Goal: Task Accomplishment & Management: Manage account settings

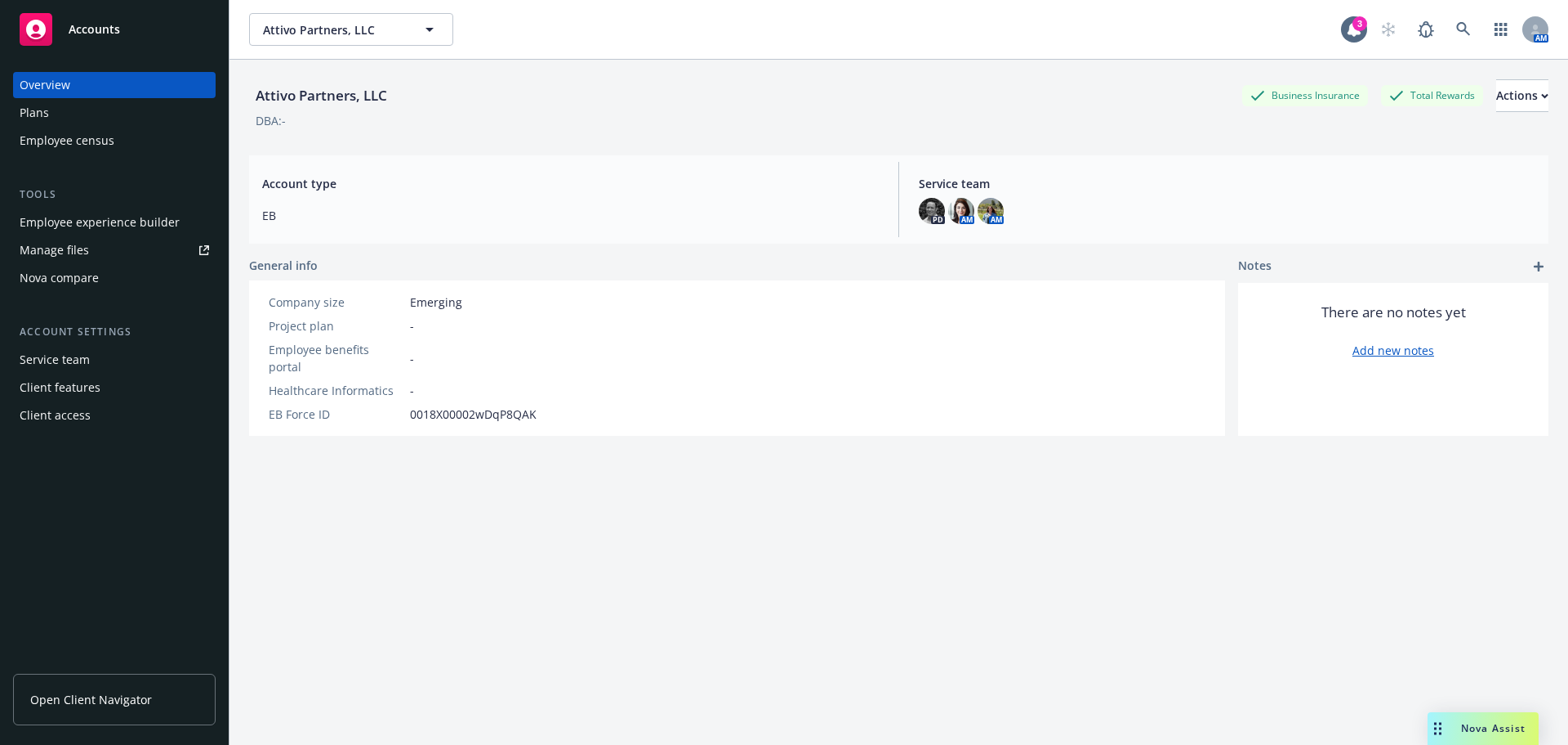
click at [100, 224] on div "Employee experience builder" at bounding box center [100, 222] width 161 height 27
click at [363, 22] on span "Attivo Partners, LLC" at bounding box center [333, 29] width 142 height 17
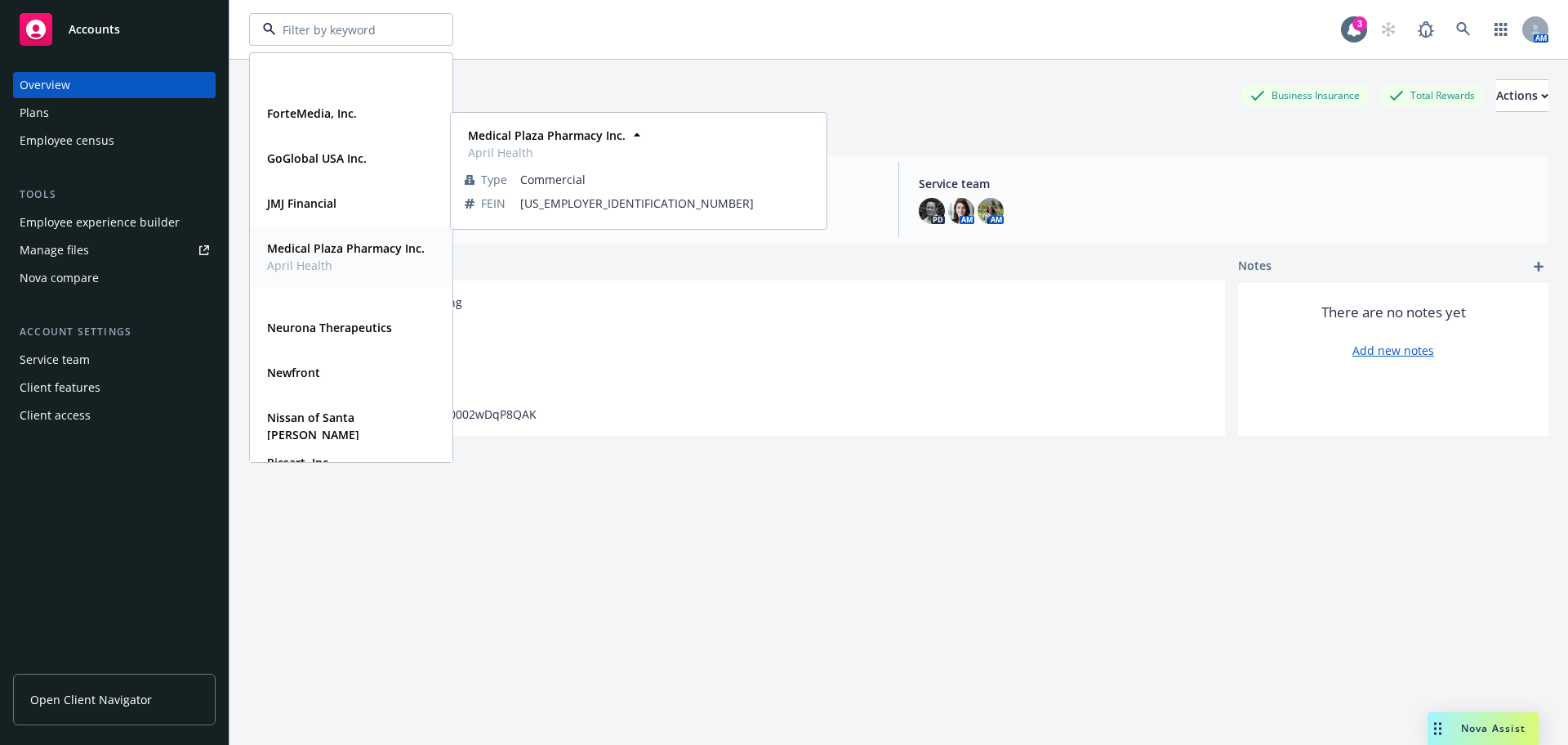
scroll to position [735, 0]
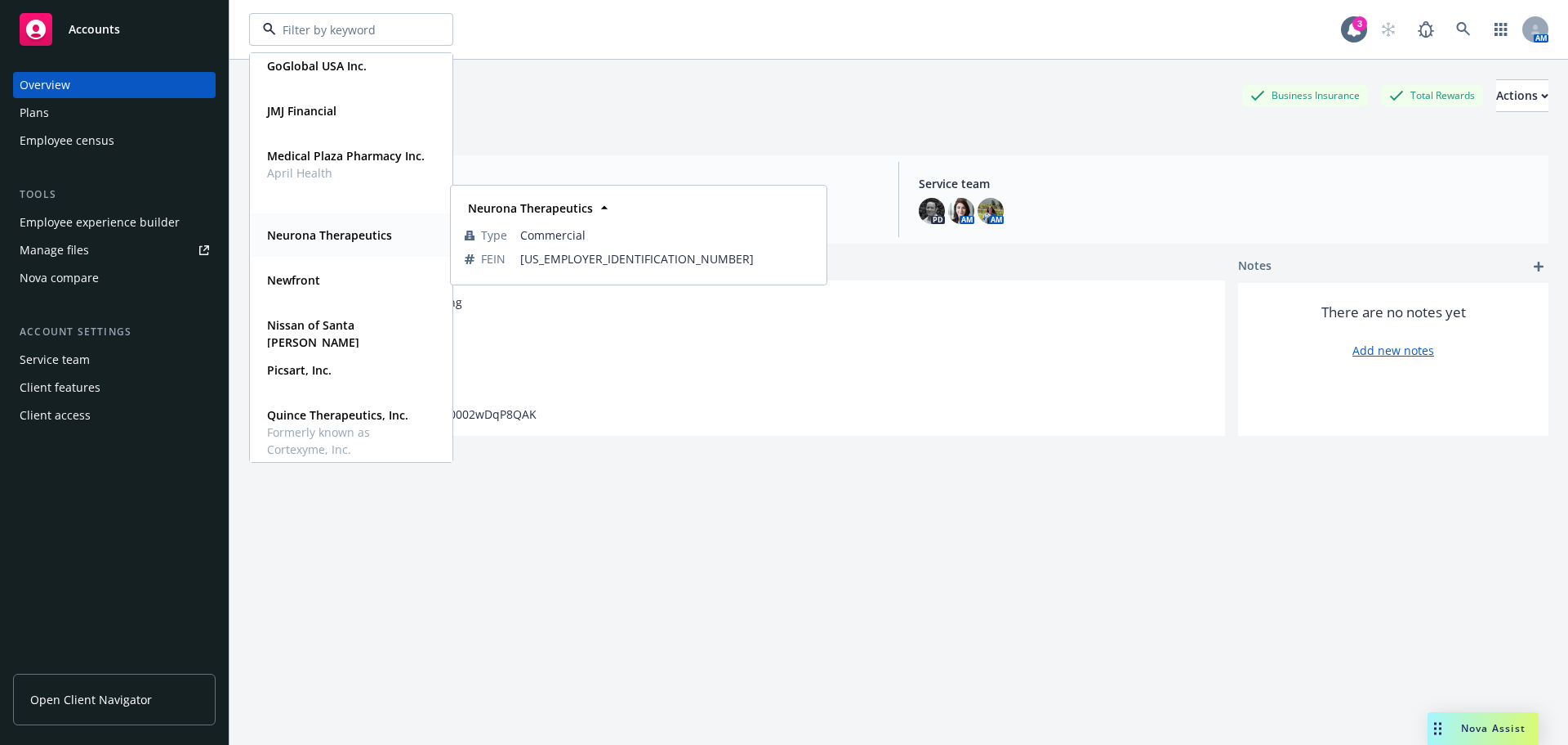
click at [315, 234] on strong "Neurona Therapeutics" at bounding box center [330, 235] width 125 height 15
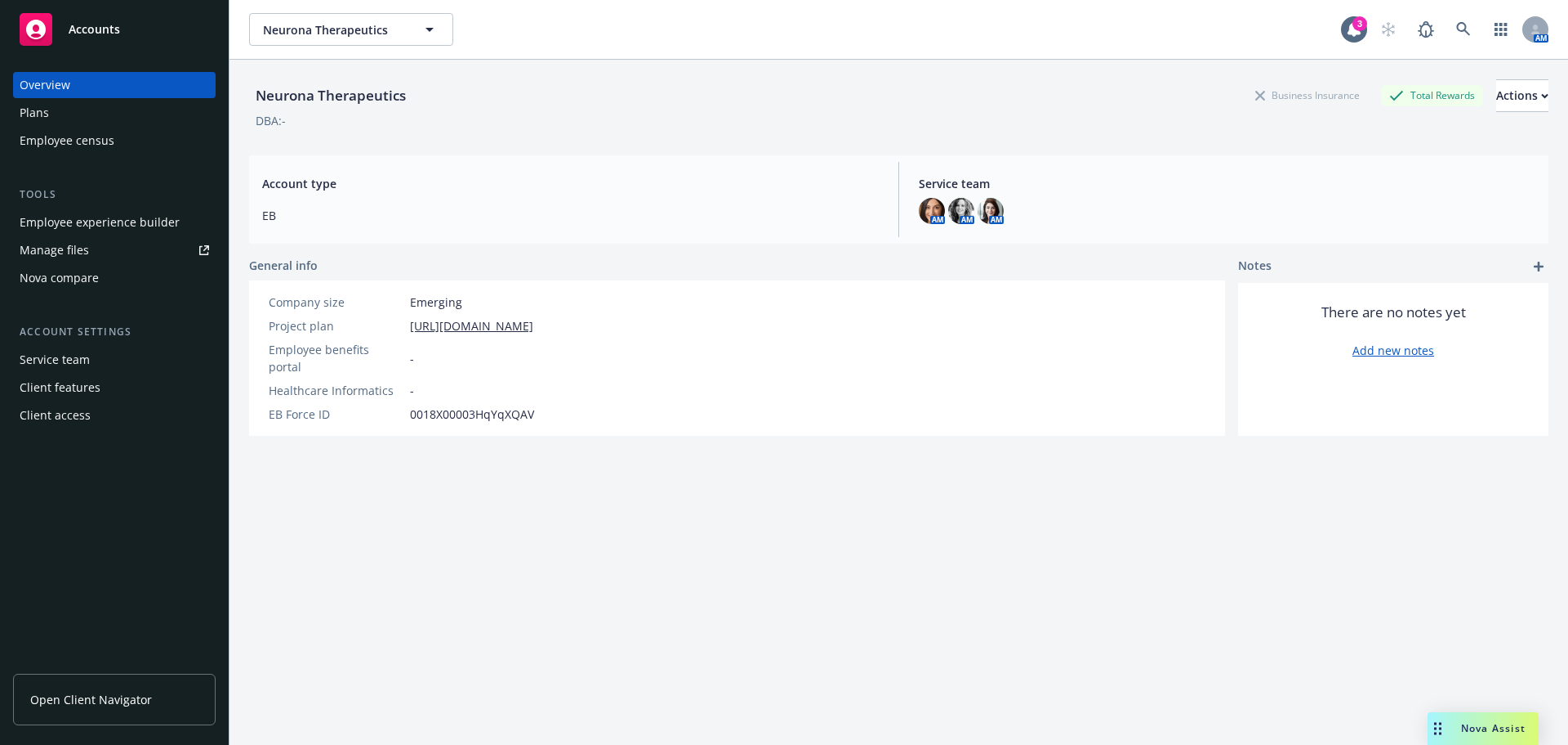
click at [26, 112] on div "Plans" at bounding box center [34, 113] width 29 height 27
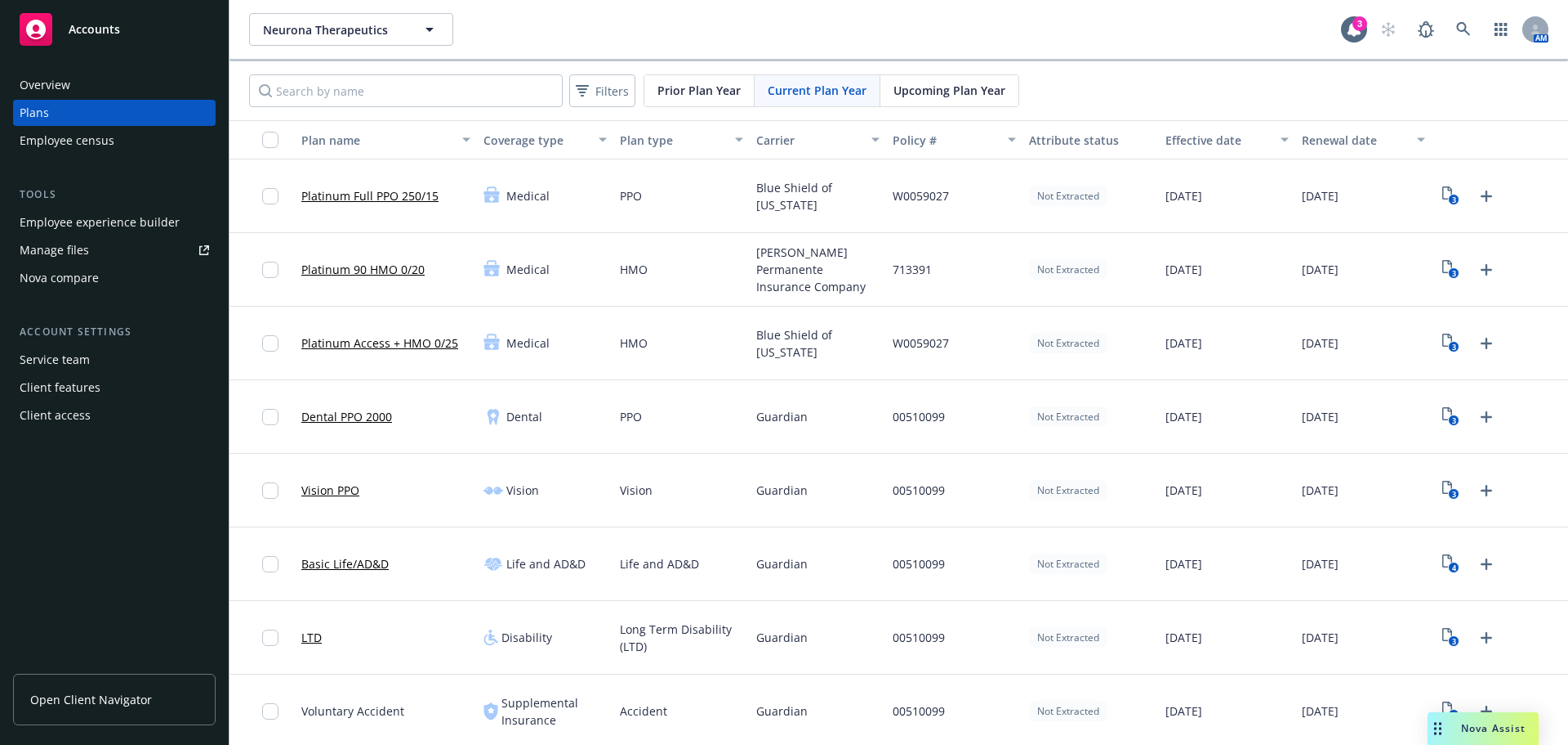
click at [936, 103] on div "Upcoming Plan Year" at bounding box center [949, 90] width 138 height 31
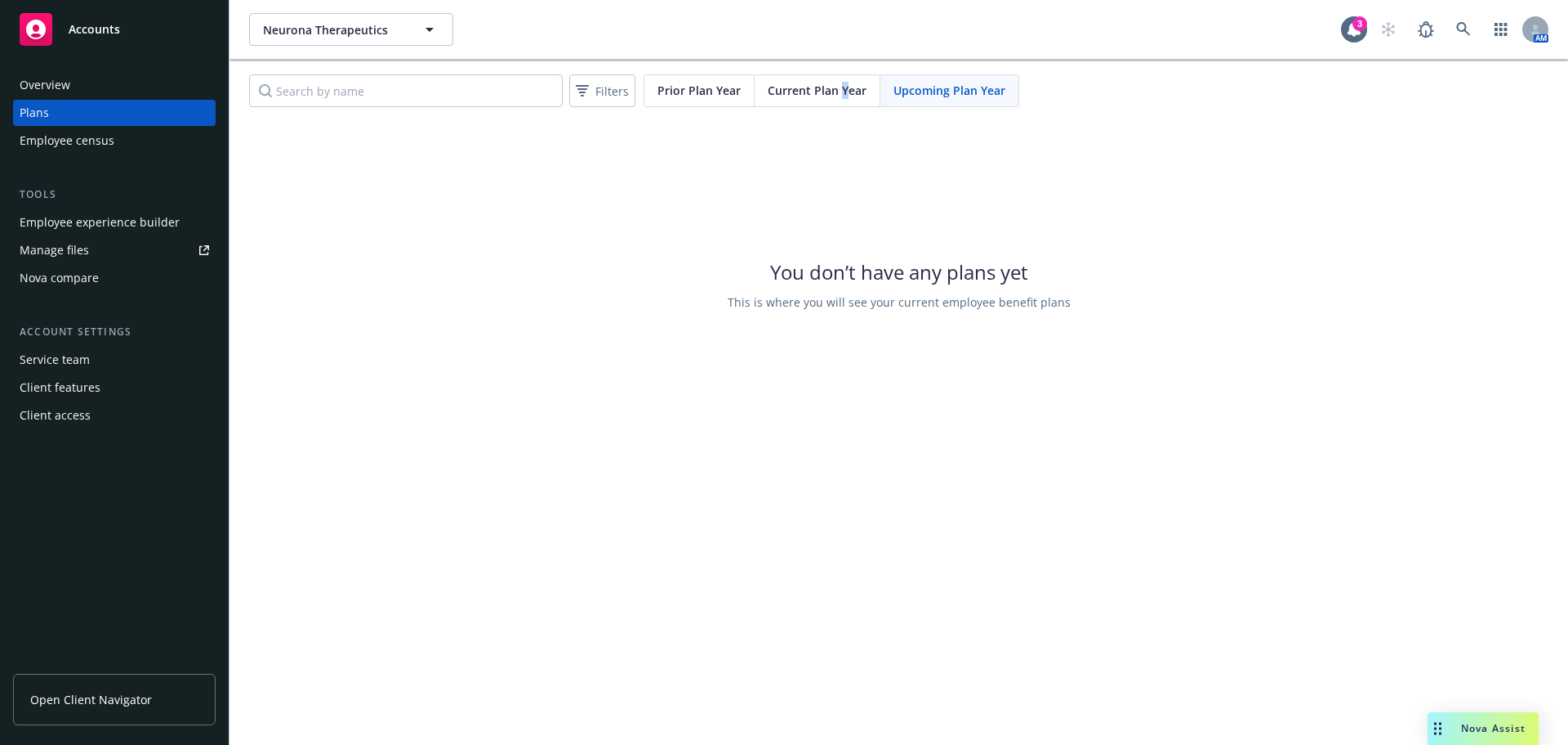
click at [838, 90] on span "Current Plan Year" at bounding box center [817, 90] width 99 height 17
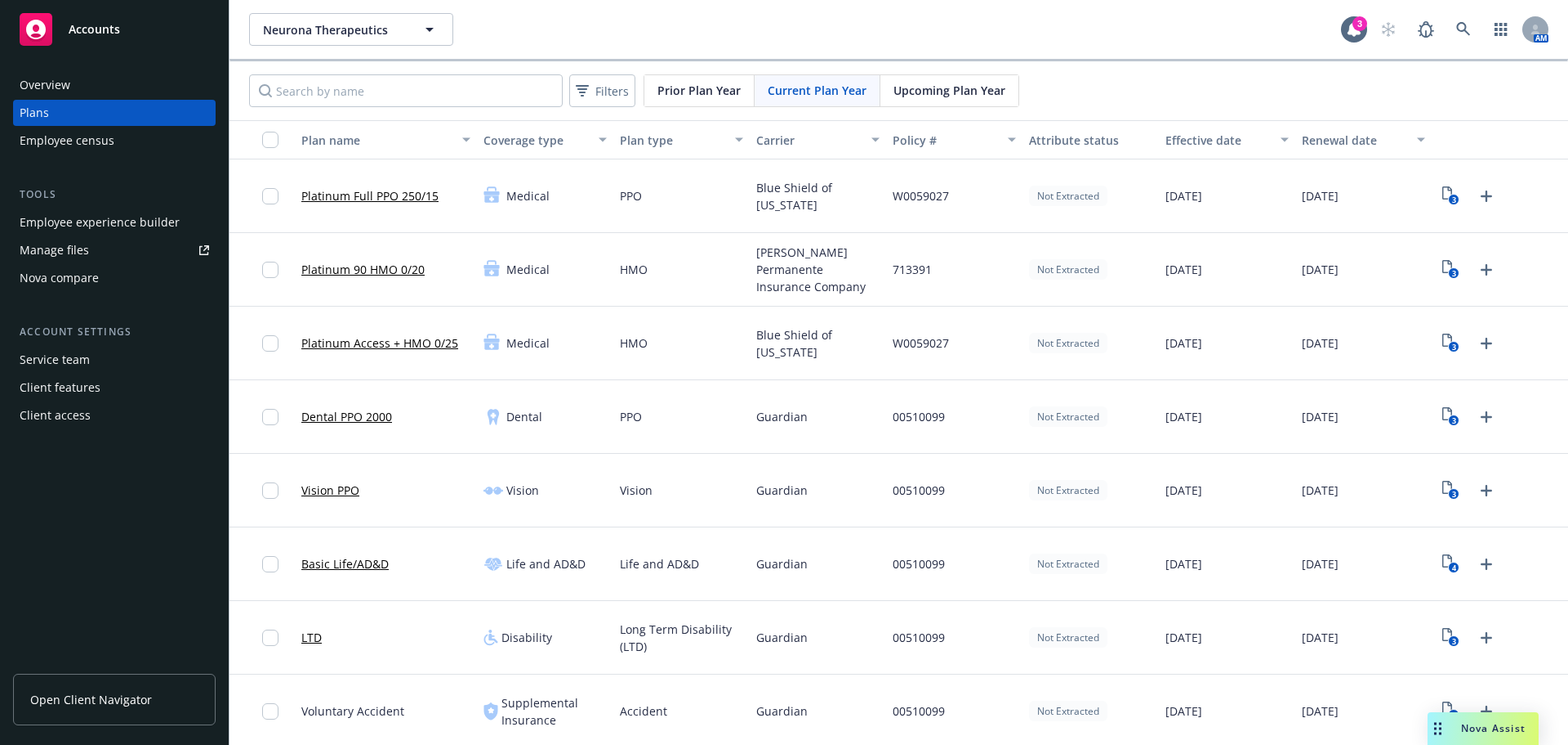
click at [901, 95] on span "Upcoming Plan Year" at bounding box center [950, 90] width 112 height 17
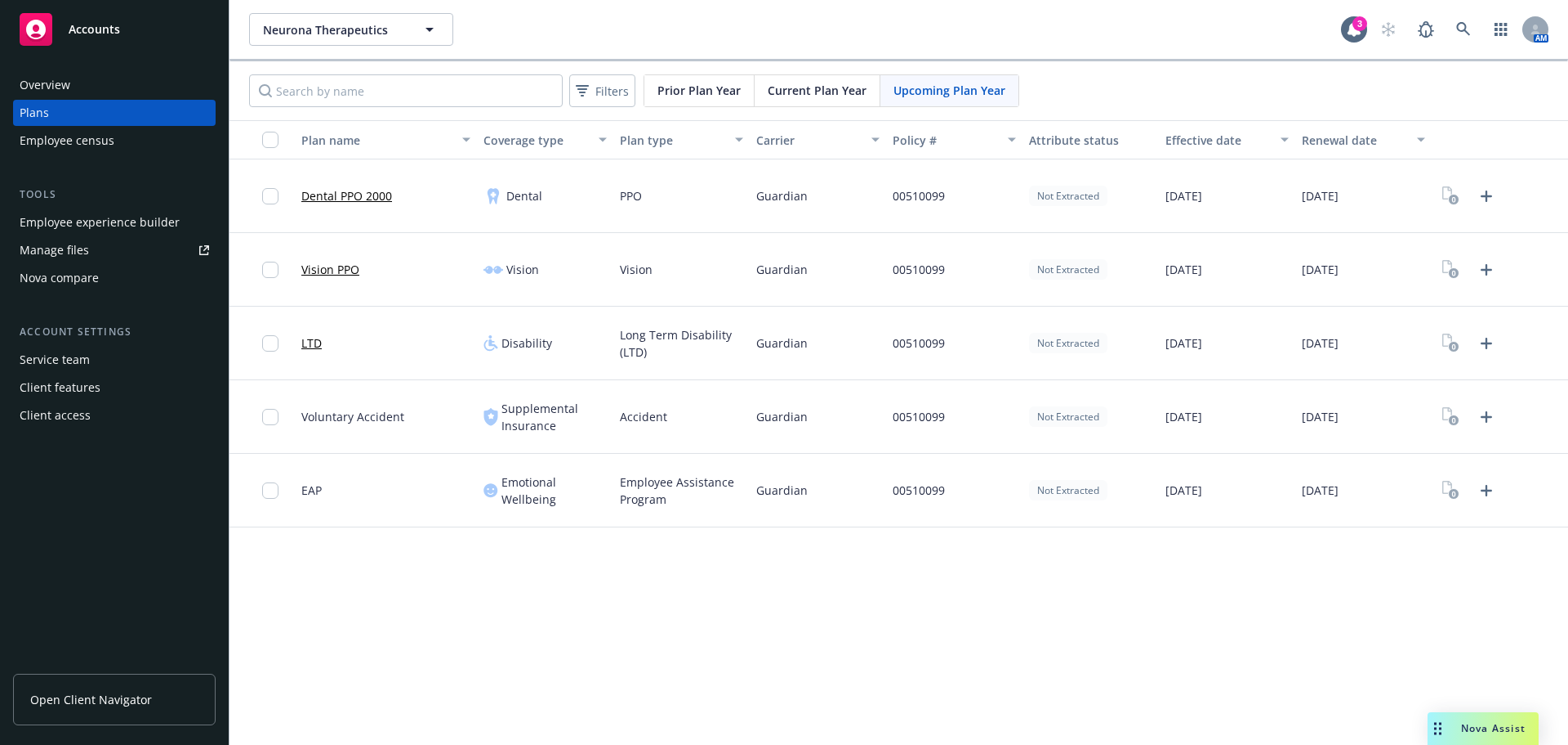
click at [352, 196] on link "Dental PPO 2000" at bounding box center [346, 196] width 90 height 17
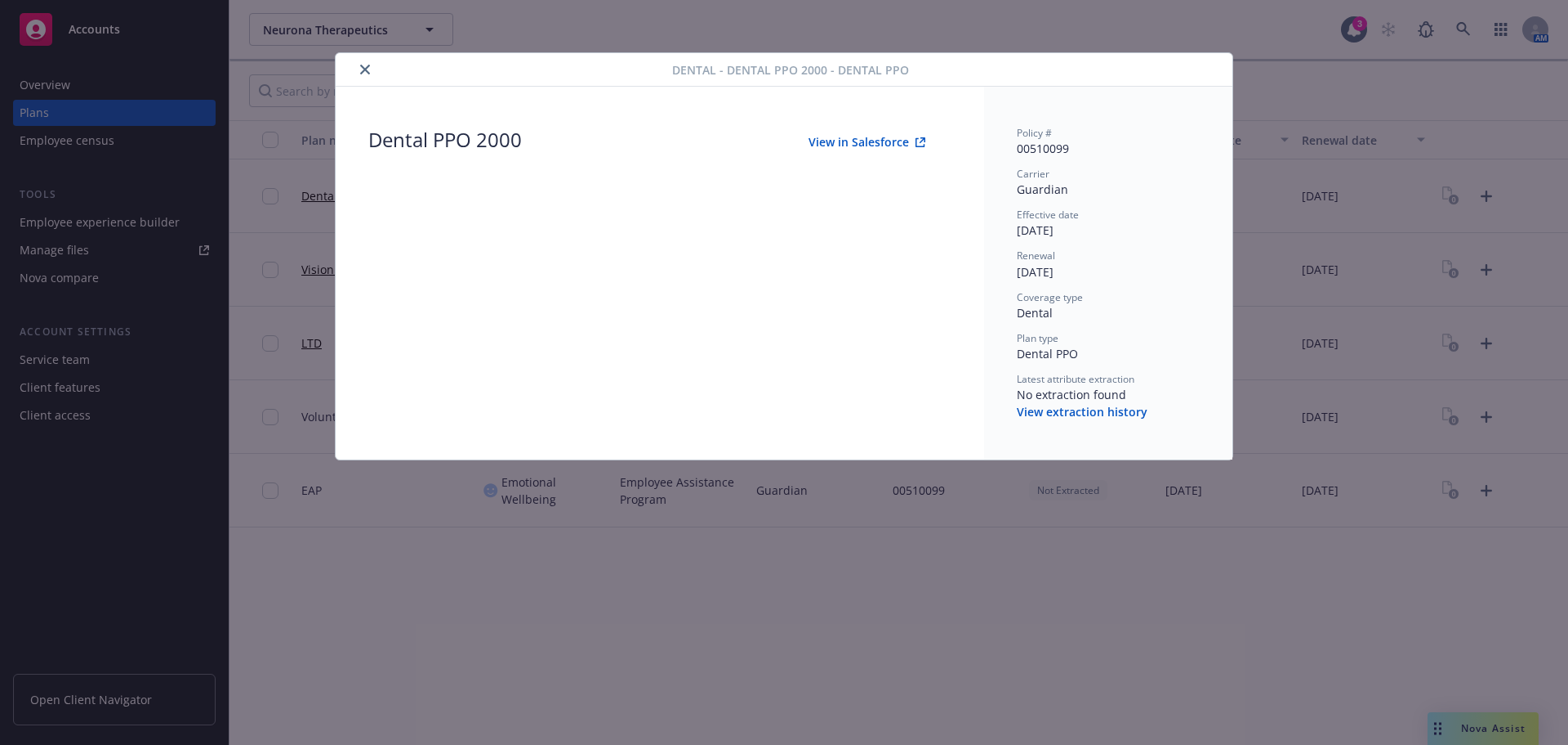
click at [365, 64] on button "close" at bounding box center [365, 69] width 20 height 20
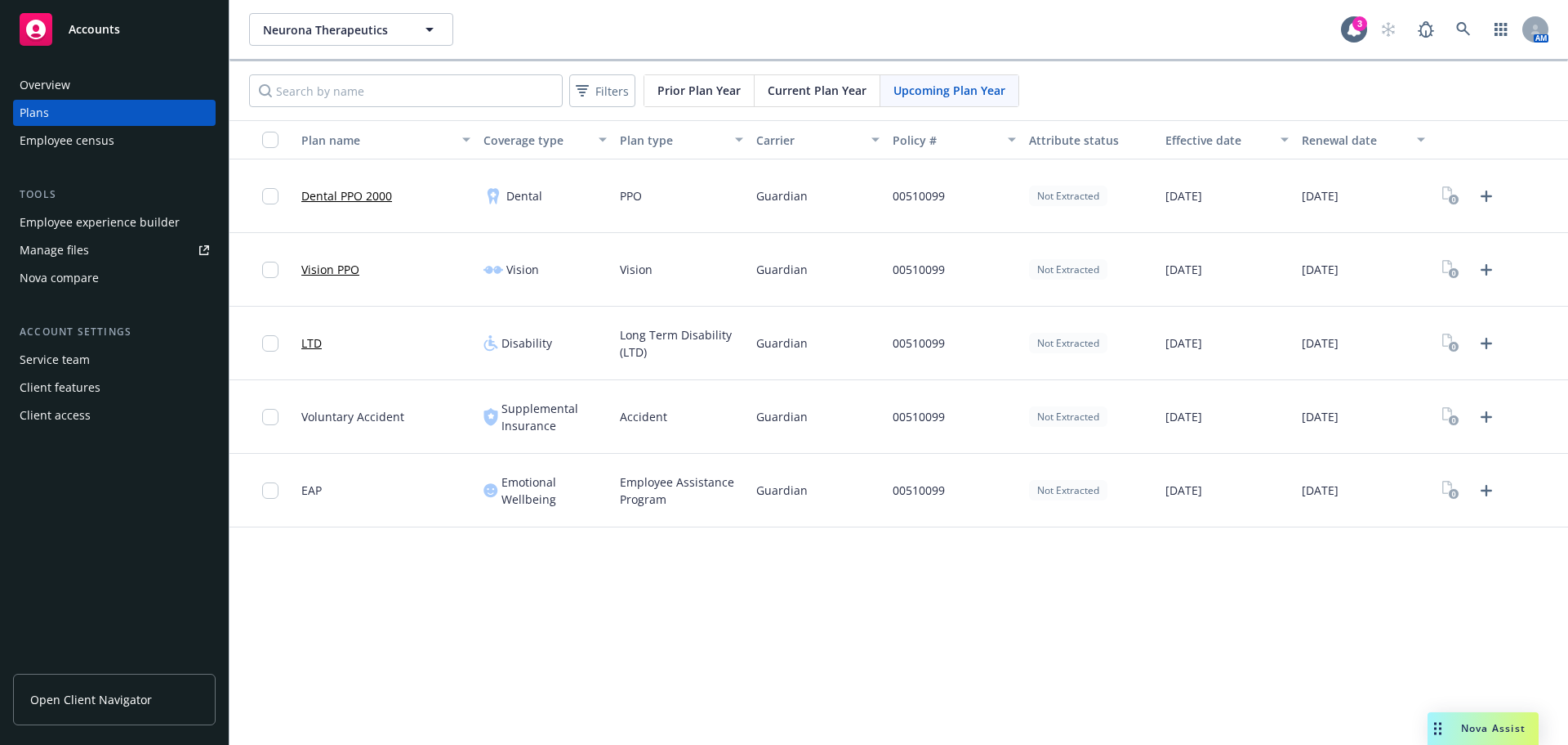
click at [84, 220] on div "Employee experience builder" at bounding box center [100, 222] width 161 height 27
click at [824, 90] on span "Current Plan Year" at bounding box center [817, 90] width 99 height 17
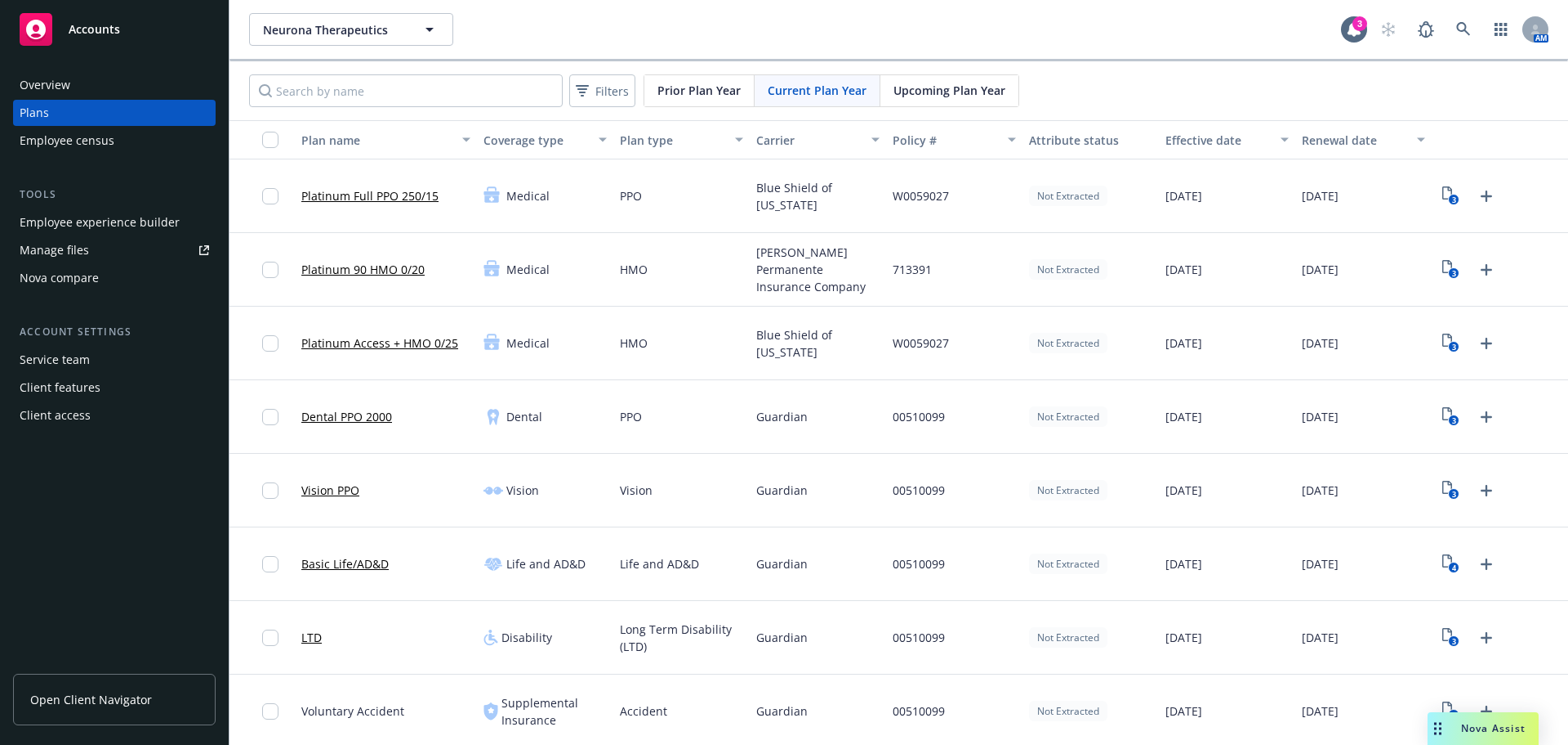
click at [894, 88] on span "Upcoming Plan Year" at bounding box center [950, 90] width 112 height 17
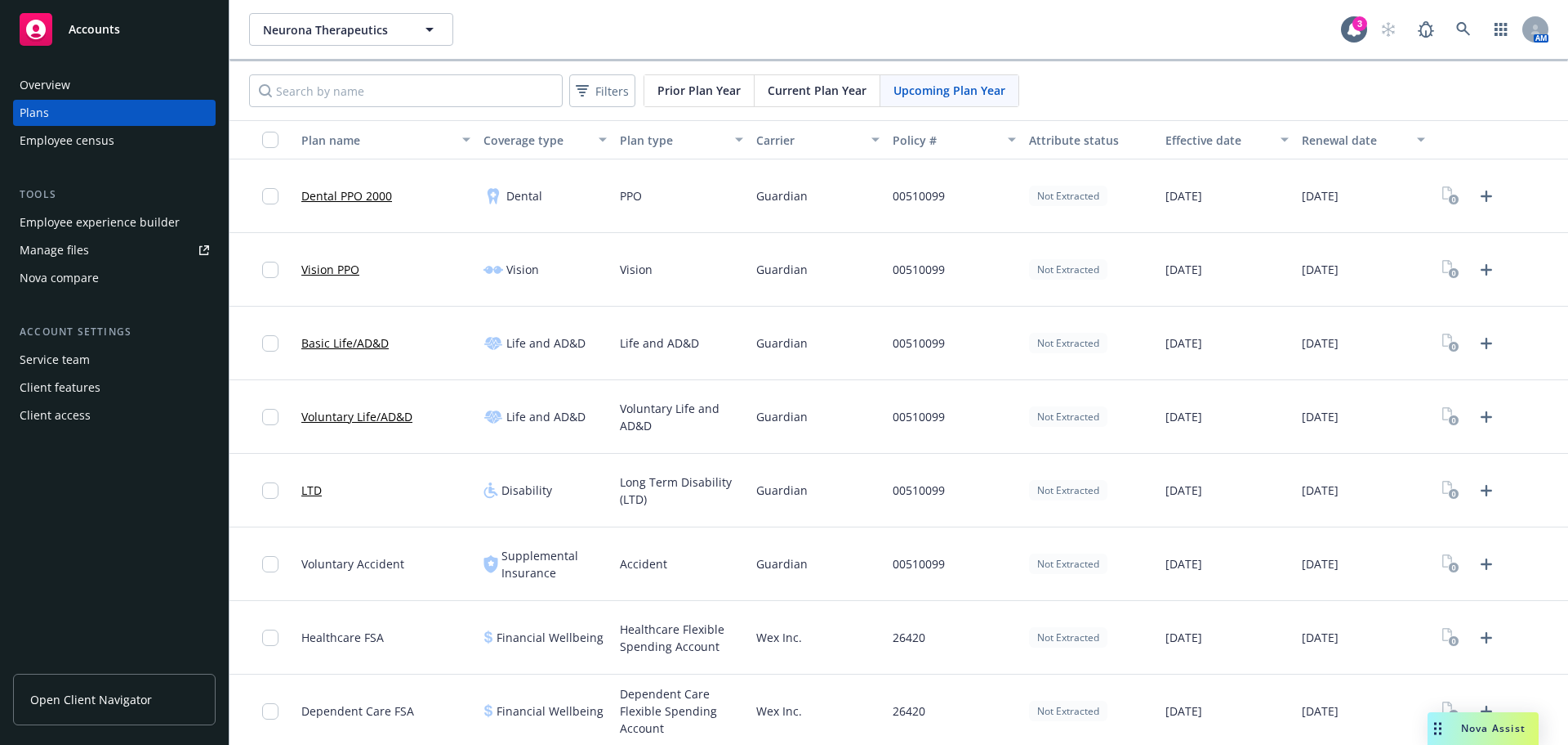
click at [109, 220] on div "Employee experience builder" at bounding box center [100, 222] width 161 height 27
click at [334, 186] on div "Dental PPO 2000" at bounding box center [346, 196] width 90 height 53
click at [349, 194] on link "Dental PPO 2000" at bounding box center [346, 196] width 90 height 17
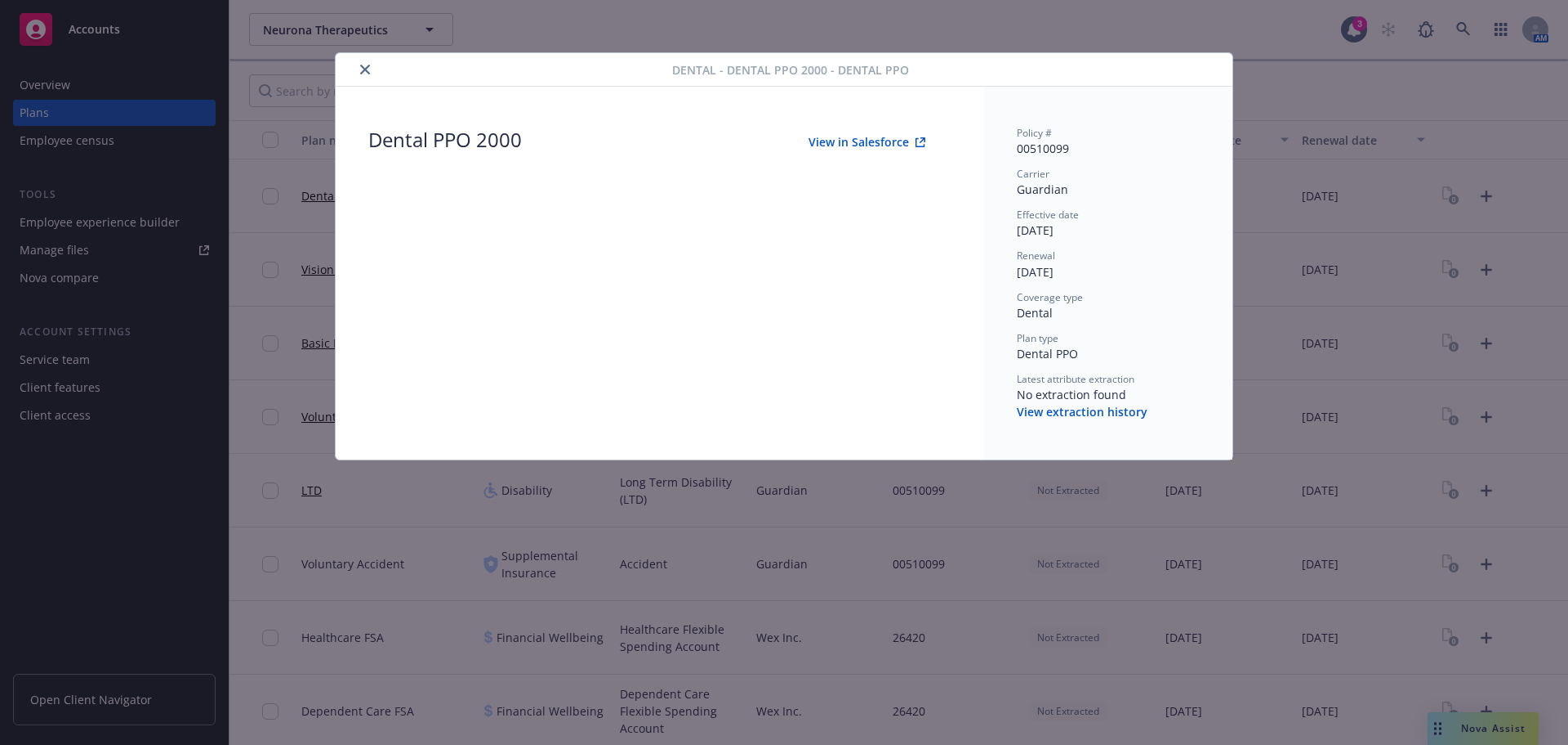
click at [860, 143] on button "View in Salesforce" at bounding box center [867, 142] width 169 height 32
click at [354, 73] on div at bounding box center [506, 69] width 330 height 20
click at [1096, 411] on button "View extraction history" at bounding box center [1083, 411] width 131 height 16
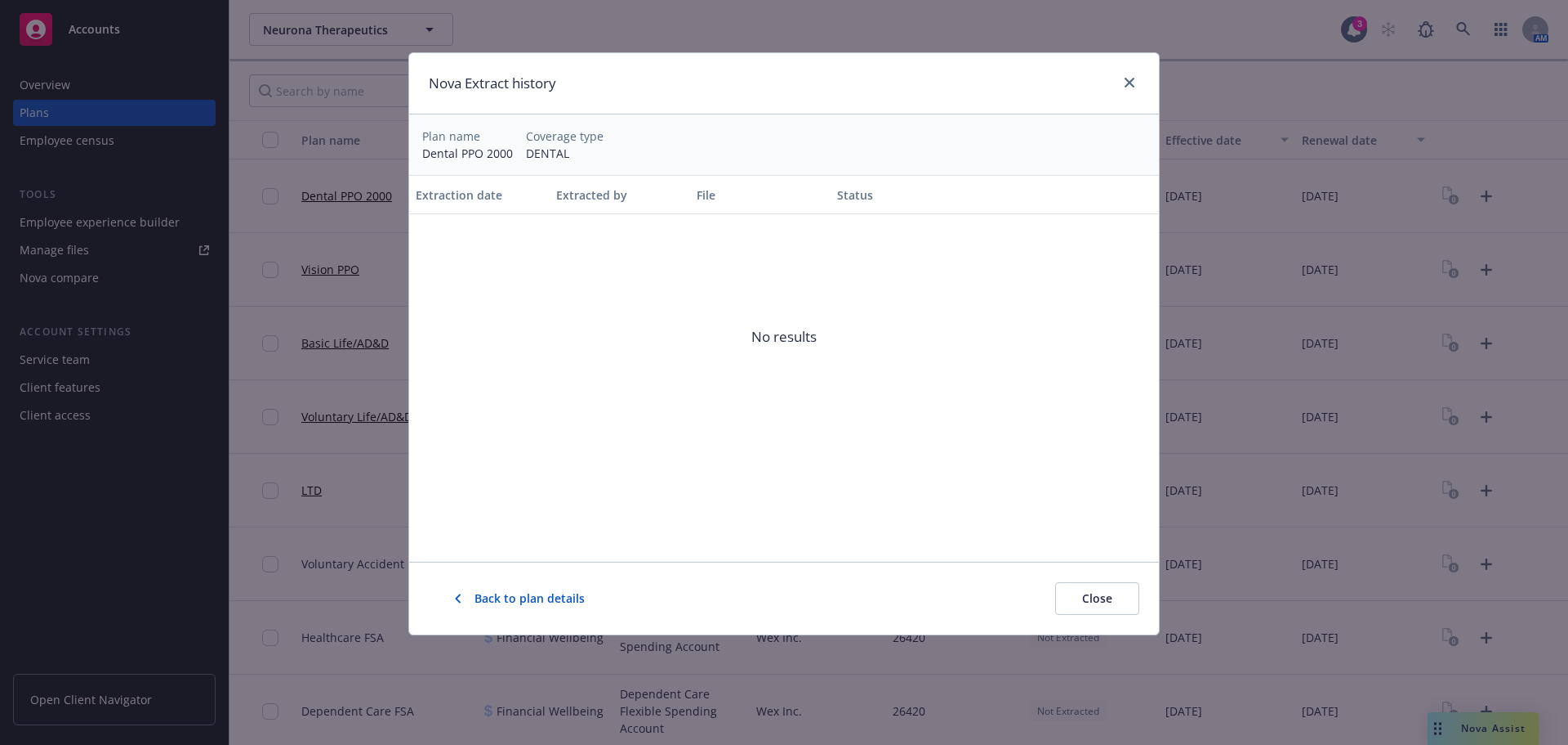
click at [485, 595] on span "Back to plan details" at bounding box center [530, 598] width 110 height 16
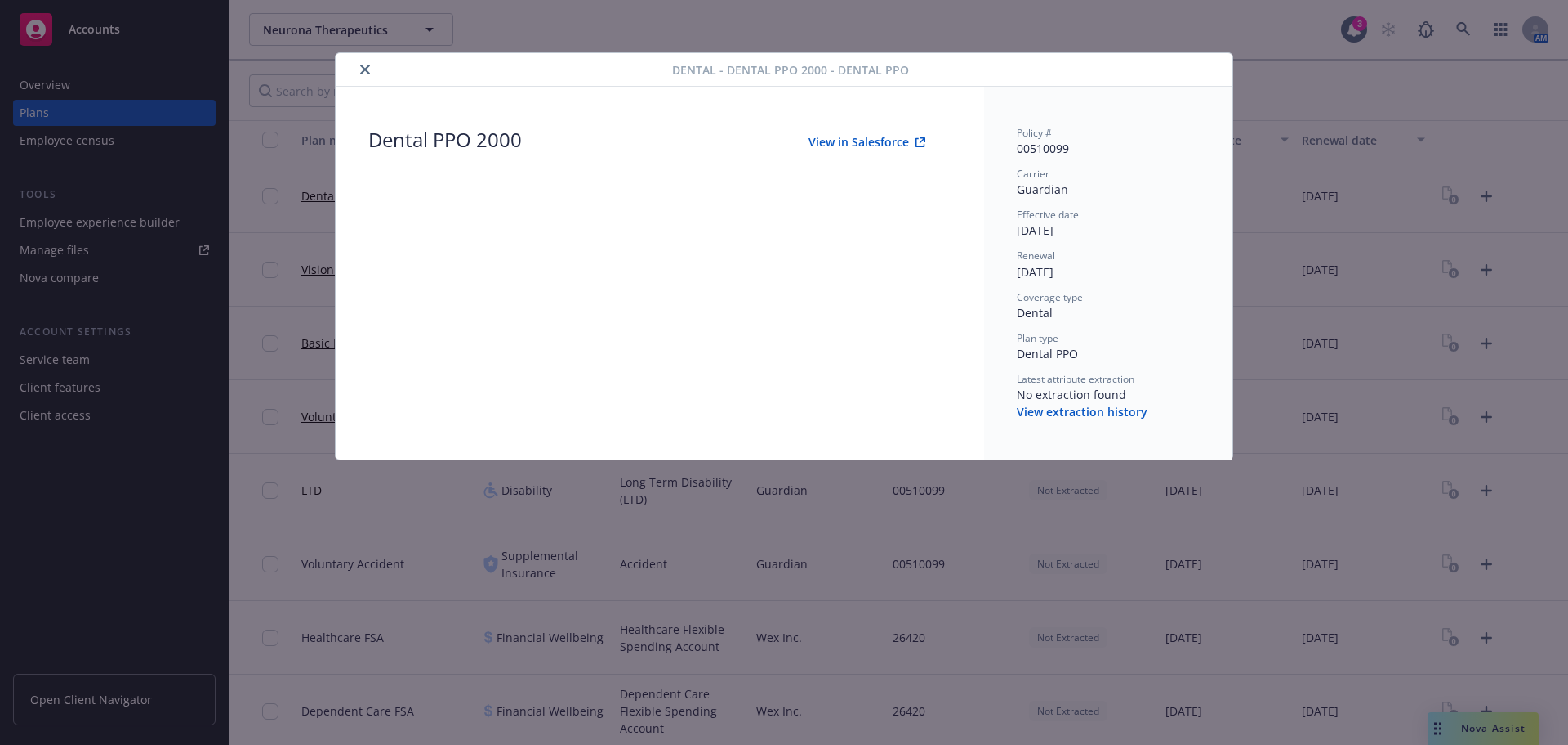
click at [368, 67] on icon "close" at bounding box center [365, 69] width 9 height 10
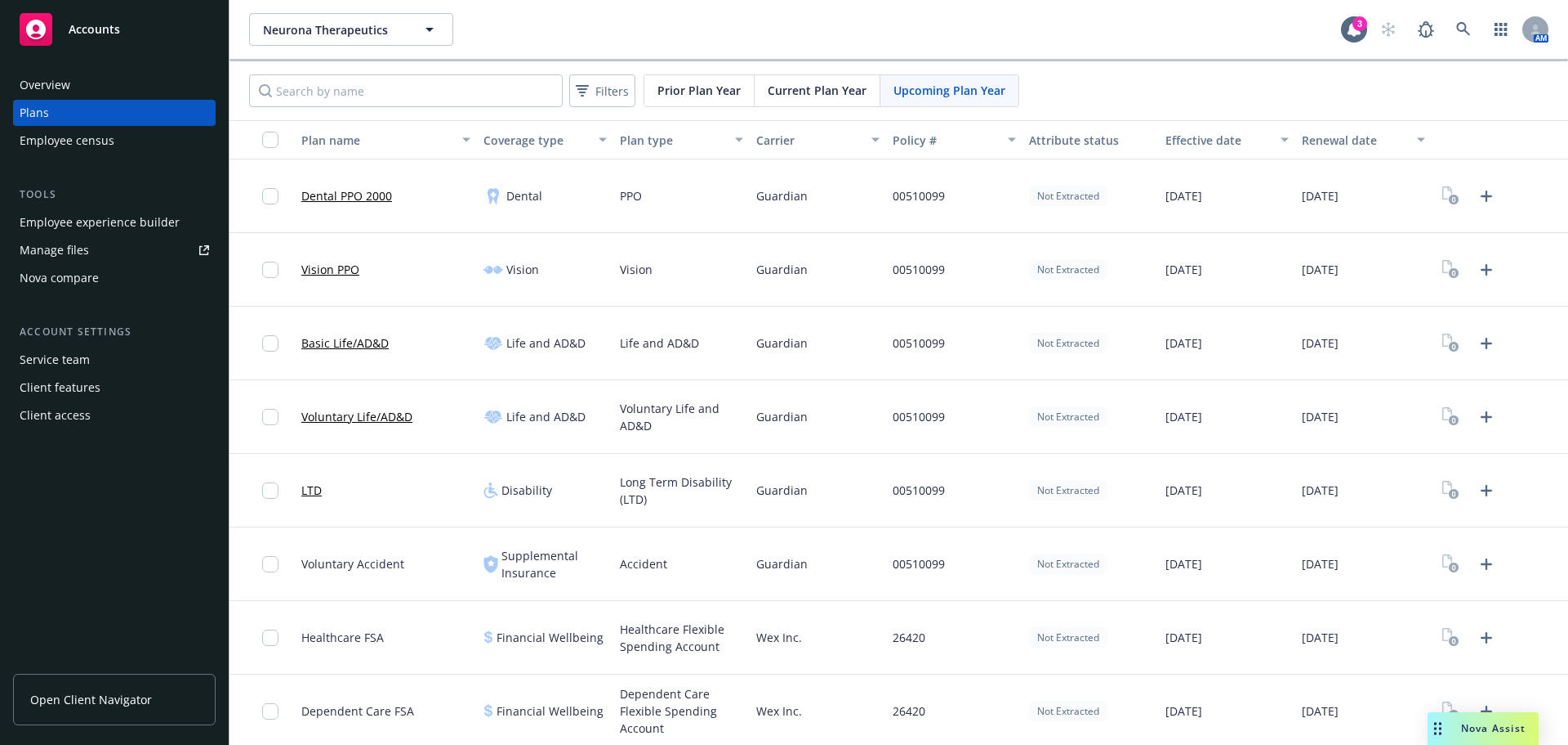
click at [1063, 193] on div "Not Extracted" at bounding box center [1068, 196] width 79 height 21
click at [327, 269] on link "Vision PPO" at bounding box center [330, 269] width 58 height 17
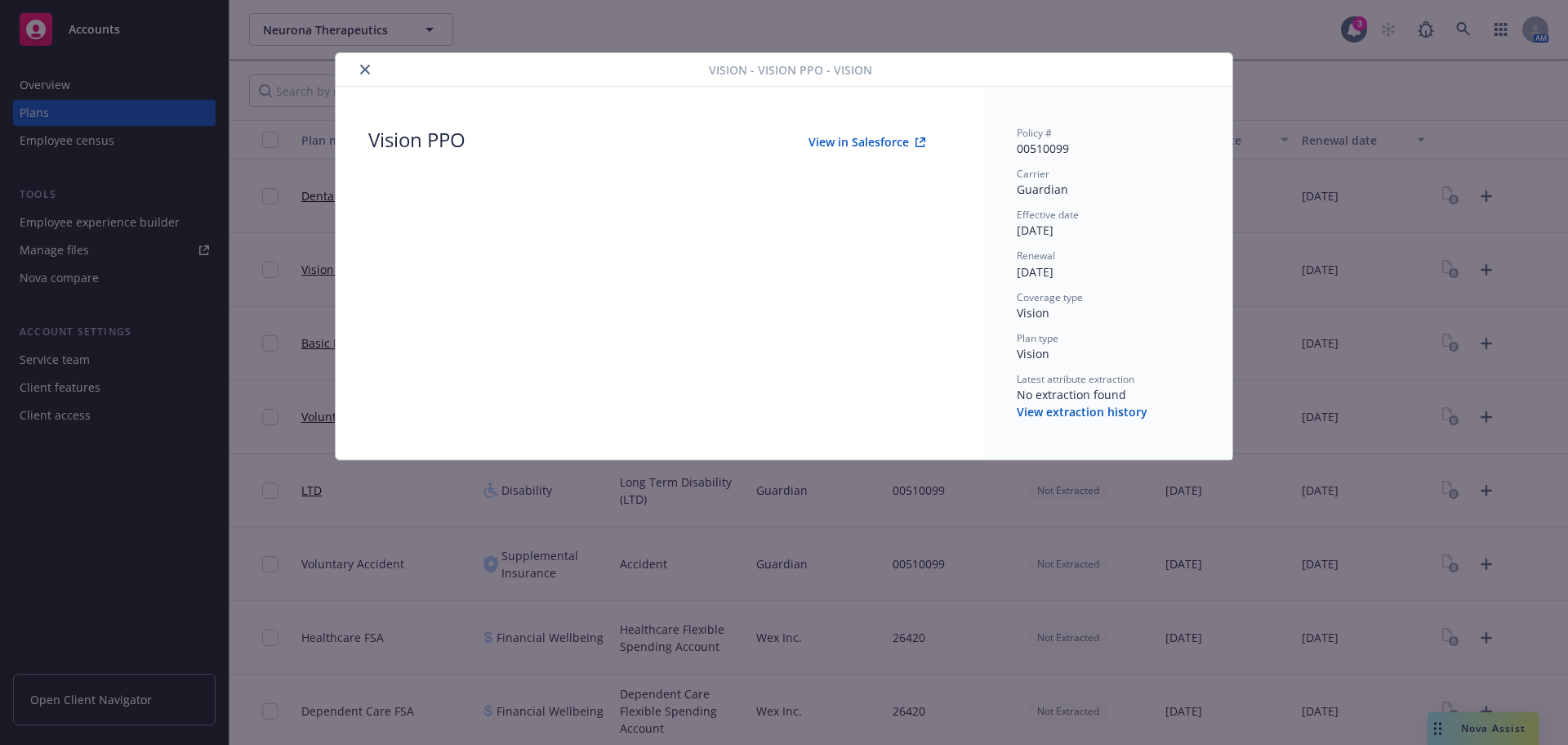
click at [364, 66] on icon "close" at bounding box center [365, 69] width 9 height 10
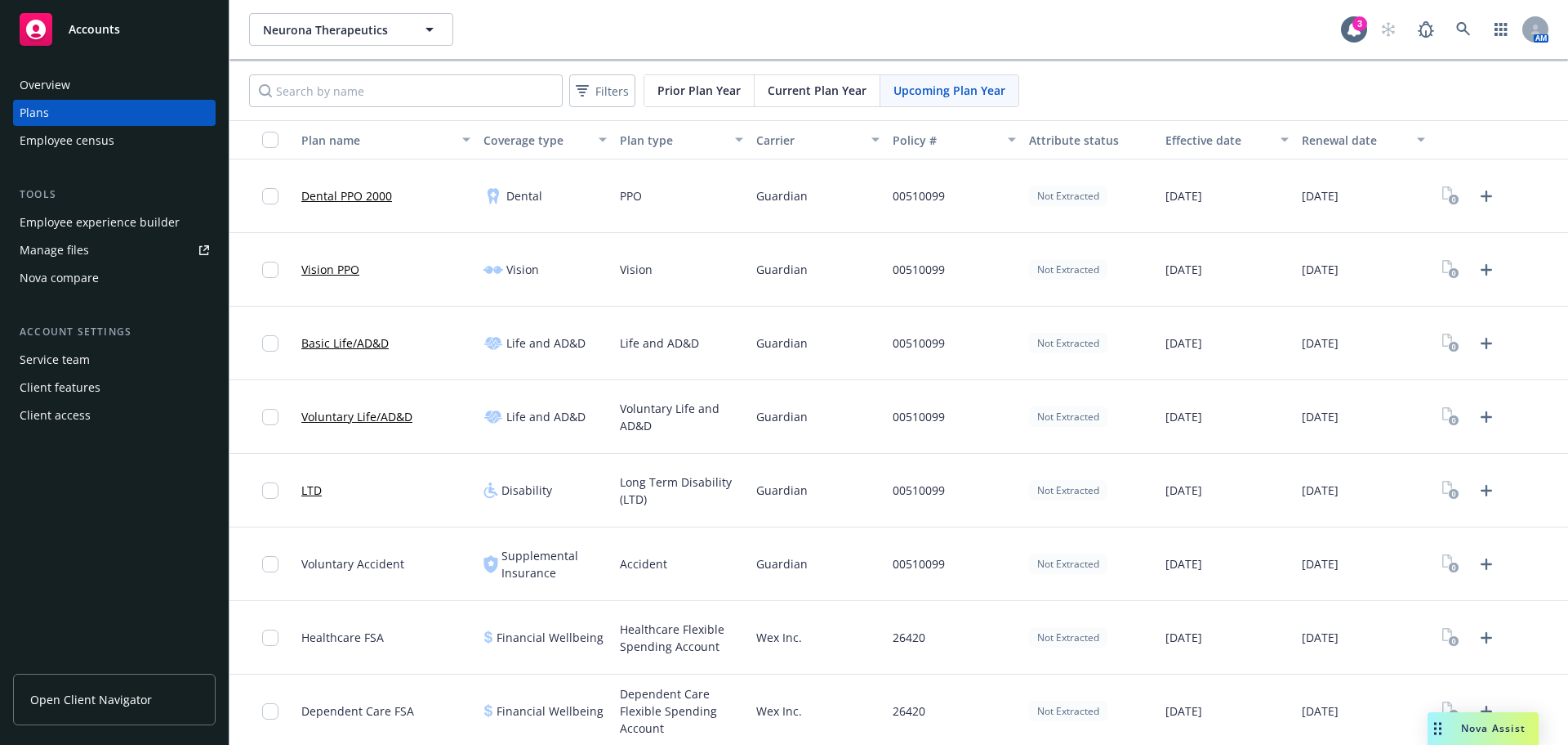
click at [81, 230] on div "Employee experience builder" at bounding box center [100, 222] width 161 height 27
click at [345, 45] on button "Neurona Therapeutics" at bounding box center [350, 29] width 204 height 32
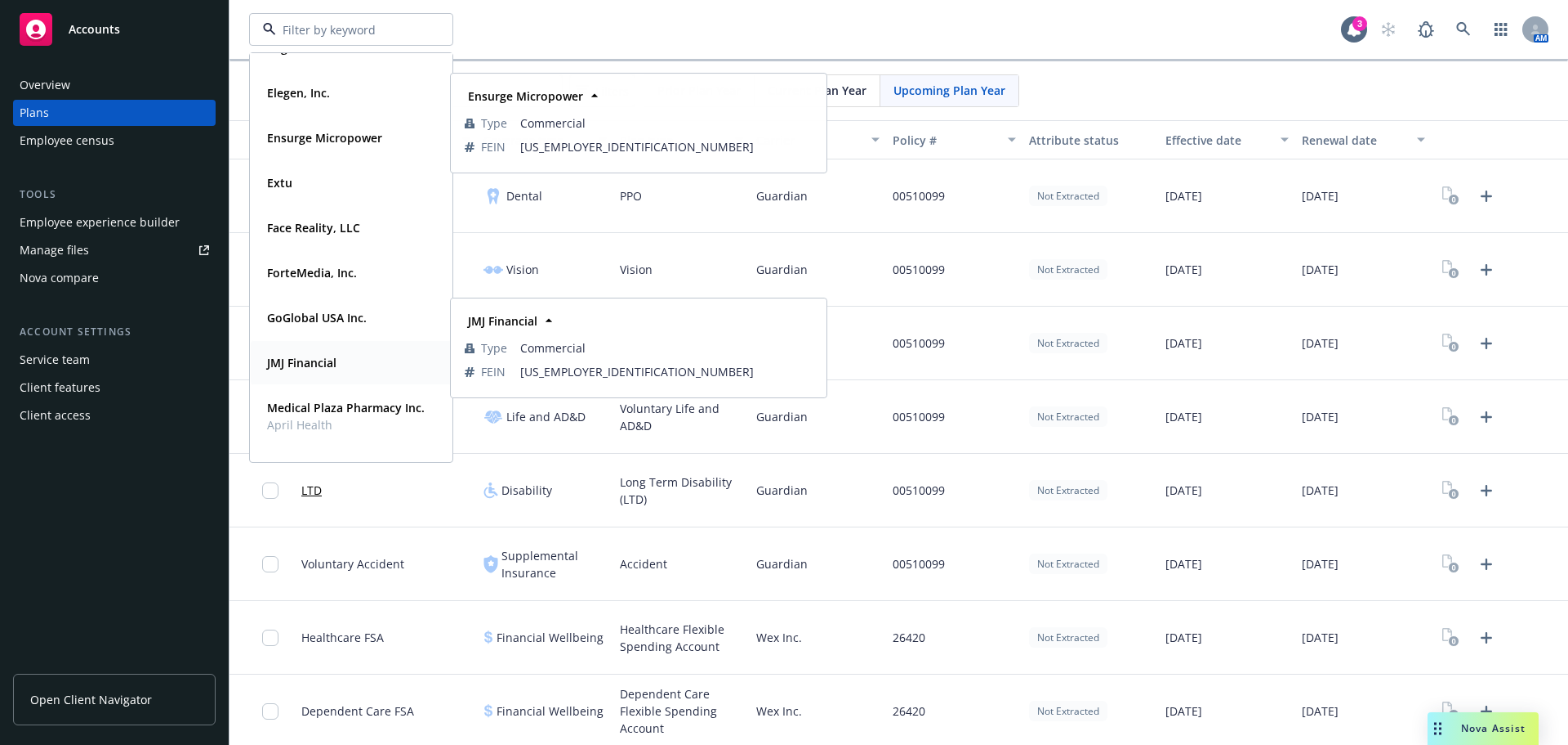
scroll to position [490, 0]
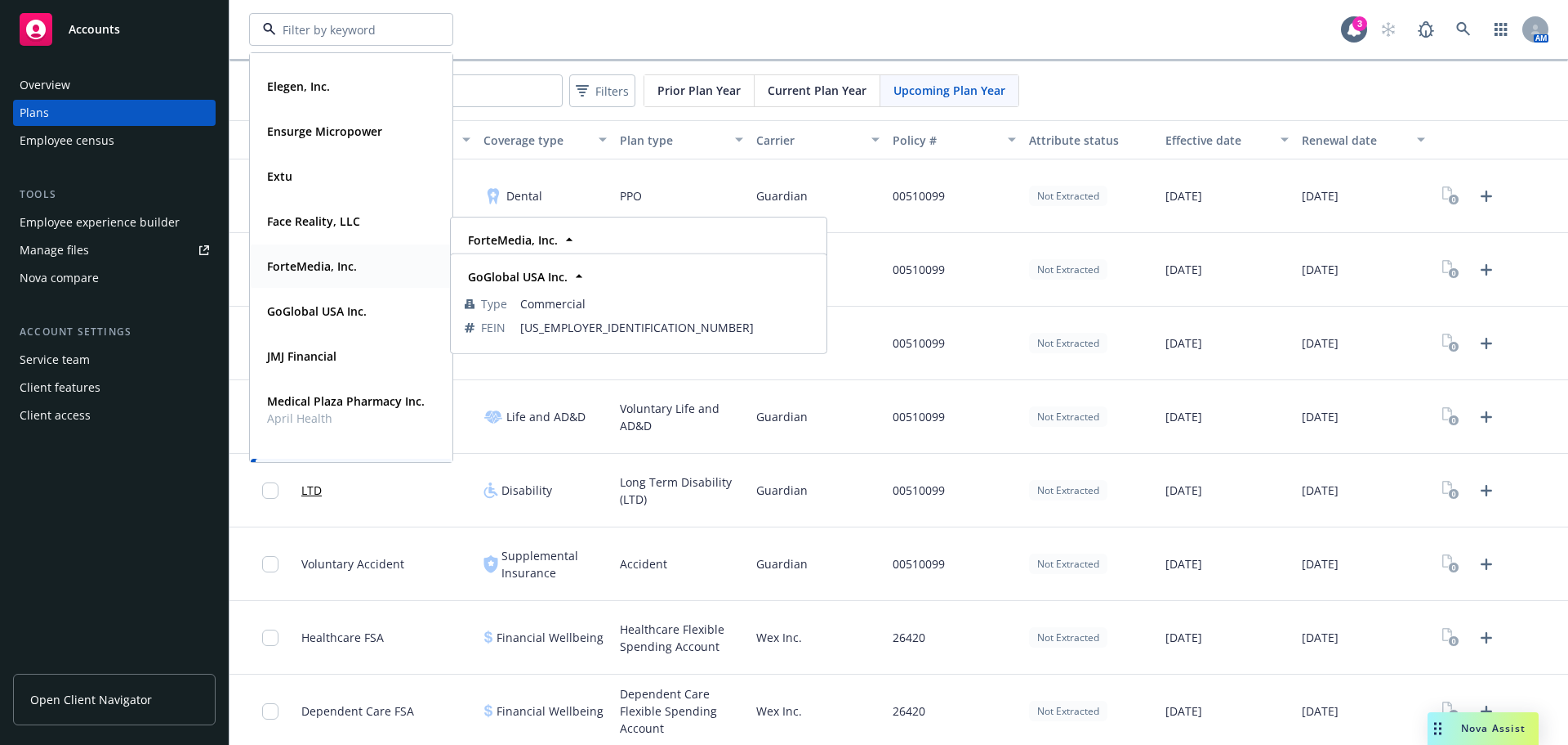
click at [307, 273] on strong "ForteMedia, Inc." at bounding box center [312, 266] width 90 height 15
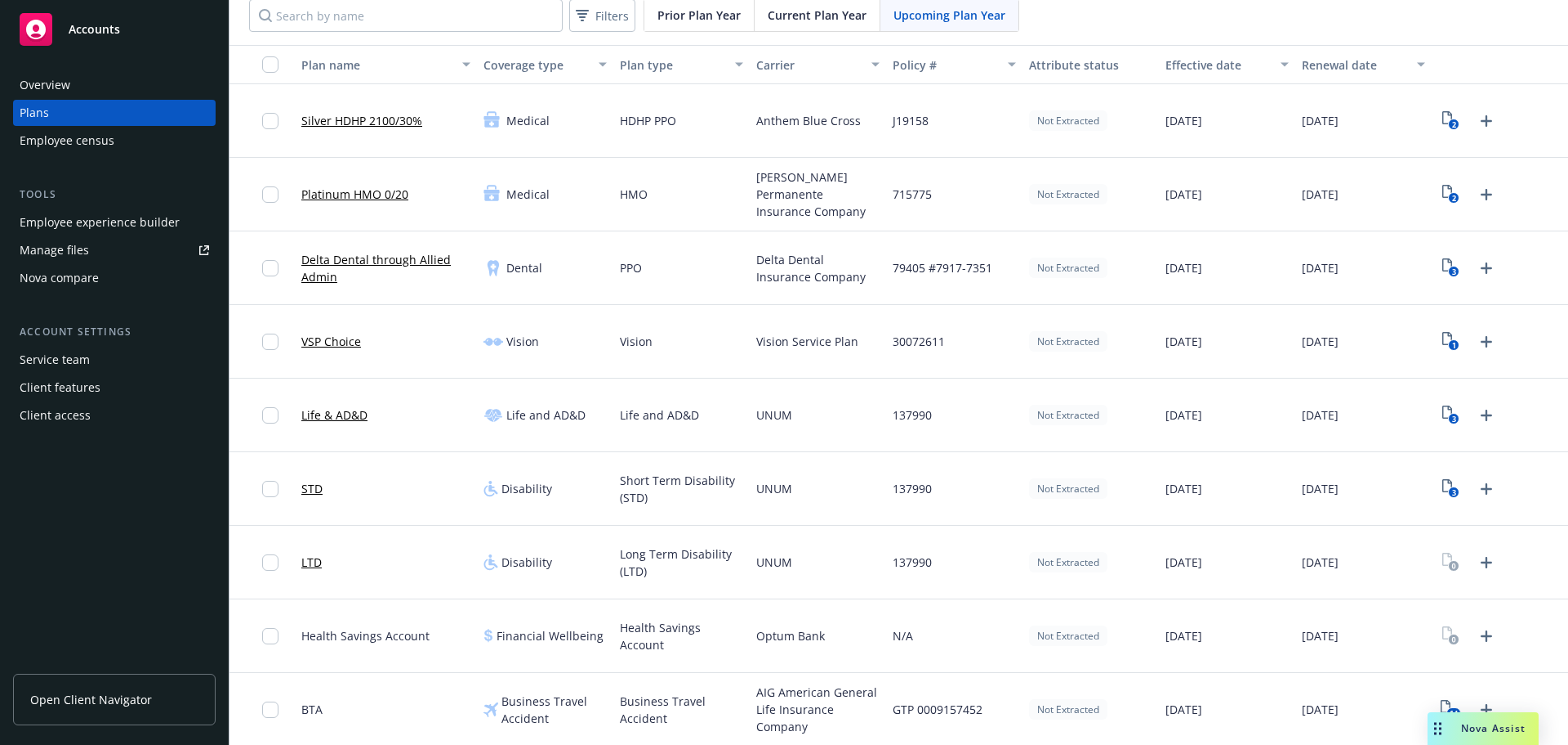
scroll to position [150, 0]
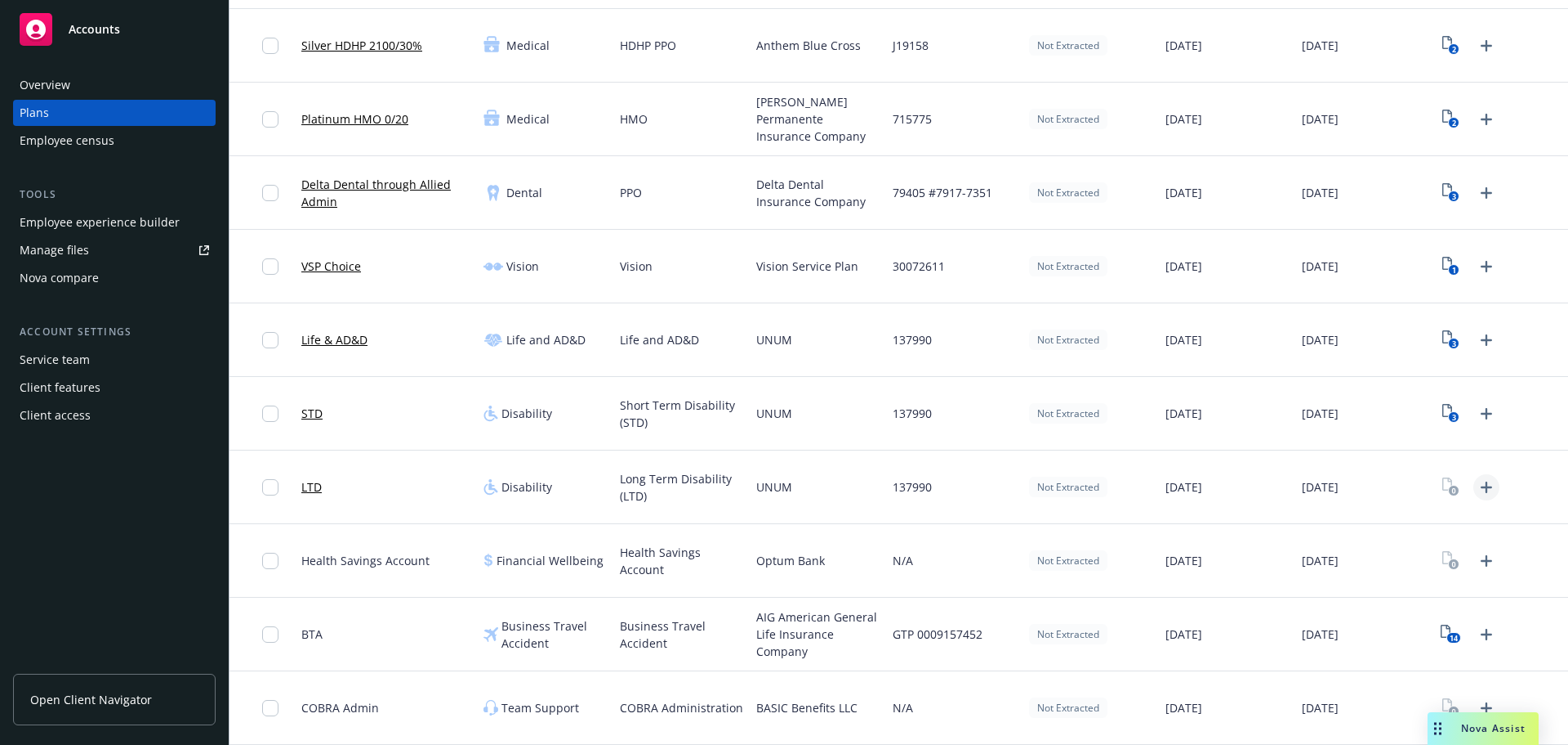
click at [1477, 486] on icon "Upload Plan Documents" at bounding box center [1486, 487] width 20 height 20
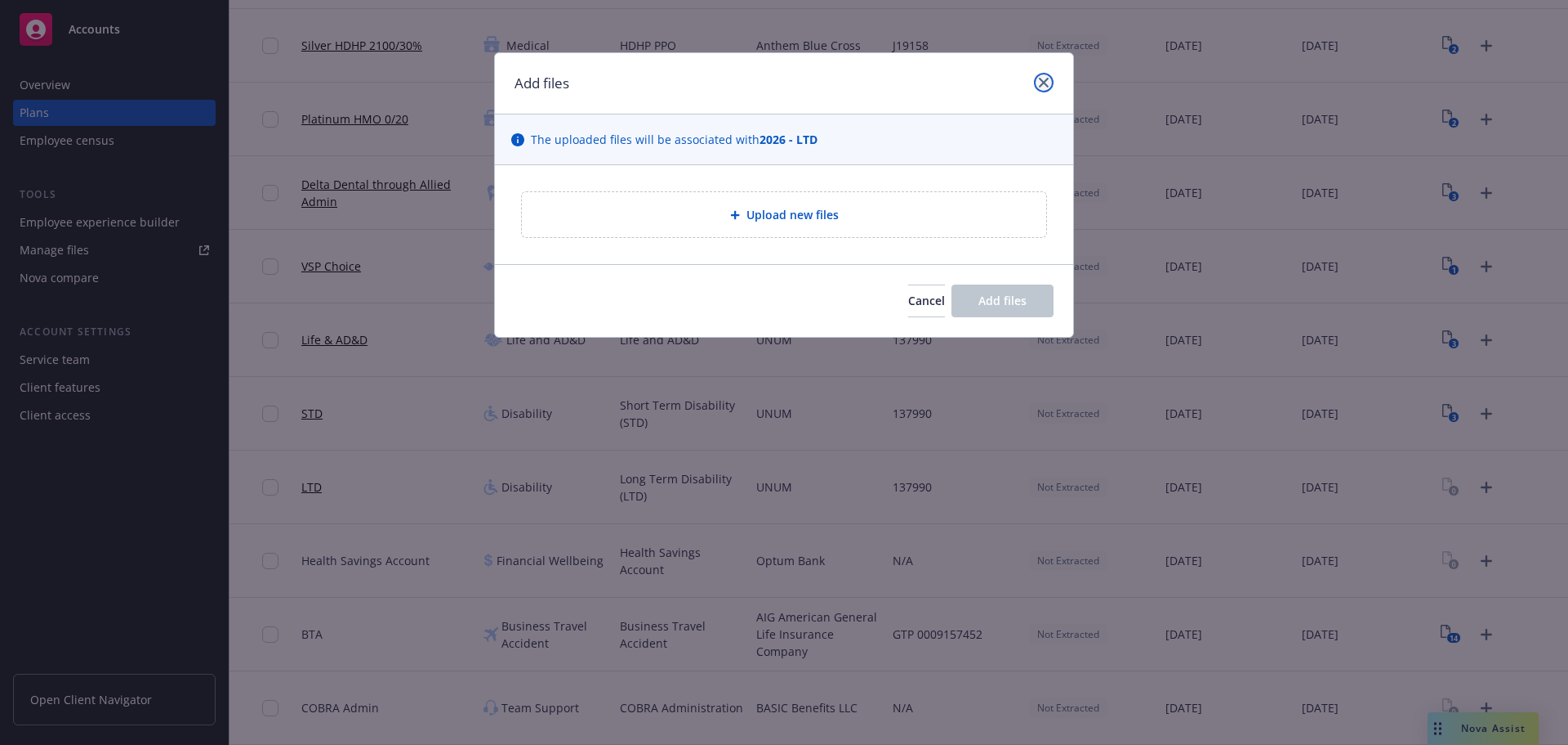
click at [1036, 80] on link "close" at bounding box center [1044, 83] width 20 height 20
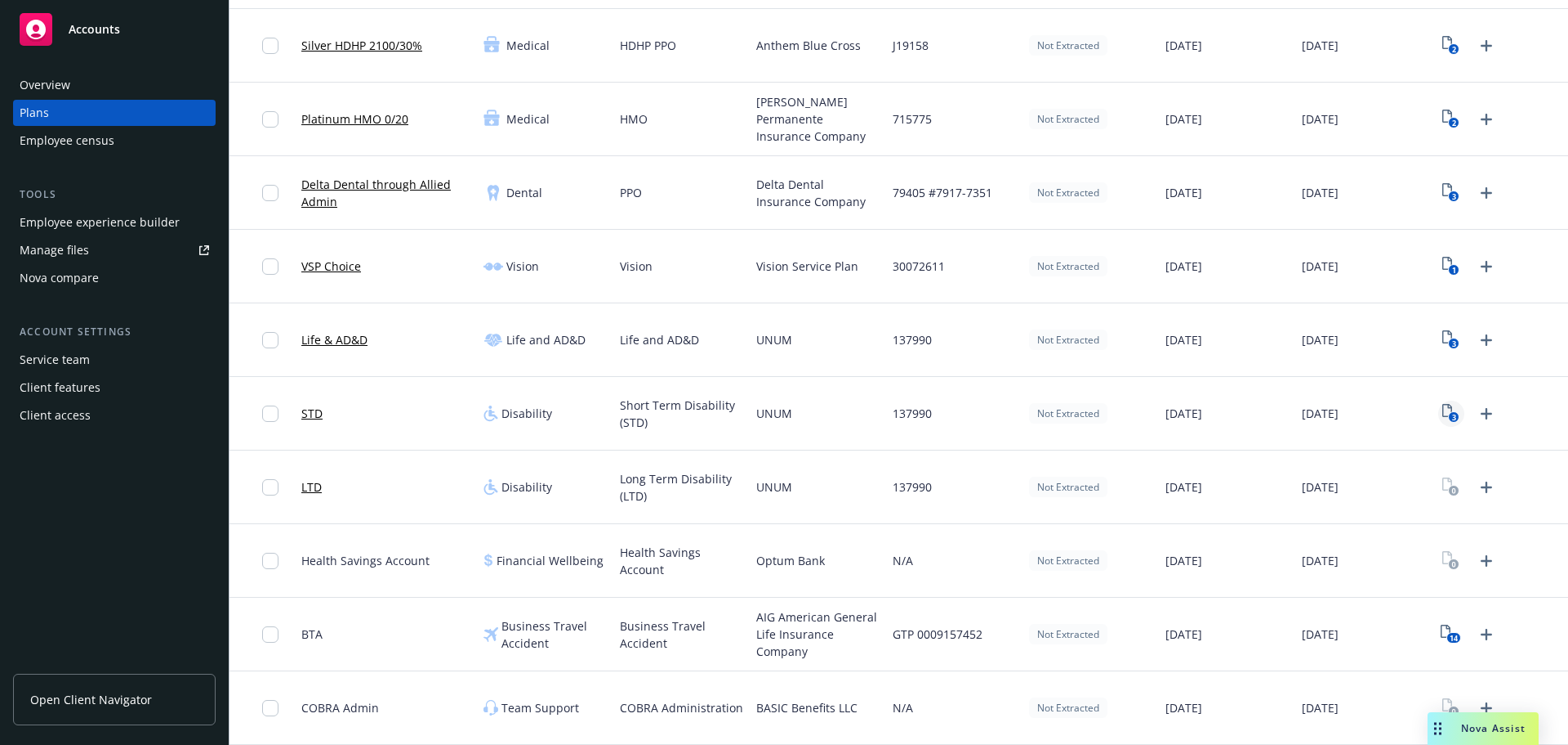
click at [1443, 406] on icon "View Plan Documents" at bounding box center [1447, 411] width 9 height 13
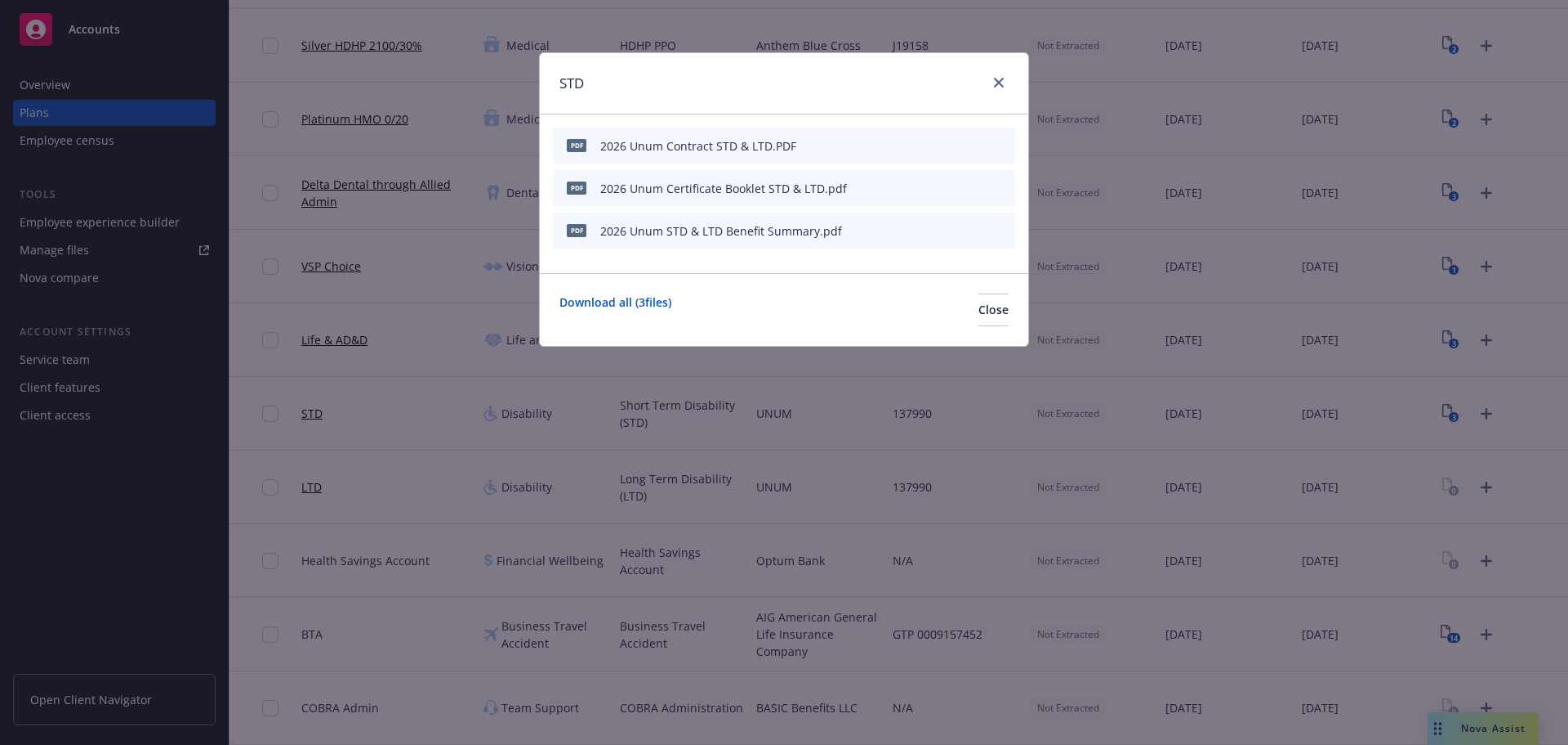
click at [953, 144] on icon "download file" at bounding box center [947, 144] width 13 height 13
click at [943, 186] on icon "download file" at bounding box center [947, 187] width 13 height 13
click at [947, 224] on icon "download file" at bounding box center [947, 230] width 13 height 13
click at [999, 85] on icon "close" at bounding box center [999, 83] width 9 height 10
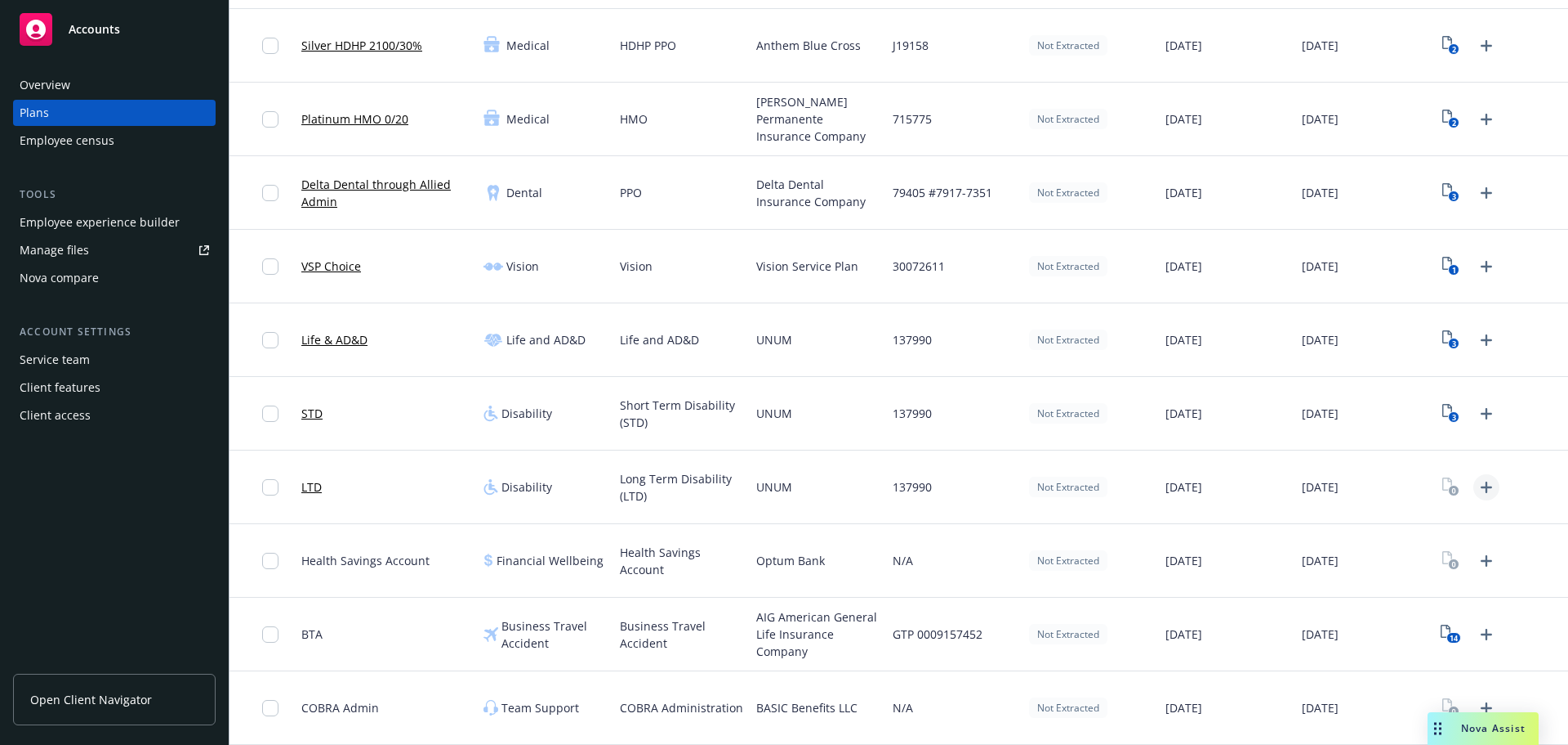
click at [1482, 481] on icon "Upload Plan Documents" at bounding box center [1486, 487] width 20 height 20
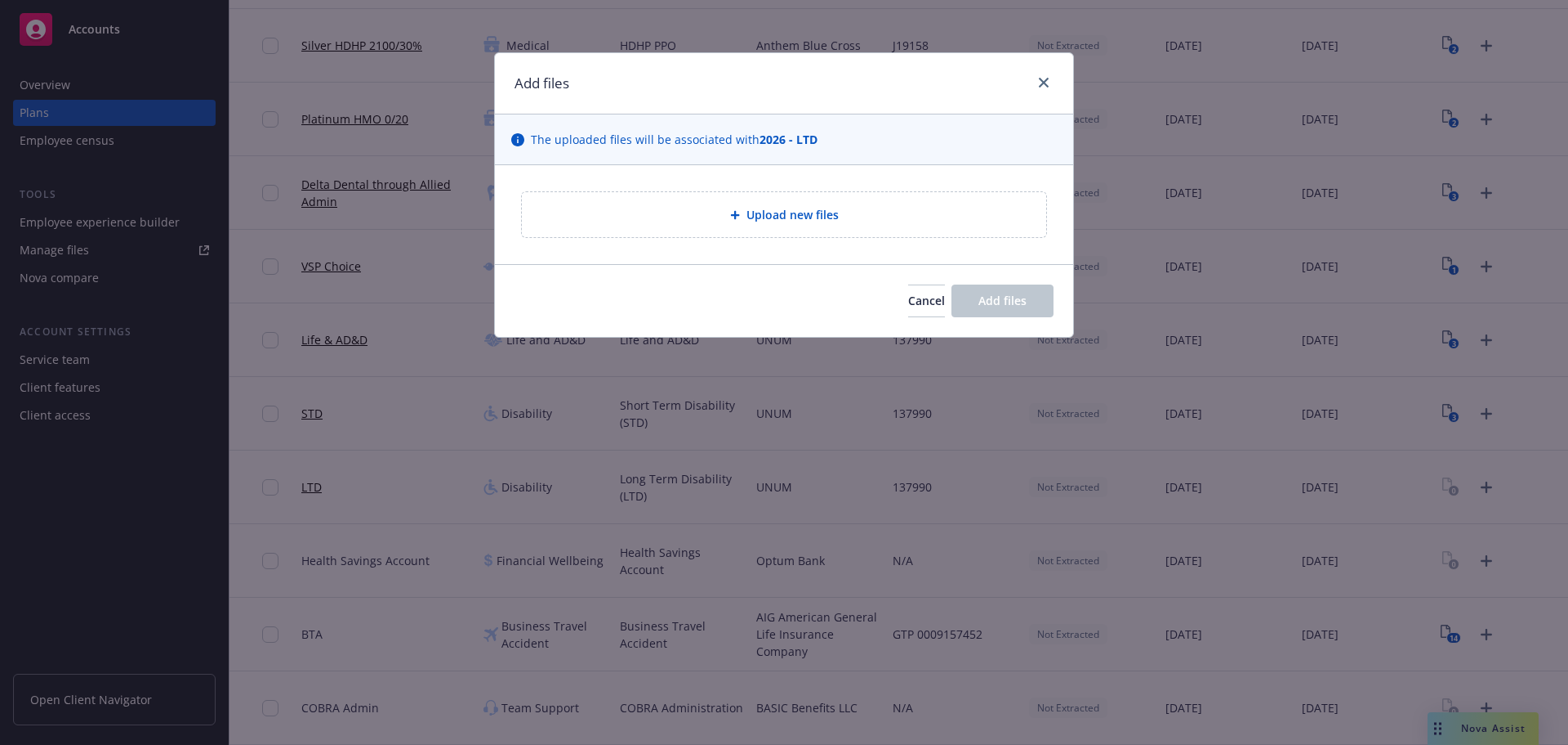
click at [784, 212] on span "Upload new files" at bounding box center [792, 215] width 92 height 17
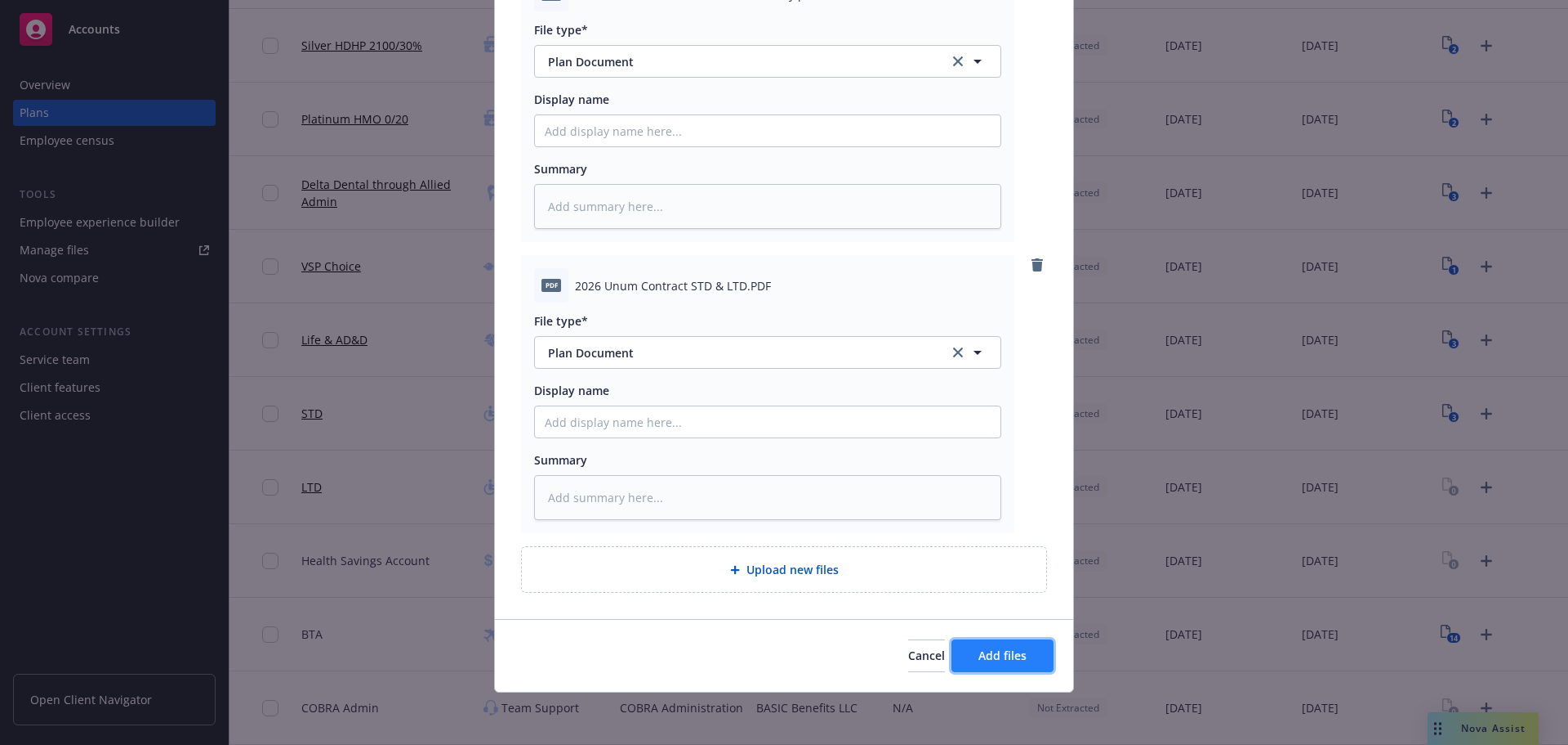
click at [1027, 652] on button "Add files" at bounding box center [1003, 656] width 103 height 32
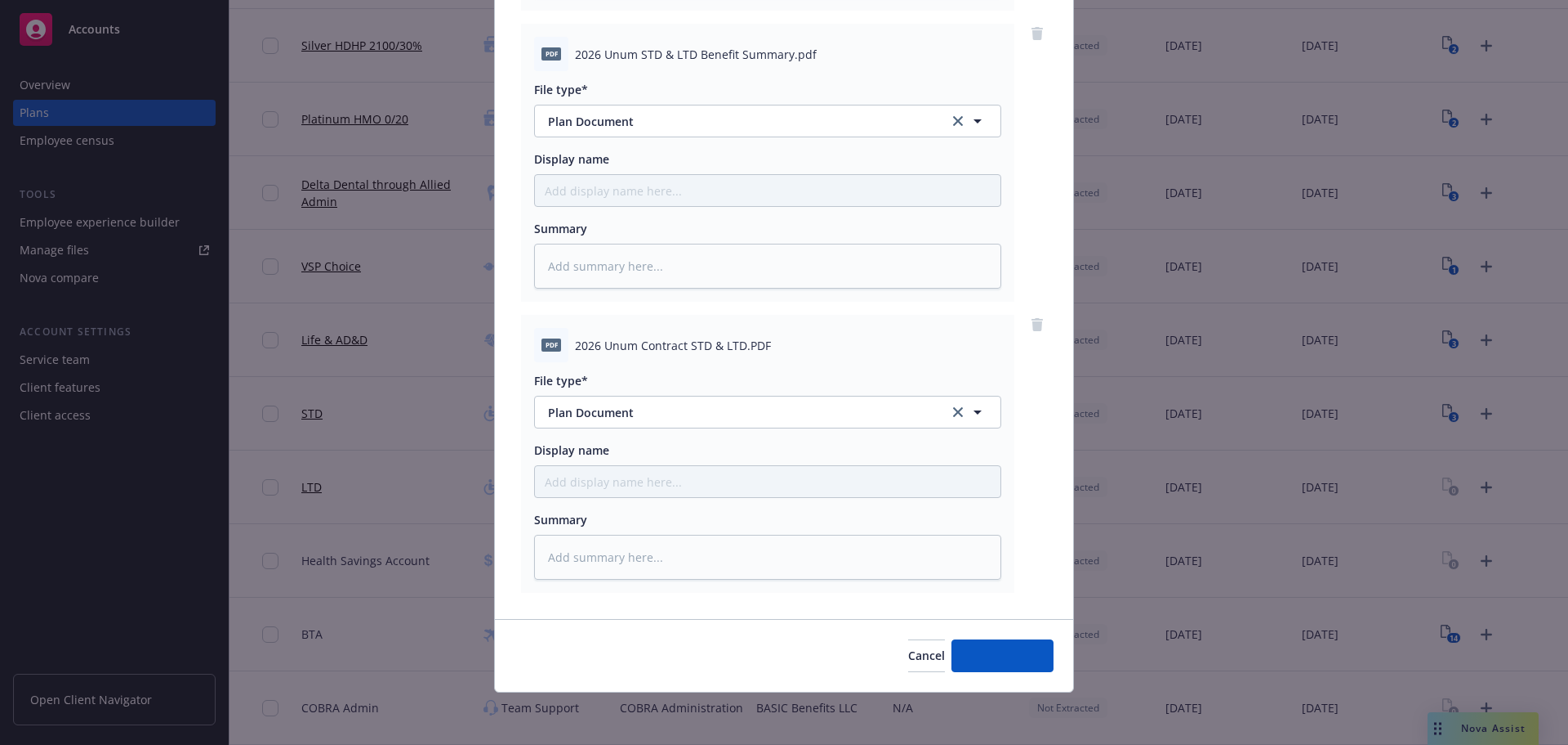
scroll to position [459, 0]
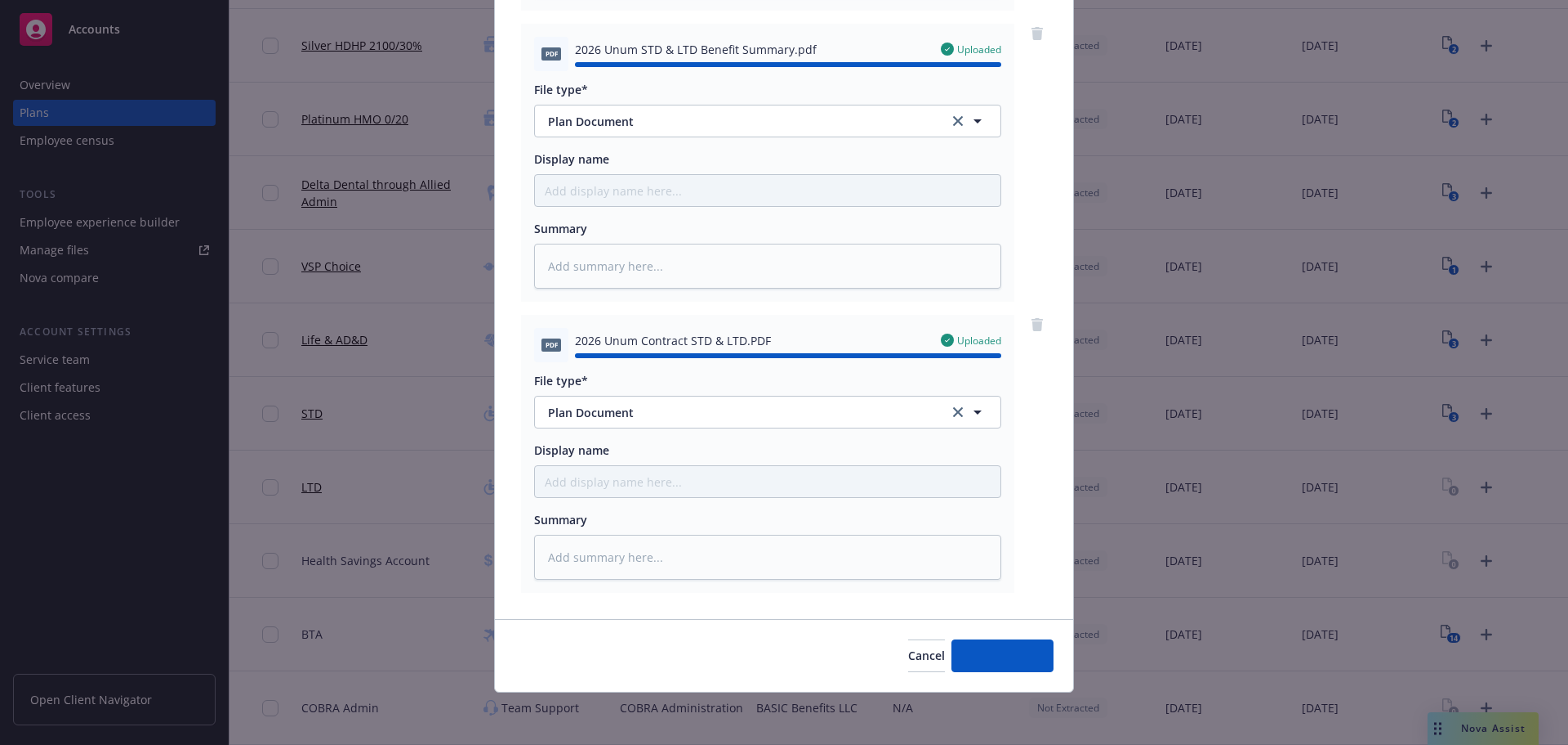
type textarea "x"
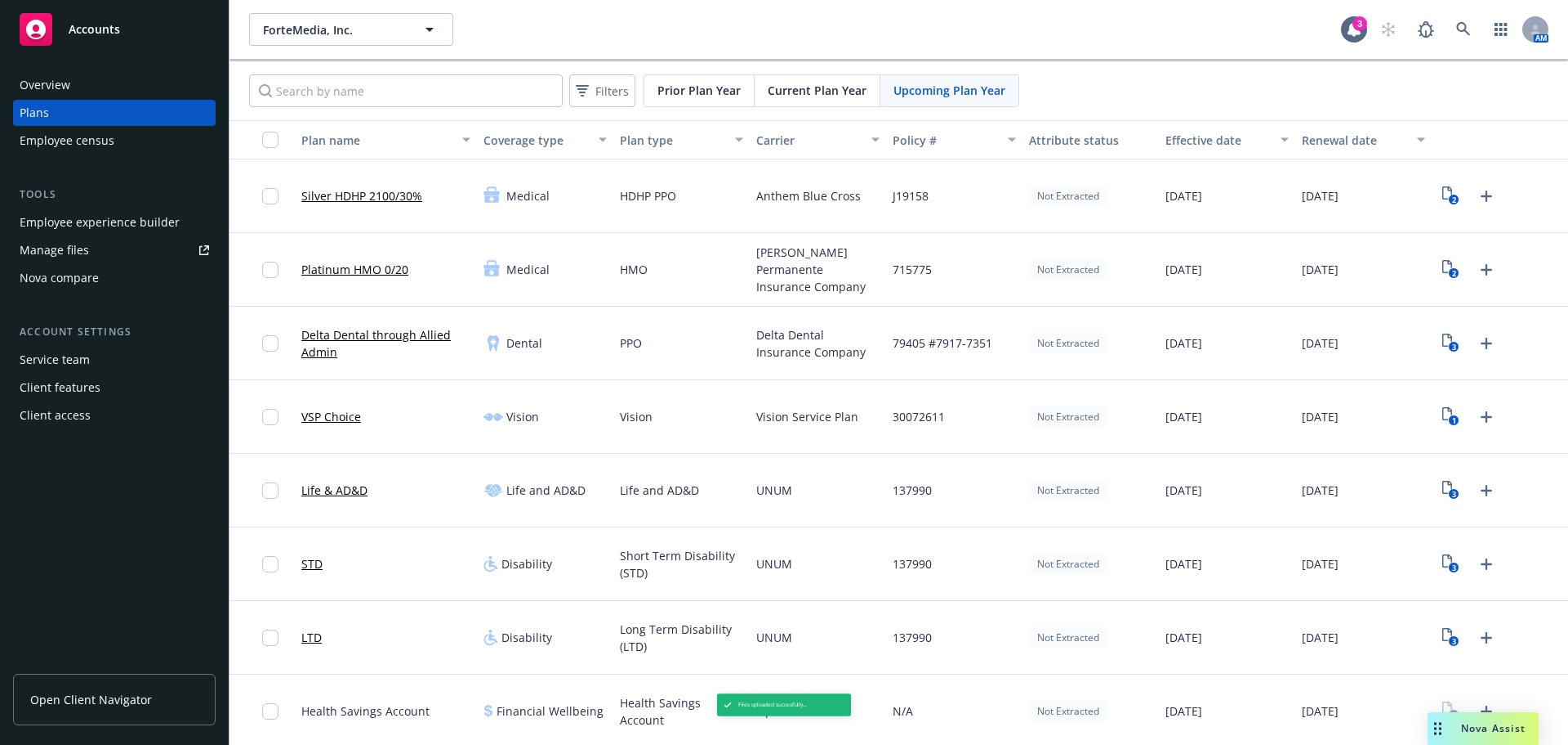
click at [363, 199] on link "Silver HDHP 2100/30%" at bounding box center [361, 196] width 121 height 17
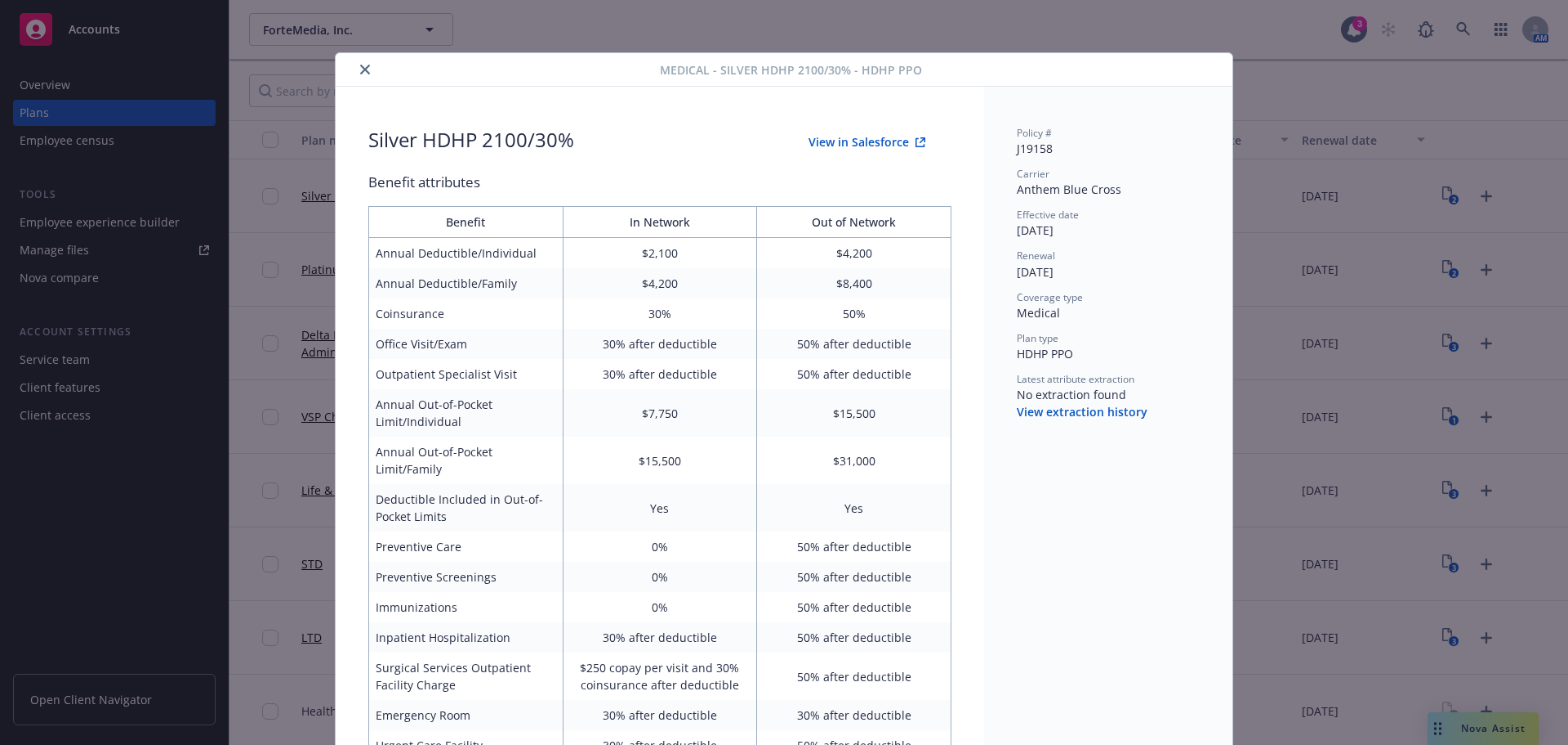
scroll to position [49, 0]
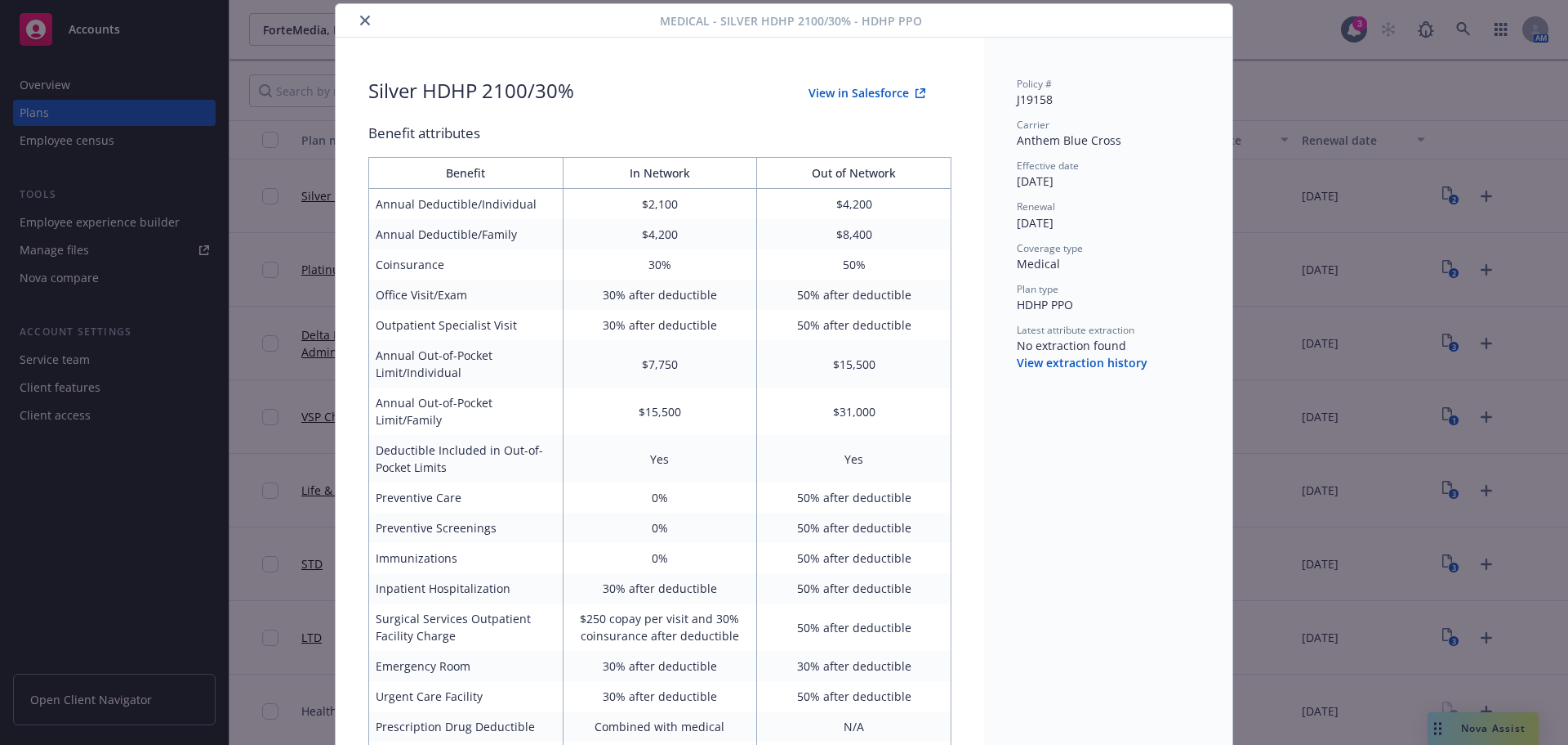
click at [360, 26] on button "close" at bounding box center [365, 20] width 20 height 20
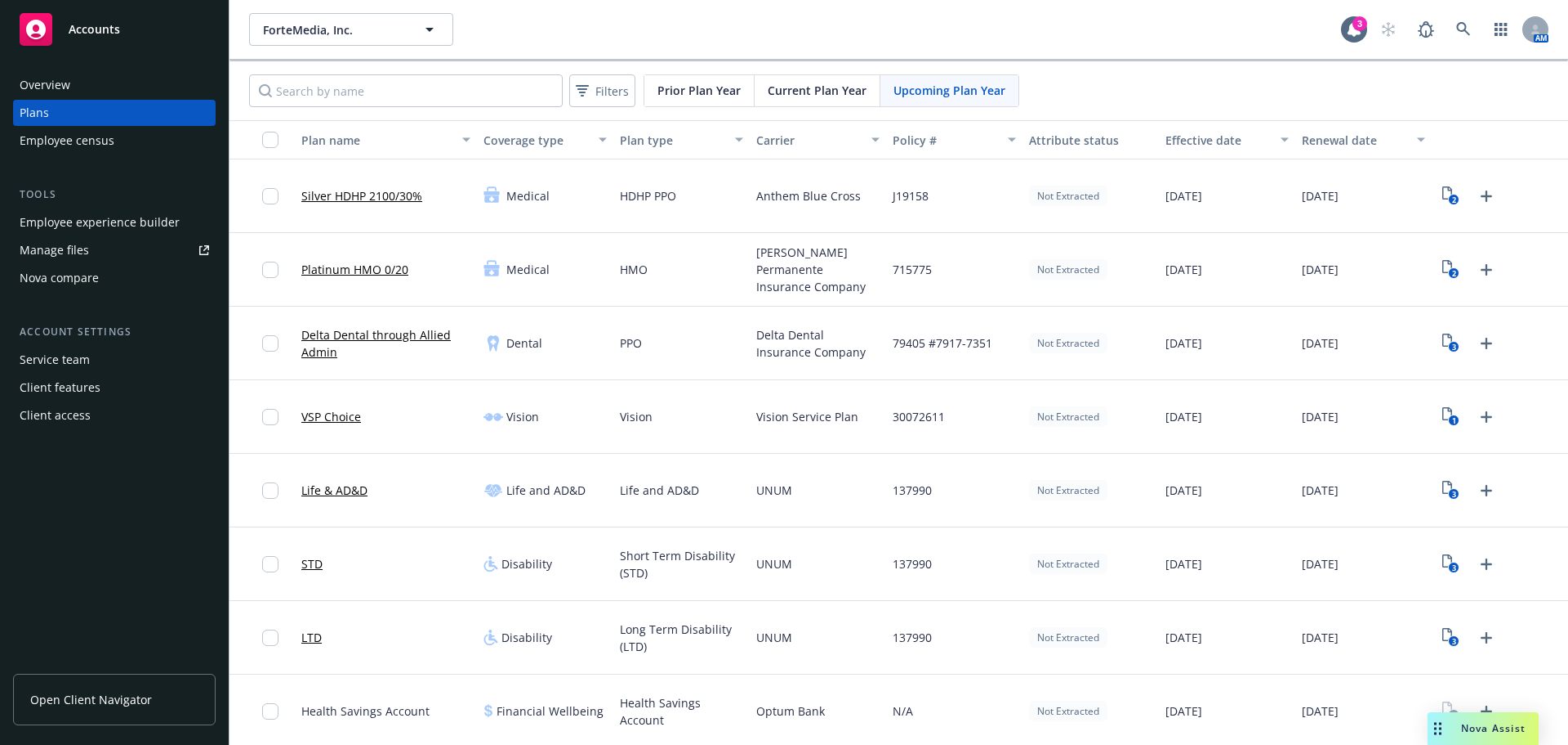
click at [65, 259] on div "Manage files" at bounding box center [54, 250] width 69 height 27
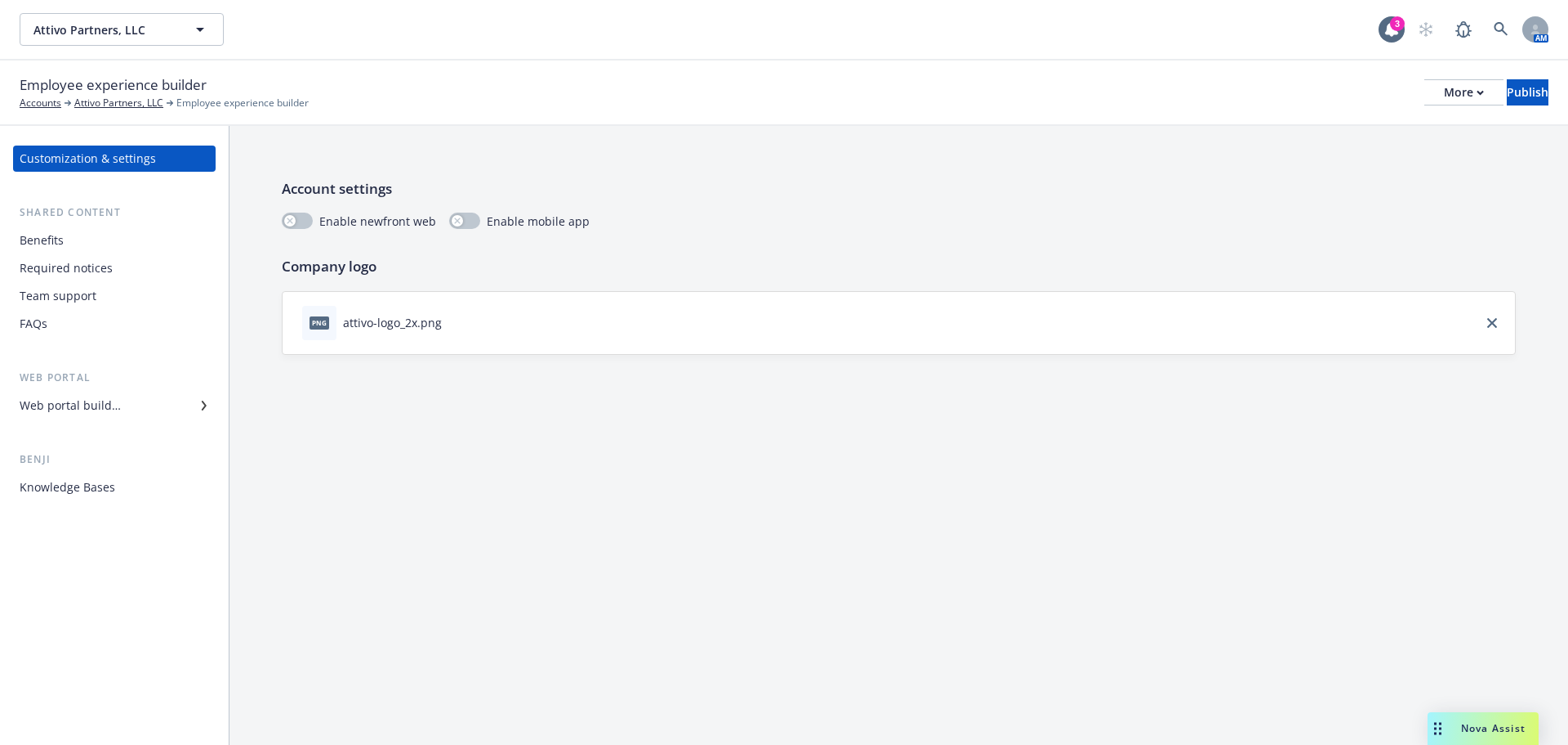
click at [41, 249] on div "Benefits" at bounding box center [42, 240] width 44 height 27
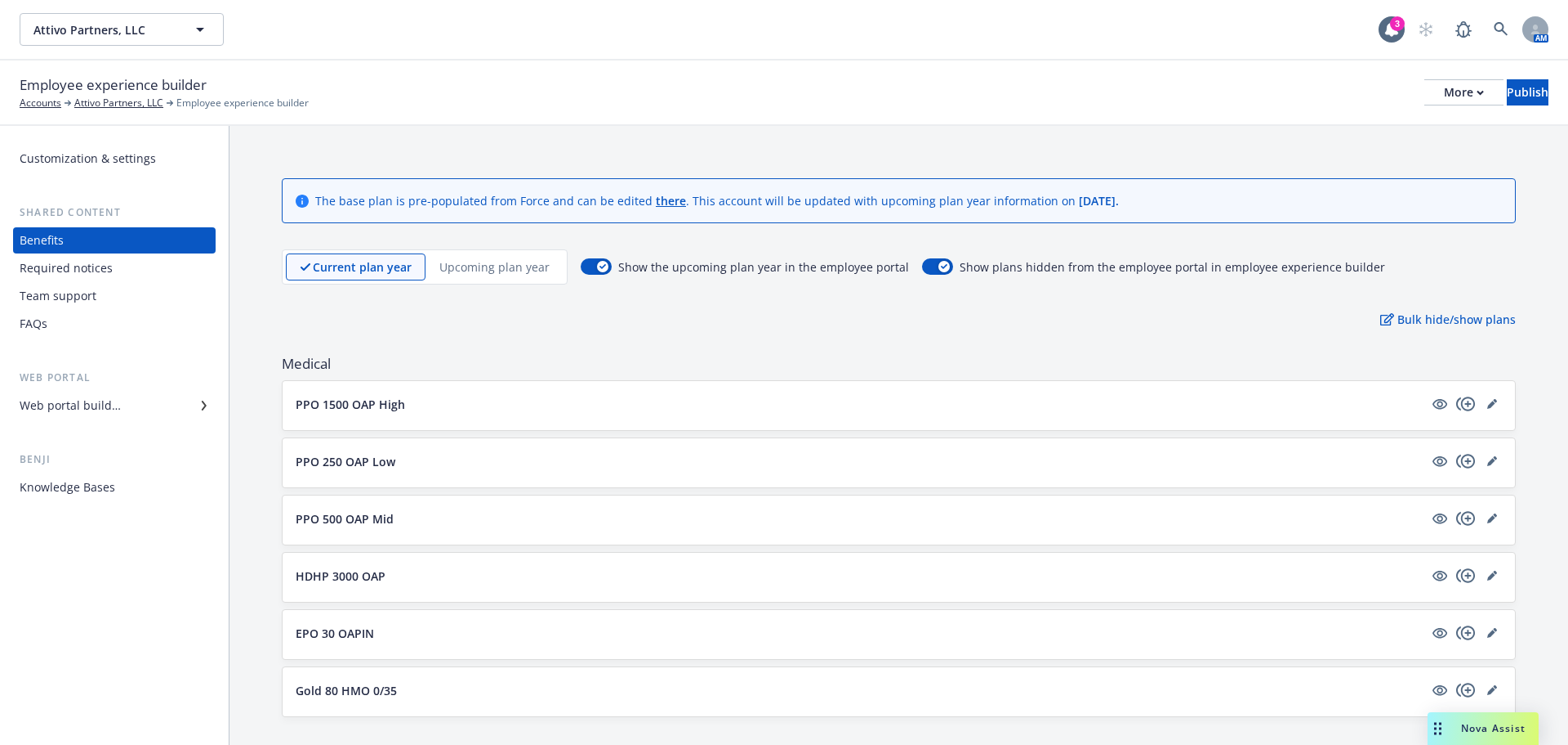
click at [89, 399] on div "Web portal builder" at bounding box center [70, 406] width 102 height 27
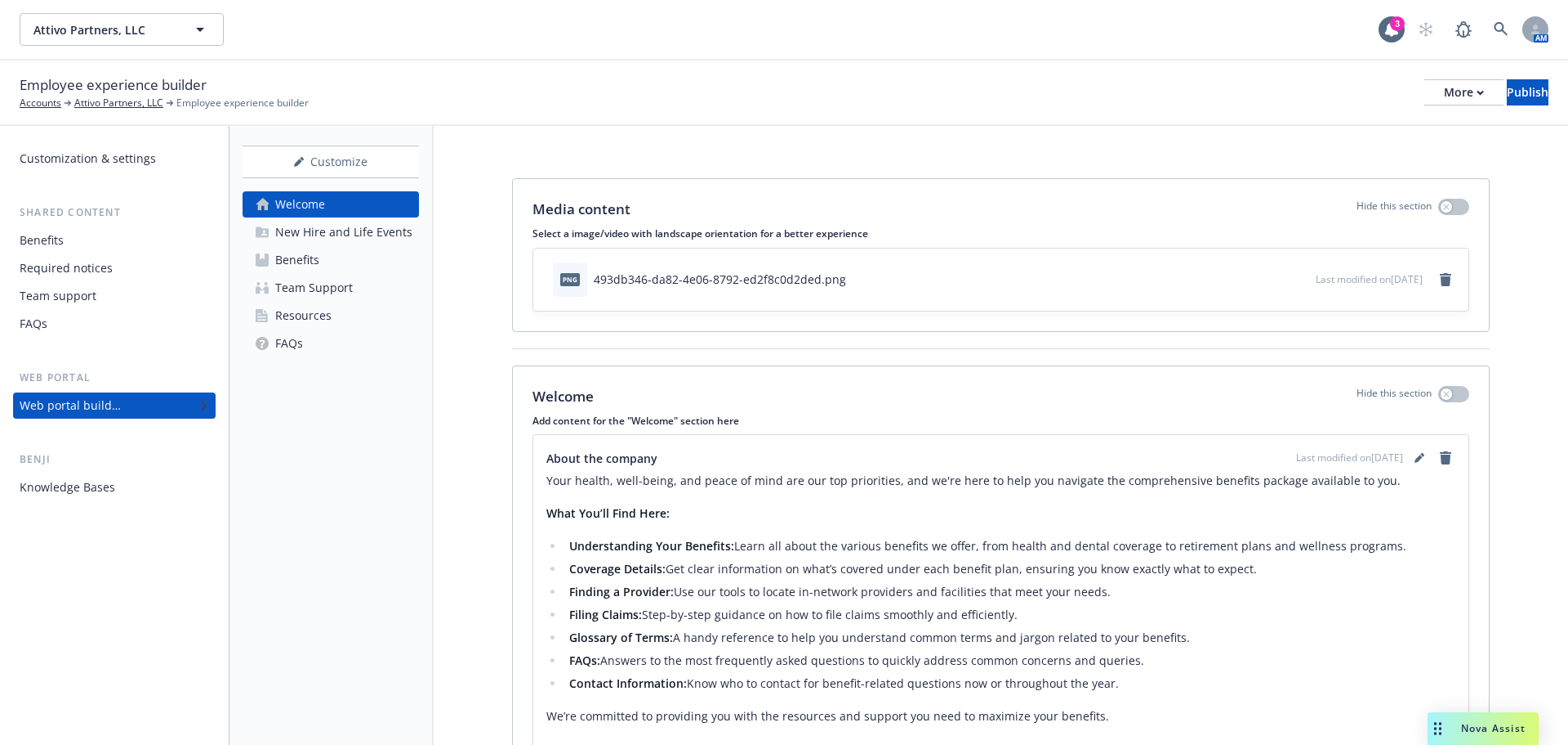
click at [294, 295] on div "Team Support" at bounding box center [314, 288] width 78 height 27
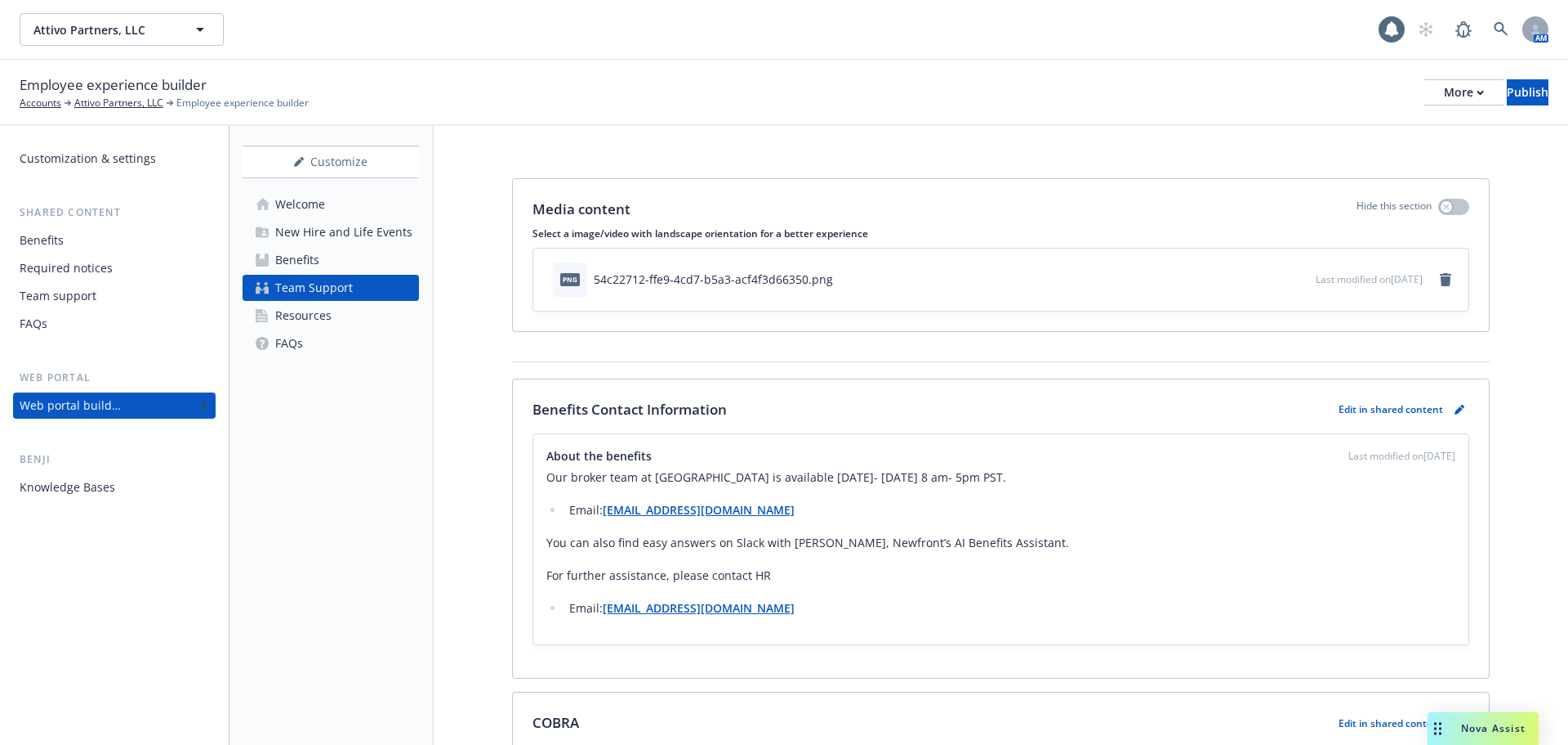
scroll to position [245, 0]
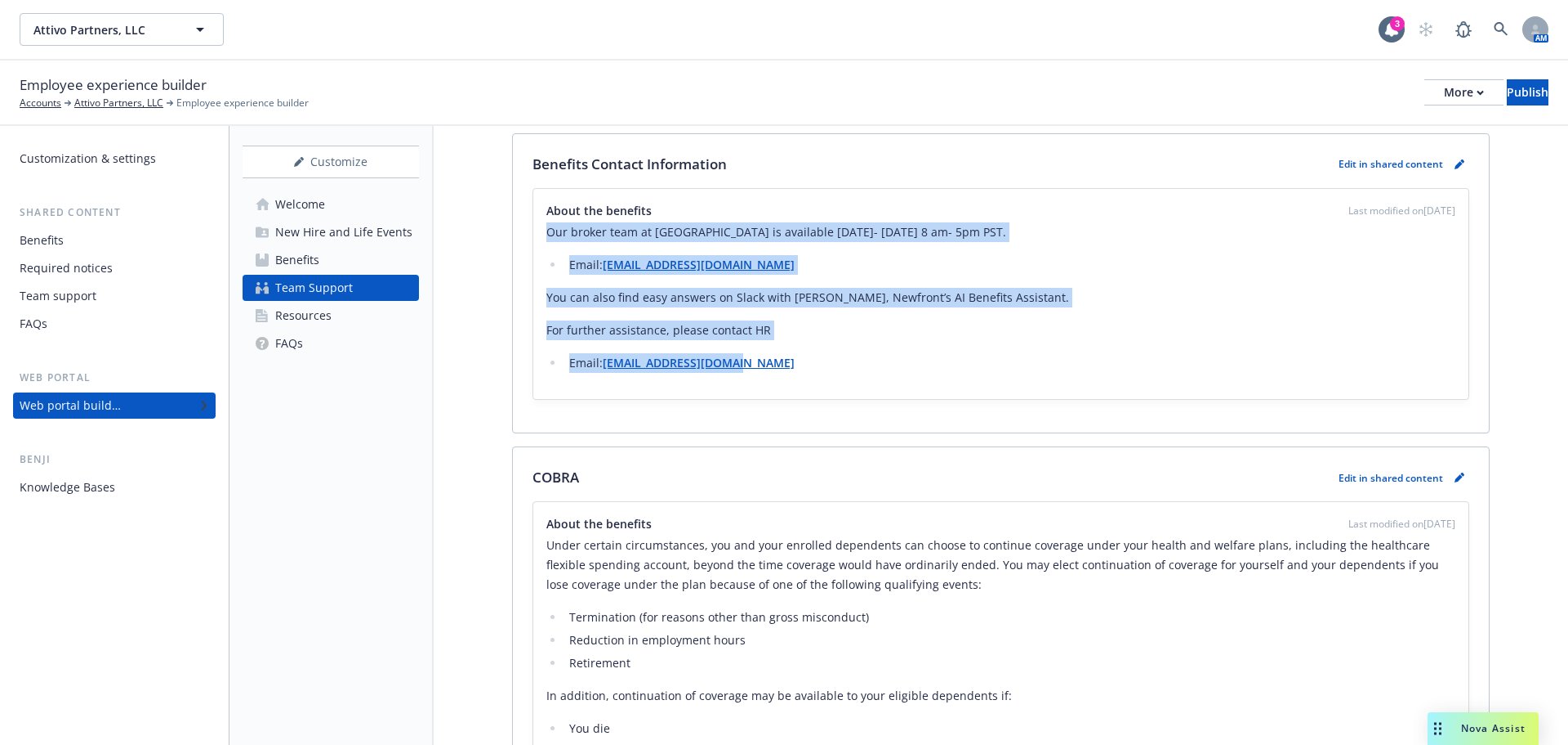
drag, startPoint x: 541, startPoint y: 230, endPoint x: 785, endPoint y: 375, distance: 283.8
click at [785, 375] on div "About the benefits Last modified on 10/10/2025 Our broker team at Newfront is a…" at bounding box center [1001, 294] width 935 height 210
copy div "Our broker team at Newfront is available Monday- Friday 8 am- 5pm PST. Email: T…"
click at [316, 209] on div "Welcome" at bounding box center [300, 204] width 49 height 27
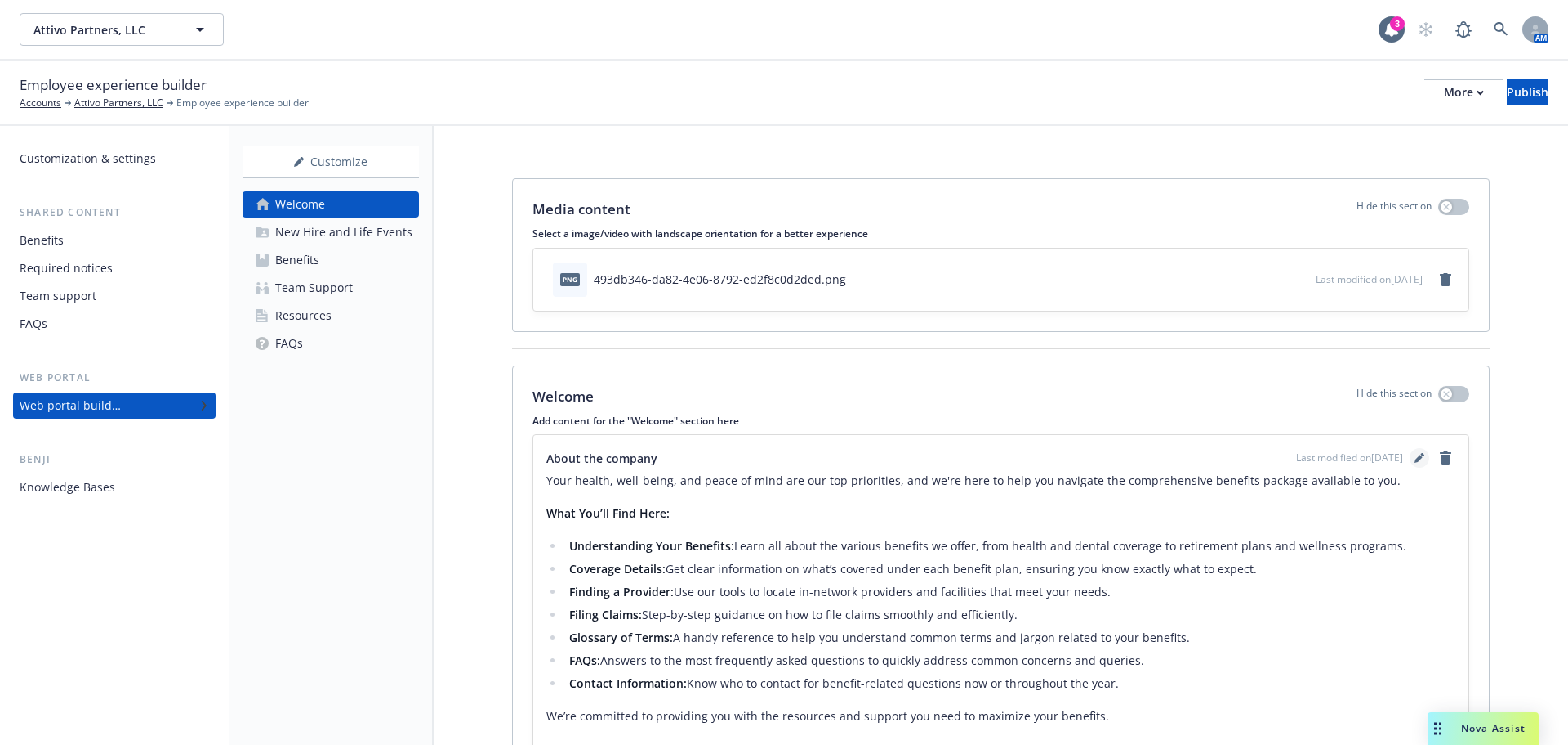
click at [1415, 452] on icon "editPencil" at bounding box center [1420, 457] width 9 height 10
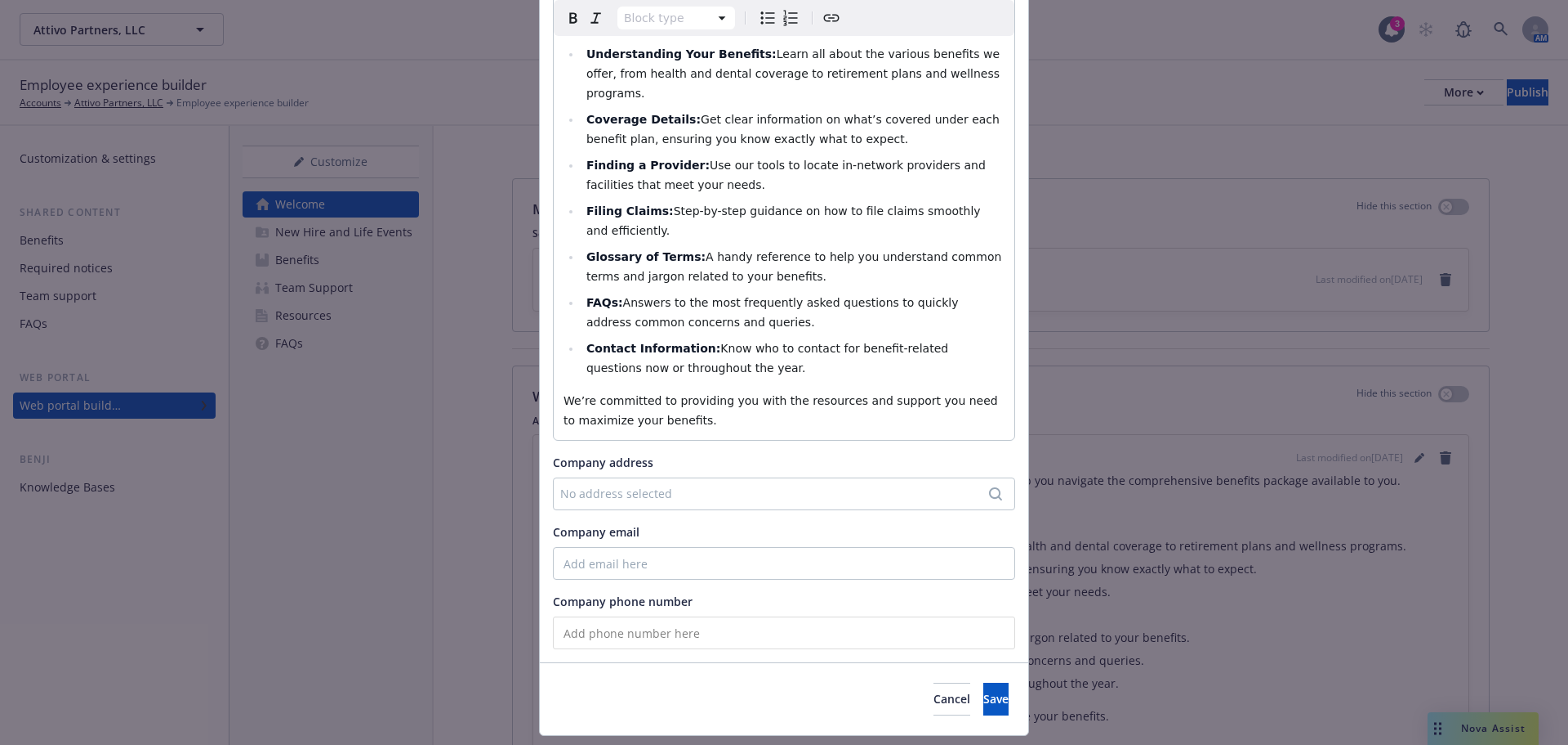
scroll to position [262, 0]
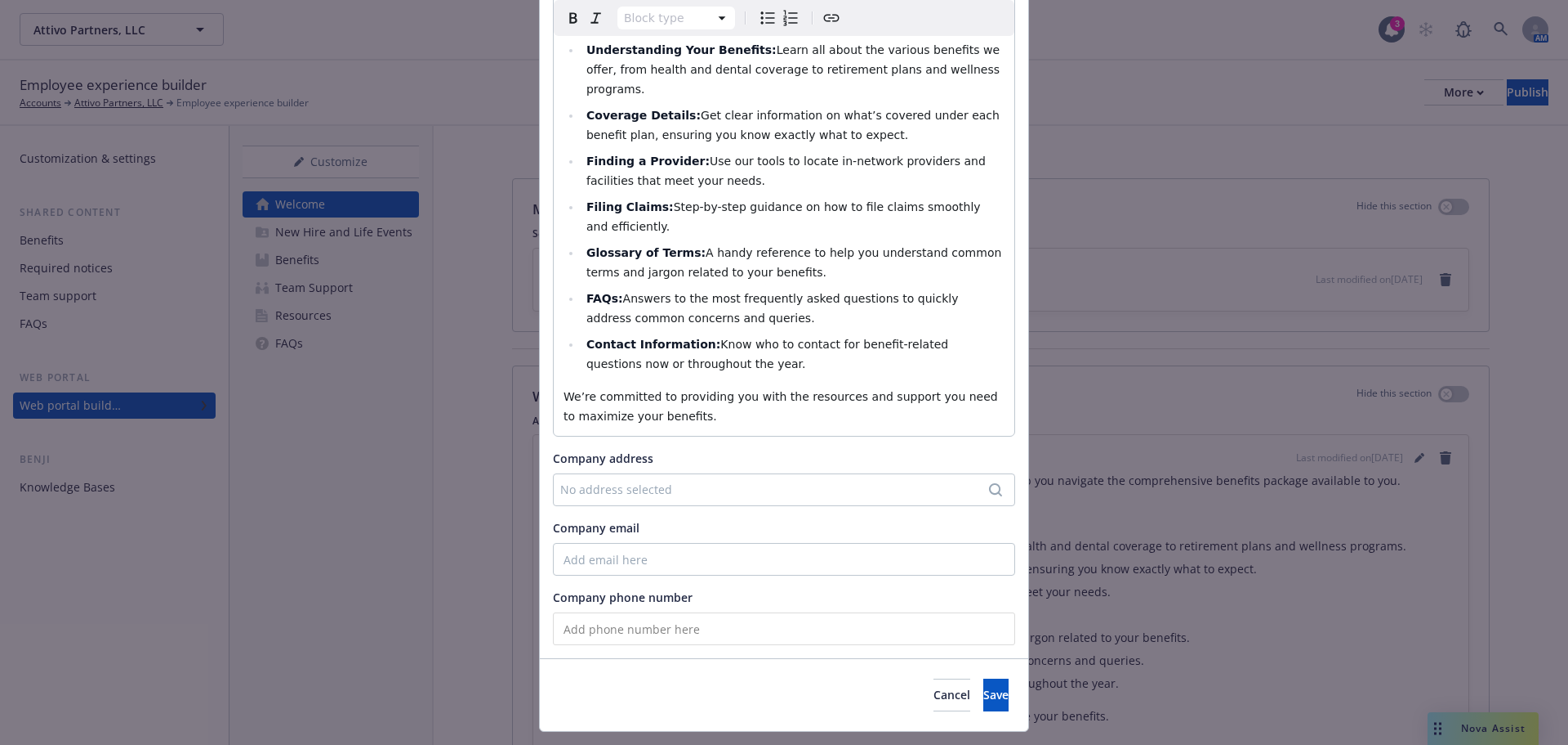
click at [708, 387] on p "We’re committed to providing you with the resources and support you need to max…" at bounding box center [784, 406] width 441 height 39
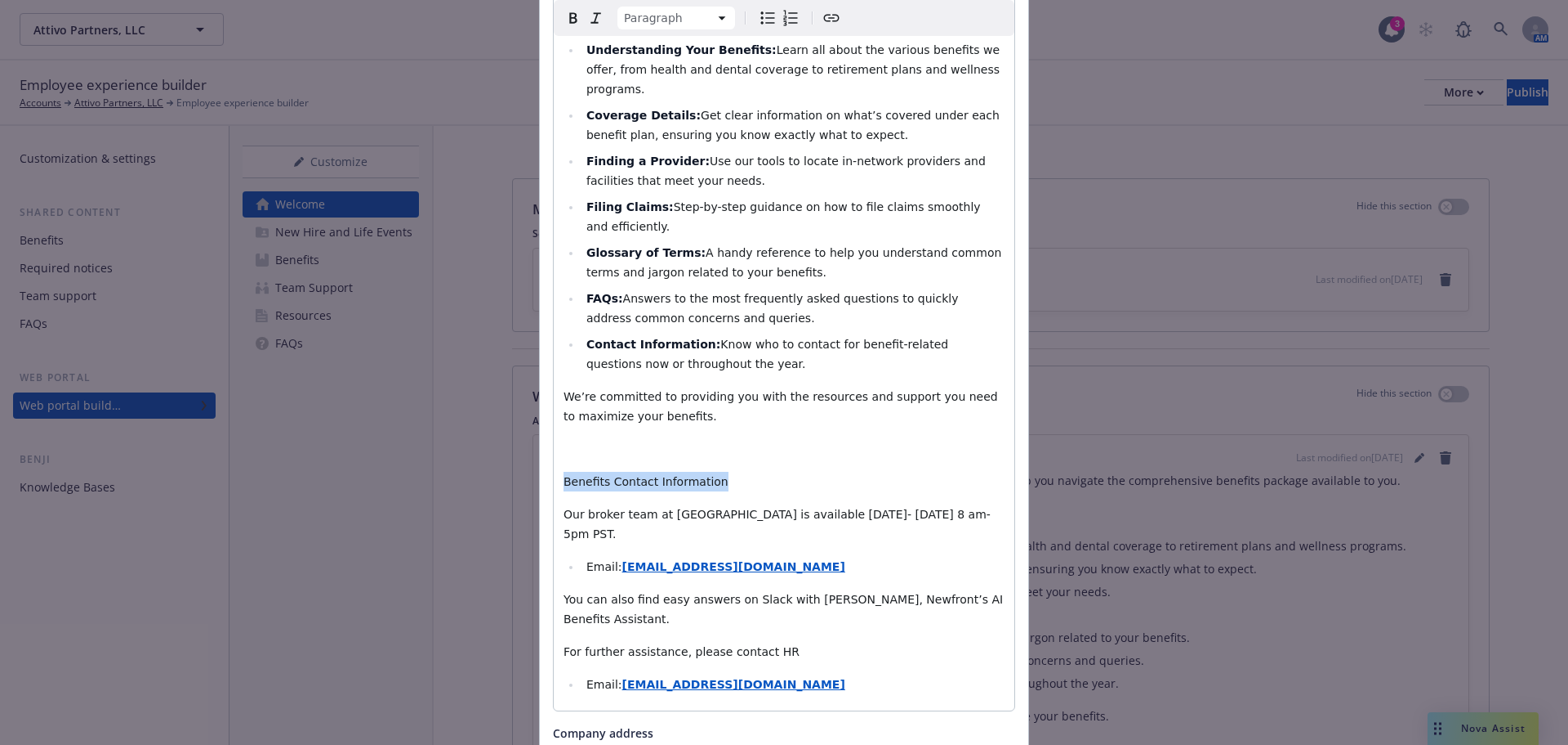
drag, startPoint x: 713, startPoint y: 441, endPoint x: 557, endPoint y: 442, distance: 156.0
click at [557, 442] on div "Your health, well-being, and peace of mind are our top priorities, and we're he…" at bounding box center [784, 318] width 461 height 785
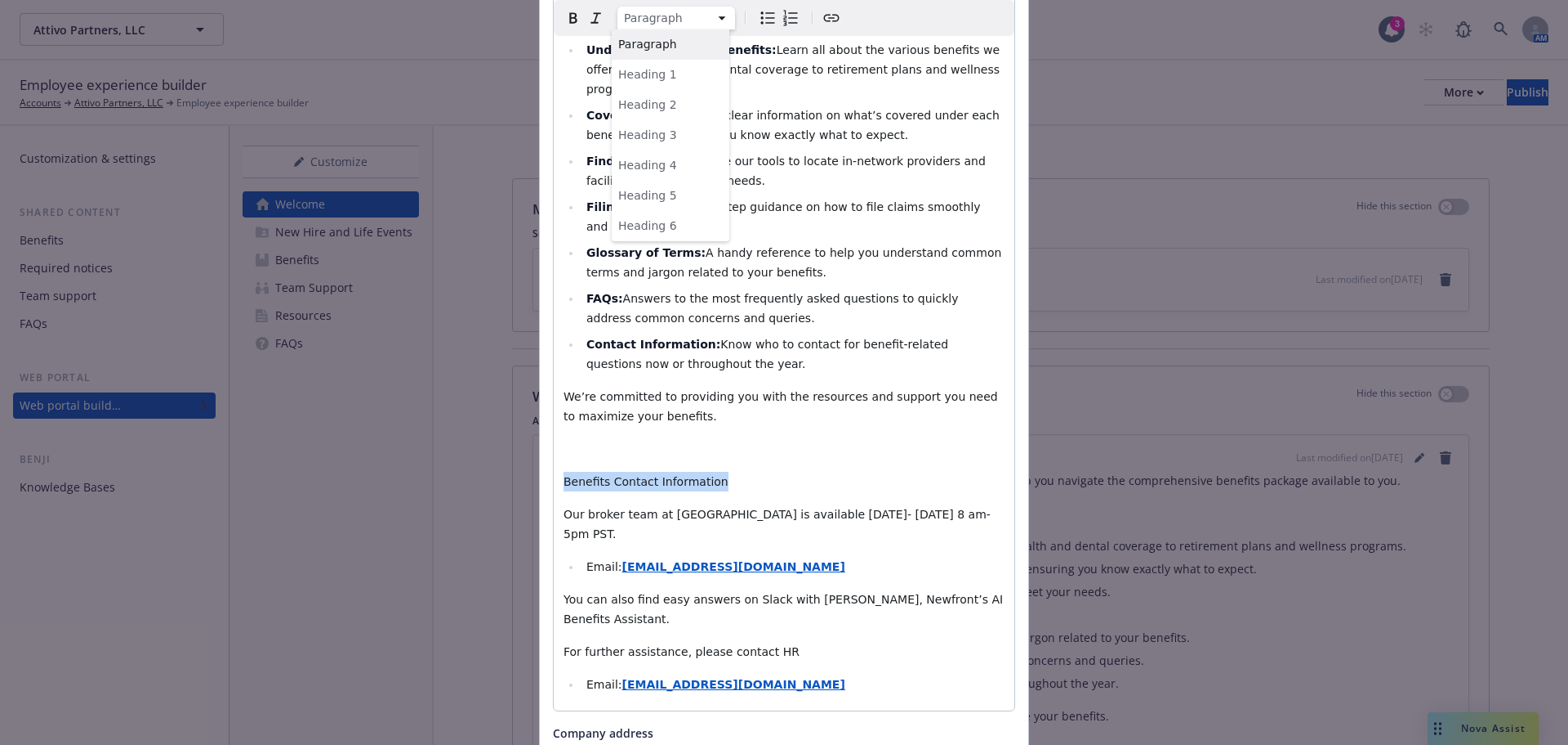
click at [698, 21] on html "Attivo Partners, LLC Attivo Partners, LLC 3 AM Employee experience builder Acco…" at bounding box center [784, 372] width 1568 height 745
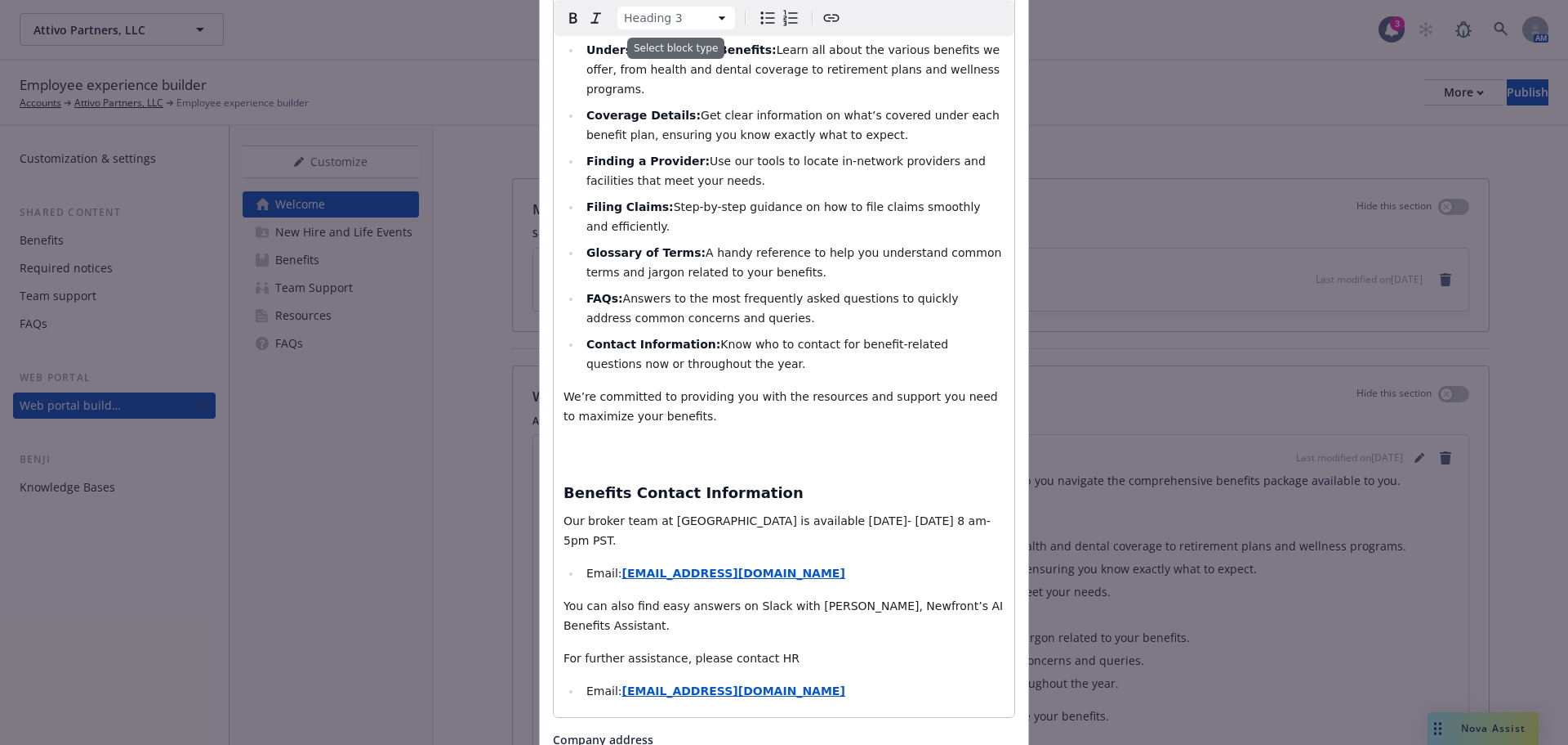
click at [677, 18] on html "Attivo Partners, LLC Attivo Partners, LLC 3 AM Employee experience builder Acco…" at bounding box center [784, 372] width 1568 height 745
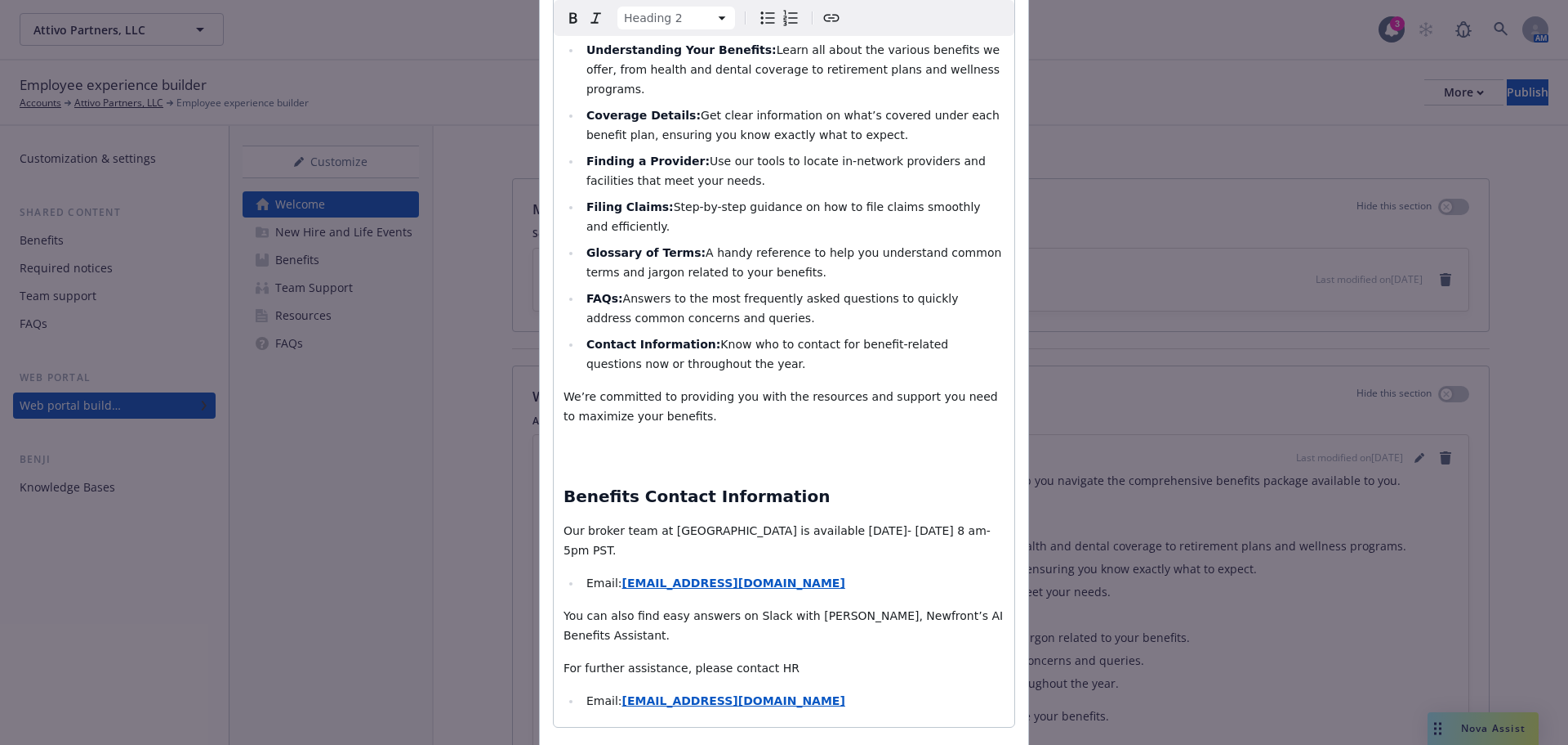
click at [662, 26] on html "Attivo Partners, LLC Attivo Partners, LLC 3 AM Employee experience builder Acco…" at bounding box center [784, 372] width 1568 height 745
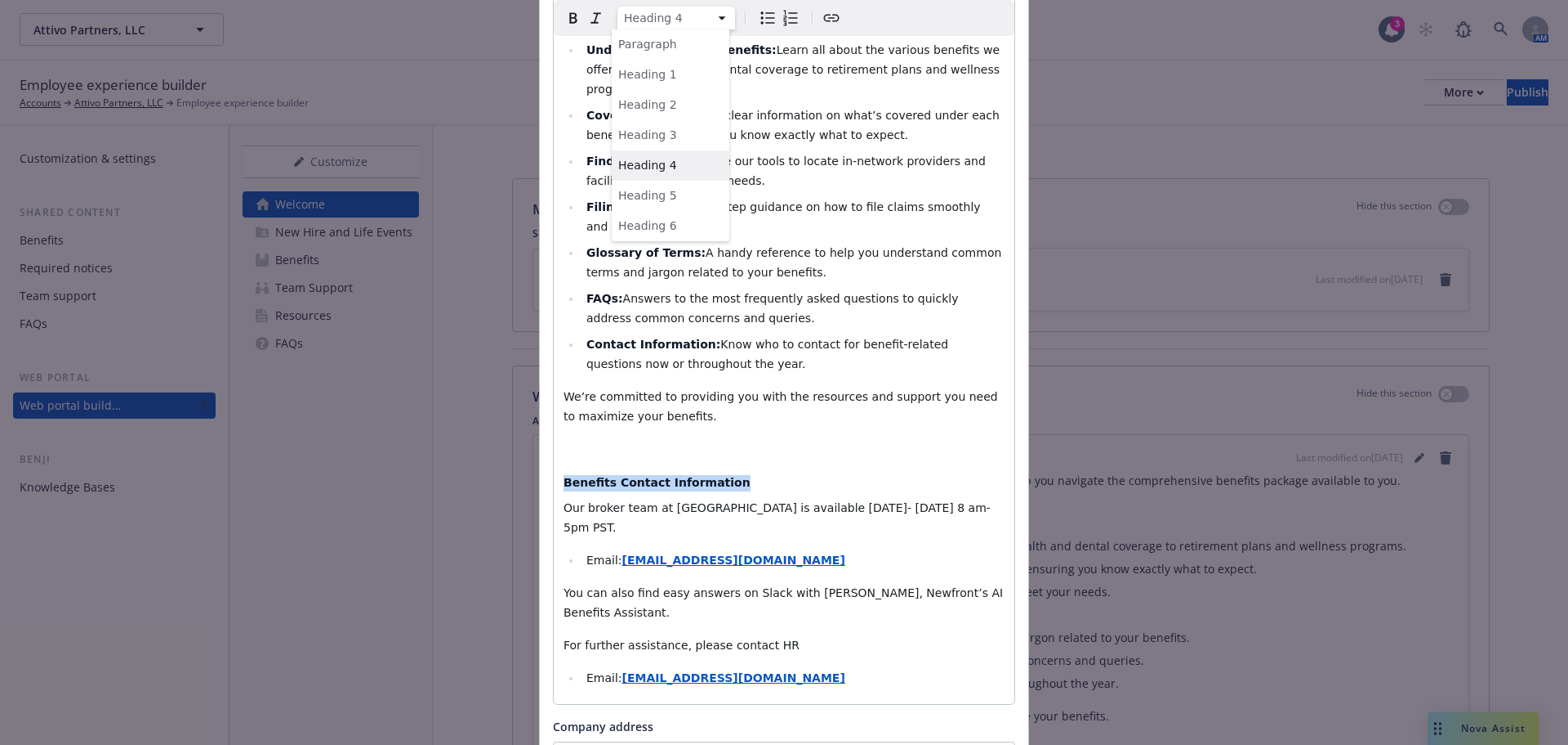
click at [670, 9] on html "Attivo Partners, LLC Attivo Partners, LLC 3 AM Employee experience builder Acco…" at bounding box center [784, 372] width 1568 height 745
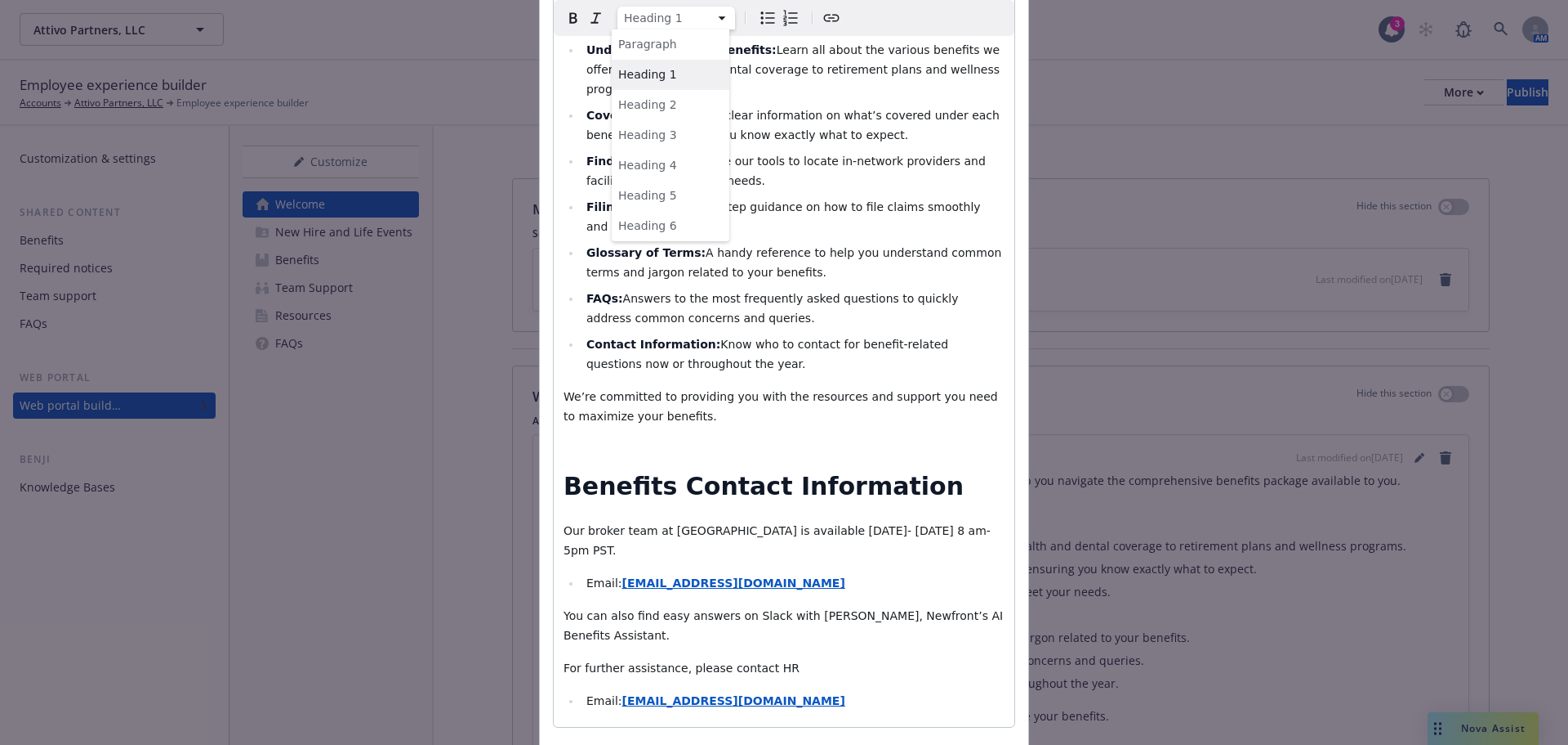
click at [685, 23] on html "Attivo Partners, LLC Attivo Partners, LLC 3 AM Employee experience builder Acco…" at bounding box center [784, 372] width 1568 height 745
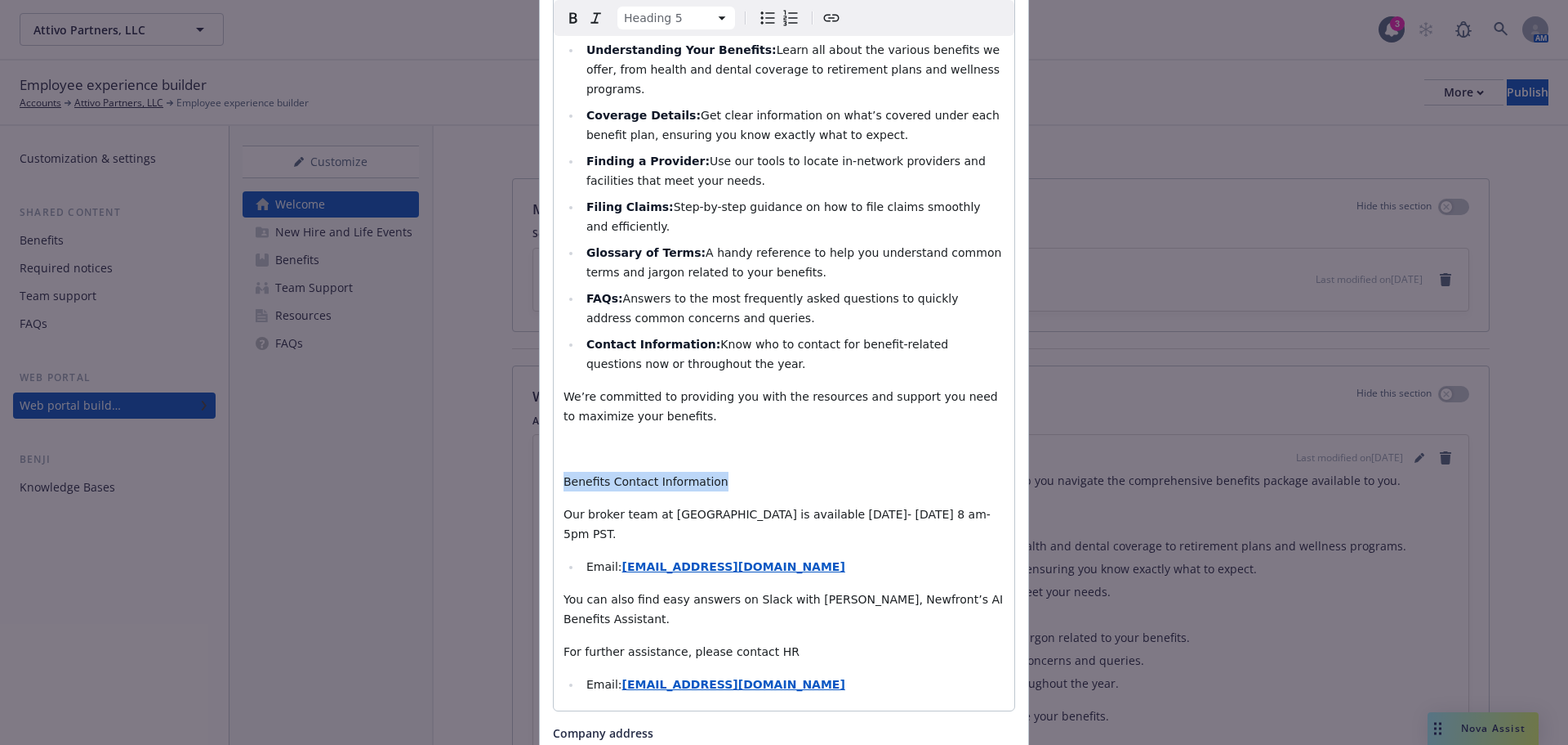
click at [680, 20] on html "Attivo Partners, LLC Attivo Partners, LLC 3 AM Employee experience builder Acco…" at bounding box center [784, 372] width 1568 height 745
click at [690, 21] on html "Attivo Partners, LLC Attivo Partners, LLC 3 AM Employee experience builder Acco…" at bounding box center [784, 372] width 1568 height 745
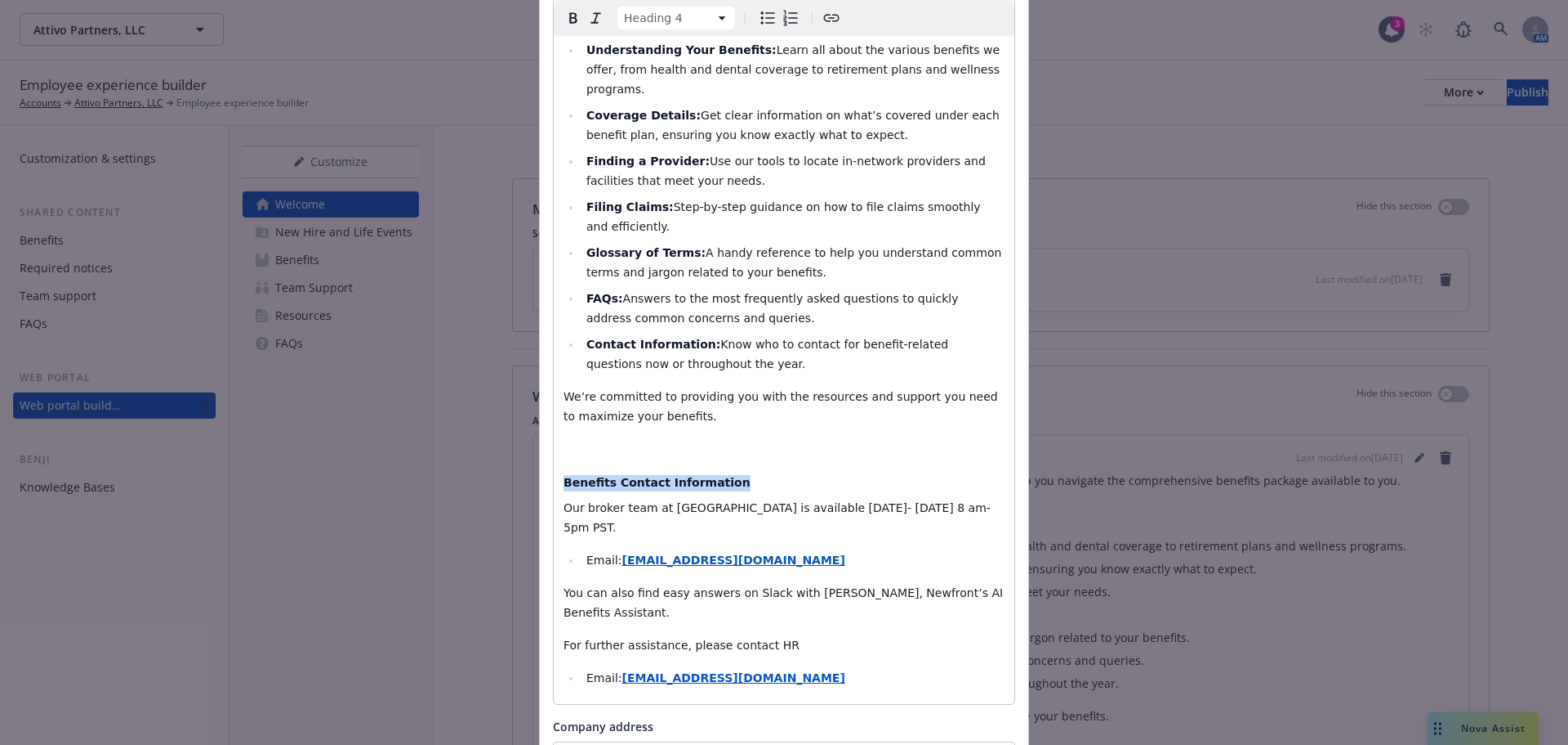
select select "paragraph"
click at [748, 387] on p "We’re committed to providing you with the resources and support you need to max…" at bounding box center [784, 406] width 441 height 39
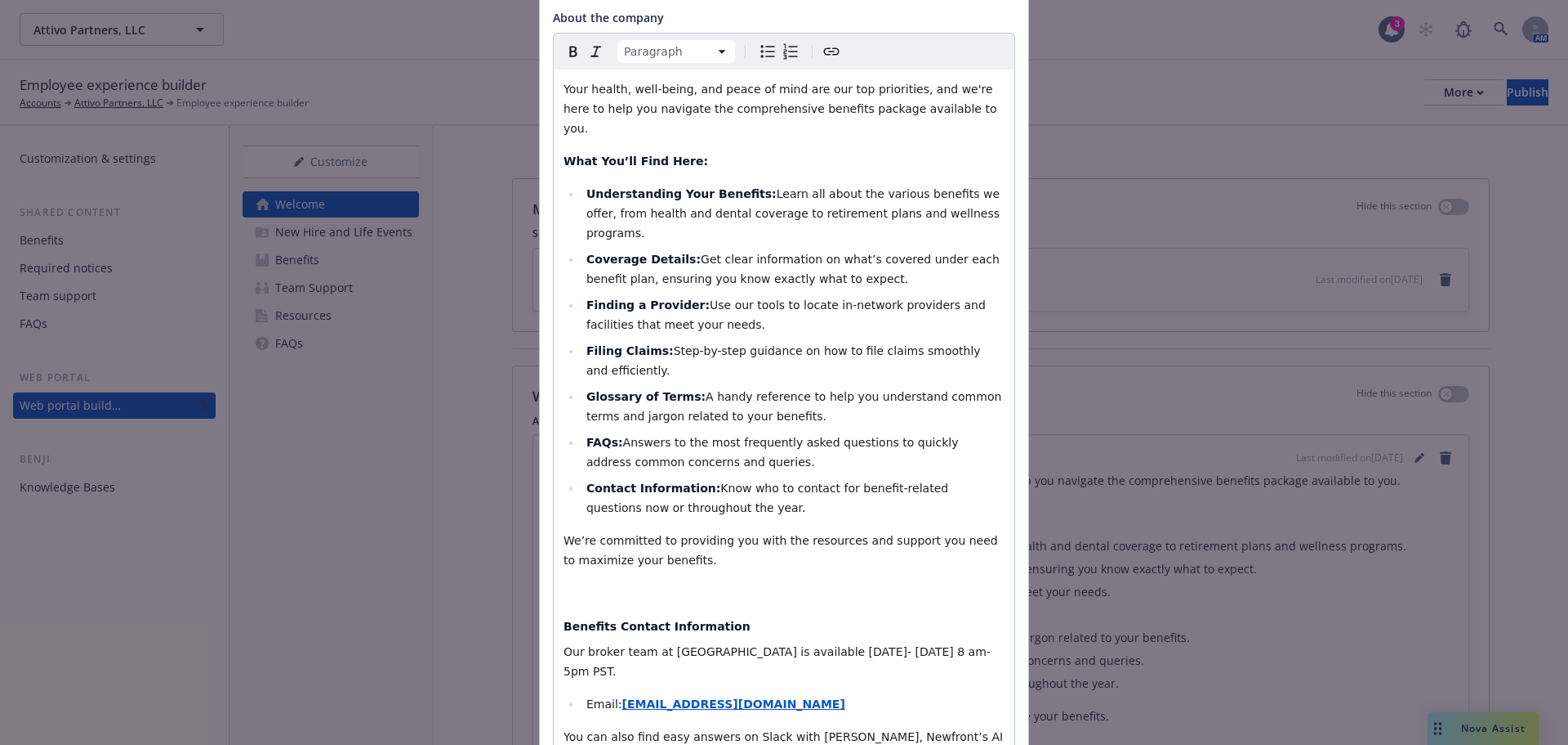
scroll to position [99, 0]
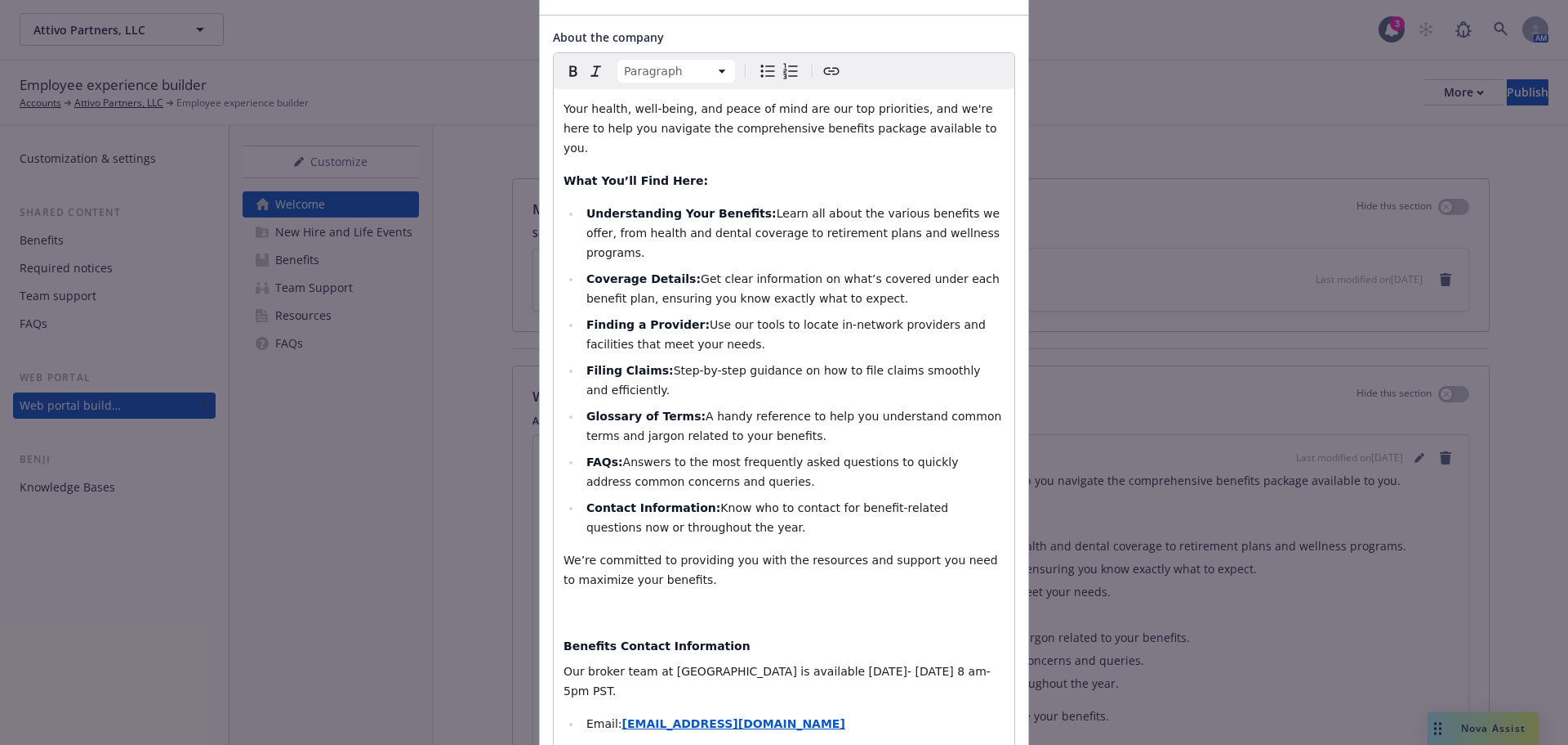
click at [609, 453] on ul "Understanding Your Benefits: Learn all about the various benefits we offer, fro…" at bounding box center [784, 370] width 441 height 334
drag, startPoint x: 712, startPoint y: 606, endPoint x: 517, endPoint y: 601, distance: 195.1
click at [517, 601] on div "Update content for the "Welcome" section About the company Heading 4 Paragraph …" at bounding box center [784, 372] width 1568 height 745
click at [570, 63] on icon "Bold" at bounding box center [573, 71] width 20 height 20
drag, startPoint x: 832, startPoint y: 554, endPoint x: 803, endPoint y: 552, distance: 29.1
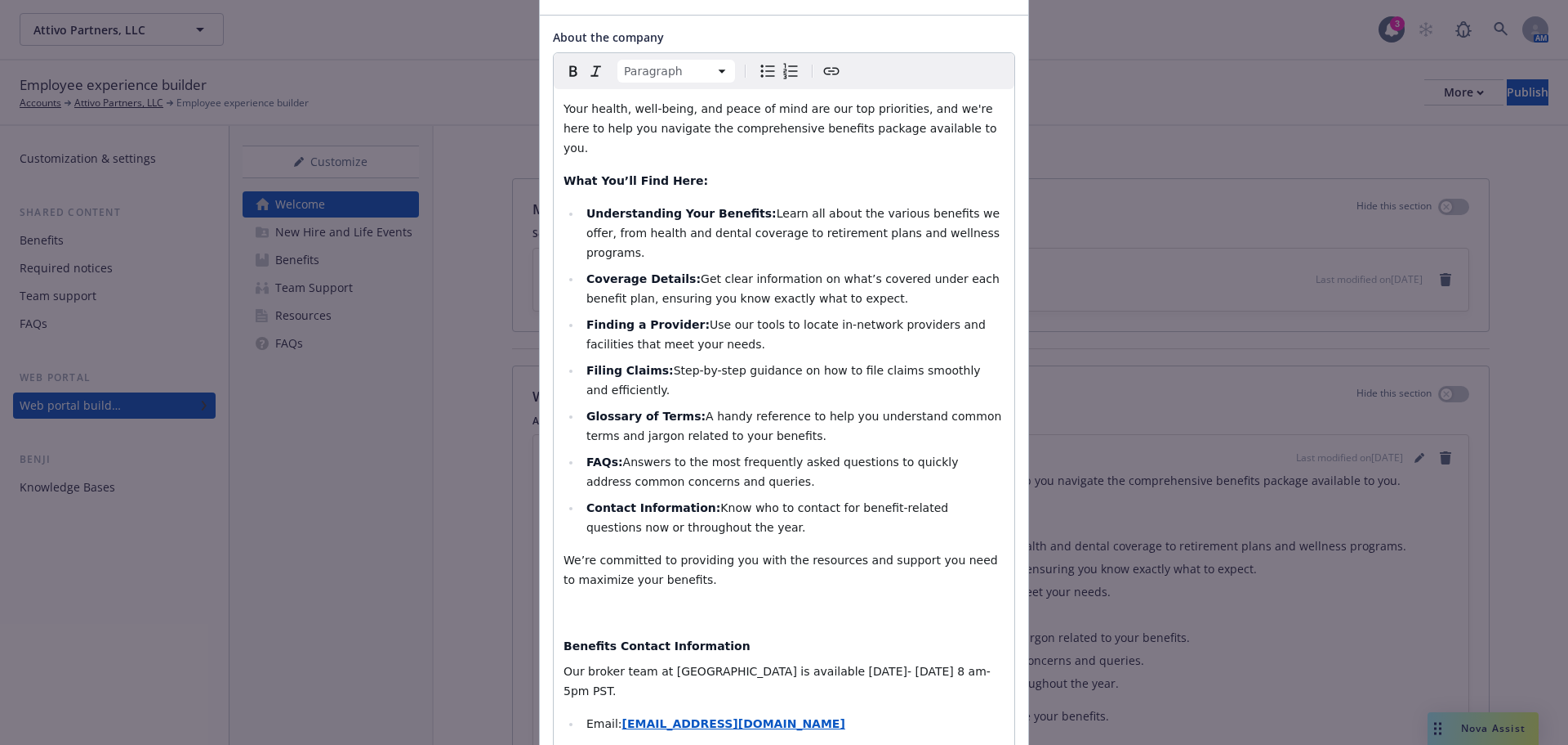
click at [830, 554] on div "Your health, well-being, and peace of mind are our top priorities, and we're he…" at bounding box center [784, 478] width 461 height 778
click at [597, 174] on strong "What You’ll Find Here:" at bounding box center [635, 181] width 144 height 13
drag, startPoint x: 589, startPoint y: 161, endPoint x: 633, endPoint y: 159, distance: 44.0
click at [633, 174] on strong "What You’ll Find Here:" at bounding box center [635, 181] width 144 height 13
select select "h4"
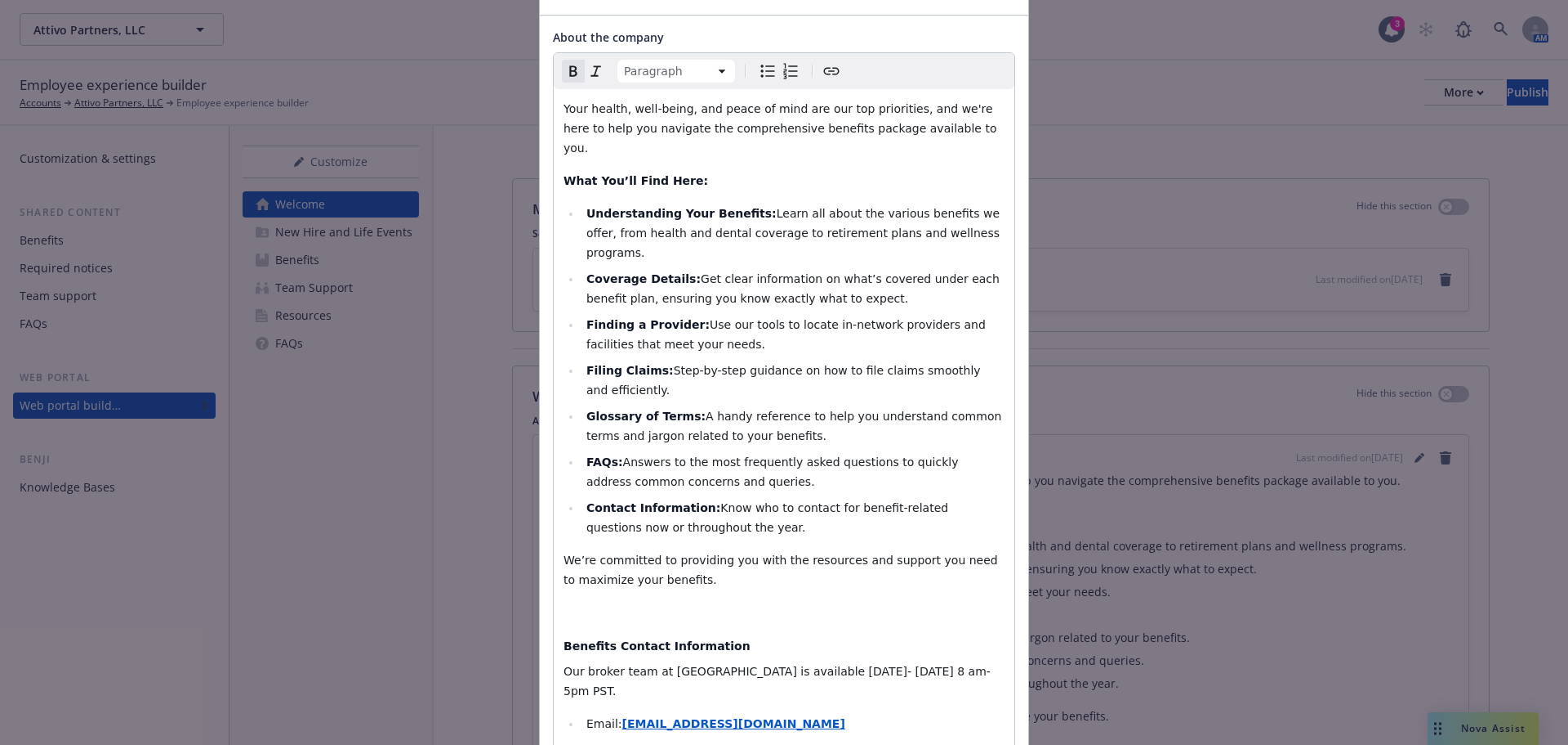
click at [728, 599] on div "Your health, well-being, and peace of mind are our top priorities, and we're he…" at bounding box center [784, 478] width 461 height 778
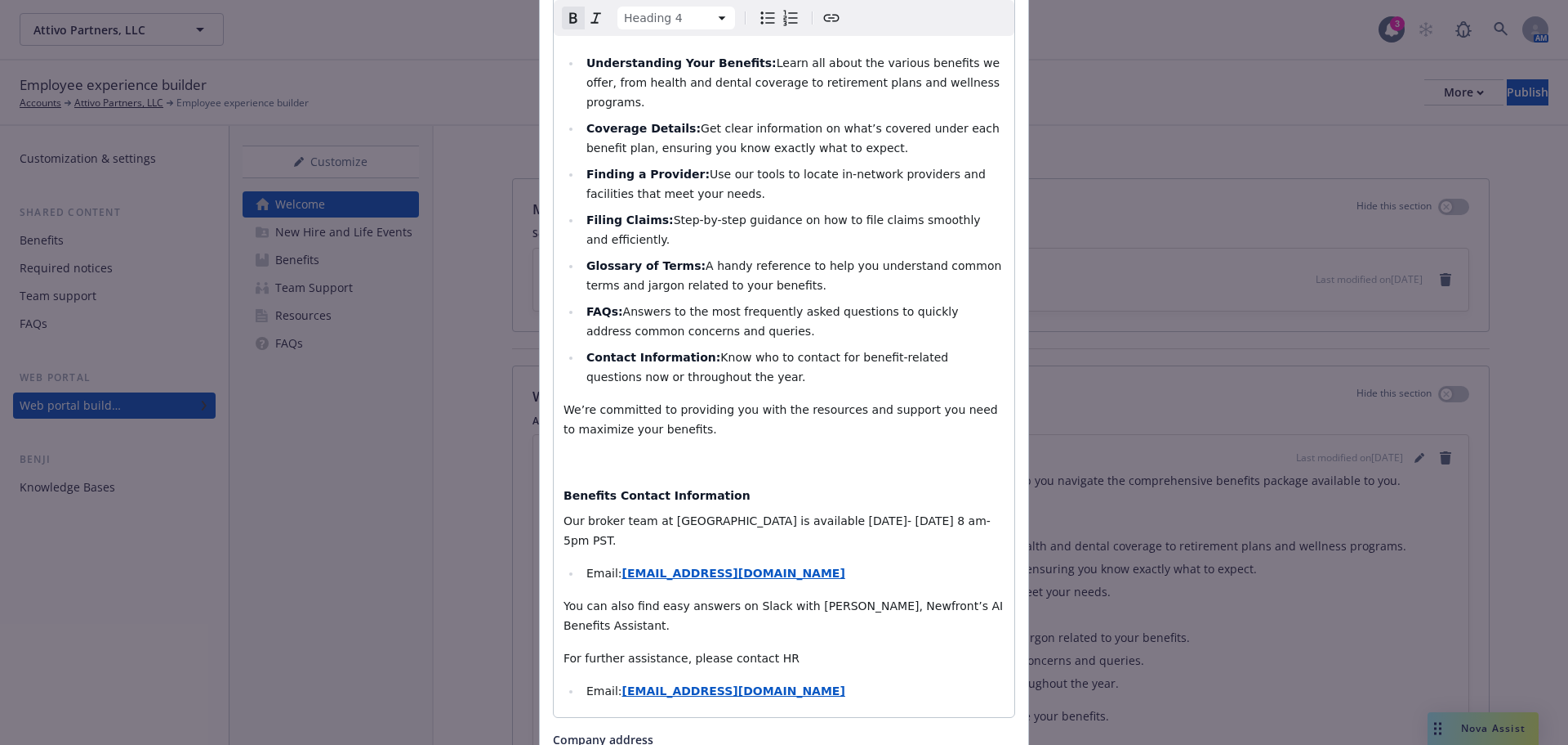
scroll to position [262, 0]
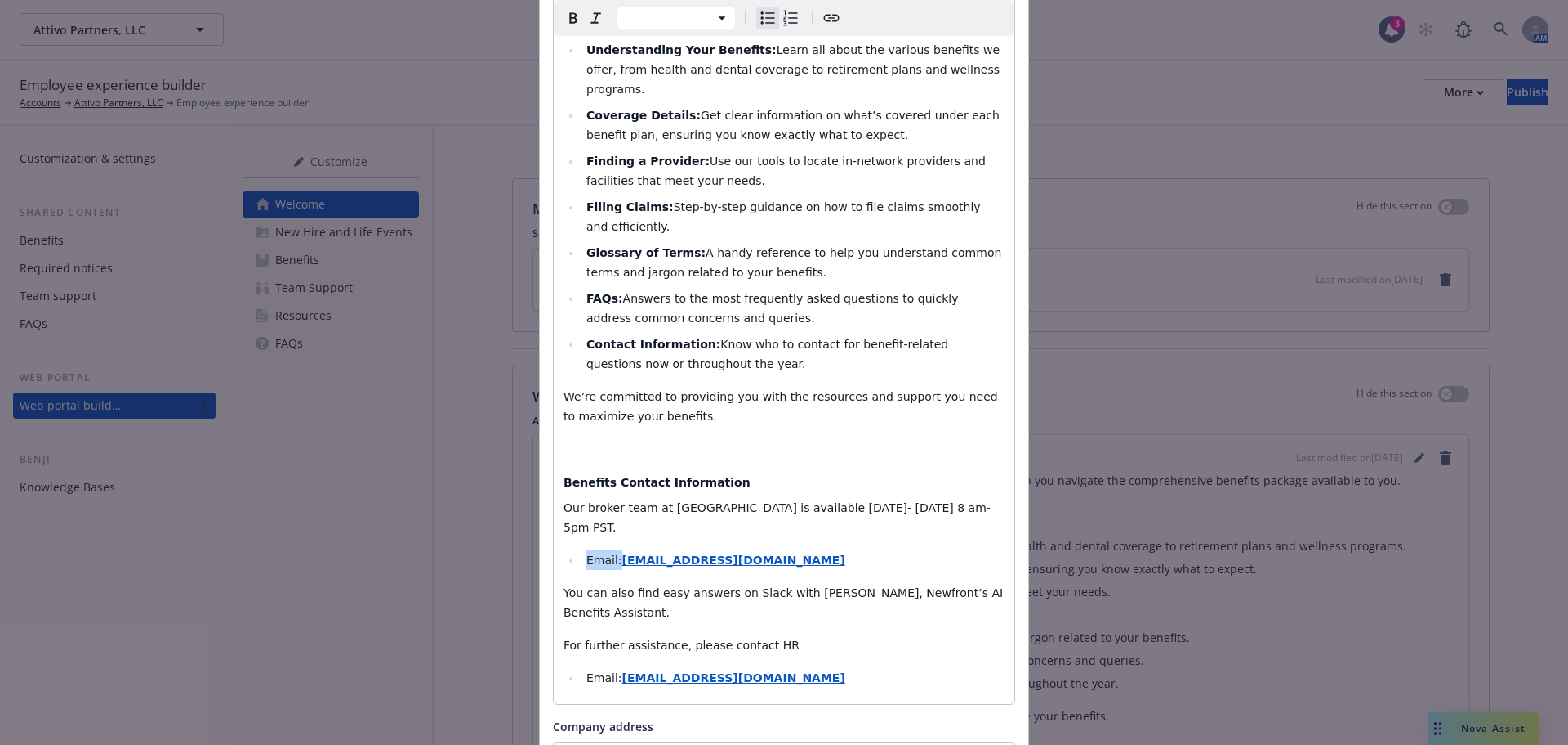
drag, startPoint x: 576, startPoint y: 503, endPoint x: 610, endPoint y: 505, distance: 34.1
click at [610, 550] on li "Email: TR.AttivoPartners@Newfront.com" at bounding box center [793, 560] width 424 height 20
select select "paragraph"
drag, startPoint x: 897, startPoint y: 517, endPoint x: 873, endPoint y: 517, distance: 24.0
click at [897, 517] on div "Your health, well-being, and peace of mind are our top priorities, and we're he…" at bounding box center [784, 315] width 461 height 778
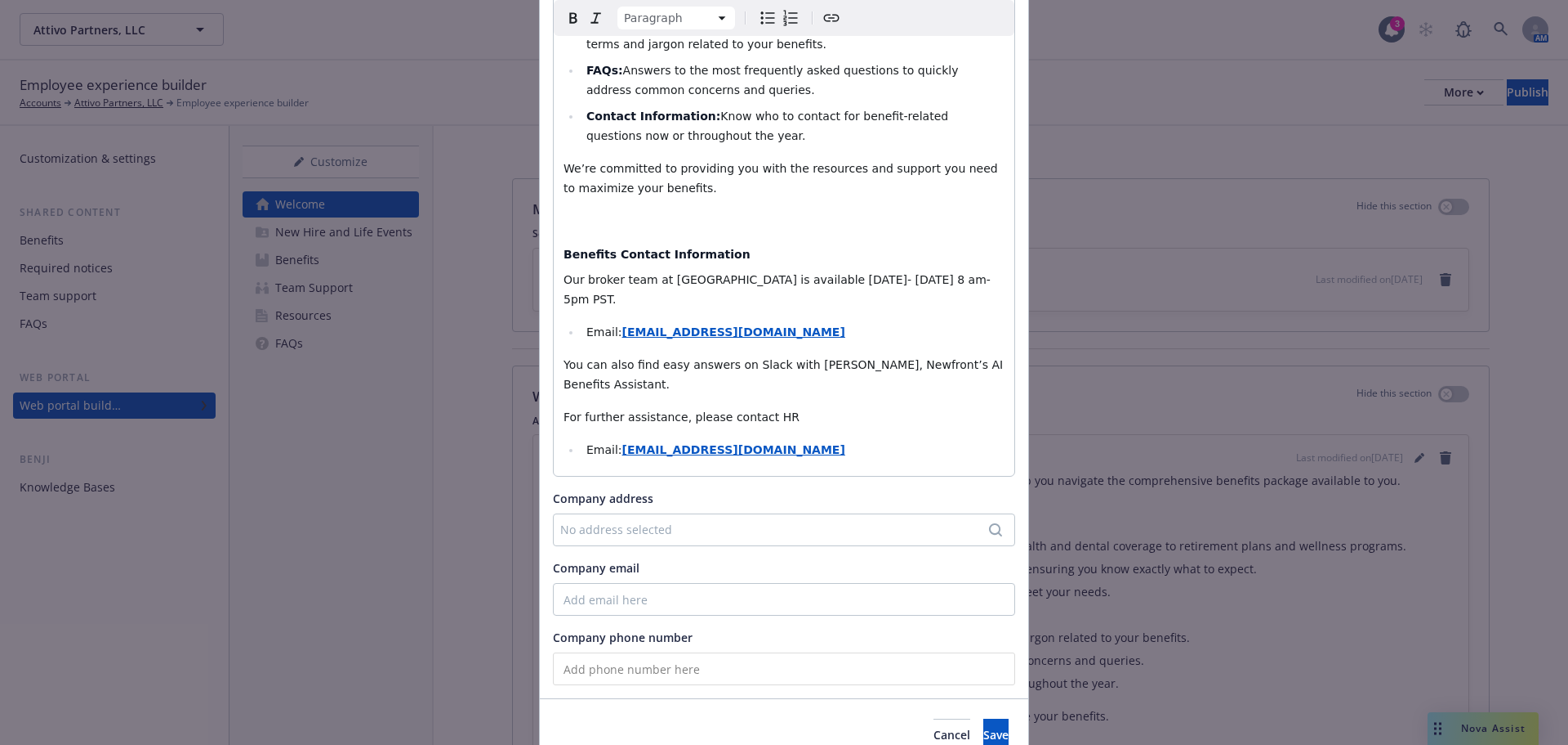
scroll to position [491, 0]
click at [984, 717] on button "Save" at bounding box center [996, 734] width 26 height 32
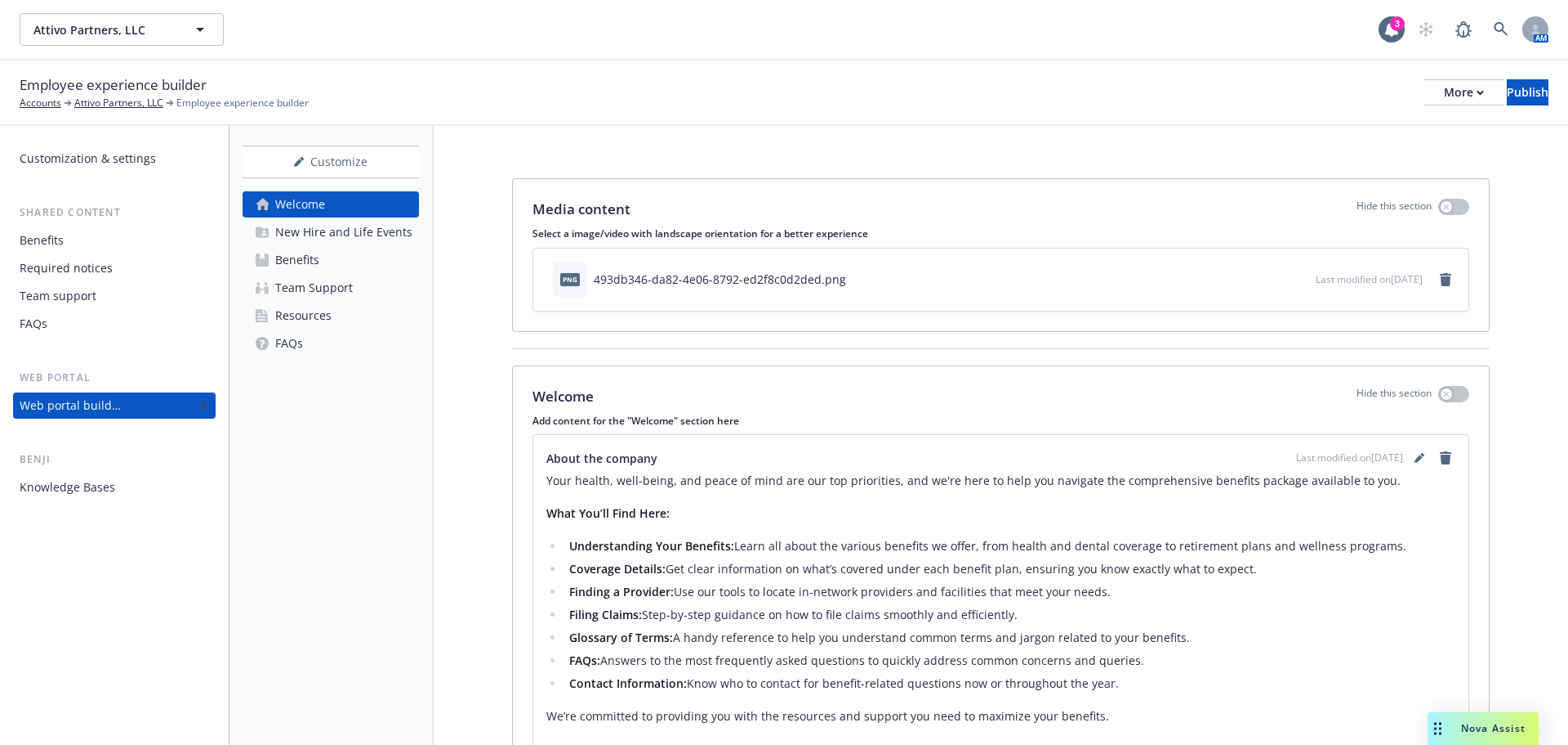
click at [301, 315] on div "Resources" at bounding box center [303, 315] width 56 height 27
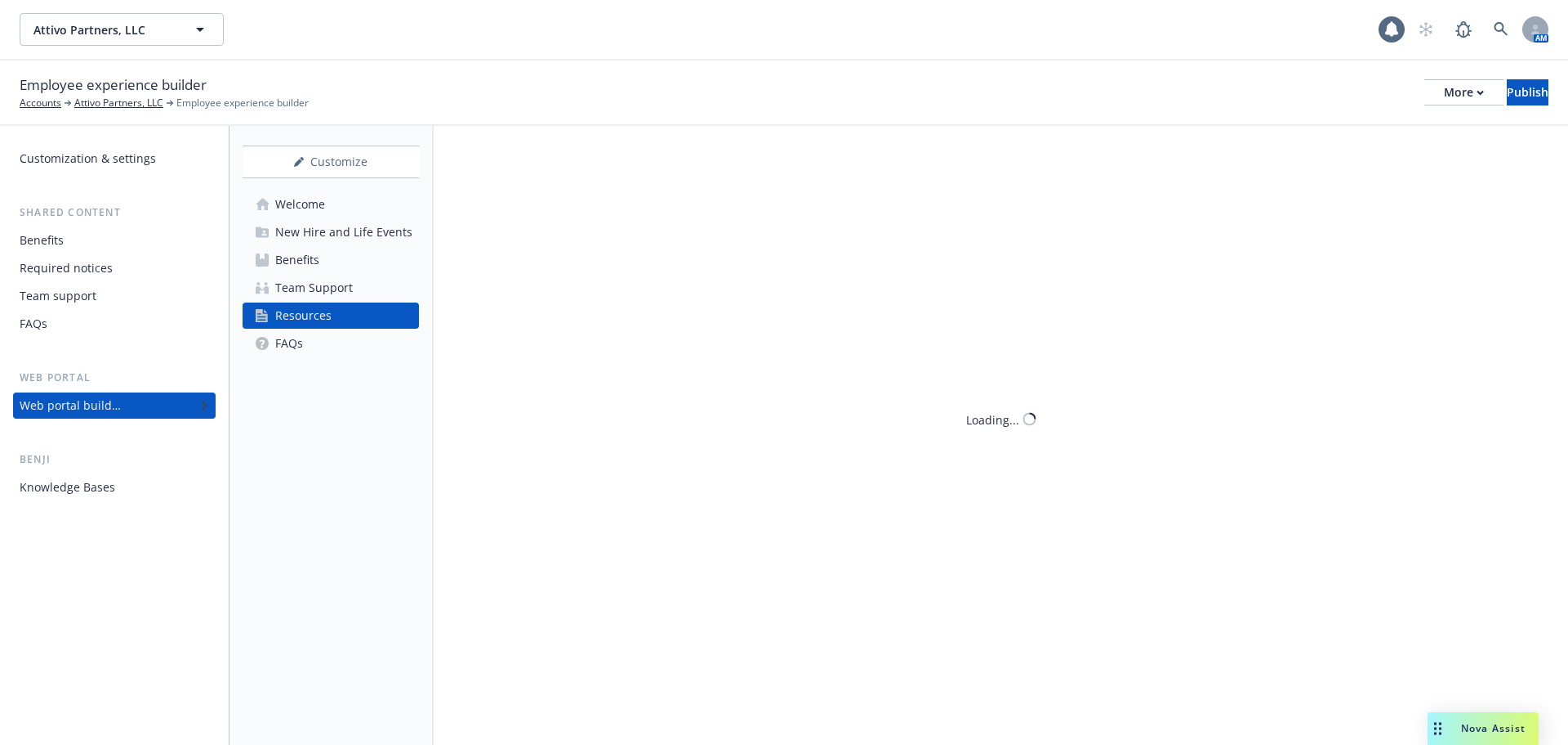
click at [299, 292] on div "Team Support" at bounding box center [314, 288] width 78 height 27
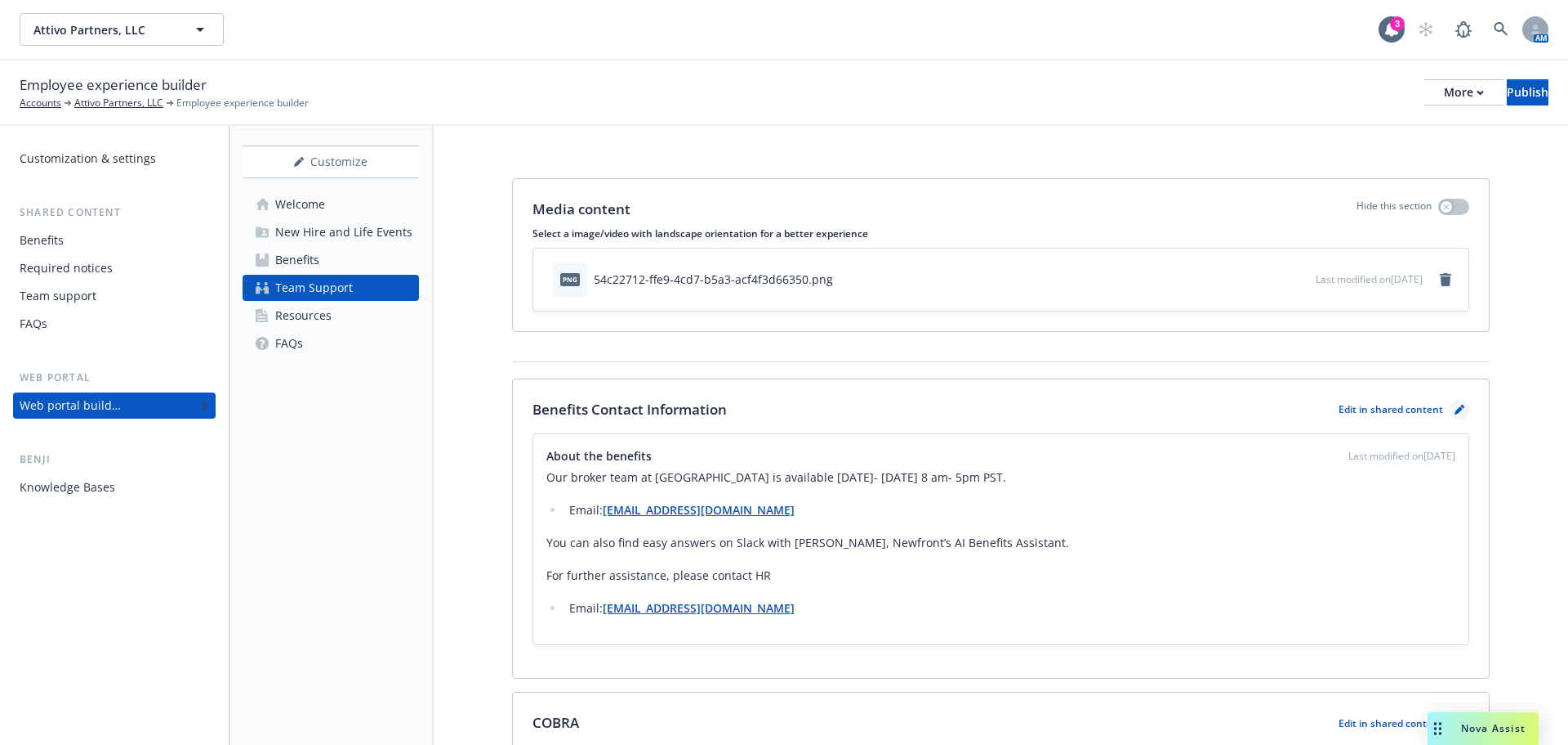
click at [1455, 405] on icon "pencil" at bounding box center [1460, 410] width 9 height 10
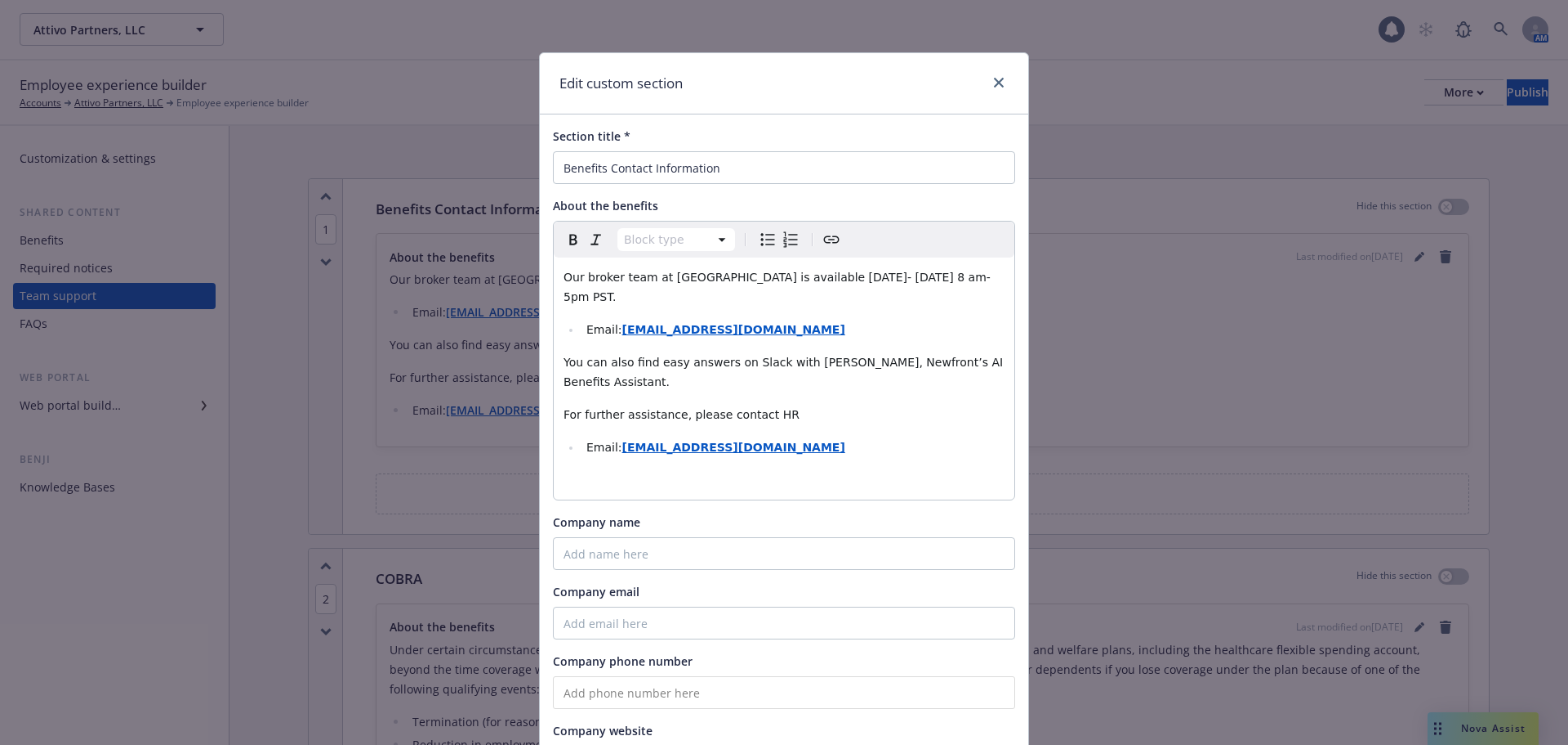
scroll to position [52, 0]
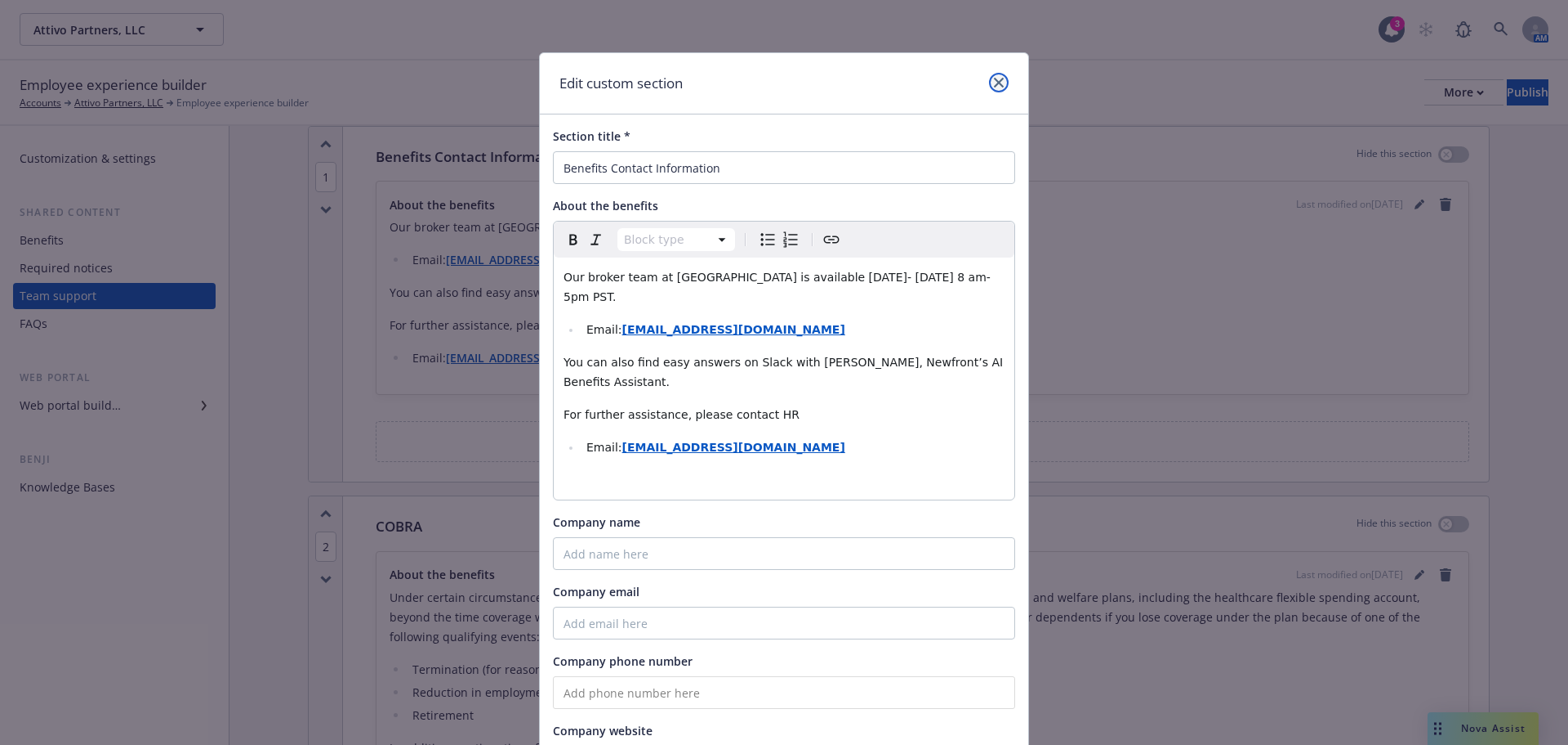
click at [990, 76] on link "close" at bounding box center [999, 83] width 20 height 20
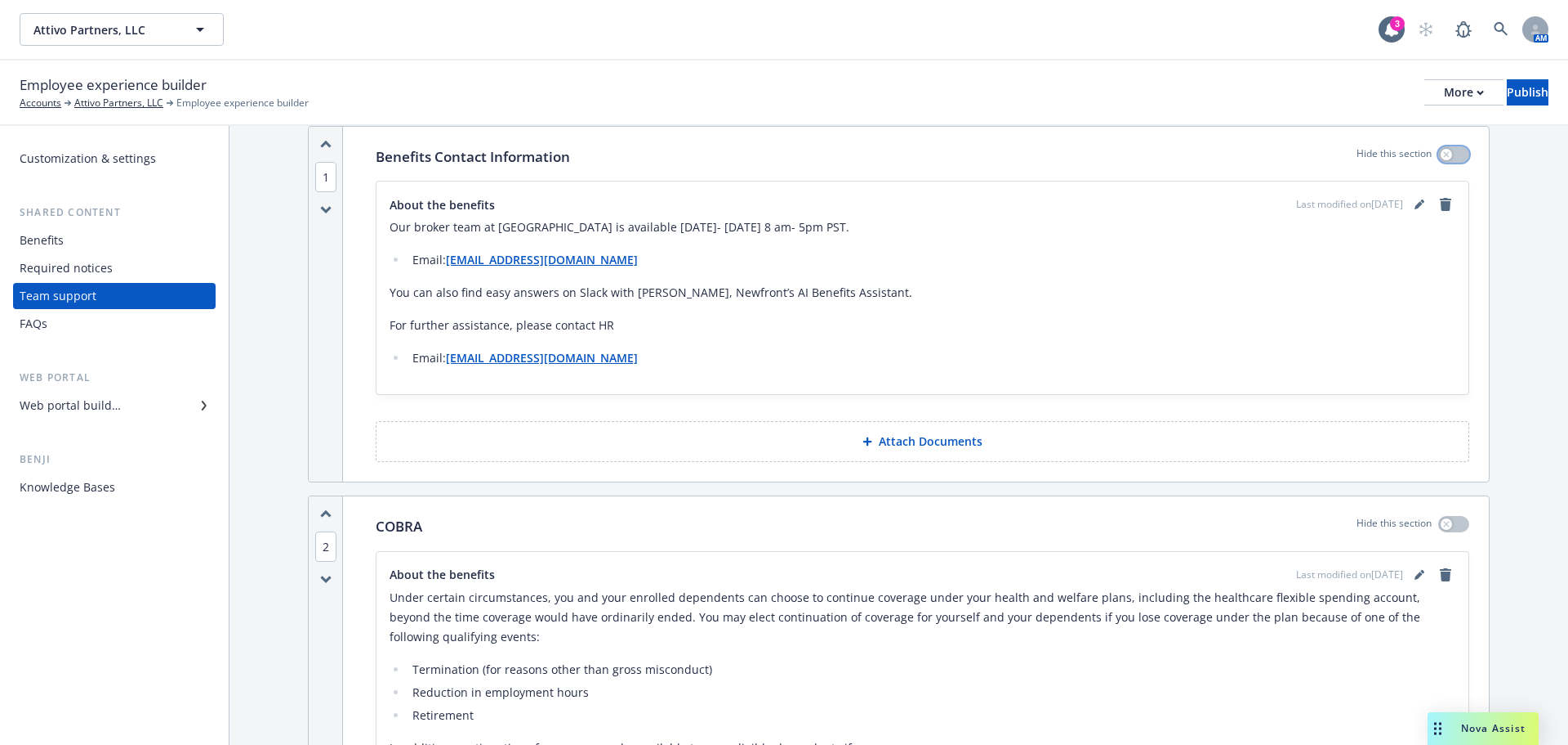
click at [1444, 152] on icon "button" at bounding box center [1446, 154] width 7 height 7
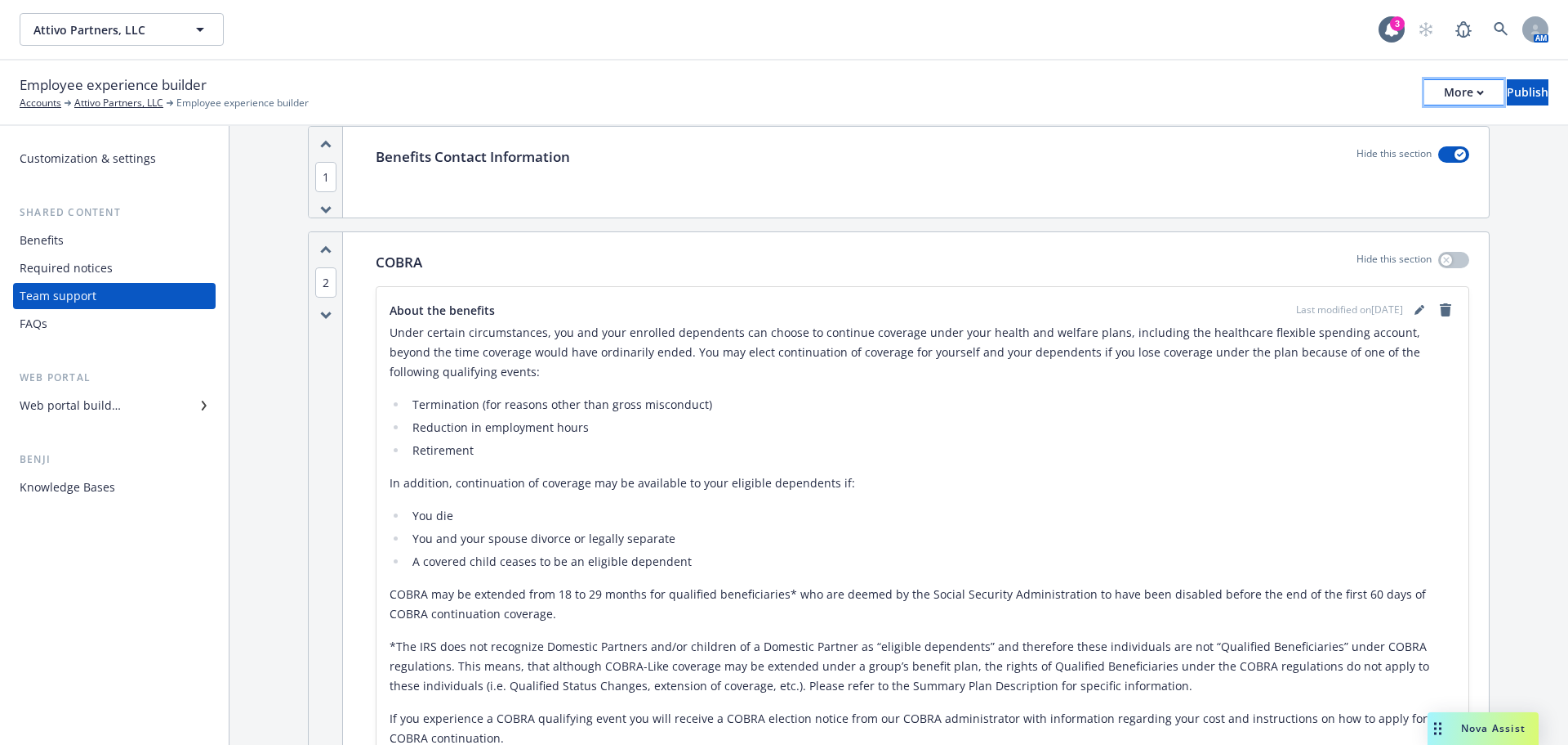
click at [1445, 91] on div "More" at bounding box center [1464, 92] width 40 height 25
click at [1330, 135] on link "Copy preview link" at bounding box center [1329, 129] width 242 height 32
click at [86, 413] on div "Web portal builder" at bounding box center [70, 406] width 102 height 27
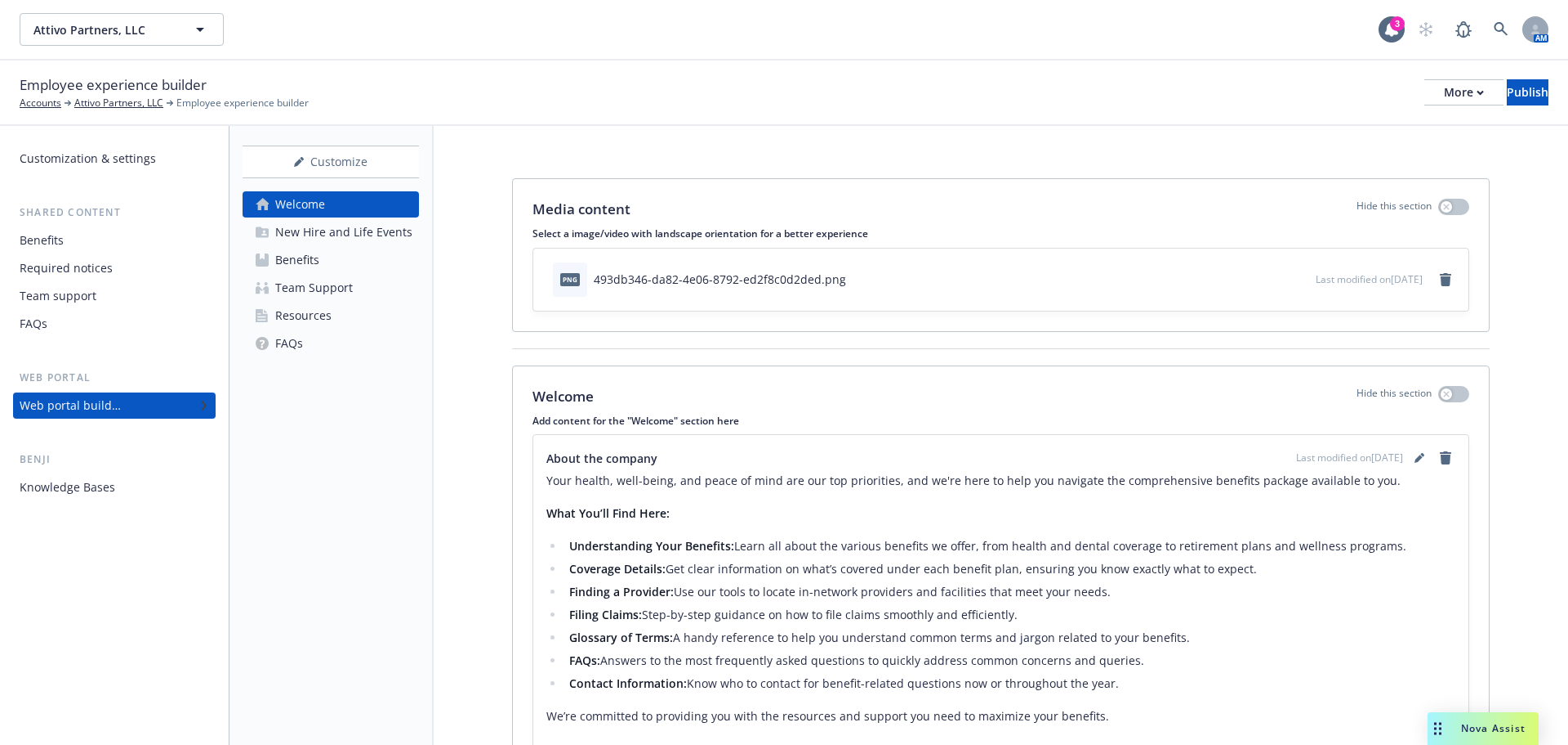
click at [1397, 462] on div "Last modified on 10/13/2025" at bounding box center [1376, 457] width 160 height 20
click at [1415, 457] on icon "editPencil" at bounding box center [1419, 459] width 9 height 9
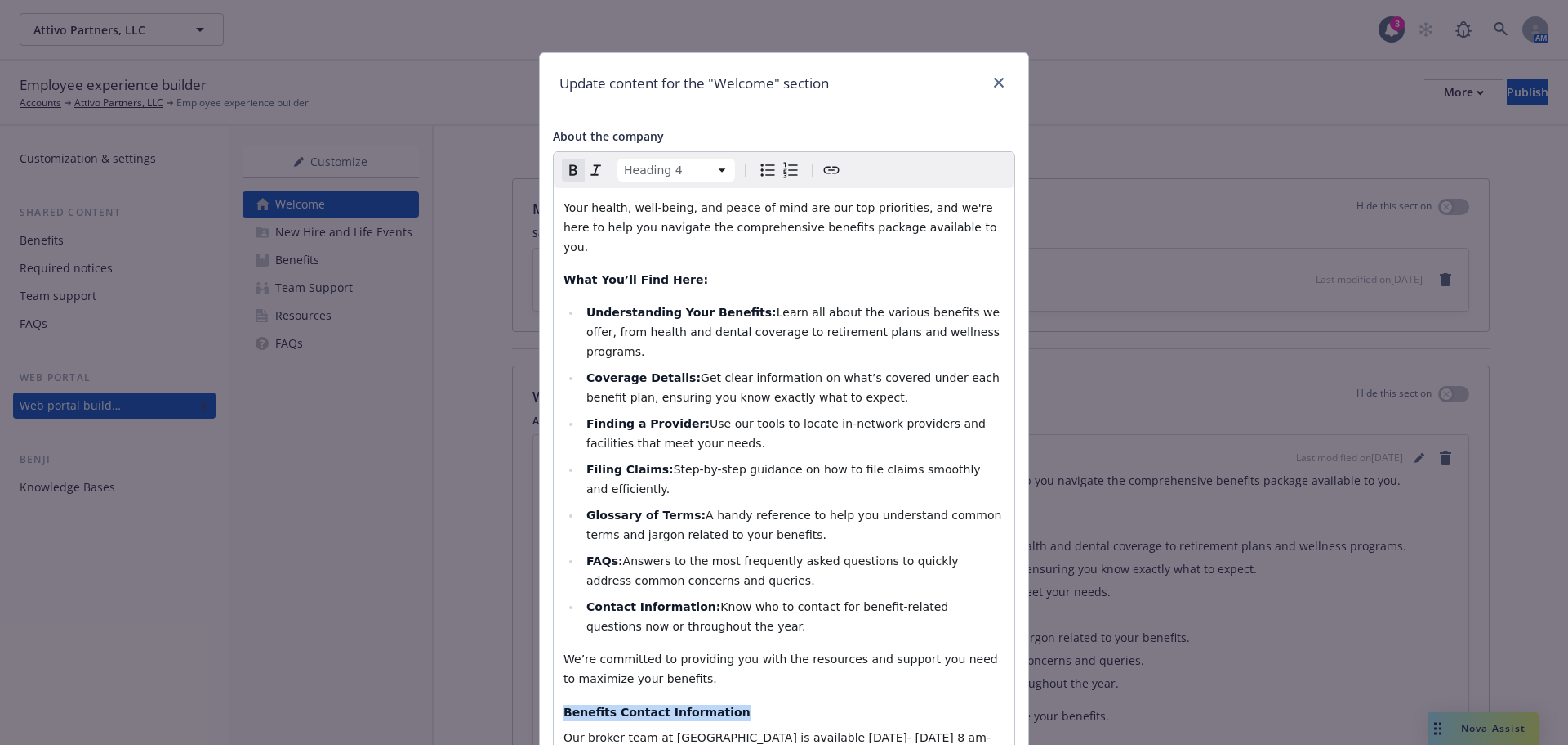
drag, startPoint x: 715, startPoint y: 680, endPoint x: 534, endPoint y: 679, distance: 181.0
click at [540, 679] on div "About the company Heading 4 Paragraph Heading 1 Heading 2 Heading 3 Heading 4 H…" at bounding box center [784, 647] width 488 height 1067
click at [710, 165] on html "Attivo Partners, LLC Attivo Partners, LLC 3 AM Employee experience builder Acco…" at bounding box center [784, 372] width 1568 height 745
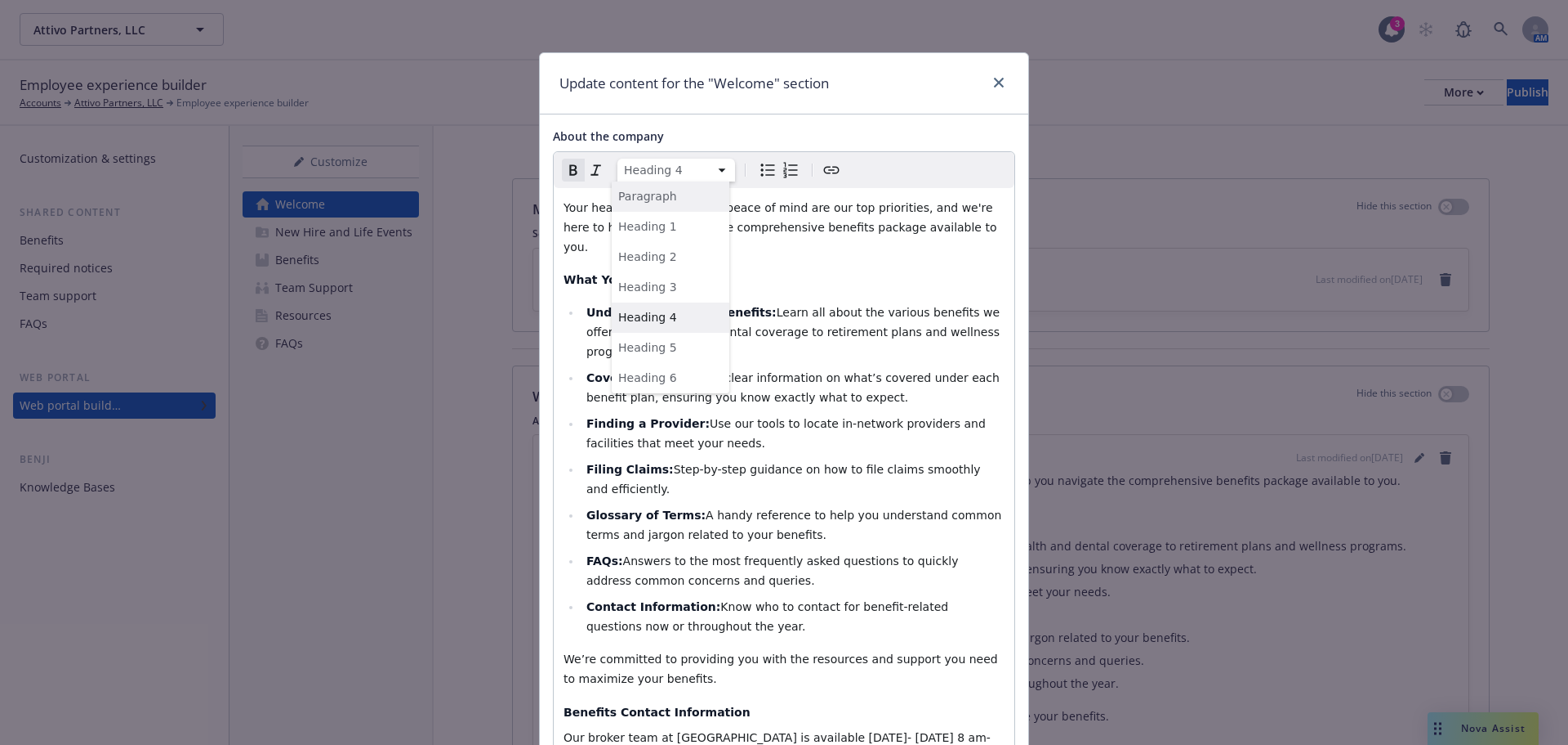
select select "paragraph"
click at [808, 734] on p "Our broker team at Newfront is available Monday- Friday 8 am- 5pm PST." at bounding box center [784, 753] width 441 height 39
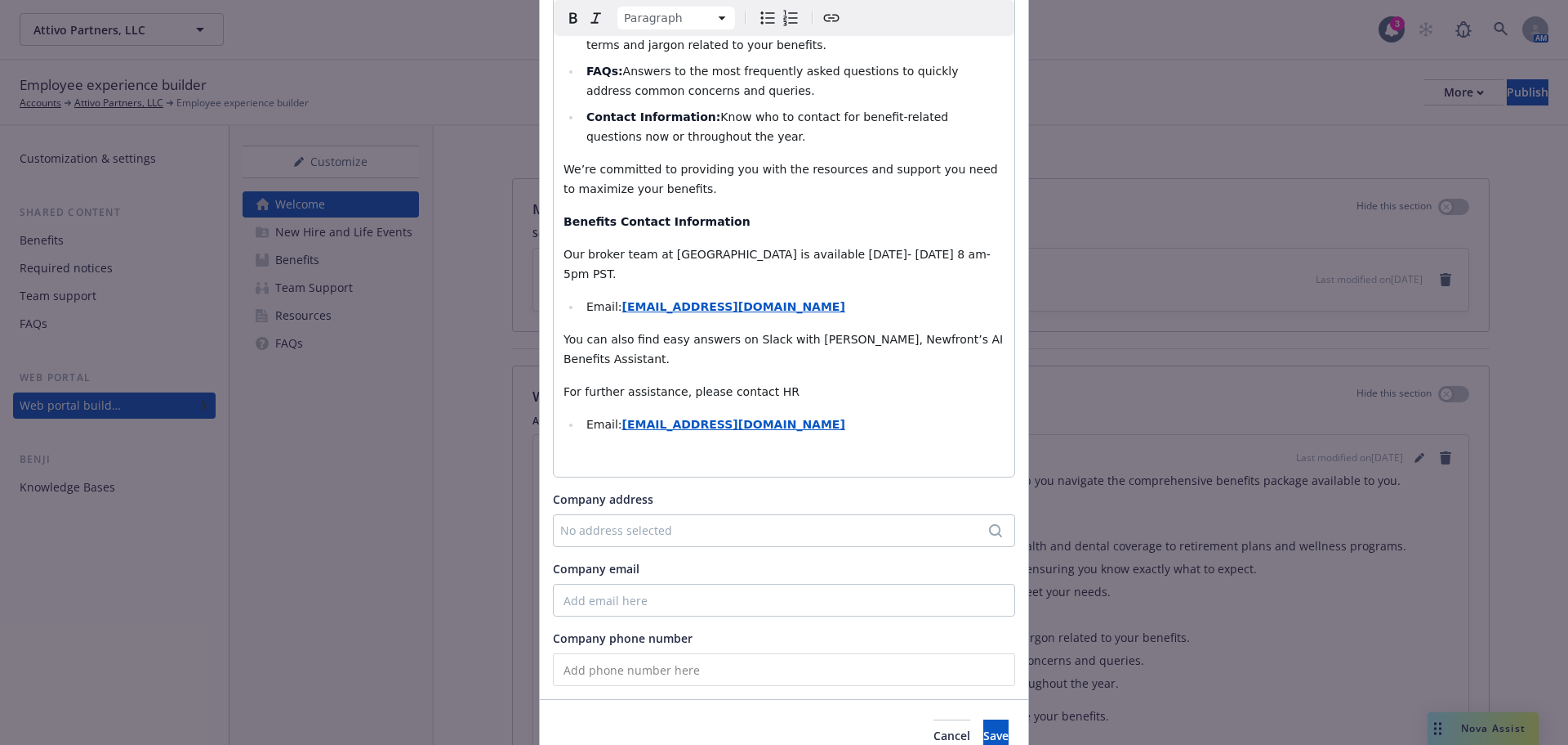
scroll to position [491, 0]
click at [984, 726] on span "Save" at bounding box center [996, 734] width 26 height 15
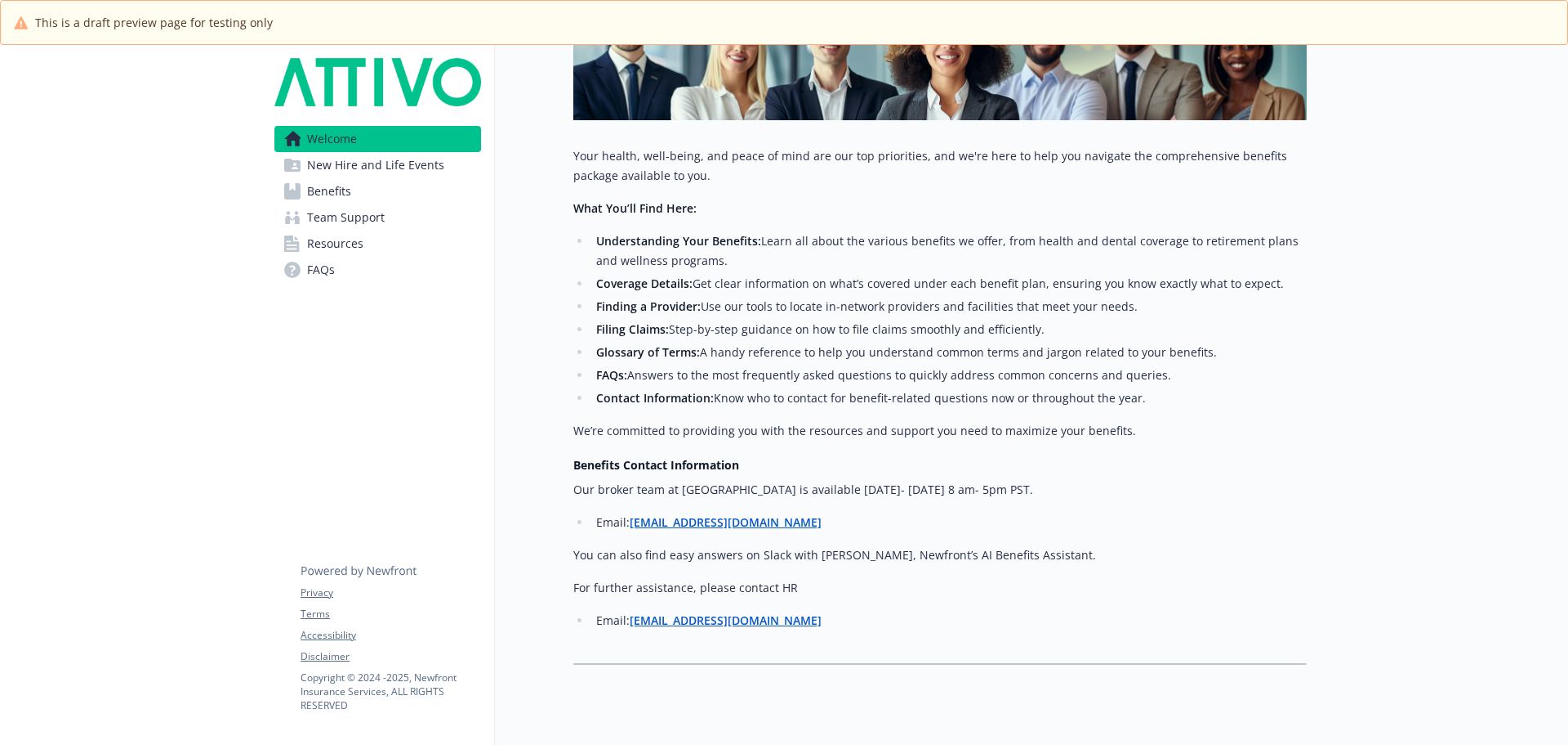
scroll to position [327, 0]
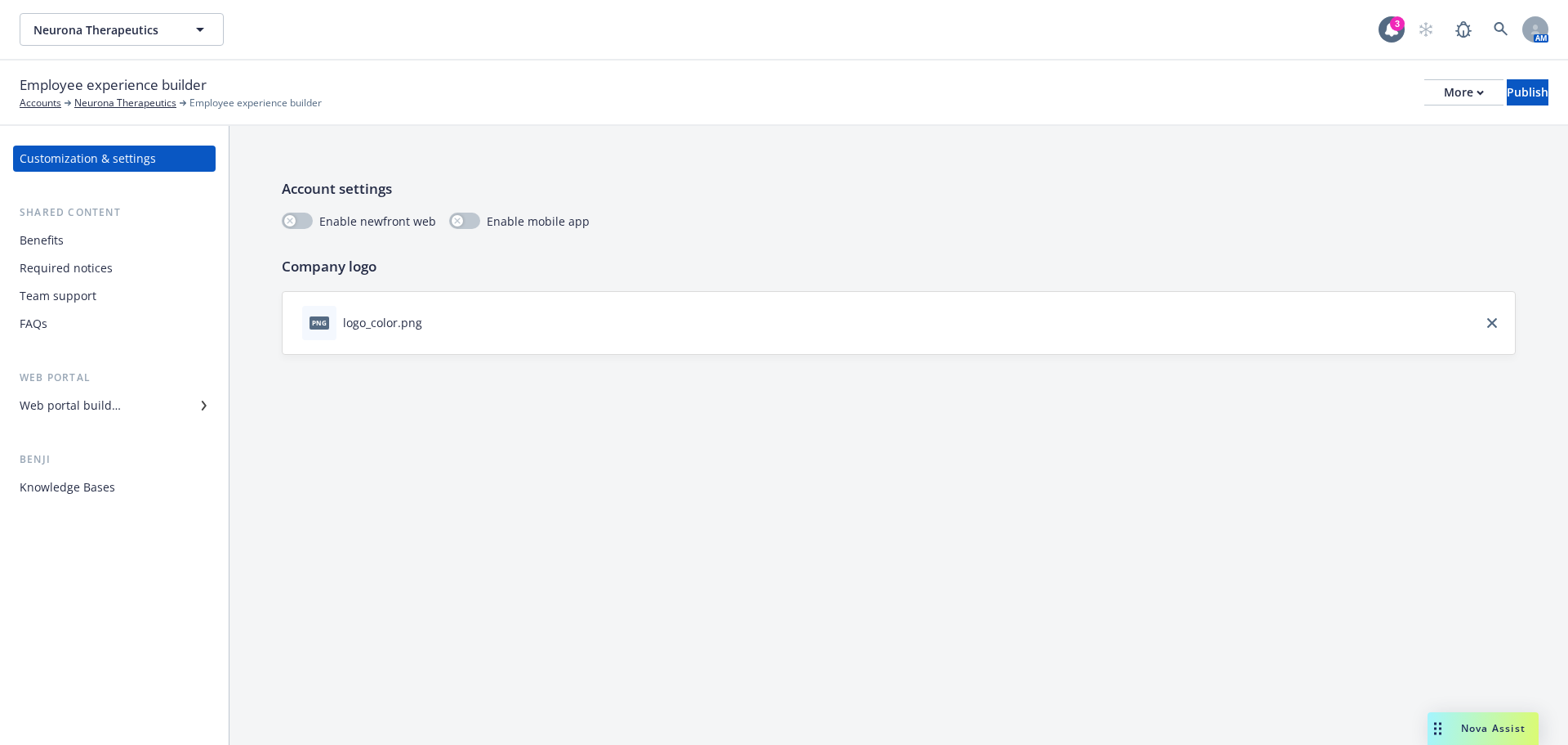
click at [93, 402] on div "Web portal builder" at bounding box center [70, 406] width 102 height 27
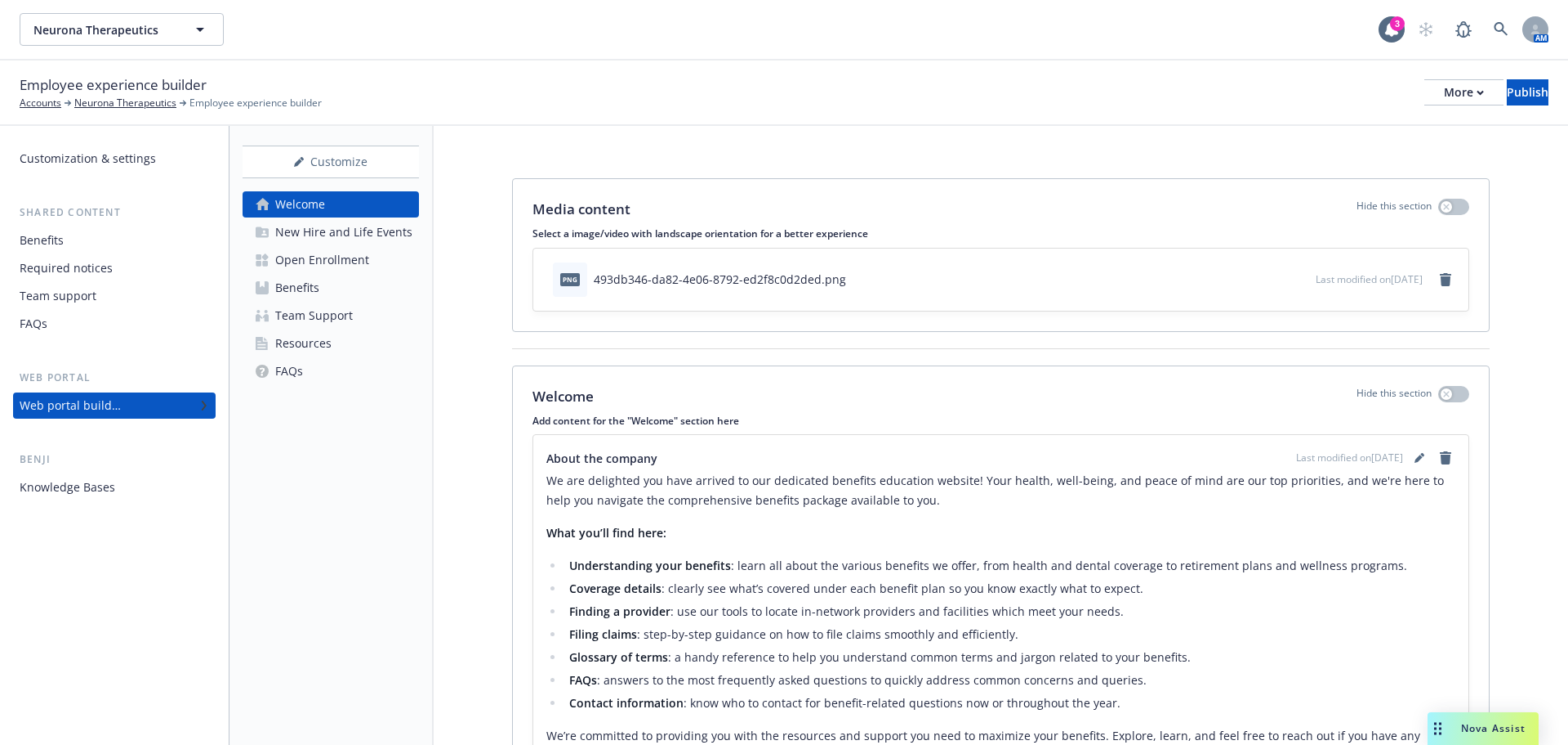
click at [291, 288] on div "Benefits" at bounding box center [297, 288] width 44 height 27
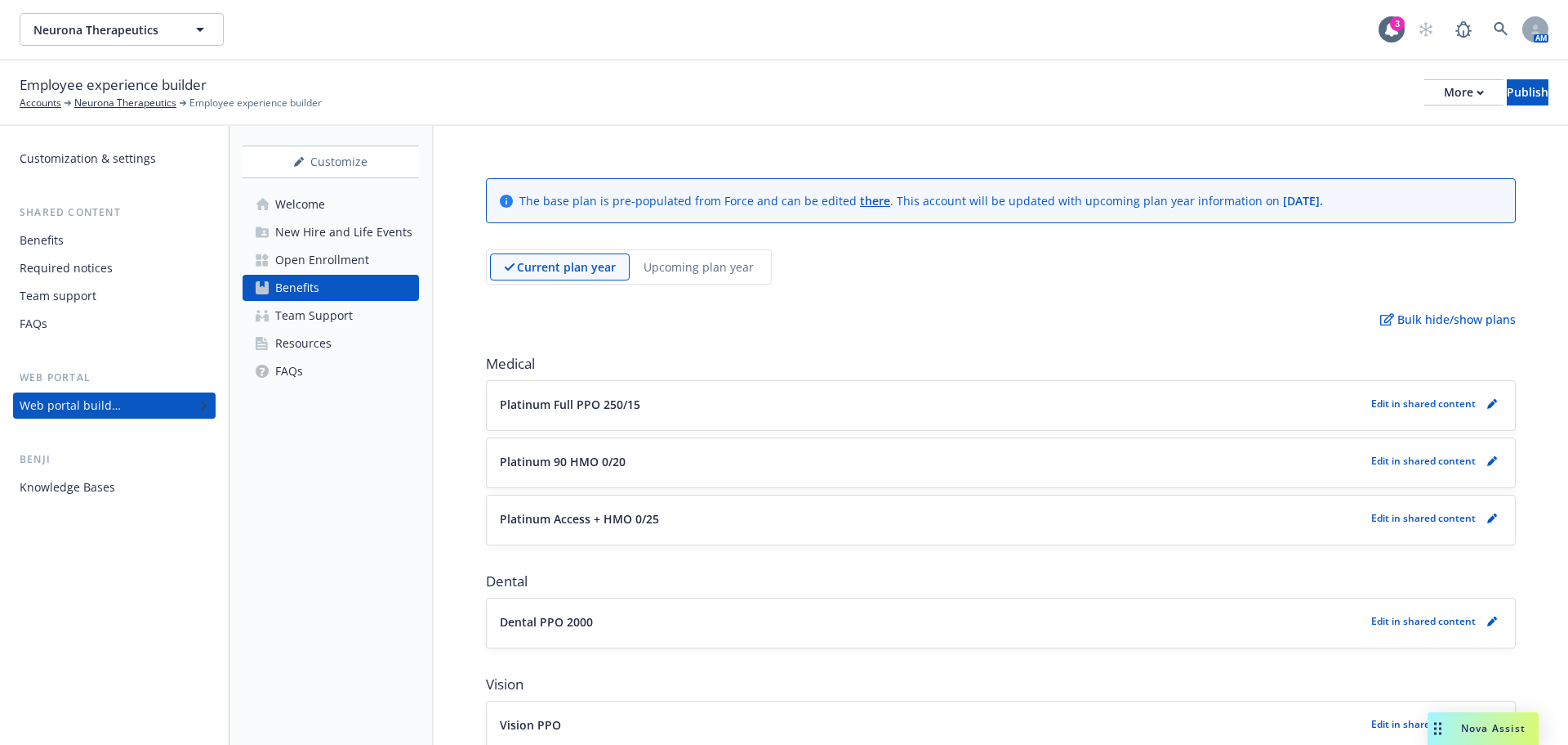
click at [693, 268] on p "Upcoming plan year" at bounding box center [699, 267] width 110 height 17
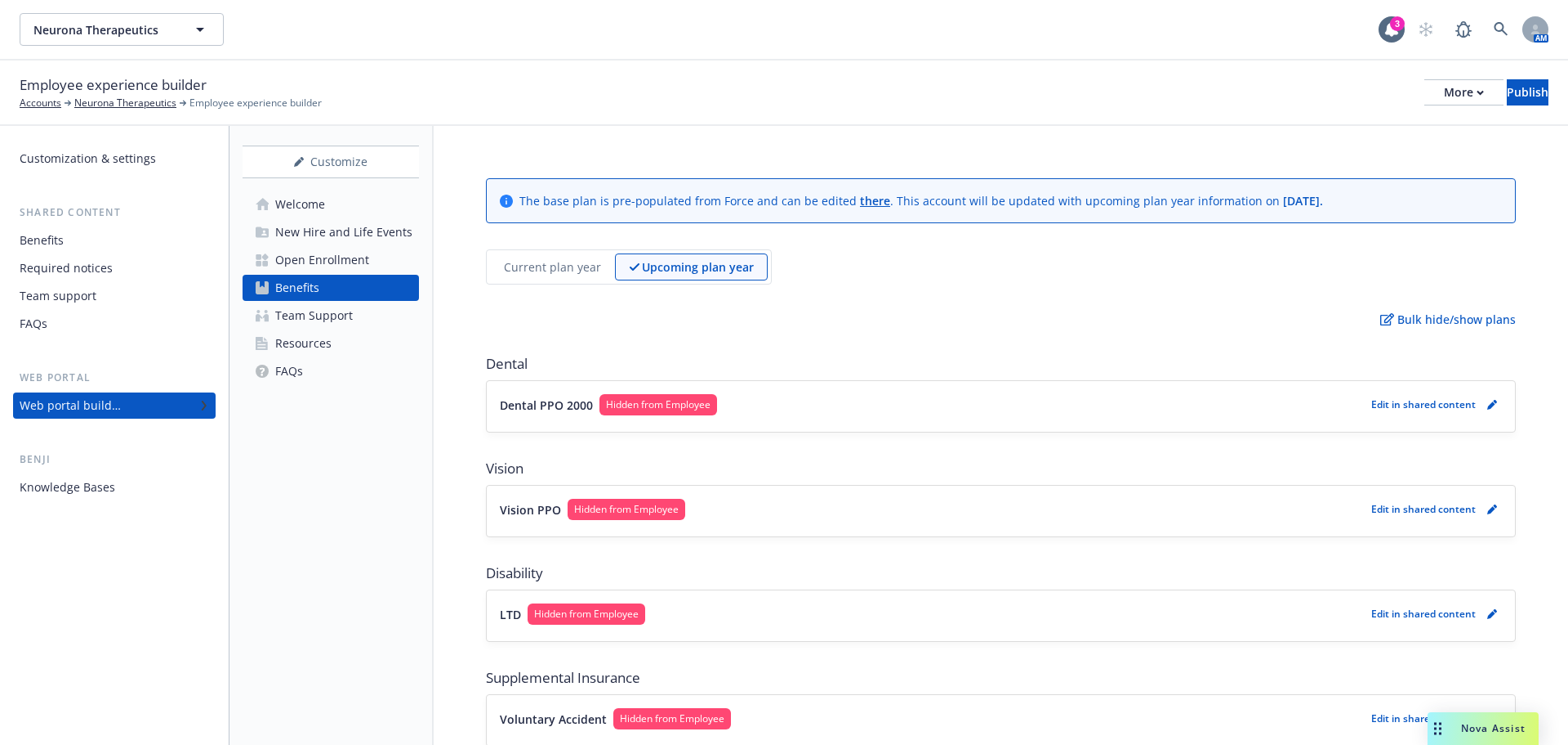
click at [525, 272] on p "Current plan year" at bounding box center [553, 267] width 97 height 17
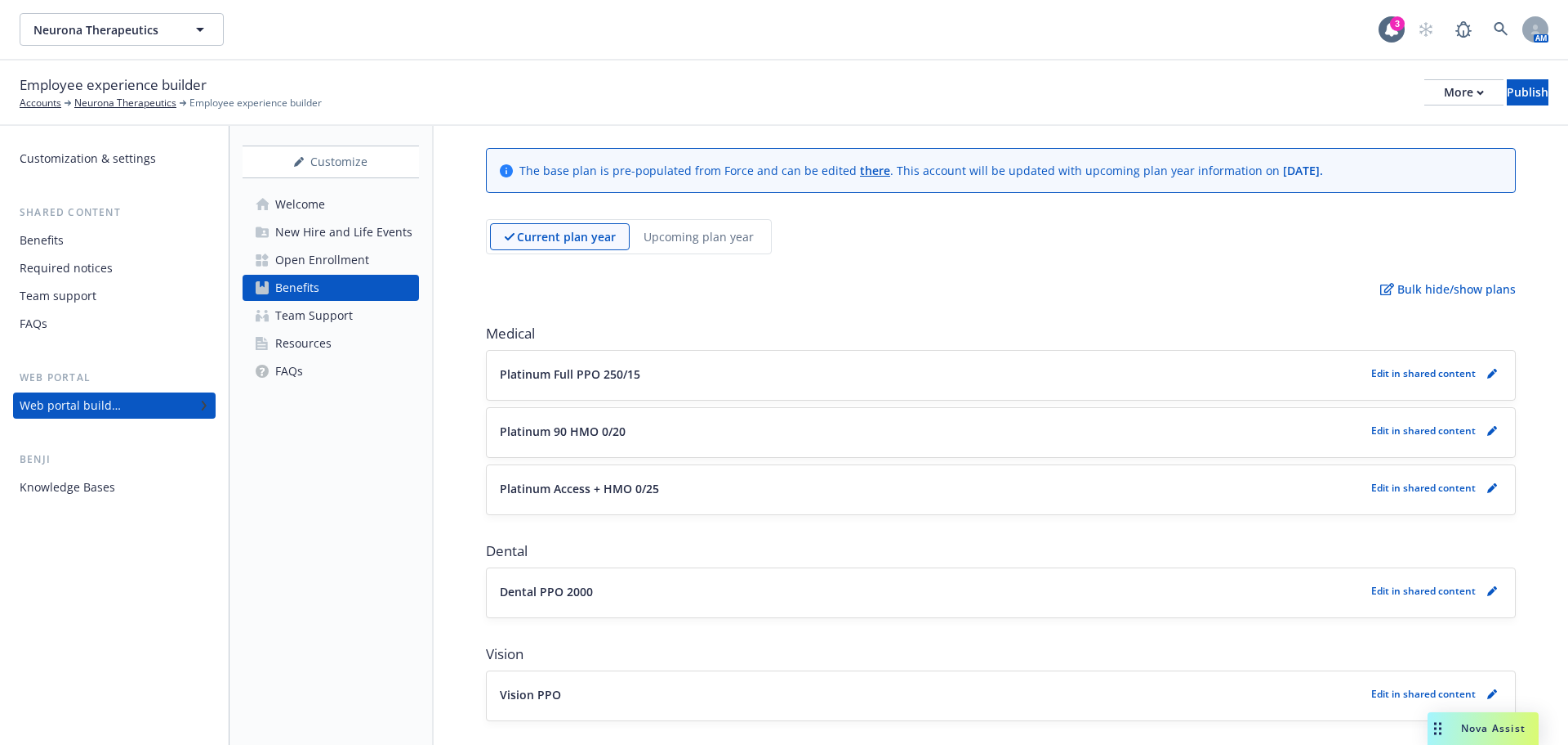
scroll to position [82, 0]
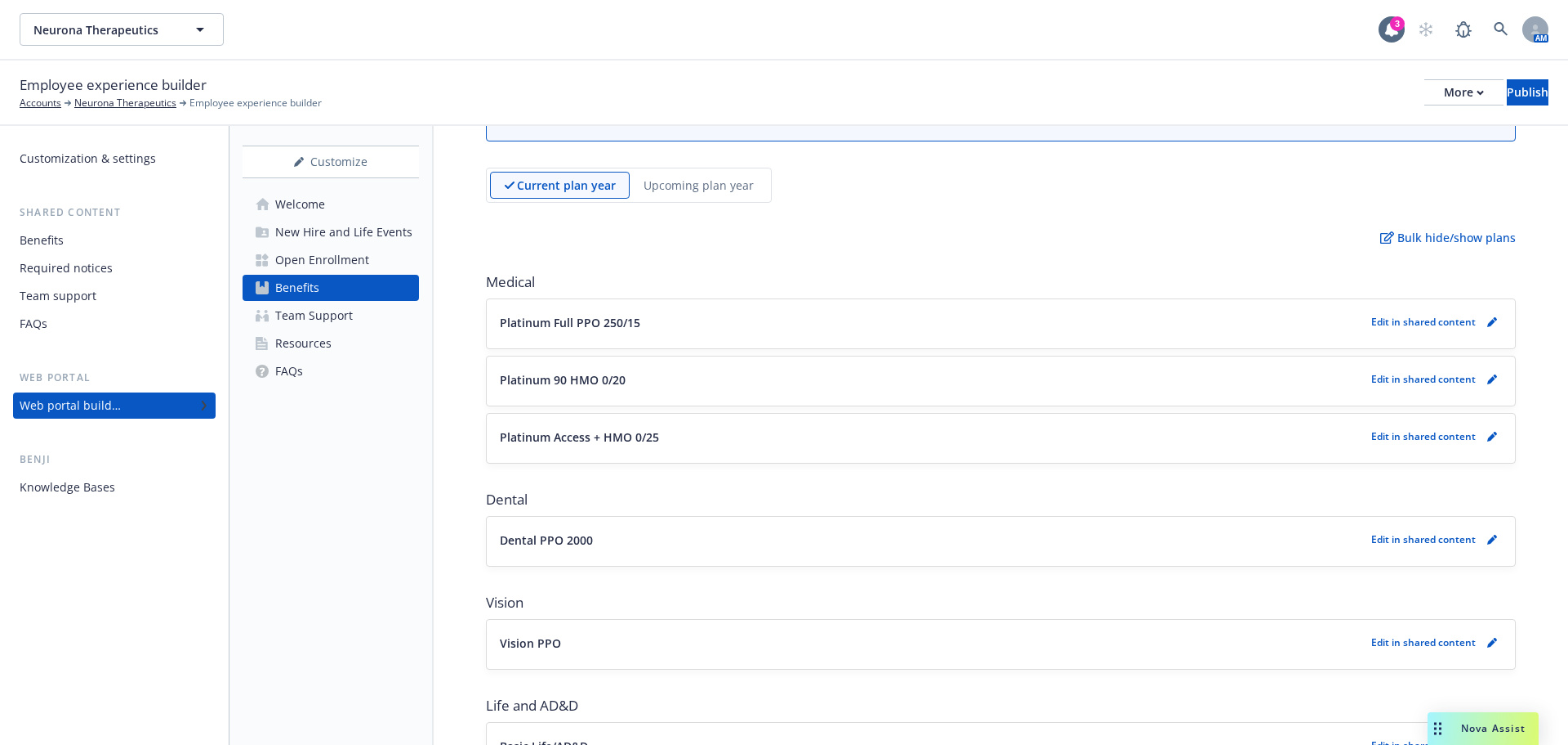
click at [1425, 542] on p "Edit in shared content" at bounding box center [1424, 539] width 104 height 14
click at [1483, 542] on link "pencil" at bounding box center [1492, 539] width 20 height 20
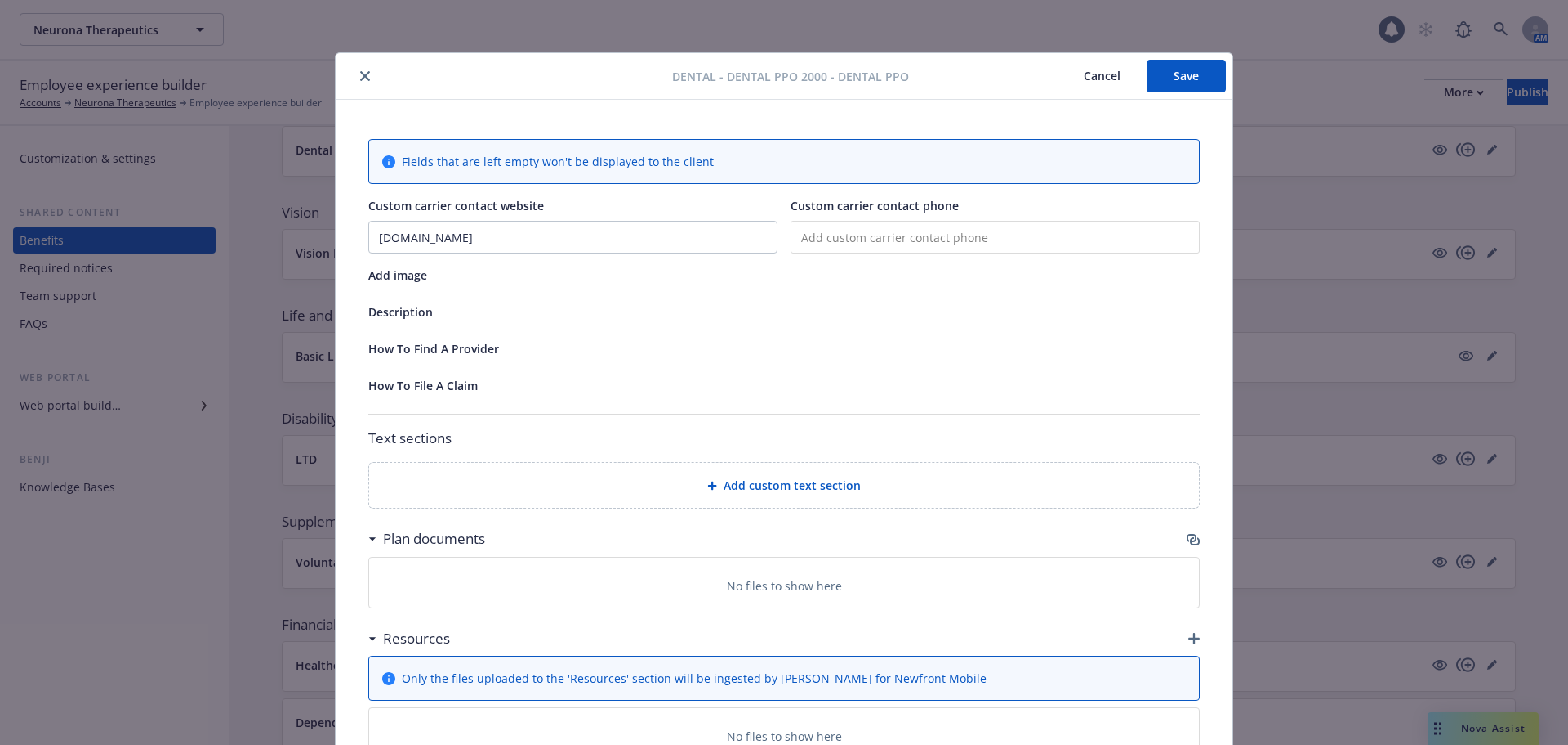
scroll to position [49, 0]
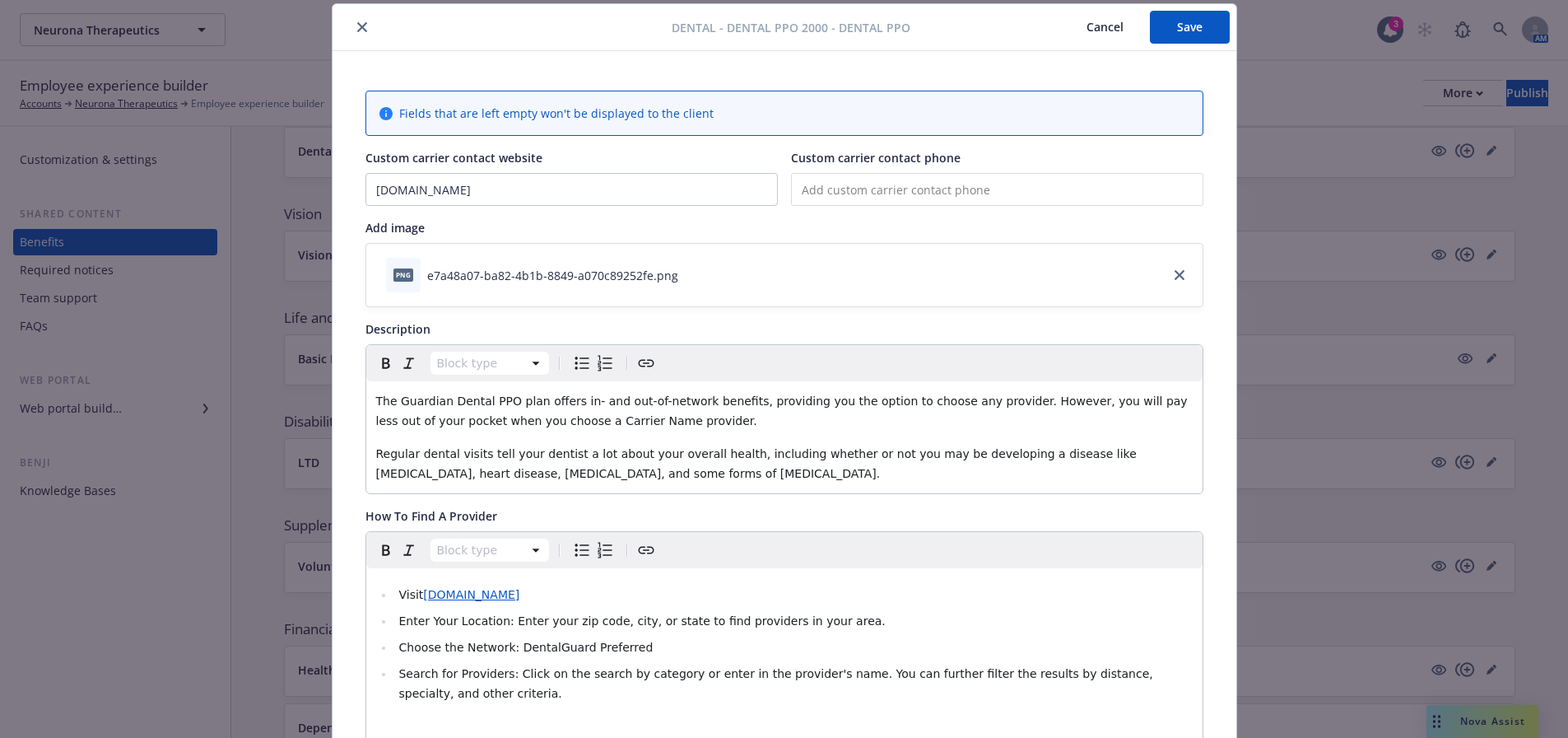
click at [1090, 27] on button "Cancel" at bounding box center [1106, 27] width 90 height 33
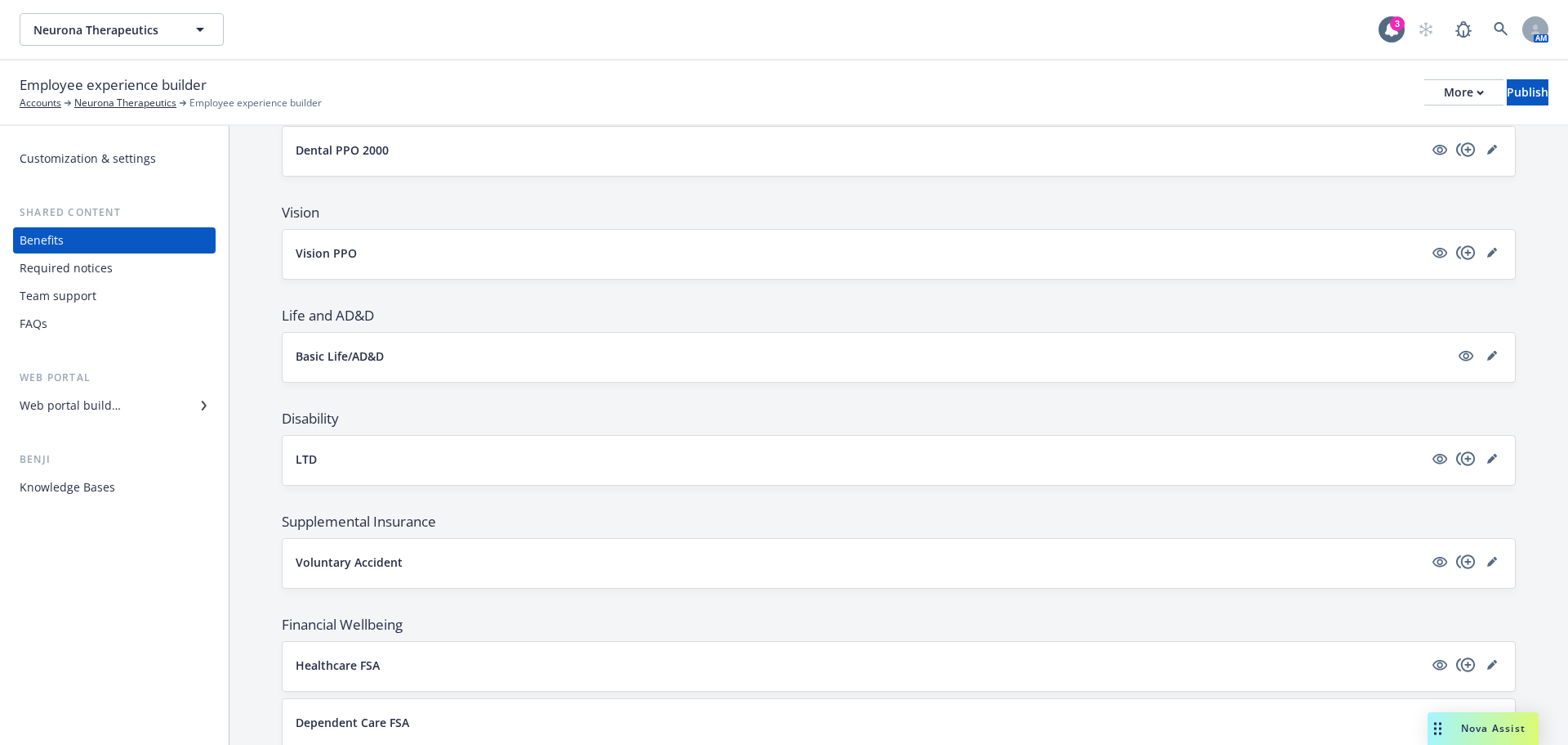
click at [75, 400] on div "Web portal builder" at bounding box center [70, 406] width 102 height 27
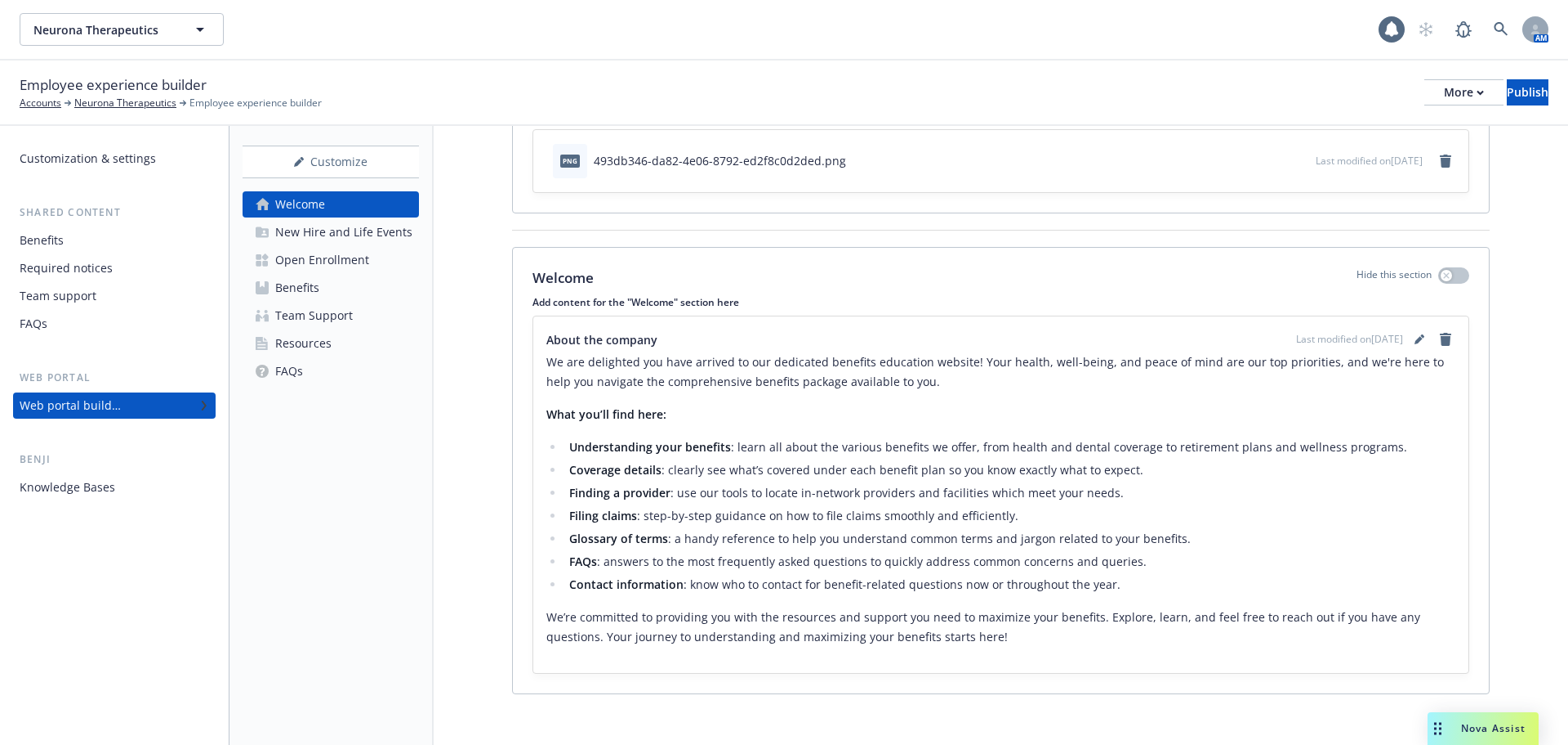
scroll to position [126, 0]
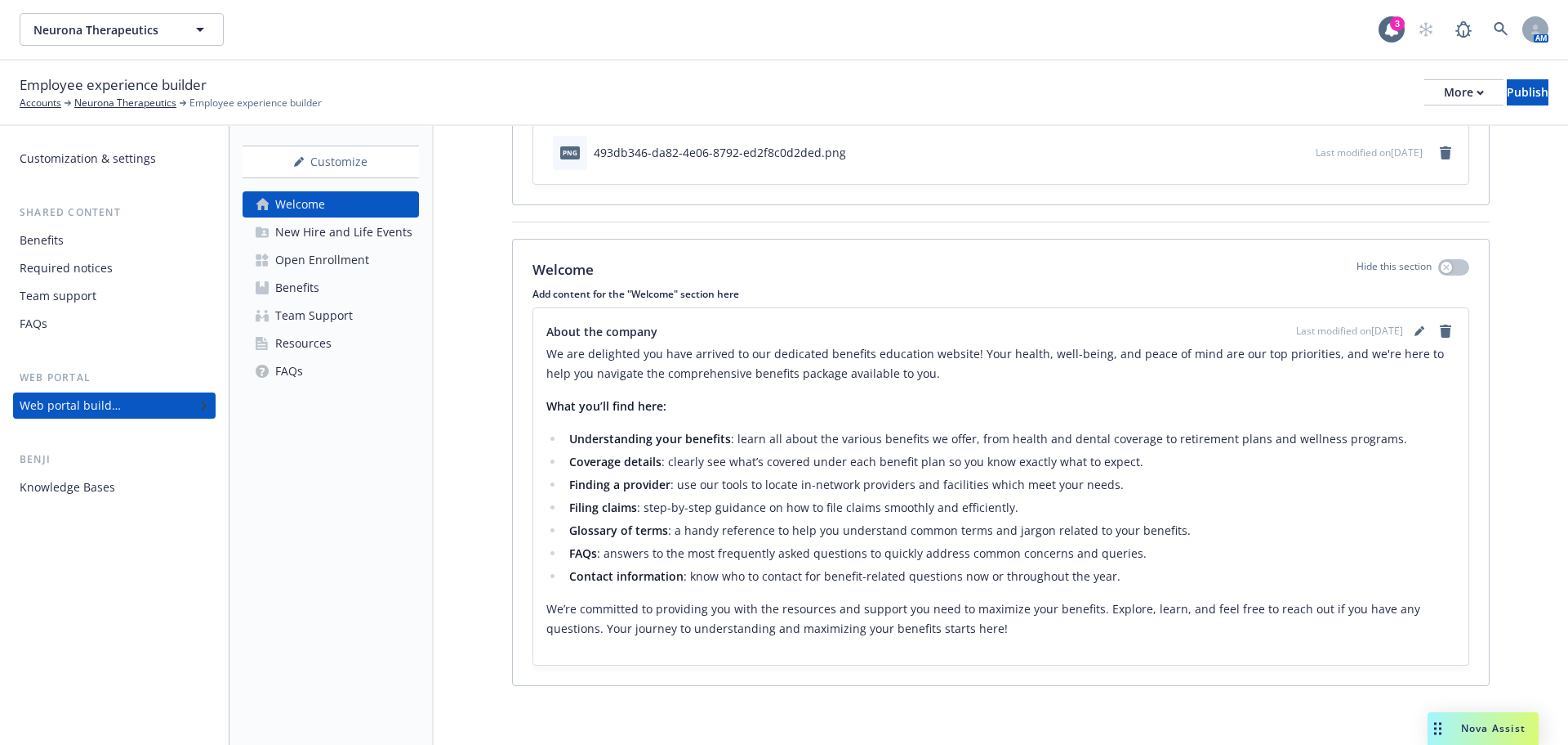
click at [318, 277] on div "Benefits" at bounding box center [297, 288] width 44 height 27
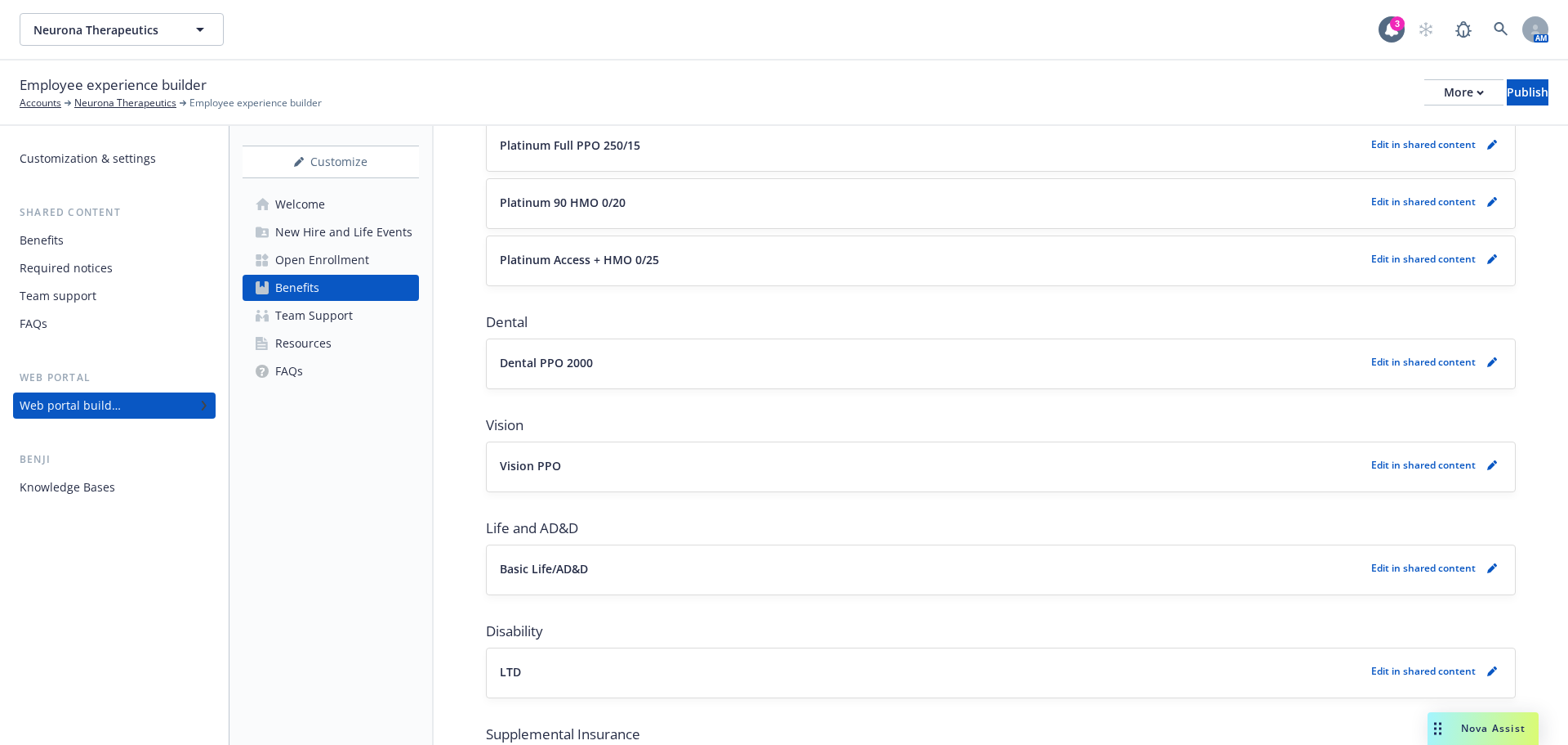
scroll to position [245, 0]
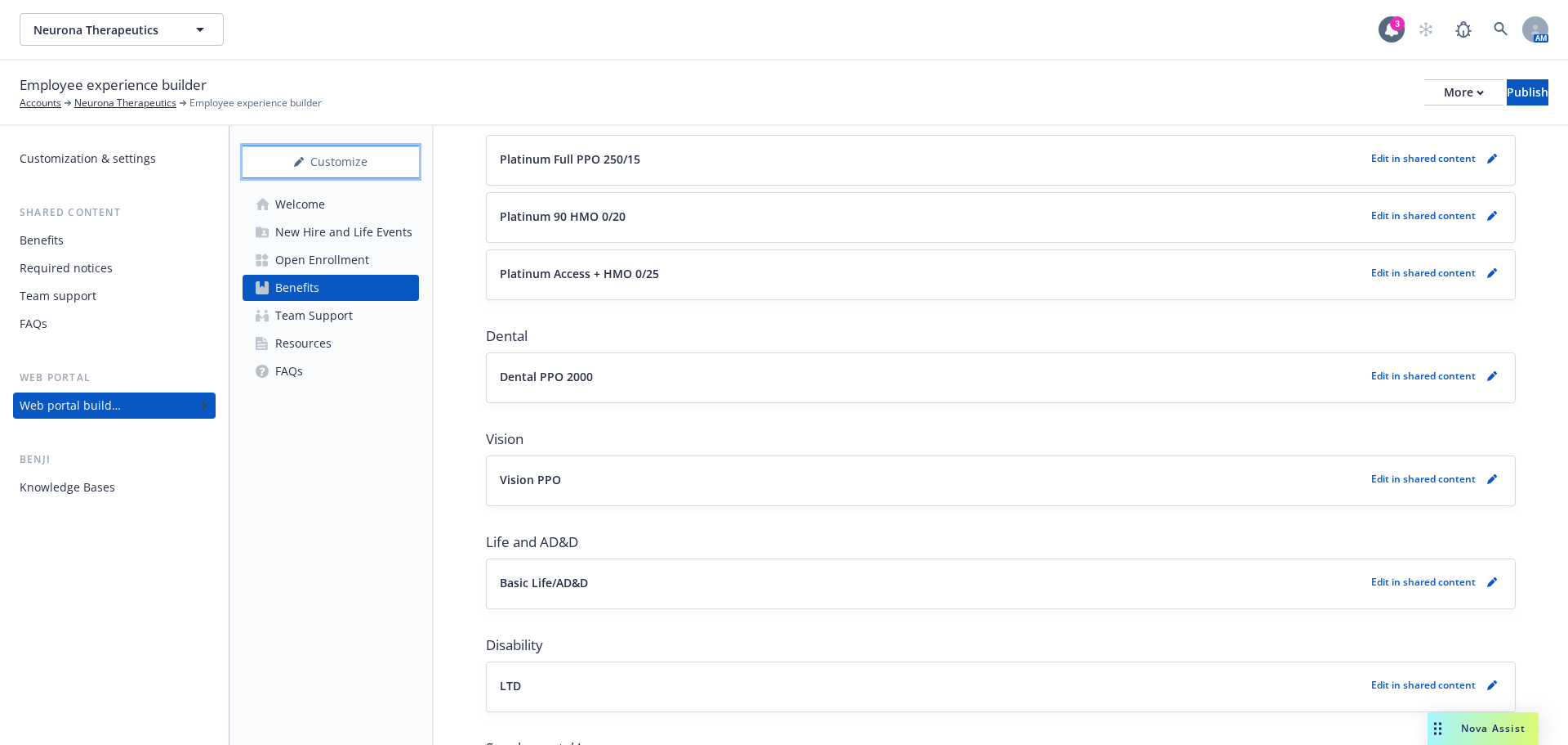
click at [330, 169] on div "Customize" at bounding box center [331, 162] width 177 height 31
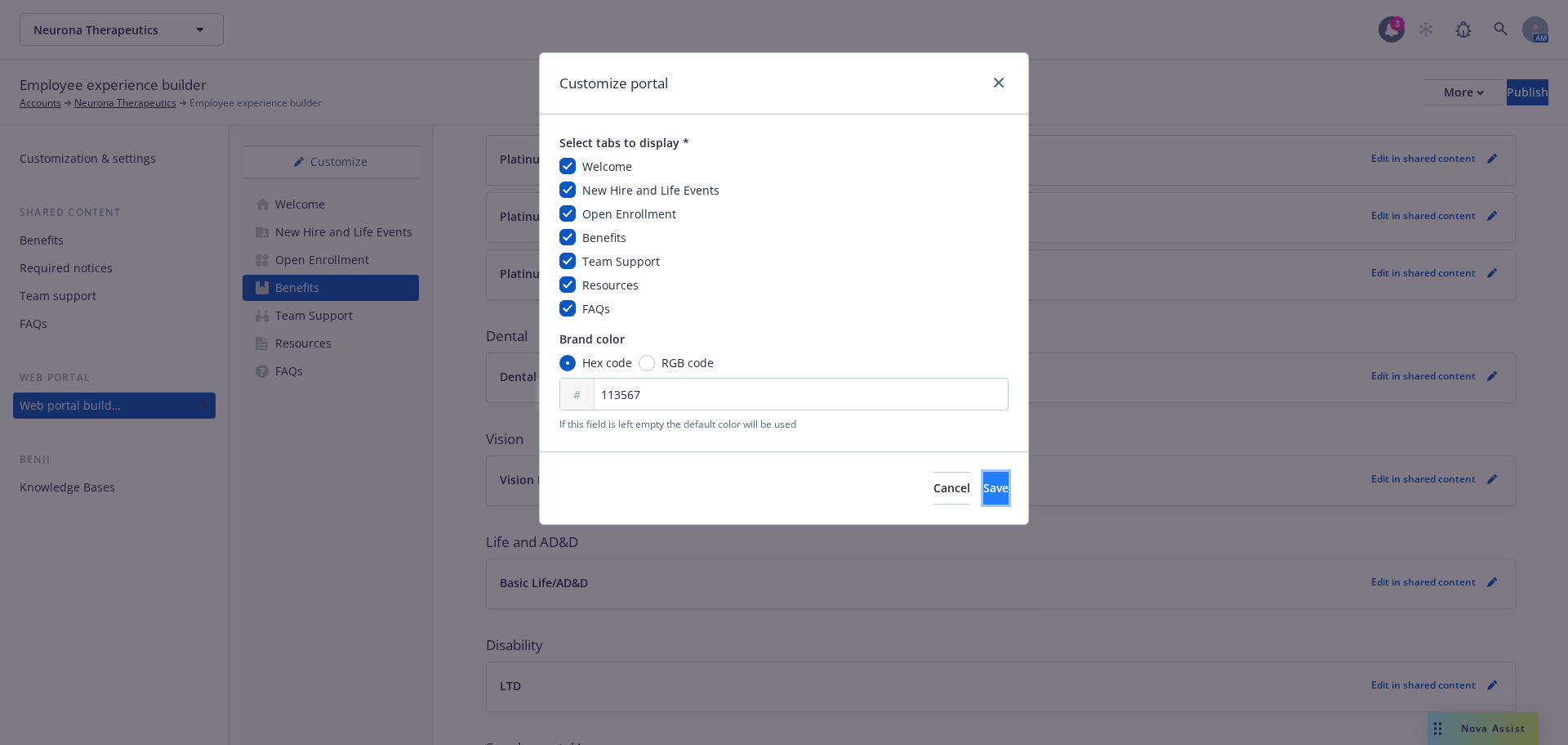
click at [984, 485] on button "Save" at bounding box center [996, 487] width 26 height 32
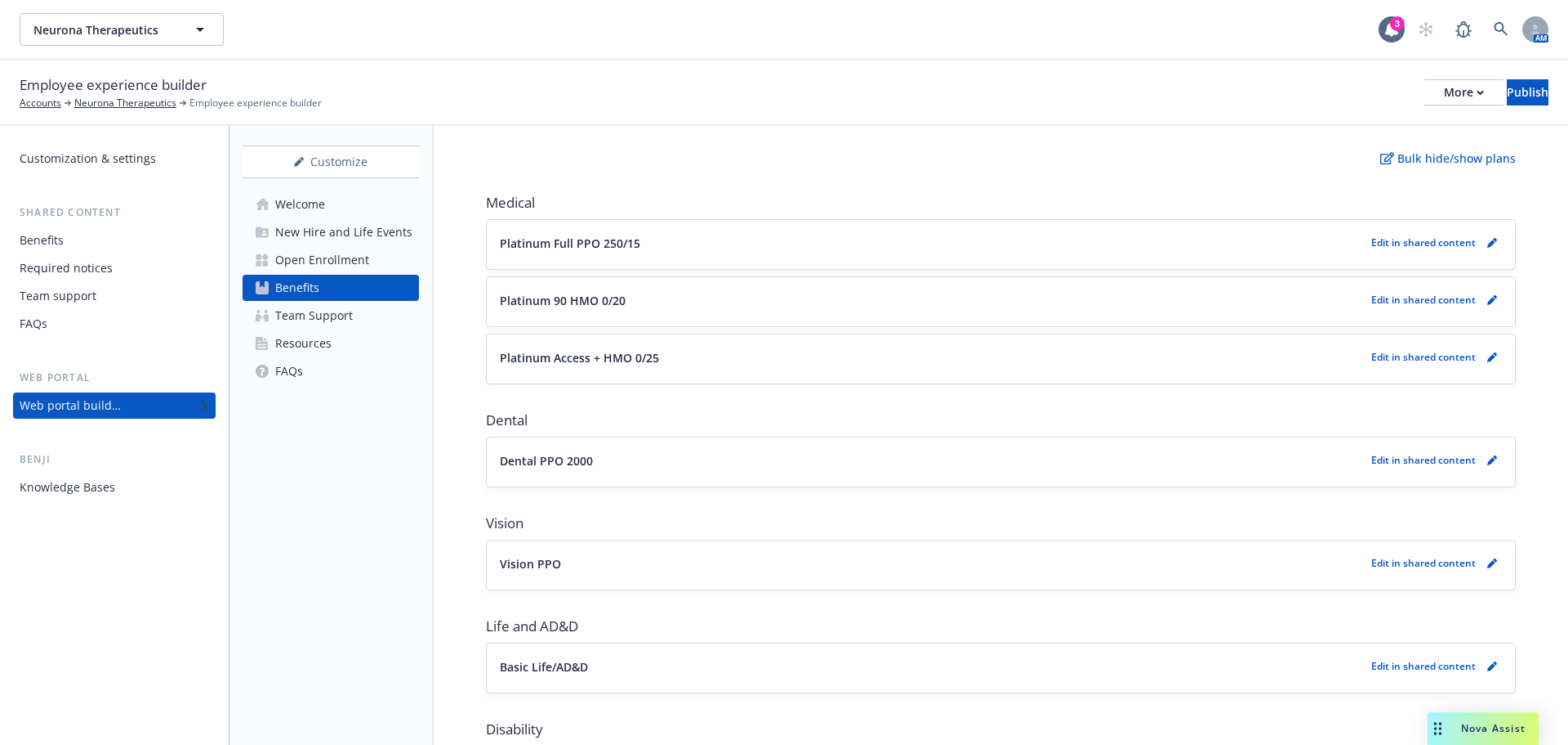
scroll to position [0, 0]
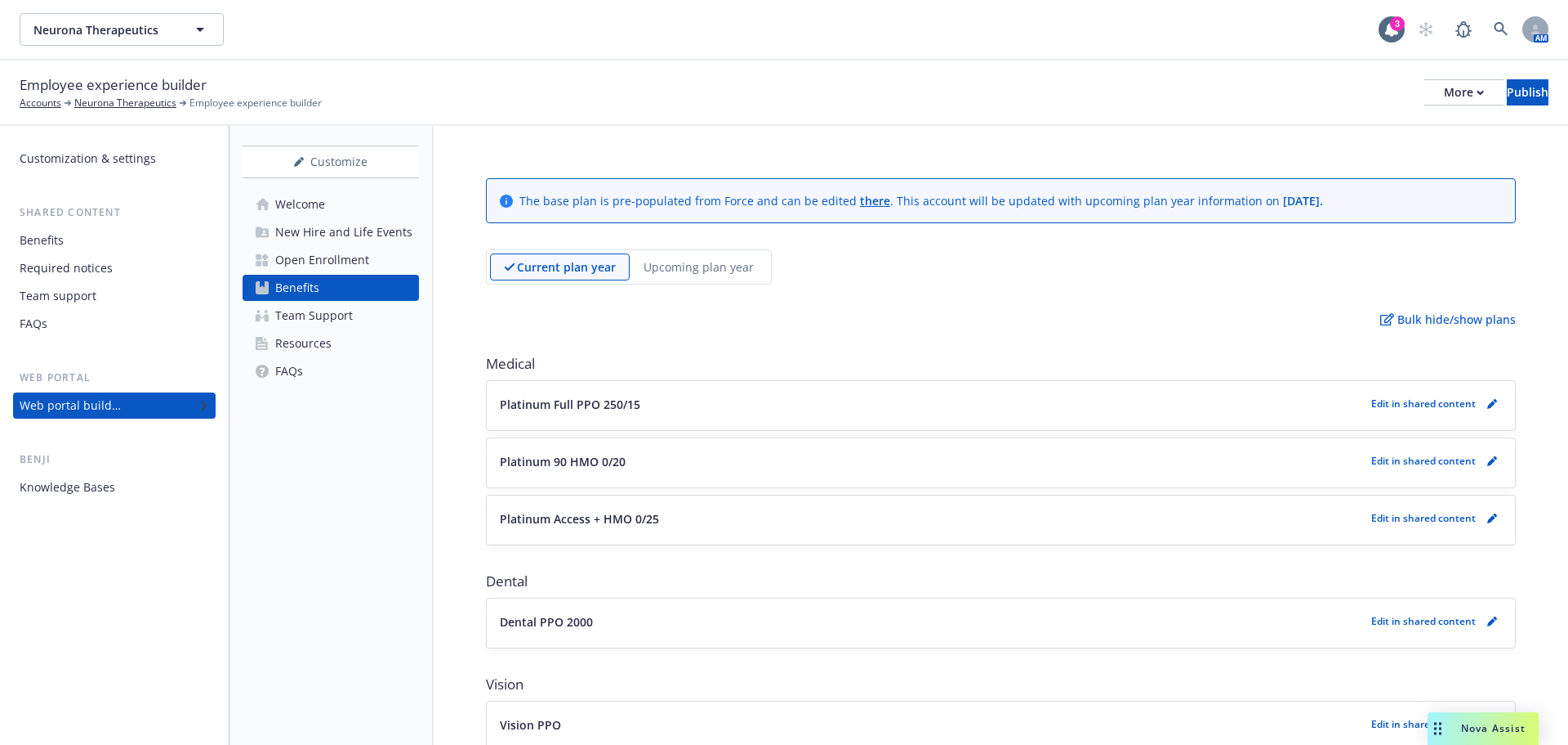
click at [708, 273] on p "Upcoming plan year" at bounding box center [699, 267] width 110 height 17
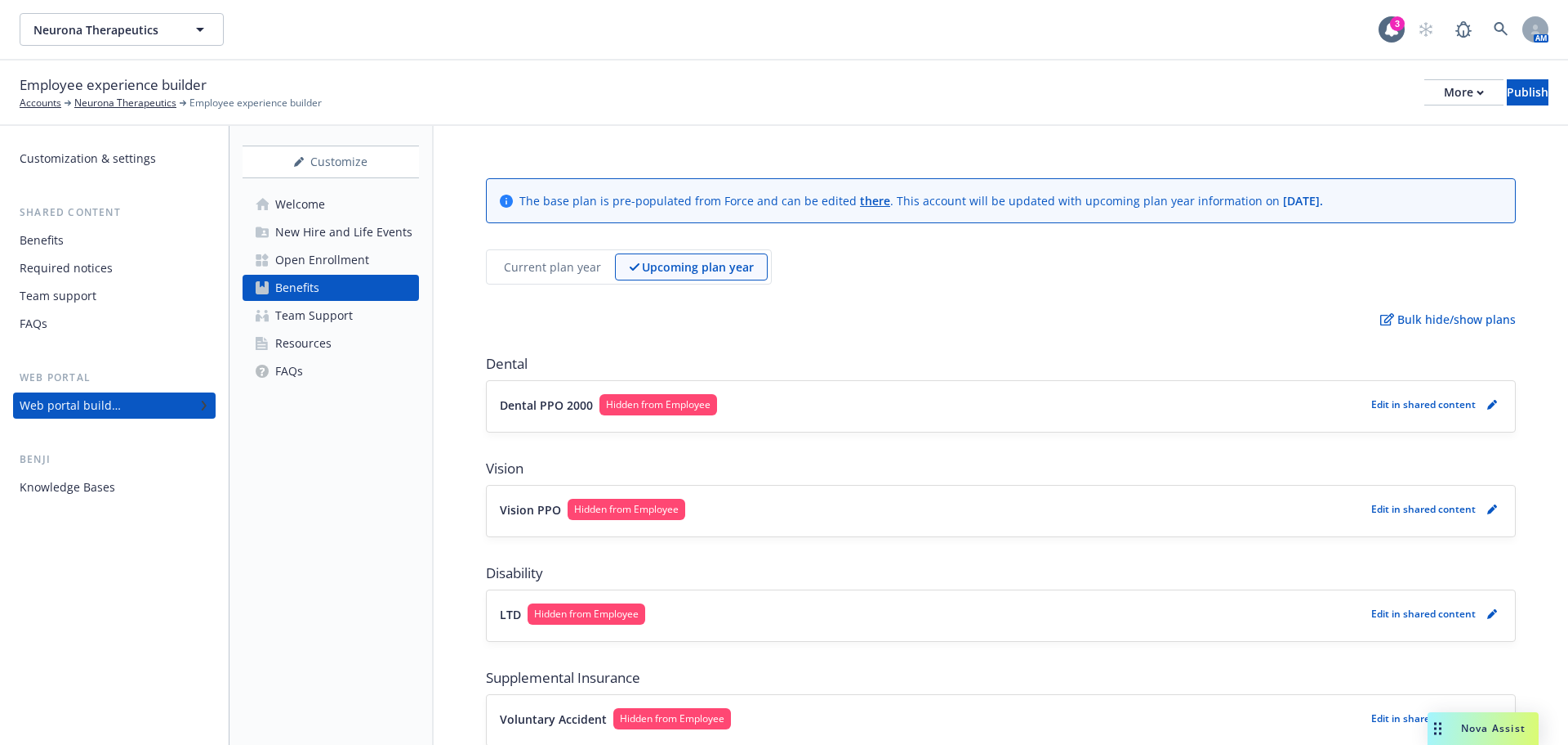
click at [511, 259] on p "Current plan year" at bounding box center [553, 267] width 97 height 17
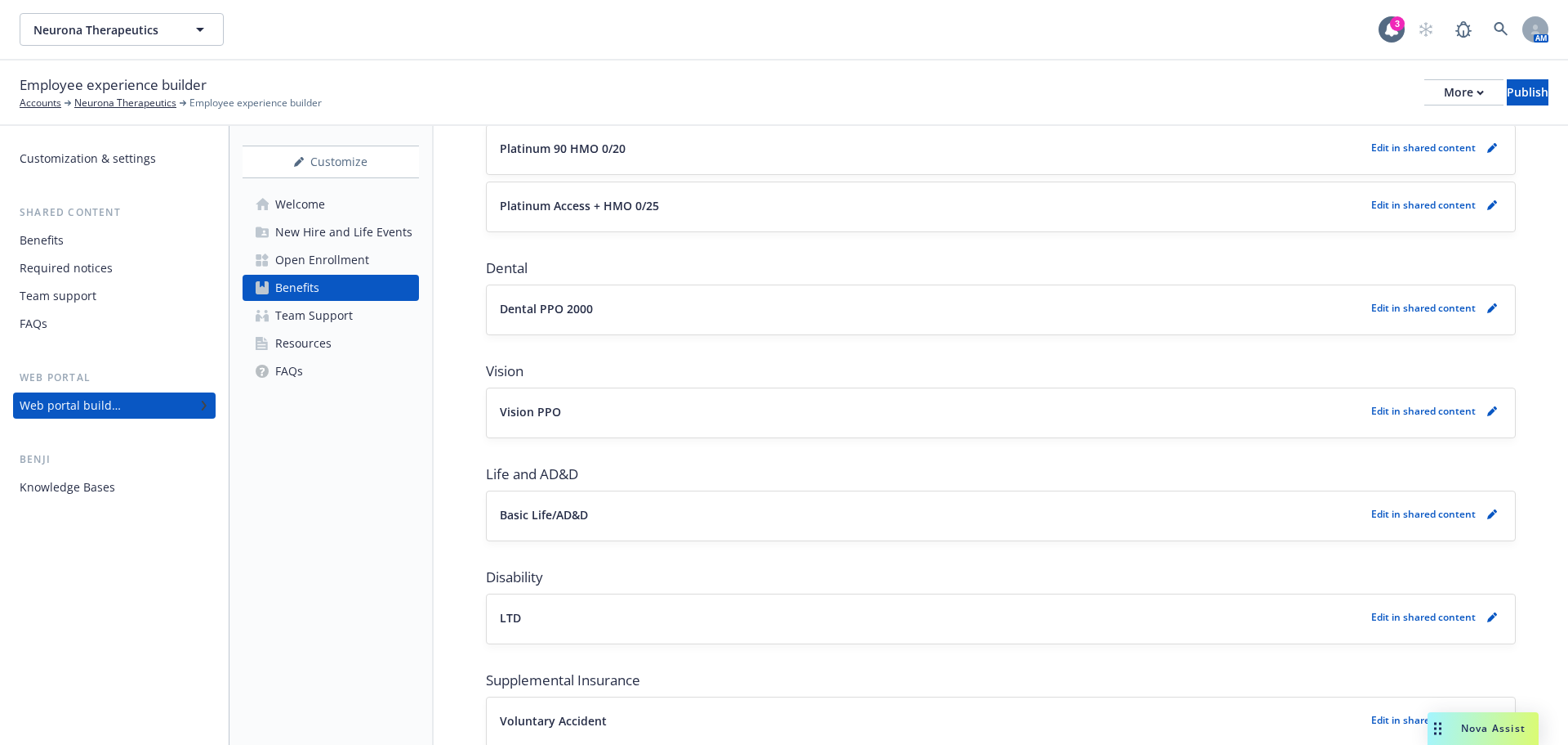
scroll to position [327, 0]
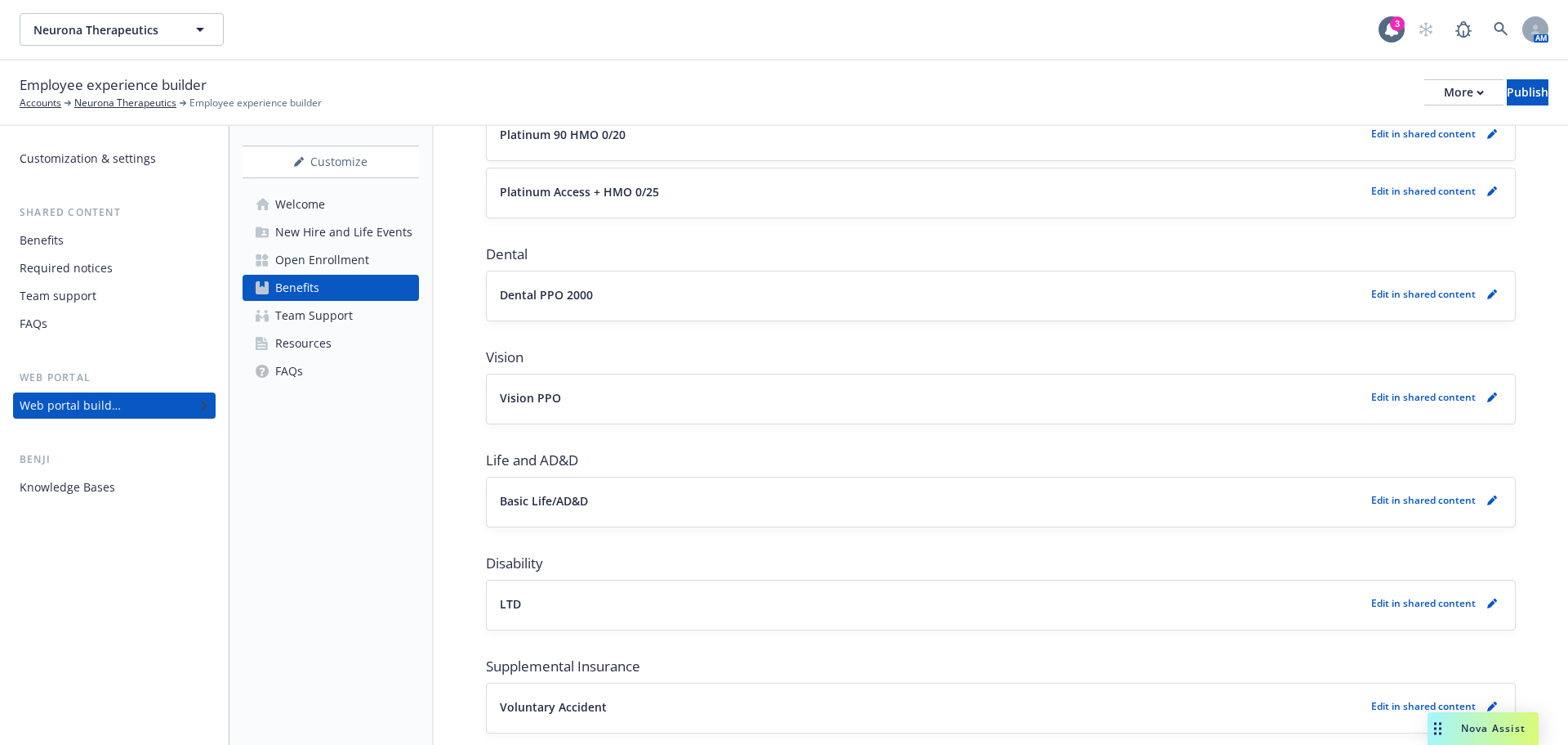
click at [1395, 292] on p "Edit in shared content" at bounding box center [1424, 294] width 104 height 14
click at [1483, 302] on link "pencil" at bounding box center [1492, 294] width 20 height 20
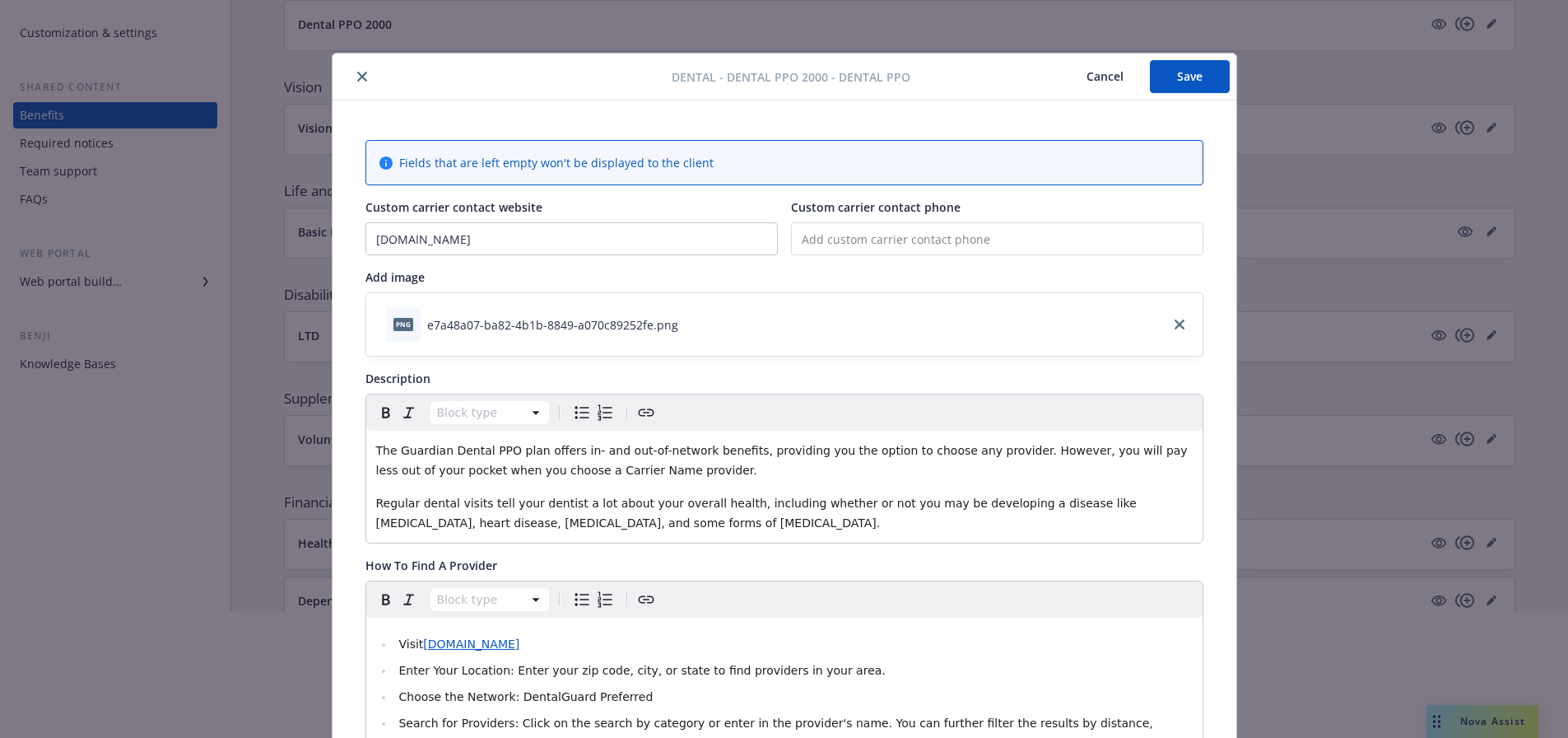
click at [1080, 71] on button "Cancel" at bounding box center [1106, 77] width 90 height 33
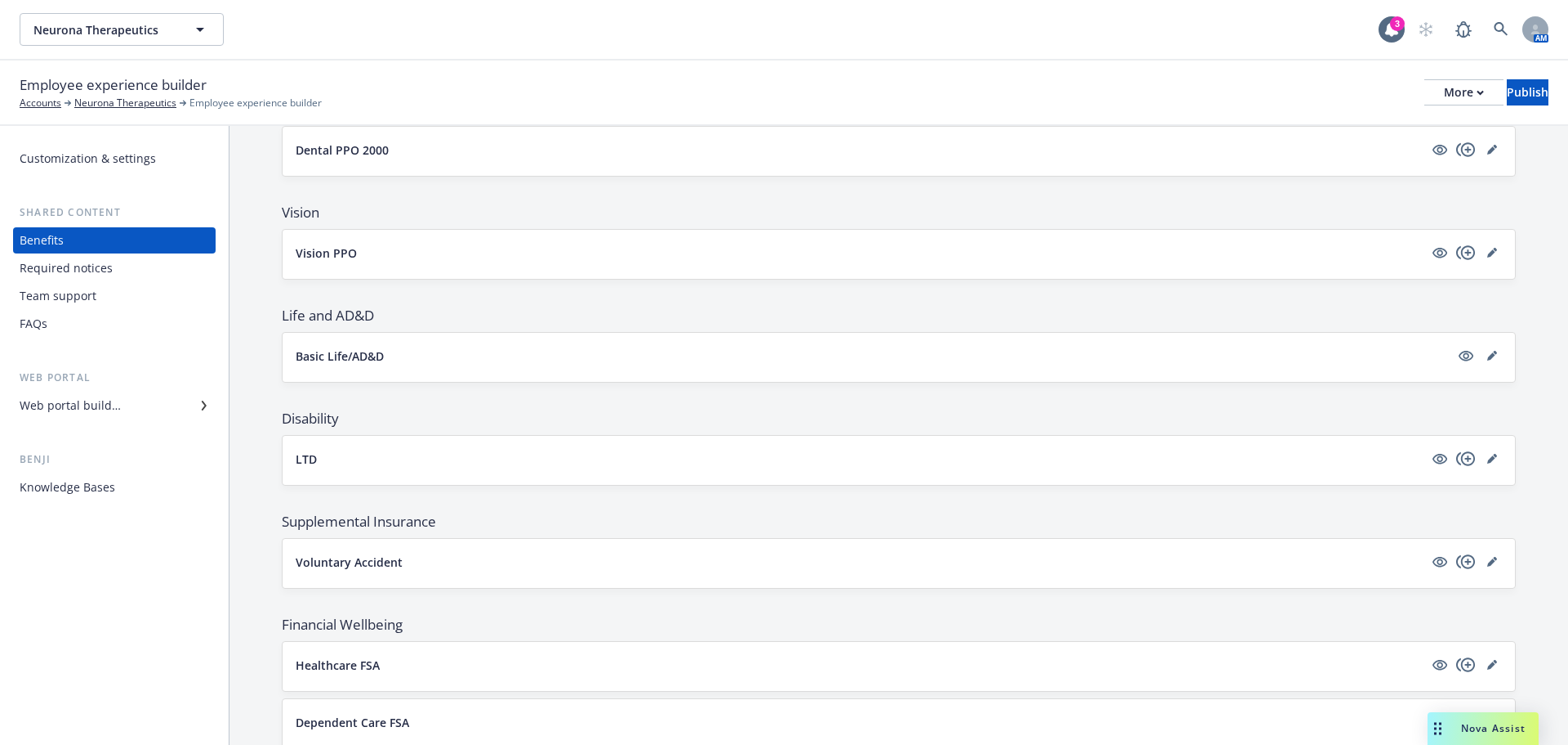
click at [69, 403] on div "Web portal builder" at bounding box center [70, 406] width 102 height 27
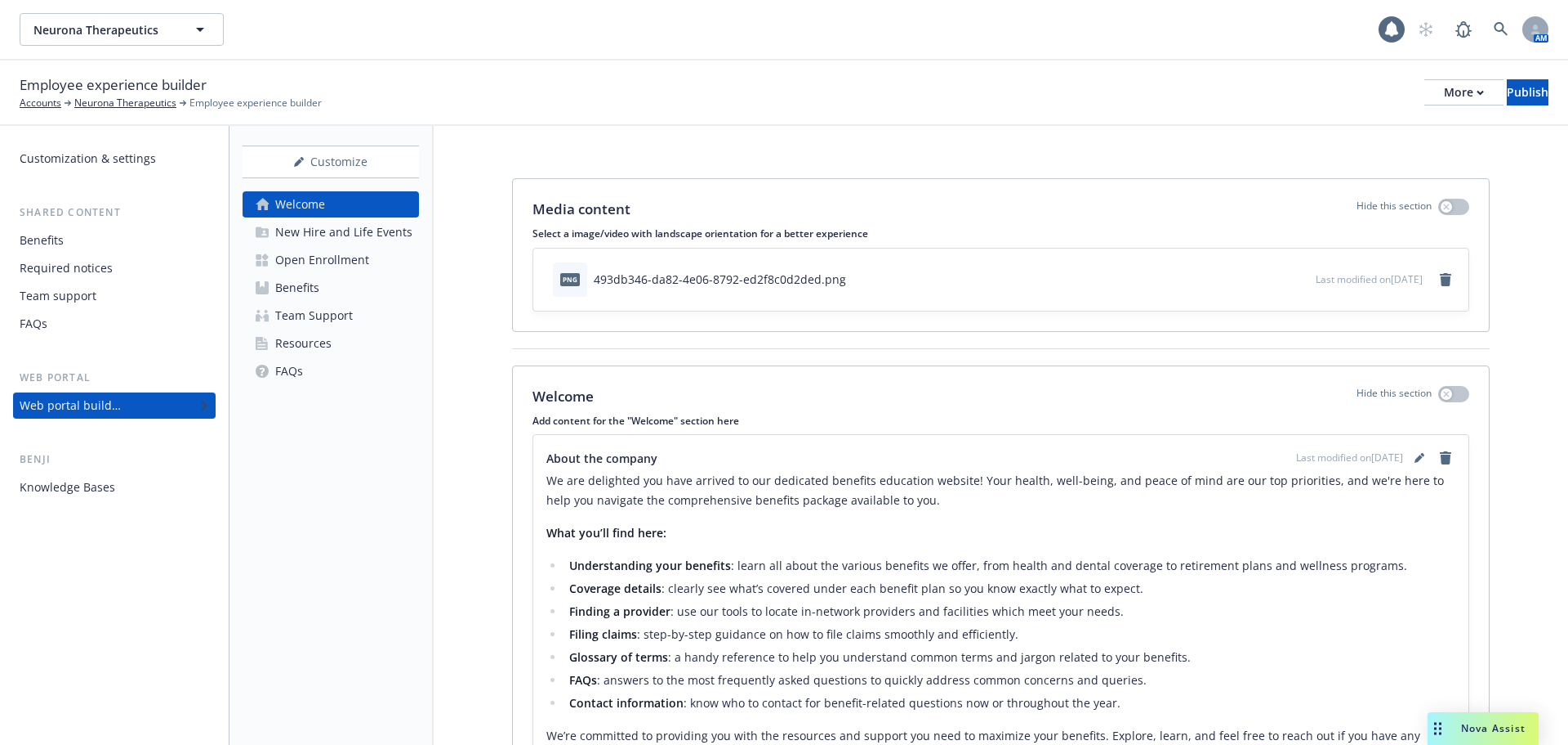
click at [69, 403] on div "Web portal builder" at bounding box center [70, 406] width 102 height 27
click at [289, 293] on div "Benefits" at bounding box center [297, 288] width 44 height 27
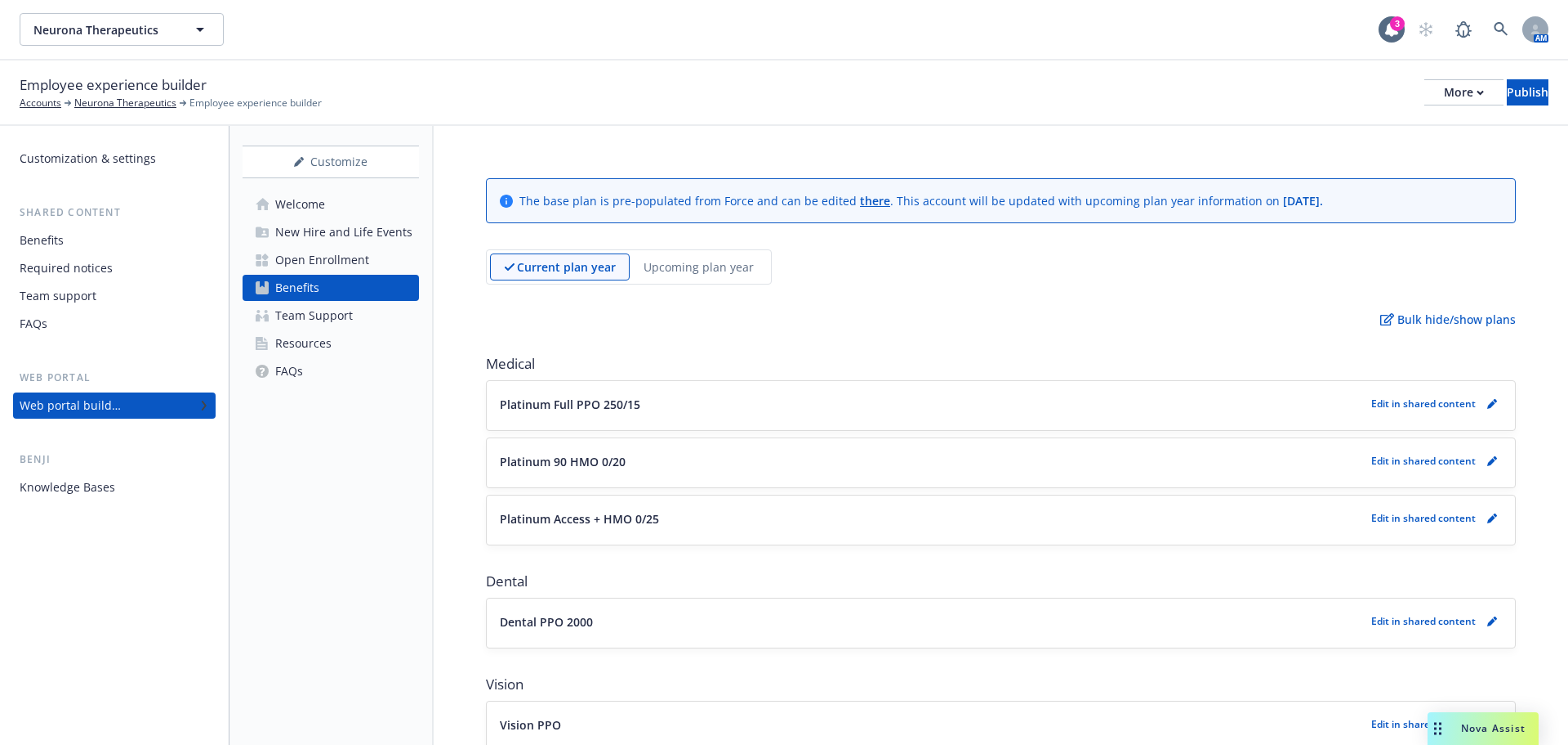
click at [325, 324] on div "Team Support" at bounding box center [314, 315] width 78 height 27
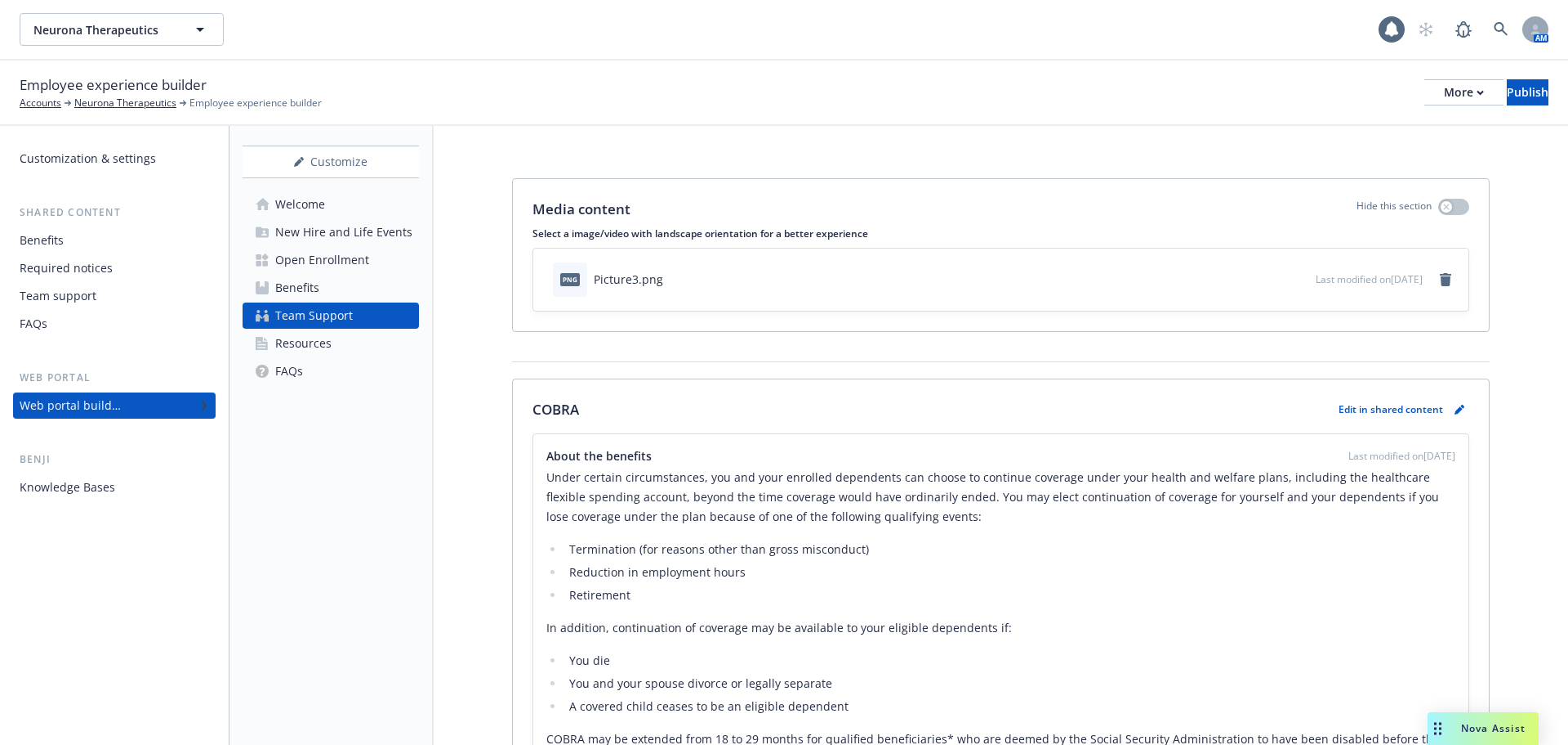
click at [318, 350] on div "Resources" at bounding box center [303, 343] width 56 height 27
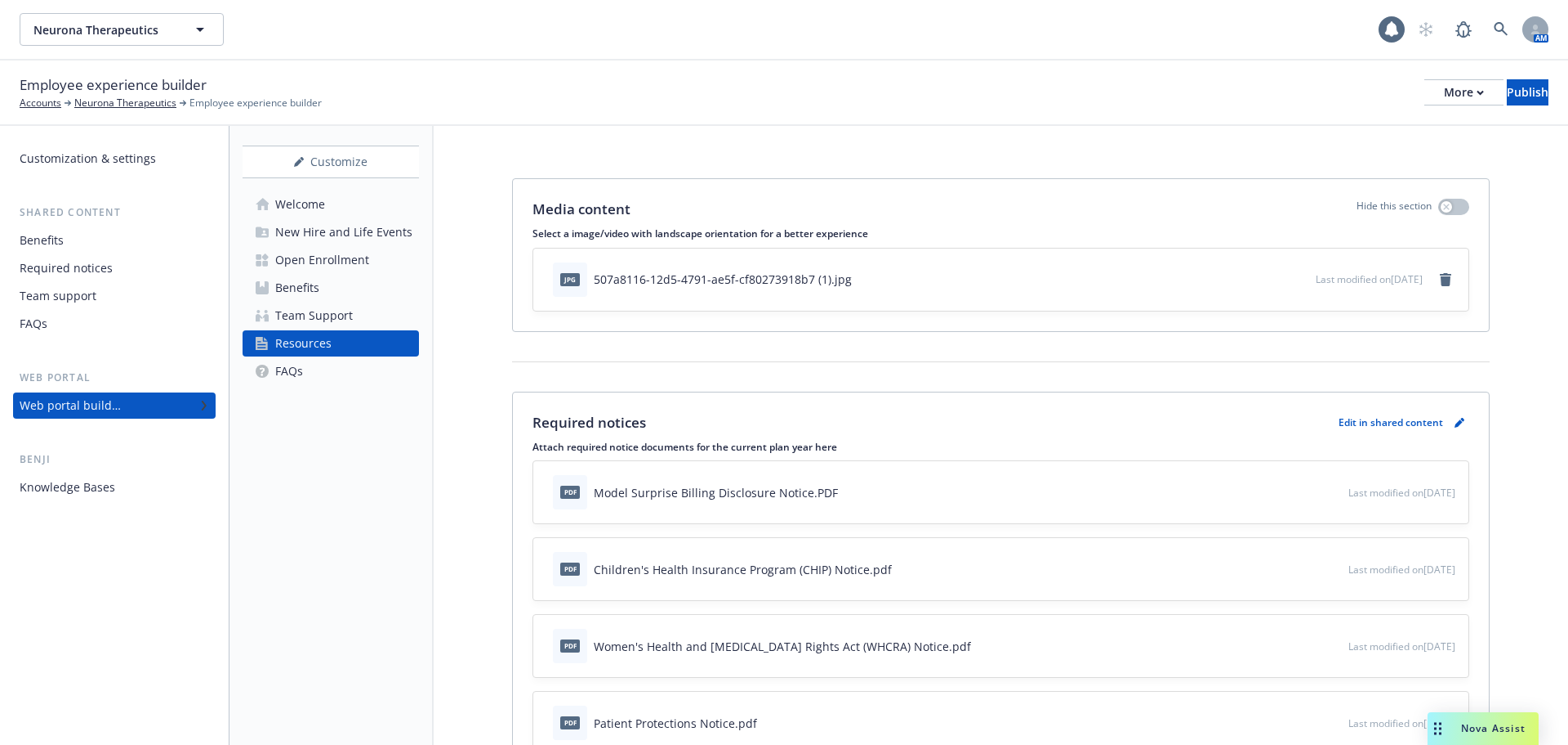
click at [313, 294] on div "Benefits" at bounding box center [297, 288] width 44 height 27
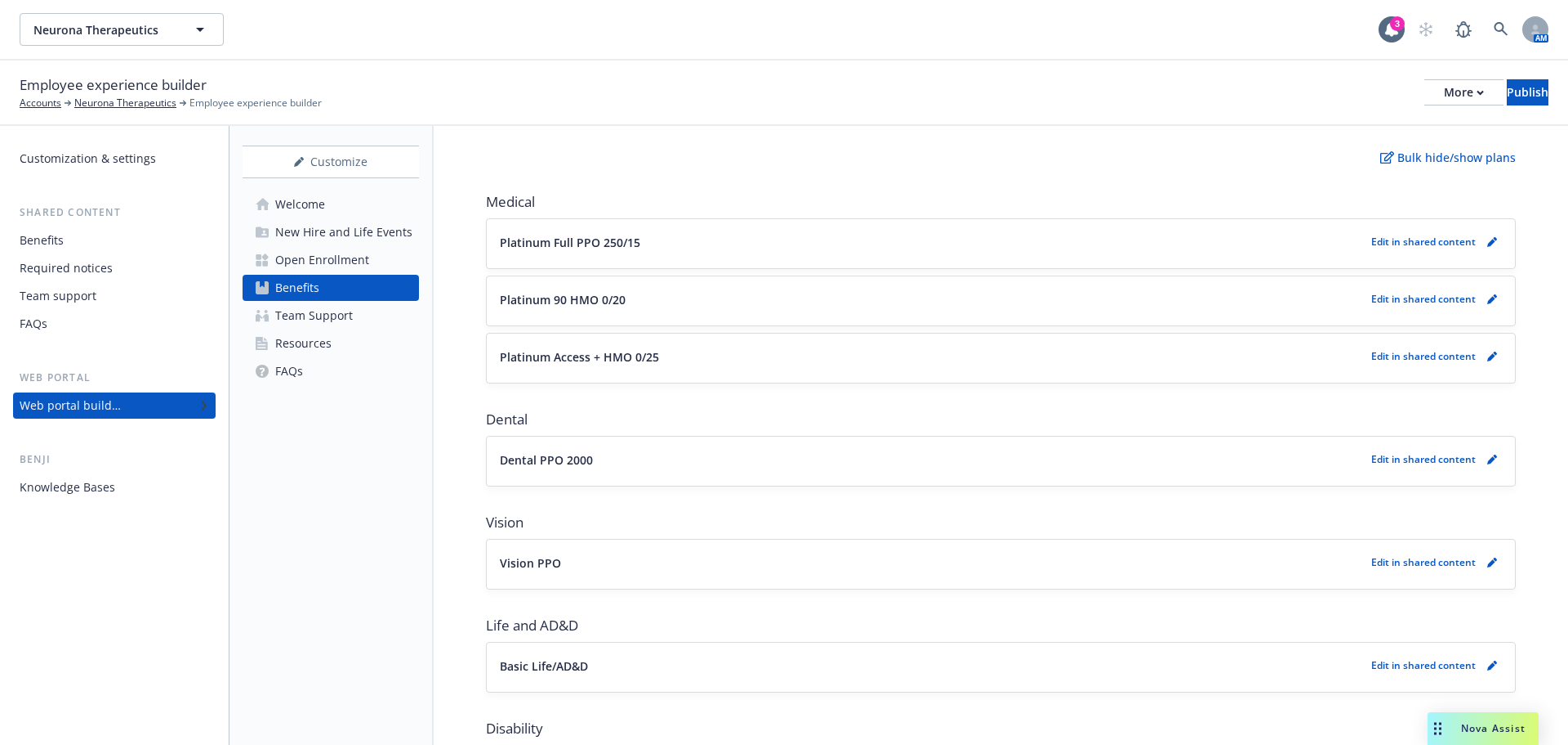
scroll to position [163, 0]
click at [602, 458] on button "Dental PPO 2000" at bounding box center [932, 458] width 865 height 17
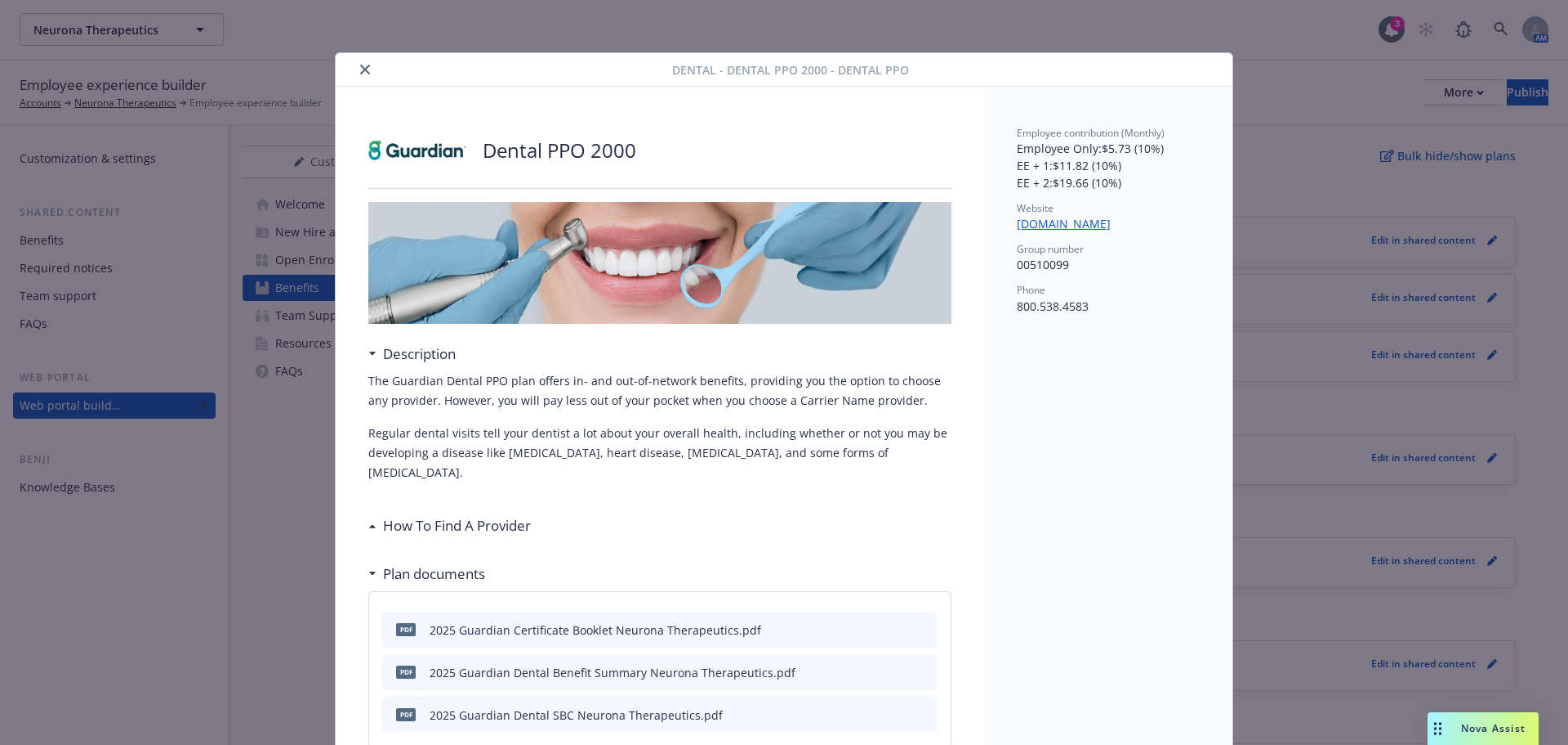
click at [360, 67] on icon "close" at bounding box center [365, 69] width 9 height 10
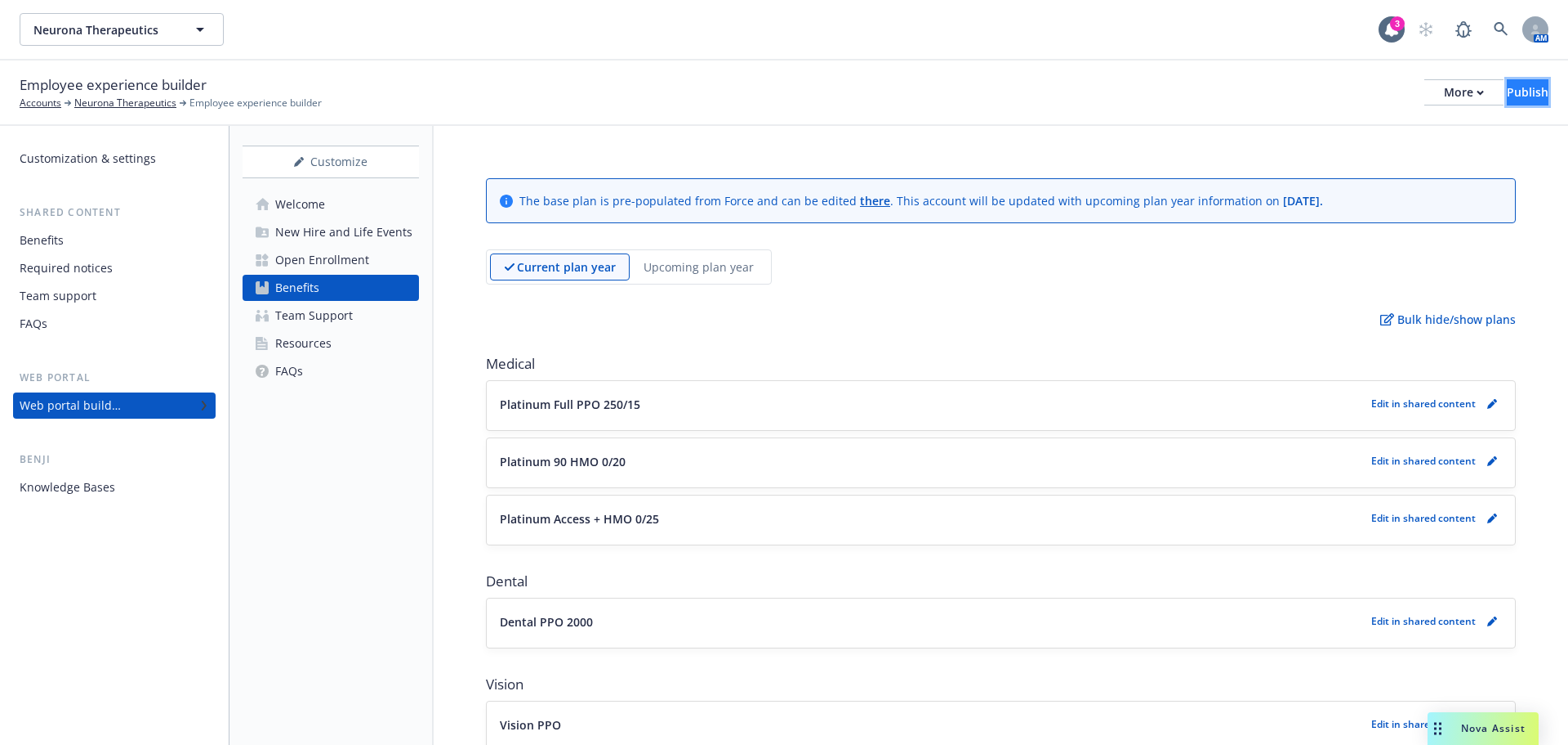
click at [1507, 90] on button "Publish" at bounding box center [1528, 92] width 42 height 27
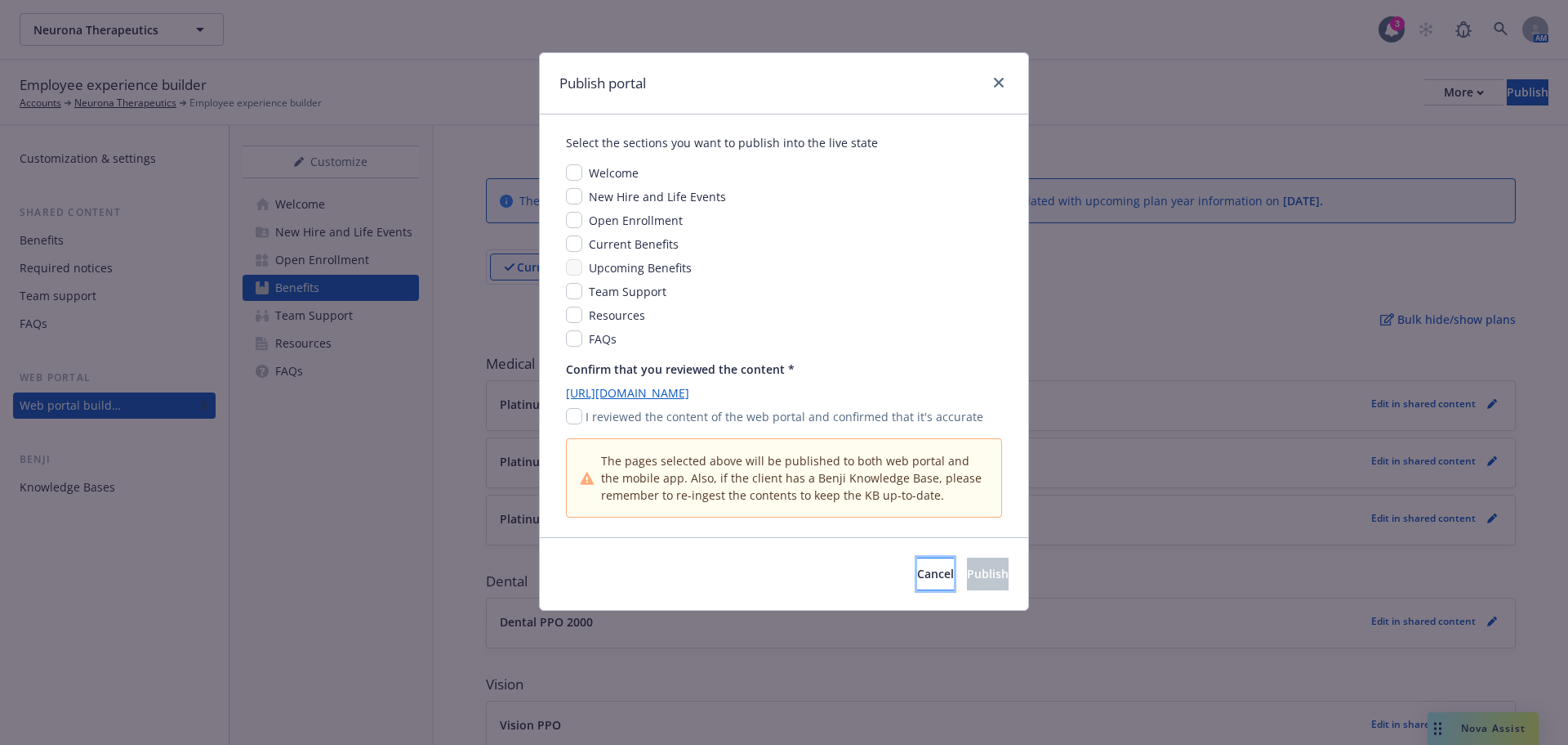
click at [917, 565] on span "Cancel" at bounding box center [935, 573] width 37 height 15
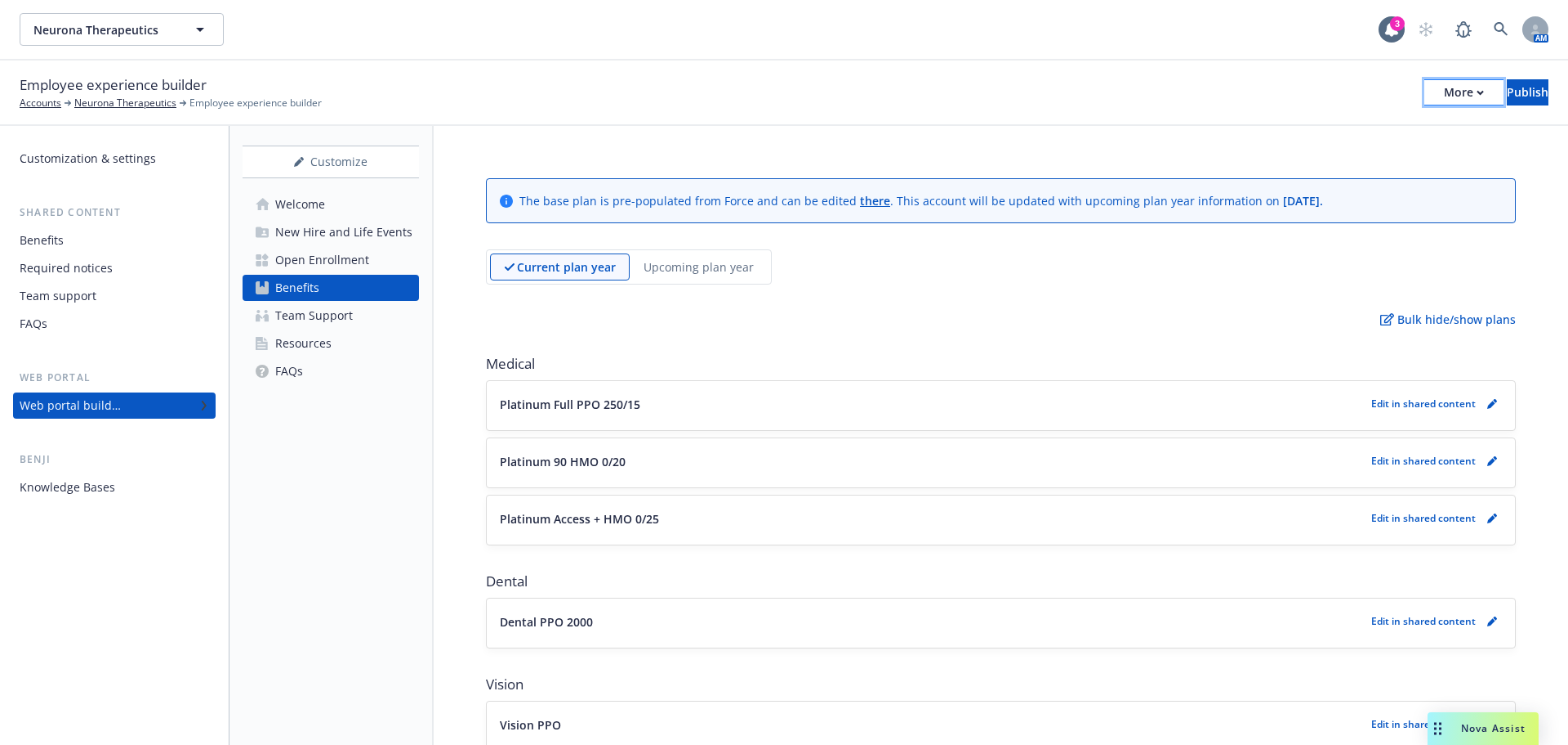
click at [1445, 92] on div "More" at bounding box center [1464, 92] width 40 height 25
click at [1325, 119] on link "Copy preview link" at bounding box center [1329, 129] width 242 height 32
click at [688, 278] on div "Upcoming plan year" at bounding box center [698, 267] width 138 height 27
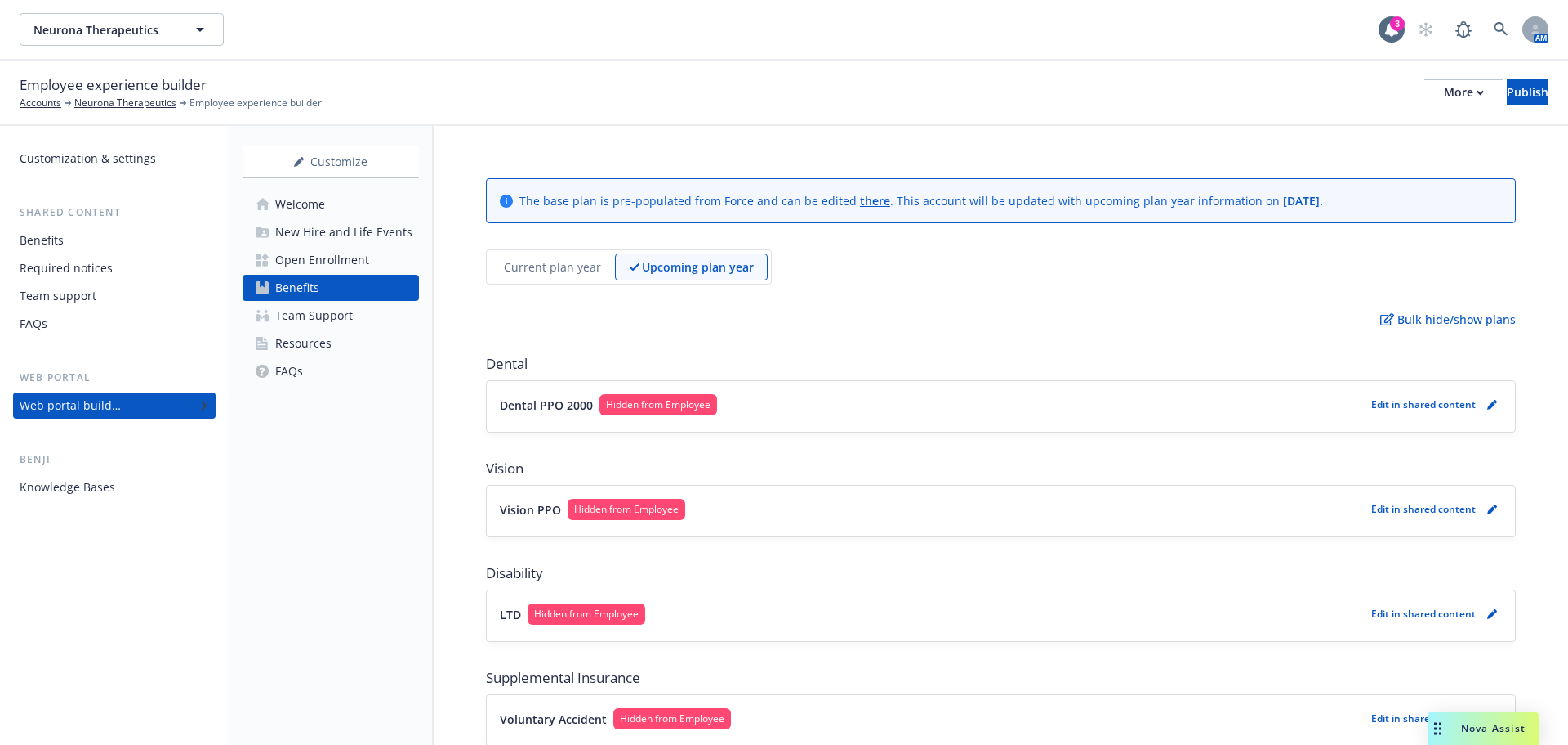
click at [1445, 400] on p "Edit in shared content" at bounding box center [1424, 404] width 104 height 14
click at [1487, 406] on icon "pencil" at bounding box center [1491, 405] width 9 height 9
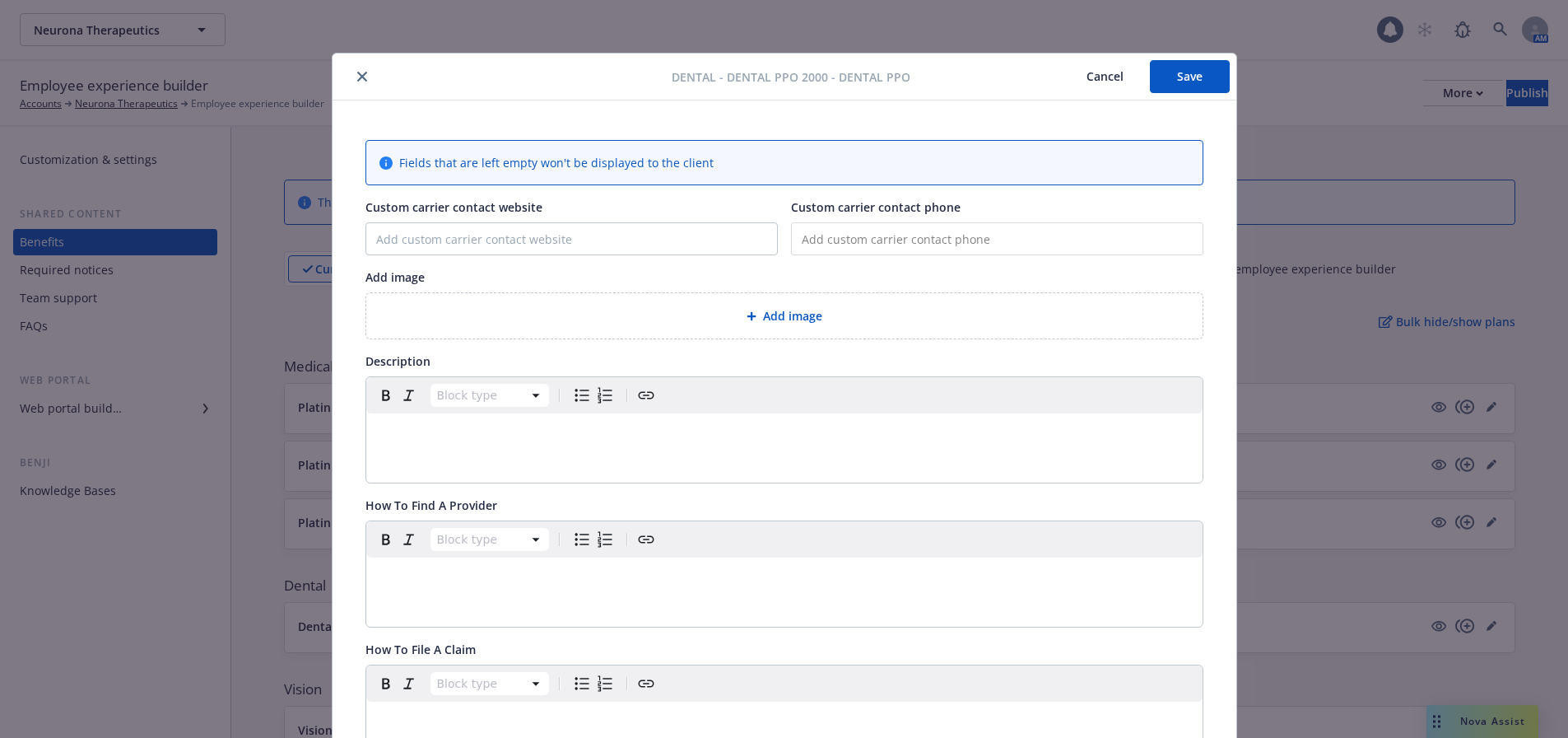
scroll to position [50, 0]
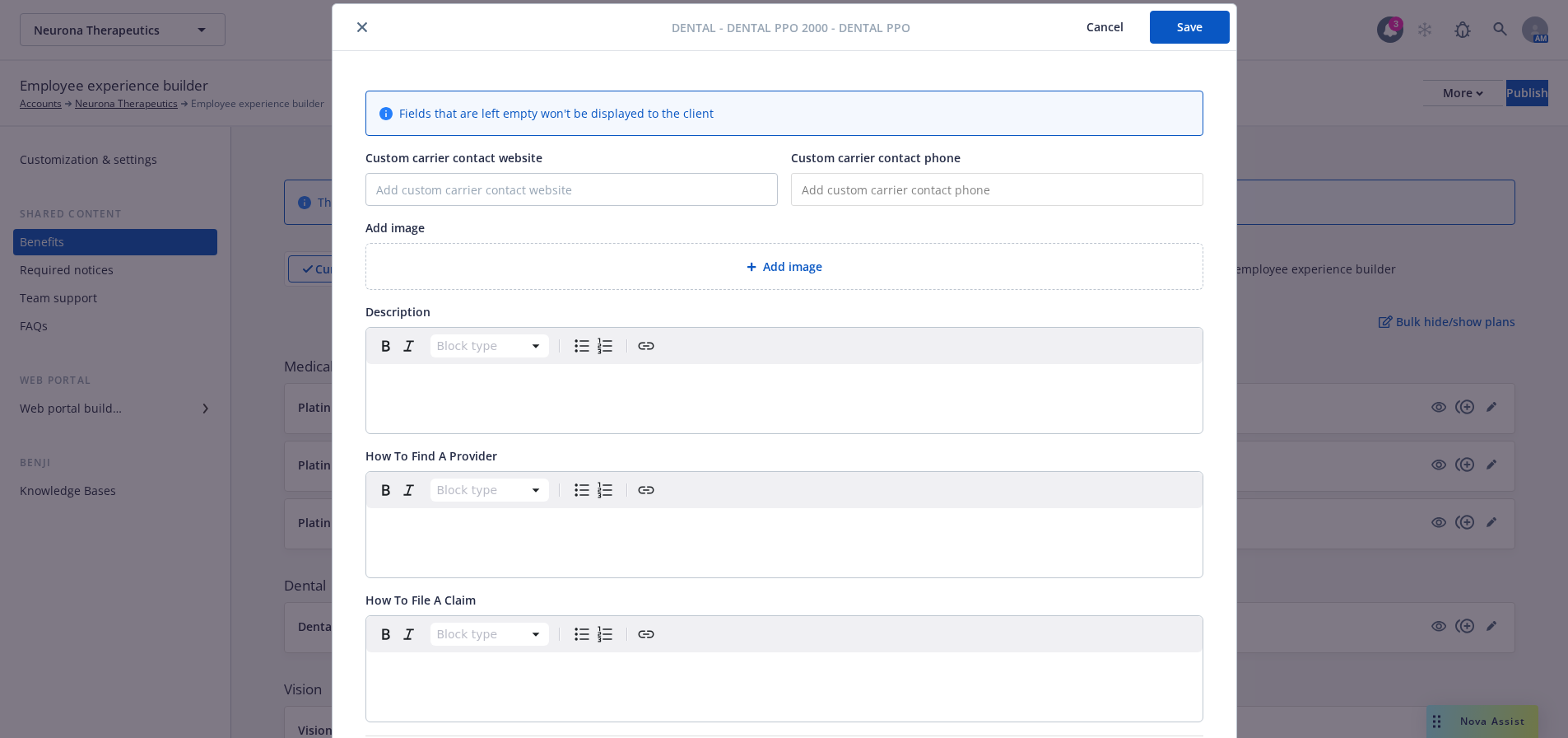
click at [517, 369] on div "editable markdown" at bounding box center [785, 383] width 837 height 39
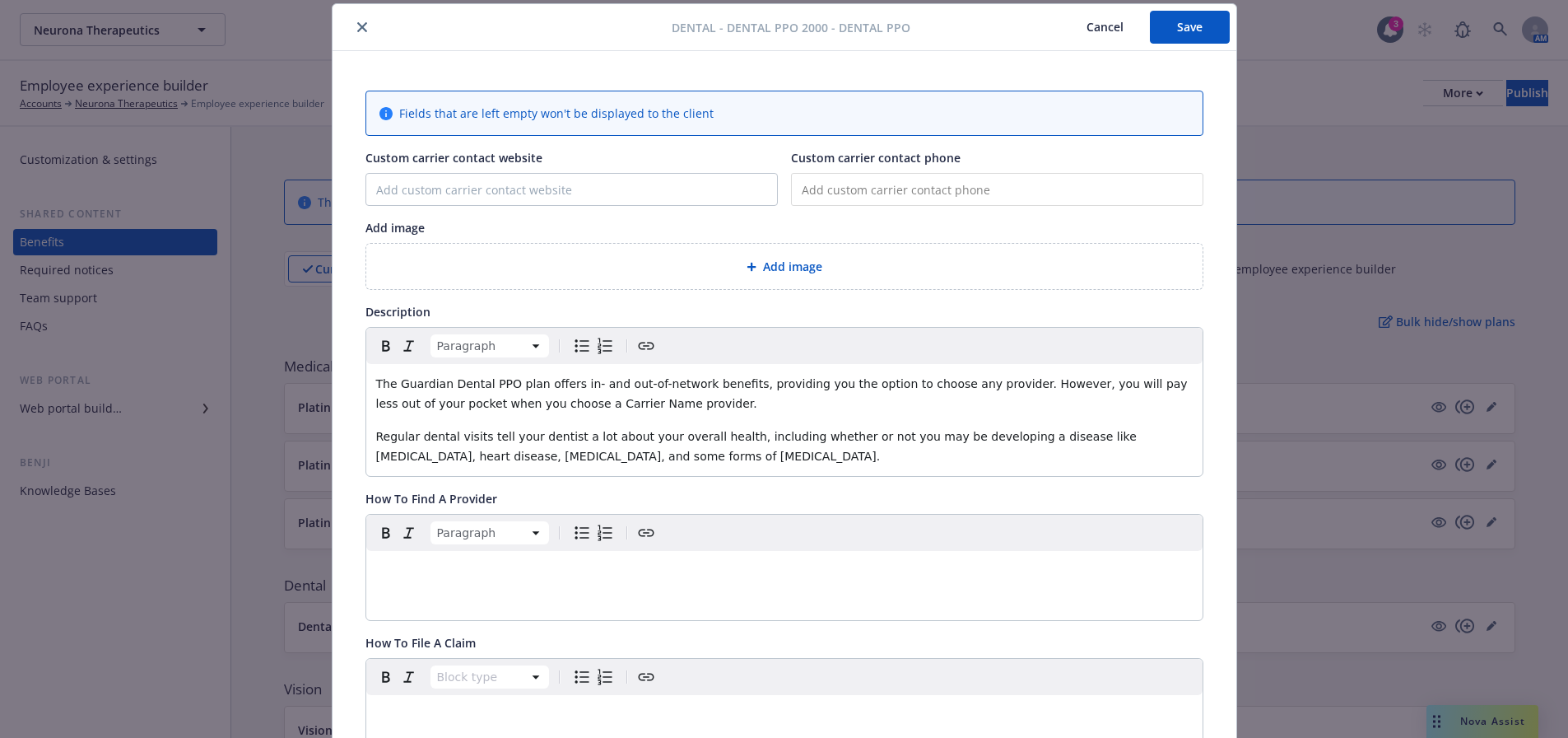
click at [459, 575] on p "editable markdown" at bounding box center [784, 570] width 817 height 20
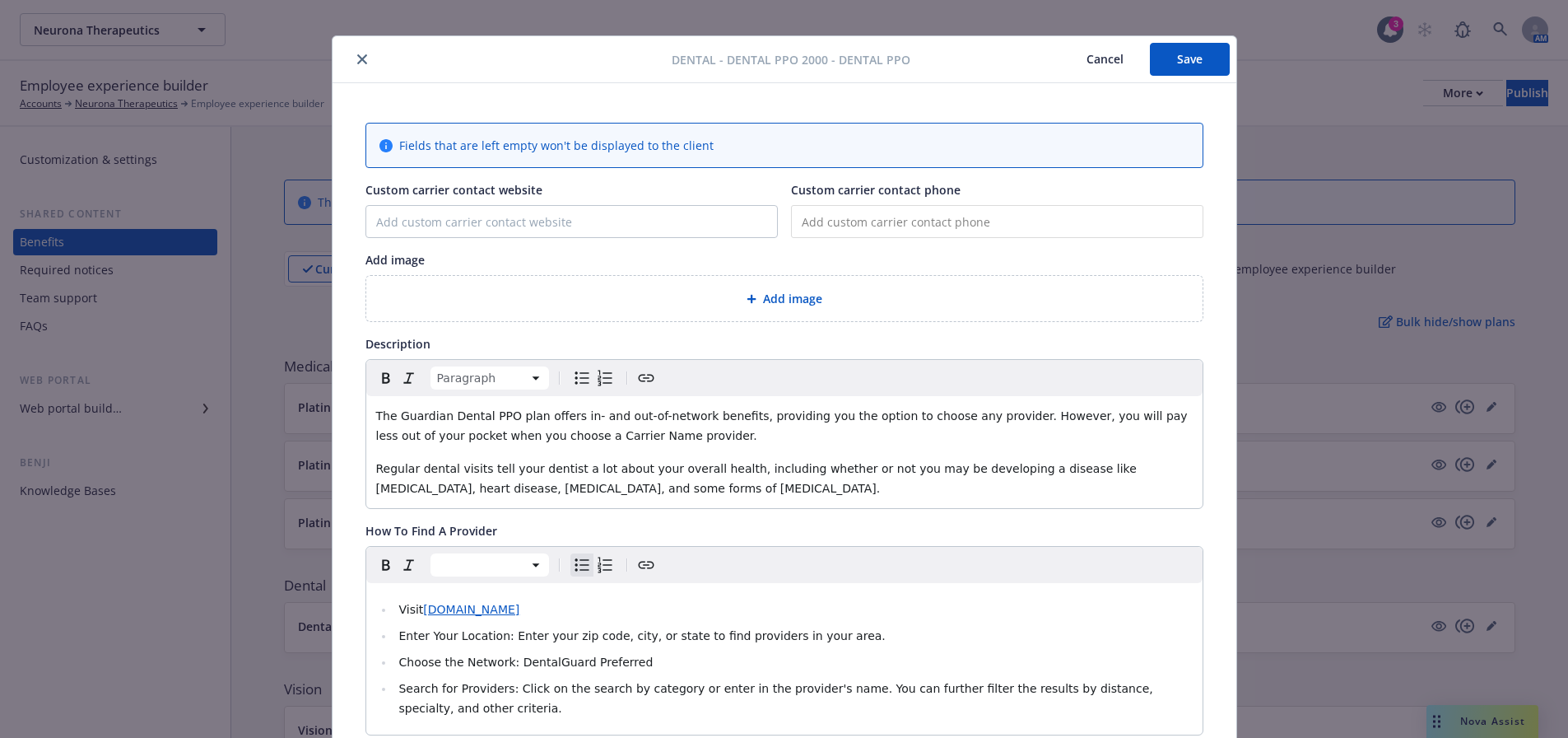
scroll to position [0, 0]
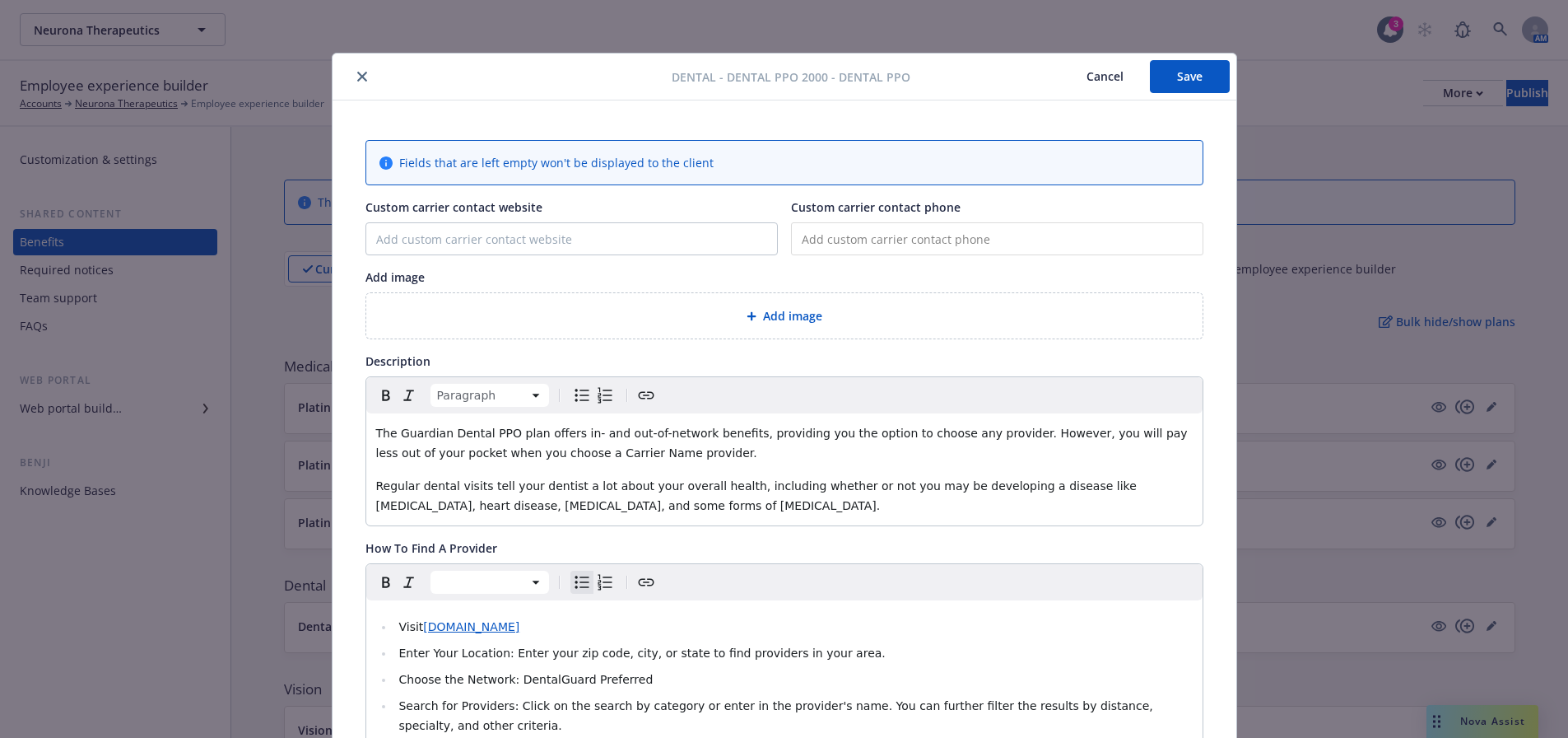
click at [849, 223] on input "tel" at bounding box center [997, 238] width 413 height 33
paste input "[PHONE_NUMBER]"
type input "[PHONE_NUMBER]"
type input "[URL][DOMAIN_NAME]"
click at [751, 321] on div "Add image" at bounding box center [784, 316] width 810 height 19
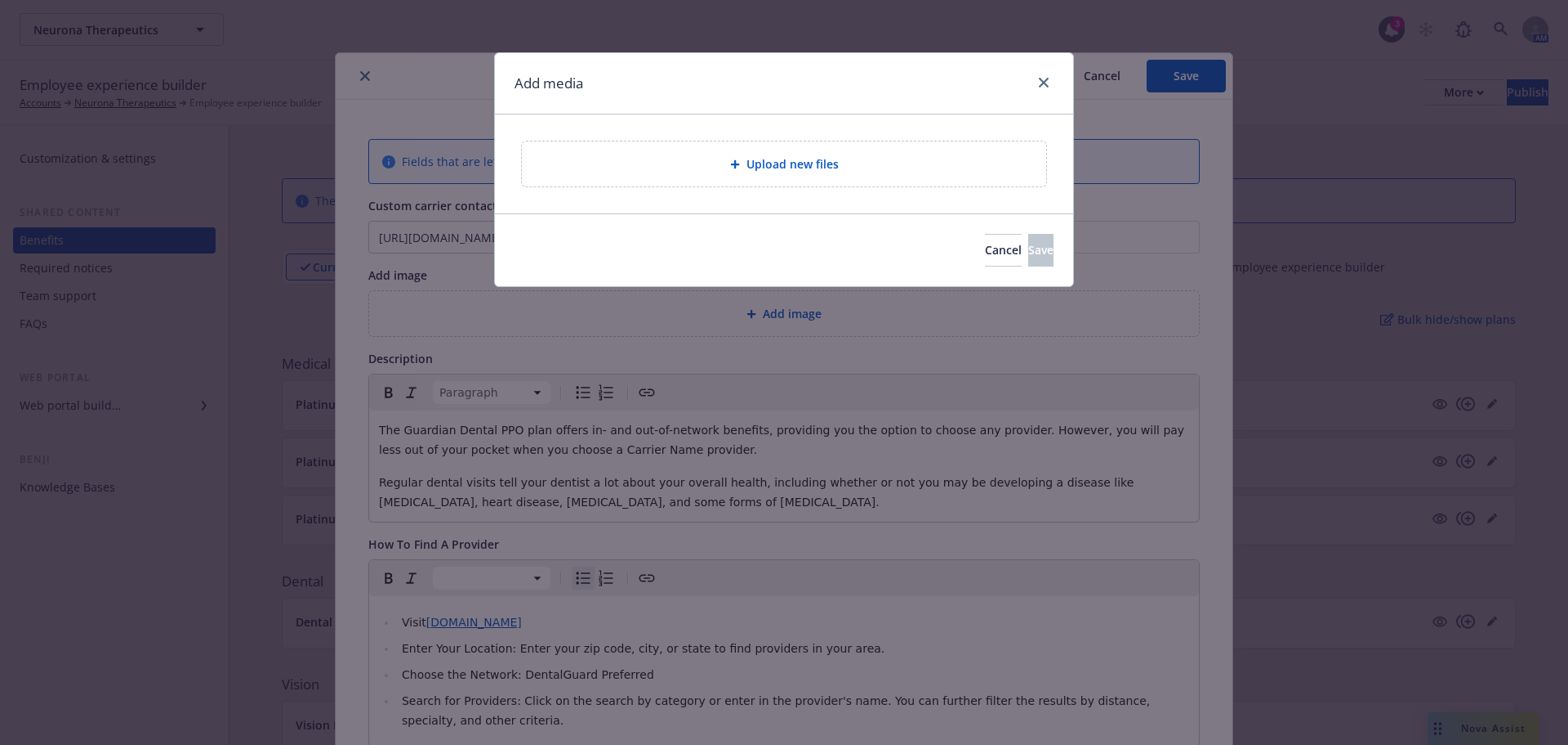
click at [777, 162] on span "Upload new files" at bounding box center [792, 163] width 92 height 17
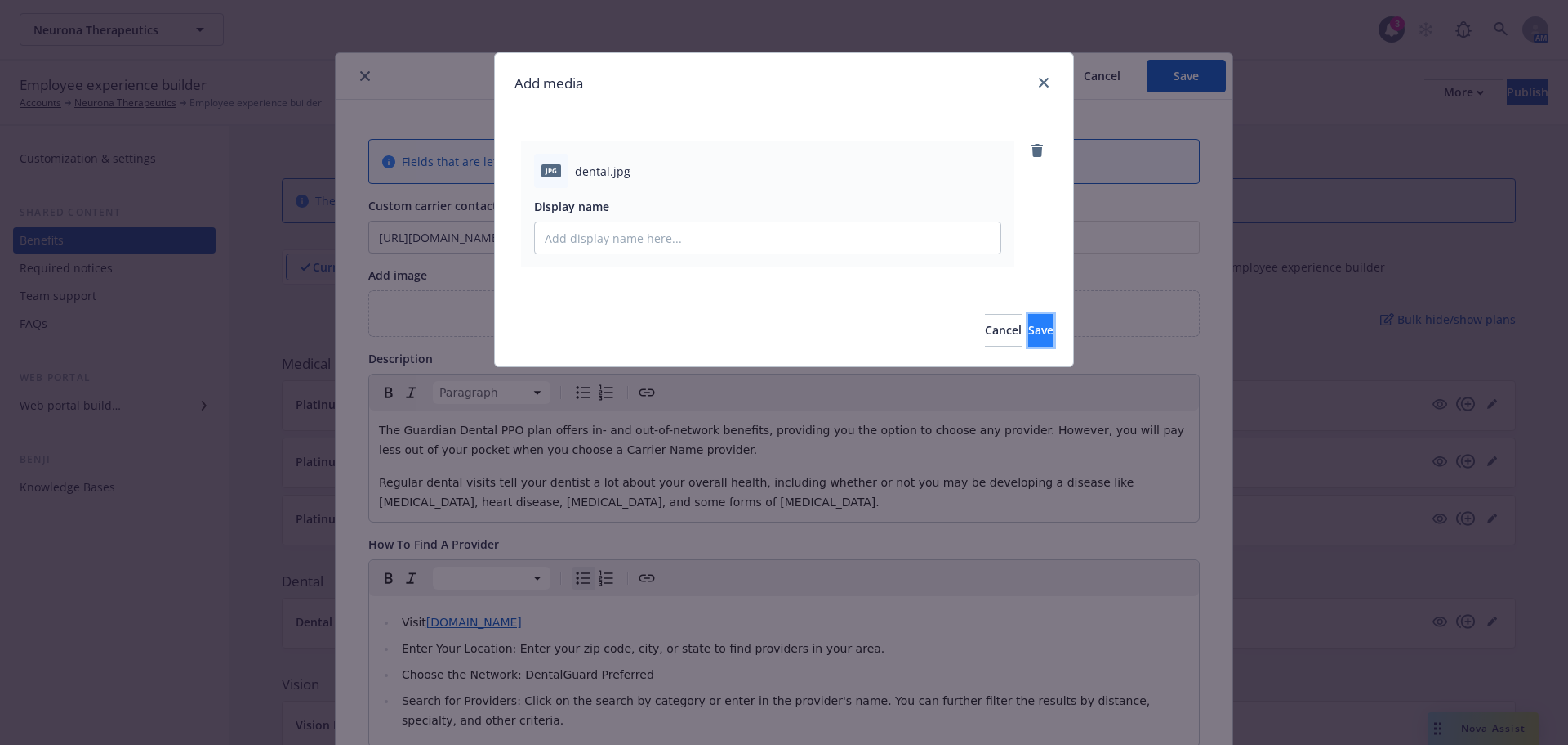
click at [1029, 335] on span "Save" at bounding box center [1041, 330] width 26 height 15
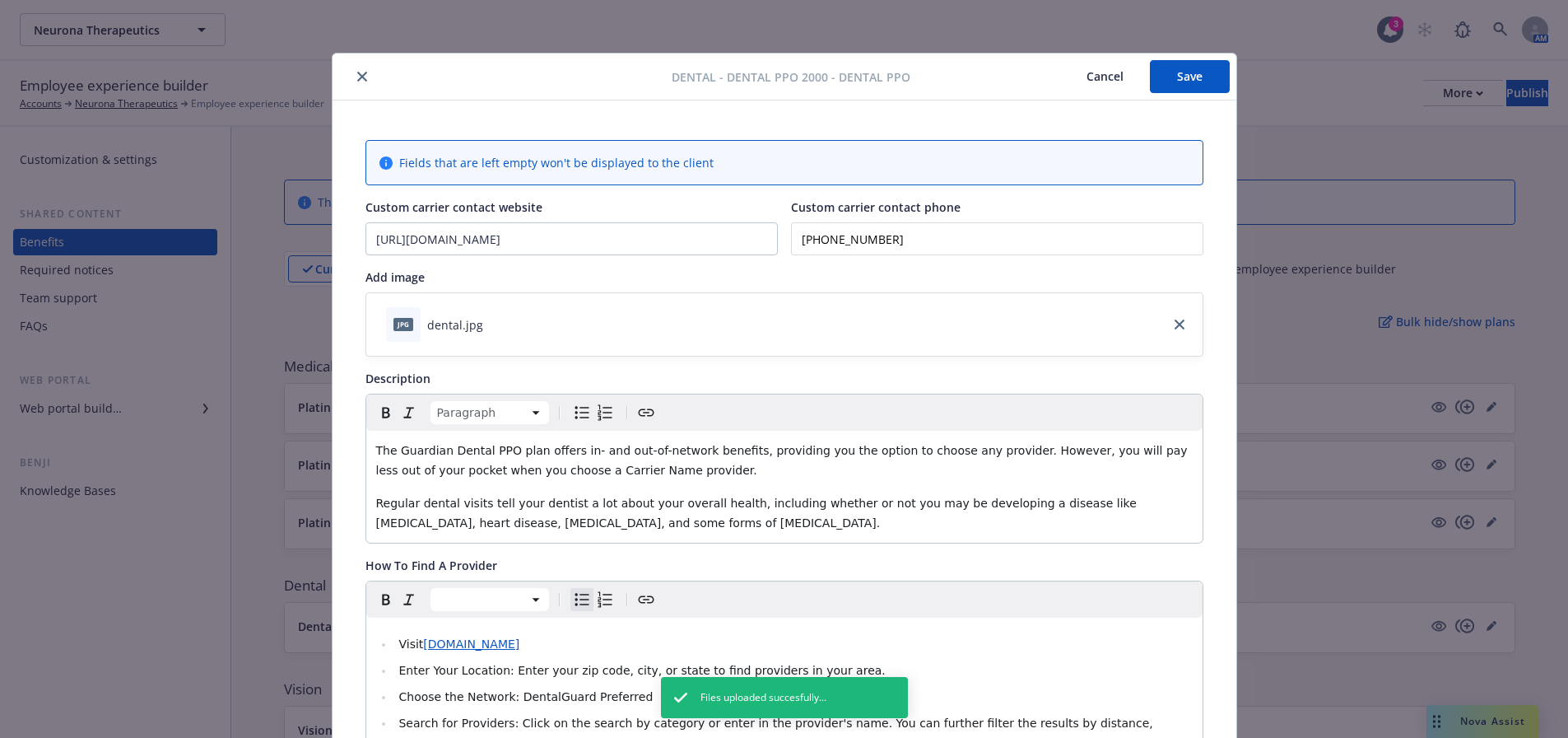
click at [1177, 78] on button "Save" at bounding box center [1190, 77] width 79 height 33
click at [357, 79] on icon "close" at bounding box center [362, 77] width 10 height 10
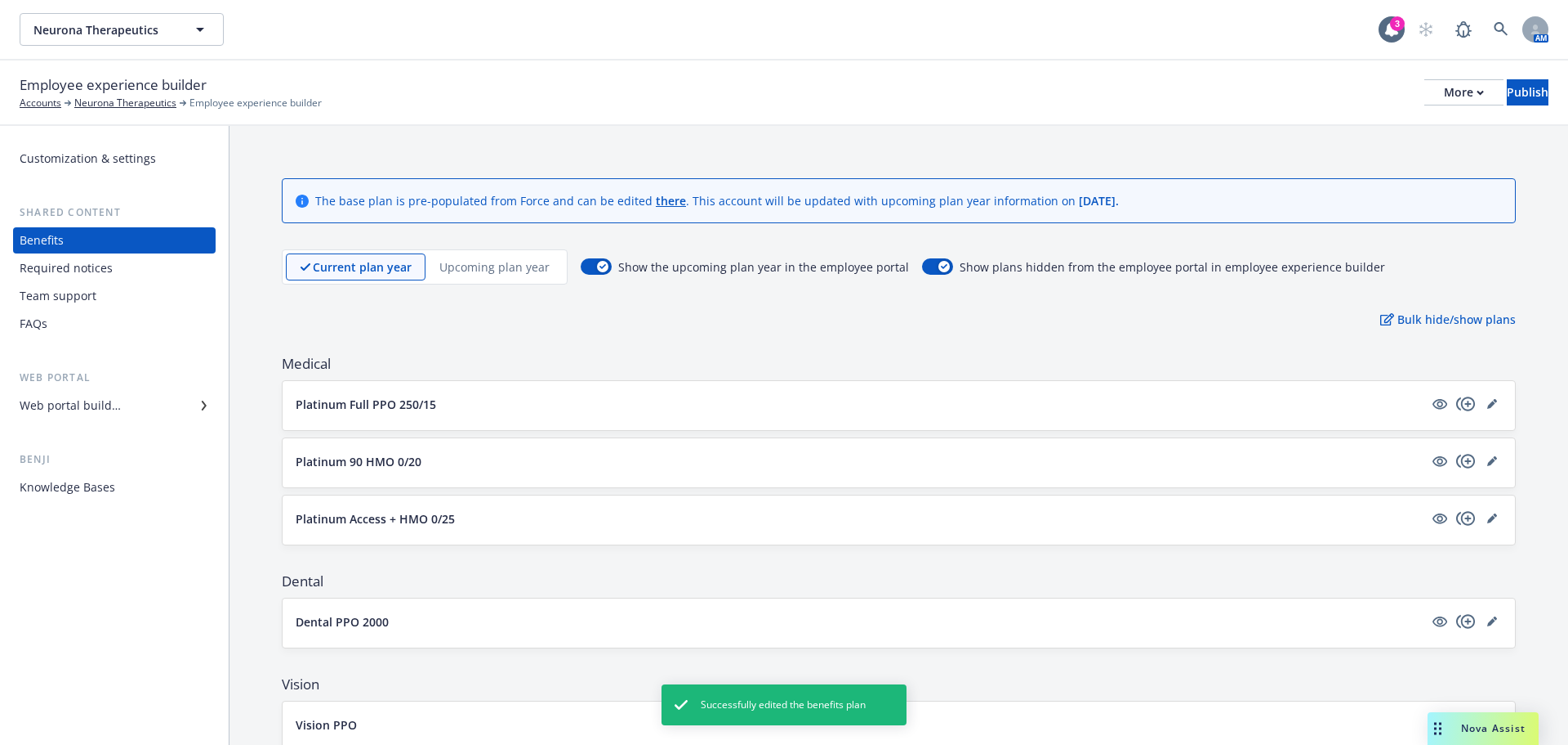
click at [486, 260] on p "Upcoming plan year" at bounding box center [495, 267] width 110 height 17
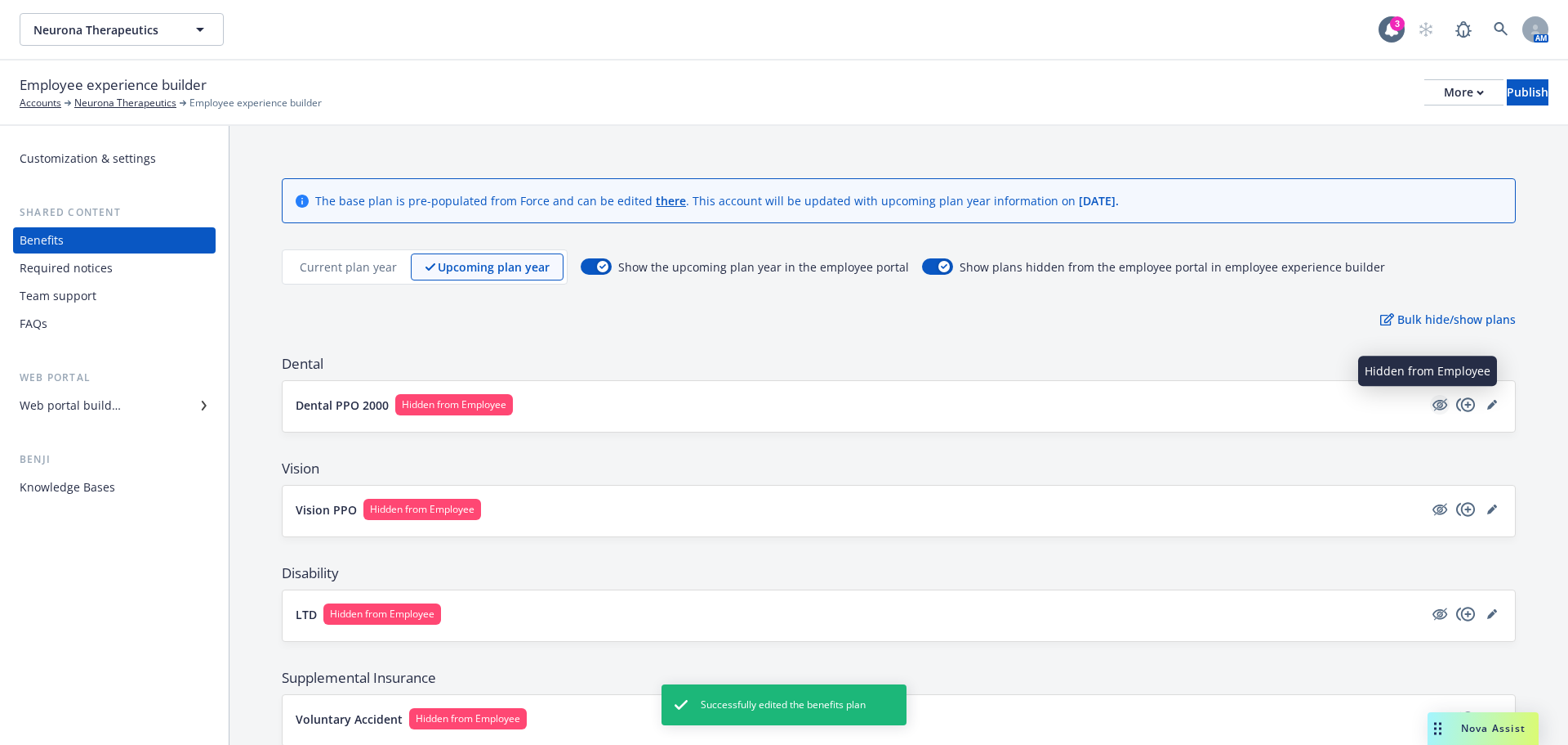
click at [1430, 394] on icon "hidden" at bounding box center [1440, 404] width 20 height 20
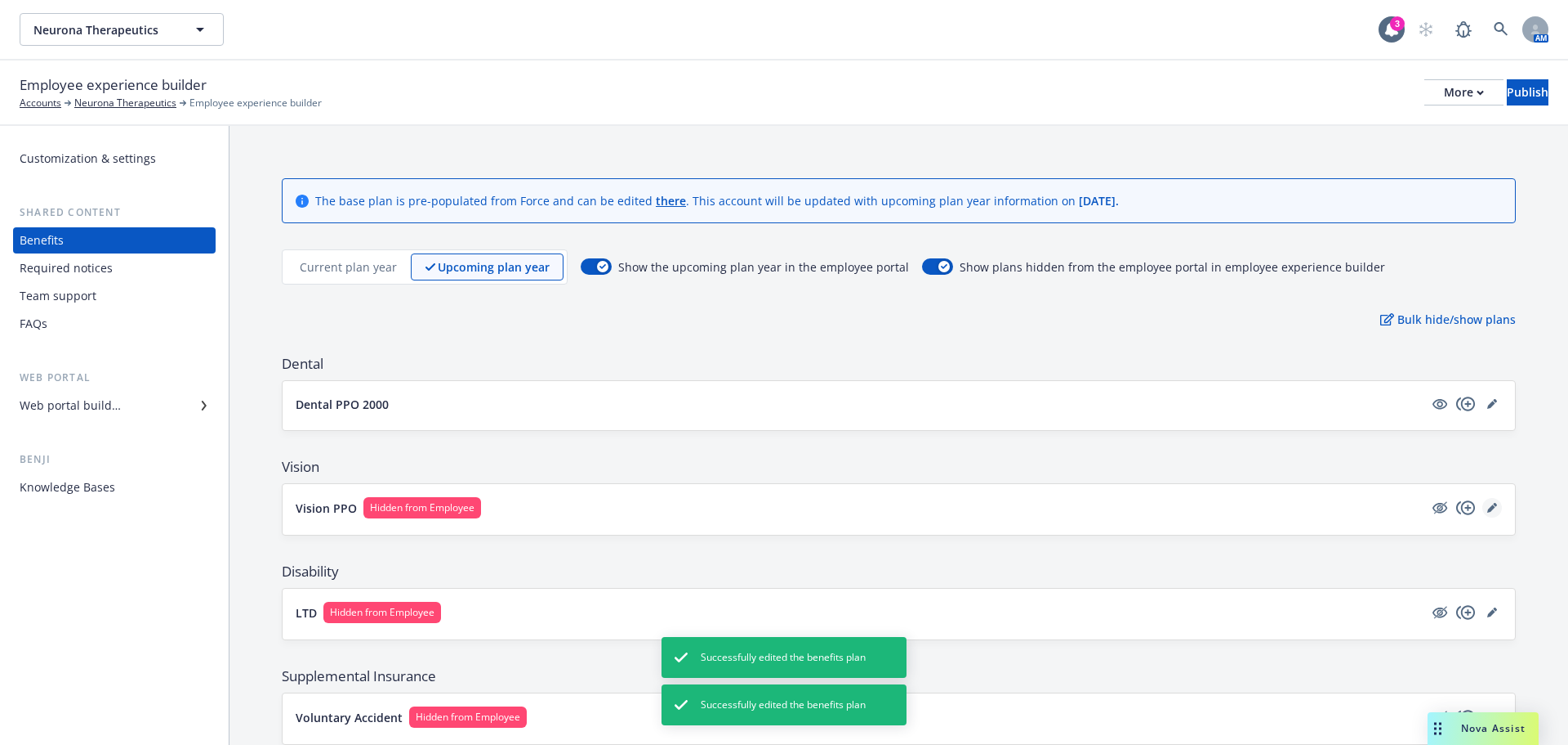
click at [1493, 505] on icon "editPencil" at bounding box center [1495, 505] width 4 height 4
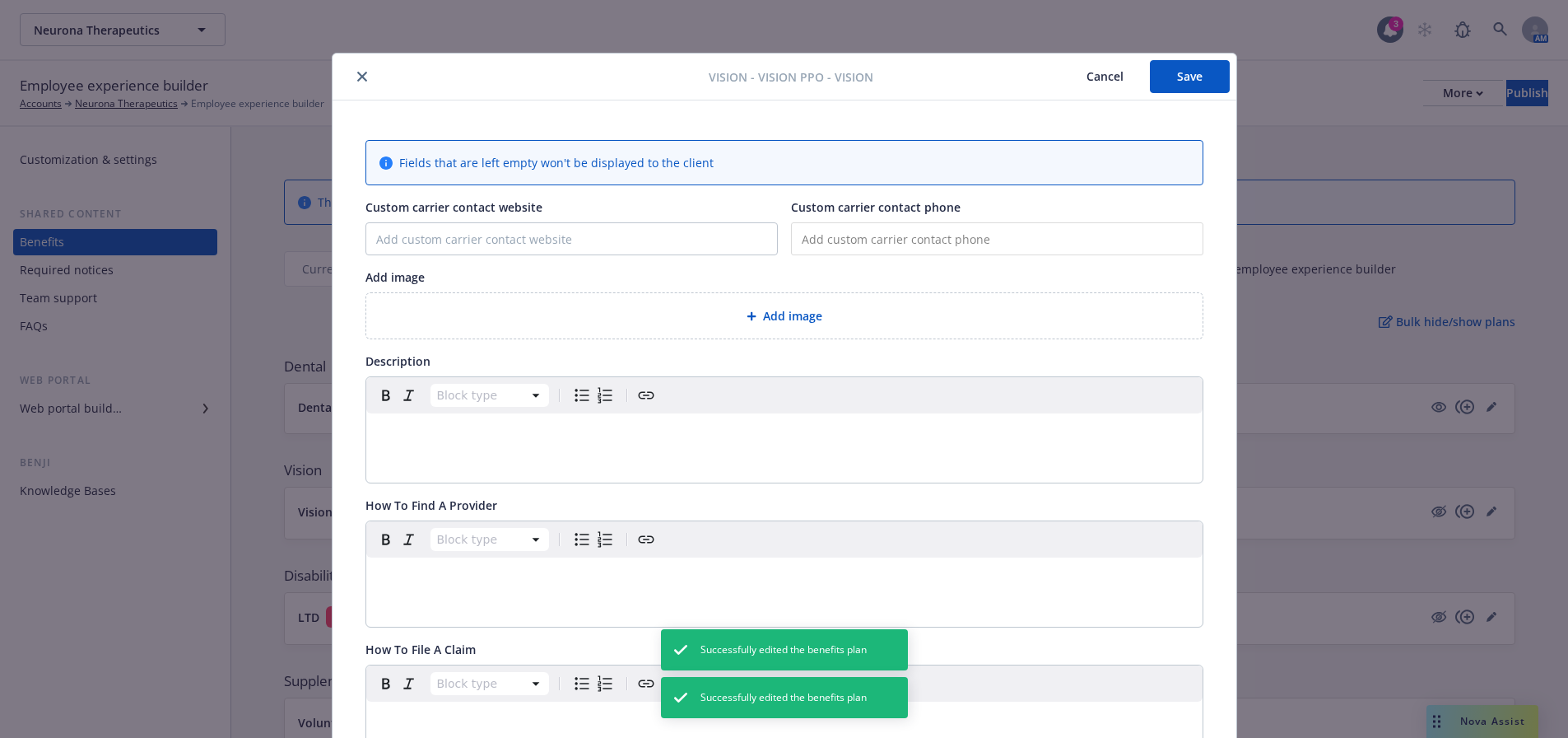
scroll to position [50, 0]
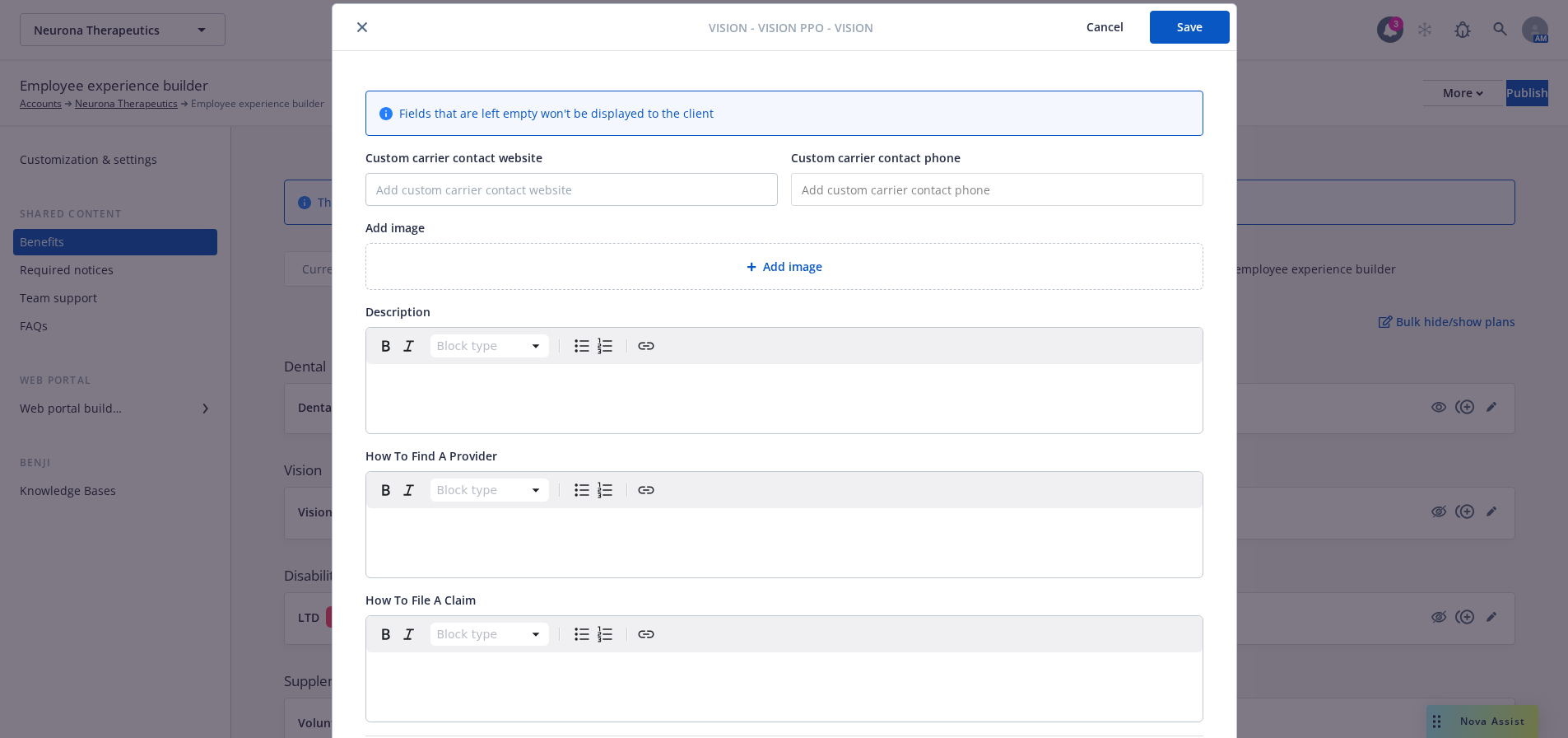
click at [393, 383] on p "editable markdown" at bounding box center [784, 383] width 817 height 20
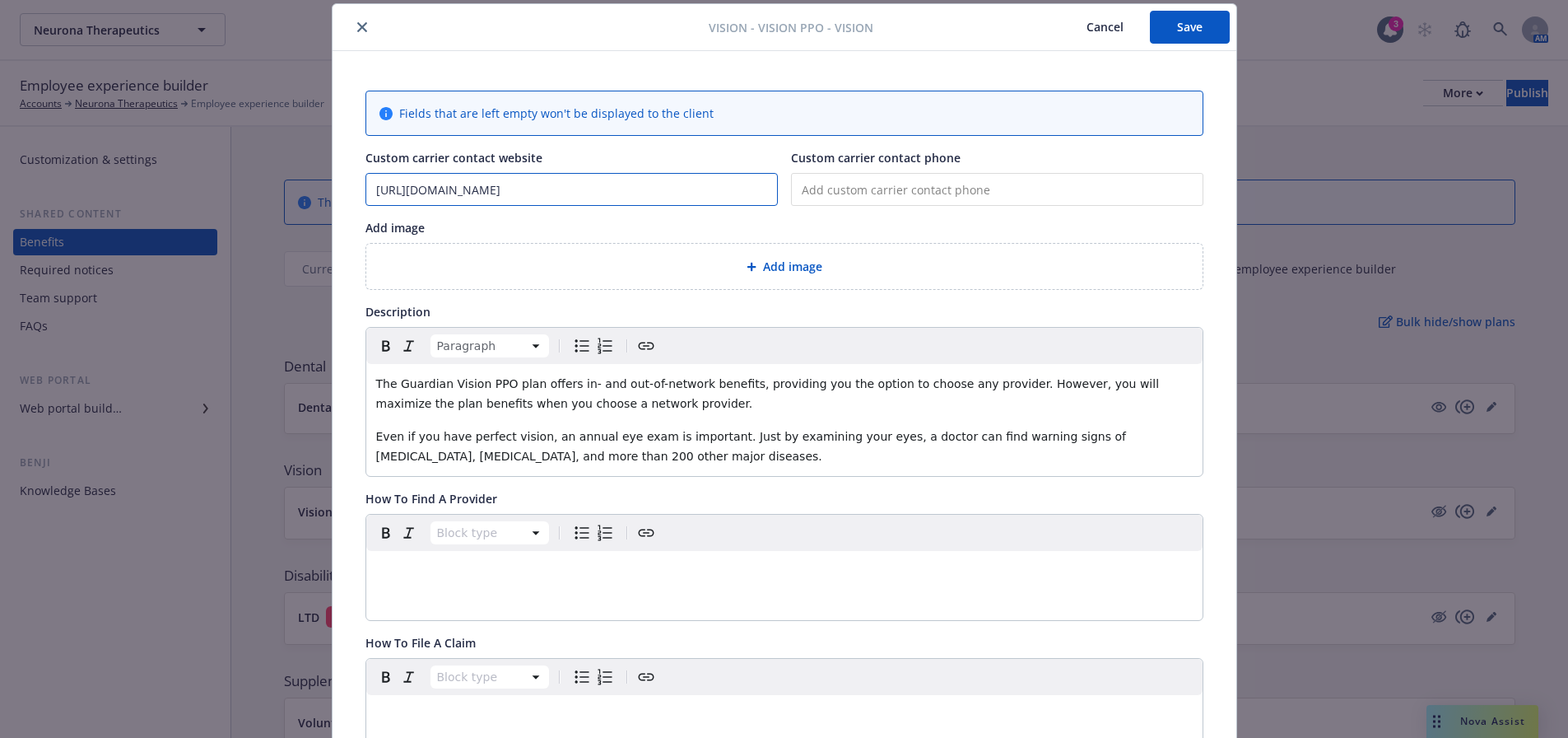
type input "[URL][DOMAIN_NAME]"
click at [826, 179] on input "tel" at bounding box center [997, 190] width 413 height 33
paste input "[PHONE_NUMBER]"
type input "[PHONE_NUMBER]"
click at [688, 261] on div "Add image" at bounding box center [784, 266] width 810 height 19
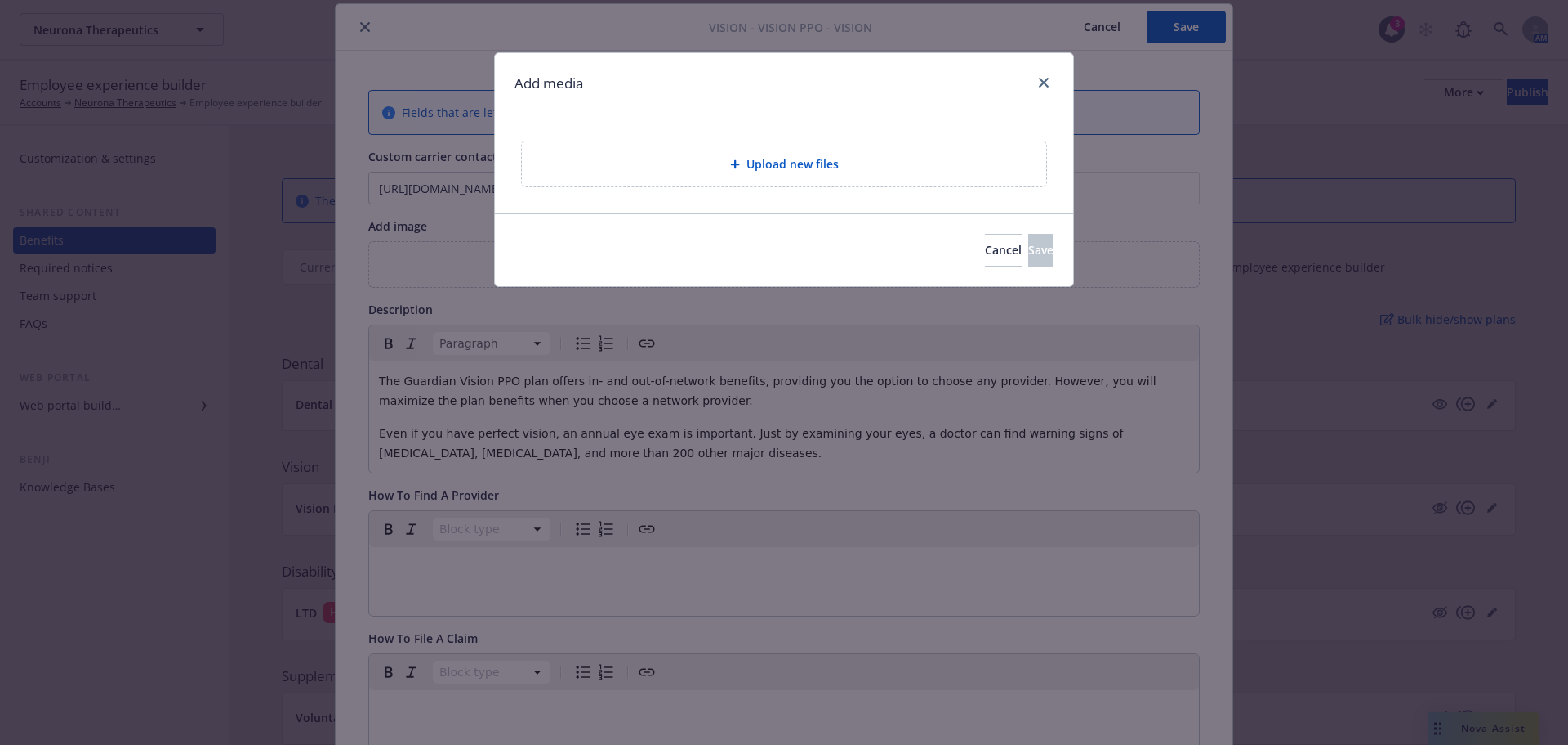
click at [732, 164] on icon at bounding box center [734, 164] width 9 height 9
click at [862, 155] on div "Upload new files" at bounding box center [784, 164] width 499 height 19
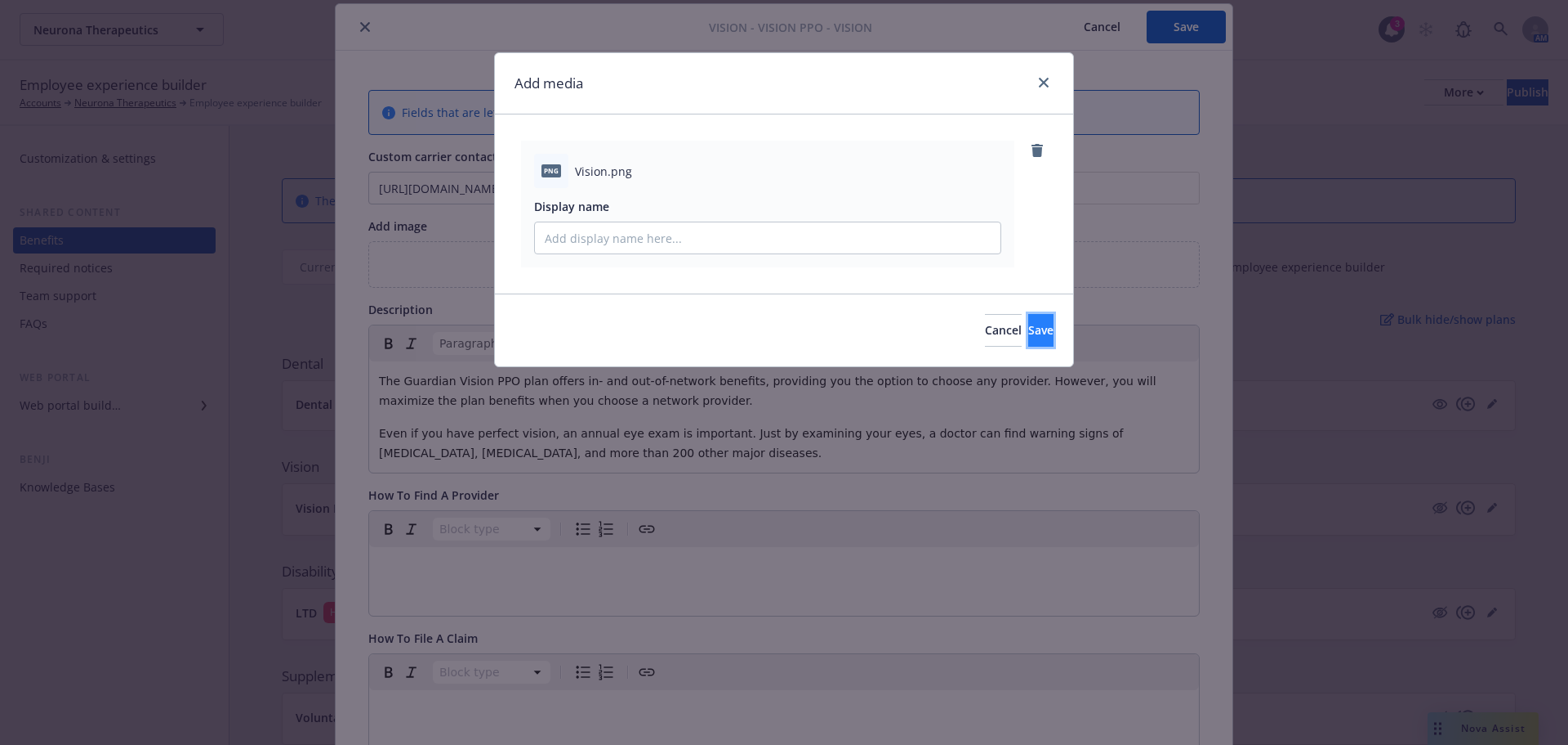
click at [1031, 337] on button "Save" at bounding box center [1041, 330] width 26 height 32
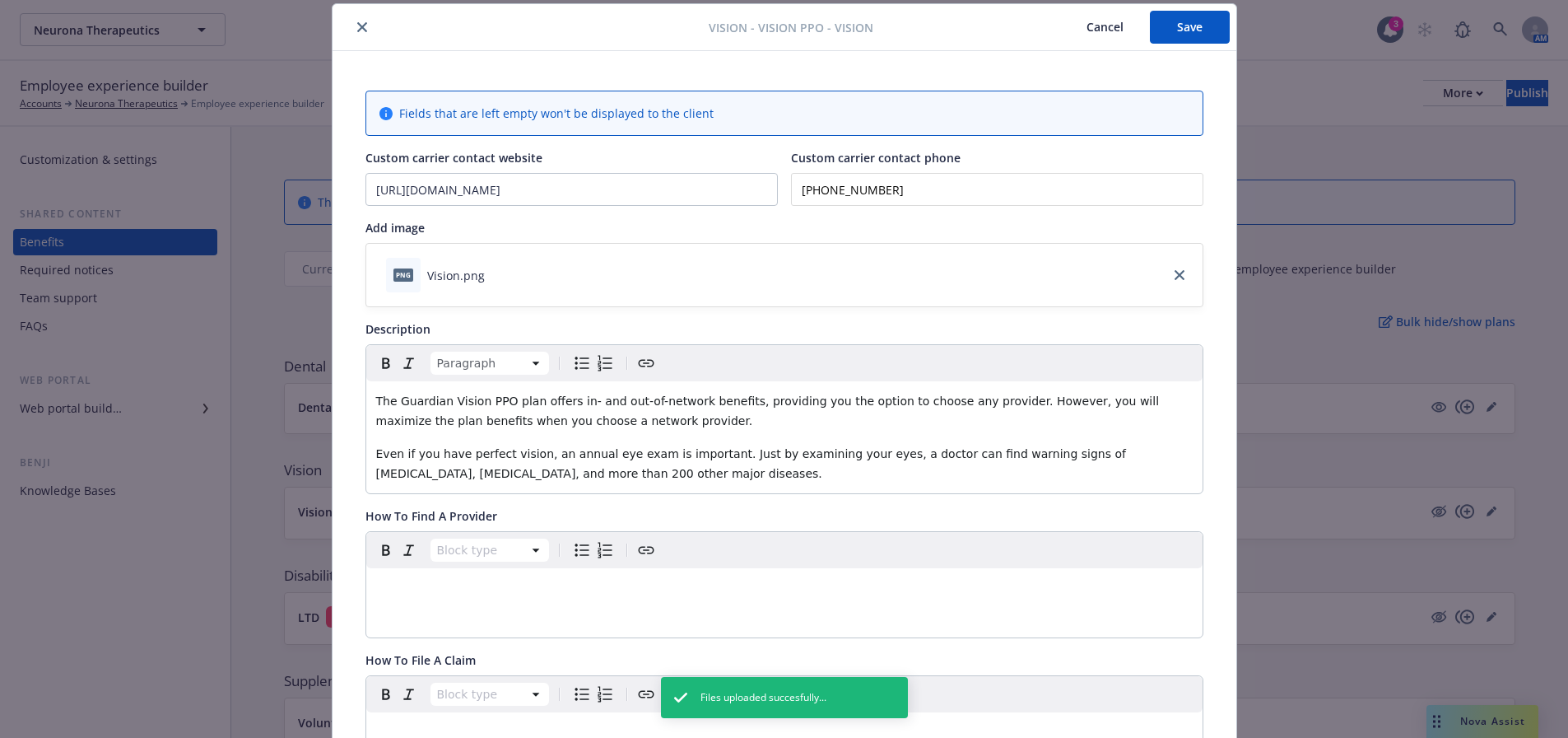
click at [421, 582] on p "editable markdown" at bounding box center [784, 588] width 817 height 20
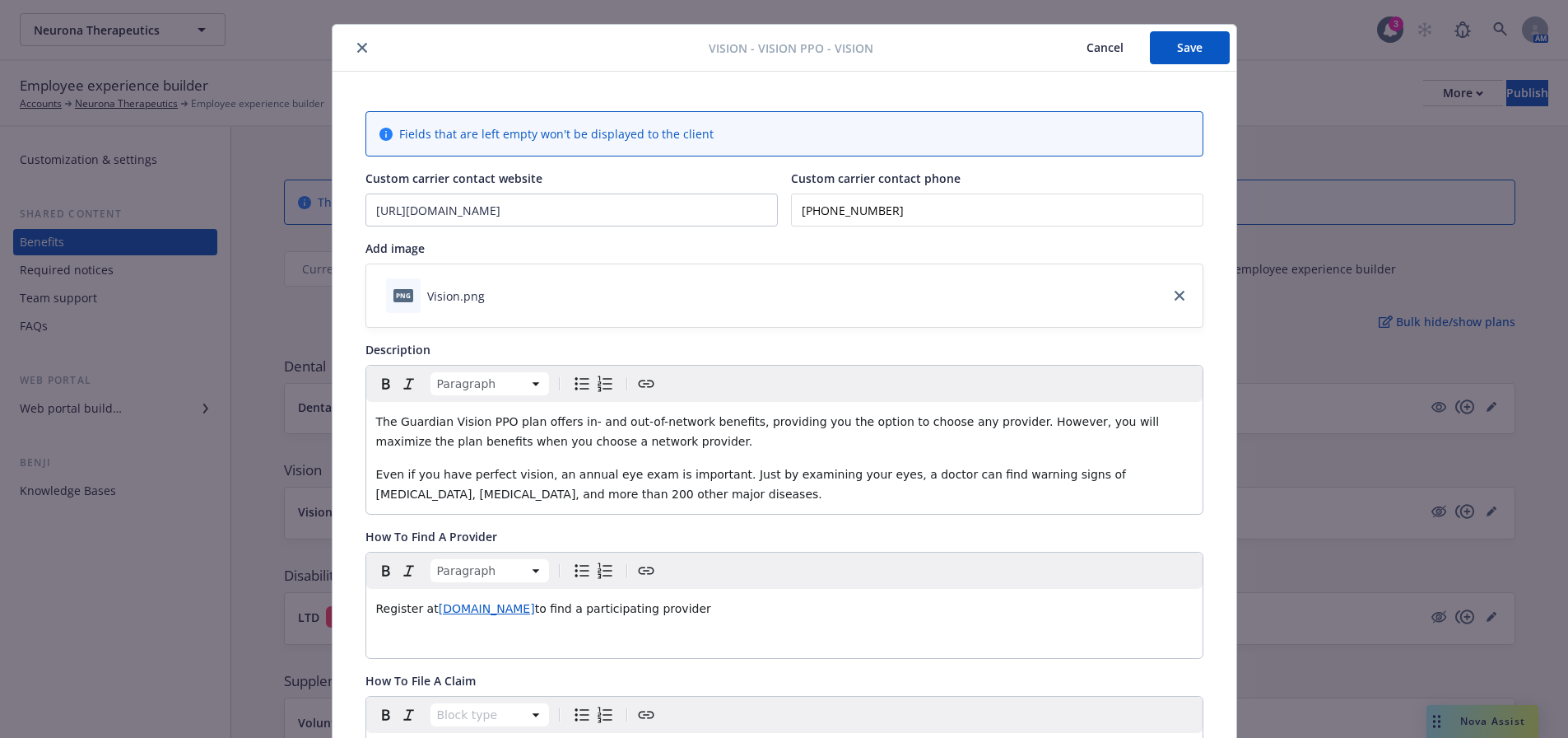
scroll to position [0, 0]
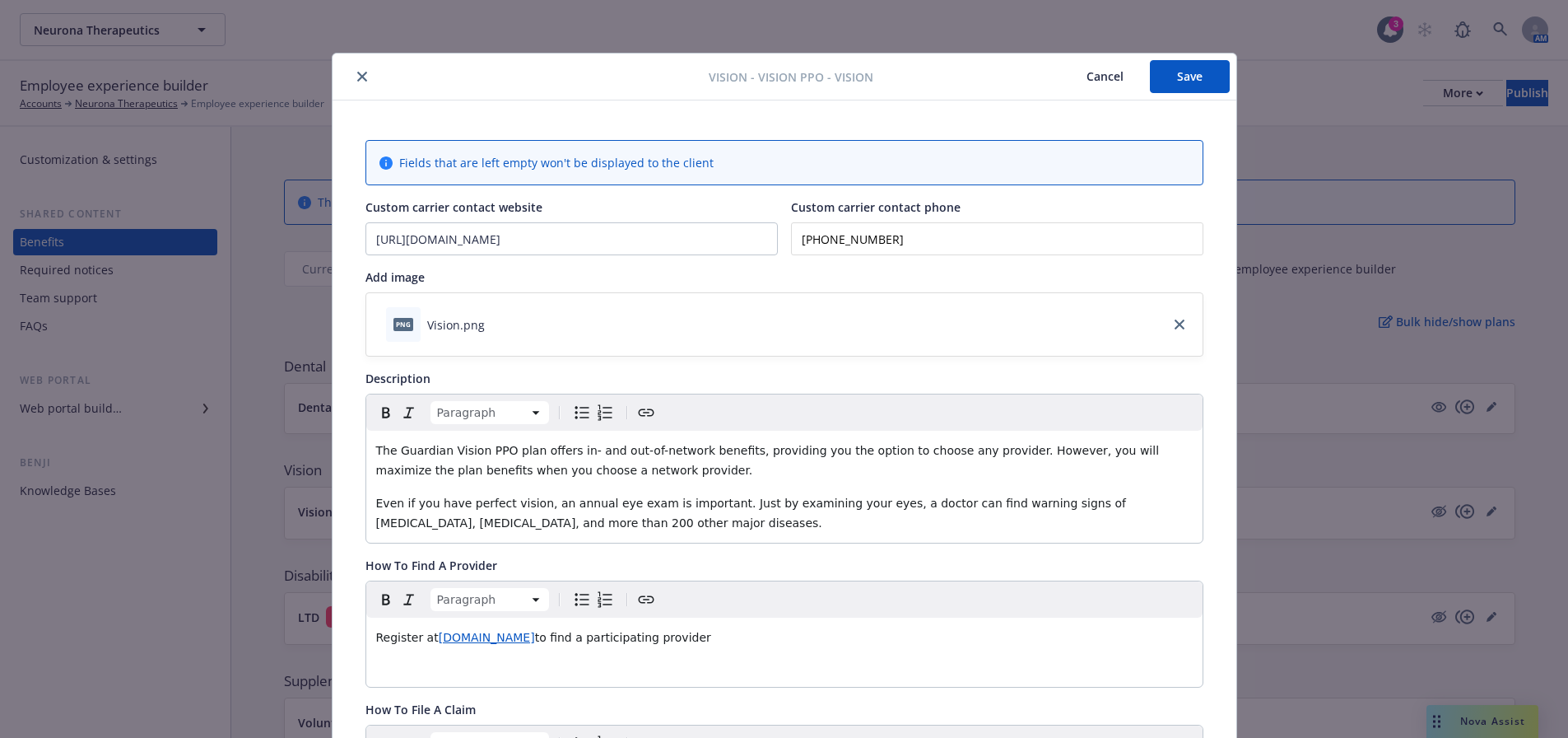
click at [1178, 79] on button "Save" at bounding box center [1190, 77] width 79 height 33
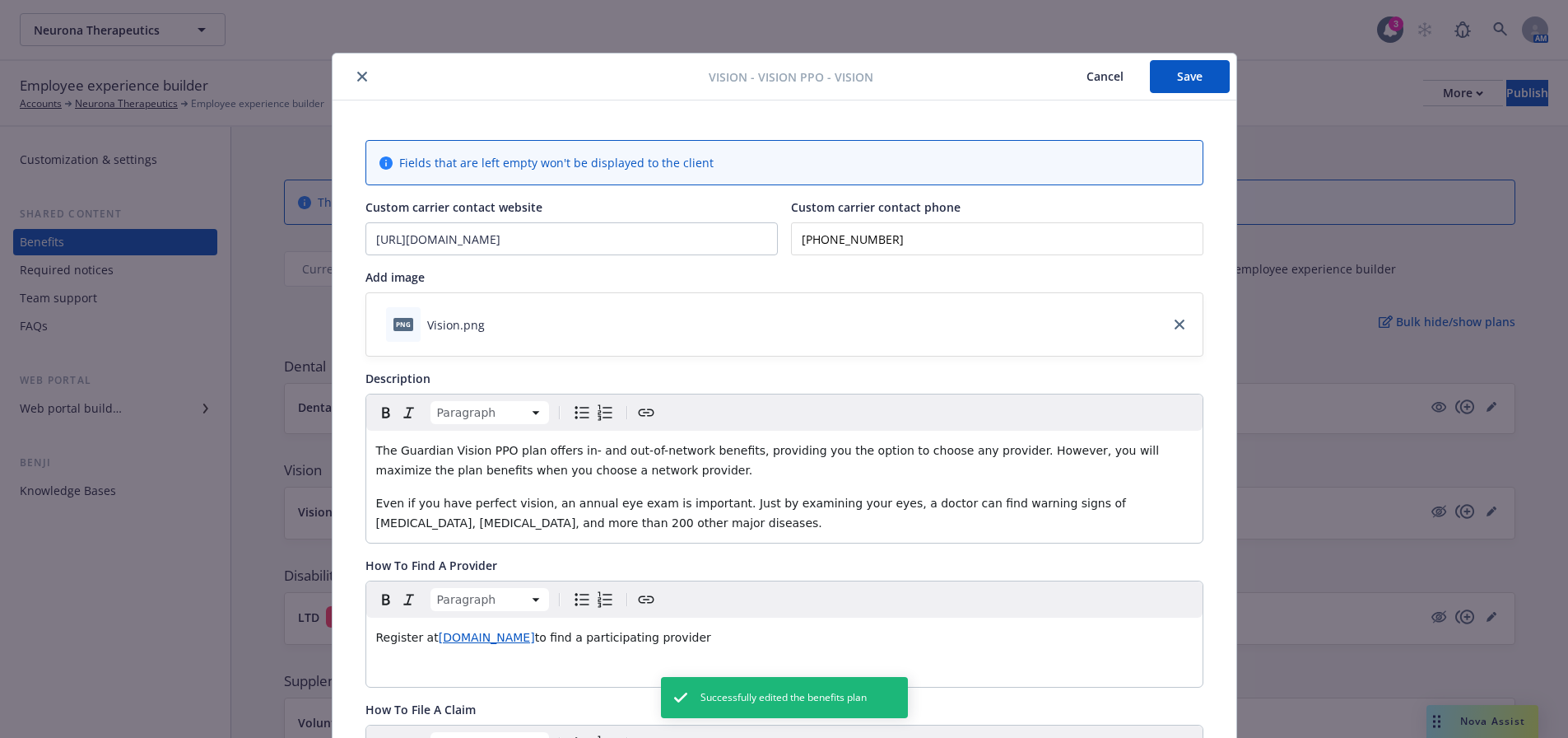
click at [357, 79] on icon "close" at bounding box center [362, 77] width 10 height 10
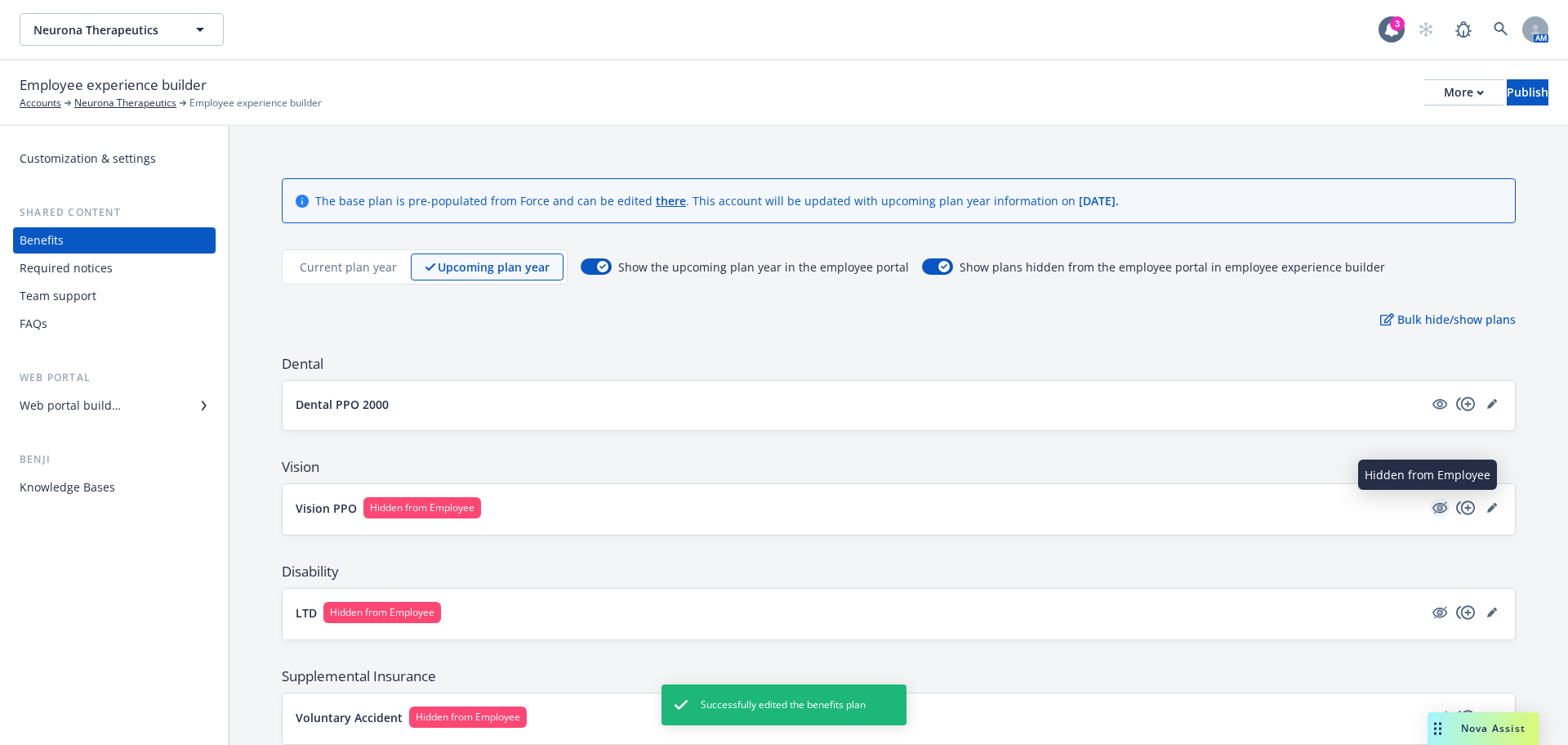
click at [1430, 506] on icon "hidden" at bounding box center [1440, 507] width 20 height 20
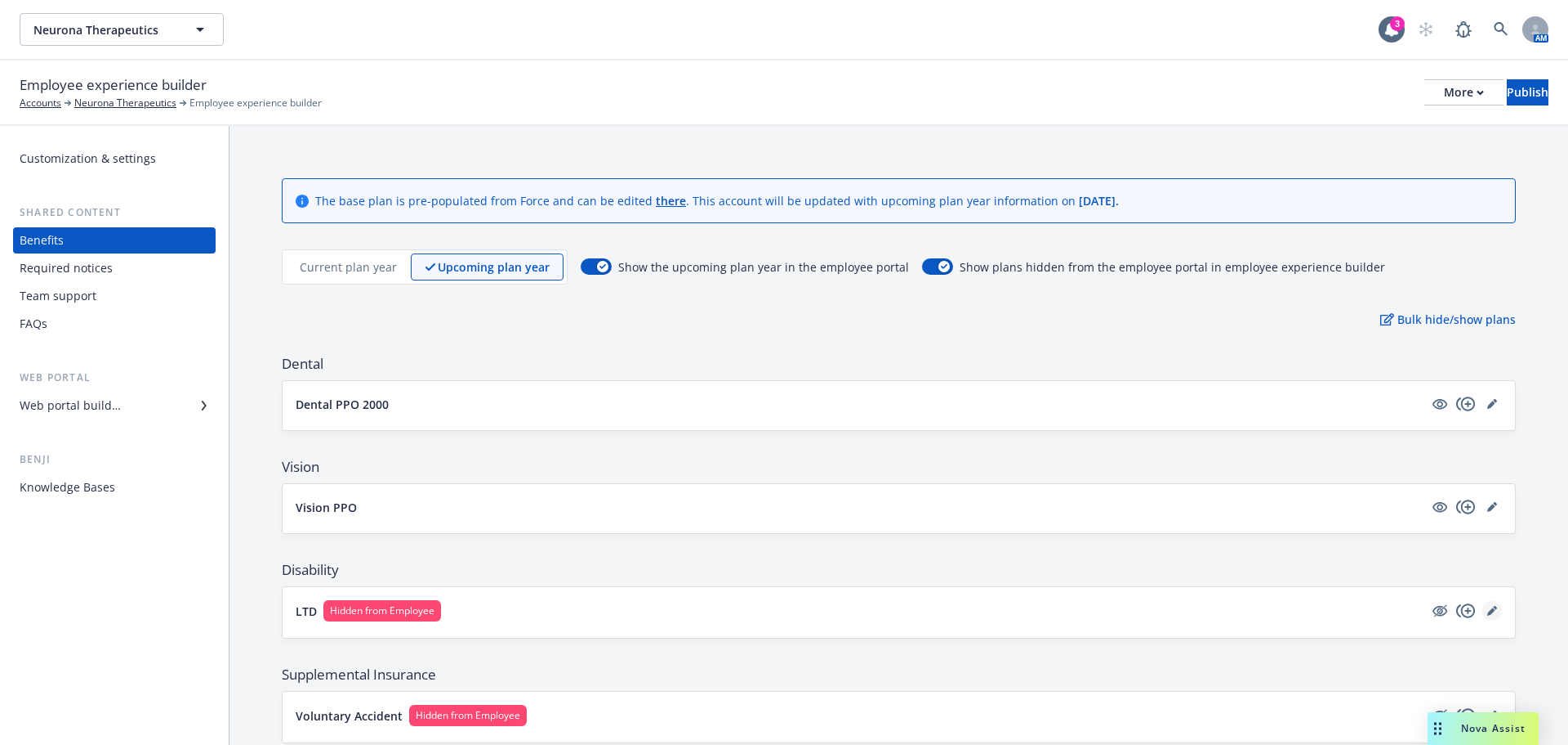
click at [1487, 610] on icon "editPencil" at bounding box center [1491, 611] width 9 height 9
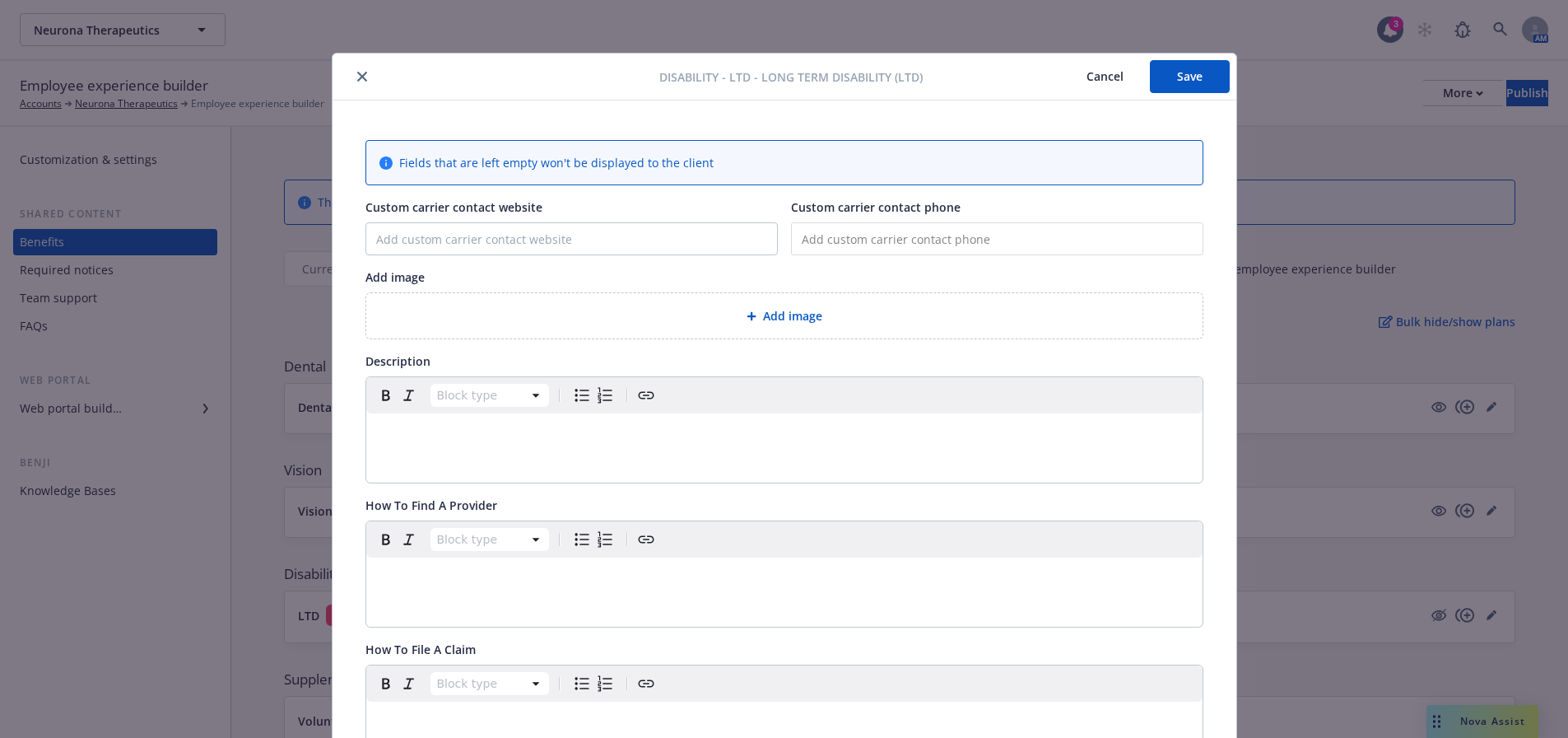
scroll to position [50, 0]
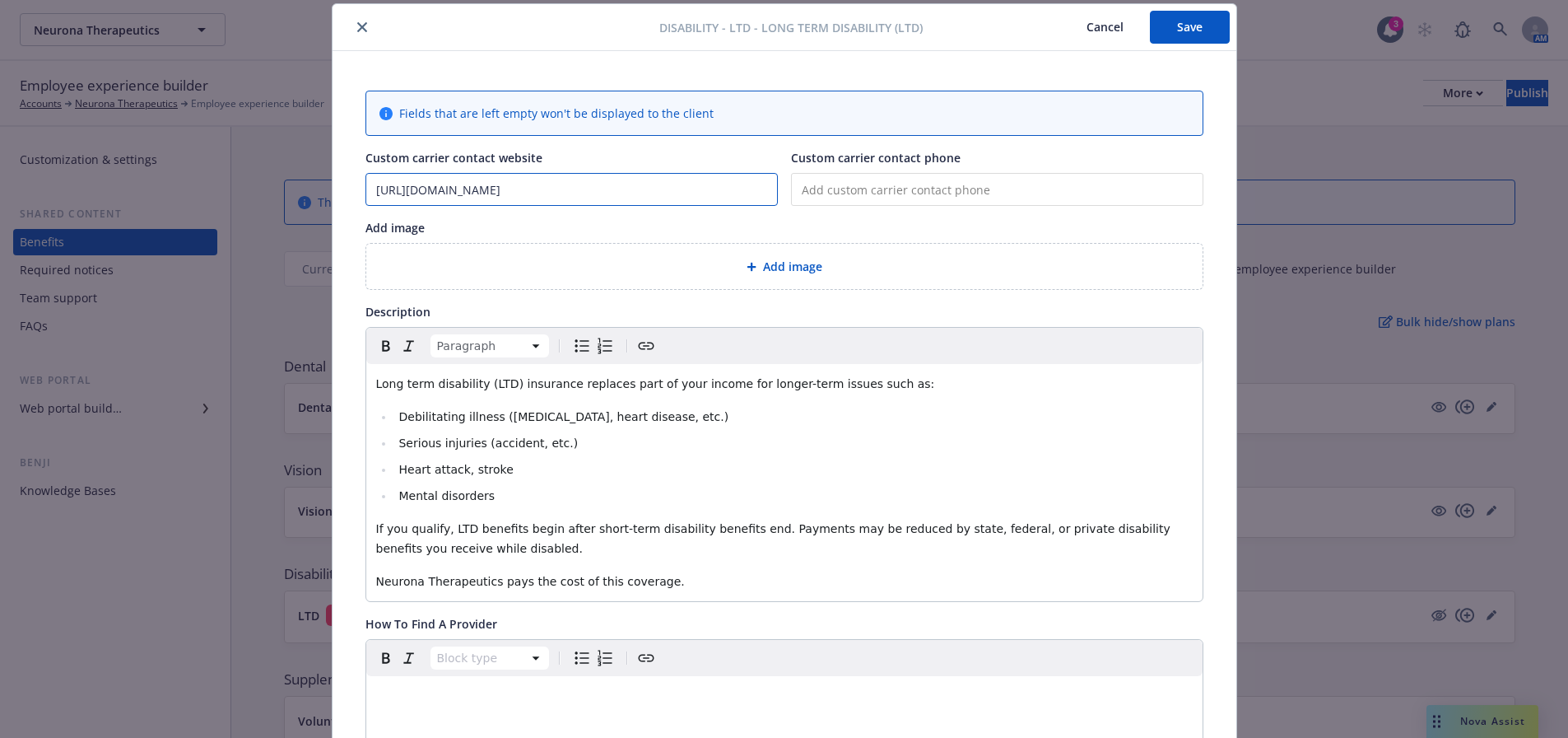
type input "[URL][DOMAIN_NAME]"
click at [813, 190] on input "tel" at bounding box center [997, 190] width 413 height 33
paste input "[PHONE_NUMBER]"
type input "[PHONE_NUMBER]"
click at [757, 254] on div "Add image" at bounding box center [785, 266] width 837 height 45
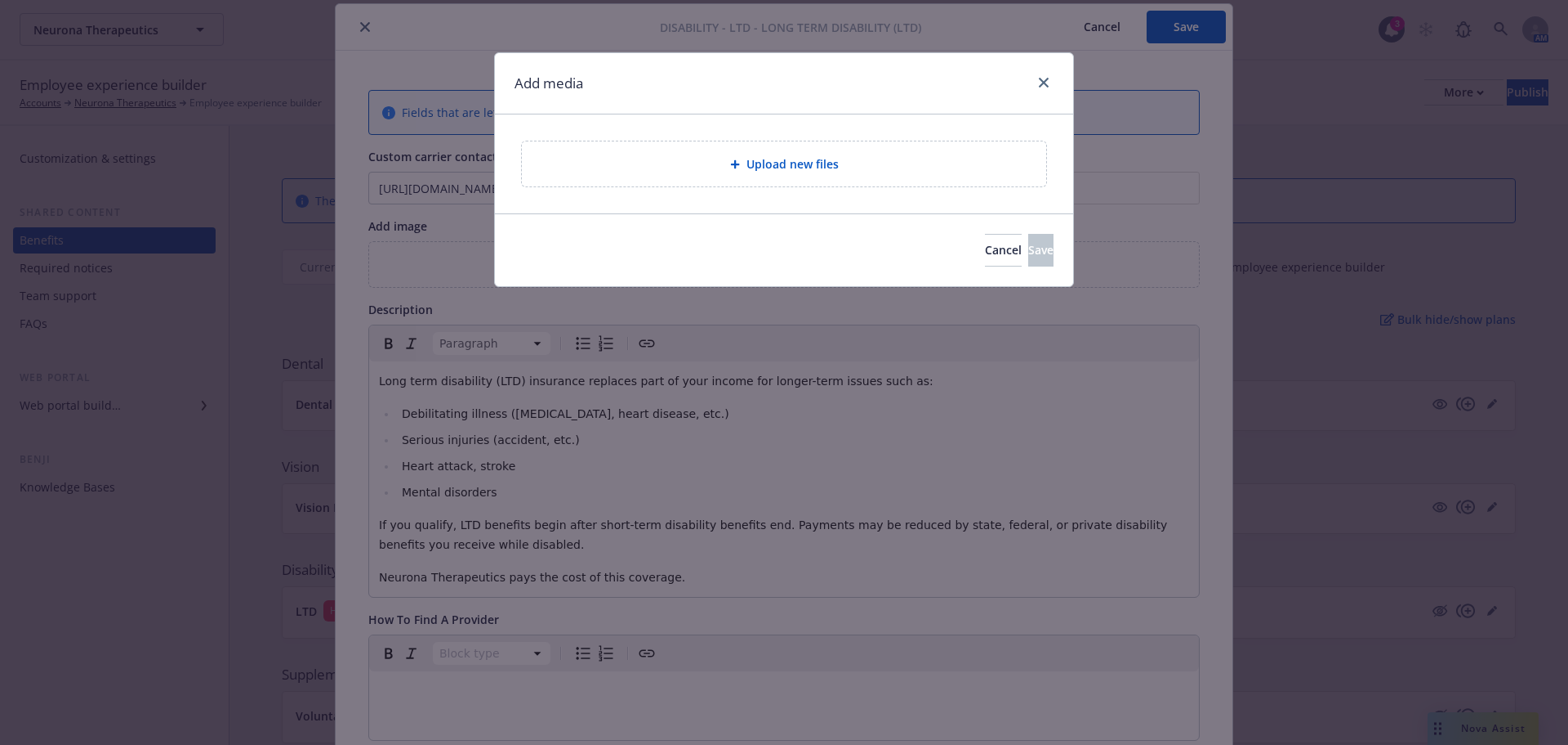
click at [736, 172] on div "Upload new files" at bounding box center [784, 164] width 499 height 19
click at [693, 143] on div "Upload new files" at bounding box center [784, 163] width 524 height 45
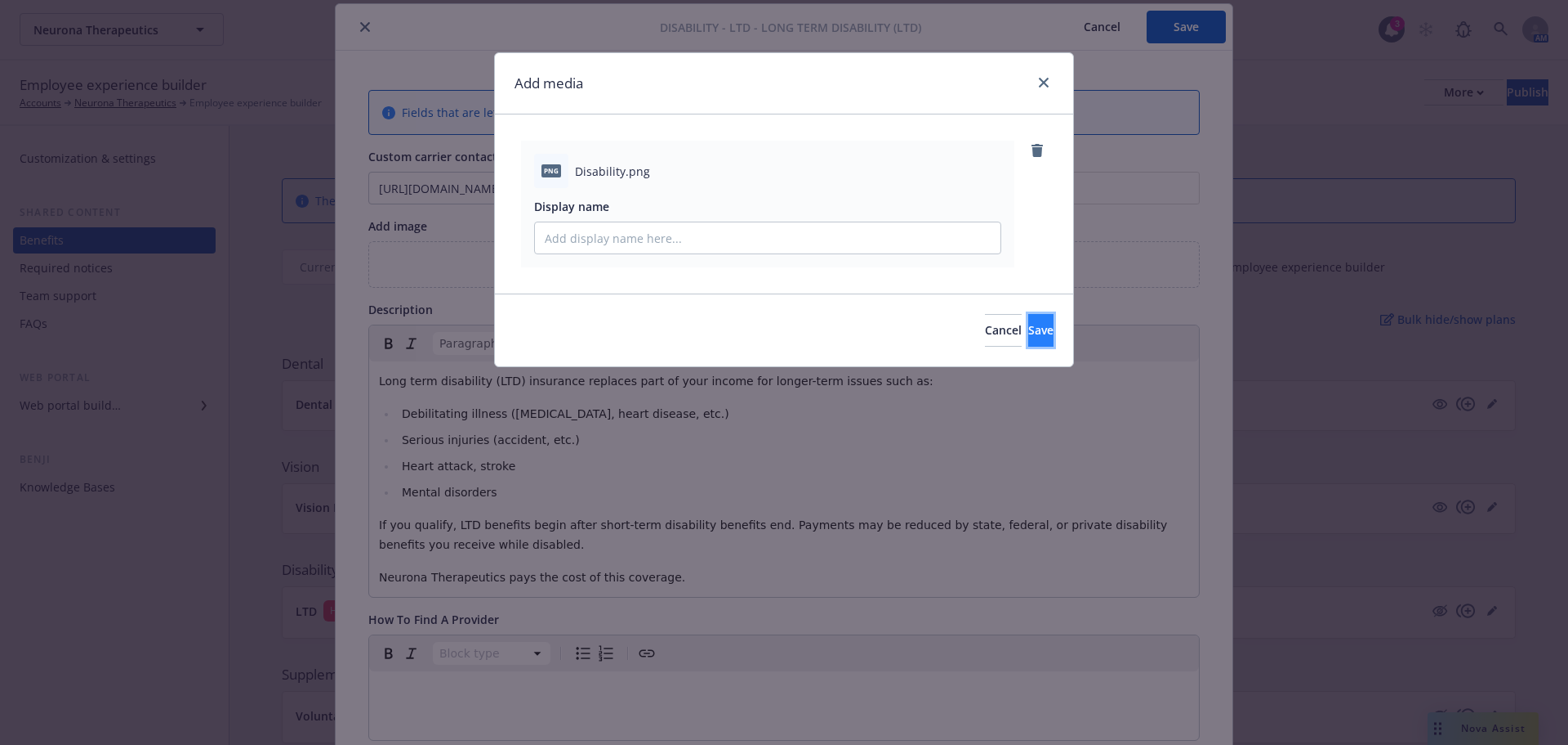
click at [1029, 332] on span "Save" at bounding box center [1041, 330] width 26 height 15
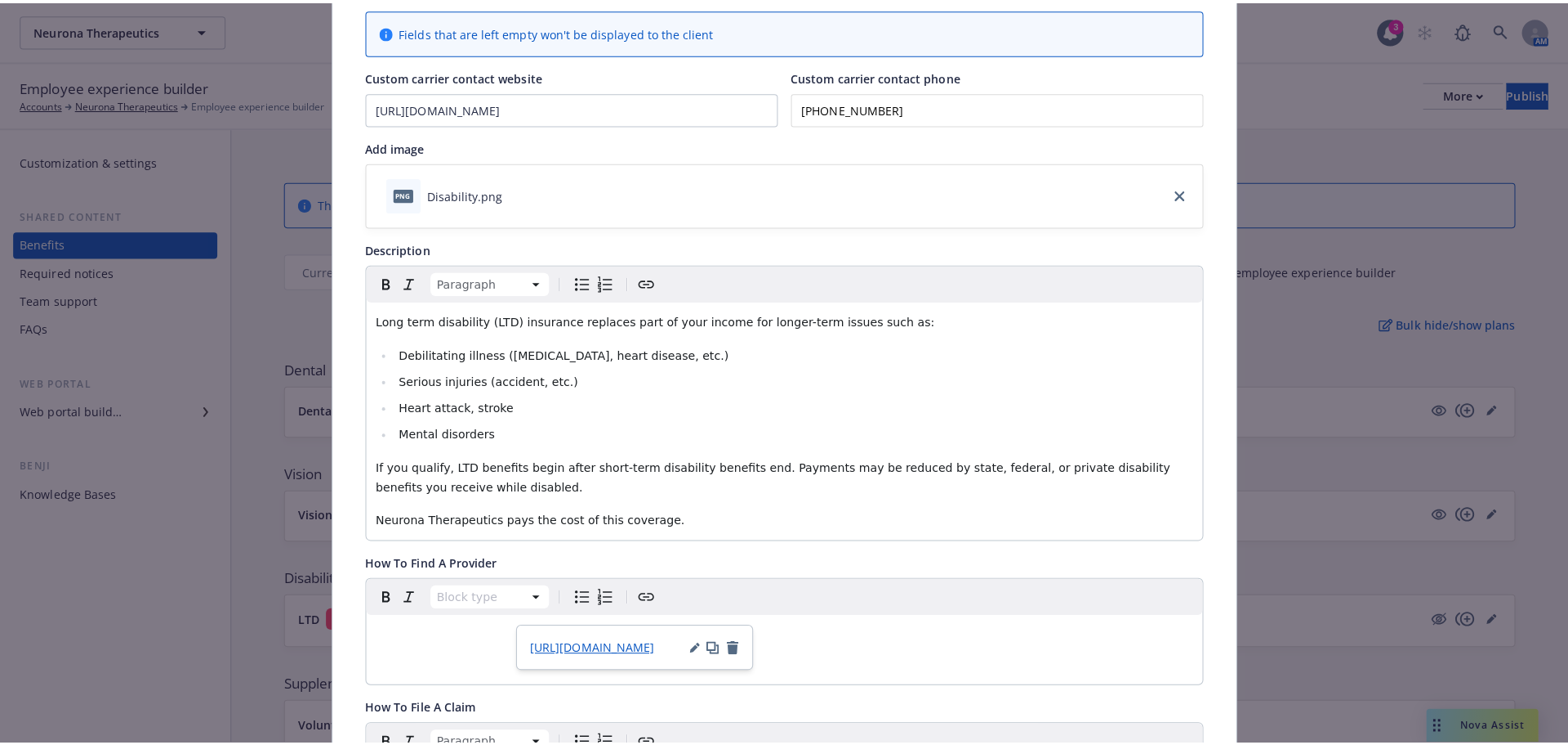
scroll to position [0, 0]
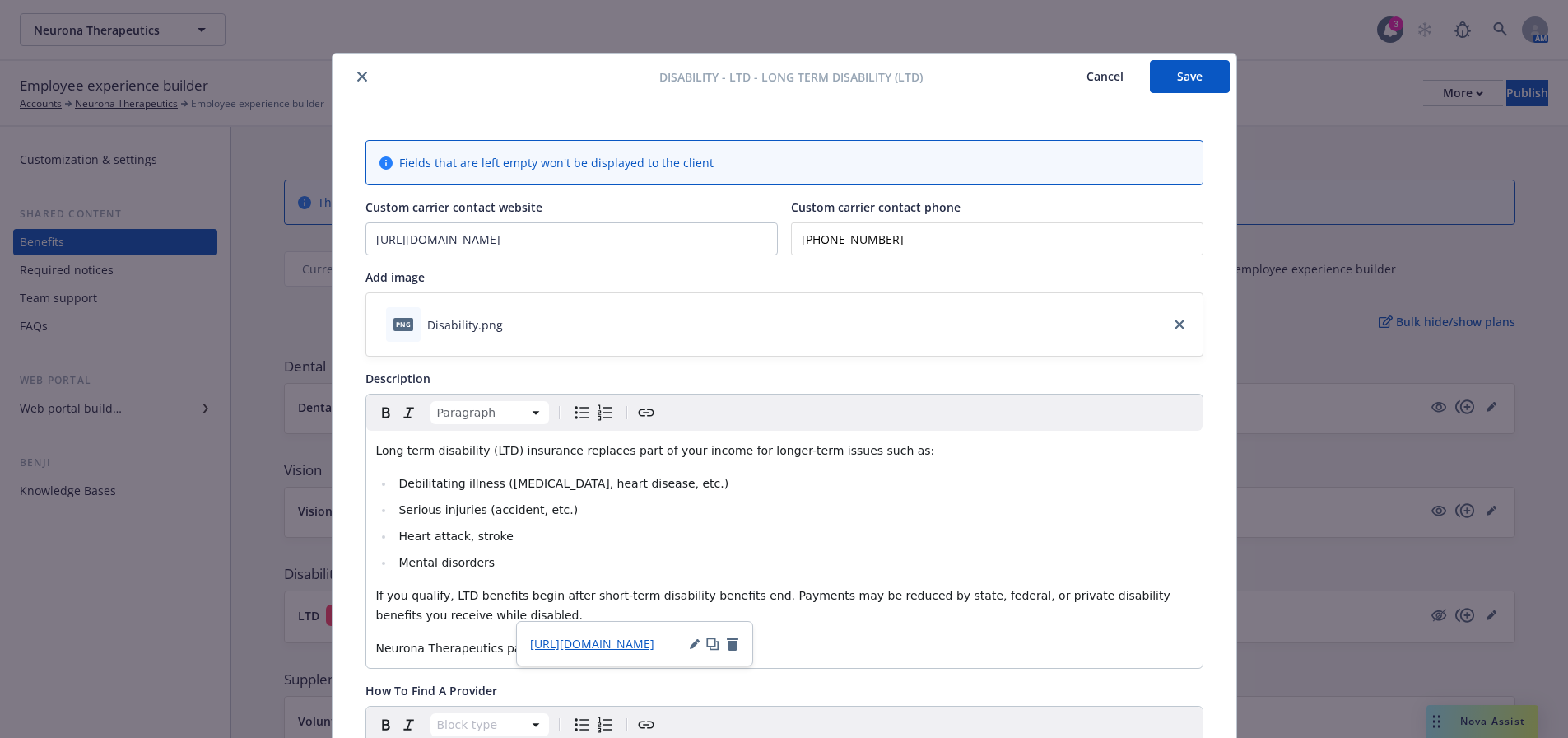
click at [1173, 79] on button "Save" at bounding box center [1190, 77] width 79 height 33
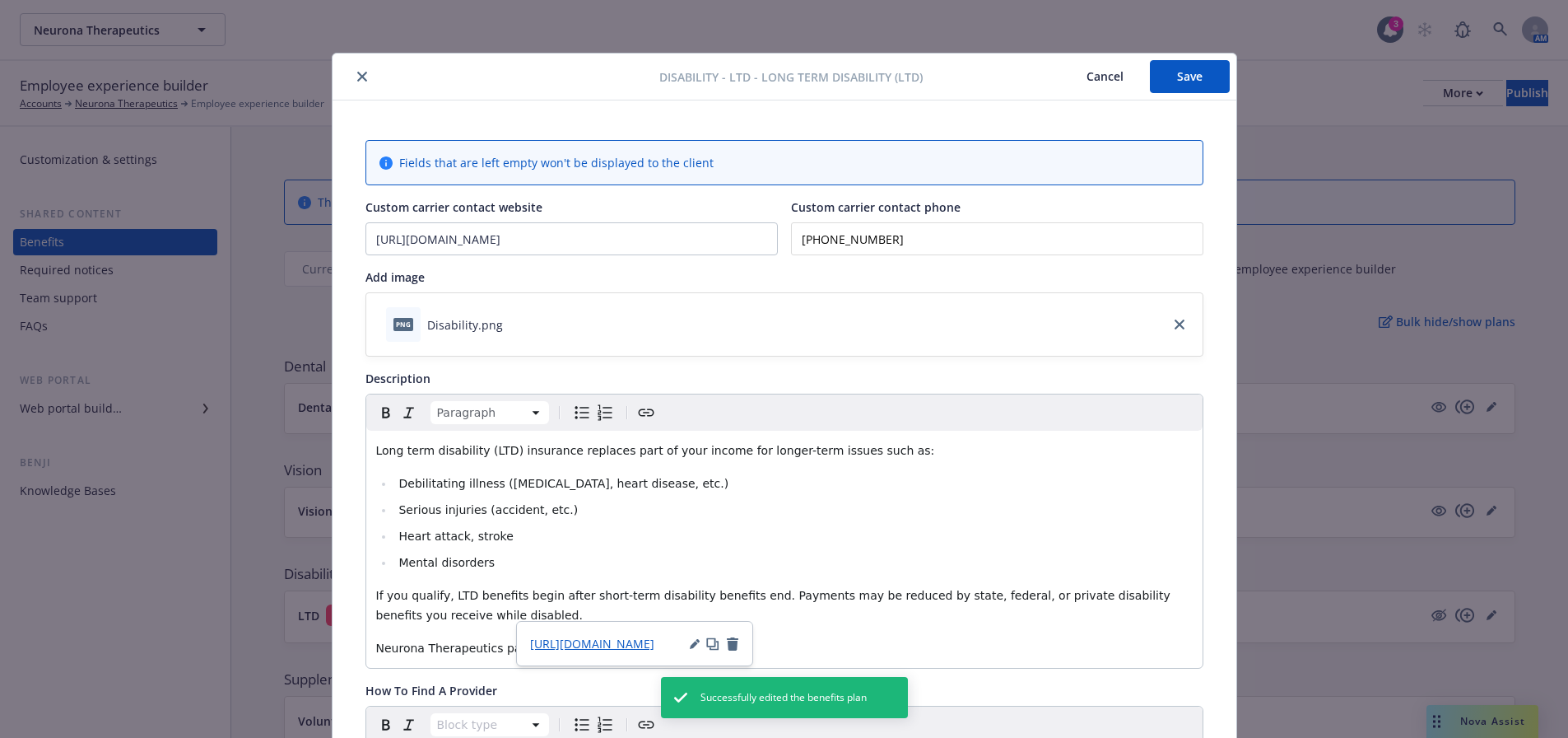
click at [345, 81] on div at bounding box center [499, 77] width 321 height 20
click at [357, 68] on button "close" at bounding box center [362, 77] width 20 height 20
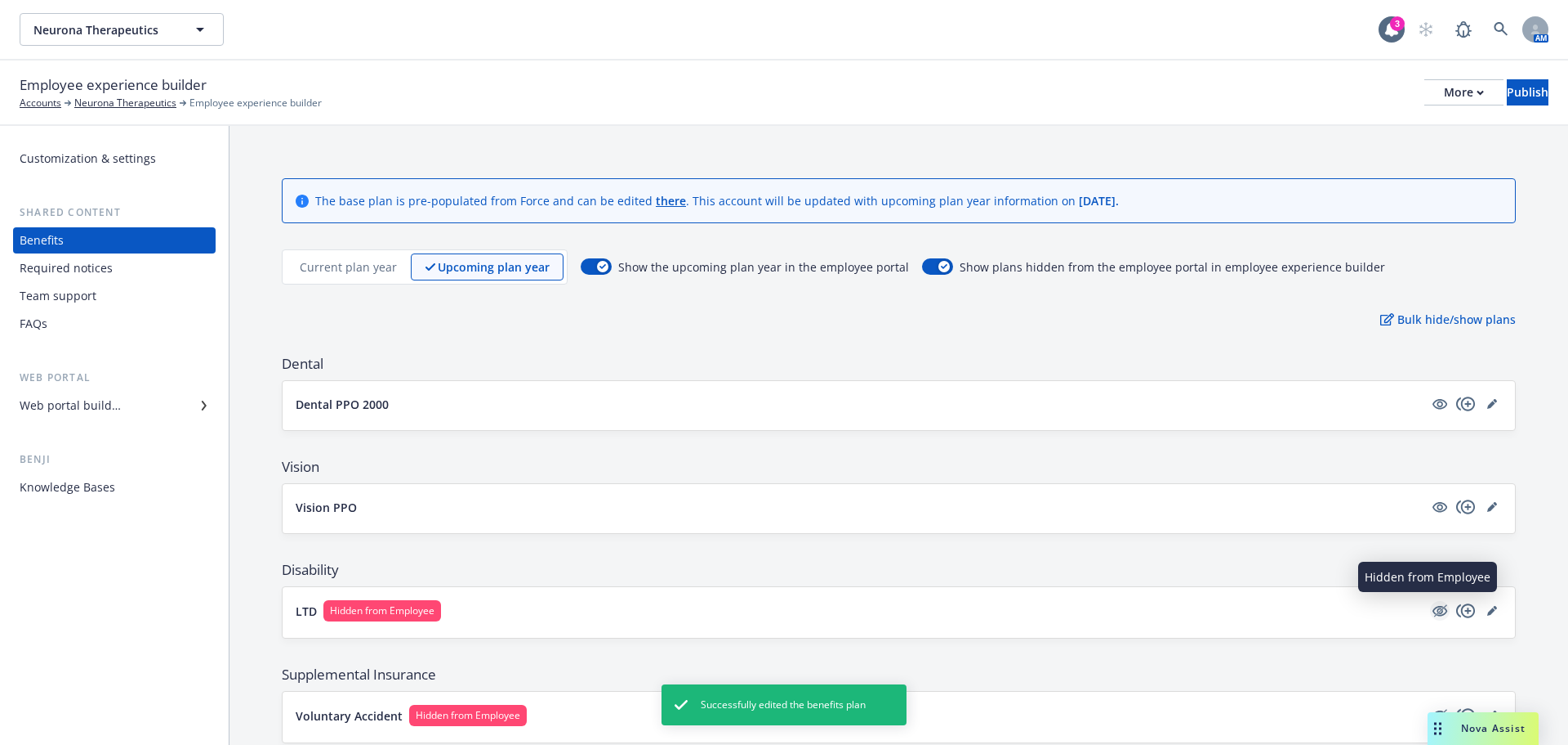
click at [1430, 607] on icon "hidden" at bounding box center [1440, 610] width 20 height 20
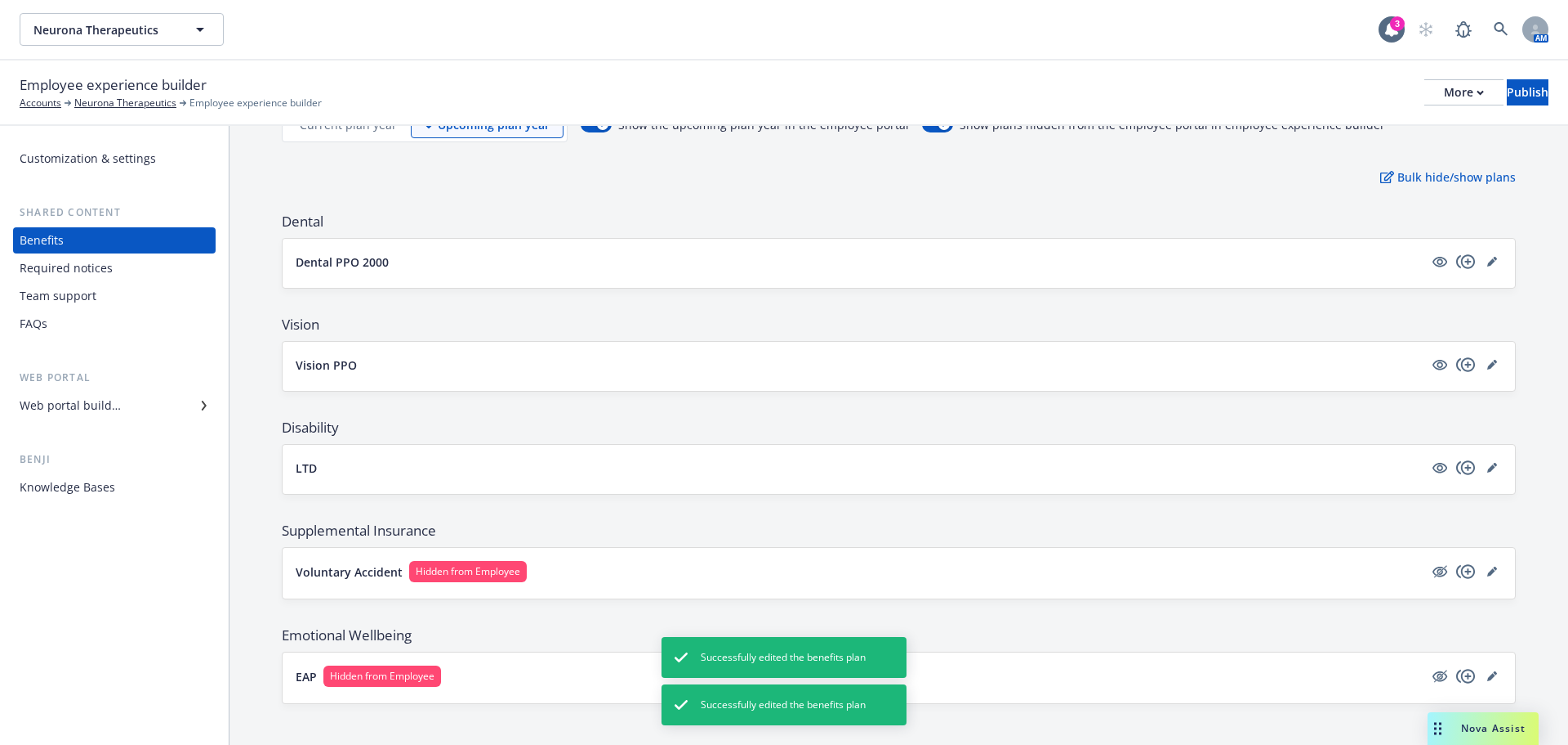
scroll to position [154, 0]
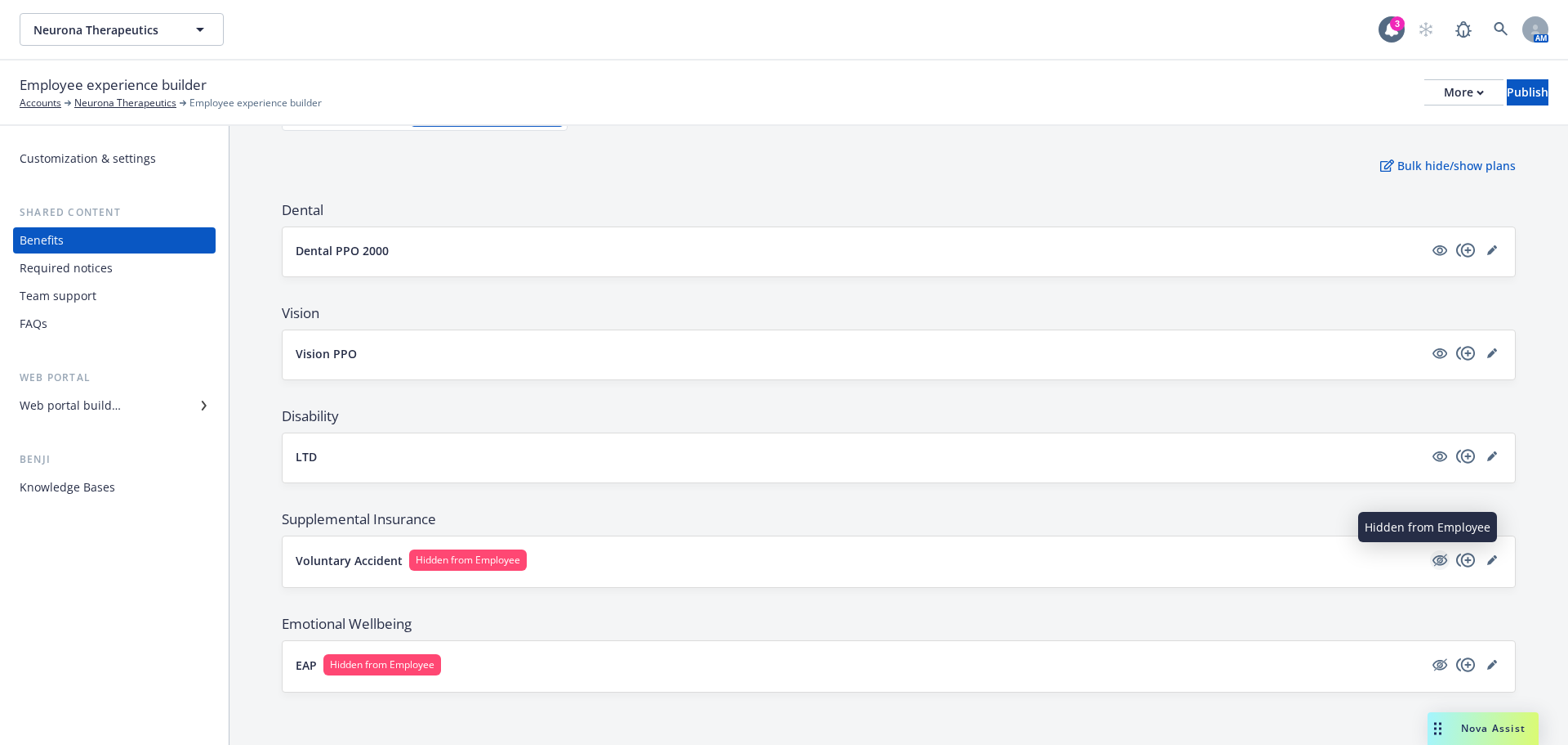
click at [1430, 563] on icon "hidden" at bounding box center [1440, 560] width 20 height 20
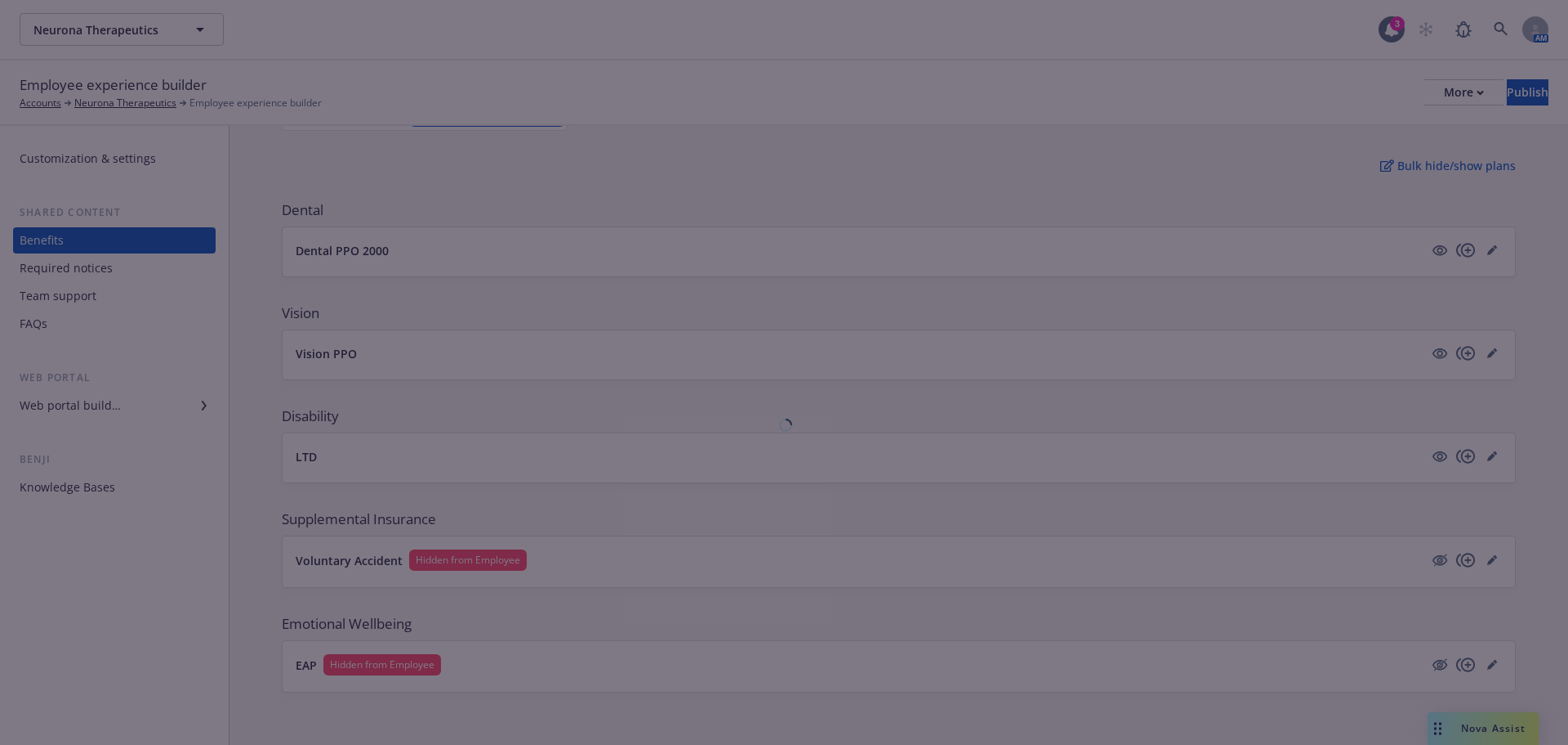
scroll to position [152, 0]
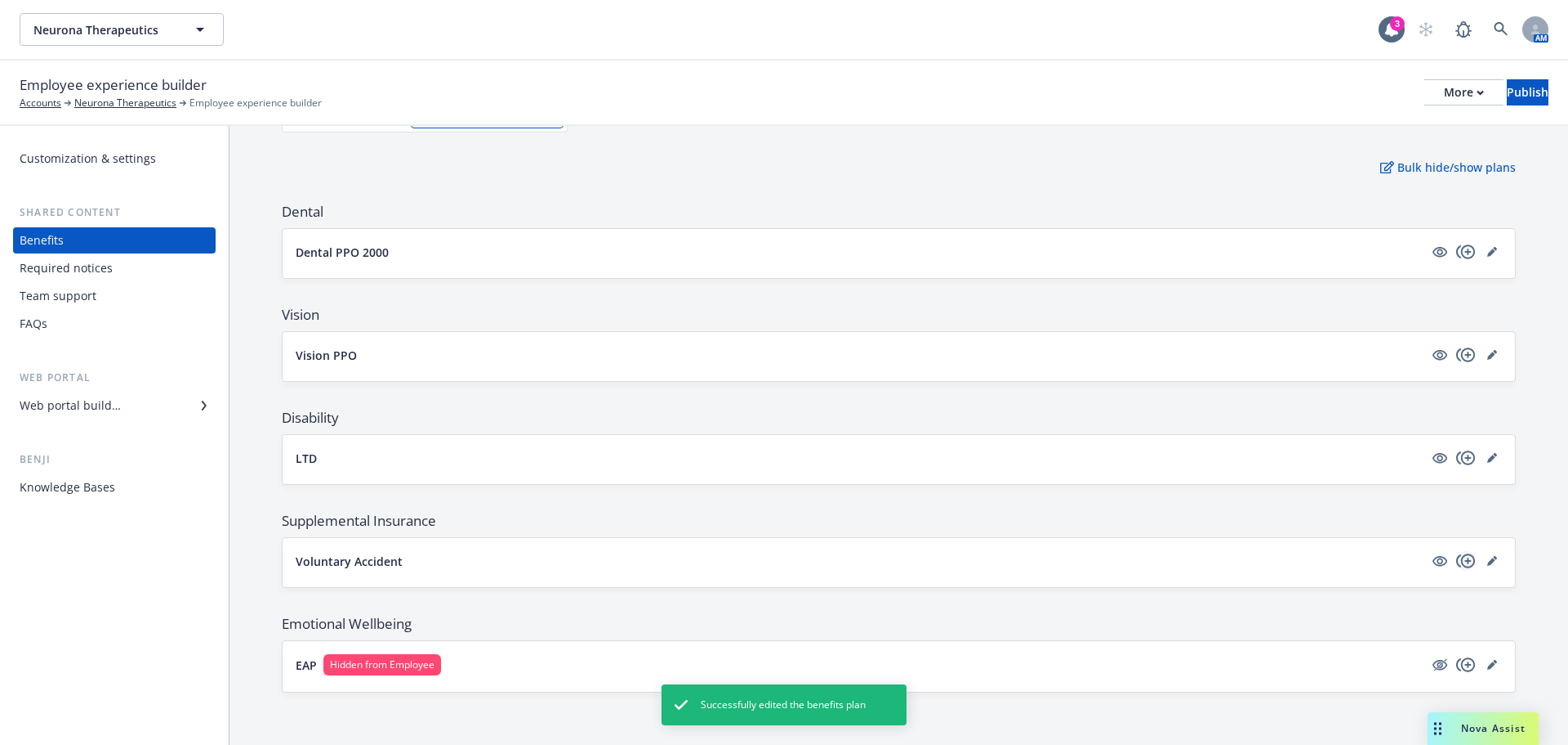
click at [1463, 554] on icon "copyPlus" at bounding box center [1466, 561] width 20 height 20
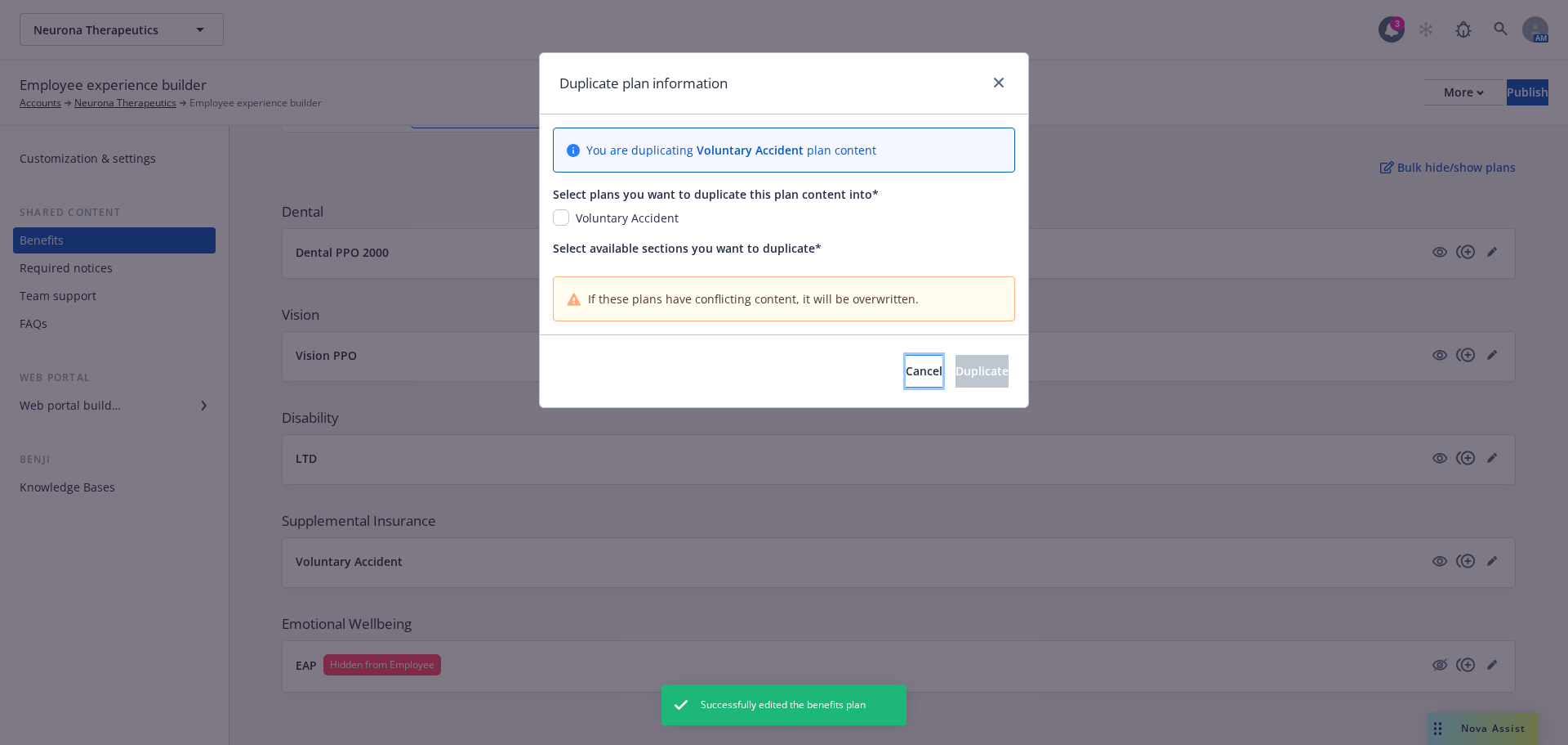
click at [906, 374] on span "Cancel" at bounding box center [924, 371] width 37 height 15
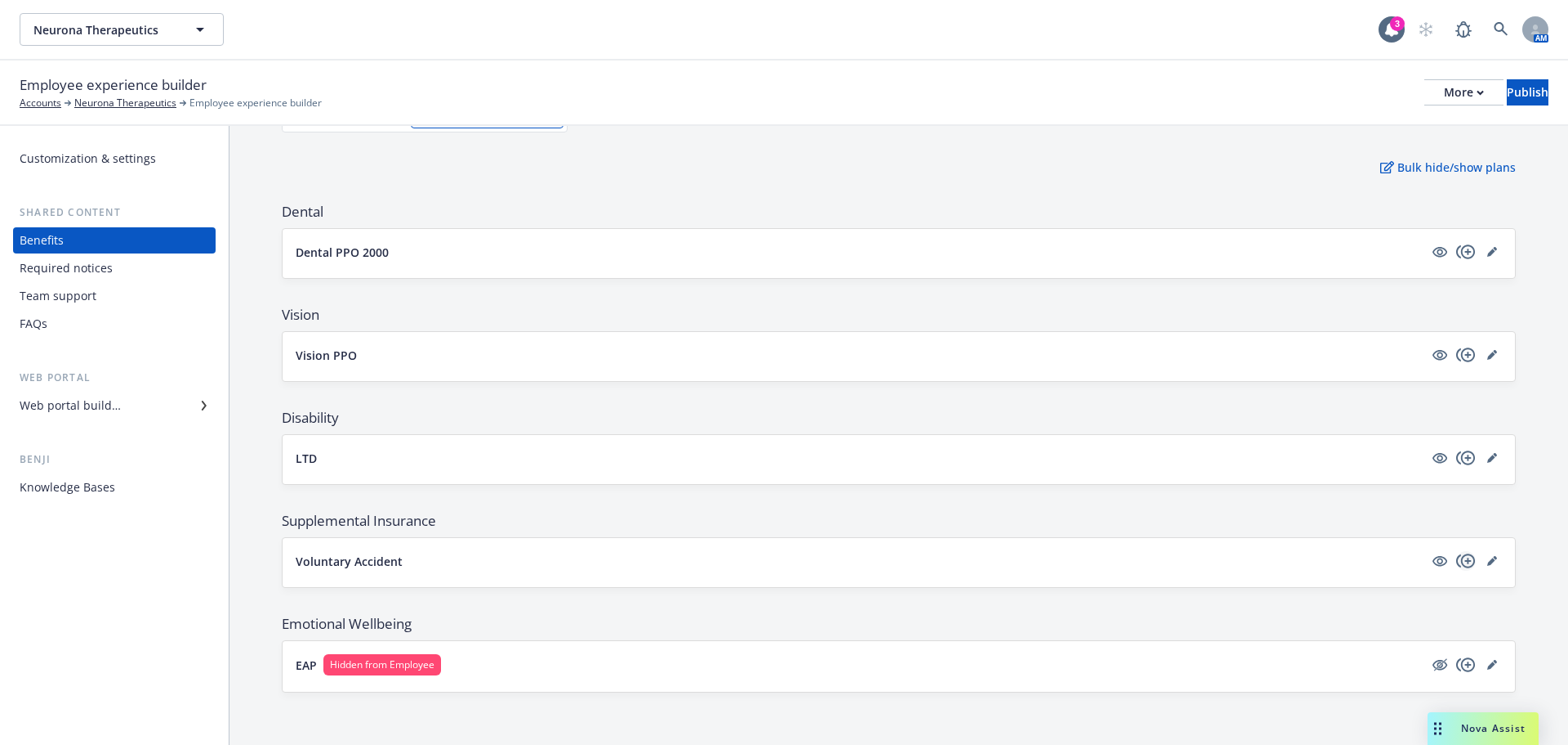
click at [1457, 557] on icon "copyPlus" at bounding box center [1466, 561] width 20 height 20
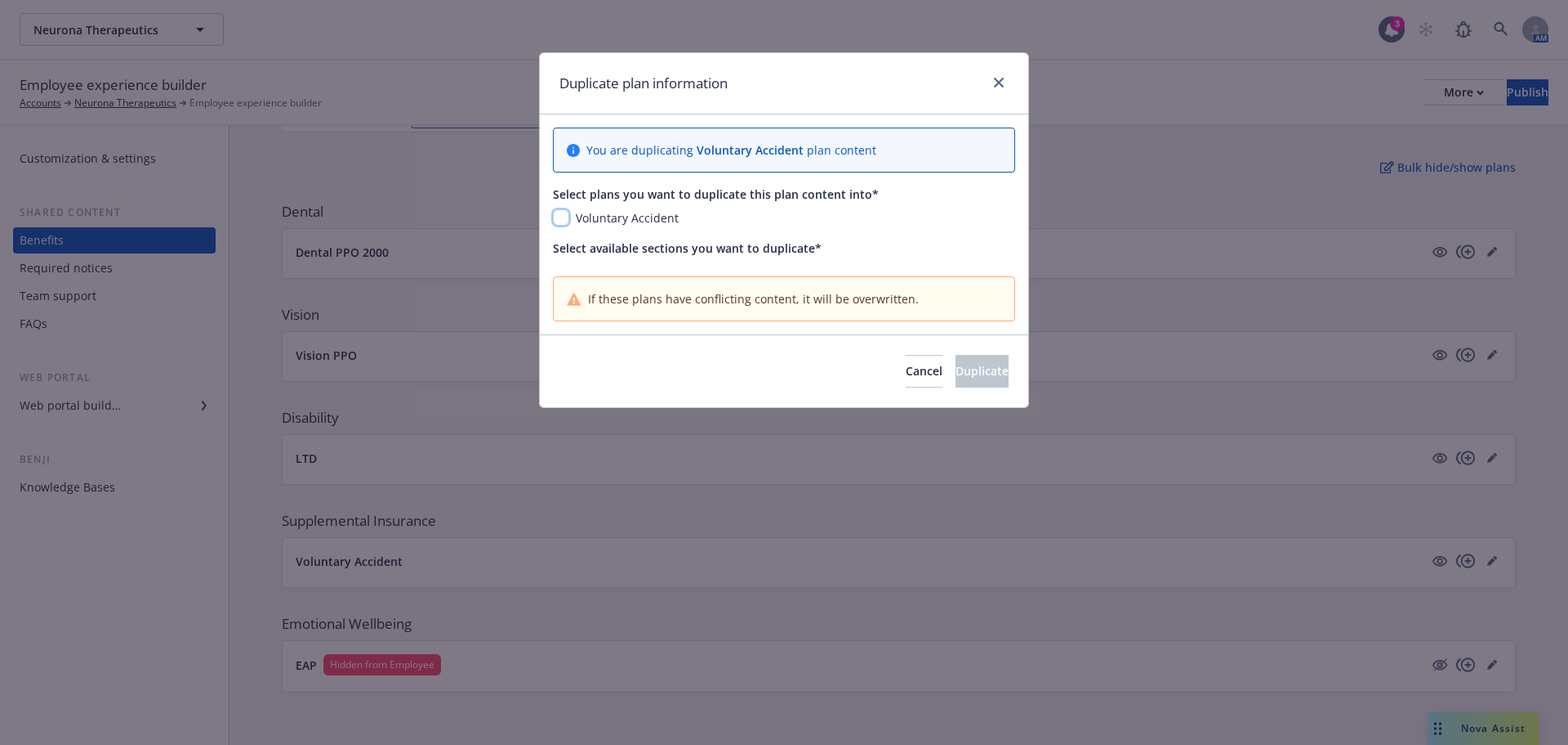
click at [563, 211] on input "checkbox" at bounding box center [560, 217] width 16 height 16
checkbox input "true"
click at [906, 365] on span "Cancel" at bounding box center [924, 371] width 37 height 15
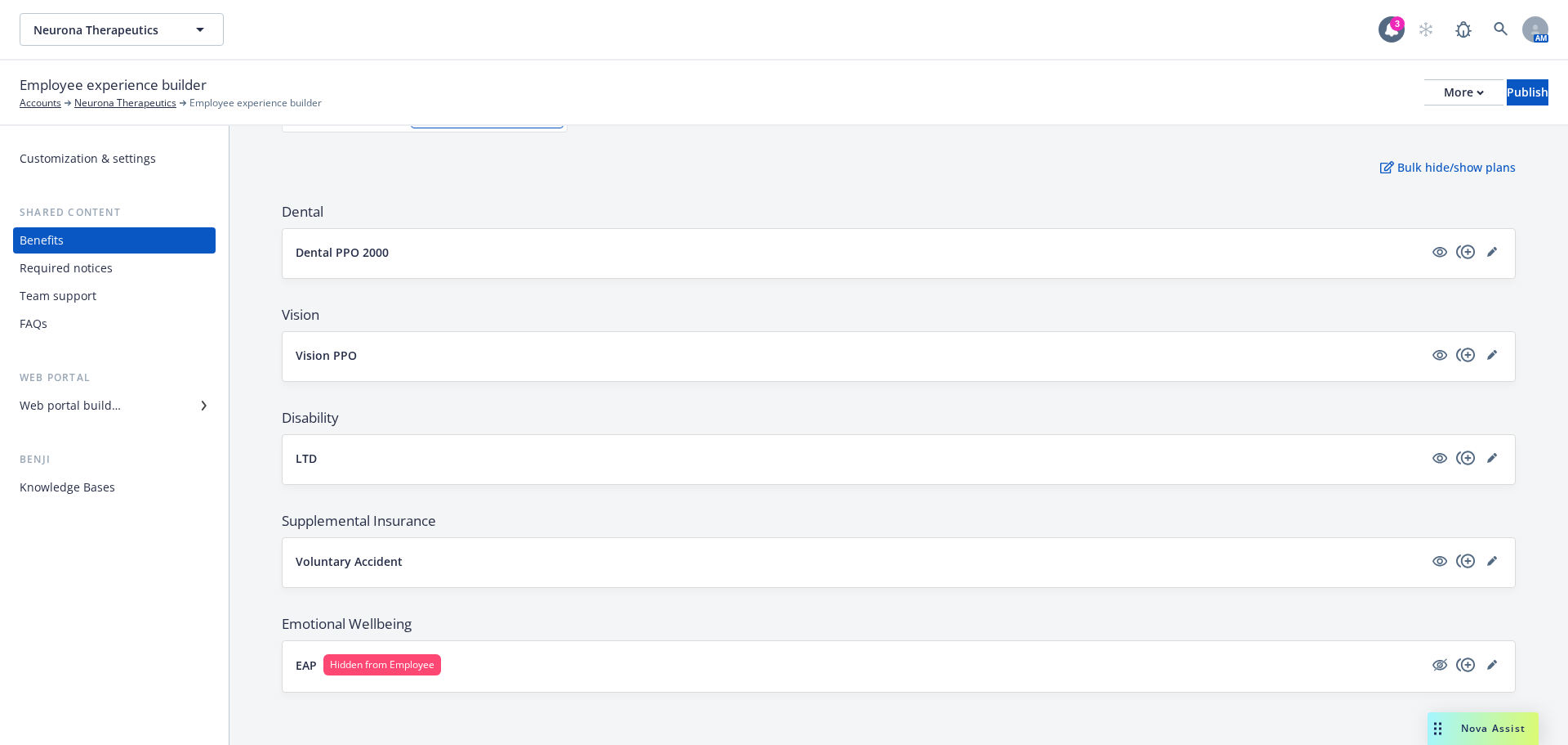
click at [806, 209] on span "Dental" at bounding box center [899, 211] width 1235 height 20
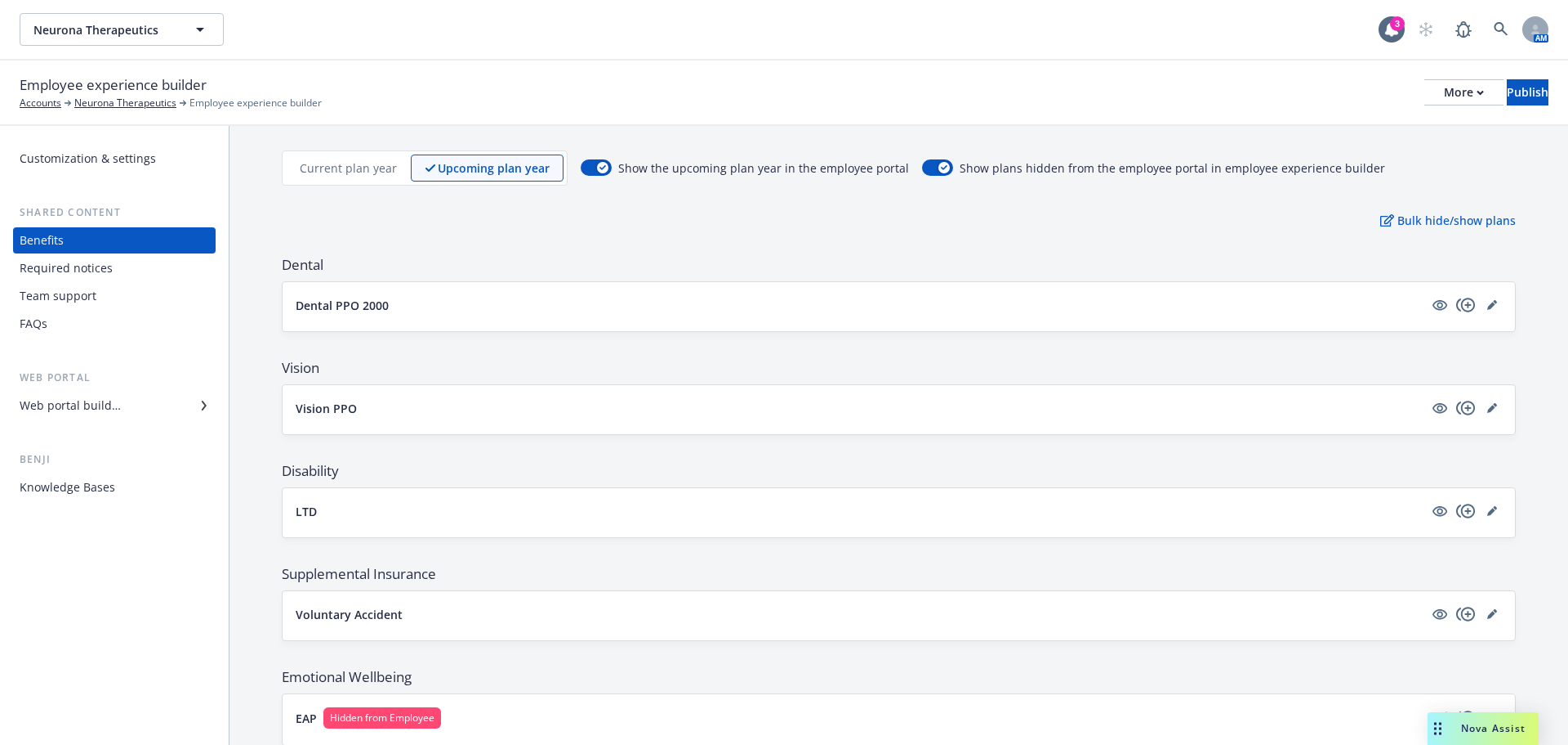
scroll to position [70, 0]
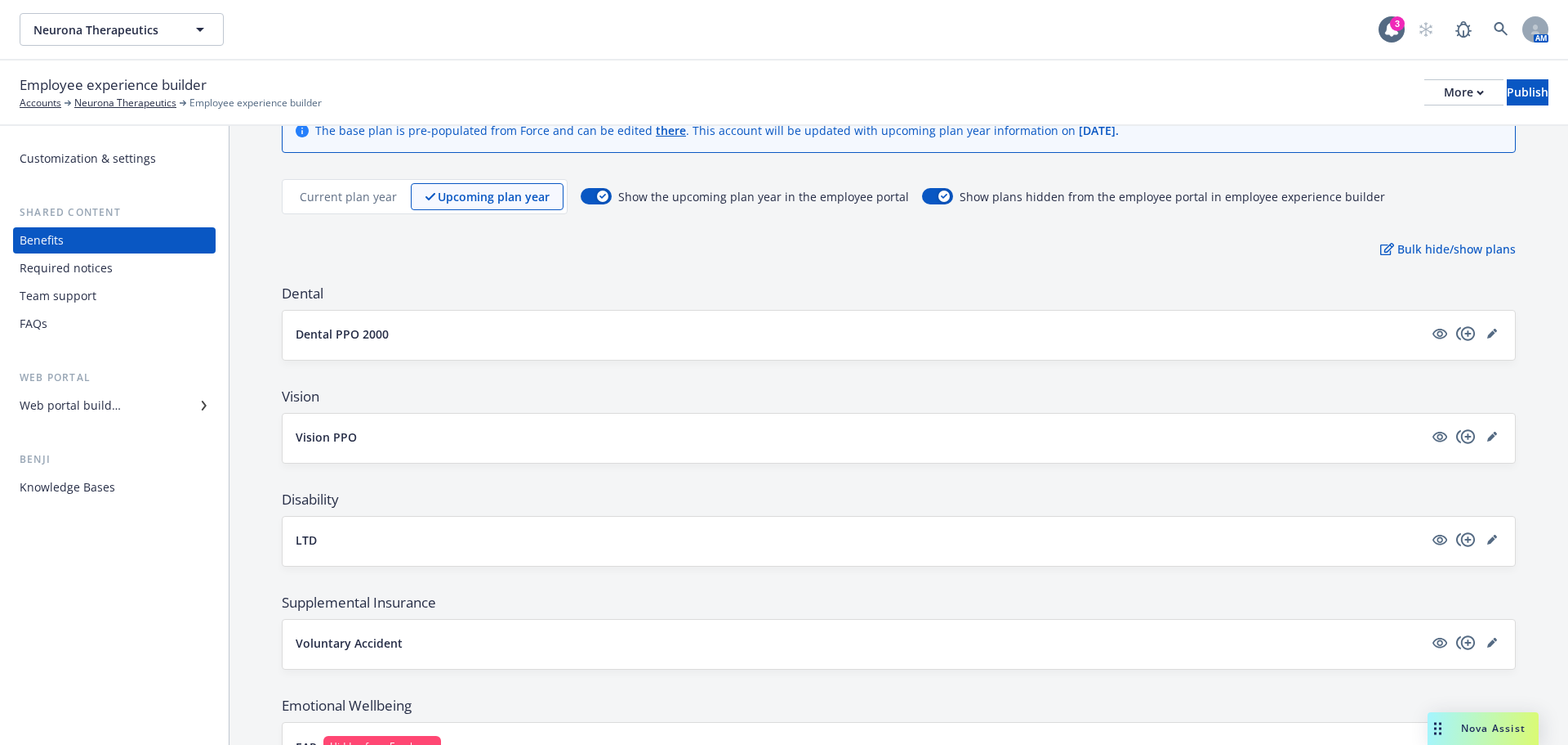
click at [371, 197] on p "Current plan year" at bounding box center [349, 197] width 97 height 17
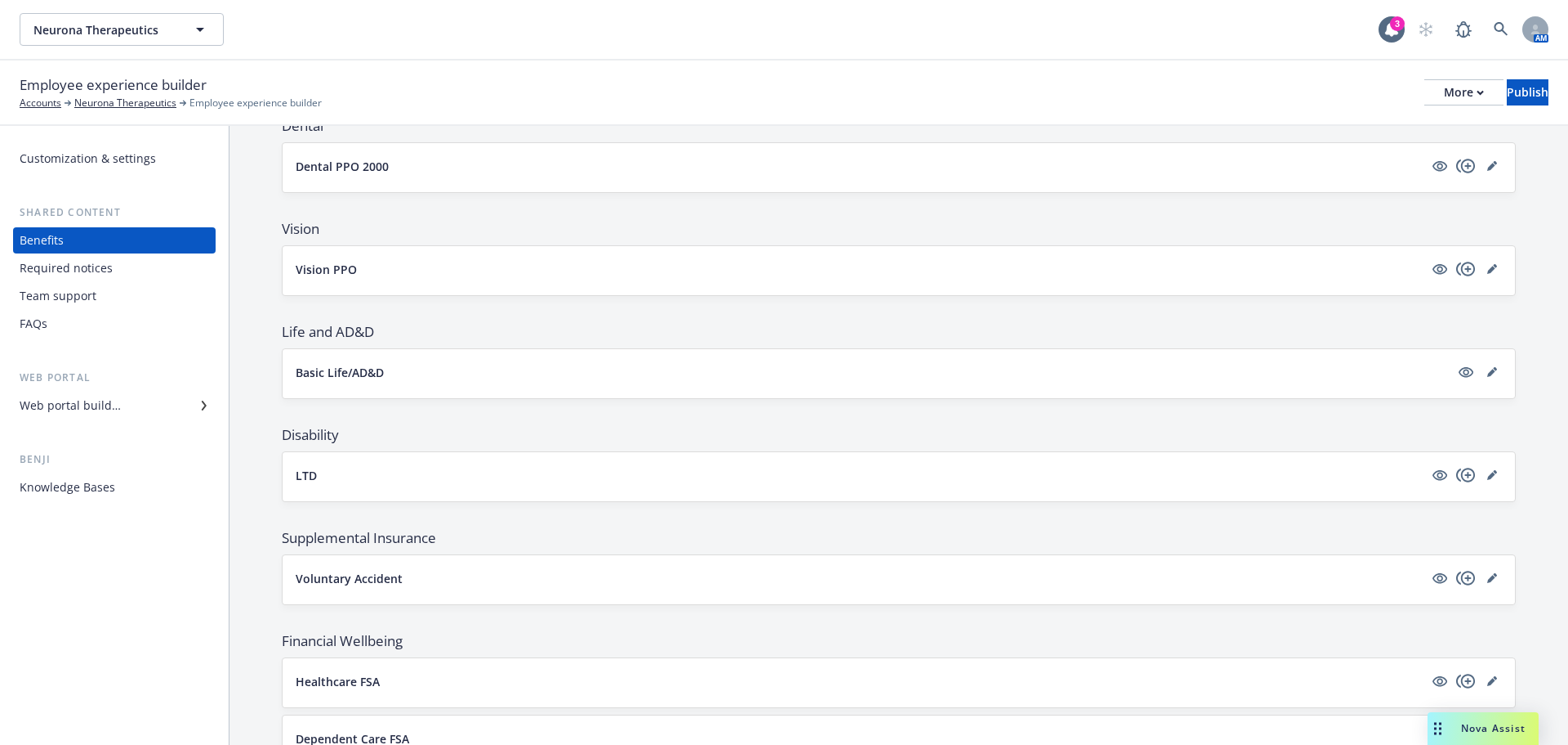
scroll to position [479, 0]
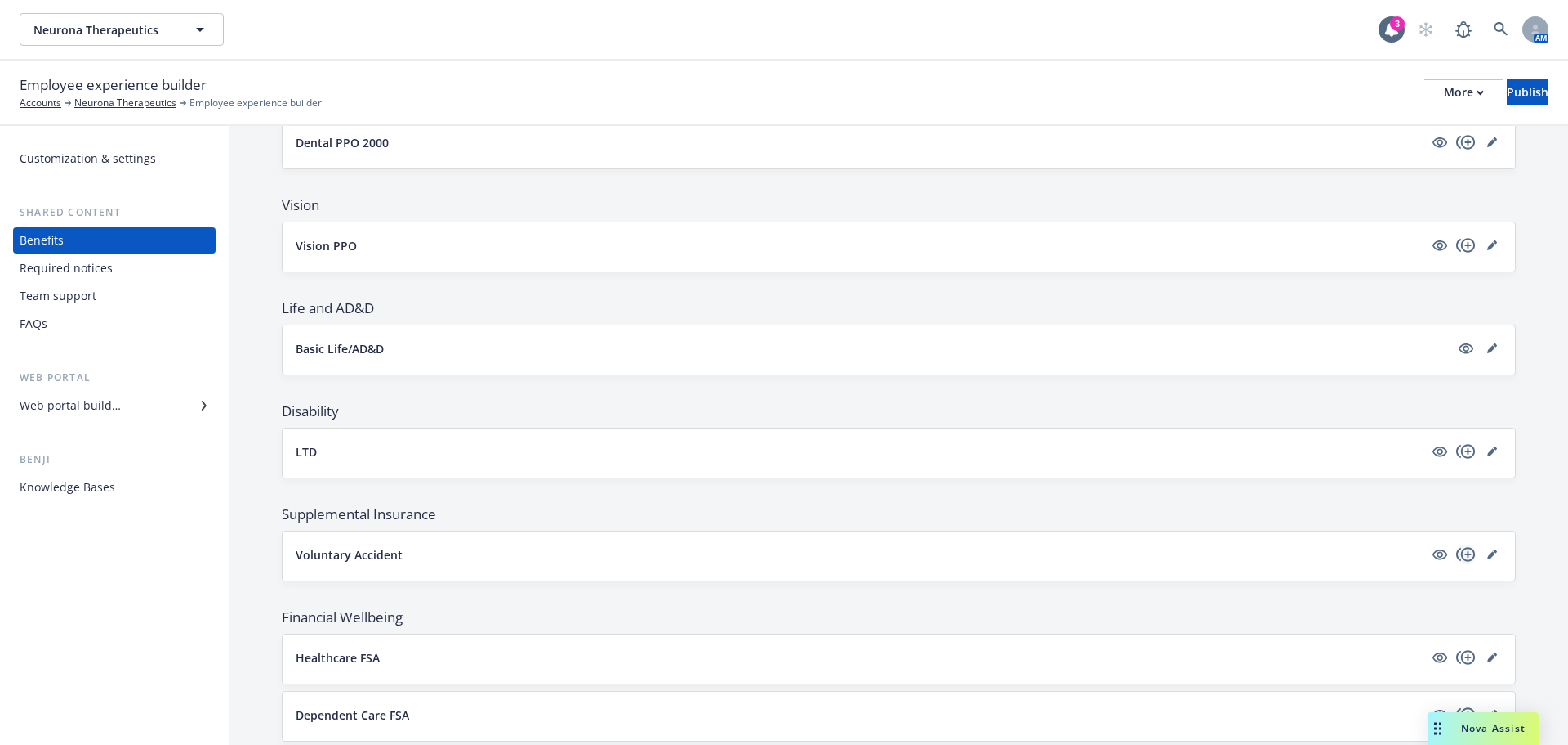
click at [1457, 551] on icon "copyPlus" at bounding box center [1466, 554] width 20 height 20
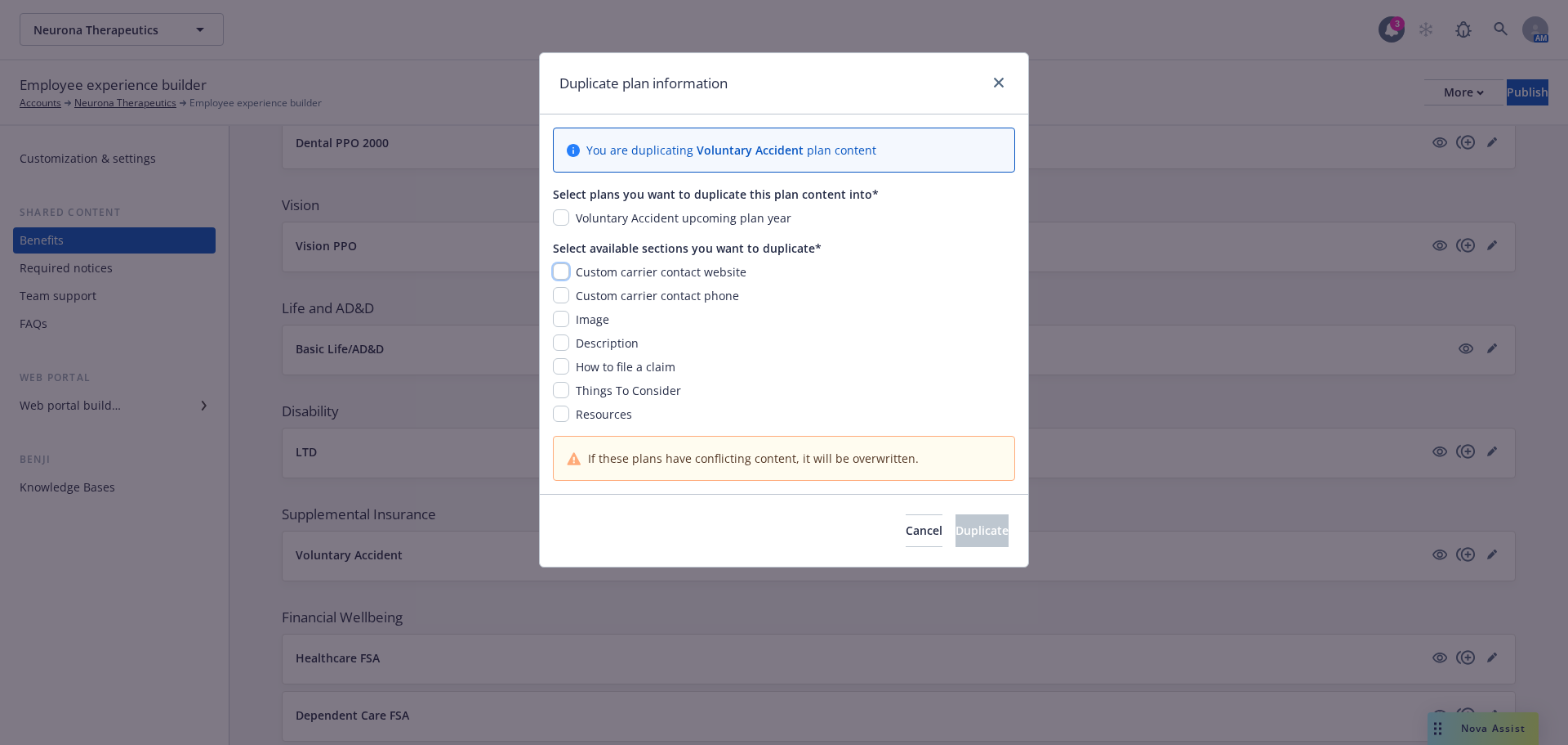
click at [560, 273] on input "checkbox" at bounding box center [560, 271] width 16 height 16
checkbox input "true"
click at [560, 300] on input "checkbox" at bounding box center [560, 295] width 16 height 16
checkbox input "true"
click at [563, 315] on input "checkbox" at bounding box center [560, 318] width 16 height 16
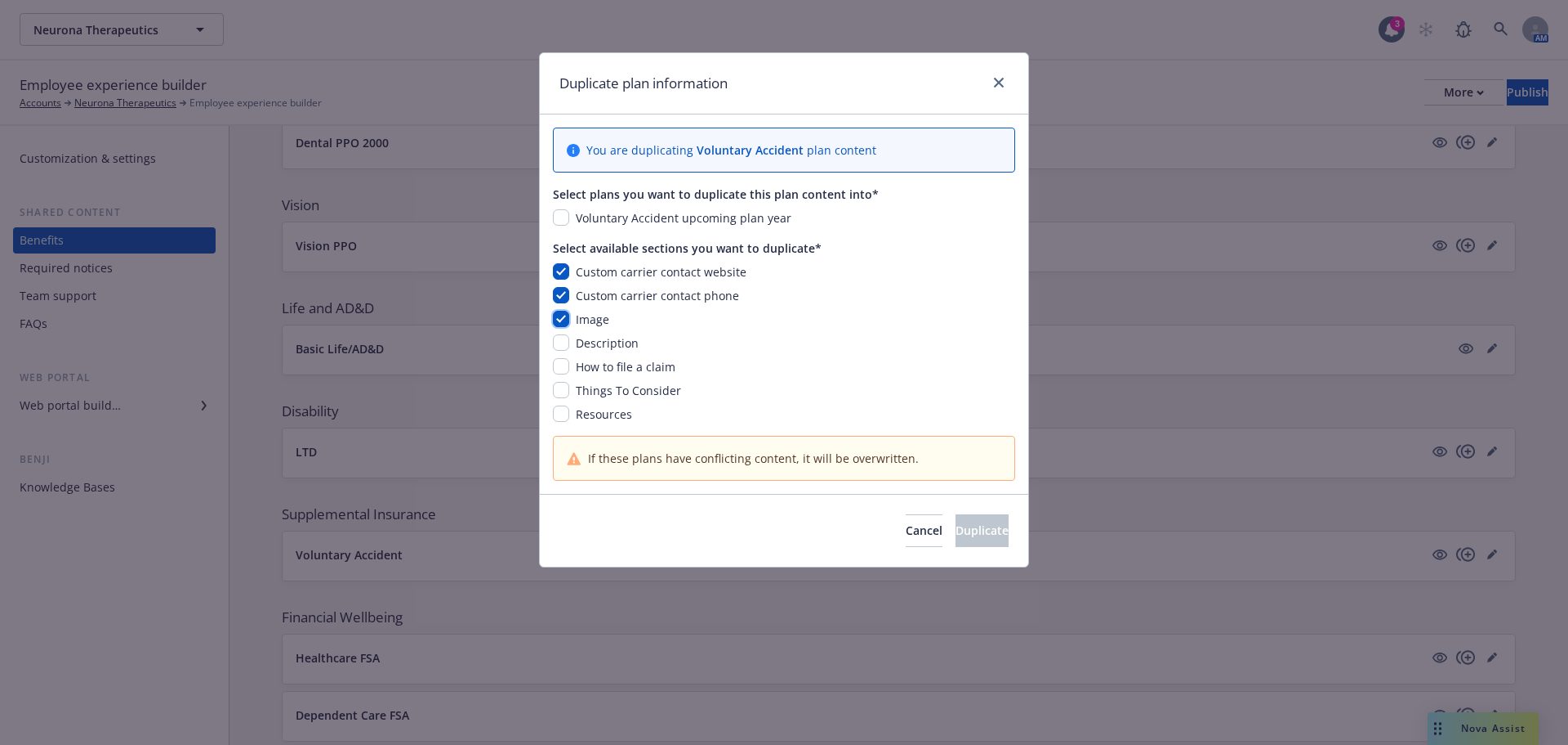
checkbox input "true"
click at [563, 334] on div "Custom carrier contact website Custom carrier contact phone Image Description H…" at bounding box center [784, 343] width 463 height 160
click at [563, 348] on input "checkbox" at bounding box center [560, 342] width 16 height 16
checkbox input "true"
click at [561, 364] on input "checkbox" at bounding box center [560, 366] width 16 height 16
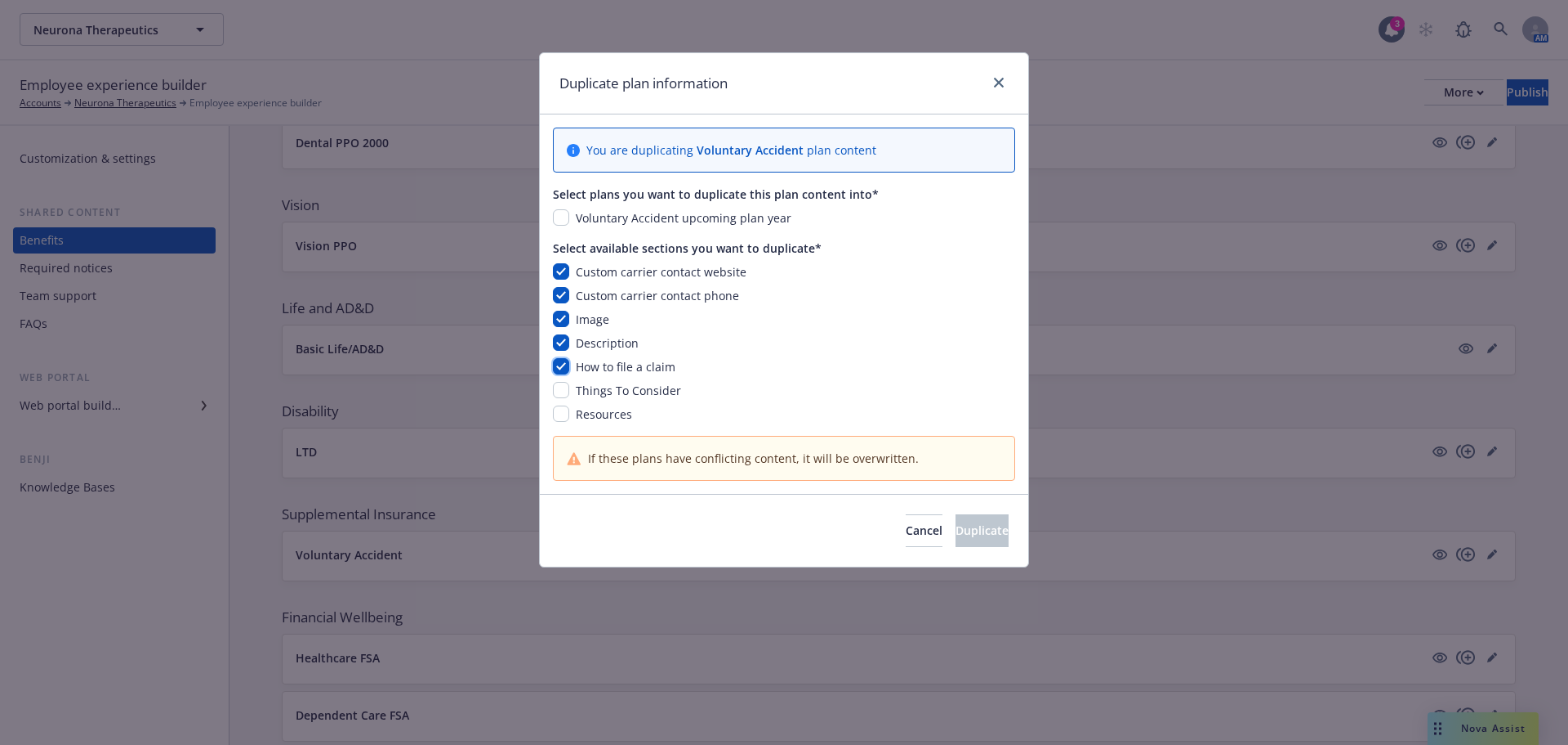
checkbox input "true"
click at [562, 390] on input "checkbox" at bounding box center [560, 390] width 16 height 16
checkbox input "true"
click at [563, 408] on input "checkbox" at bounding box center [560, 413] width 16 height 16
checkbox input "true"
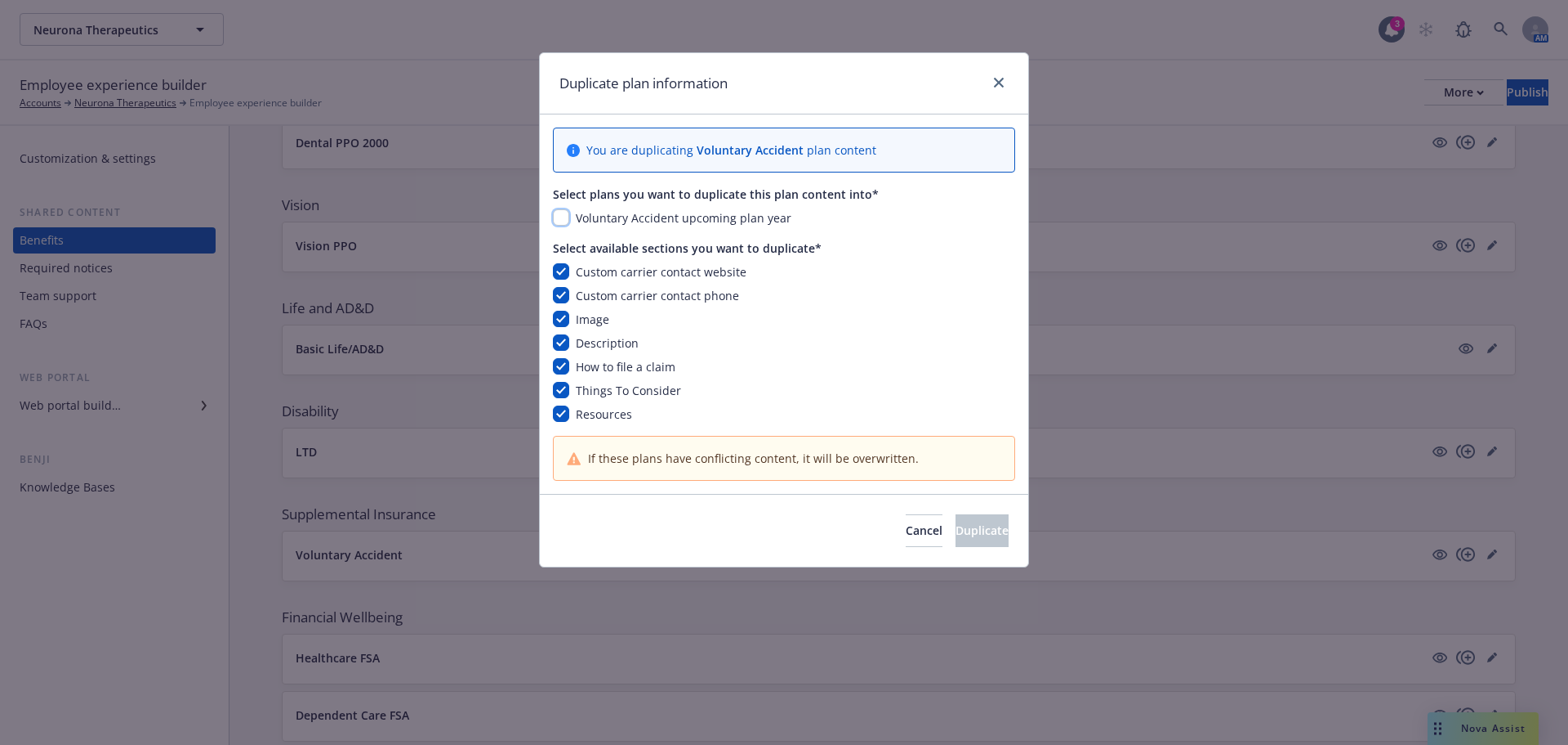
click at [565, 214] on input "checkbox" at bounding box center [560, 217] width 16 height 16
checkbox input "true"
click at [955, 532] on span "Duplicate" at bounding box center [982, 530] width 53 height 15
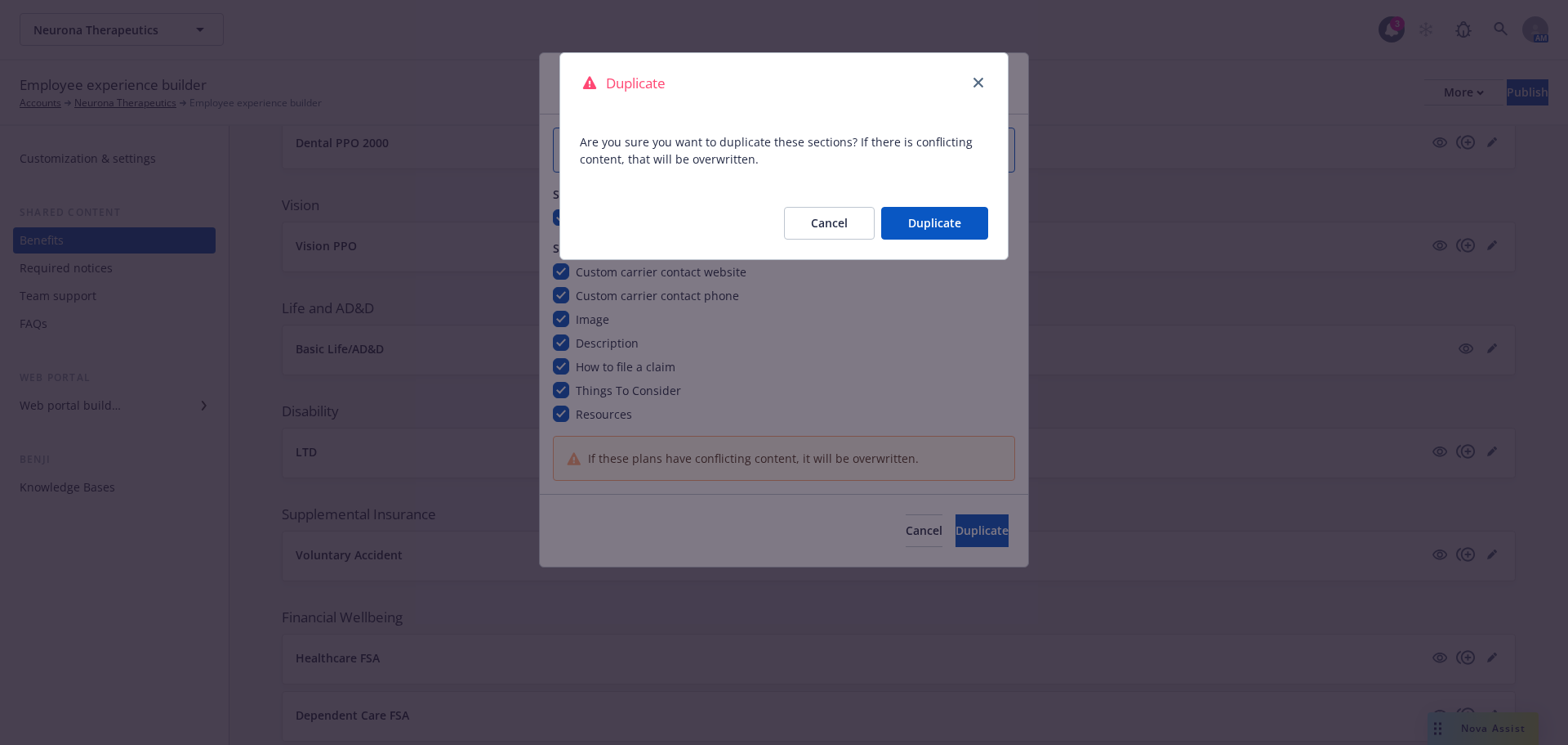
click at [931, 223] on button "Duplicate" at bounding box center [935, 223] width 107 height 32
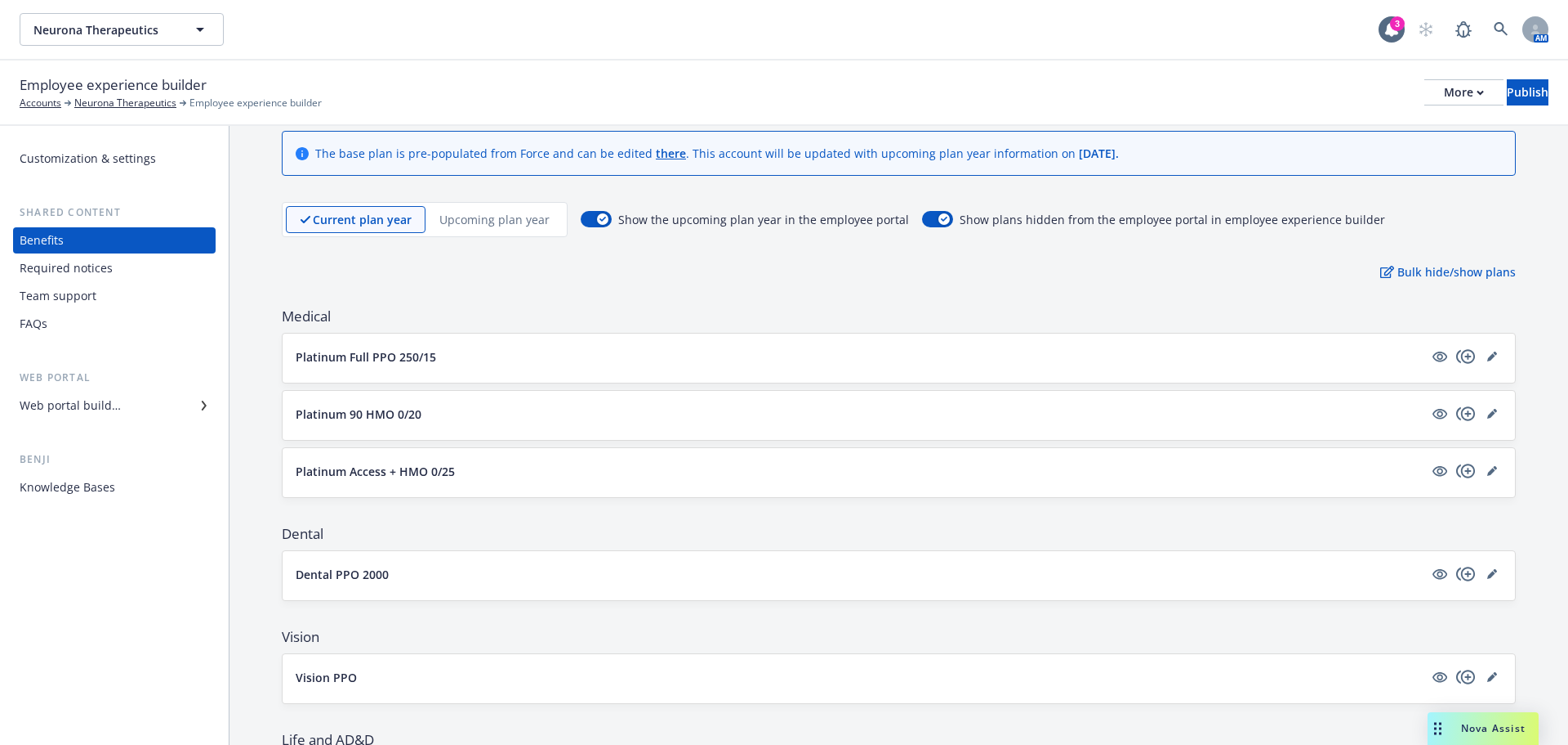
scroll to position [0, 0]
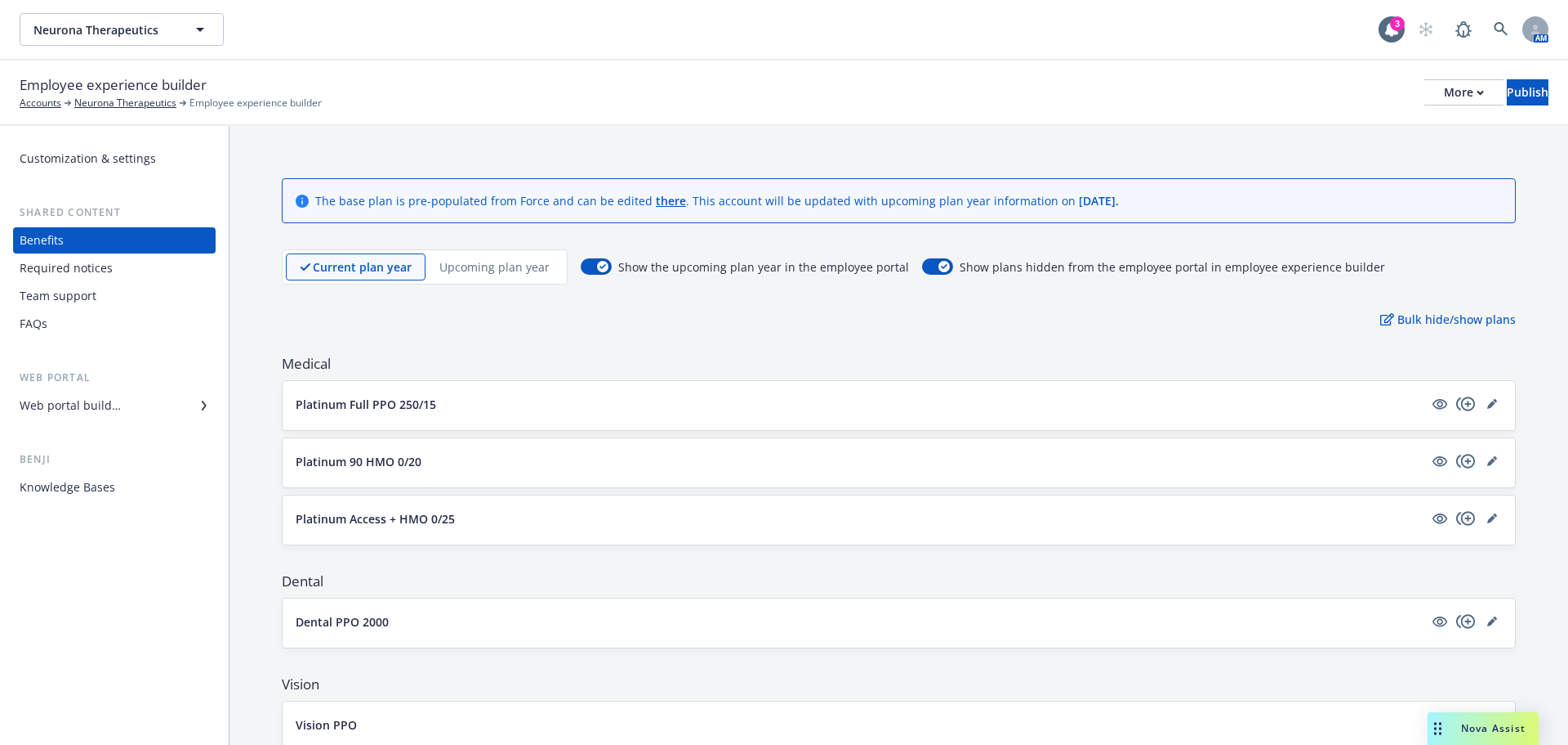
click at [508, 260] on p "Upcoming plan year" at bounding box center [495, 267] width 110 height 17
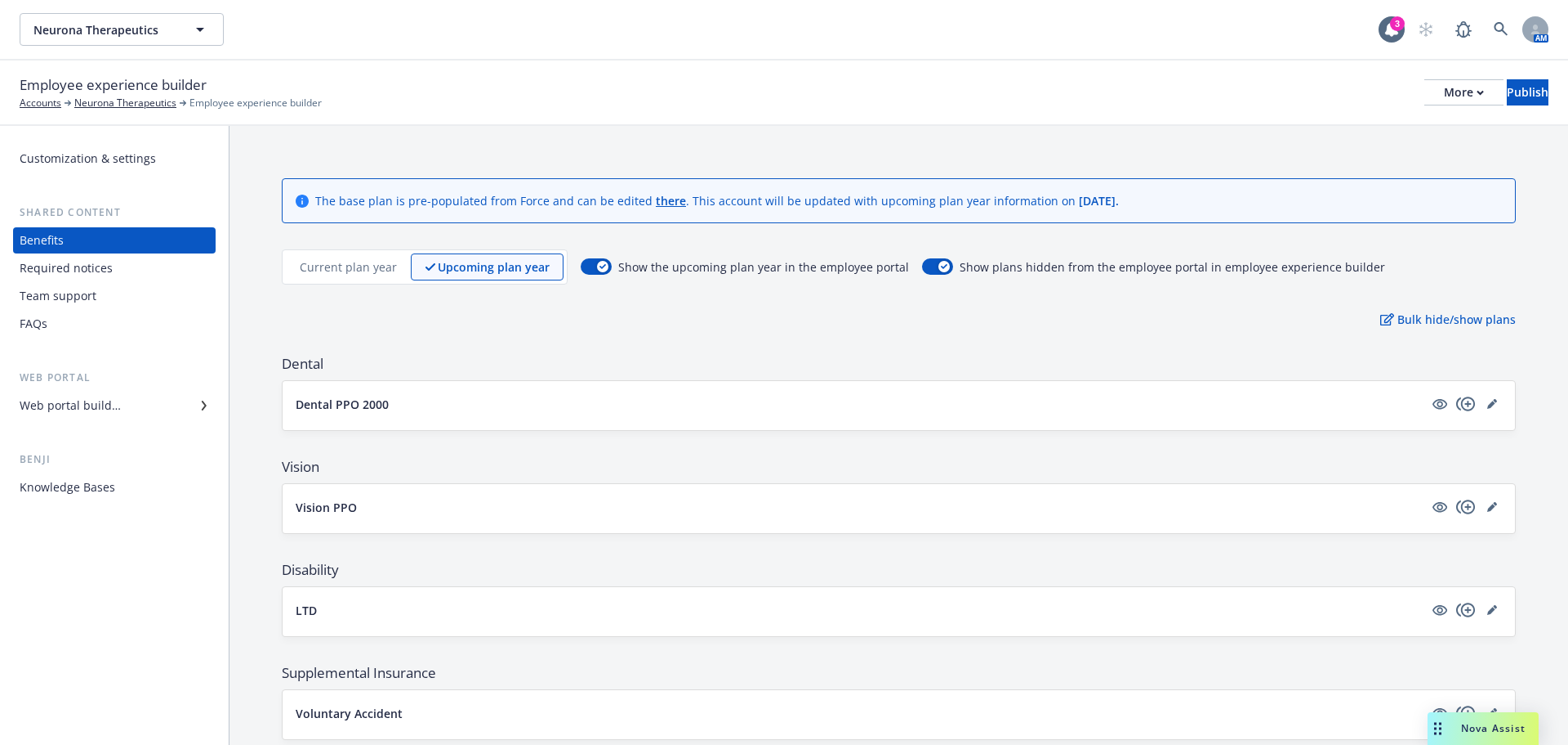
click at [326, 264] on p "Current plan year" at bounding box center [349, 267] width 97 height 17
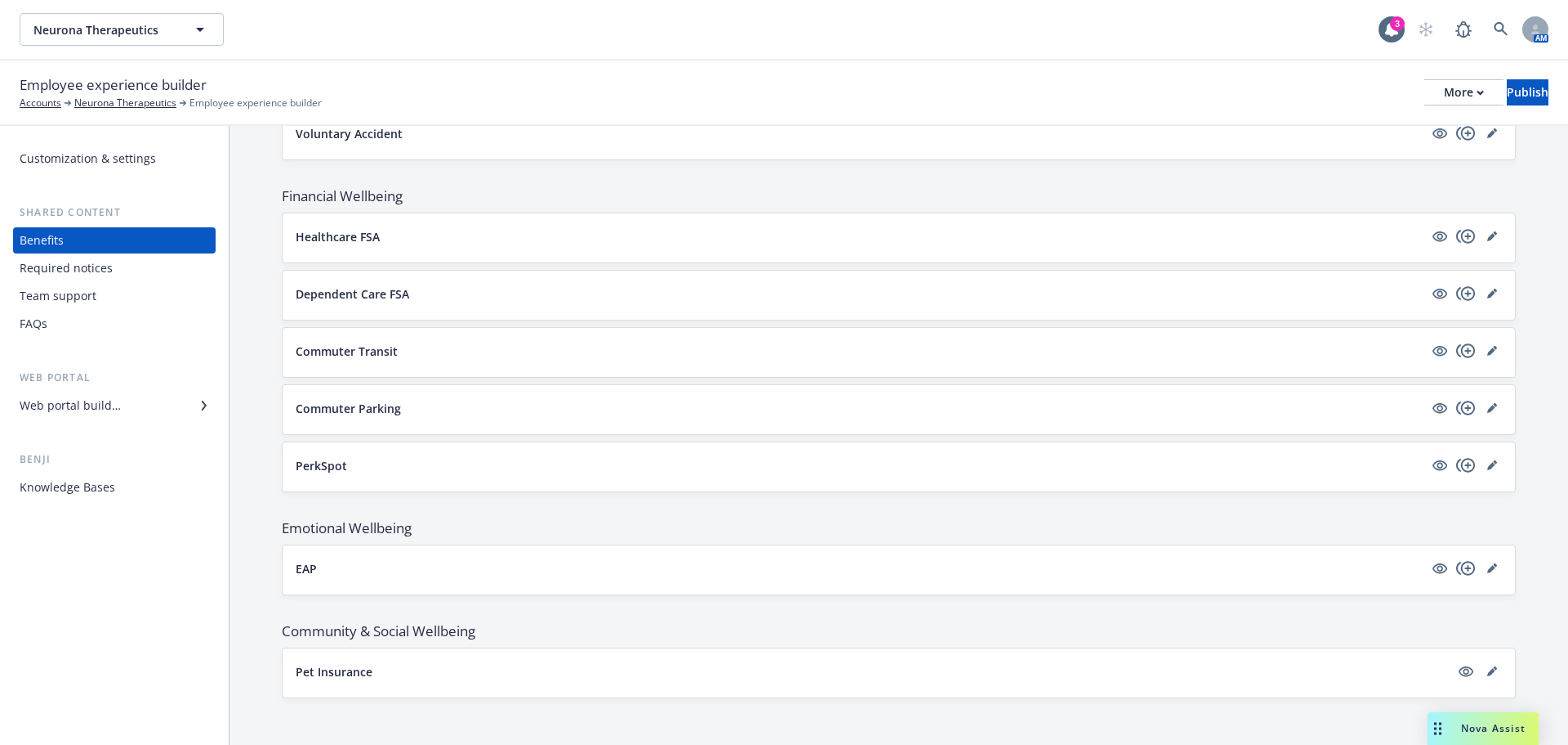
scroll to position [906, 0]
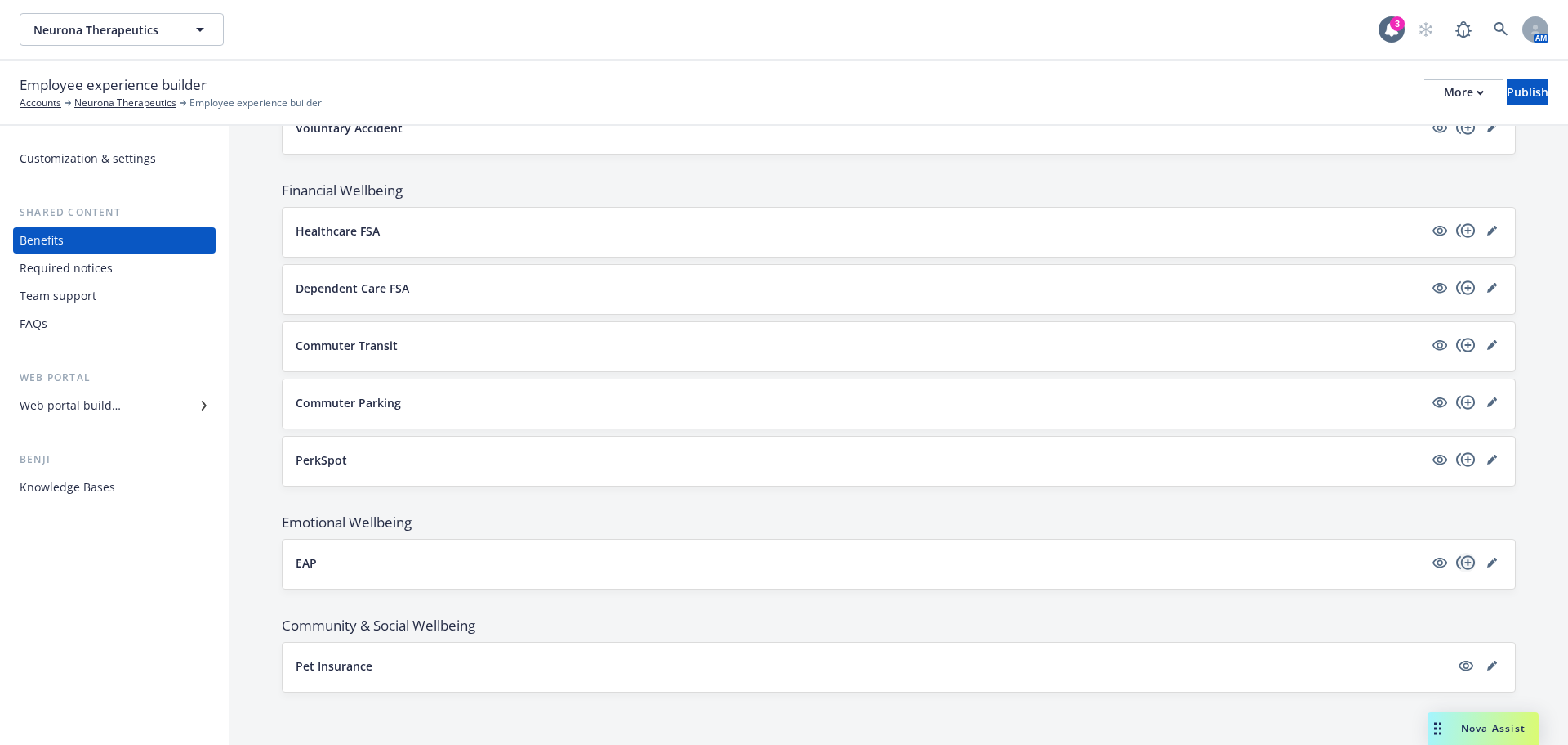
click at [1457, 564] on icon "copyPlus" at bounding box center [1466, 562] width 20 height 20
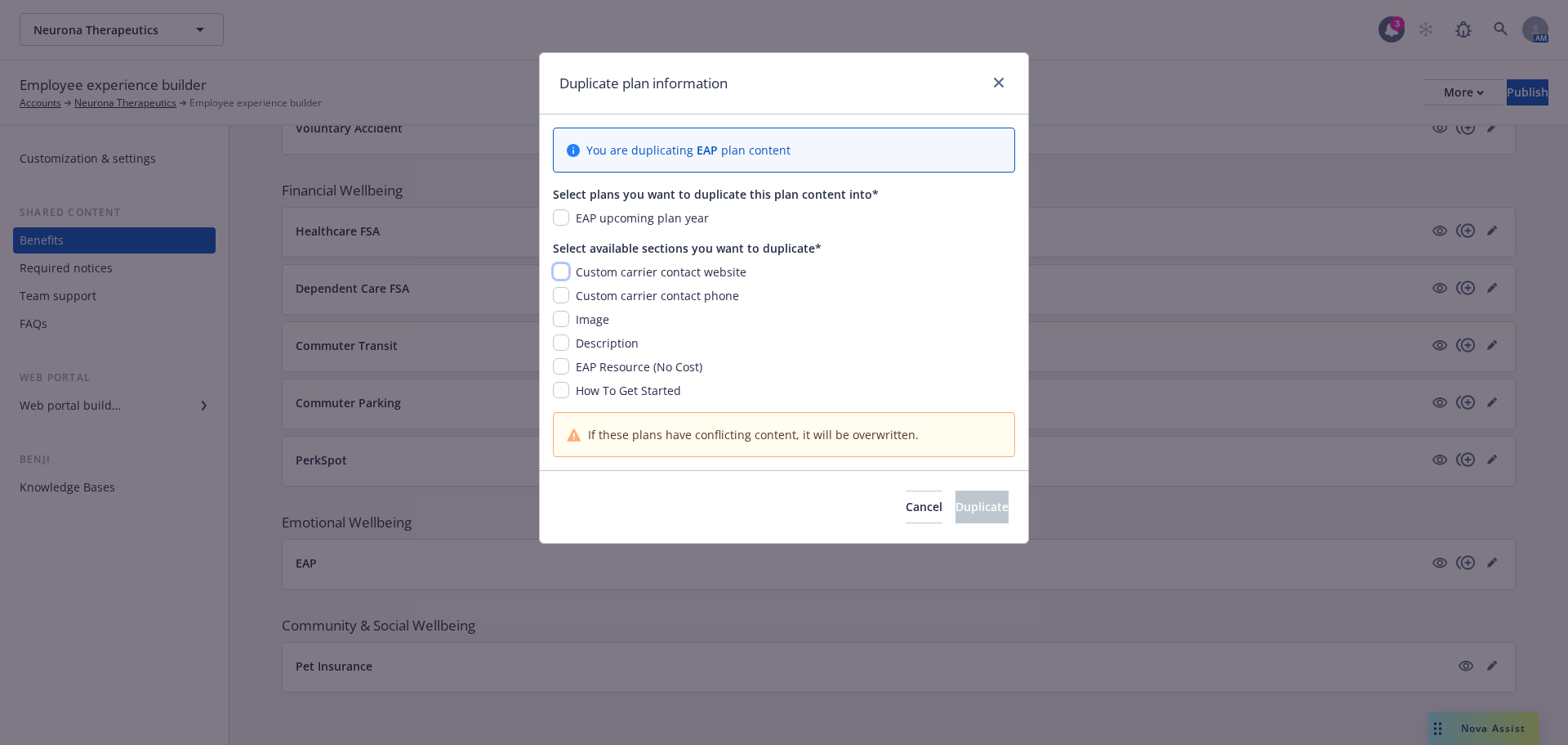
click at [559, 272] on input "checkbox" at bounding box center [560, 271] width 16 height 16
checkbox input "true"
click at [560, 295] on input "checkbox" at bounding box center [560, 295] width 16 height 16
checkbox input "true"
click at [559, 323] on input "checkbox" at bounding box center [560, 318] width 16 height 16
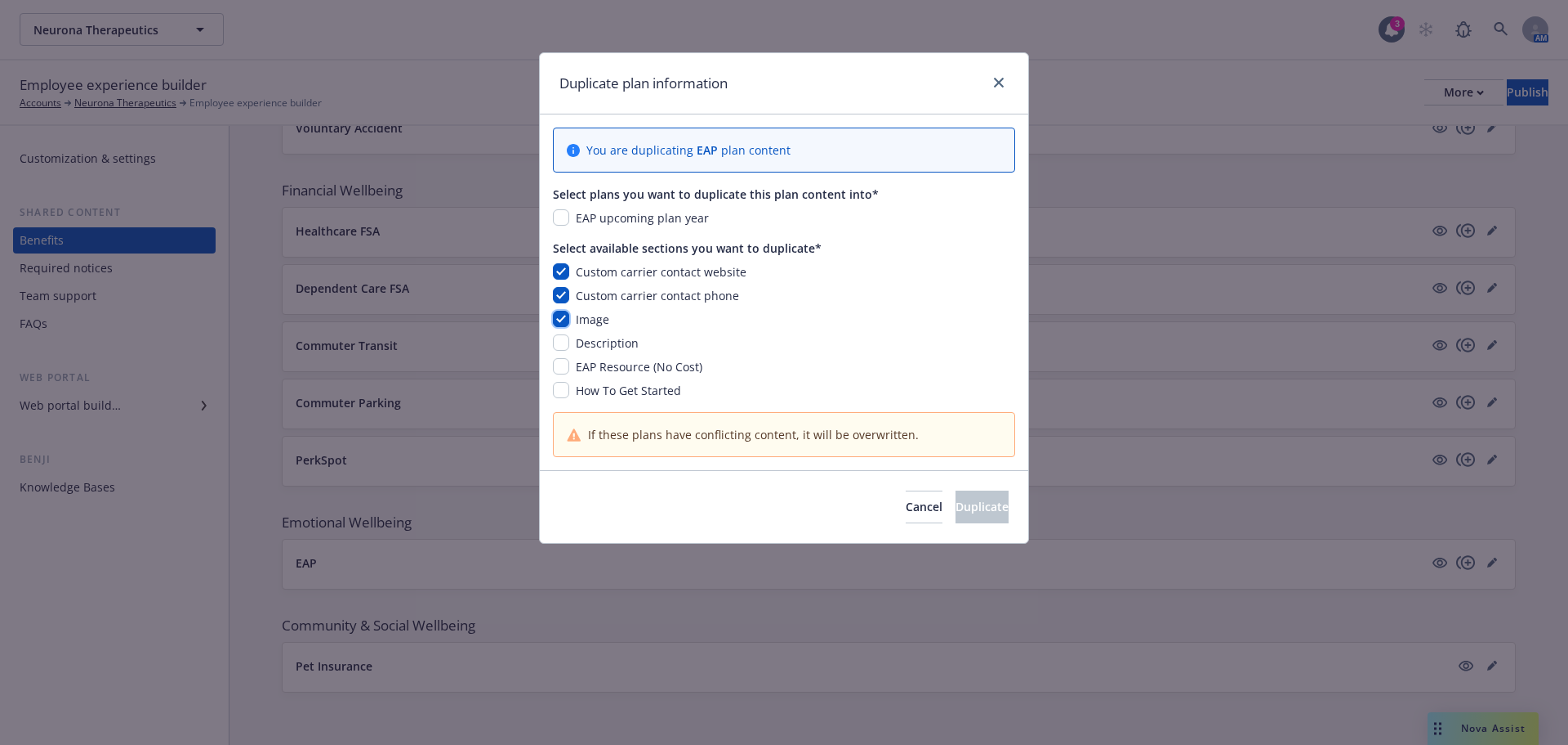
checkbox input "true"
click at [557, 339] on input "checkbox" at bounding box center [560, 342] width 16 height 16
checkbox input "true"
click at [557, 369] on input "checkbox" at bounding box center [560, 366] width 16 height 16
checkbox input "true"
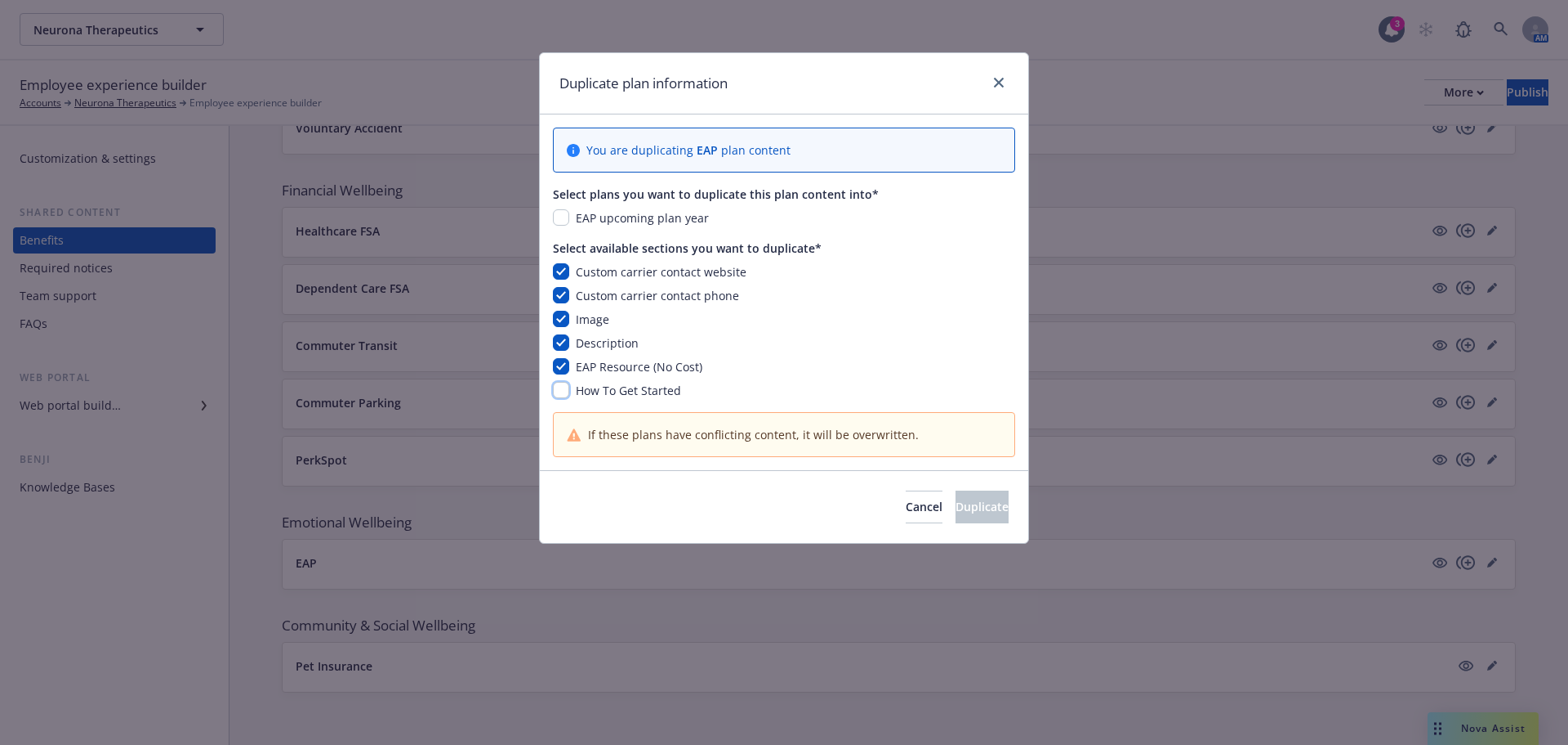
click at [559, 389] on input "checkbox" at bounding box center [560, 390] width 16 height 16
checkbox input "true"
click at [560, 216] on input "checkbox" at bounding box center [560, 217] width 16 height 16
checkbox input "true"
click at [955, 500] on span "Duplicate" at bounding box center [982, 506] width 53 height 15
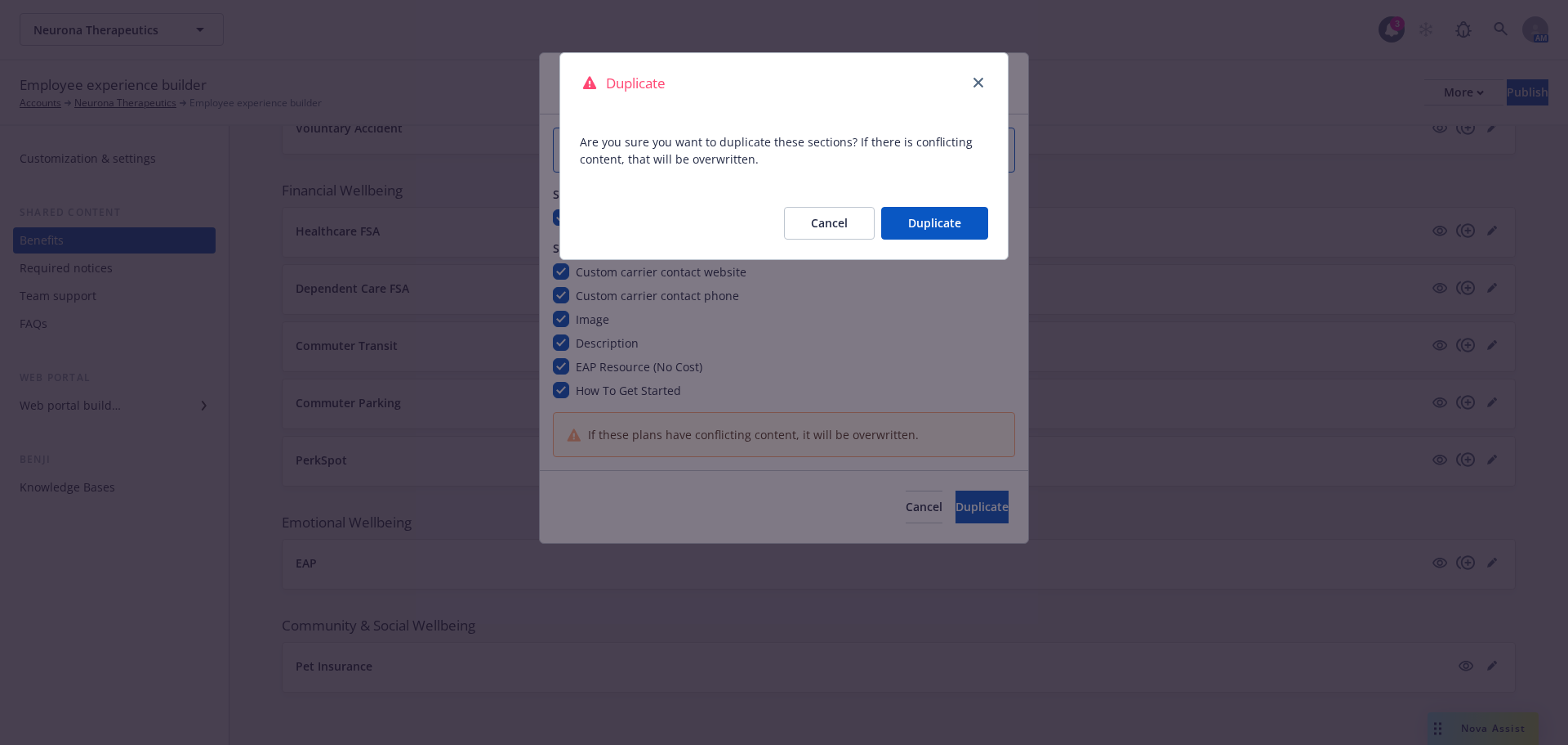
click at [910, 236] on button "Duplicate" at bounding box center [935, 223] width 107 height 32
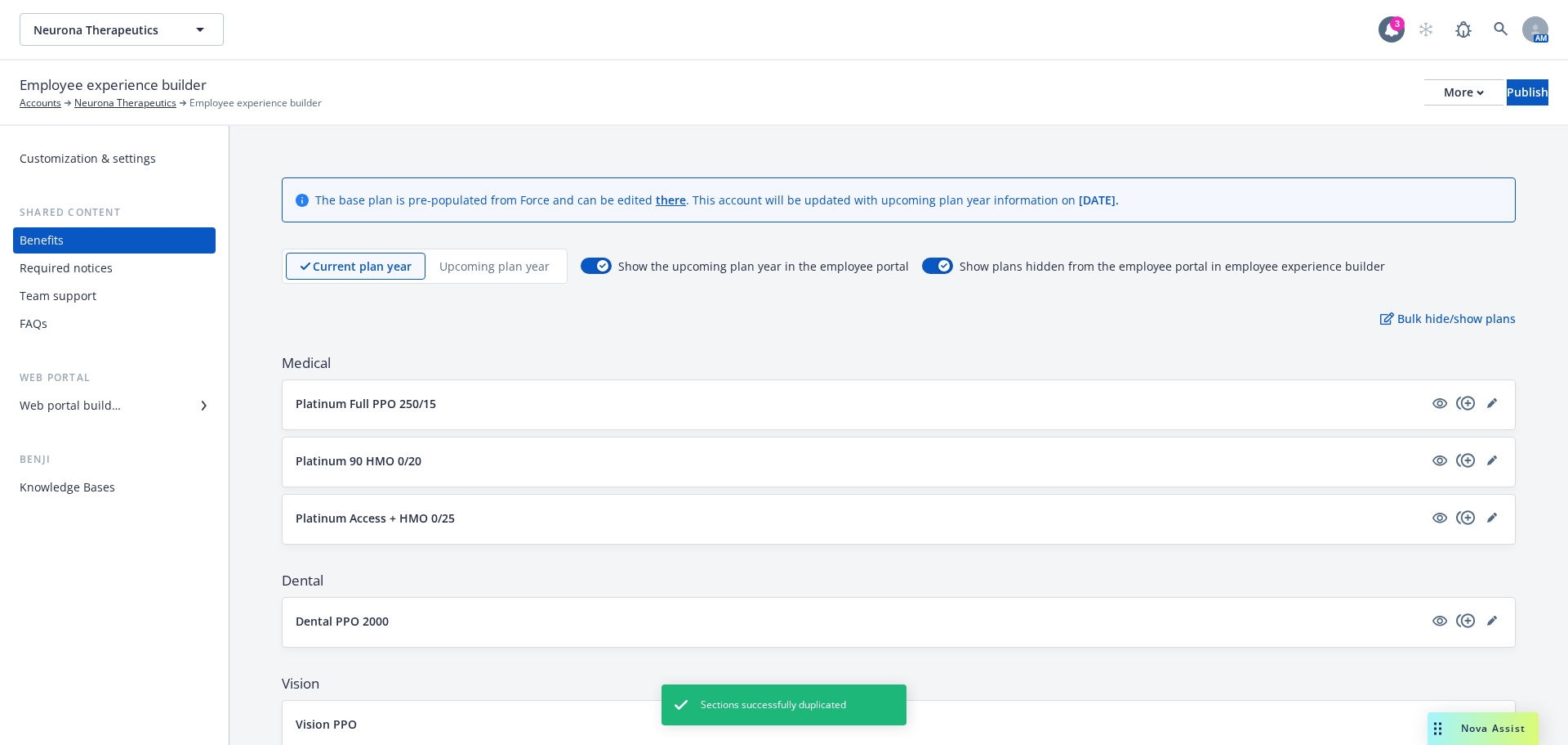
scroll to position [0, 0]
click at [493, 257] on div "Upcoming plan year" at bounding box center [494, 267] width 138 height 27
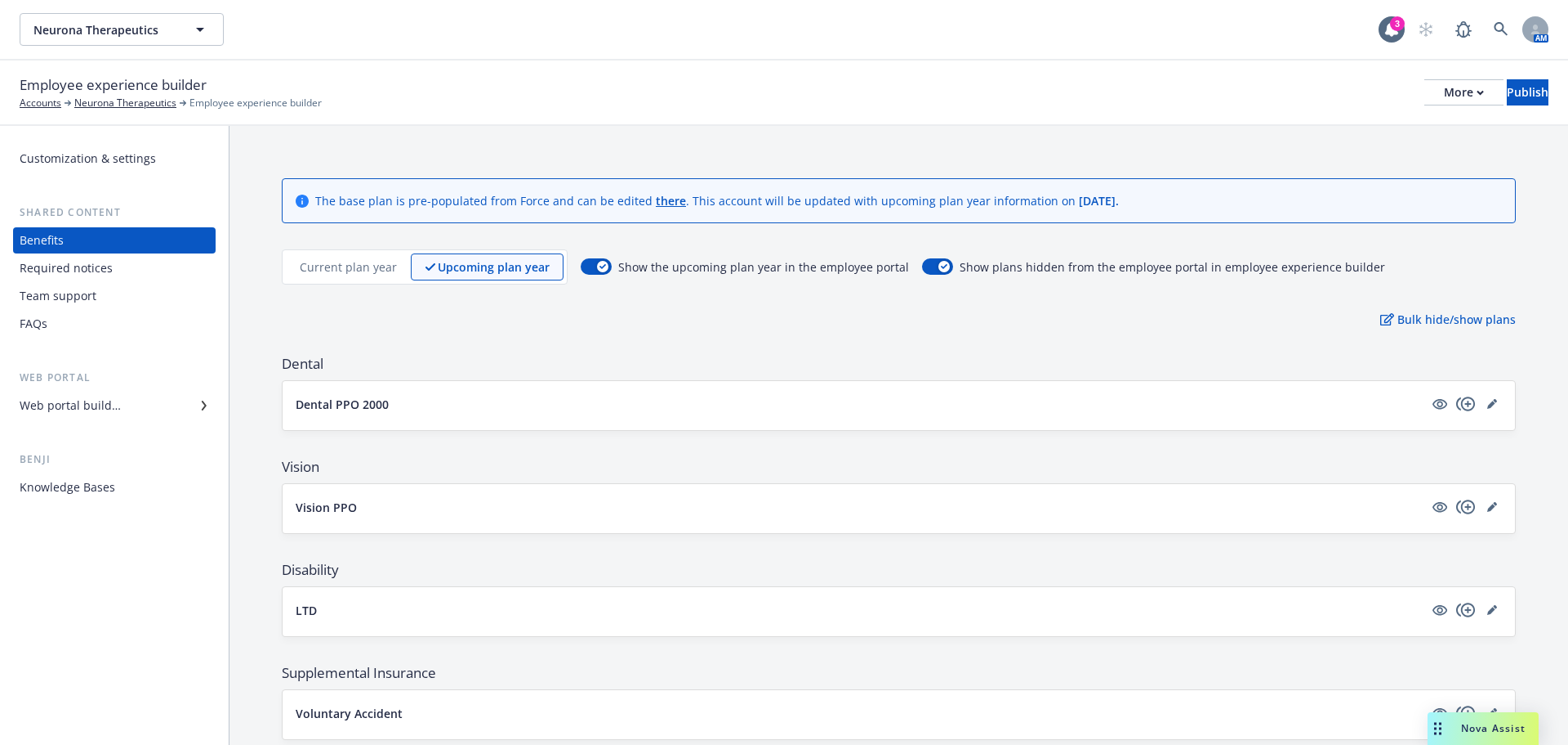
click at [304, 266] on p "Current plan year" at bounding box center [349, 267] width 97 height 17
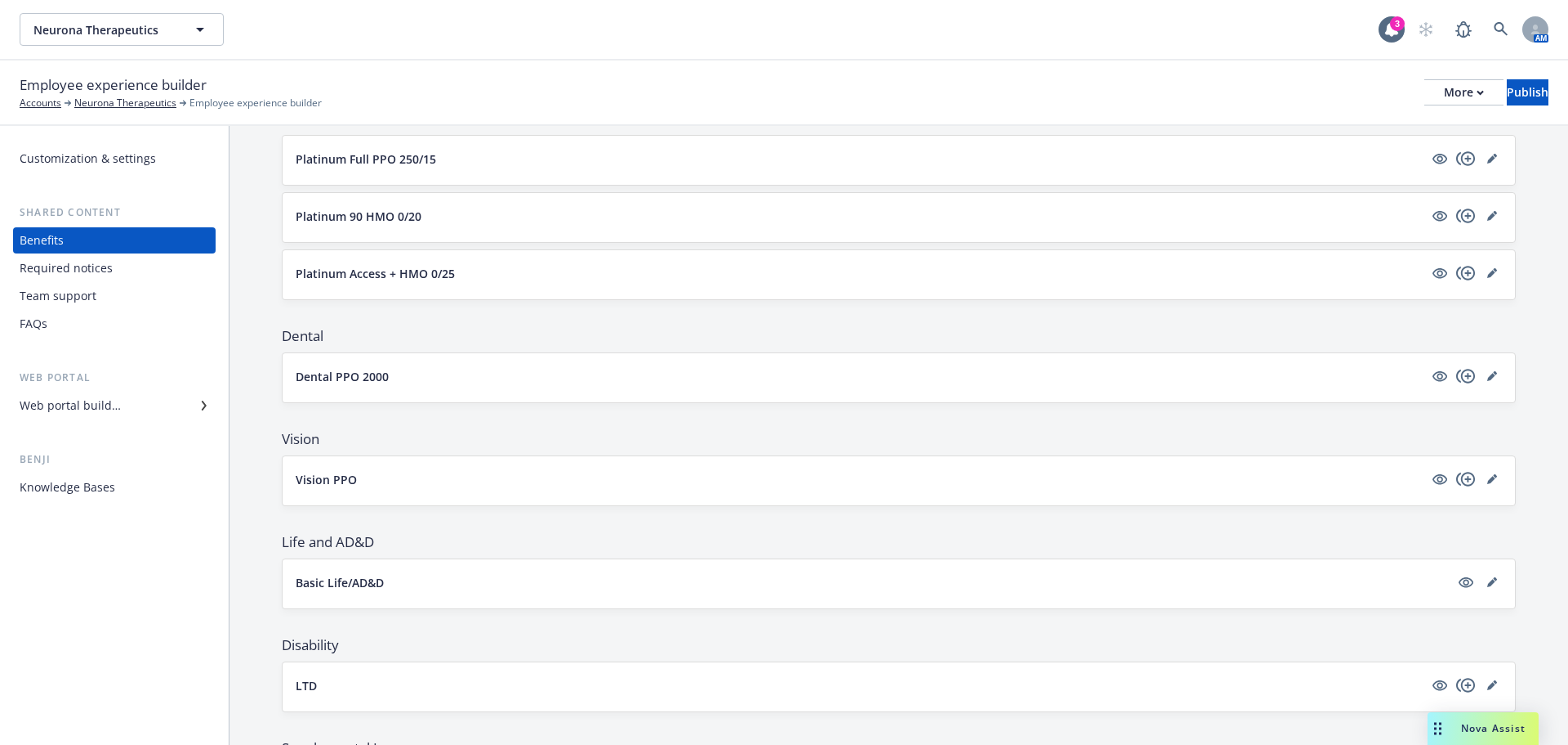
scroll to position [163, 0]
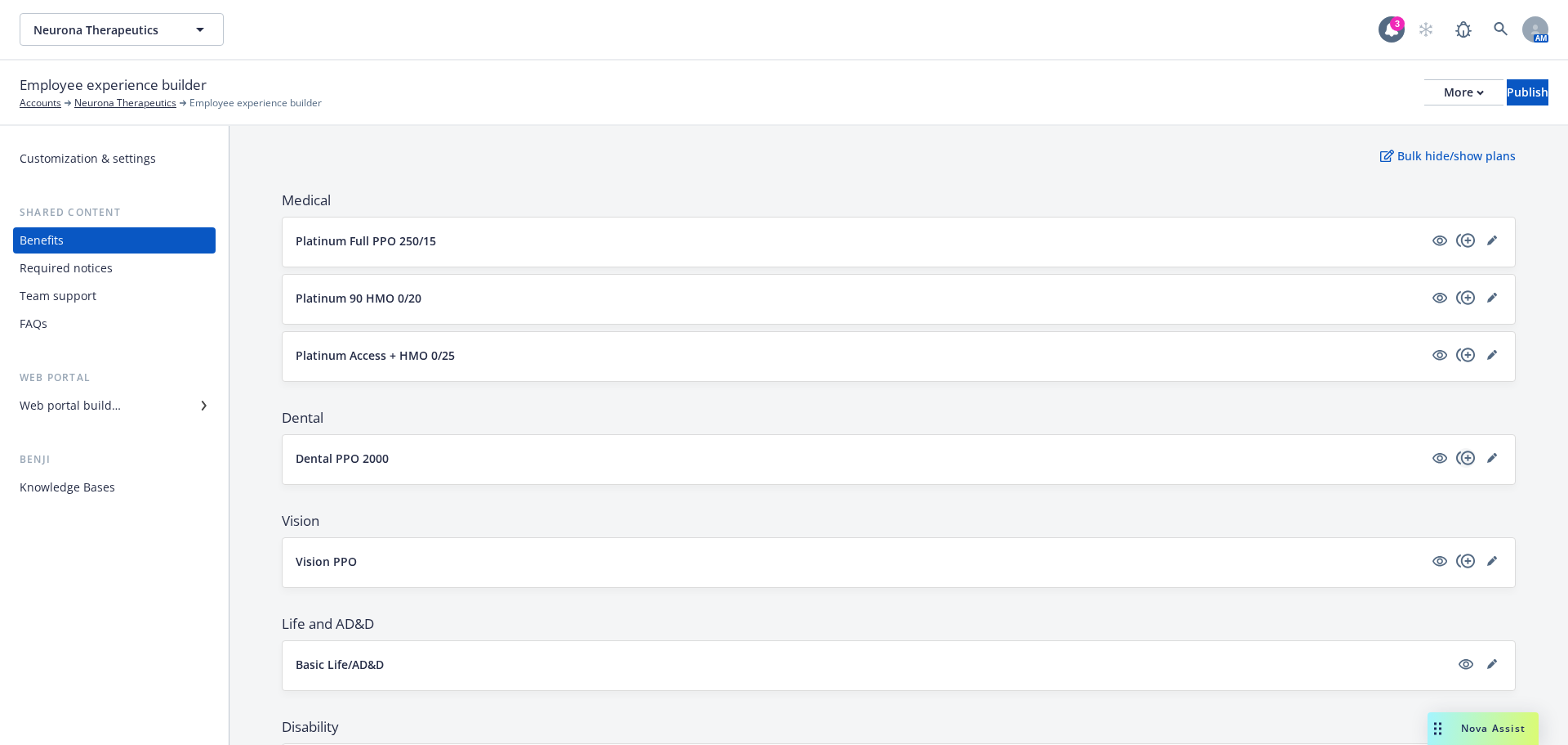
click at [1457, 459] on icon "copyPlus" at bounding box center [1466, 457] width 20 height 20
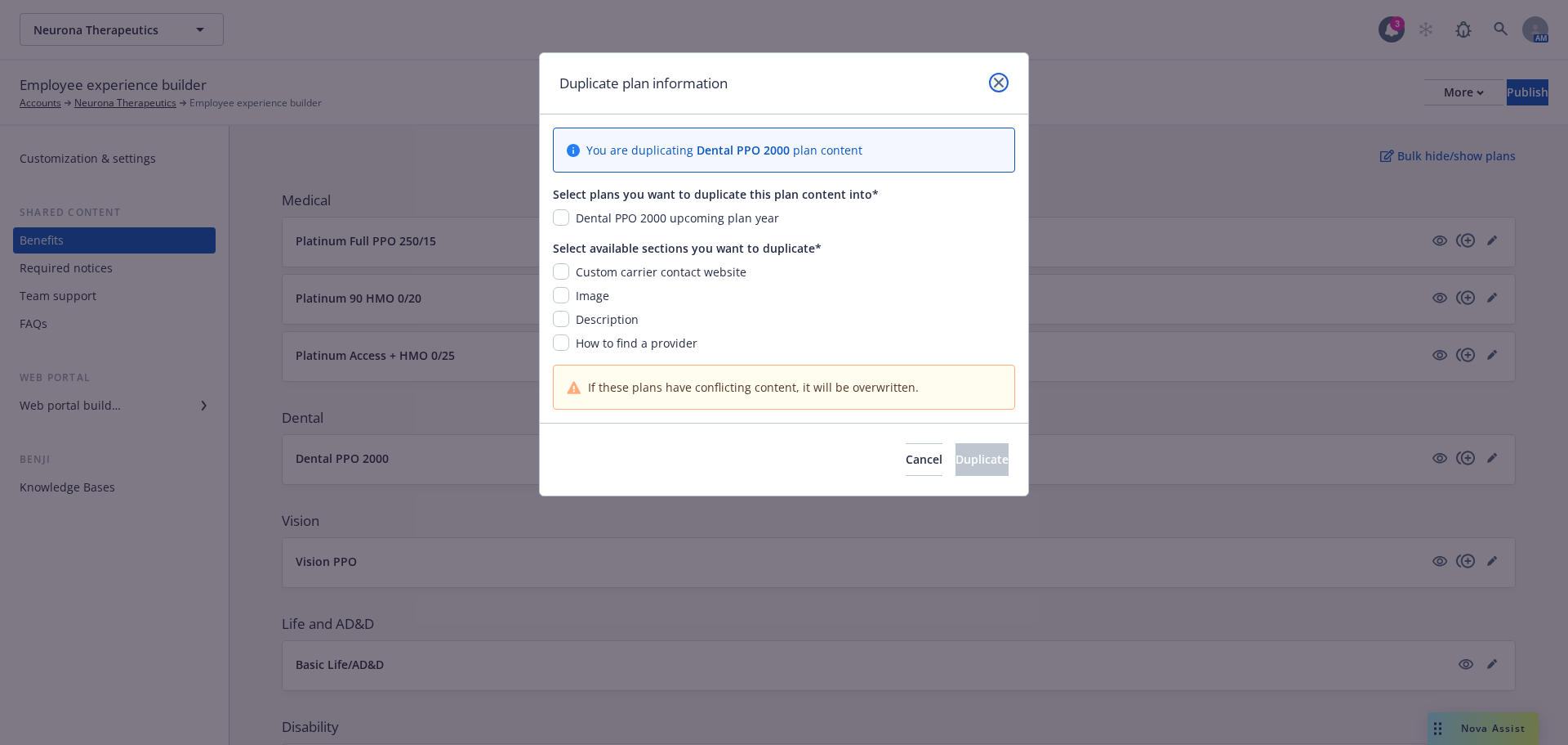
click at [1004, 76] on link "close" at bounding box center [999, 83] width 20 height 20
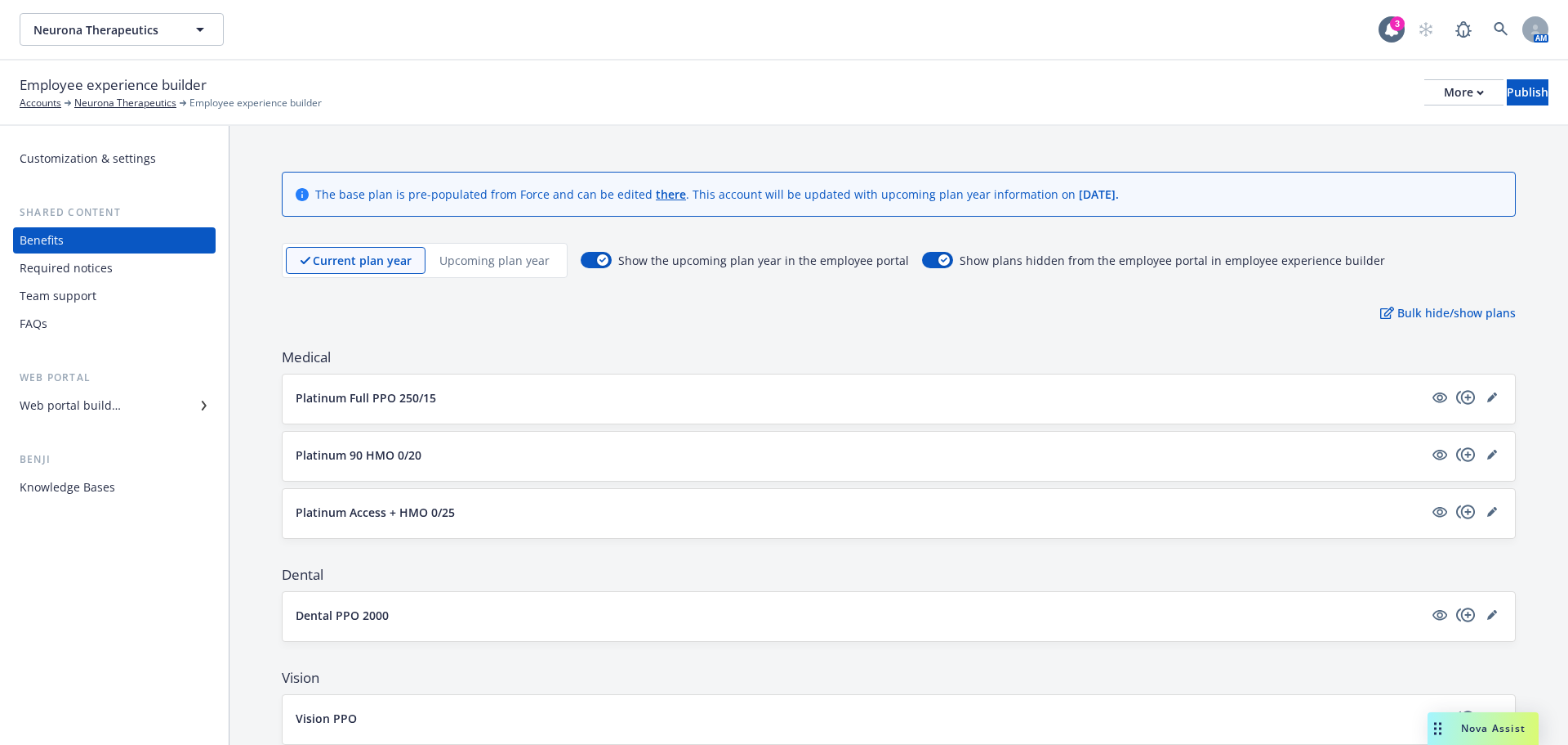
scroll to position [0, 0]
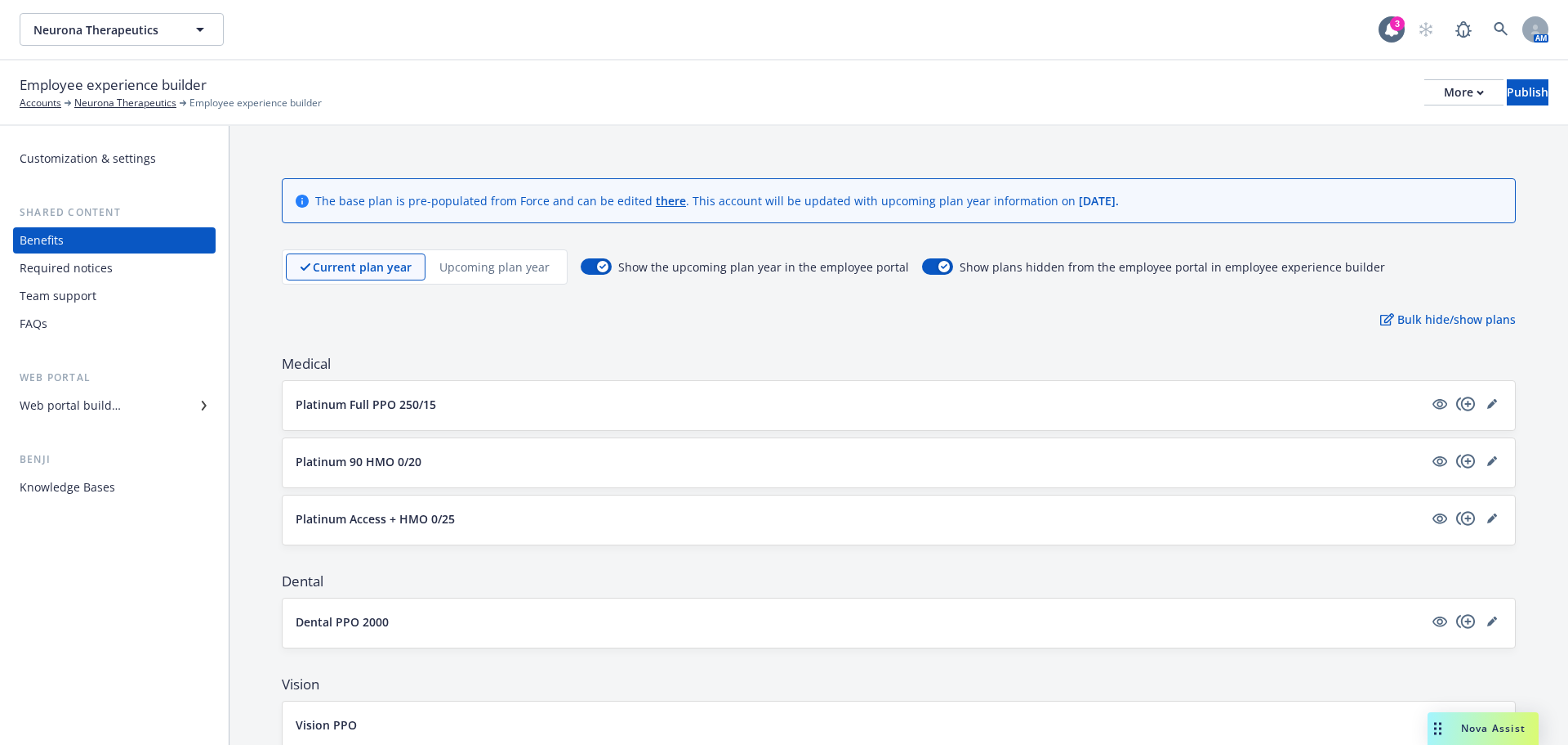
click at [500, 273] on p "Upcoming plan year" at bounding box center [495, 267] width 110 height 17
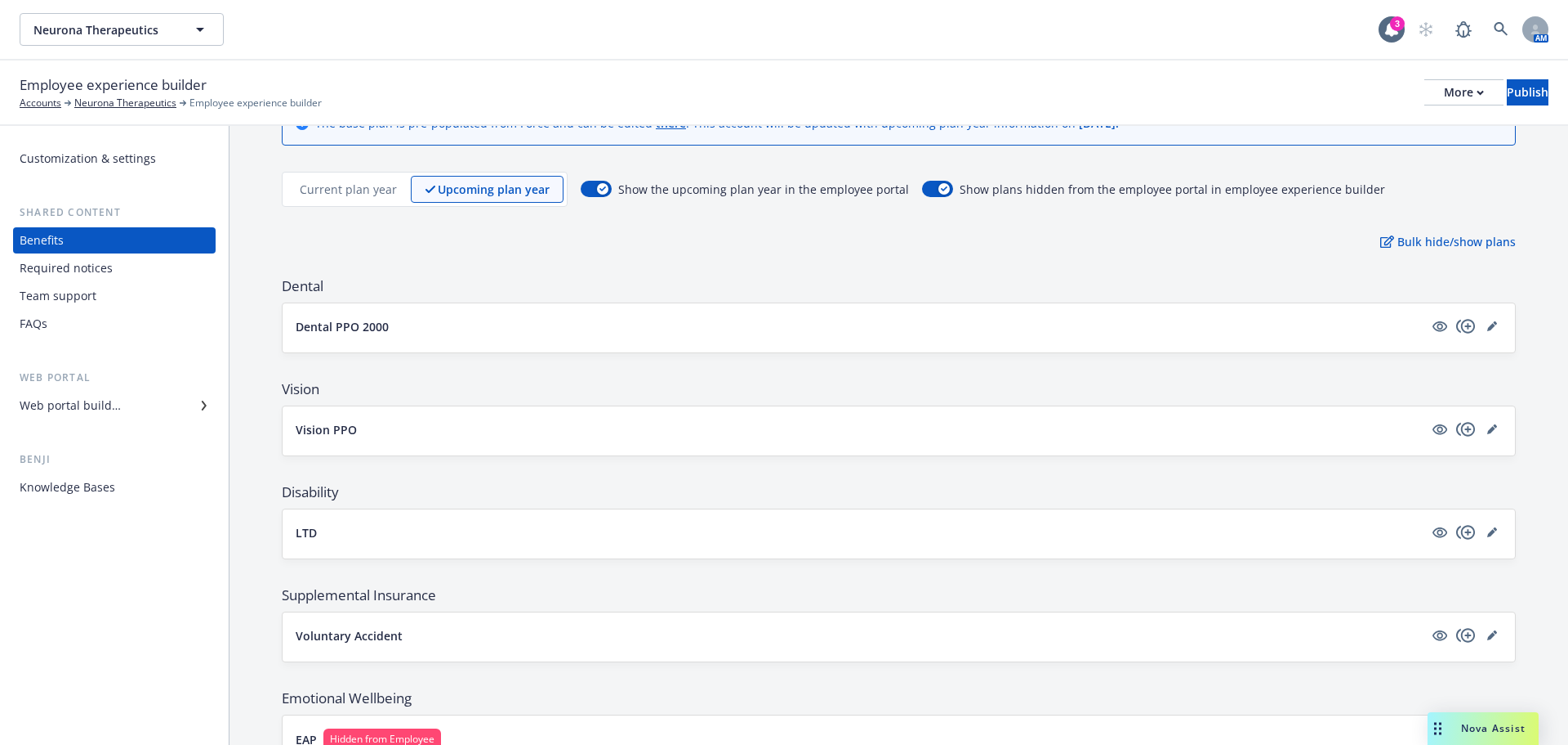
scroll to position [152, 0]
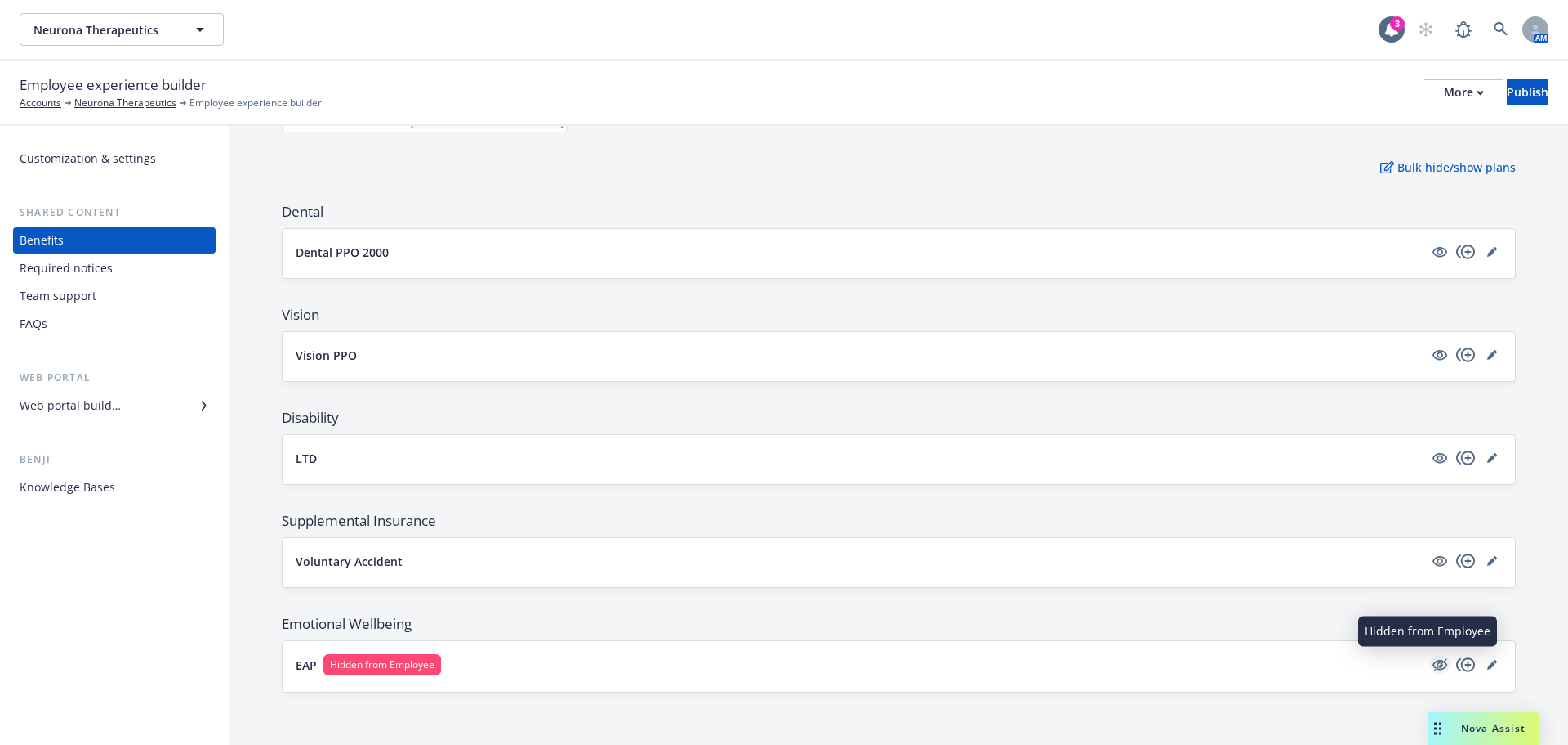
click at [1435, 659] on icon "hidden" at bounding box center [1440, 664] width 20 height 20
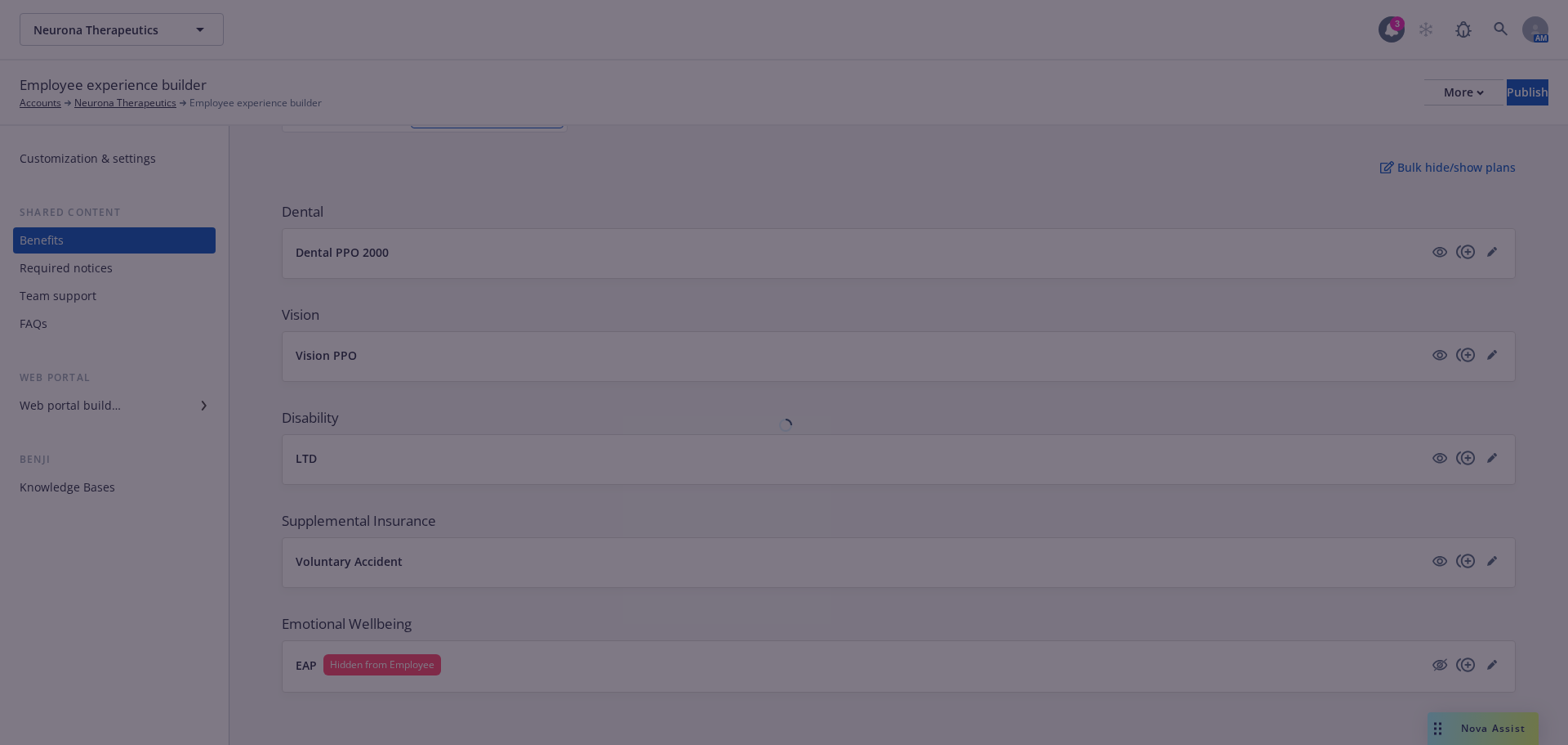
scroll to position [150, 0]
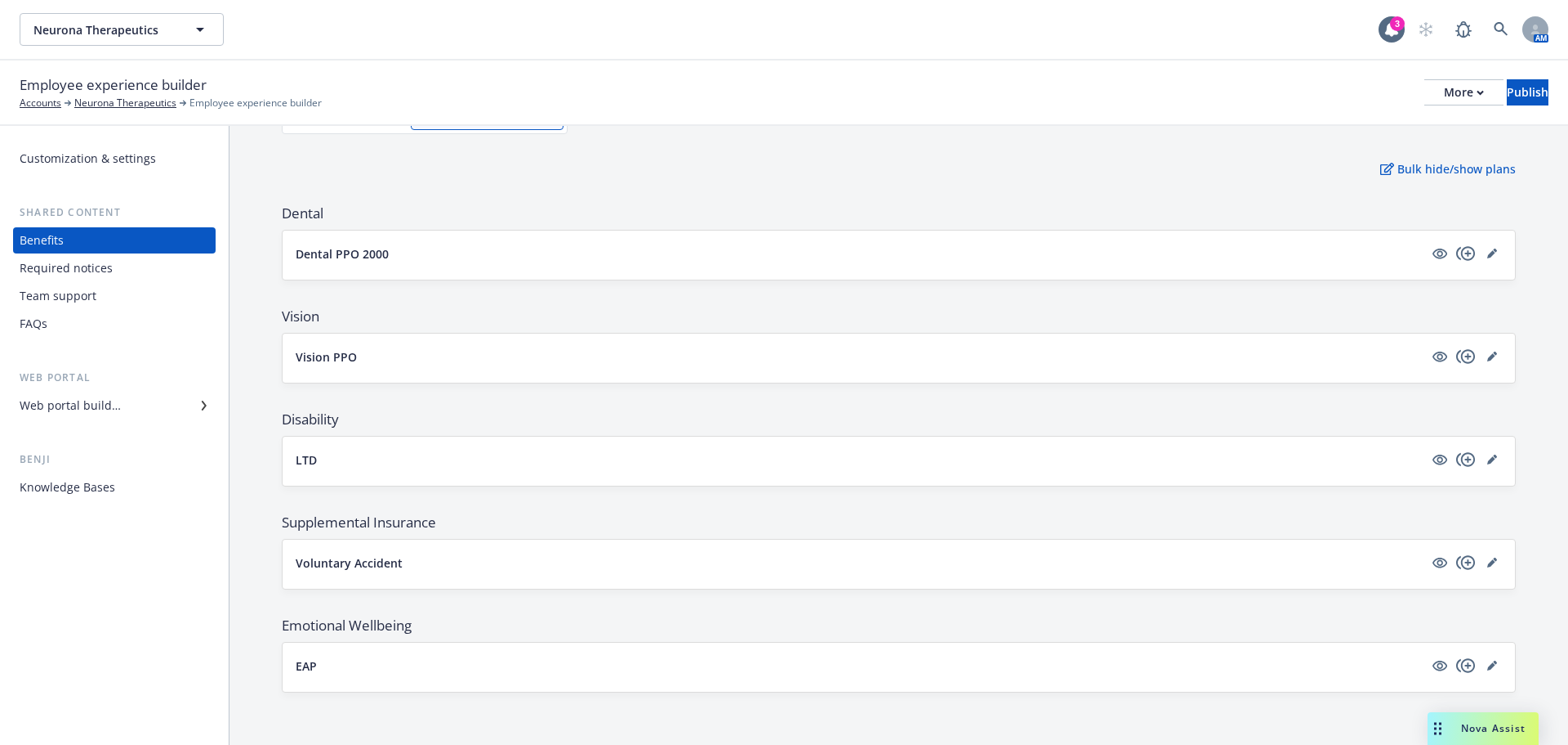
click at [196, 596] on div "Customization & settings Shared content Benefits Required notices Team support …" at bounding box center [114, 434] width 229 height 619
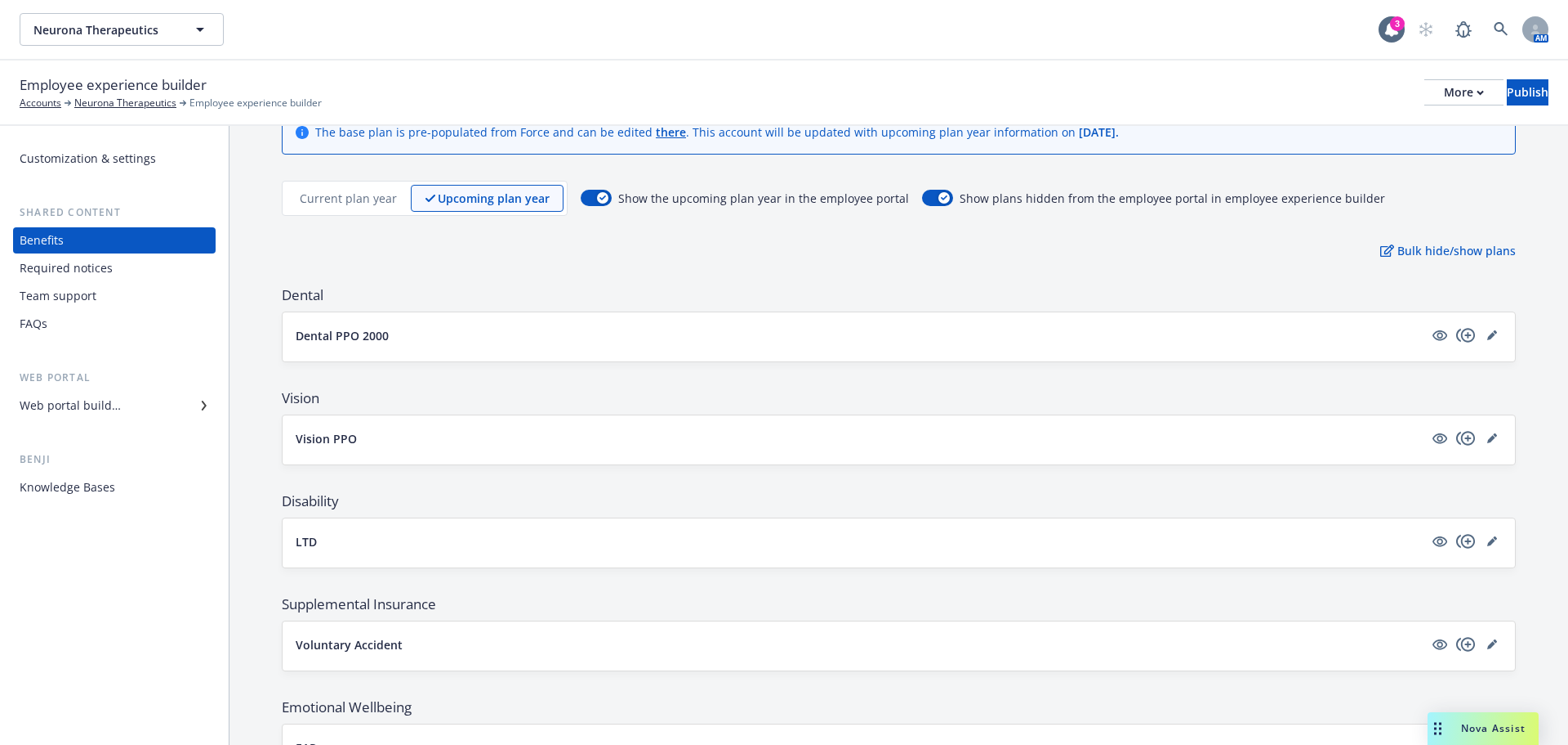
scroll to position [0, 0]
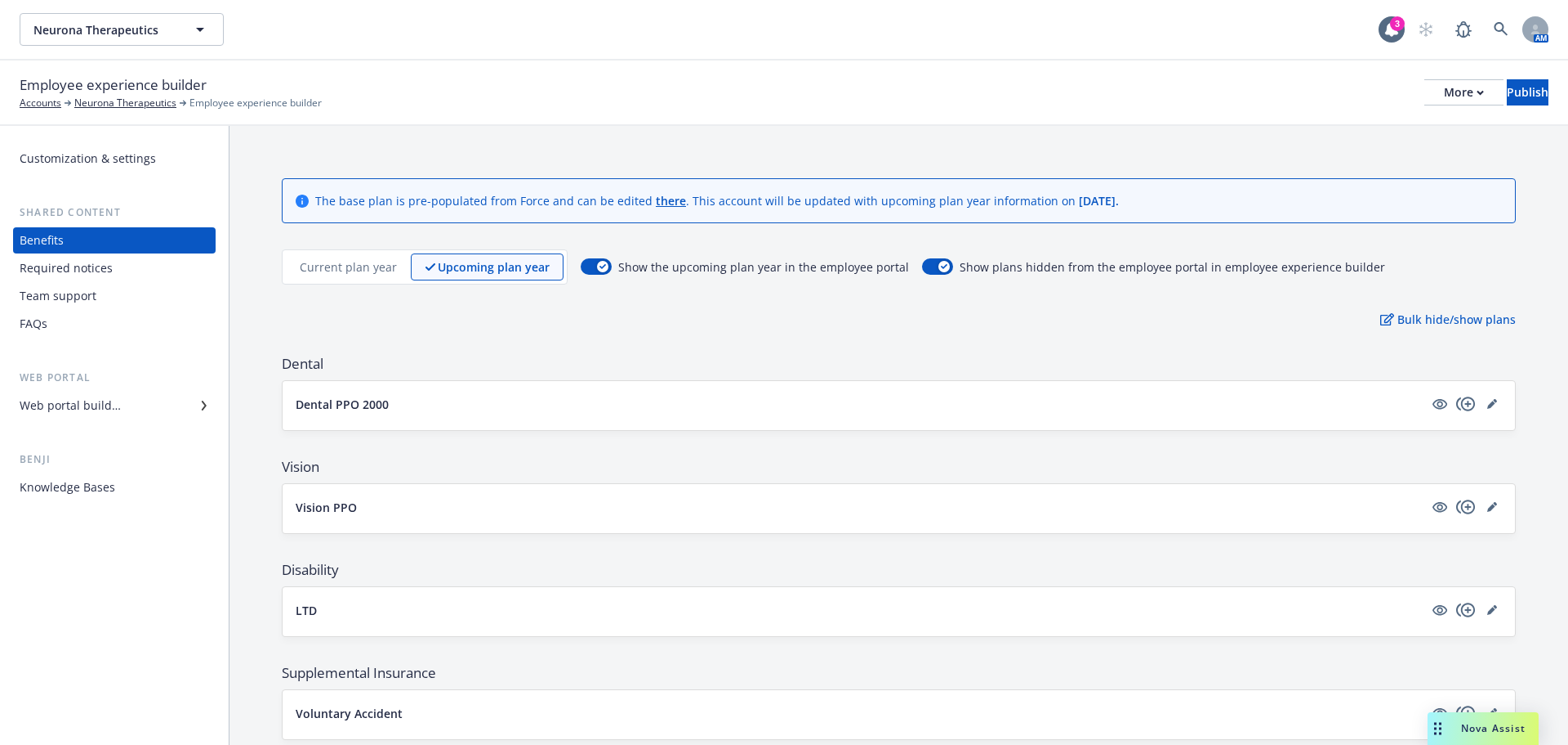
click at [317, 258] on div "Current plan year" at bounding box center [349, 267] width 125 height 27
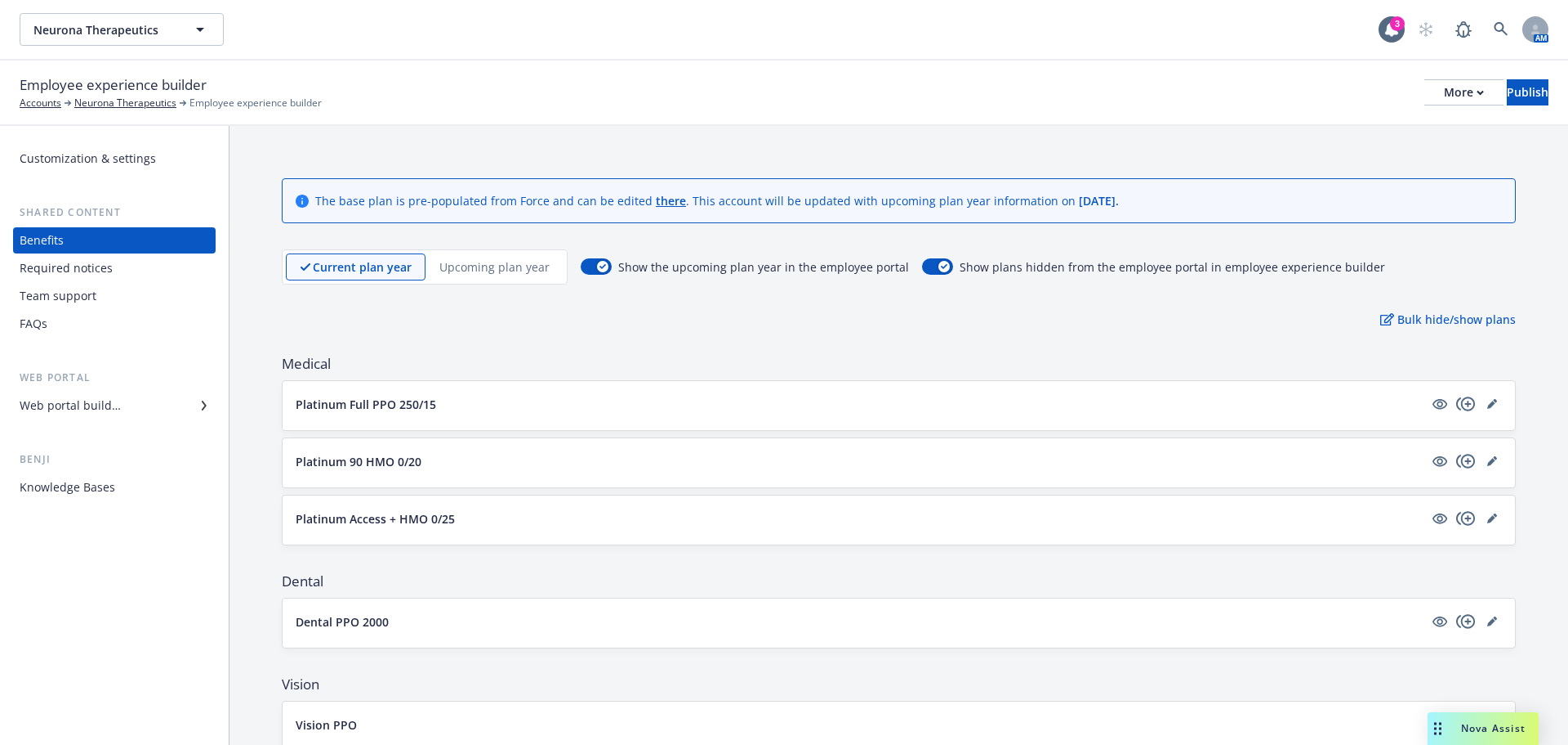
click at [477, 262] on p "Upcoming plan year" at bounding box center [495, 267] width 110 height 17
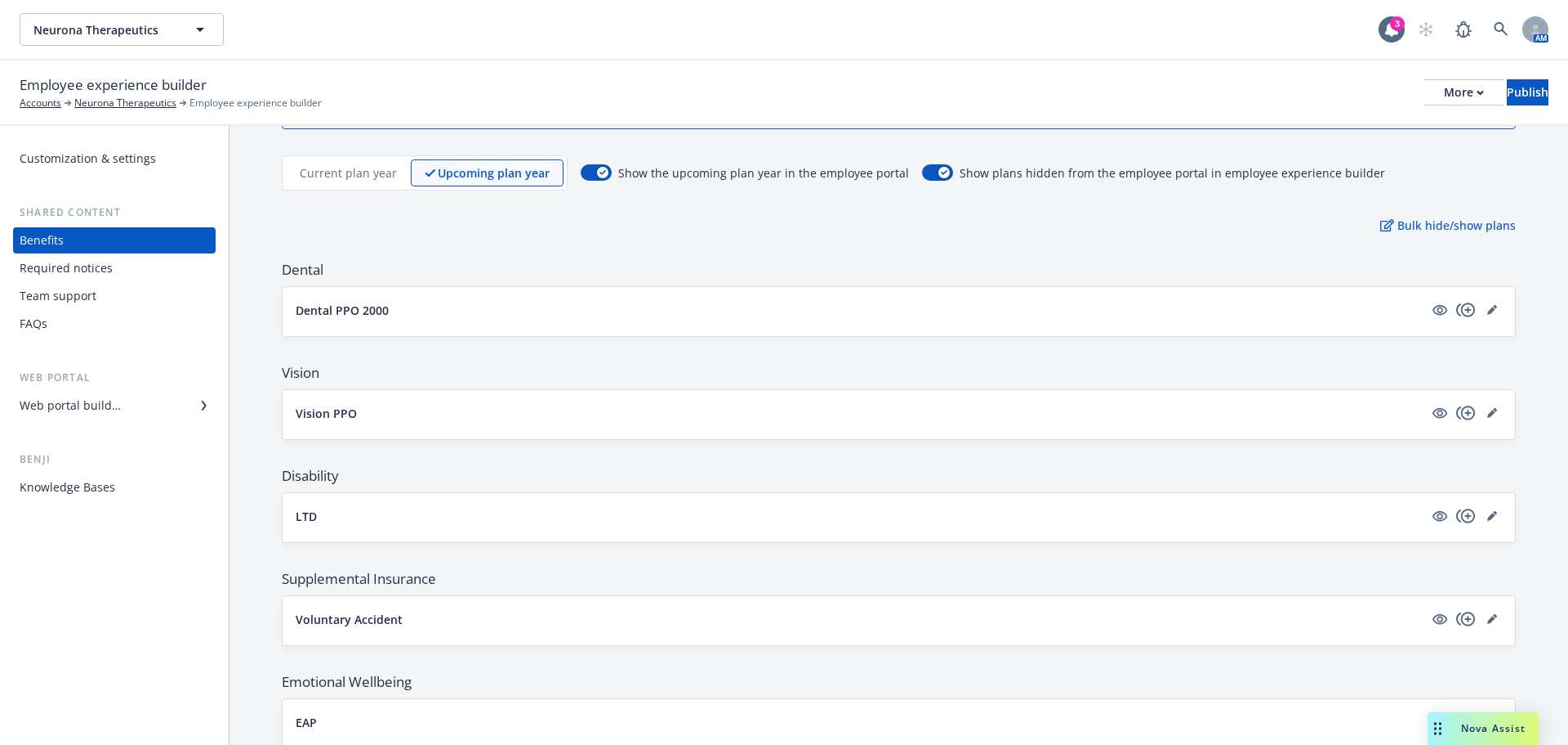
scroll to position [150, 0]
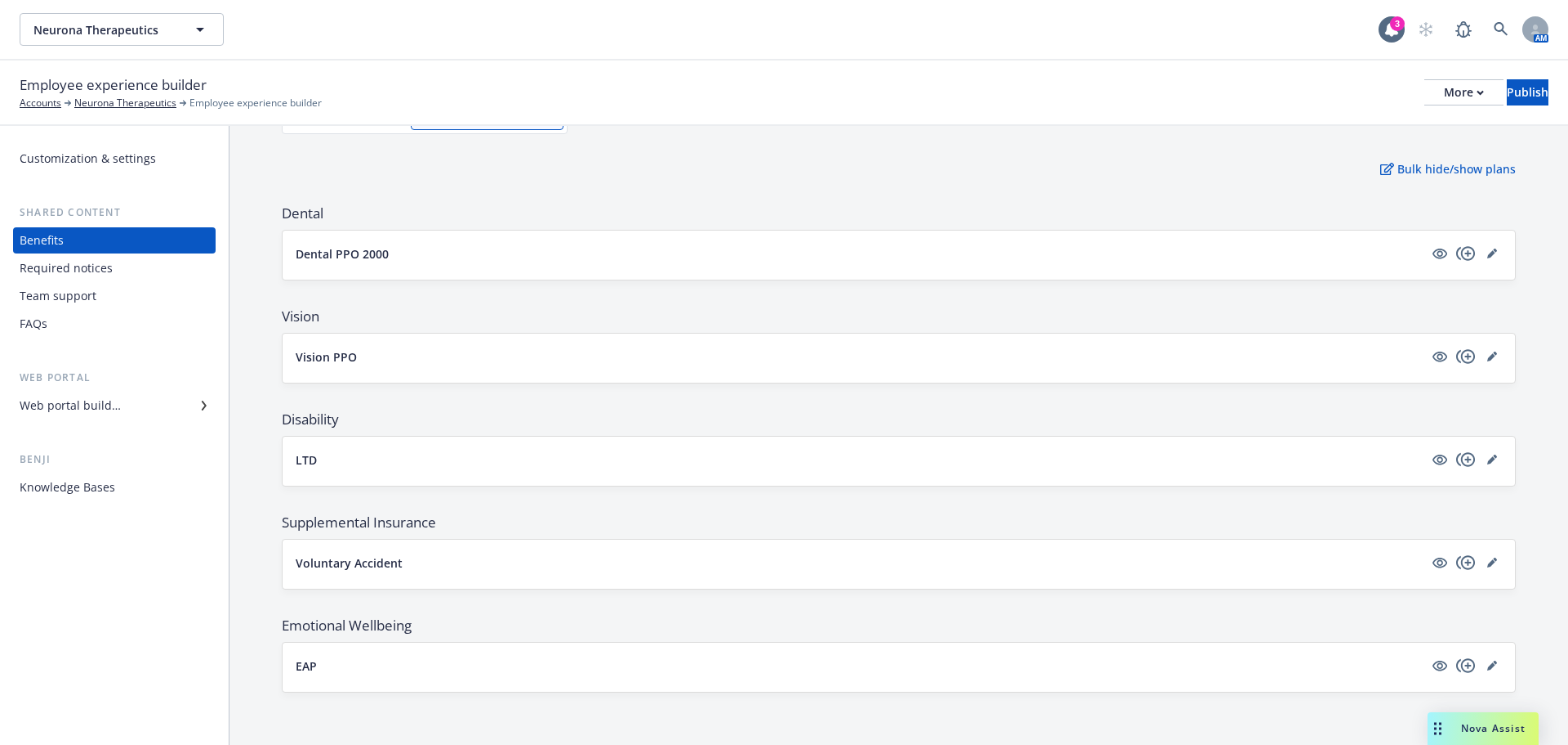
click at [84, 412] on div "Web portal builder" at bounding box center [70, 406] width 102 height 27
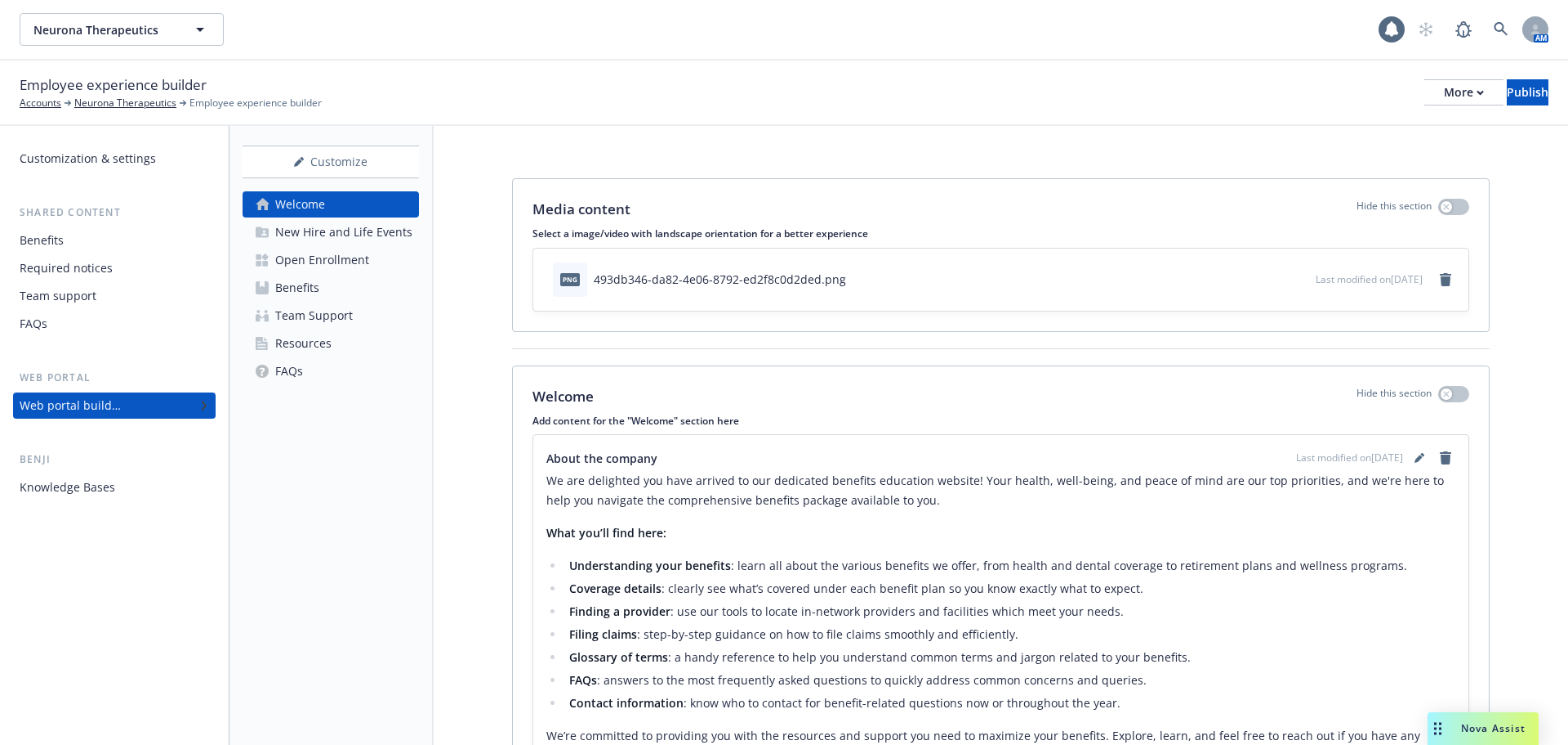
click at [297, 289] on div "Benefits" at bounding box center [297, 288] width 44 height 27
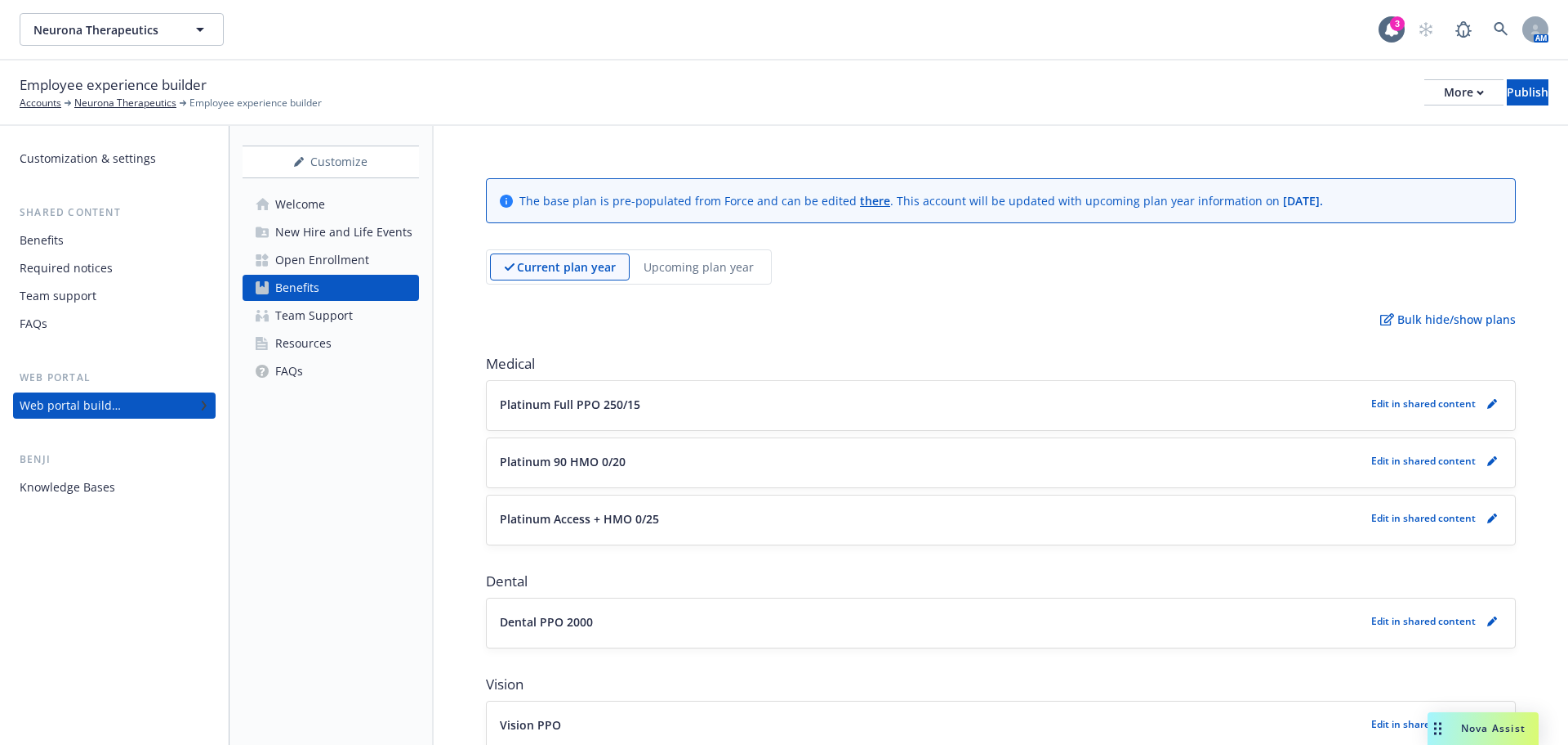
click at [657, 263] on p "Upcoming plan year" at bounding box center [699, 267] width 110 height 17
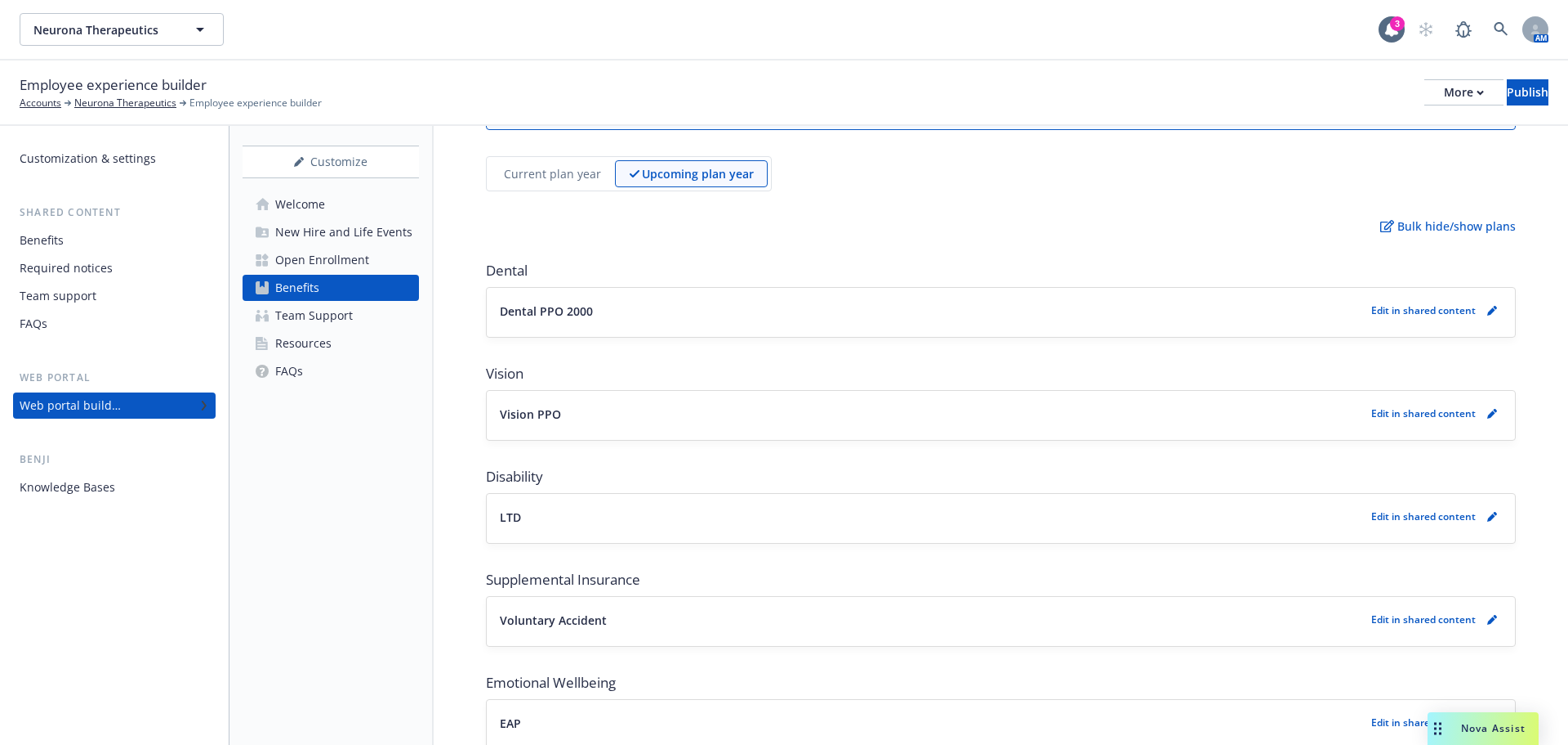
scroll to position [150, 0]
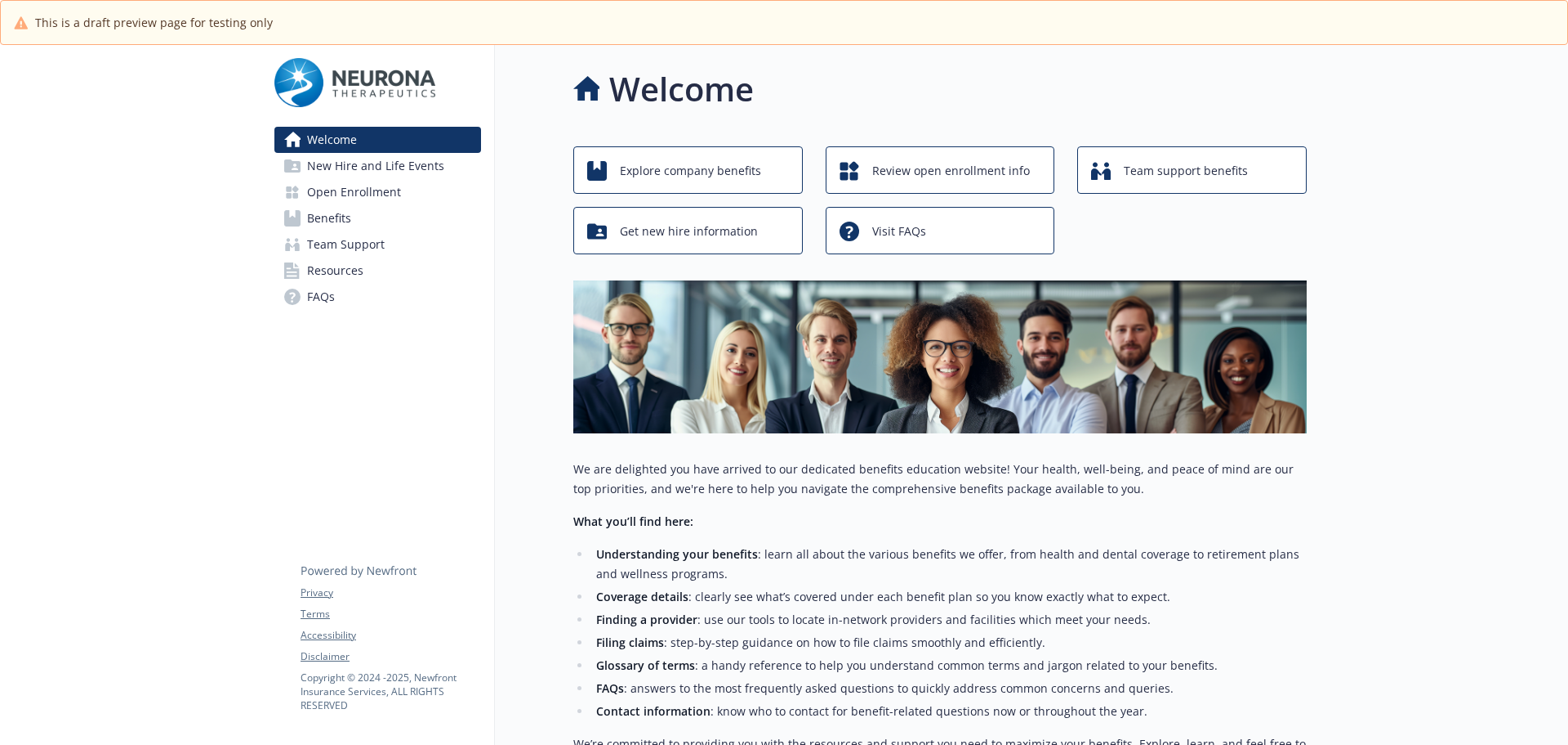
click at [331, 212] on span "Benefits" at bounding box center [329, 219] width 44 height 27
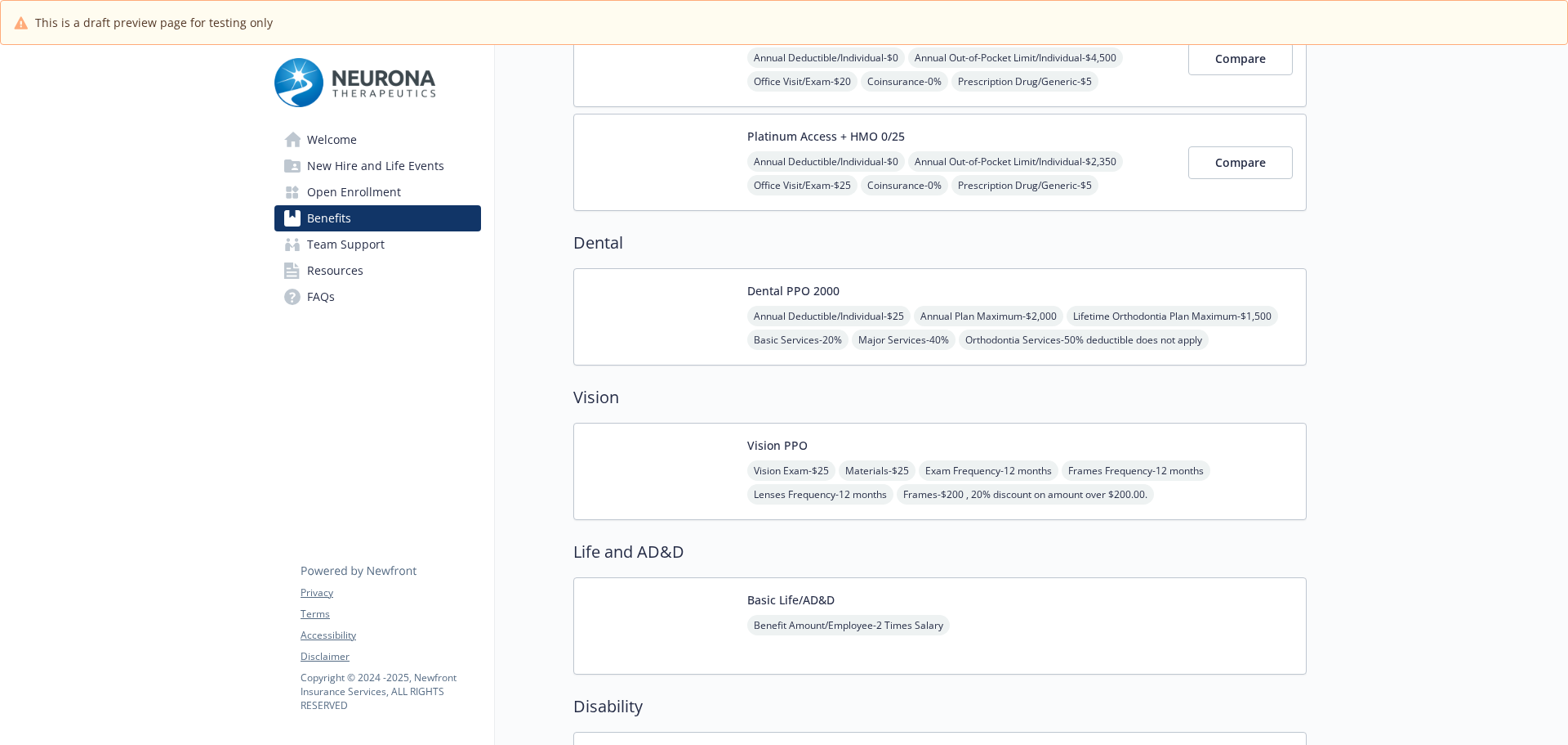
scroll to position [327, 0]
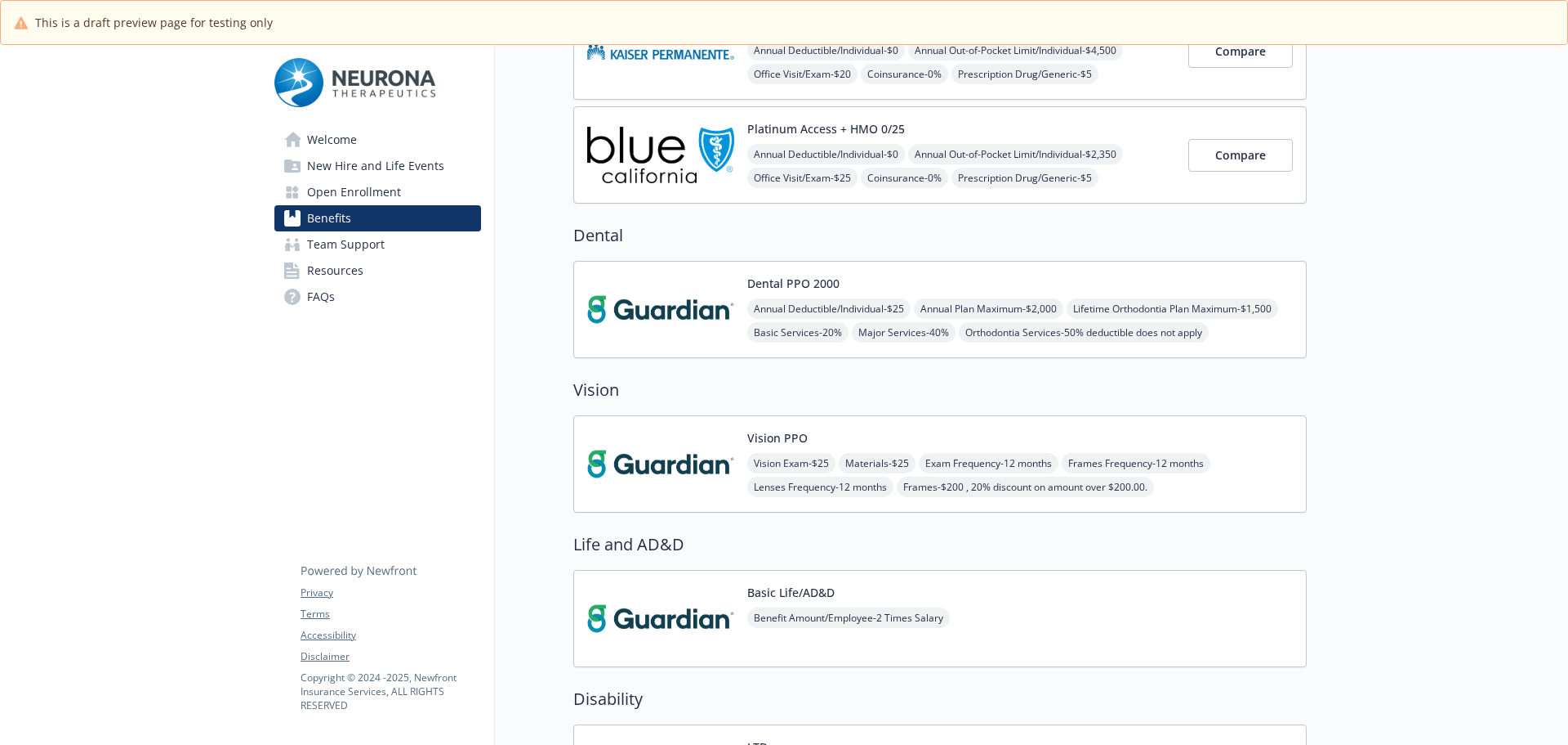
click at [732, 287] on img at bounding box center [660, 309] width 147 height 69
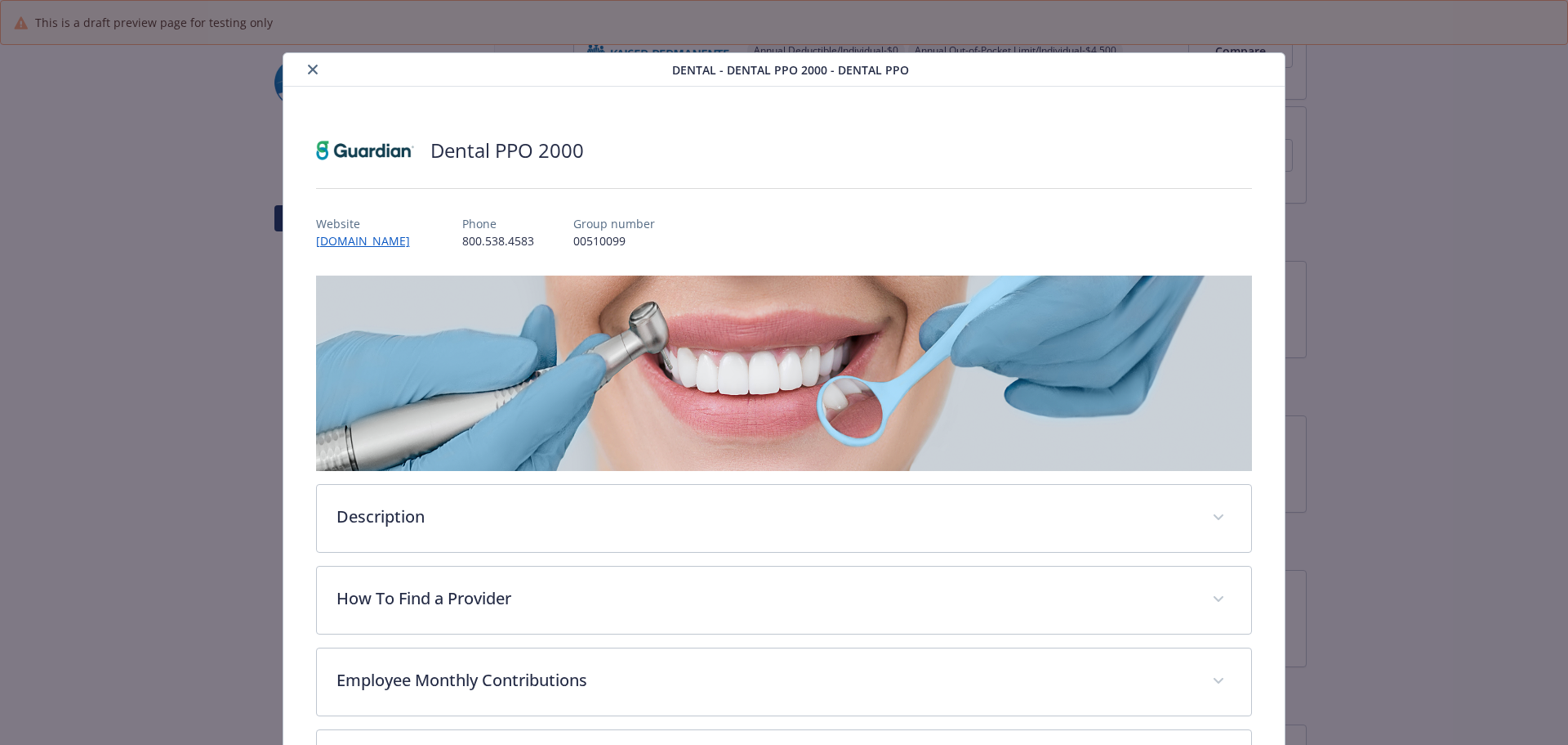
scroll to position [49, 0]
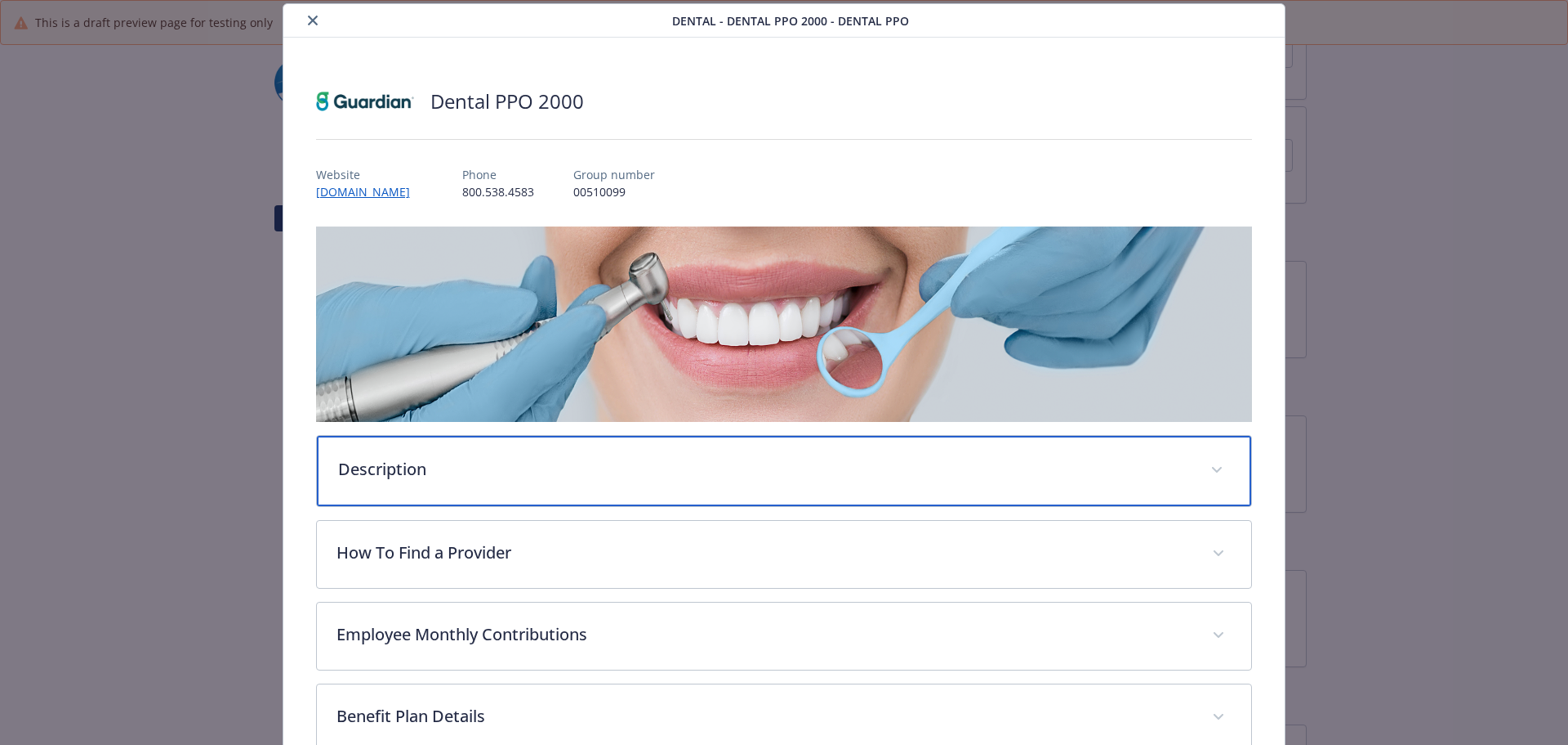
click at [488, 474] on p "Description" at bounding box center [765, 469] width 854 height 25
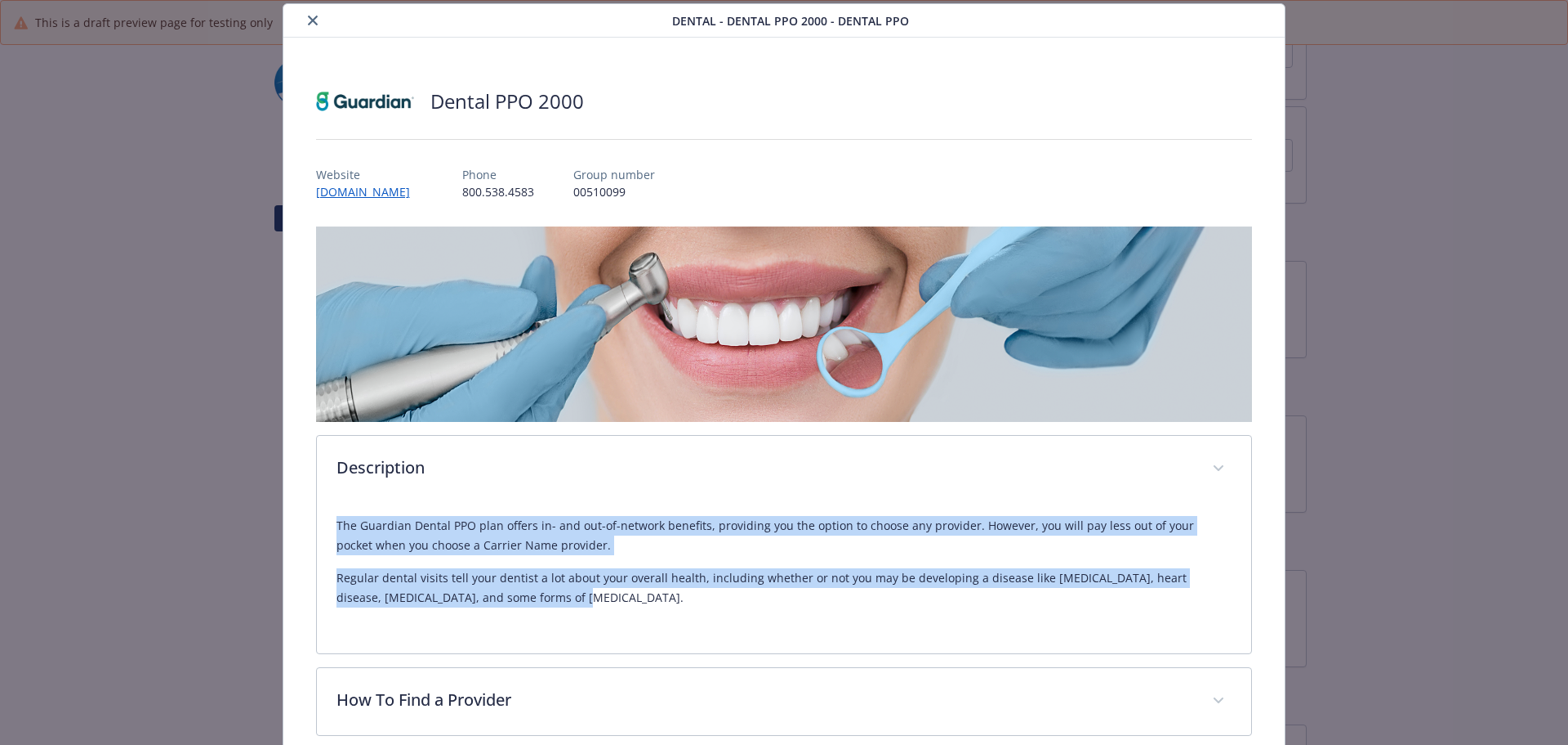
drag, startPoint x: 317, startPoint y: 527, endPoint x: 1036, endPoint y: 626, distance: 725.8
click at [1036, 626] on div "The Guardian Dental PPO plan offers in- and out-of-network benefits, providing …" at bounding box center [784, 578] width 935 height 150
copy div "The Guardian Dental PPO plan offers in- and out-of-network benefits, providing …"
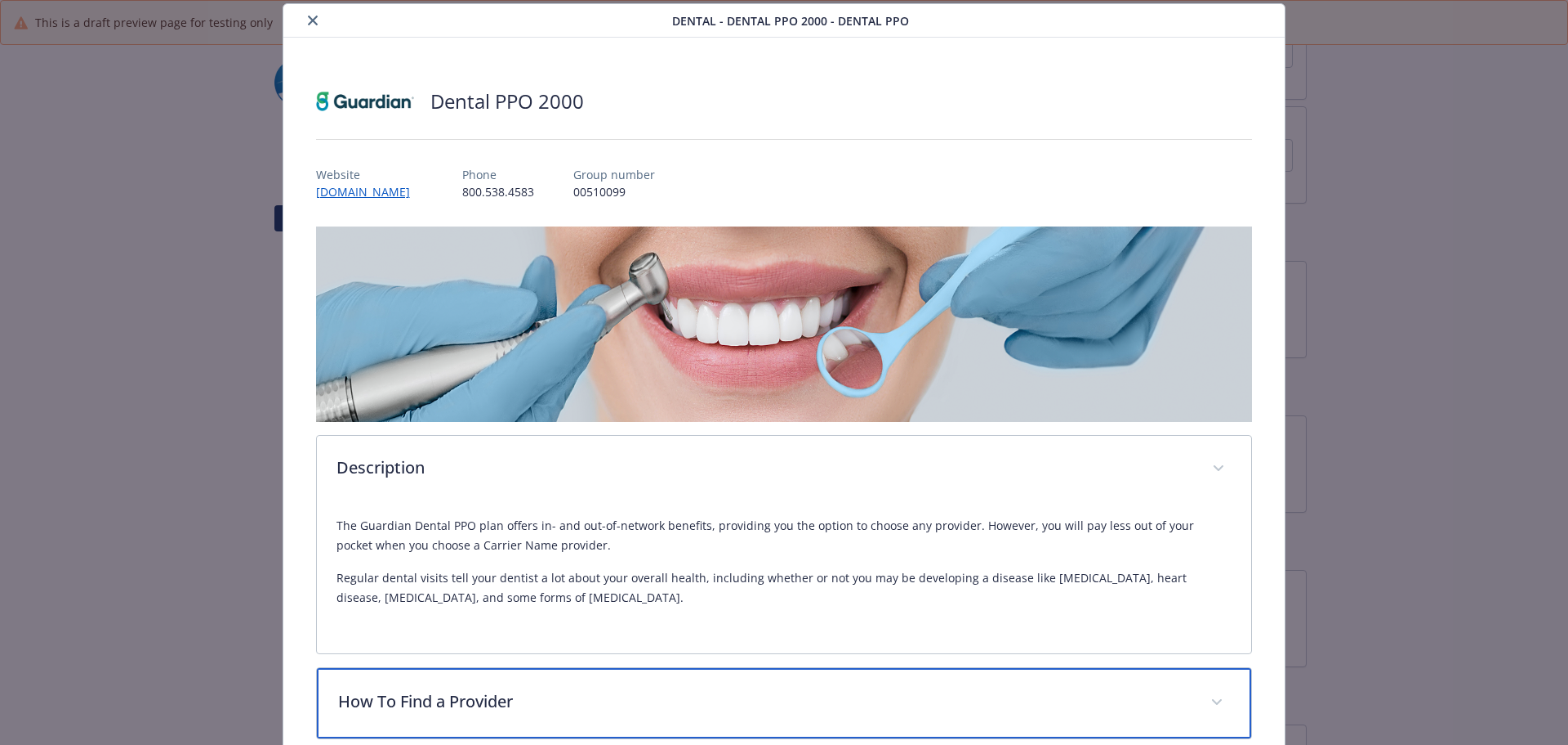
click at [458, 703] on p "How To Find a Provider" at bounding box center [765, 701] width 854 height 25
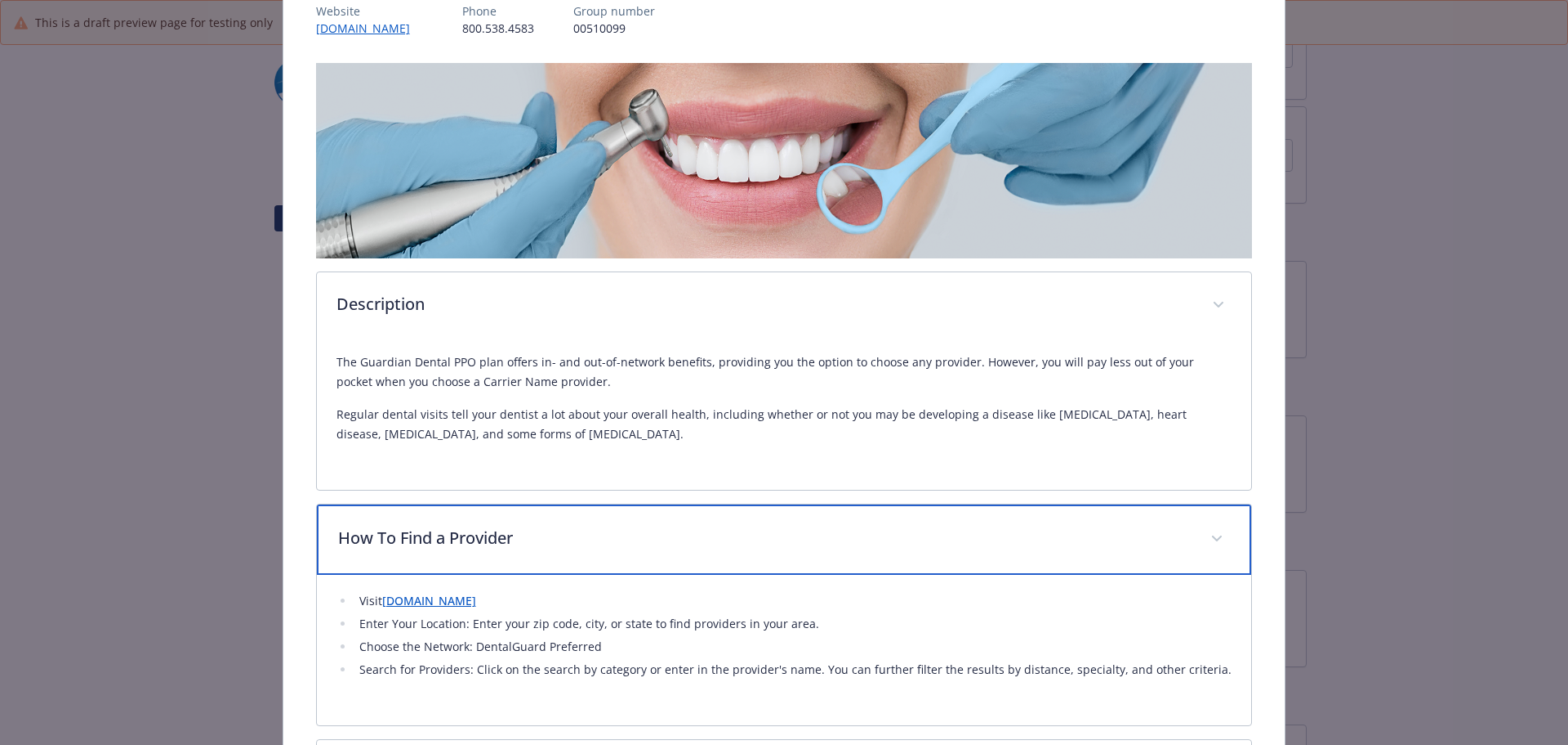
scroll to position [295, 0]
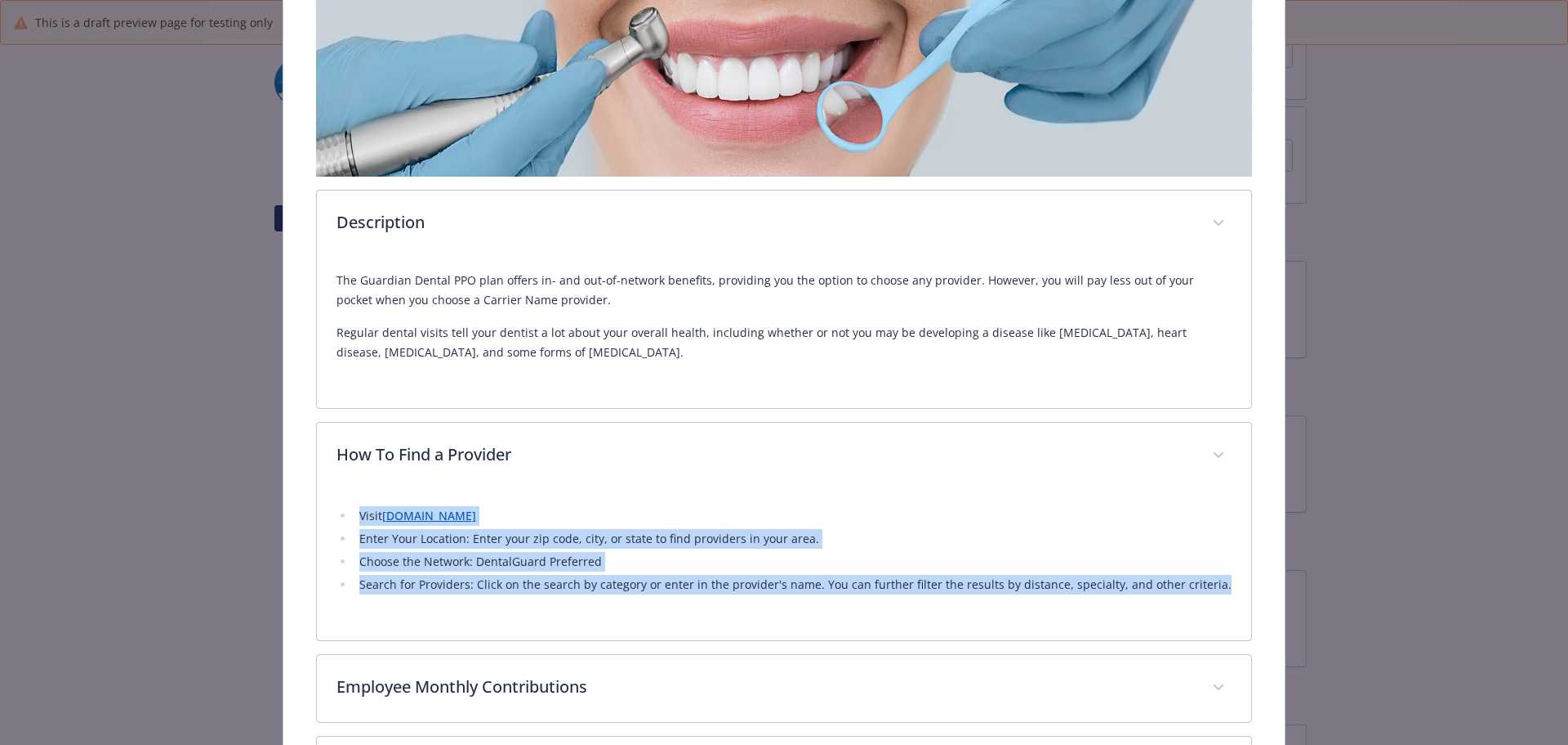
drag, startPoint x: 340, startPoint y: 510, endPoint x: 1298, endPoint y: 619, distance: 964.2
click at [1298, 619] on div "Dental - Dental PPO 2000 - Dental PPO Dental PPO 2000 Website [DOMAIN_NAME] Pho…" at bounding box center [784, 341] width 1255 height 1168
copy ul "Visit [DOMAIN_NAME] Enter Your Location: Enter your zip code, city, or state to…"
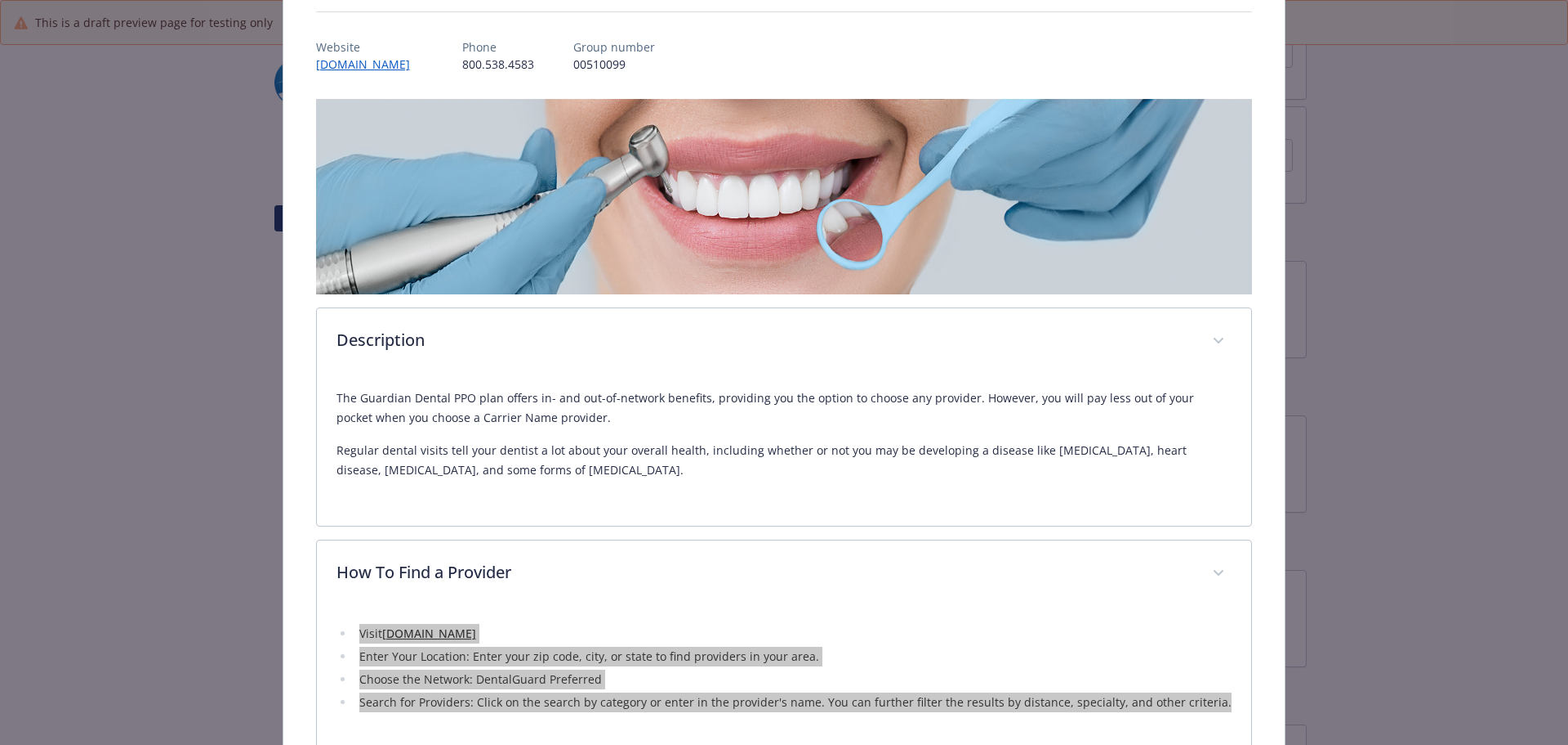
scroll to position [0, 0]
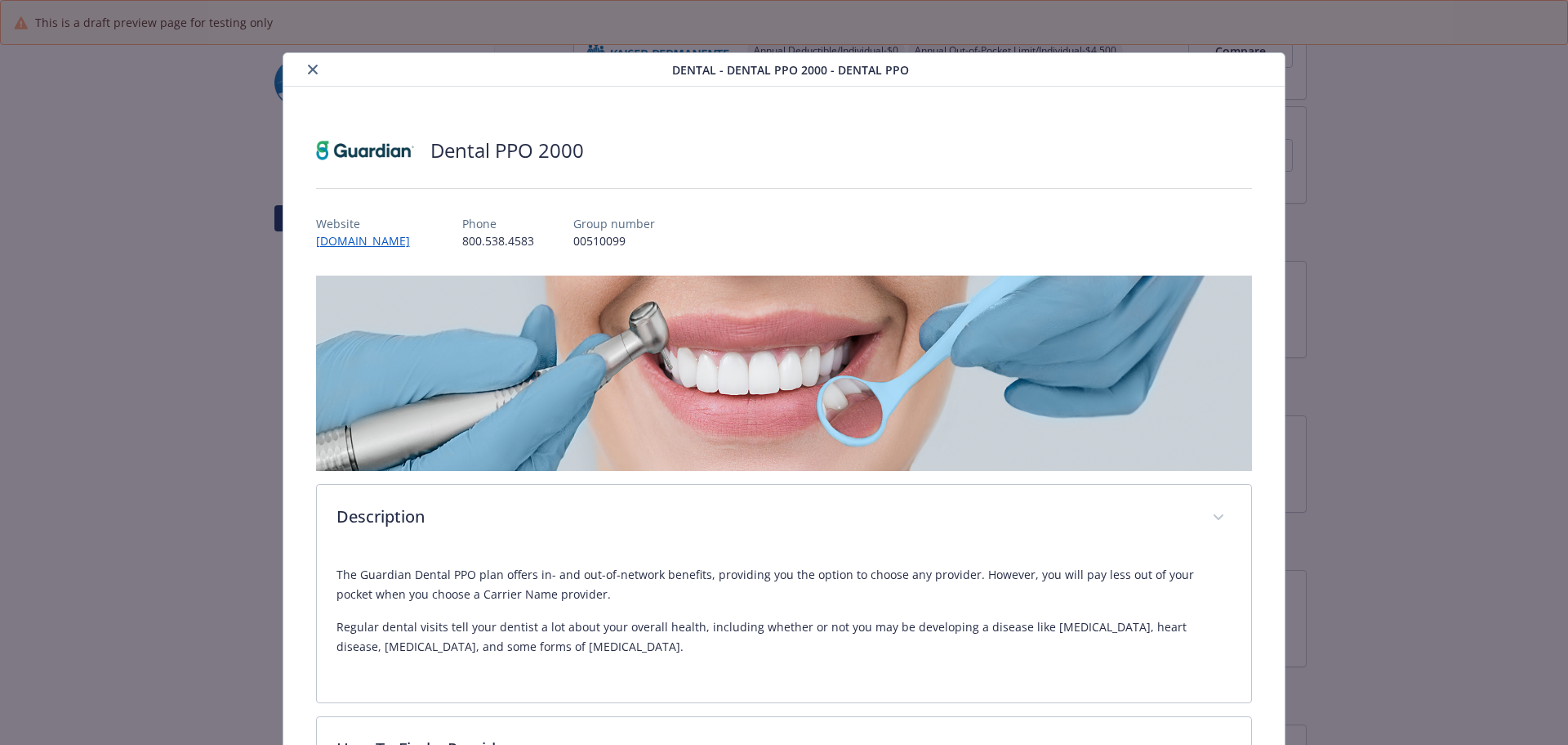
drag, startPoint x: 610, startPoint y: 242, endPoint x: 472, endPoint y: 246, distance: 138.1
click at [453, 245] on div "Website [DOMAIN_NAME] Phone [PHONE_NUMBER] Group number 00510099" at bounding box center [784, 225] width 937 height 48
click at [487, 243] on div "Website [DOMAIN_NAME] Phone [PHONE_NUMBER] Group number 00510099" at bounding box center [784, 225] width 937 height 48
drag, startPoint x: 508, startPoint y: 242, endPoint x: 581, endPoint y: 240, distance: 73.0
click at [581, 240] on div "Website [DOMAIN_NAME] Phone [PHONE_NUMBER] Group number 00510099" at bounding box center [784, 225] width 937 height 48
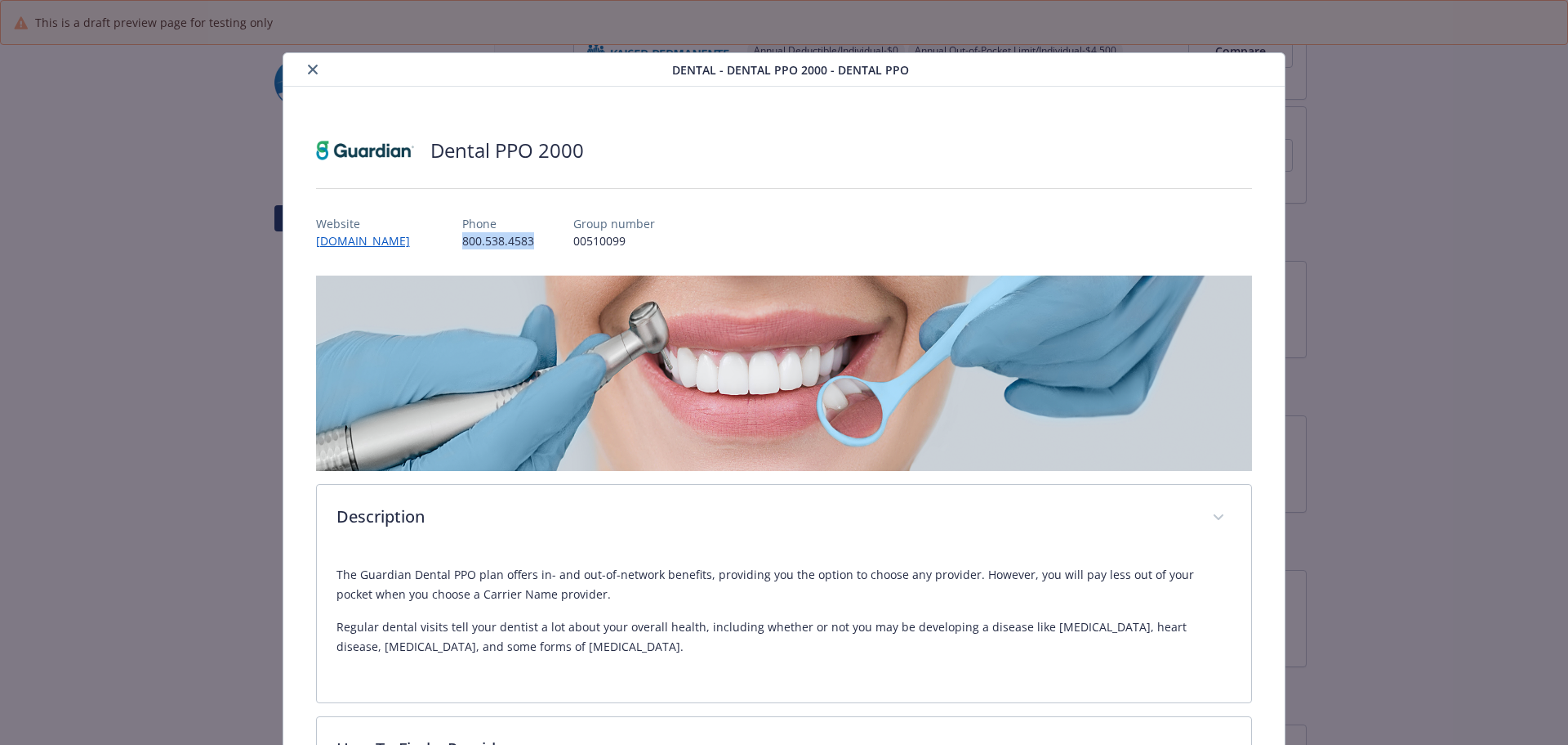
copy p "800.538.4583"
click at [302, 62] on div "details for plan Dental - Dental PPO 2000 - Dental PPO" at bounding box center [481, 69] width 383 height 20
click at [315, 69] on button "close" at bounding box center [312, 69] width 20 height 20
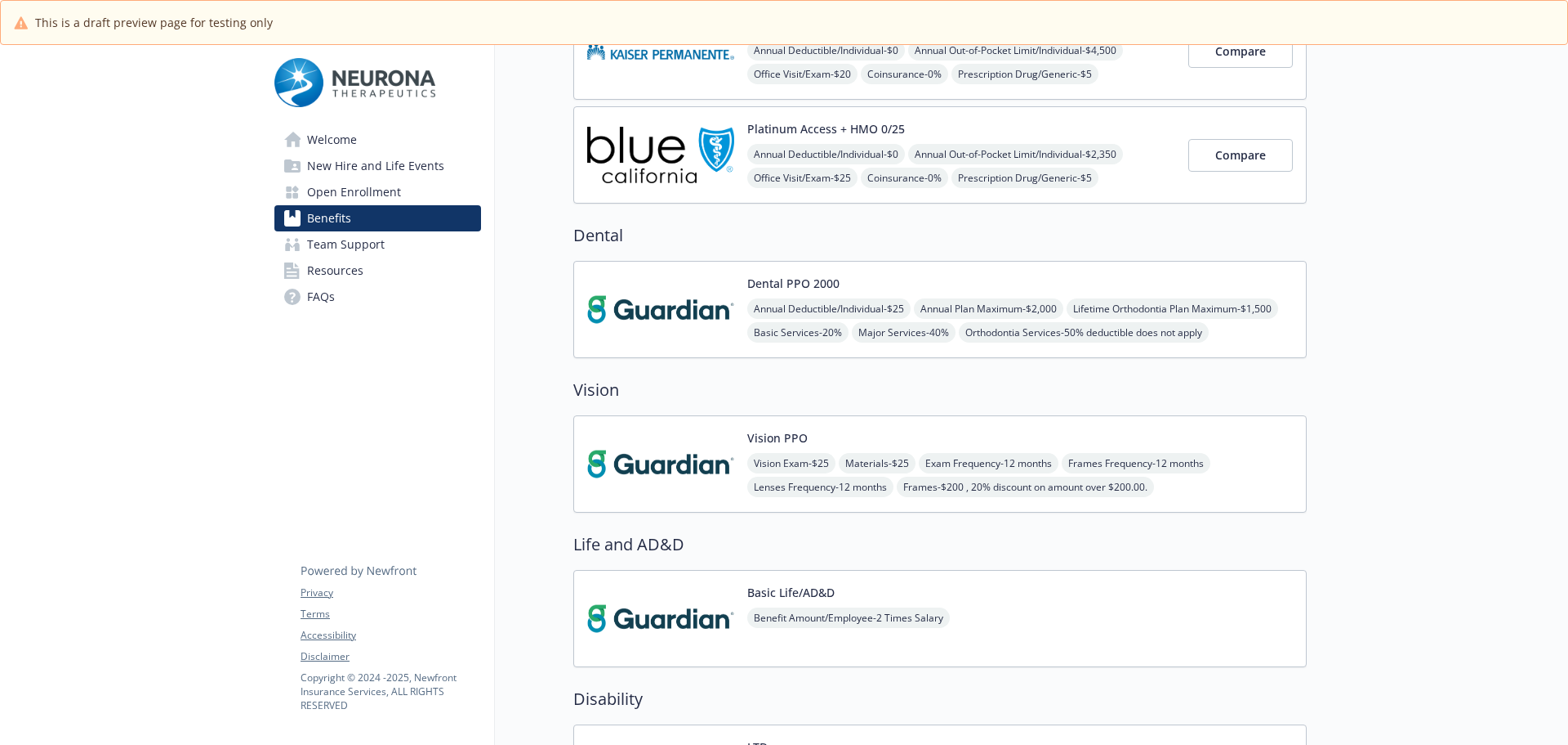
click at [714, 460] on img at bounding box center [660, 464] width 147 height 69
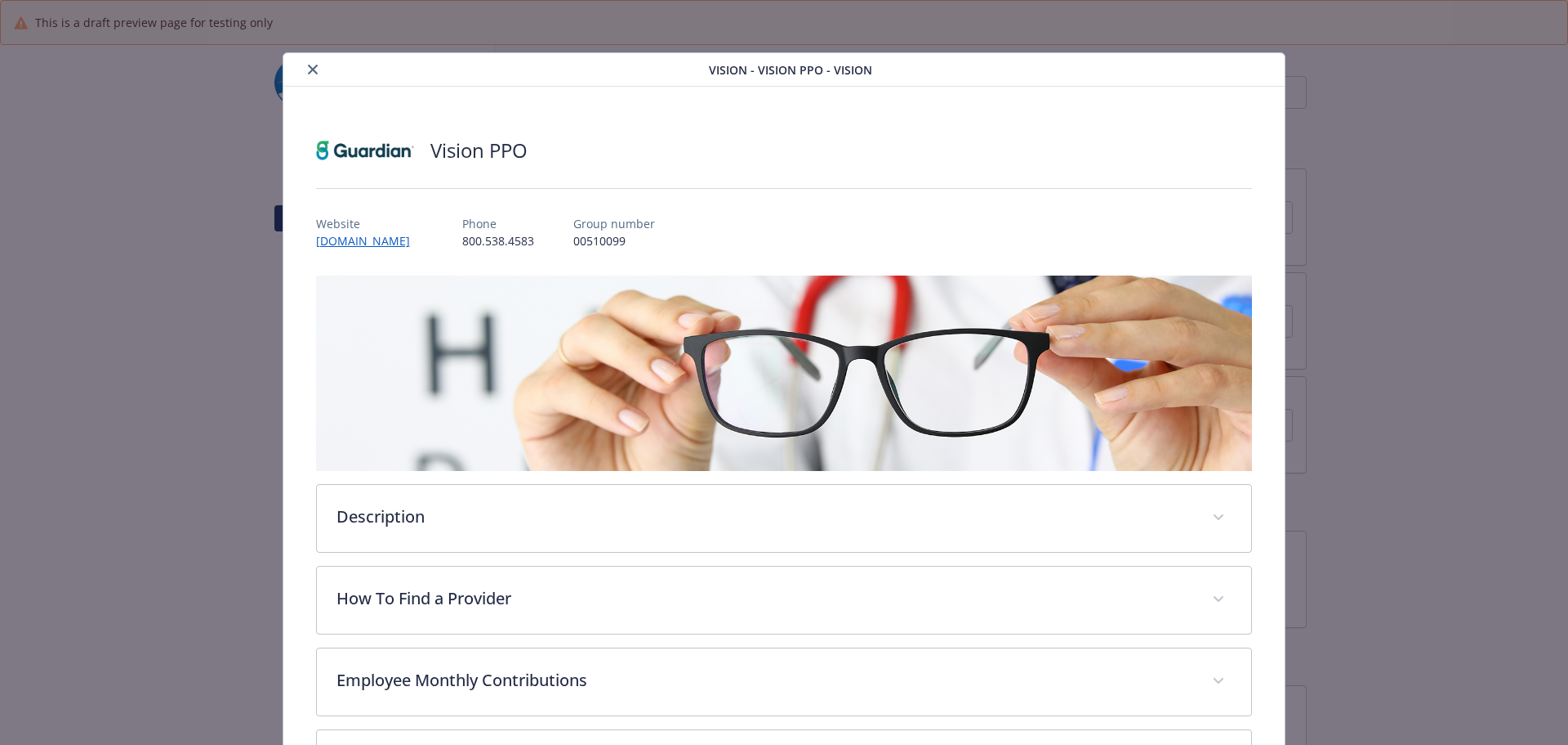
scroll to position [327, 0]
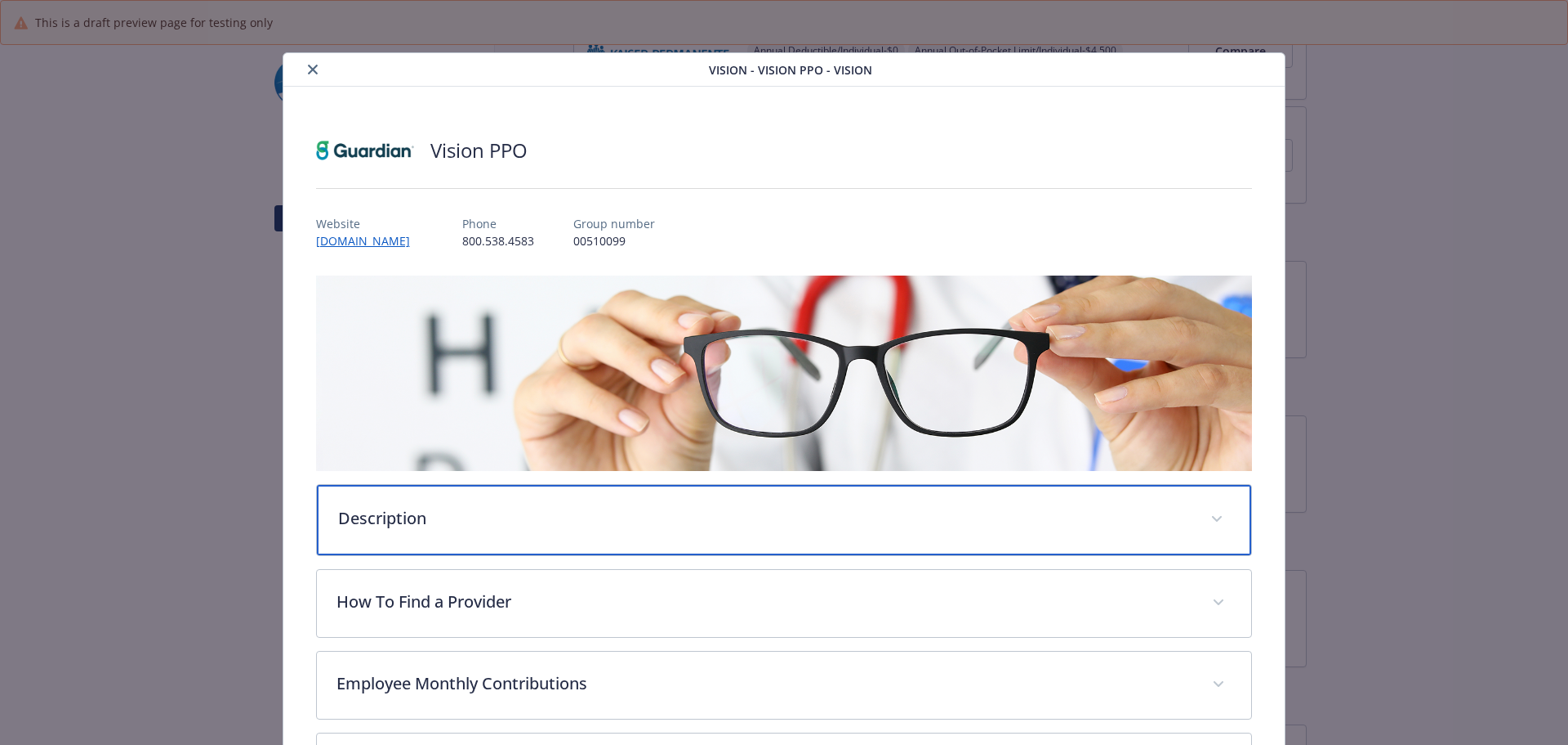
click at [626, 525] on p "Description" at bounding box center [765, 518] width 854 height 25
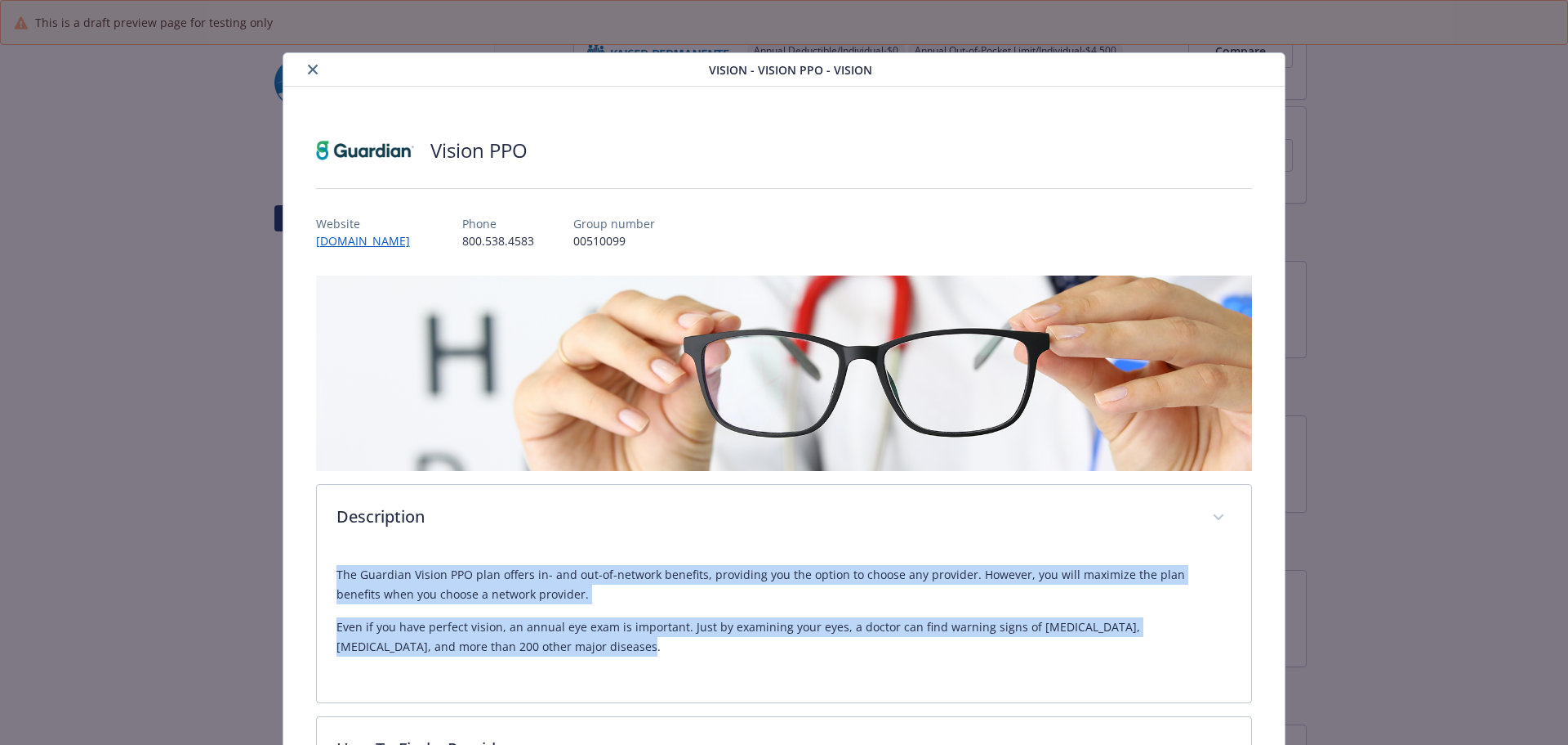
drag, startPoint x: 571, startPoint y: 651, endPoint x: 269, endPoint y: 573, distance: 311.9
click at [266, 573] on div "Vision - Vision PPO - Vision Vision PPO Website www.guardiananytime.com Phone 8…" at bounding box center [784, 561] width 1255 height 1018
copy div "The Guardian Vision PPO plan offers in- and out-of-network benefits, providing …"
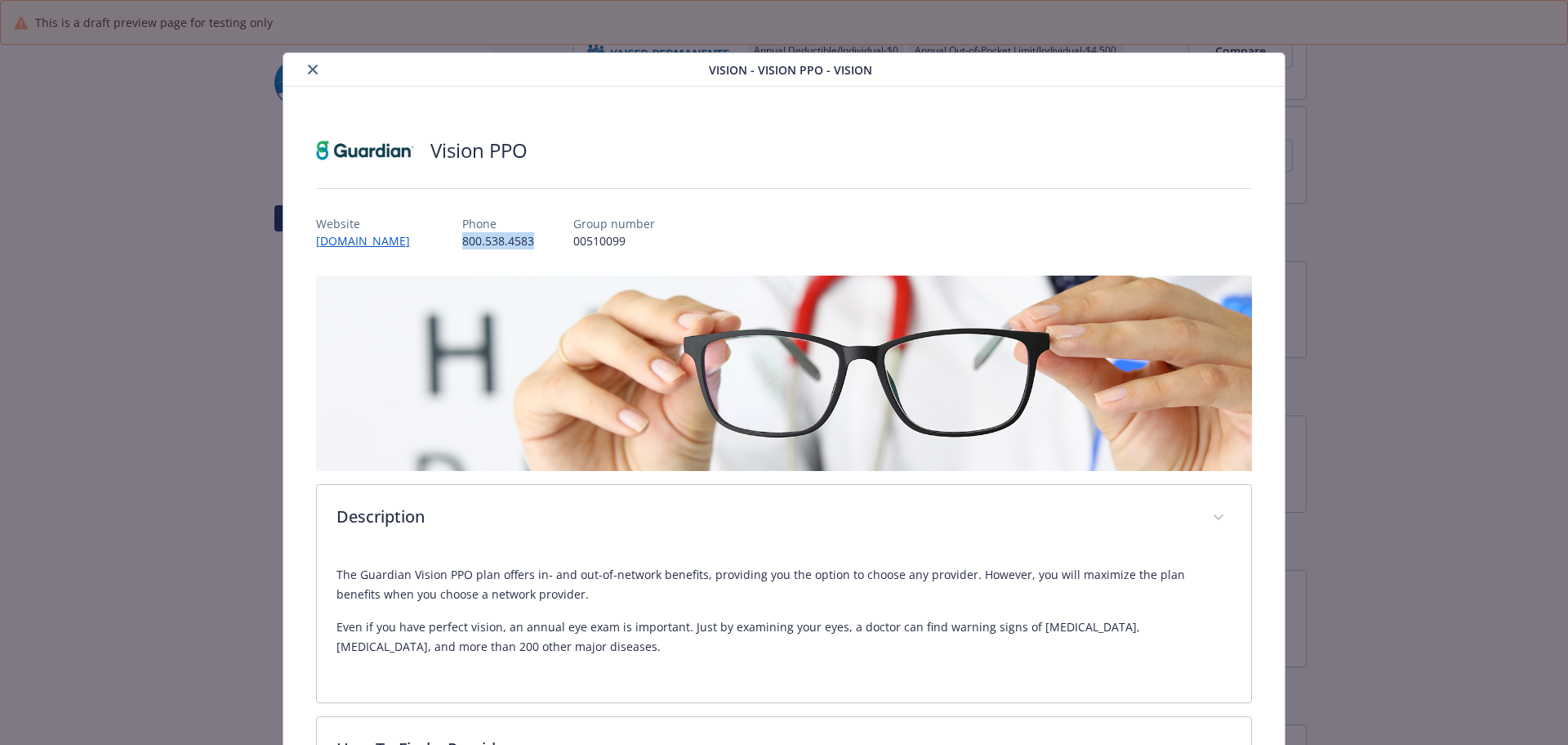
drag, startPoint x: 589, startPoint y: 246, endPoint x: 507, endPoint y: 245, distance: 82.0
click at [507, 245] on div "Website www.guardiananytime.com Phone 800.538.4583 Group number 00510099" at bounding box center [784, 225] width 937 height 48
copy p "800.538.4583"
click at [544, 570] on p "The Guardian Vision PPO plan offers in- and out-of-network benefits, providing …" at bounding box center [784, 583] width 897 height 39
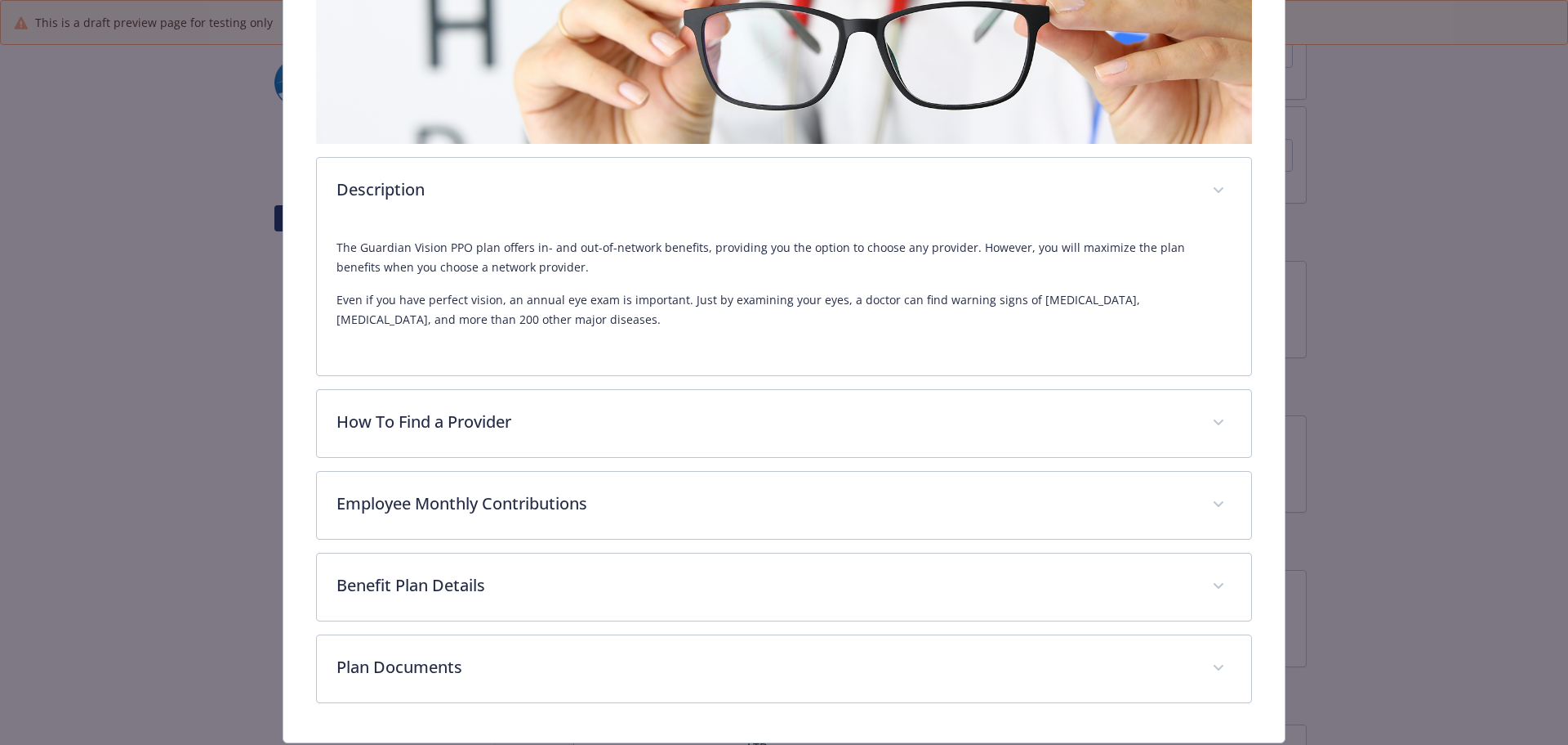
scroll to position [376, 0]
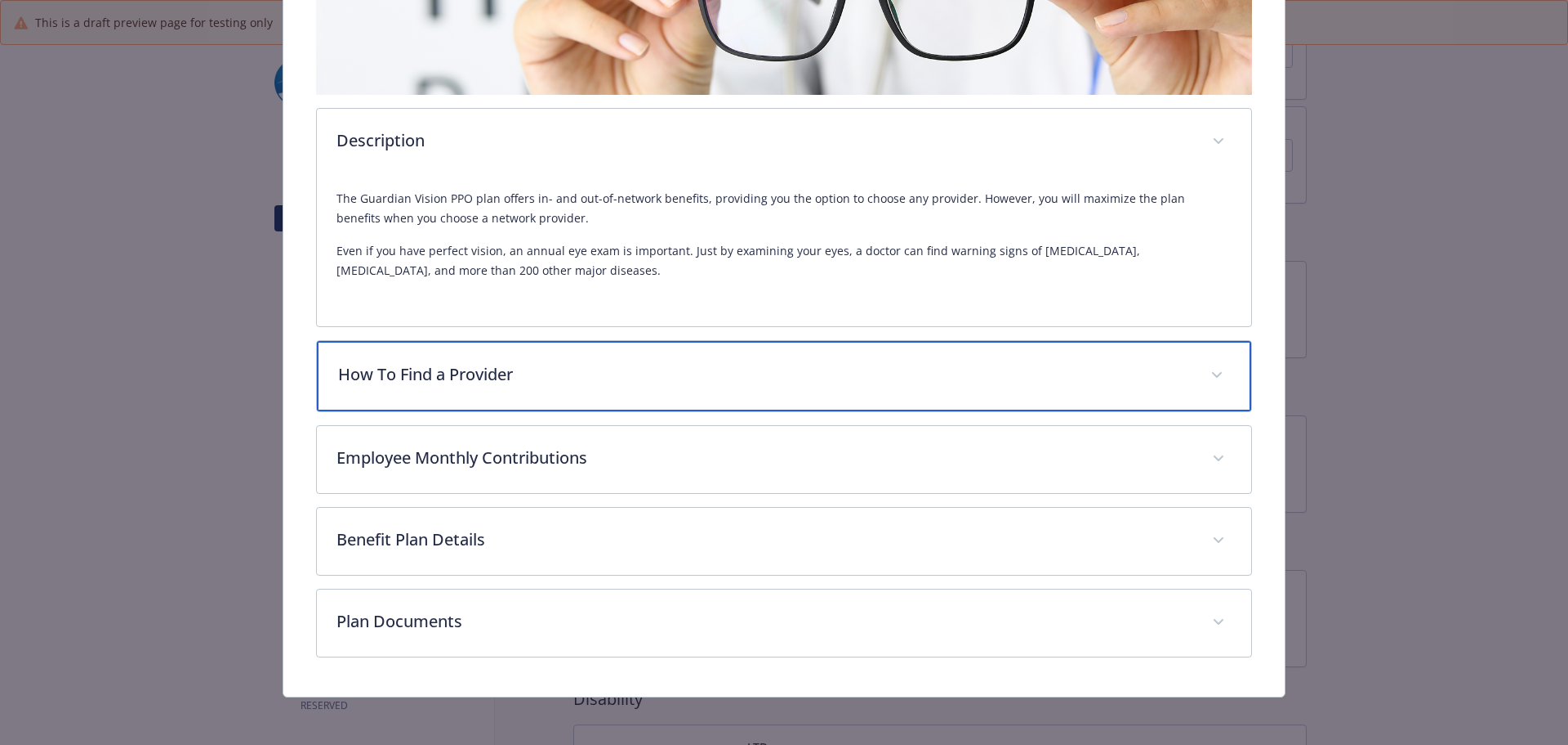
click at [427, 372] on p "How To Find a Provider" at bounding box center [765, 374] width 854 height 25
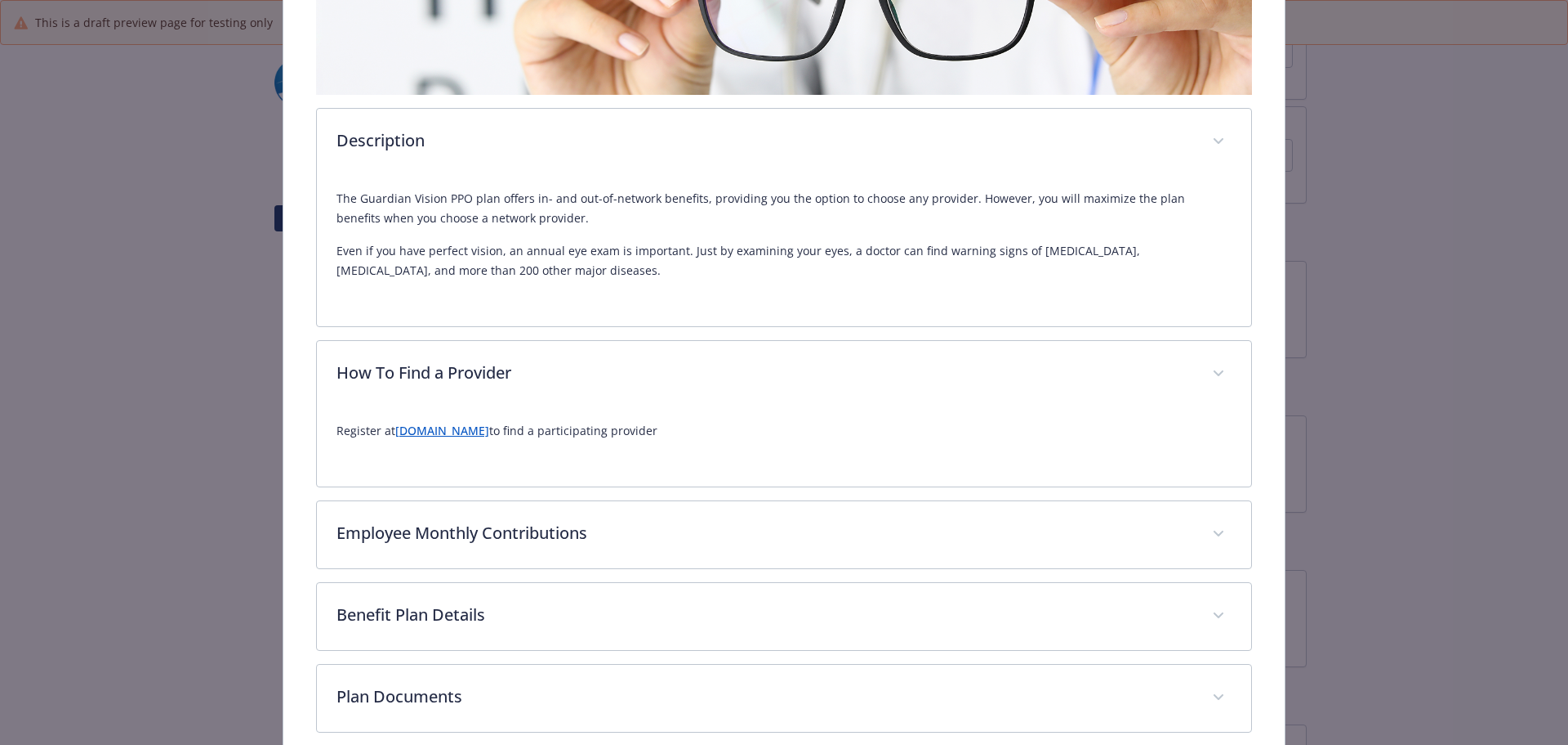
drag, startPoint x: 517, startPoint y: 449, endPoint x: 141, endPoint y: 440, distance: 376.1
click at [141, 440] on div "Vision - Vision PPO - Vision Vision PPO Website www.guardiananytime.com Phone 8…" at bounding box center [784, 372] width 1568 height 745
copy p "Register at www.VSP.com to find a participating provider"
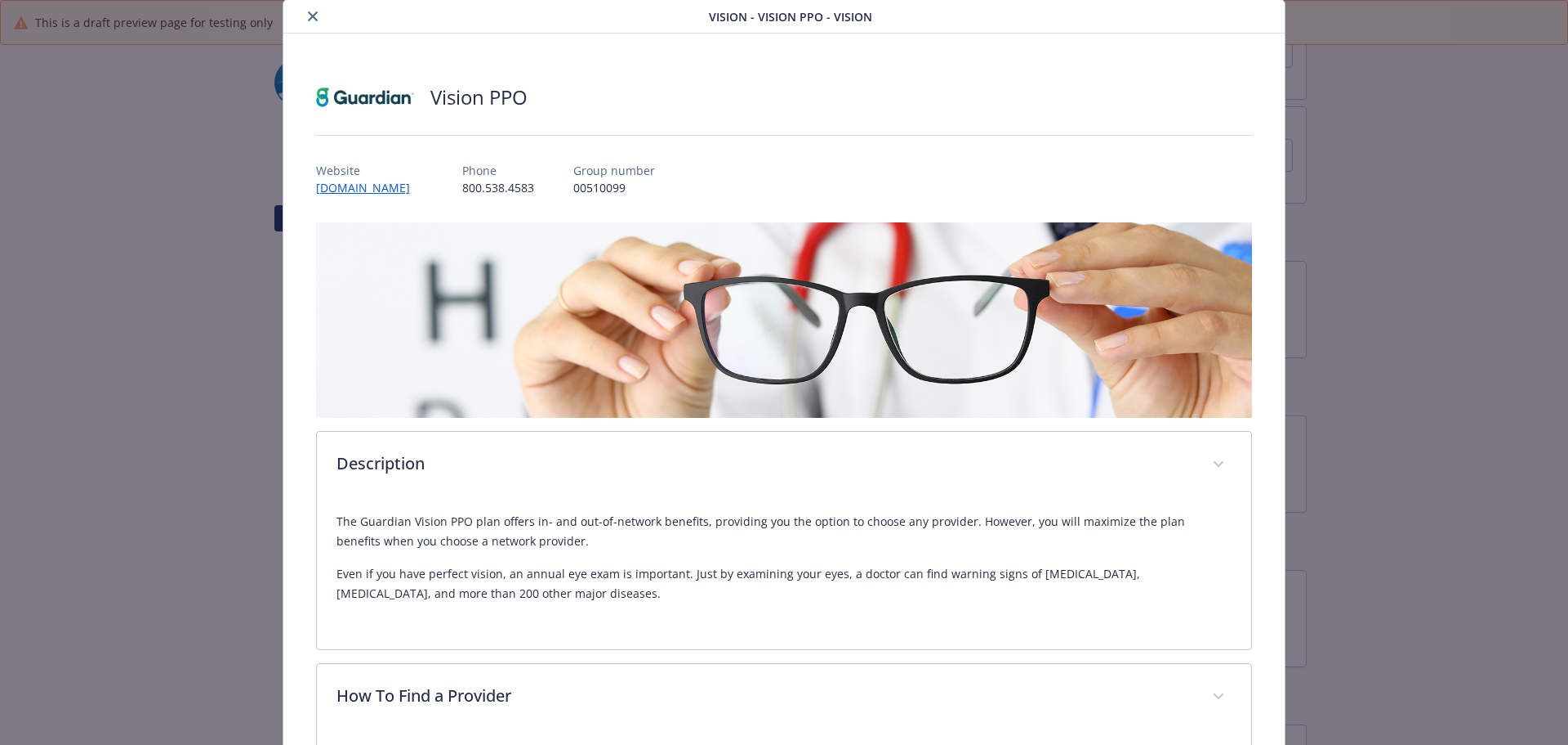
scroll to position [0, 0]
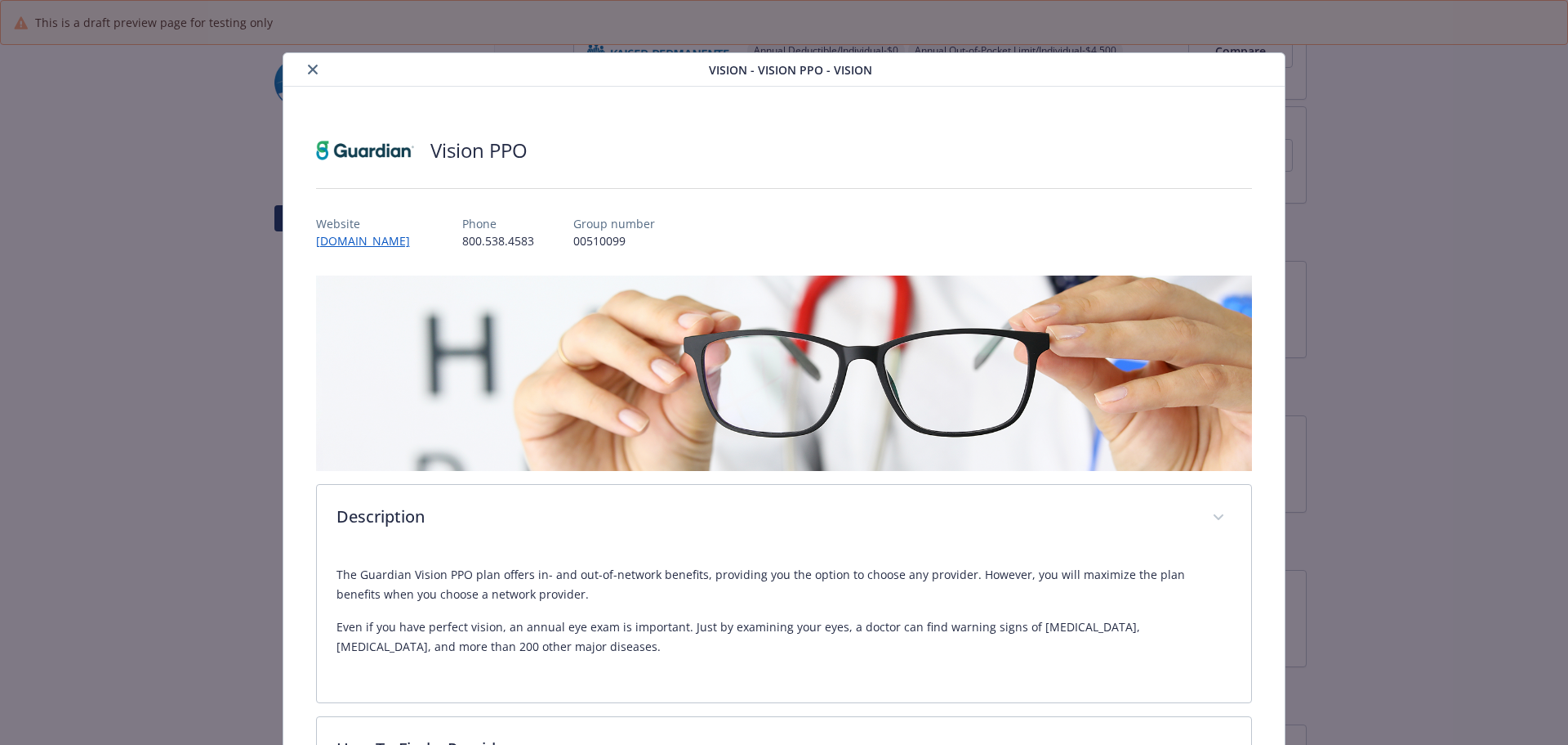
click at [308, 66] on icon "close" at bounding box center [312, 69] width 9 height 10
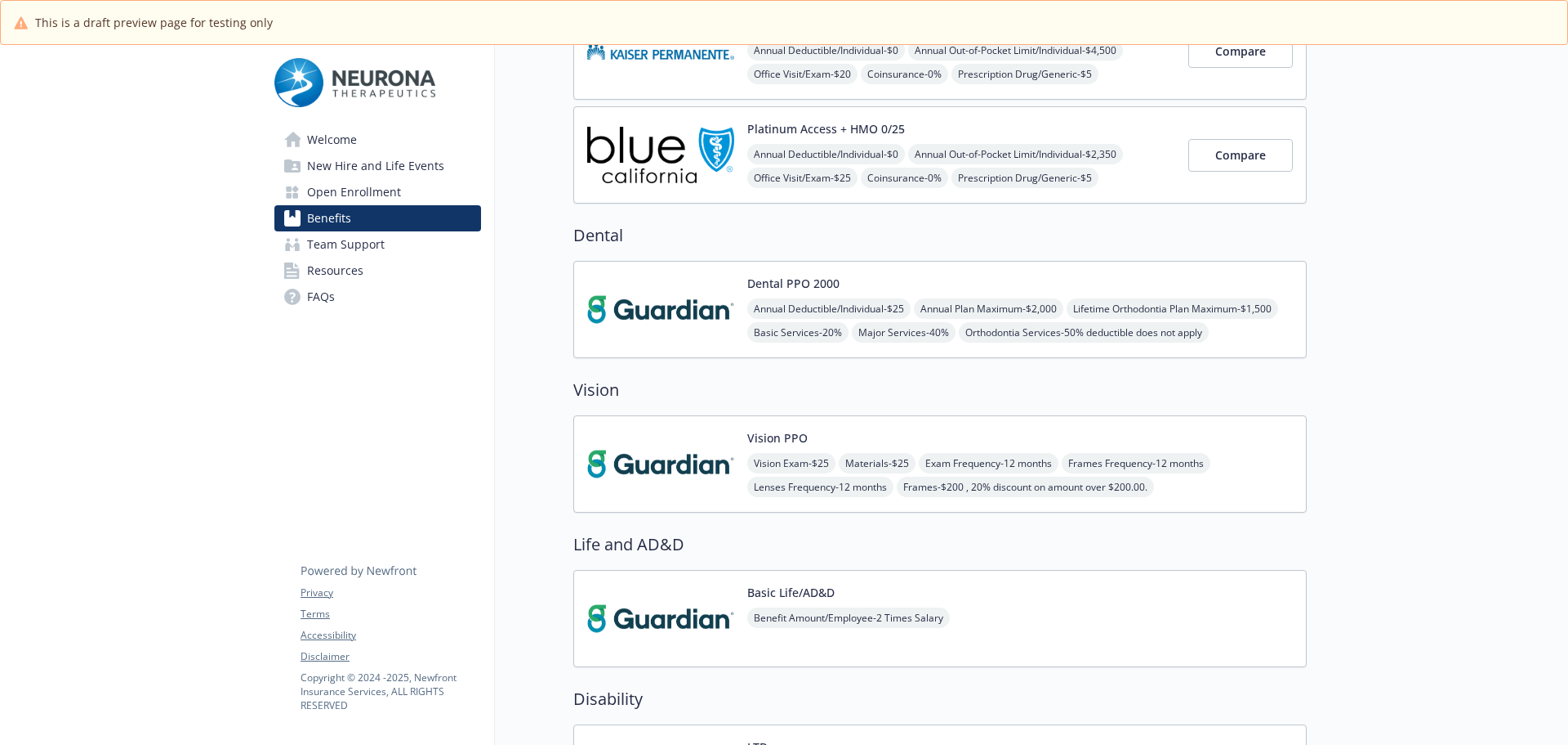
click at [708, 588] on img at bounding box center [660, 618] width 147 height 69
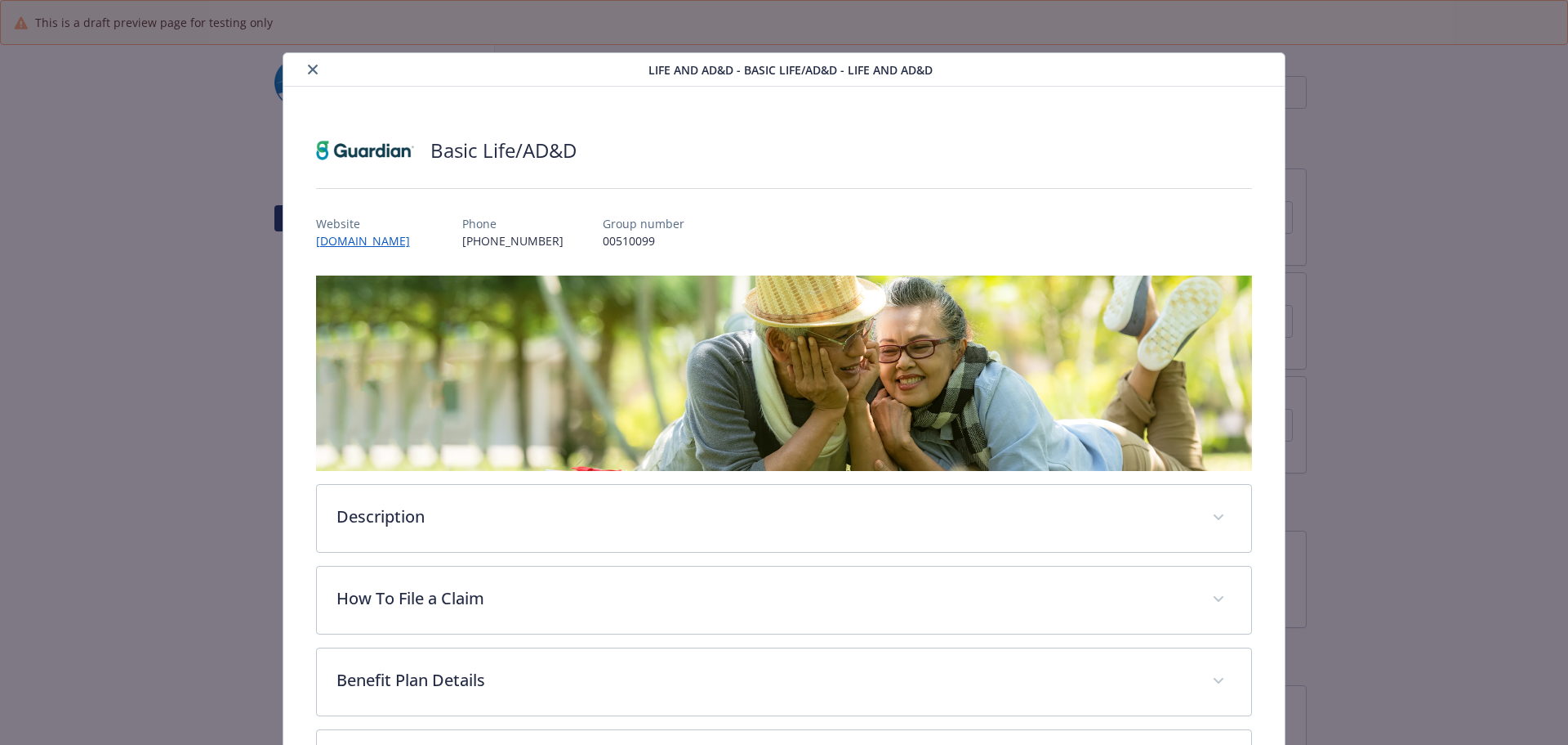
scroll to position [327, 0]
click at [312, 66] on icon "close" at bounding box center [312, 69] width 9 height 10
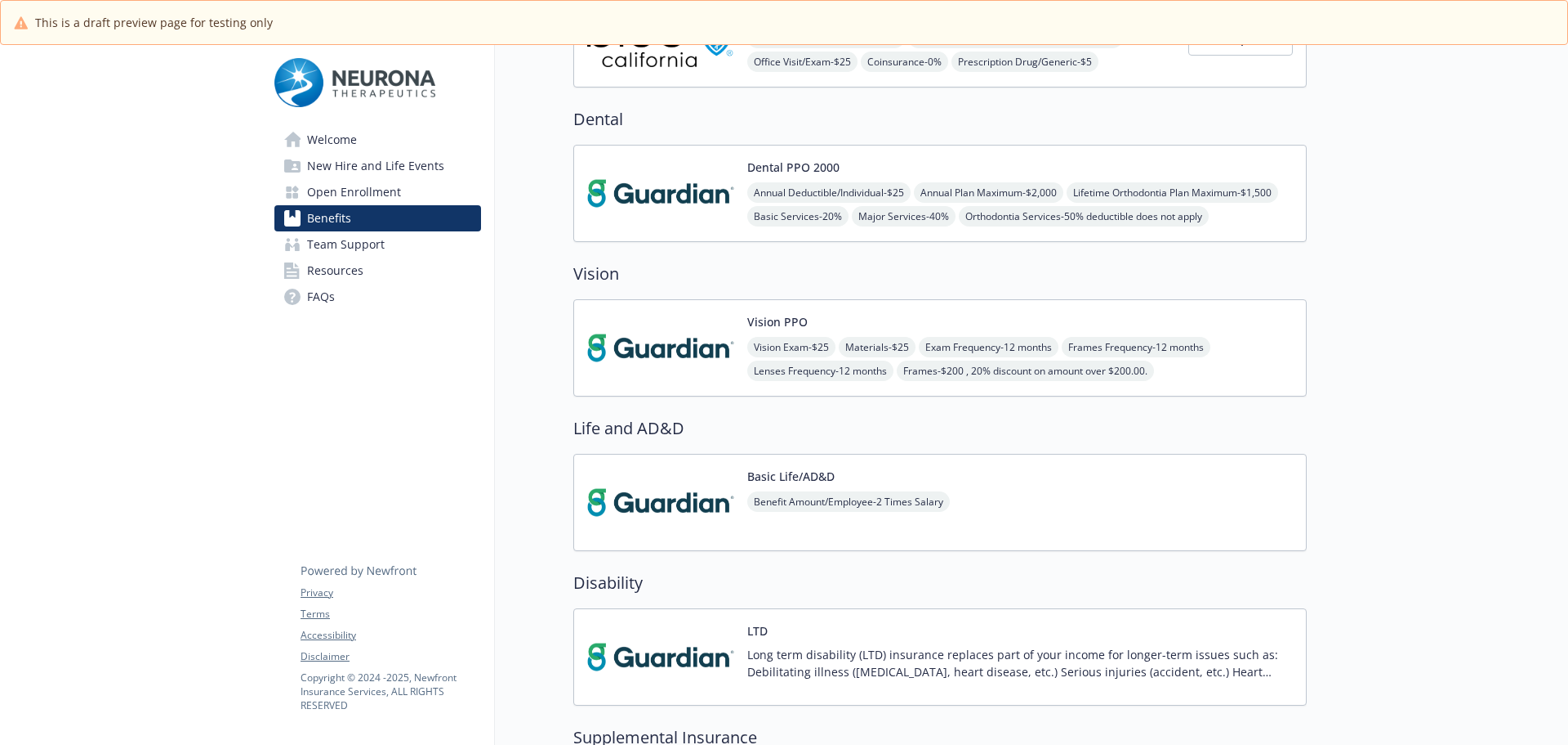
scroll to position [572, 0]
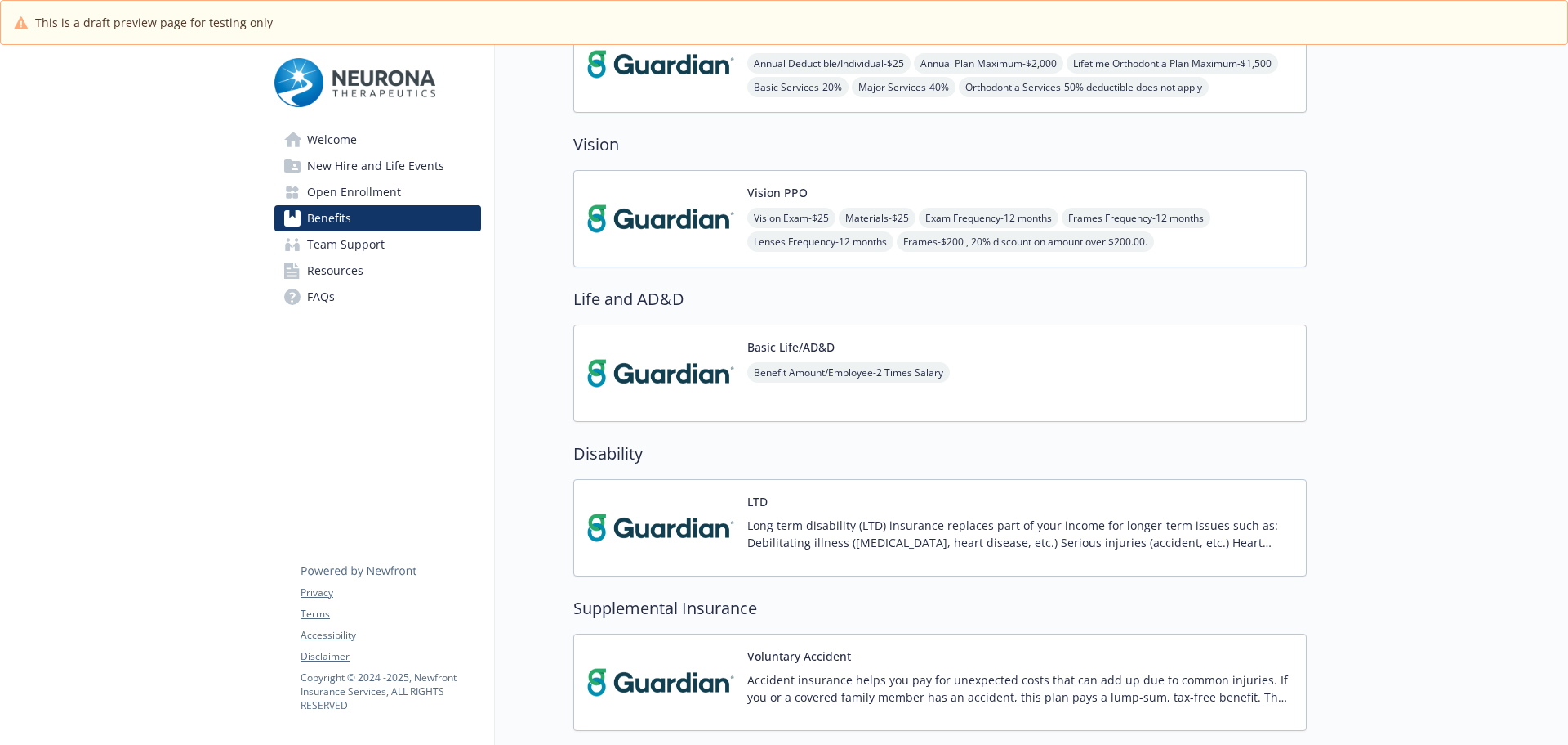
click at [755, 506] on button "LTD" at bounding box center [758, 502] width 21 height 17
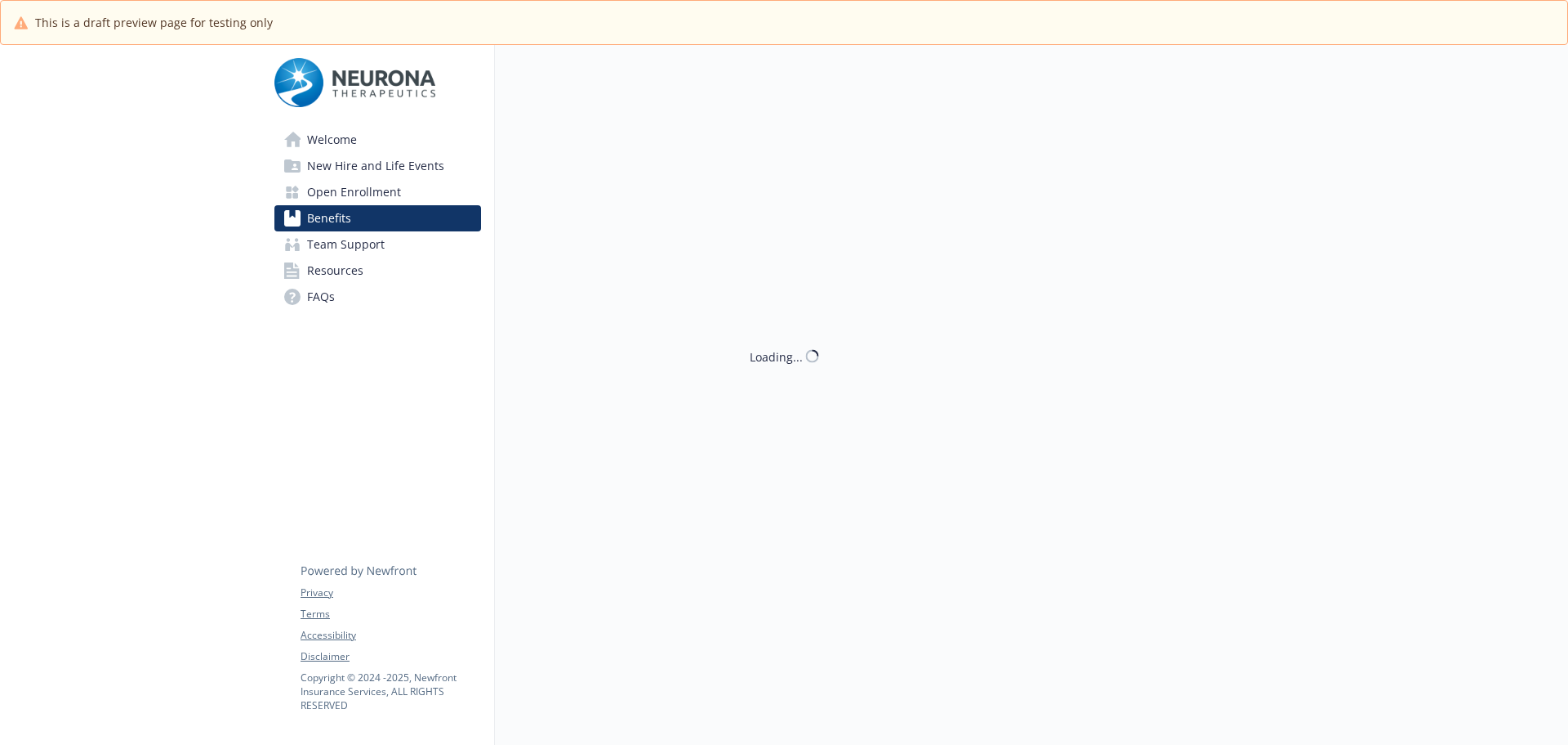
scroll to position [572, 0]
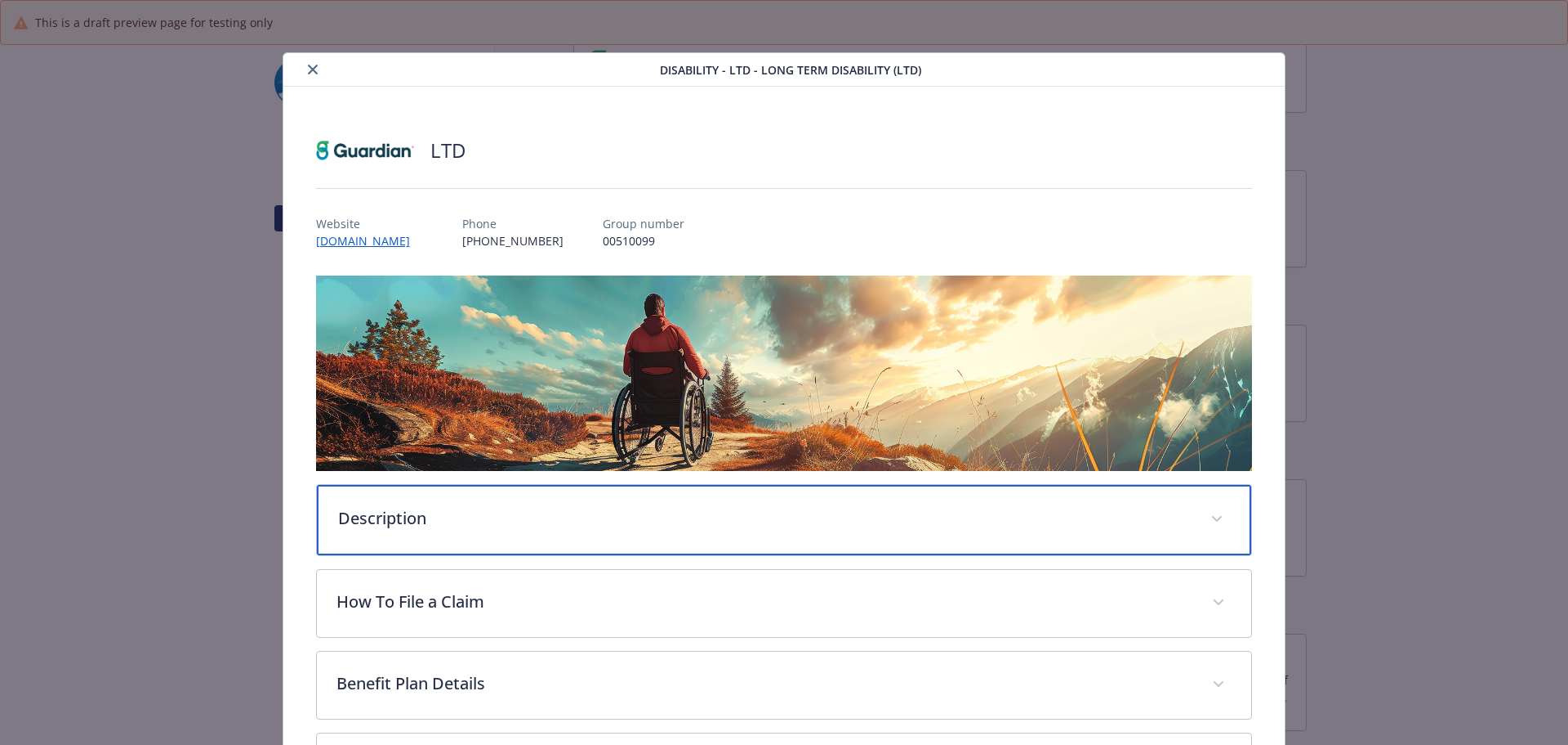
click at [584, 544] on div "Description" at bounding box center [784, 520] width 935 height 70
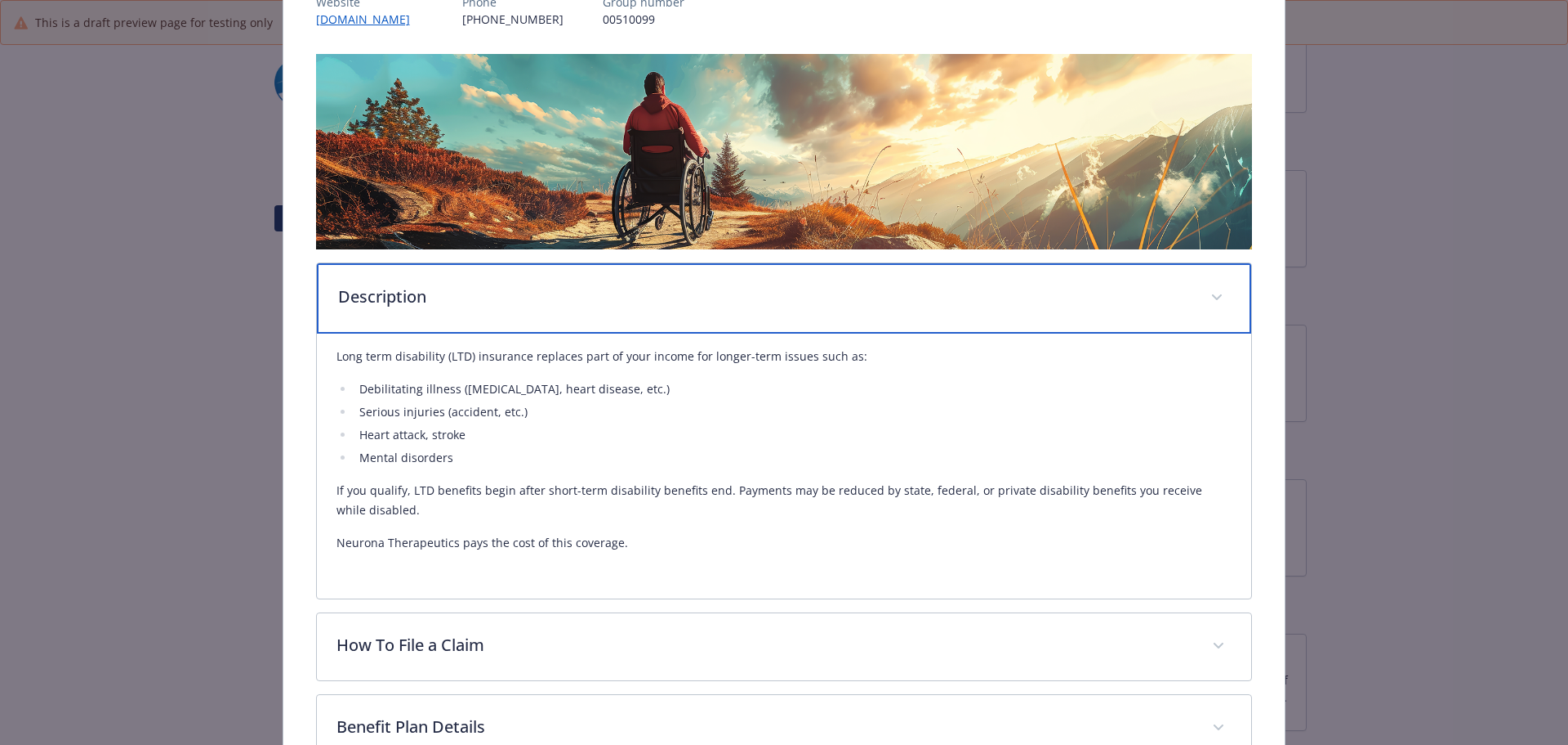
scroll to position [245, 0]
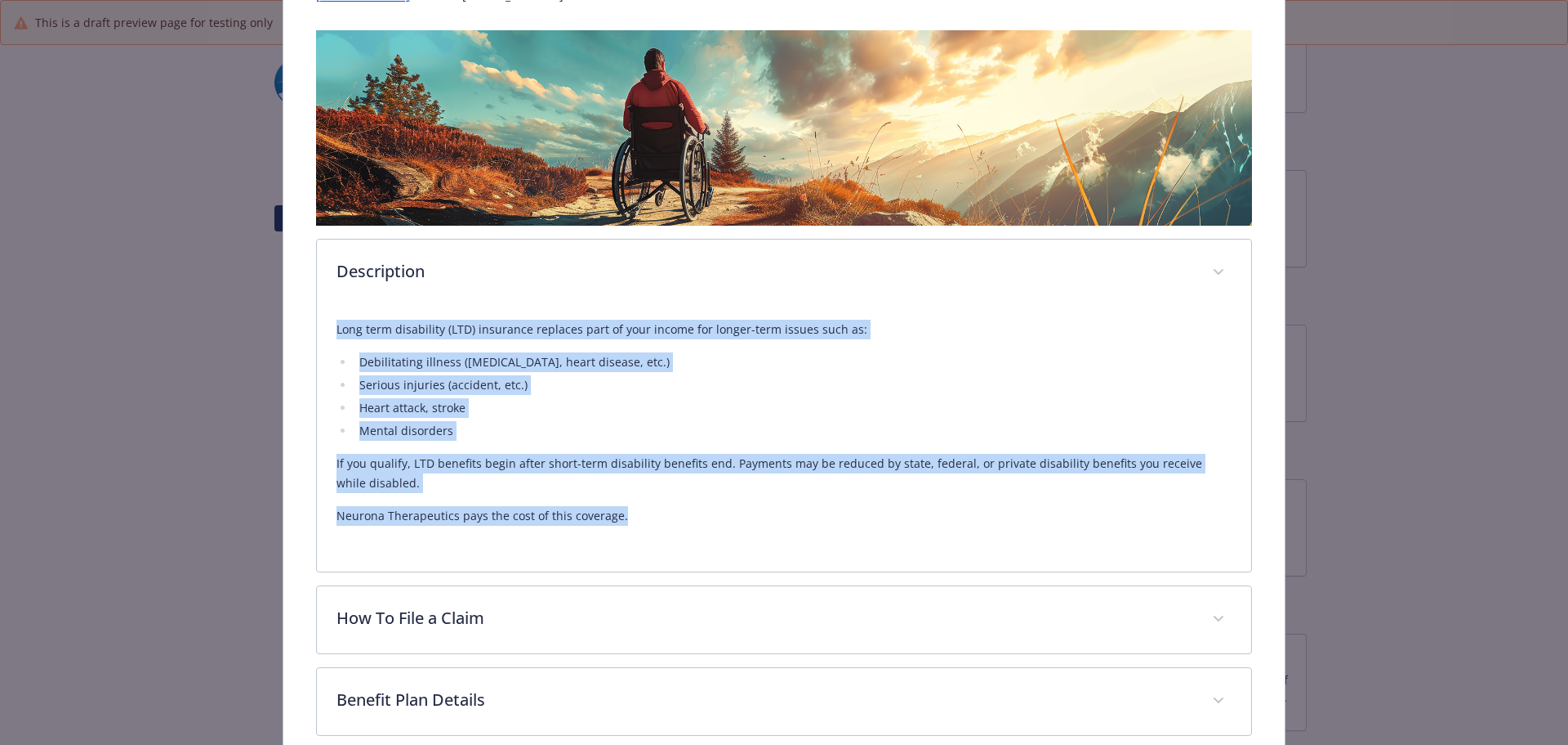
drag, startPoint x: 334, startPoint y: 326, endPoint x: 697, endPoint y: 522, distance: 412.5
click at [697, 522] on div "Long term disability (LTD) insurance replaces part of your income for longer-te…" at bounding box center [784, 422] width 897 height 206
copy div "Long term disability (LTD) insurance replaces part of your income for longer-te…"
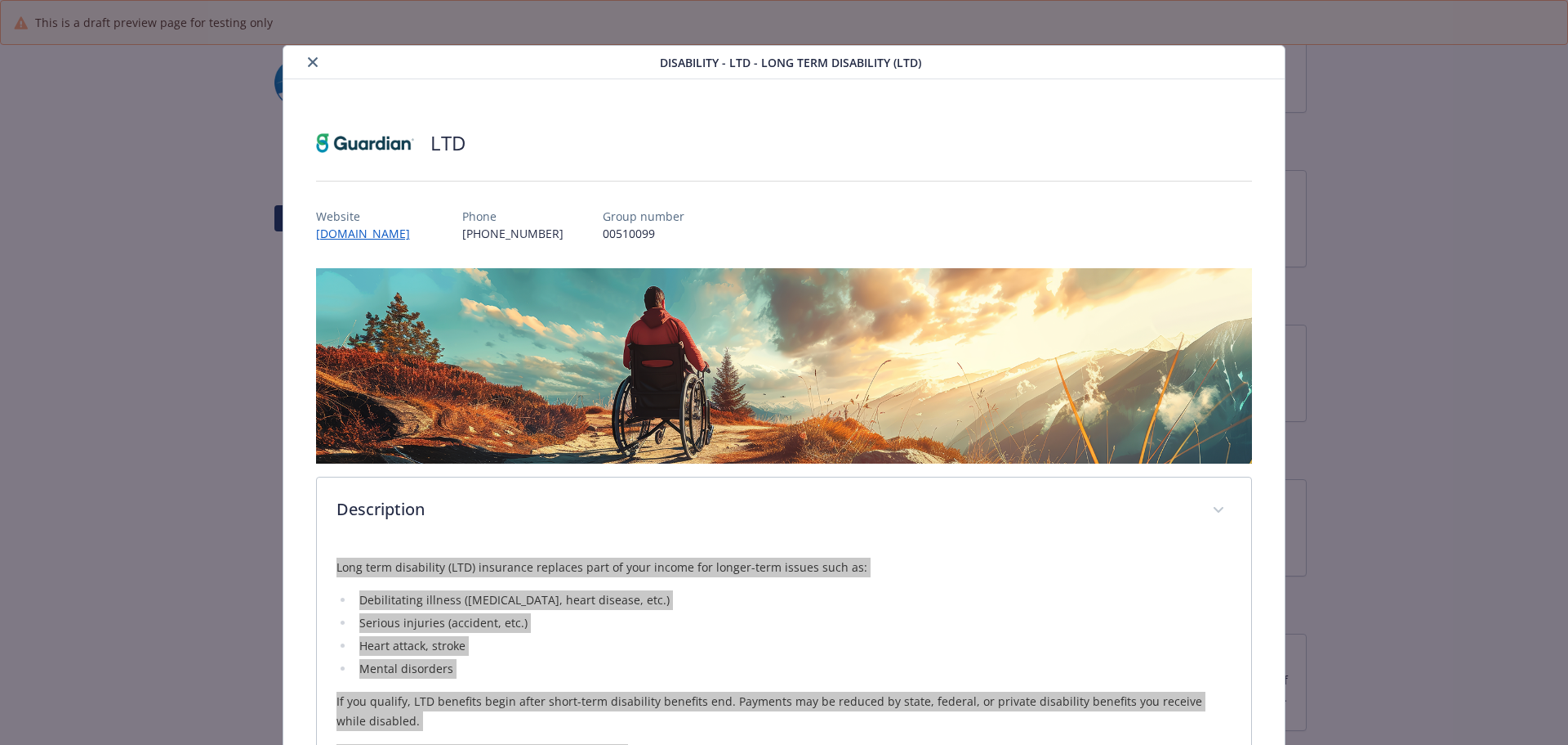
scroll to position [0, 0]
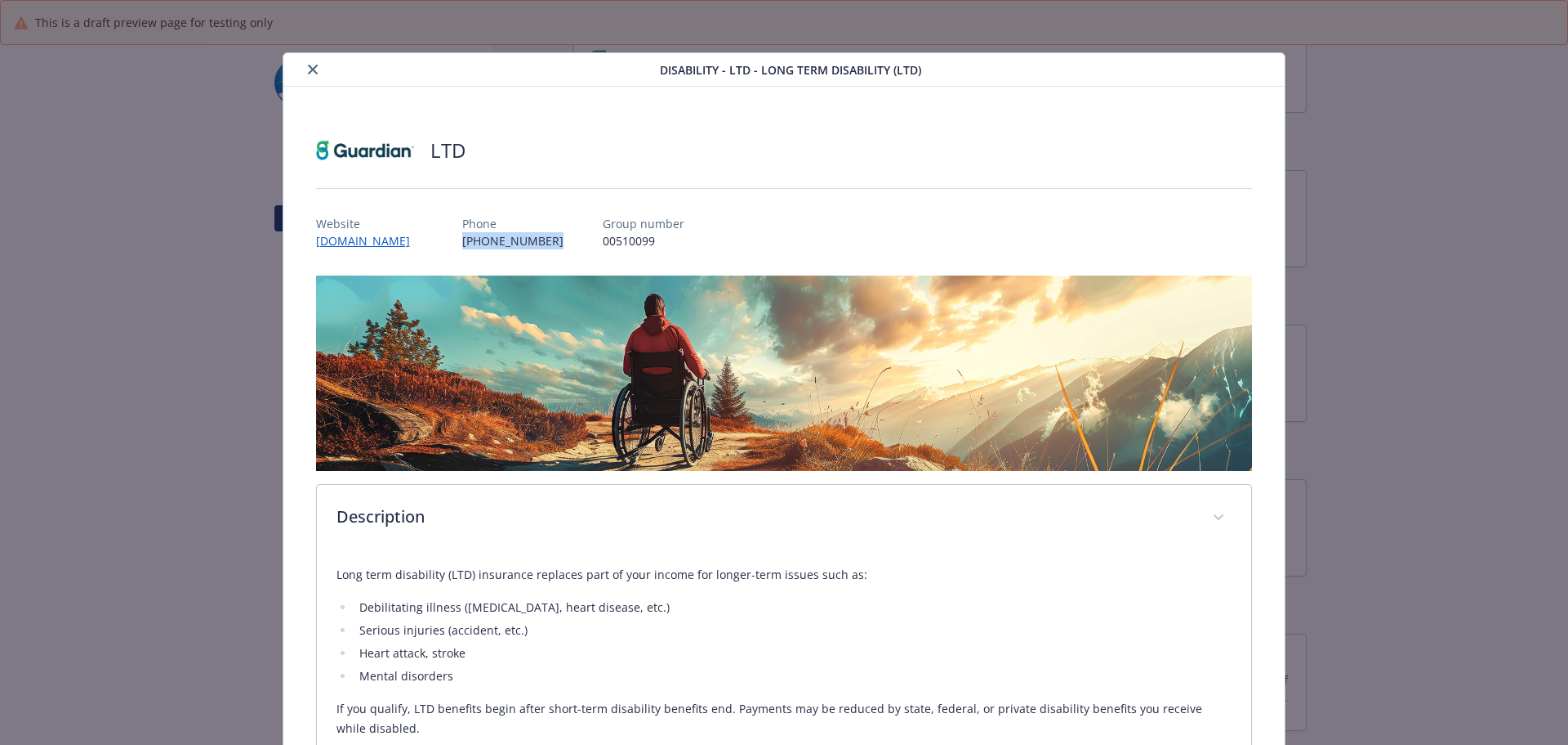
drag, startPoint x: 593, startPoint y: 242, endPoint x: 495, endPoint y: 242, distance: 98.0
click at [495, 242] on div "Website www.guardiananytime.com Phone (800) 538-4583 Group number 00510099" at bounding box center [784, 225] width 937 height 48
copy p "[PHONE_NUMBER]"
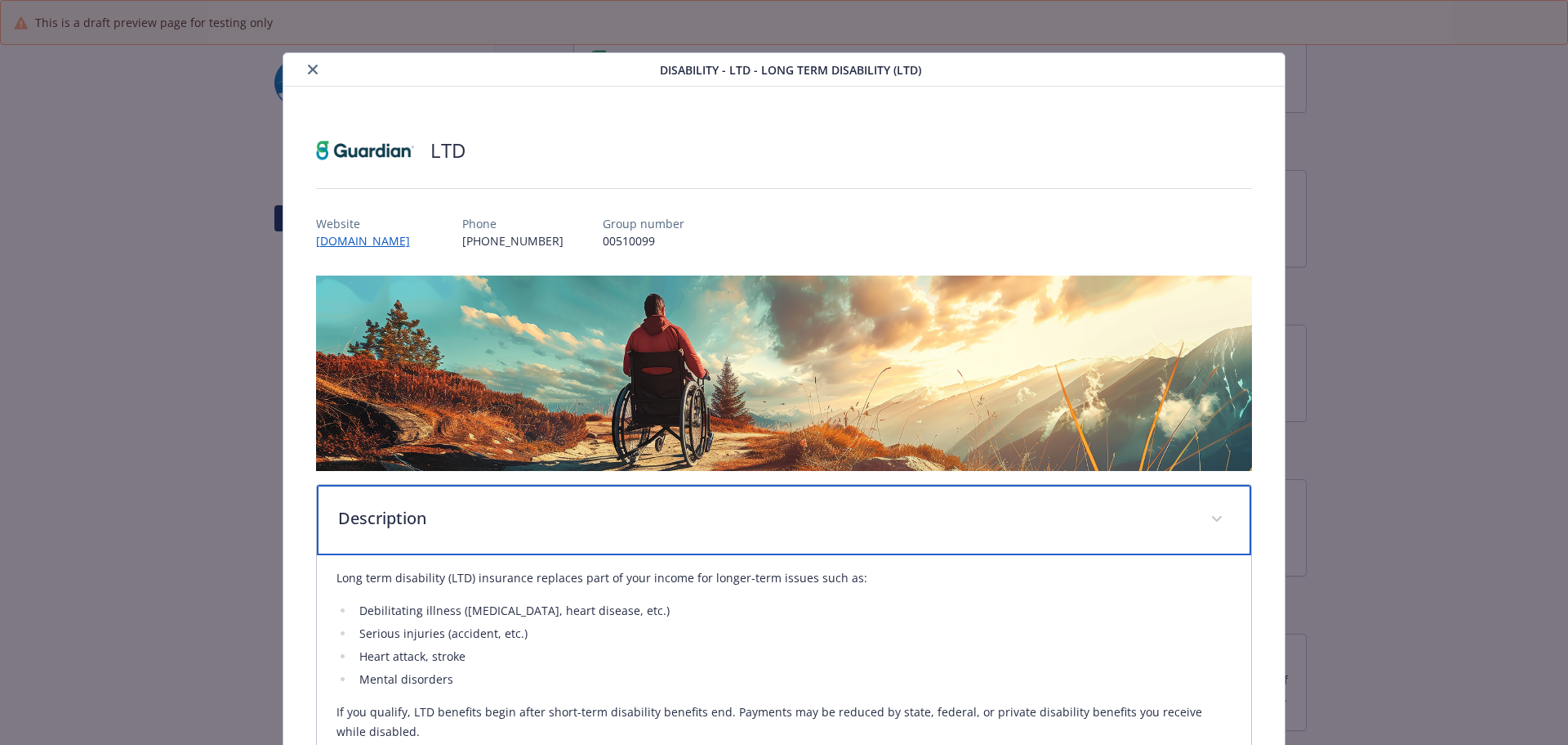
click at [657, 503] on div "Description" at bounding box center [784, 520] width 935 height 70
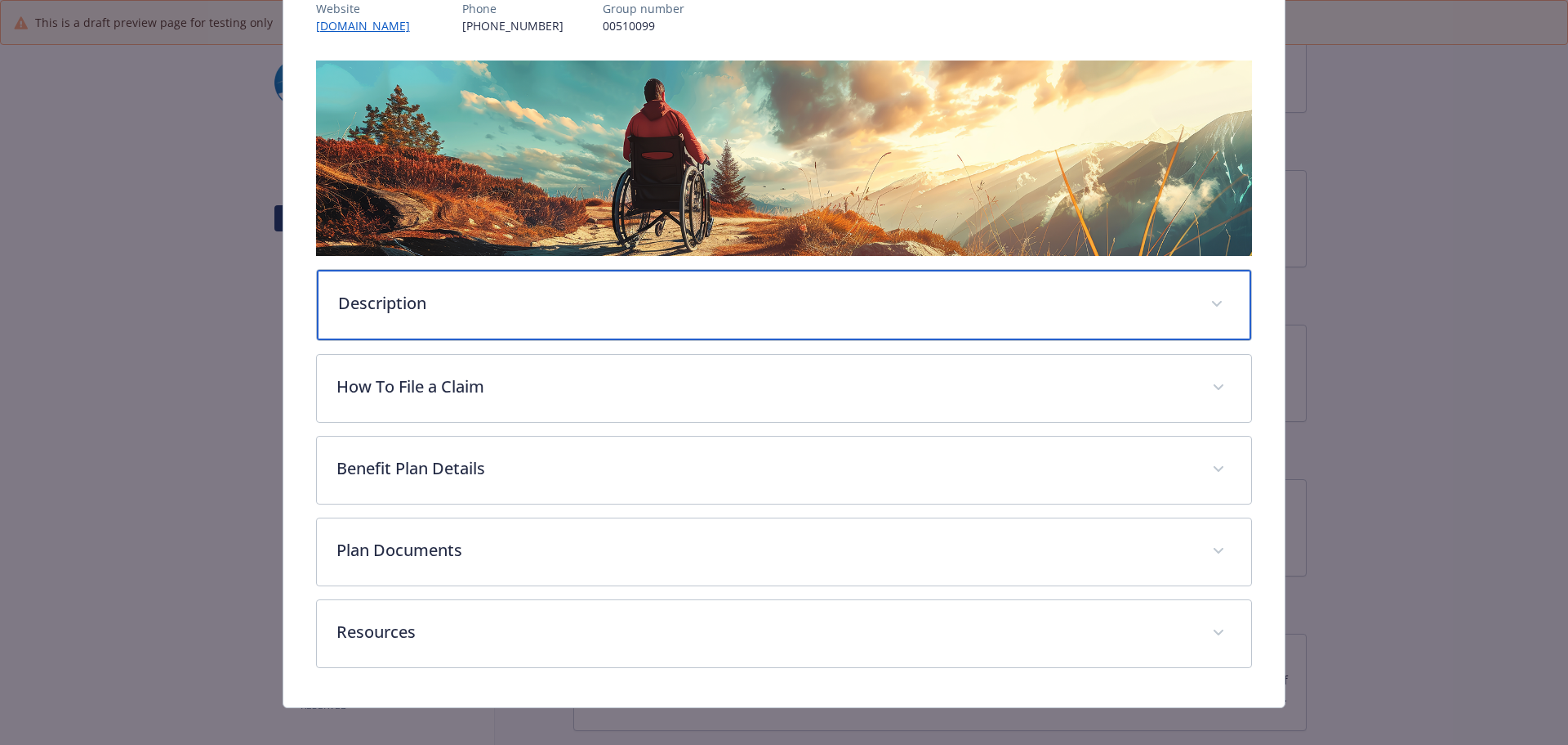
scroll to position [229, 0]
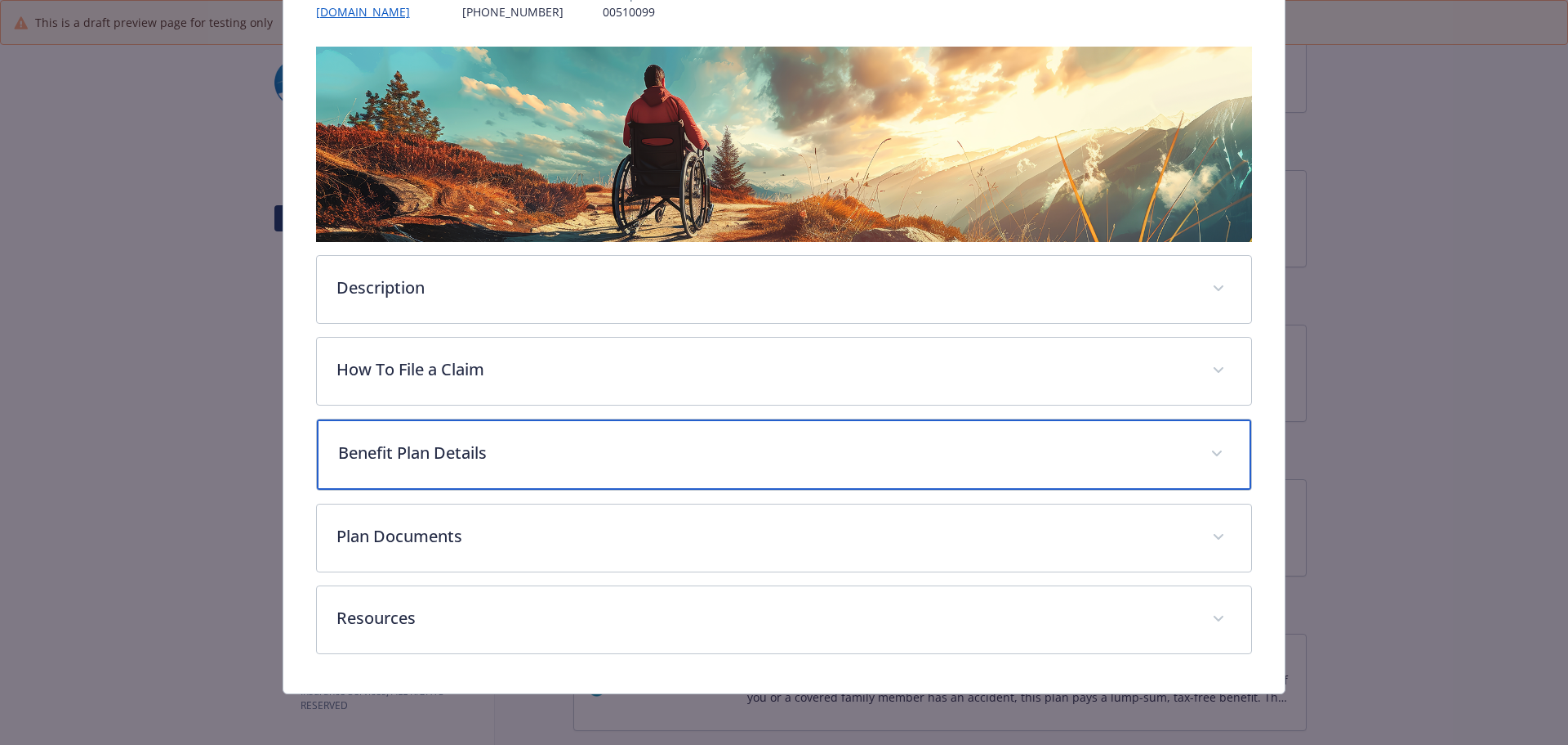
click at [432, 453] on p "Benefit Plan Details" at bounding box center [765, 453] width 854 height 25
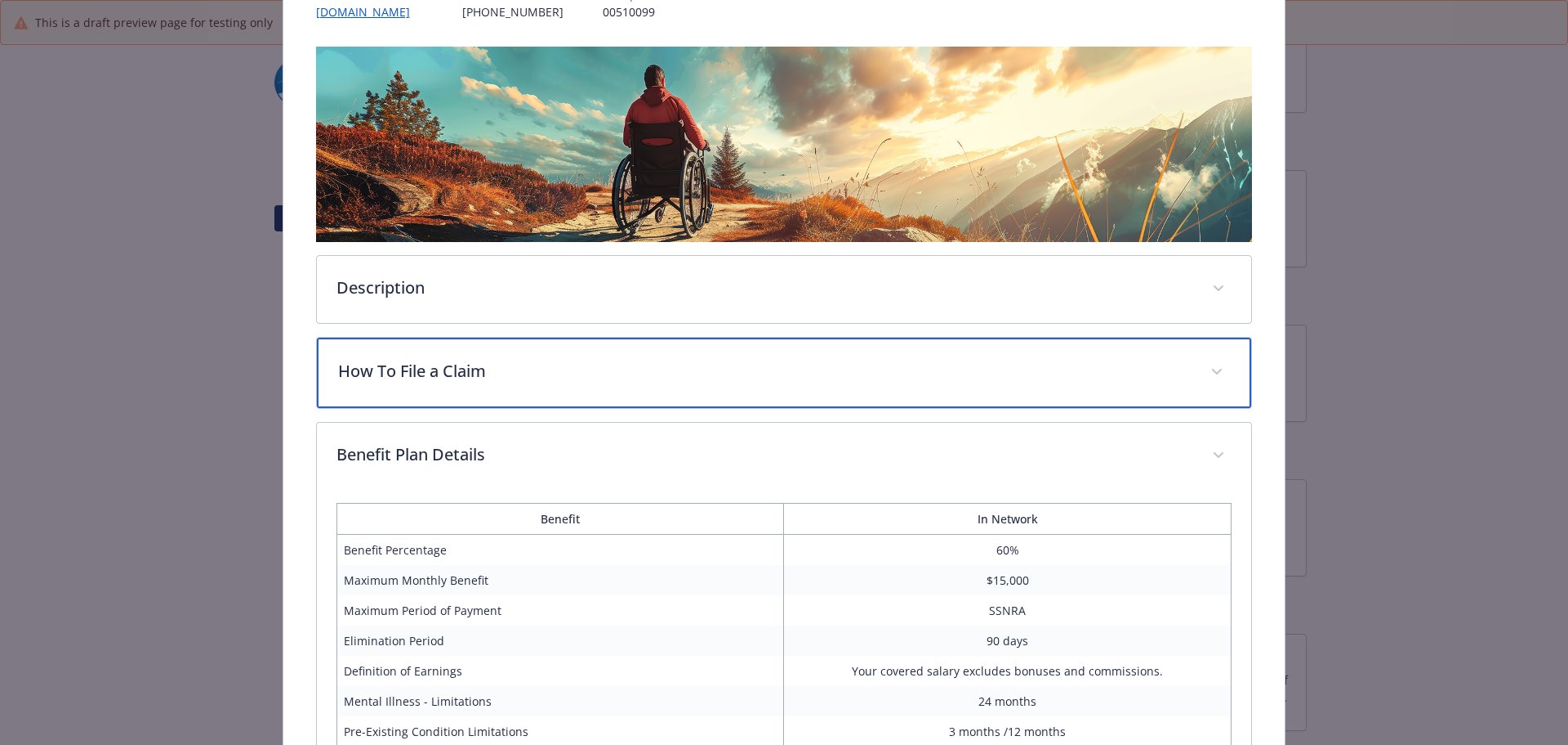
click at [429, 376] on p "How To File a Claim" at bounding box center [765, 372] width 854 height 25
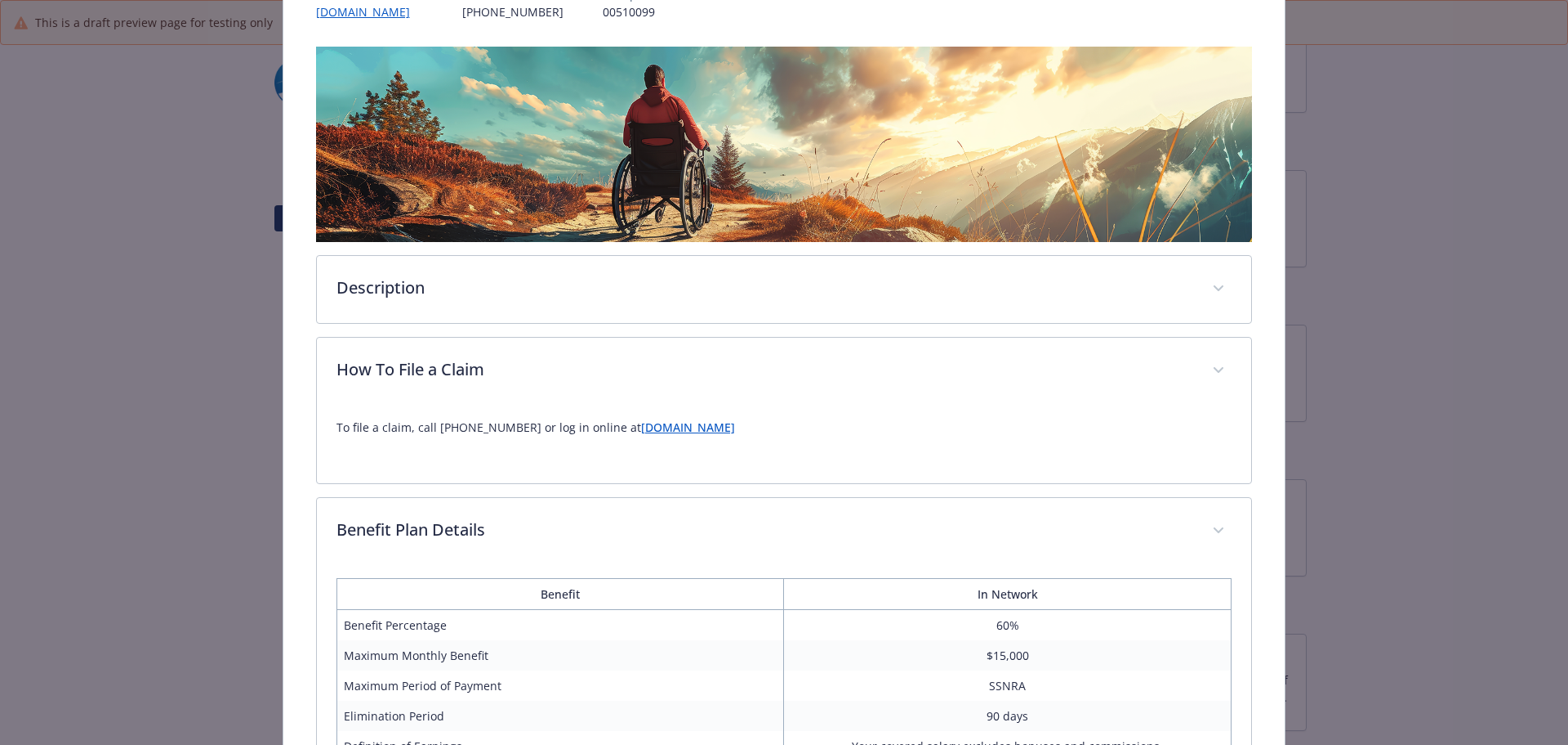
drag, startPoint x: 806, startPoint y: 436, endPoint x: 258, endPoint y: 468, distance: 548.9
click at [258, 468] on div "Disability - LTD - Long Term Disability (LTD) LTD Website www.guardiananytime.c…" at bounding box center [784, 441] width 1255 height 1235
copy p "To file a claim, call (800)538-4583 or log in online at www.guardiananytime.com"
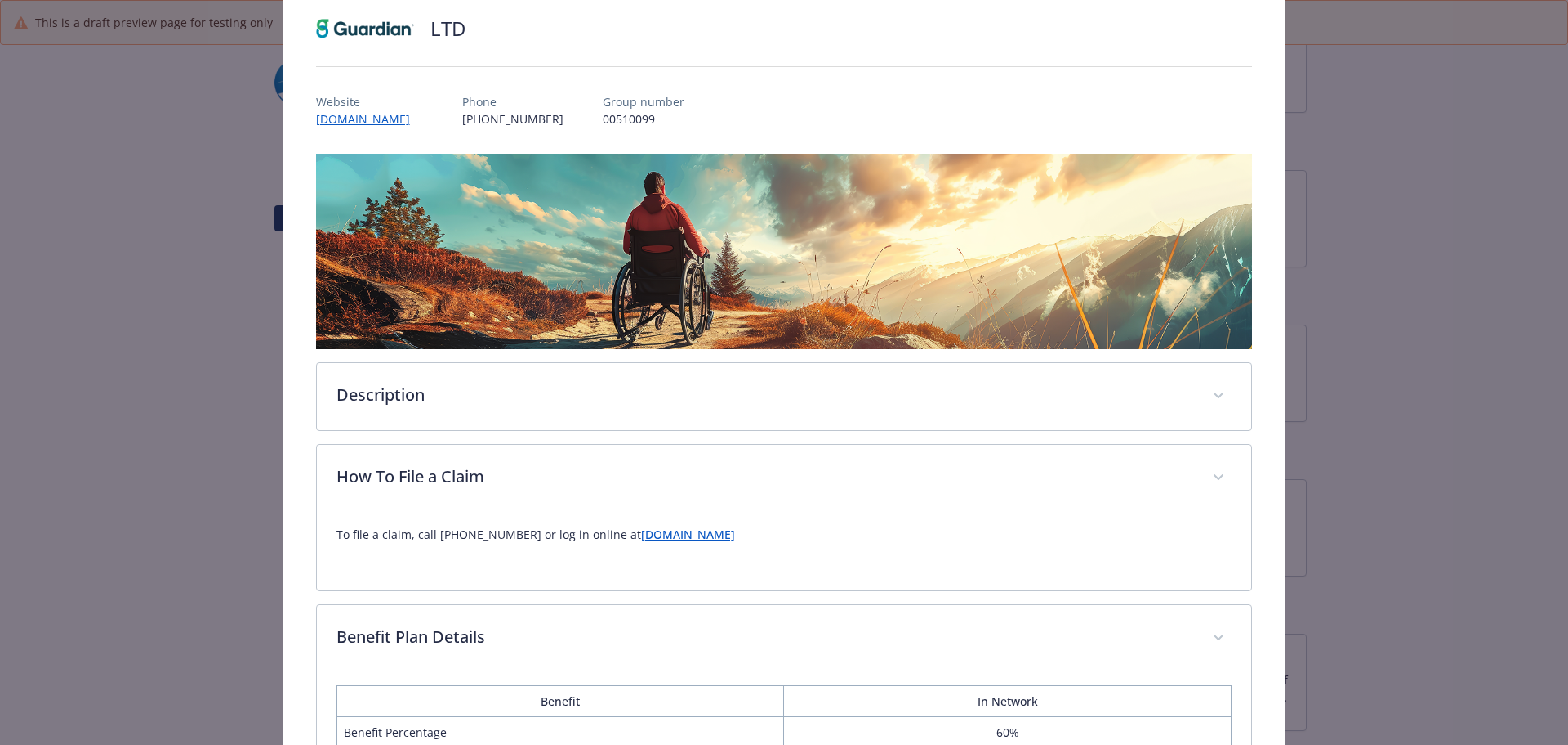
scroll to position [0, 0]
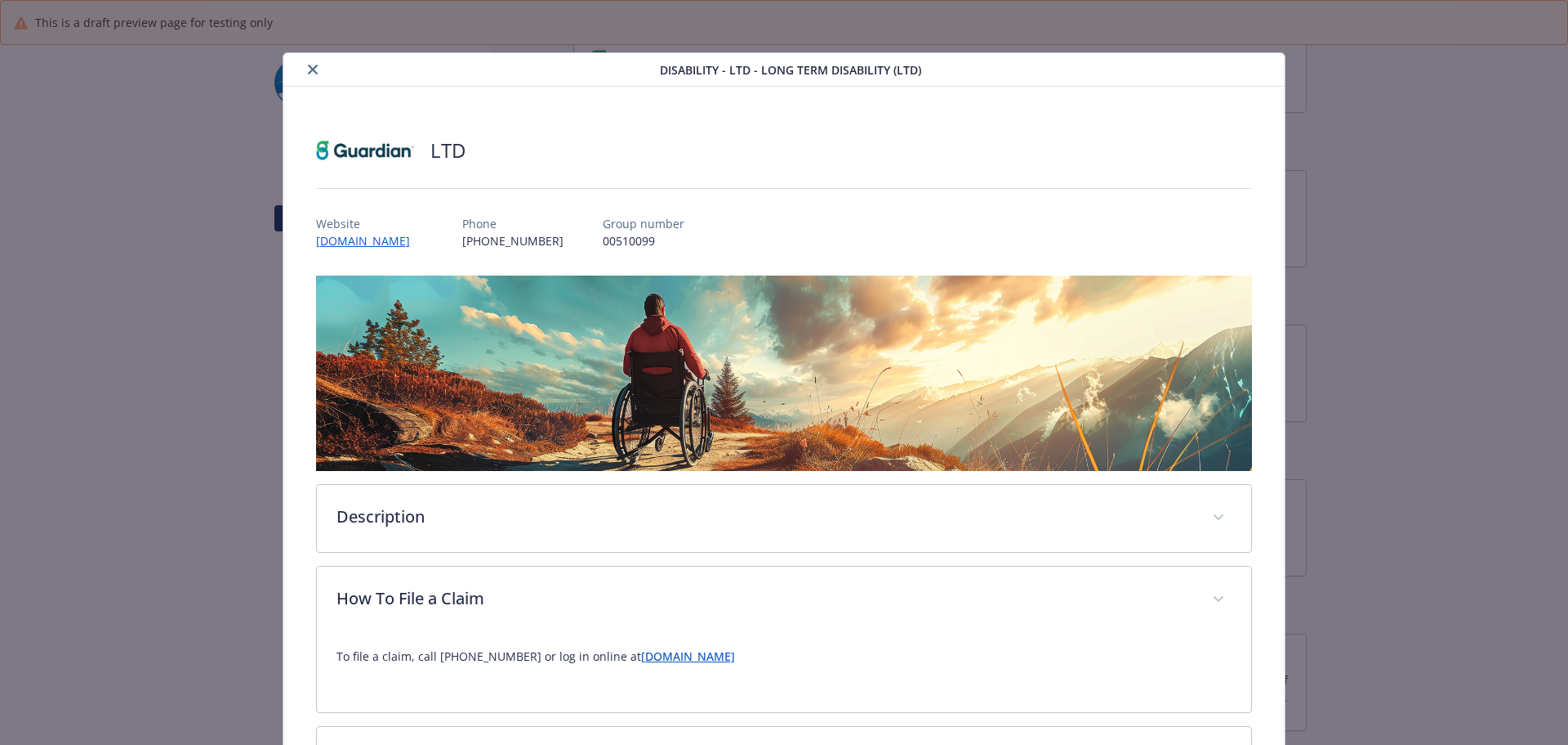
click at [312, 73] on icon "close" at bounding box center [312, 69] width 9 height 10
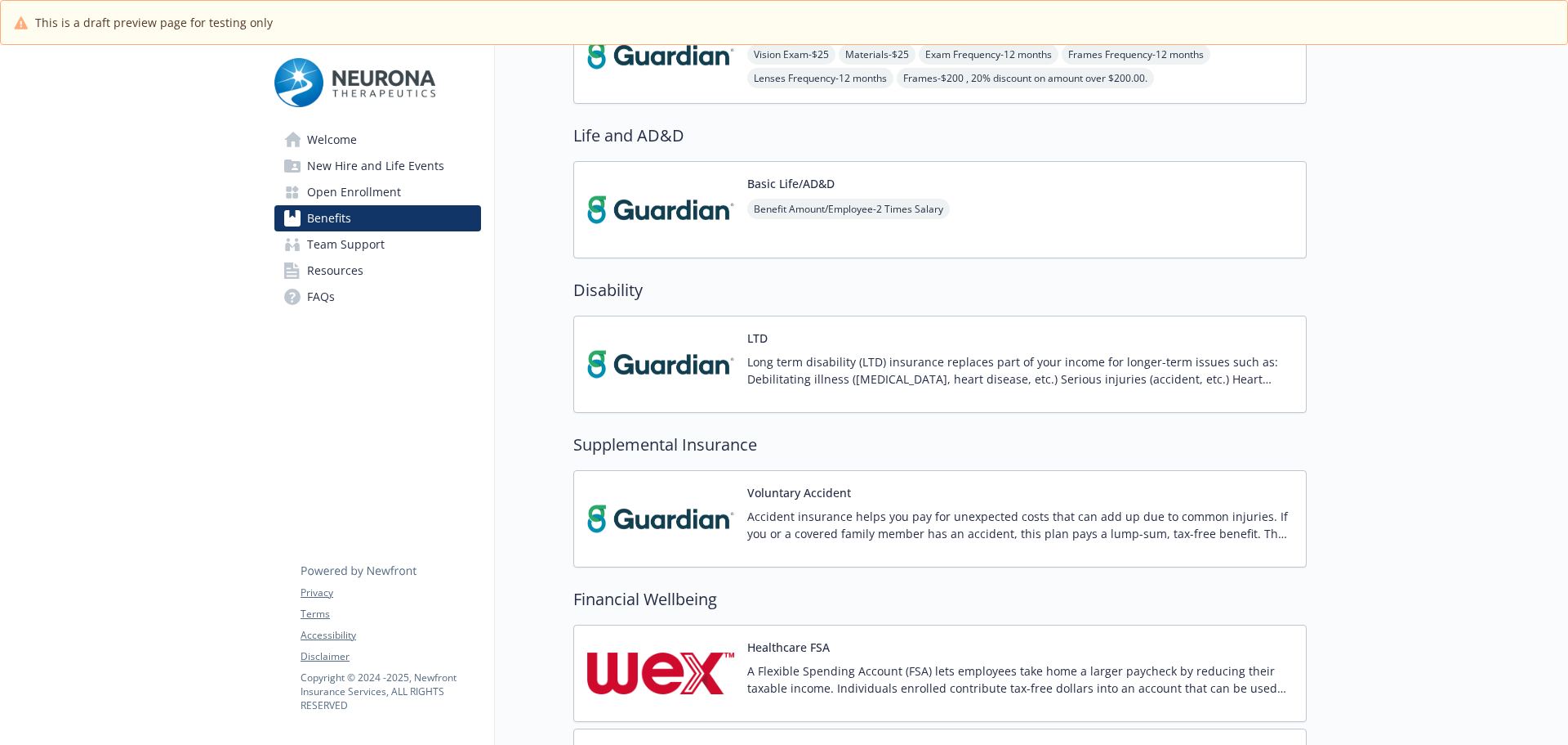
click at [757, 511] on p "Accident insurance helps you pay for unexpected costs that can add up due to co…" at bounding box center [1020, 525] width 546 height 34
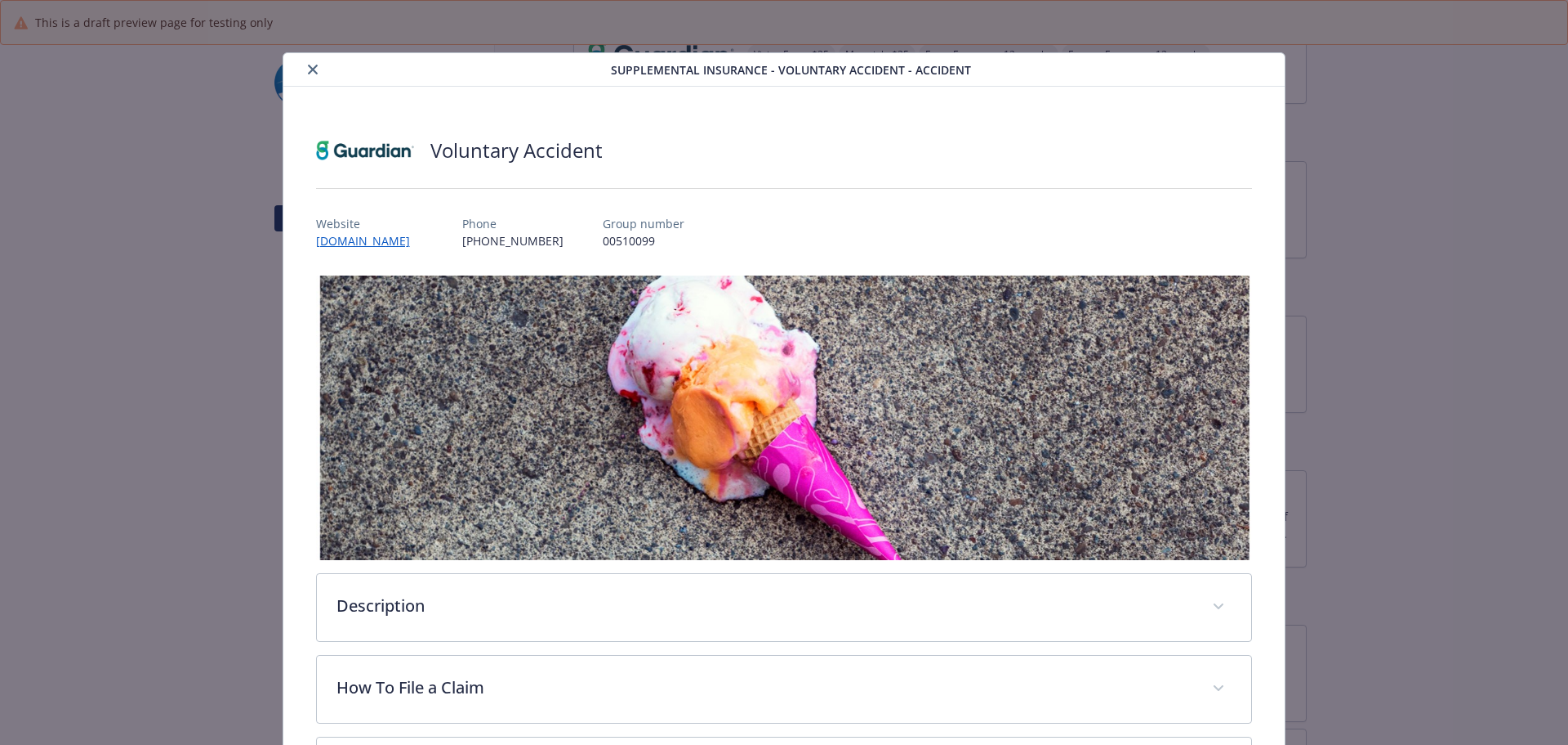
scroll to position [49, 0]
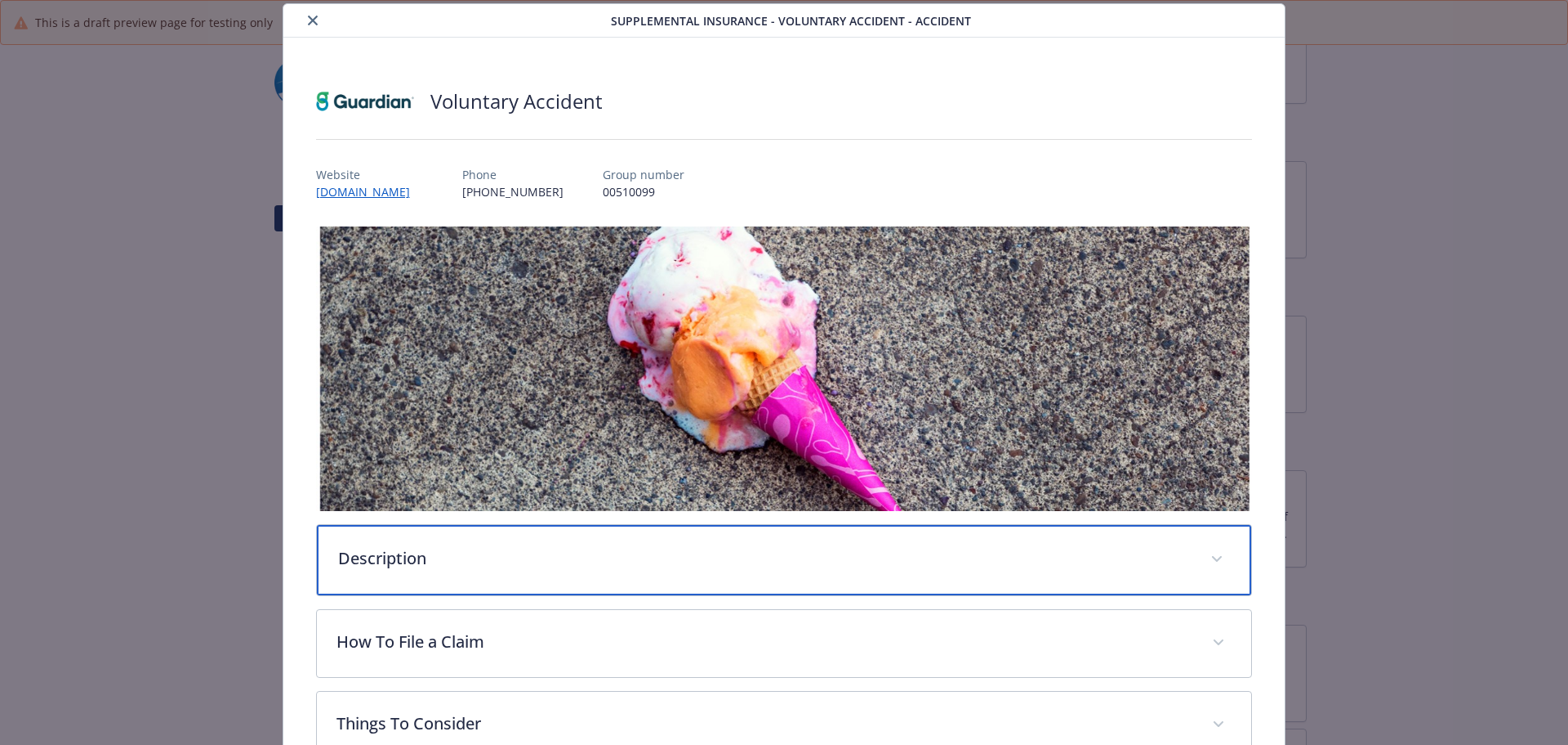
click at [671, 552] on p "Description" at bounding box center [765, 559] width 854 height 25
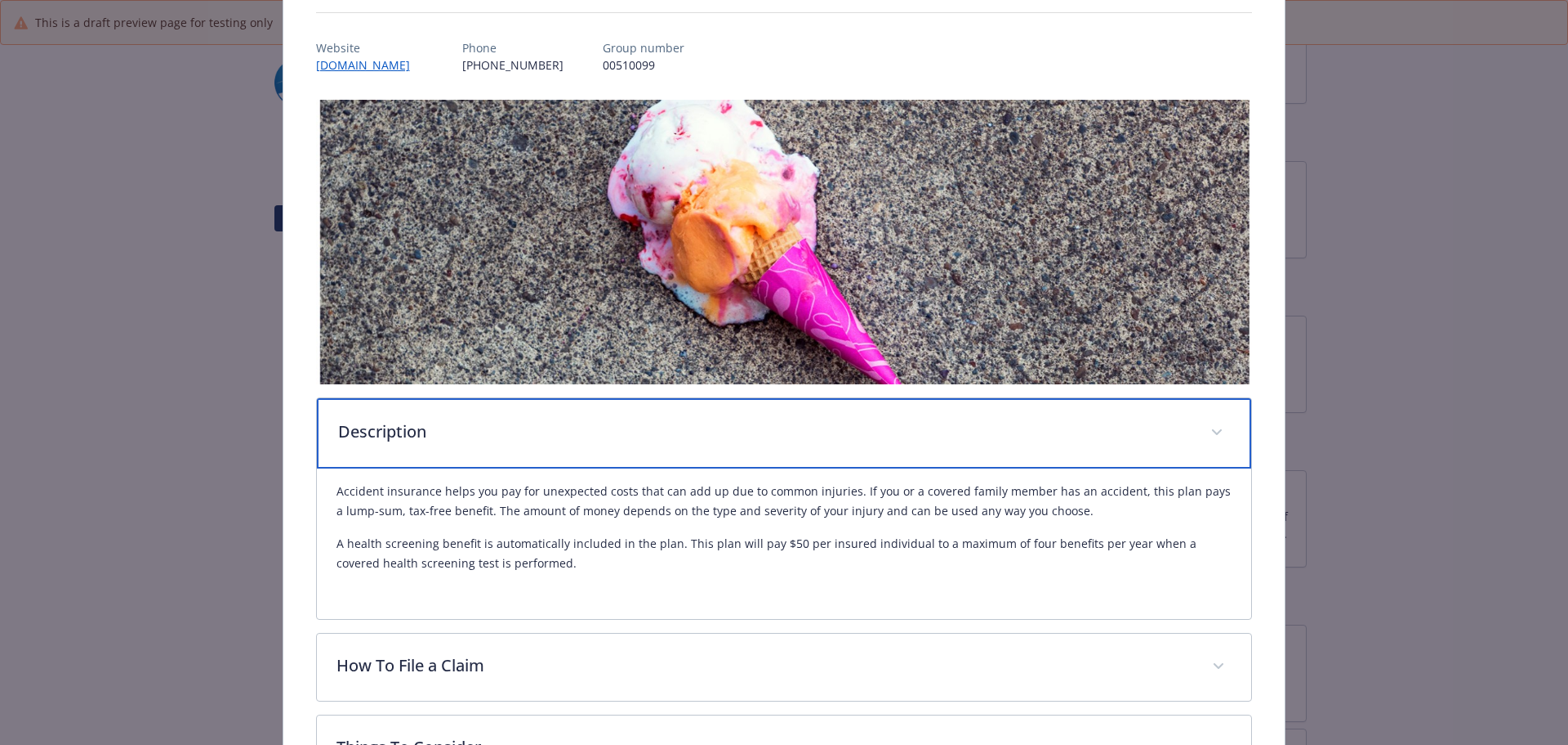
scroll to position [295, 0]
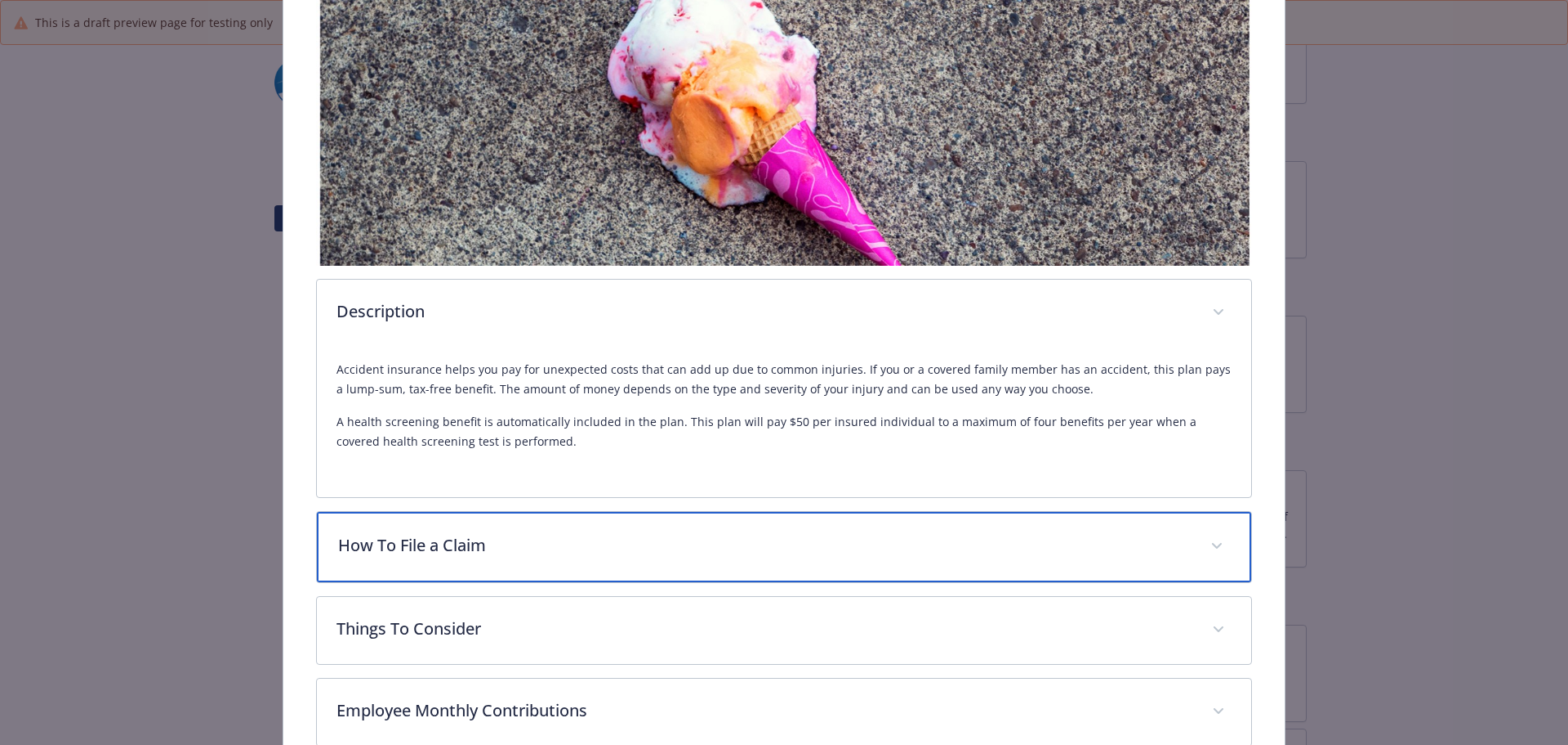
click at [489, 558] on div "How To File a Claim" at bounding box center [784, 546] width 935 height 70
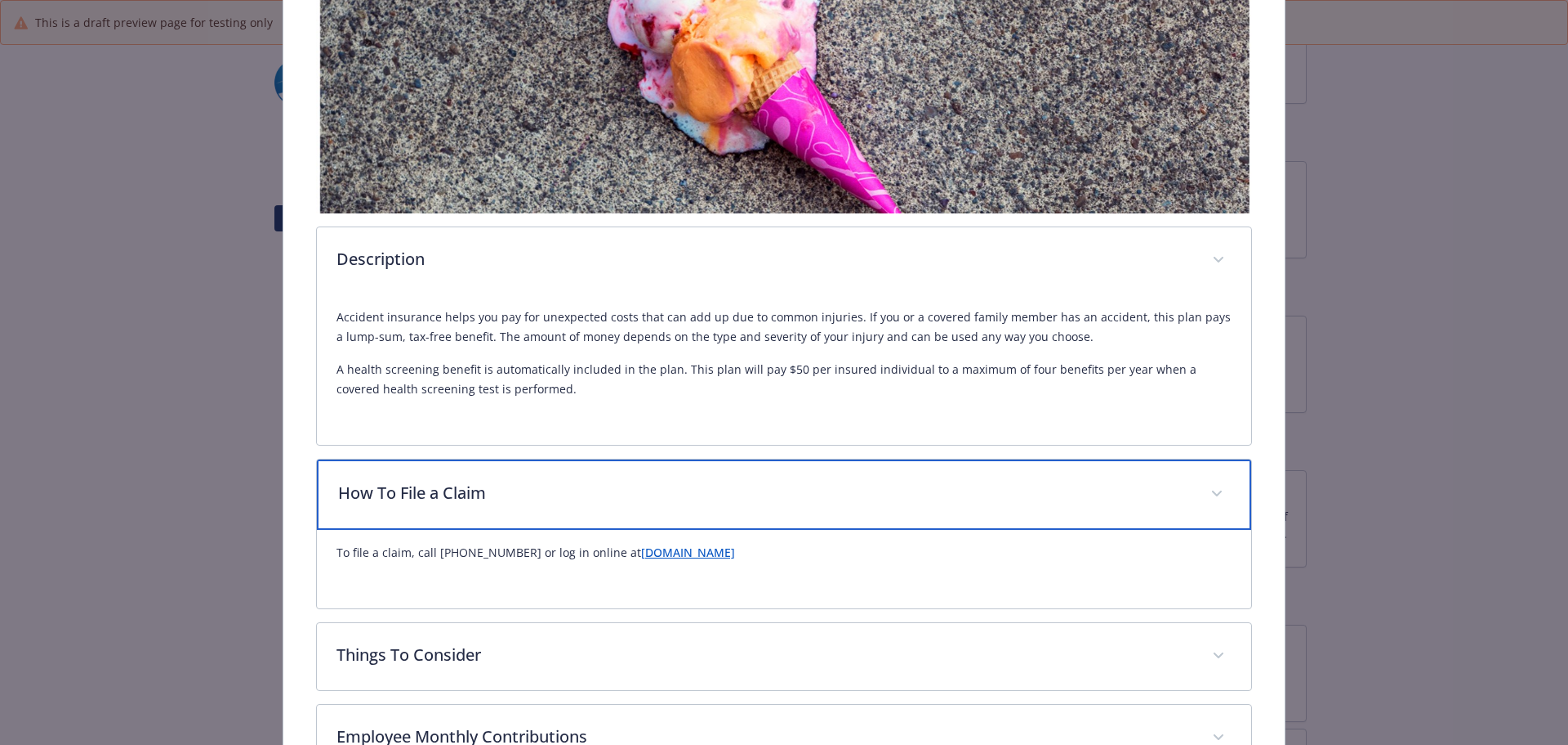
scroll to position [540, 0]
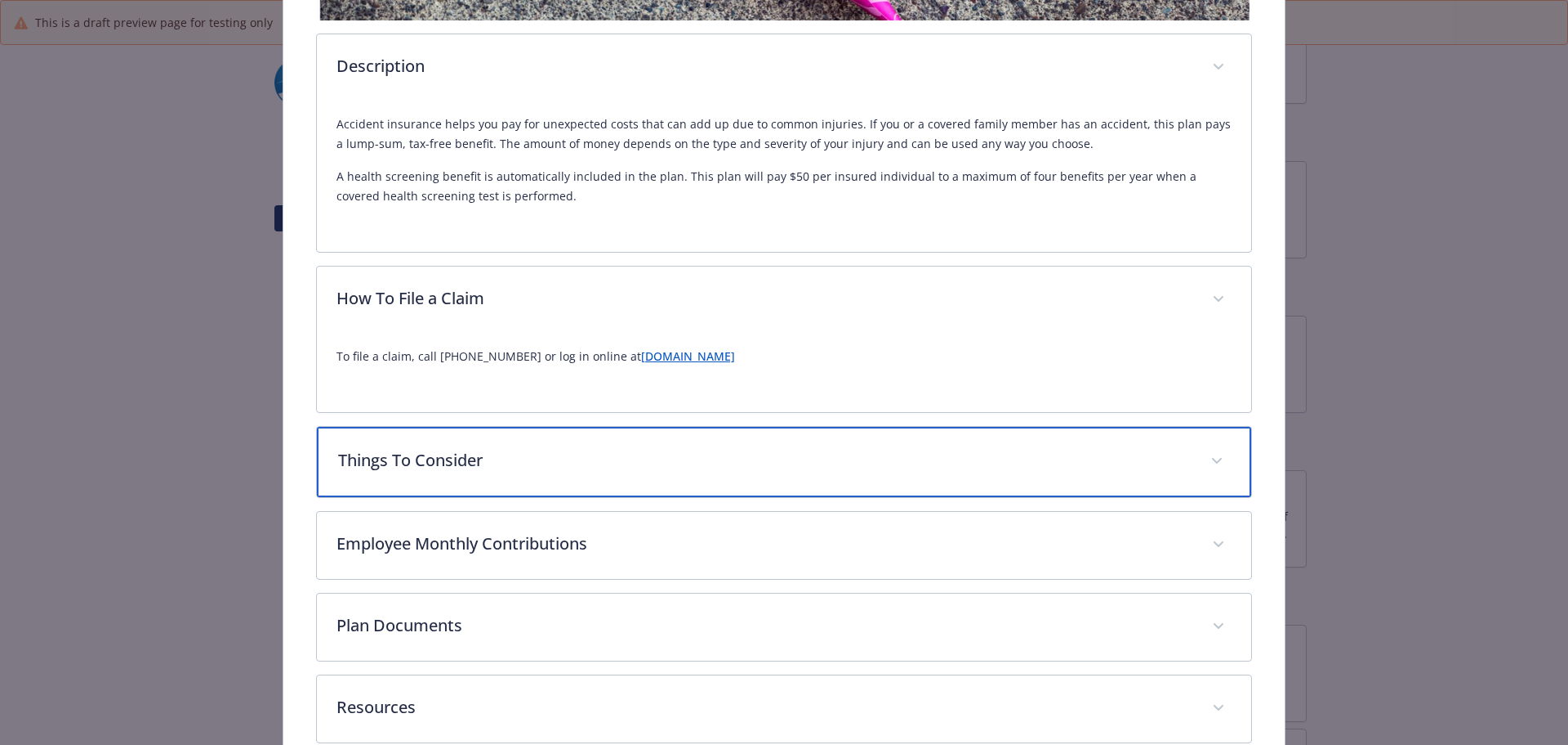
click at [492, 487] on div "Things To Consider" at bounding box center [784, 462] width 935 height 70
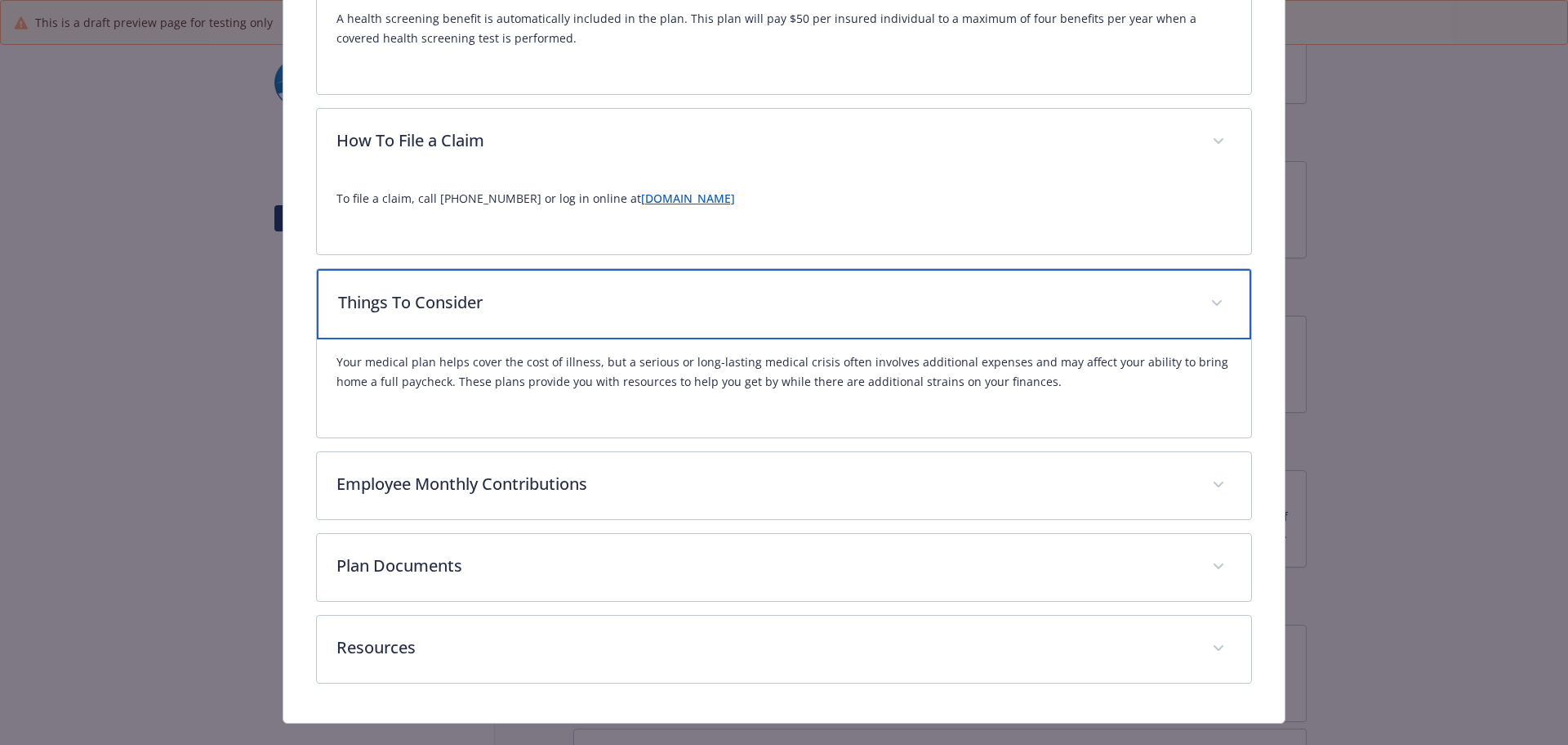
scroll to position [703, 0]
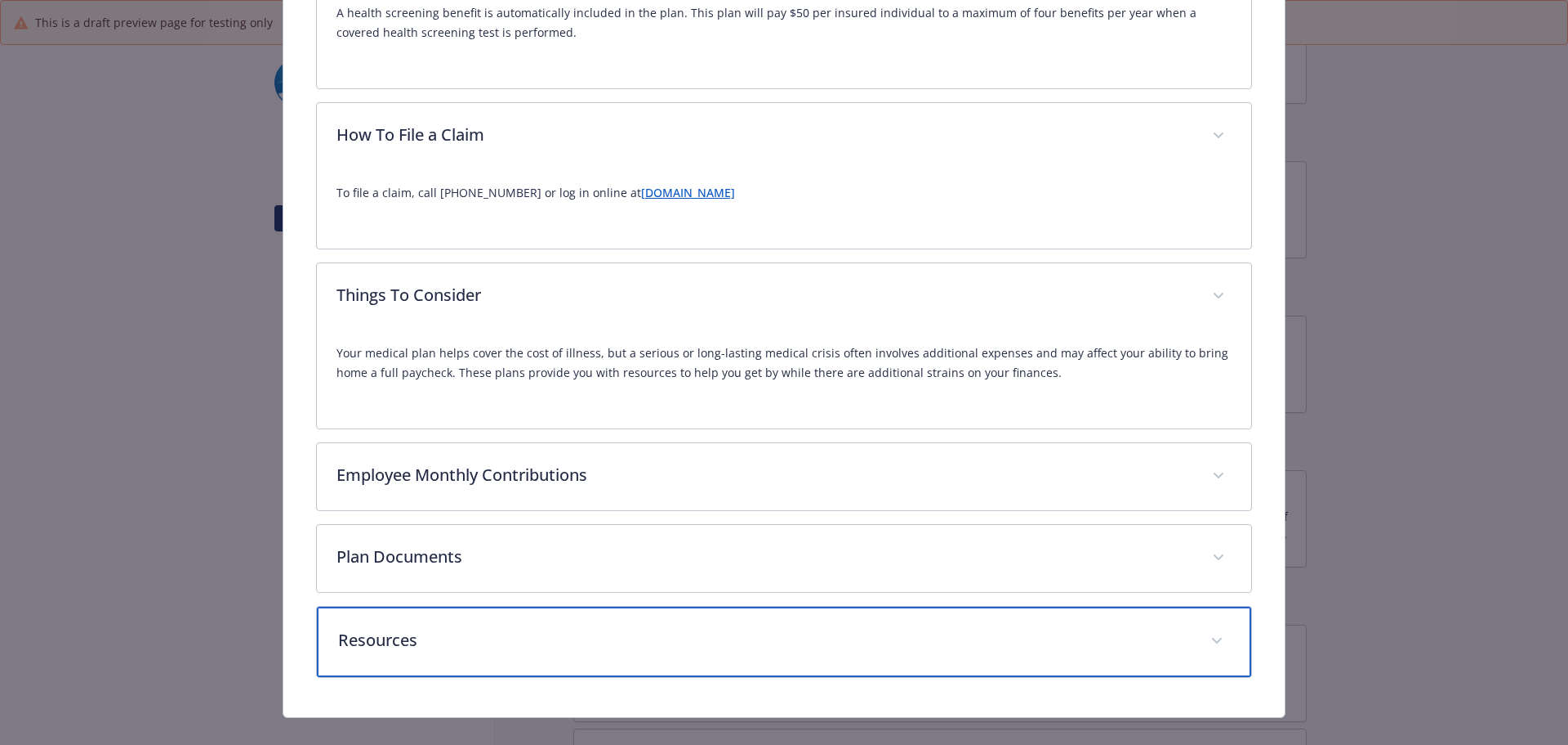
click at [441, 631] on p "Resources" at bounding box center [765, 640] width 854 height 25
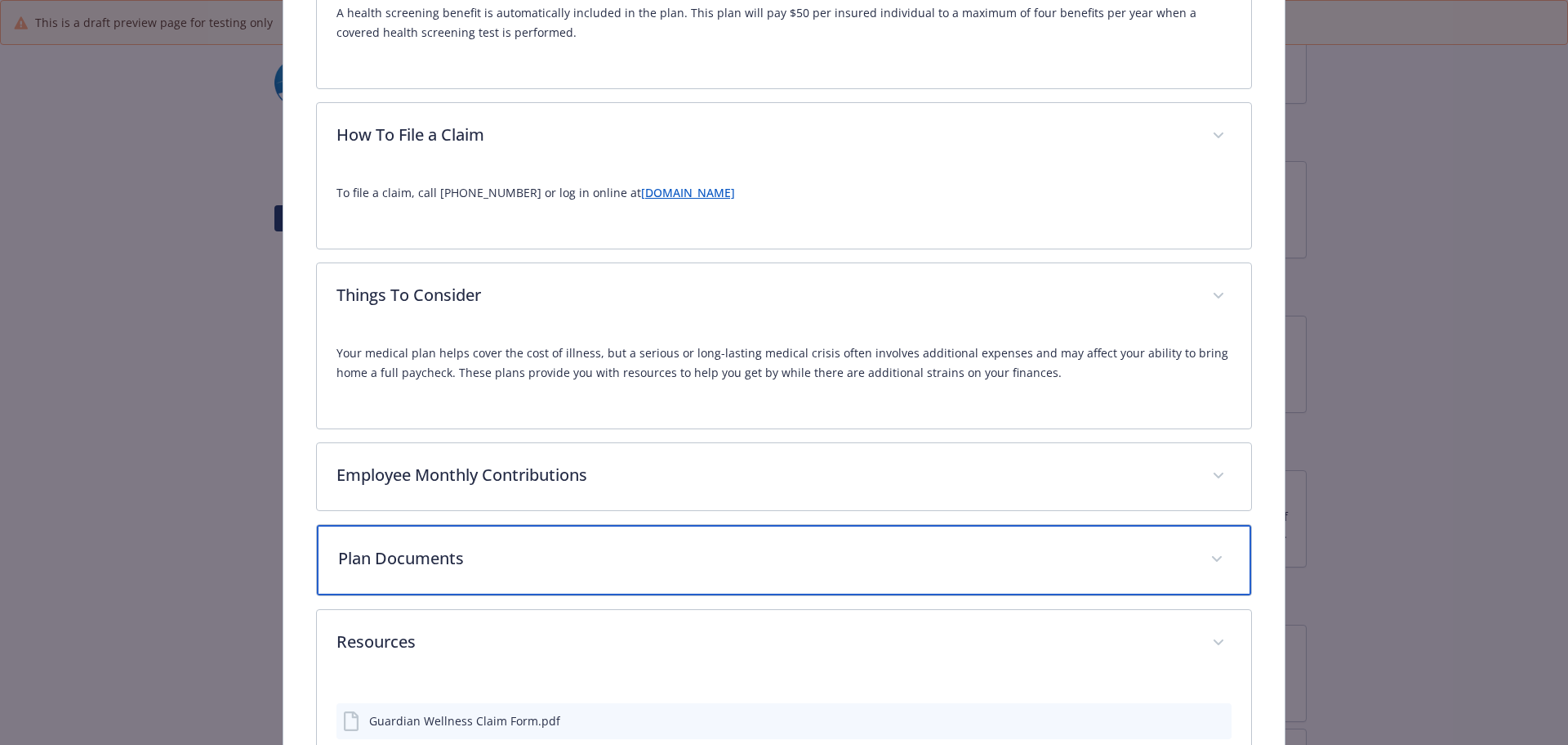
click at [465, 566] on div "Plan Documents" at bounding box center [784, 560] width 935 height 70
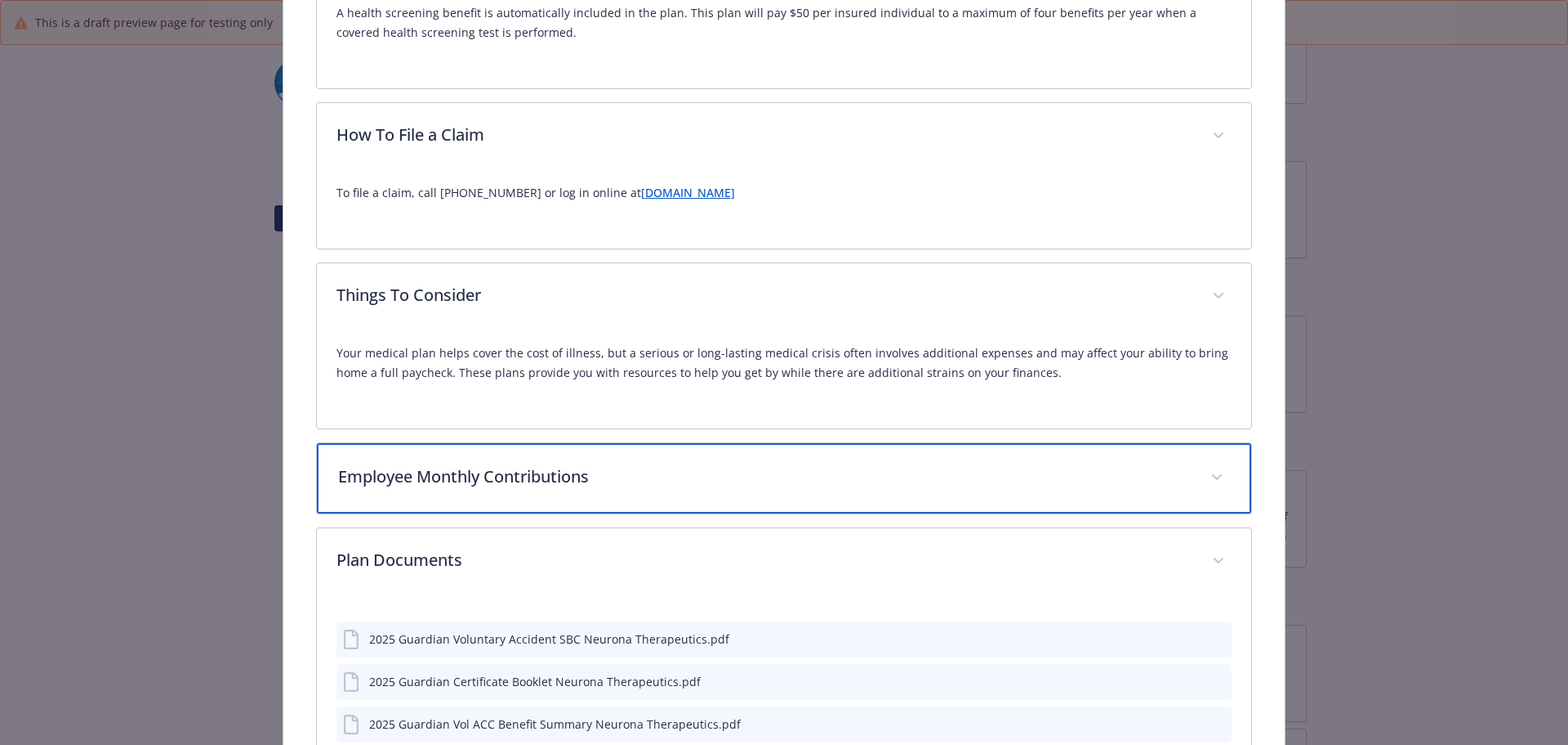
click at [442, 486] on div "Employee Monthly Contributions" at bounding box center [784, 478] width 935 height 70
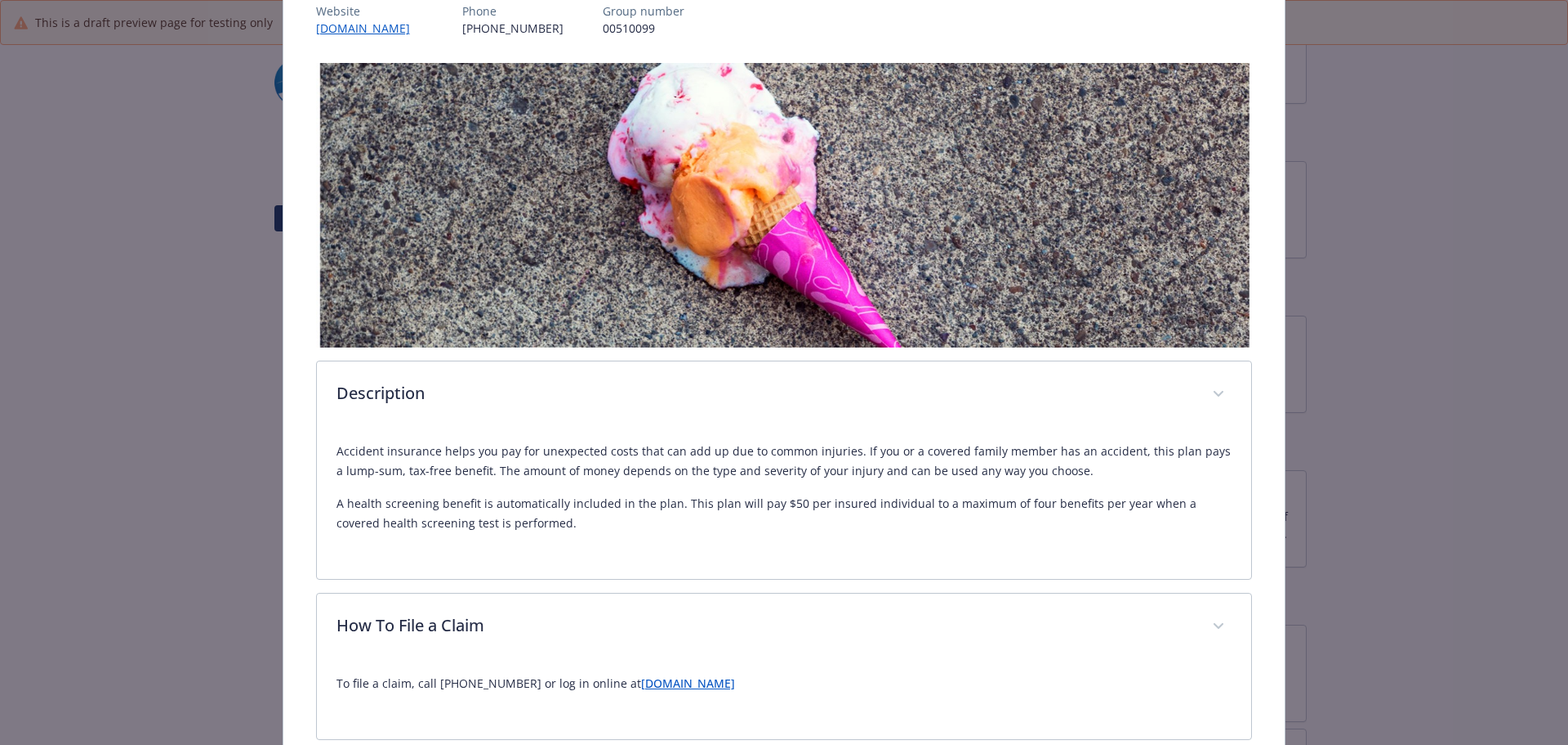
scroll to position [0, 0]
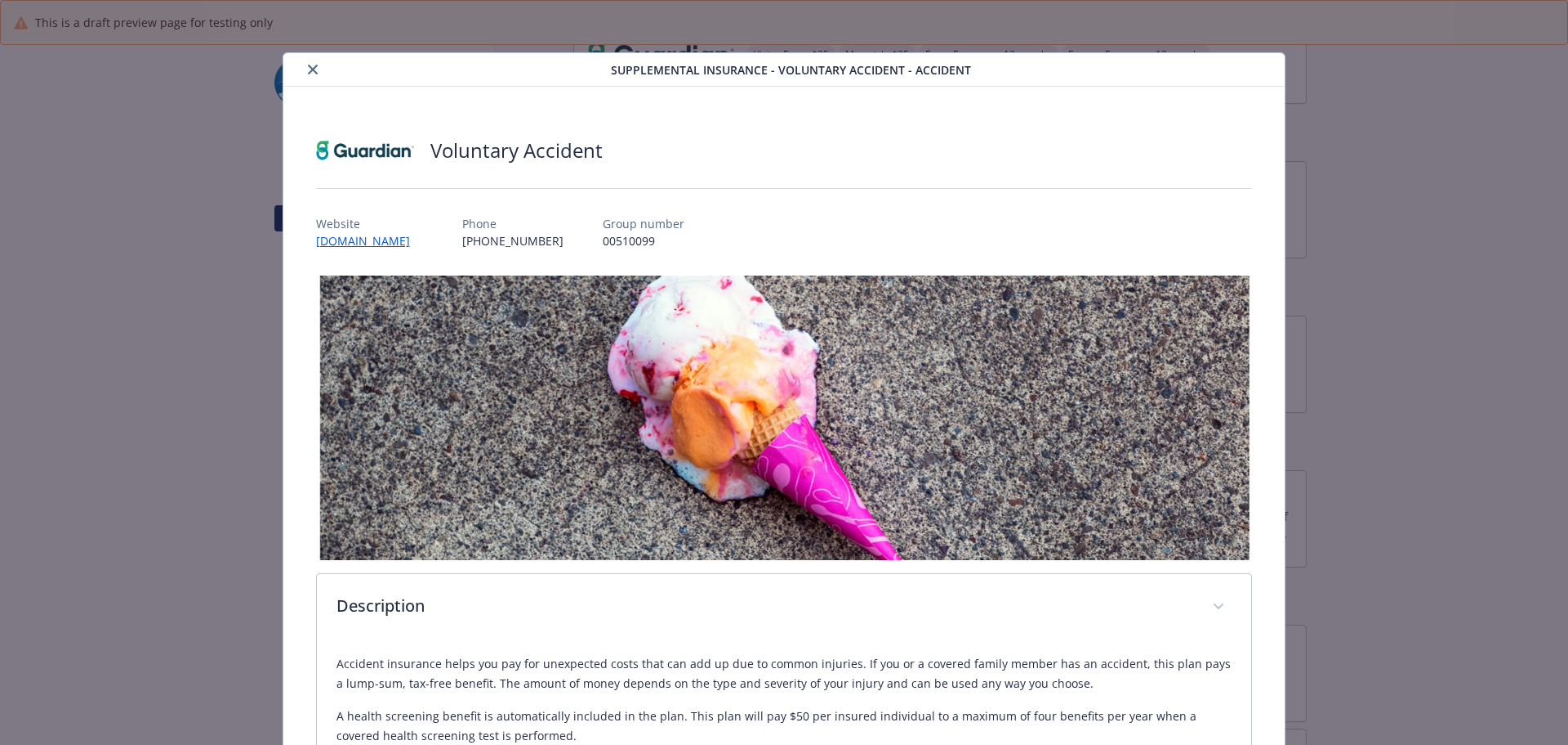
click at [308, 67] on icon "close" at bounding box center [312, 69] width 9 height 10
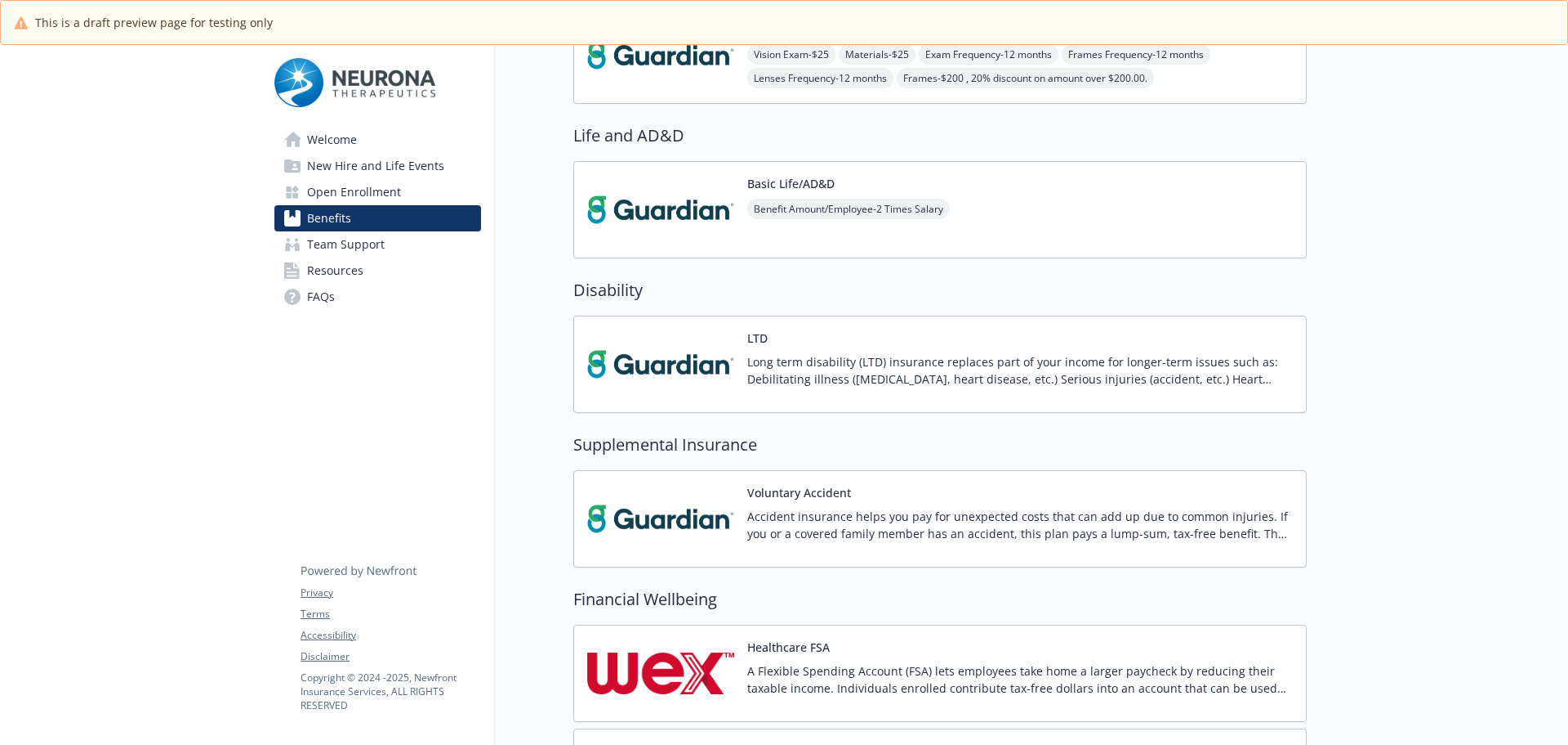
click at [520, 291] on div "Benefits Select coverage type Current year Upcoming year Medical Platinum Full …" at bounding box center [900, 387] width 812 height 2156
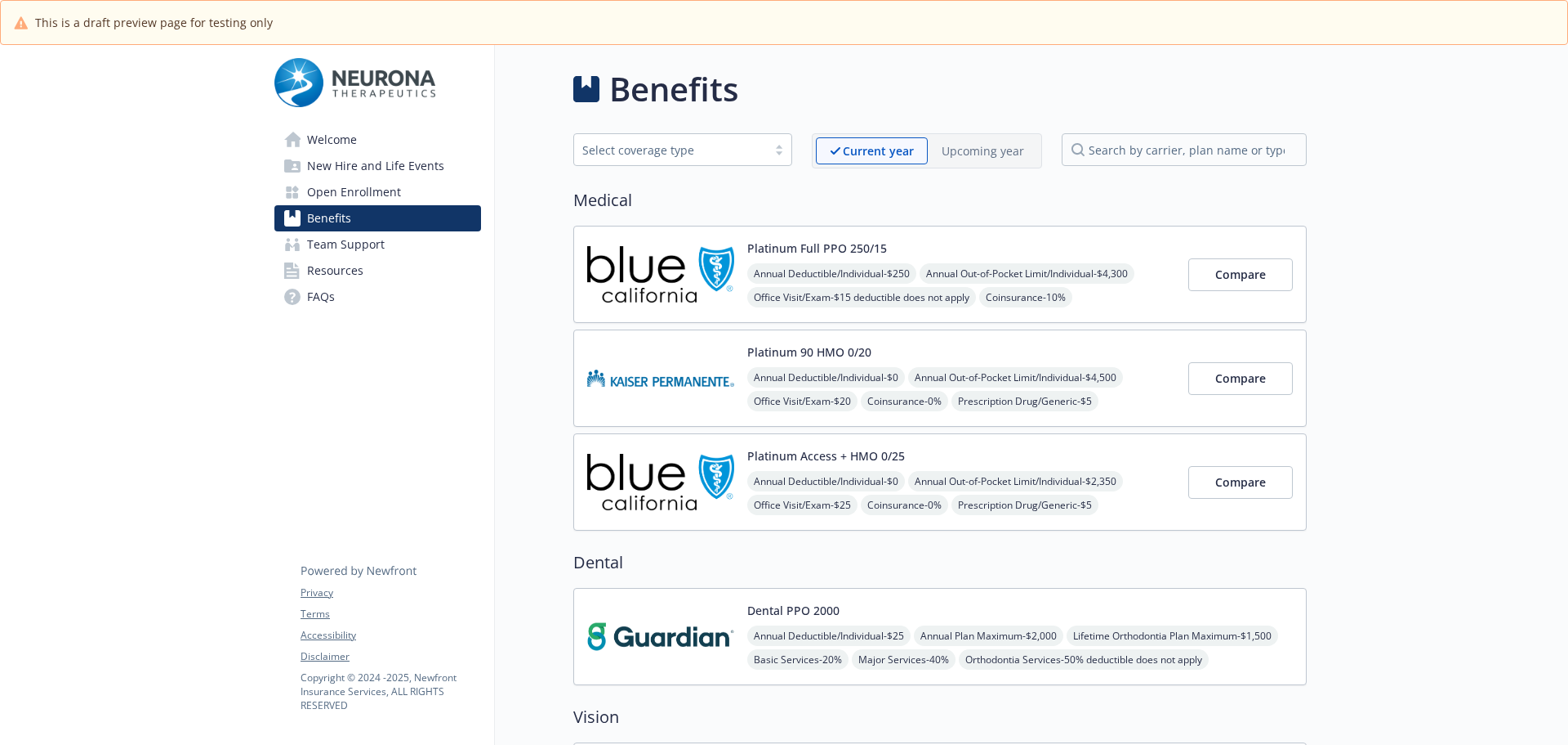
click at [966, 151] on p "Upcoming year" at bounding box center [983, 151] width 83 height 17
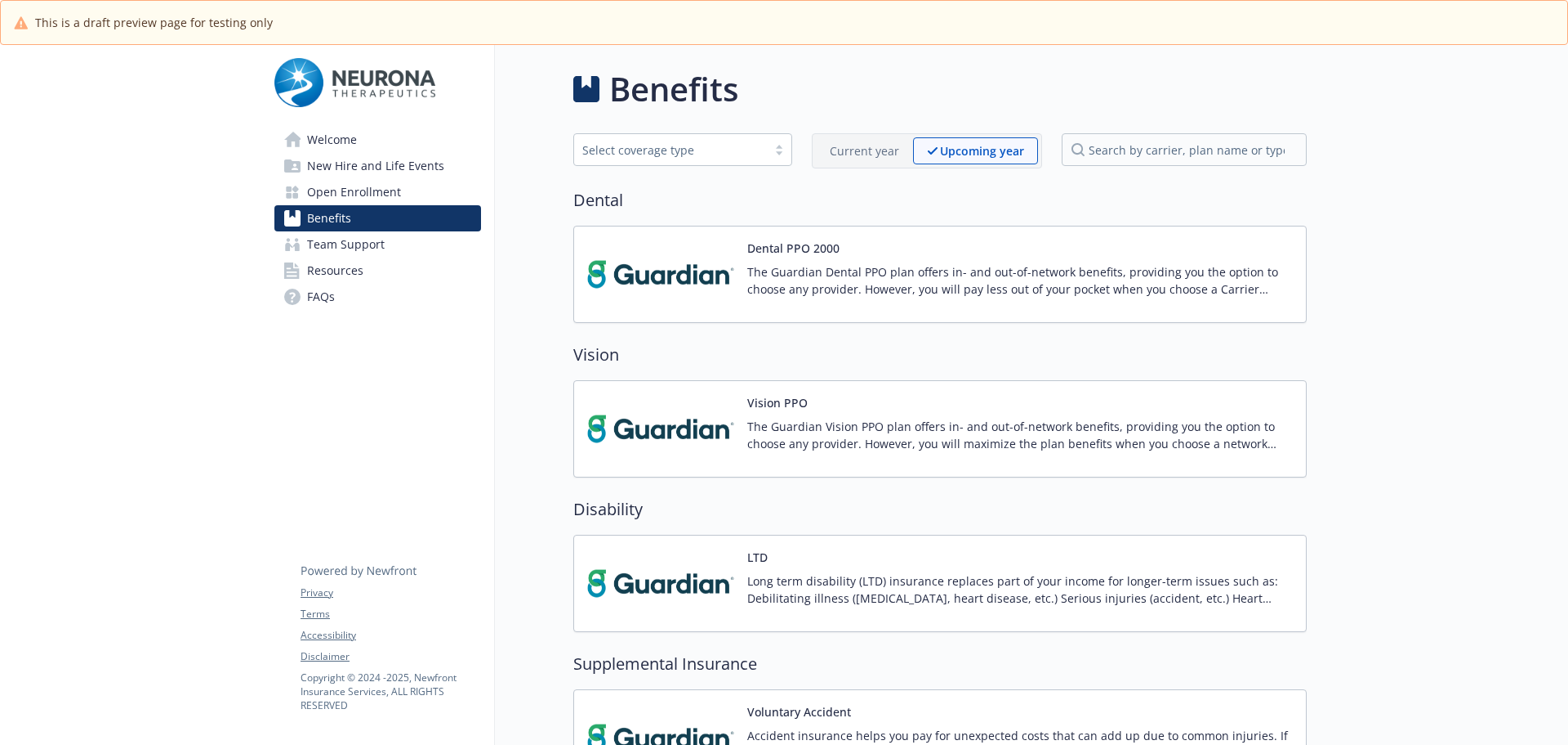
click at [923, 274] on p "The Guardian Dental PPO plan offers in- and out-of-network benefits, providing …" at bounding box center [1020, 280] width 546 height 34
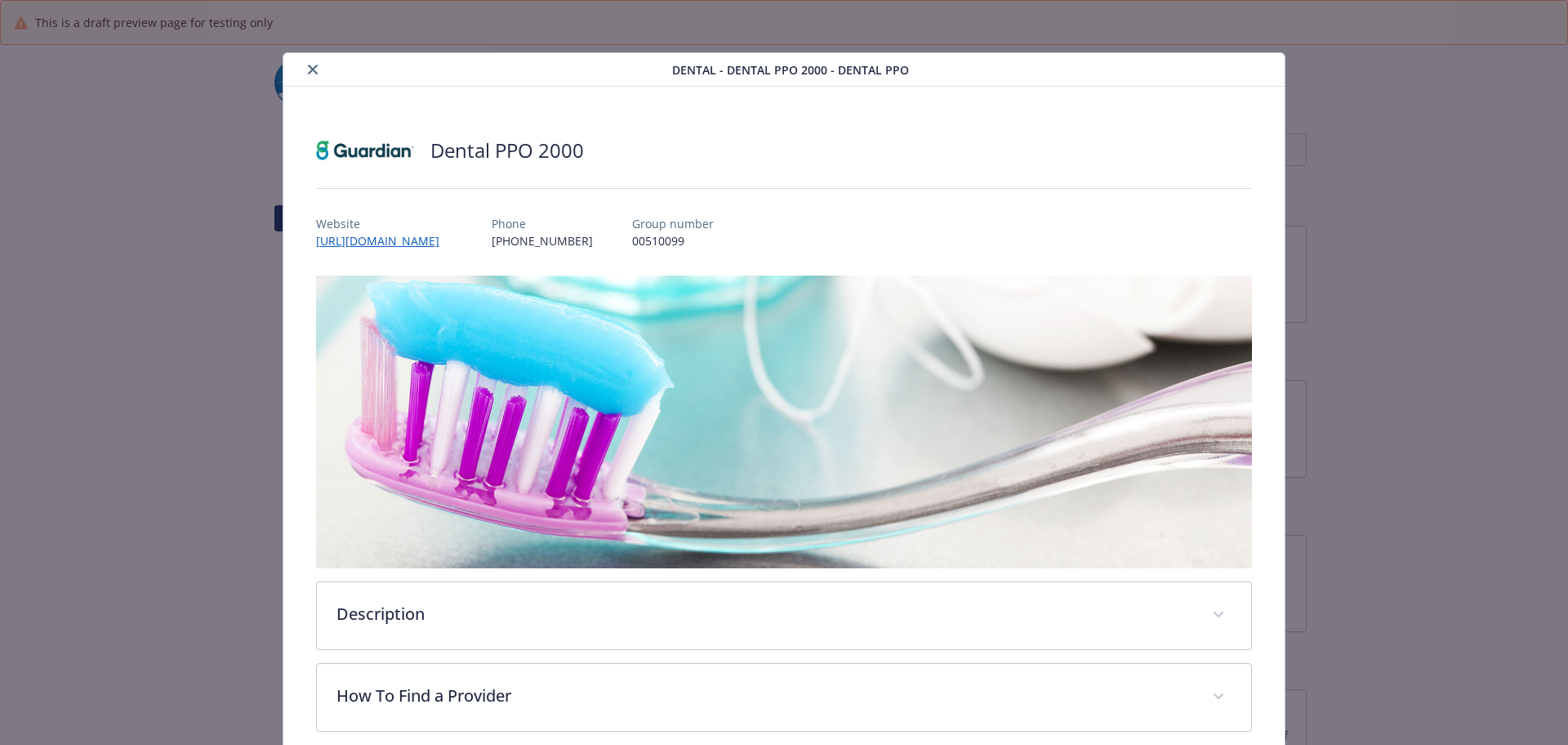
click at [312, 67] on icon "close" at bounding box center [312, 69] width 9 height 10
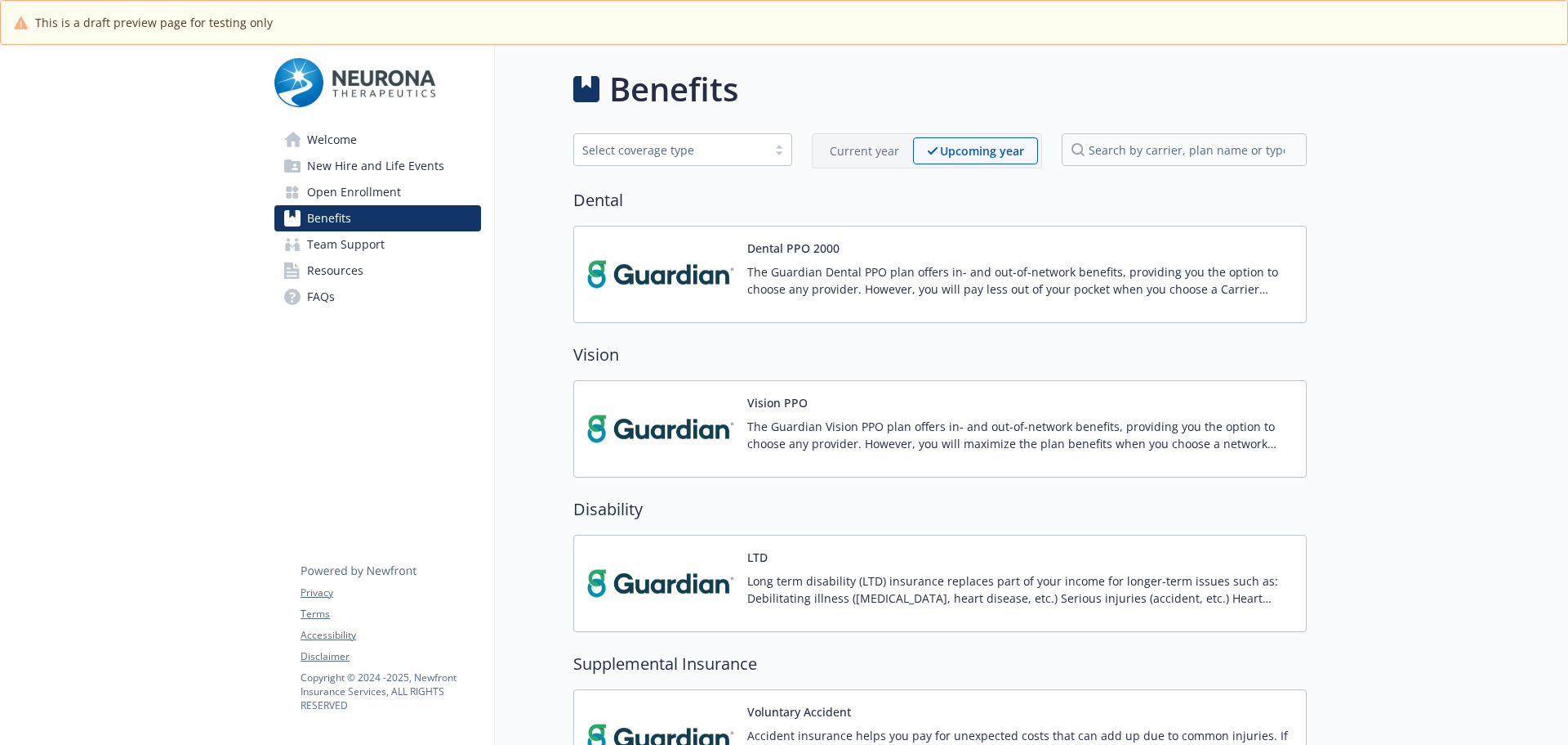
click at [835, 423] on p "The Guardian Vision PPO plan offers in- and out-of-network benefits, providing …" at bounding box center [1020, 435] width 546 height 34
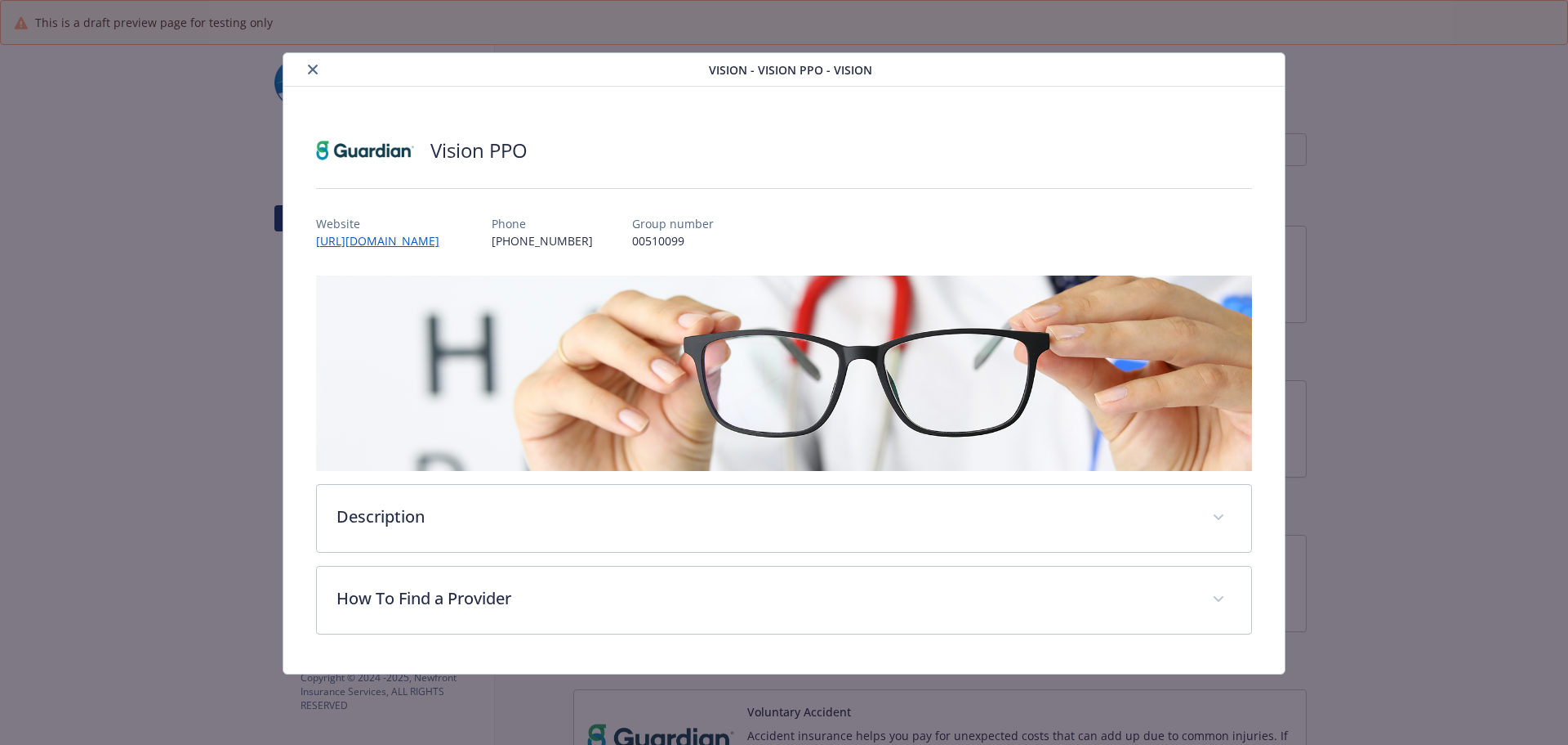
click at [317, 72] on icon "close" at bounding box center [312, 69] width 9 height 10
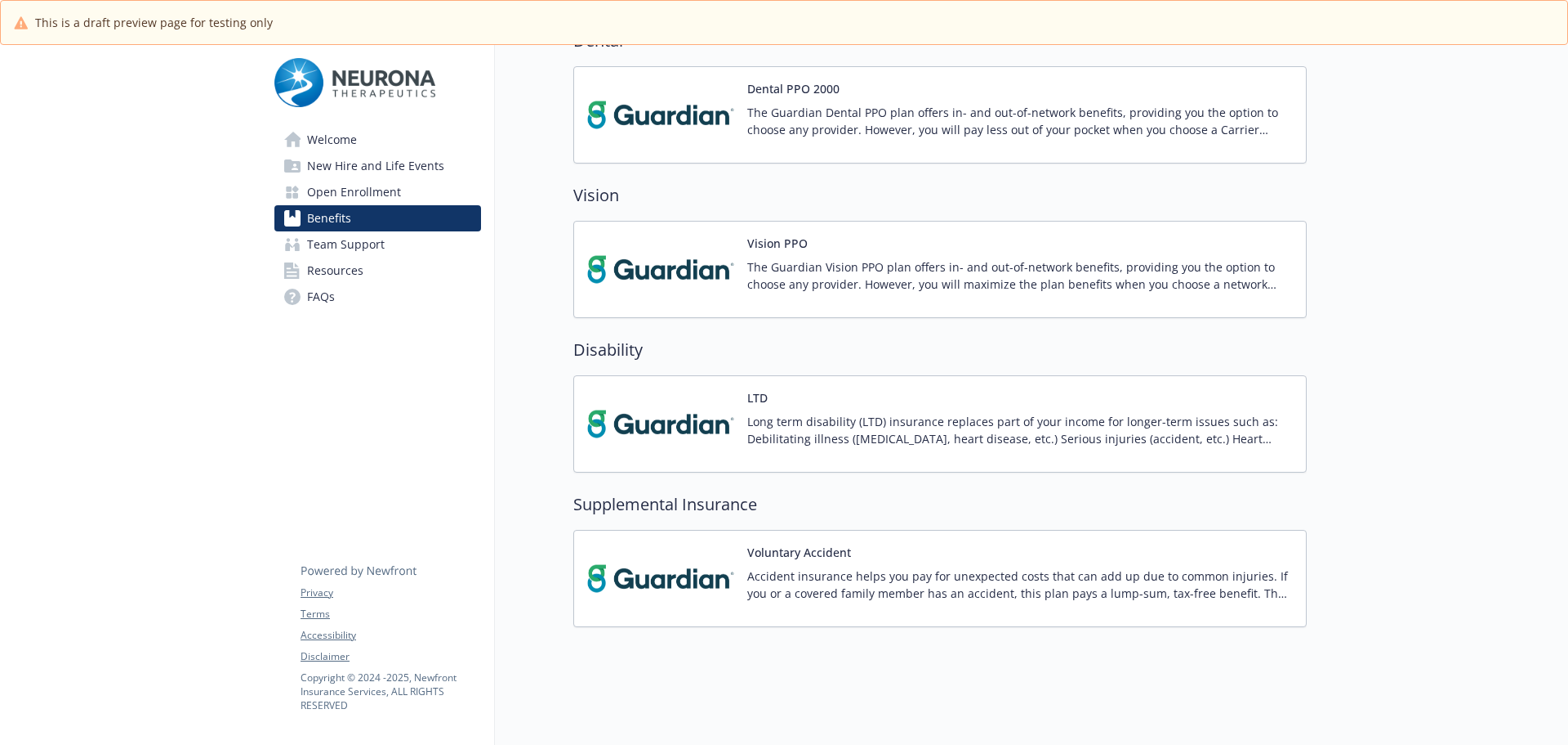
click at [839, 554] on button "Voluntary Accident" at bounding box center [799, 552] width 104 height 17
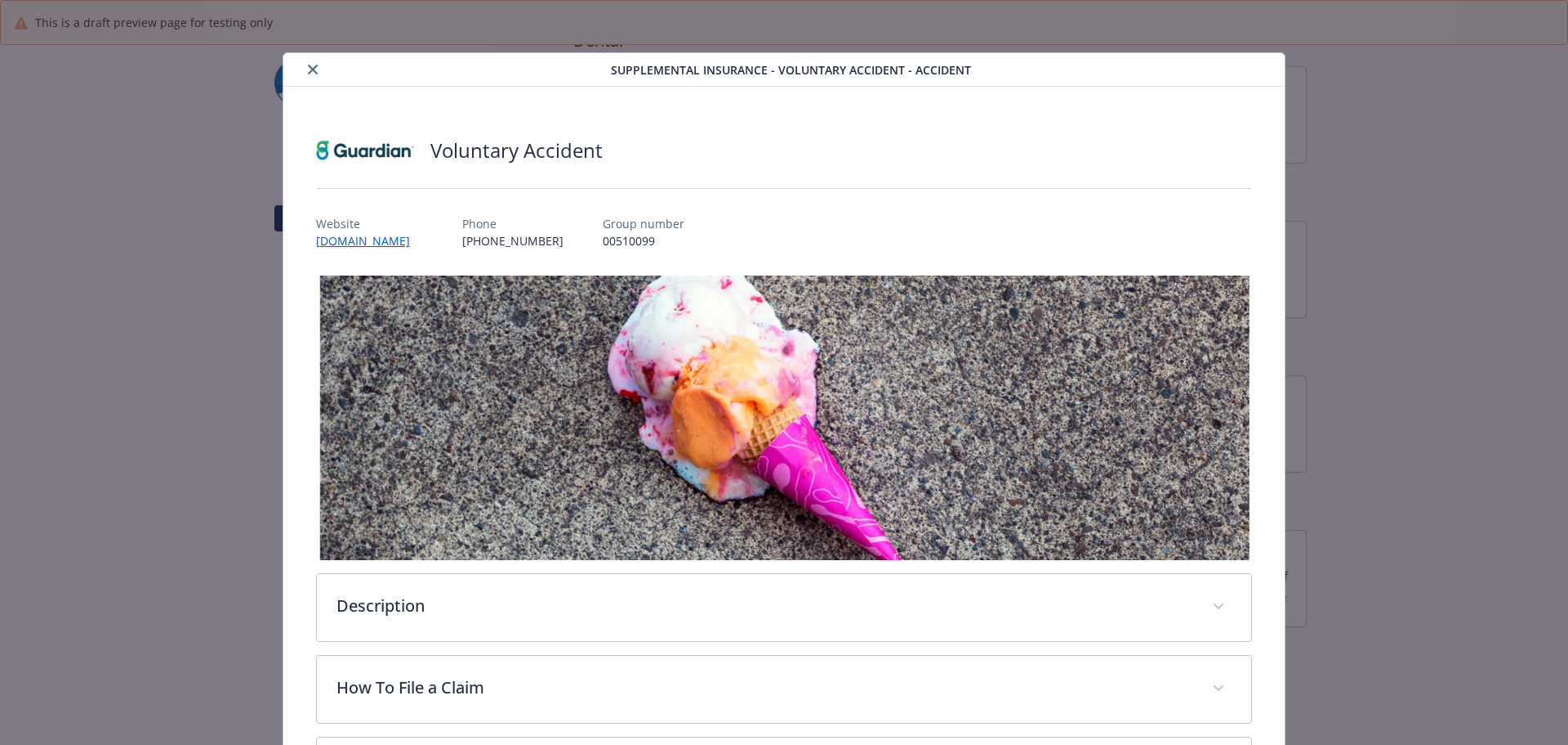
click at [303, 74] on button "close" at bounding box center [312, 69] width 20 height 20
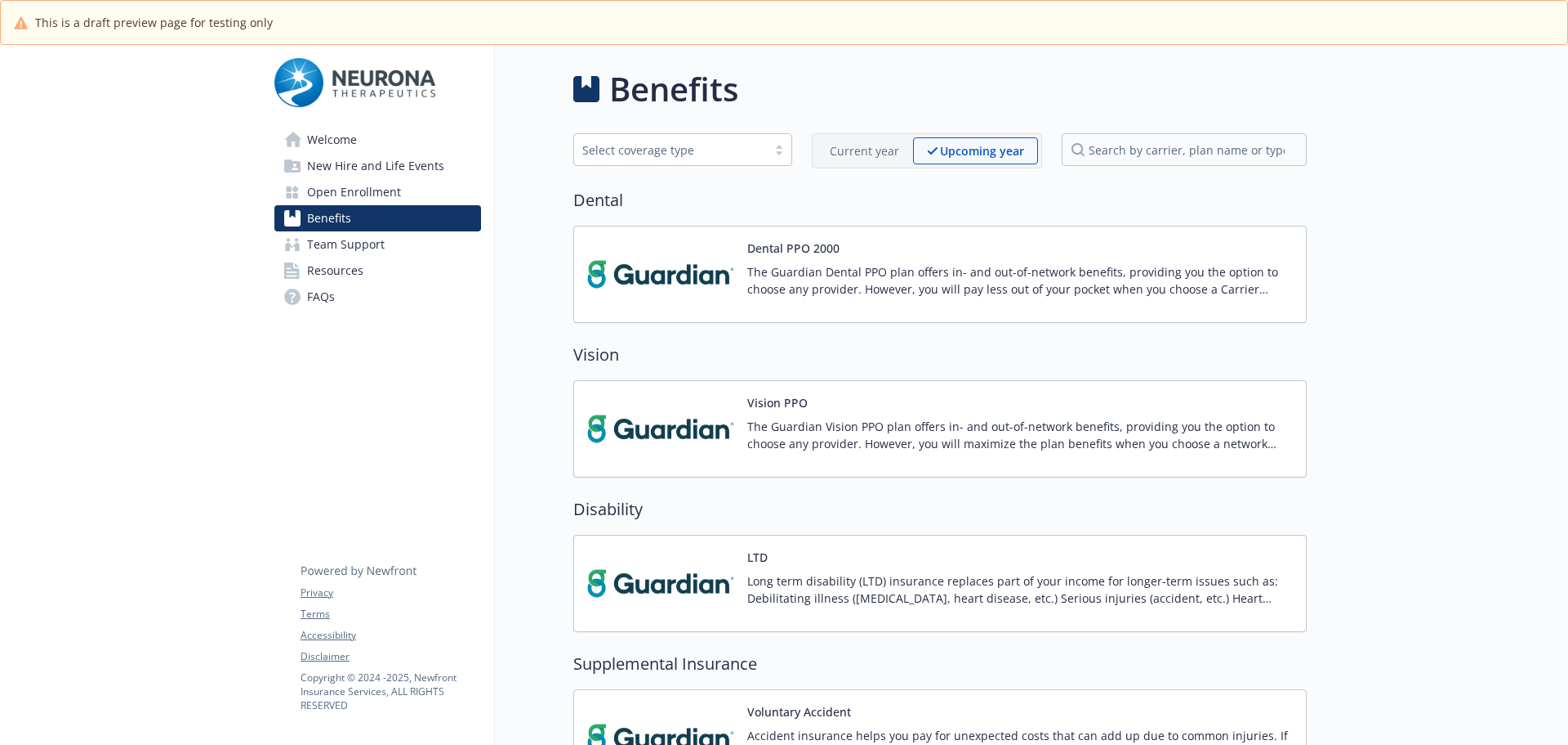
click at [794, 271] on p "The Guardian Dental PPO plan offers in- and out-of-network benefits, providing …" at bounding box center [1020, 280] width 546 height 34
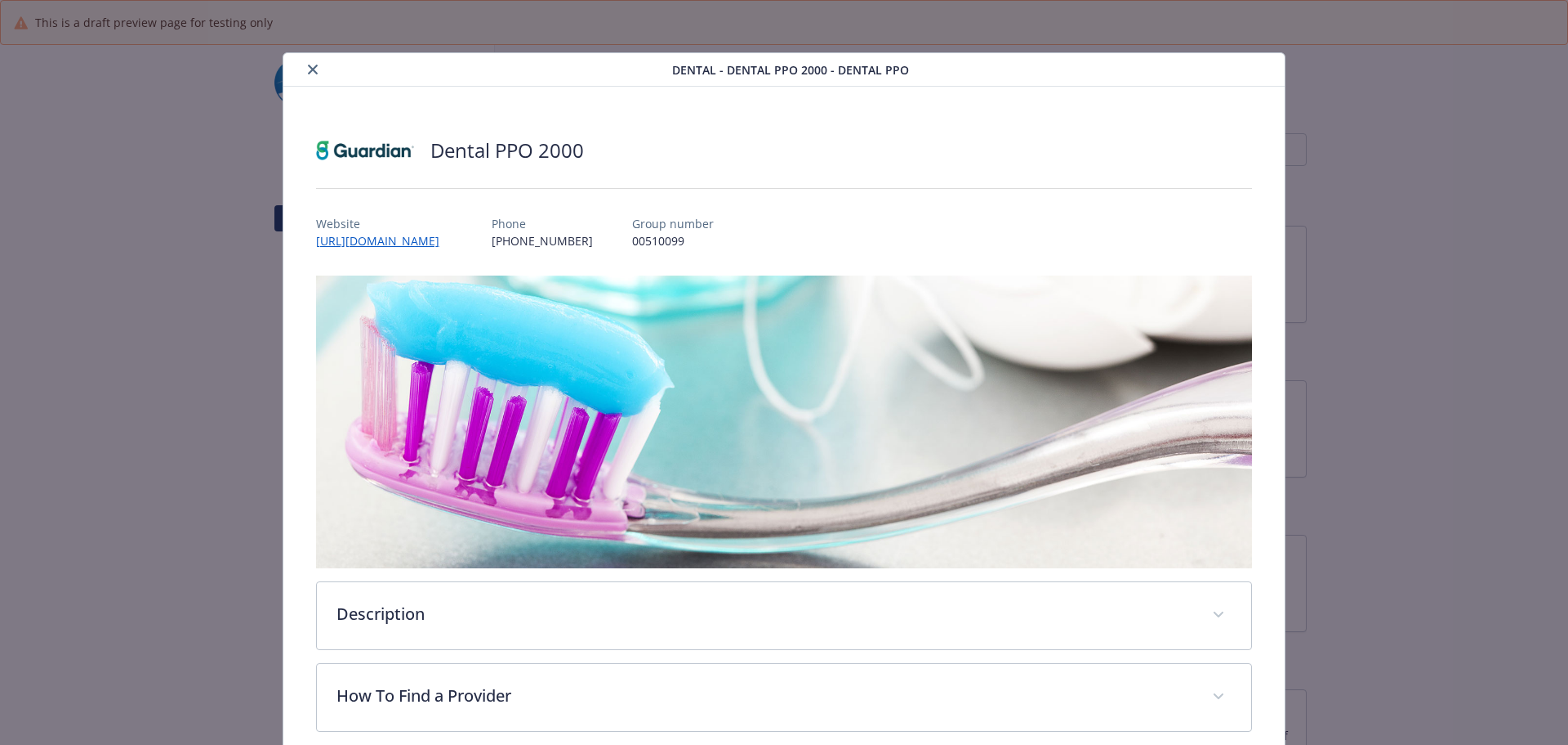
click at [312, 73] on icon "close" at bounding box center [312, 69] width 9 height 10
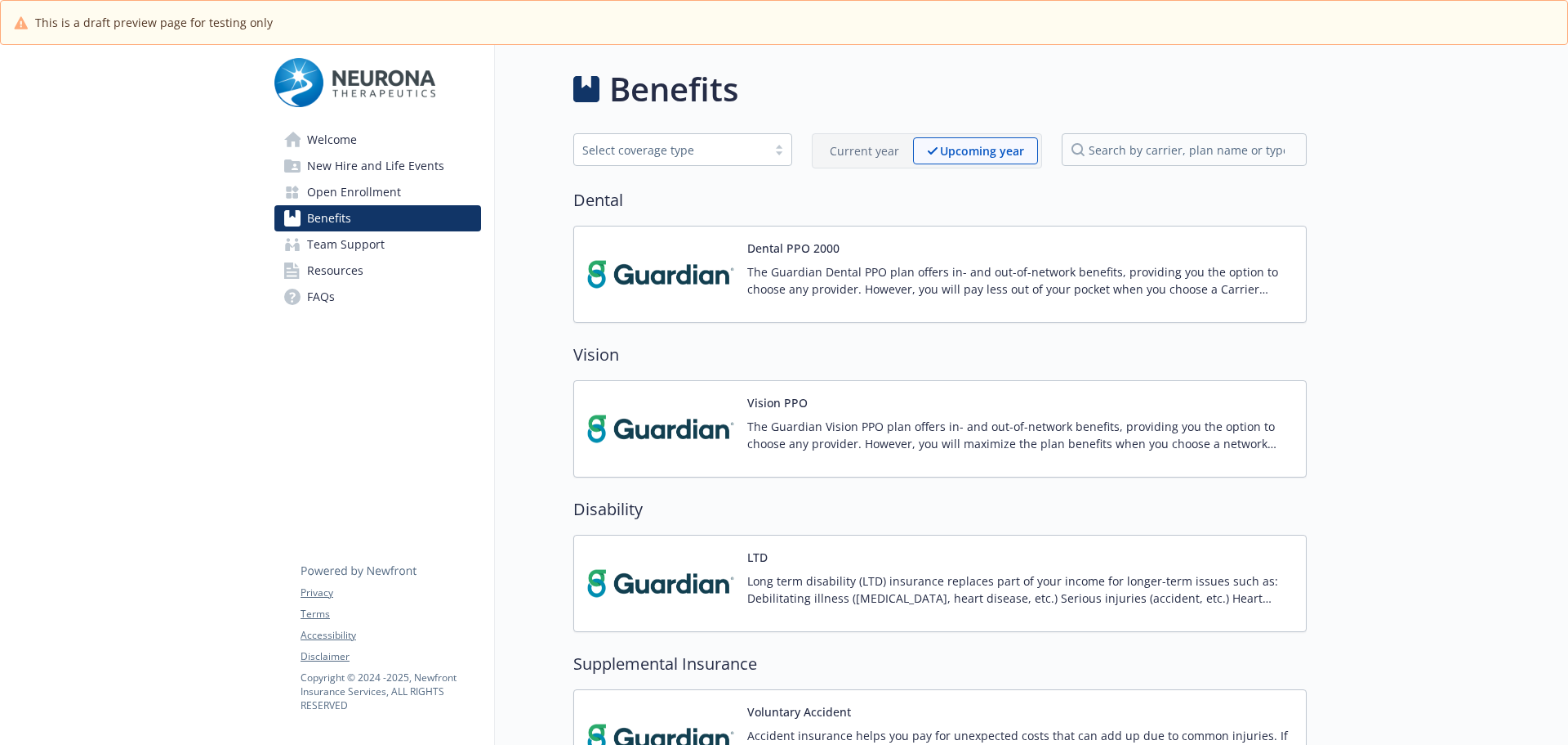
click at [871, 155] on p "Current year" at bounding box center [864, 151] width 69 height 17
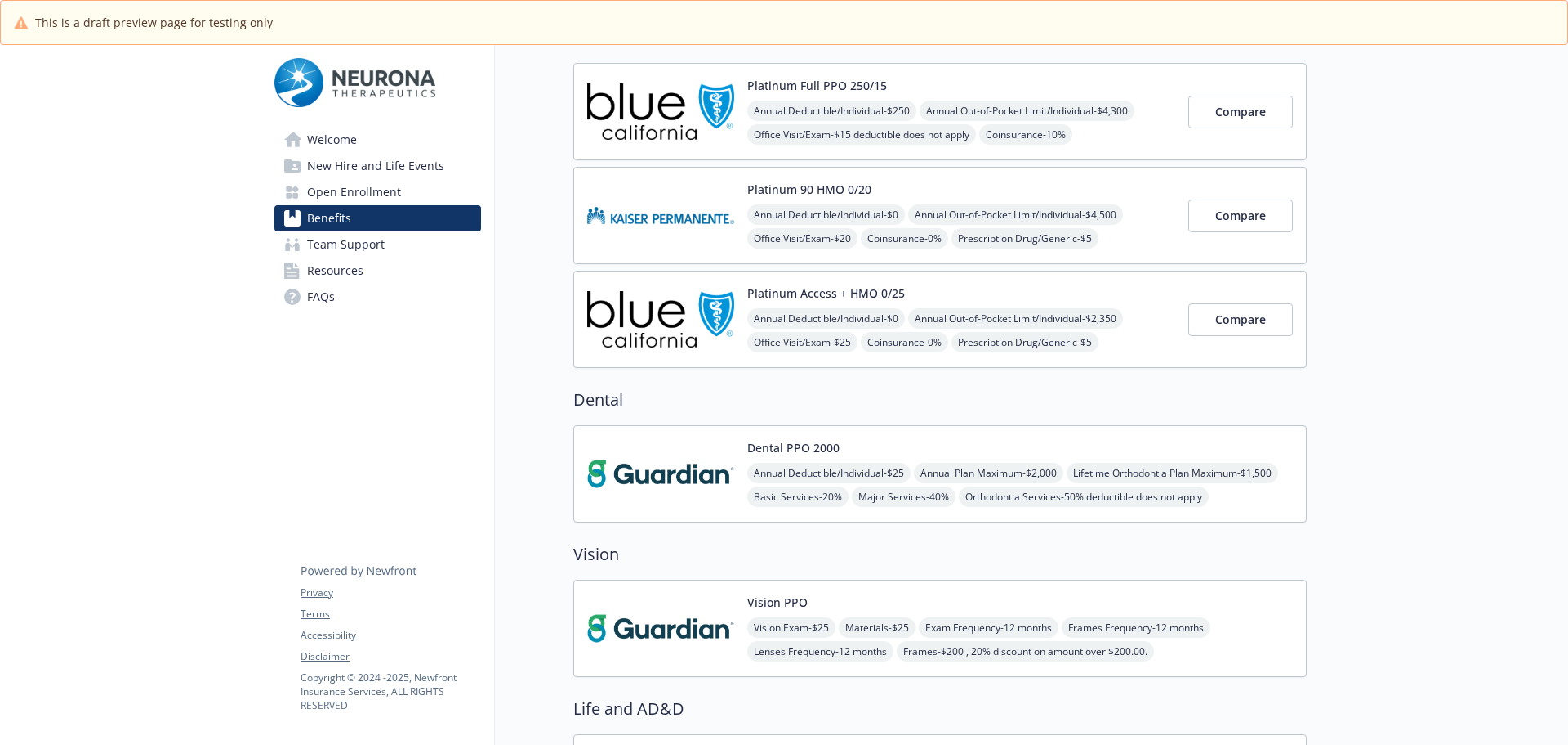
scroll to position [163, 0]
click at [691, 452] on img at bounding box center [660, 472] width 147 height 69
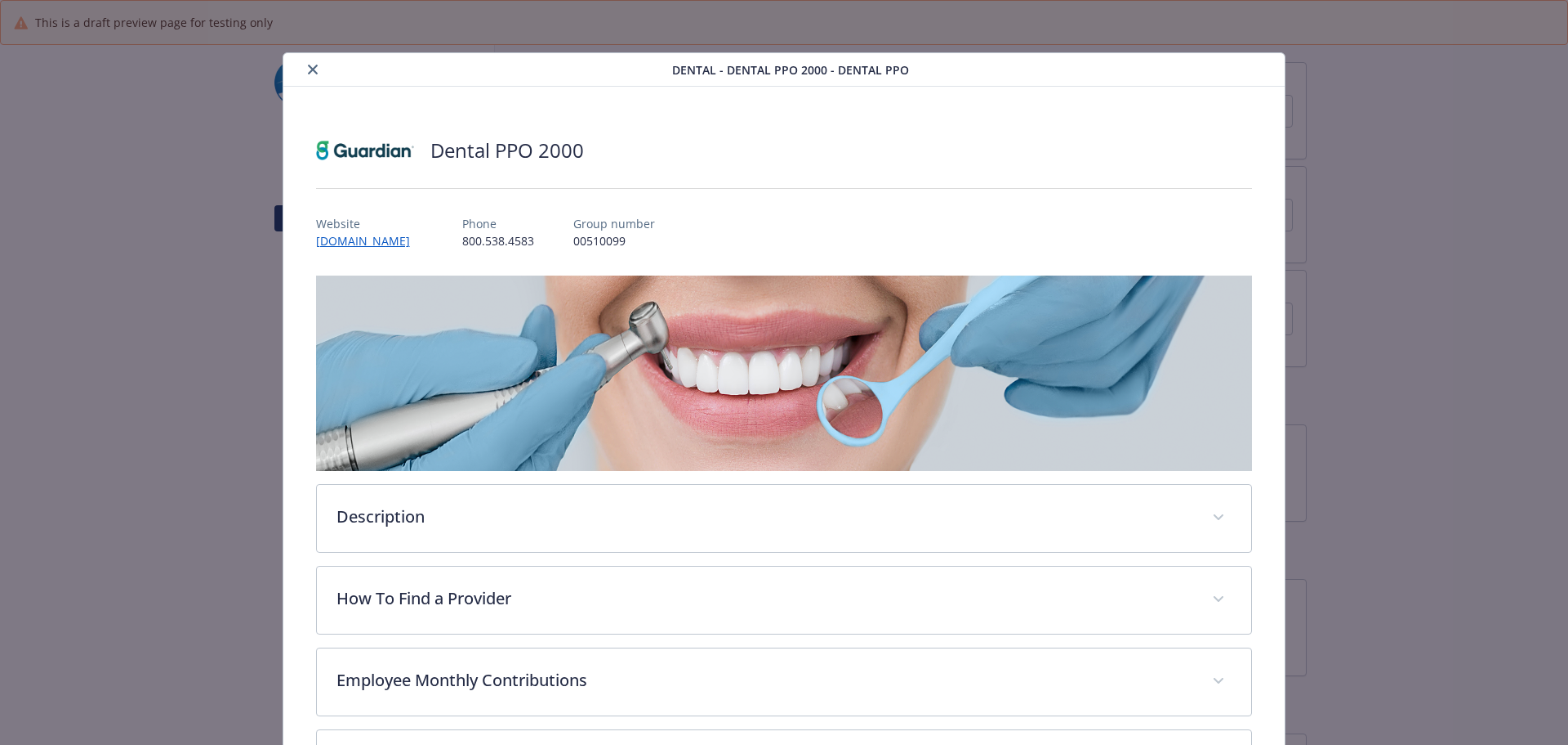
click at [311, 67] on icon "close" at bounding box center [312, 69] width 9 height 10
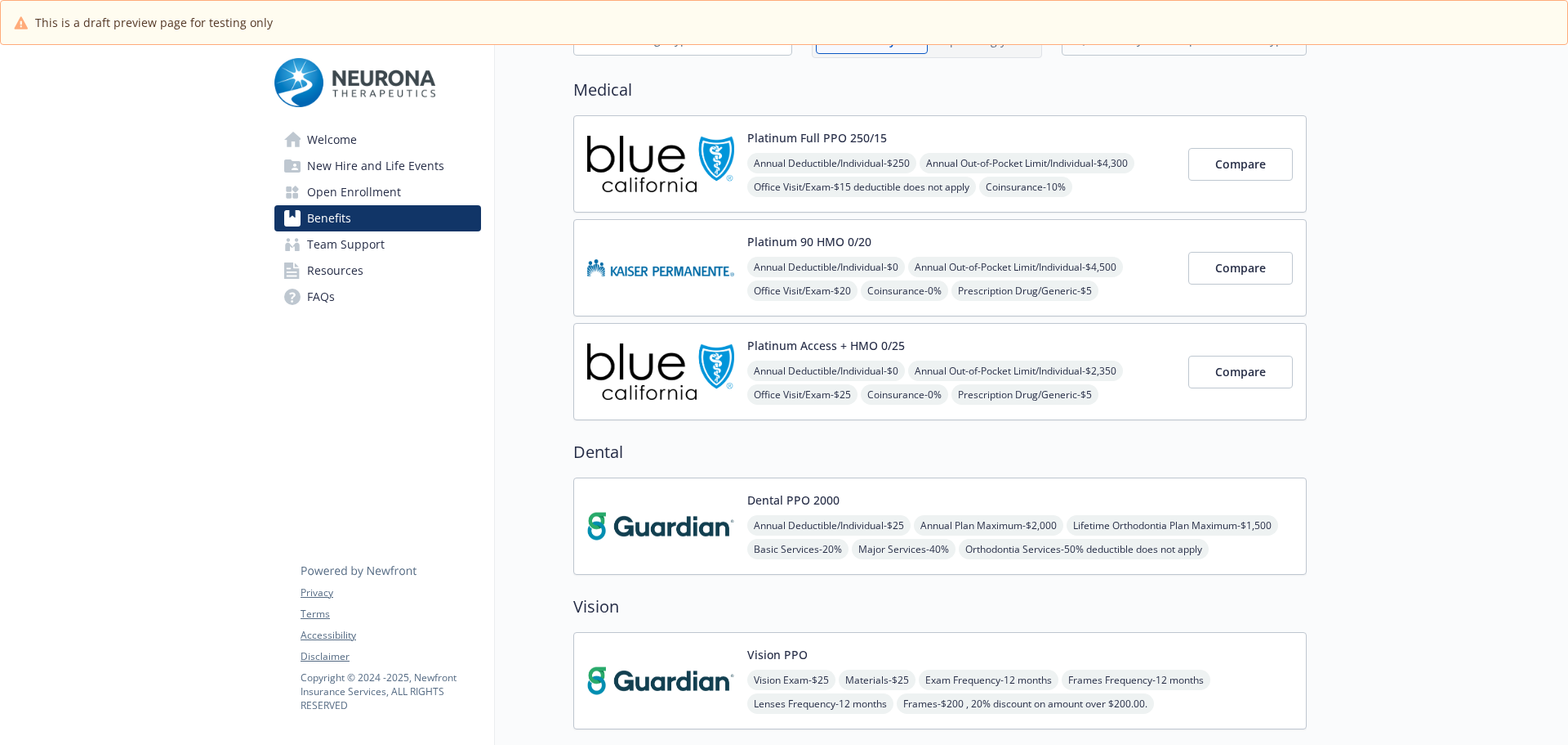
scroll to position [82, 0]
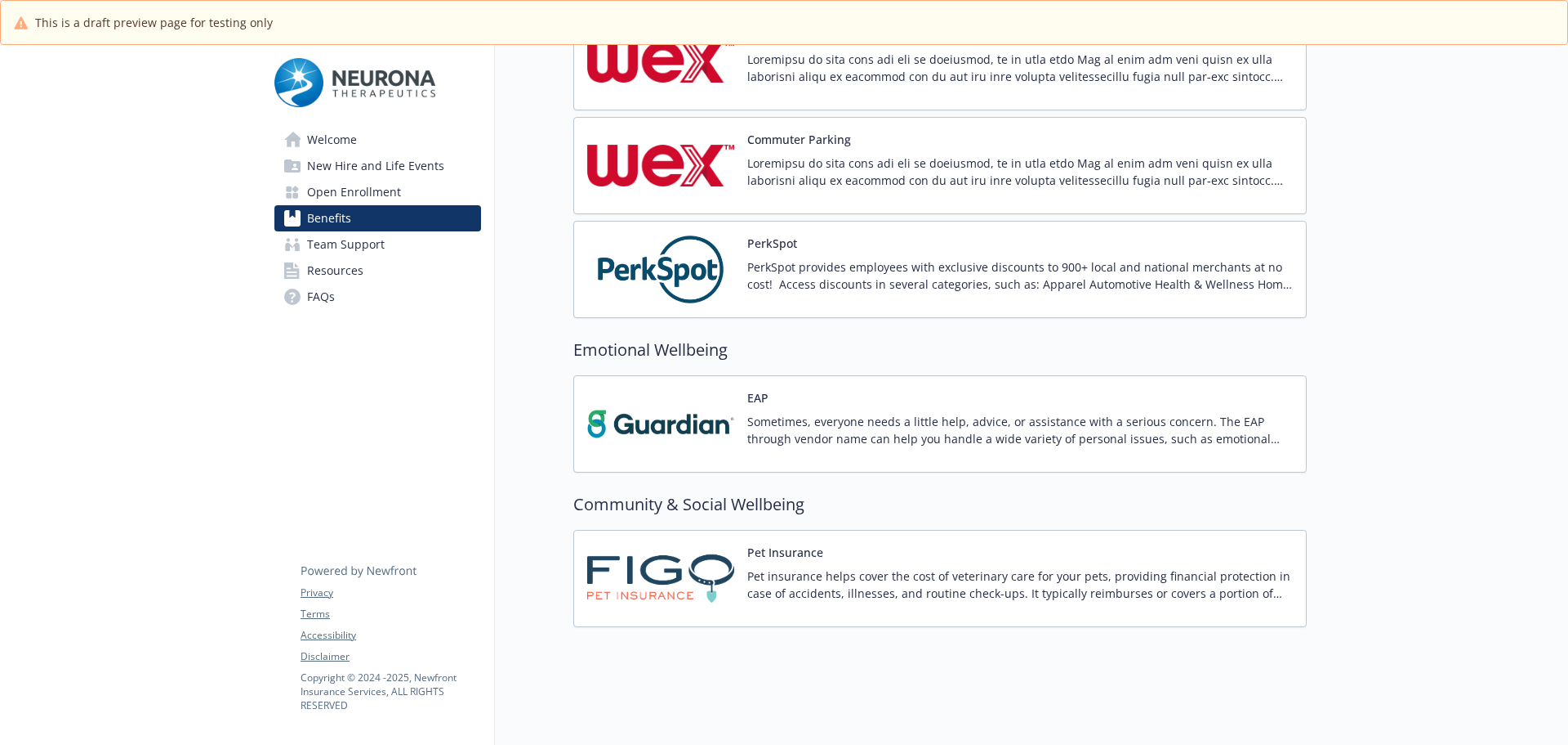
click at [773, 579] on p "Pet insurance helps cover the cost of veterinary care for your pets, providing …" at bounding box center [1020, 584] width 546 height 34
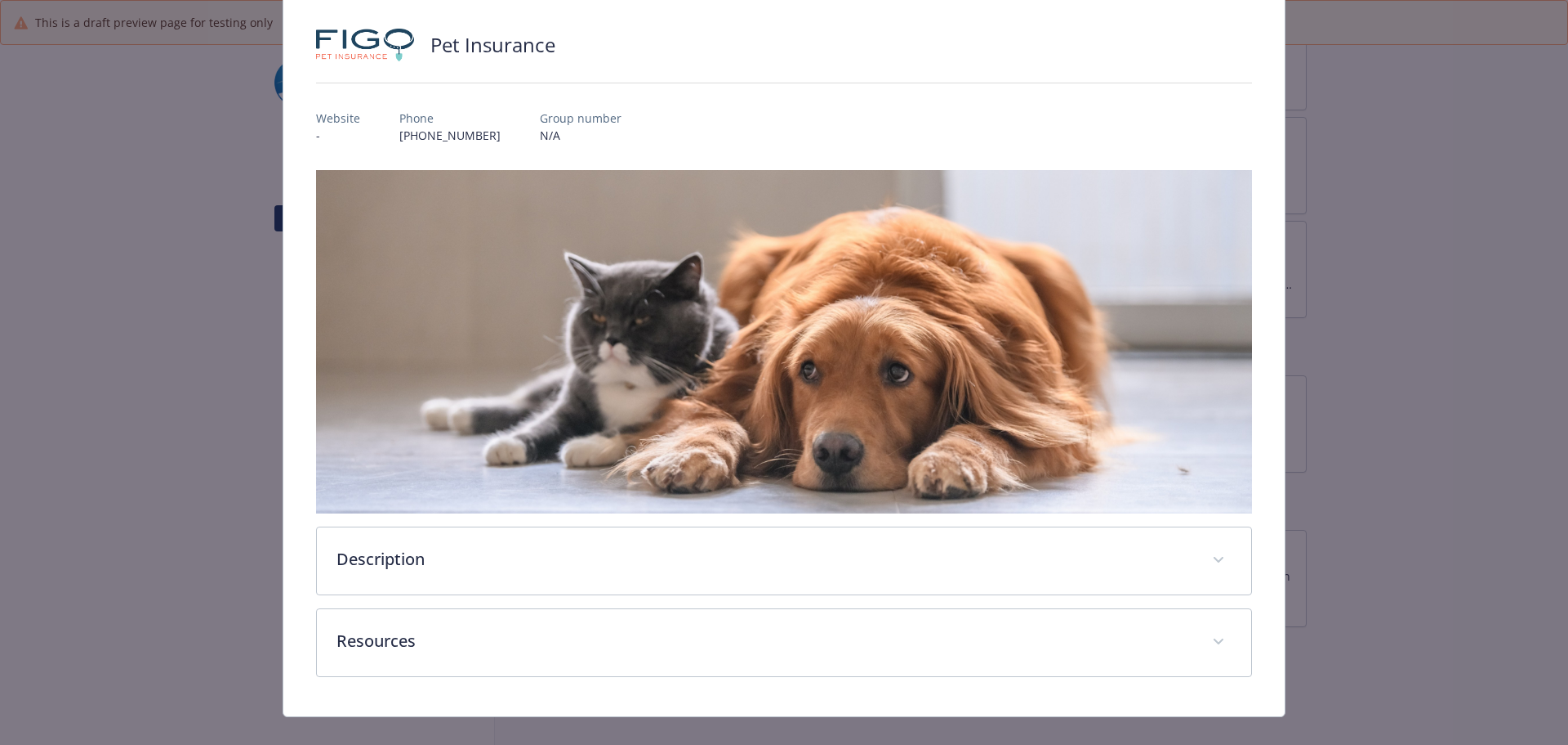
scroll to position [126, 0]
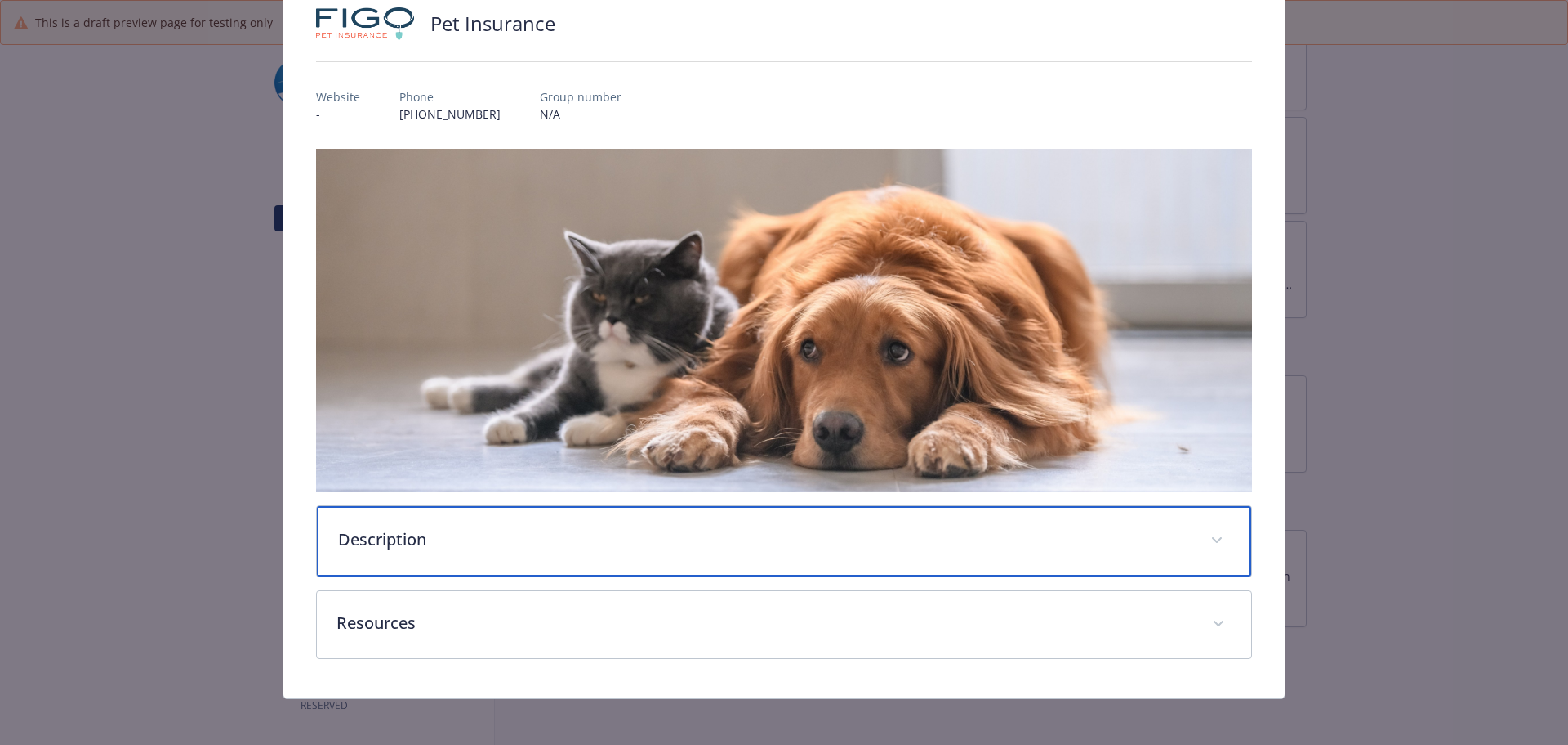
click at [543, 511] on div "Description" at bounding box center [784, 541] width 935 height 70
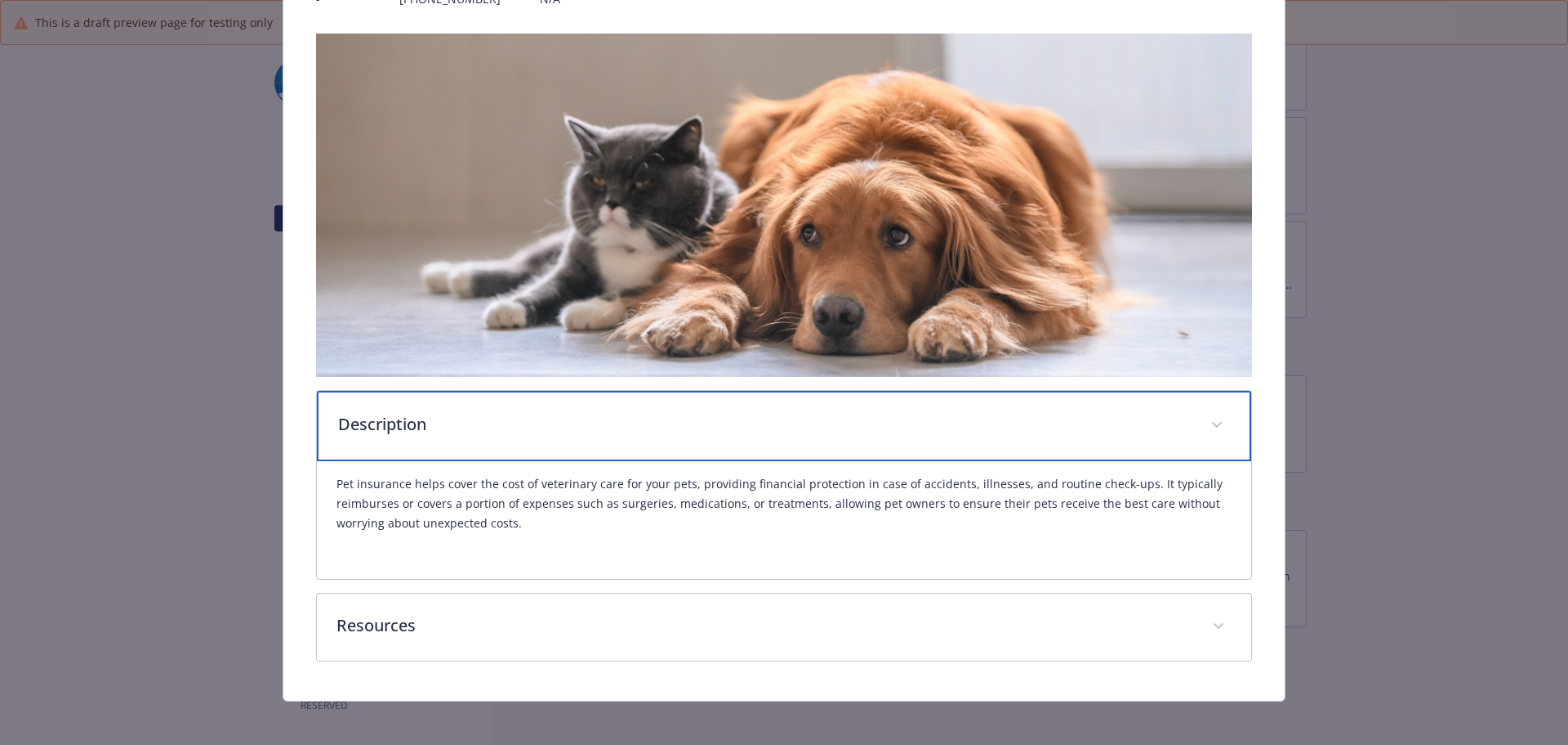
scroll to position [248, 0]
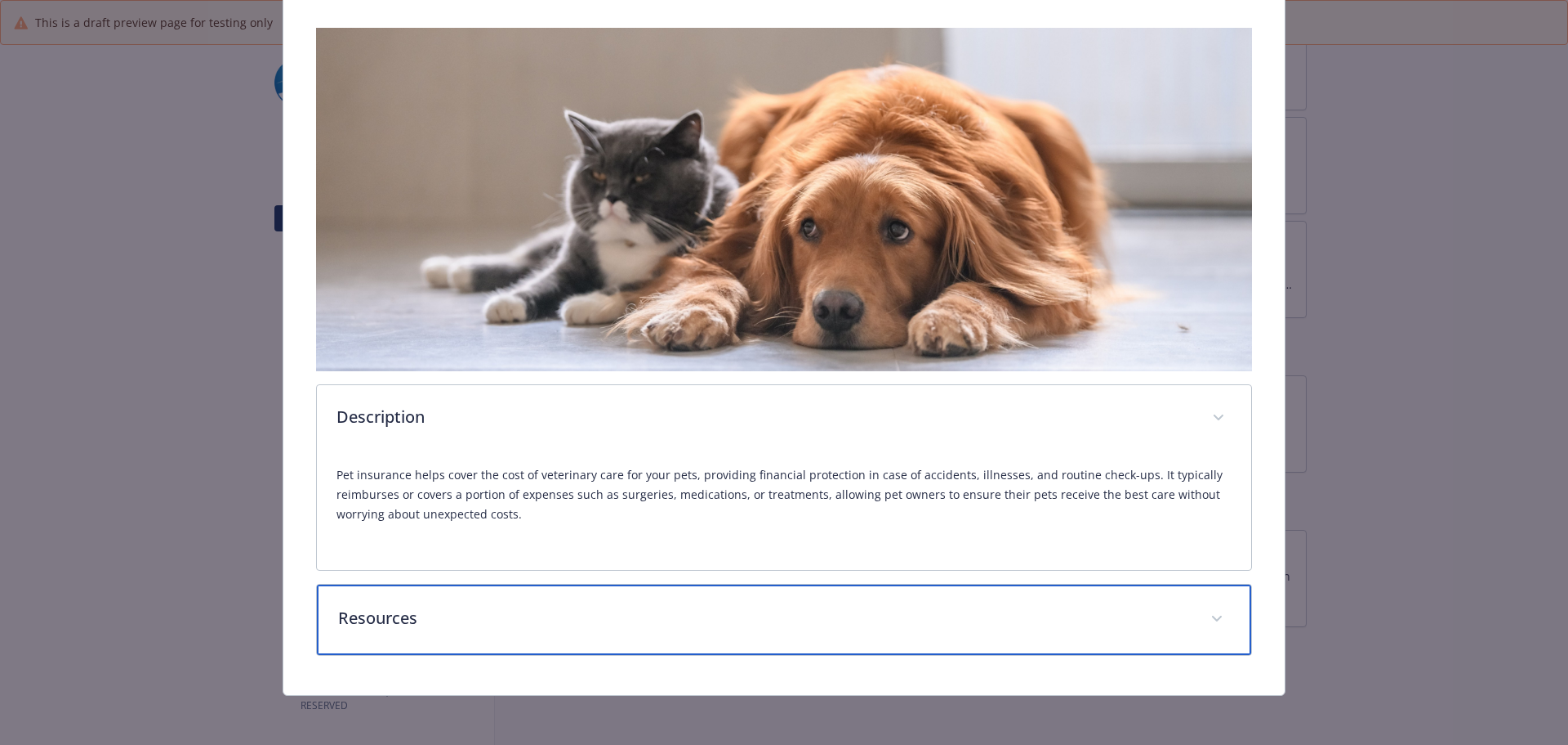
click at [518, 615] on p "Resources" at bounding box center [765, 618] width 854 height 25
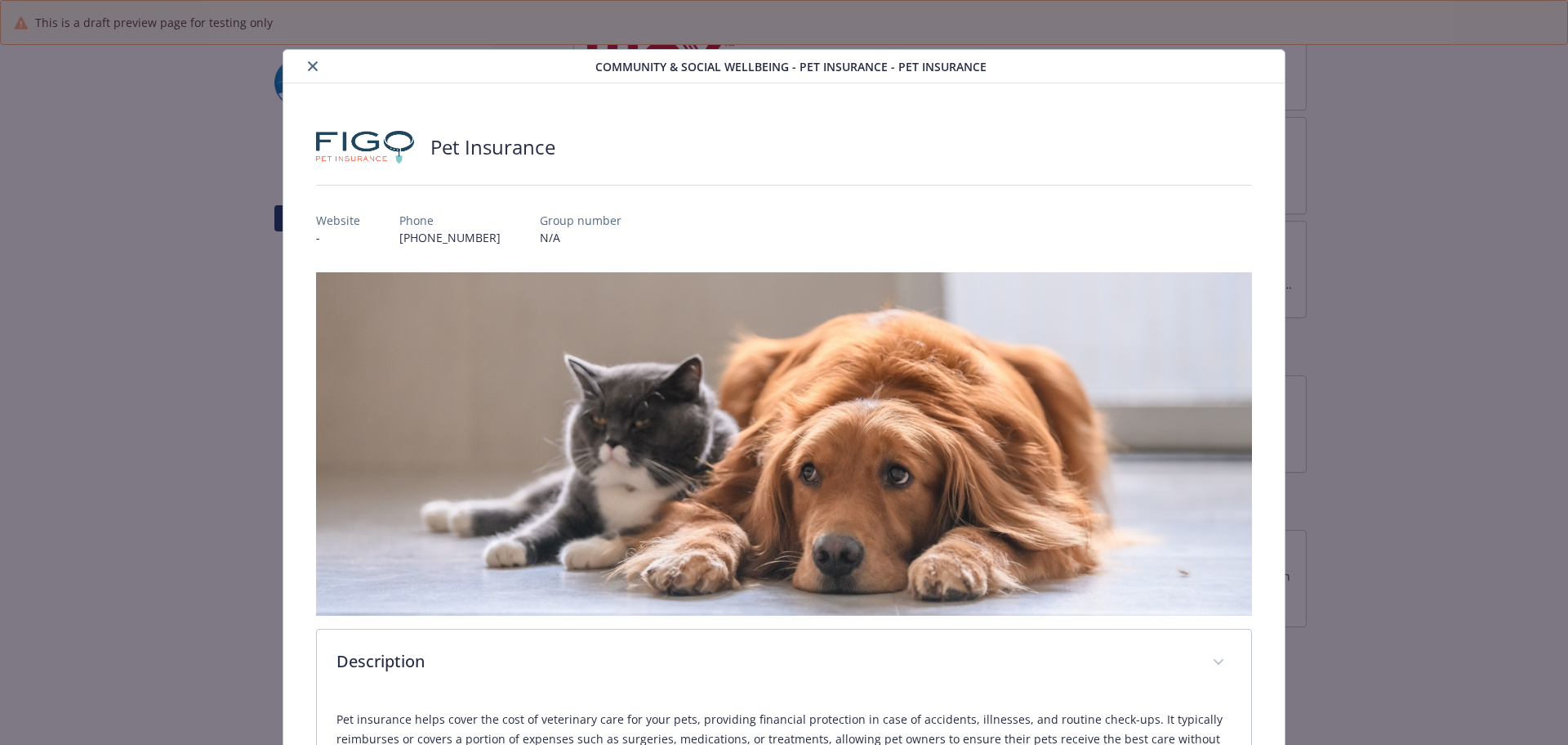
scroll to position [0, 0]
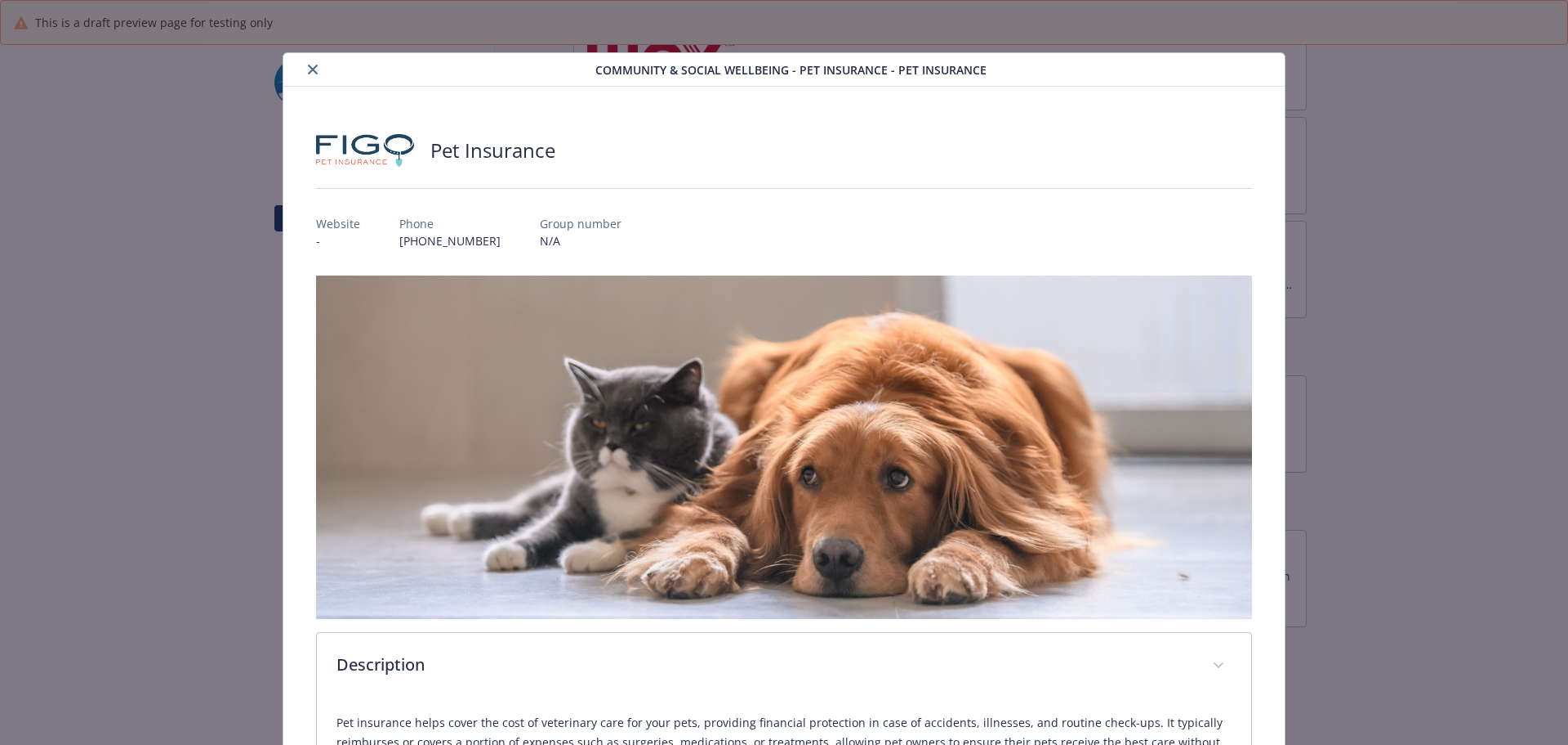
click at [308, 73] on icon "close" at bounding box center [312, 69] width 9 height 10
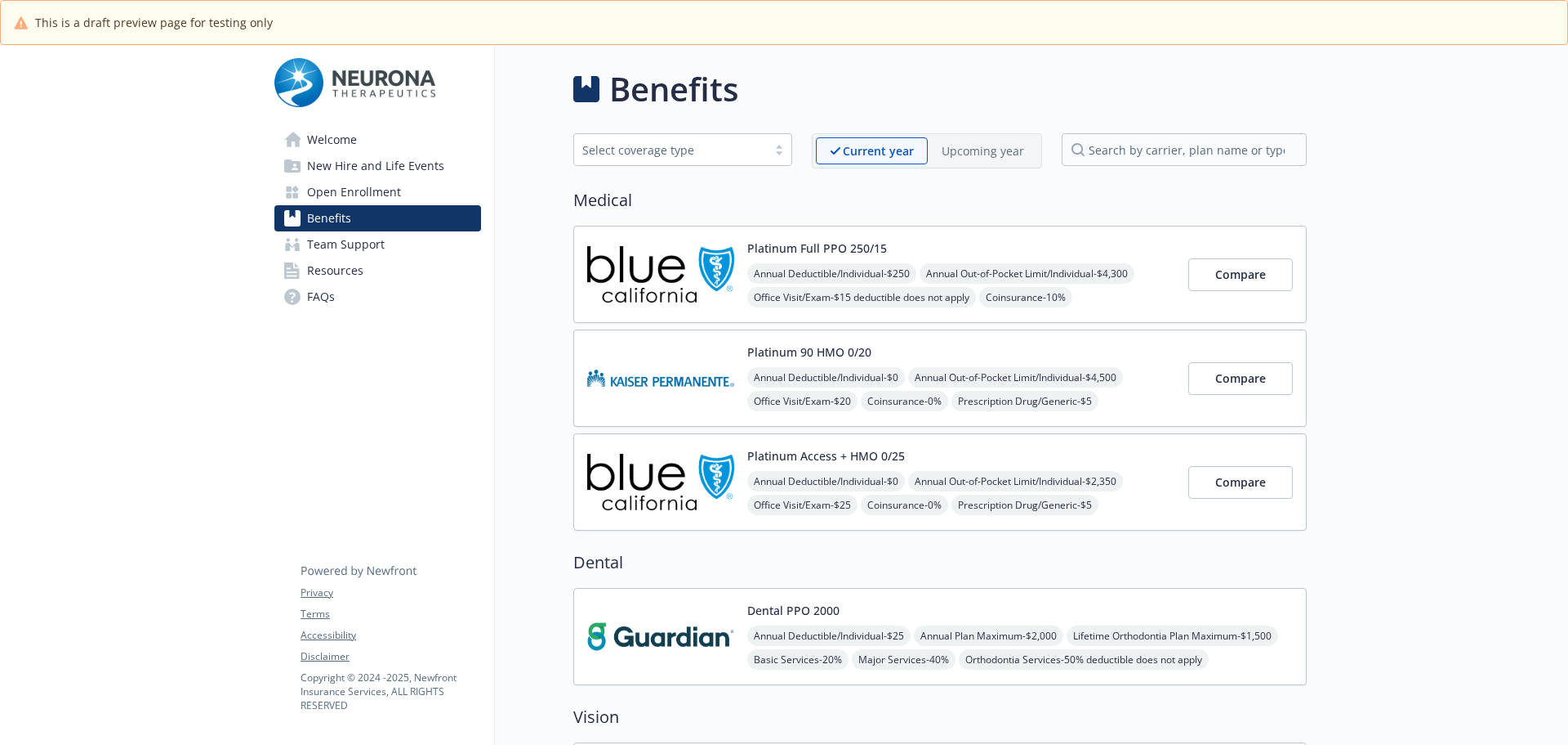
click at [989, 163] on div "Upcoming year" at bounding box center [983, 150] width 110 height 27
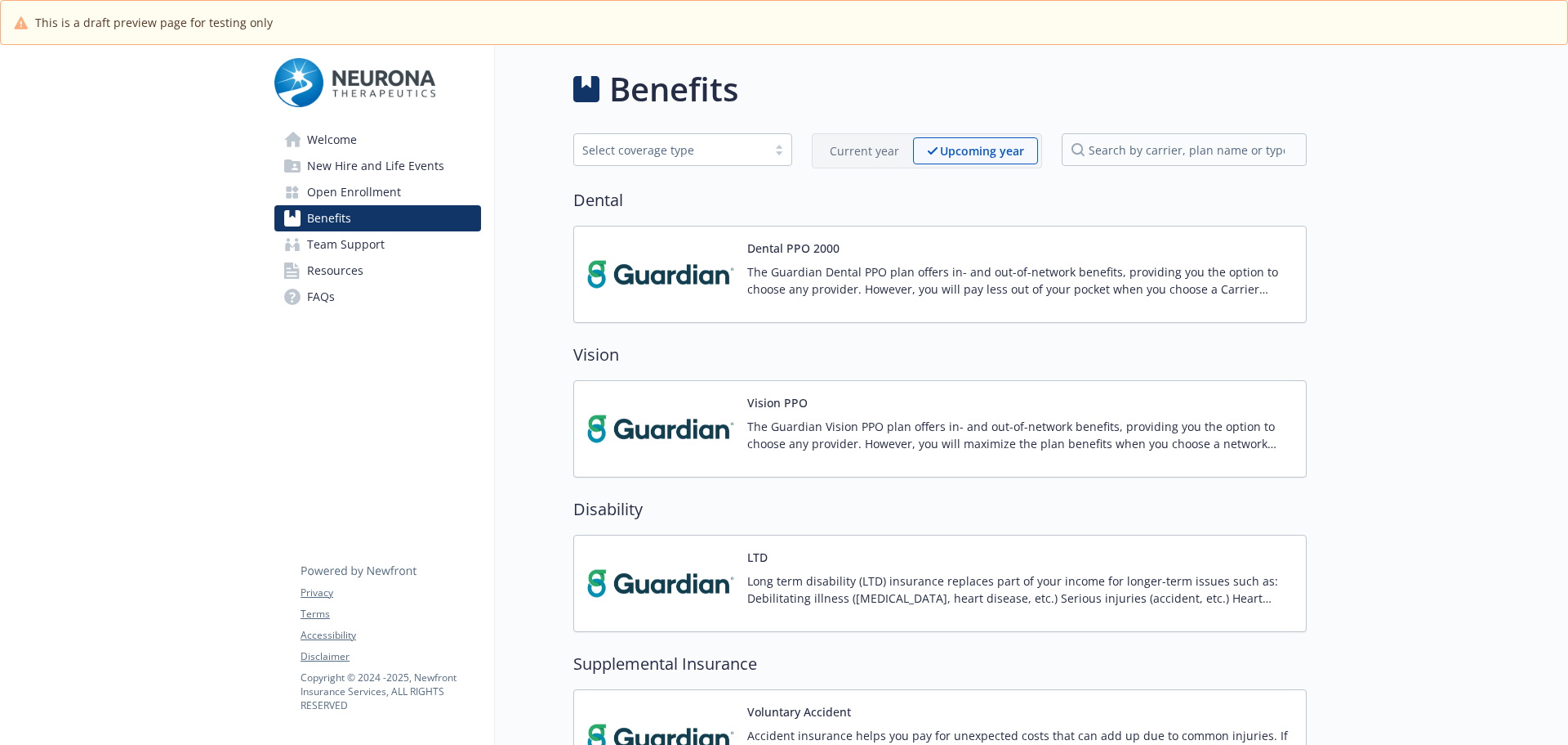
click at [823, 297] on div "The Guardian Dental PPO plan offers in- and out-of-network benefits, providing …" at bounding box center [1020, 286] width 546 height 46
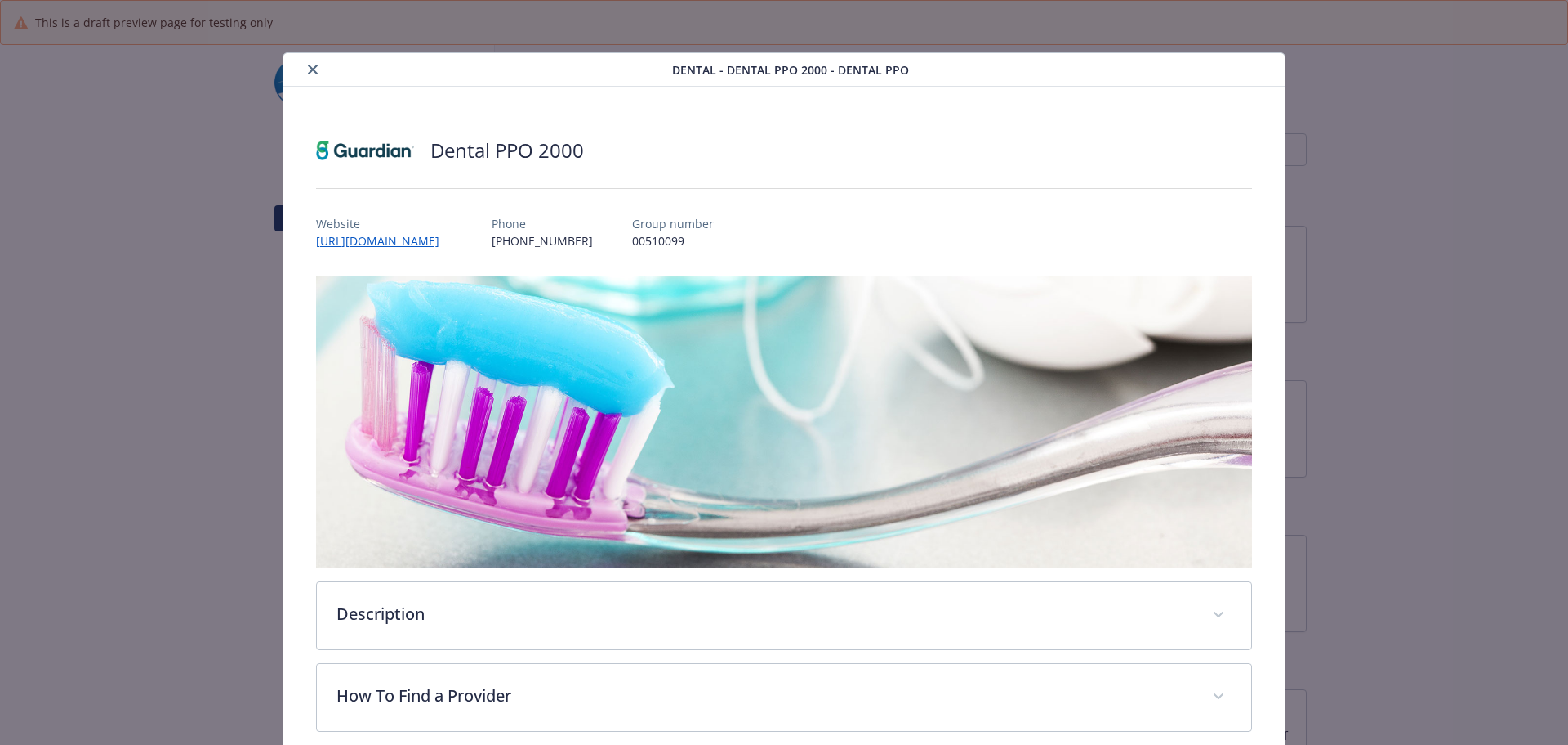
click at [299, 62] on div "details for plan Dental - Dental PPO 2000 - Dental PPO" at bounding box center [481, 69] width 383 height 20
click at [311, 68] on icon "close" at bounding box center [312, 69] width 9 height 10
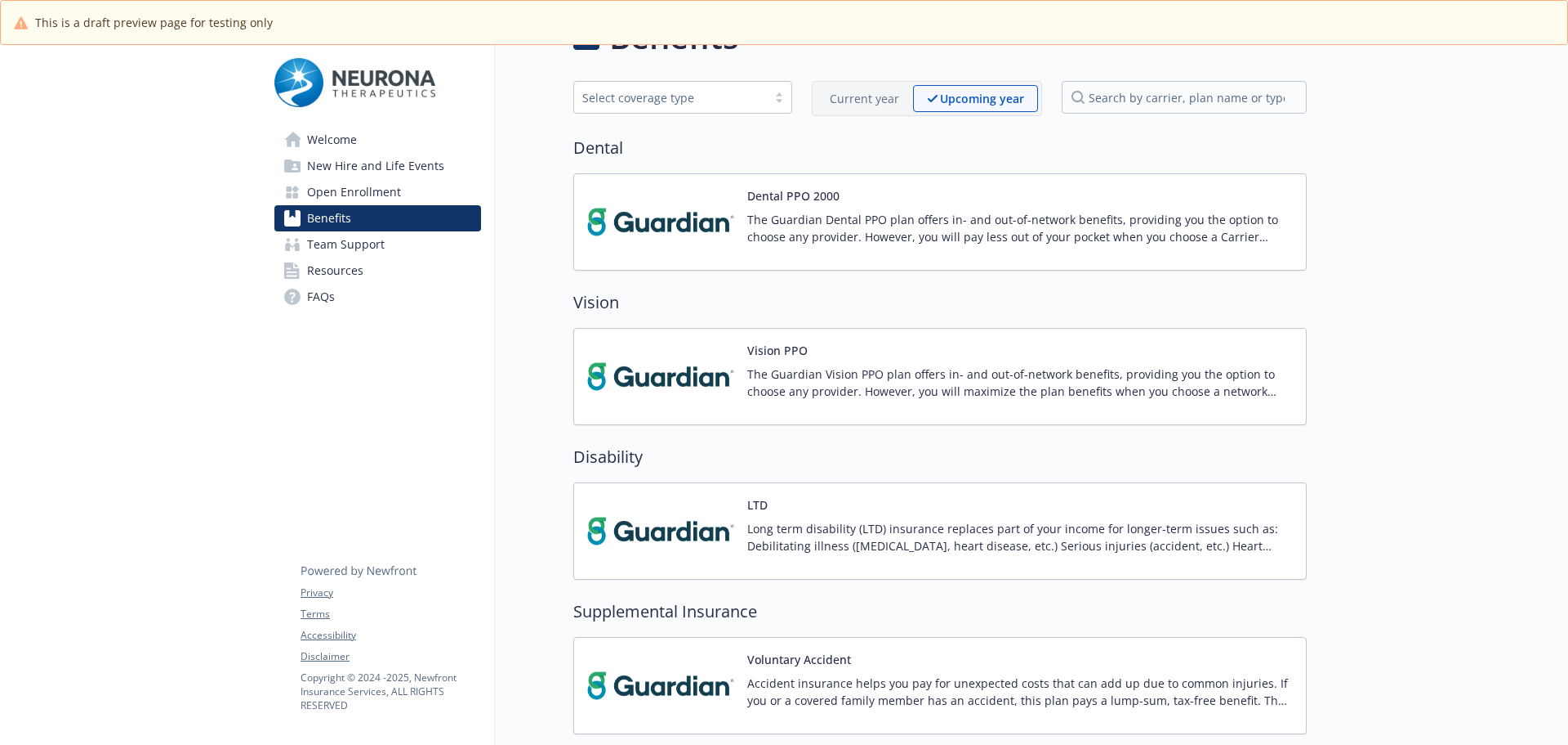
scroll to position [326, 0]
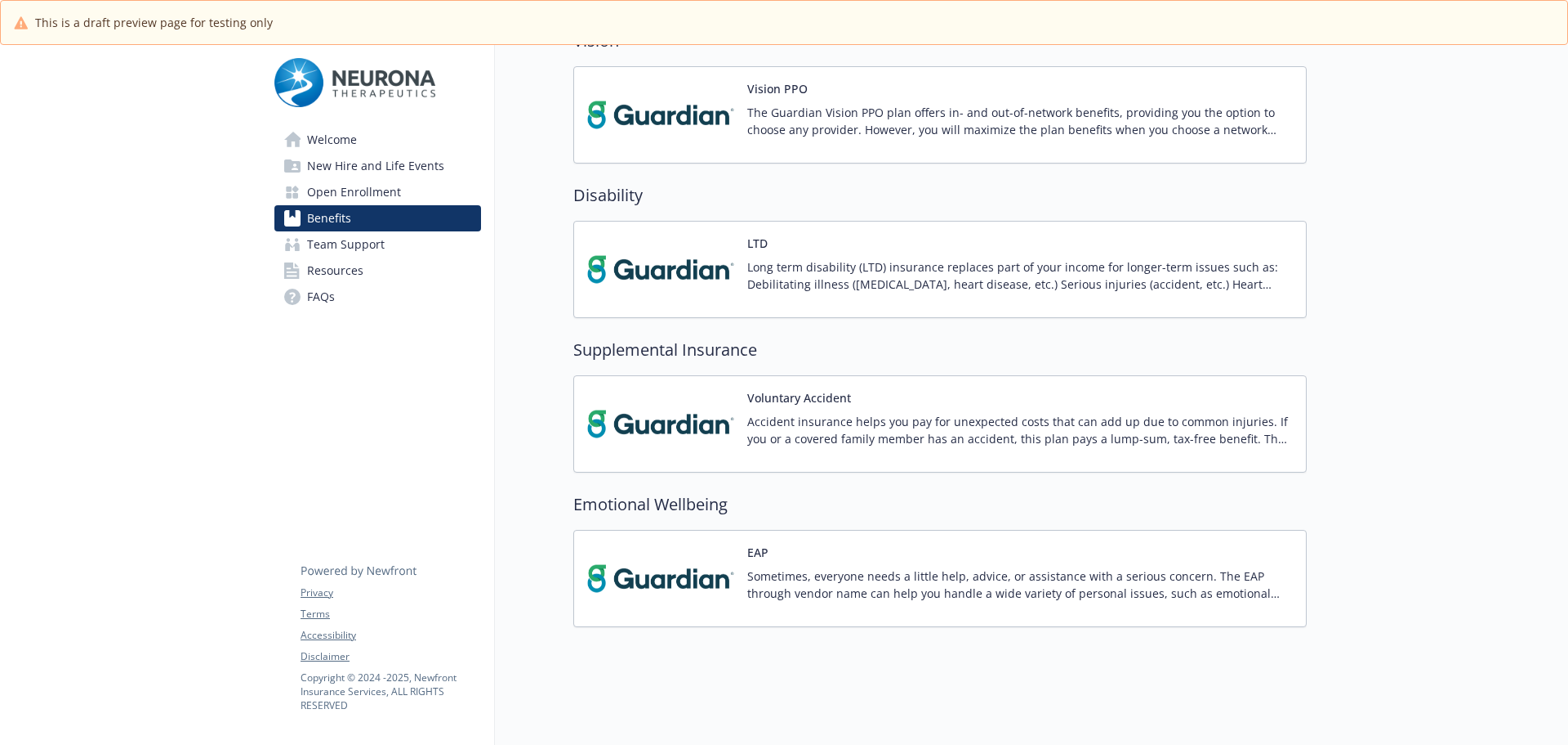
click at [311, 182] on span "Open Enrollment" at bounding box center [353, 192] width 94 height 27
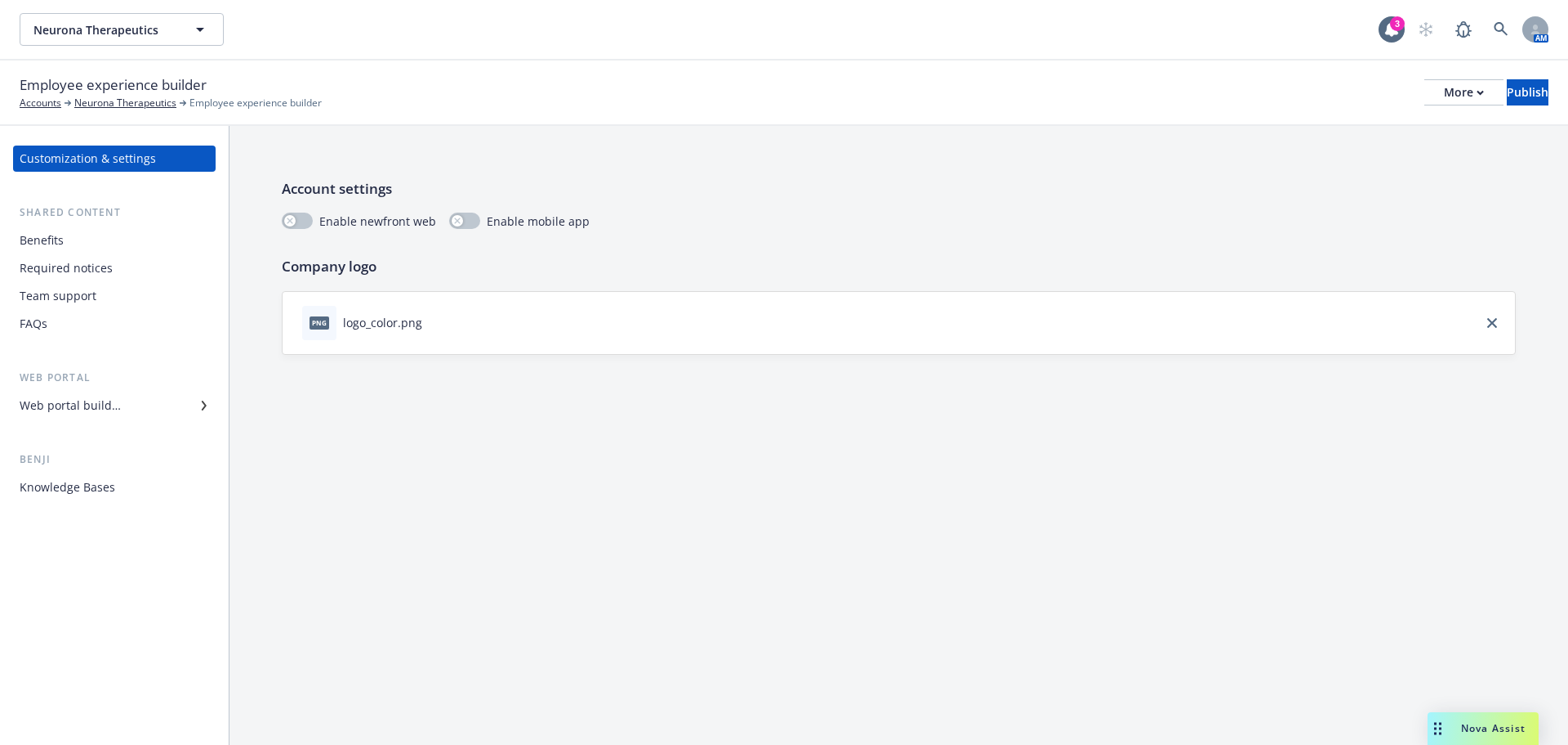
click at [49, 402] on div "Web portal builder" at bounding box center [70, 406] width 102 height 27
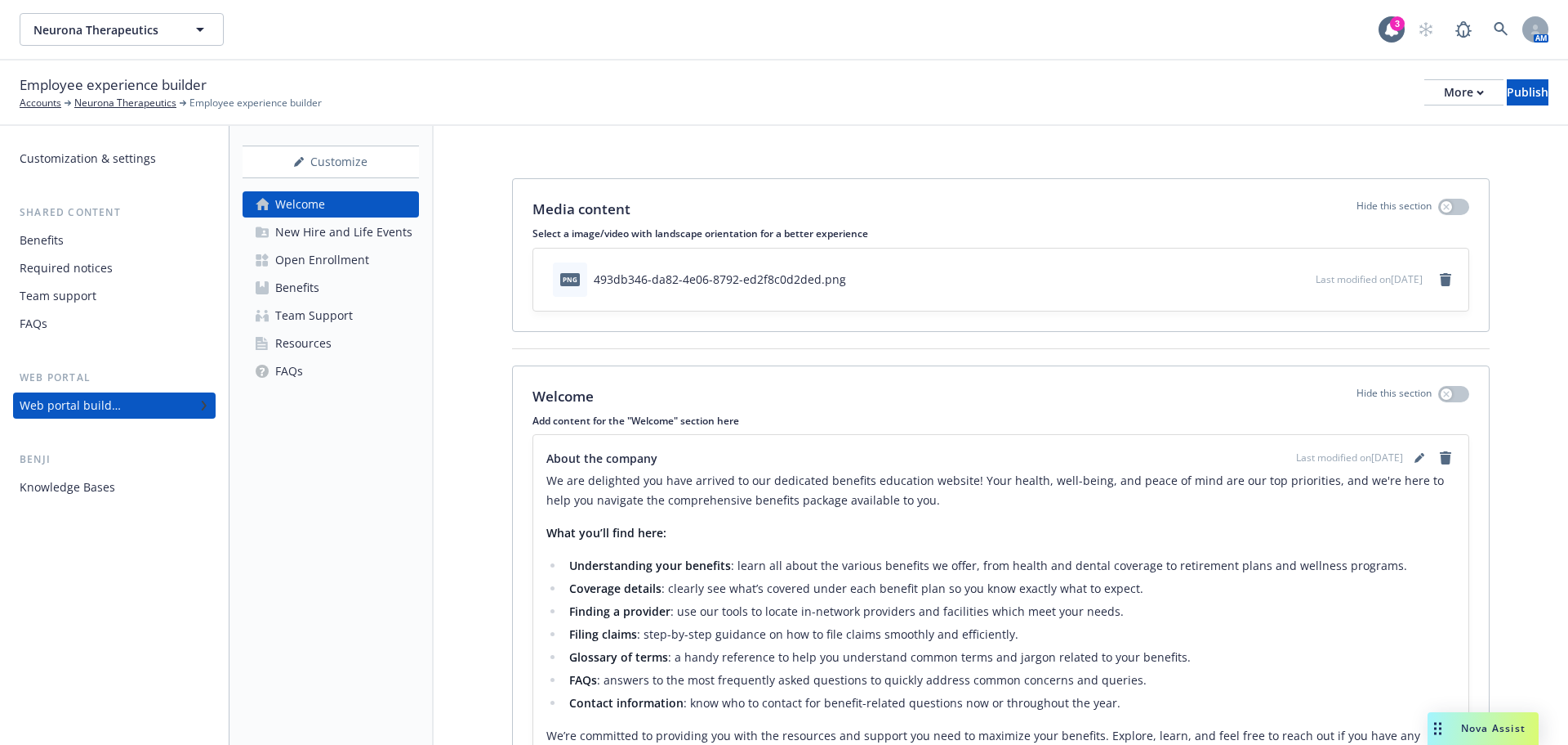
click at [312, 289] on div "Benefits" at bounding box center [297, 288] width 44 height 27
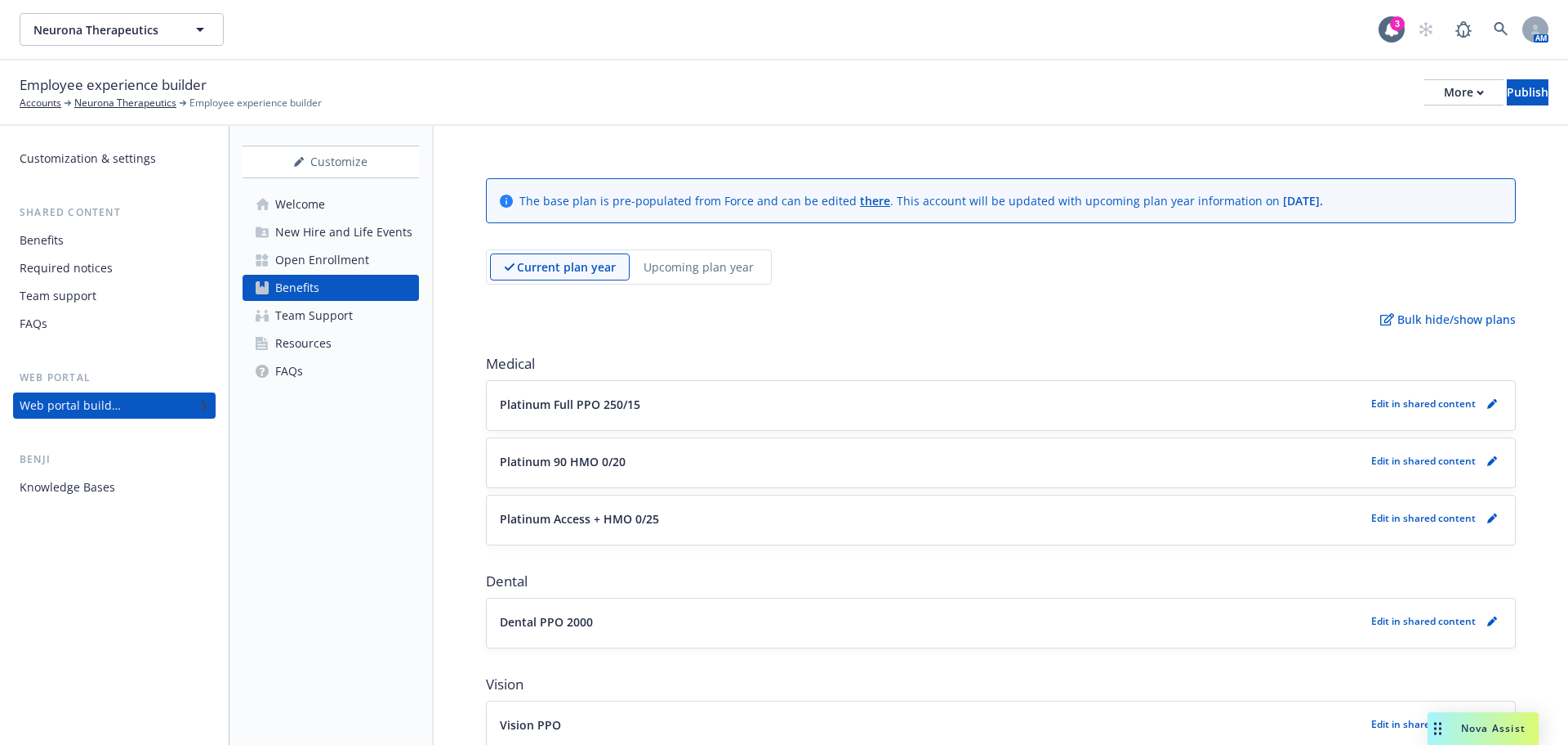
click at [672, 275] on p "Upcoming plan year" at bounding box center [699, 267] width 110 height 17
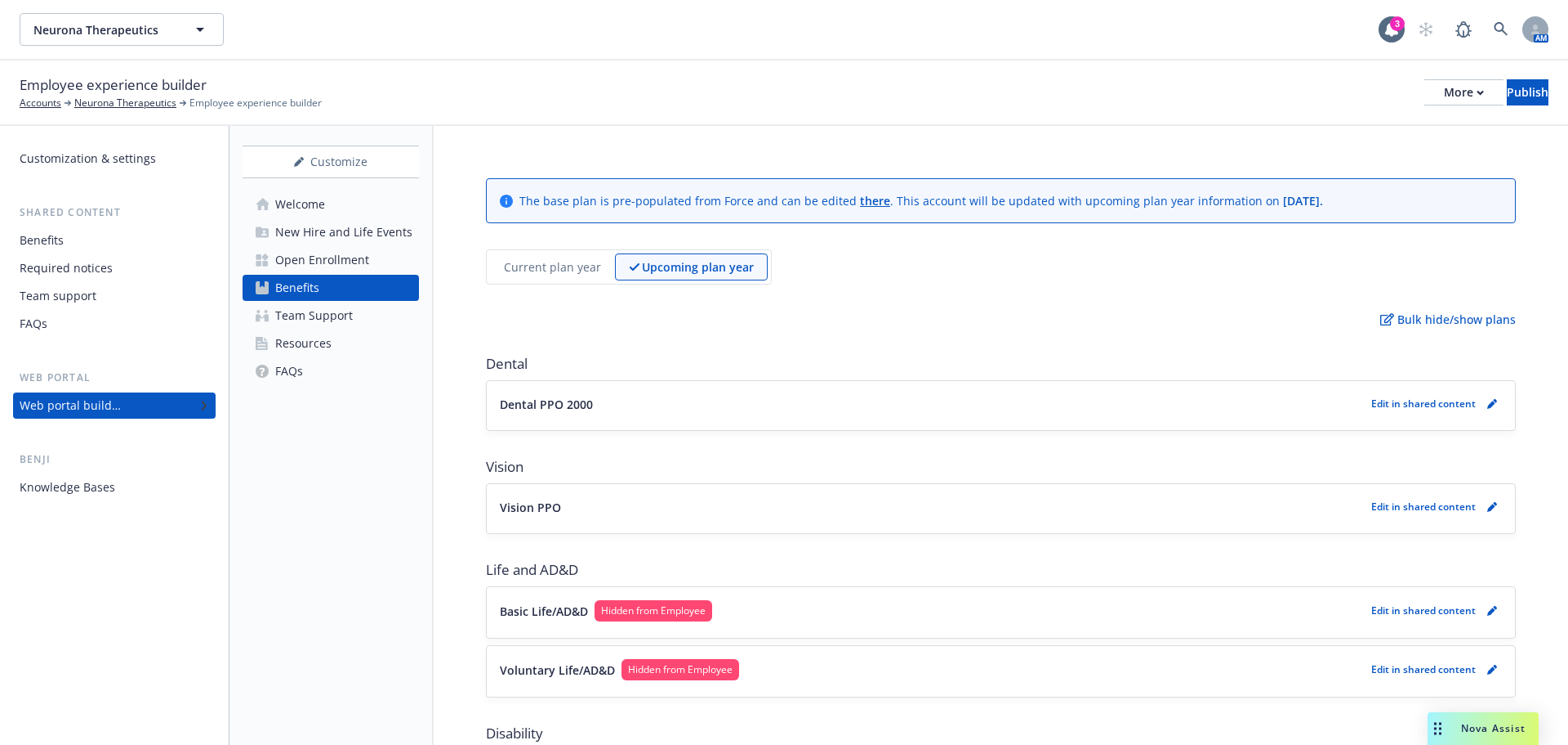
click at [539, 266] on p "Current plan year" at bounding box center [553, 267] width 97 height 17
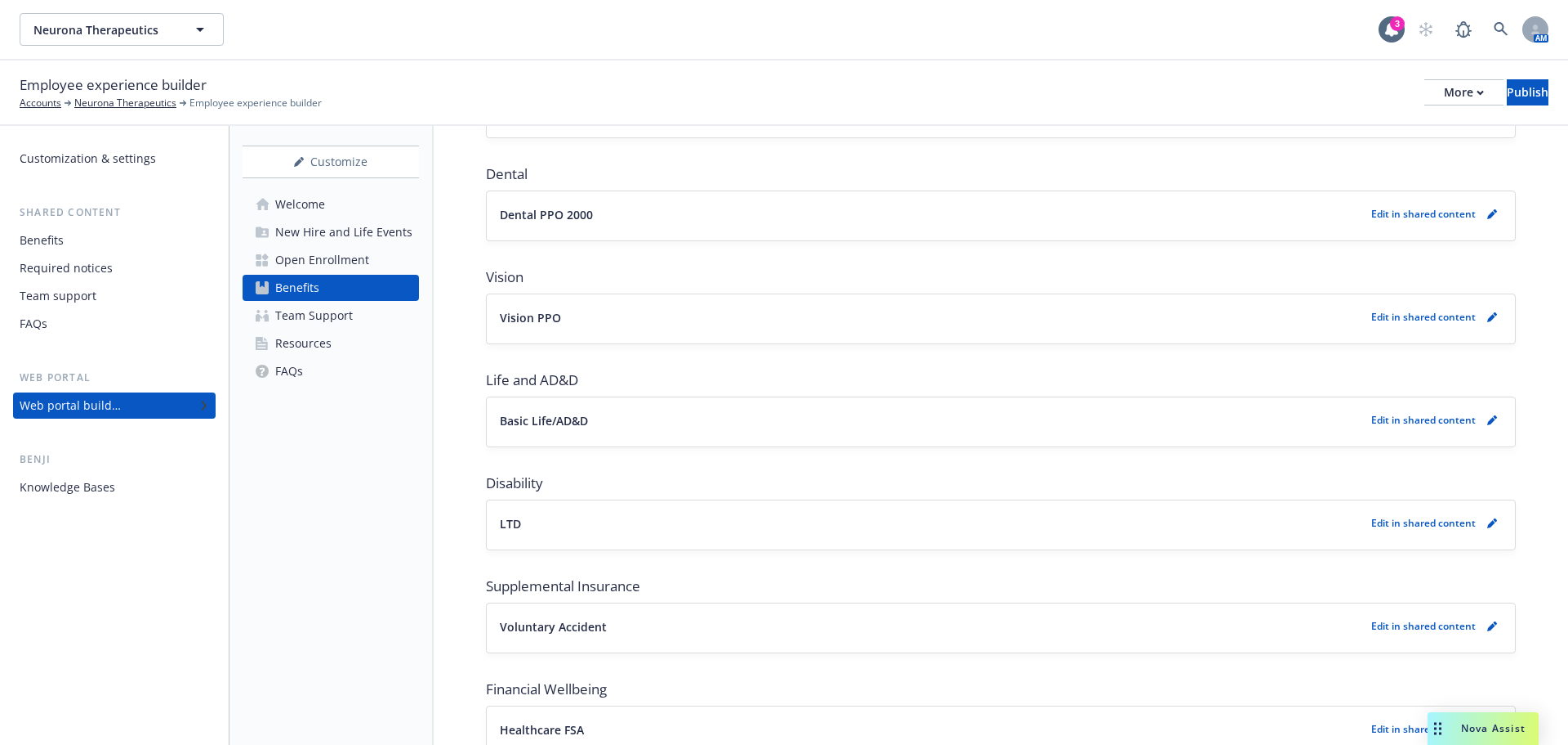
scroll to position [409, 0]
click at [1487, 420] on icon "pencil" at bounding box center [1491, 419] width 9 height 9
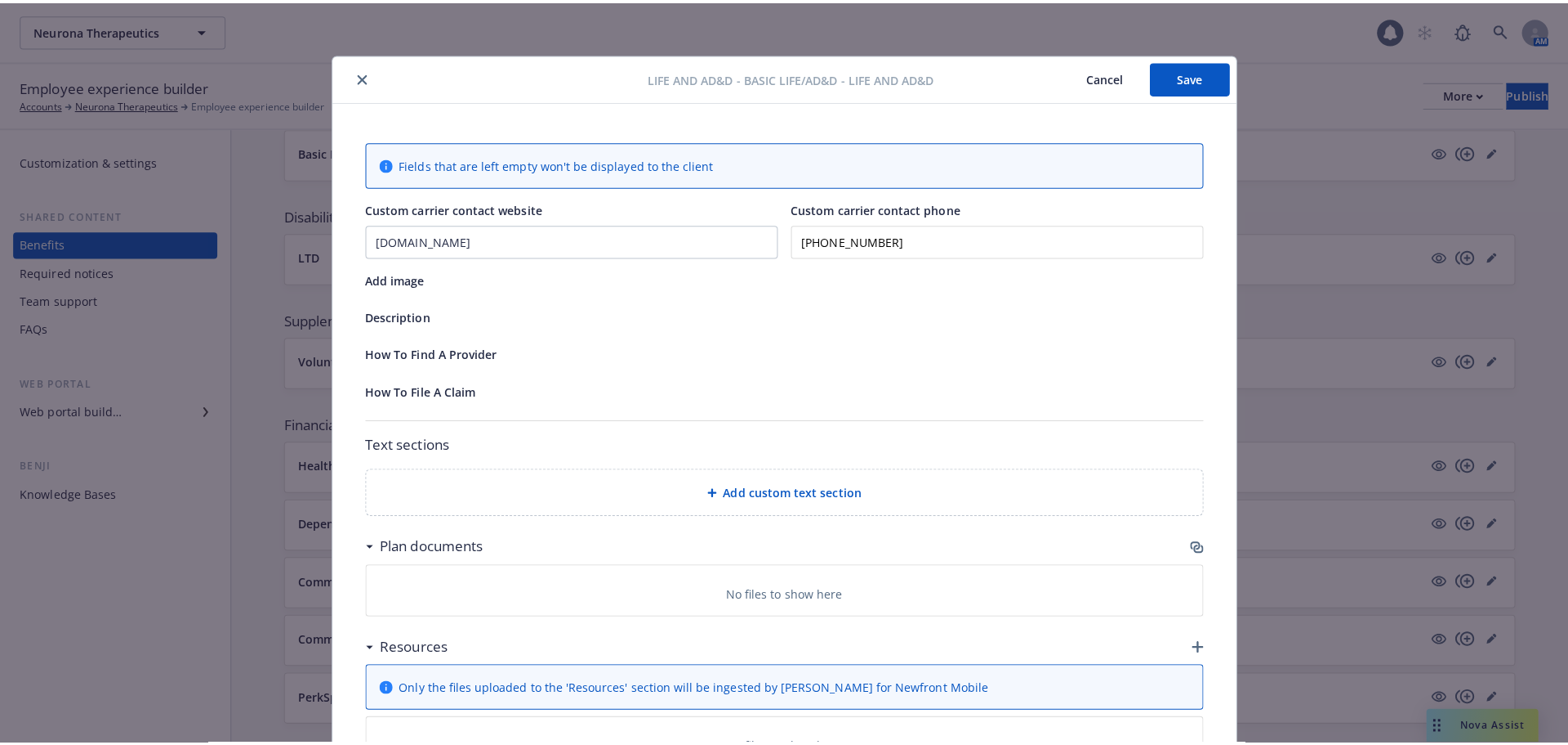
scroll to position [49, 0]
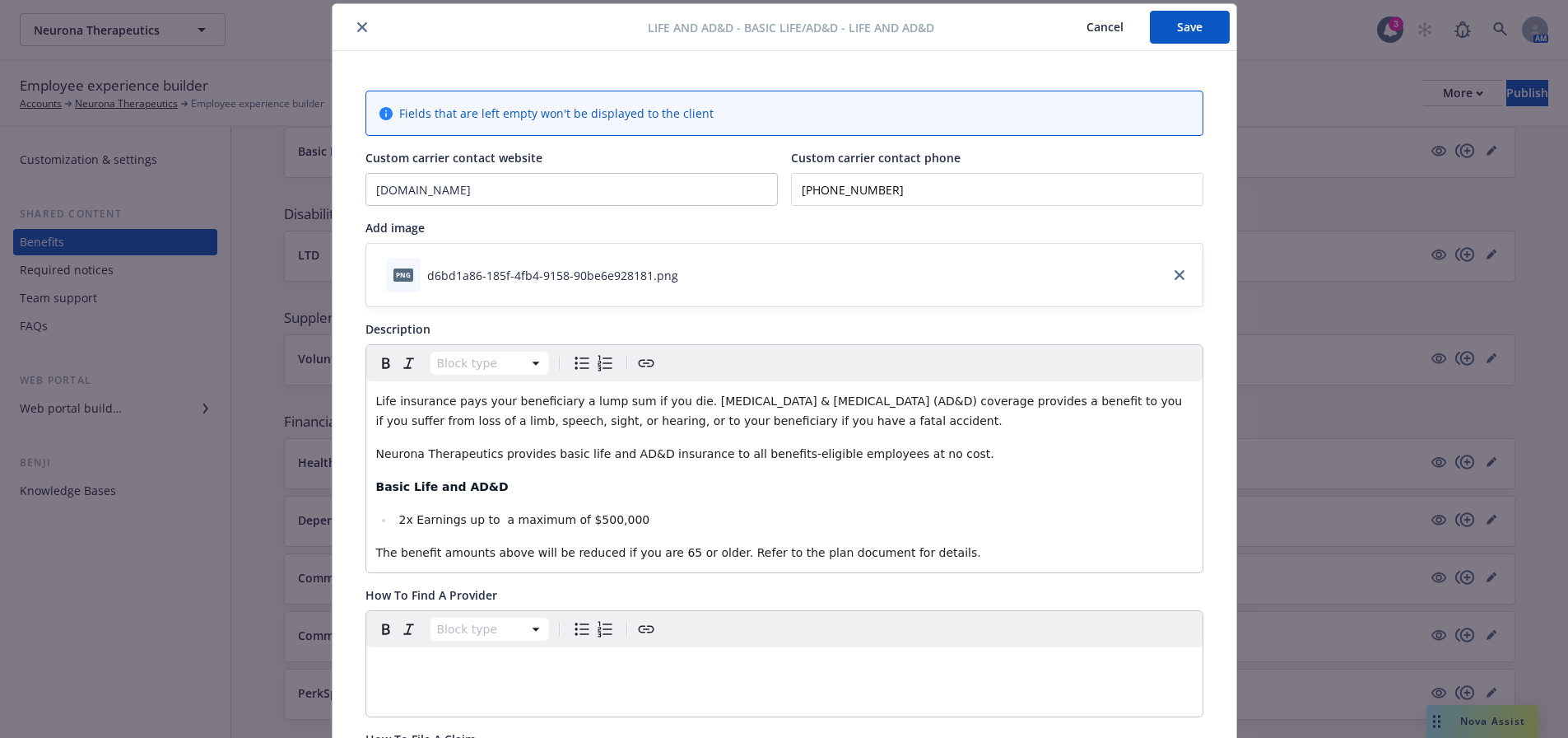
click at [1104, 21] on button "Cancel" at bounding box center [1106, 27] width 90 height 33
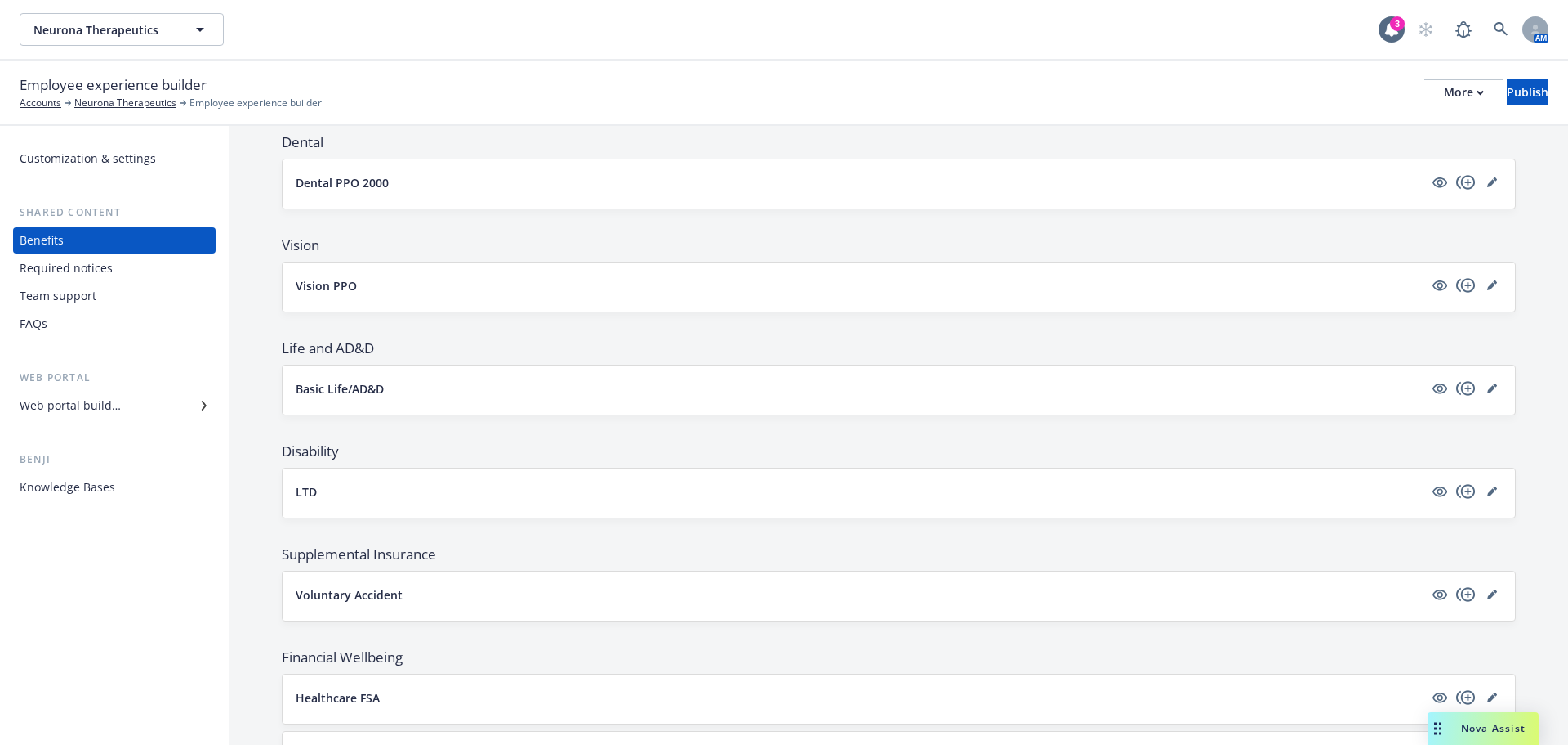
scroll to position [432, 0]
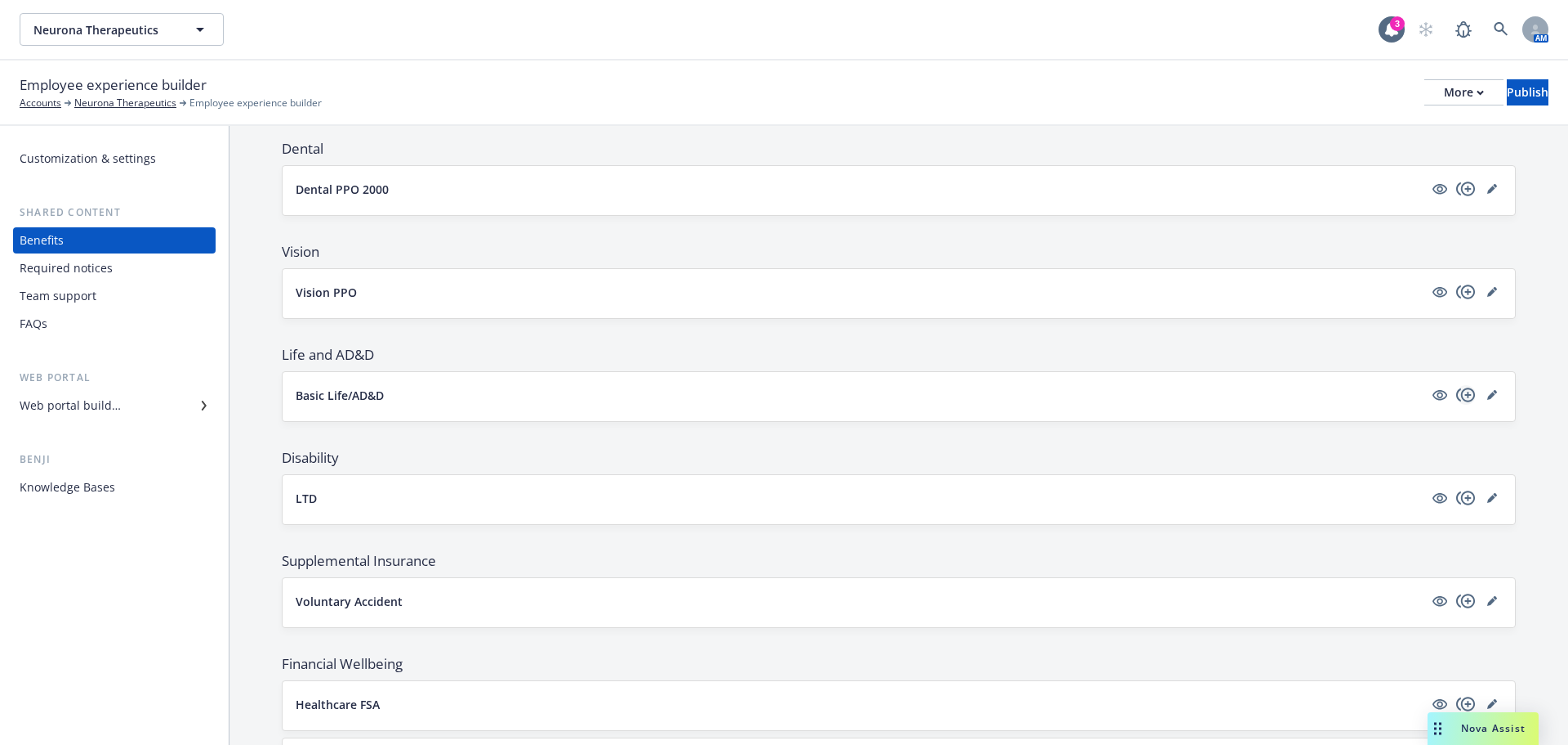
click at [1457, 391] on icon "copyPlus" at bounding box center [1466, 394] width 19 height 14
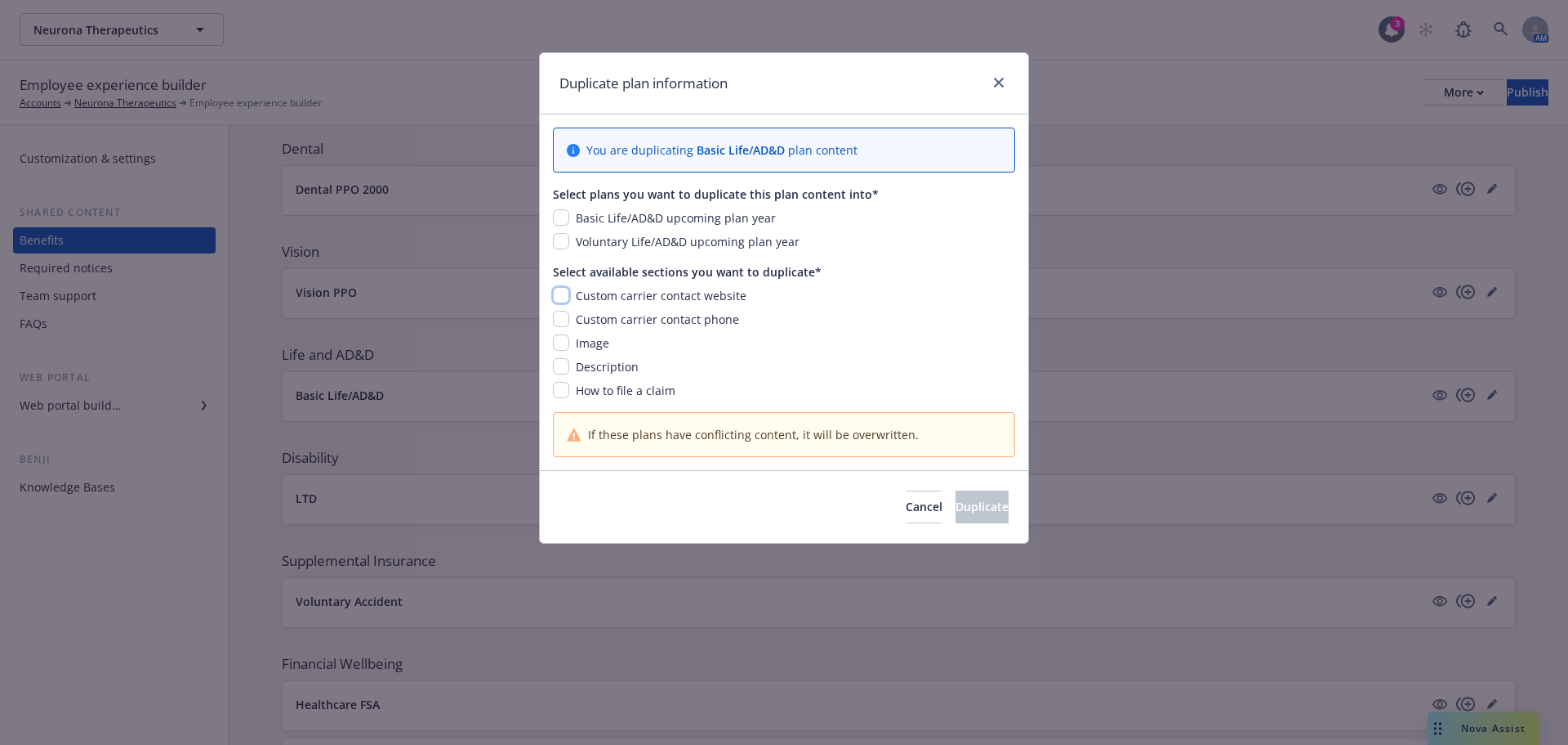
click at [563, 296] on input "checkbox" at bounding box center [560, 295] width 16 height 16
checkbox input "true"
click at [558, 324] on input "checkbox" at bounding box center [560, 318] width 16 height 16
checkbox input "true"
click at [558, 346] on input "checkbox" at bounding box center [560, 342] width 16 height 16
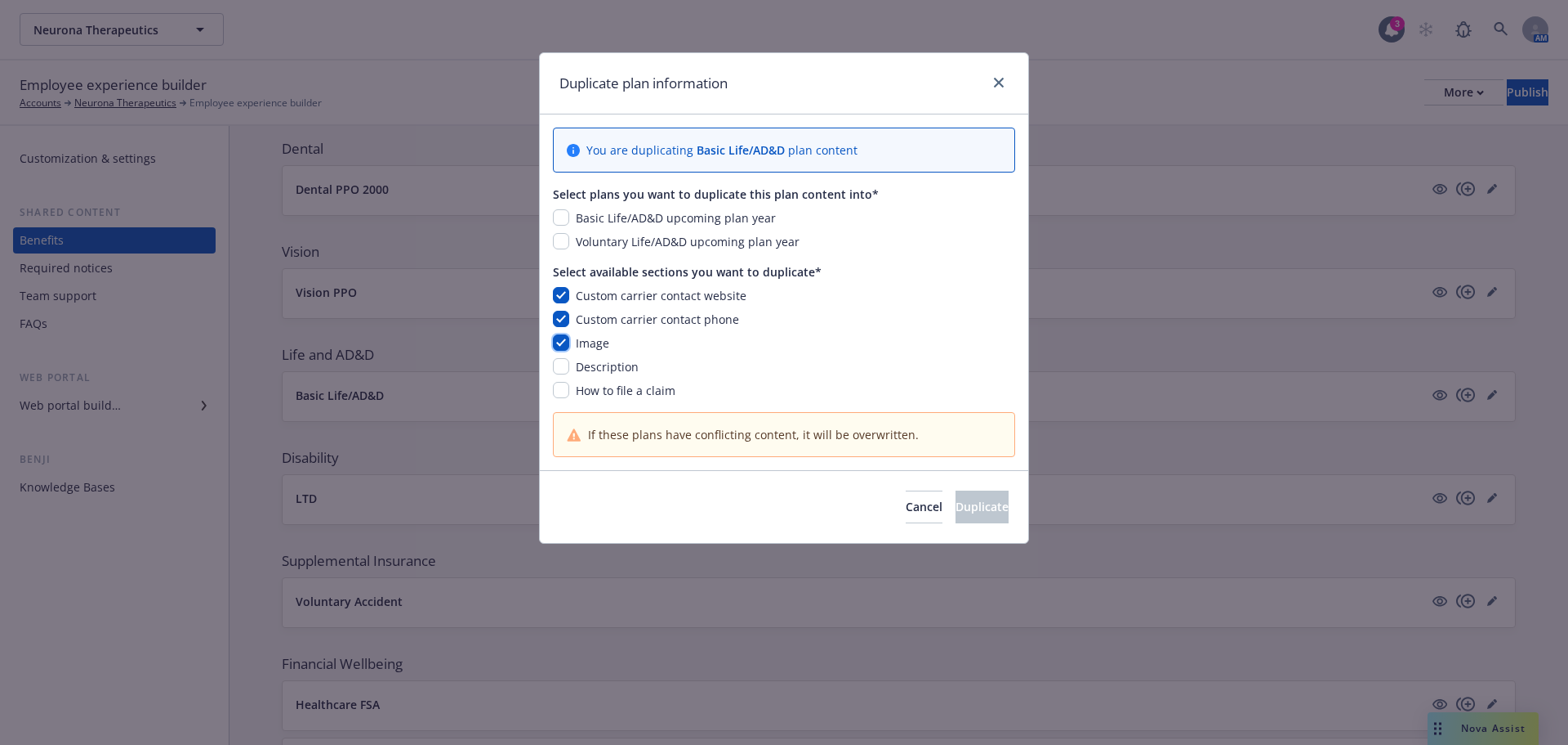
checkbox input "true"
click at [558, 371] on input "checkbox" at bounding box center [560, 366] width 16 height 16
checkbox input "true"
click at [558, 398] on input "checkbox" at bounding box center [560, 390] width 16 height 16
checkbox input "true"
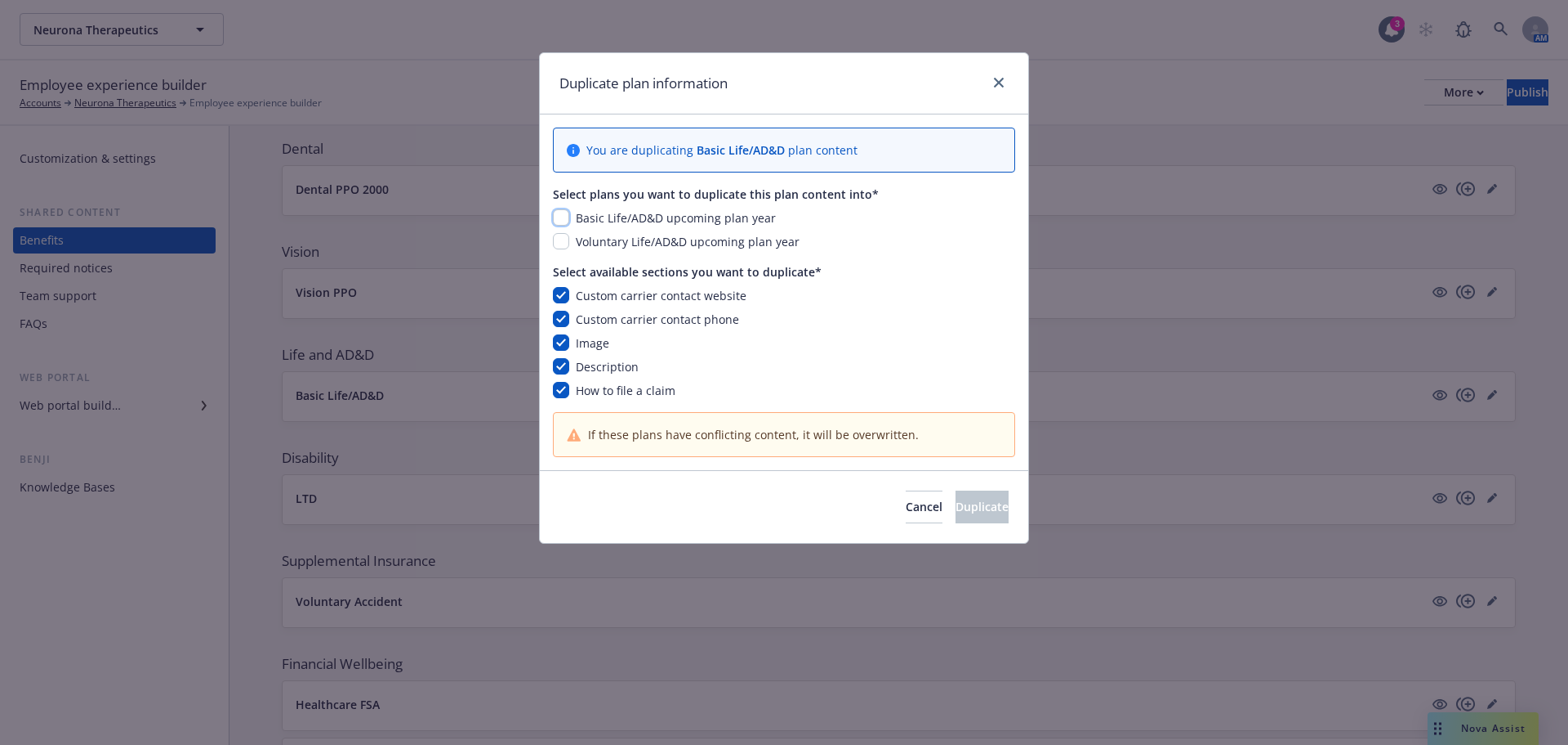
click at [564, 214] on input "checkbox" at bounding box center [560, 217] width 16 height 16
checkbox input "true"
click at [955, 506] on span "Duplicate" at bounding box center [982, 506] width 53 height 15
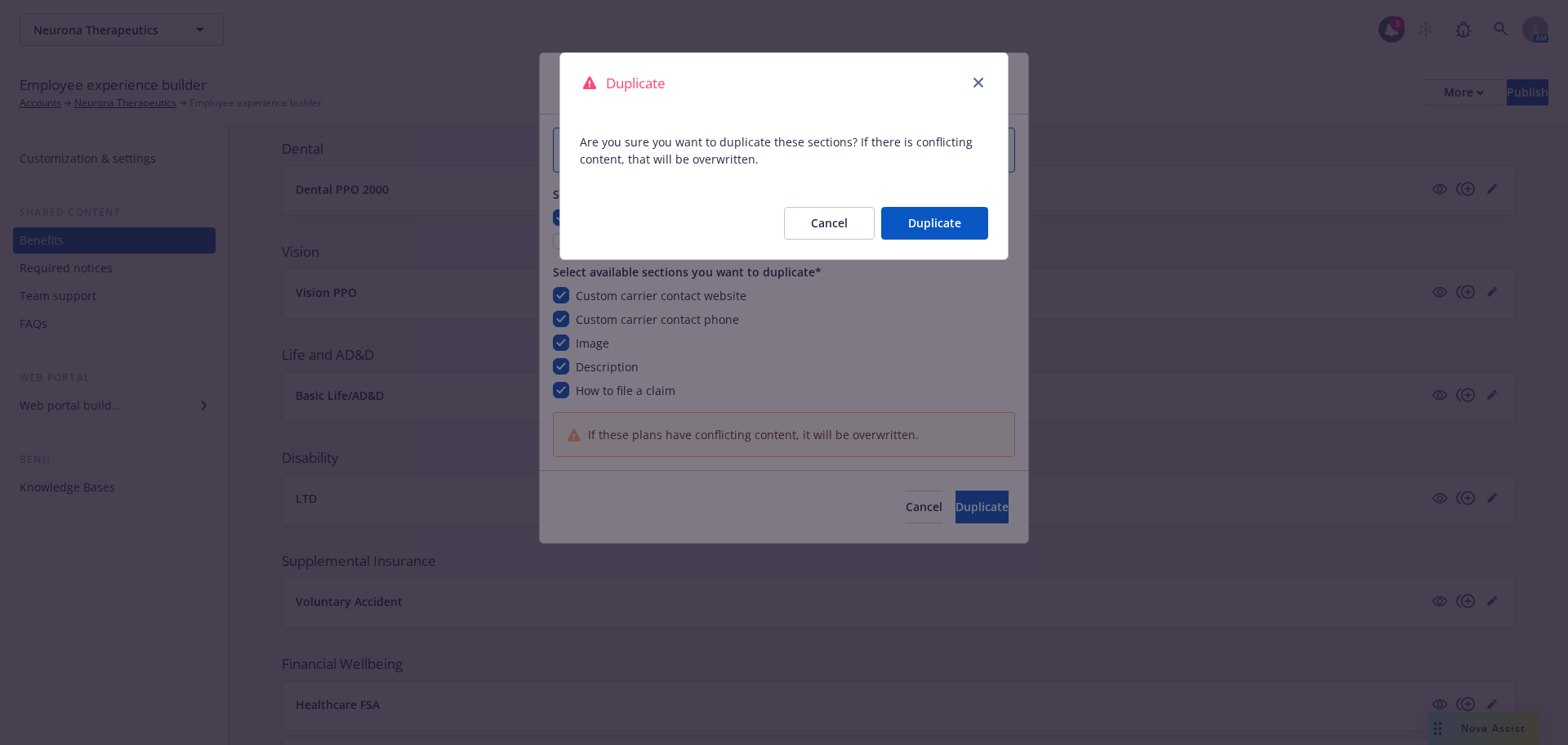
click at [936, 217] on button "Duplicate" at bounding box center [935, 223] width 107 height 32
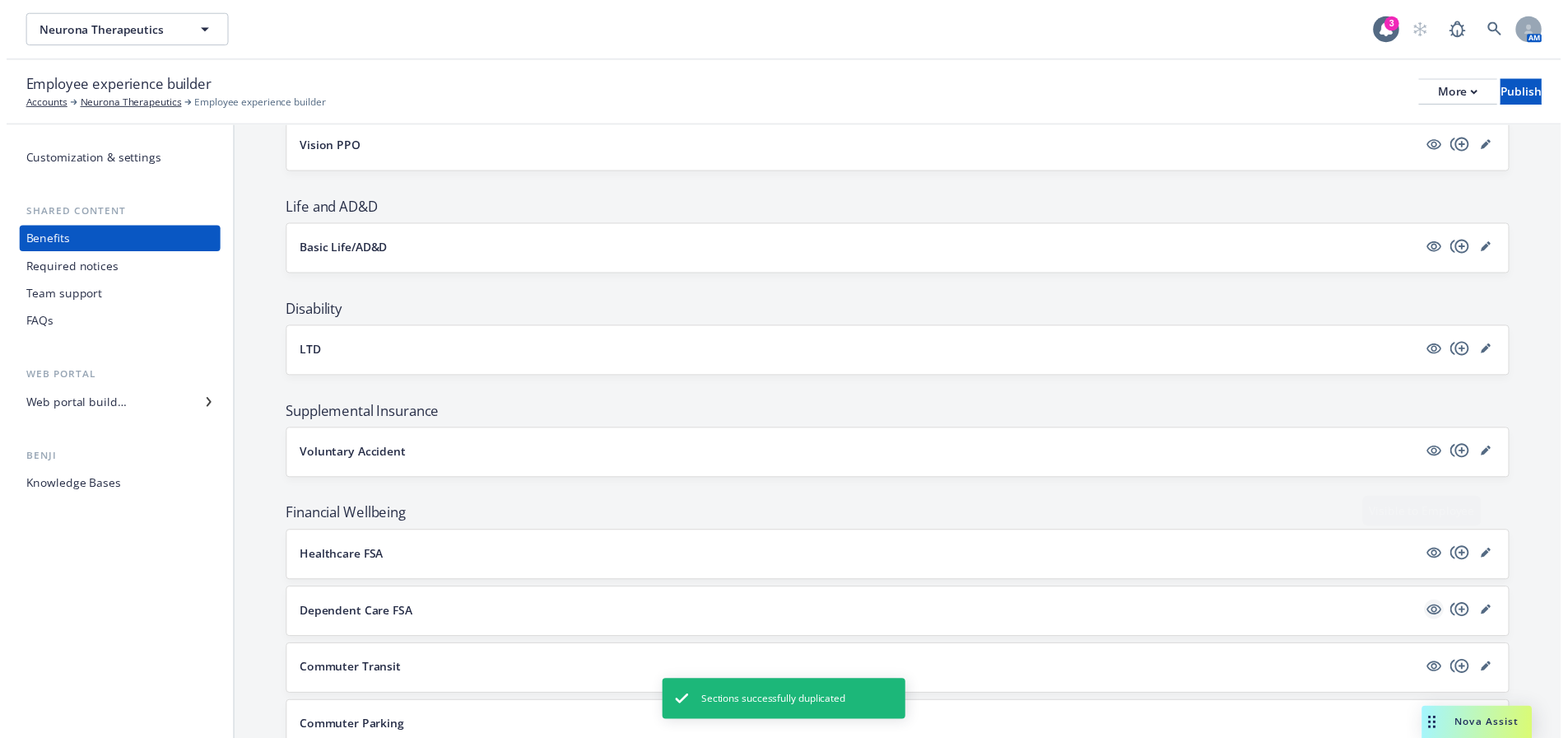
scroll to position [600, 0]
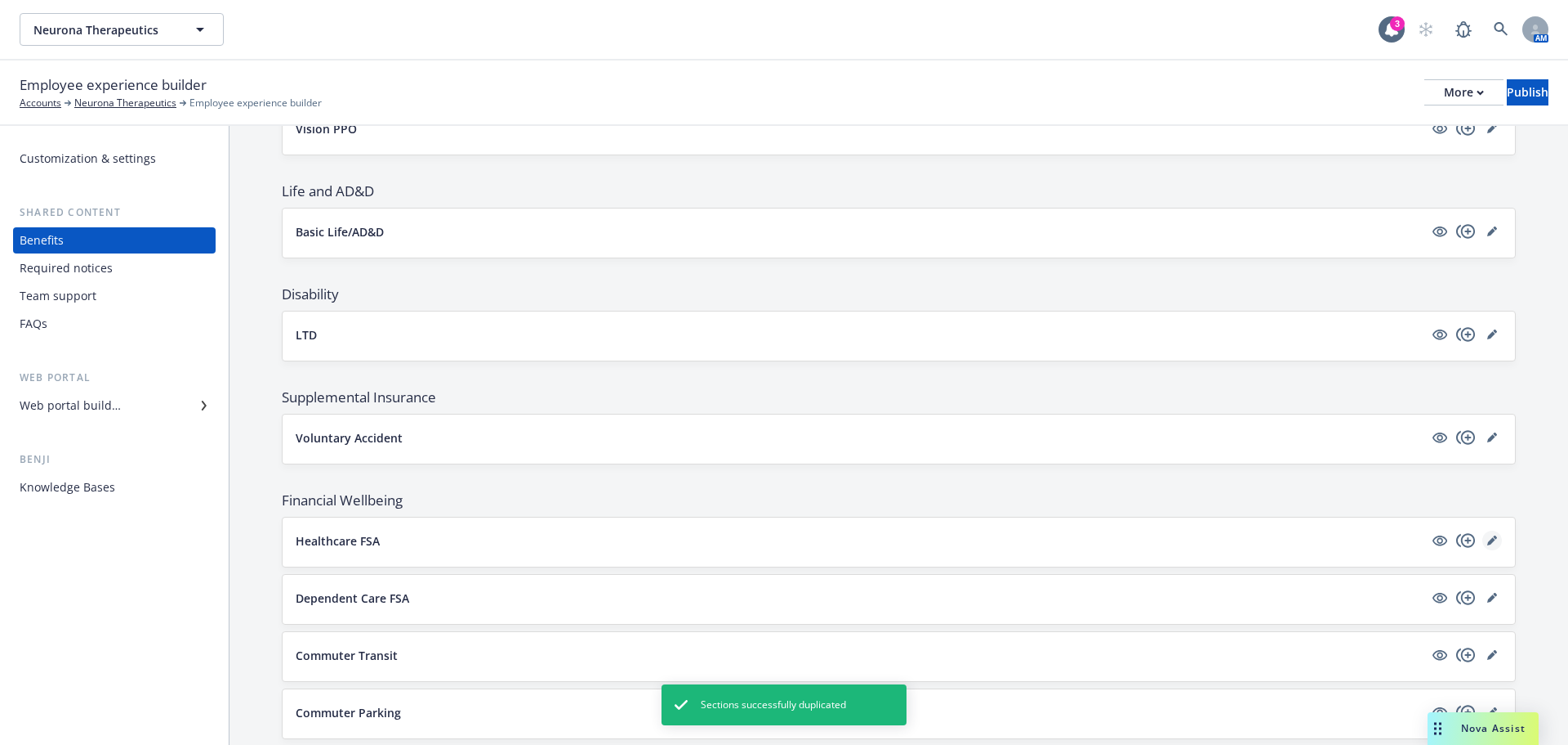
click at [1487, 544] on icon "editPencil" at bounding box center [1491, 541] width 9 height 9
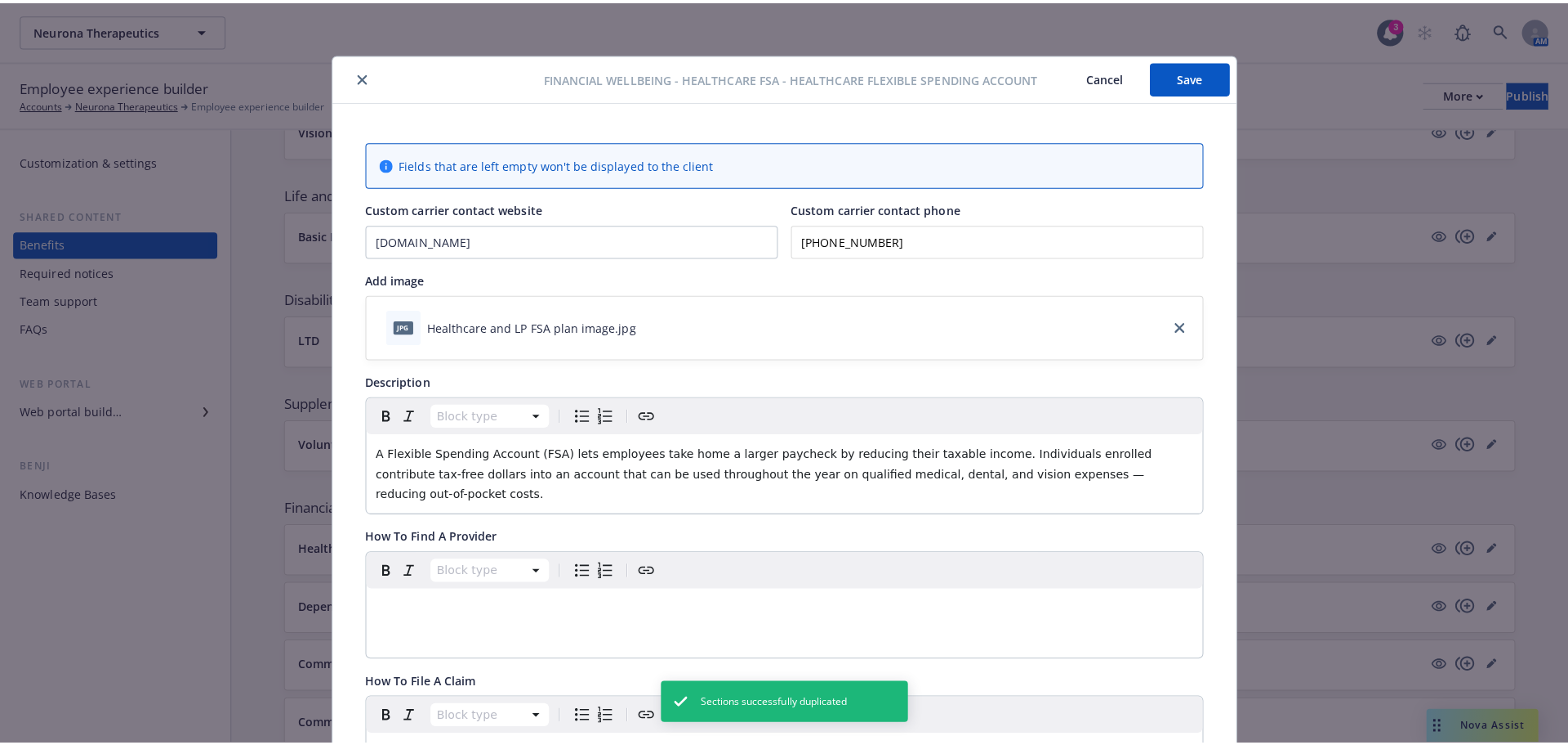
scroll to position [49, 0]
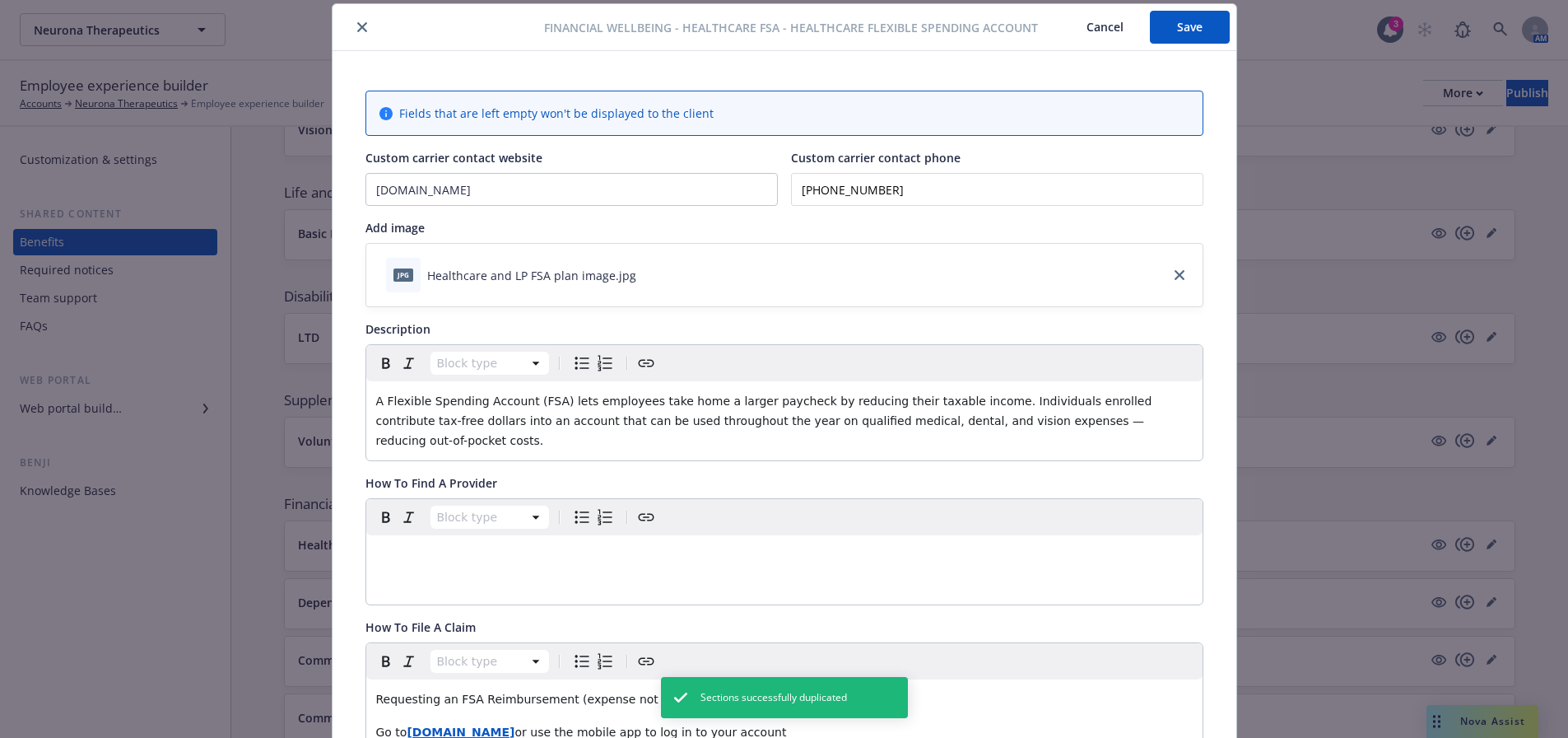
click at [1091, 28] on button "Cancel" at bounding box center [1106, 27] width 90 height 33
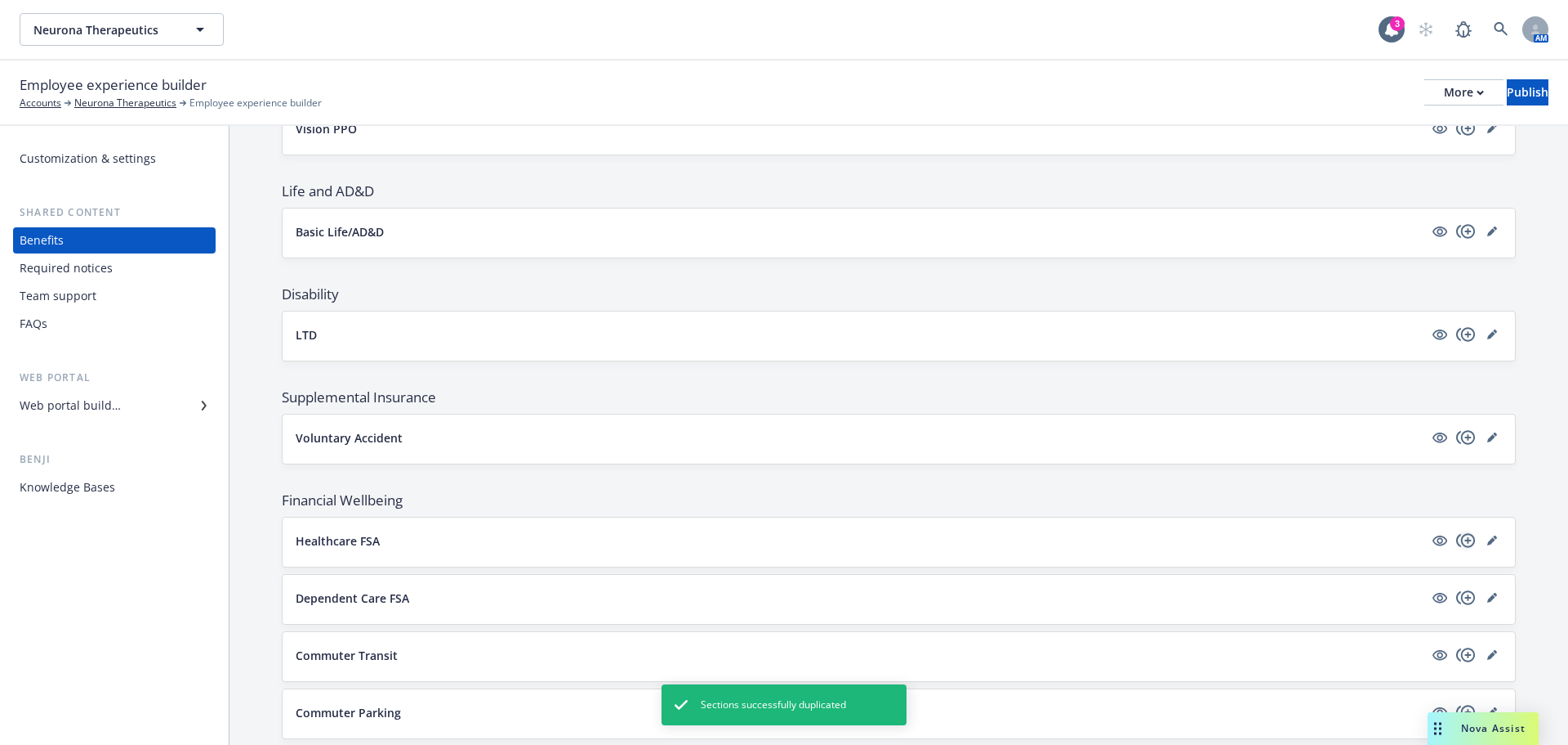
drag, startPoint x: 1458, startPoint y: 541, endPoint x: 1459, endPoint y: 549, distance: 8.1
click at [1459, 549] on icon "copyPlus" at bounding box center [1466, 540] width 20 height 20
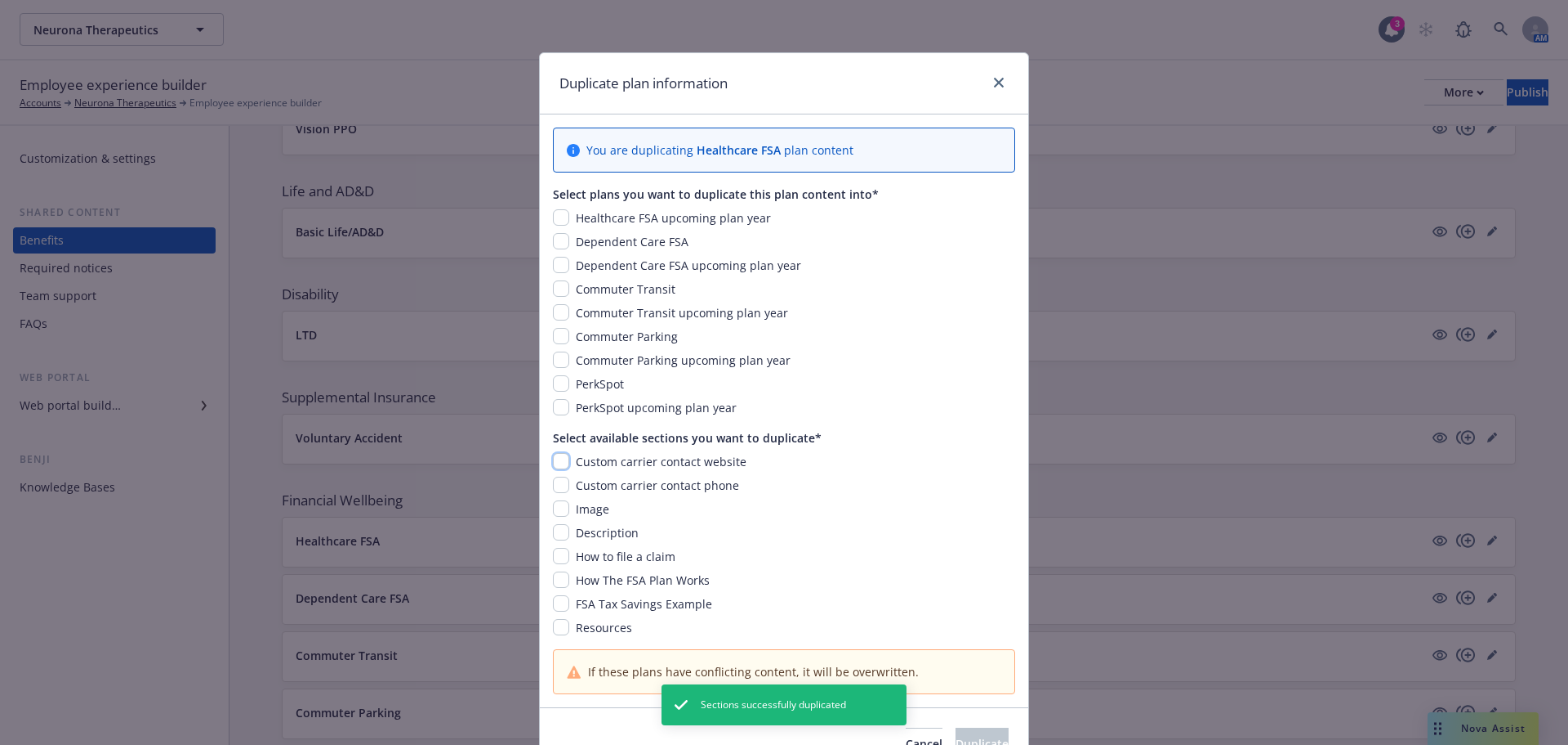
click at [560, 467] on input "checkbox" at bounding box center [560, 460] width 16 height 16
checkbox input "true"
click at [558, 493] on div "Custom carrier contact phone" at bounding box center [784, 485] width 463 height 17
click at [557, 510] on input "checkbox" at bounding box center [560, 507] width 16 height 16
checkbox input "true"
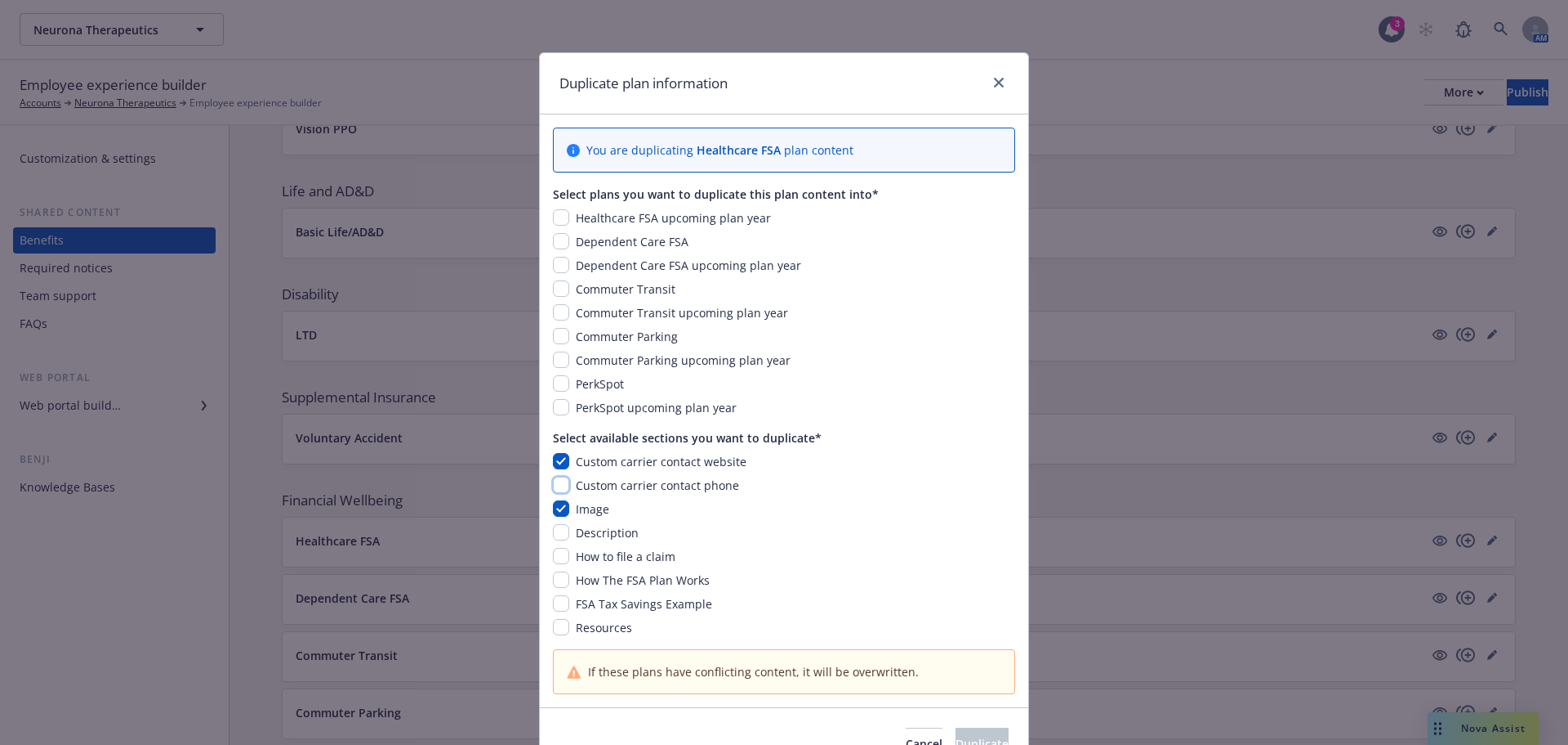
click at [557, 489] on input "checkbox" at bounding box center [560, 484] width 16 height 16
checkbox input "true"
click at [555, 528] on input "checkbox" at bounding box center [560, 531] width 16 height 16
checkbox input "true"
click at [555, 556] on input "checkbox" at bounding box center [560, 555] width 16 height 16
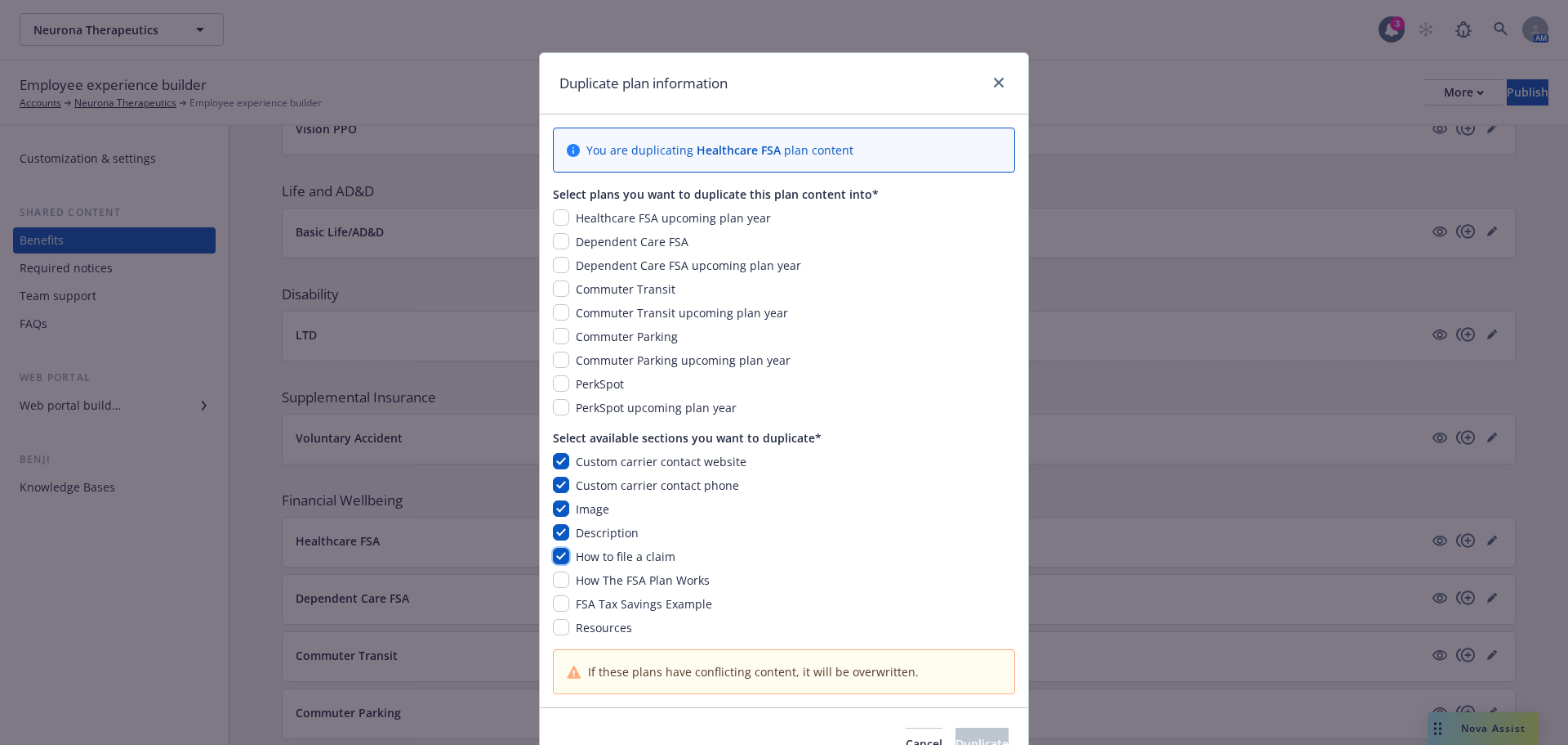
checkbox input "true"
click at [555, 575] on input "checkbox" at bounding box center [560, 579] width 16 height 16
checkbox input "true"
click at [556, 610] on input "checkbox" at bounding box center [560, 602] width 16 height 16
checkbox input "true"
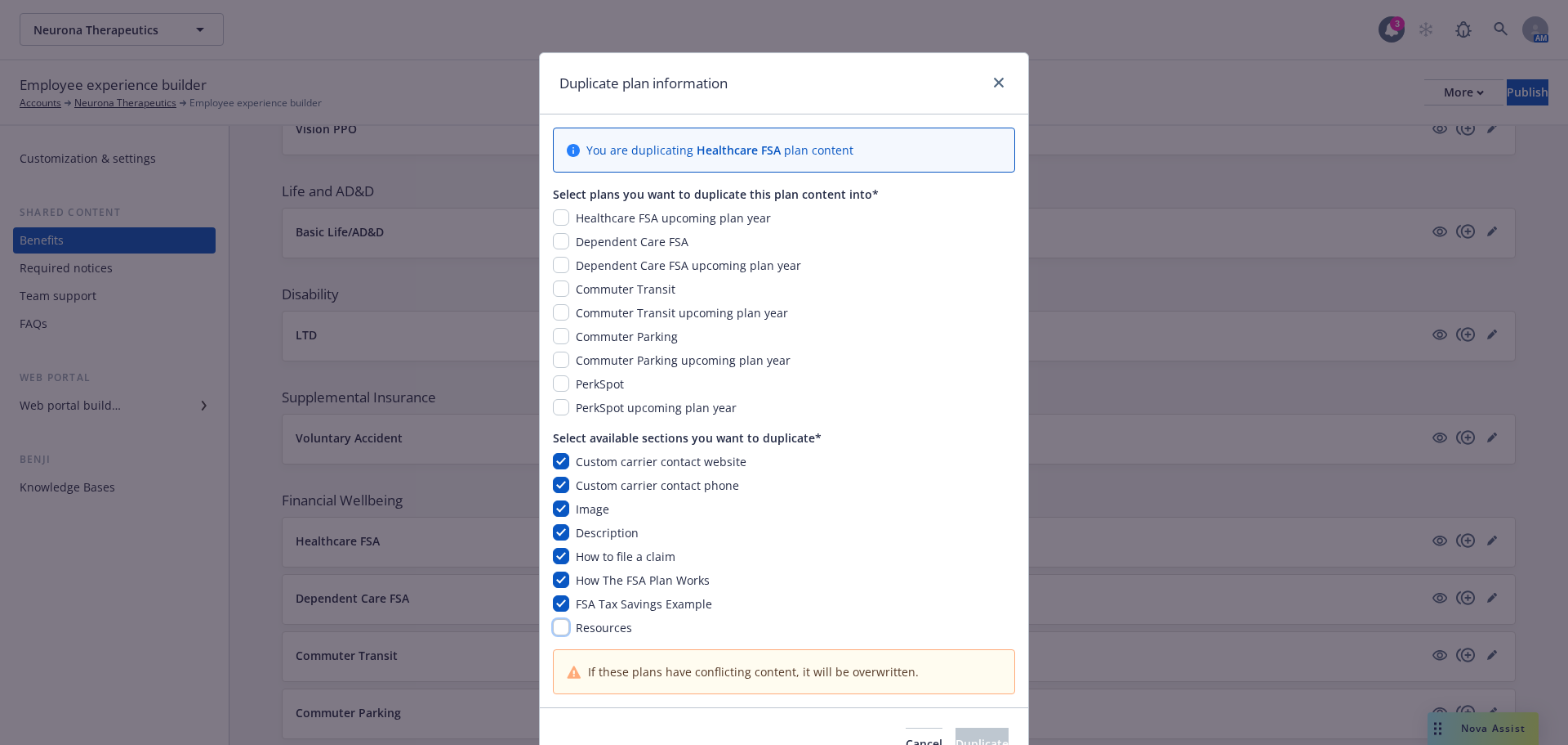
click at [556, 627] on input "checkbox" at bounding box center [560, 626] width 16 height 16
checkbox input "true"
click at [557, 214] on input "checkbox" at bounding box center [560, 217] width 16 height 16
checkbox input "true"
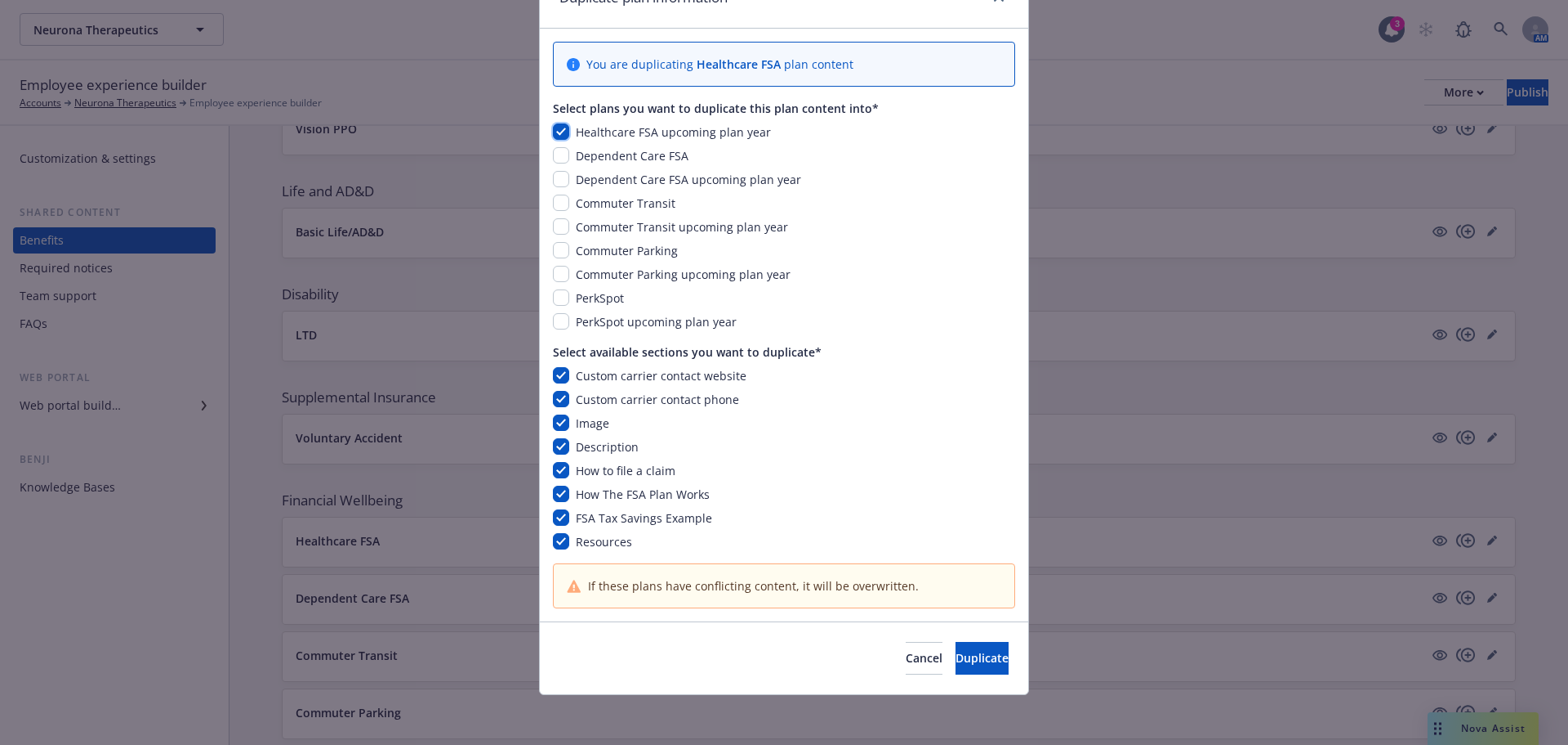
scroll to position [88, 0]
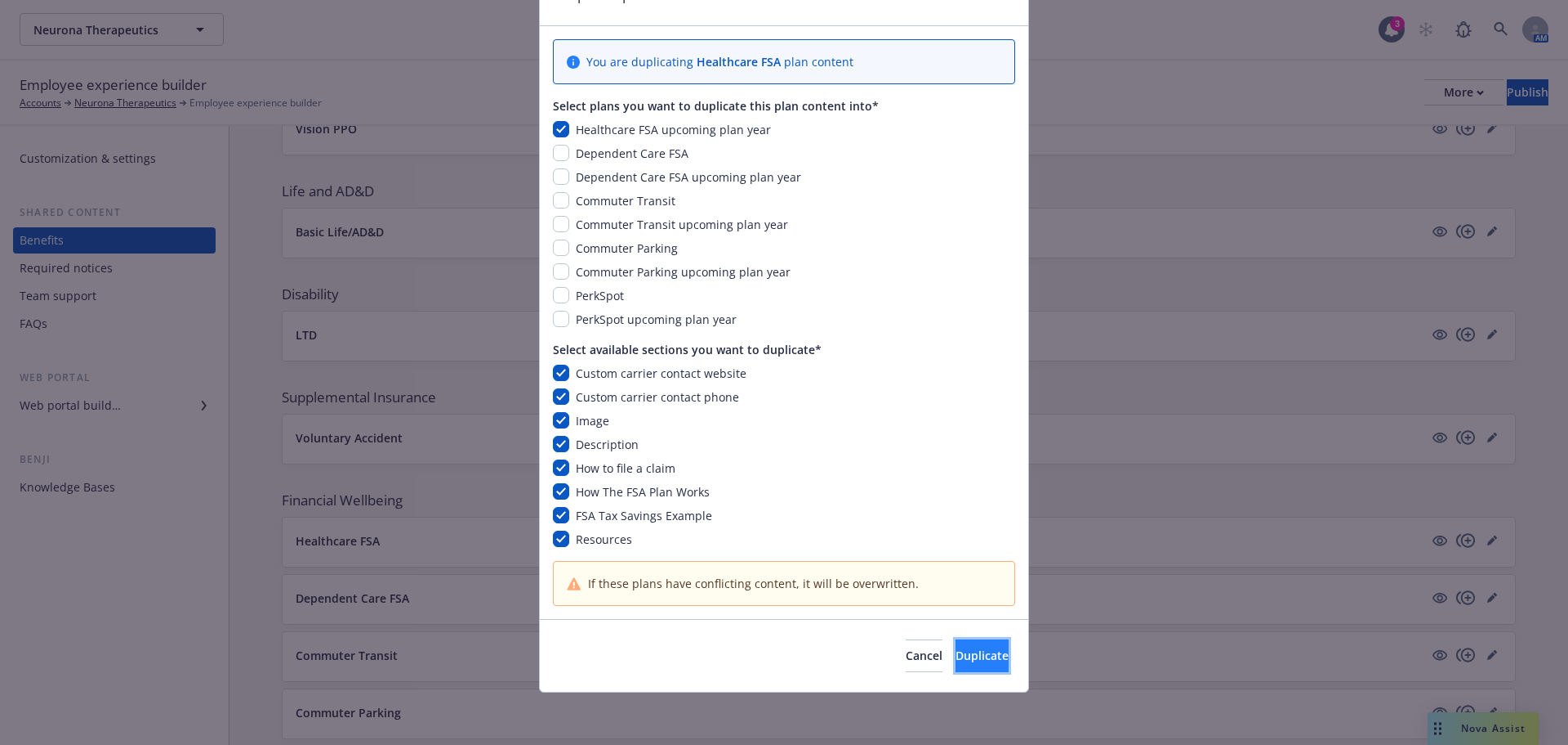
click at [955, 650] on button "Duplicate" at bounding box center [982, 656] width 53 height 32
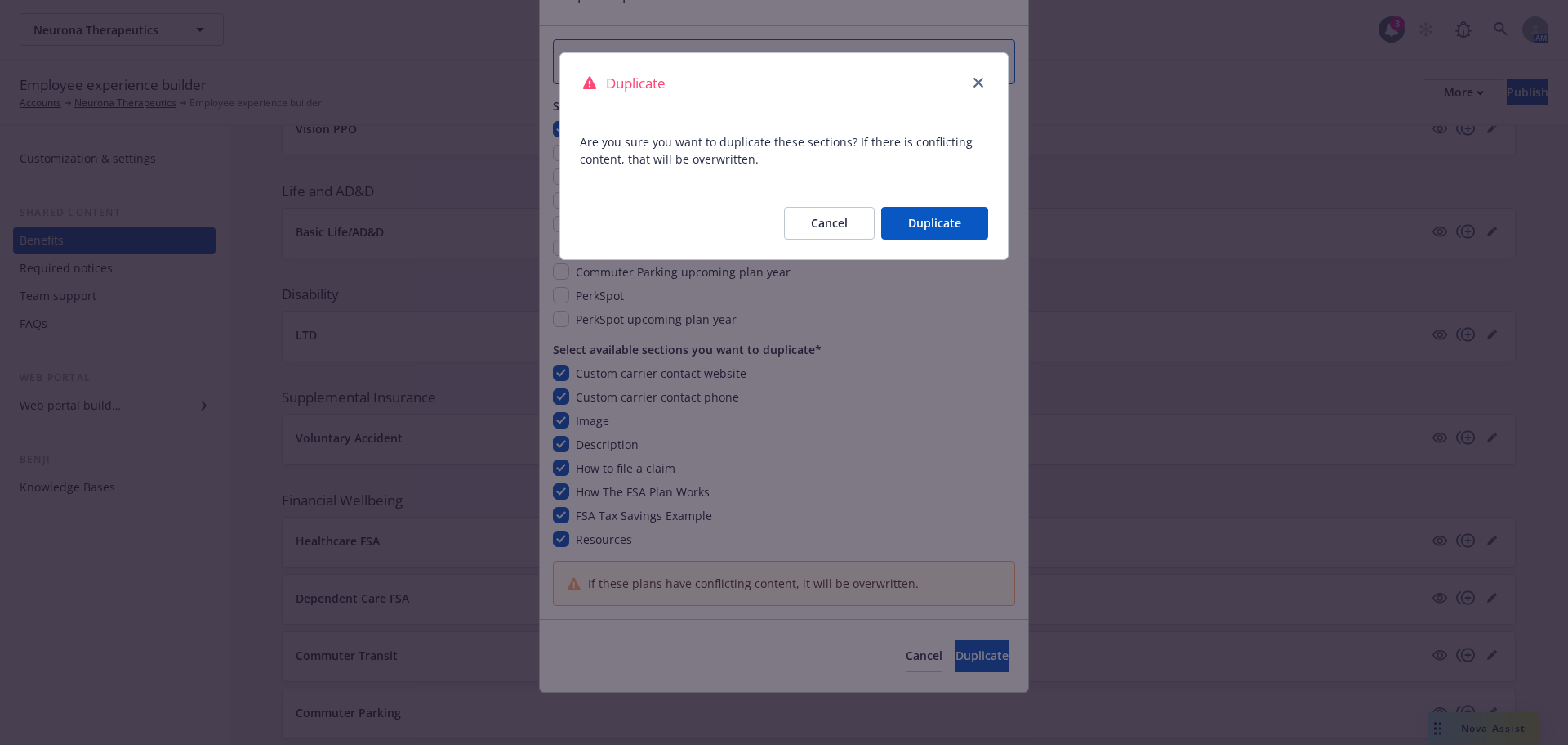
click at [930, 220] on button "Duplicate" at bounding box center [935, 223] width 107 height 32
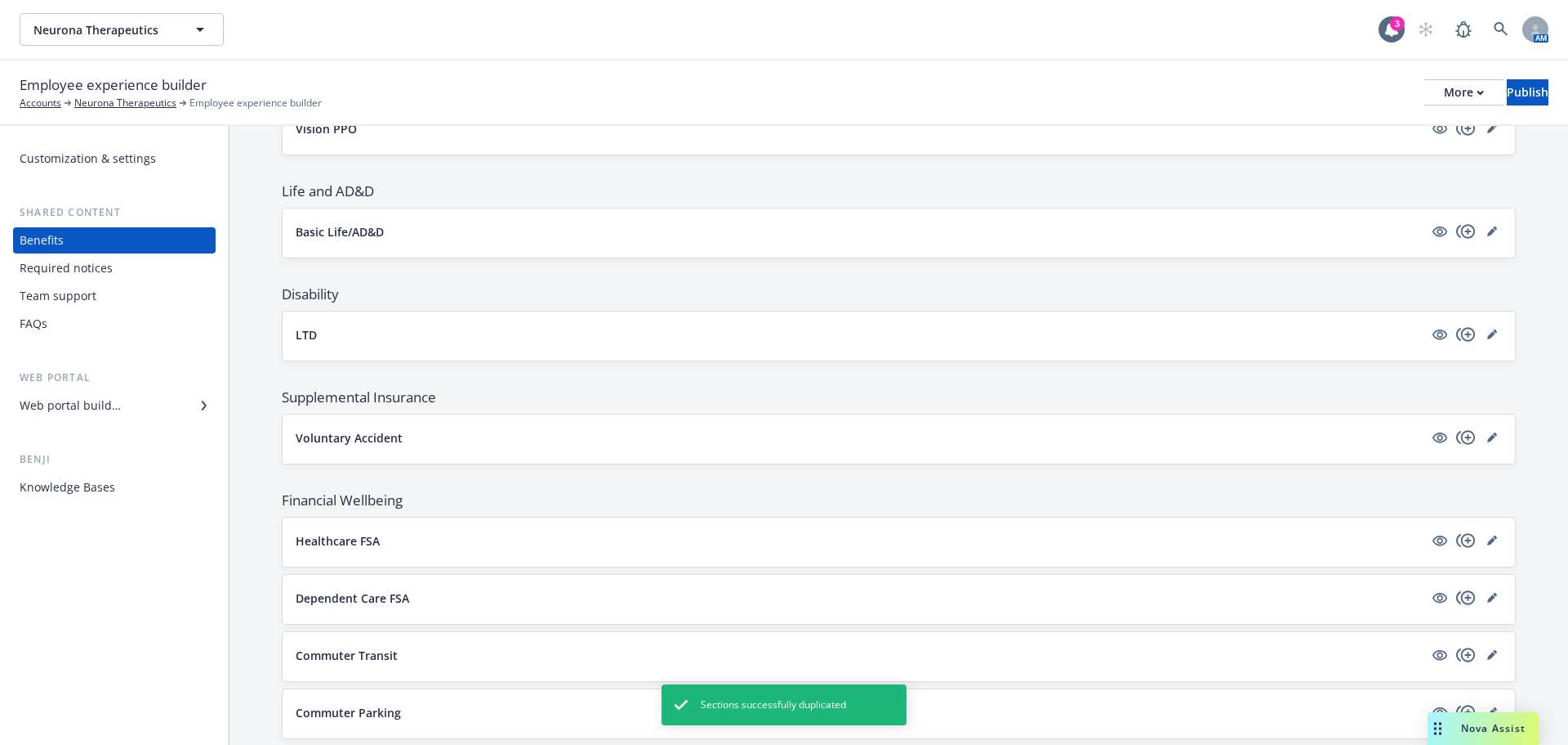
click at [1459, 593] on icon "copyPlus" at bounding box center [1466, 597] width 20 height 20
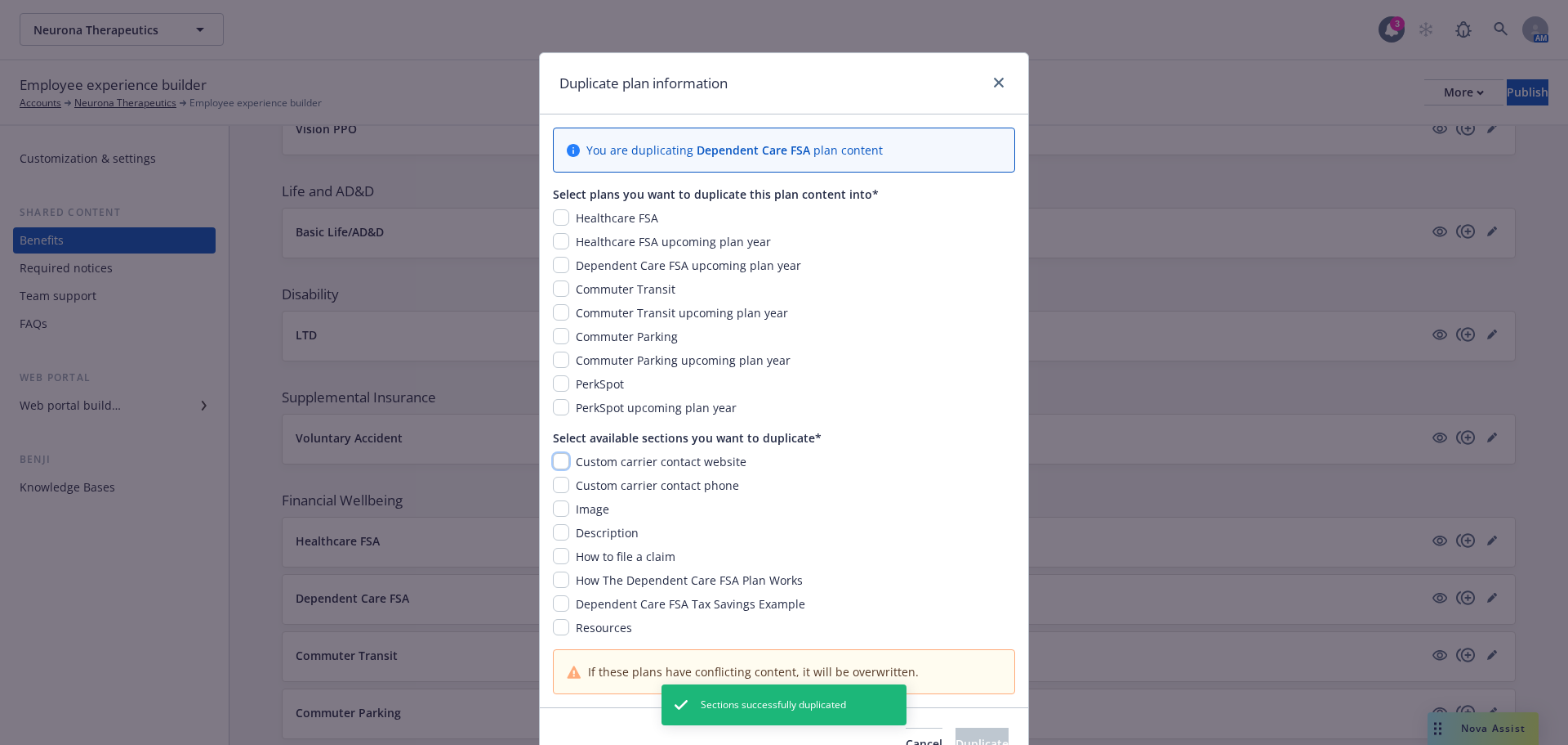
click at [553, 460] on input "checkbox" at bounding box center [560, 460] width 16 height 16
checkbox input "true"
click at [554, 493] on input "checkbox" at bounding box center [560, 484] width 16 height 16
checkbox input "true"
click at [555, 516] on input "checkbox" at bounding box center [560, 507] width 16 height 16
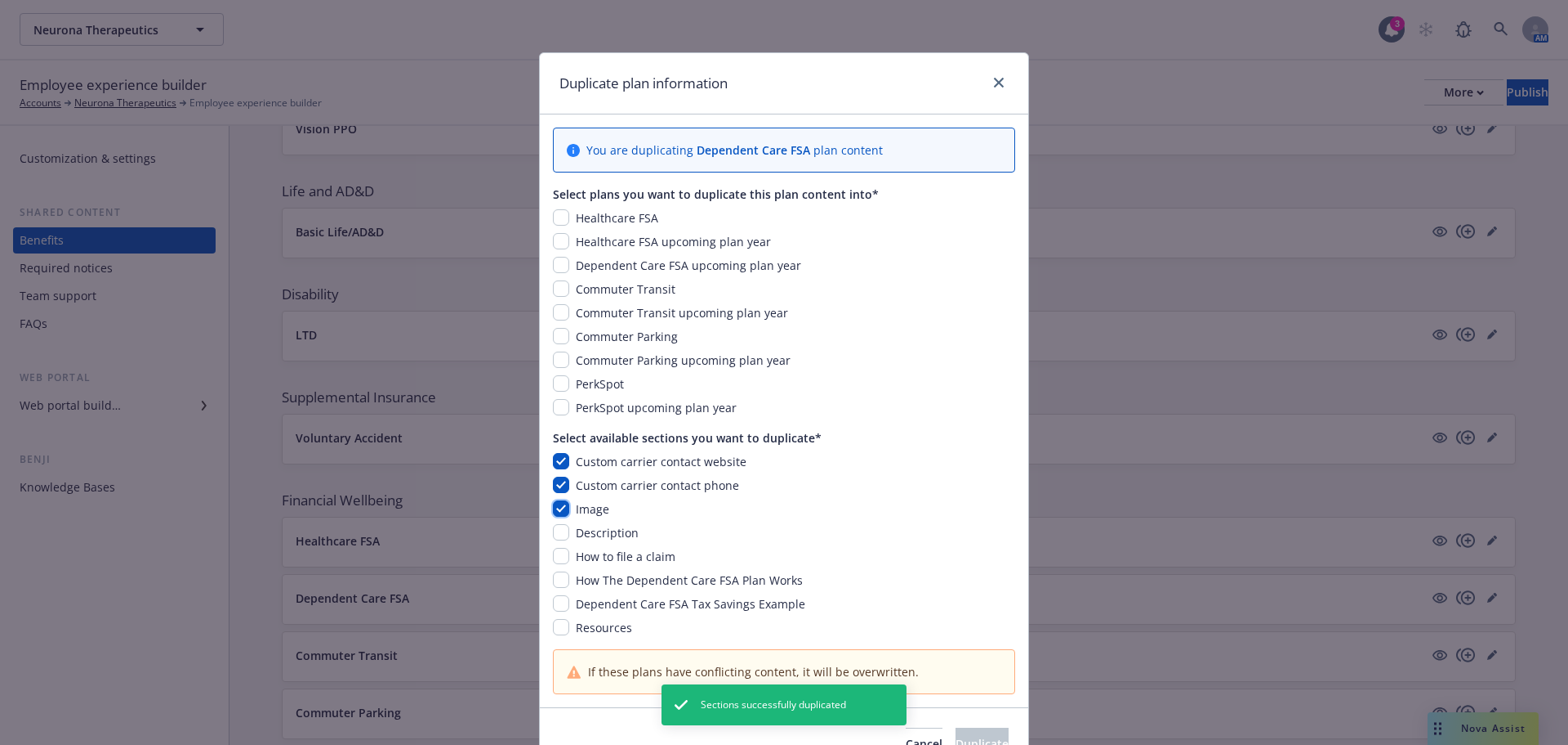
checkbox input "true"
click at [555, 530] on input "checkbox" at bounding box center [560, 531] width 16 height 16
checkbox input "true"
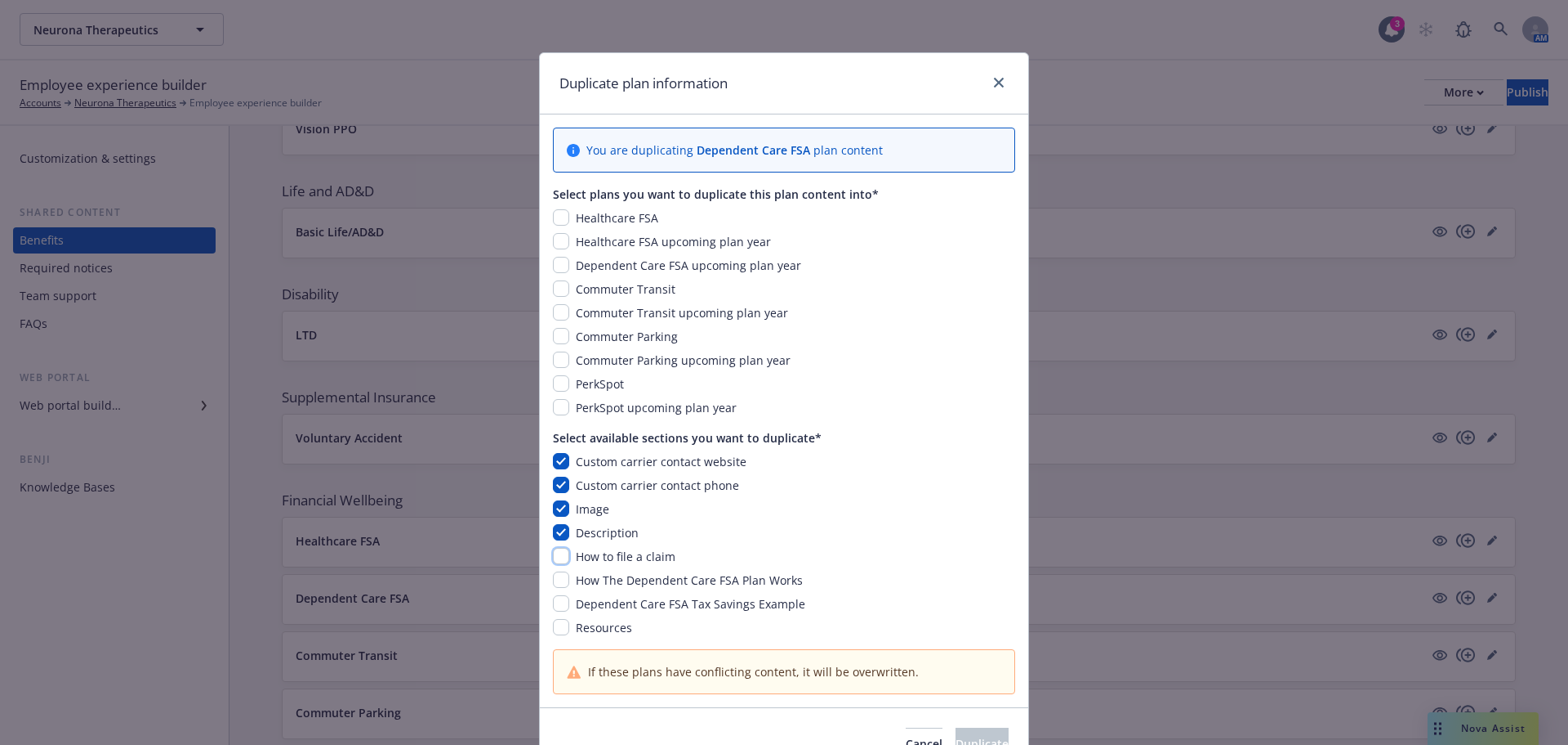
click at [557, 558] on input "checkbox" at bounding box center [560, 555] width 16 height 16
checkbox input "true"
click at [557, 568] on div "Custom carrier contact website Custom carrier contact phone Image Description H…" at bounding box center [784, 544] width 463 height 183
click at [557, 579] on input "checkbox" at bounding box center [560, 579] width 16 height 16
checkbox input "true"
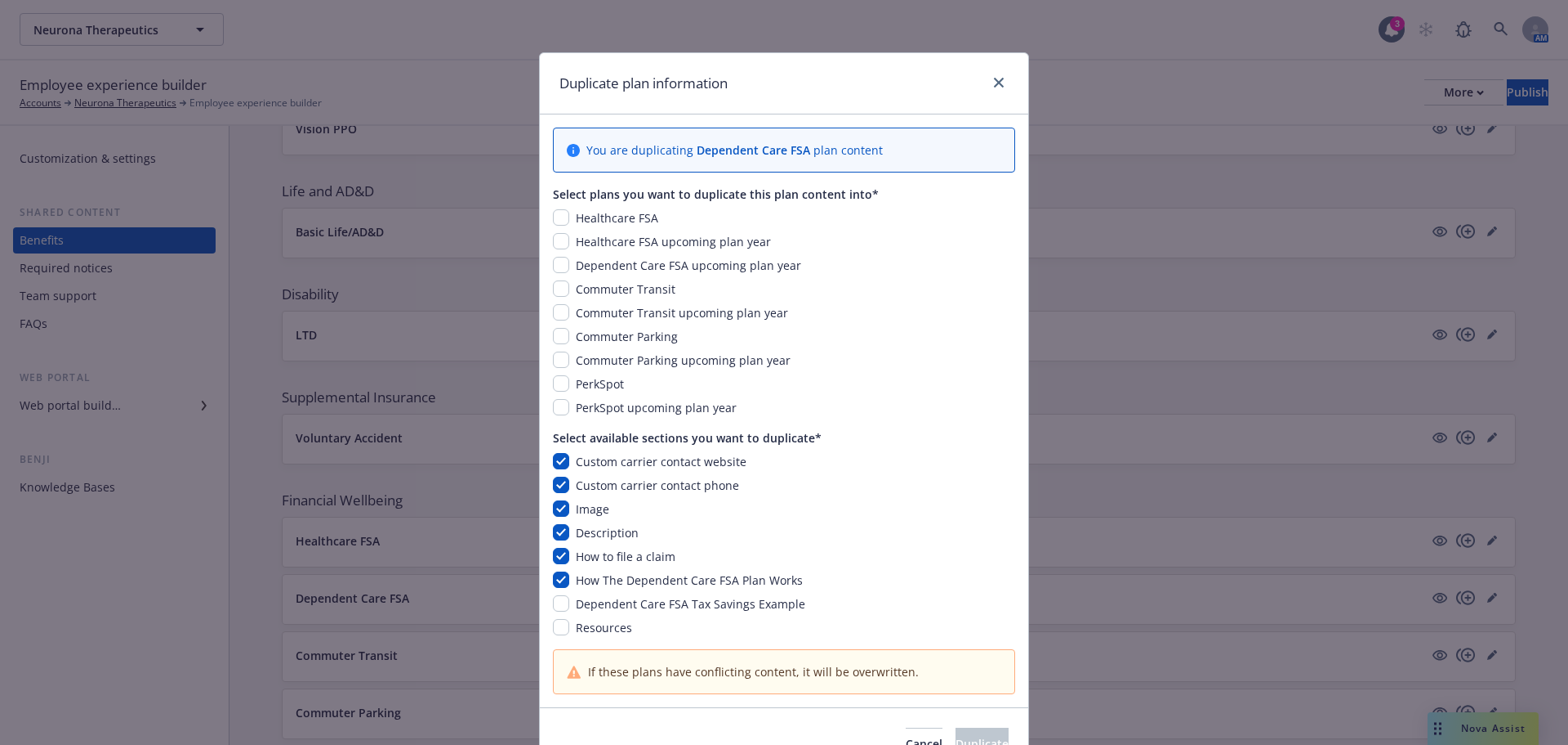
click at [557, 612] on div "Dependent Care FSA Tax Savings Example" at bounding box center [784, 603] width 463 height 17
click at [554, 604] on input "checkbox" at bounding box center [560, 602] width 16 height 16
checkbox input "true"
click at [554, 626] on input "checkbox" at bounding box center [560, 626] width 16 height 16
checkbox input "true"
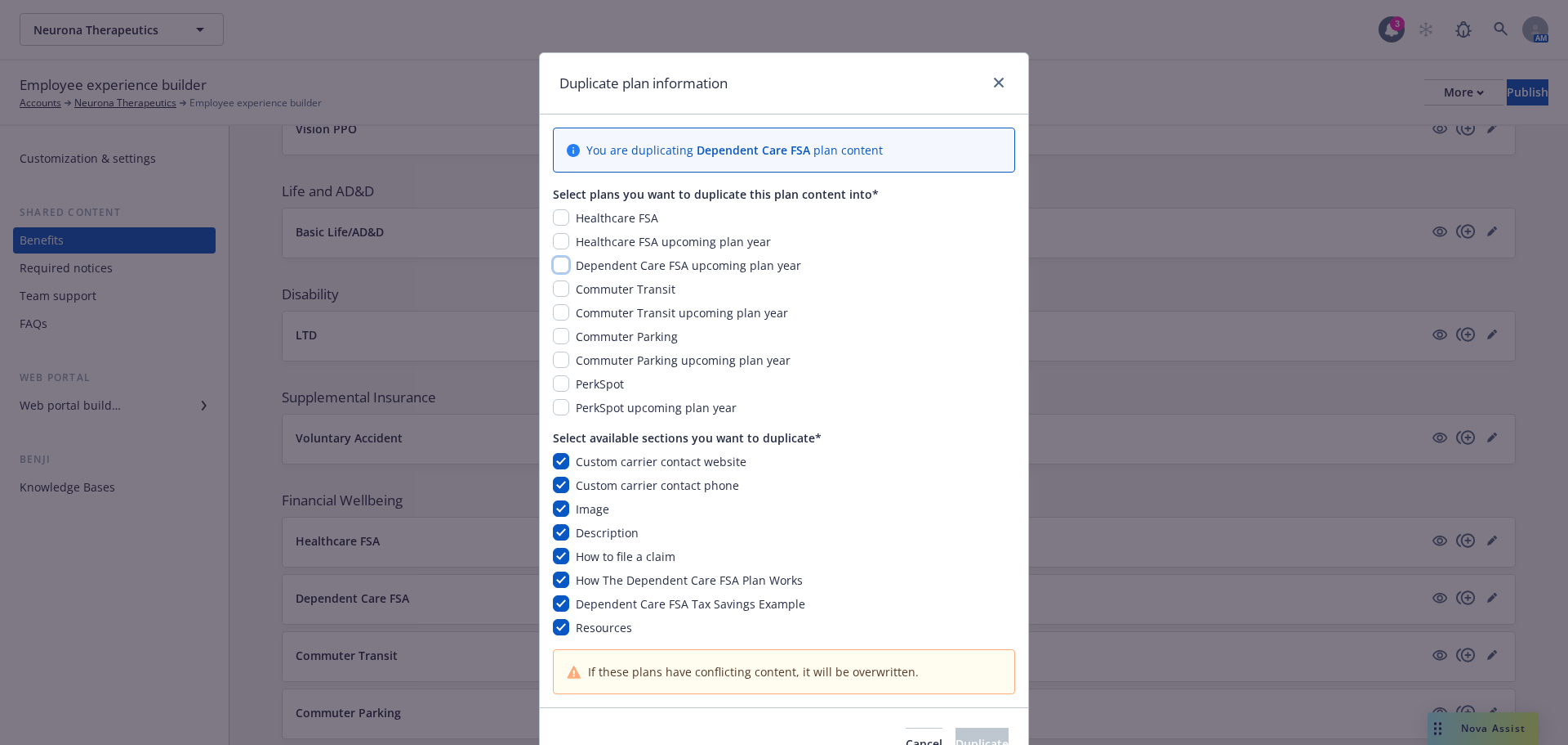
click at [553, 263] on input "checkbox" at bounding box center [560, 264] width 16 height 16
checkbox input "true"
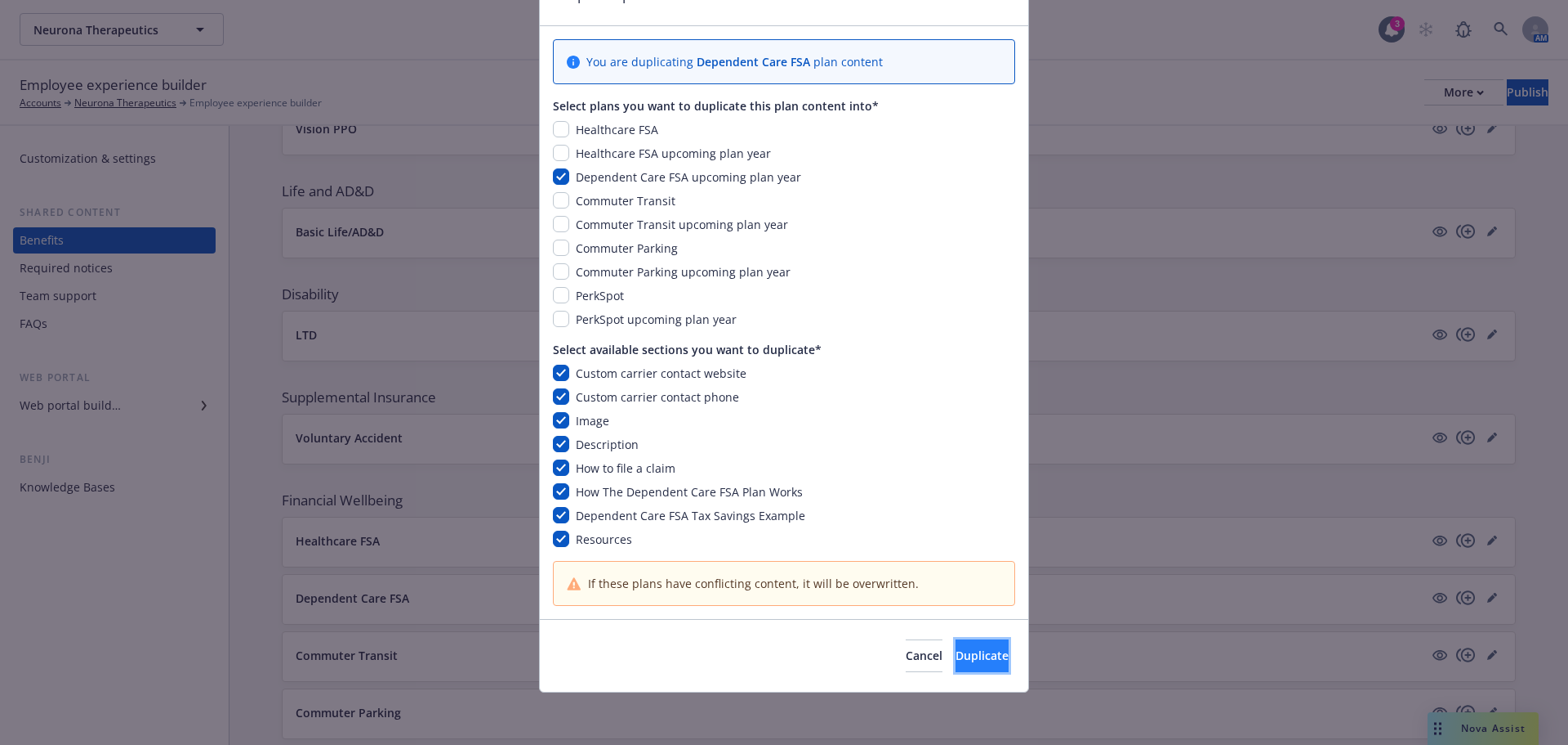
click at [955, 660] on span "Duplicate" at bounding box center [982, 655] width 53 height 15
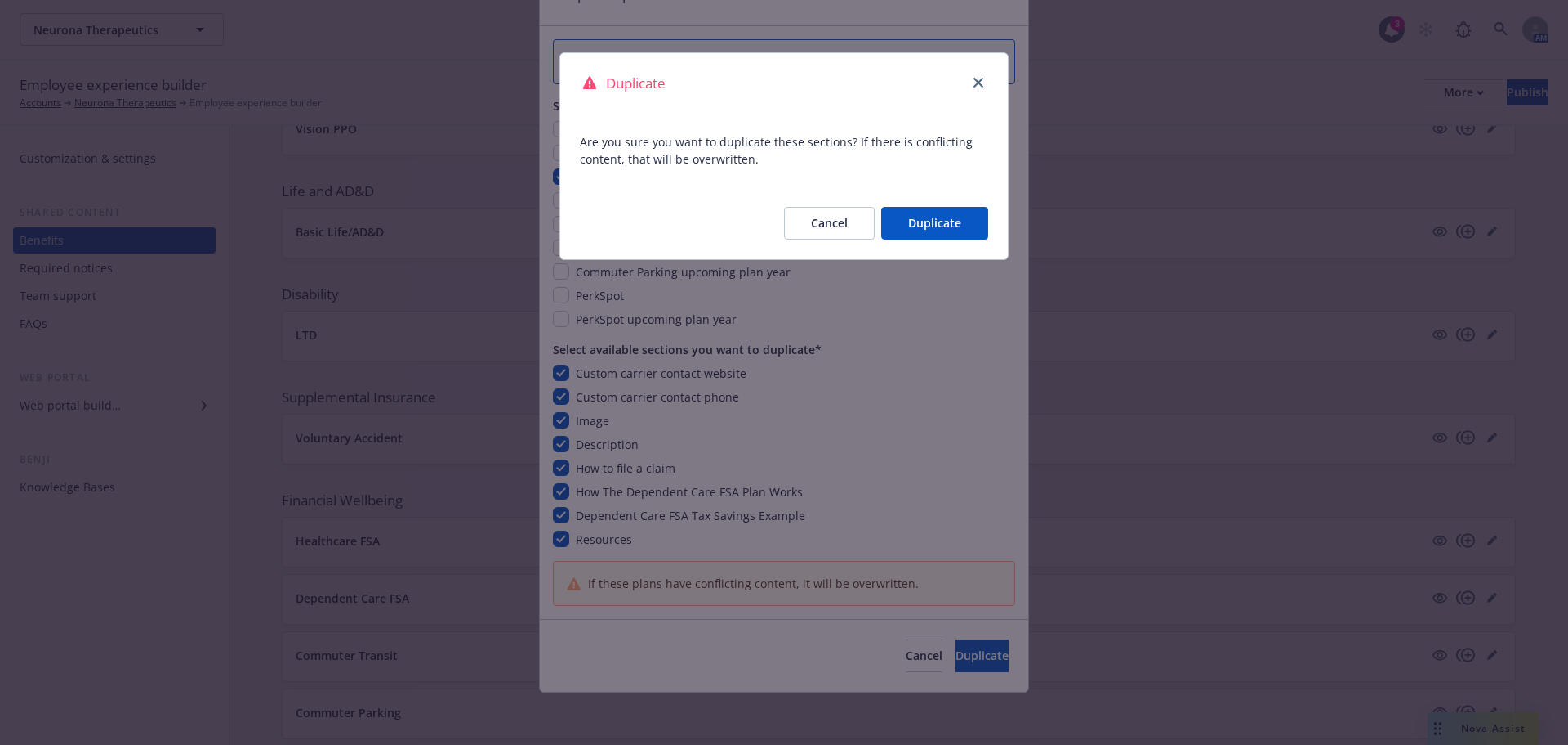
click at [929, 231] on button "Duplicate" at bounding box center [935, 223] width 107 height 32
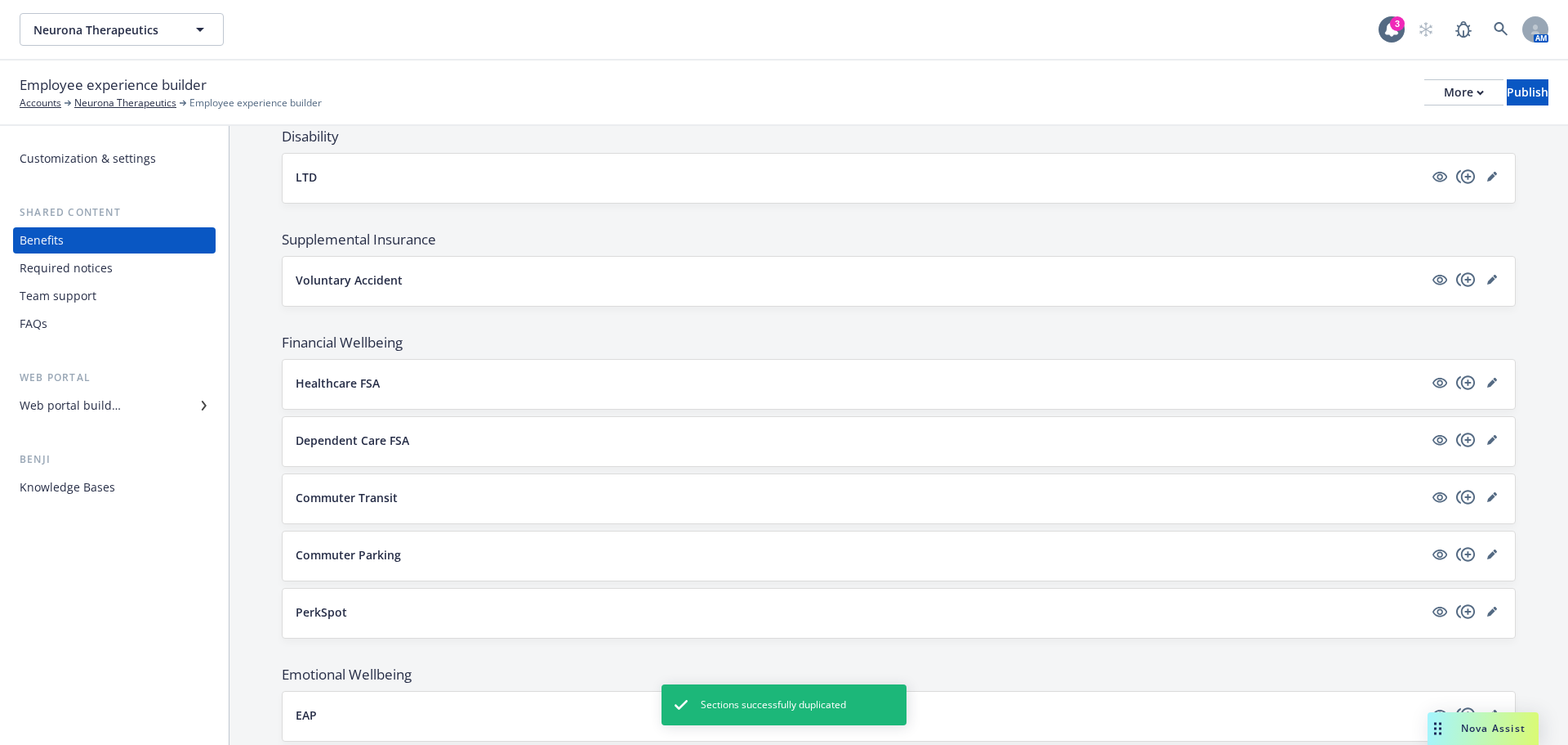
scroll to position [759, 0]
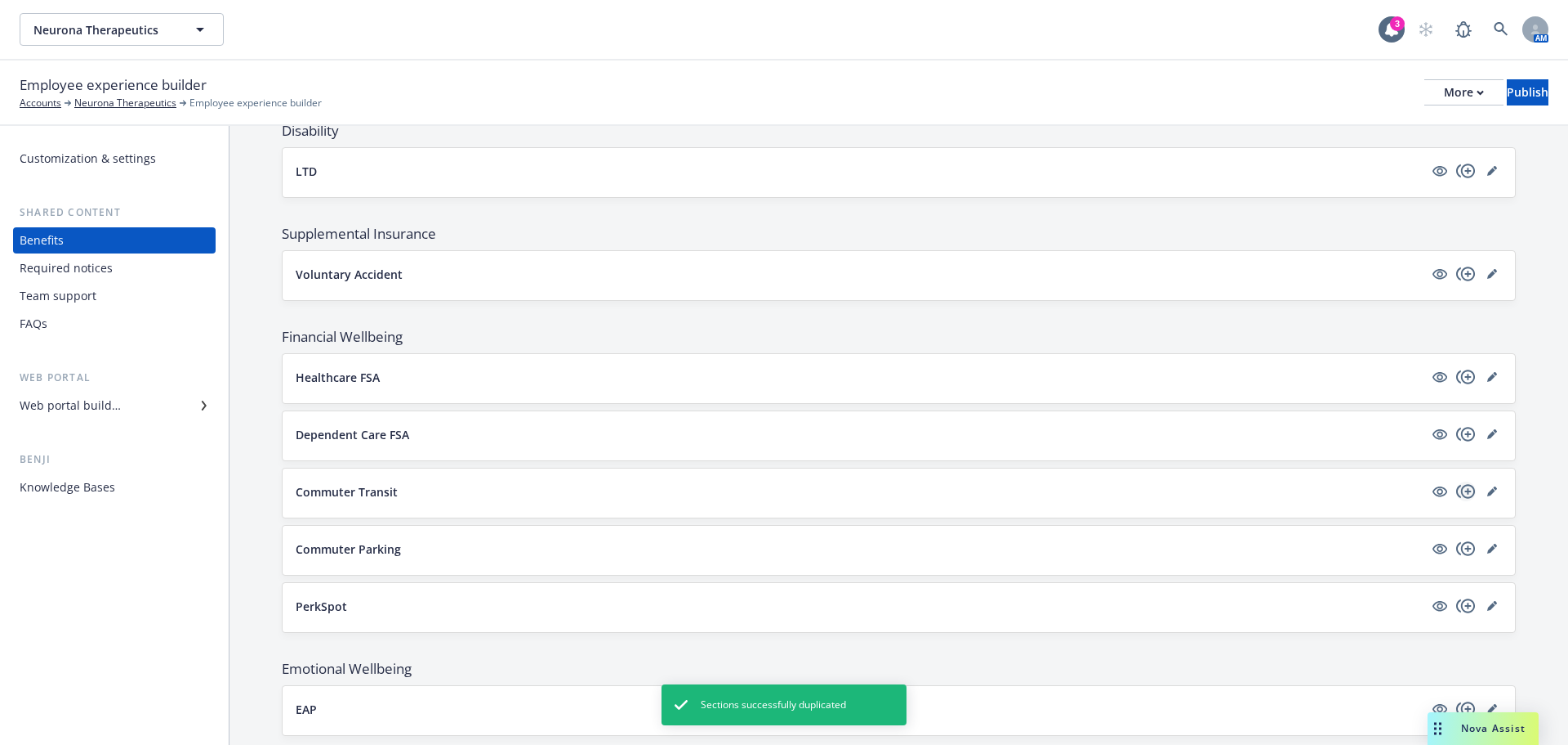
click at [1457, 487] on icon "copyPlus" at bounding box center [1466, 490] width 19 height 14
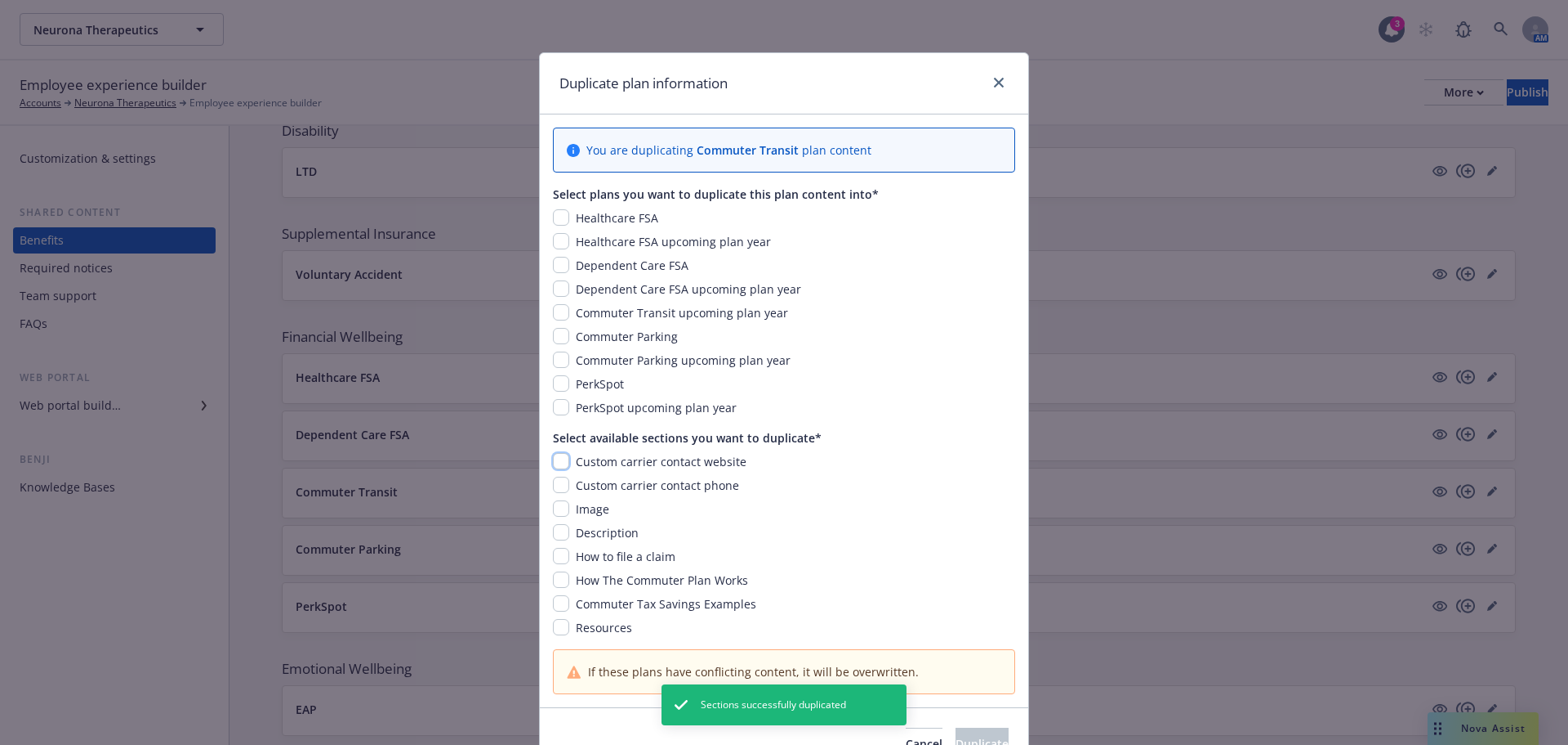
click at [559, 460] on input "checkbox" at bounding box center [560, 460] width 16 height 16
checkbox input "true"
click at [559, 487] on input "checkbox" at bounding box center [560, 484] width 16 height 16
checkbox input "true"
drag, startPoint x: 557, startPoint y: 501, endPoint x: 557, endPoint y: 512, distance: 11.0
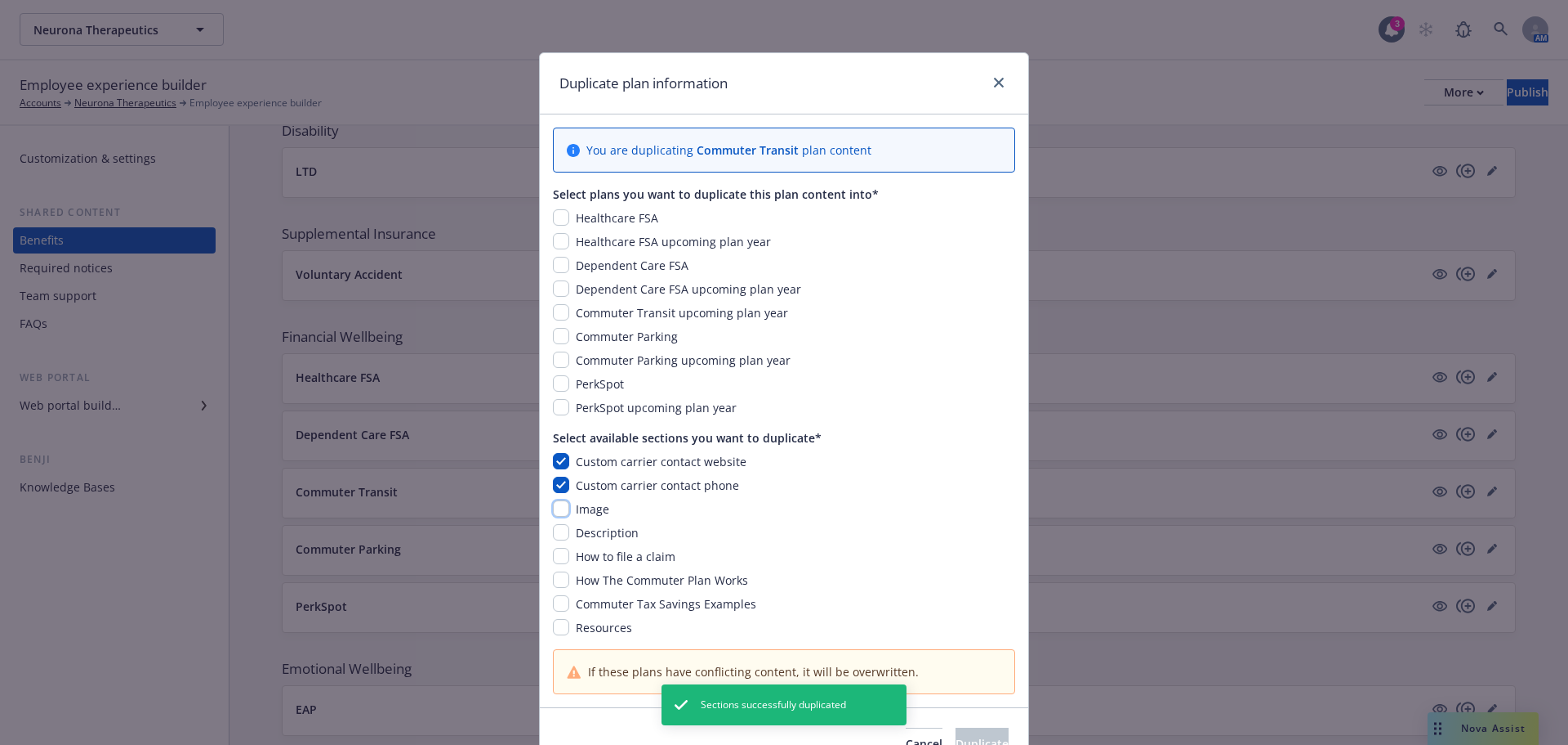
click at [557, 502] on input "checkbox" at bounding box center [560, 507] width 16 height 16
checkbox input "true"
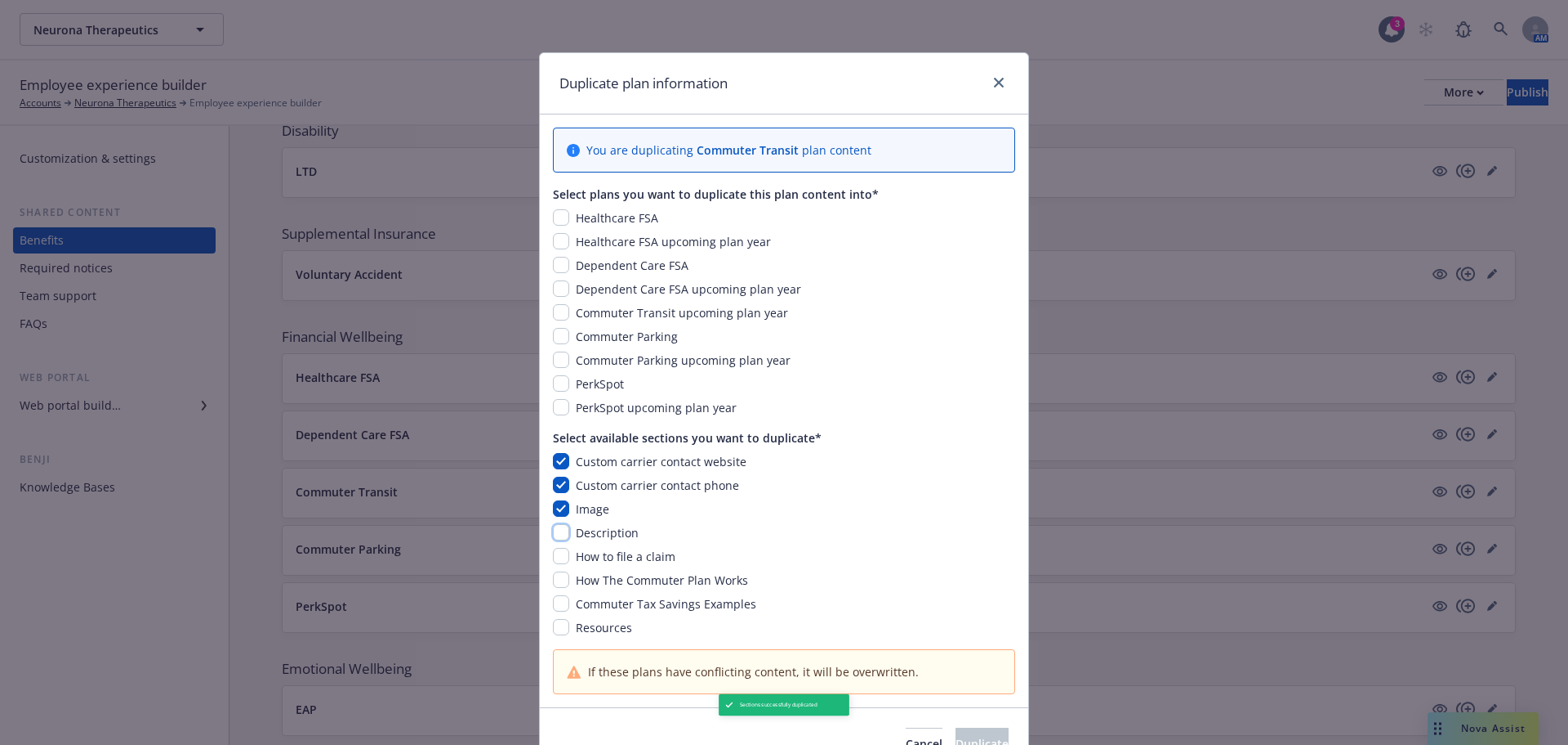
click at [557, 528] on input "checkbox" at bounding box center [560, 531] width 16 height 16
checkbox input "true"
click at [557, 553] on input "checkbox" at bounding box center [560, 555] width 16 height 16
checkbox input "true"
click at [554, 574] on input "checkbox" at bounding box center [560, 579] width 16 height 16
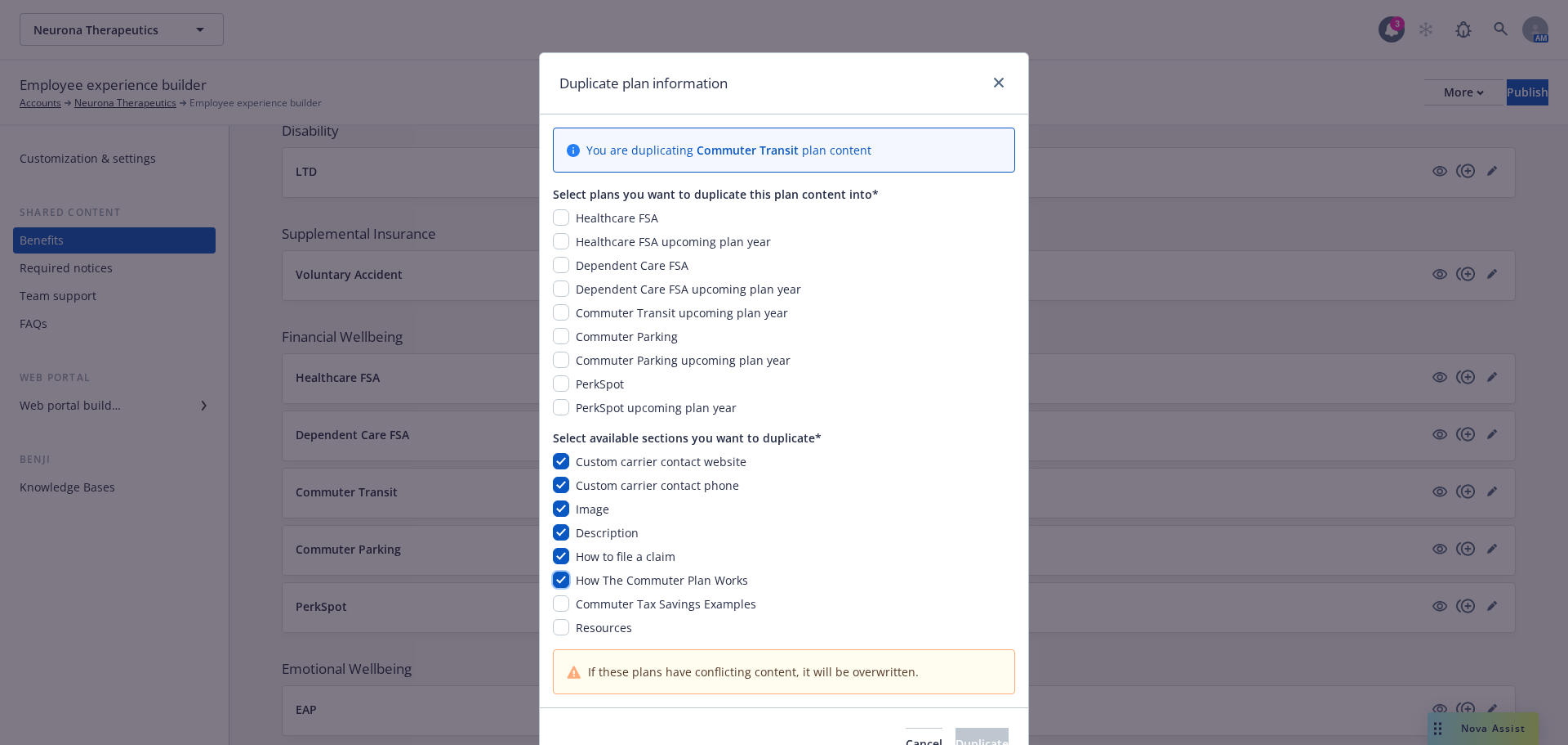
checkbox input "true"
click at [554, 609] on input "checkbox" at bounding box center [560, 602] width 16 height 16
checkbox input "true"
click at [554, 630] on input "checkbox" at bounding box center [560, 626] width 16 height 16
checkbox input "true"
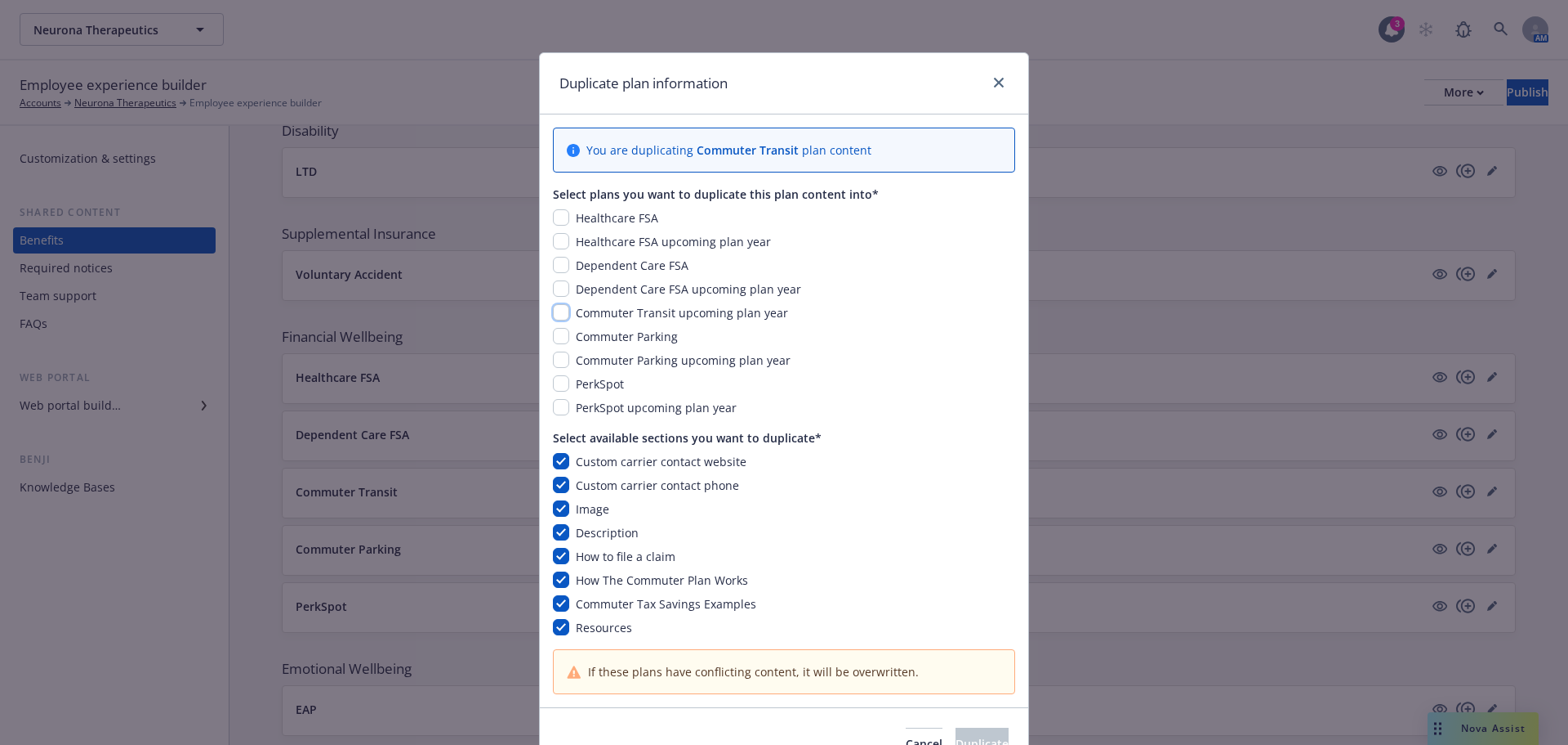
click at [558, 307] on input "checkbox" at bounding box center [560, 312] width 16 height 16
checkbox input "true"
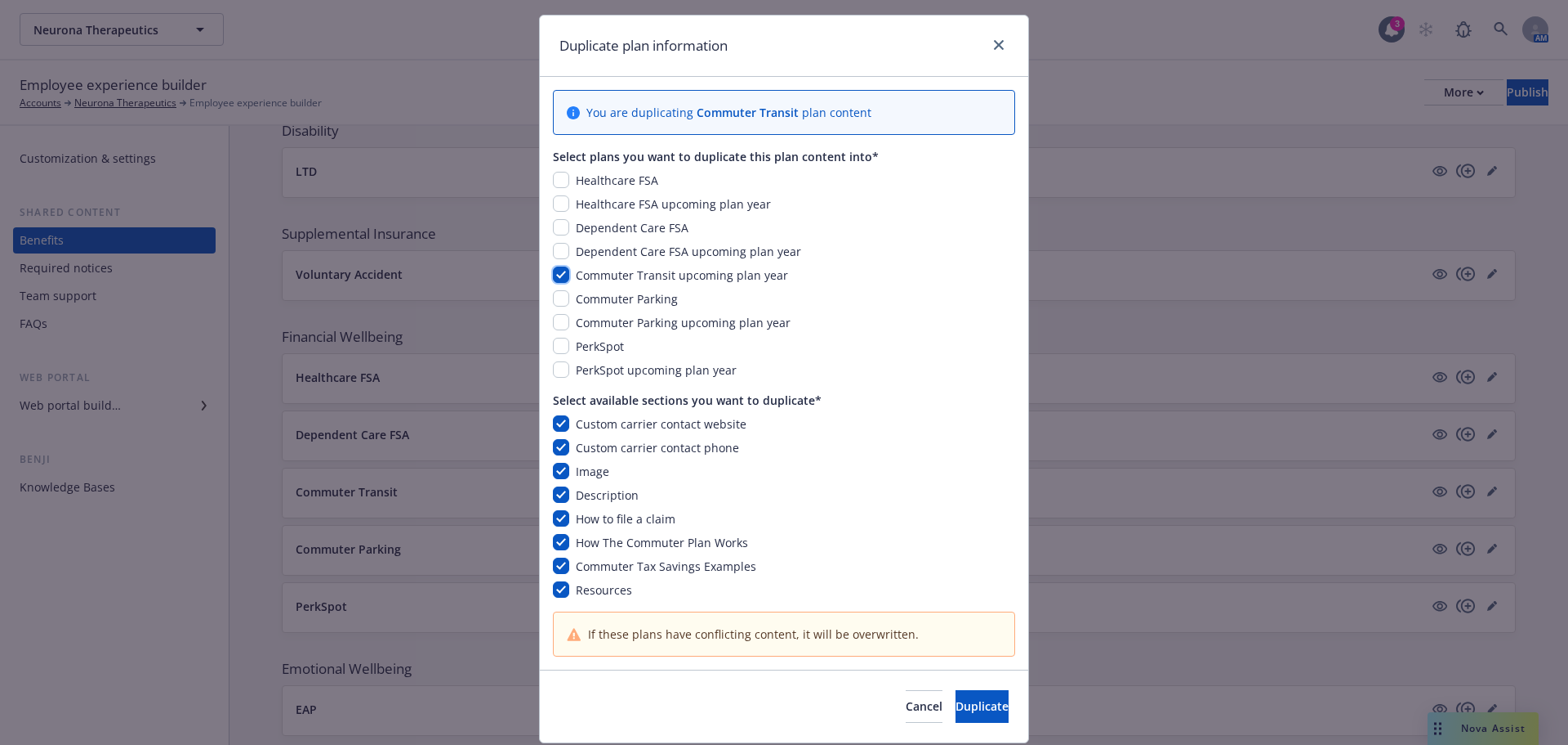
scroll to position [88, 0]
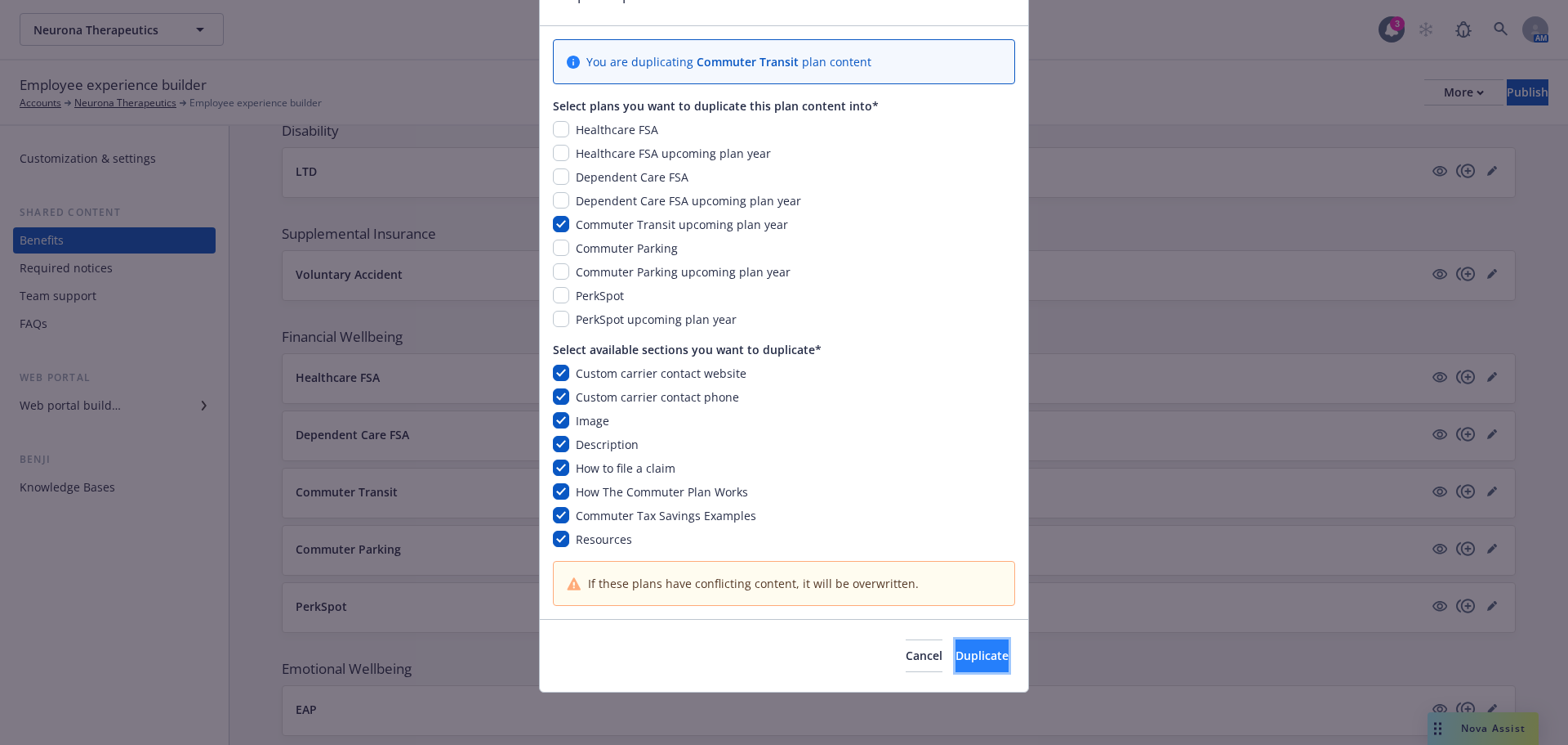
click at [955, 651] on span "Duplicate" at bounding box center [982, 655] width 53 height 15
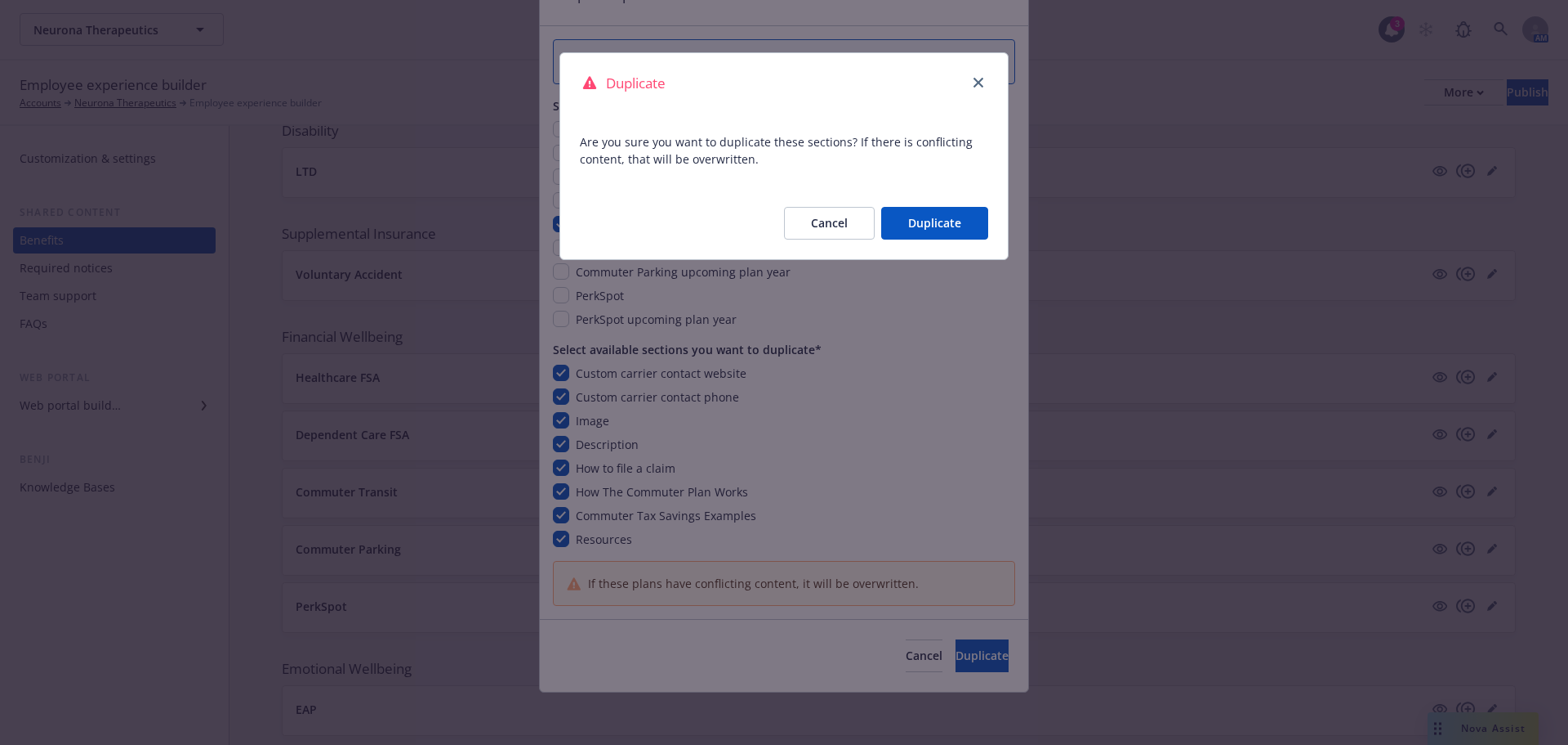
click at [908, 232] on button "Duplicate" at bounding box center [935, 223] width 107 height 32
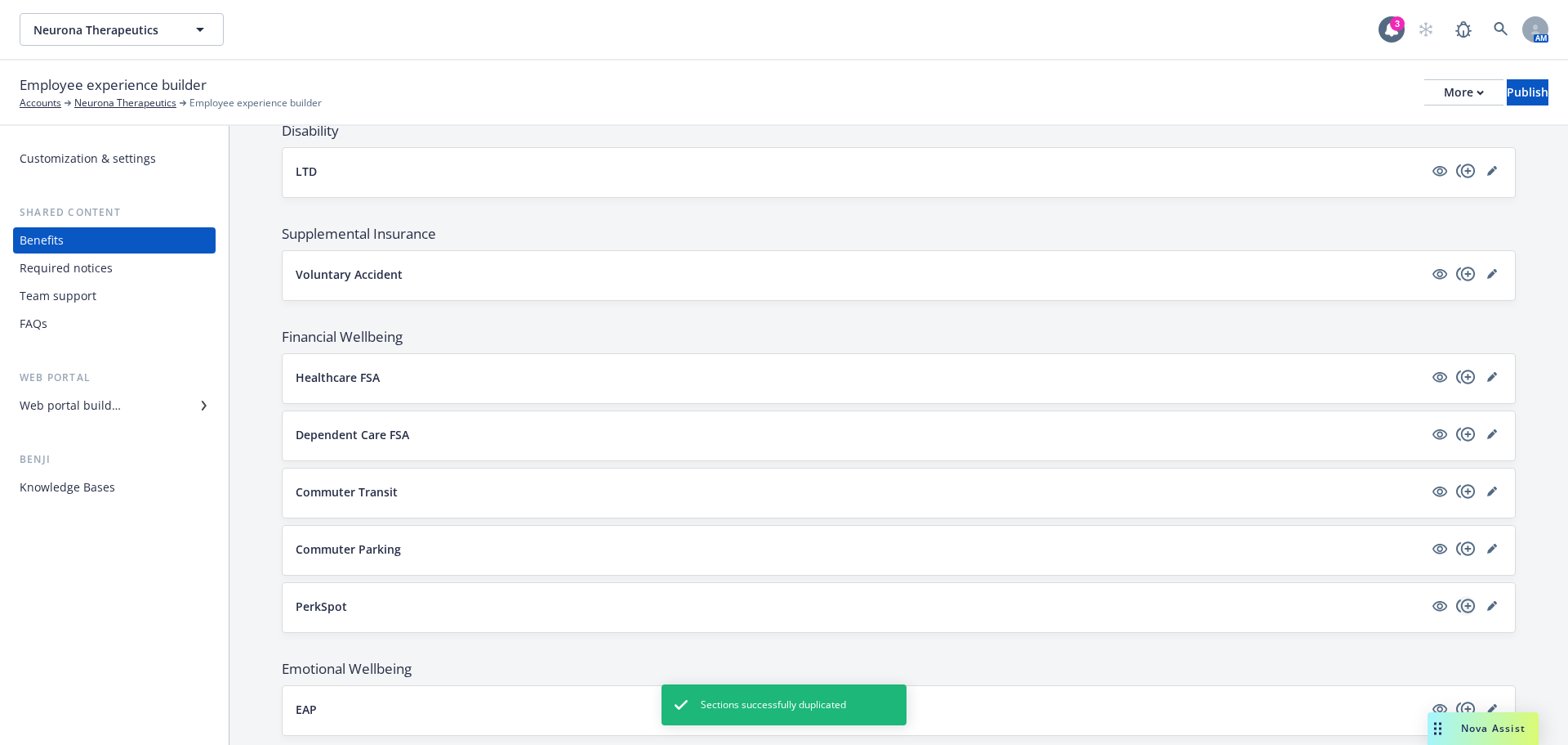
click at [1457, 602] on icon "copyPlus" at bounding box center [1466, 605] width 20 height 20
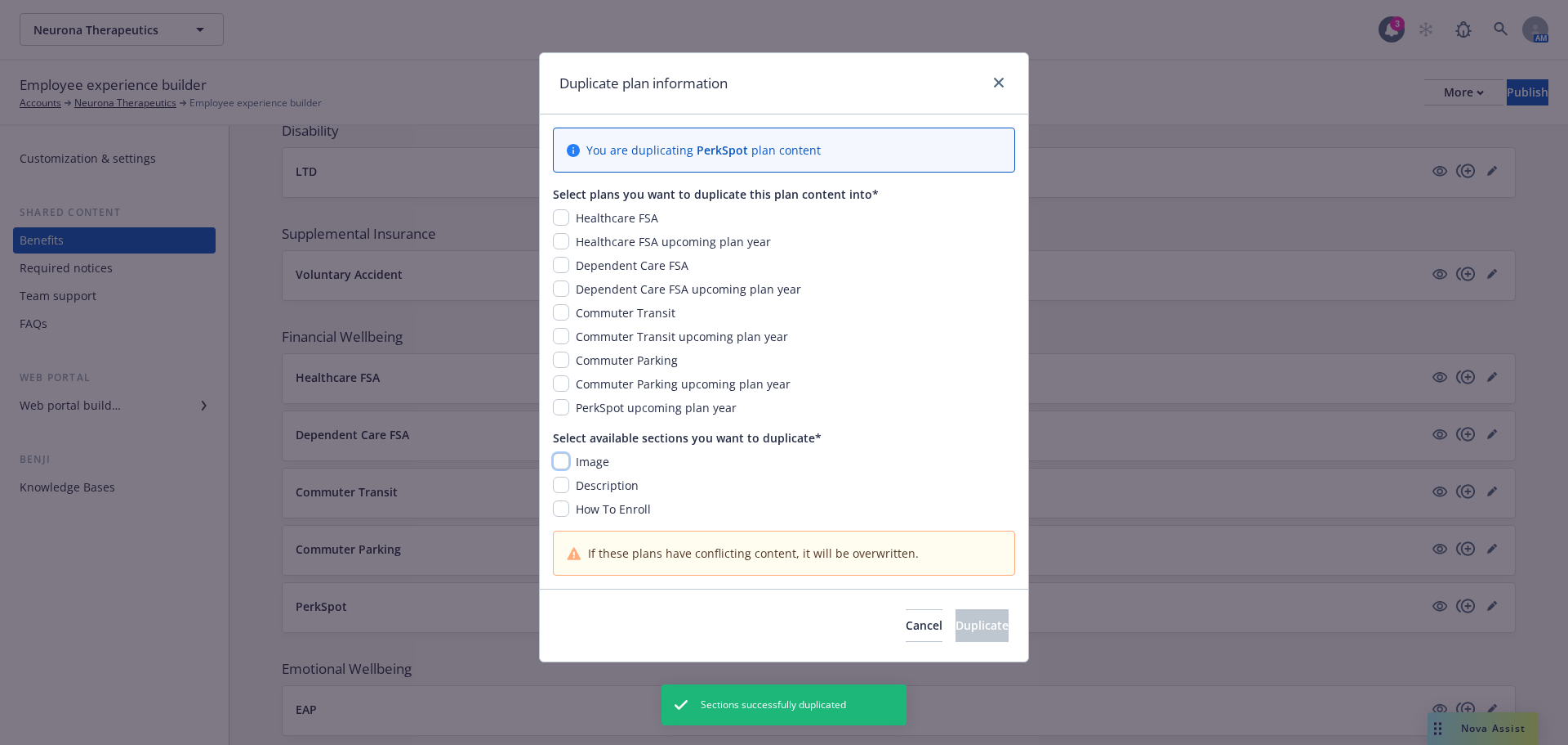
click at [563, 456] on input "checkbox" at bounding box center [560, 460] width 16 height 16
checkbox input "true"
click at [562, 472] on div "Image Description How To Enroll" at bounding box center [784, 485] width 463 height 65
click at [563, 485] on input "checkbox" at bounding box center [560, 484] width 16 height 16
checkbox input "true"
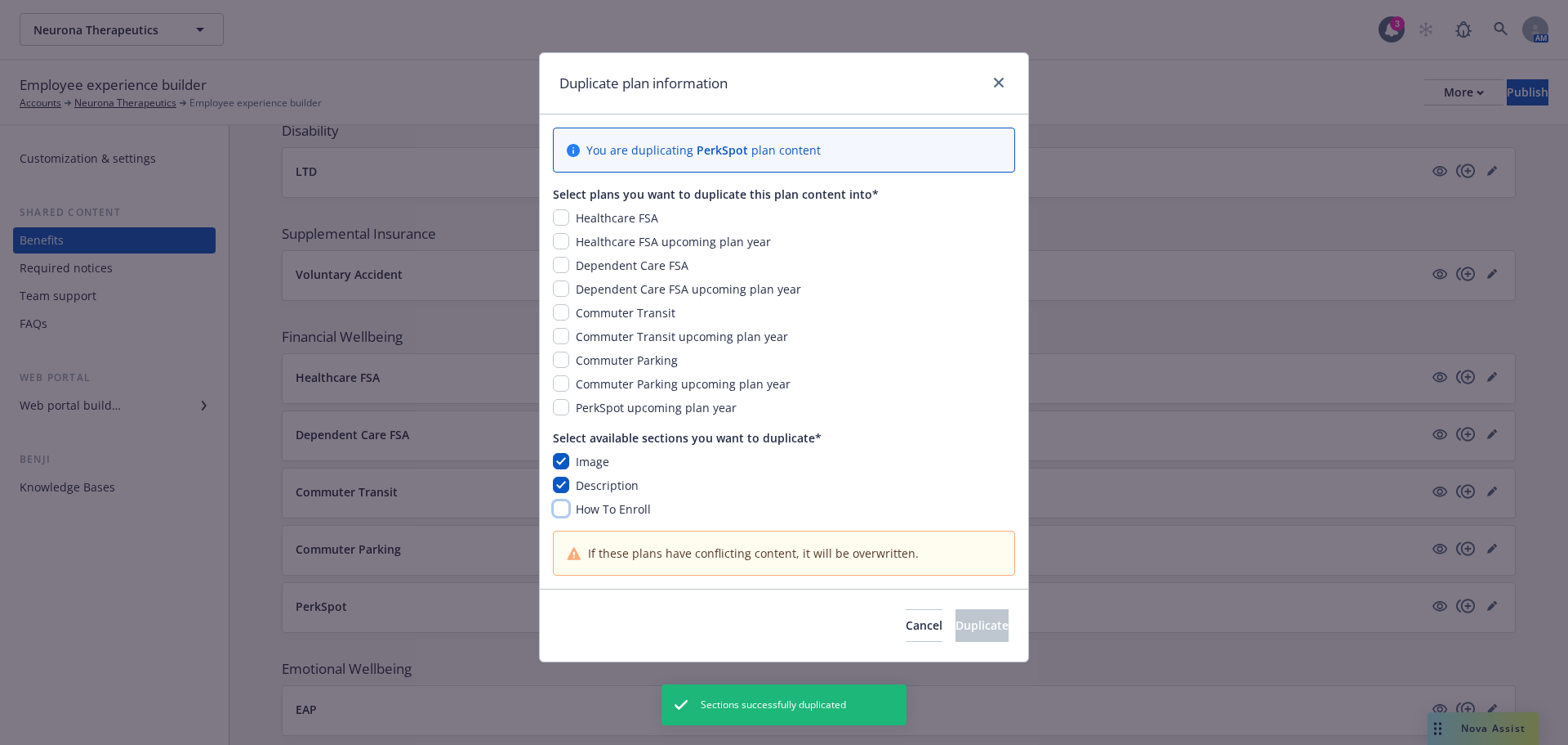
click at [563, 506] on input "checkbox" at bounding box center [560, 507] width 16 height 16
checkbox input "true"
click at [557, 380] on input "checkbox" at bounding box center [560, 383] width 16 height 16
checkbox input "true"
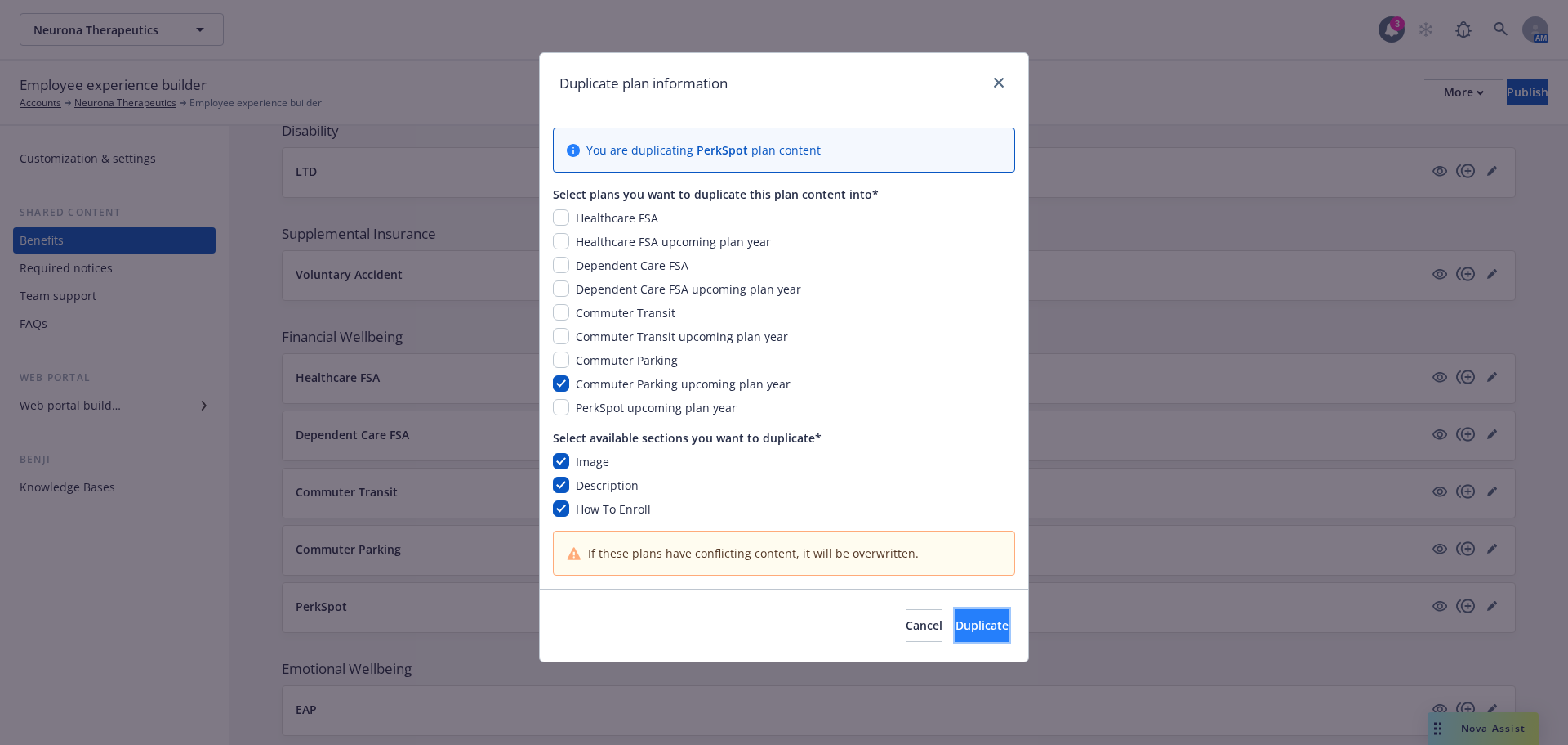
click at [961, 615] on button "Duplicate" at bounding box center [982, 625] width 53 height 32
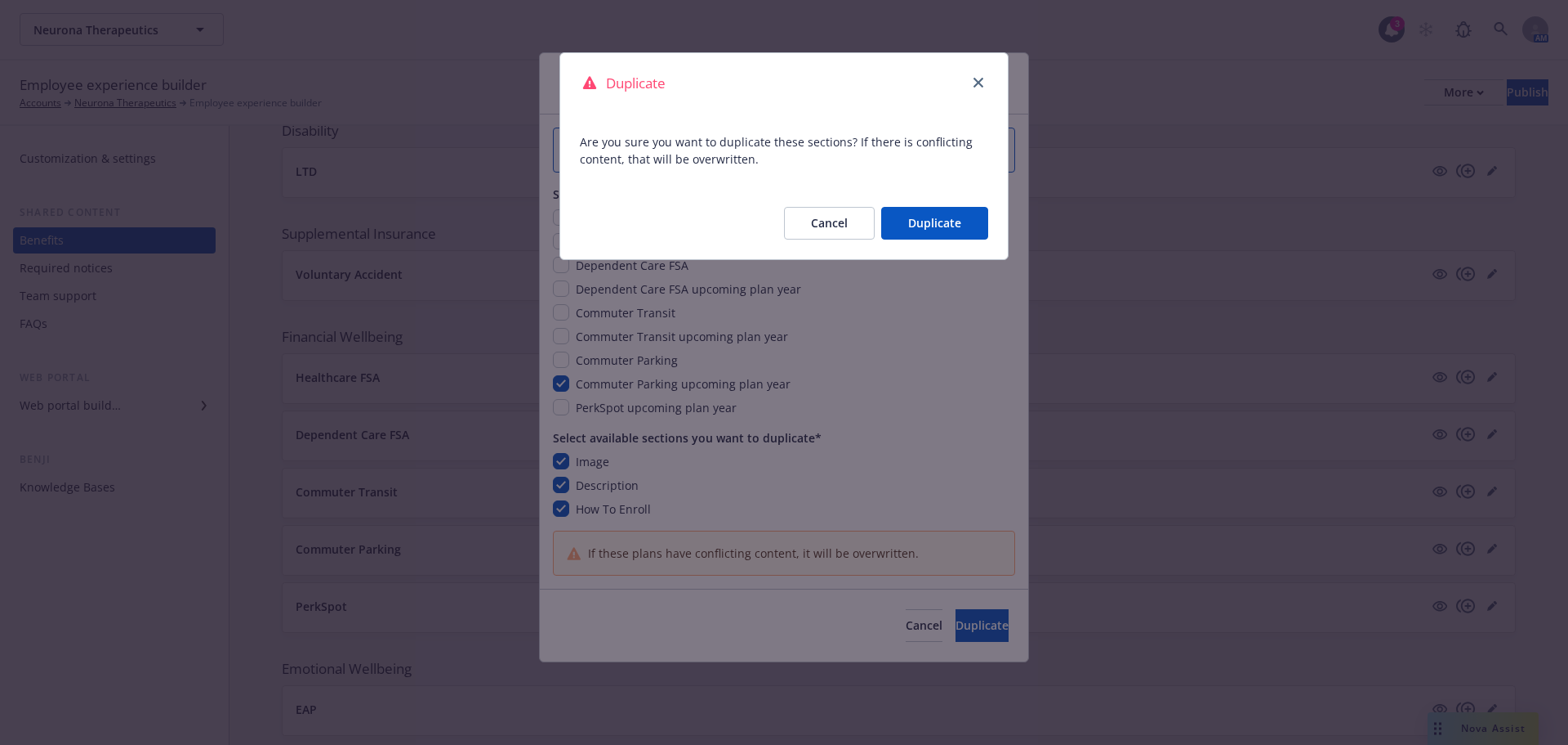
click at [929, 230] on button "Duplicate" at bounding box center [935, 223] width 107 height 32
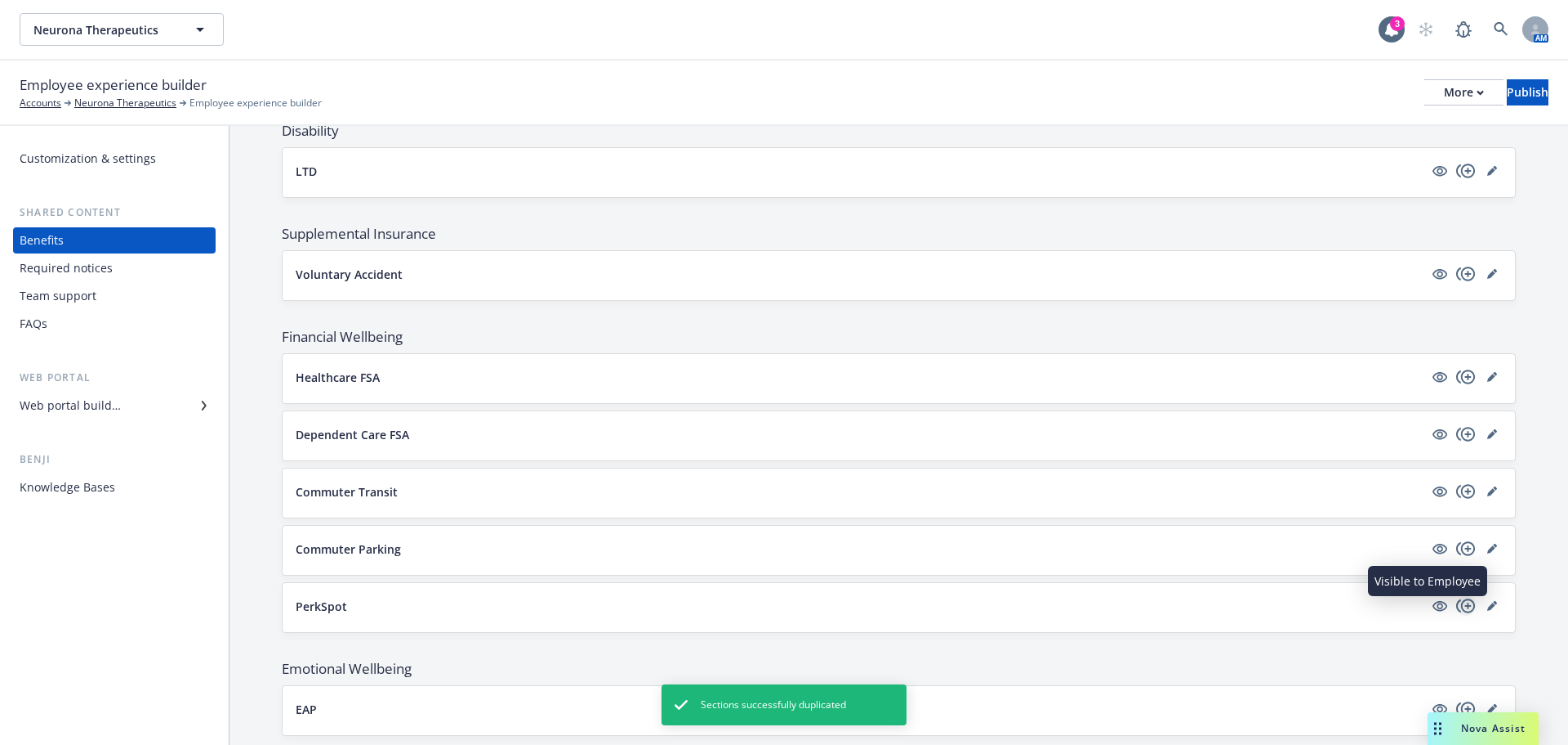
click at [1457, 602] on icon "copyPlus" at bounding box center [1466, 605] width 20 height 20
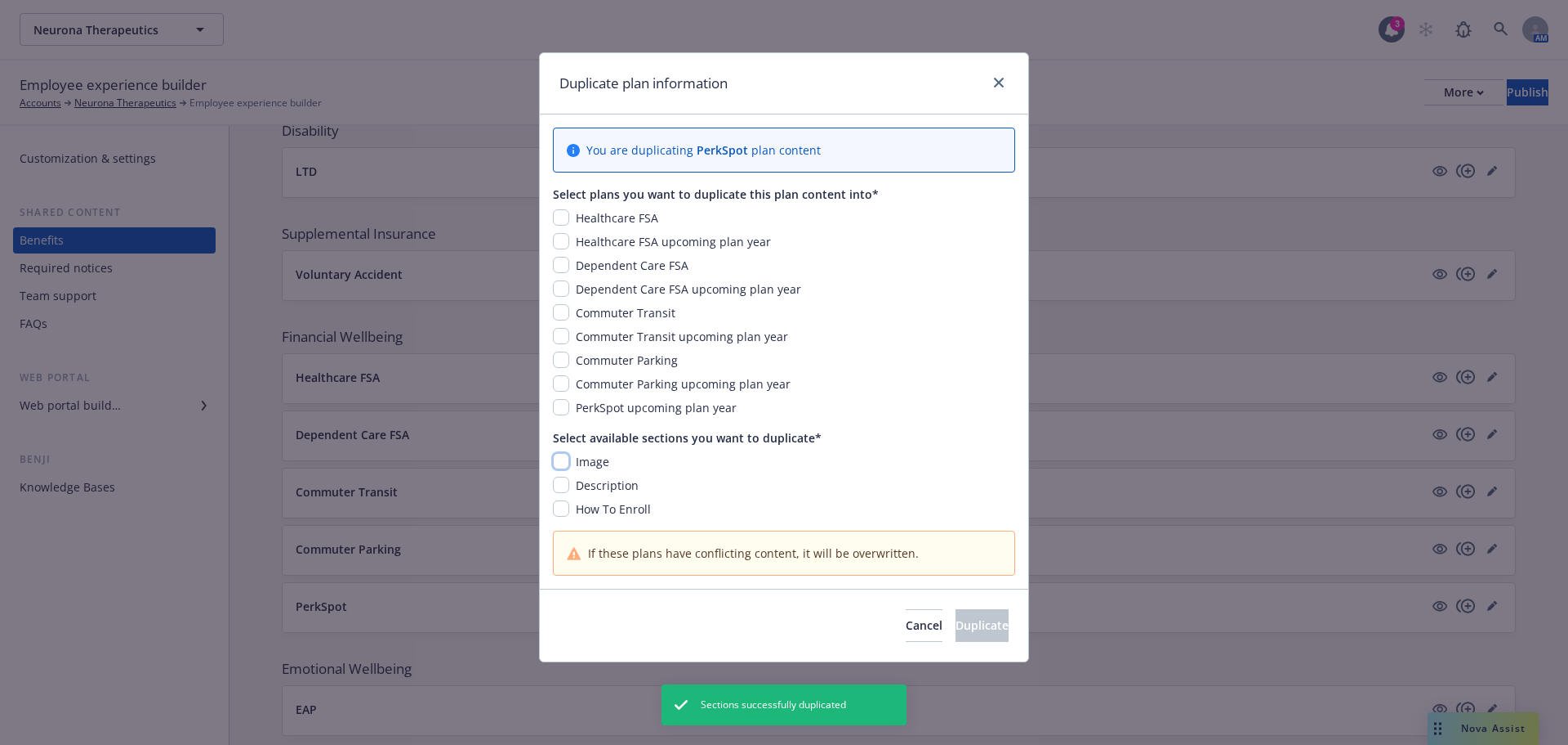
click at [557, 458] on input "checkbox" at bounding box center [560, 460] width 16 height 16
checkbox input "true"
click at [566, 489] on input "checkbox" at bounding box center [560, 484] width 16 height 16
checkbox input "true"
click at [562, 509] on input "checkbox" at bounding box center [560, 507] width 16 height 16
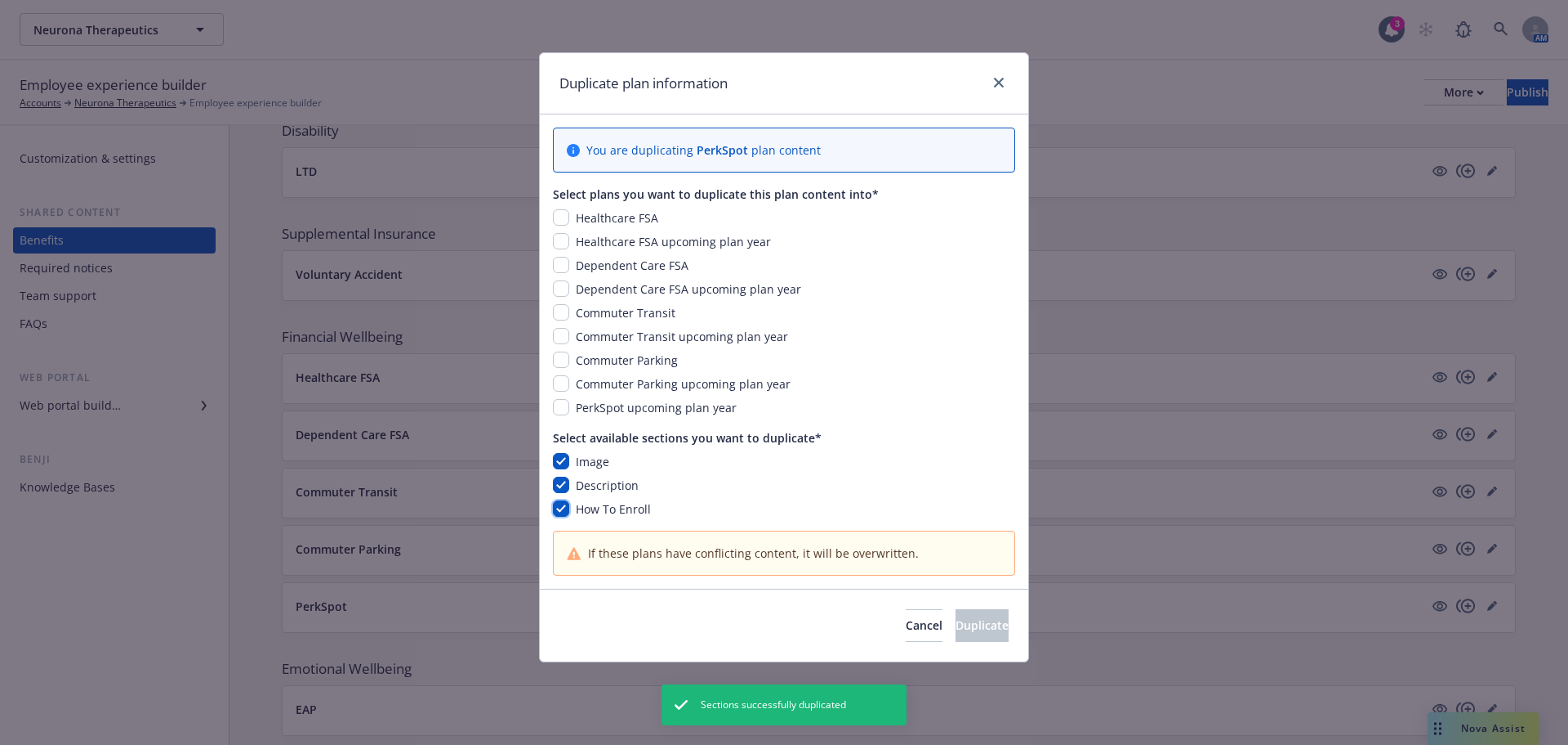
checkbox input "true"
click at [559, 400] on input "checkbox" at bounding box center [560, 407] width 16 height 16
checkbox input "true"
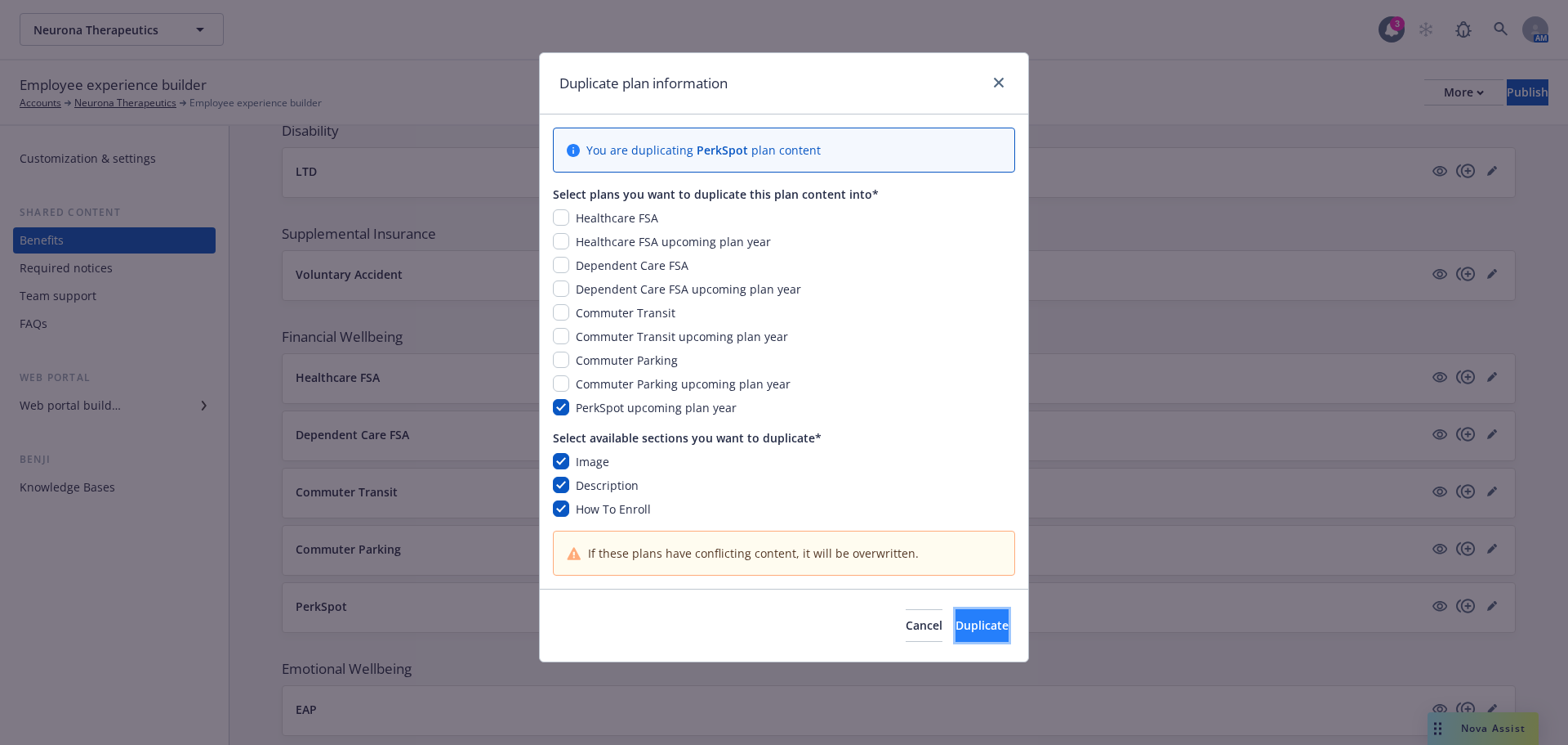
click at [968, 627] on span "Duplicate" at bounding box center [982, 624] width 53 height 15
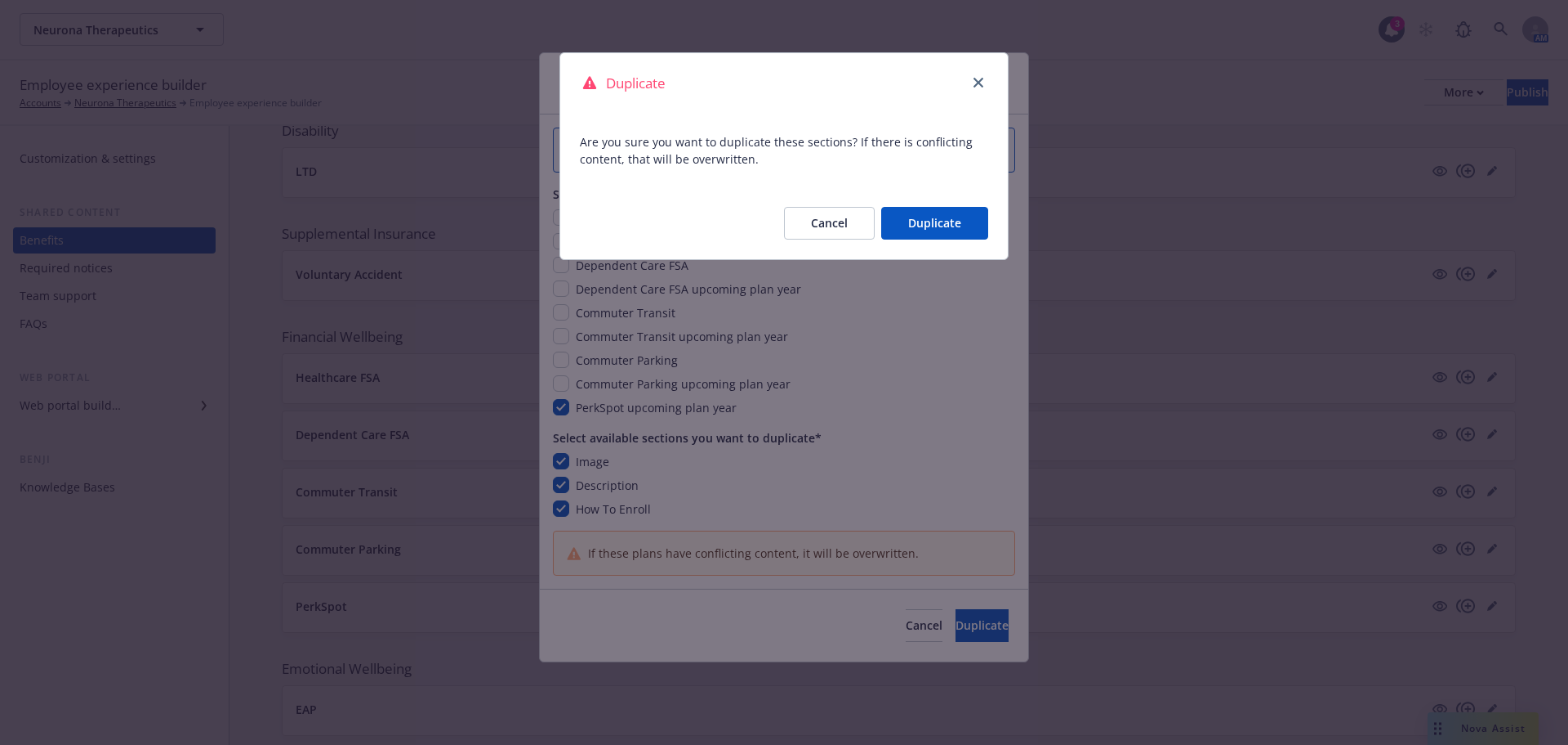
click at [918, 224] on button "Duplicate" at bounding box center [935, 223] width 107 height 32
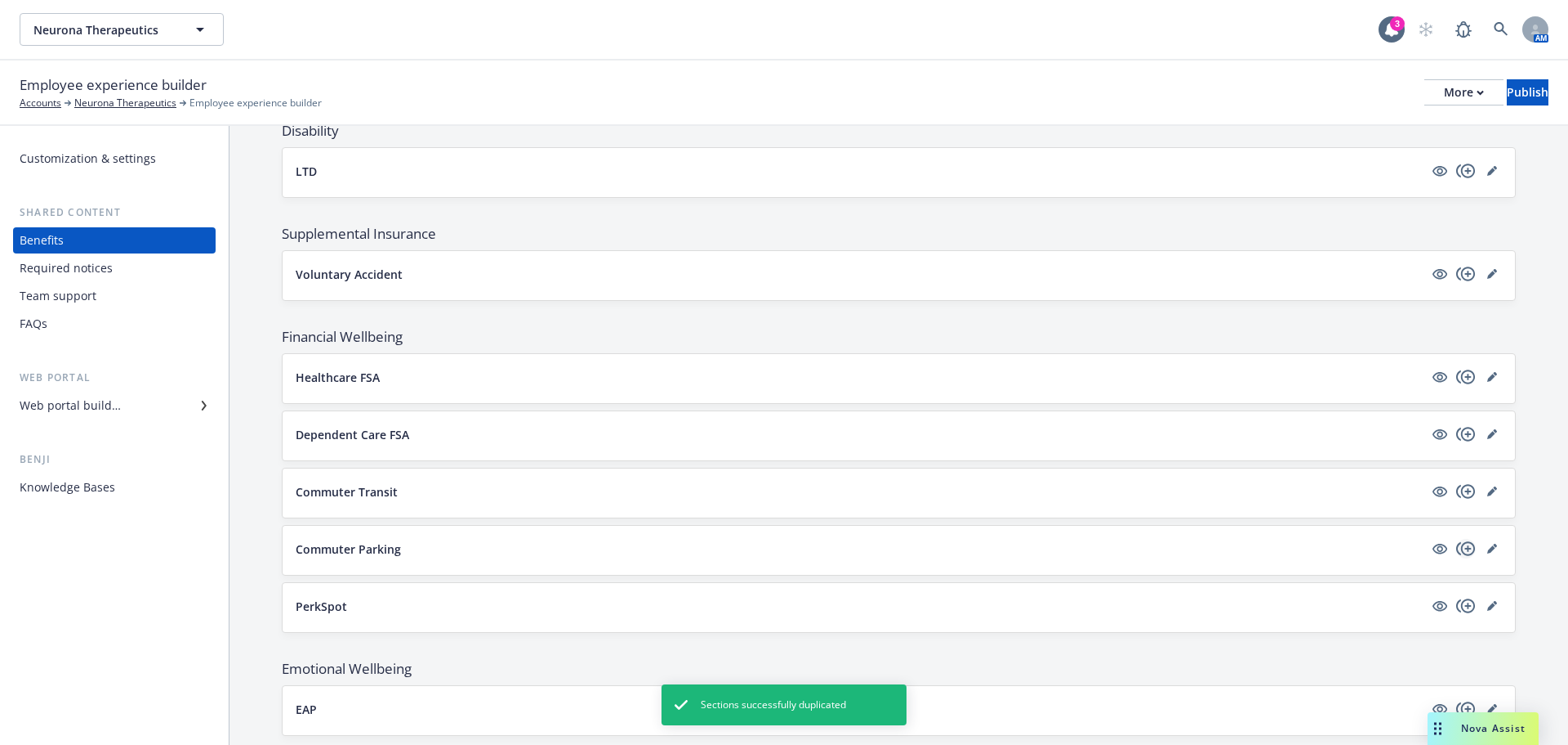
click at [1457, 545] on icon "copyPlus" at bounding box center [1466, 548] width 20 height 20
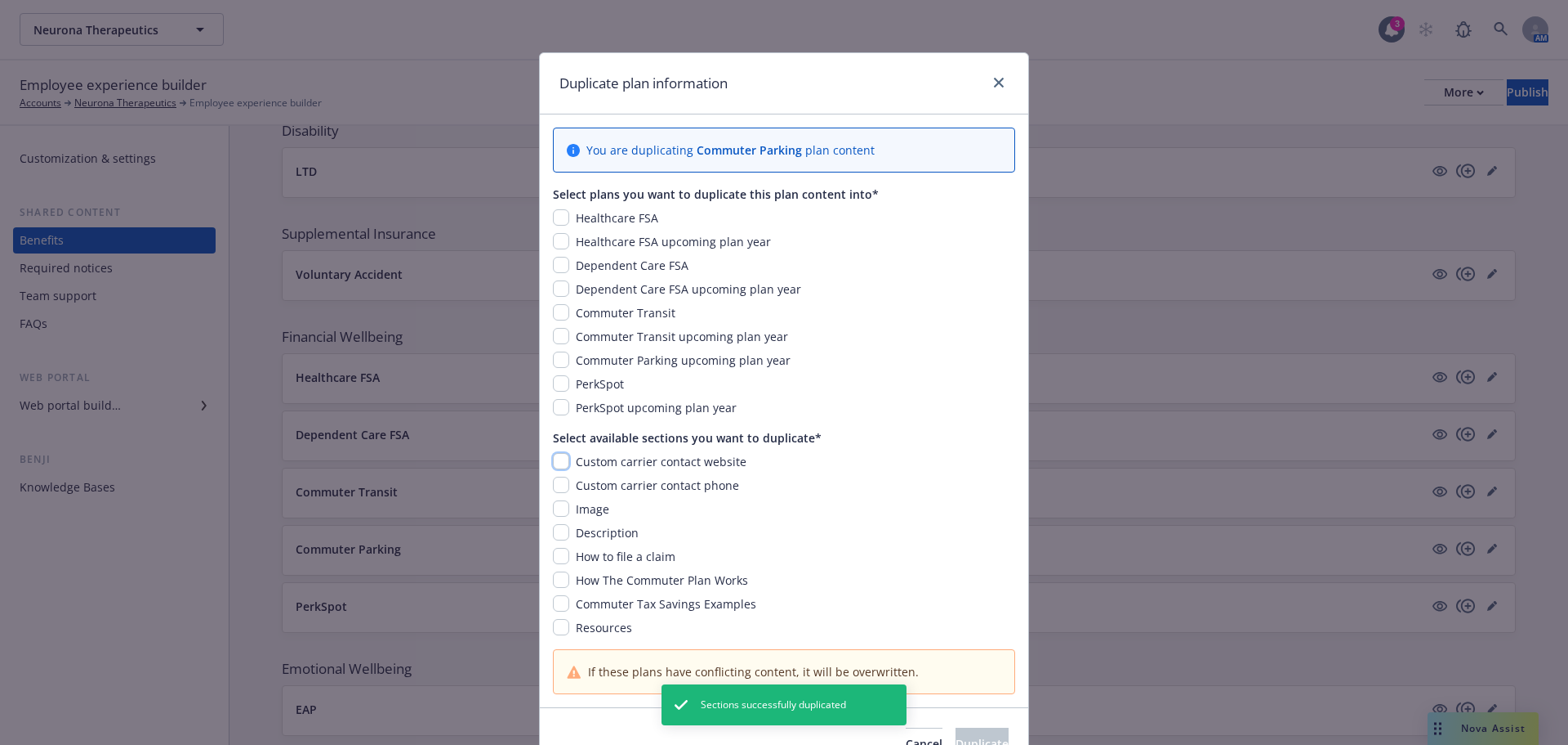
click at [553, 459] on input "checkbox" at bounding box center [560, 460] width 16 height 16
checkbox input "true"
click at [557, 482] on input "checkbox" at bounding box center [560, 484] width 16 height 16
checkbox input "true"
click at [557, 508] on input "checkbox" at bounding box center [560, 507] width 16 height 16
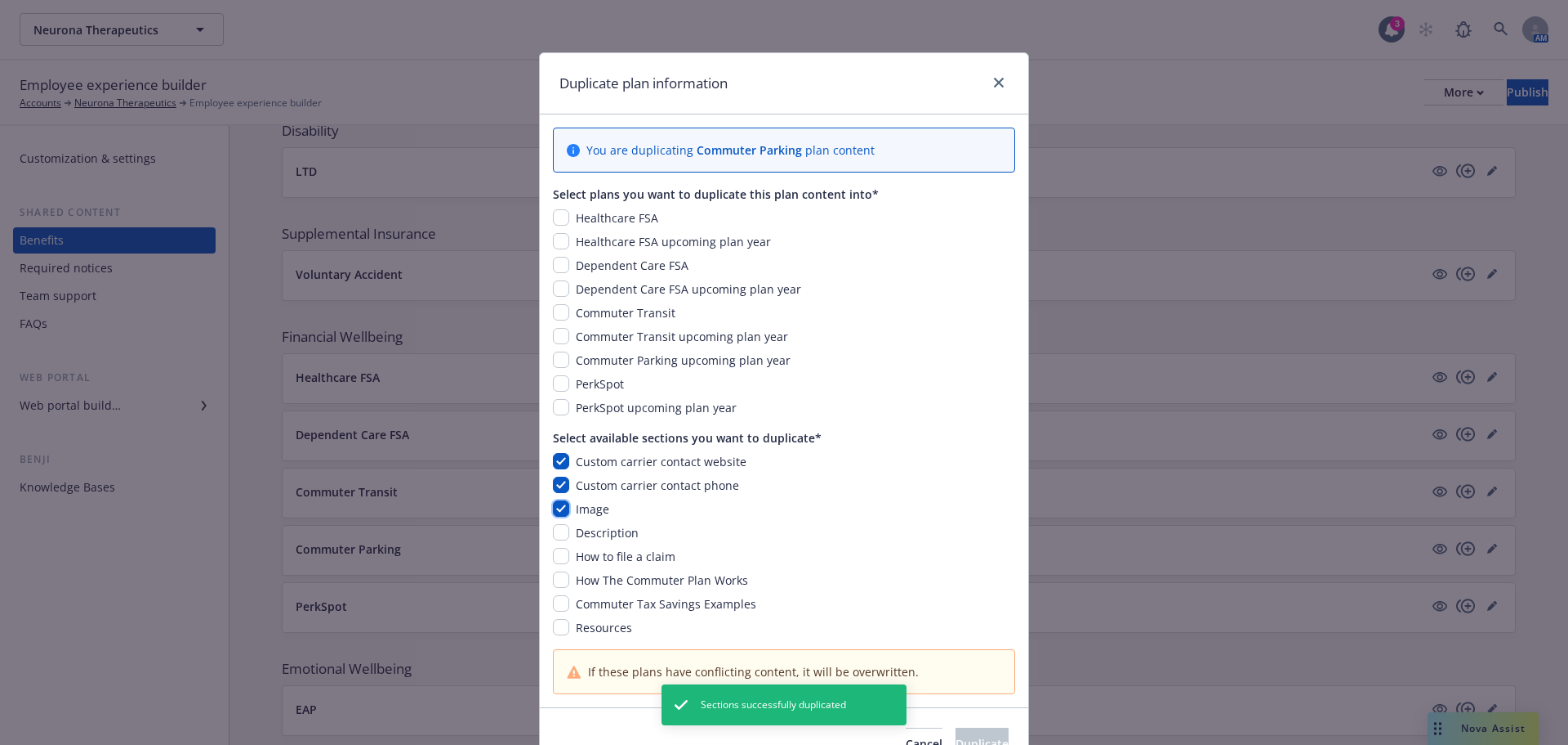
checkbox input "true"
click at [559, 538] on input "checkbox" at bounding box center [560, 531] width 16 height 16
checkbox input "true"
click at [559, 553] on input "checkbox" at bounding box center [560, 555] width 16 height 16
checkbox input "true"
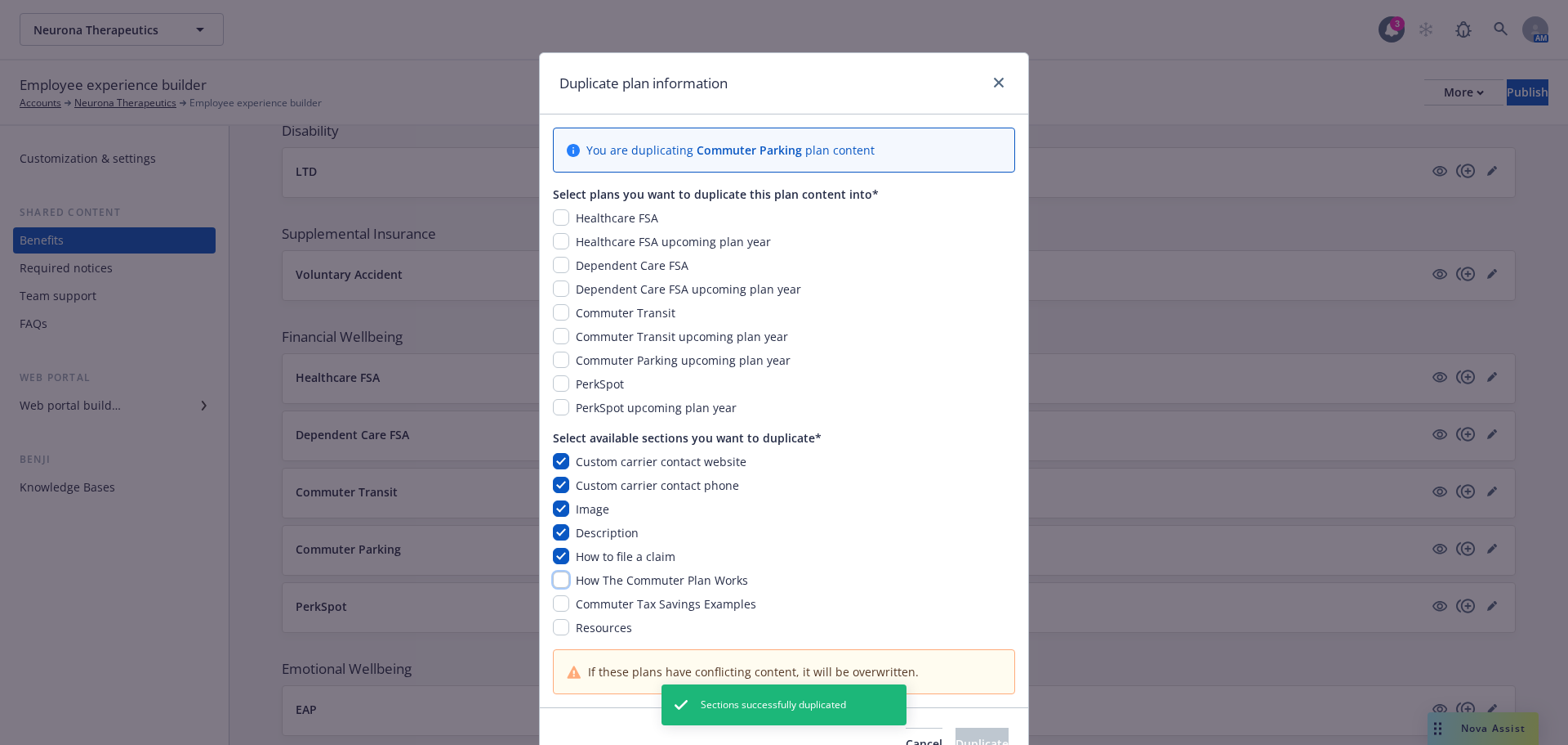
click at [559, 578] on input "checkbox" at bounding box center [560, 579] width 16 height 16
checkbox input "true"
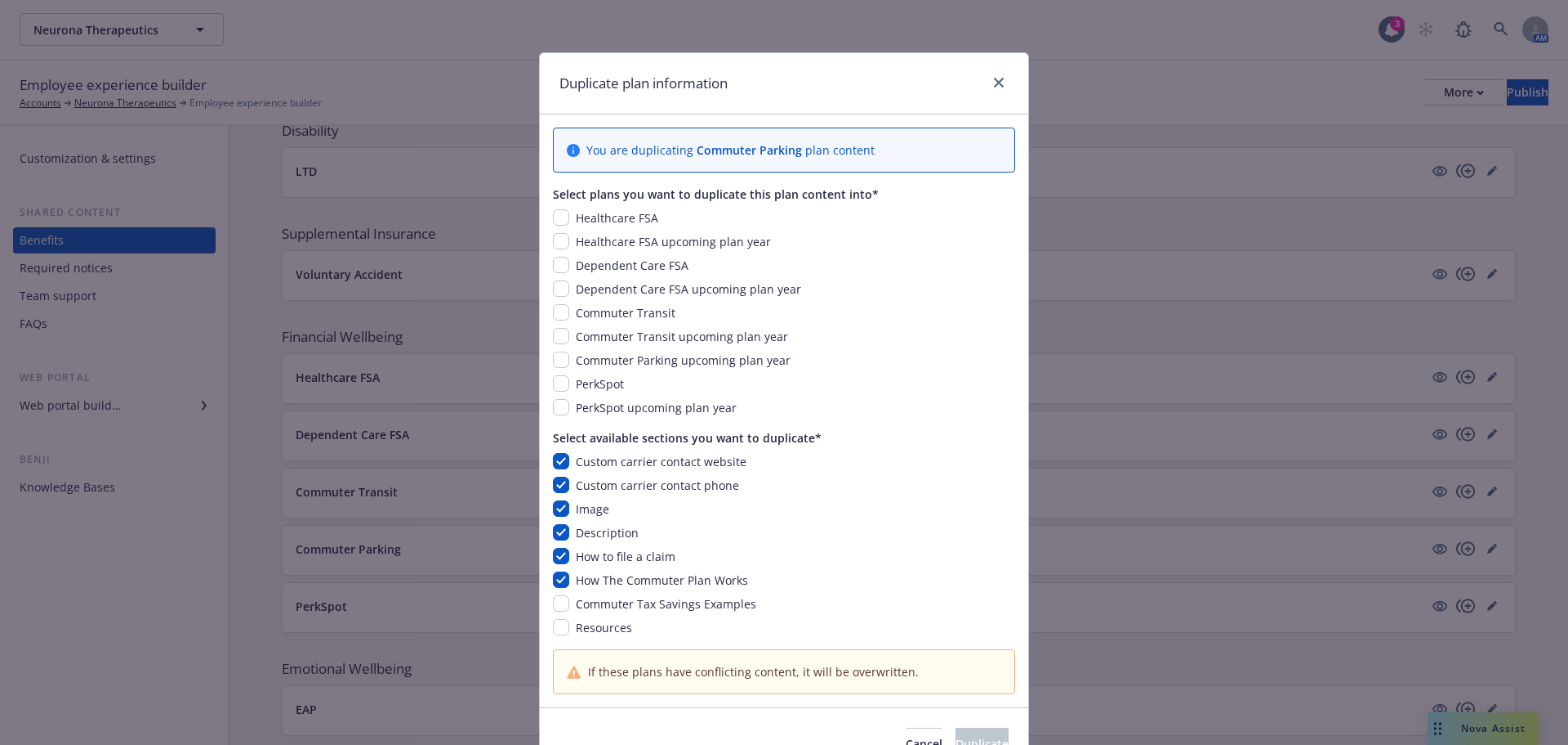
click at [558, 593] on div "Custom carrier contact website Custom carrier contact phone Image Description H…" at bounding box center [784, 544] width 463 height 183
click at [559, 599] on input "checkbox" at bounding box center [560, 602] width 16 height 16
checkbox input "true"
click at [554, 623] on input "checkbox" at bounding box center [560, 626] width 16 height 16
checkbox input "true"
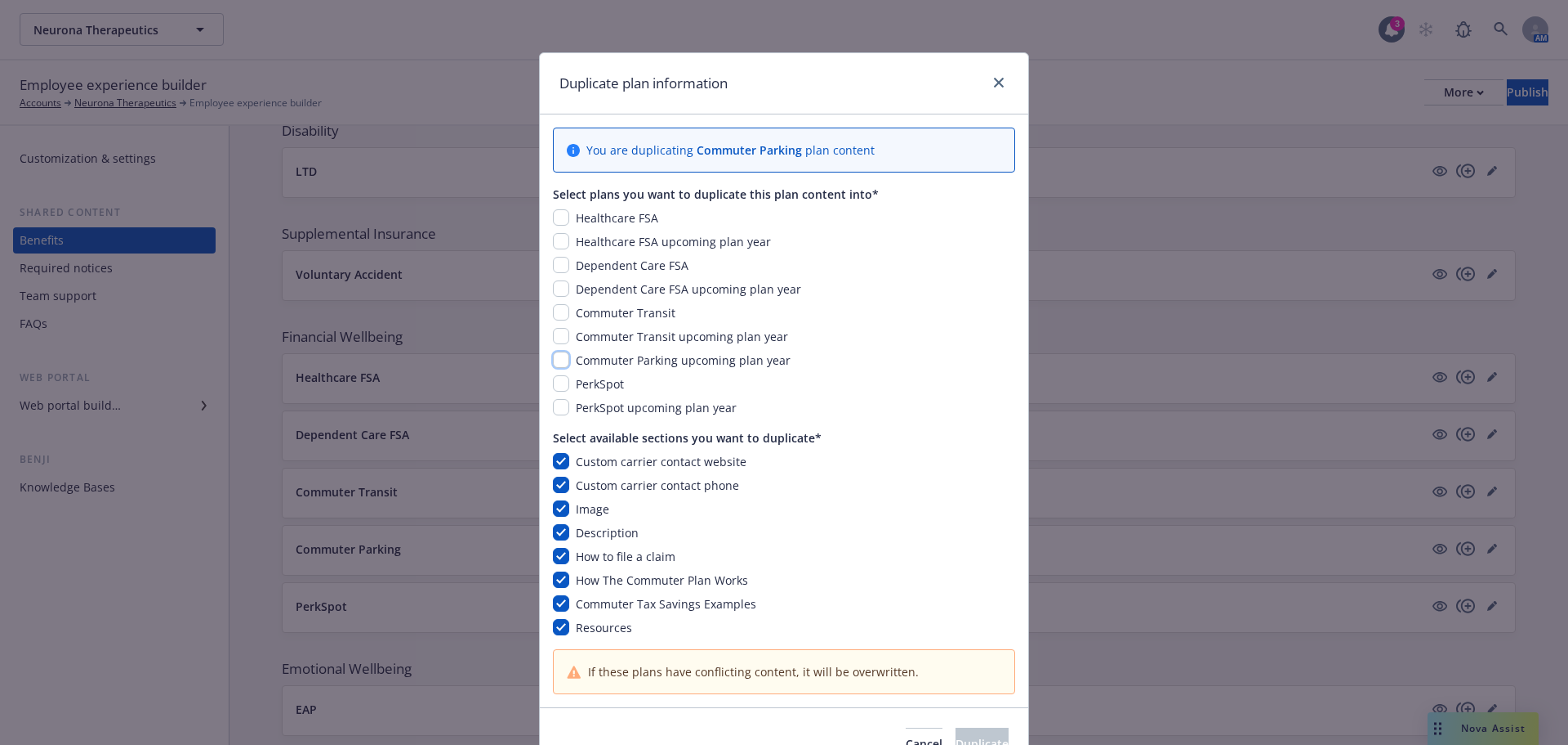
click at [554, 360] on input "checkbox" at bounding box center [560, 359] width 16 height 16
checkbox input "true"
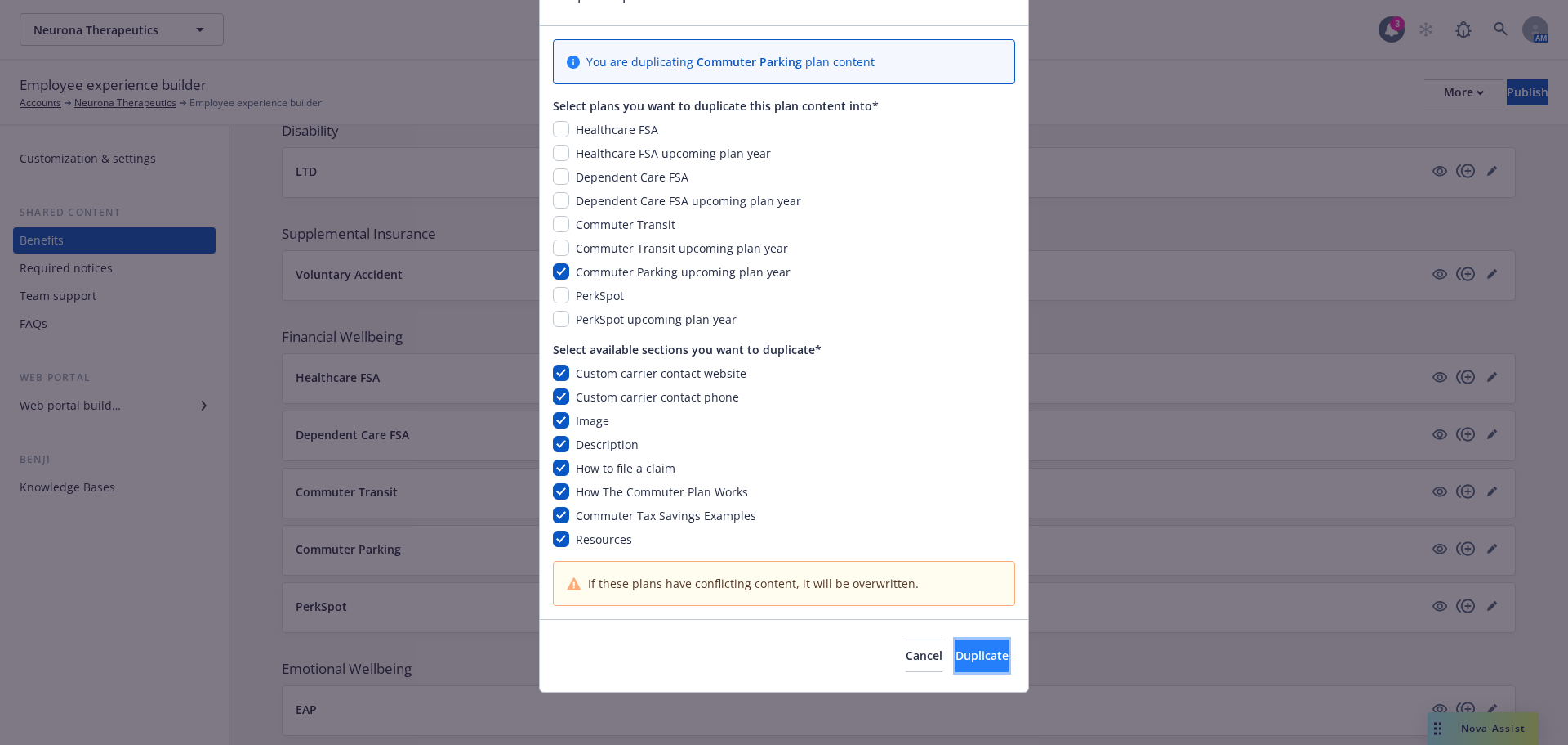
click at [955, 662] on span "Duplicate" at bounding box center [982, 655] width 53 height 15
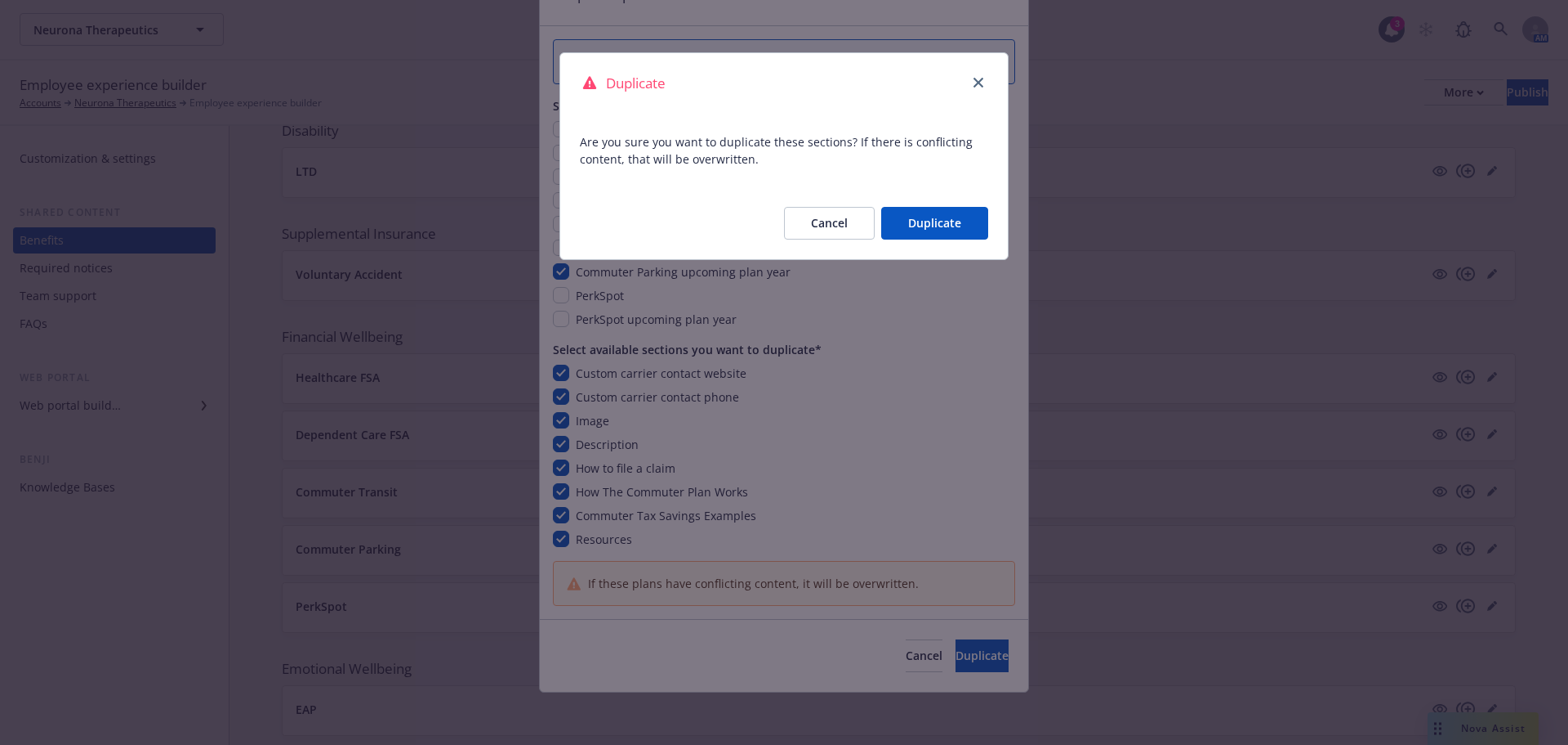
click at [931, 224] on button "Duplicate" at bounding box center [935, 223] width 107 height 32
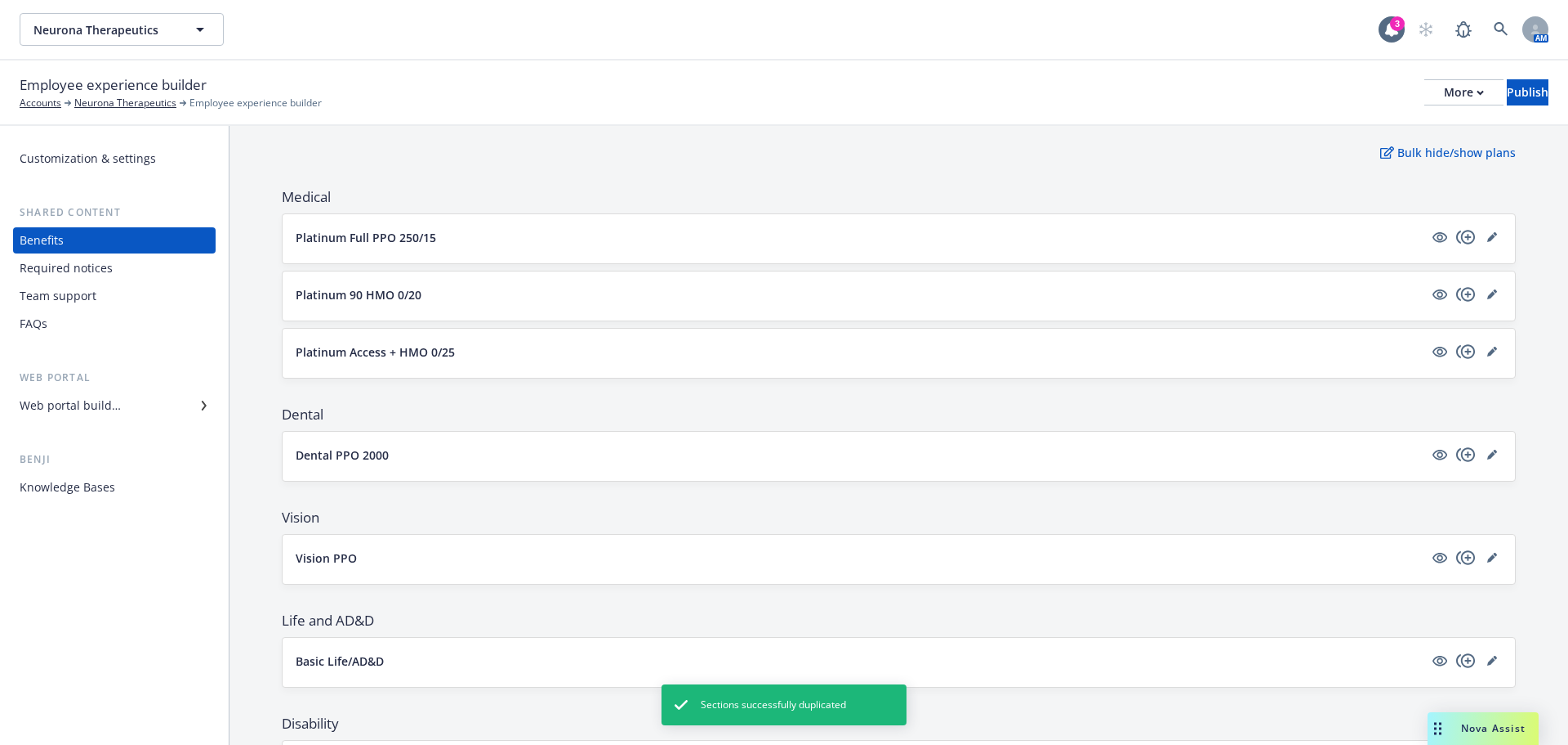
scroll to position [24, 0]
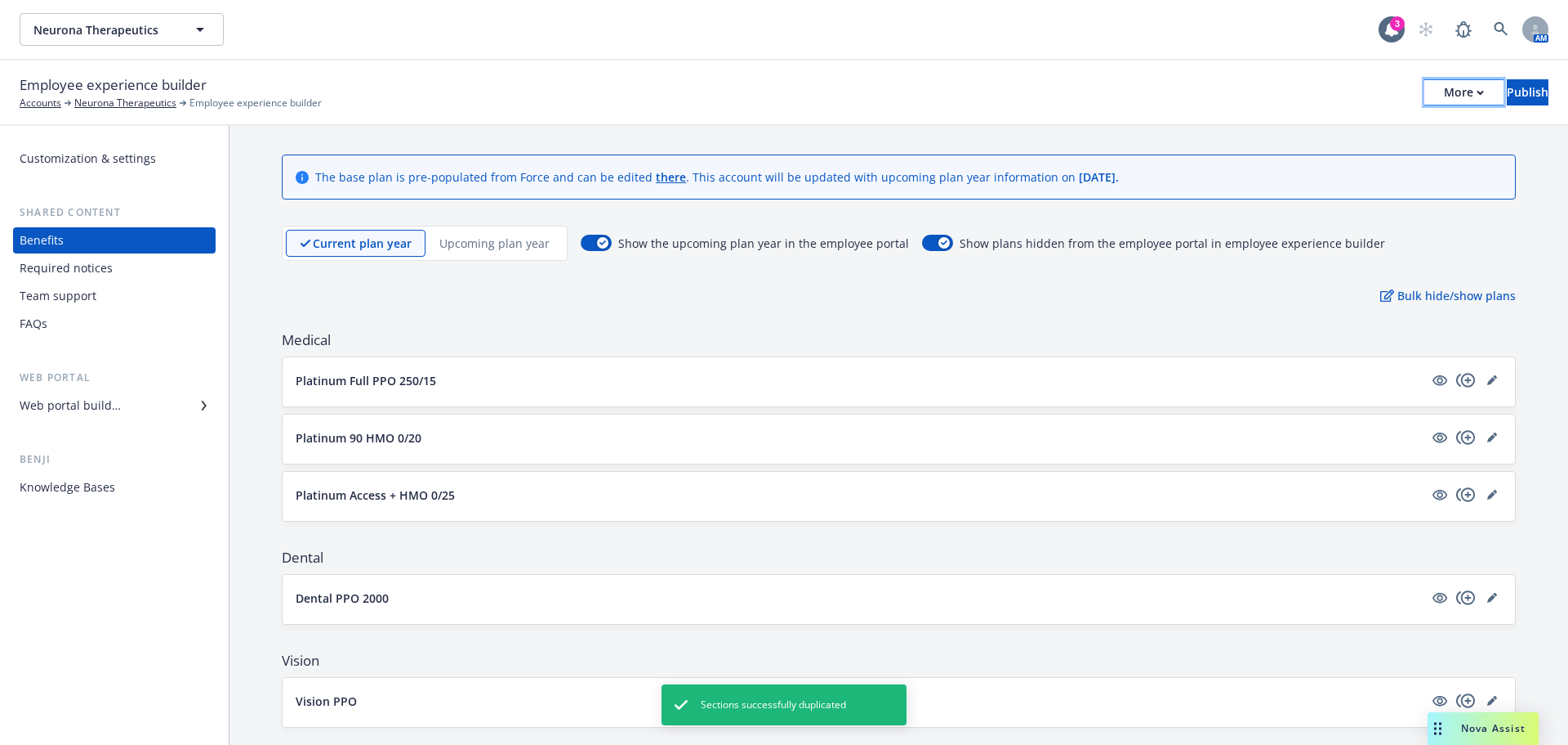
click at [1477, 90] on icon "button" at bounding box center [1481, 93] width 8 height 6
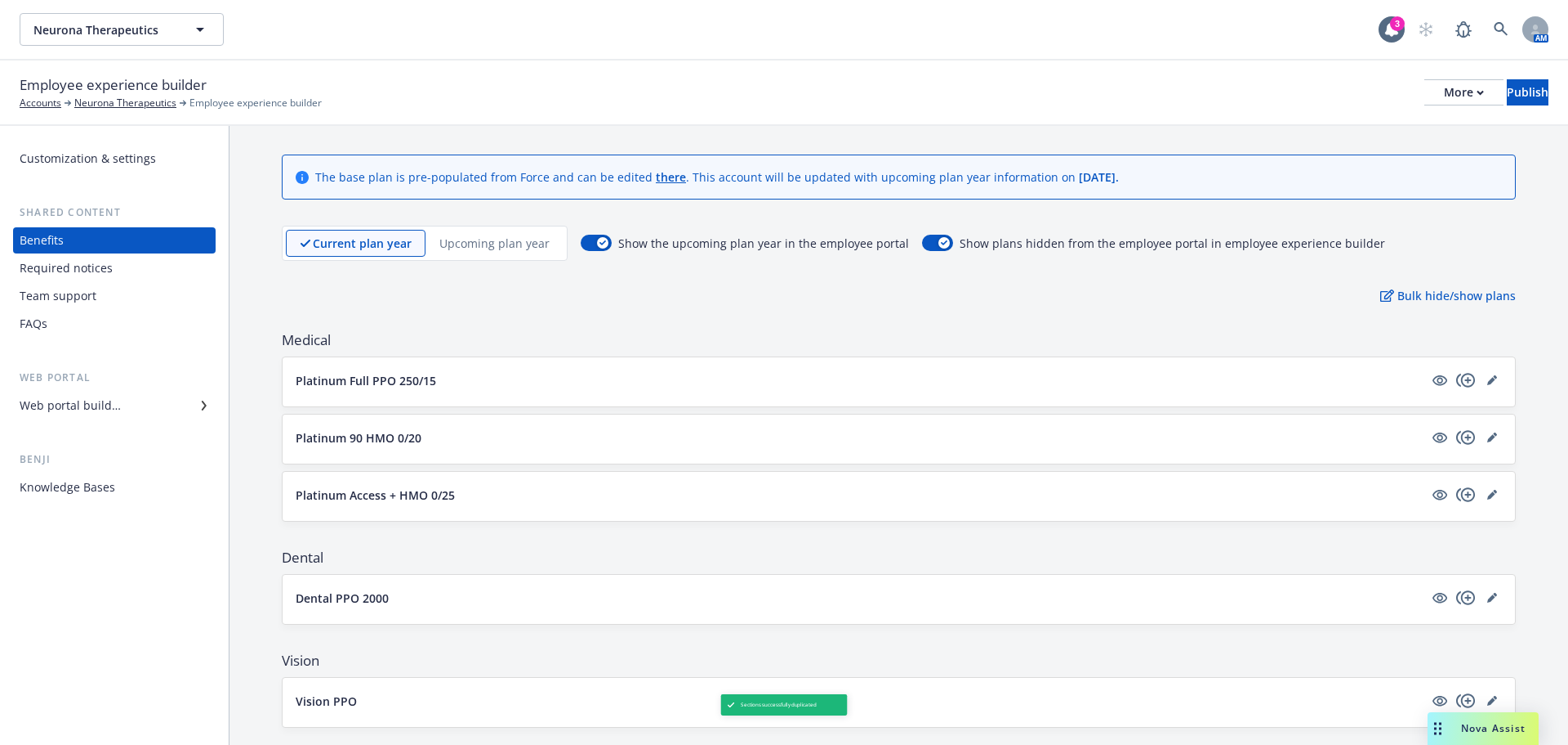
click at [1307, 145] on div "Copy preview link Copy portal link Configure test user to preview app" at bounding box center [1329, 162] width 242 height 98
click at [1445, 96] on div "More" at bounding box center [1464, 92] width 40 height 25
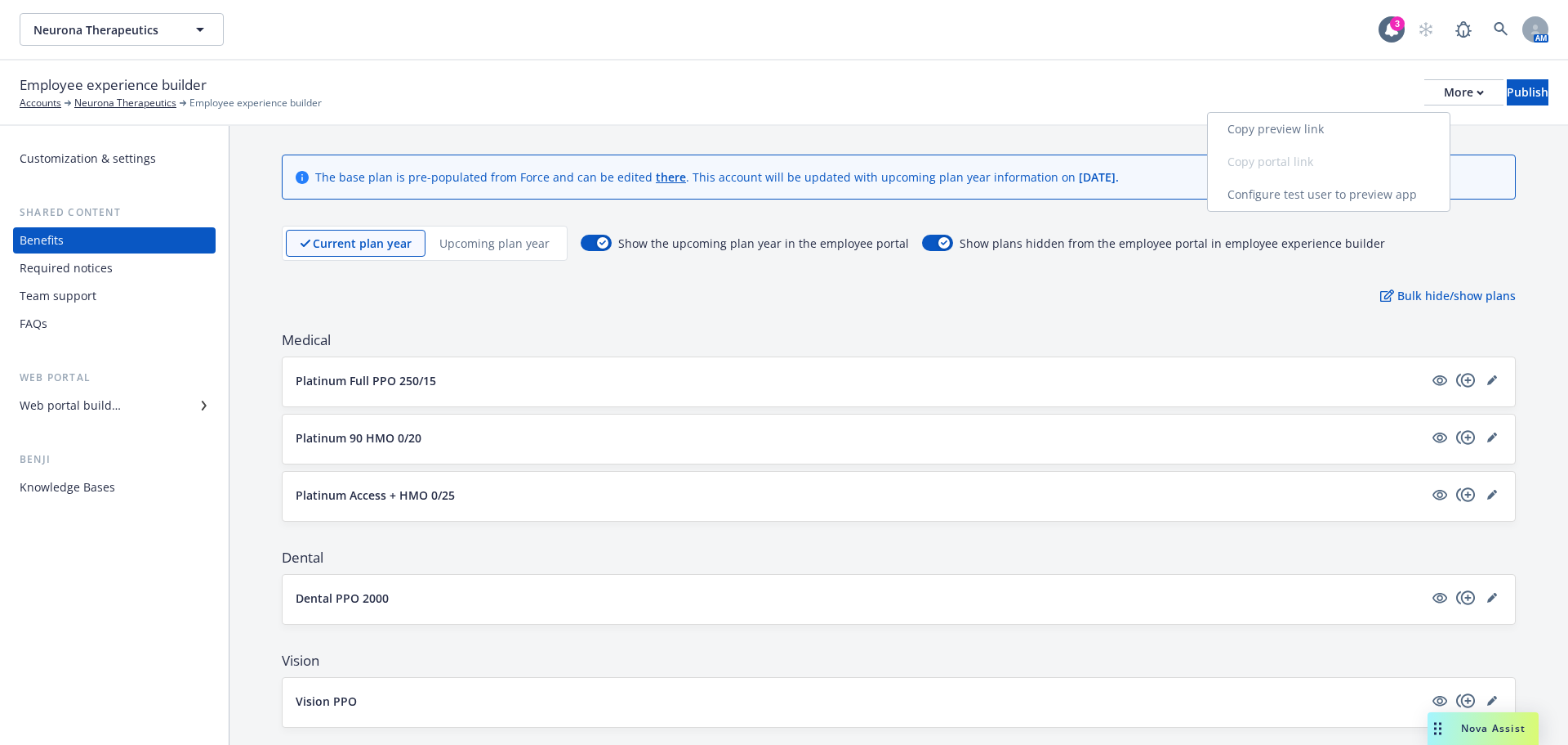
click at [1262, 137] on link "Copy preview link" at bounding box center [1329, 129] width 242 height 32
click at [1425, 99] on button "More" at bounding box center [1464, 92] width 79 height 27
click at [1287, 131] on link "Copy preview link" at bounding box center [1329, 129] width 242 height 32
click at [450, 297] on div "Bulk hide/show plans" at bounding box center [899, 296] width 1235 height 17
click at [502, 237] on p "Upcoming plan year" at bounding box center [495, 243] width 110 height 17
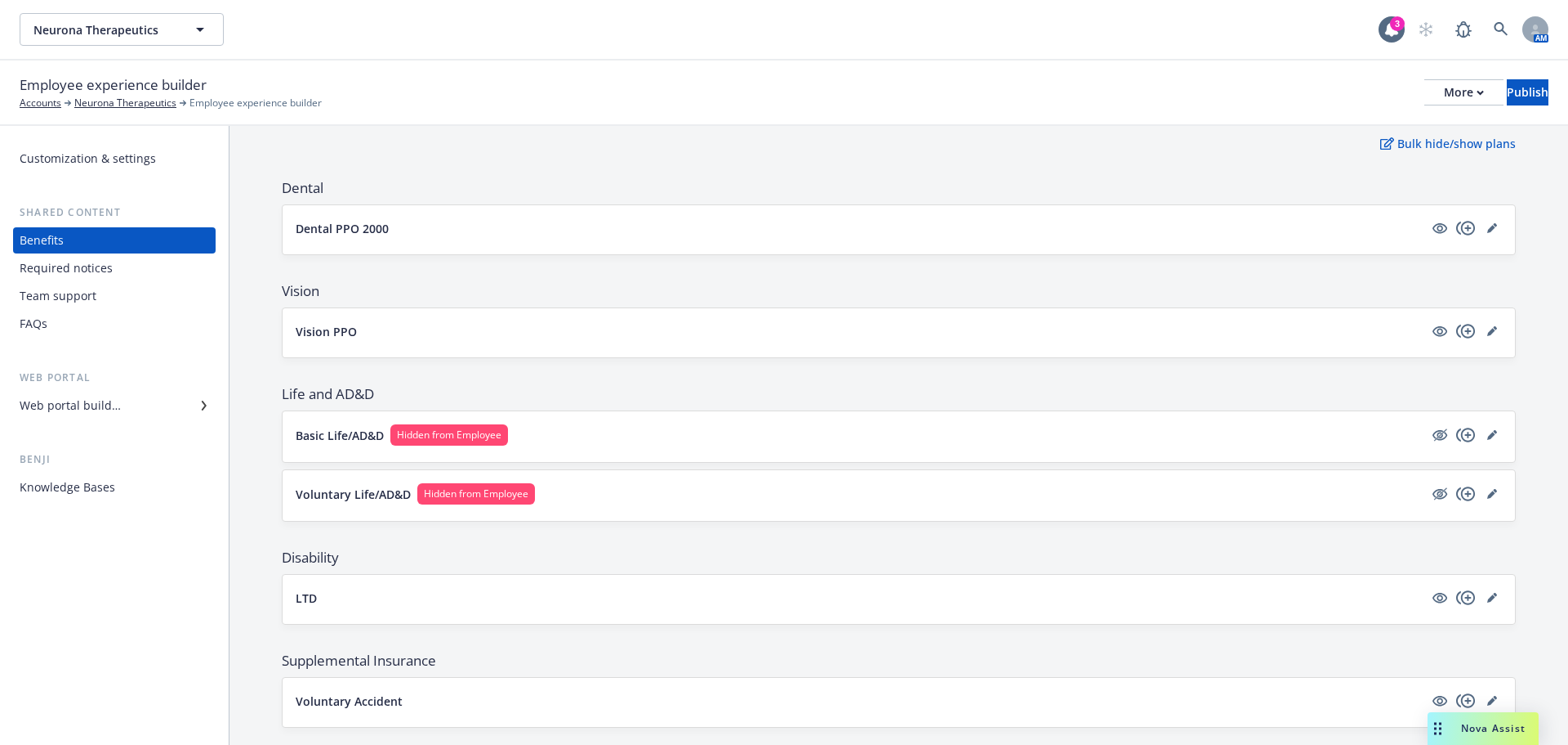
scroll to position [187, 0]
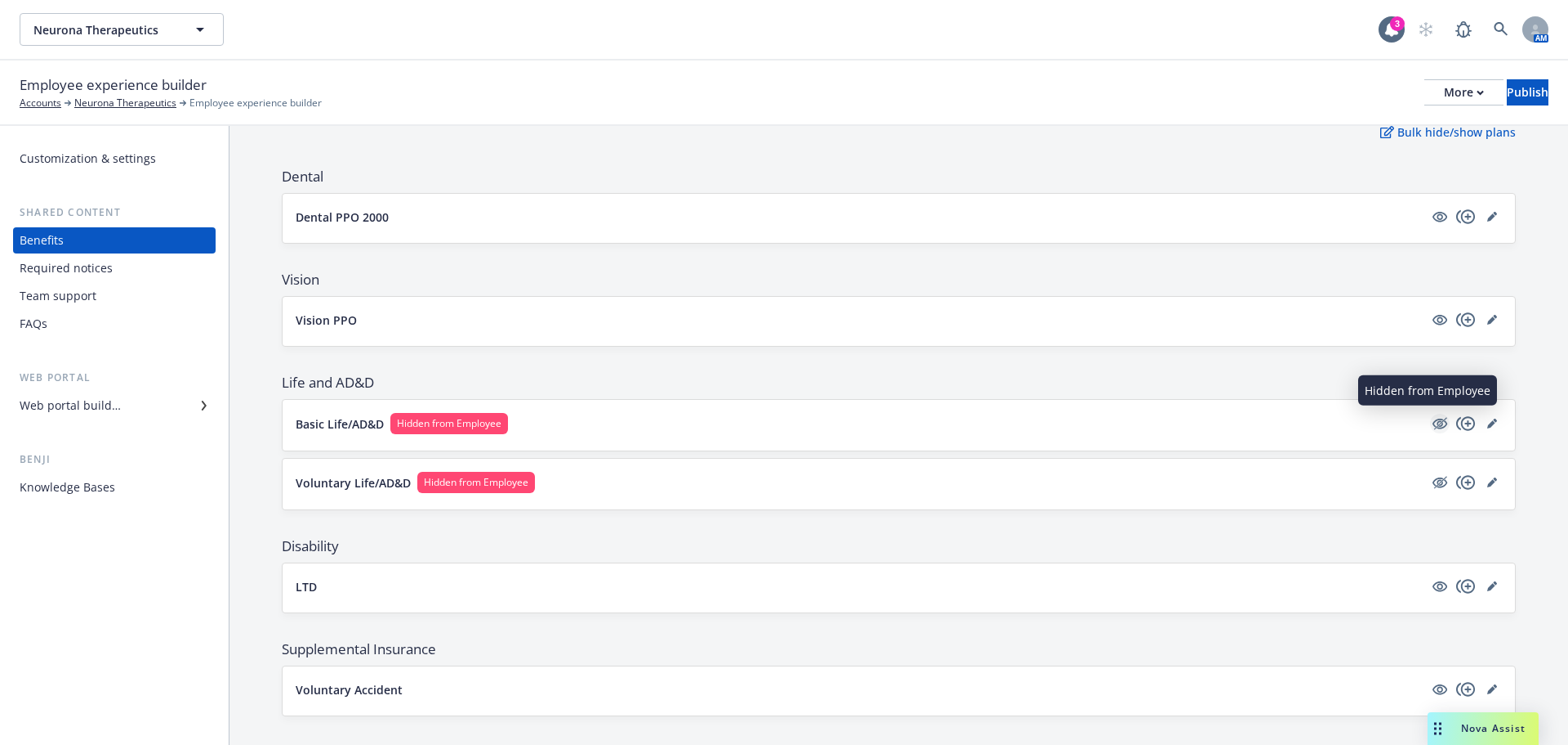
click at [1430, 430] on icon "hidden" at bounding box center [1440, 423] width 20 height 20
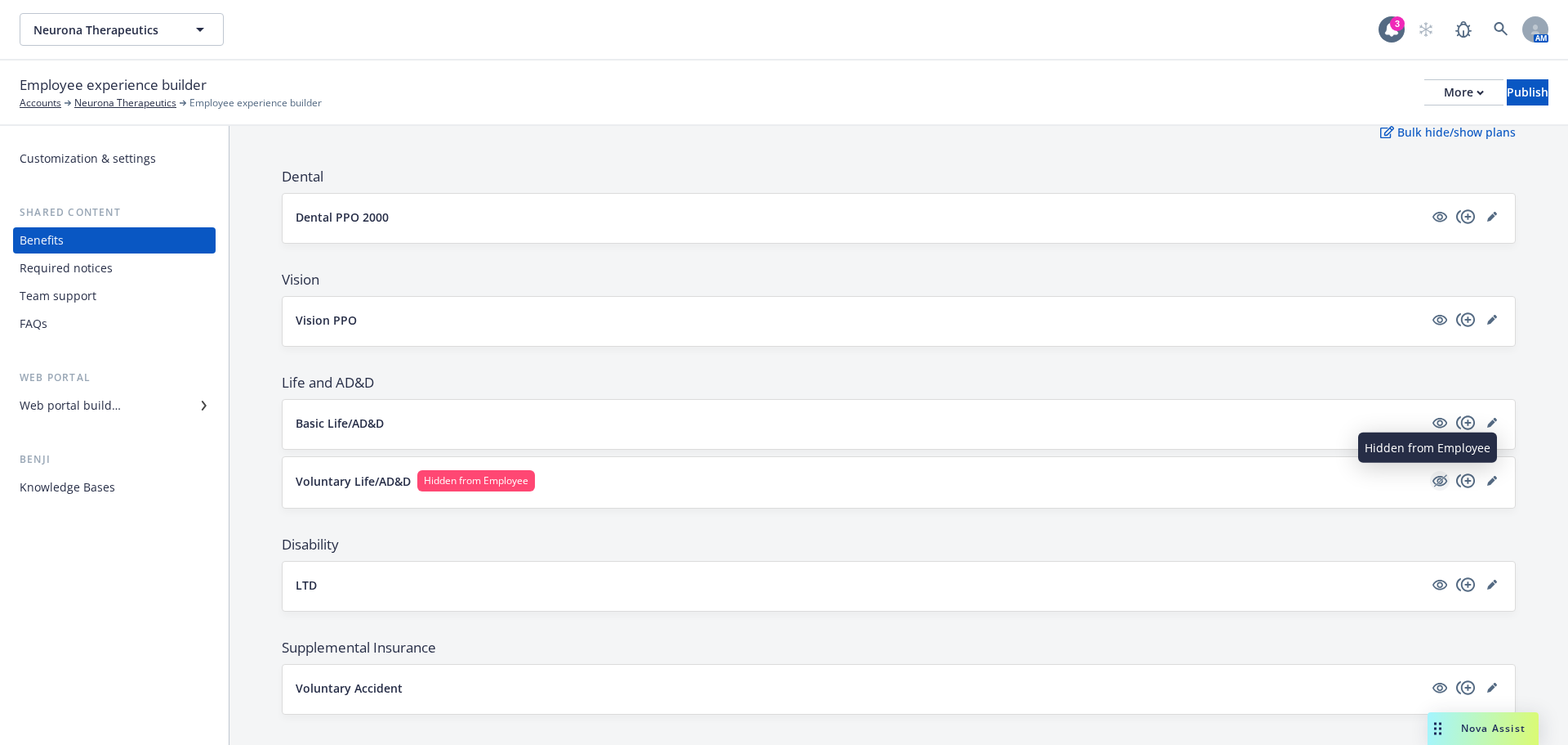
click at [1432, 480] on icon "hidden" at bounding box center [1440, 480] width 20 height 20
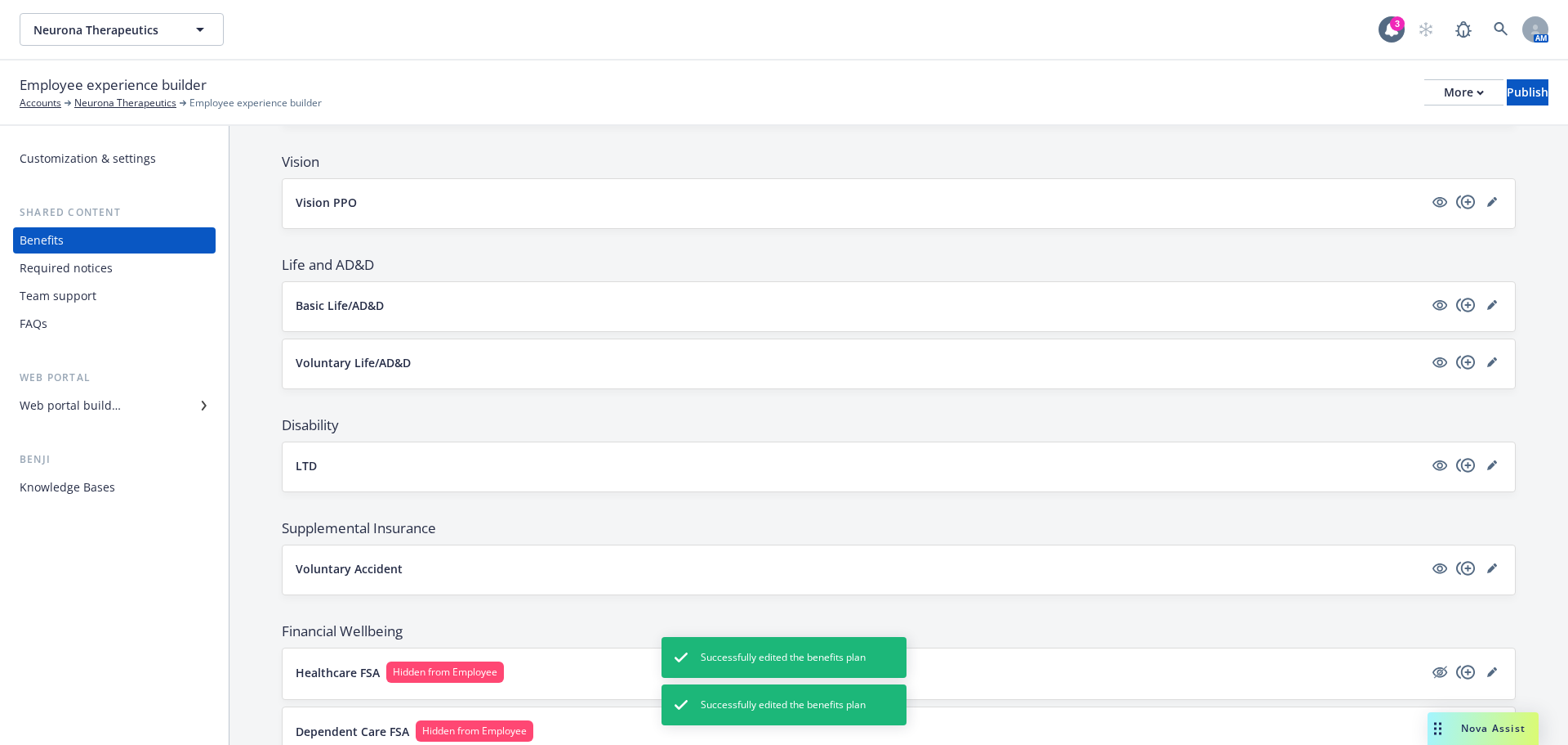
scroll to position [514, 0]
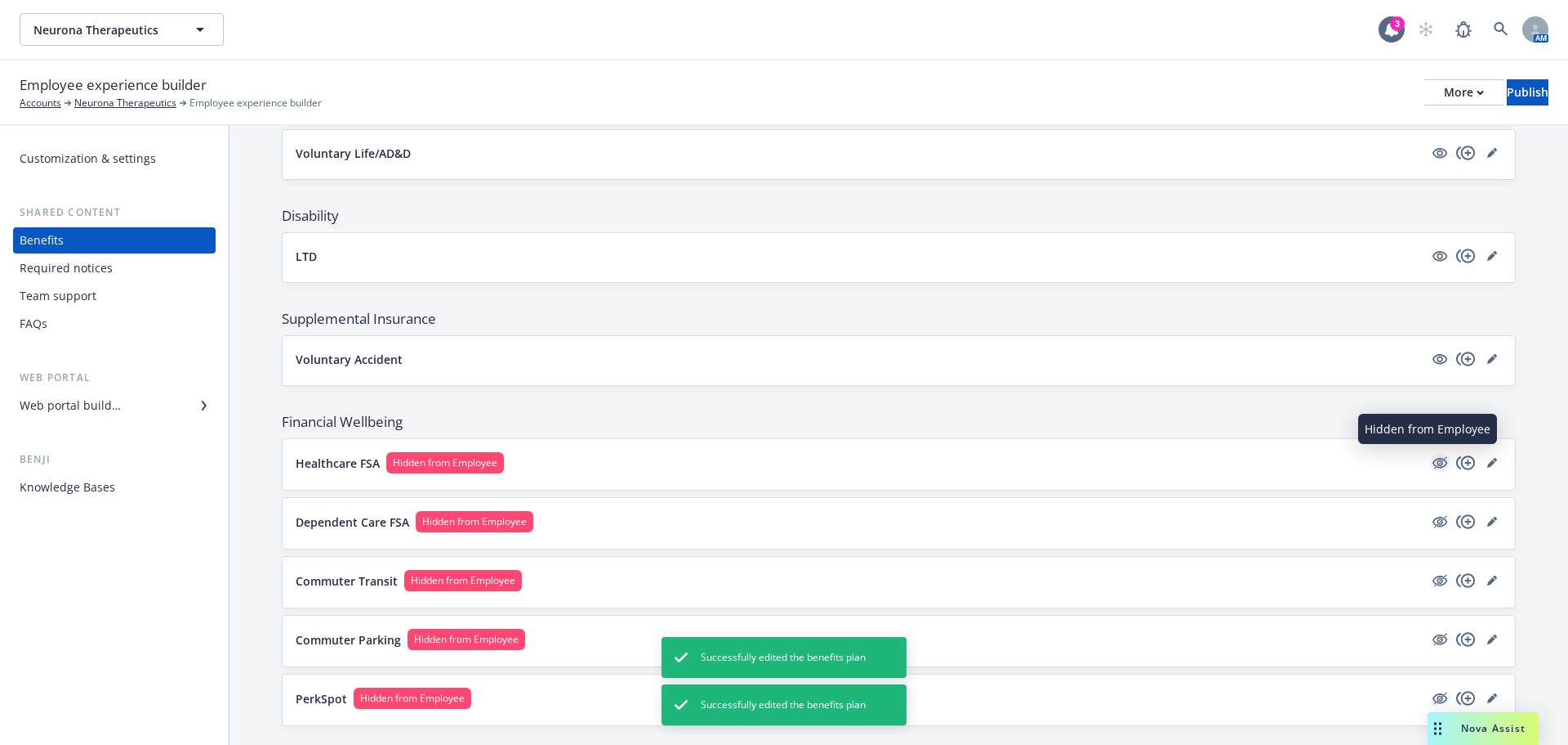
click at [1430, 465] on icon "hidden" at bounding box center [1440, 462] width 20 height 20
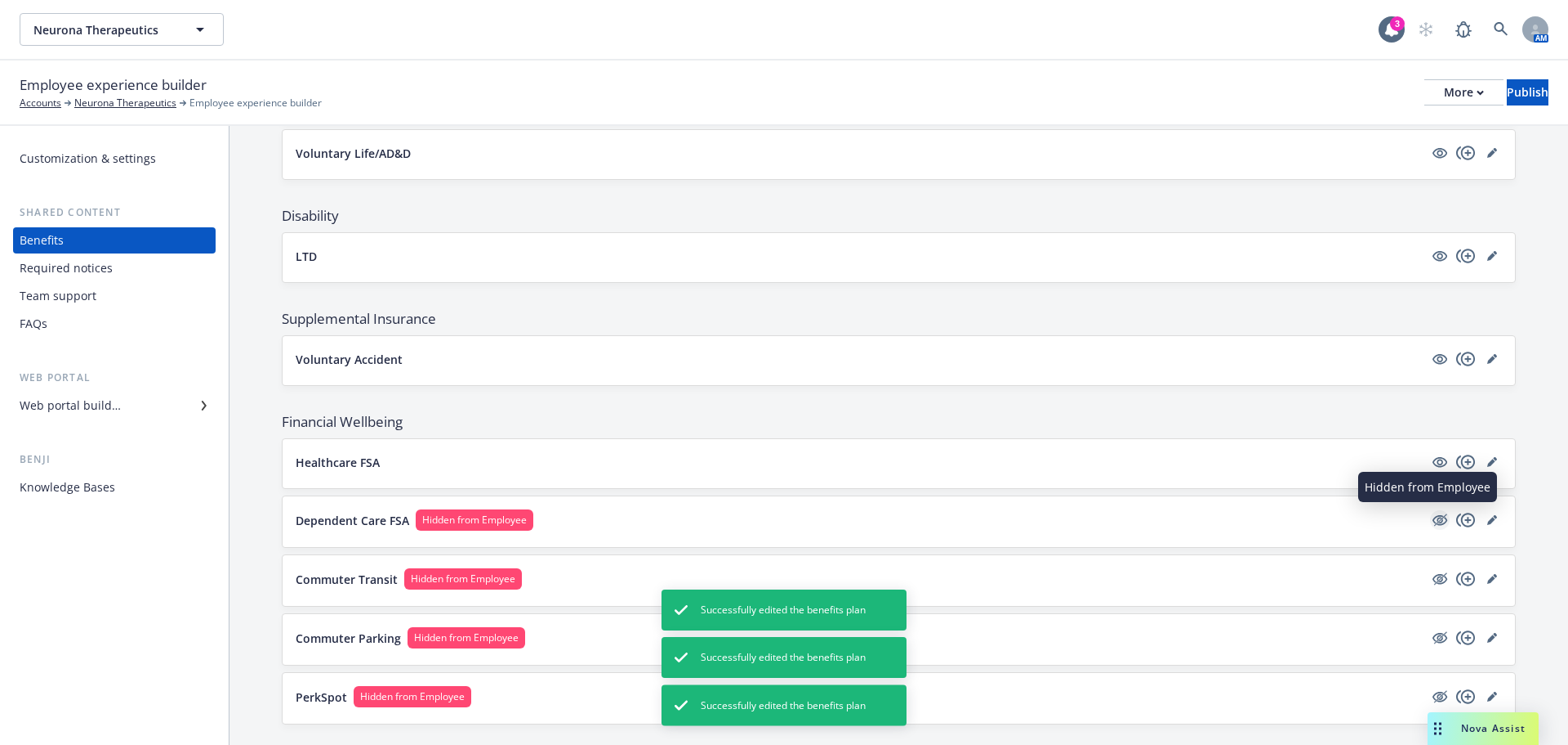
click at [1430, 522] on icon "hidden" at bounding box center [1440, 520] width 20 height 20
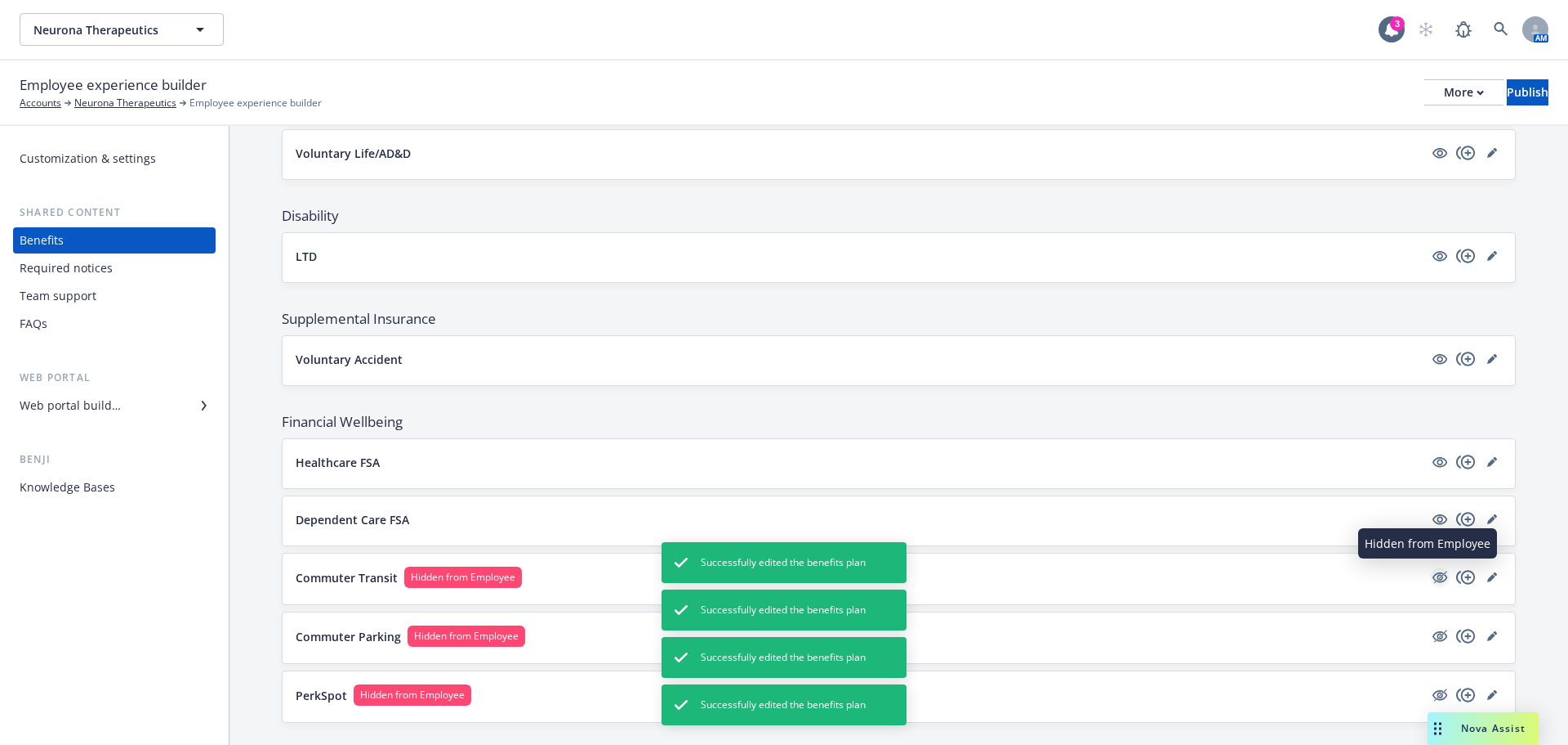
click at [1433, 576] on icon "hidden" at bounding box center [1440, 577] width 14 height 10
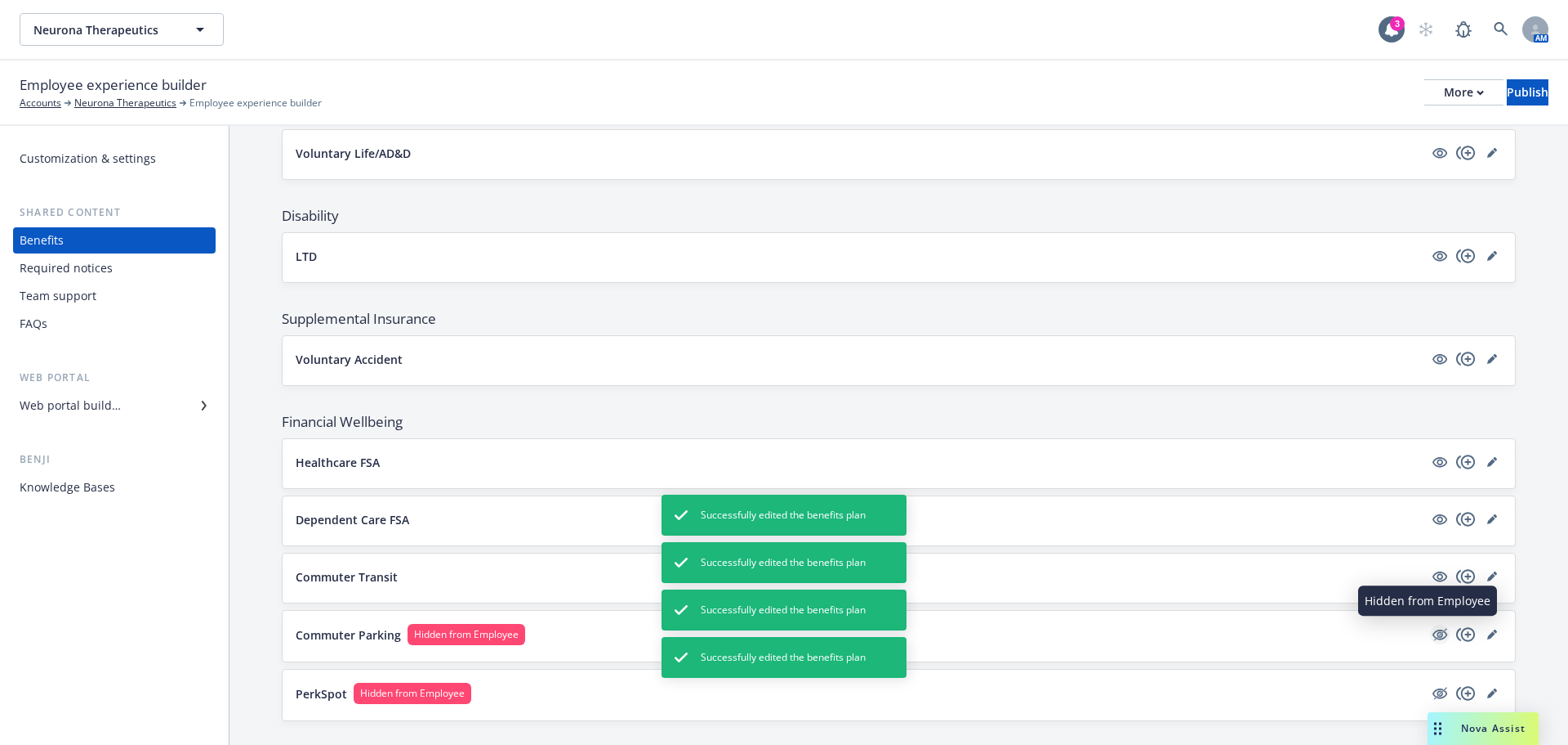
click at [1433, 634] on icon "hidden" at bounding box center [1440, 634] width 14 height 10
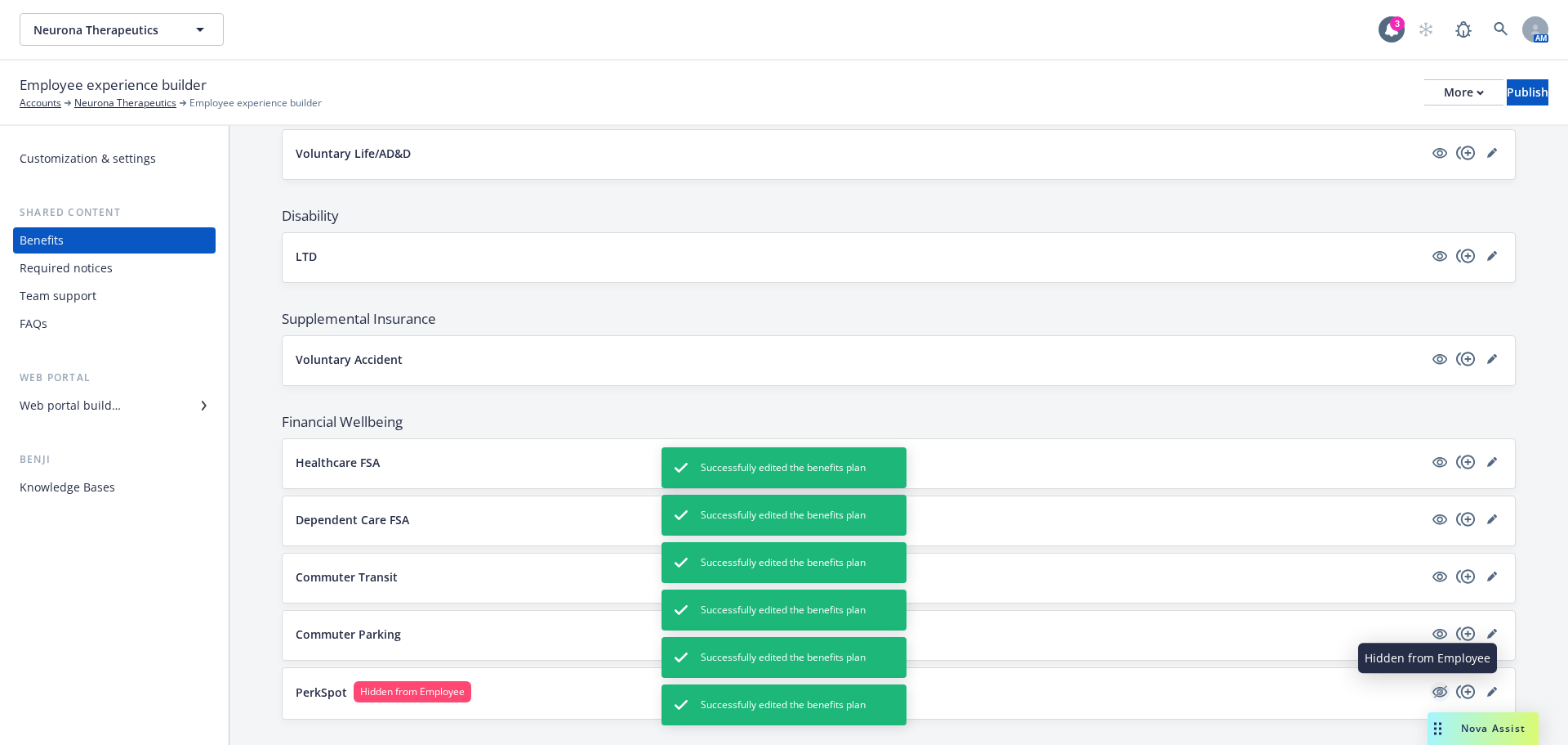
click at [1434, 692] on icon "hidden" at bounding box center [1441, 691] width 13 height 12
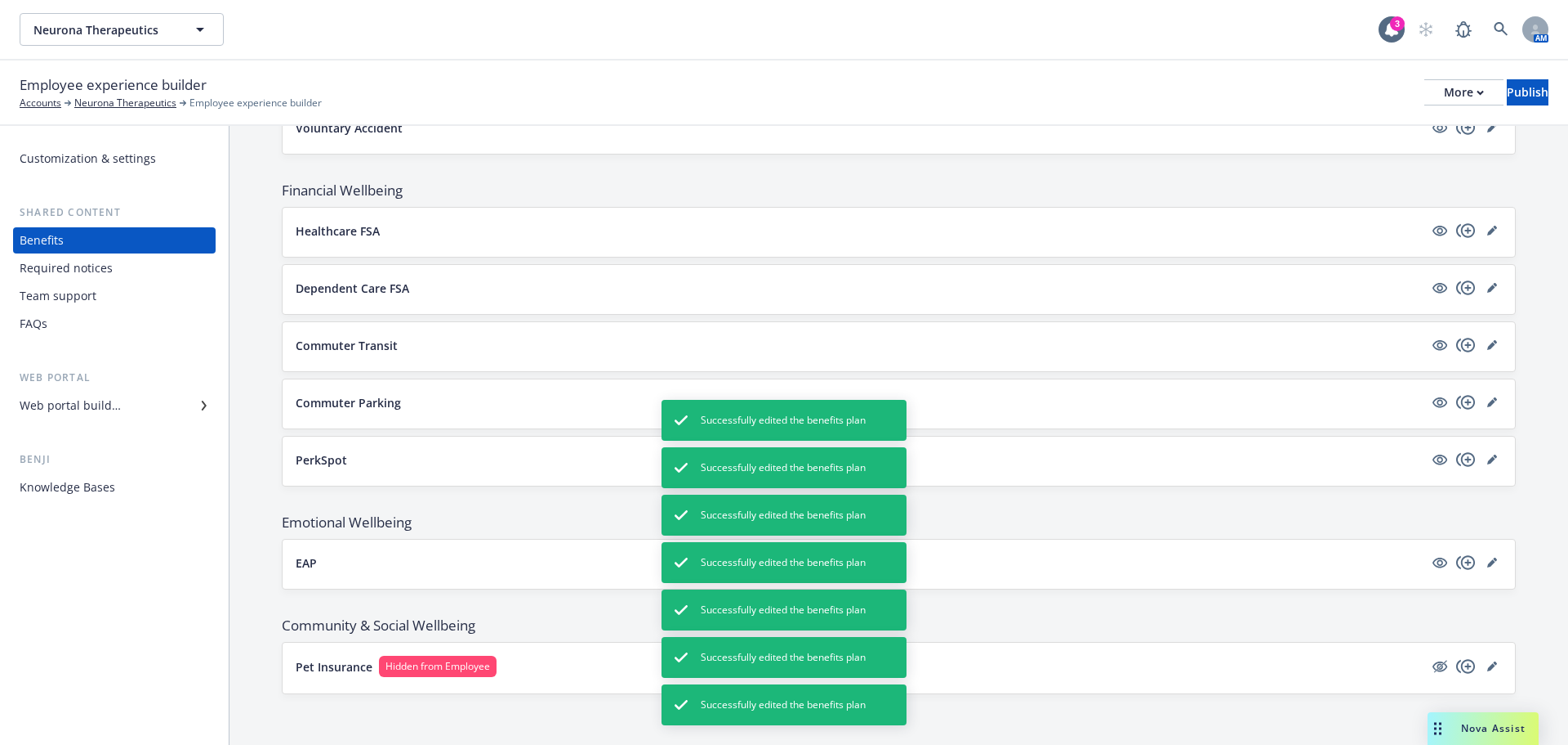
scroll to position [747, 0]
click at [1433, 664] on icon "hidden" at bounding box center [1440, 664] width 14 height 10
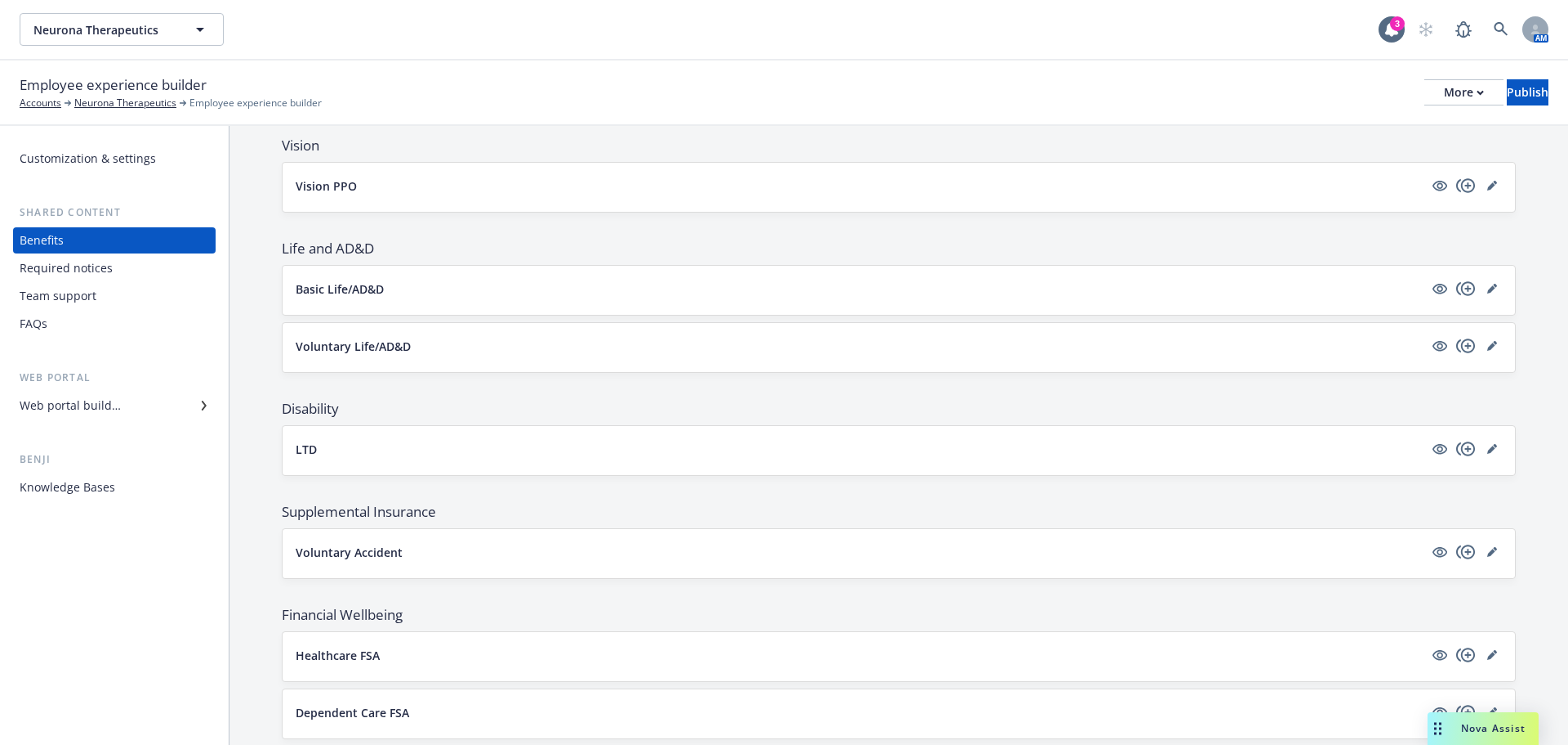
scroll to position [0, 0]
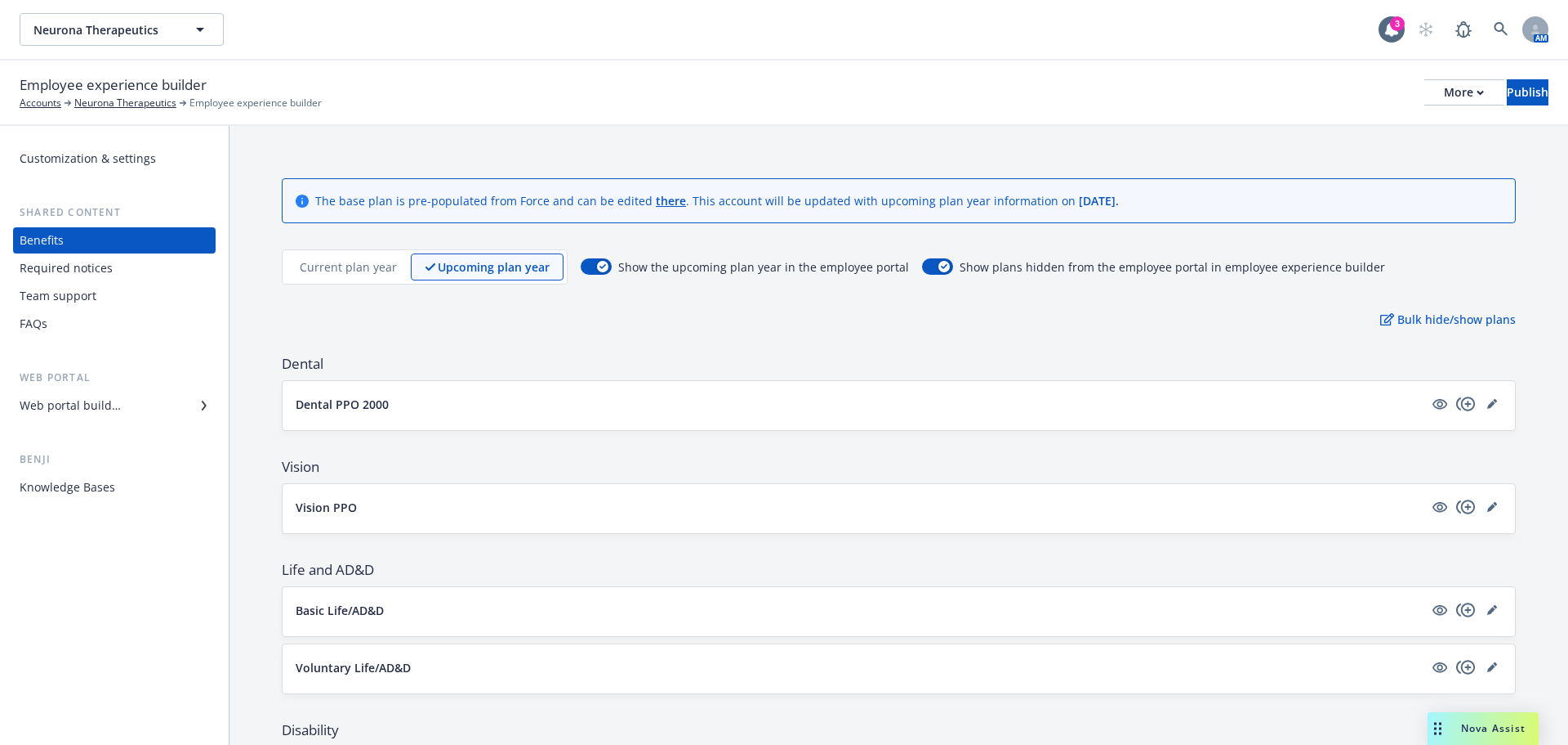
click at [306, 266] on p "Current plan year" at bounding box center [349, 267] width 97 height 17
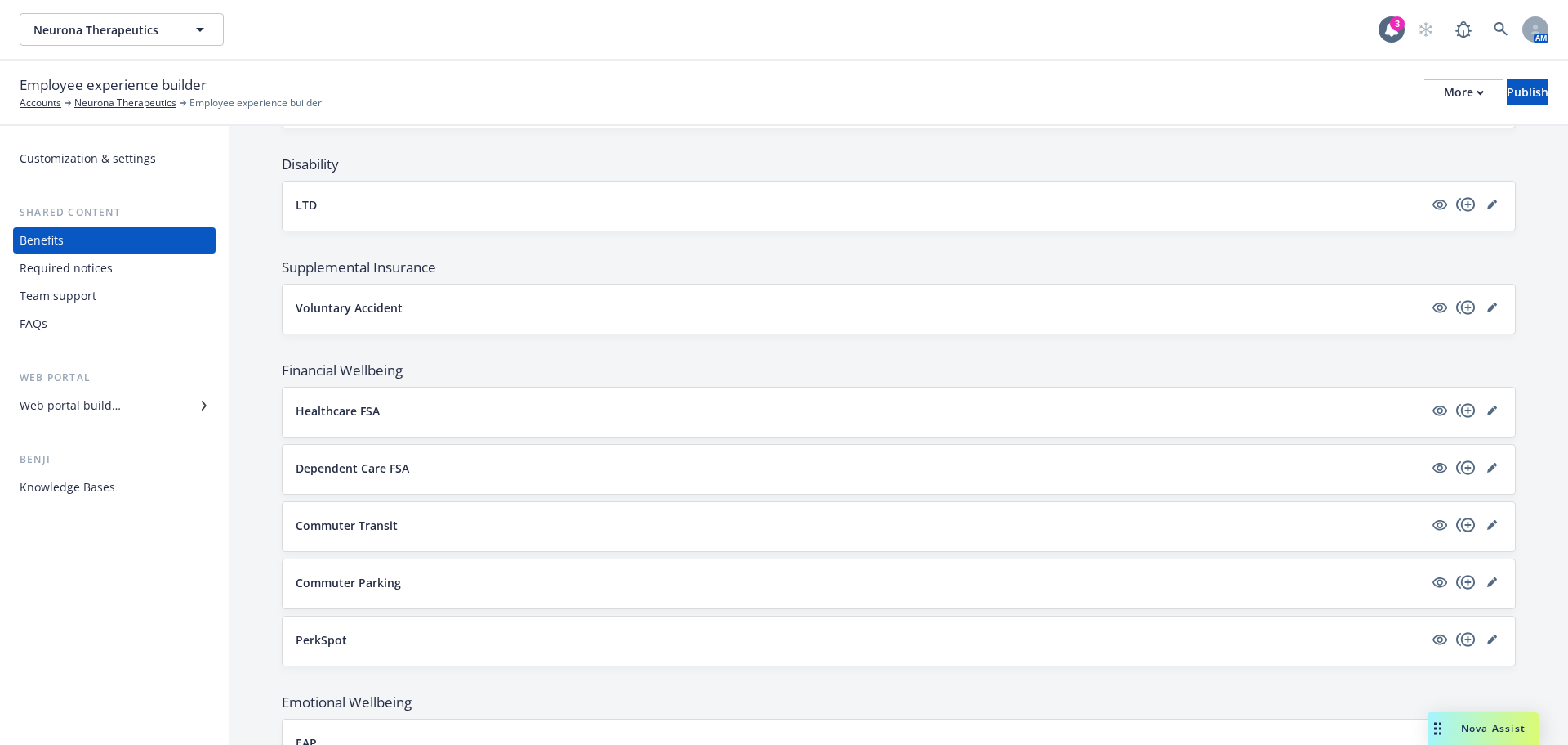
scroll to position [906, 0]
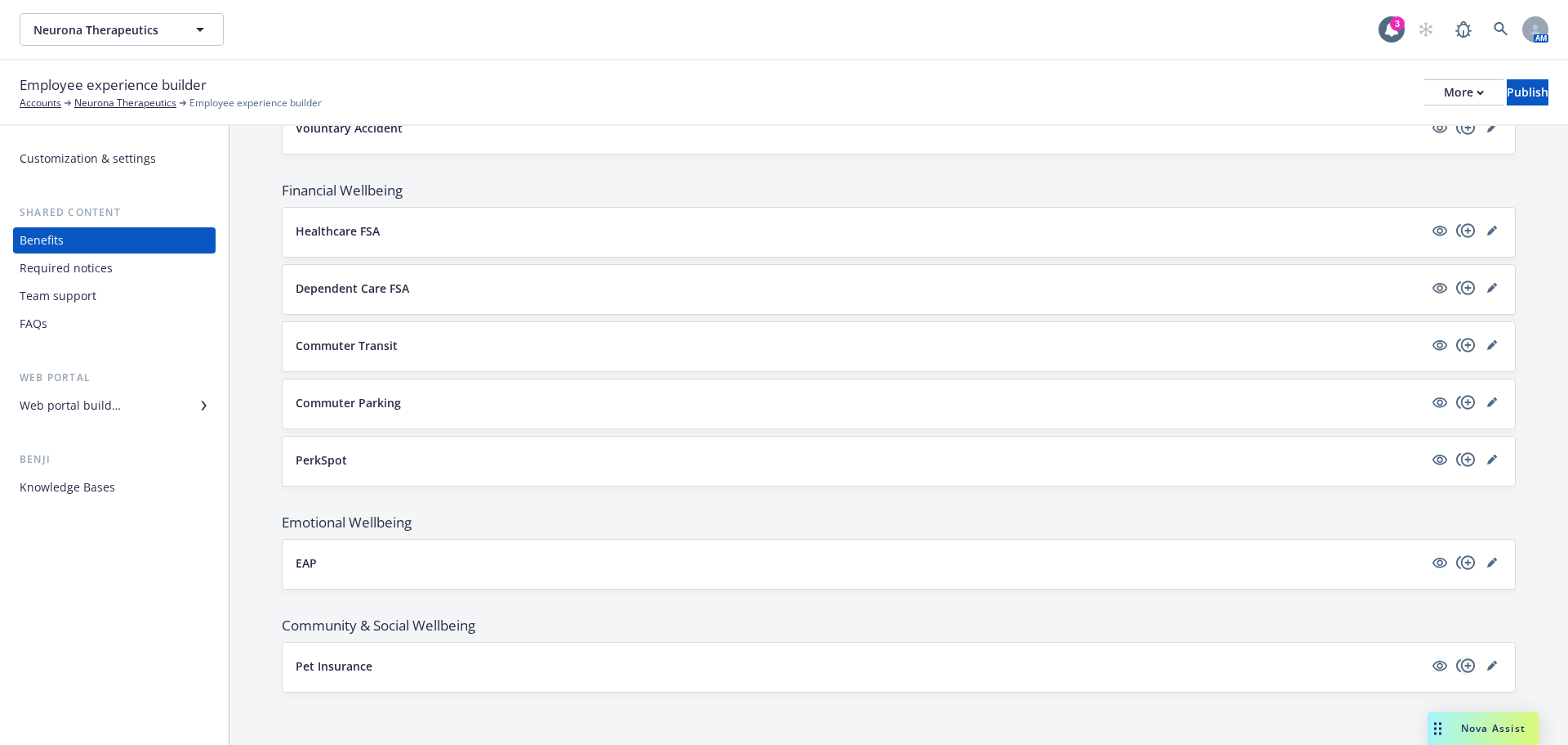
click at [1457, 666] on icon "copyPlus" at bounding box center [1466, 665] width 20 height 20
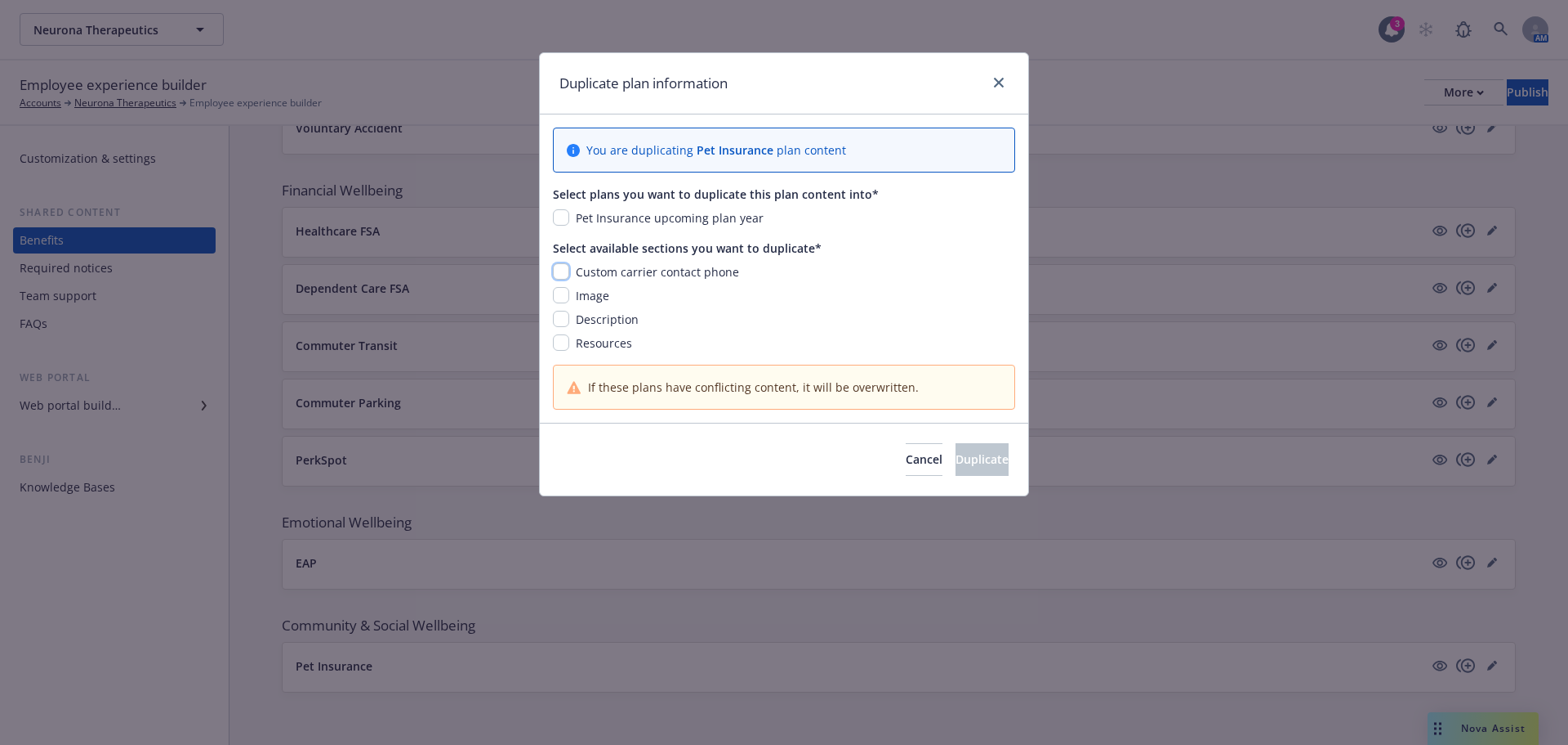
click at [556, 272] on input "checkbox" at bounding box center [560, 271] width 16 height 16
checkbox input "true"
click at [556, 295] on input "checkbox" at bounding box center [560, 295] width 16 height 16
checkbox input "true"
click at [566, 321] on input "checkbox" at bounding box center [560, 318] width 16 height 16
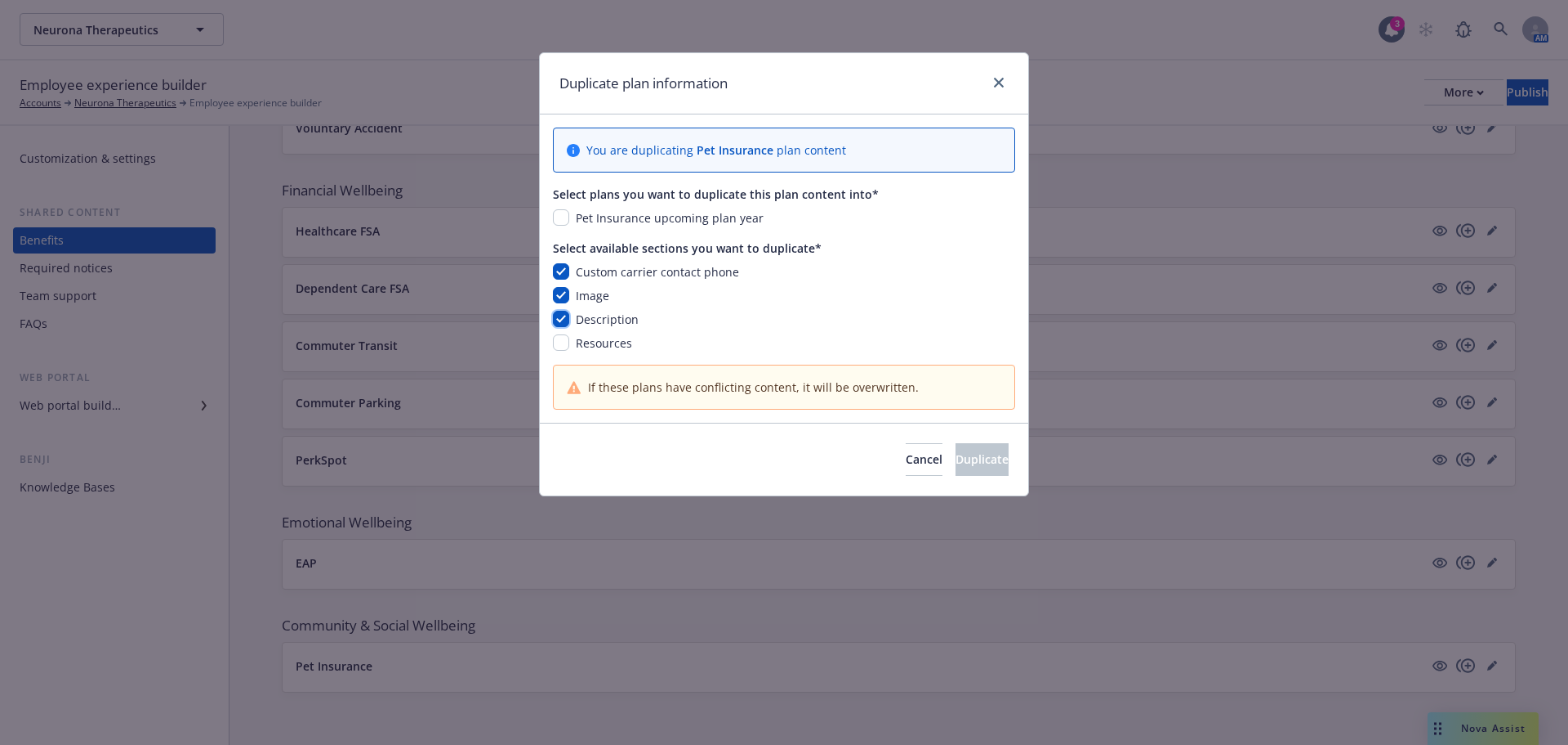
checkbox input "true"
click at [562, 337] on input "checkbox" at bounding box center [560, 342] width 16 height 16
checkbox input "true"
click at [566, 220] on input "checkbox" at bounding box center [560, 217] width 16 height 16
checkbox input "true"
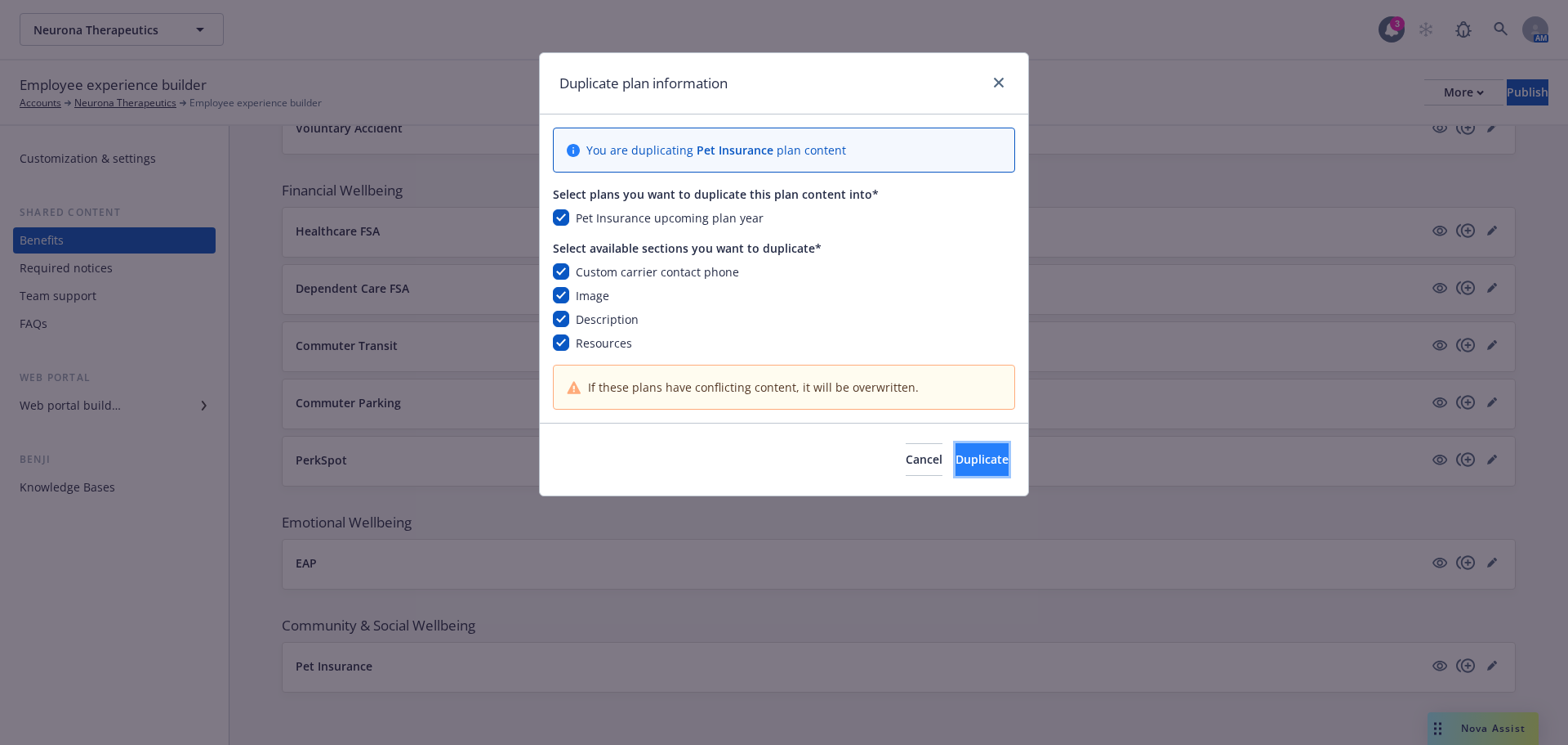
click at [978, 451] on span "Duplicate" at bounding box center [982, 459] width 53 height 15
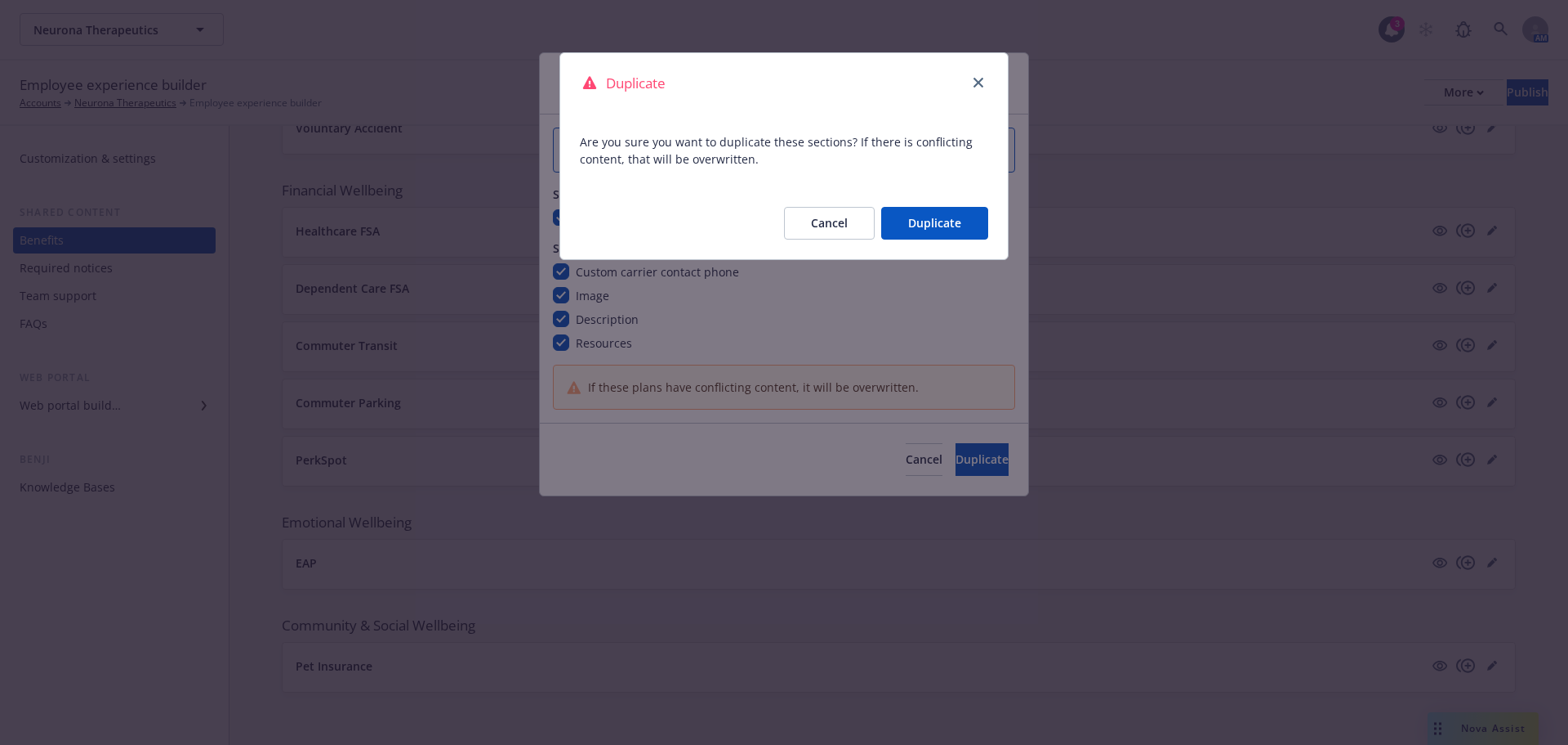
click at [917, 234] on button "Duplicate" at bounding box center [935, 223] width 107 height 32
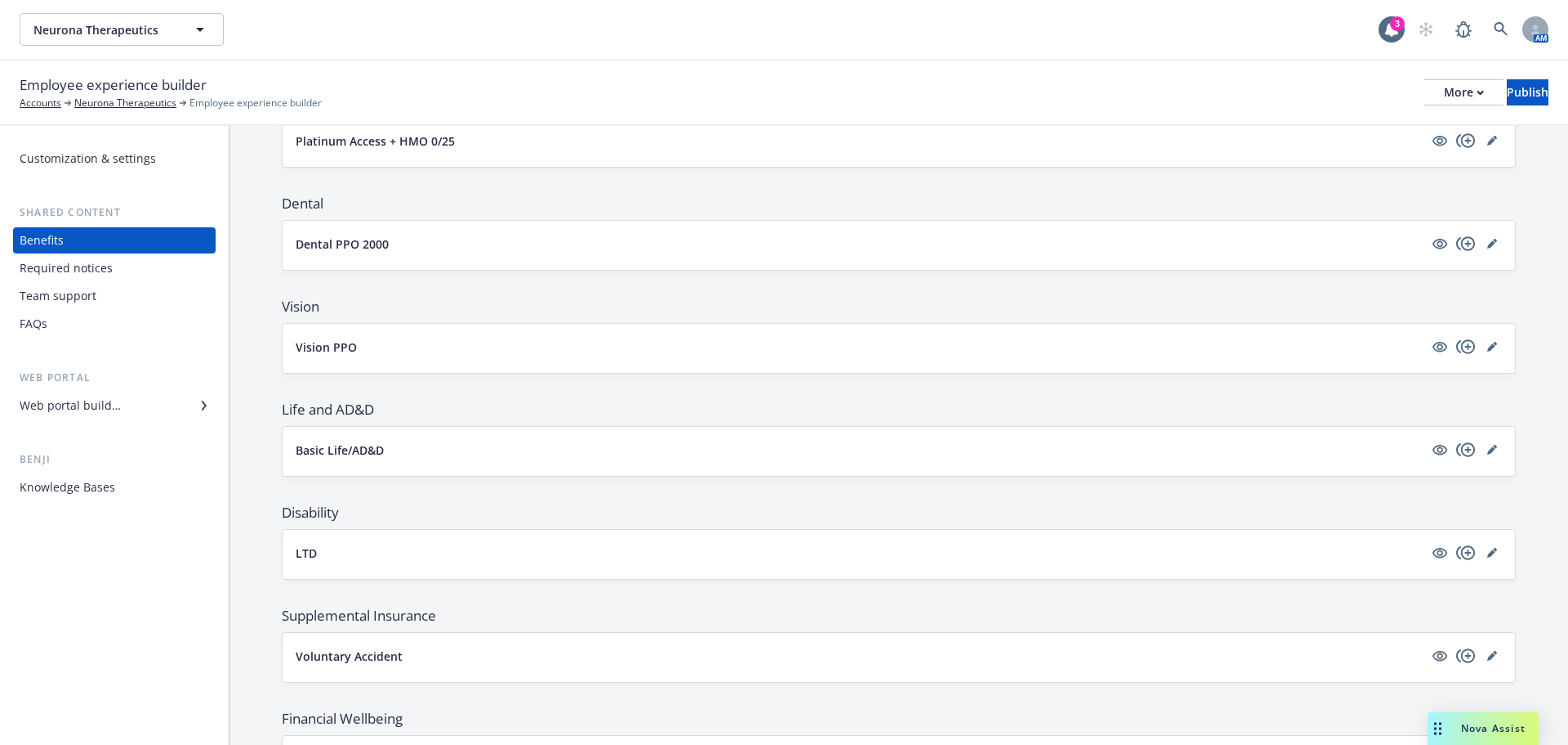
scroll to position [409, 0]
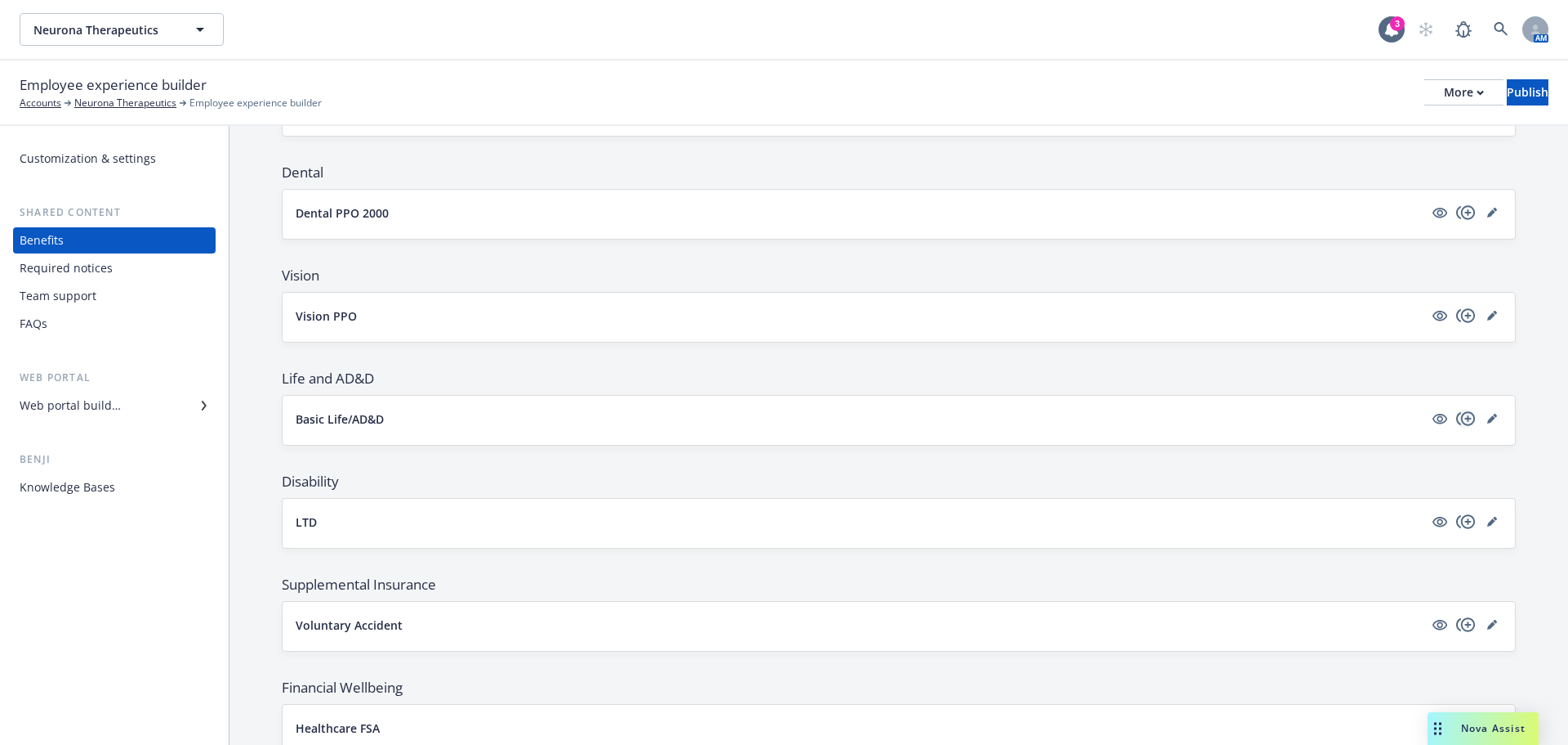
click at [1457, 422] on icon "copyPlus" at bounding box center [1466, 418] width 20 height 20
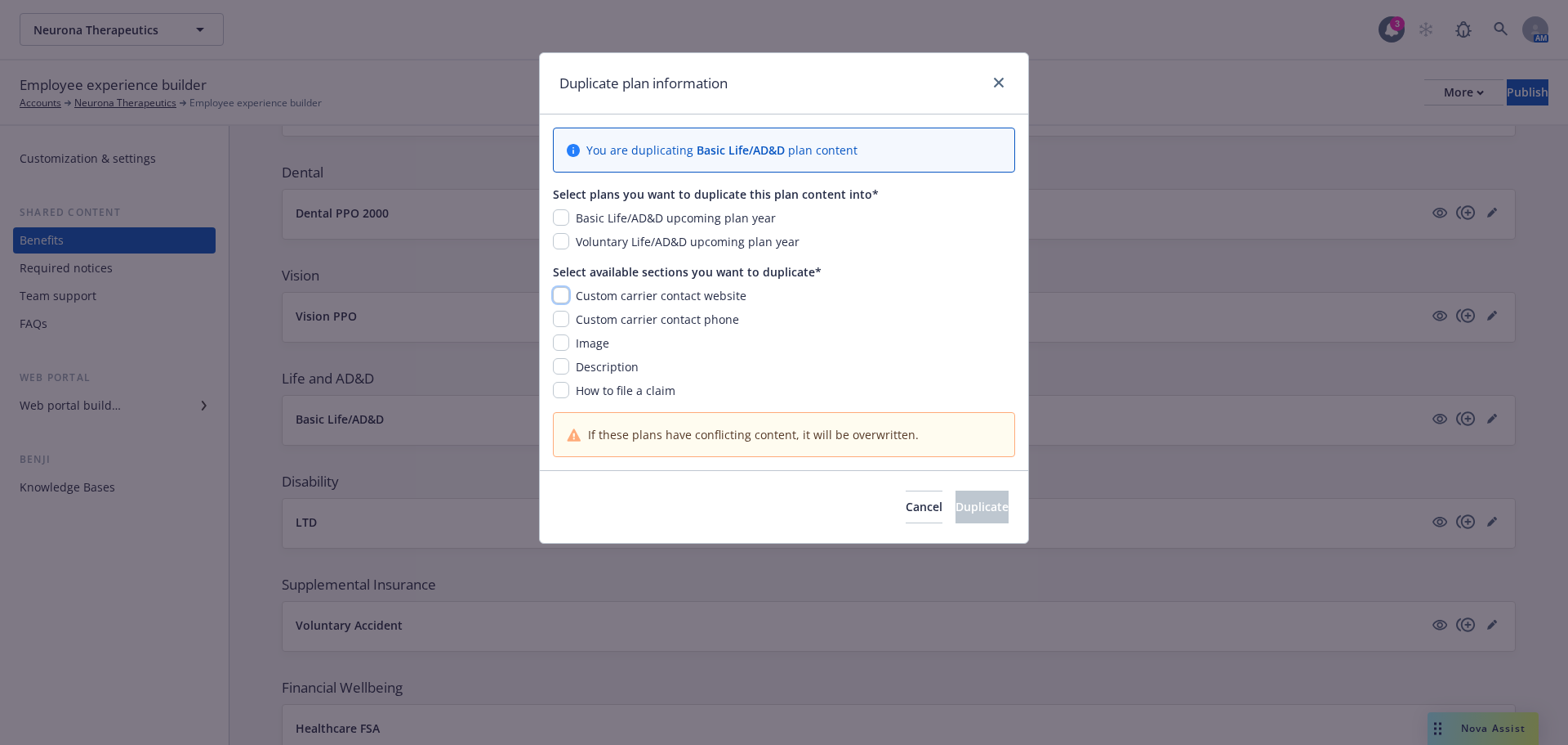
click at [562, 295] on input "checkbox" at bounding box center [560, 295] width 16 height 16
checkbox input "true"
click at [566, 319] on input "checkbox" at bounding box center [560, 318] width 16 height 16
checkbox input "true"
click at [565, 339] on input "checkbox" at bounding box center [560, 342] width 16 height 16
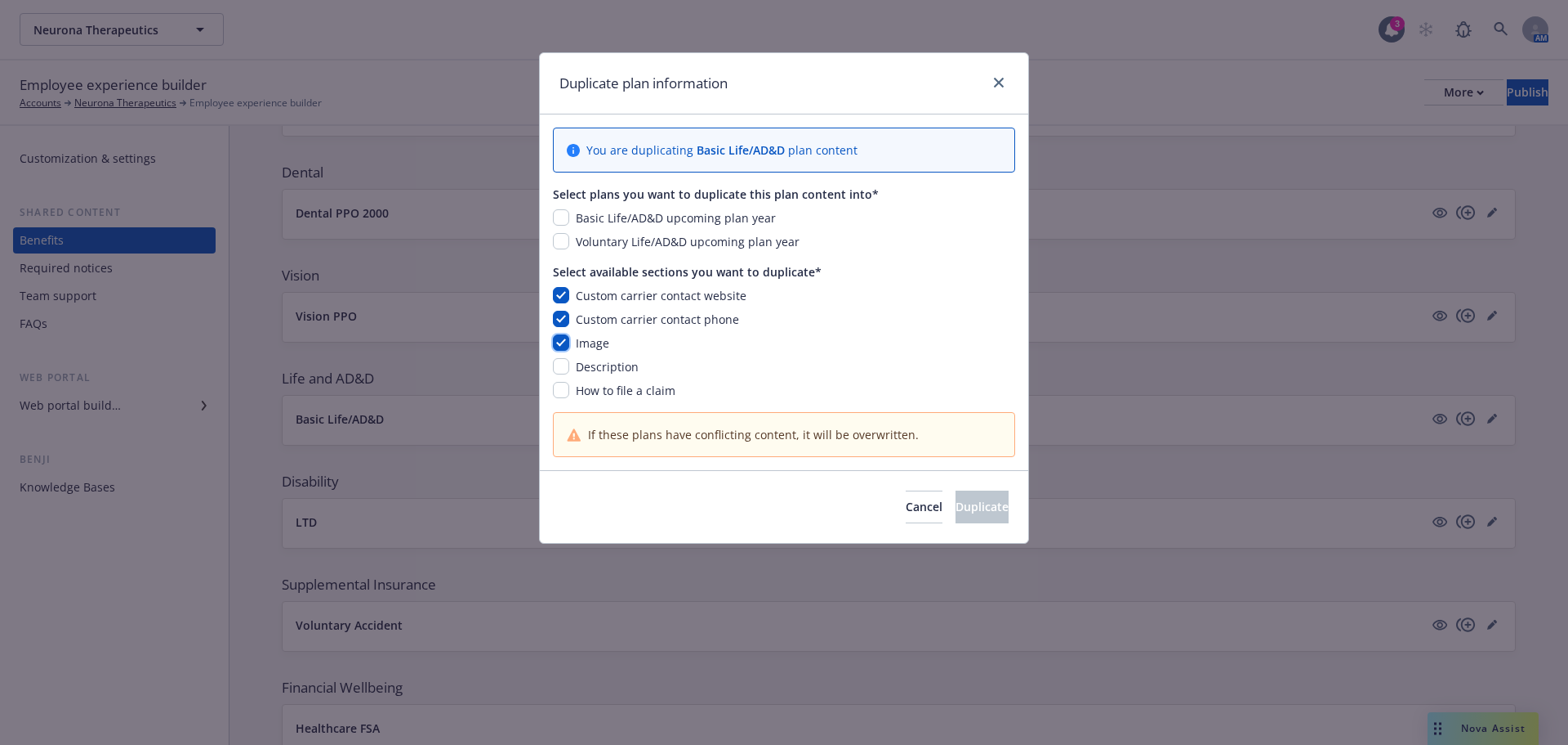
checkbox input "true"
click at [561, 243] on input "checkbox" at bounding box center [560, 240] width 16 height 16
checkbox input "true"
click at [566, 395] on input "checkbox" at bounding box center [560, 390] width 16 height 16
checkbox input "true"
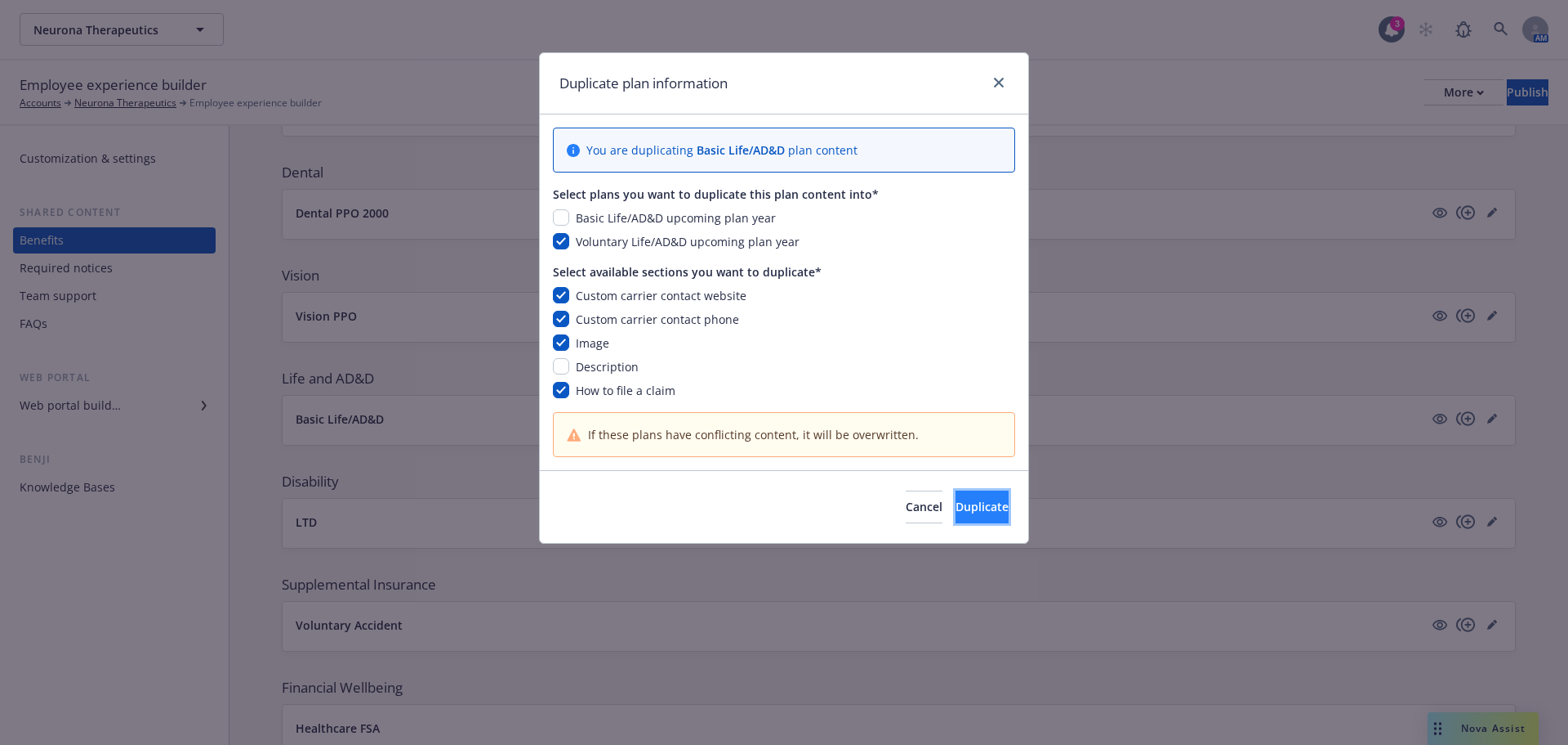
click at [962, 507] on span "Duplicate" at bounding box center [982, 506] width 53 height 15
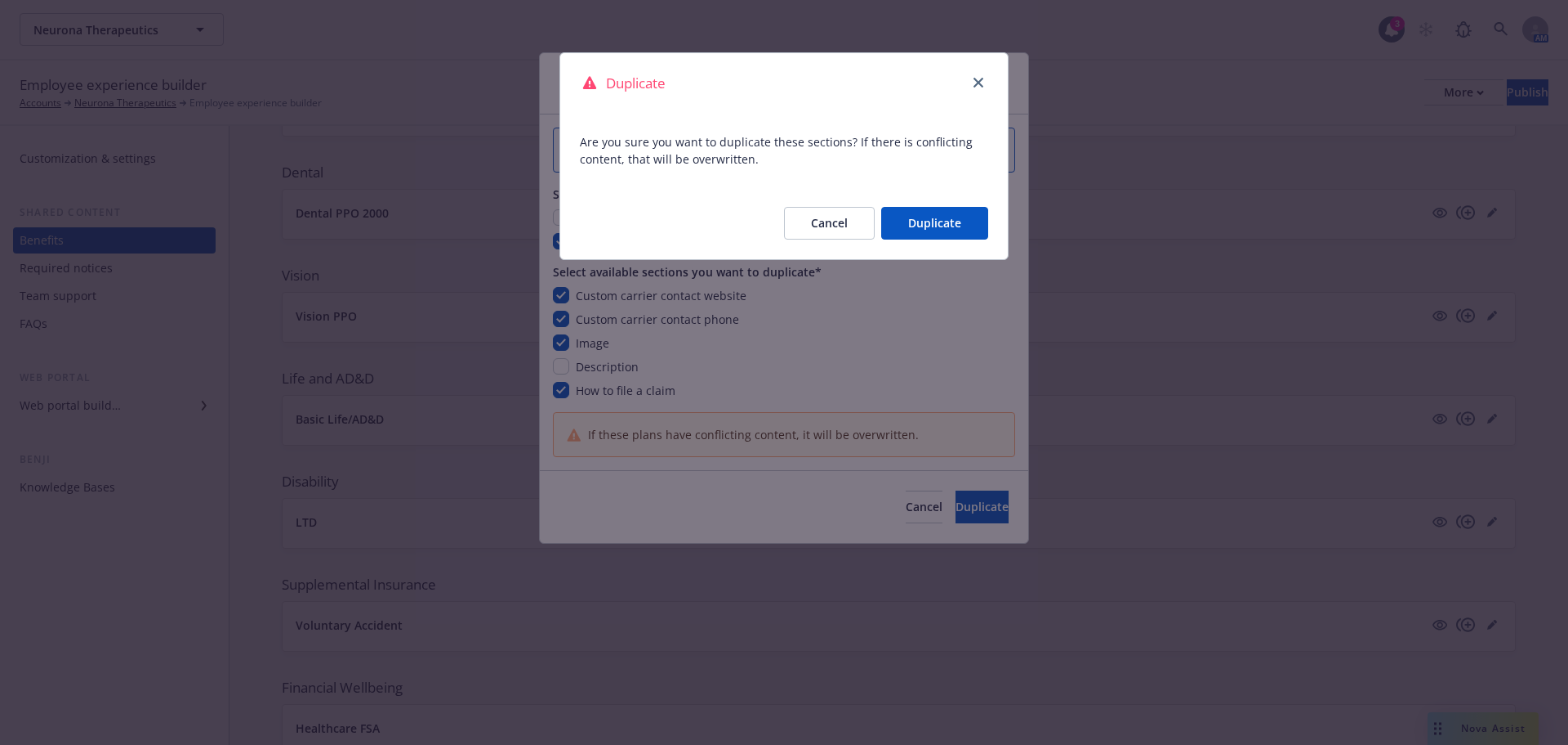
click at [949, 219] on button "Duplicate" at bounding box center [935, 223] width 107 height 32
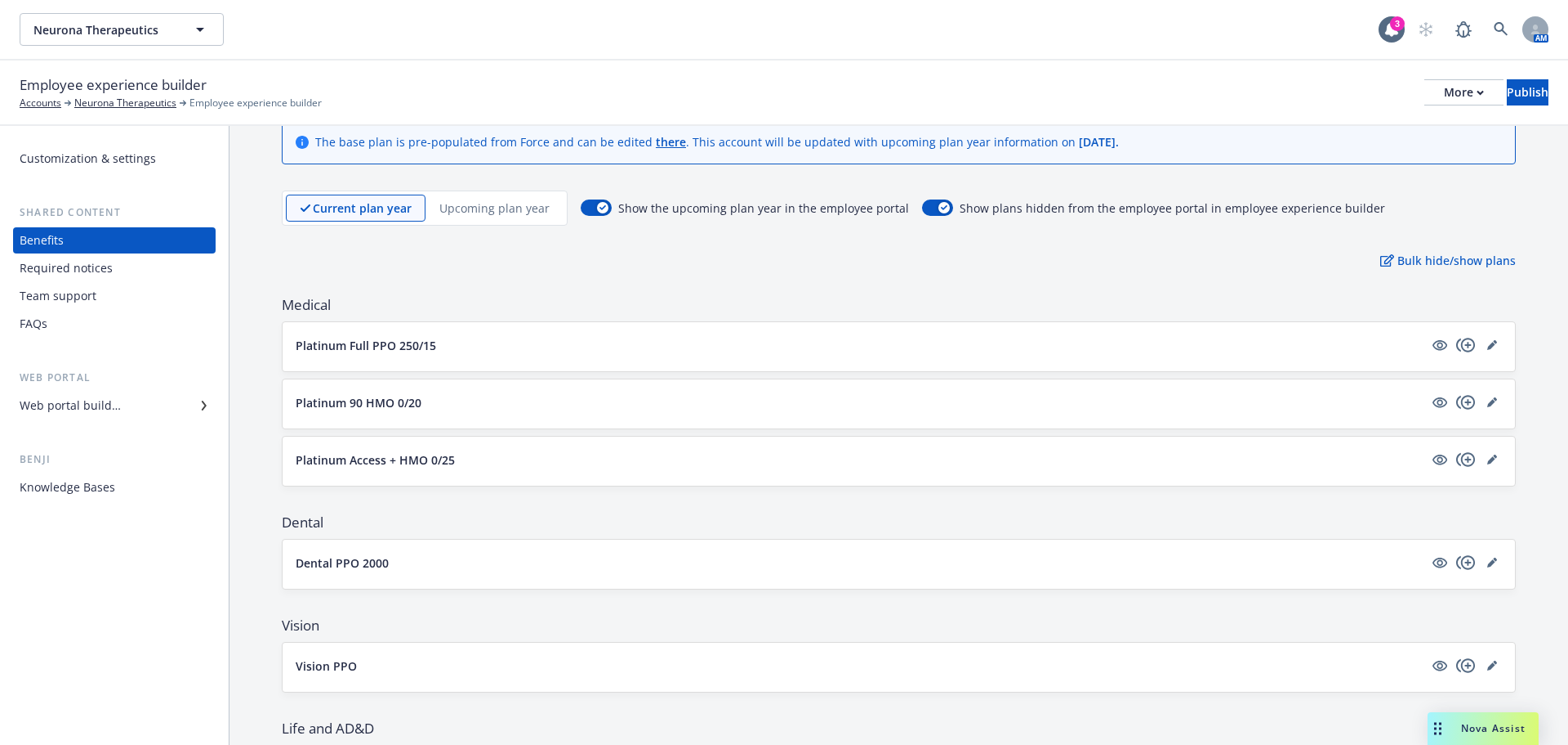
scroll to position [0, 0]
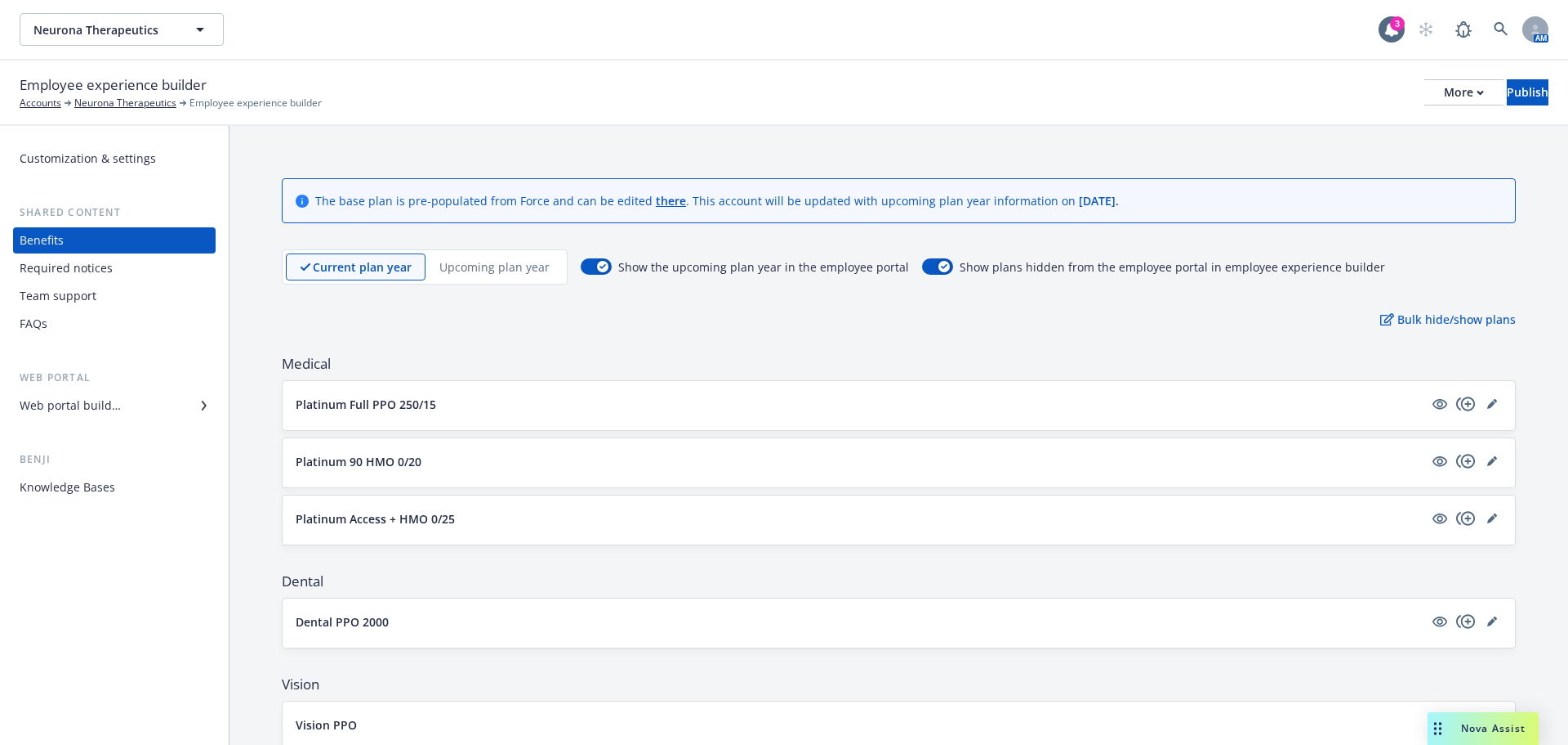
click at [517, 266] on p "Upcoming plan year" at bounding box center [495, 267] width 110 height 17
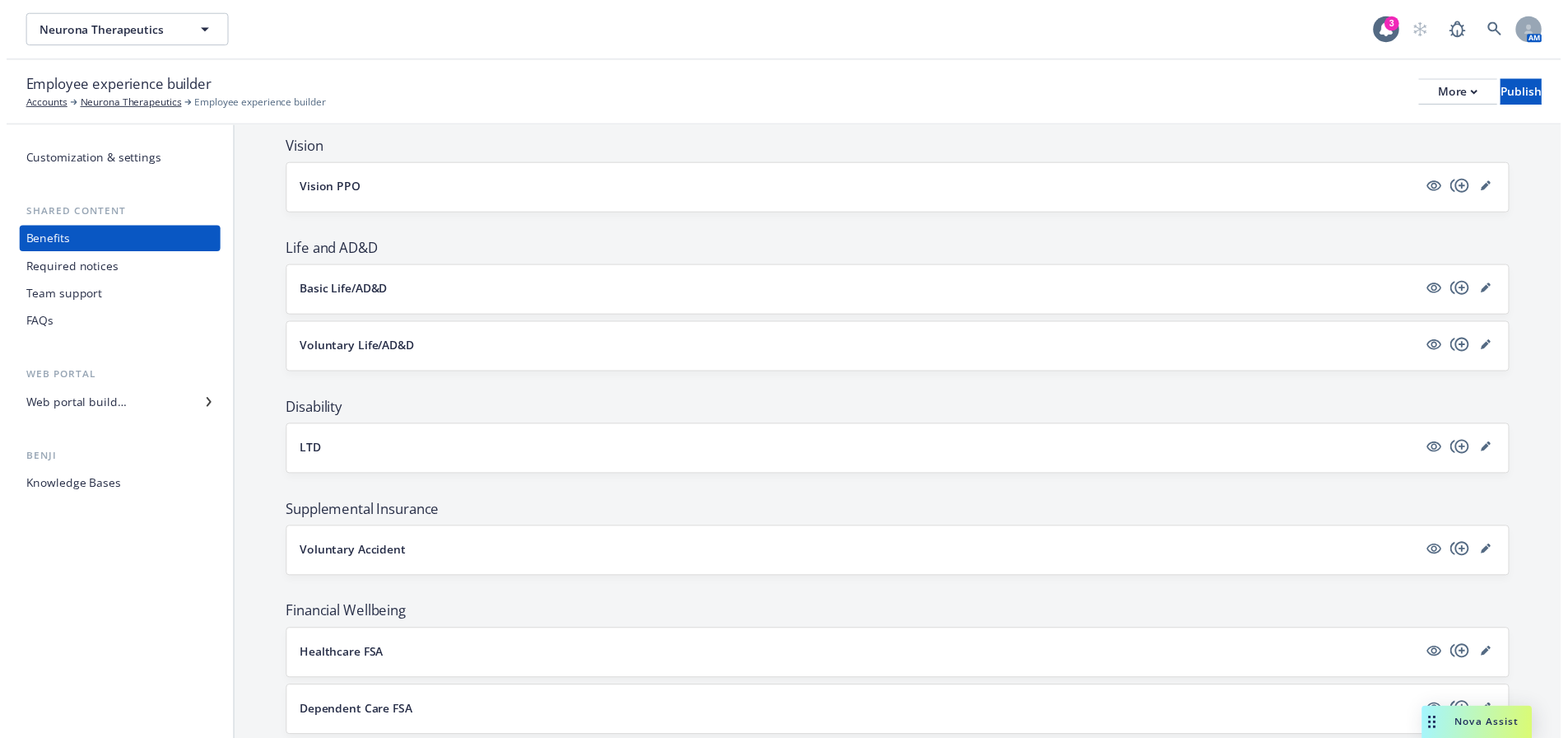
scroll to position [329, 0]
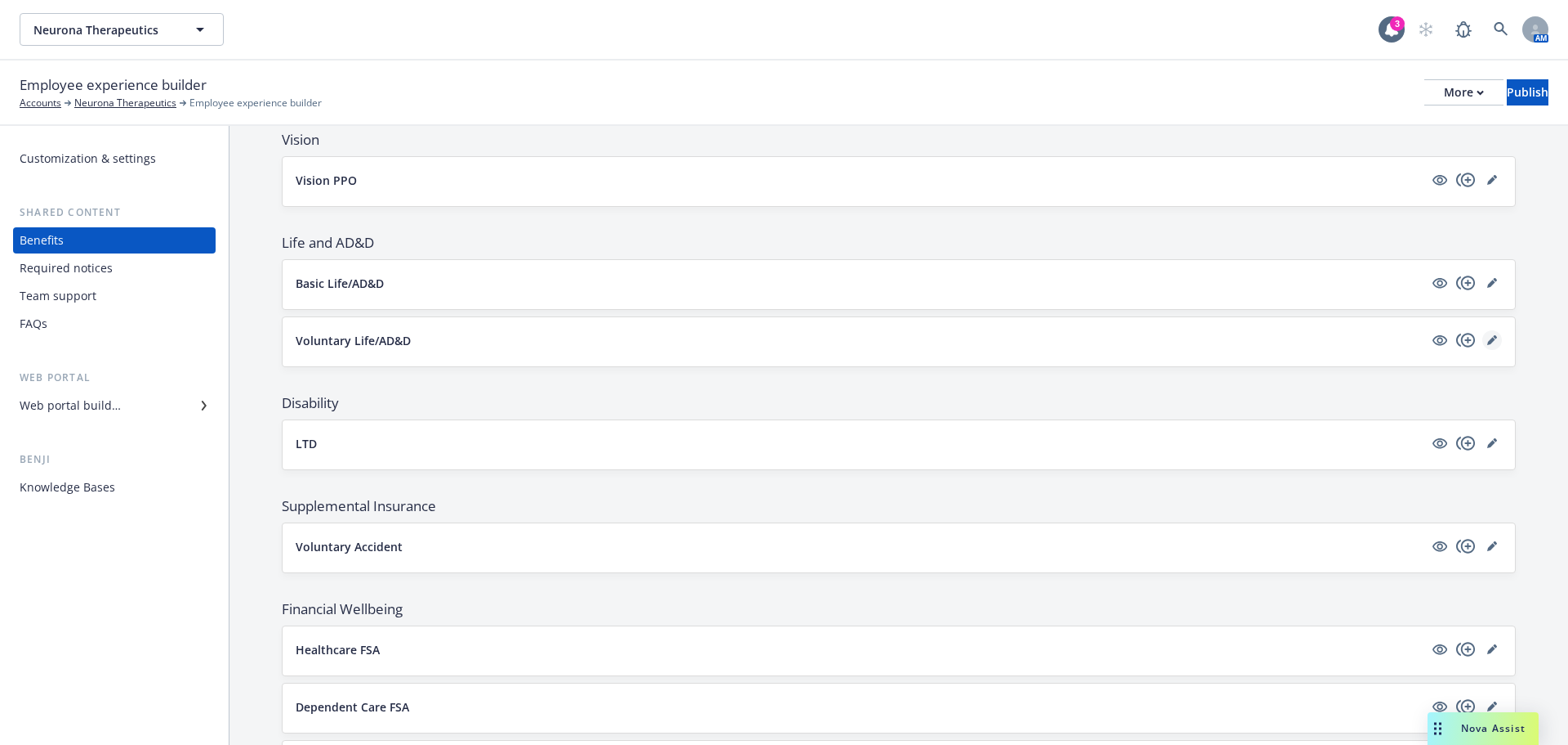
click at [1483, 330] on link "editPencil" at bounding box center [1492, 339] width 20 height 20
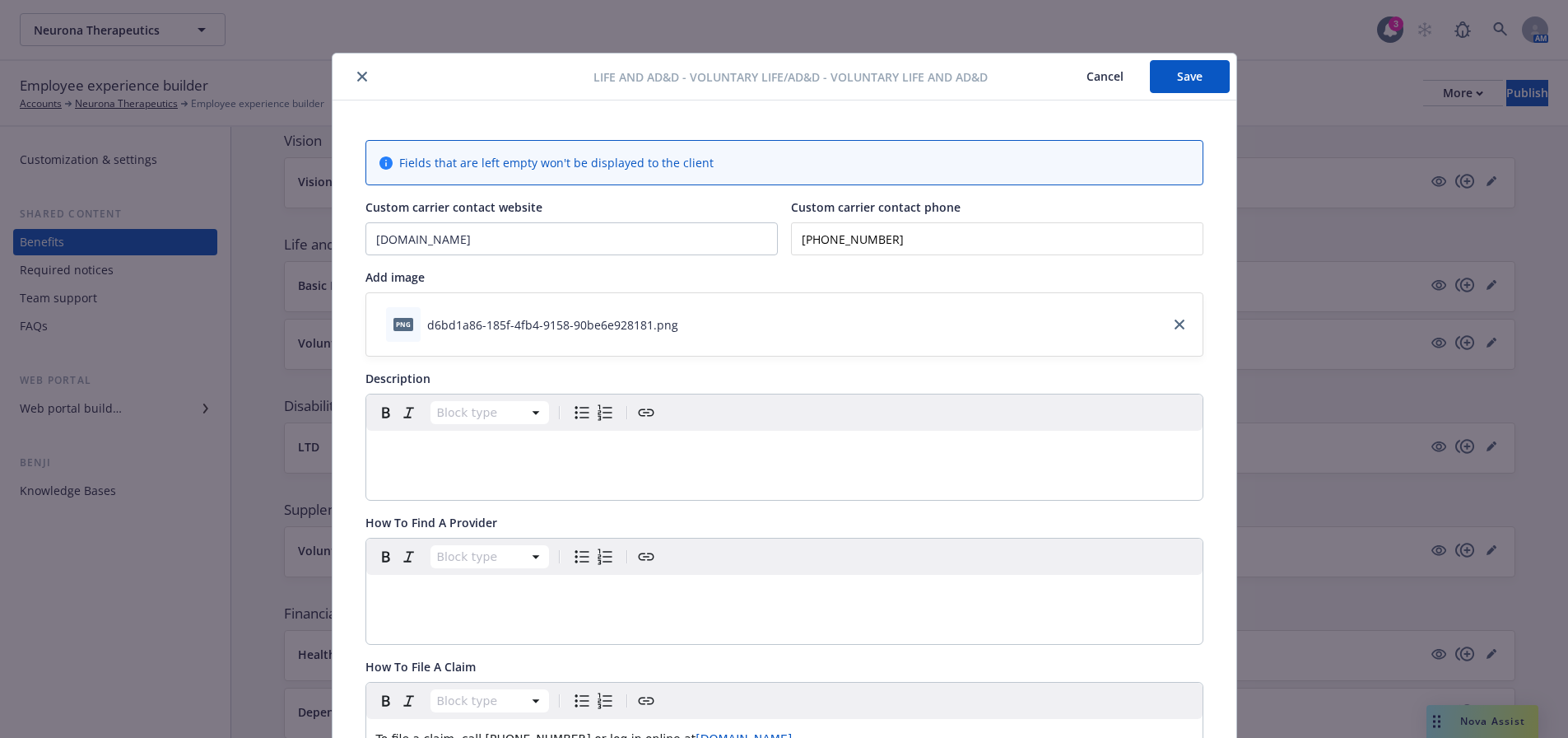
scroll to position [50, 0]
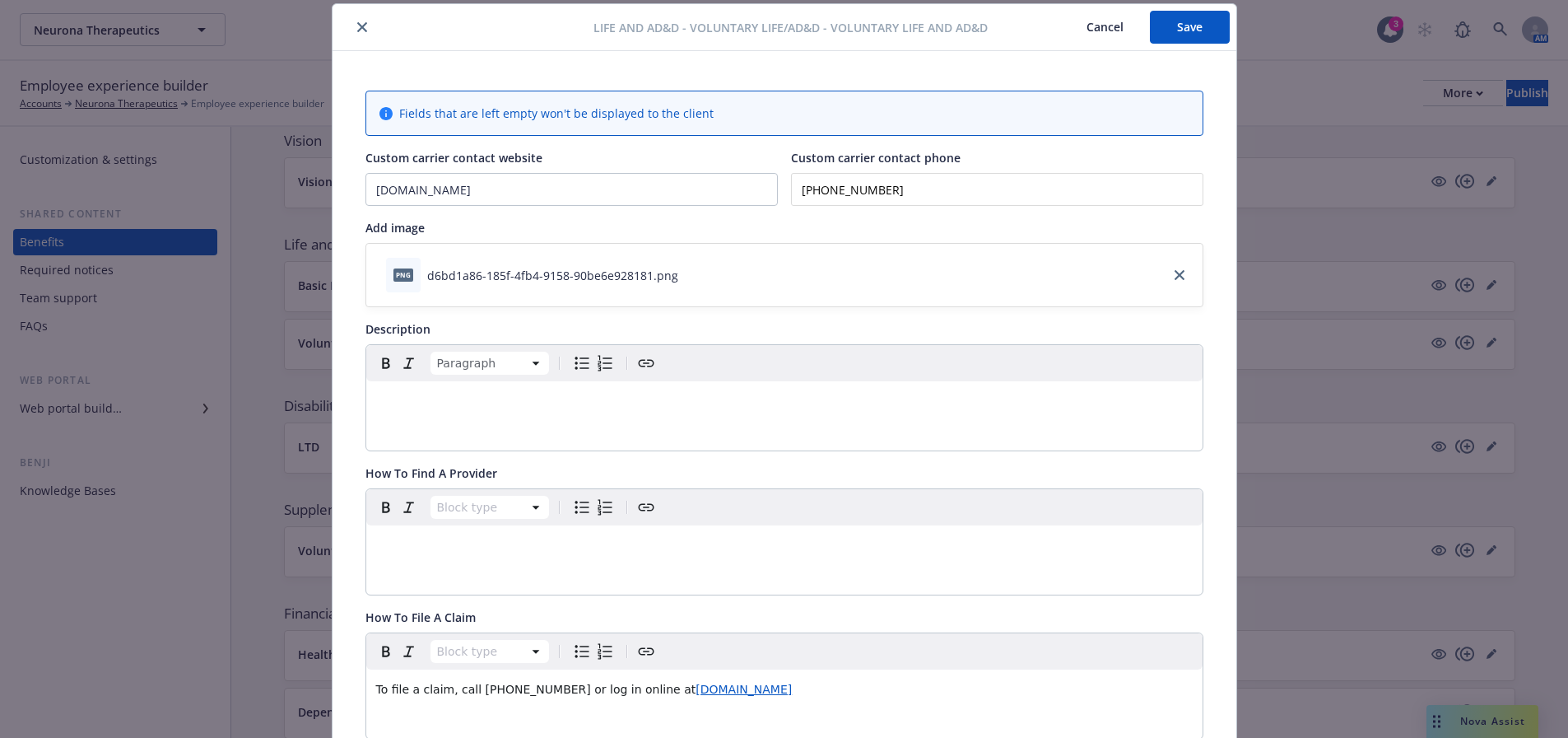
paste div "editable markdown"
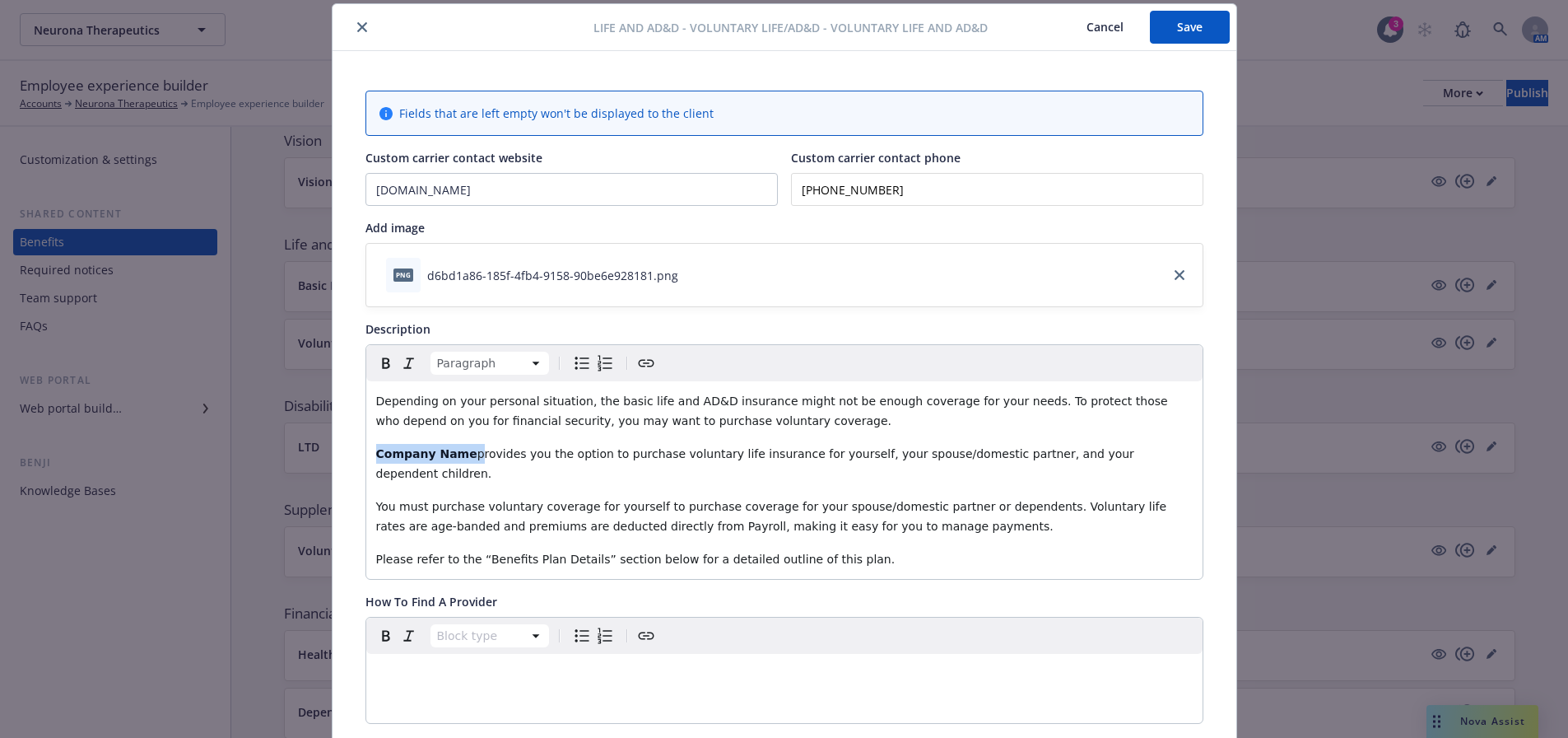
drag, startPoint x: 458, startPoint y: 458, endPoint x: 281, endPoint y: 460, distance: 177.0
click at [286, 452] on div "Life and AD&D - Voluntary Life/AD&D - Voluntary Life and AD&D Cancel Save Field…" at bounding box center [784, 369] width 1568 height 738
click at [382, 451] on span "eurona Therapeutics provides you the option to purchase voluntary life insuranc…" at bounding box center [773, 463] width 793 height 33
click at [380, 451] on span "eurona Therapeutics provides you the option to purchase voluntary life insuranc…" at bounding box center [773, 463] width 793 height 33
drag, startPoint x: 369, startPoint y: 450, endPoint x: 387, endPoint y: 451, distance: 18.0
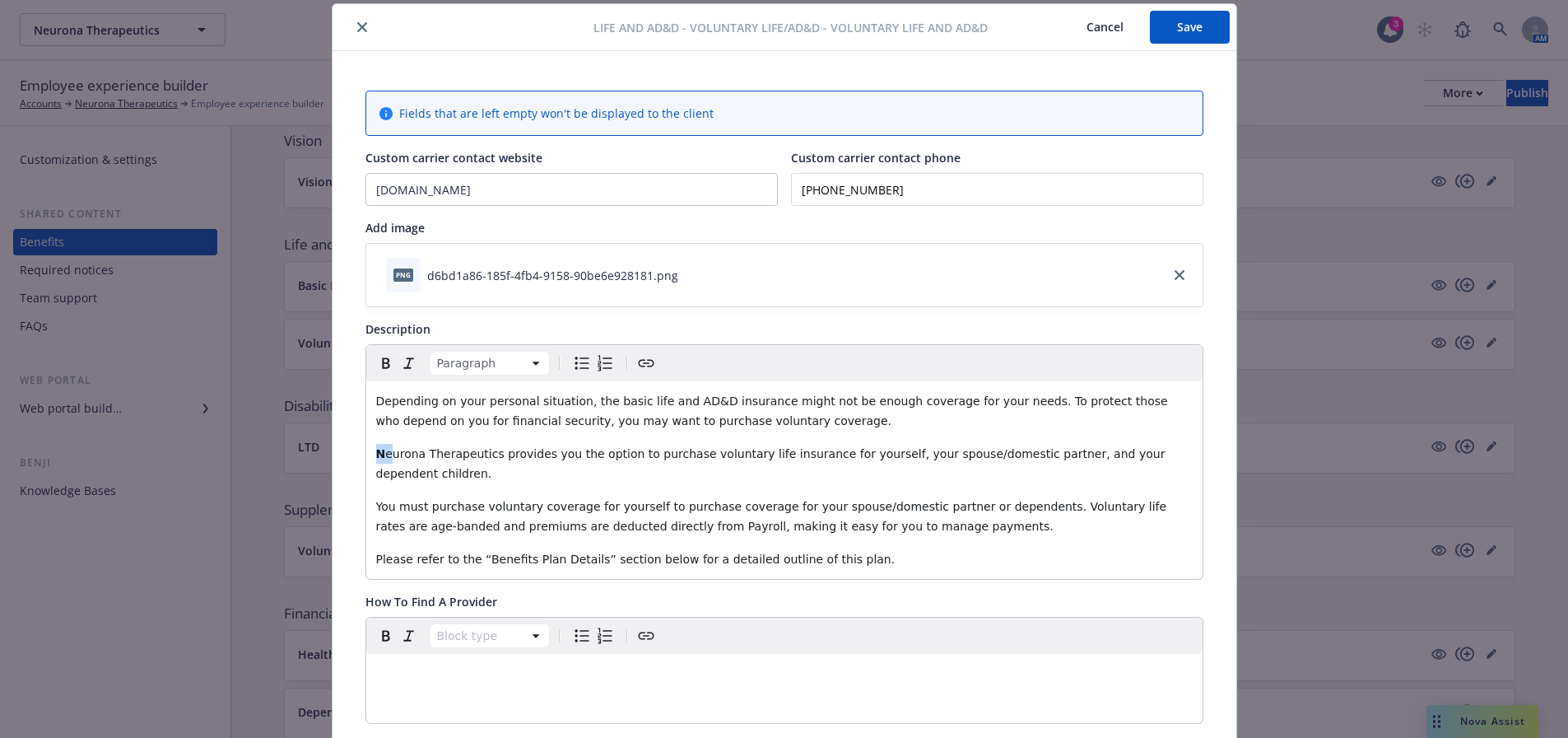
click at [387, 451] on div "Depending on your personal situation, the basic life and AD&D insurance might n…" at bounding box center [785, 480] width 837 height 197
click at [381, 365] on icon "Bold" at bounding box center [386, 363] width 20 height 20
click at [423, 467] on div "Depending on your personal situation, the basic life and AD&D insurance might n…" at bounding box center [785, 480] width 837 height 197
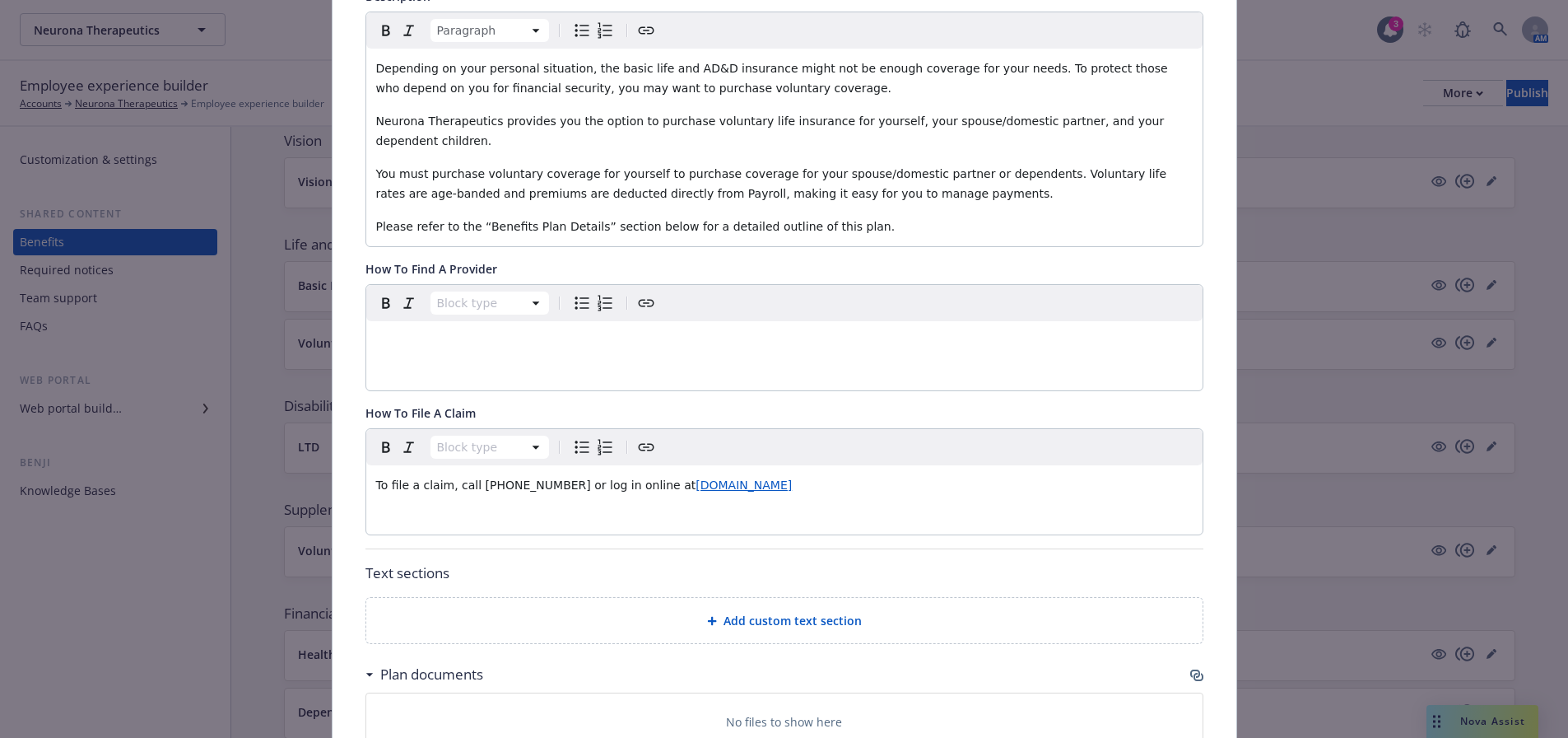
scroll to position [412, 0]
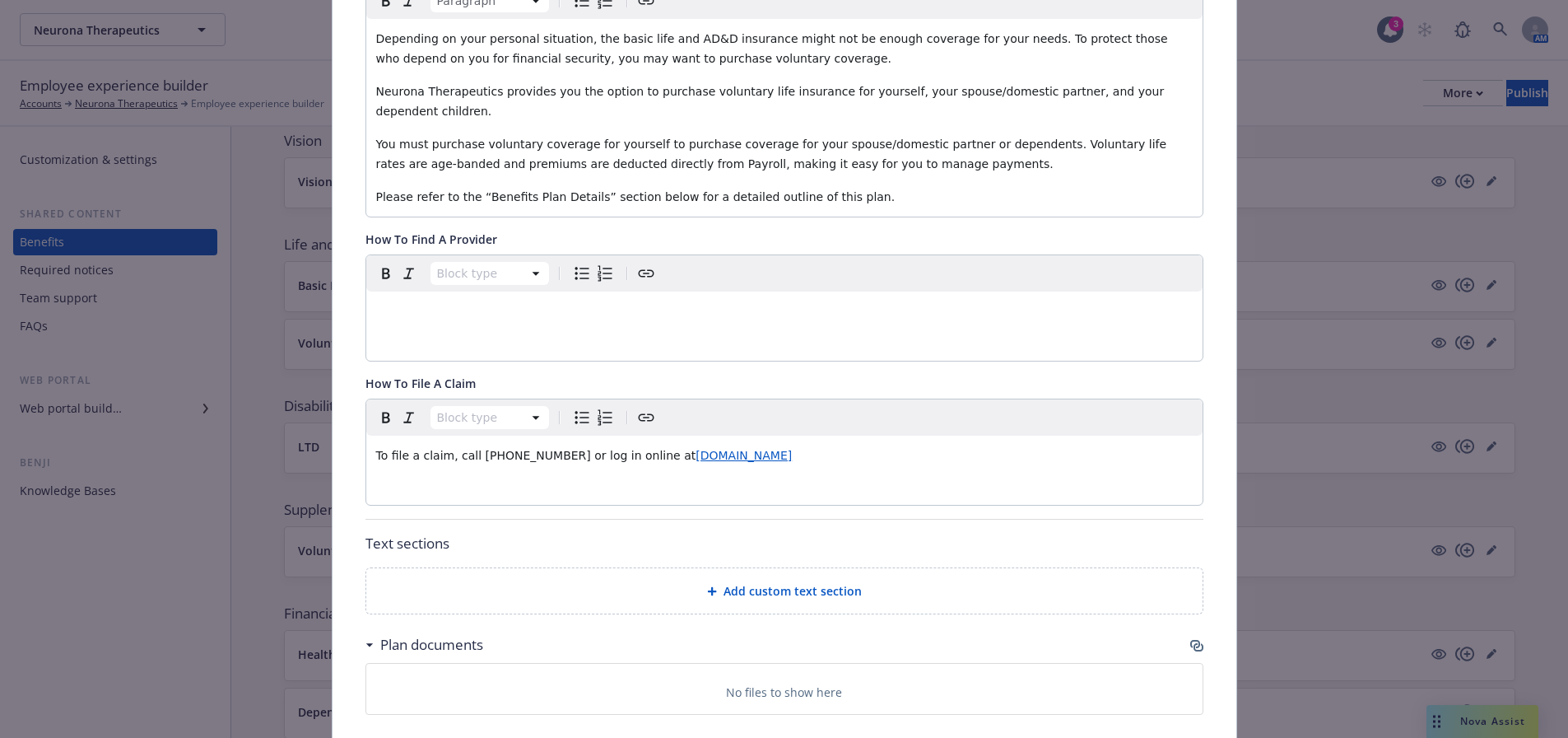
click at [727, 582] on span "Add custom text section" at bounding box center [793, 591] width 138 height 17
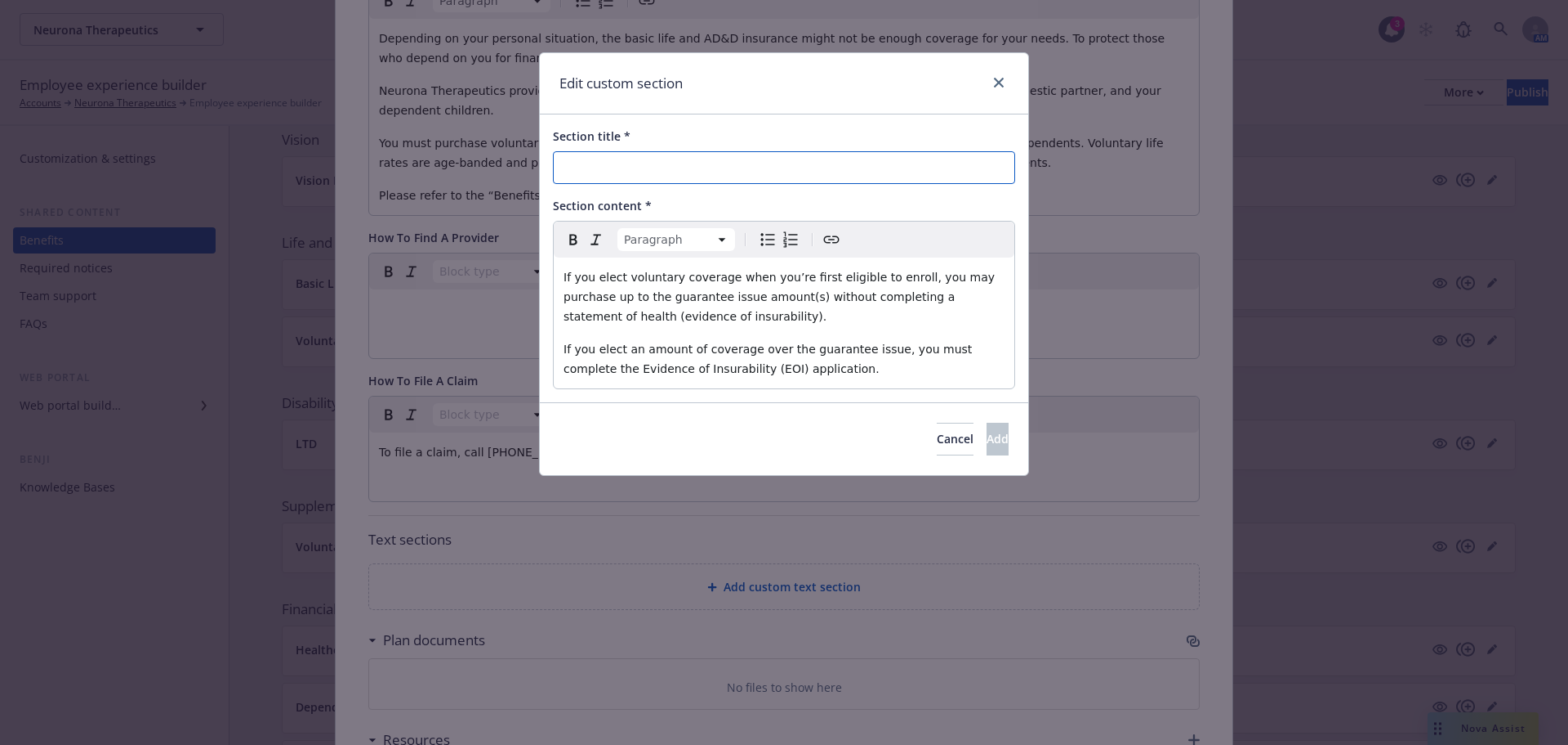
click at [628, 175] on input "Section title *" at bounding box center [784, 167] width 463 height 32
type input "?"
type input "What is Guarantee Issue?"
click at [987, 442] on span "Add" at bounding box center [997, 438] width 22 height 15
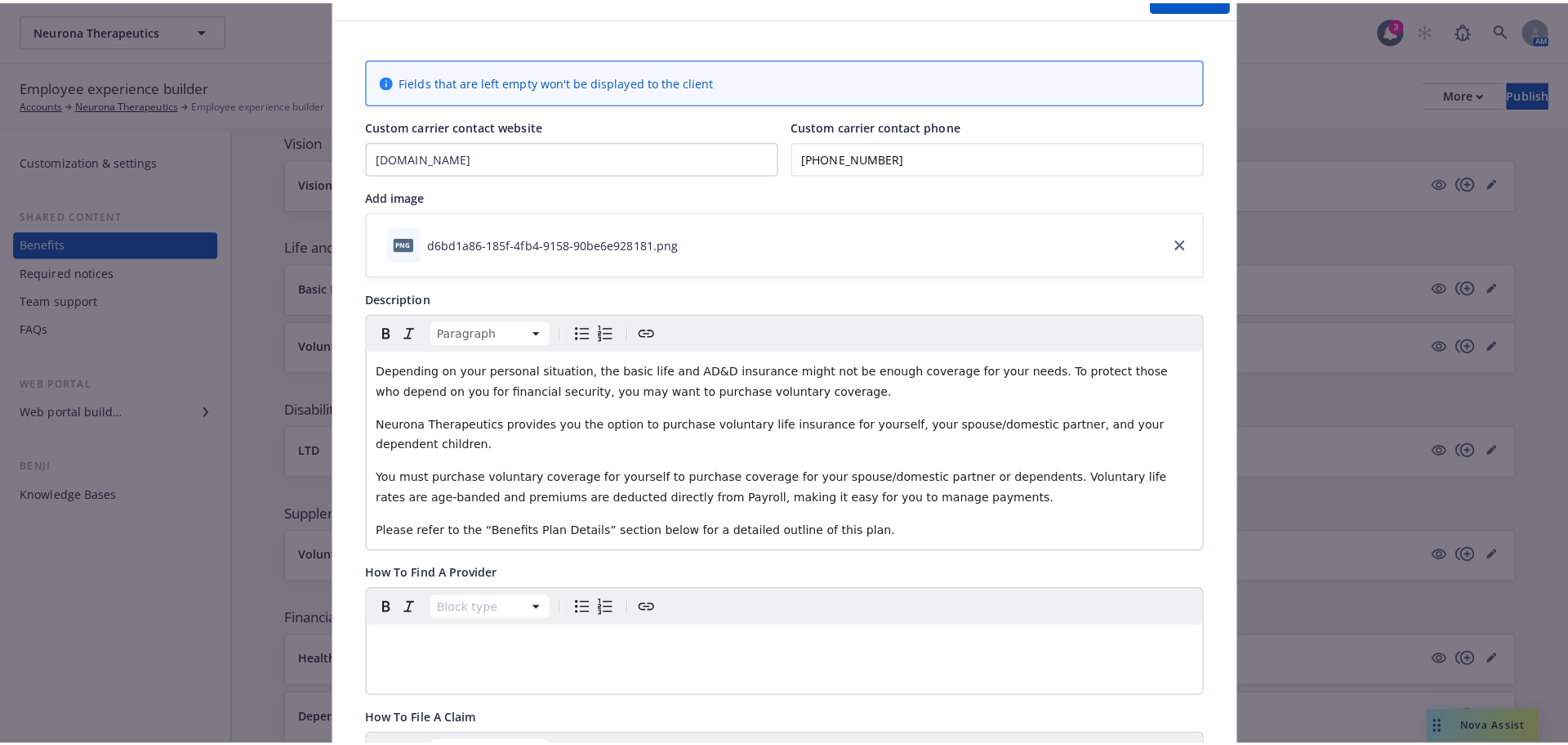
scroll to position [0, 0]
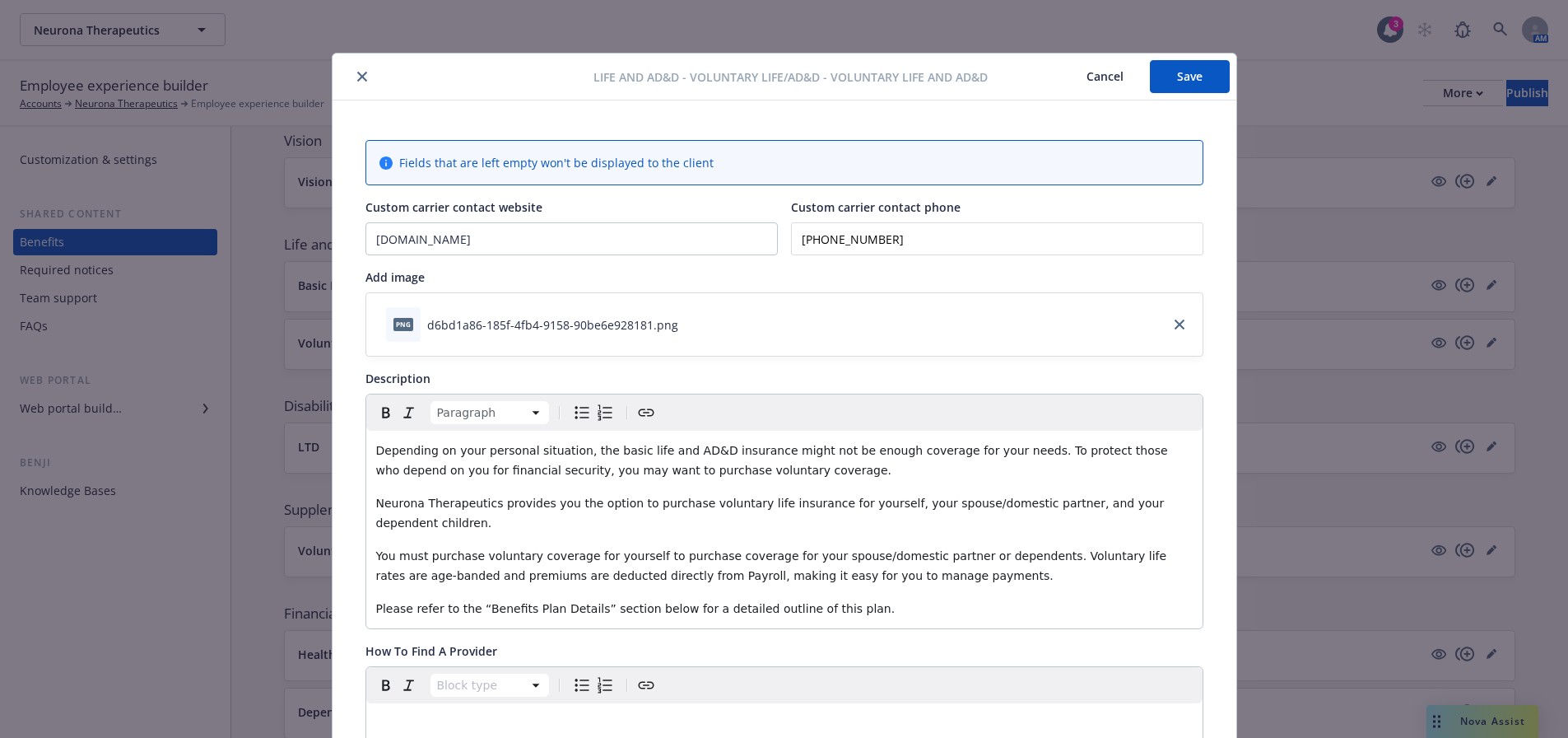
click at [1172, 80] on button "Save" at bounding box center [1190, 77] width 79 height 33
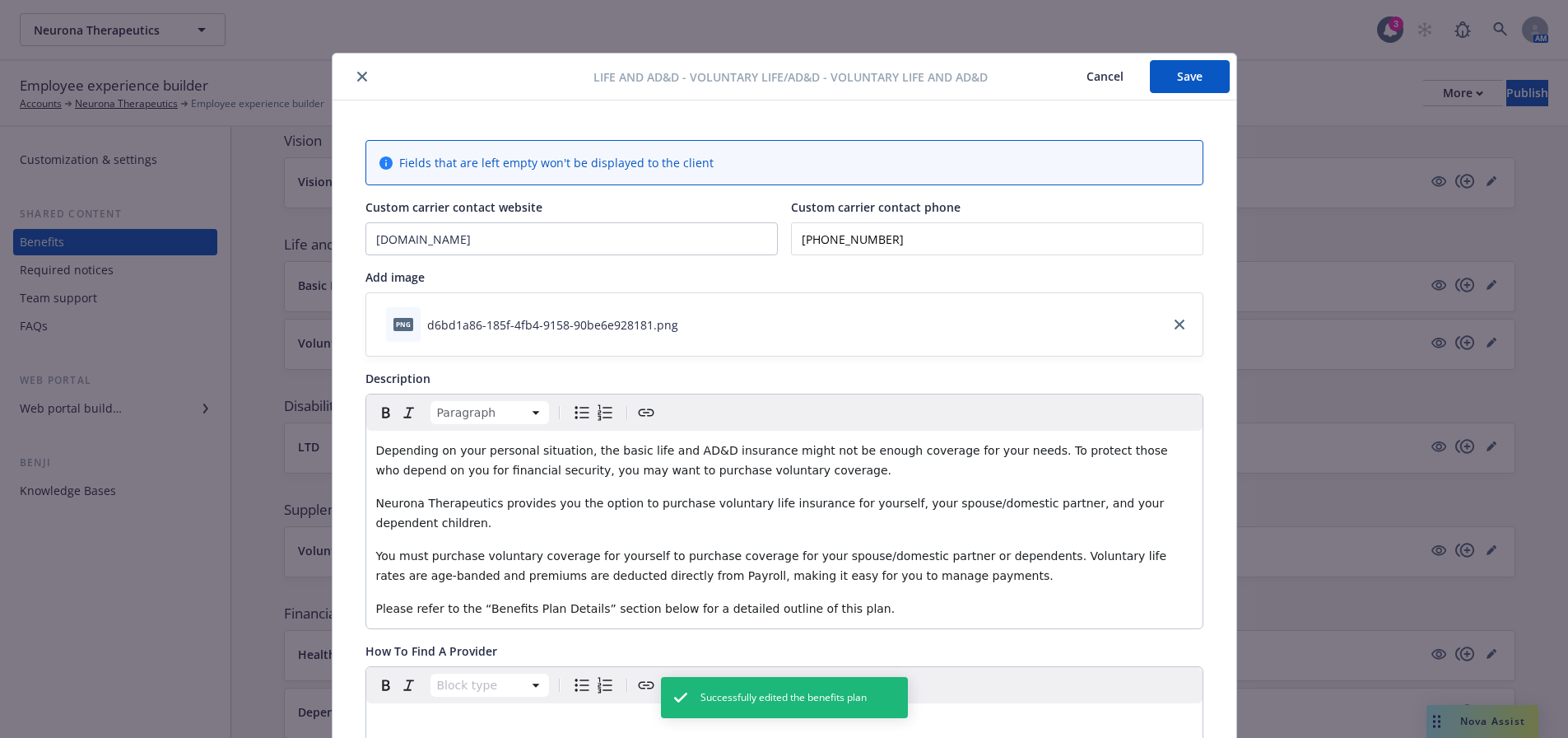
click at [357, 74] on icon "close" at bounding box center [362, 77] width 10 height 10
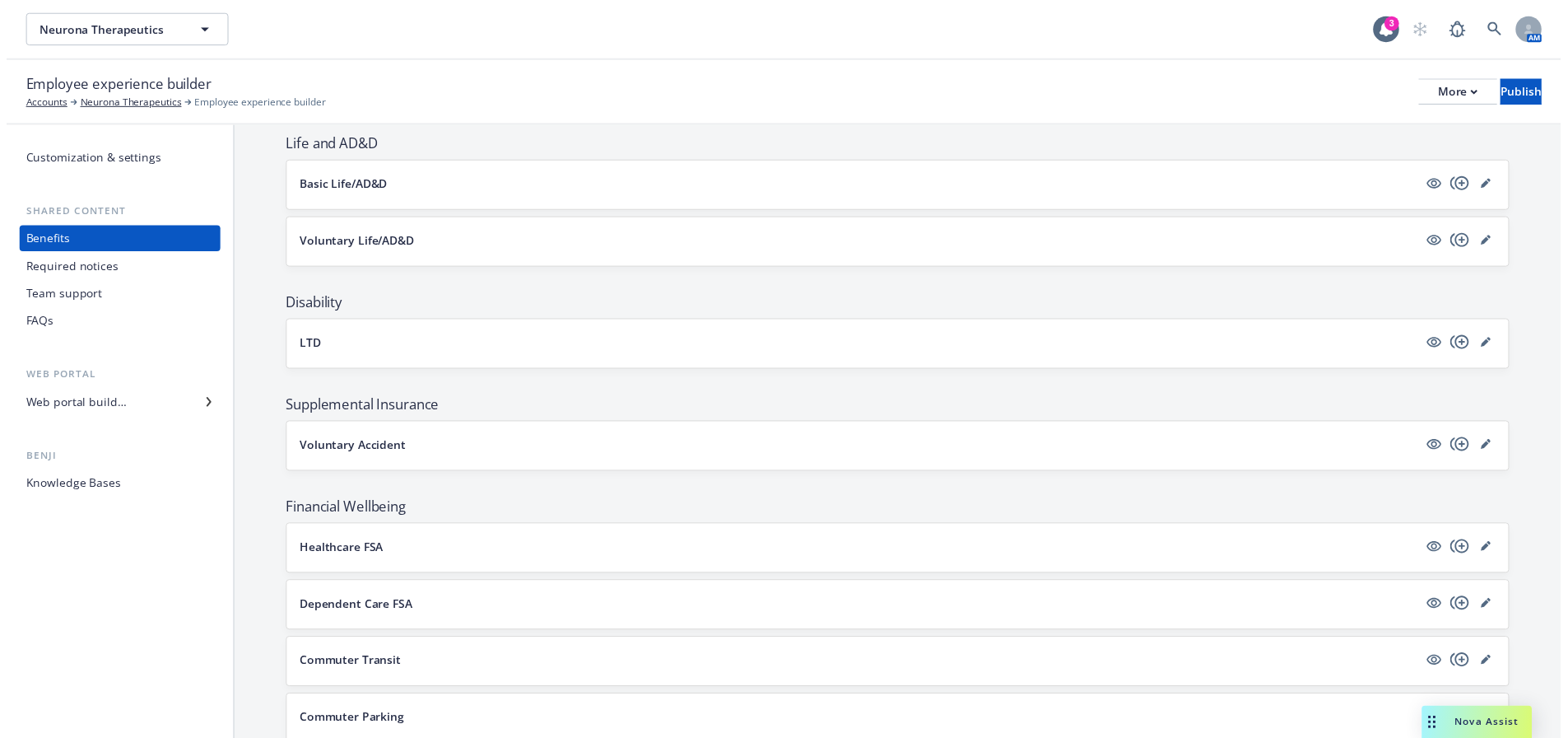
scroll to position [576, 0]
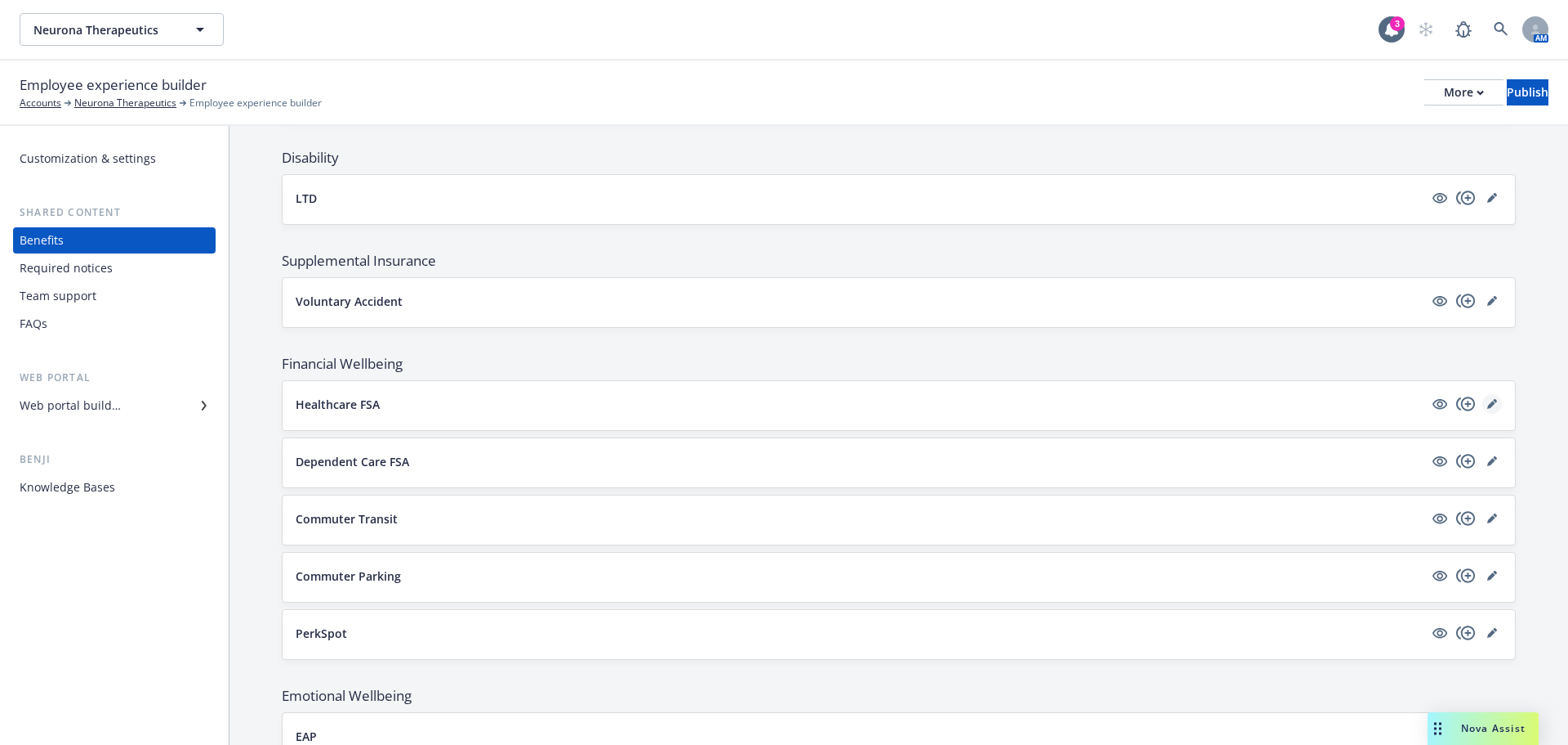
click at [1487, 400] on icon "editPencil" at bounding box center [1492, 404] width 9 height 10
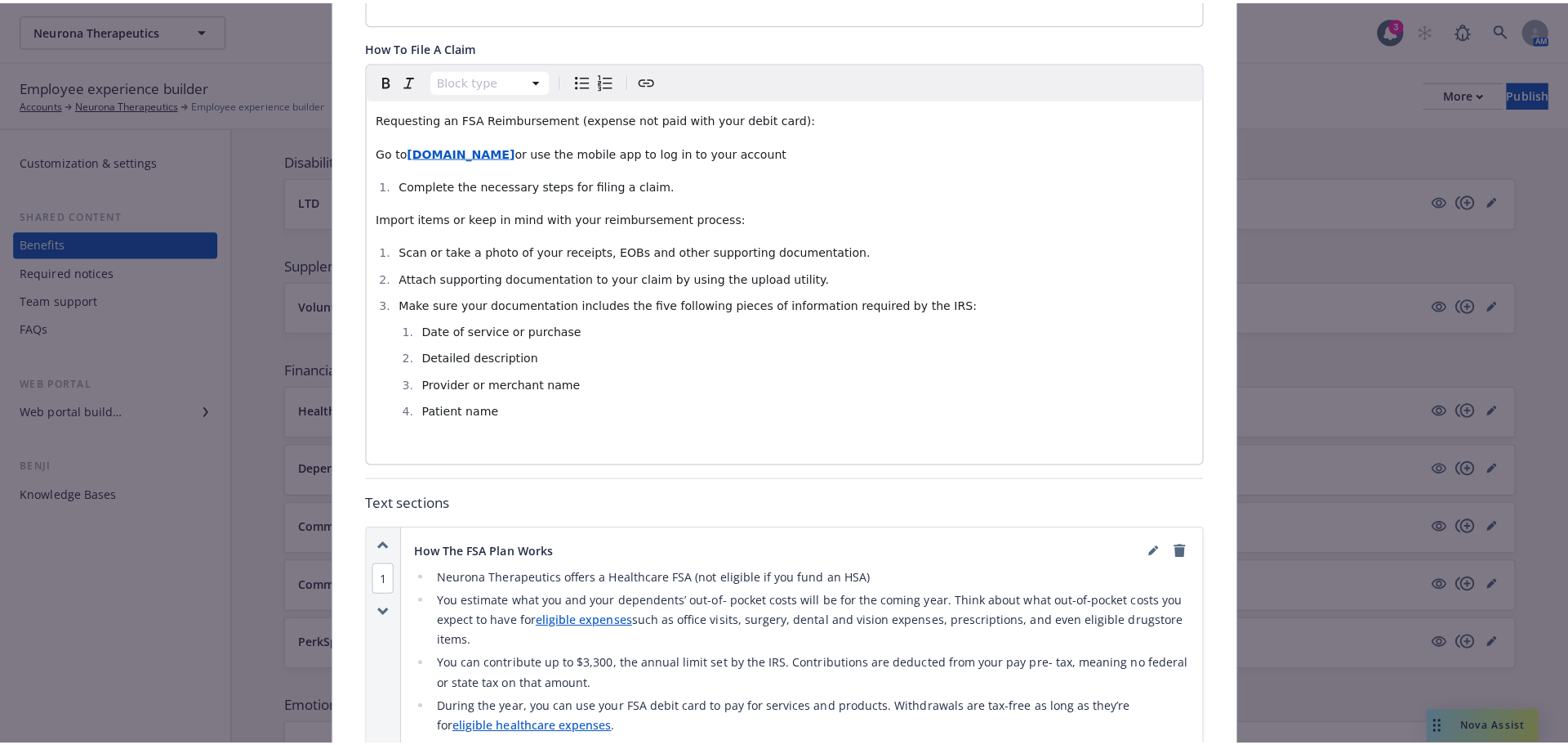
scroll to position [867, 0]
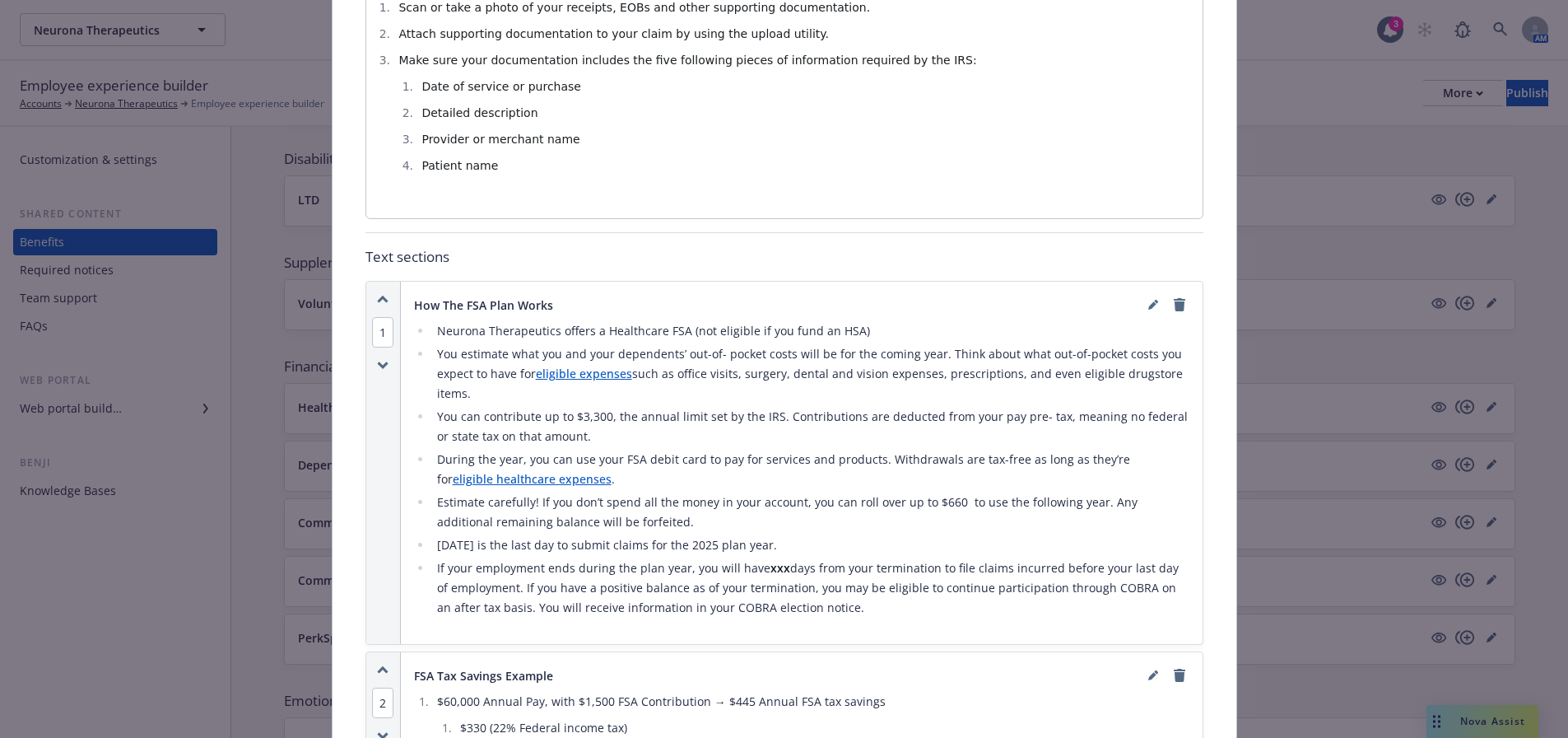
click at [586, 407] on li "You can contribute up to $3,300, the annual limit set by the IRS. Contributions…" at bounding box center [811, 426] width 757 height 39
click at [591, 407] on li "You can contribute up to $3,300, the annual limit set by the IRS. Contributions…" at bounding box center [811, 426] width 757 height 39
click at [1144, 297] on link "editPencil" at bounding box center [1154, 304] width 20 height 20
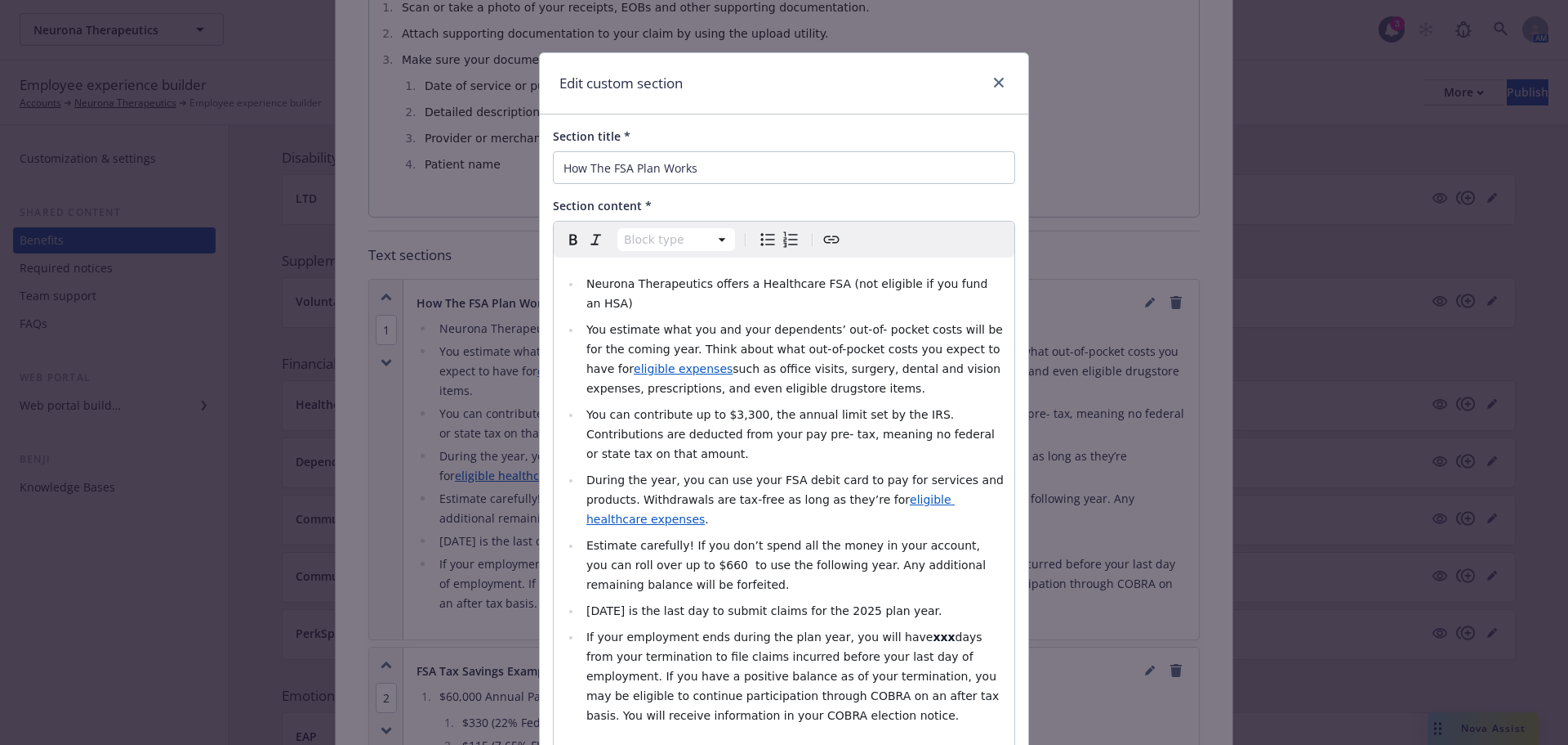
select select
click at [727, 408] on span "You can contribute up to $3,300, the annual limit set by the IRS. Contributions…" at bounding box center [792, 433] width 411 height 52
click at [633, 604] on span "3/31/2026 is the last day to submit claims for the 2025 plan year." at bounding box center [765, 611] width 356 height 13
click at [857, 604] on span "3/31/2027 is the last day to submit claims for the 2025 plan year." at bounding box center [765, 611] width 356 height 13
click at [856, 604] on span "3/31/2027 is the last day to submit claims for the 2025 plan year." at bounding box center [765, 611] width 356 height 13
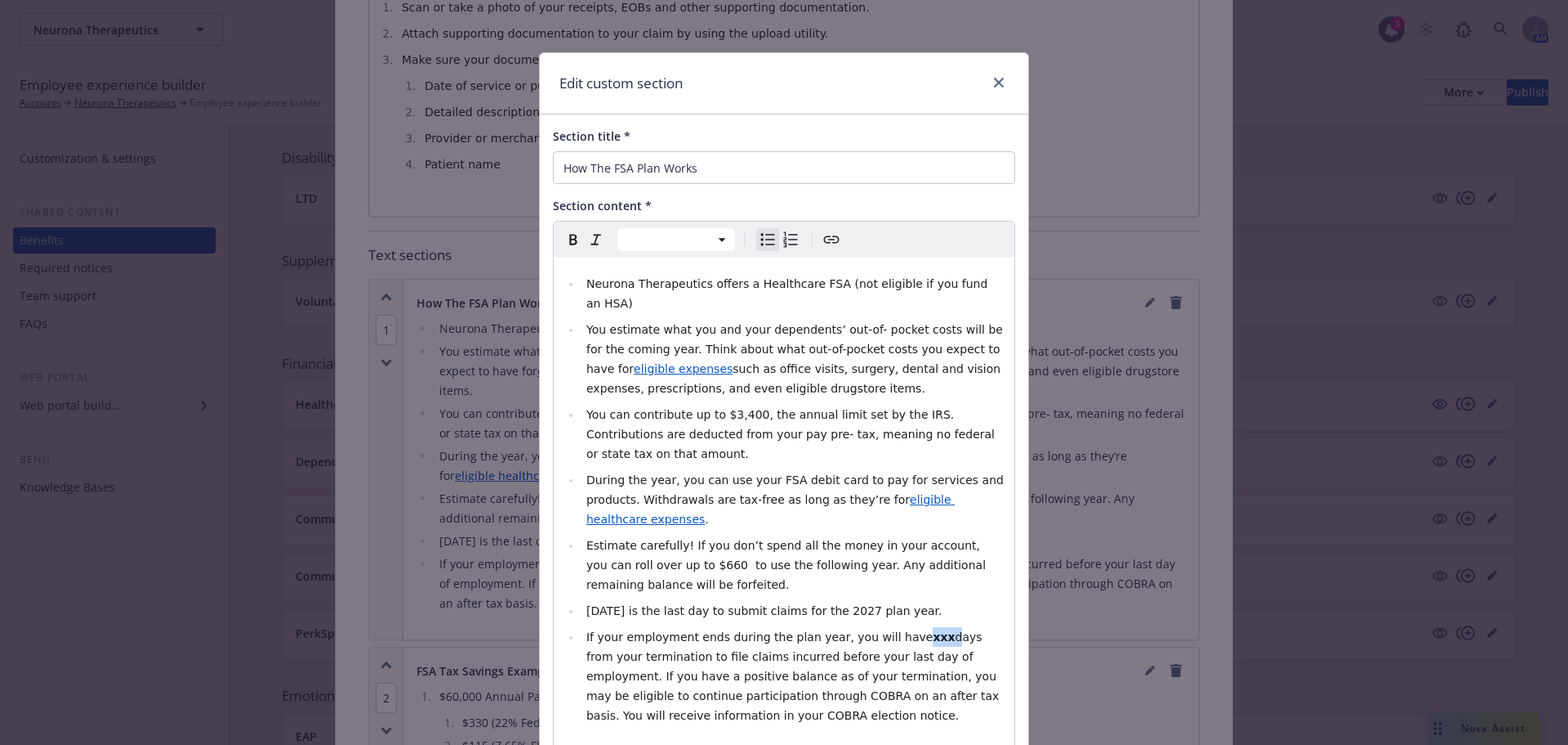
drag, startPoint x: 908, startPoint y: 578, endPoint x: 888, endPoint y: 576, distance: 20.1
click at [888, 627] on li "If your employment ends during the plan year, you will have xxx days from your …" at bounding box center [793, 676] width 424 height 98
drag, startPoint x: 880, startPoint y: 578, endPoint x: 905, endPoint y: 582, distance: 25.3
click at [905, 627] on li "If your employment ends during the plan year, you will have 9 0 days from your …" at bounding box center [793, 676] width 424 height 98
click at [571, 236] on icon "Bold" at bounding box center [573, 239] width 20 height 20
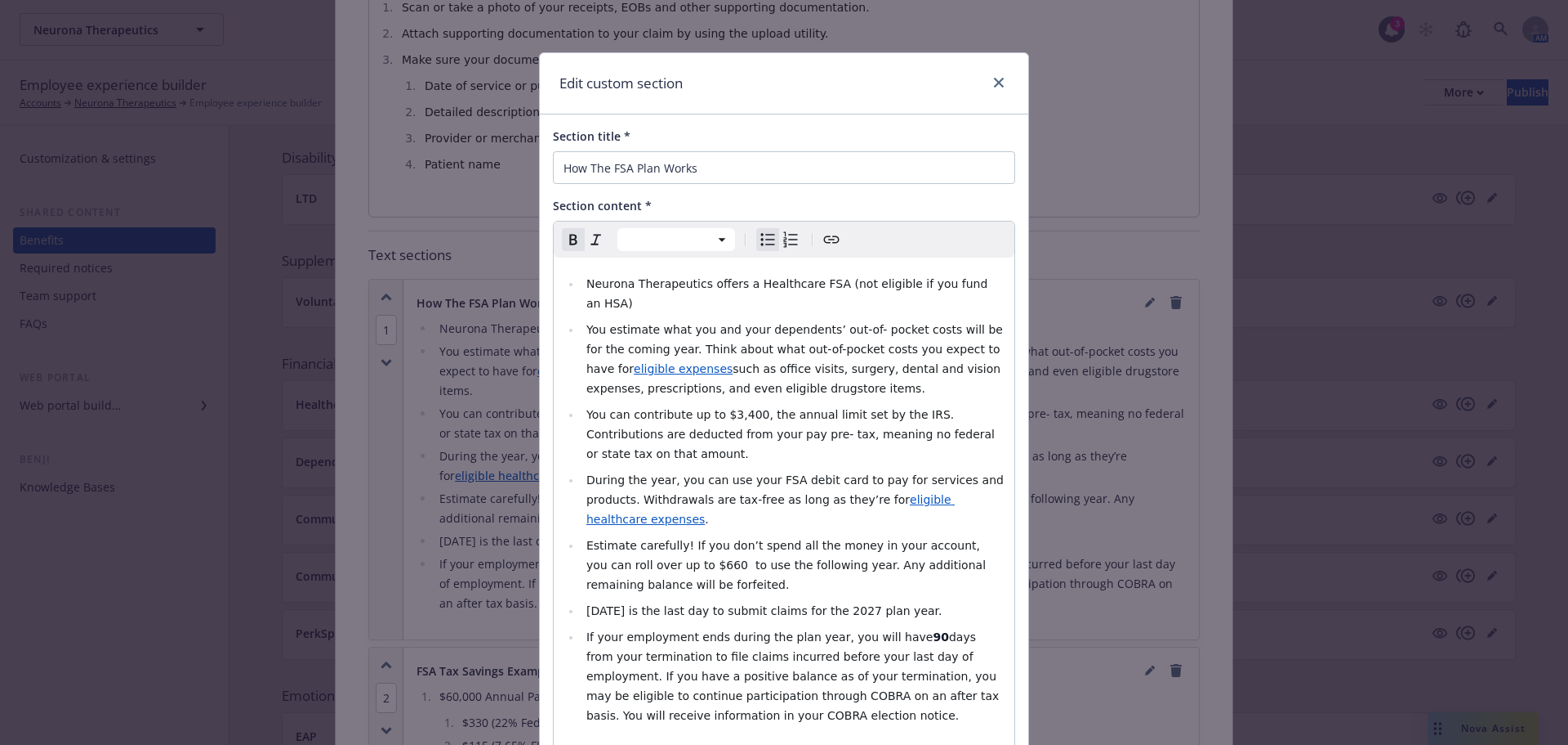
click at [571, 236] on icon "Remove bold" at bounding box center [573, 239] width 20 height 20
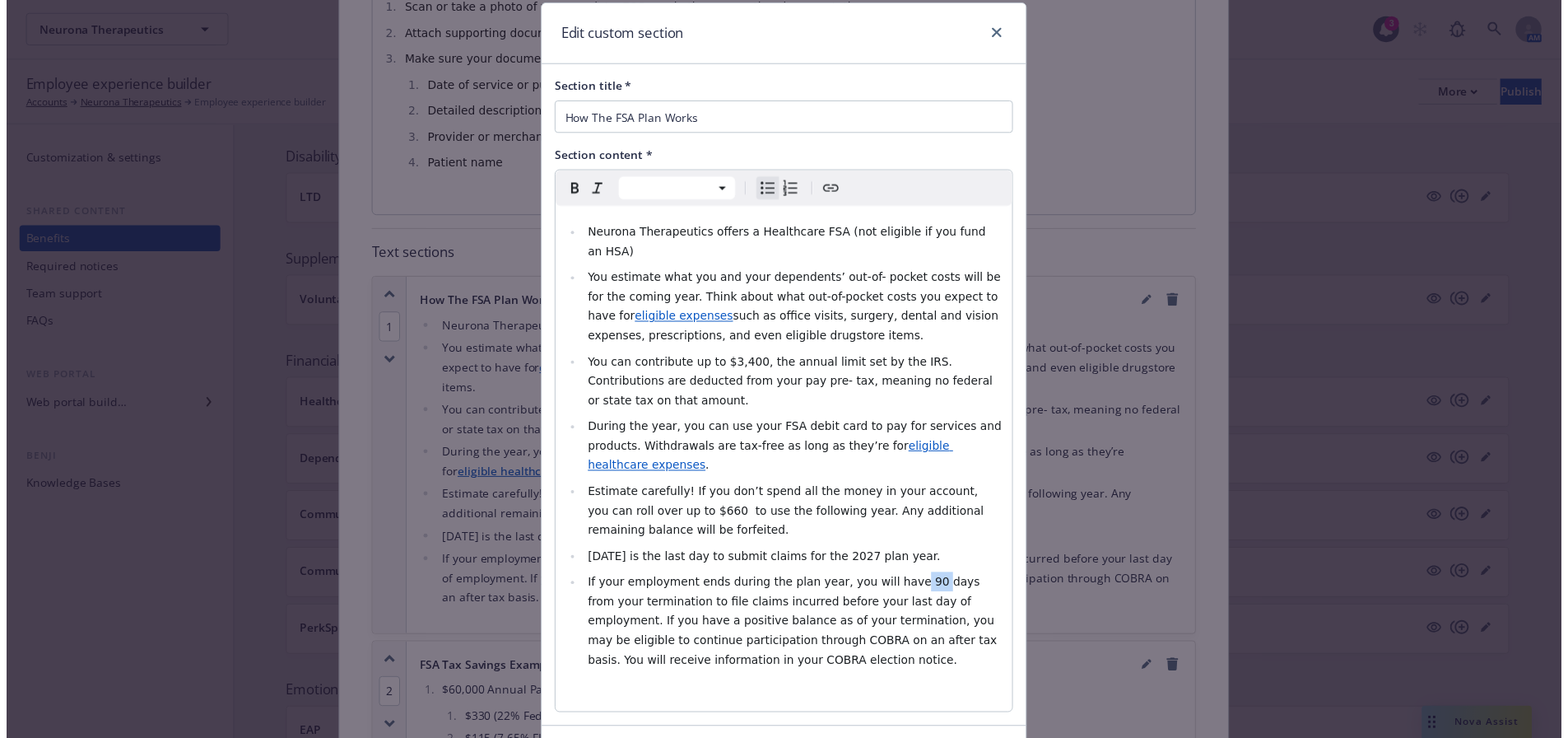
scroll to position [104, 0]
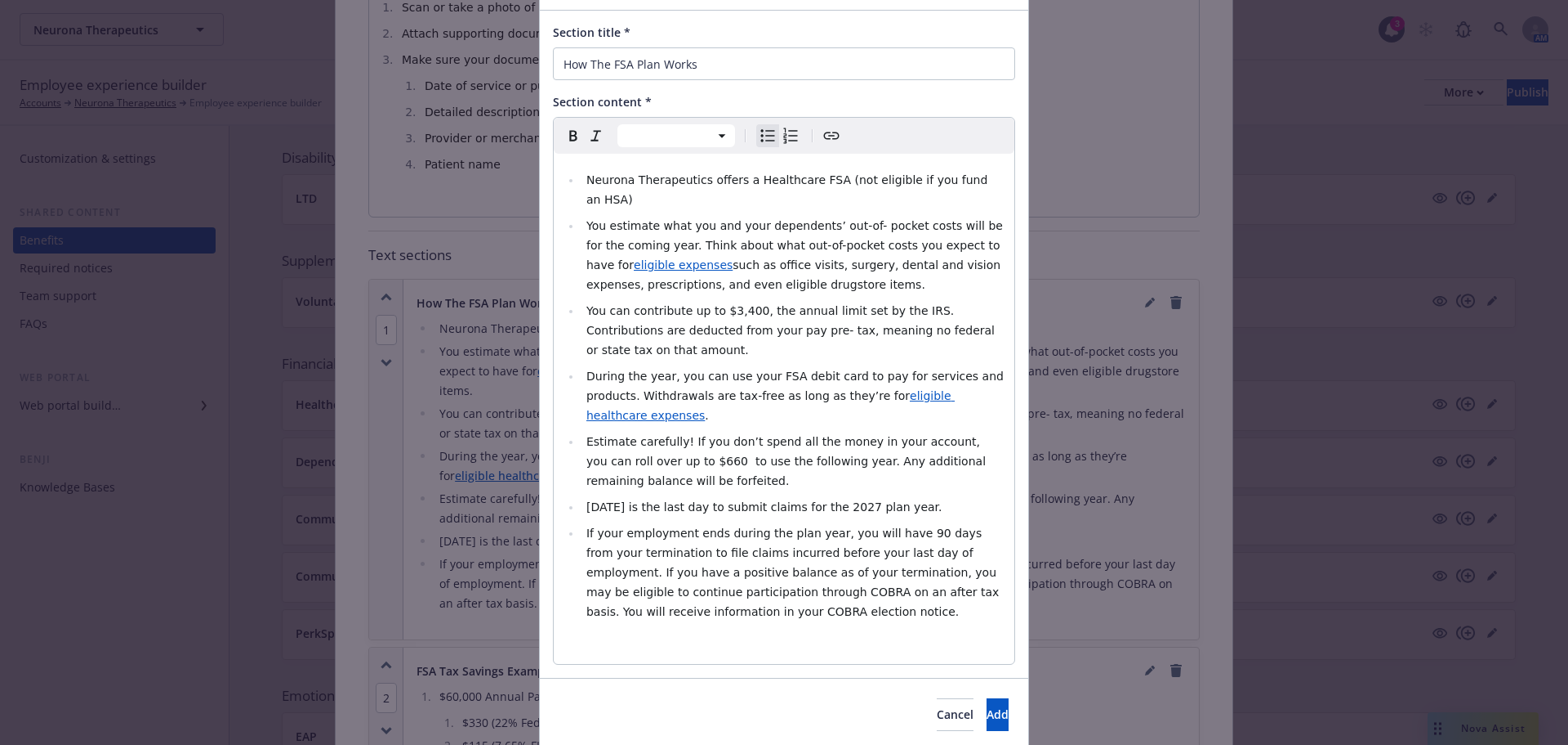
click at [652, 435] on span "Estimate carefully! If you don’t spend all the money in your account, you can r…" at bounding box center [788, 461] width 404 height 52
click at [987, 706] on span "Add" at bounding box center [997, 714] width 22 height 15
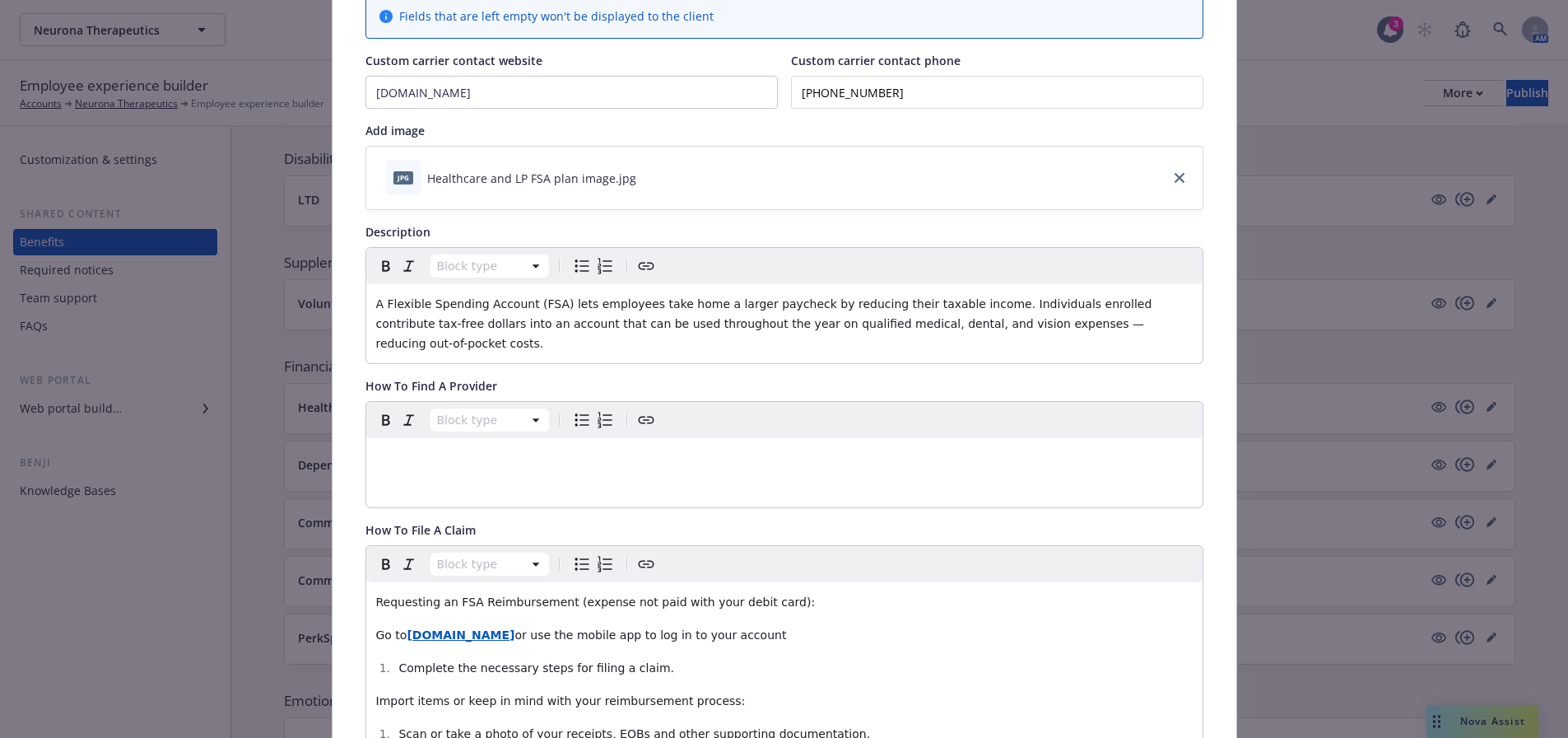
scroll to position [0, 0]
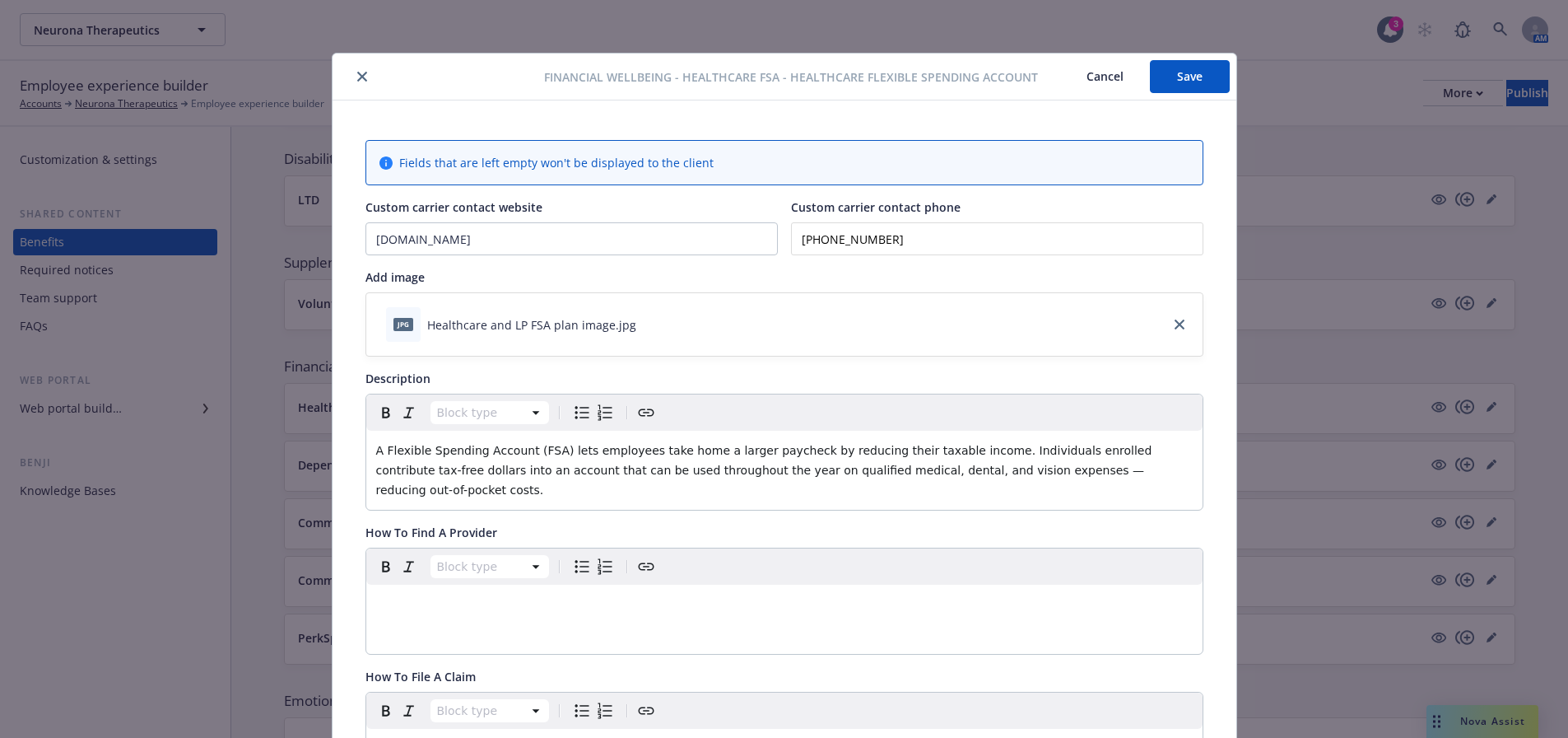
click at [1175, 79] on button "Save" at bounding box center [1190, 77] width 79 height 33
click at [350, 87] on div "Financial Wellbeing - Healthcare FSA - Healthcare Flexible Spending Account Can…" at bounding box center [784, 77] width 904 height 47
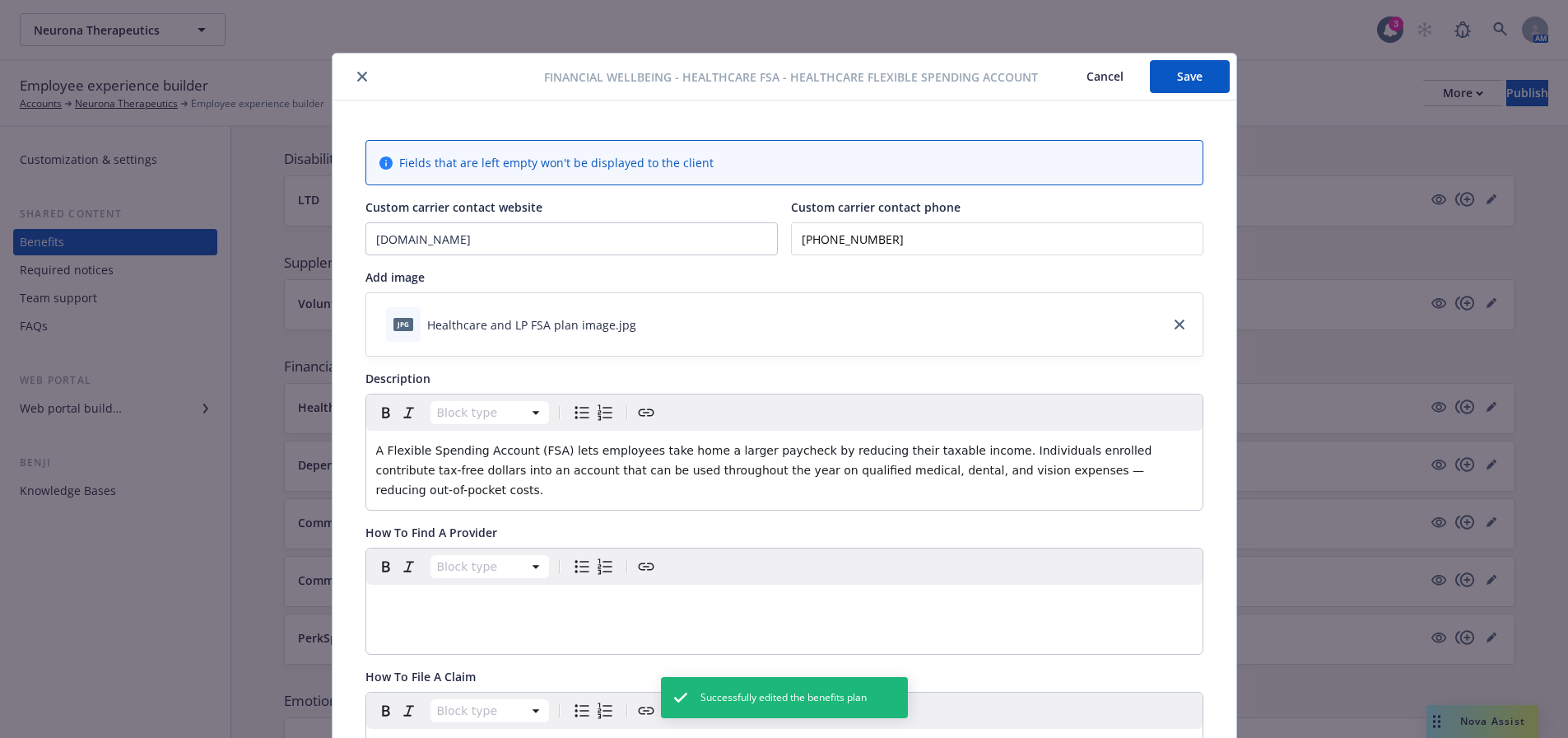
click at [357, 76] on icon "close" at bounding box center [362, 77] width 10 height 10
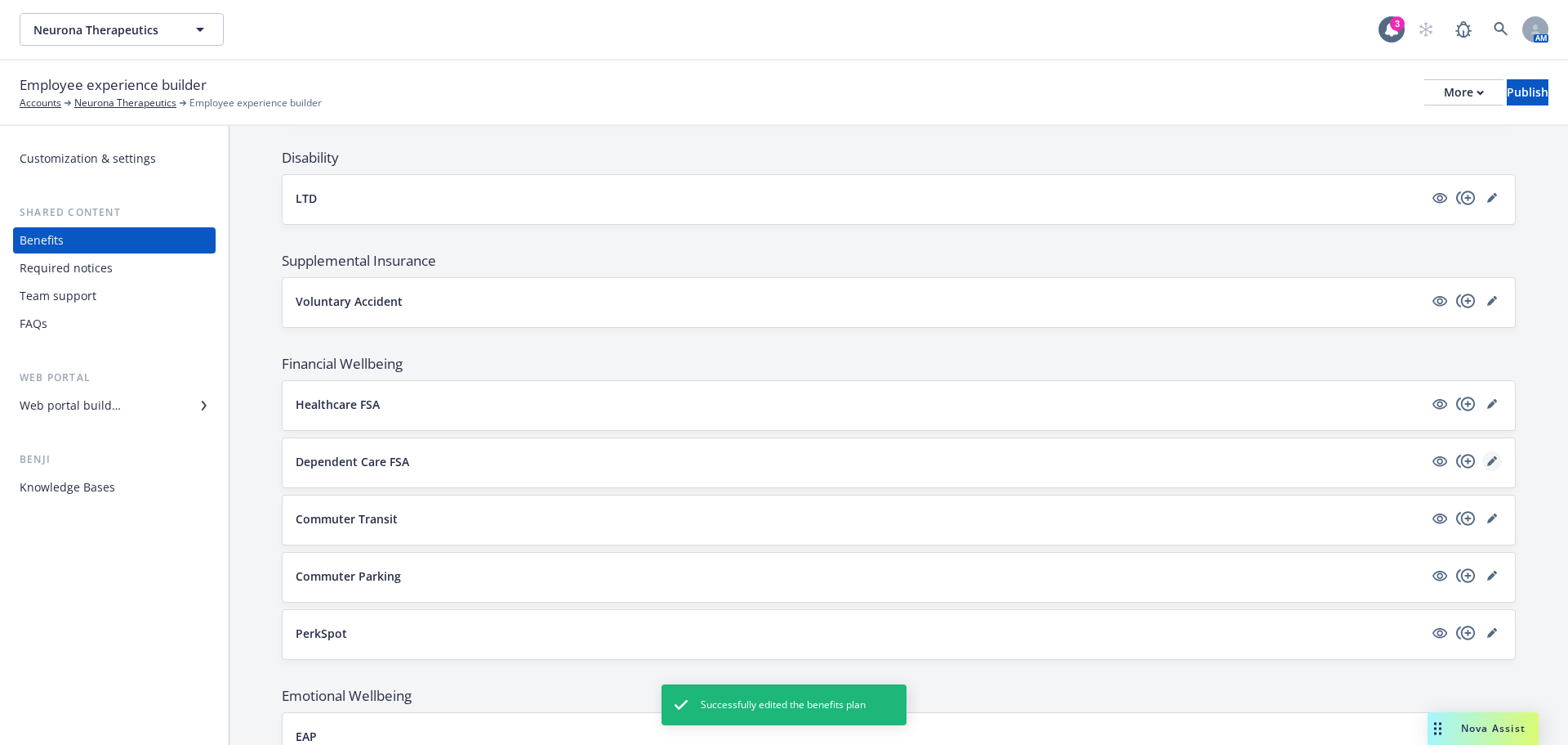
click at [1487, 464] on icon "editPencil" at bounding box center [1492, 461] width 9 height 10
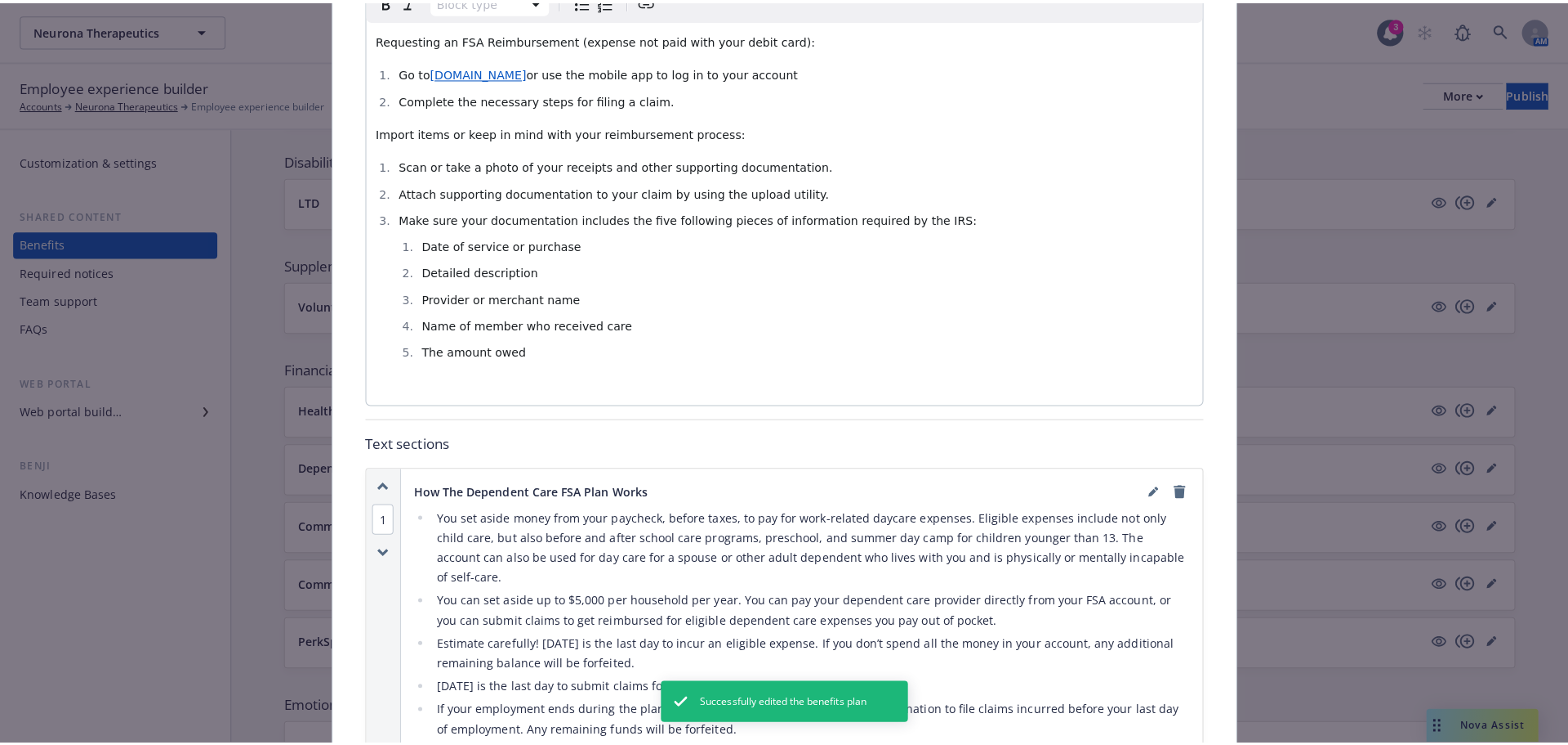
scroll to position [867, 0]
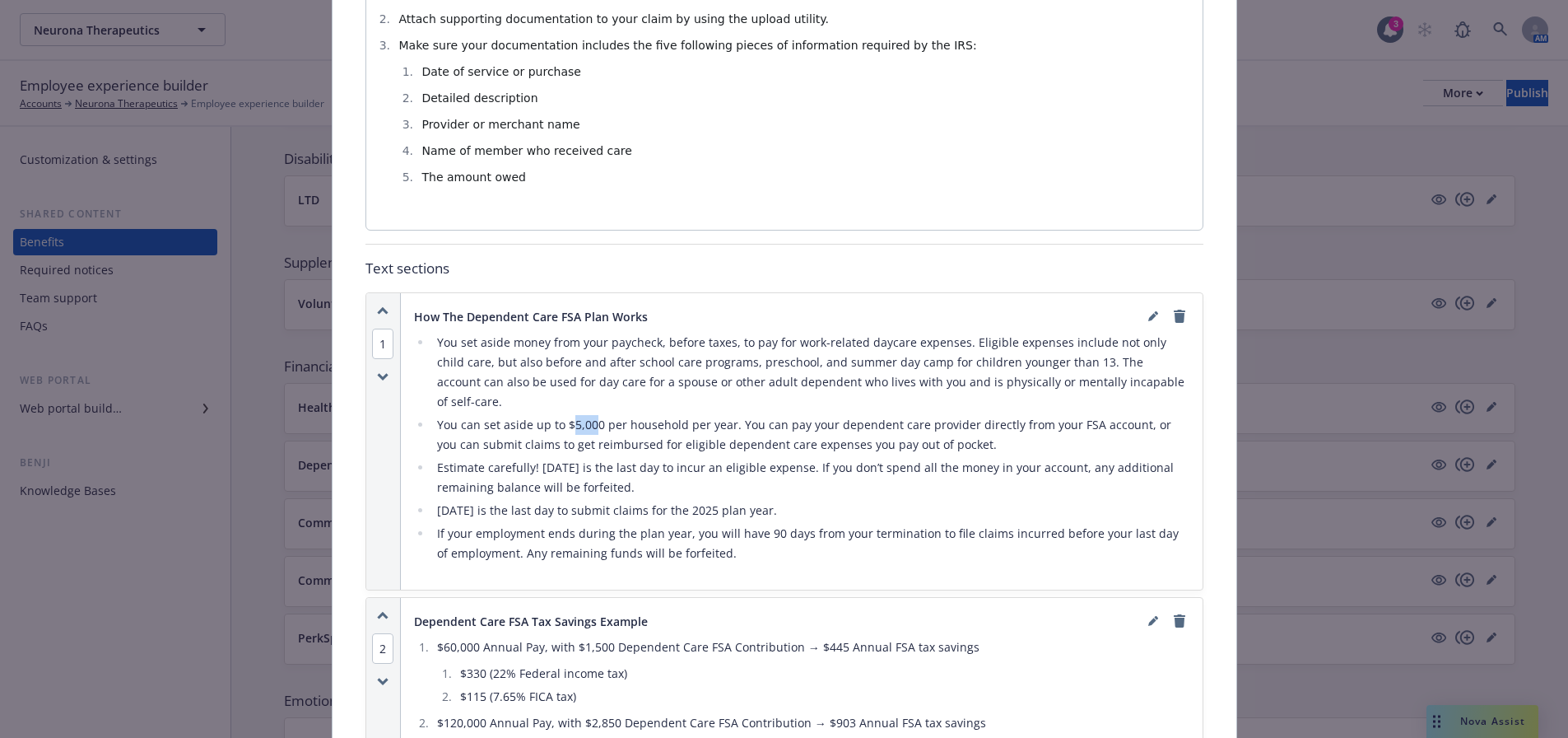
drag, startPoint x: 590, startPoint y: 408, endPoint x: 568, endPoint y: 401, distance: 23.1
click at [568, 414] on li "You can set aside up to $5,000 per household per year. You can pay your depende…" at bounding box center [811, 434] width 757 height 39
click at [1149, 311] on icon "editPencil" at bounding box center [1154, 316] width 10 height 10
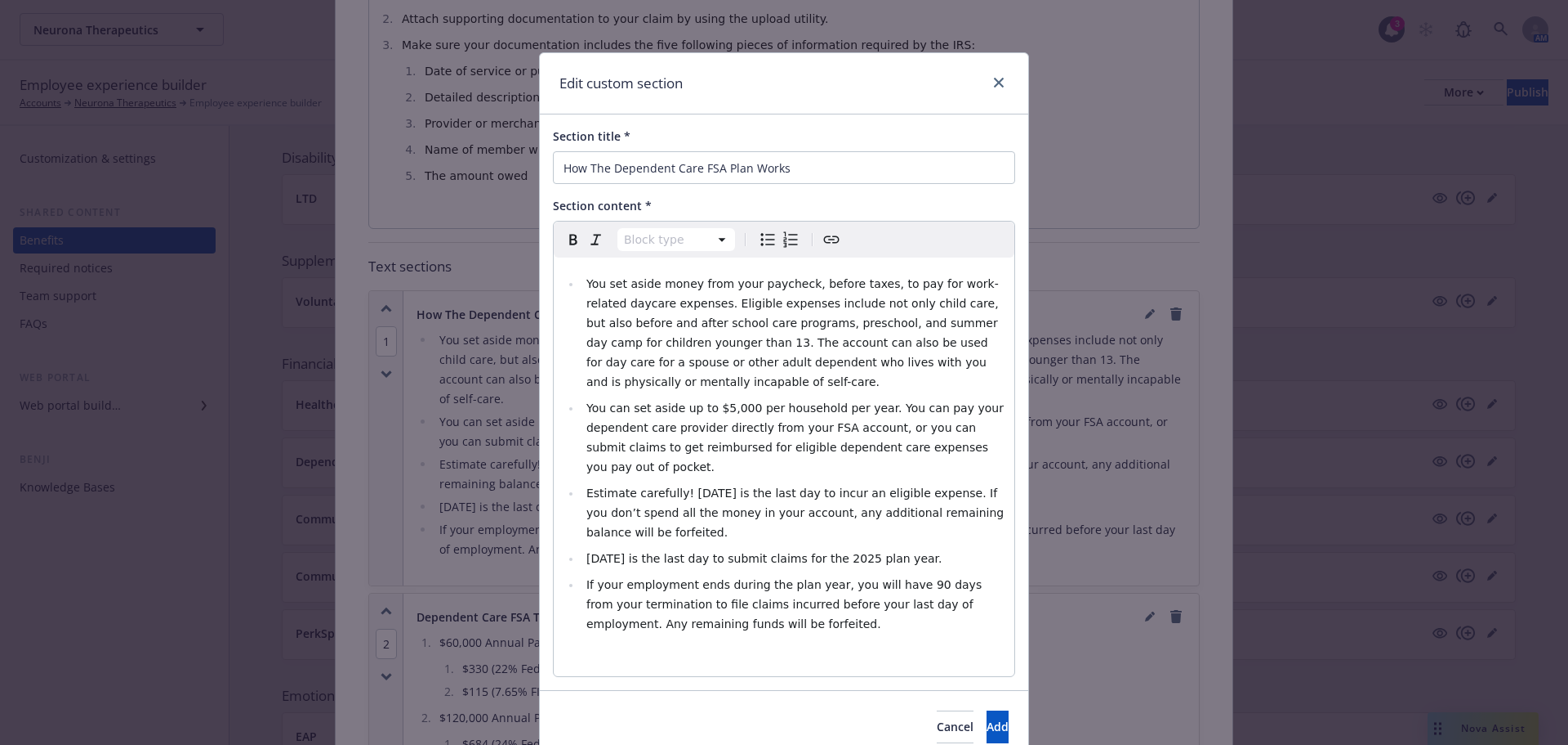
select select
drag, startPoint x: 732, startPoint y: 406, endPoint x: 708, endPoint y: 403, distance: 24.2
click at [708, 403] on span "You can set aside up to $5,000 per household per year. You can pay your depende…" at bounding box center [797, 437] width 421 height 72
click at [733, 487] on span "Estimate carefully! 12/31/2025 is the last day to incur an eligible expense. If…" at bounding box center [798, 512] width 422 height 52
click at [633, 552] on span "3/31/2026 is the last day to submit claims for the 2025 plan year." at bounding box center [765, 559] width 356 height 13
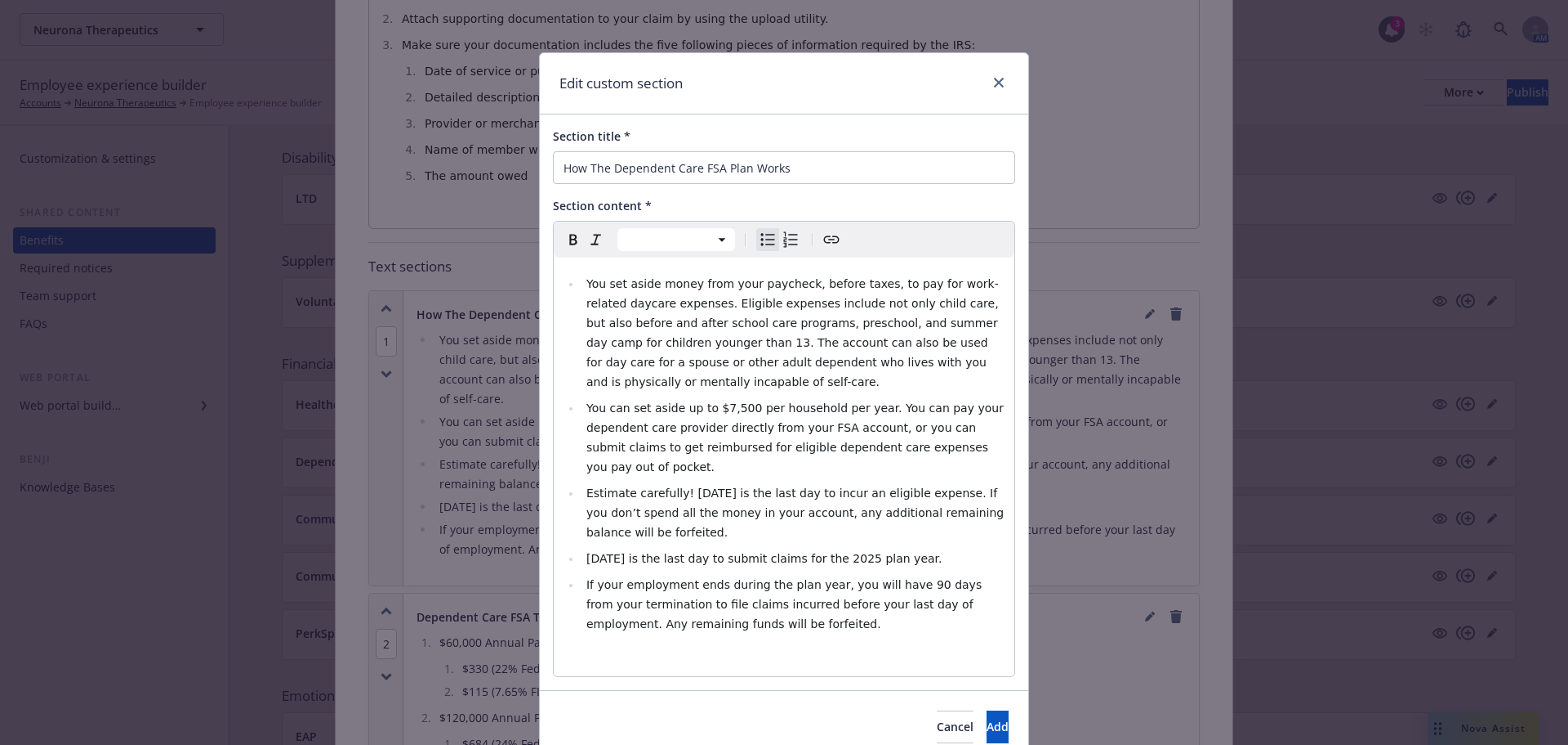
click at [854, 552] on span "3/31/2027 is the last day to submit claims for the 2025 plan year." at bounding box center [765, 559] width 356 height 13
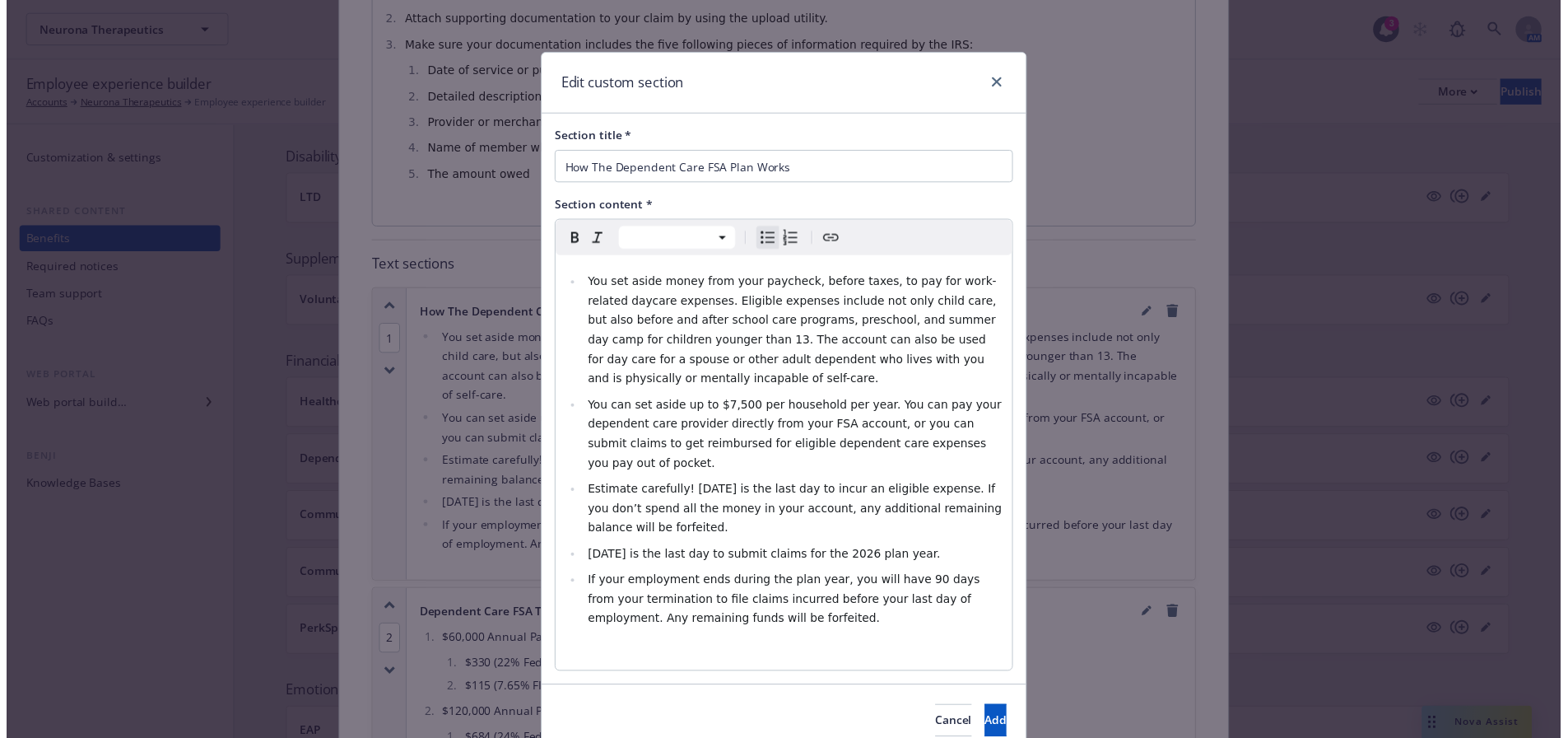
scroll to position [52, 0]
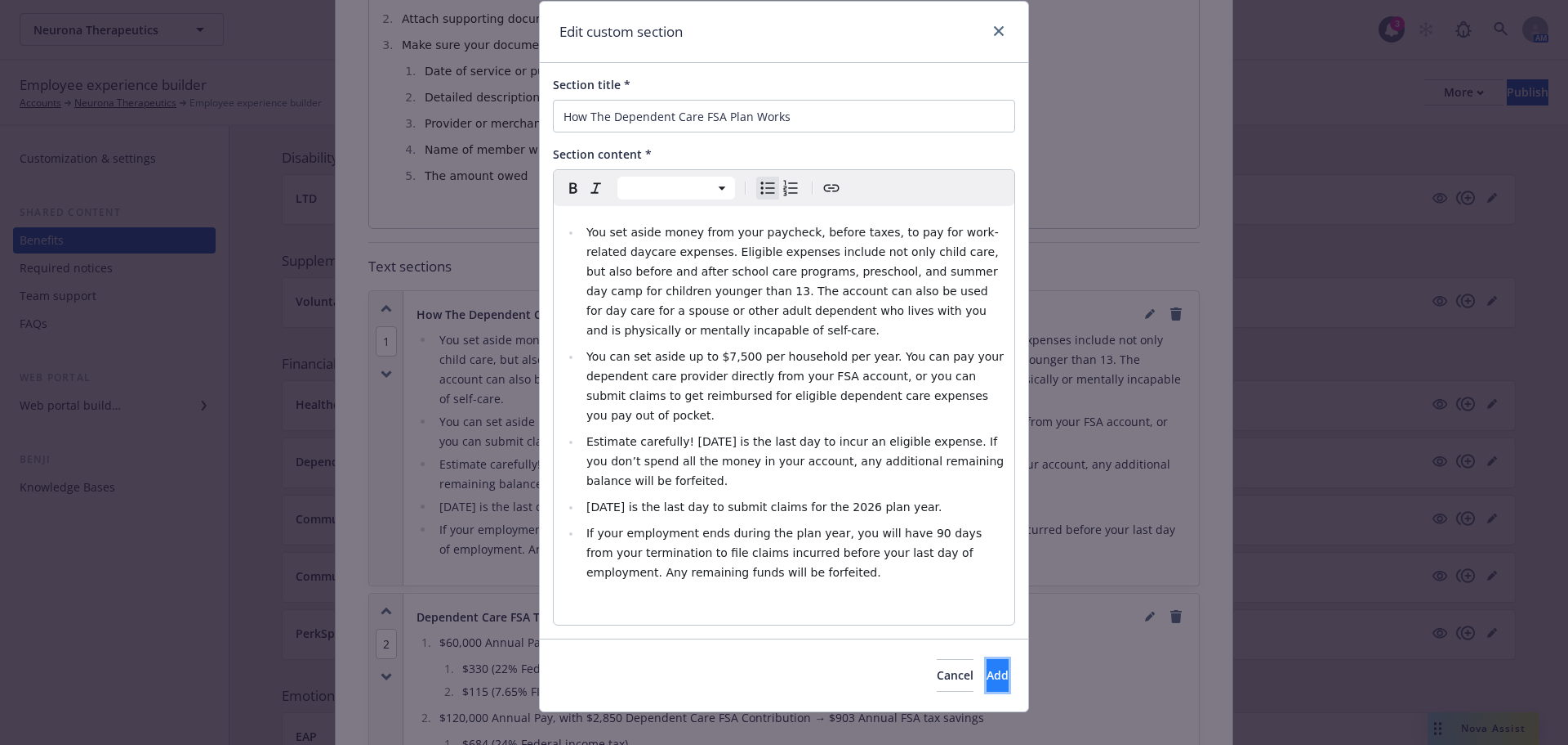
click at [987, 660] on button "Add" at bounding box center [997, 675] width 22 height 32
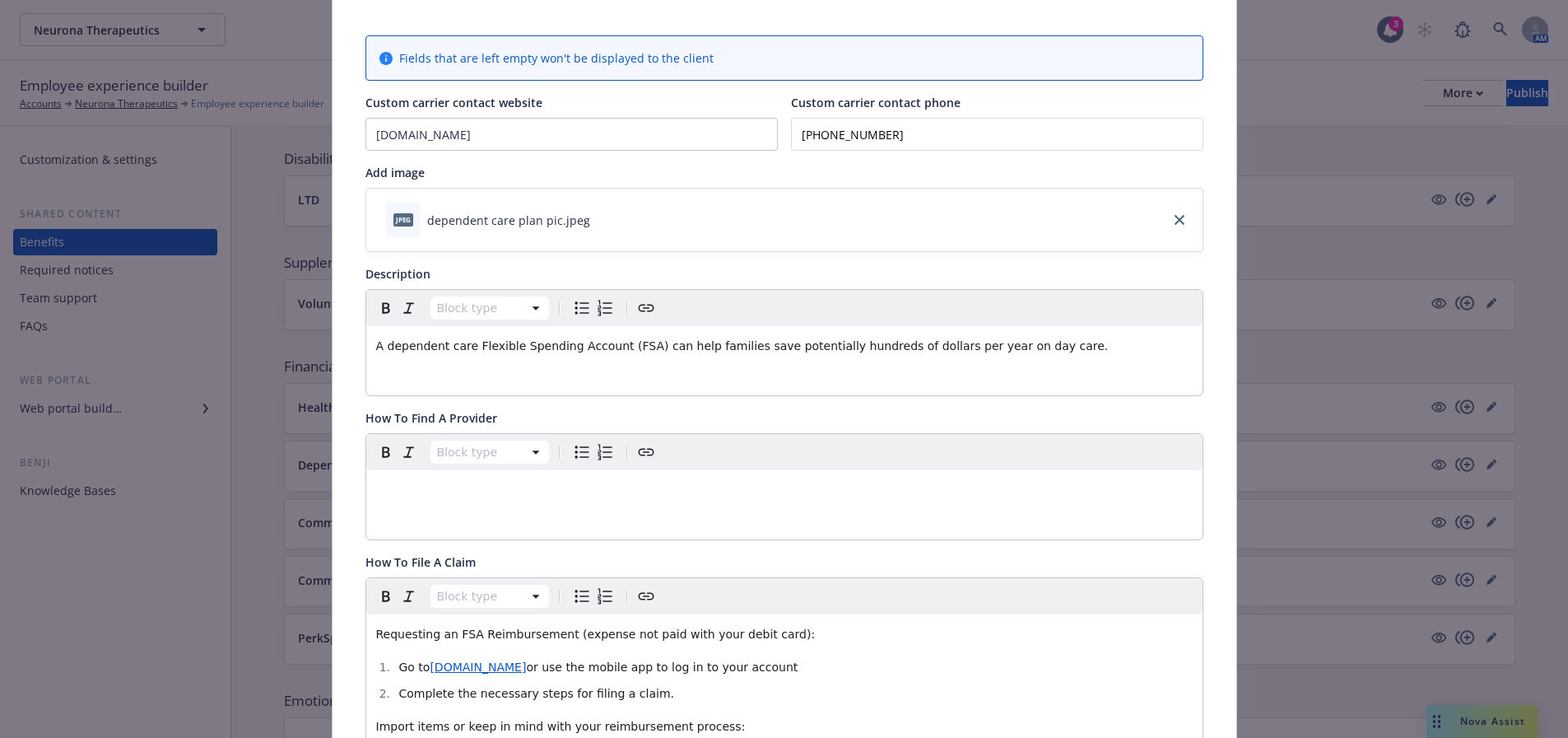
scroll to position [0, 0]
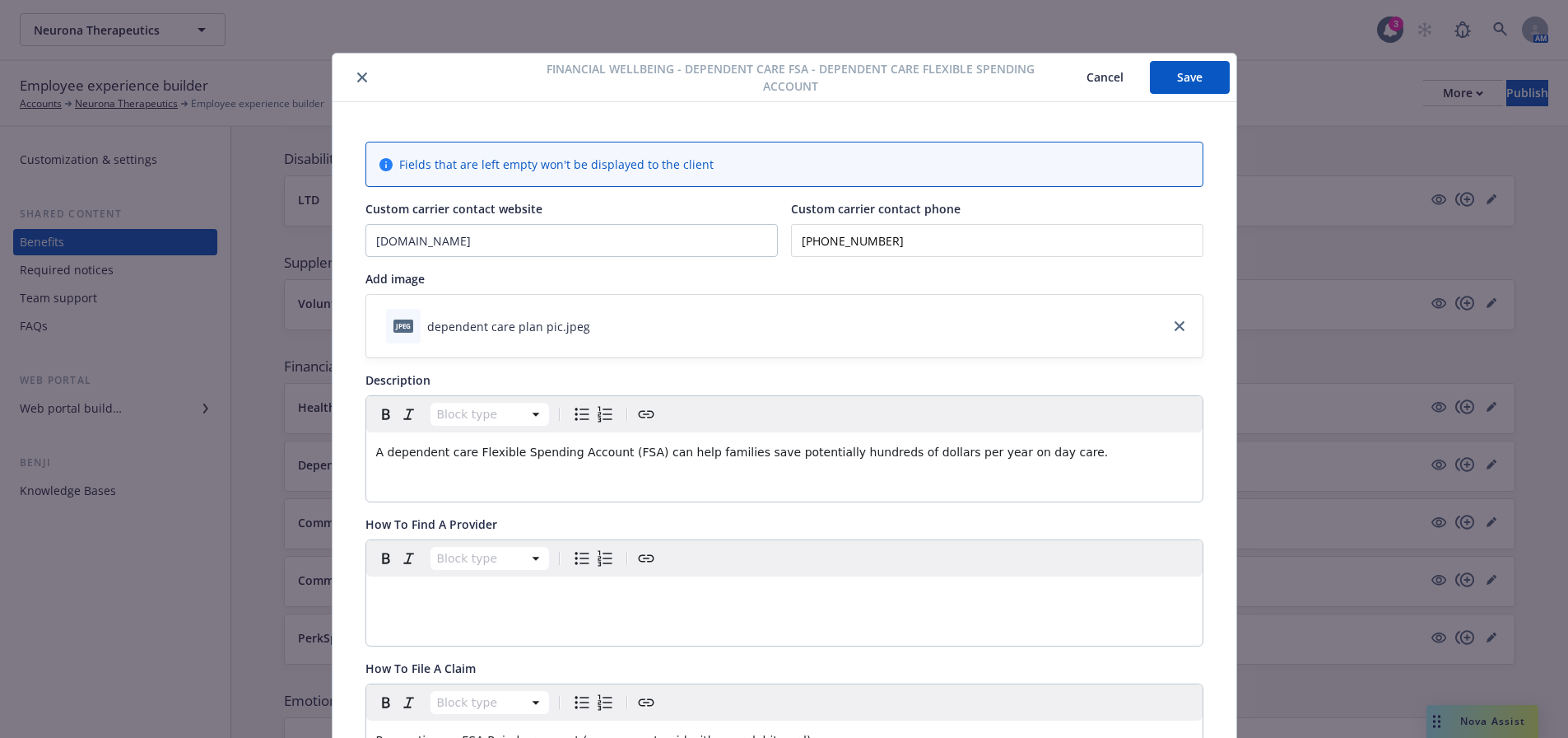
click at [1185, 82] on button "Save" at bounding box center [1190, 78] width 79 height 33
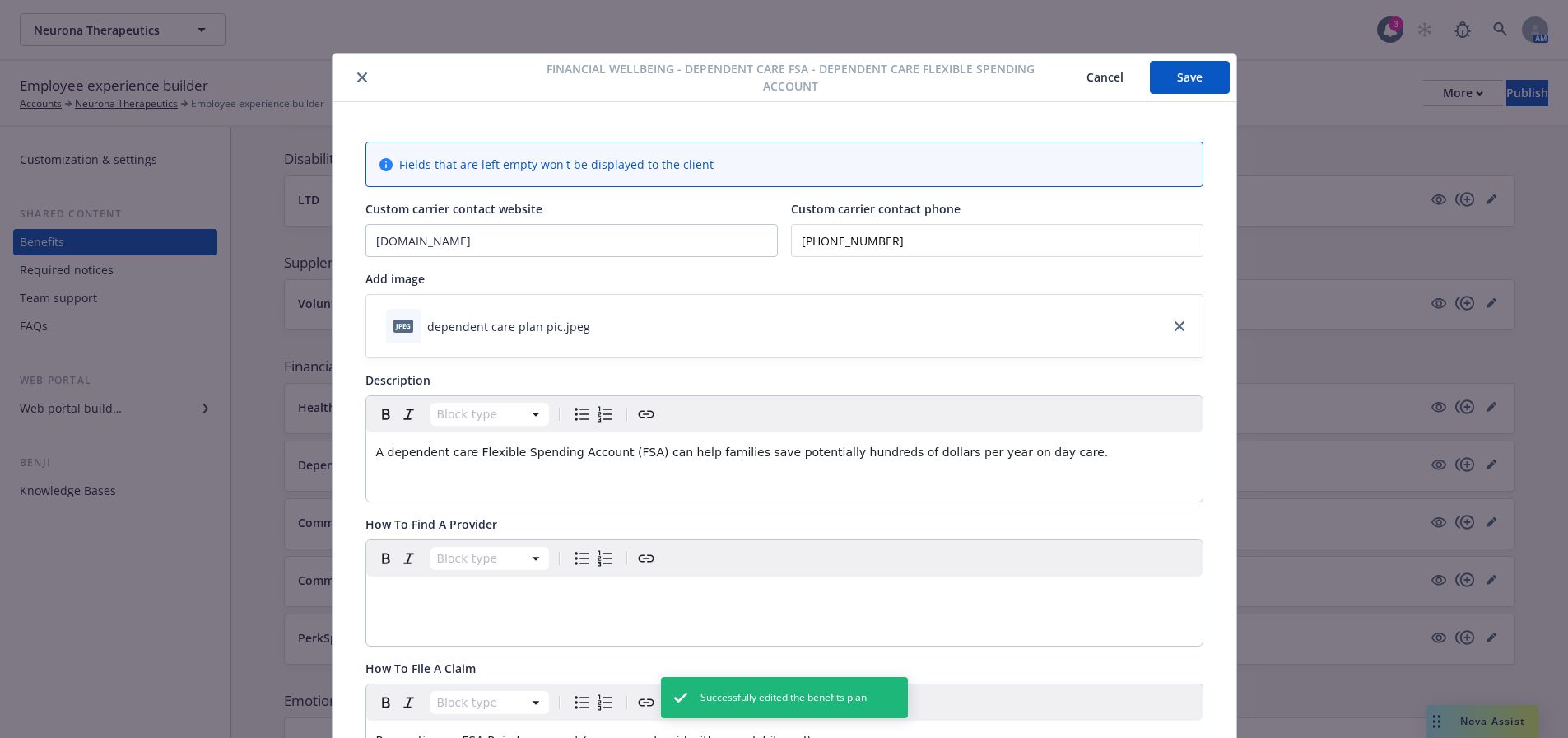
click at [357, 78] on icon "close" at bounding box center [362, 78] width 10 height 10
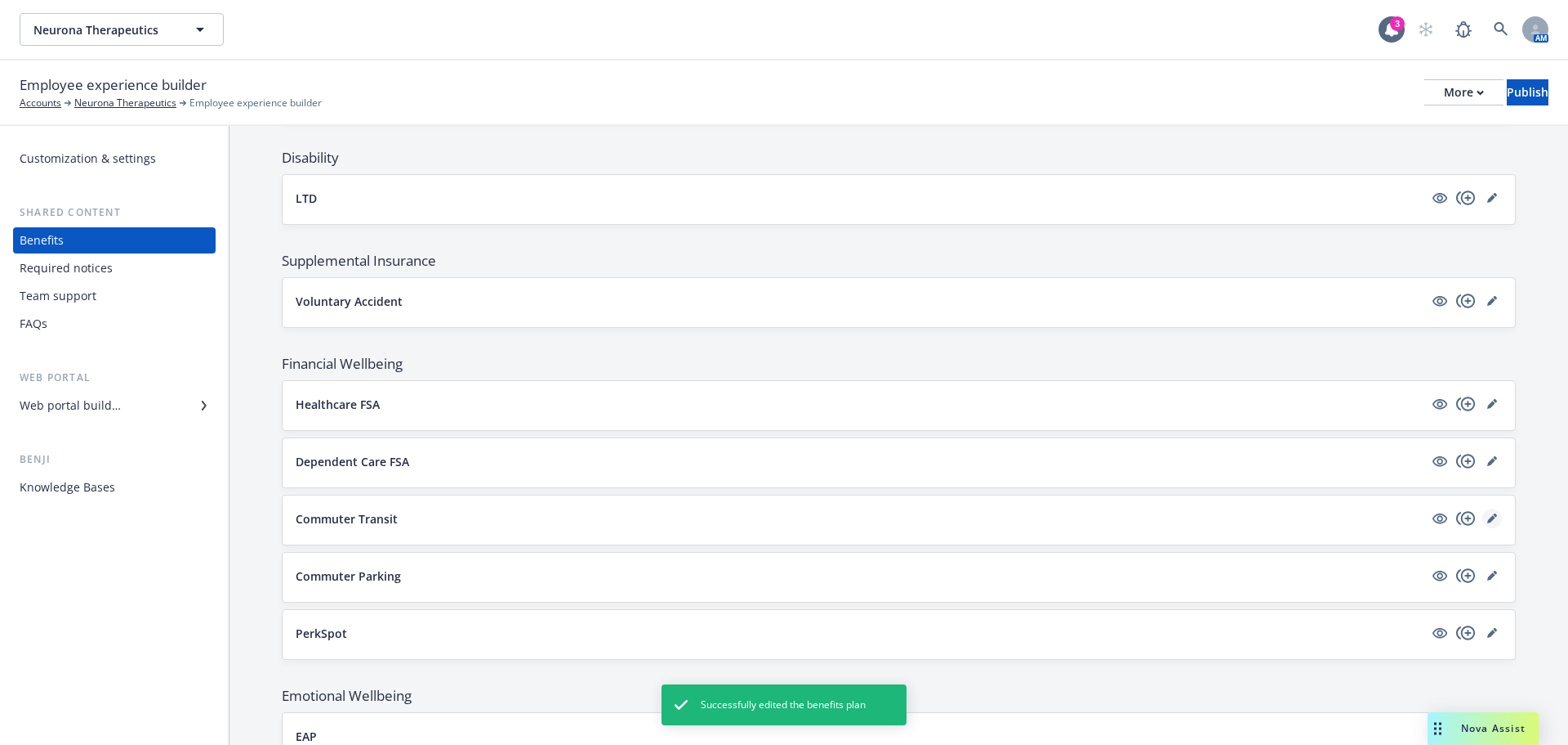
click at [1487, 519] on icon "editPencil" at bounding box center [1492, 518] width 9 height 10
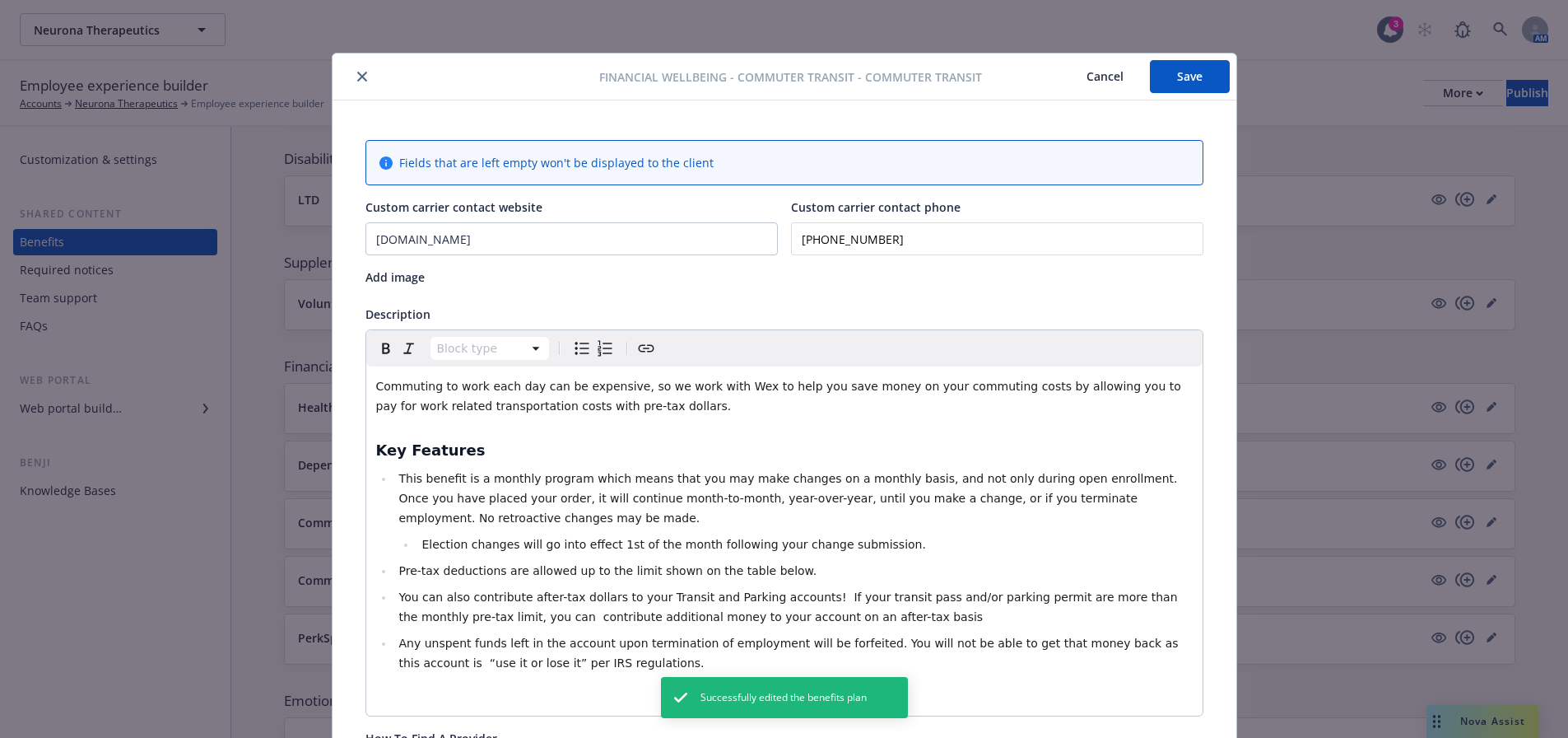
scroll to position [50, 0]
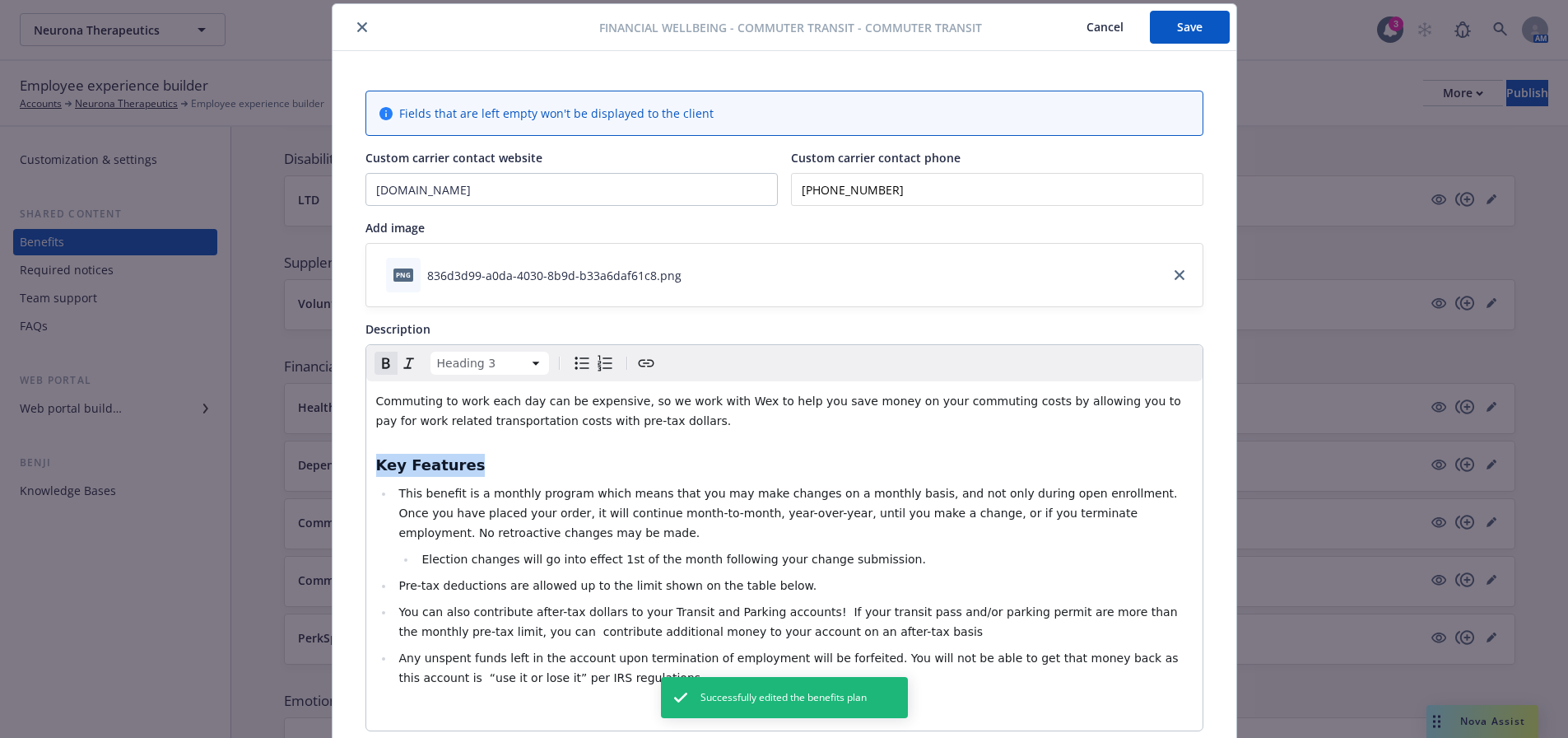
drag, startPoint x: 474, startPoint y: 456, endPoint x: 362, endPoint y: 455, distance: 112.0
click at [367, 455] on div "Commuting to work each day can be expensive, so we work with Wex to help you sa…" at bounding box center [785, 555] width 837 height 349
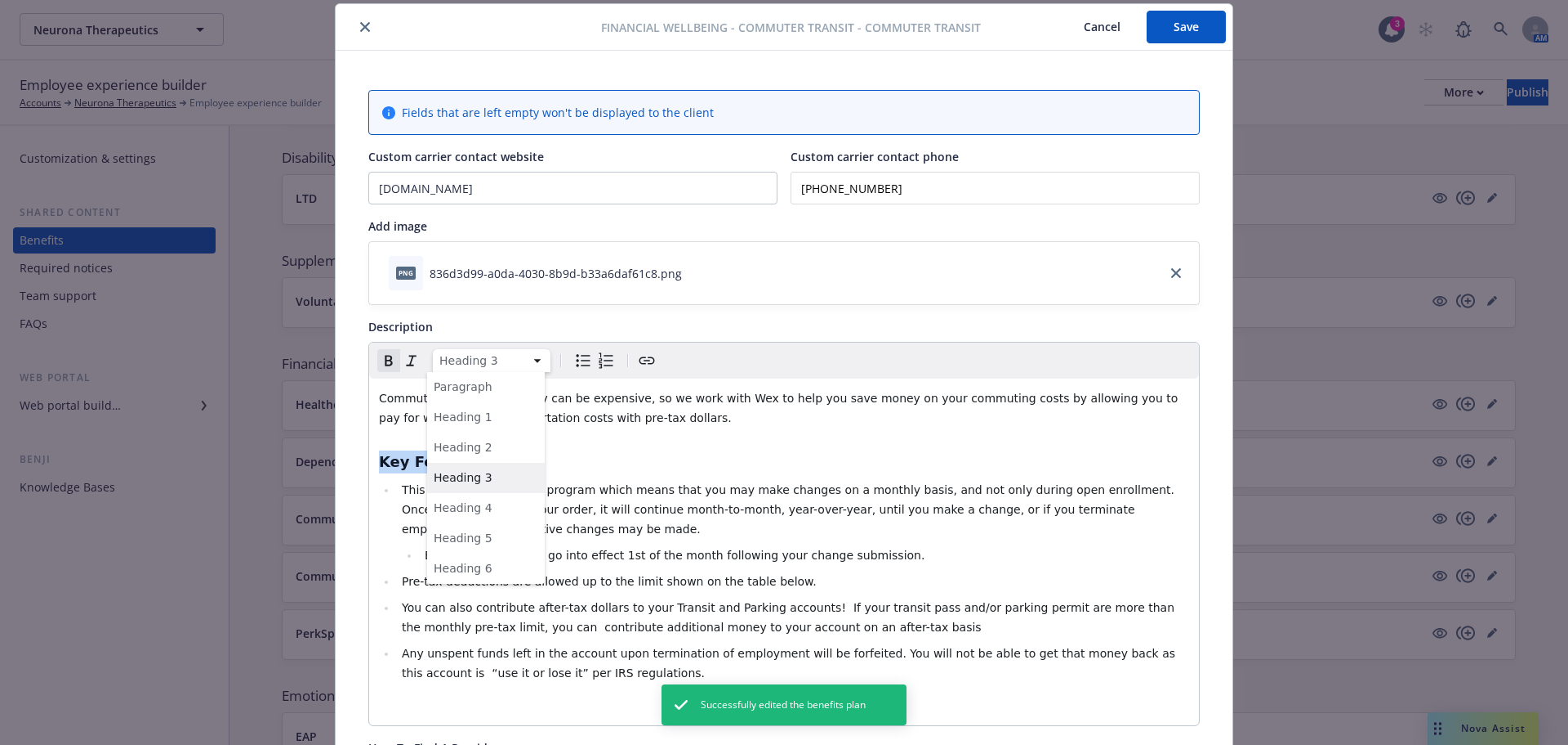
click at [490, 371] on html "Neurona Therapeutics Neurona Therapeutics 3 AM Employee experience builder Acco…" at bounding box center [784, 529] width 1568 height 1059
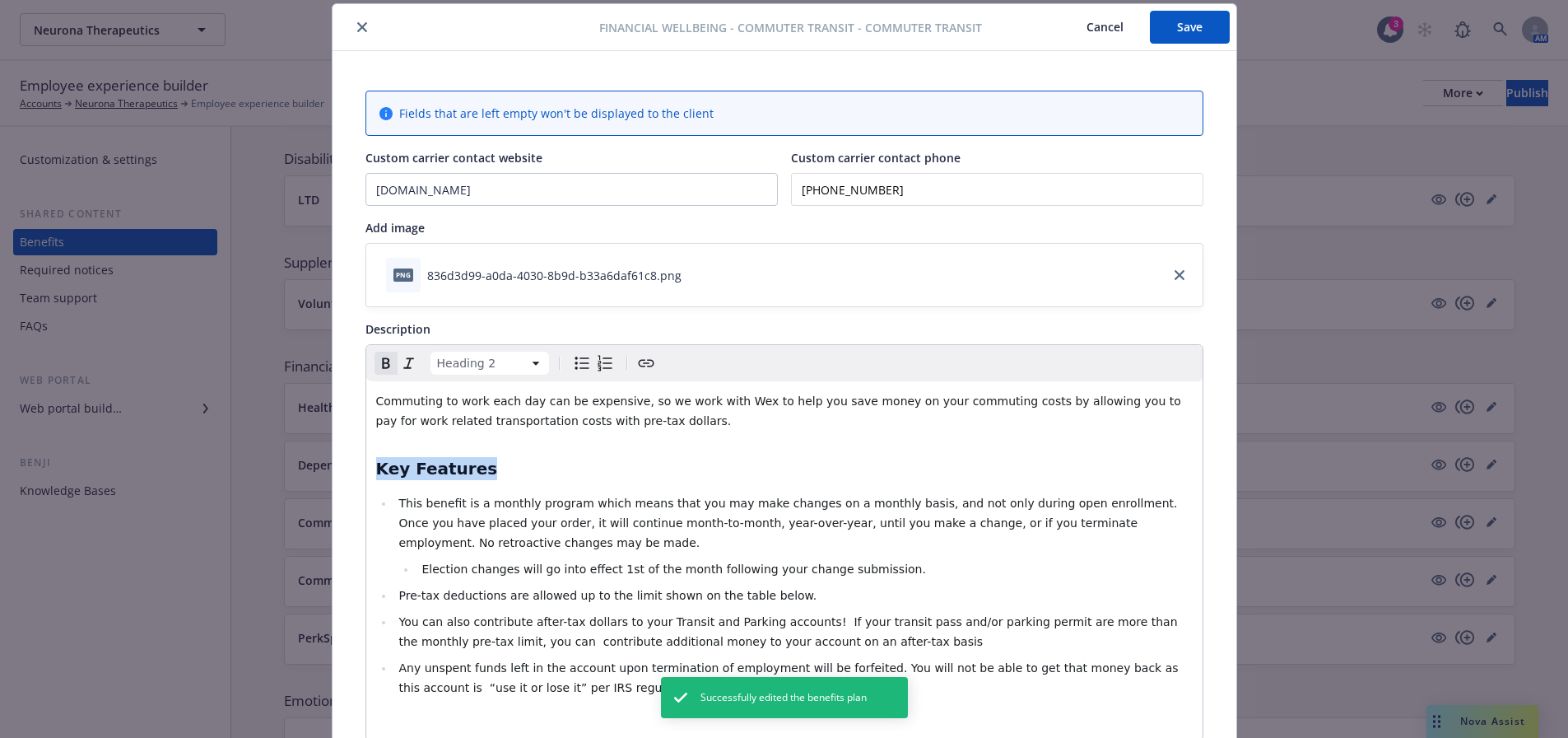
click at [493, 368] on html "Neurona Therapeutics Neurona Therapeutics 3 AM Employee experience builder Acco…" at bounding box center [784, 526] width 1568 height 1054
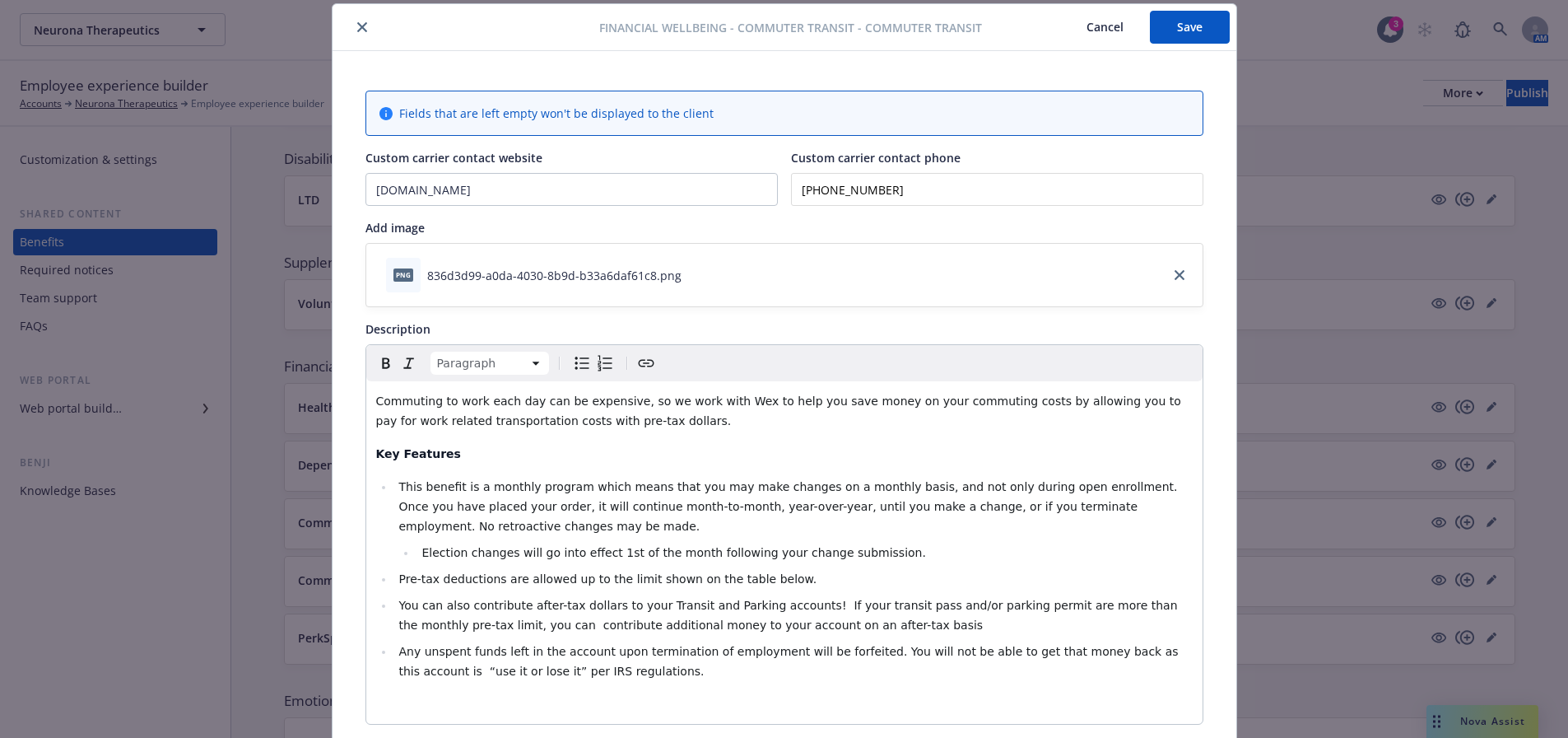
click at [514, 429] on p "Commuting to work each day can be expensive, so we work with Wex to help you sa…" at bounding box center [784, 411] width 817 height 39
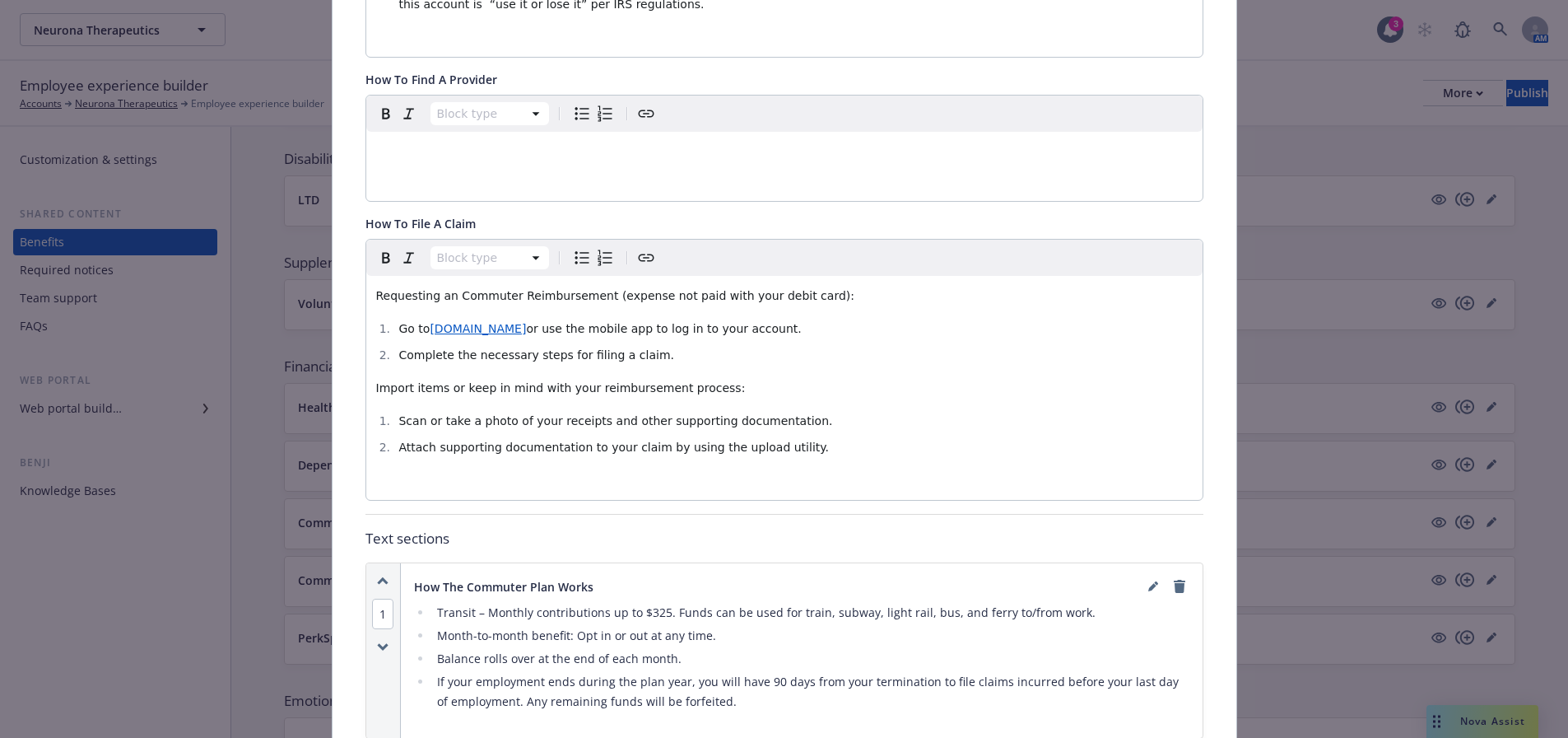
scroll to position [873, 0]
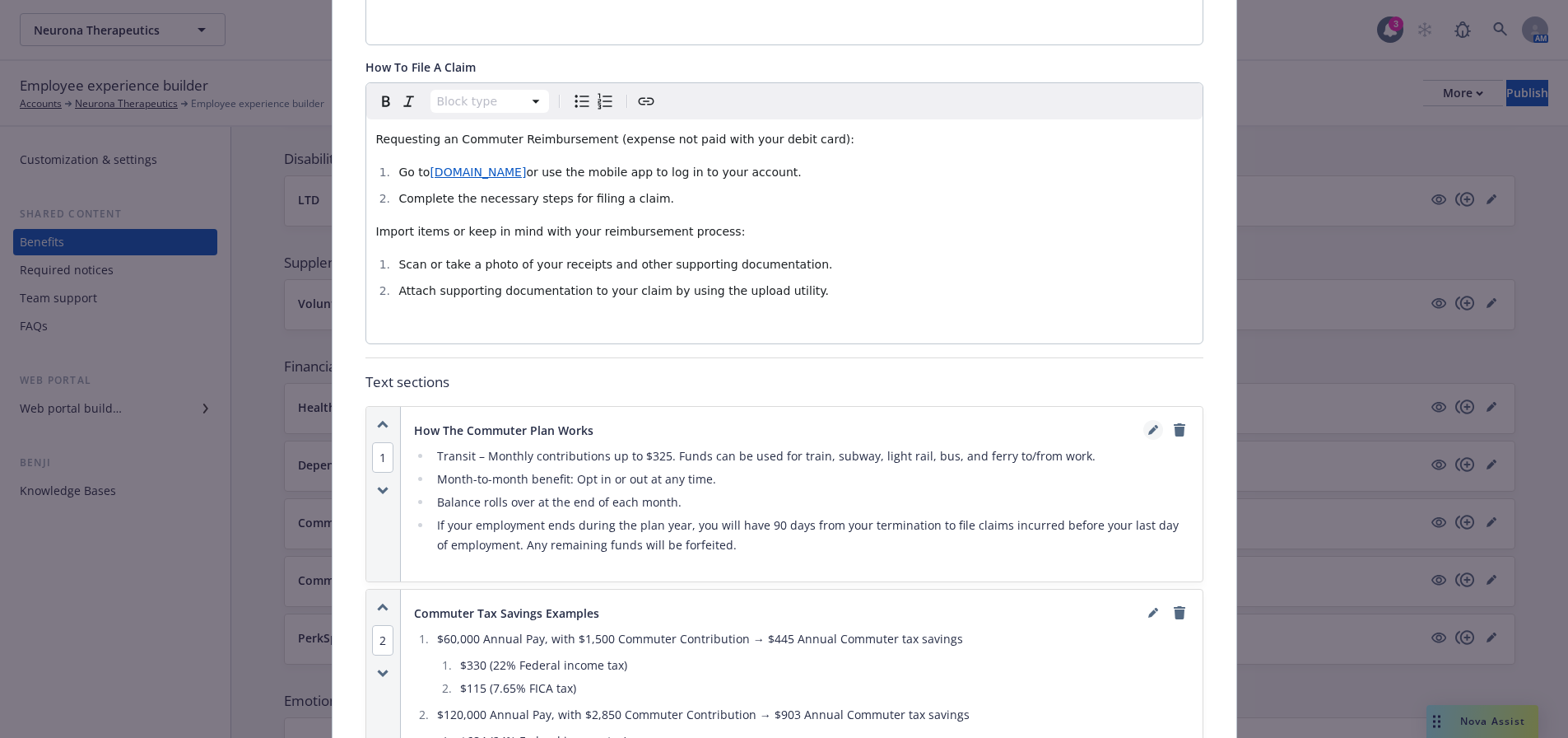
click at [1149, 429] on icon "editPencil" at bounding box center [1153, 431] width 9 height 9
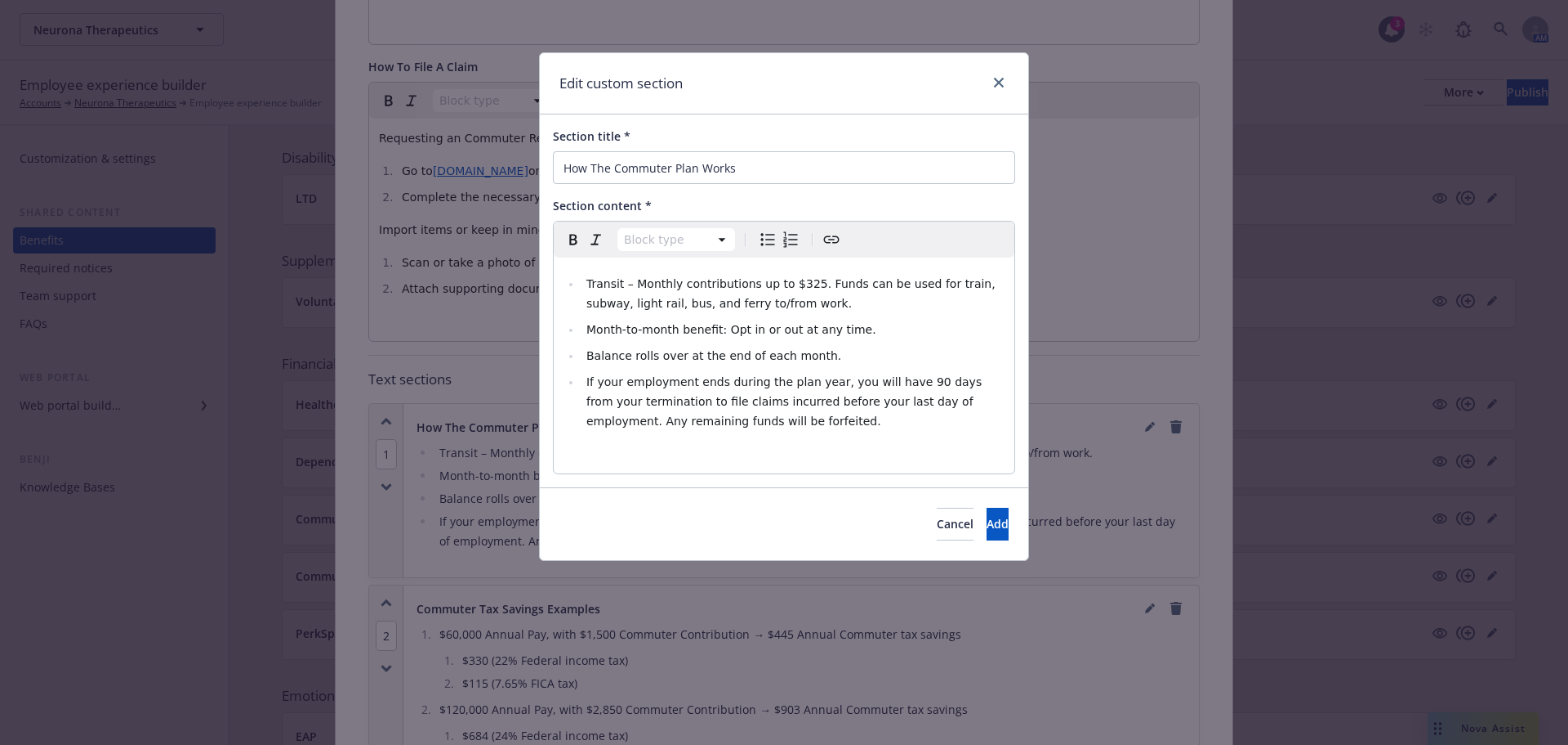
select select
drag, startPoint x: 803, startPoint y: 285, endPoint x: 784, endPoint y: 284, distance: 19.0
click at [784, 284] on span "Transit – Monthly contributions up to $325. Funds can be used for train, subway…" at bounding box center [793, 294] width 412 height 32
click at [987, 518] on span "Add" at bounding box center [997, 524] width 22 height 15
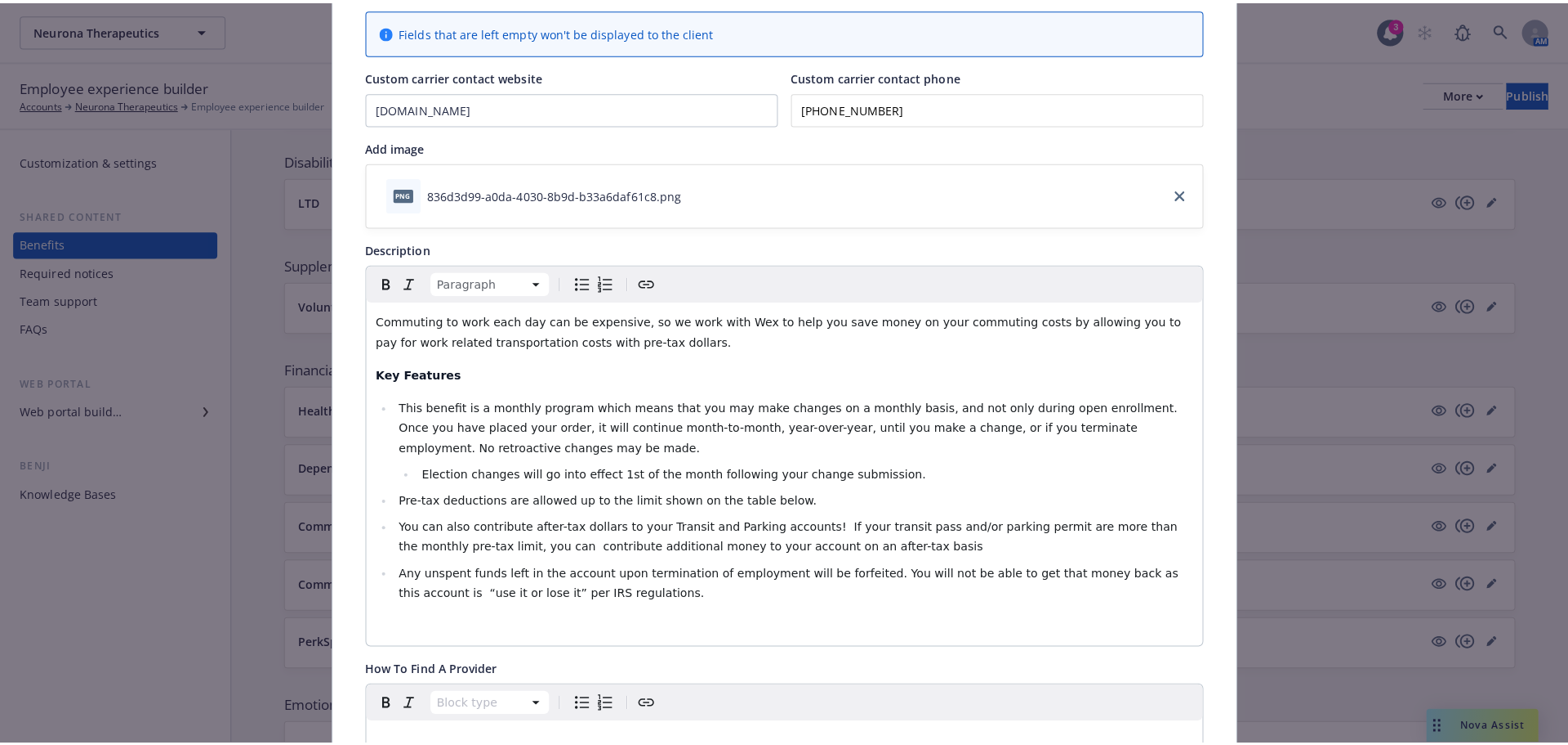
scroll to position [0, 0]
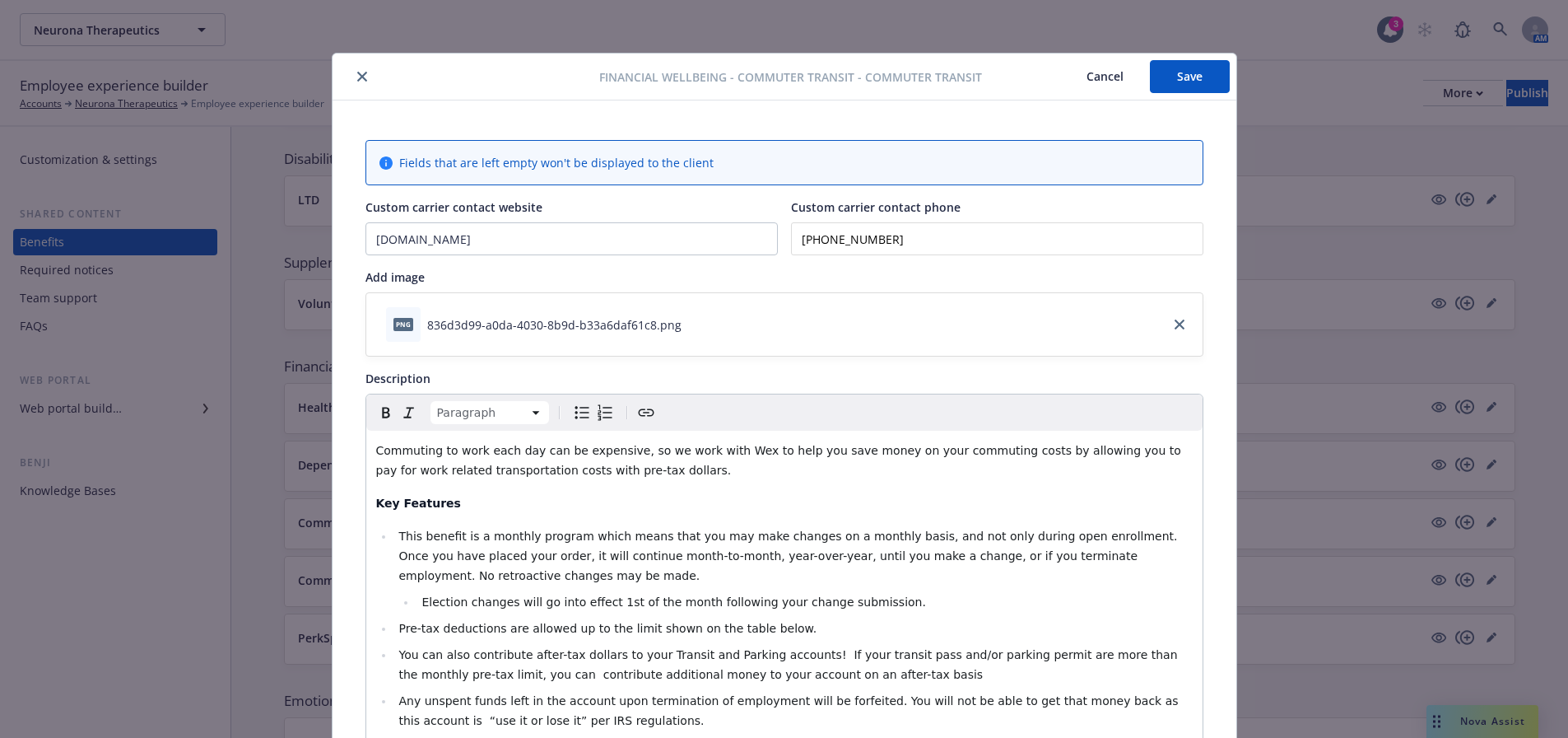
click at [360, 66] on div "Financial Wellbeing - Commuter Transit - Commuter Transit Cancel Save" at bounding box center [784, 77] width 904 height 47
click at [357, 77] on icon "close" at bounding box center [362, 77] width 10 height 10
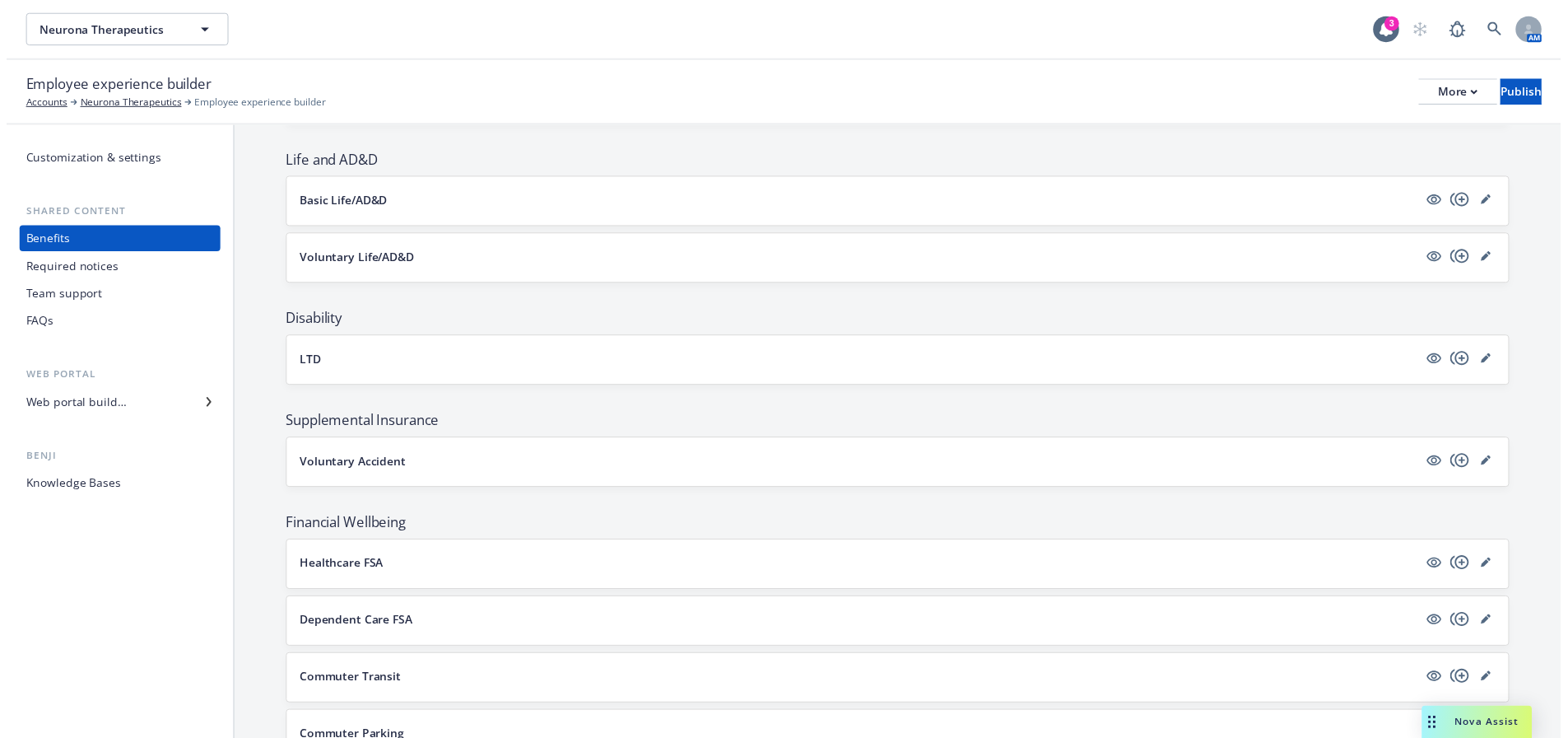
scroll to position [741, 0]
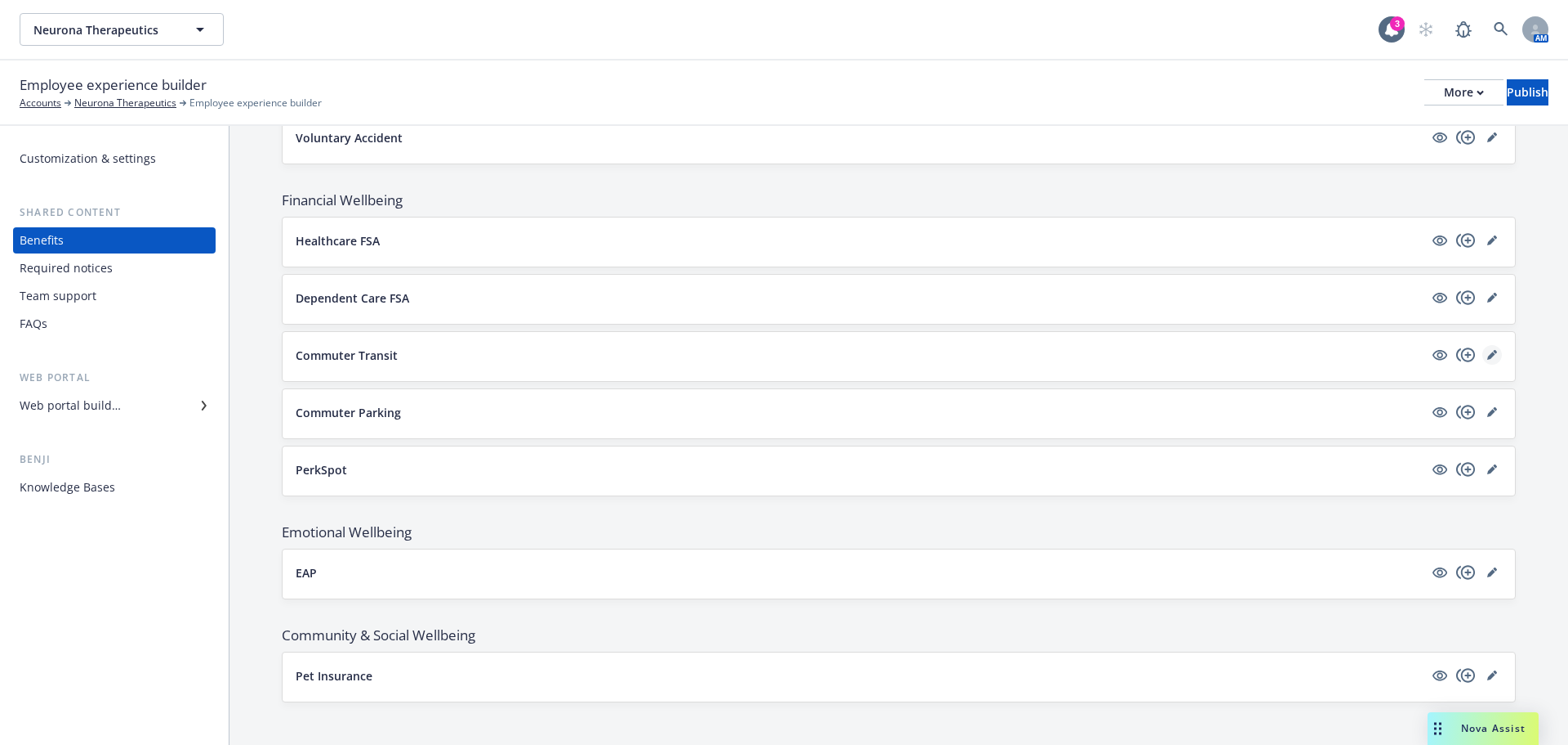
click at [1493, 353] on icon "editPencil" at bounding box center [1495, 352] width 4 height 4
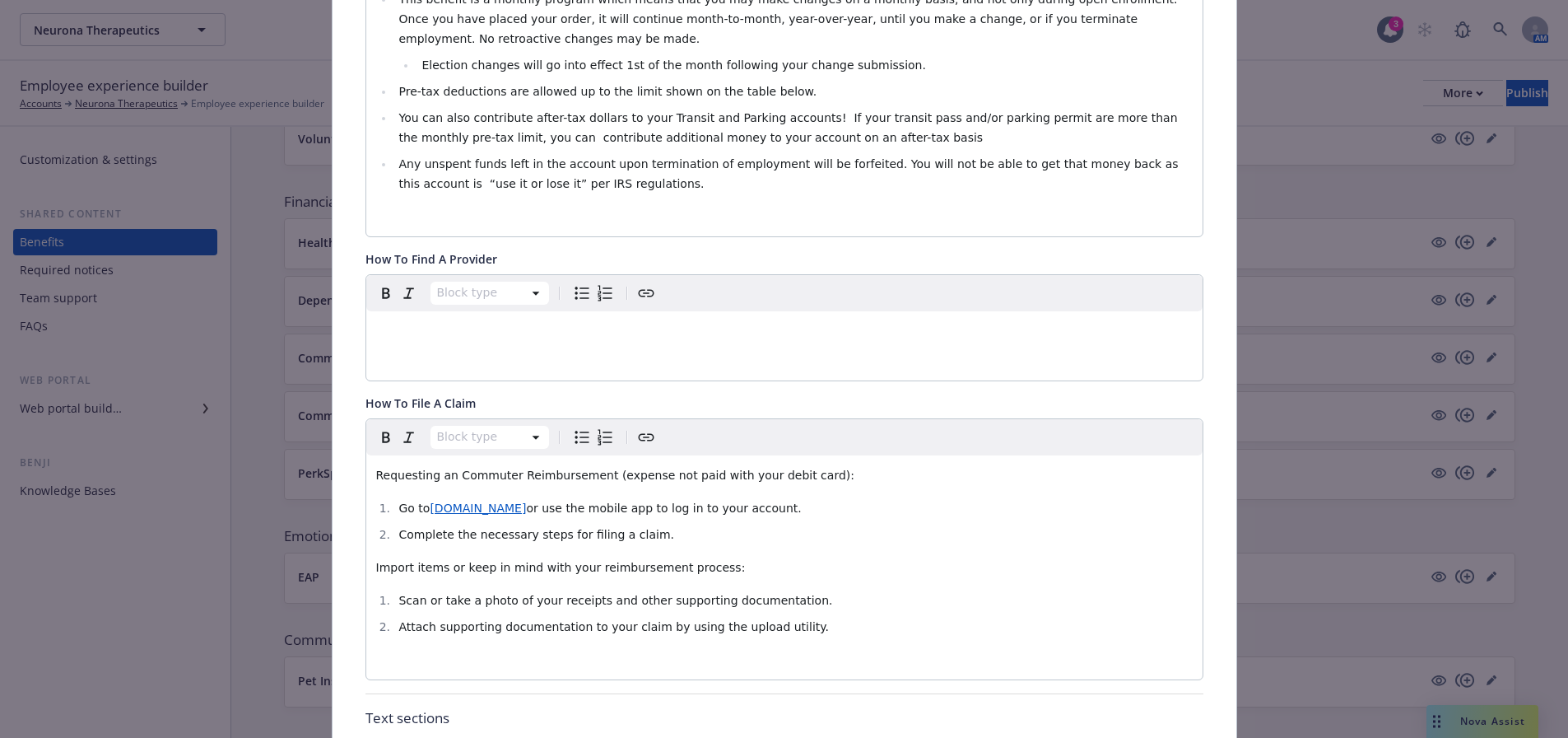
scroll to position [214, 0]
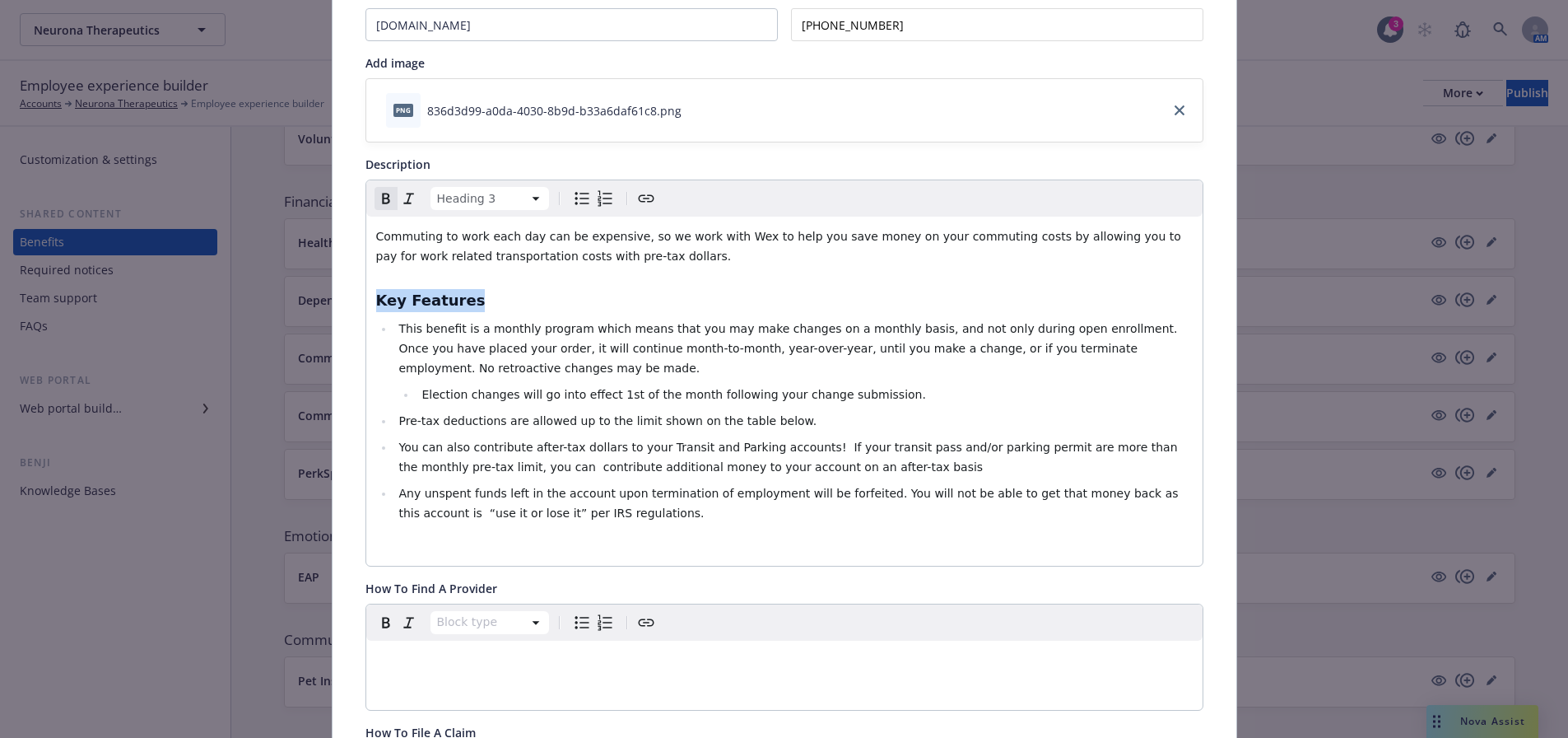
drag, startPoint x: 464, startPoint y: 303, endPoint x: 338, endPoint y: 298, distance: 126.1
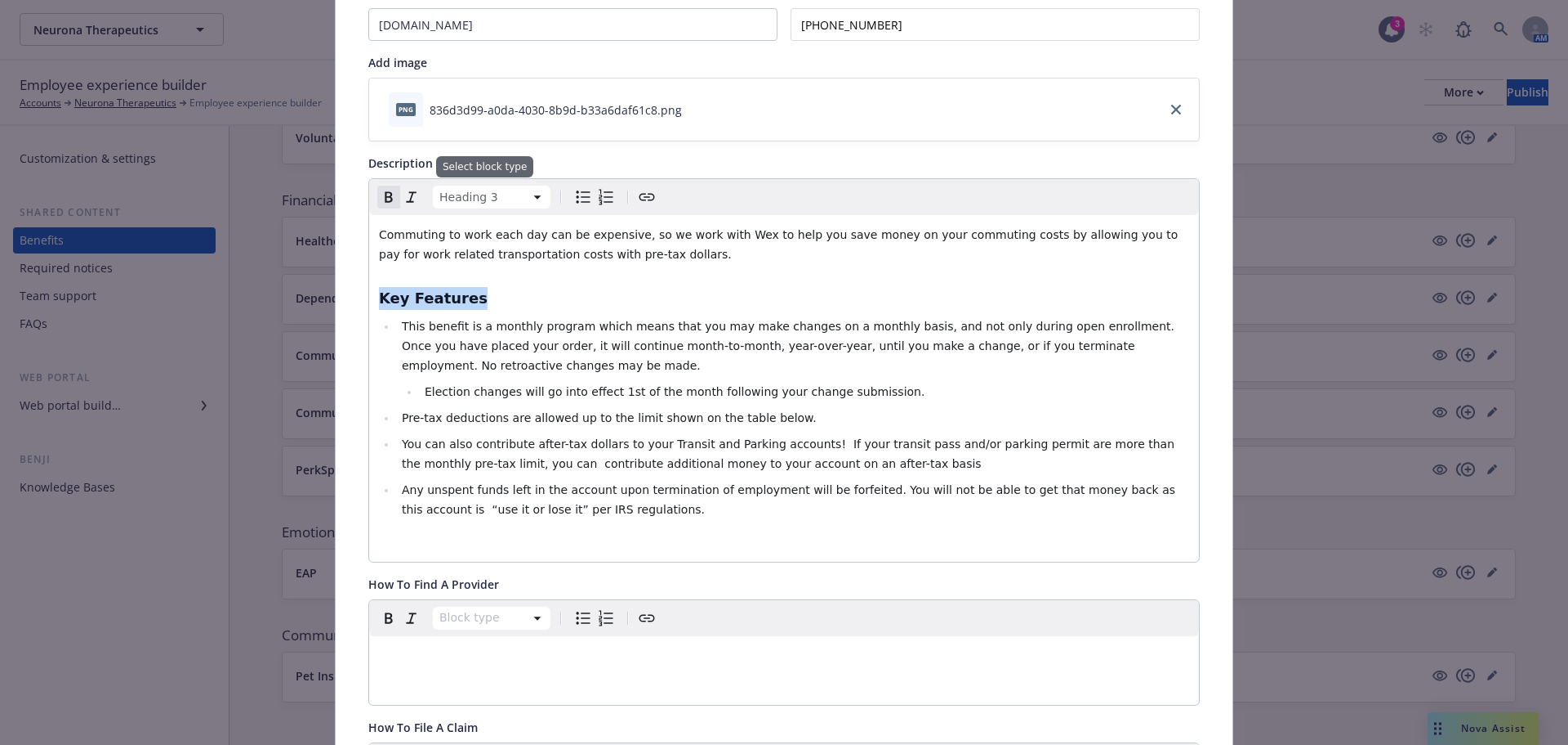
click at [453, 207] on html "Neurona Therapeutics Neurona Therapeutics 3 AM Employee experience builder Acco…" at bounding box center [784, 529] width 1568 height 1059
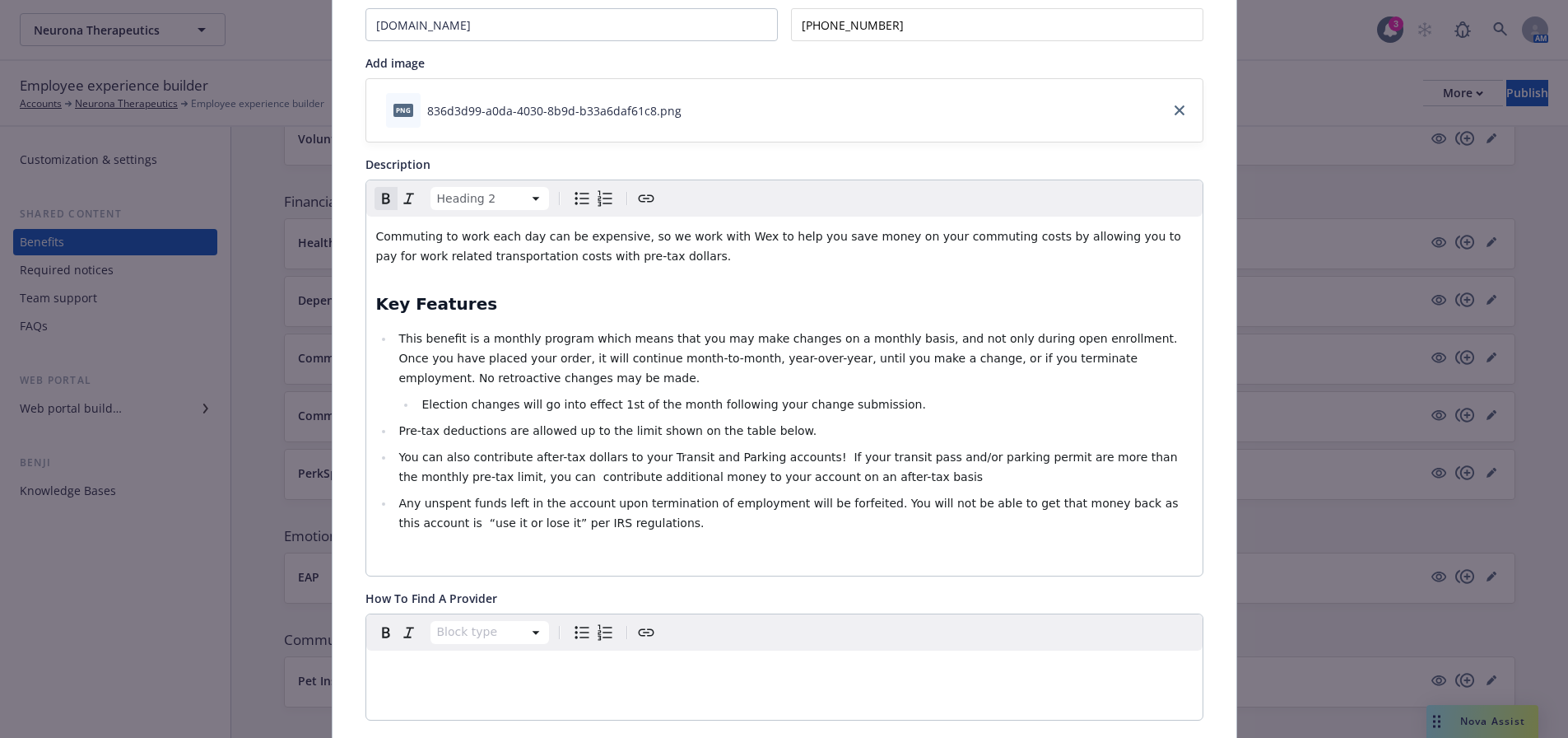
click at [489, 211] on div "Heading 2" at bounding box center [785, 198] width 837 height 36
click at [489, 204] on html "Neurona Therapeutics Neurona Therapeutics 3 AM Employee experience builder Acco…" at bounding box center [784, 526] width 1568 height 1054
click at [469, 199] on html "Neurona Therapeutics Neurona Therapeutics 3 AM Employee experience builder Acco…" at bounding box center [784, 526] width 1568 height 1054
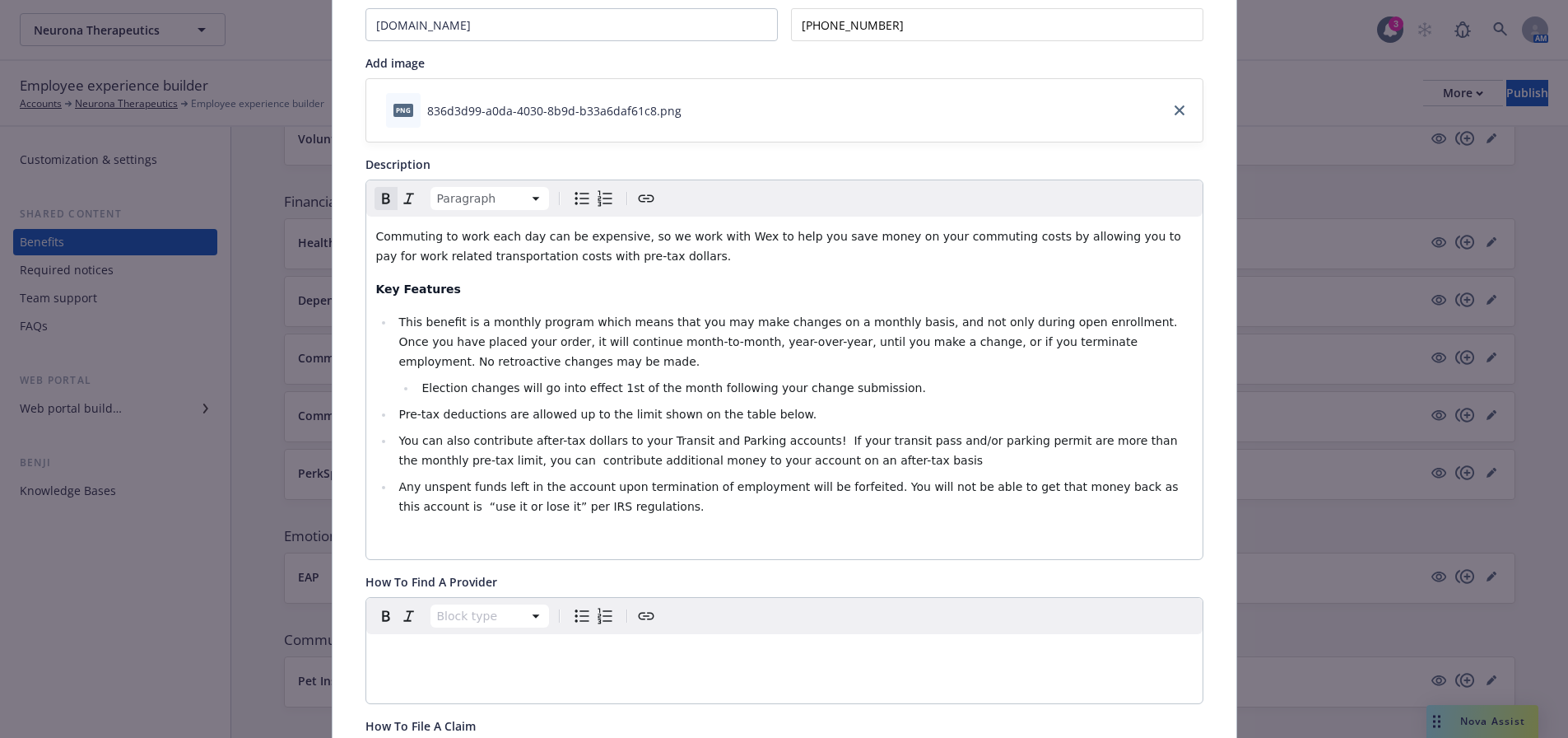
click at [479, 302] on div "Commuting to work each day can be expensive, so we work with Wex to help you sa…" at bounding box center [785, 388] width 837 height 343
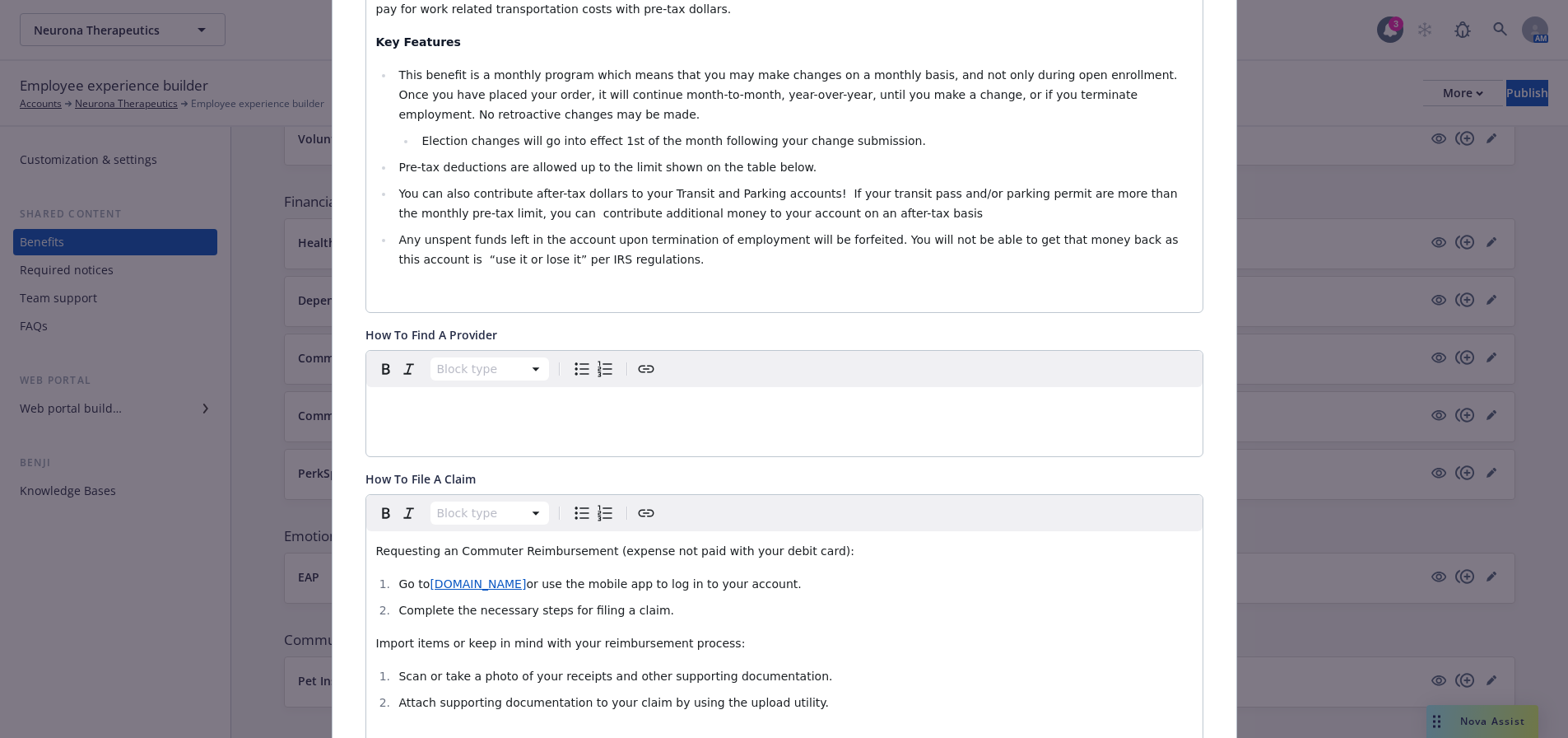
scroll to position [955, 0]
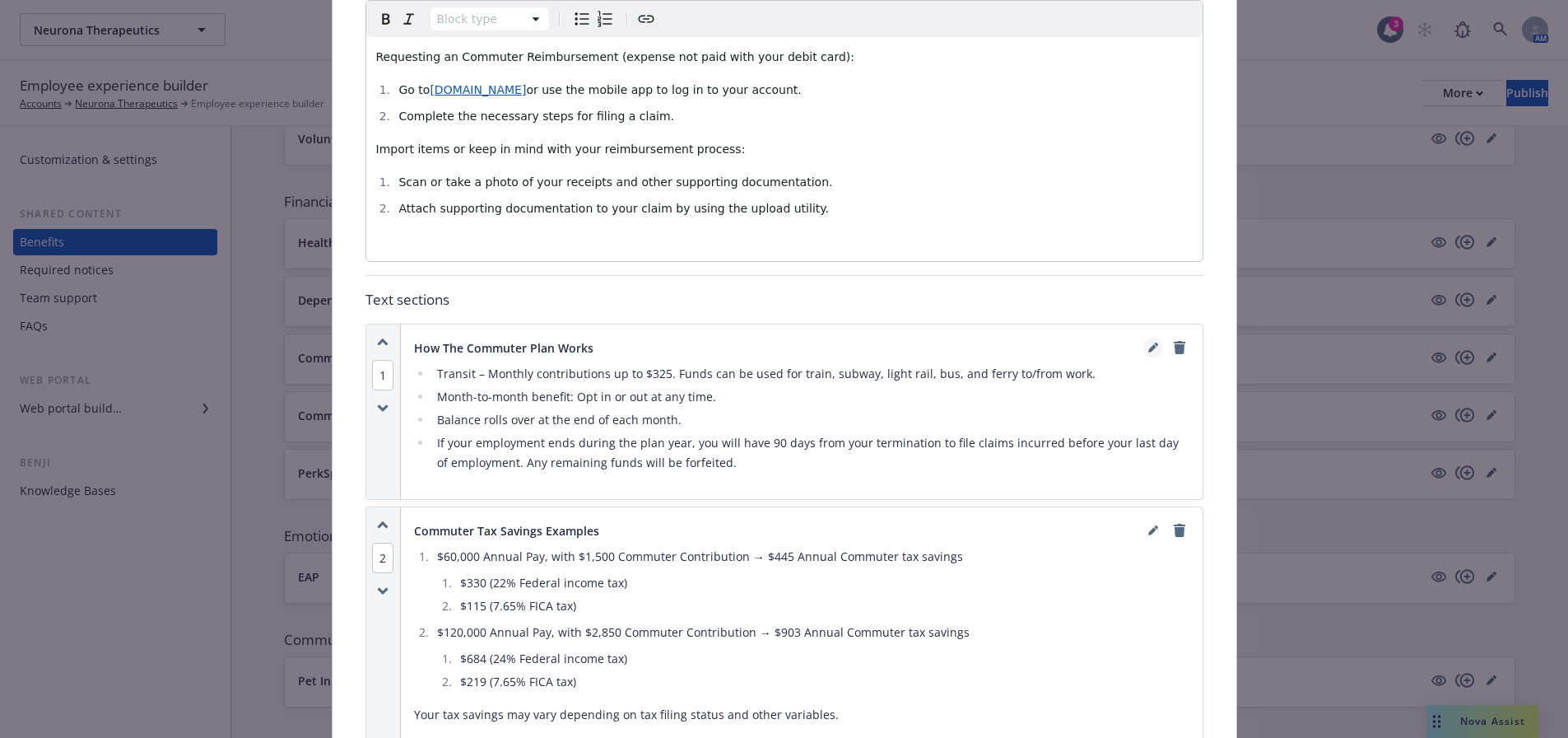
click at [1152, 345] on link "editPencil" at bounding box center [1154, 347] width 20 height 20
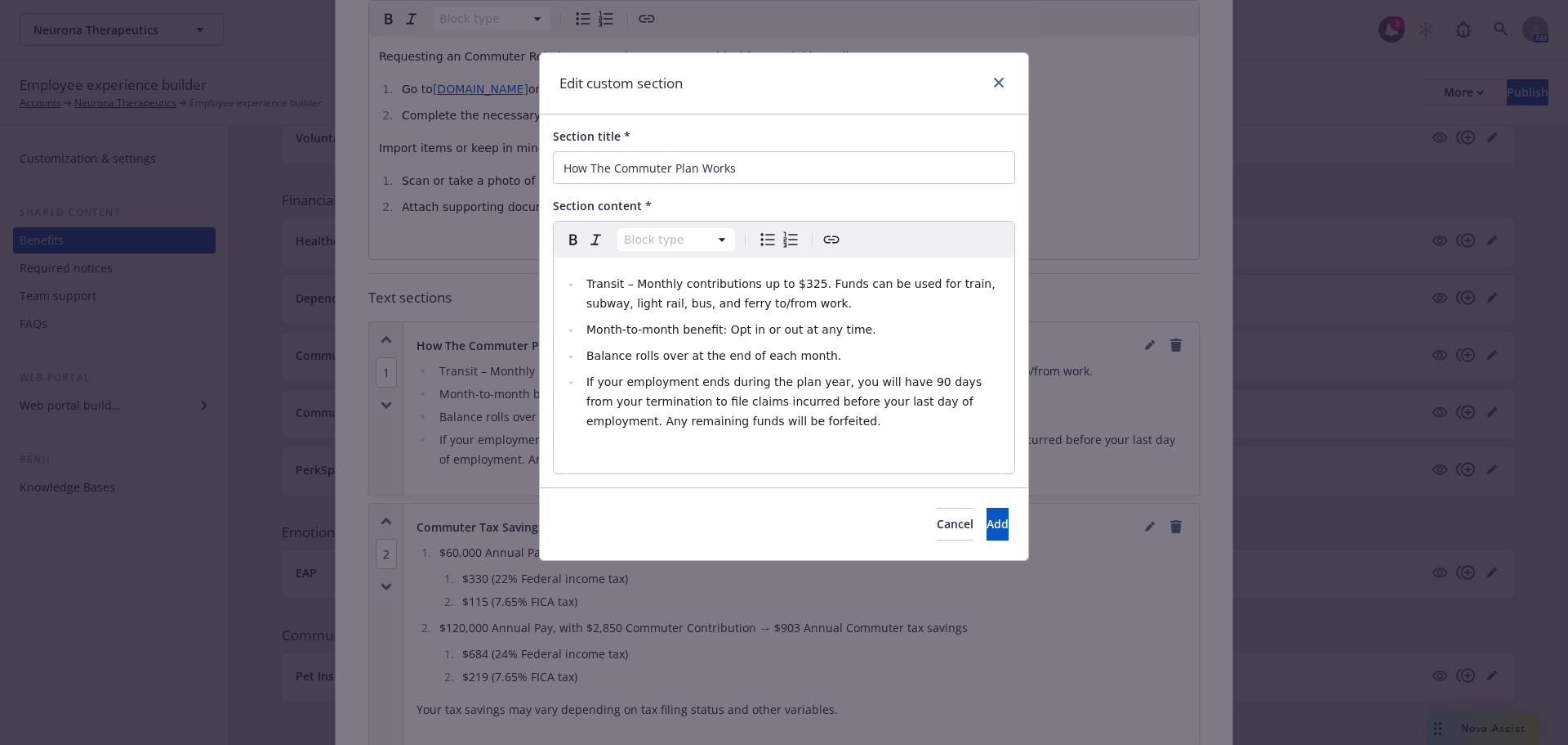
select select
drag, startPoint x: 804, startPoint y: 286, endPoint x: 784, endPoint y: 283, distance: 20.2
click at [784, 283] on span "Transit – Monthly contributions up to $325. Funds can be used for train, subway…" at bounding box center [793, 294] width 412 height 32
click at [987, 528] on span "Add" at bounding box center [997, 524] width 22 height 15
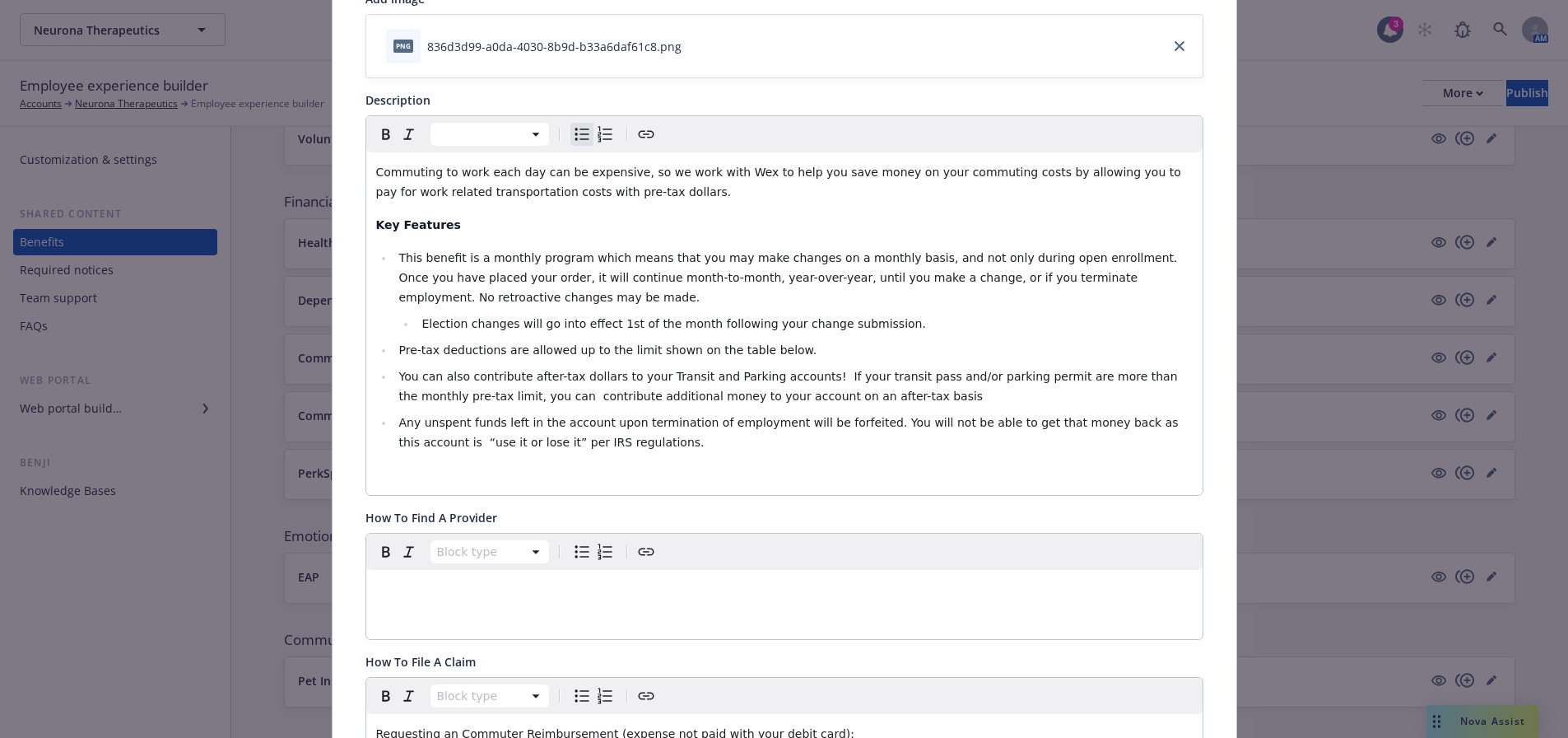
scroll to position [0, 0]
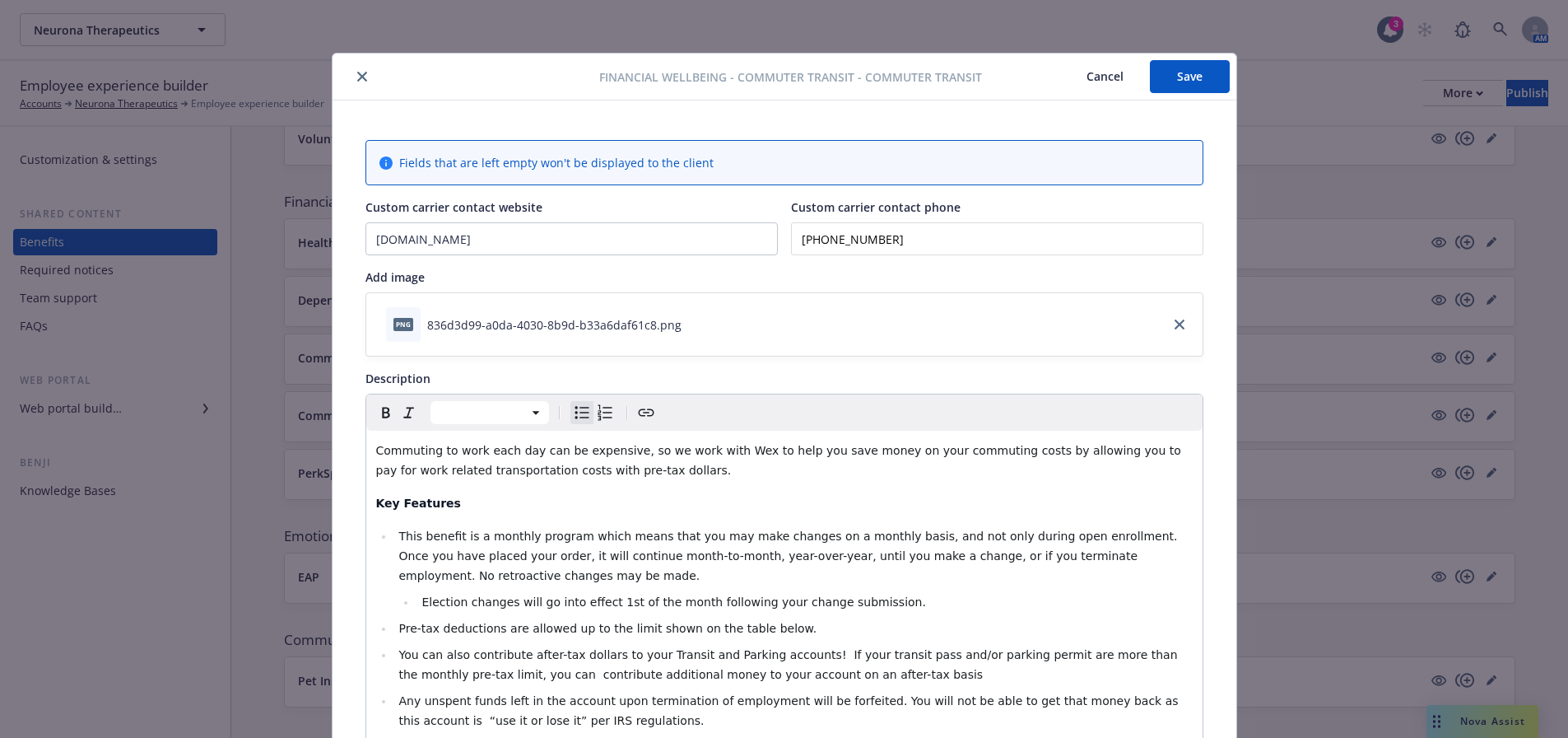
click at [1179, 78] on button "Save" at bounding box center [1190, 77] width 79 height 33
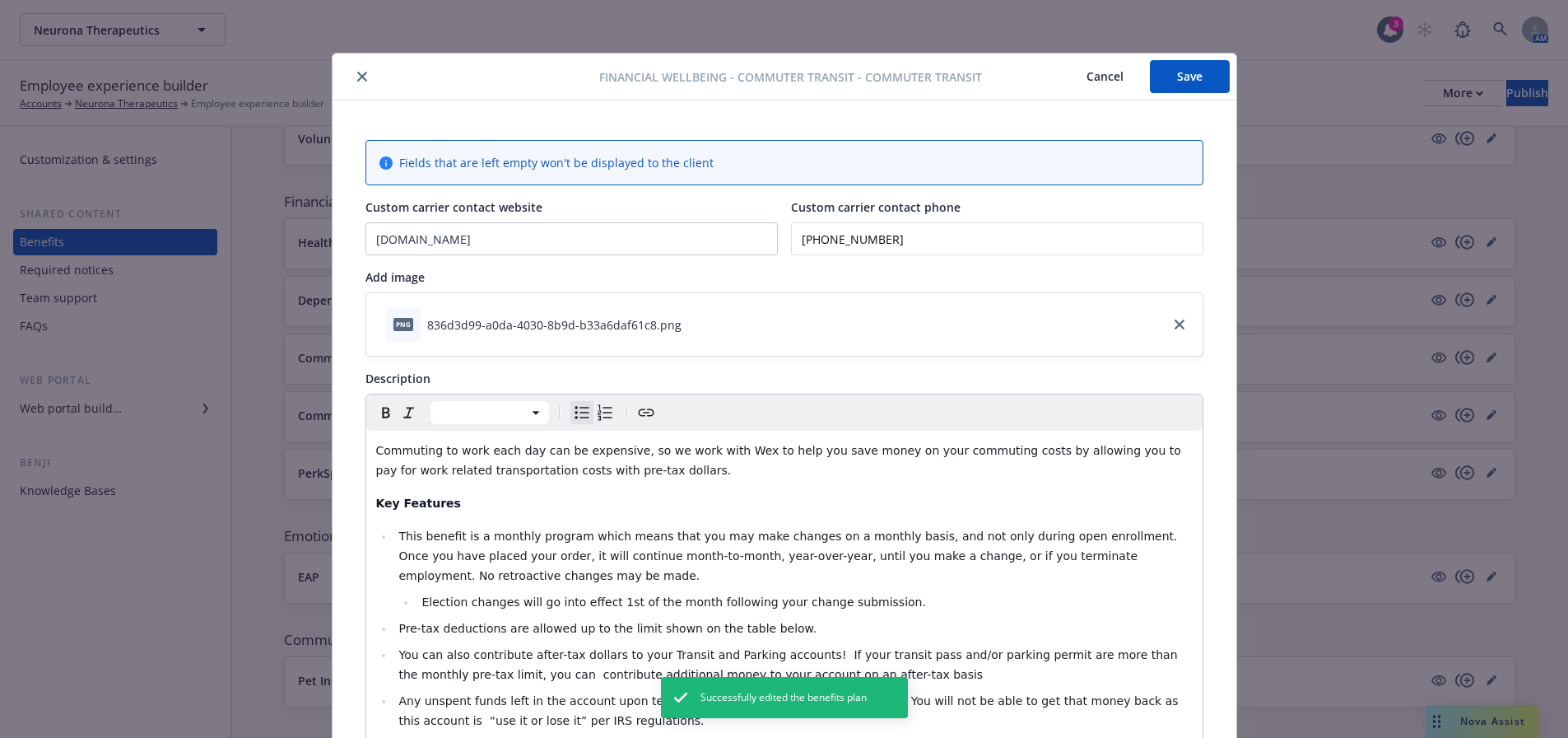
click at [359, 68] on button "close" at bounding box center [362, 77] width 20 height 20
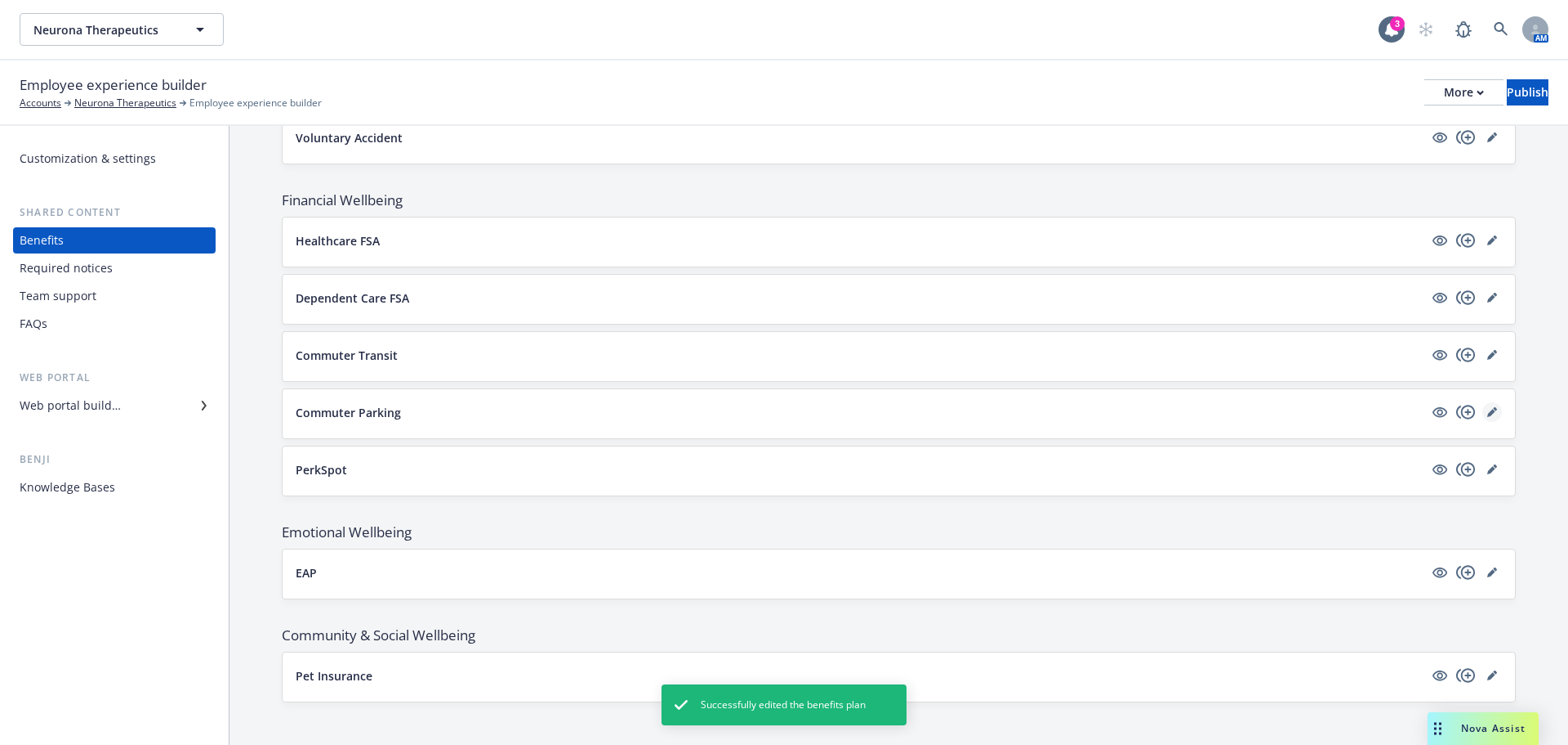
click at [1485, 408] on link "editPencil" at bounding box center [1492, 411] width 20 height 20
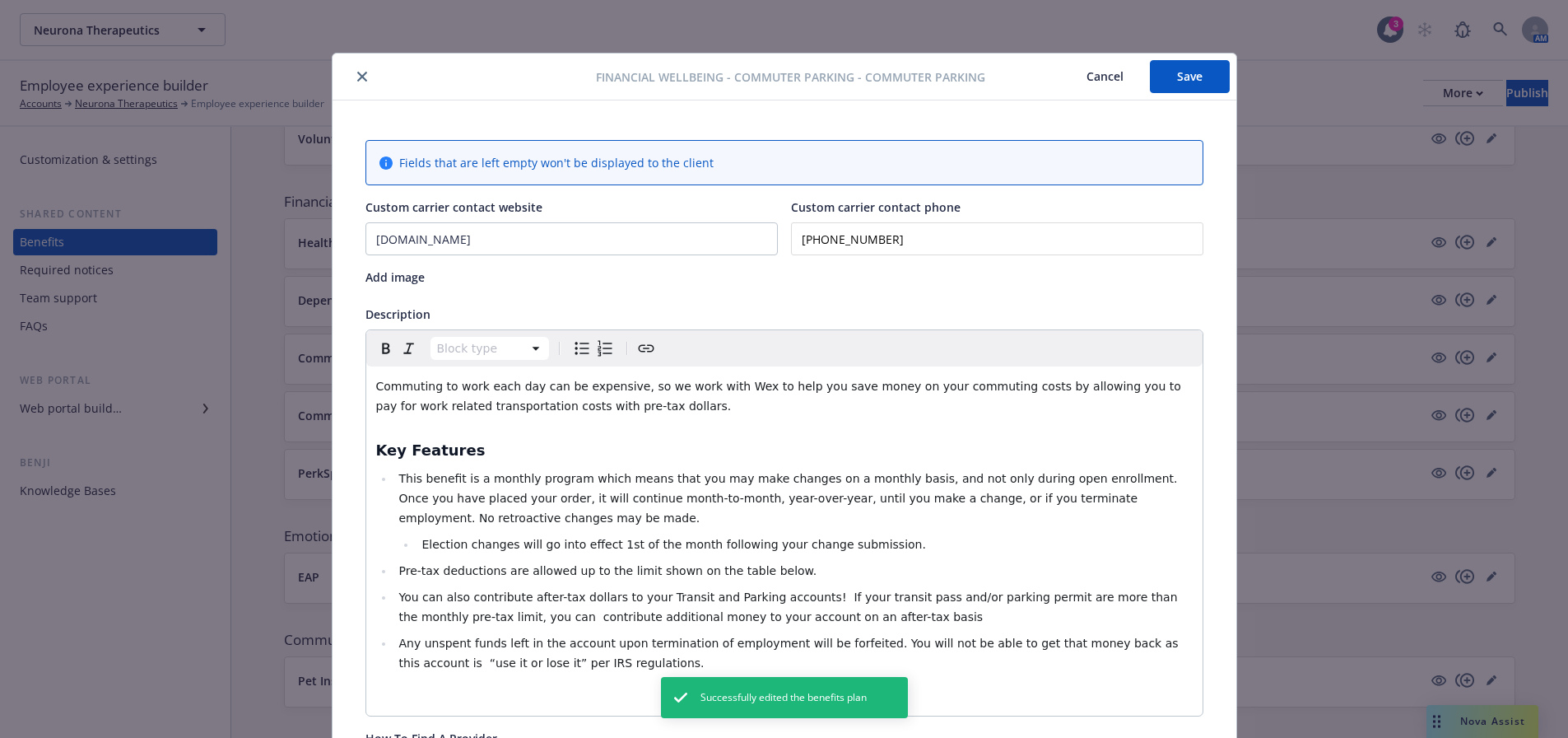
scroll to position [50, 0]
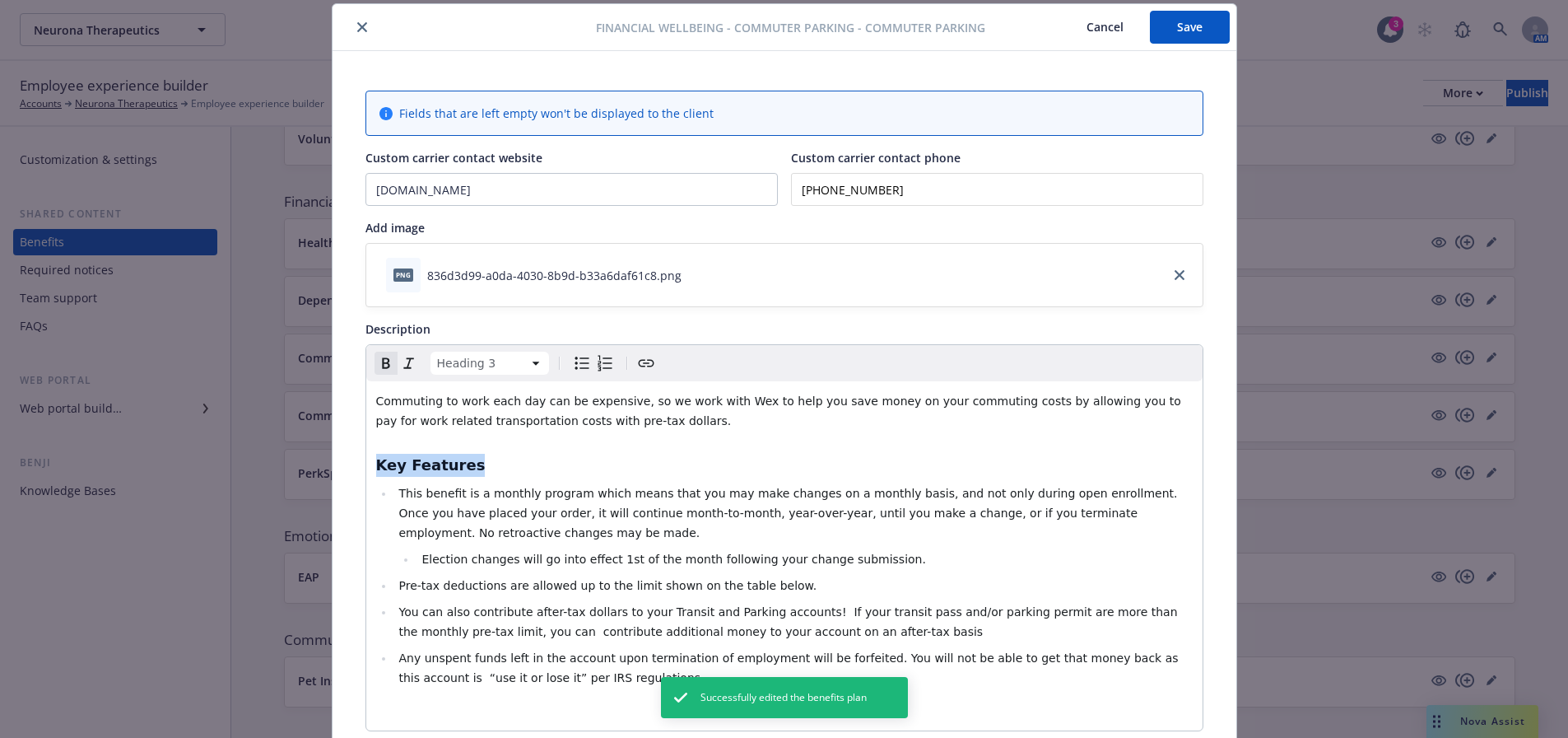
drag, startPoint x: 467, startPoint y: 464, endPoint x: 400, endPoint y: 400, distance: 92.7
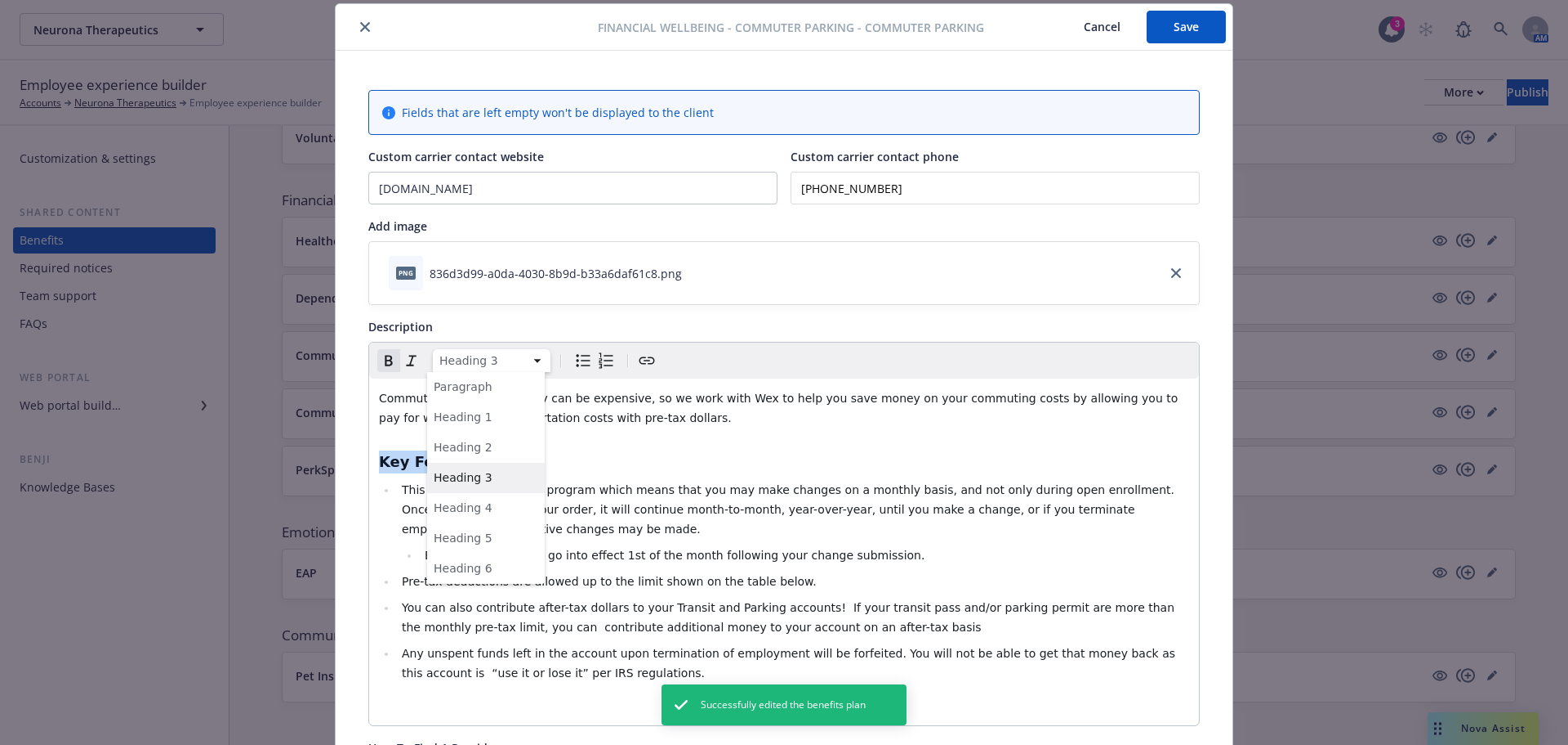
click at [453, 358] on html "Neurona Therapeutics Neurona Therapeutics 3 AM Employee experience builder Acco…" at bounding box center [784, 529] width 1568 height 1059
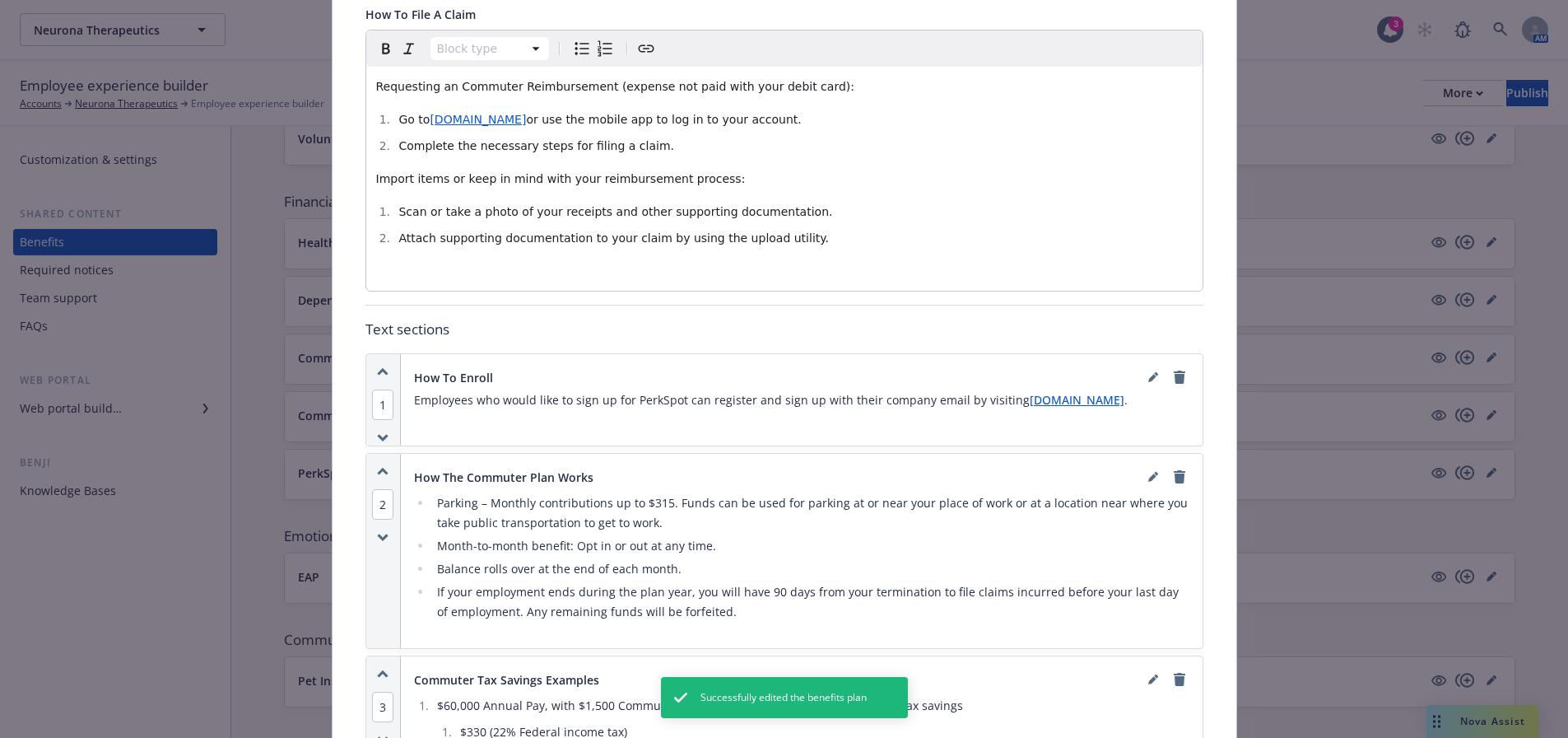
scroll to position [955, 0]
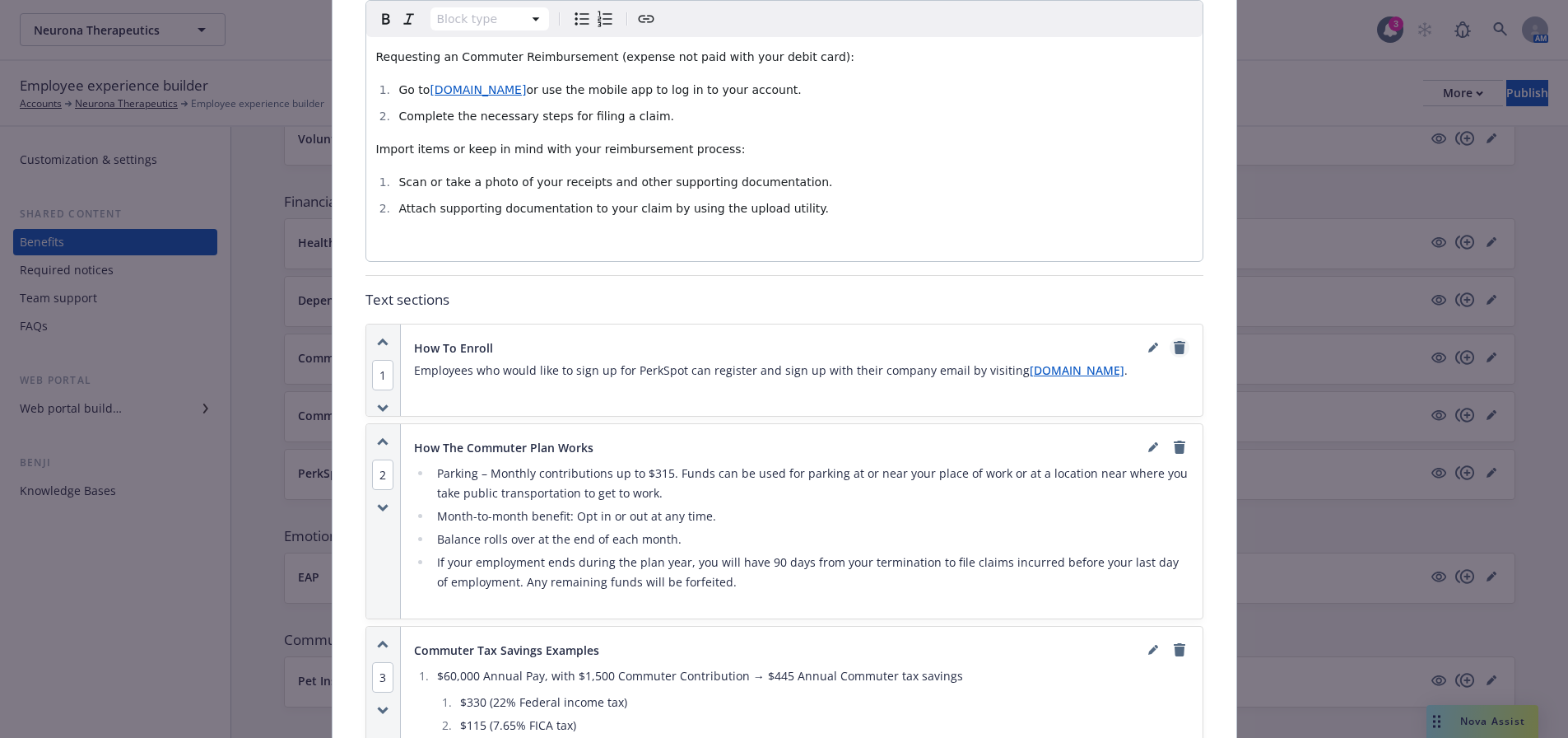
click at [1174, 347] on icon "remove" at bounding box center [1179, 347] width 11 height 13
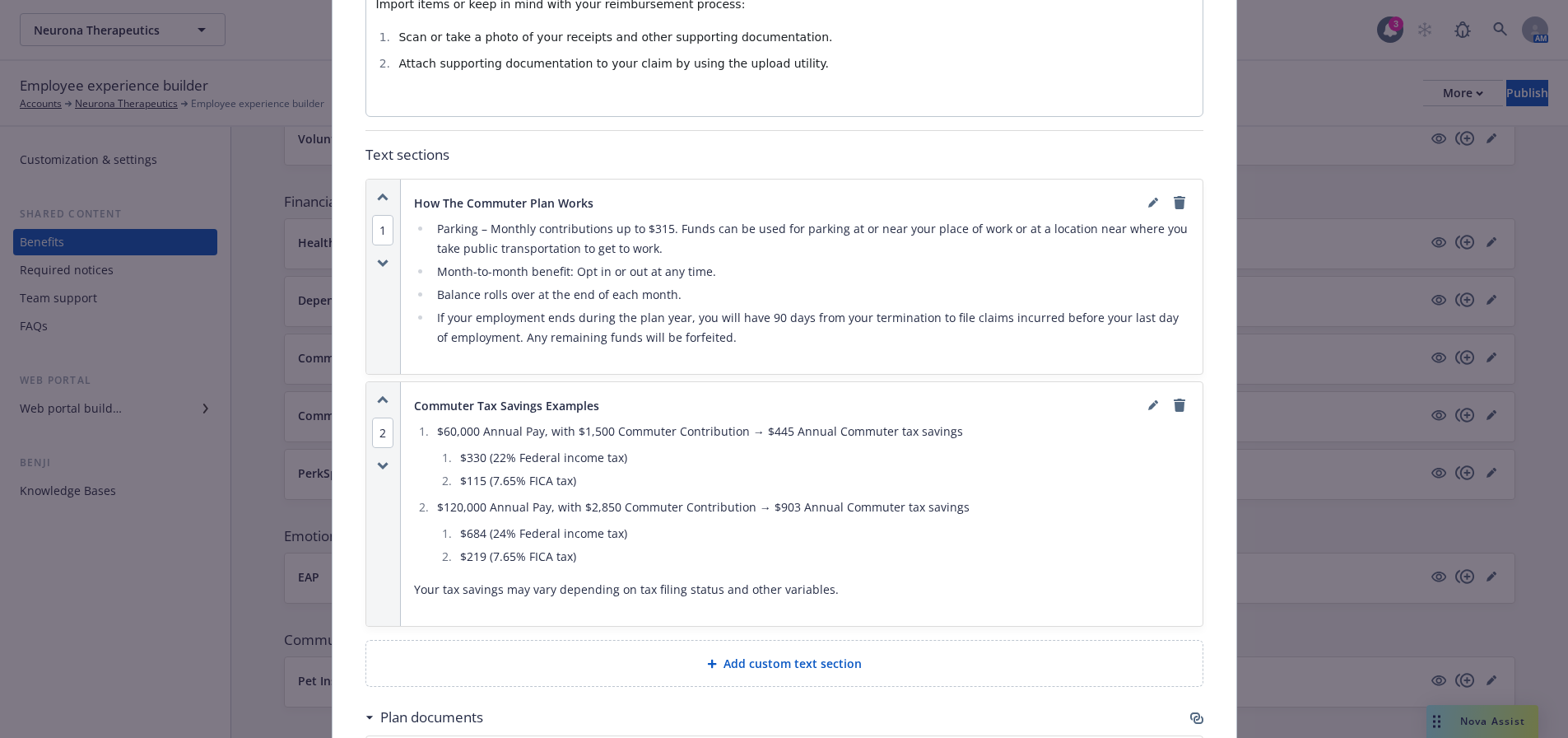
scroll to position [1071, 0]
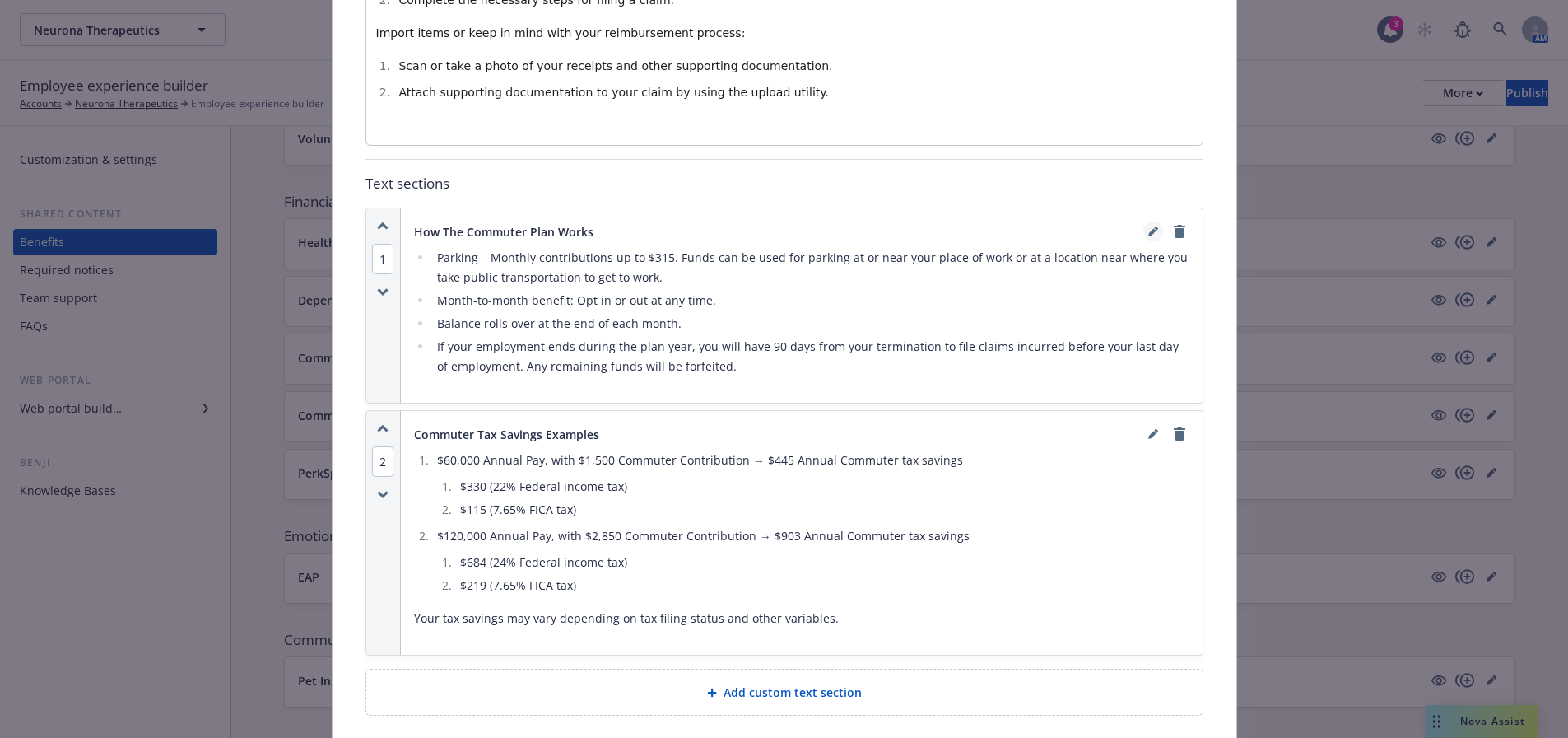
click at [1144, 237] on link "editPencil" at bounding box center [1154, 231] width 20 height 20
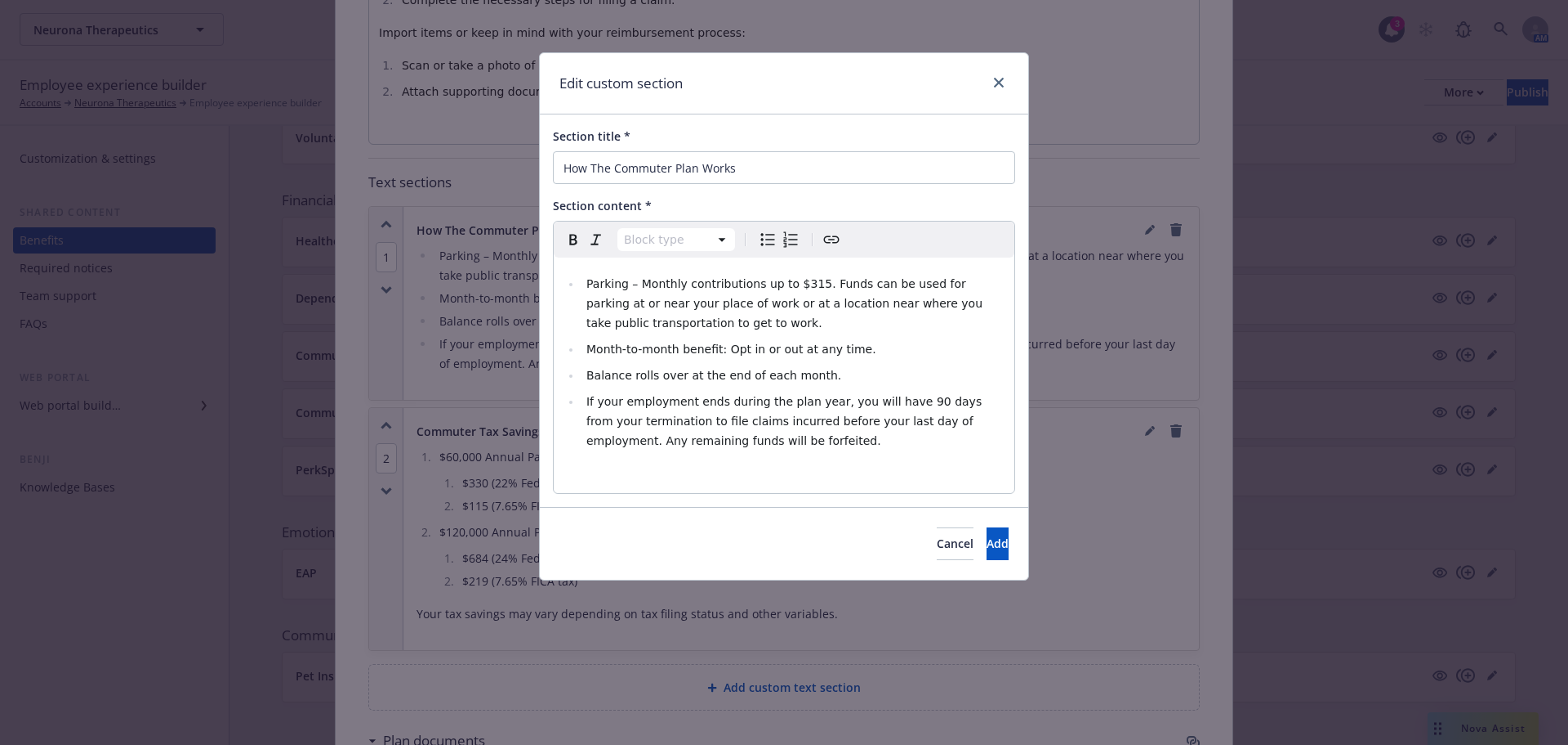
select select
drag, startPoint x: 803, startPoint y: 290, endPoint x: 795, endPoint y: 290, distance: 8.0
click at [795, 290] on span "Parking – Monthly contributions up to $315. Funds can be used for parking at or…" at bounding box center [786, 303] width 400 height 52
click at [987, 537] on button "Add" at bounding box center [997, 544] width 22 height 32
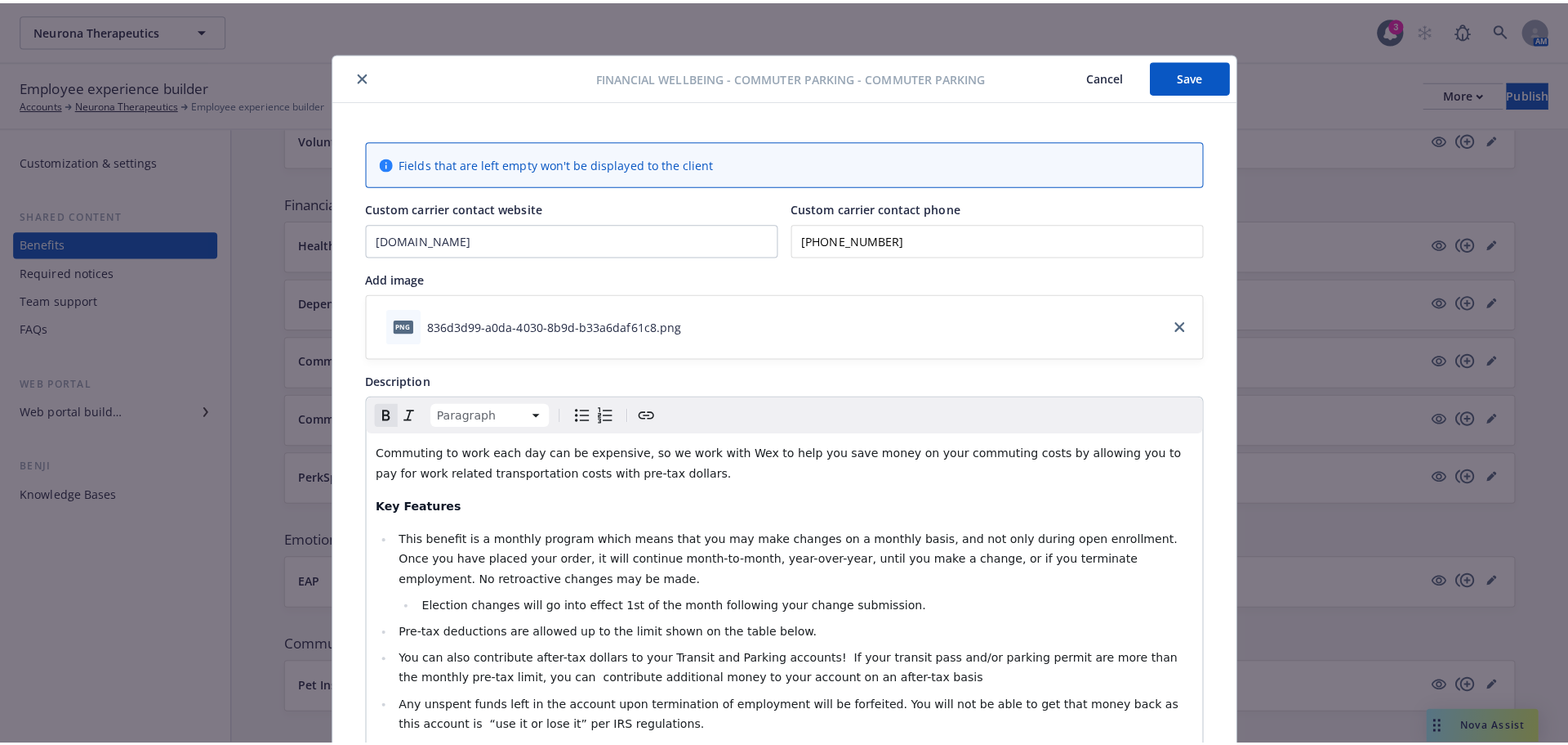
scroll to position [0, 0]
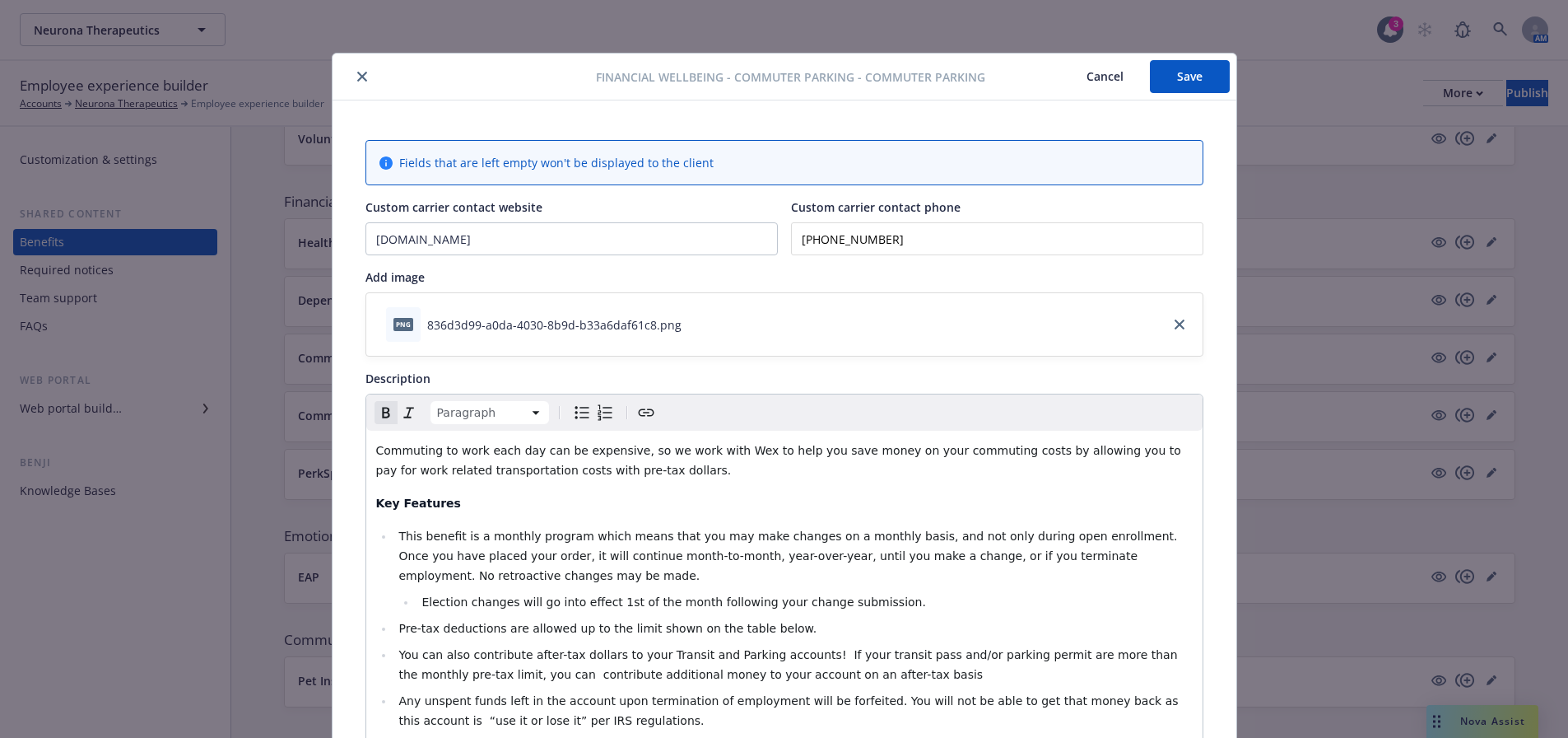
click at [1189, 63] on button "Save" at bounding box center [1190, 77] width 79 height 33
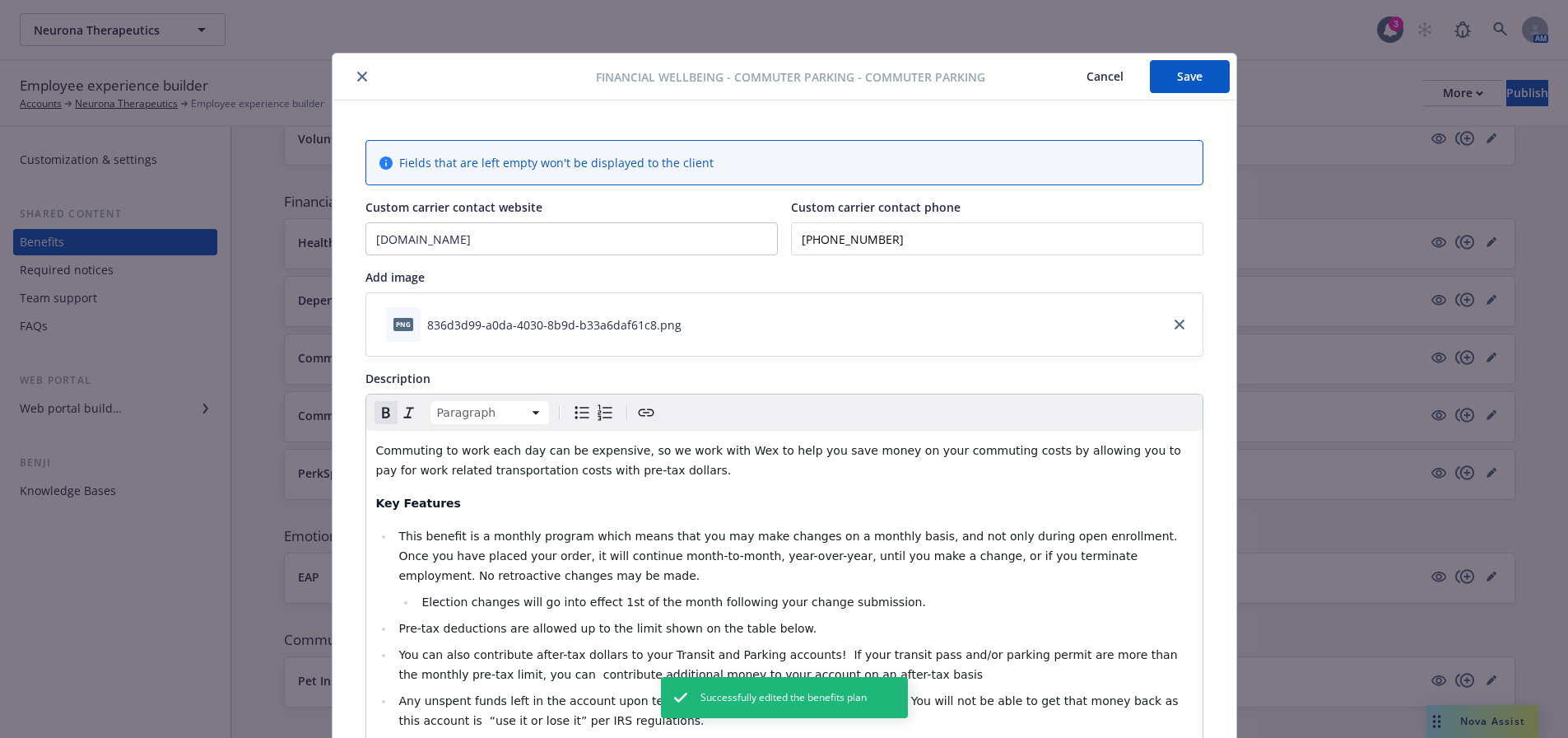
click at [359, 76] on icon "close" at bounding box center [362, 77] width 10 height 10
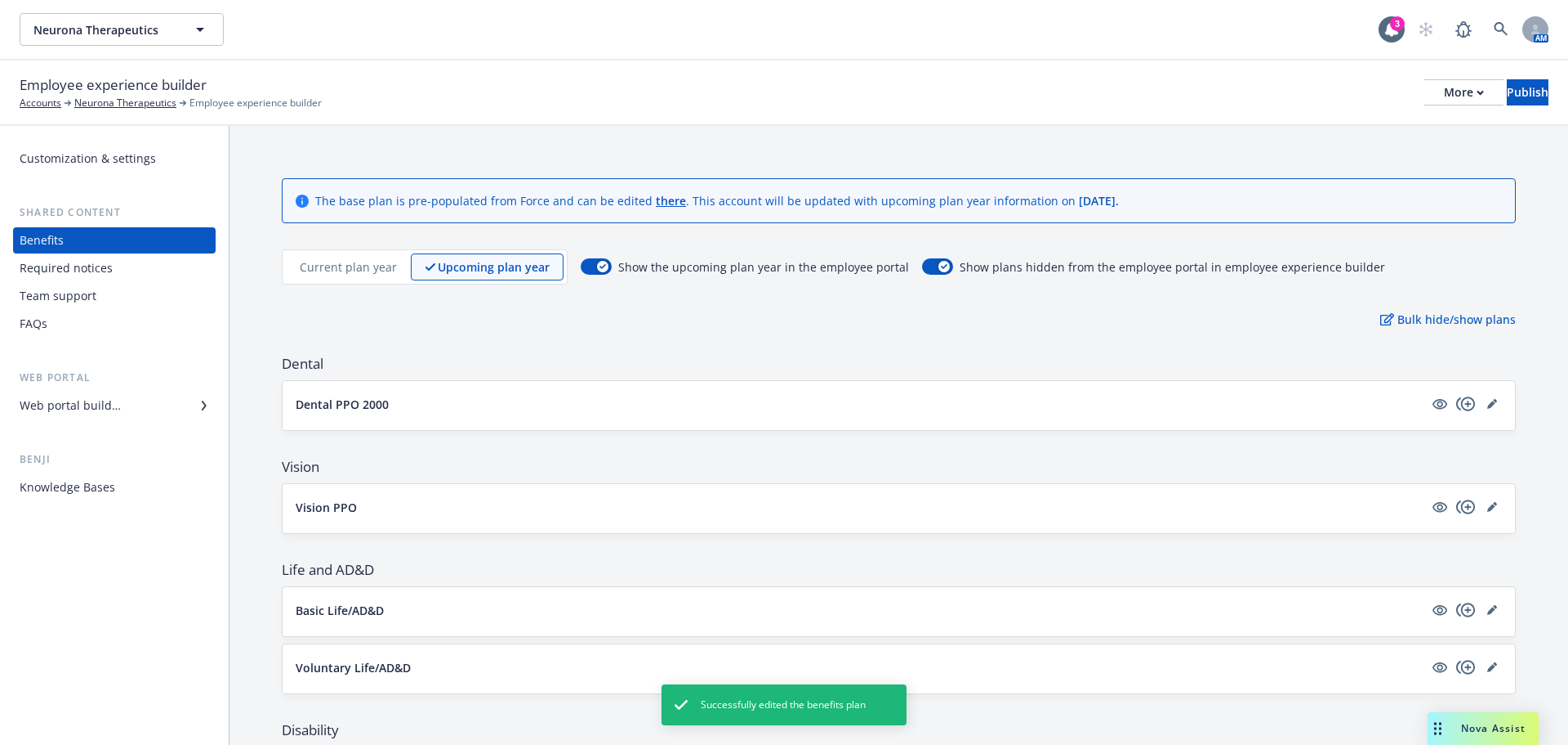
click at [365, 409] on p "Dental PPO 2000" at bounding box center [342, 404] width 93 height 17
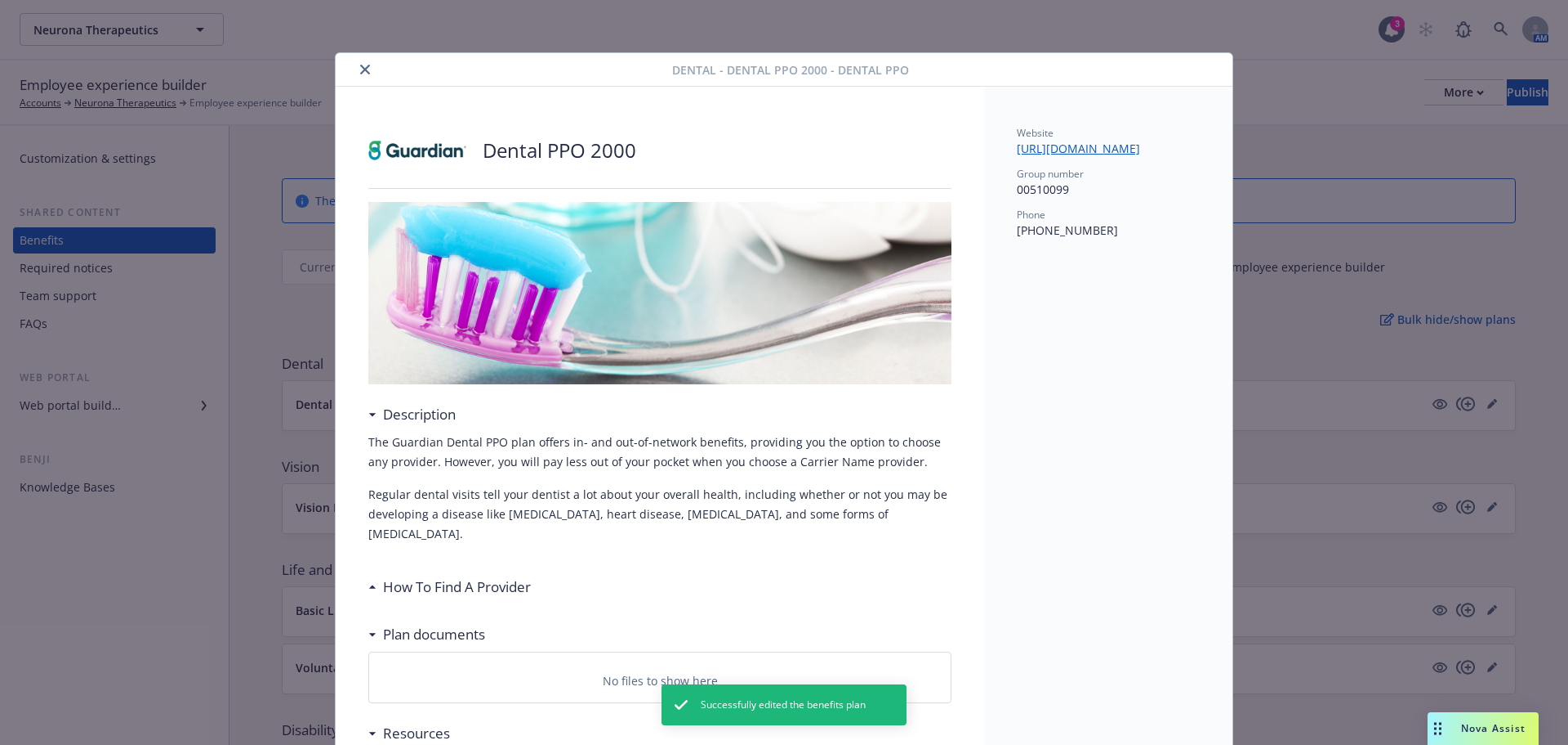
click at [359, 75] on button "close" at bounding box center [365, 69] width 20 height 20
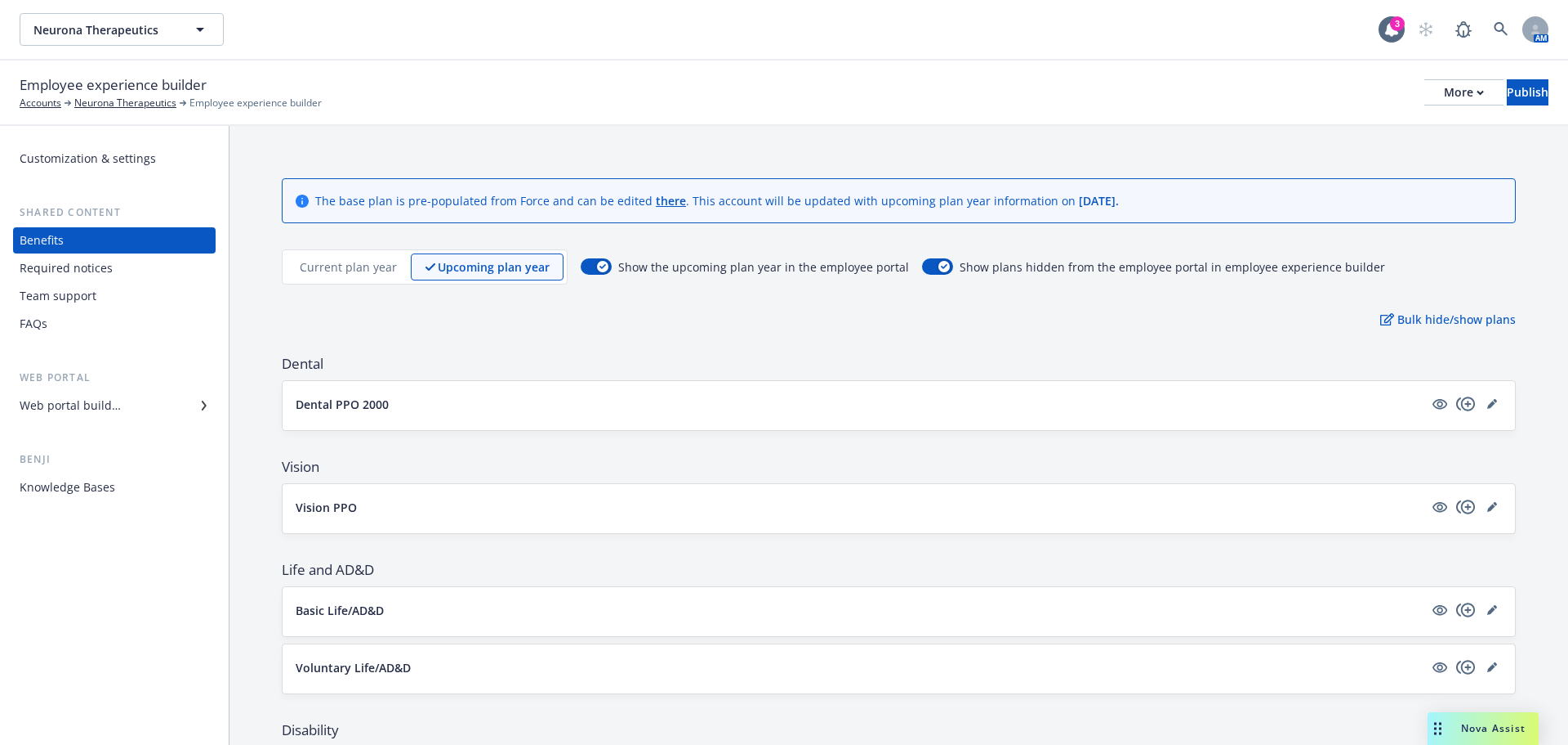
click at [56, 299] on div "Team support" at bounding box center [58, 296] width 77 height 27
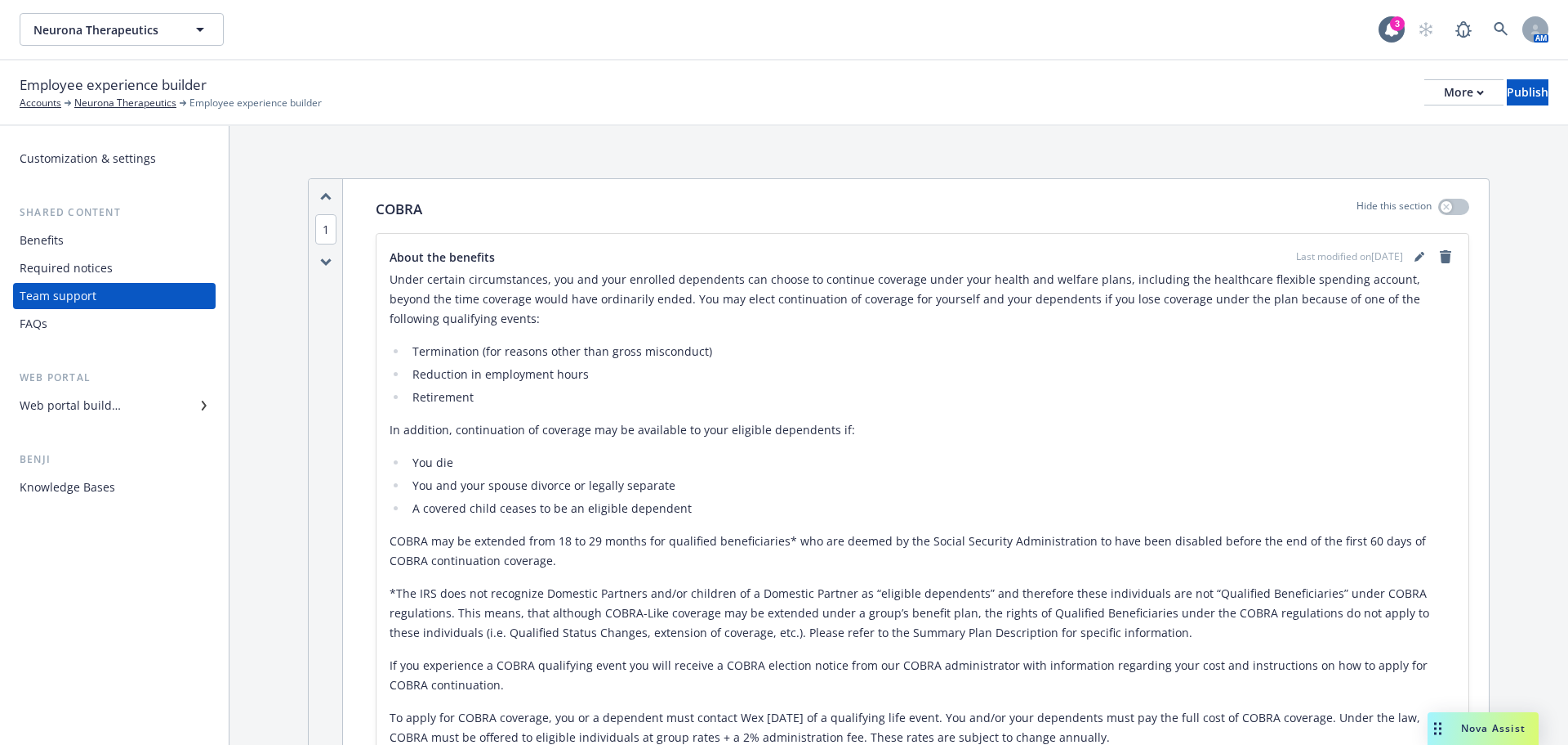
click at [59, 330] on div "FAQs" at bounding box center [115, 324] width 190 height 27
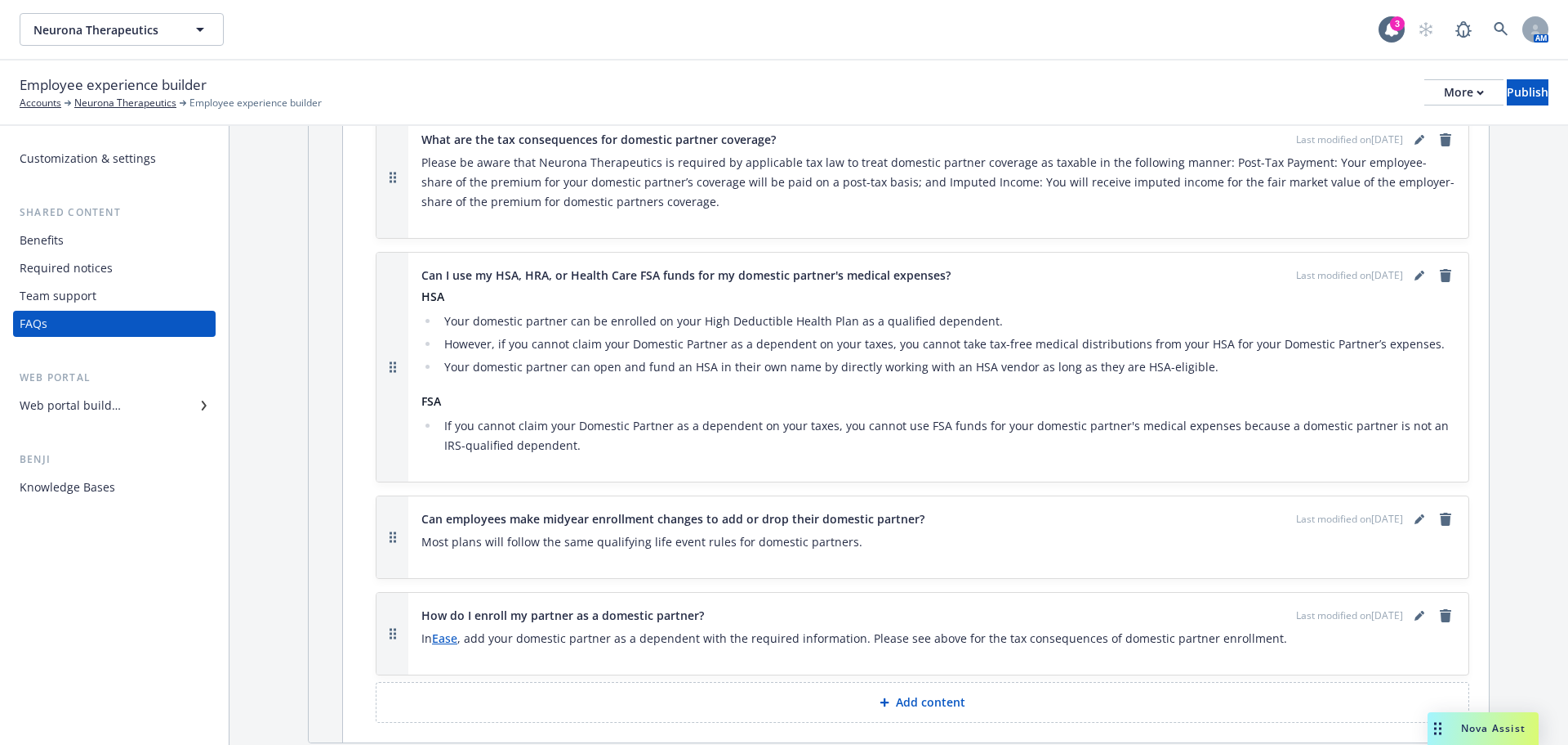
scroll to position [1716, 0]
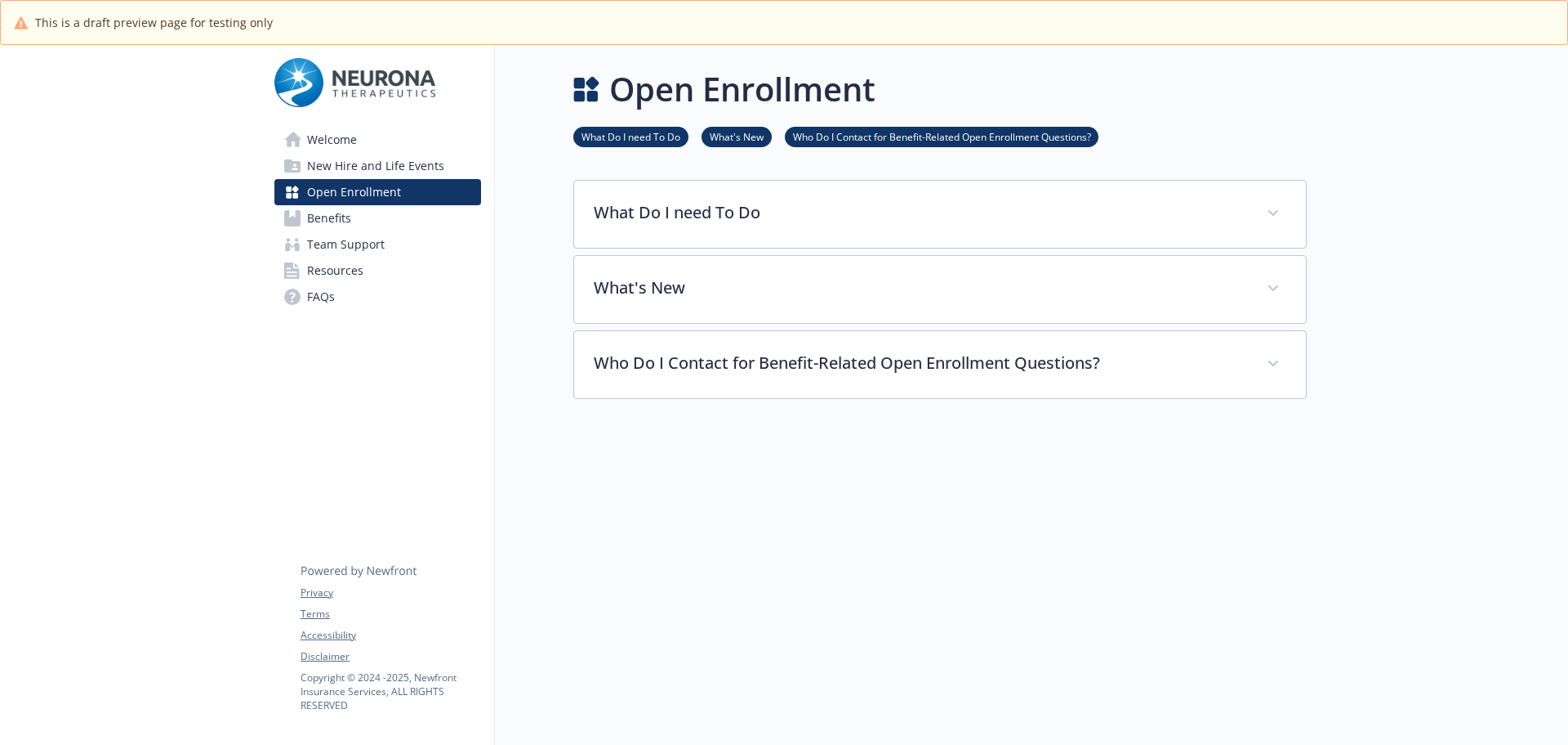
click at [342, 211] on span "Benefits" at bounding box center [329, 219] width 44 height 27
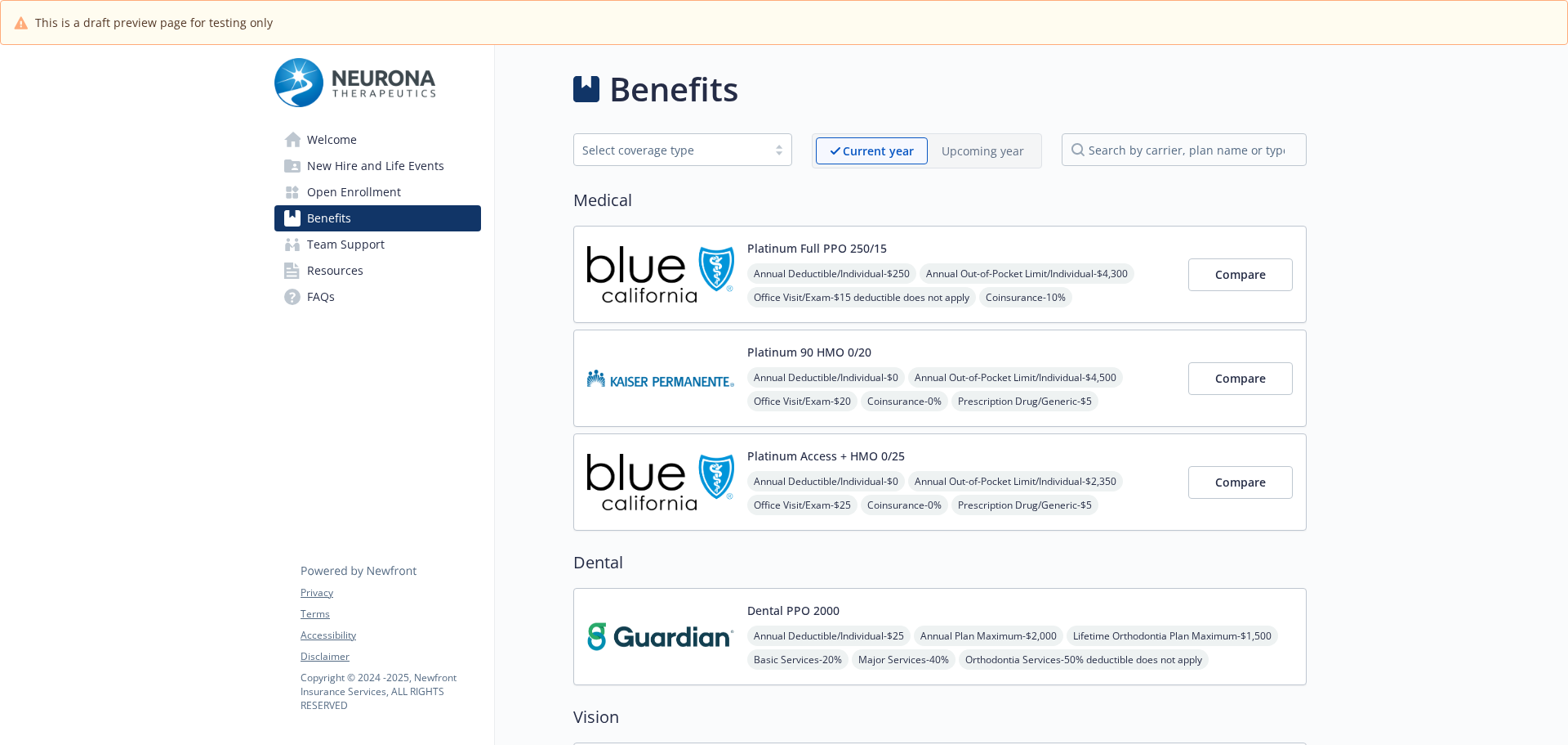
click at [990, 148] on p "Upcoming year" at bounding box center [983, 151] width 83 height 17
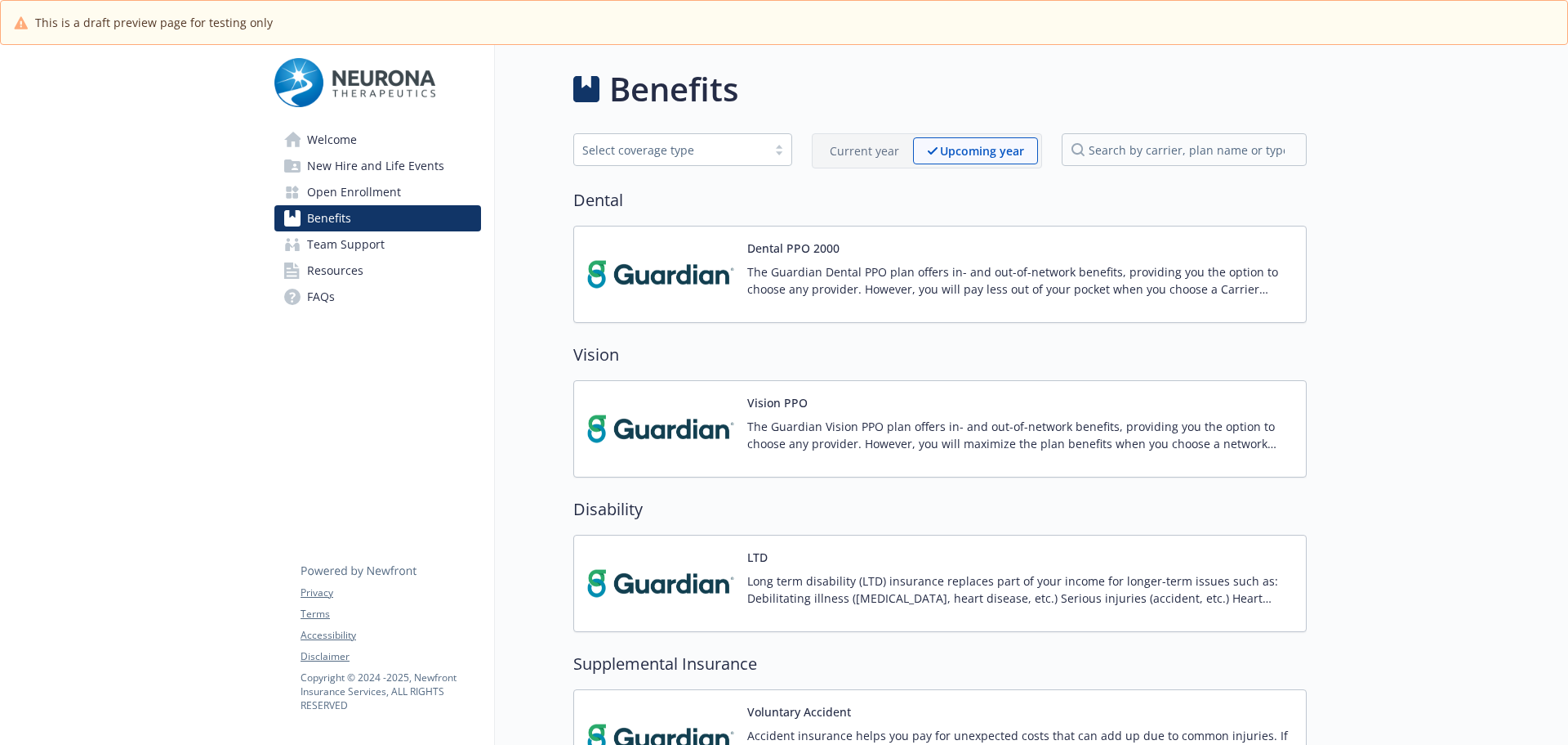
click at [784, 268] on p "The Guardian Dental PPO plan offers in- and out-of-network benefits, providing …" at bounding box center [1020, 280] width 546 height 34
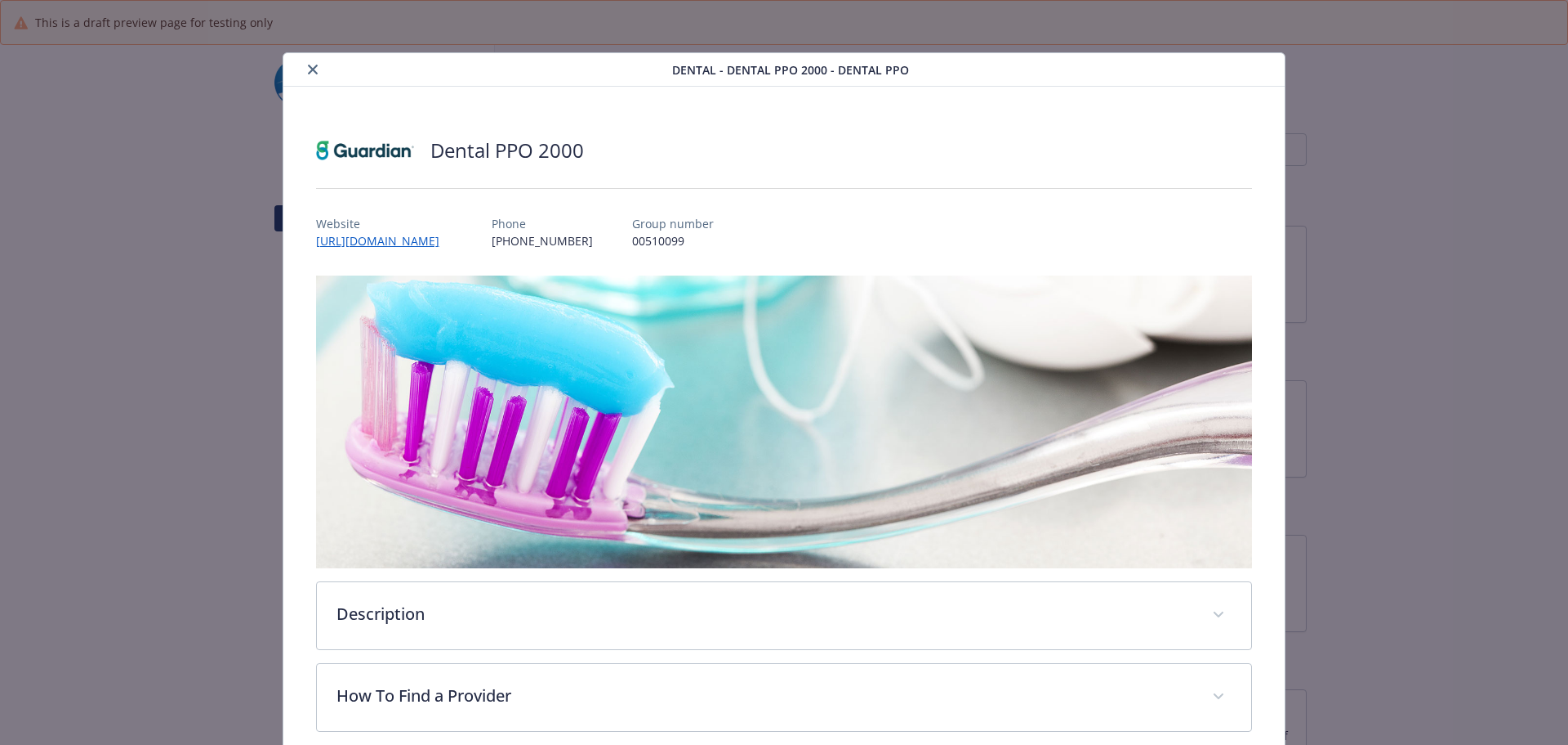
click at [308, 69] on icon "close" at bounding box center [312, 69] width 9 height 10
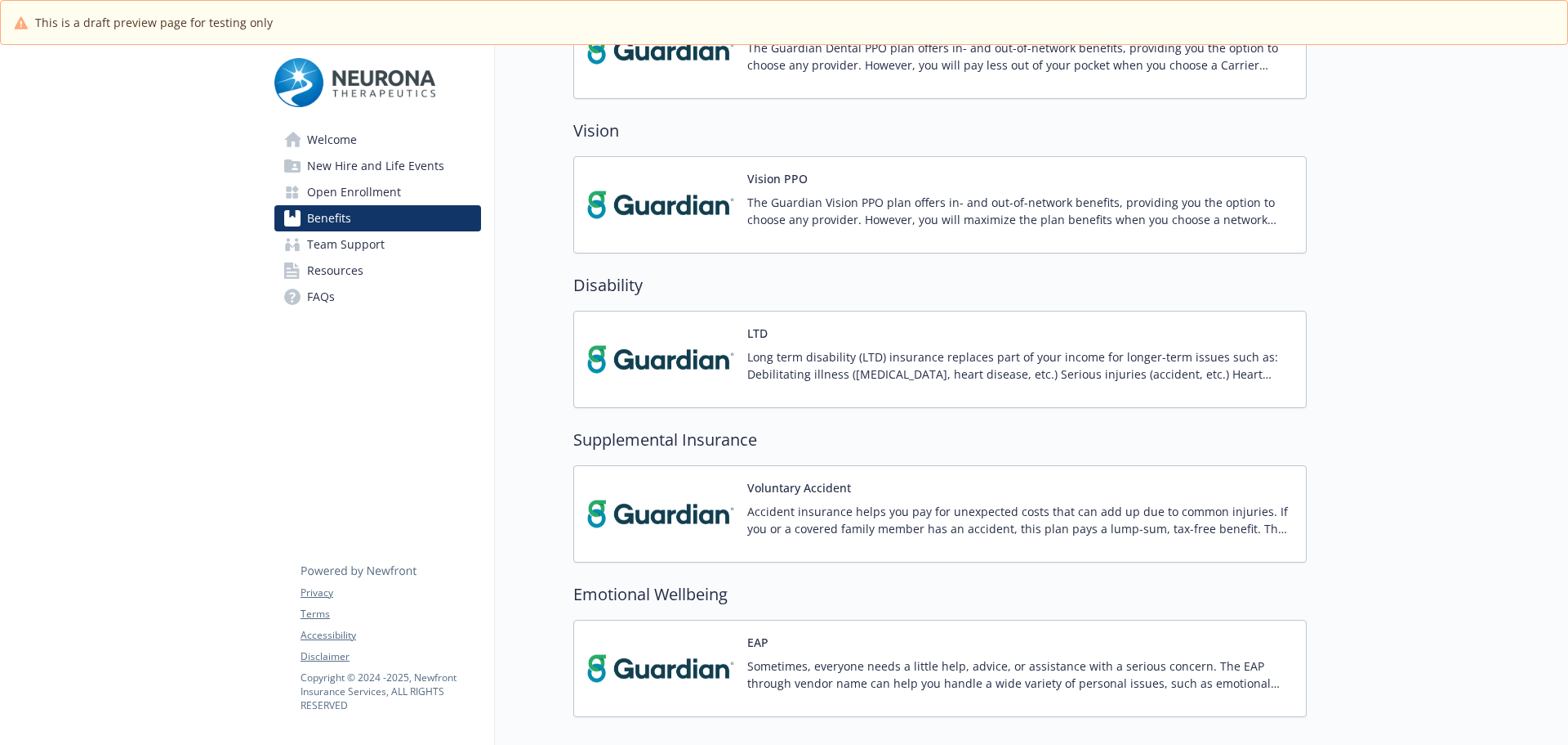
scroll to position [326, 0]
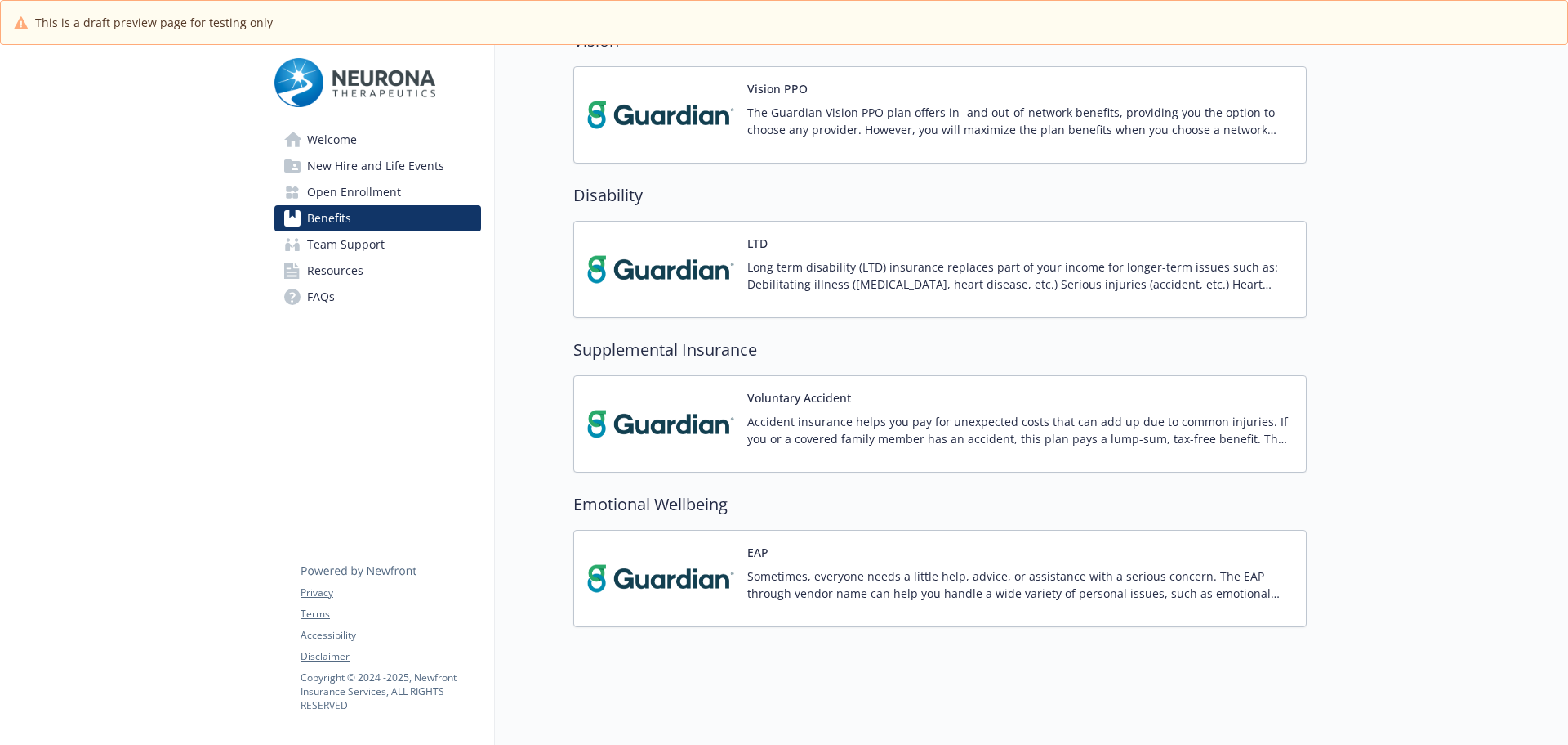
click at [799, 389] on button "Voluntary Accident" at bounding box center [799, 397] width 104 height 17
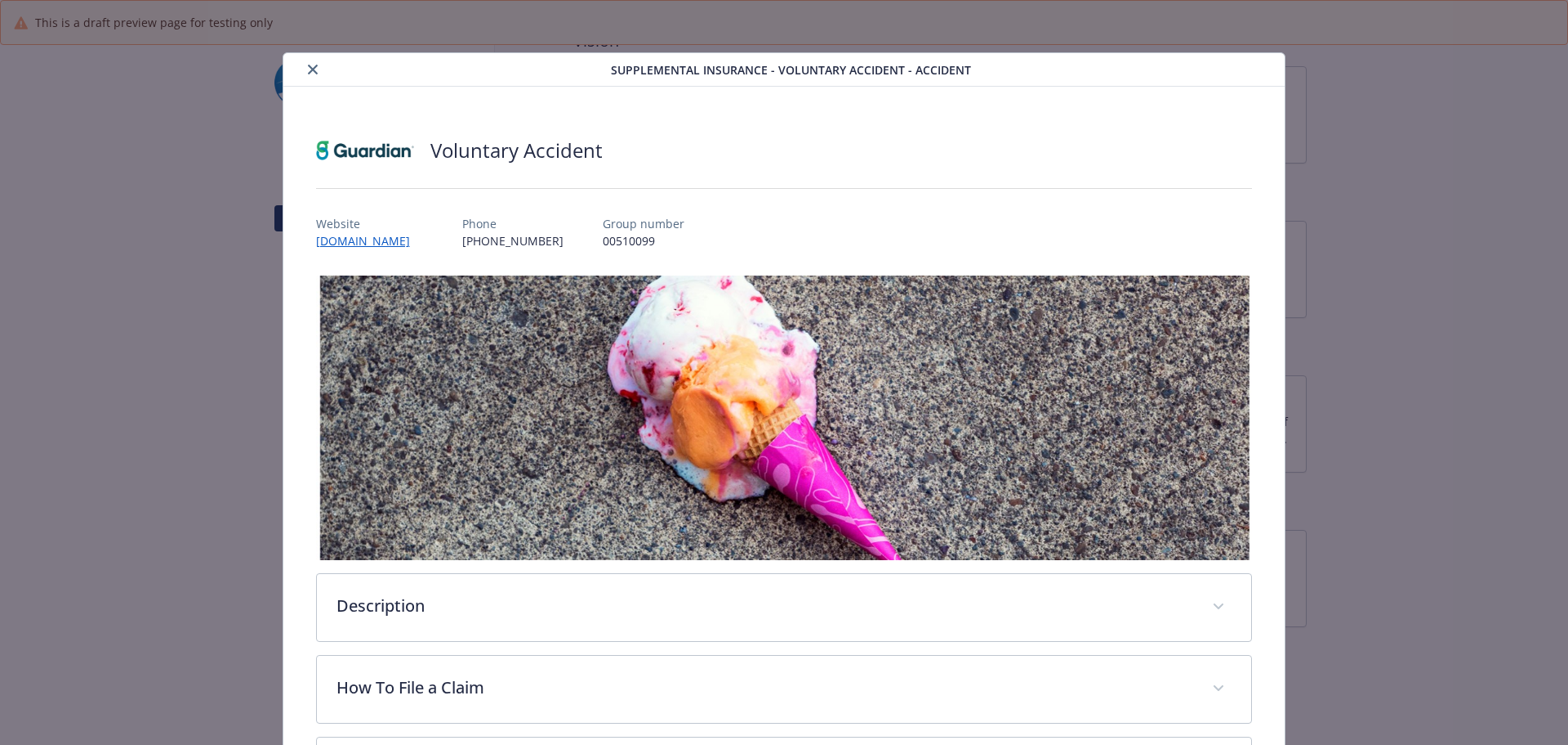
click at [304, 66] on button "close" at bounding box center [312, 69] width 20 height 20
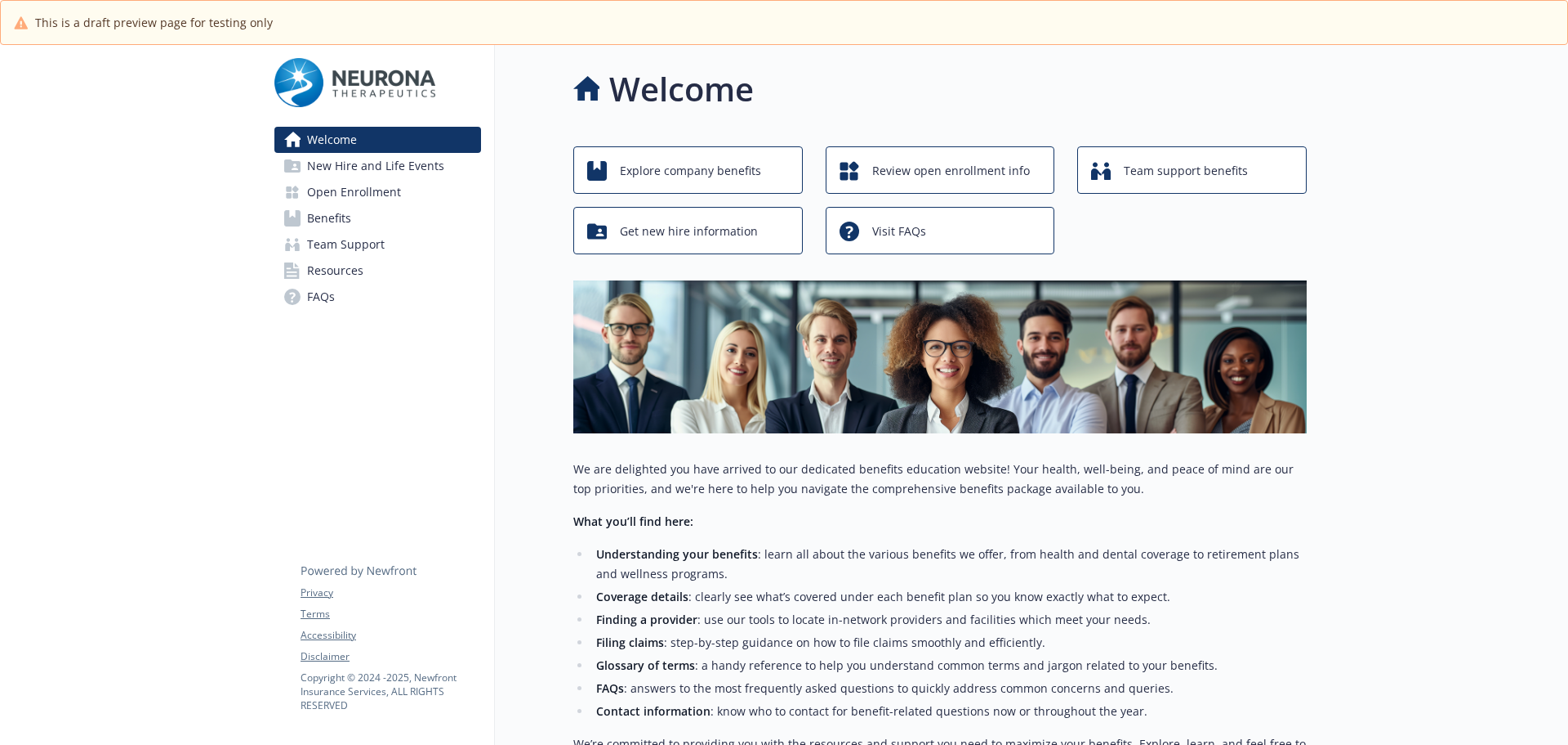
click at [326, 222] on span "Benefits" at bounding box center [329, 219] width 44 height 27
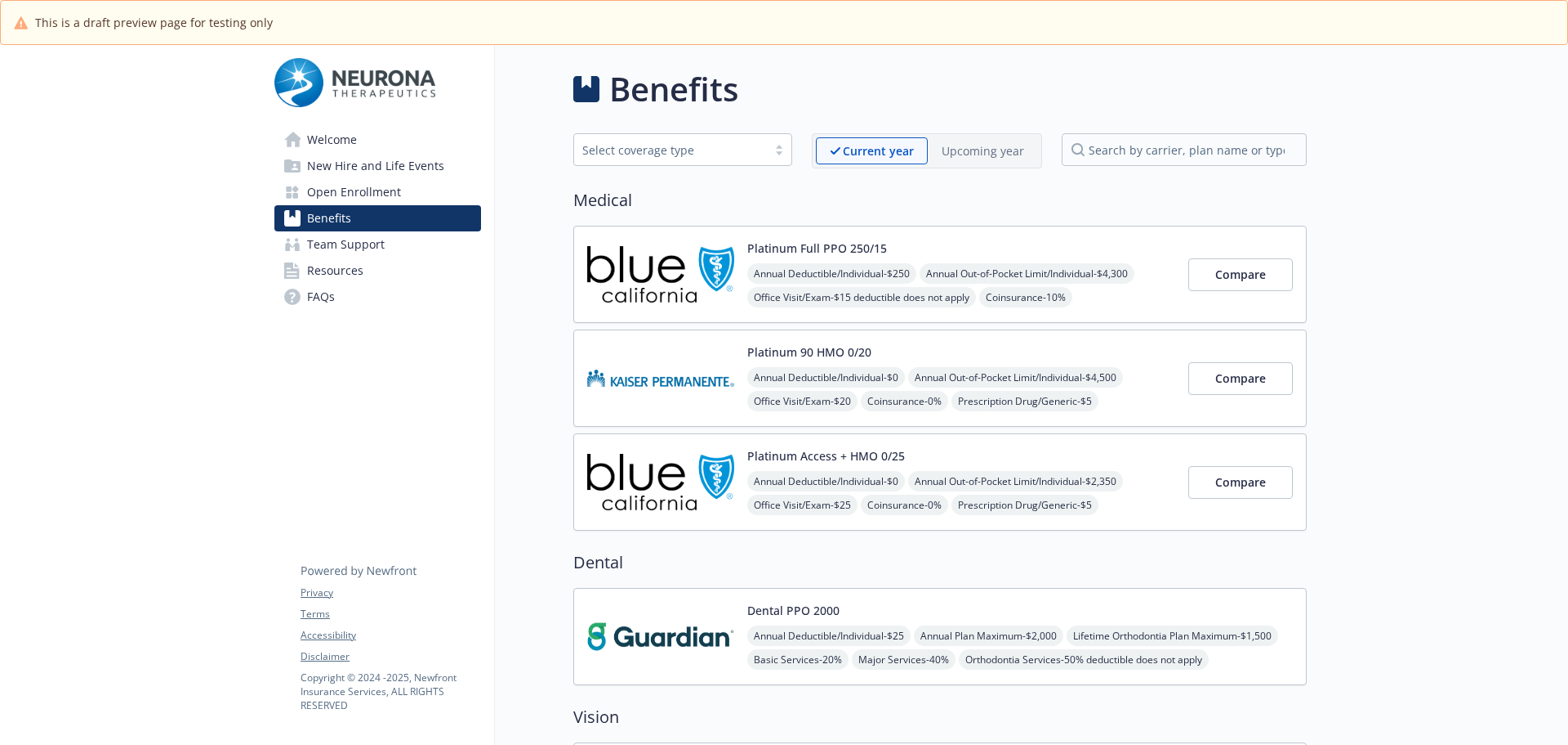
click at [997, 133] on div "Current year Upcoming year" at bounding box center [927, 150] width 231 height 35
drag, startPoint x: 998, startPoint y: 133, endPoint x: 986, endPoint y: 158, distance: 27.7
click at [998, 134] on div "Current year Upcoming year" at bounding box center [927, 150] width 231 height 35
click at [986, 158] on p "Upcoming year" at bounding box center [983, 151] width 83 height 17
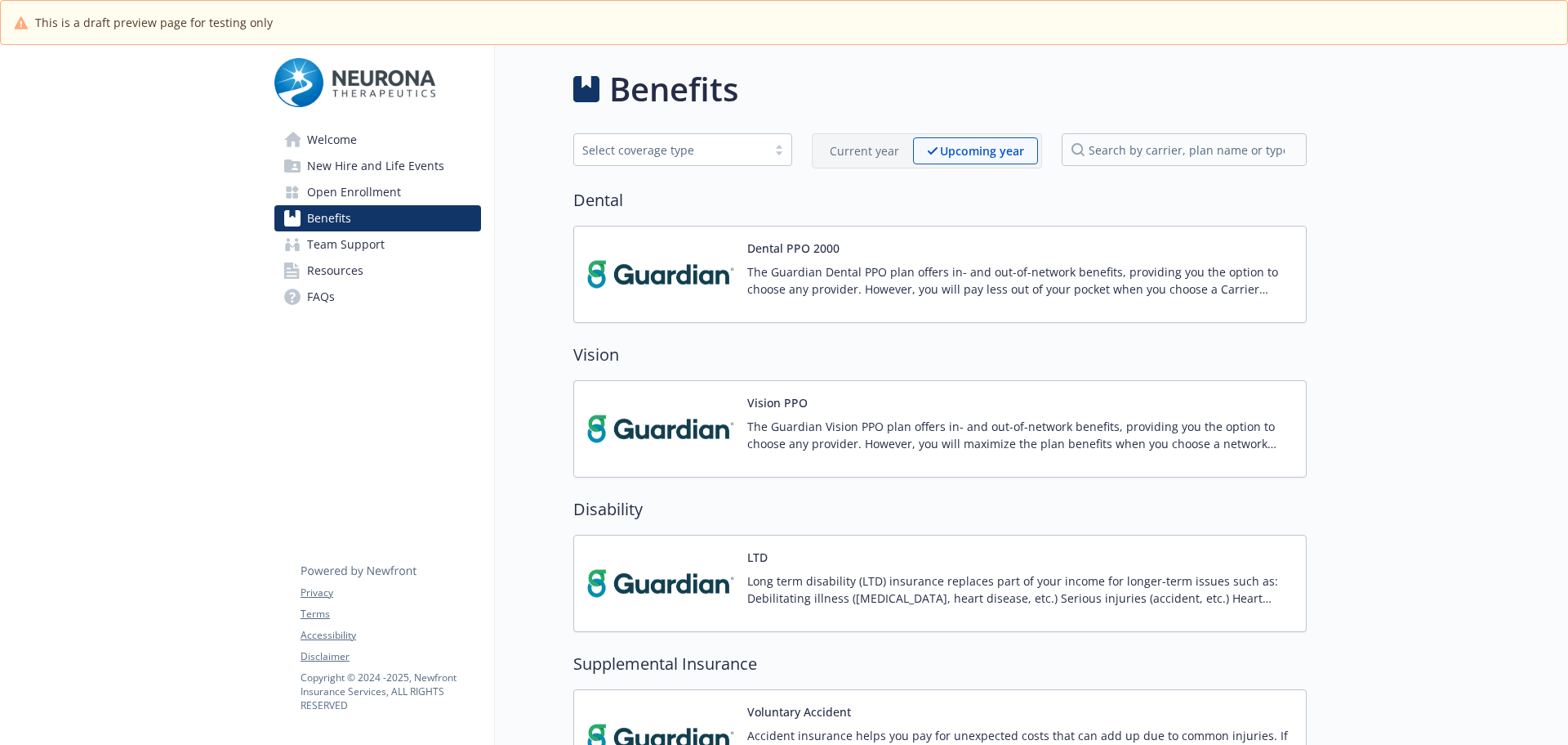
click at [849, 152] on p "Current year" at bounding box center [864, 151] width 69 height 17
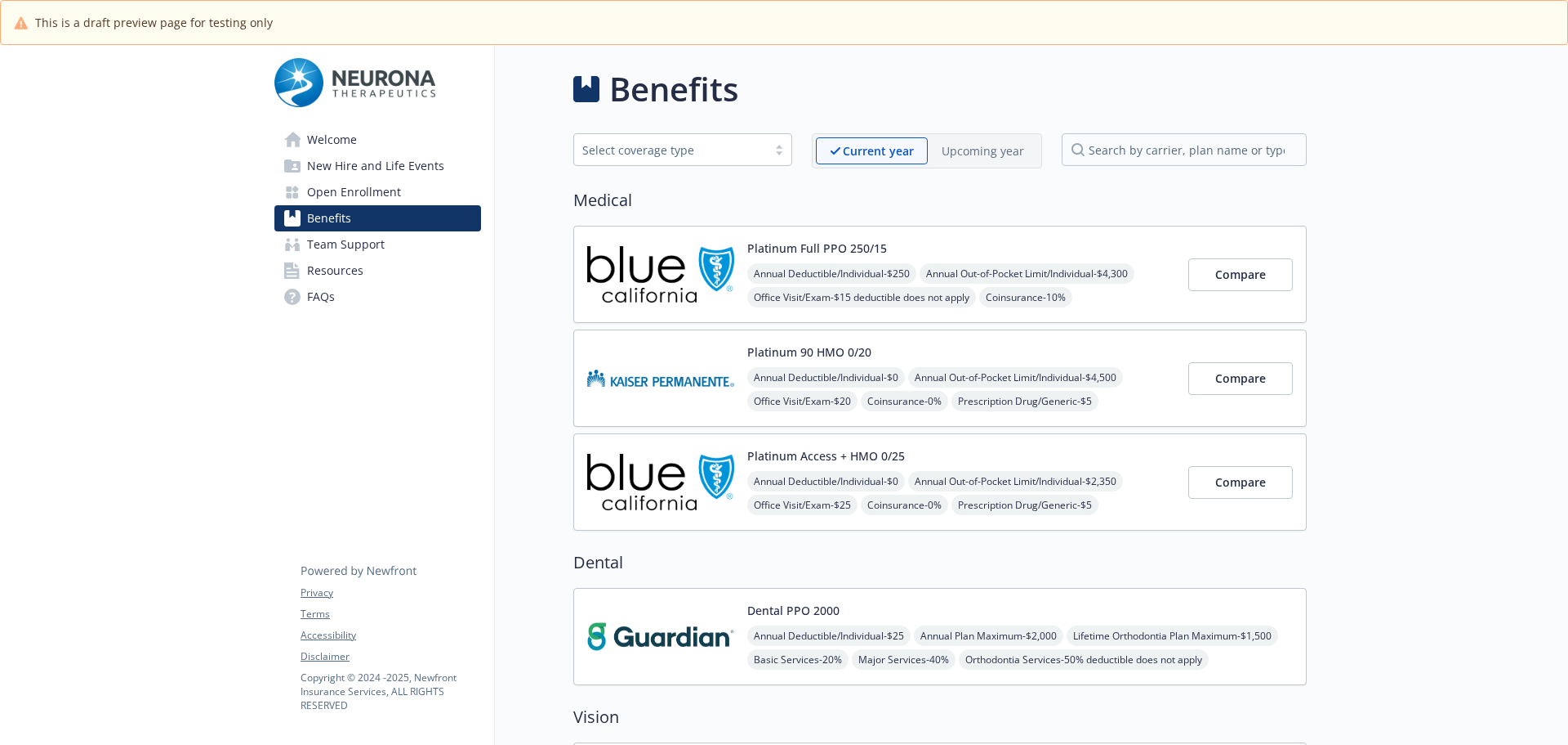
click at [997, 150] on p "Upcoming year" at bounding box center [983, 151] width 83 height 17
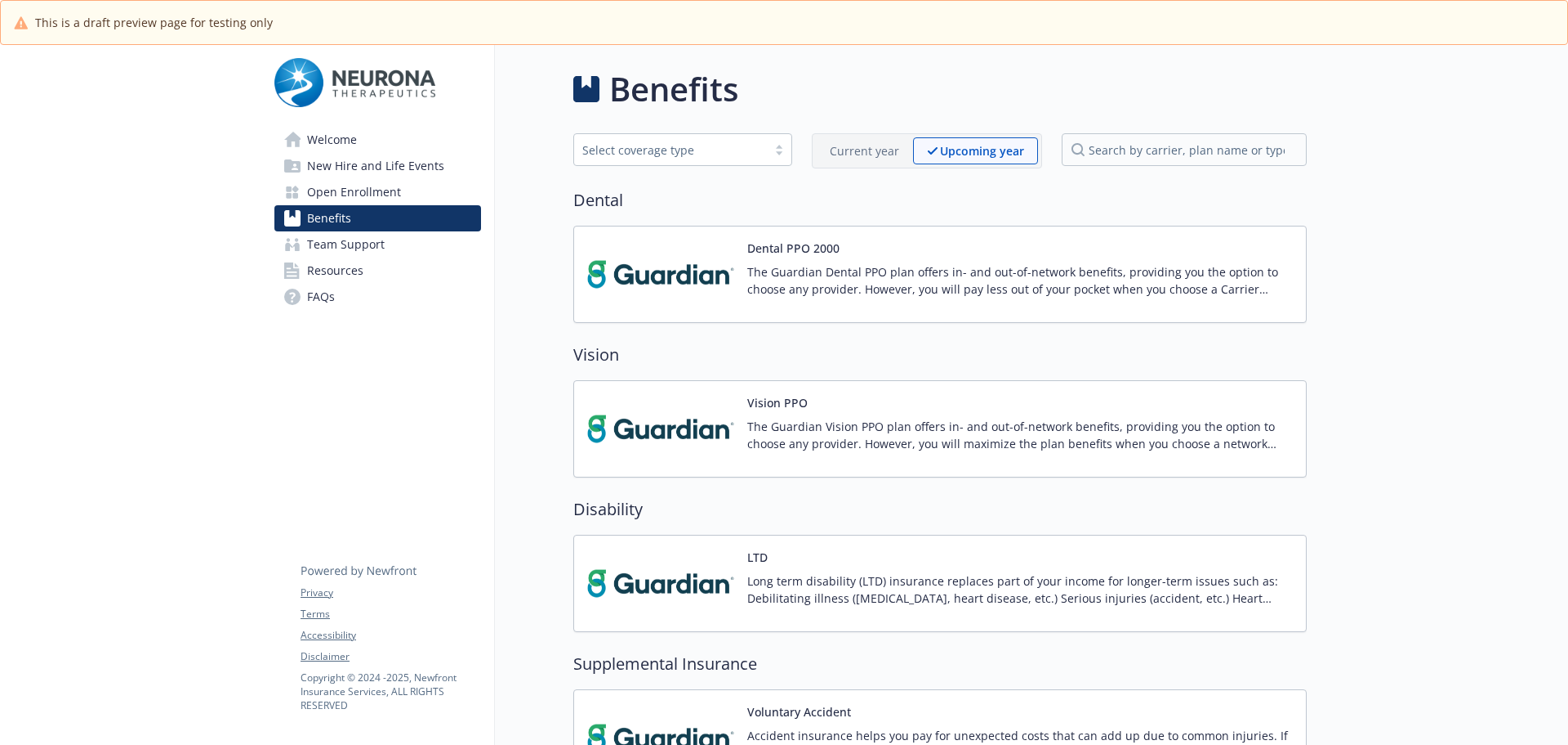
click at [822, 283] on p "The Guardian Dental PPO plan offers in- and out-of-network benefits, providing …" at bounding box center [1020, 280] width 546 height 34
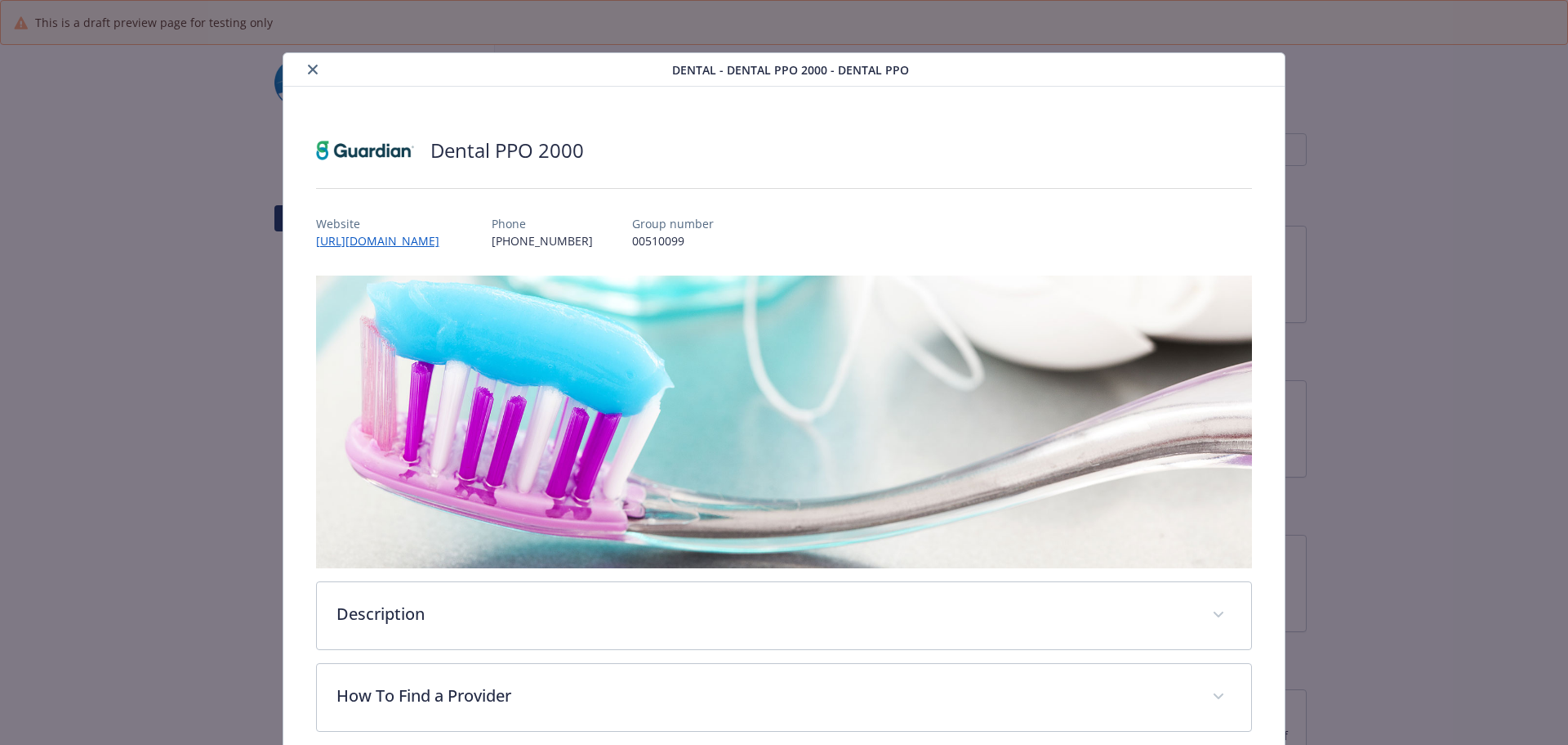
click at [314, 57] on div "Dental - Dental PPO 2000 - Dental PPO" at bounding box center [784, 69] width 1002 height 33
click at [319, 66] on button "close" at bounding box center [312, 69] width 20 height 20
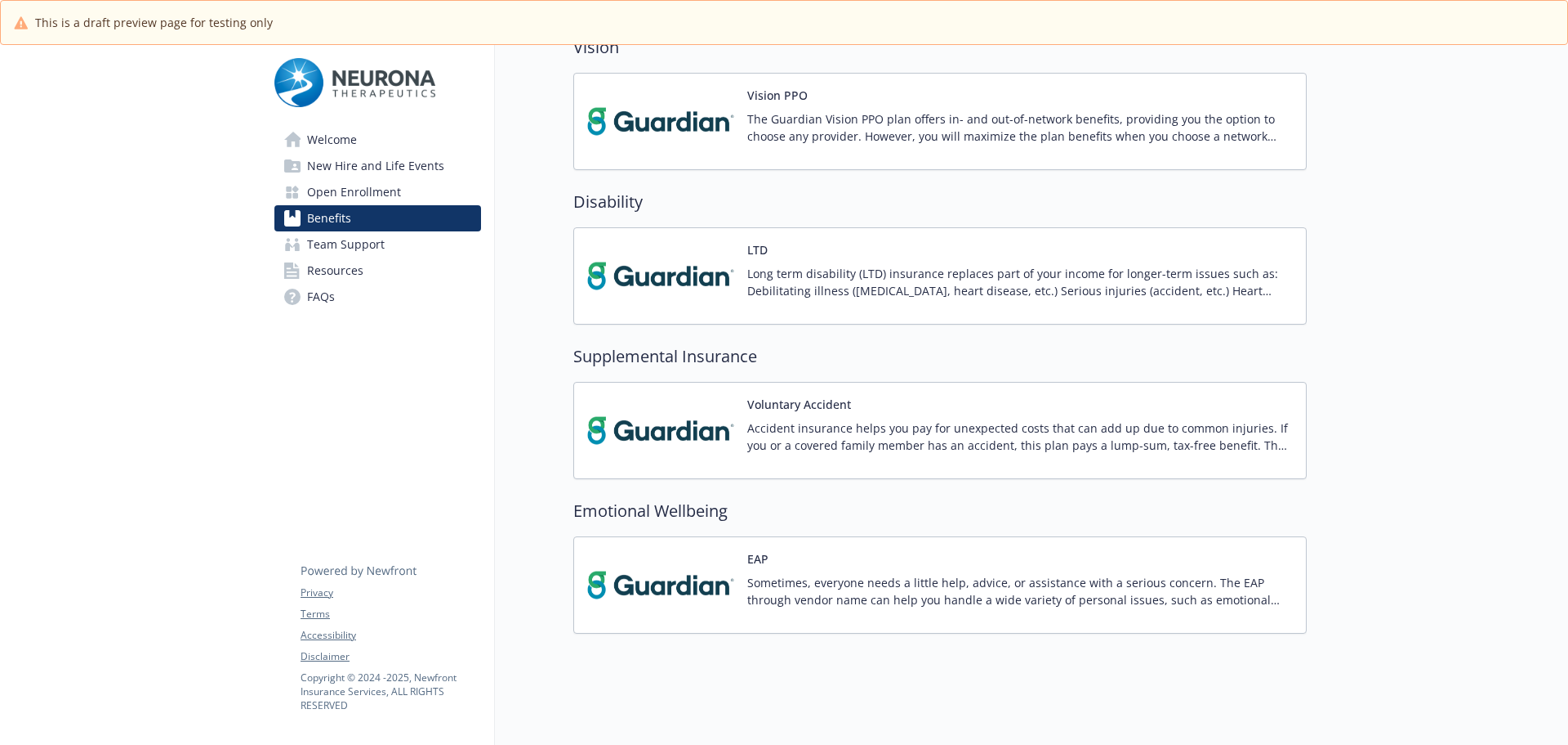
scroll to position [326, 0]
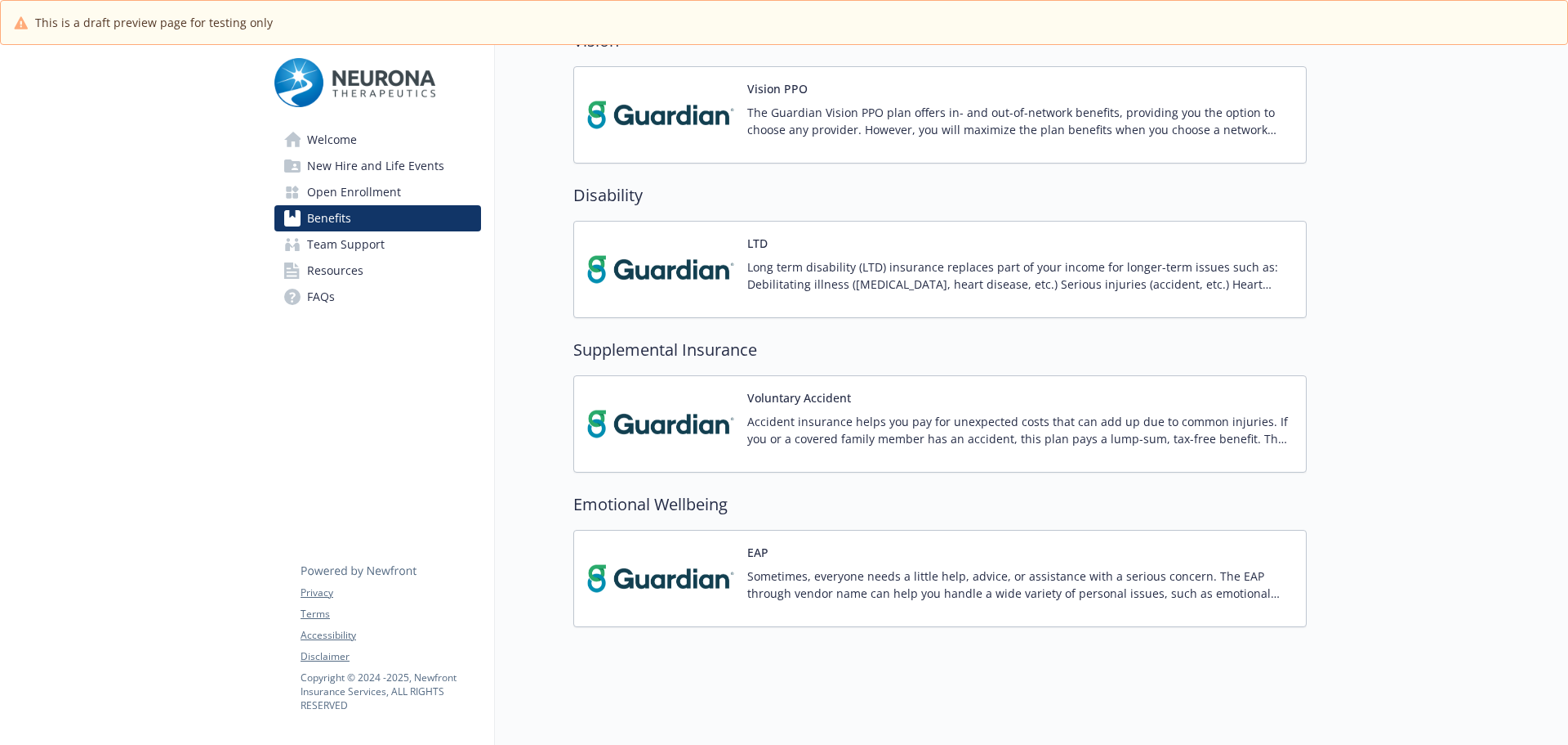
click at [312, 220] on span "Benefits" at bounding box center [329, 219] width 44 height 27
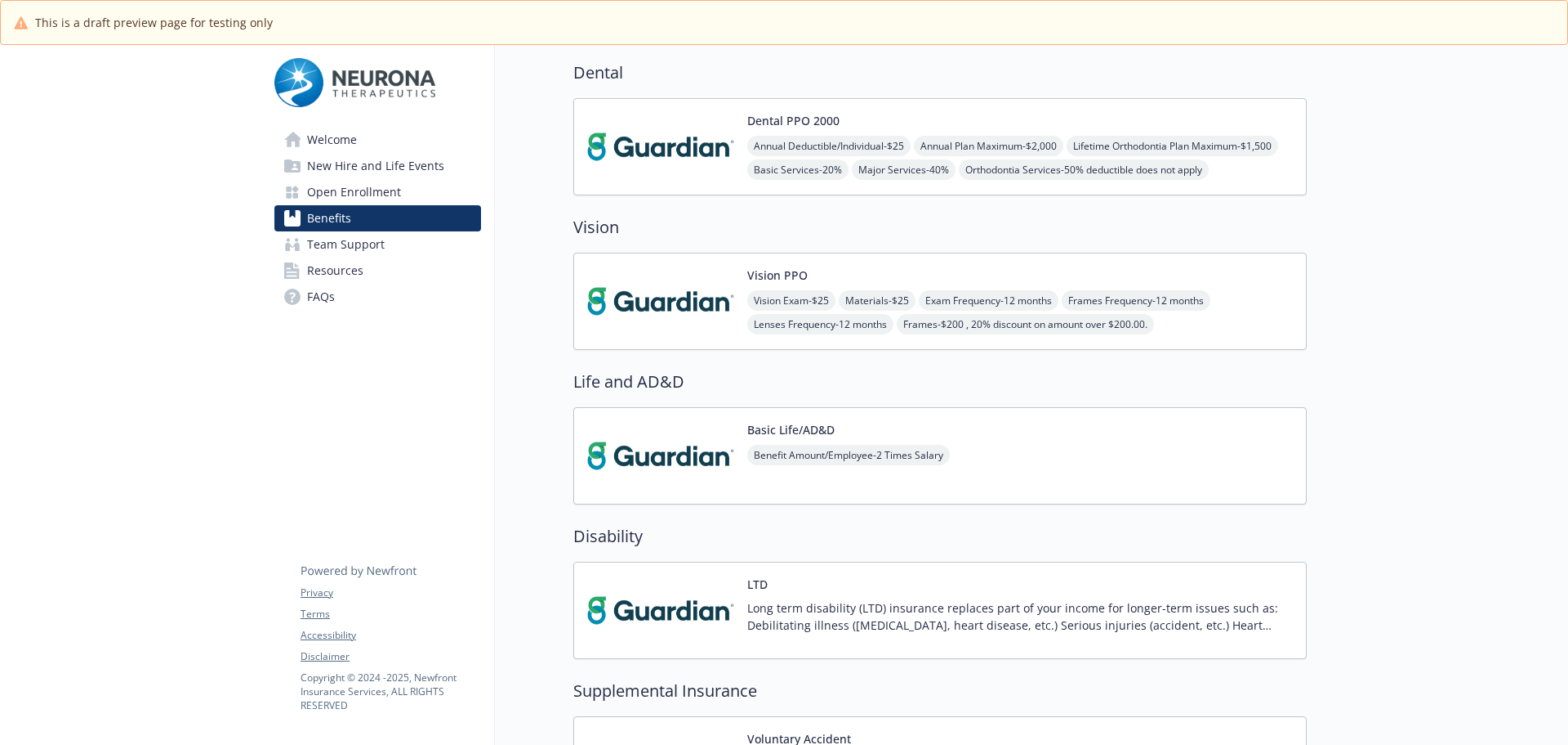
click at [790, 430] on button "Basic Life/AD&D" at bounding box center [791, 430] width 87 height 17
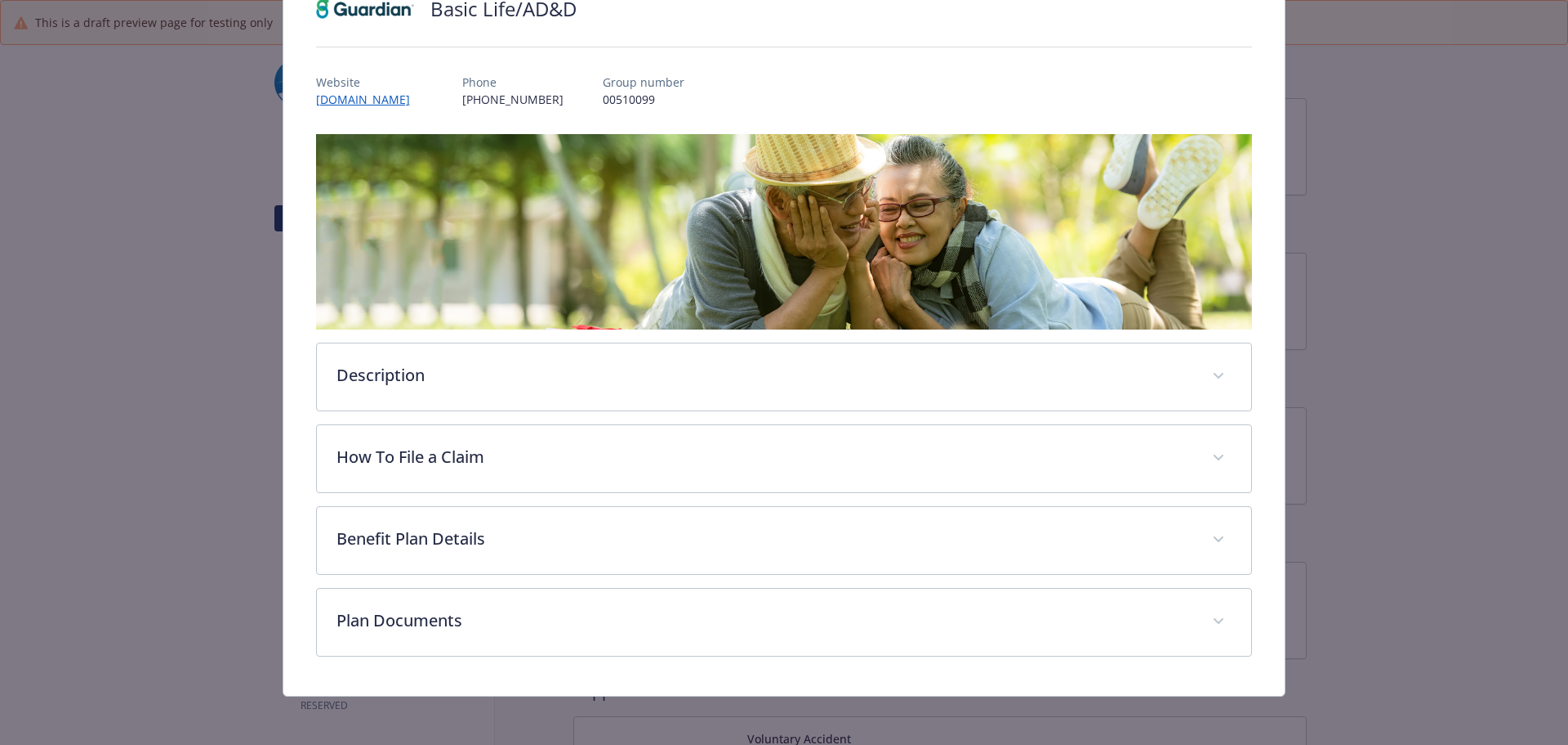
scroll to position [143, 0]
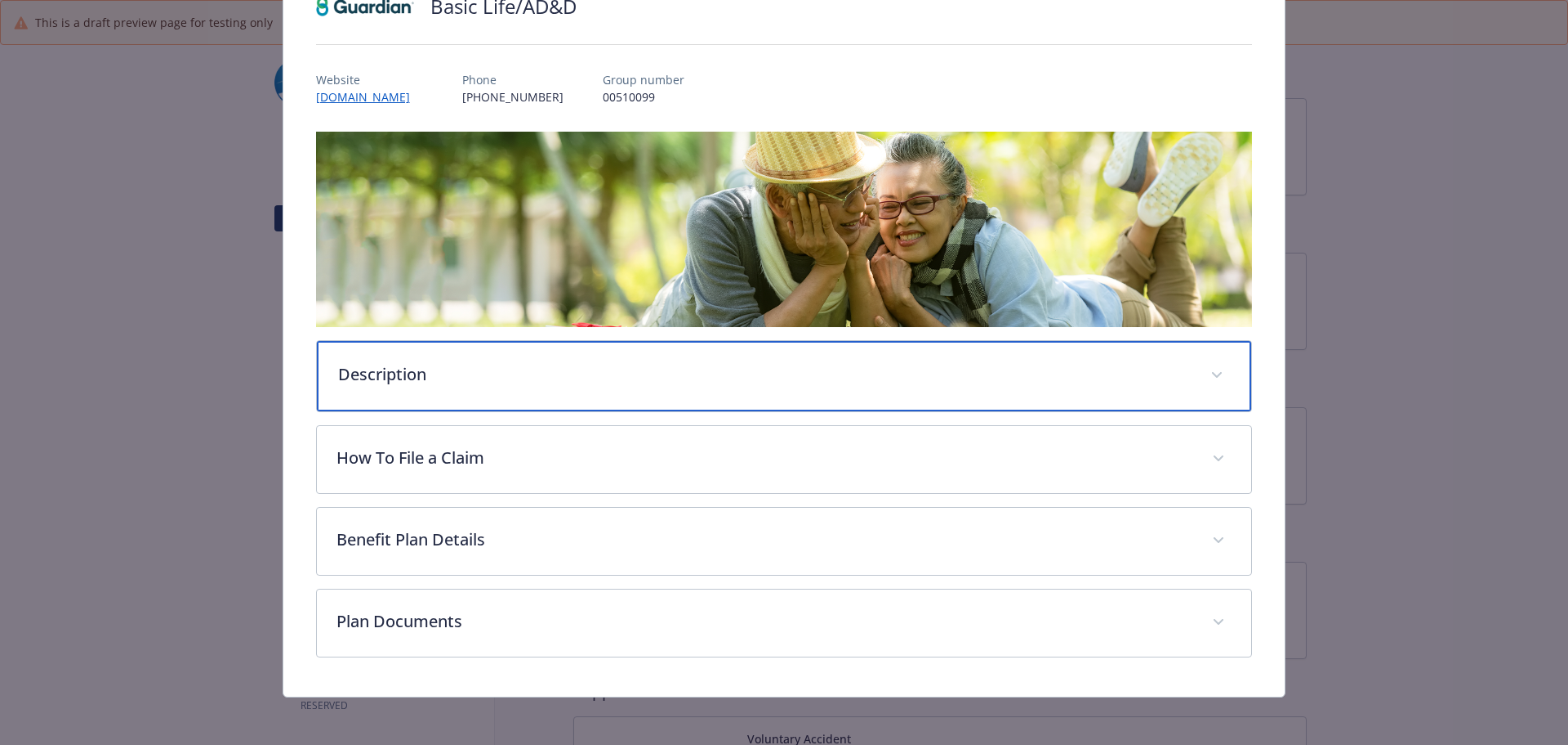
click at [394, 380] on p "Description" at bounding box center [765, 374] width 854 height 25
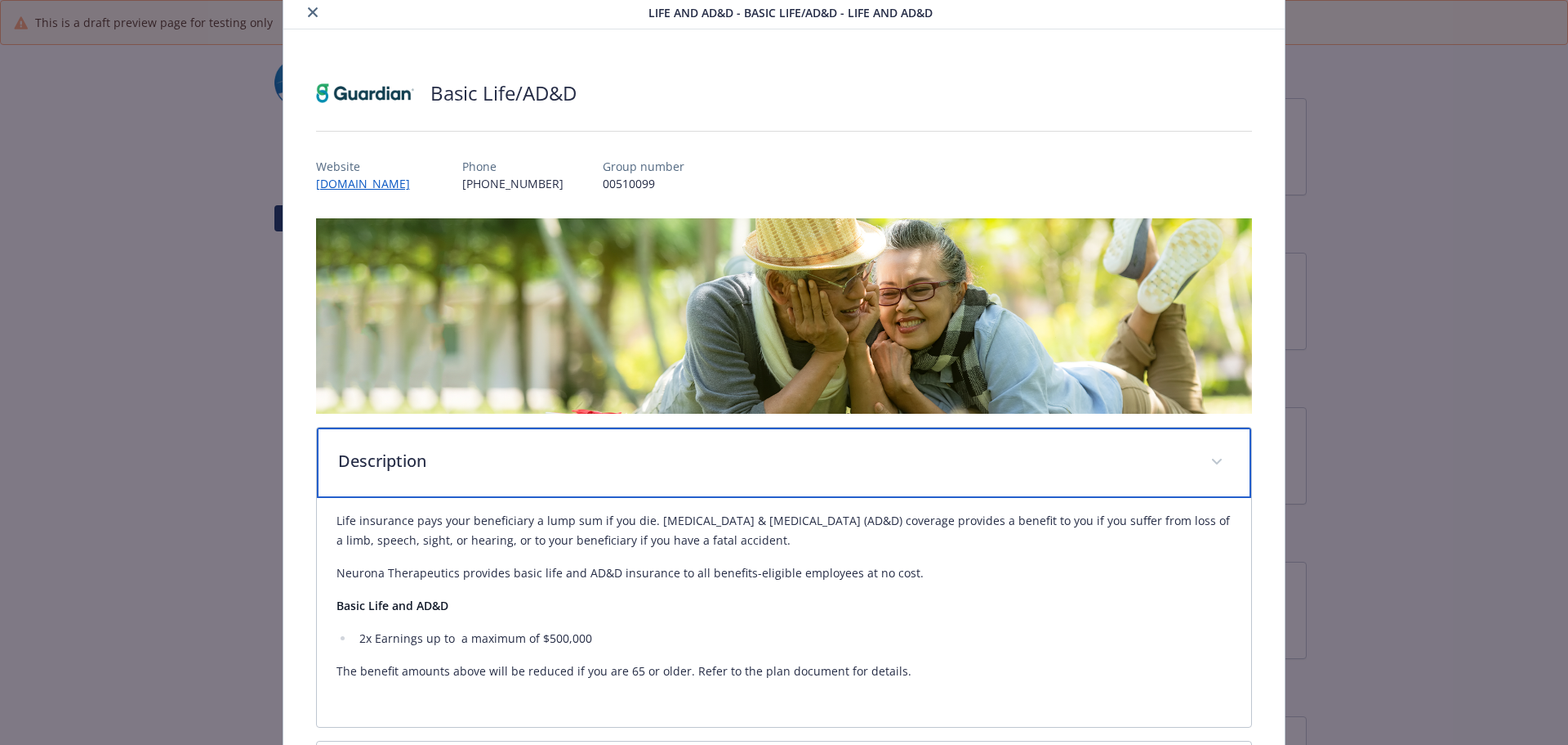
scroll to position [0, 0]
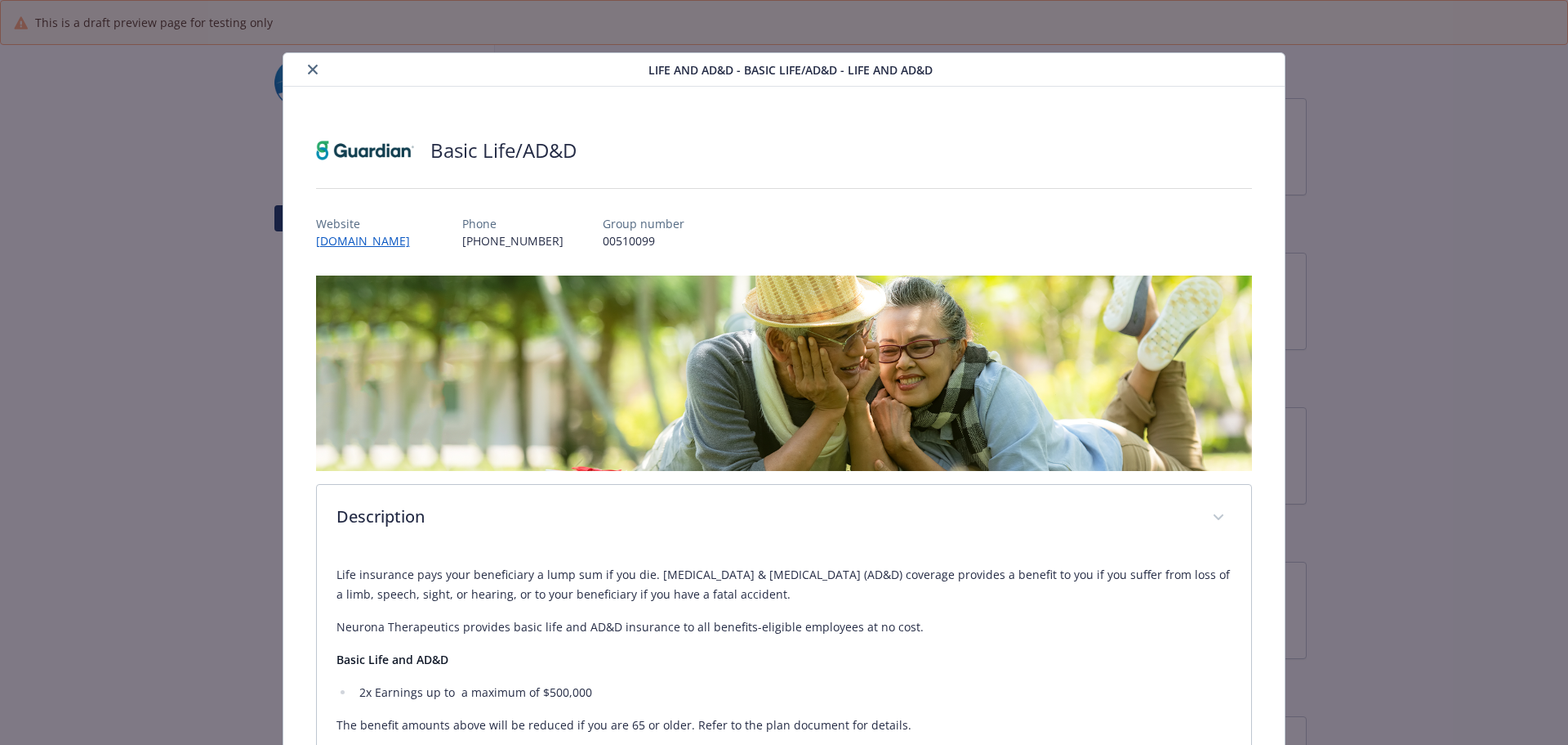
click at [304, 67] on button "close" at bounding box center [312, 69] width 20 height 20
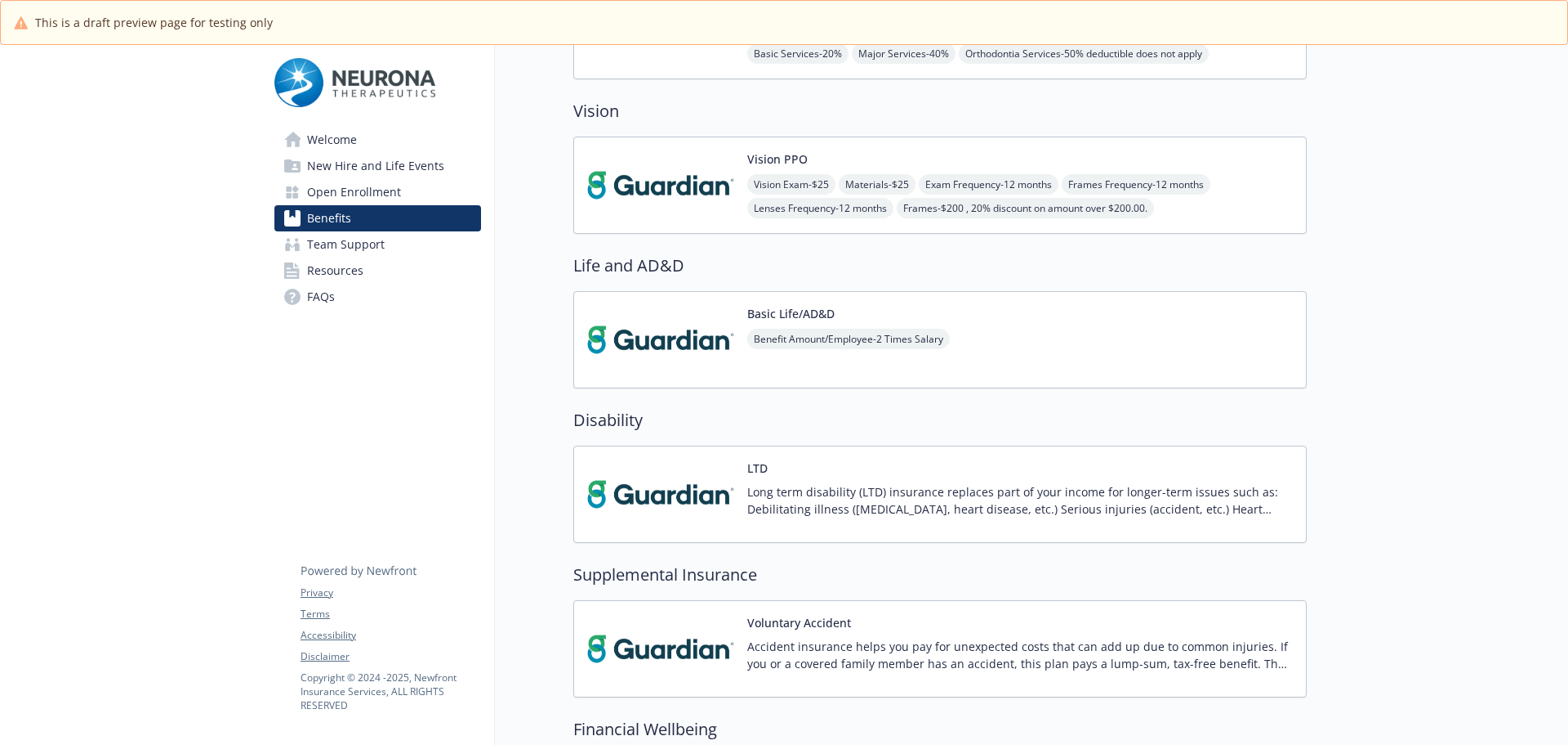
scroll to position [735, 0]
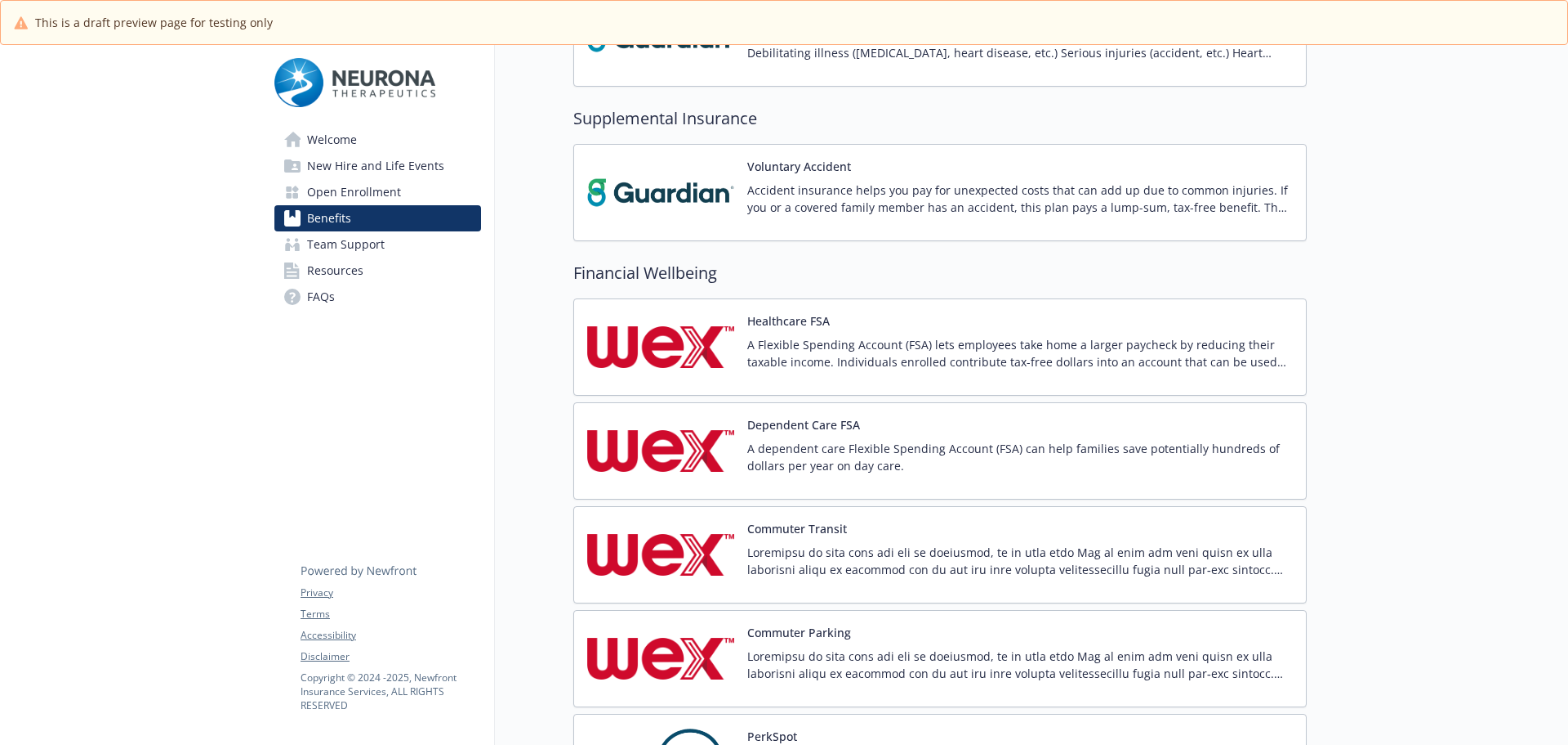
click at [794, 547] on p at bounding box center [1020, 561] width 546 height 34
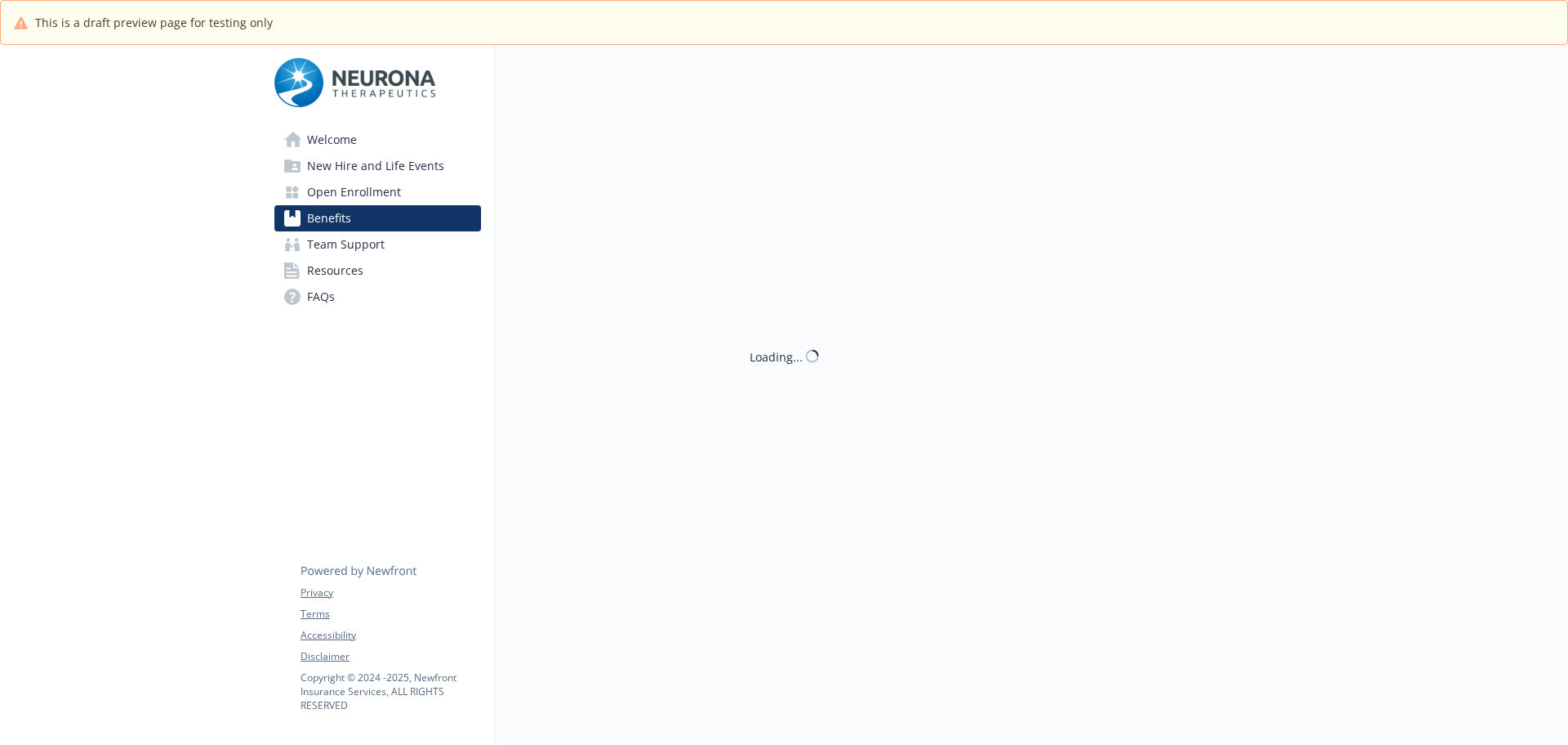
scroll to position [1061, 0]
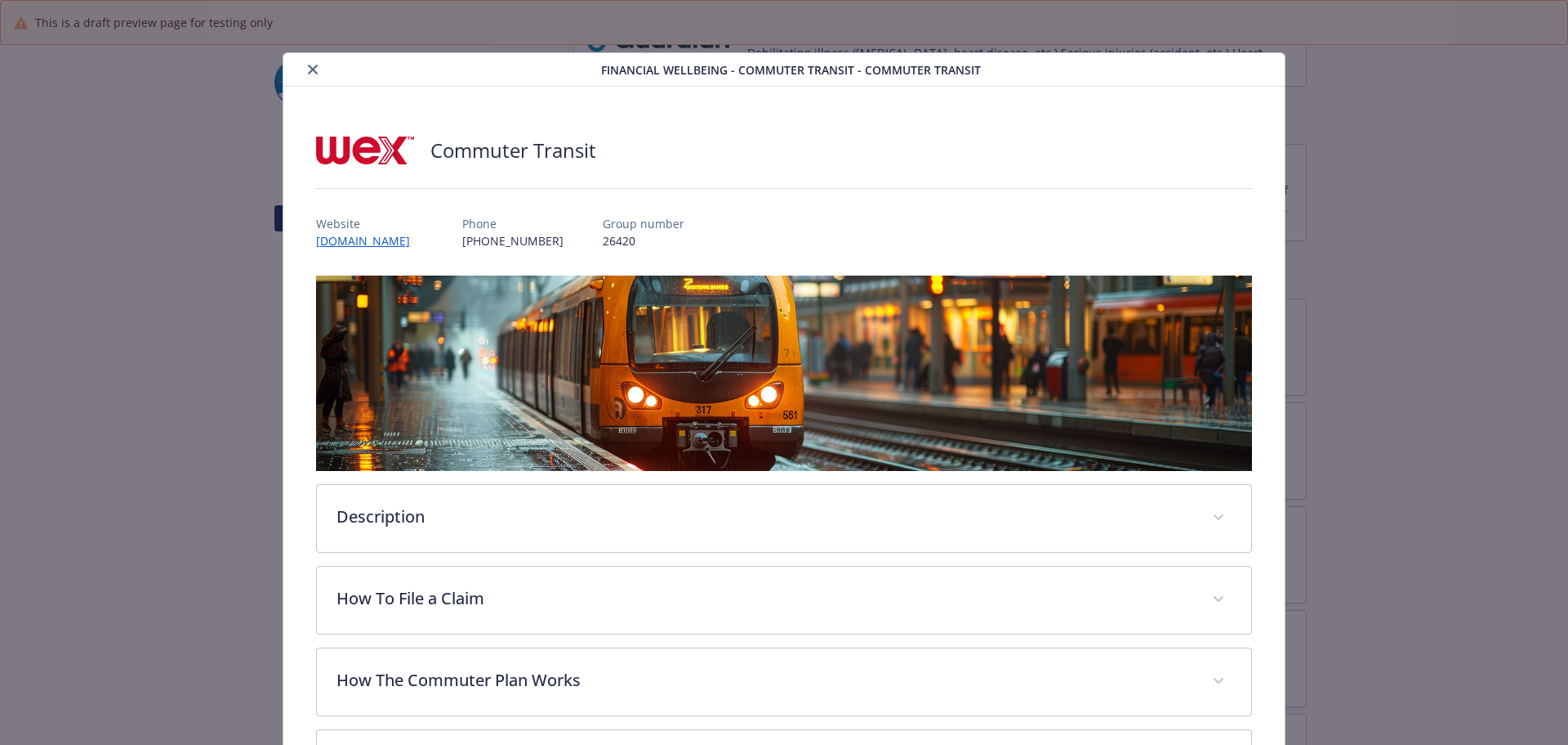
click at [318, 73] on button "close" at bounding box center [312, 69] width 20 height 20
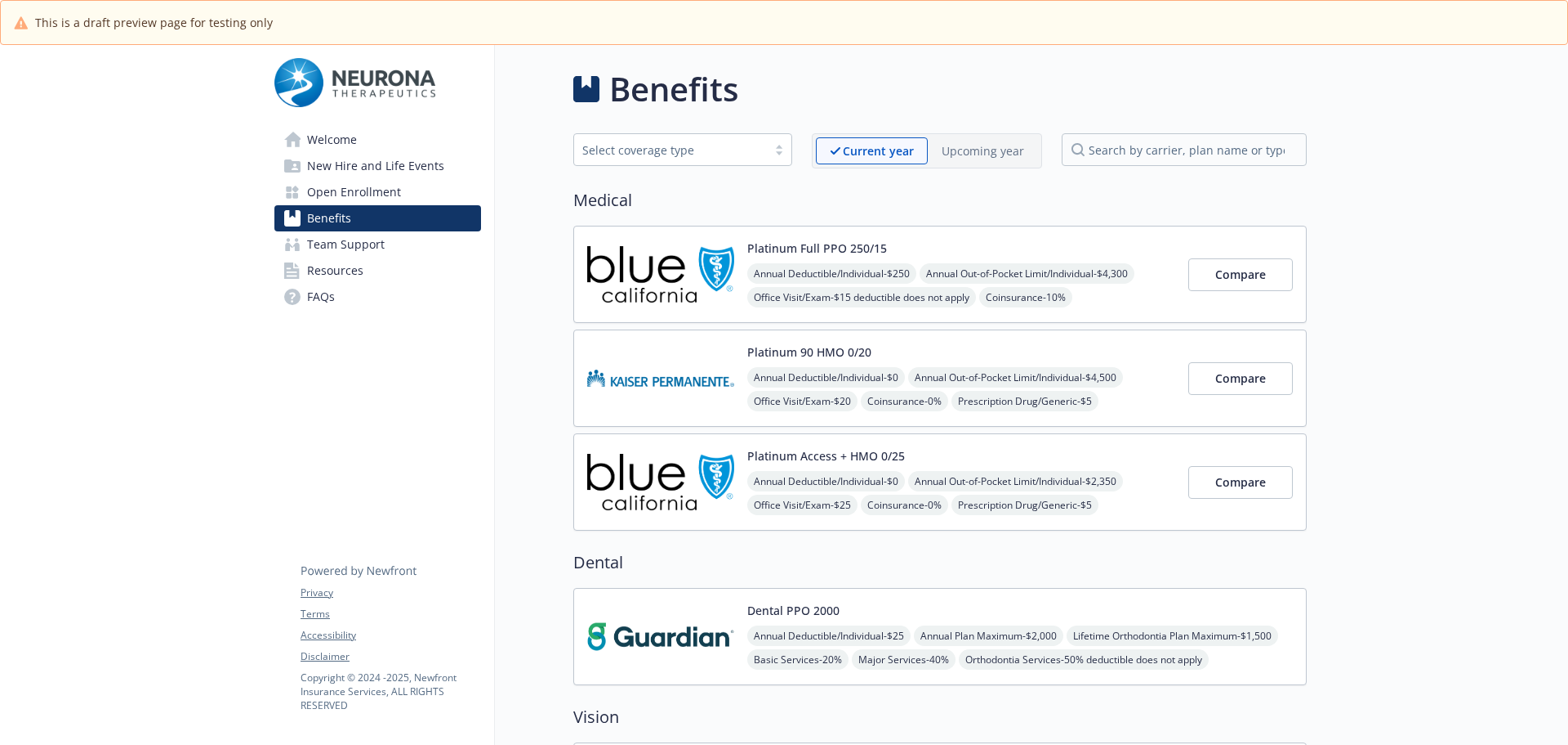
click at [1028, 145] on div "Upcoming year" at bounding box center [983, 150] width 110 height 27
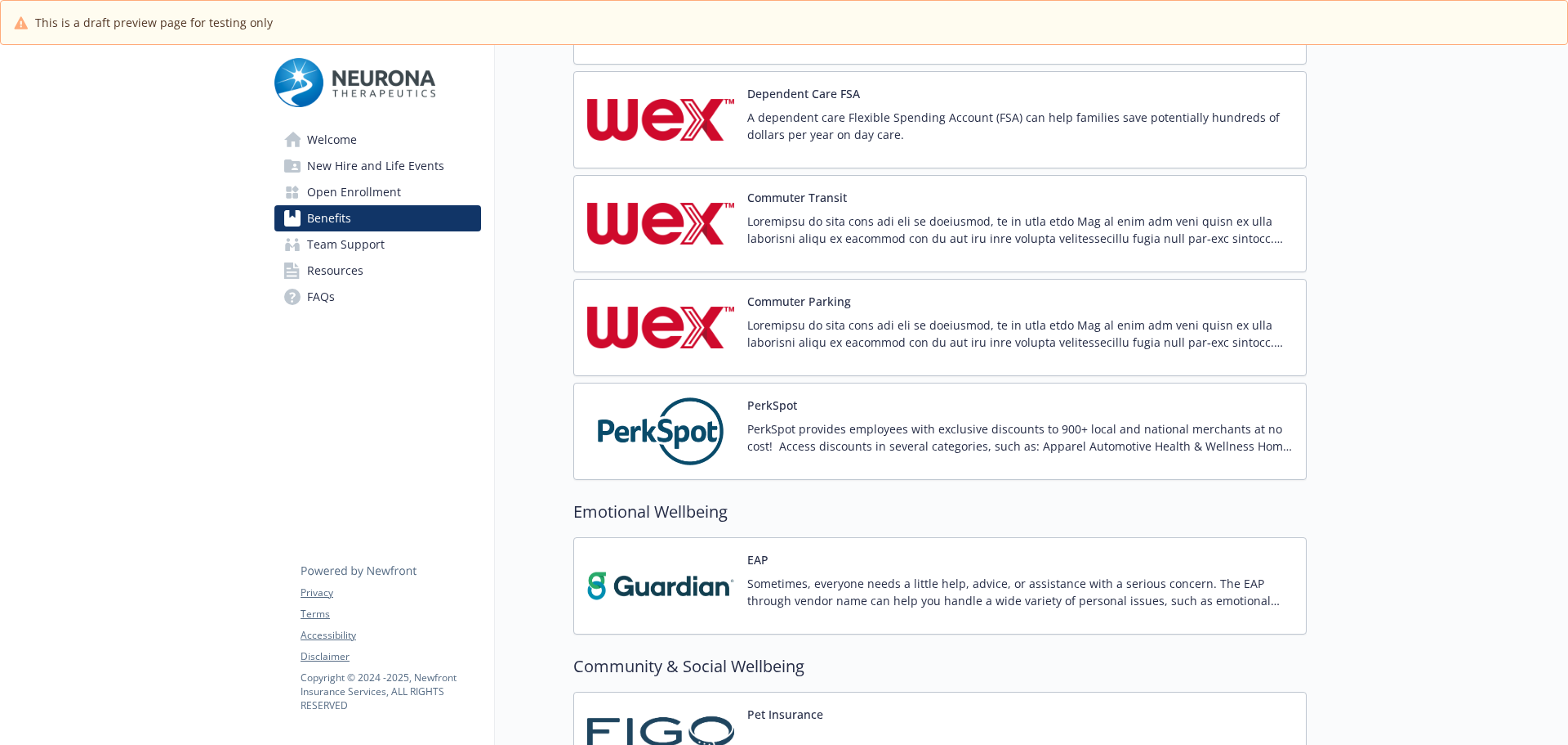
scroll to position [1309, 0]
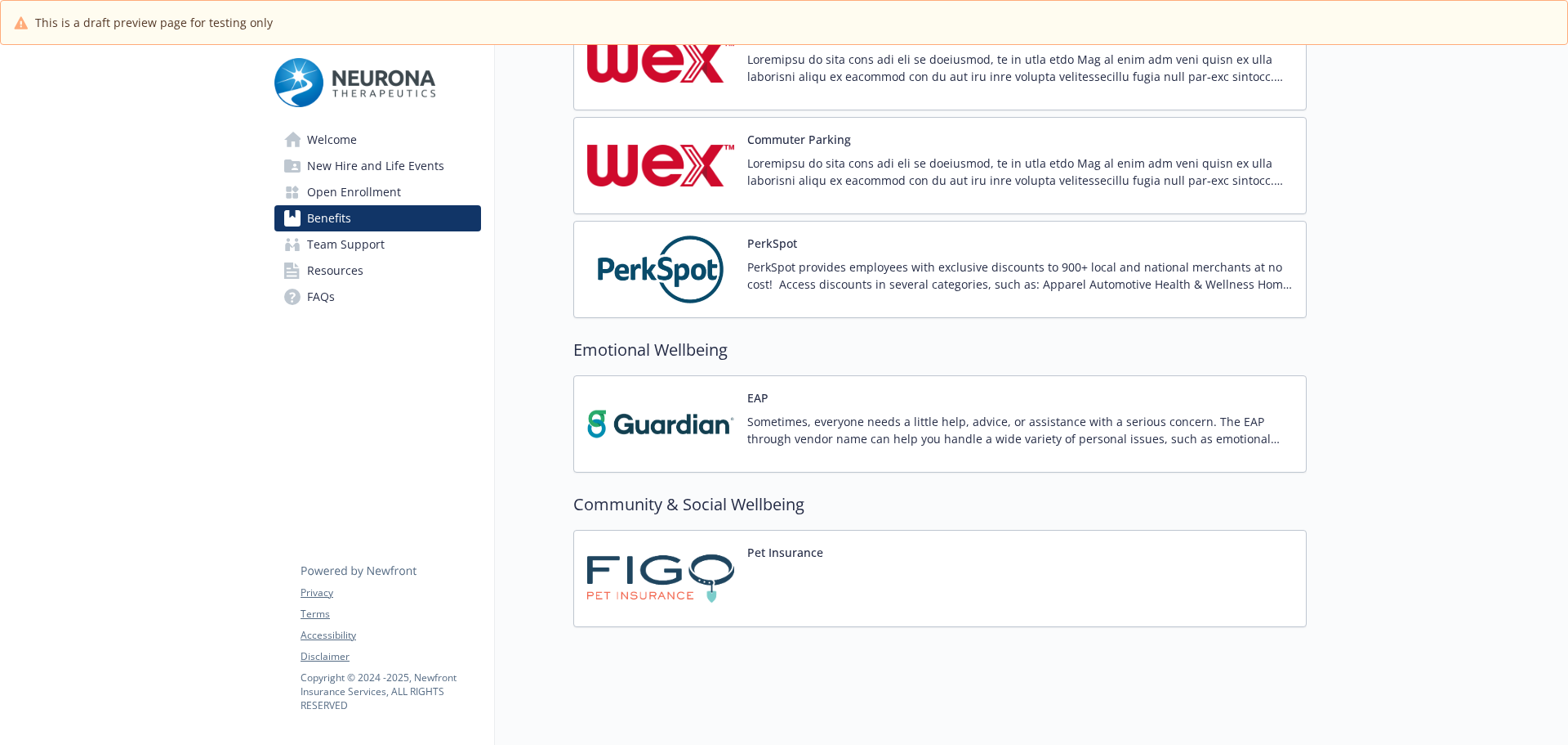
click at [780, 544] on button "Pet Insurance" at bounding box center [785, 552] width 76 height 17
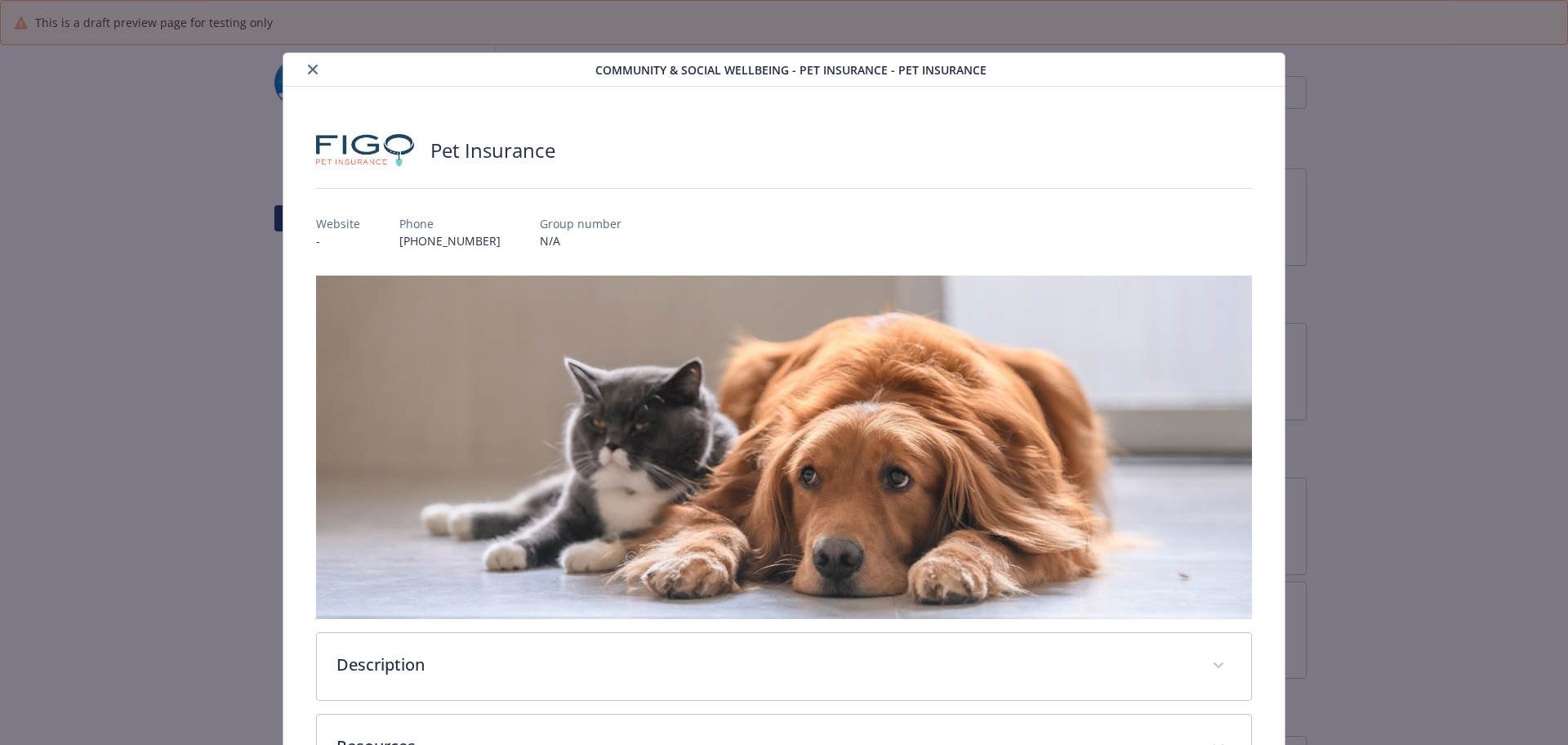
scroll to position [1309, 0]
click at [303, 67] on button "close" at bounding box center [312, 69] width 20 height 20
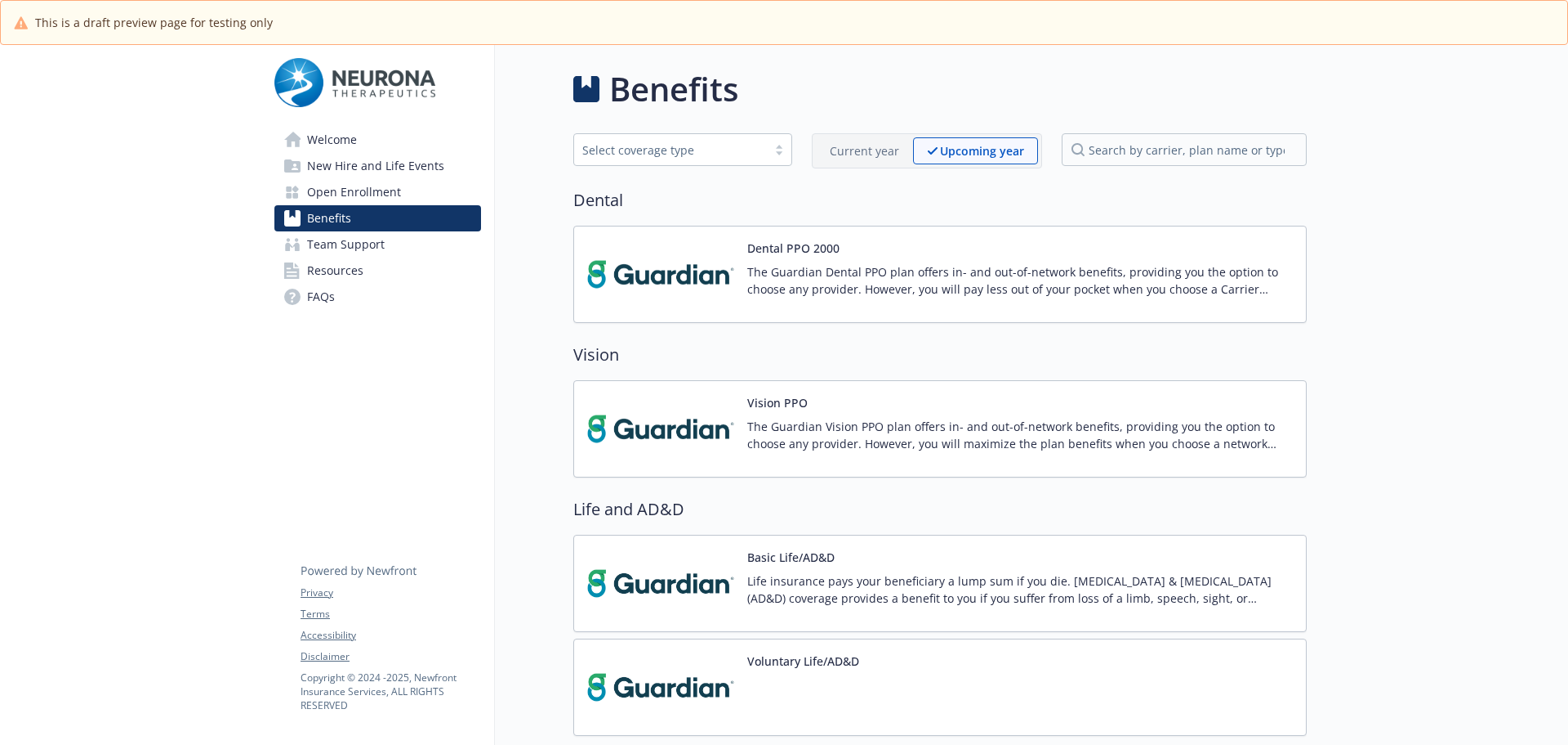
click at [863, 255] on div "Dental PPO 2000 The Guardian Dental PPO plan offers in- and out-of-network bene…" at bounding box center [1020, 274] width 546 height 69
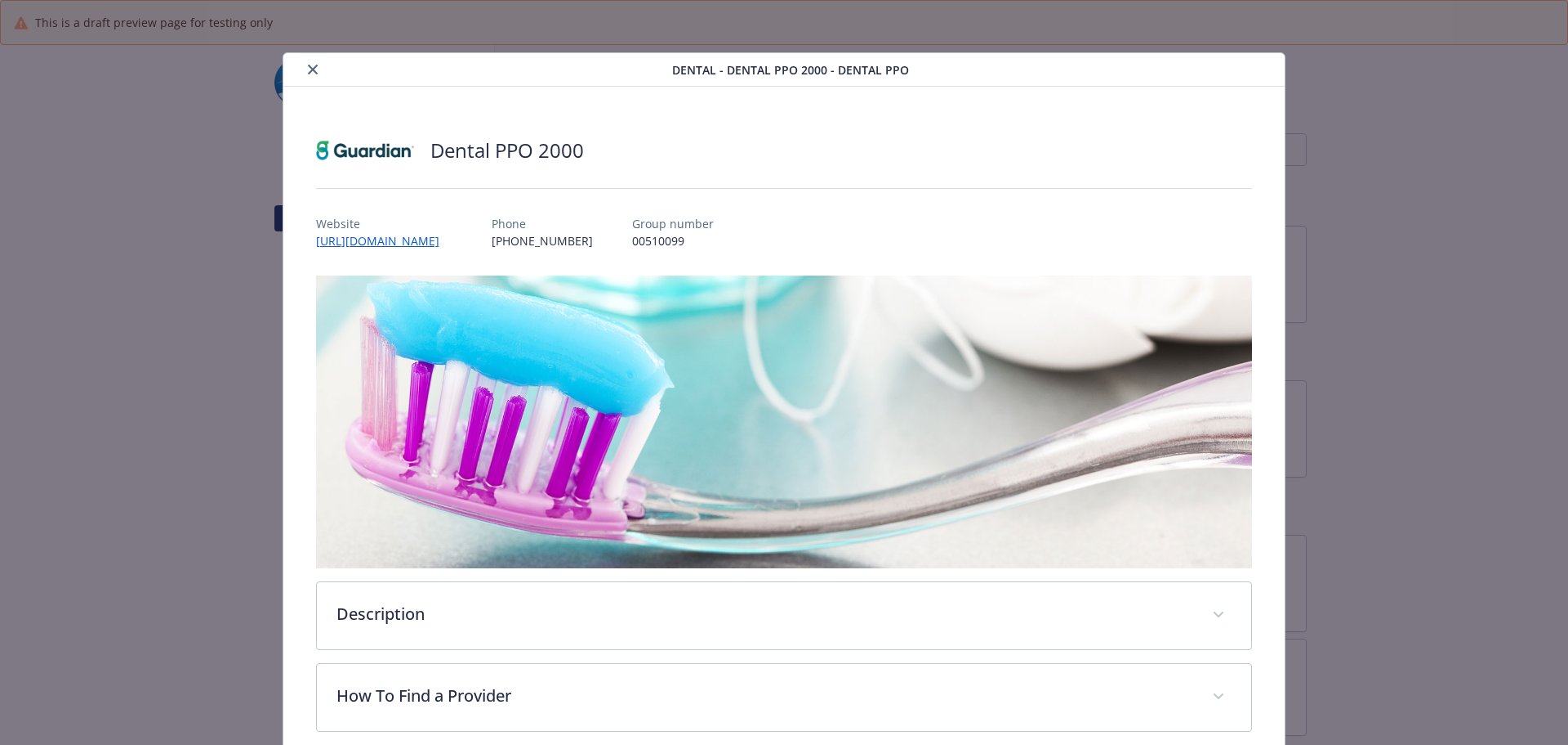
click at [312, 67] on icon "close" at bounding box center [312, 69] width 9 height 10
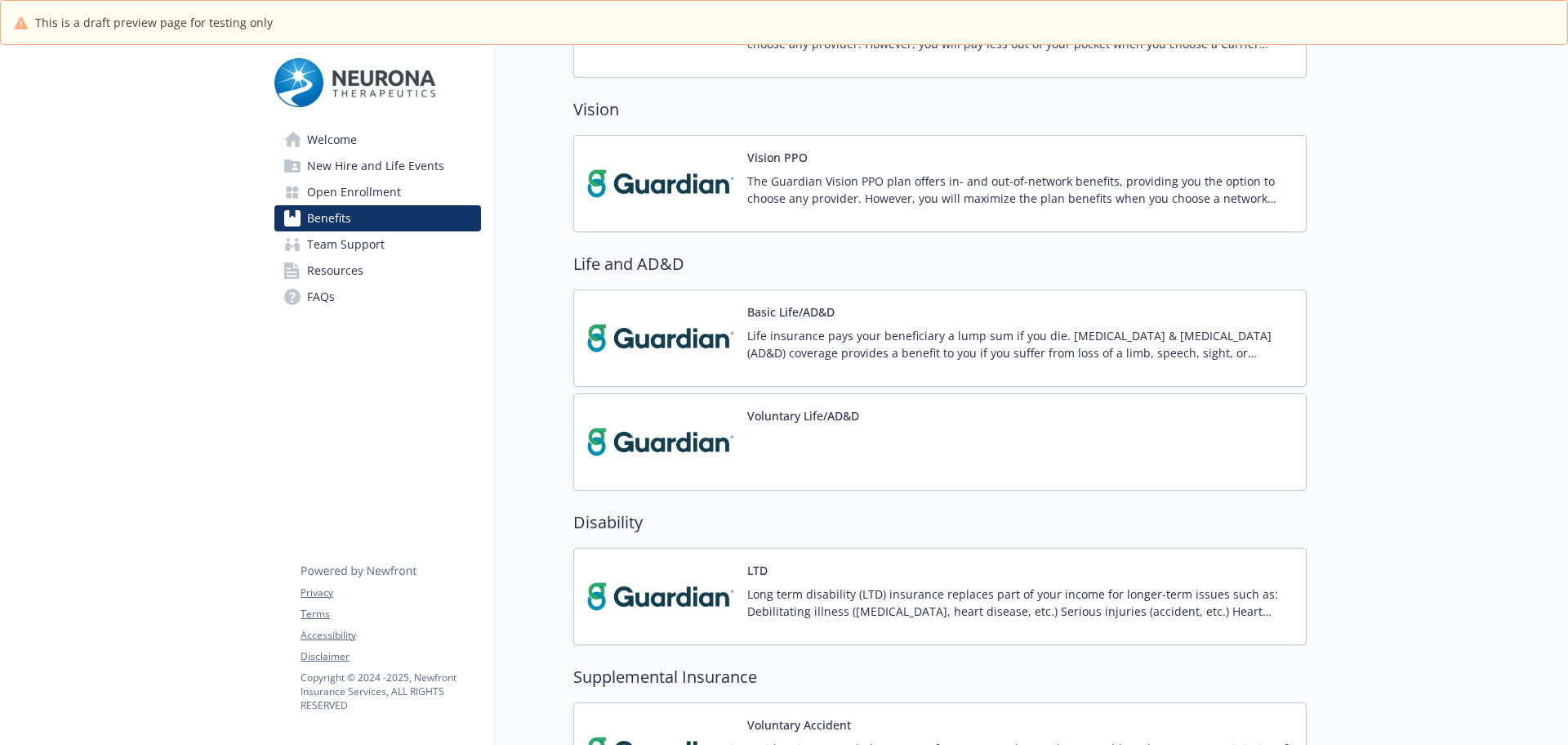
click at [813, 430] on div at bounding box center [803, 453] width 112 height 46
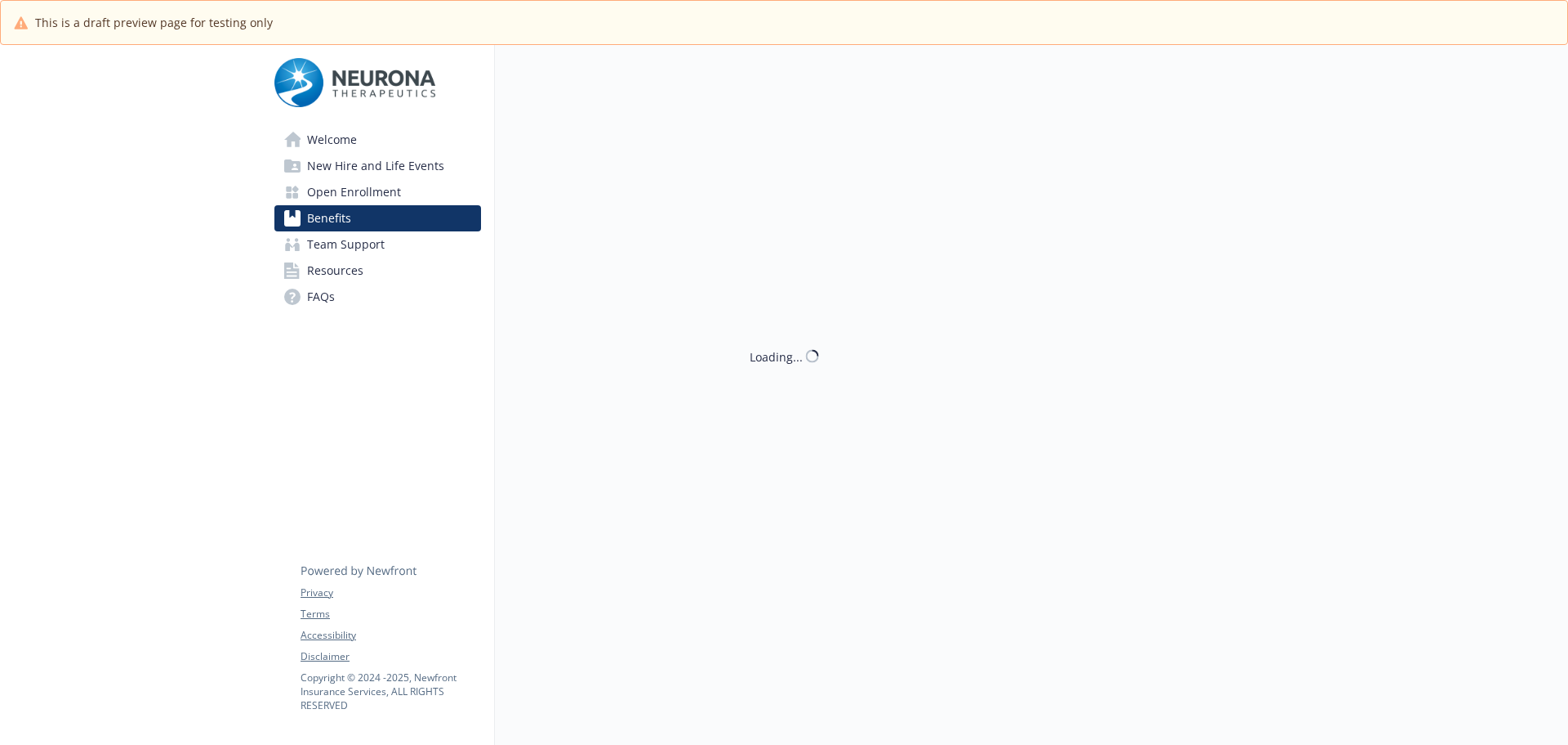
scroll to position [245, 0]
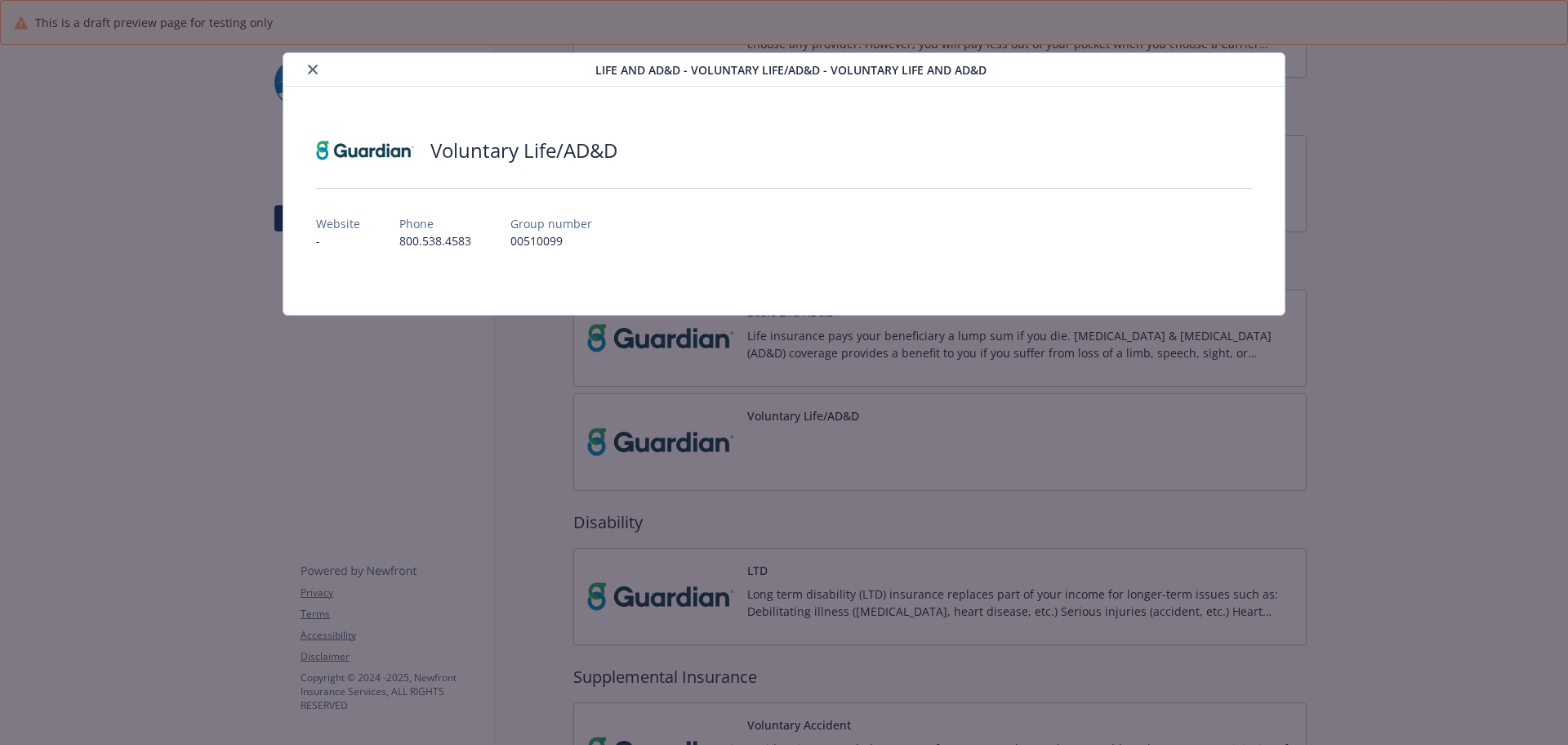
click at [304, 64] on button "close" at bounding box center [312, 69] width 20 height 20
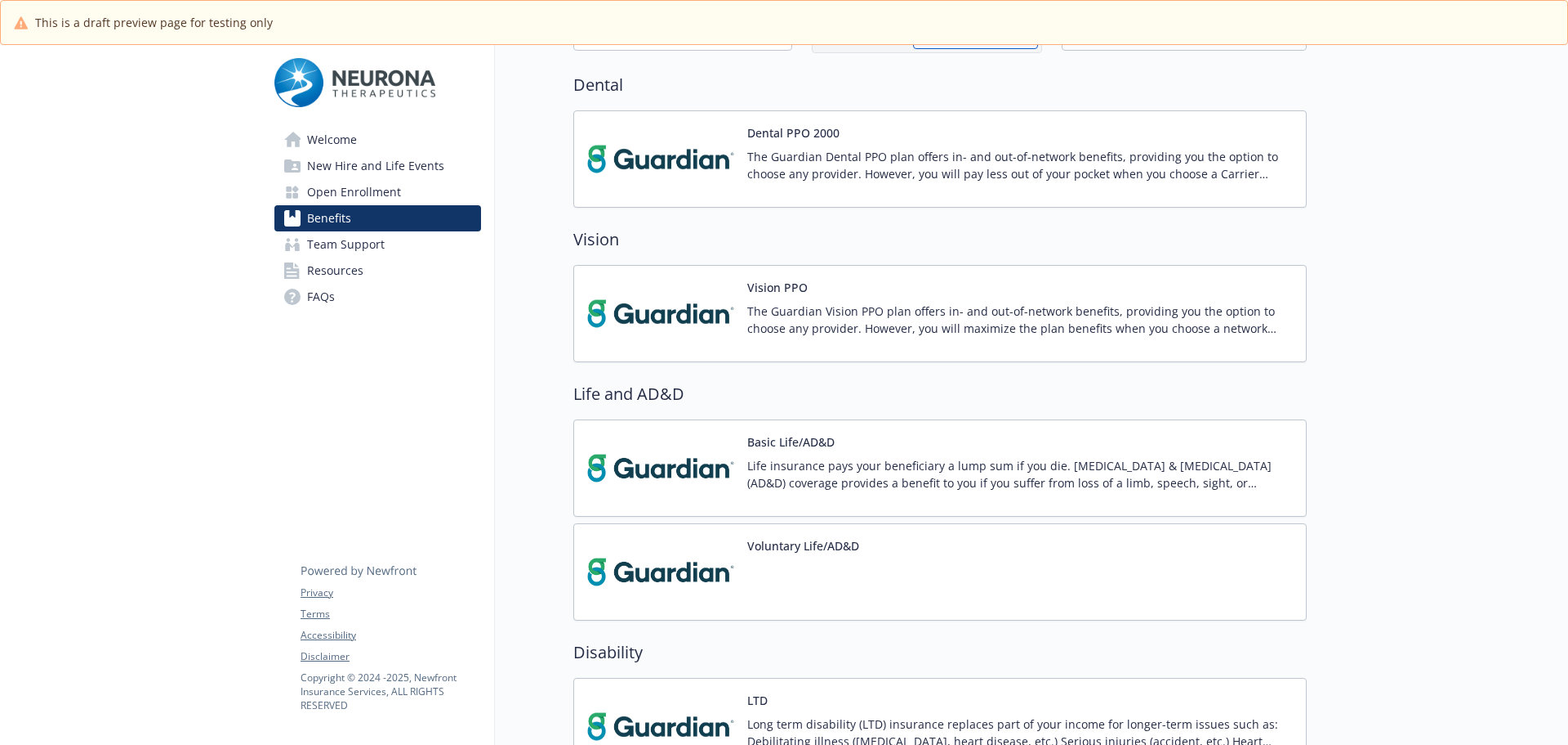
scroll to position [327, 0]
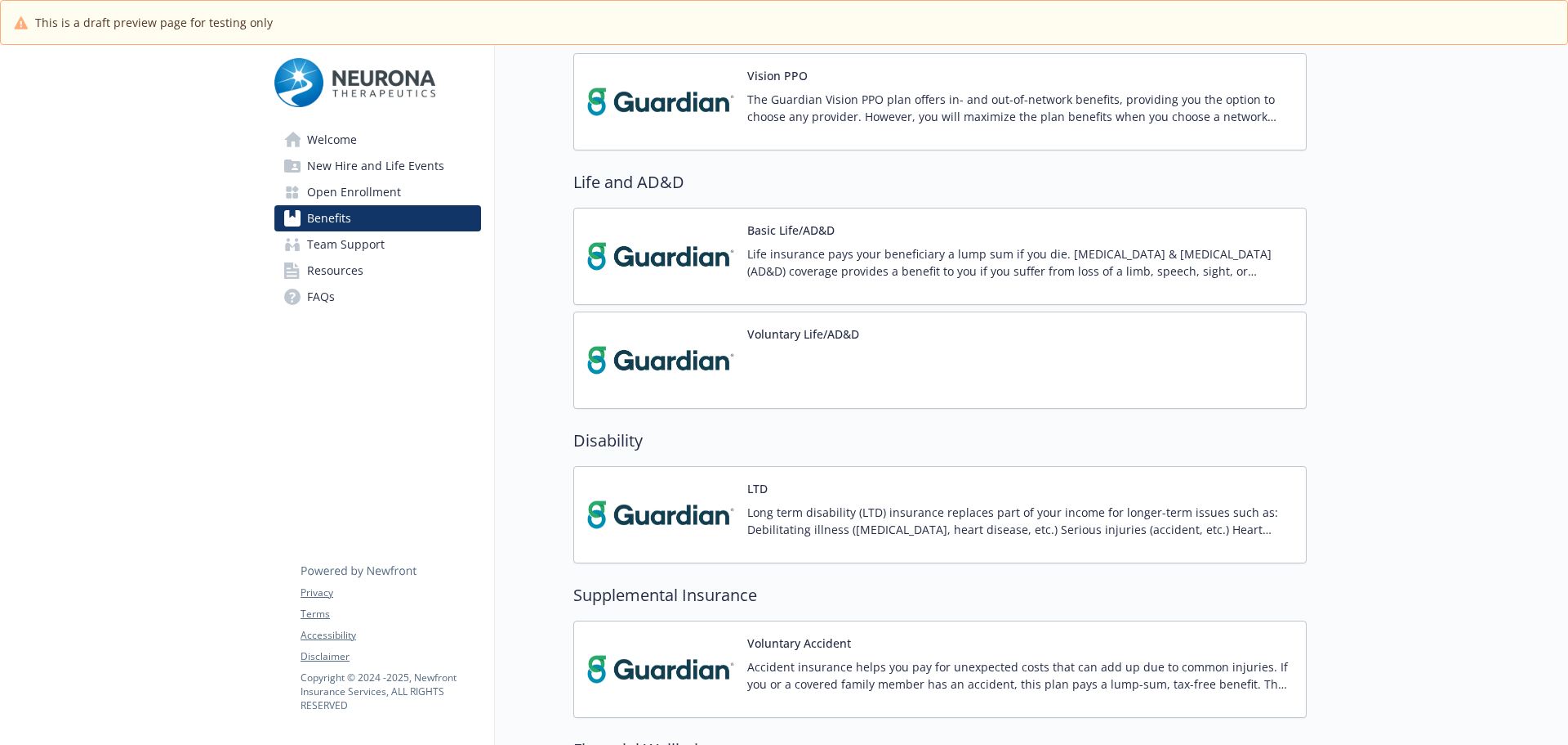
click at [813, 353] on div at bounding box center [803, 372] width 112 height 46
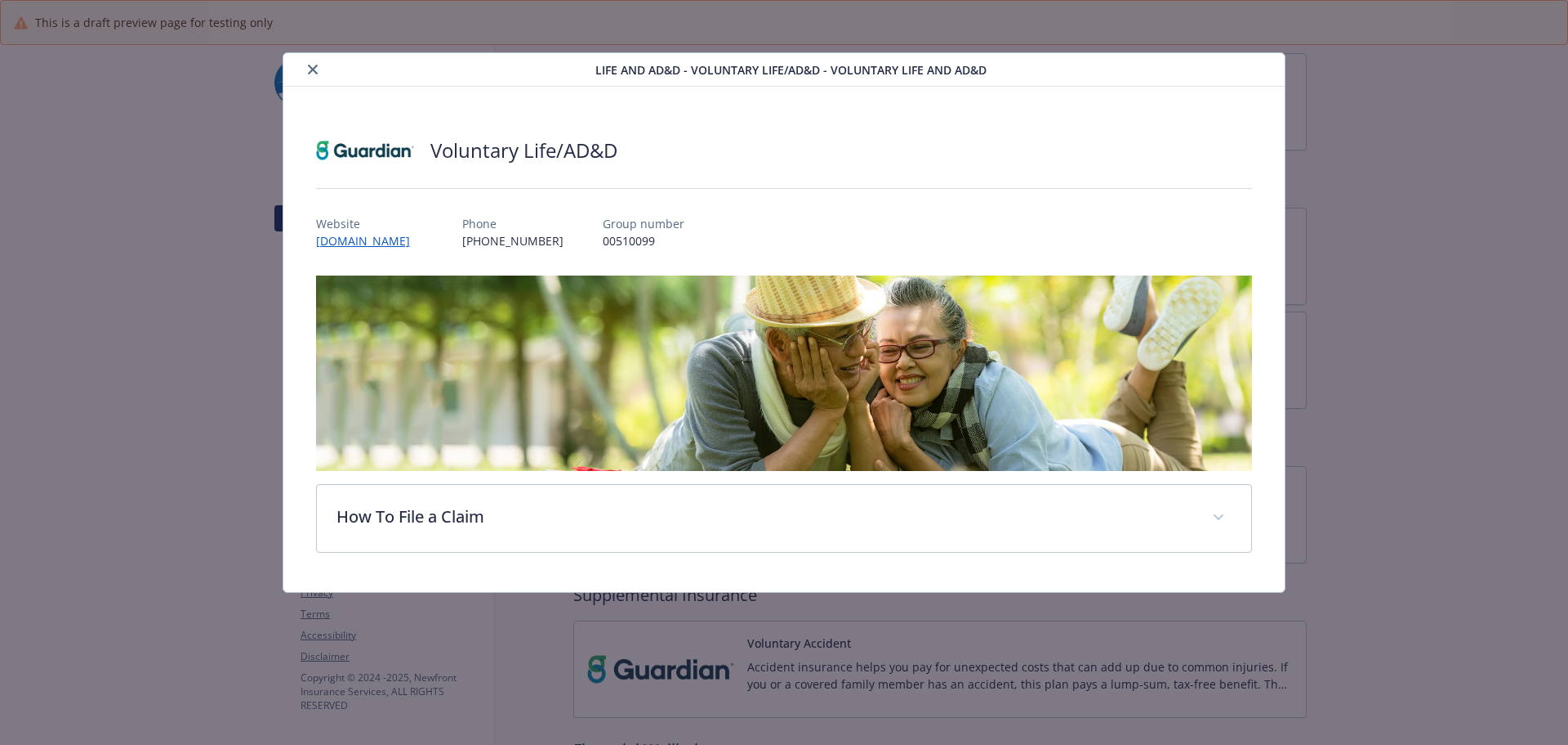
click at [312, 77] on button "close" at bounding box center [312, 69] width 20 height 20
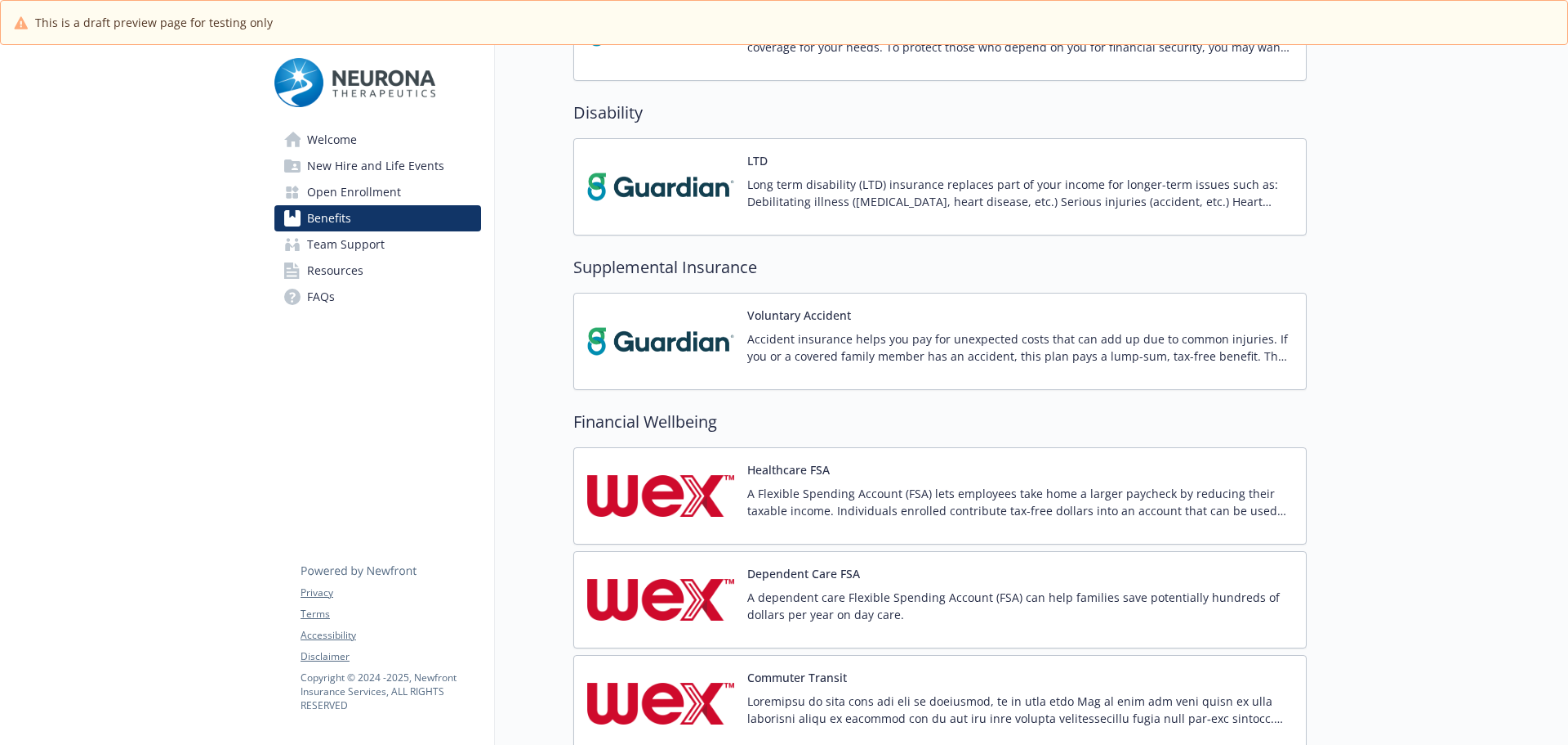
click at [780, 493] on p "A Flexible Spending Account (FSA) lets employees take home a larger paycheck by…" at bounding box center [1020, 502] width 546 height 34
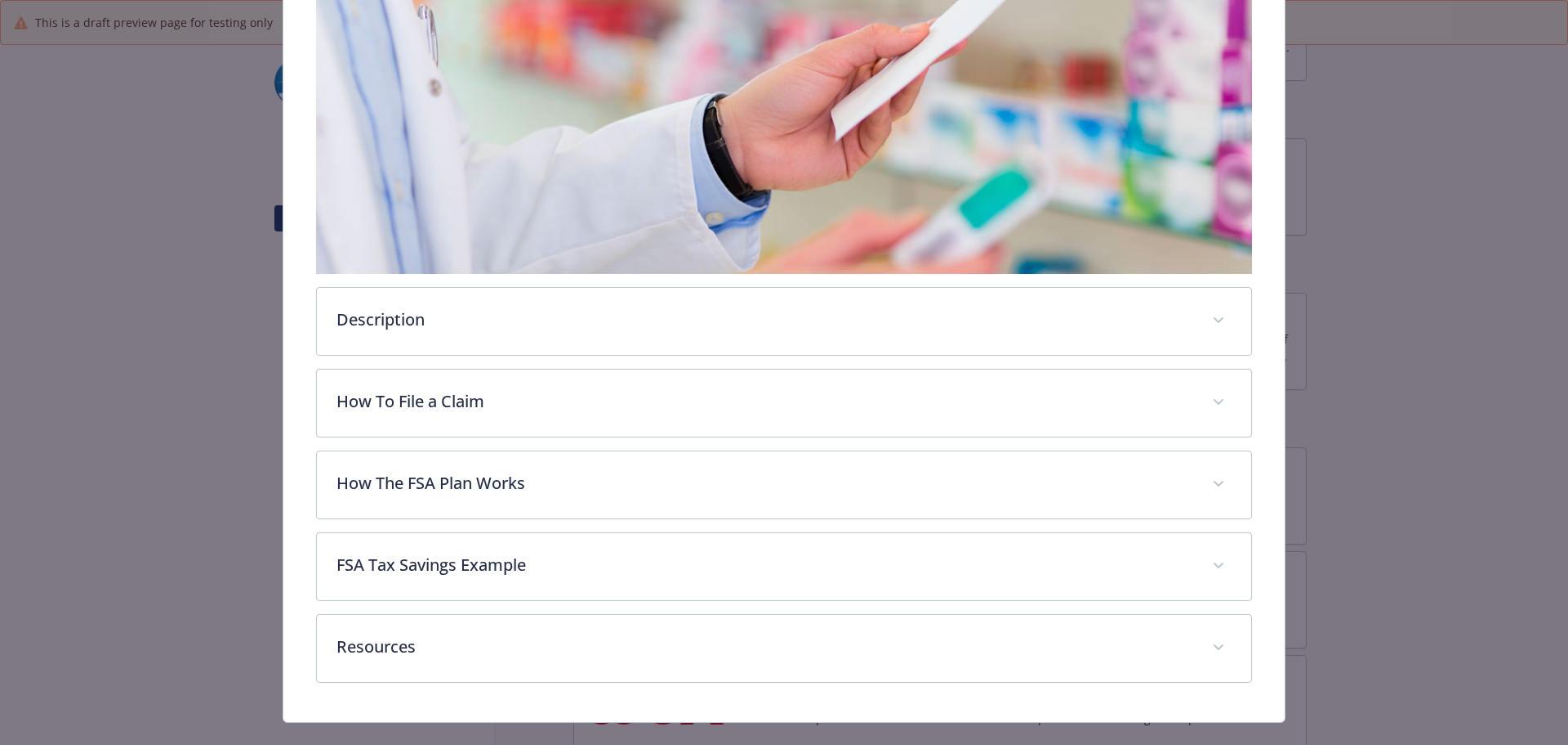
scroll to position [327, 0]
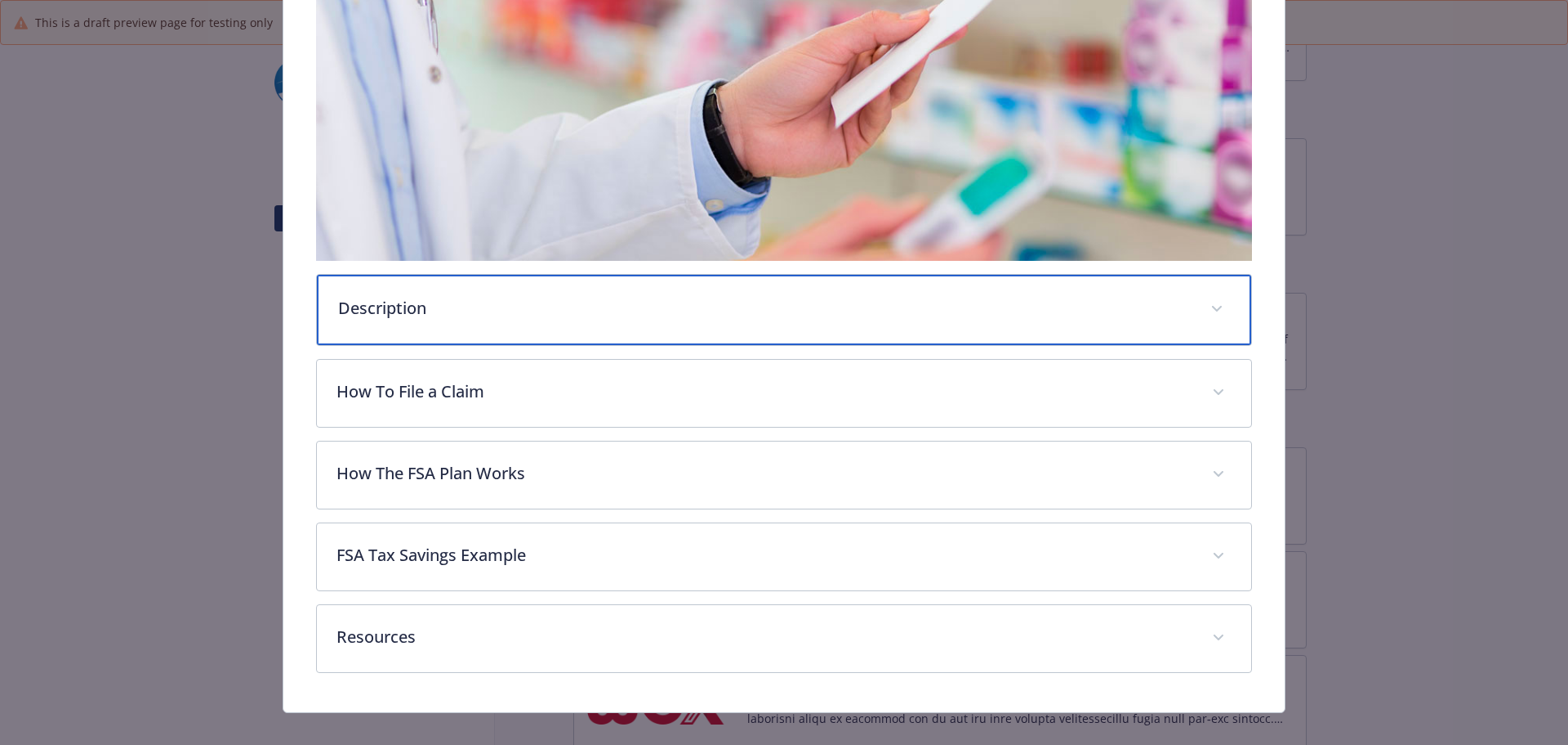
click at [450, 309] on p "Description" at bounding box center [765, 308] width 854 height 25
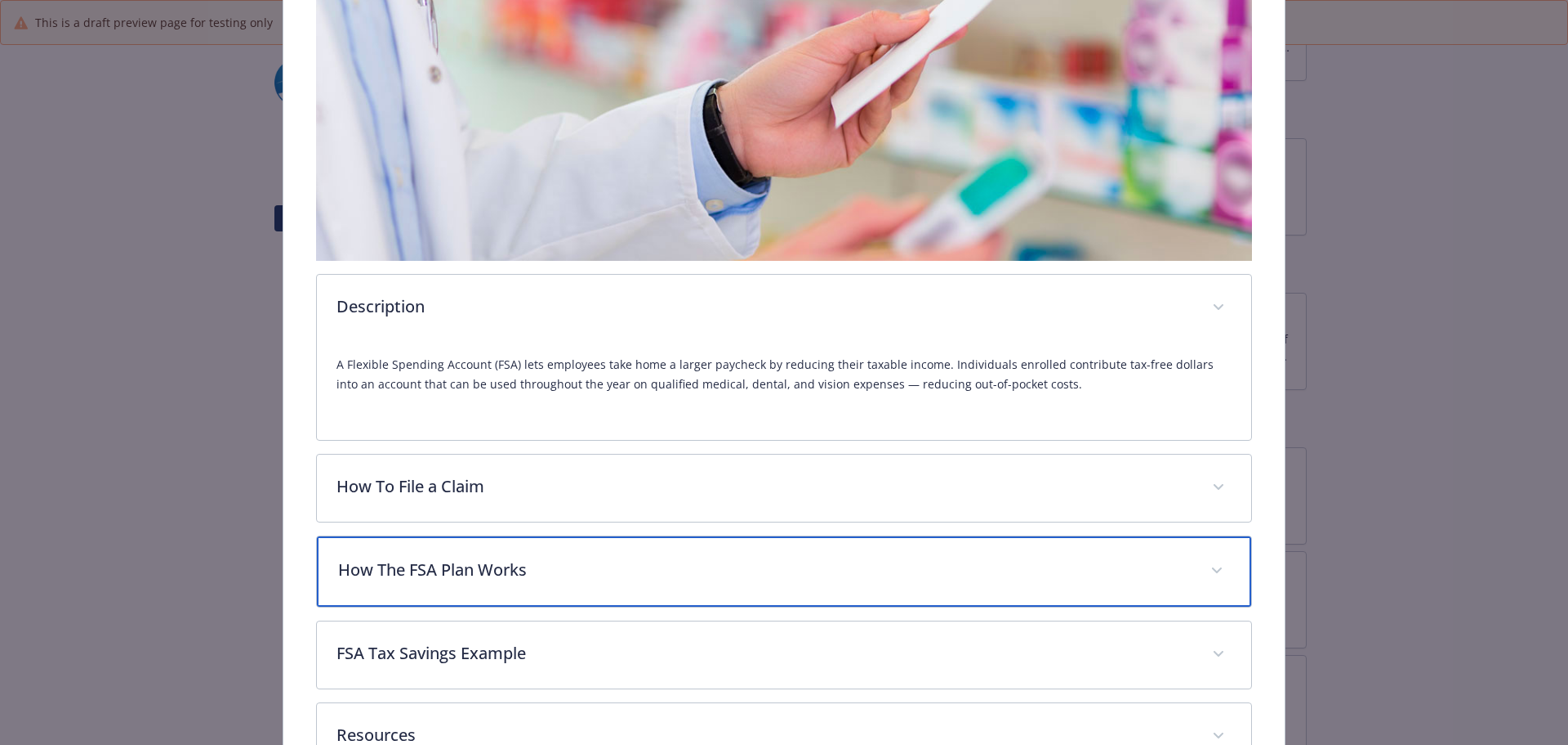
click at [446, 571] on p "How The FSA Plan Works" at bounding box center [765, 570] width 854 height 25
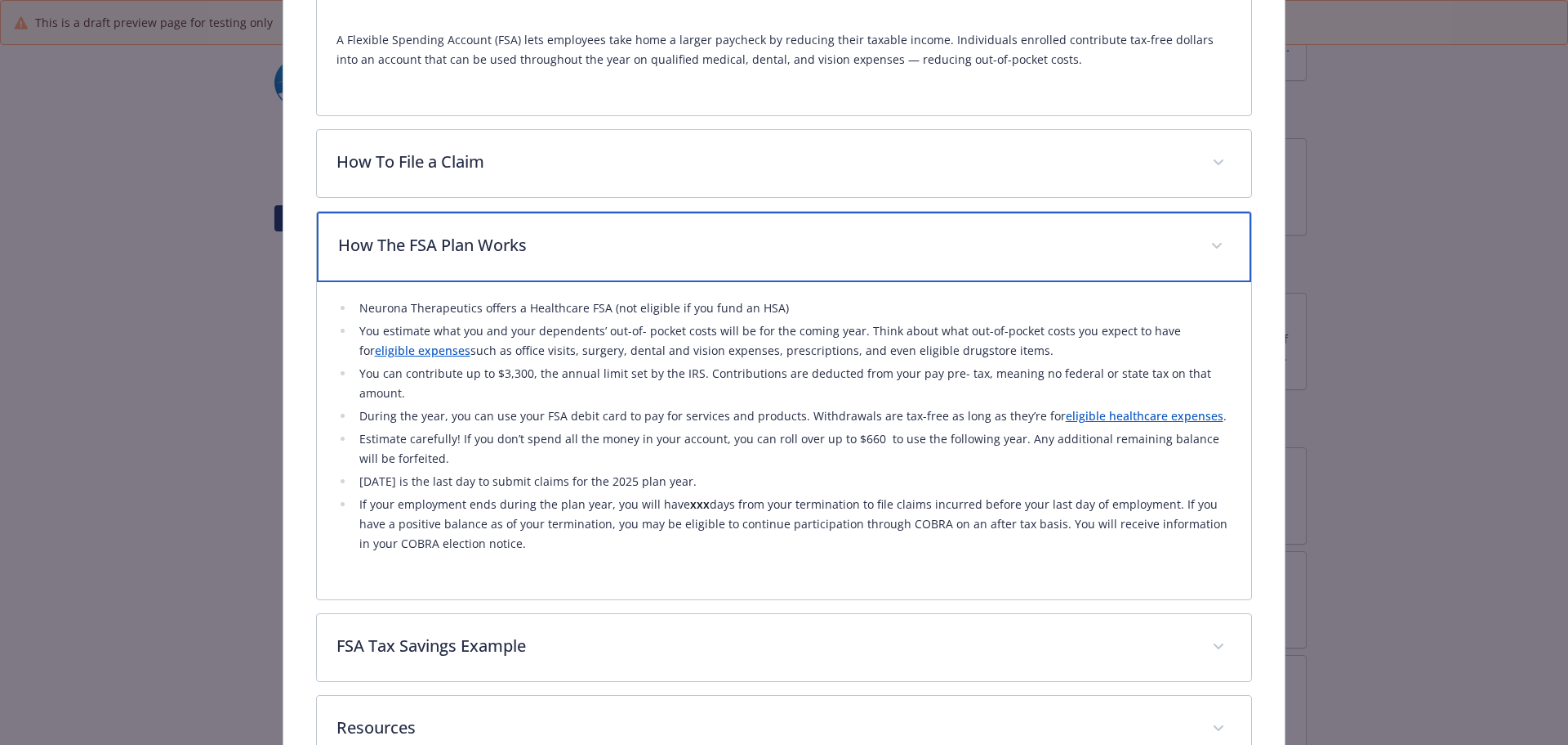
scroll to position [654, 0]
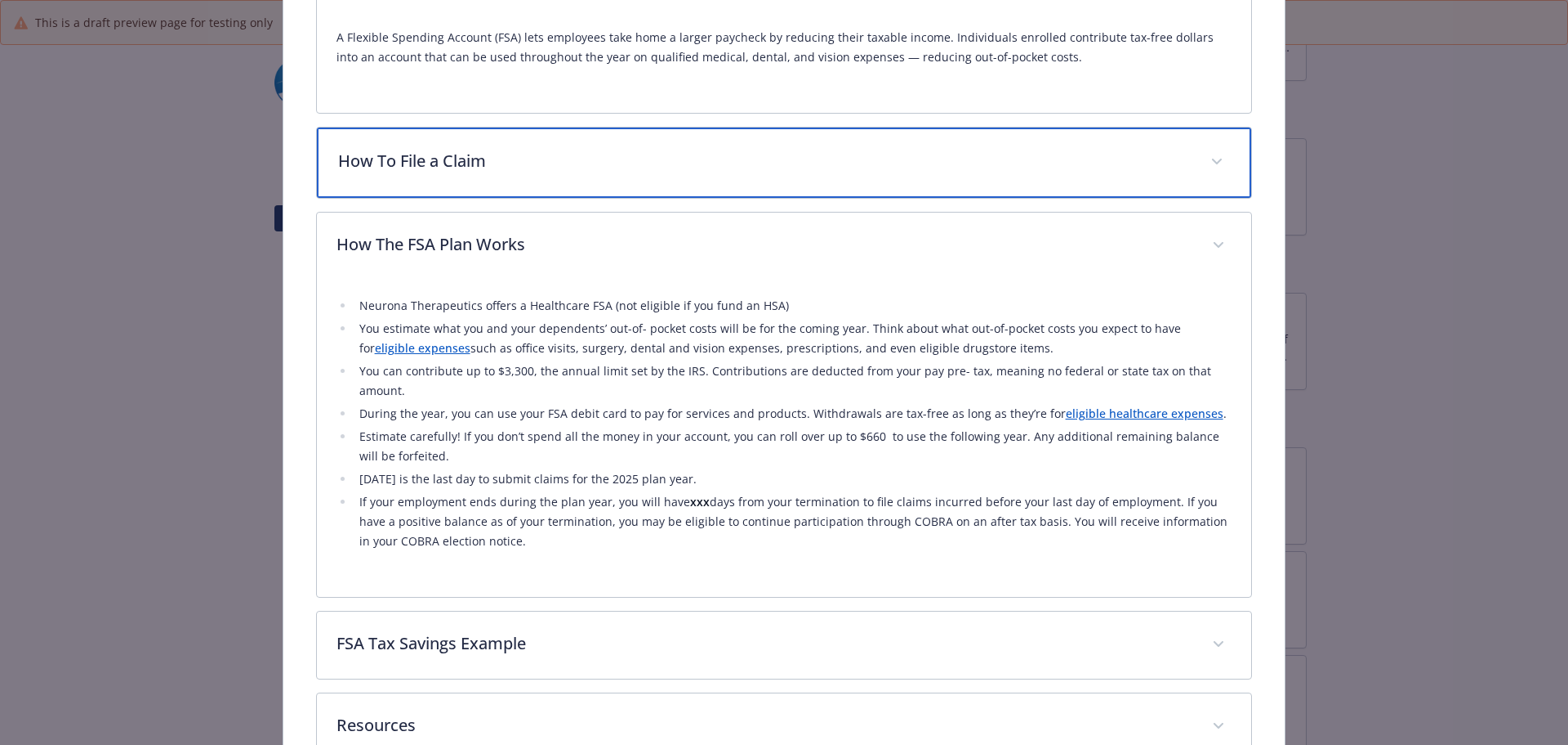
click at [436, 169] on p "How To File a Claim" at bounding box center [765, 162] width 854 height 25
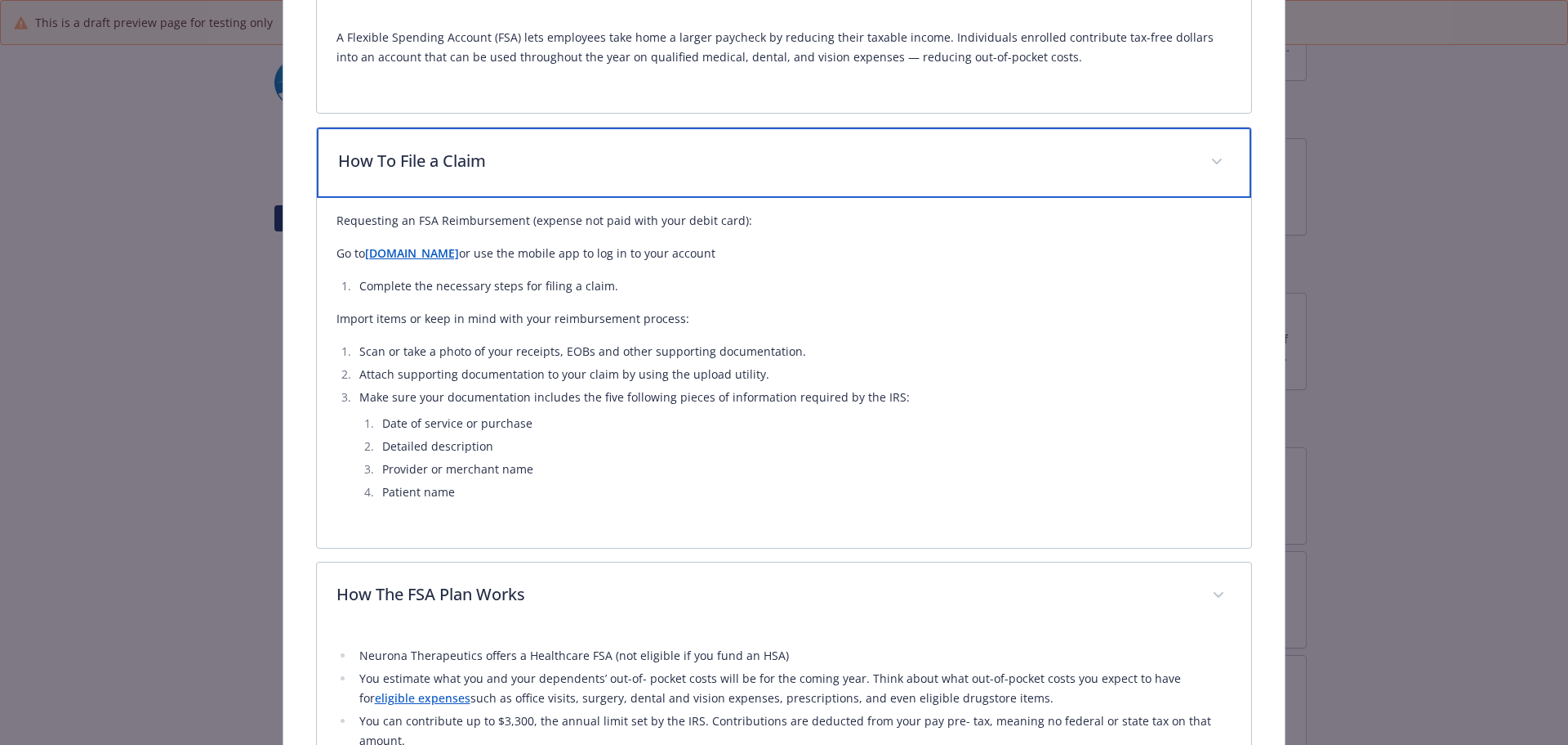
click at [460, 163] on p "How To File a Claim" at bounding box center [765, 162] width 854 height 25
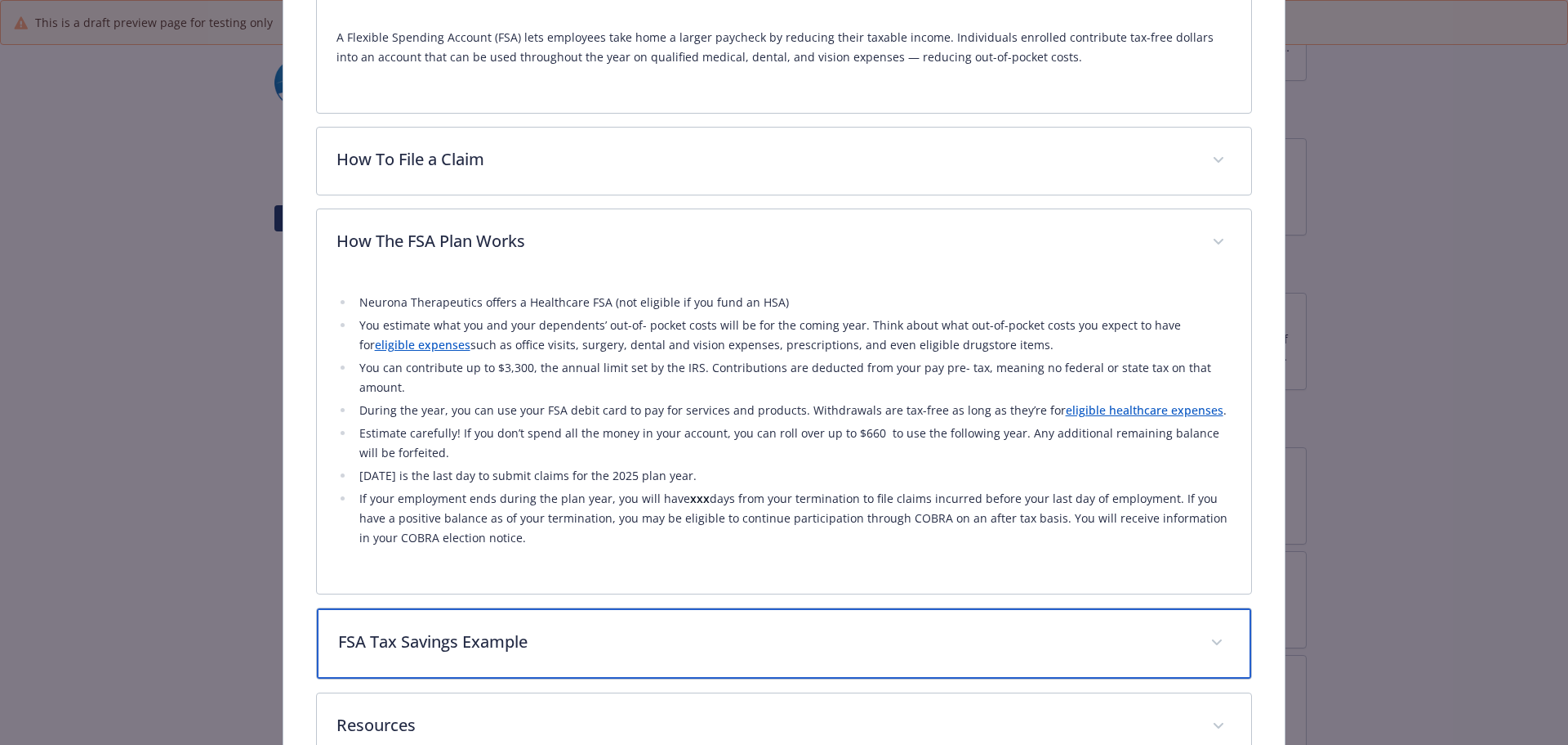
click at [535, 649] on p "FSA Tax Savings Example" at bounding box center [765, 641] width 854 height 25
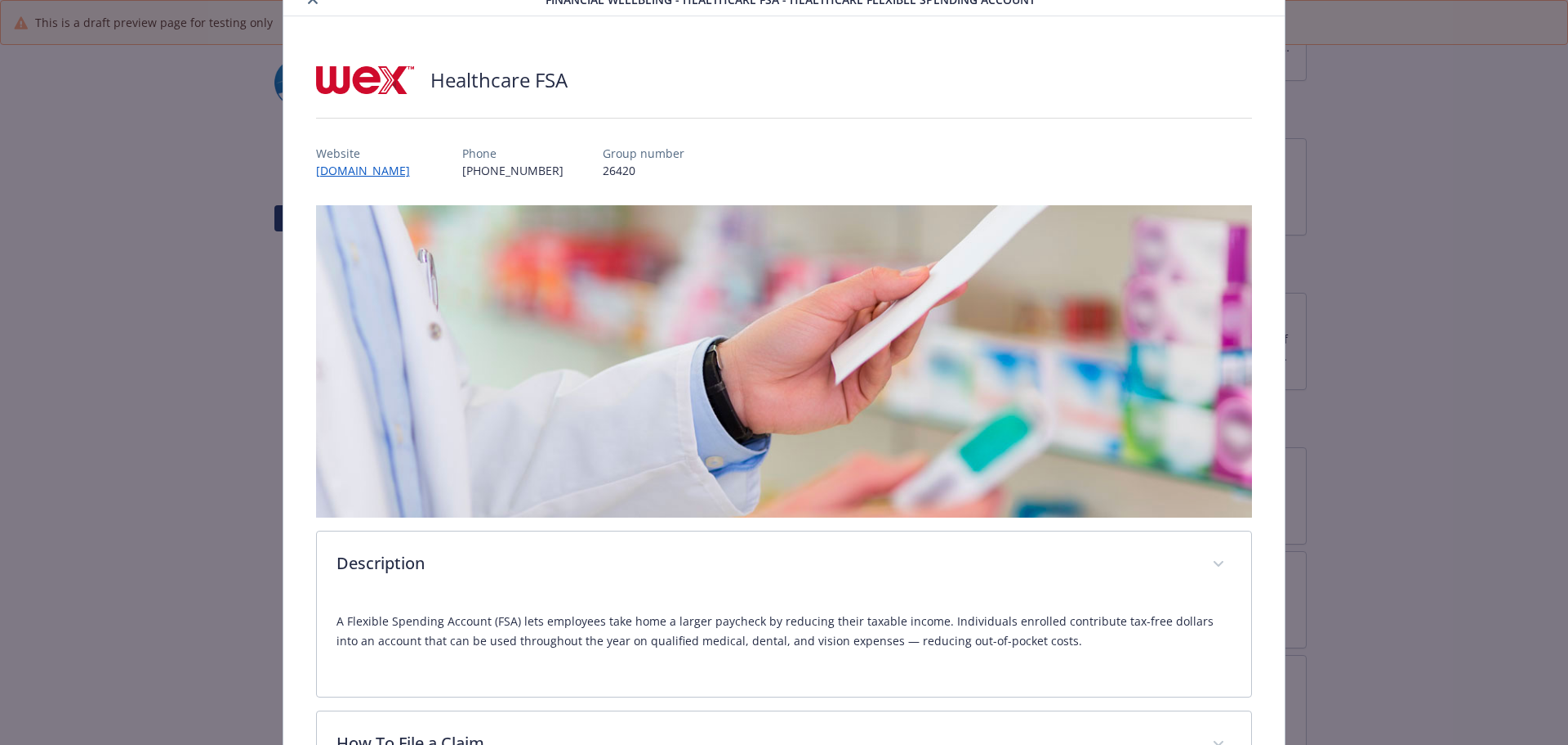
scroll to position [0, 0]
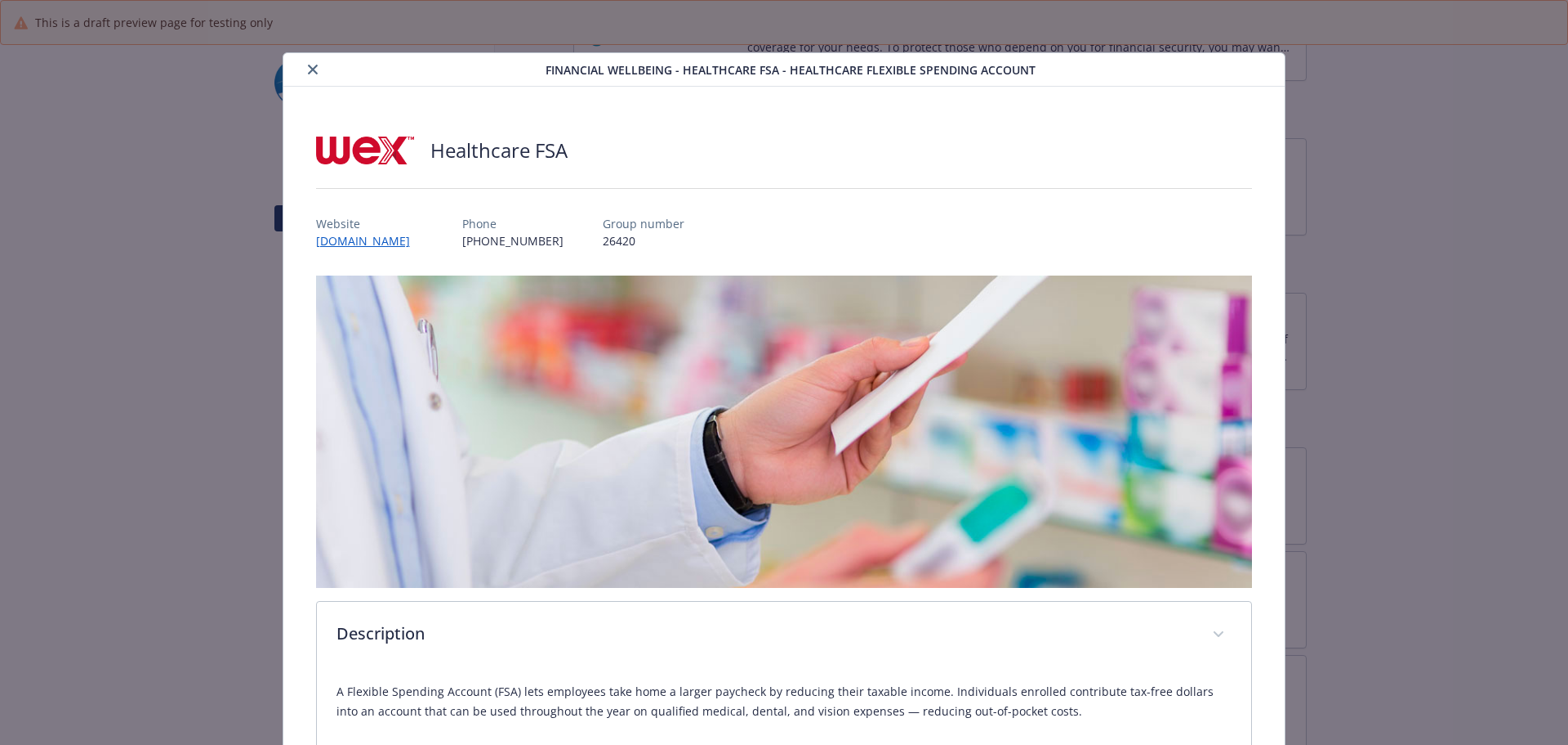
click at [307, 78] on button "close" at bounding box center [312, 69] width 20 height 20
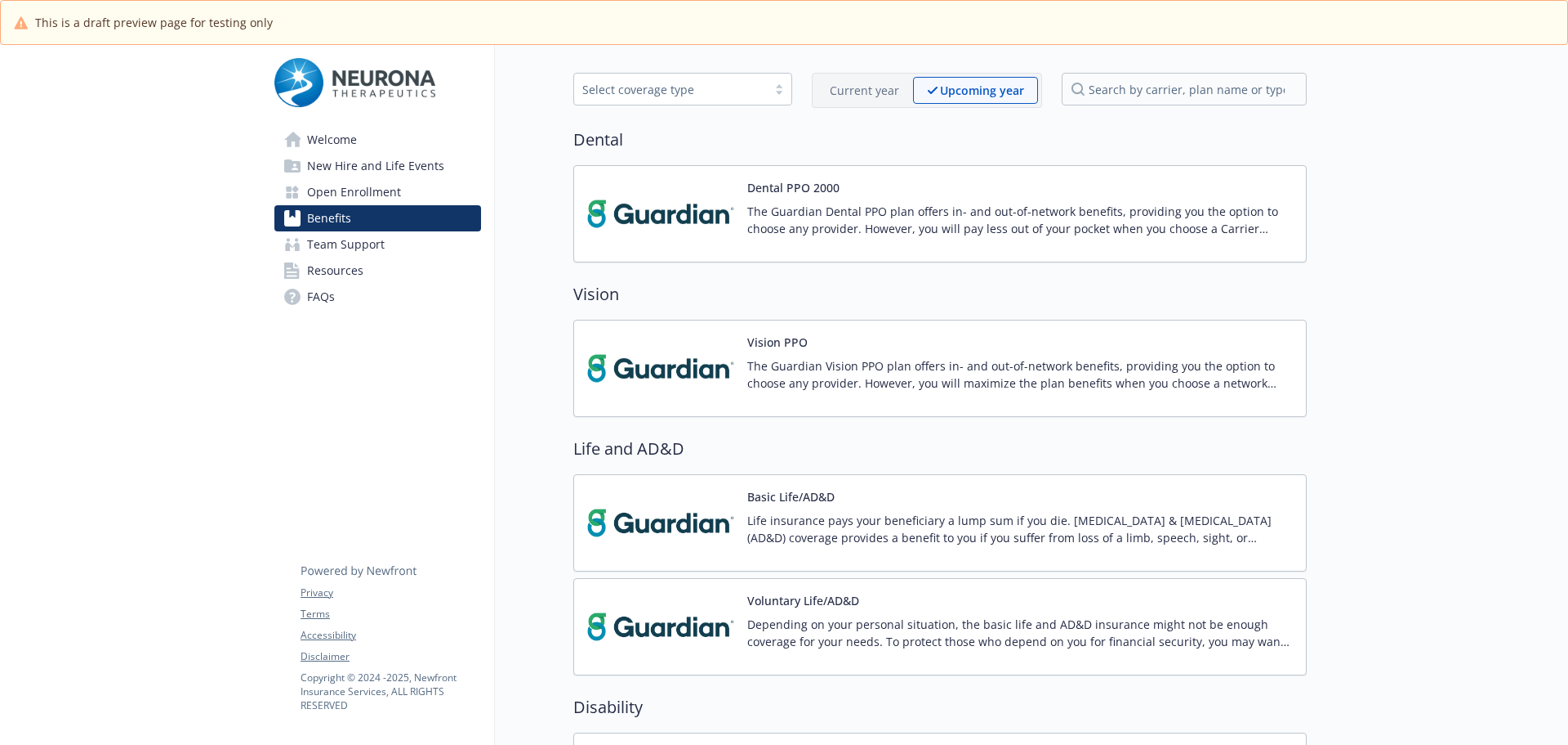
scroll to position [1, 0]
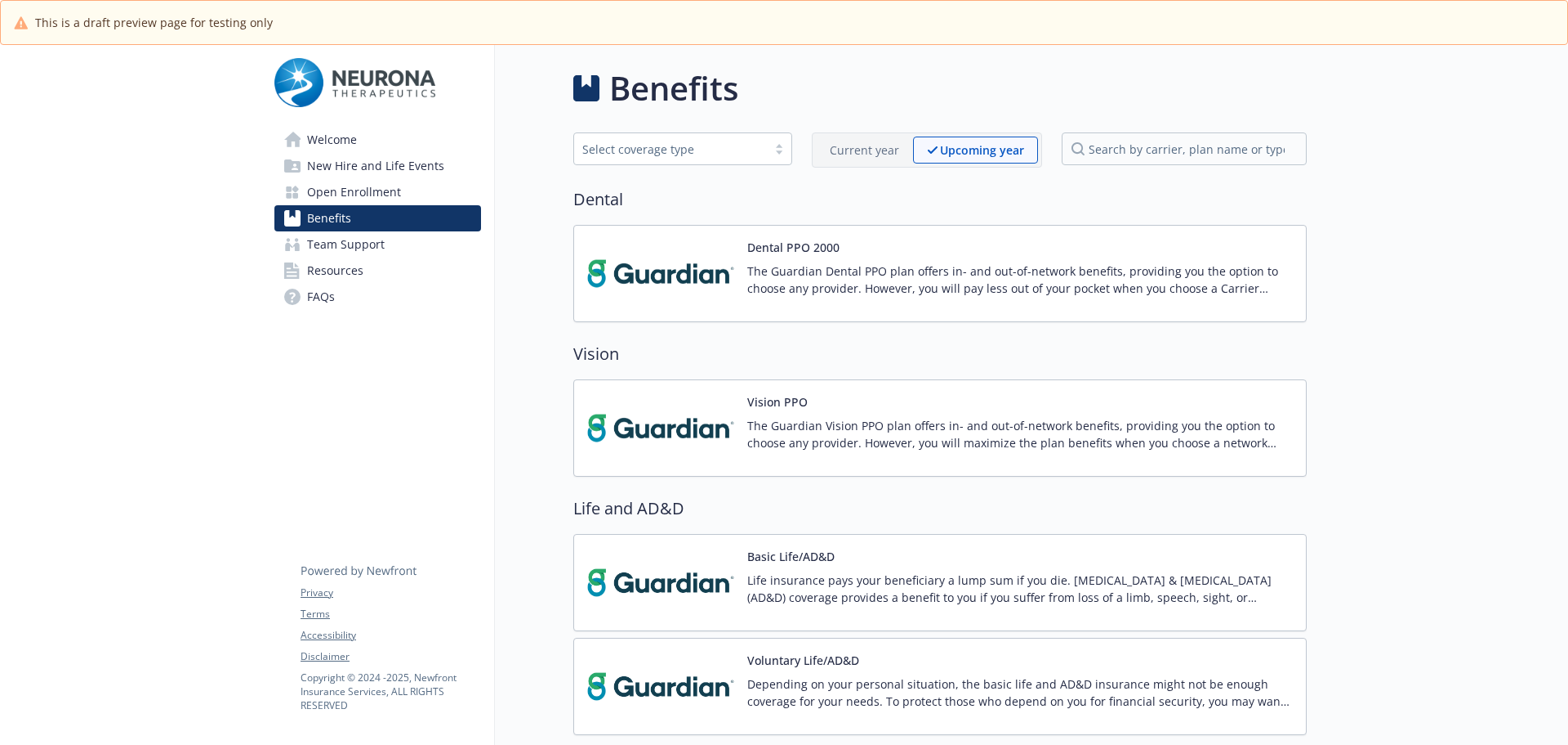
click at [698, 271] on img at bounding box center [660, 273] width 147 height 69
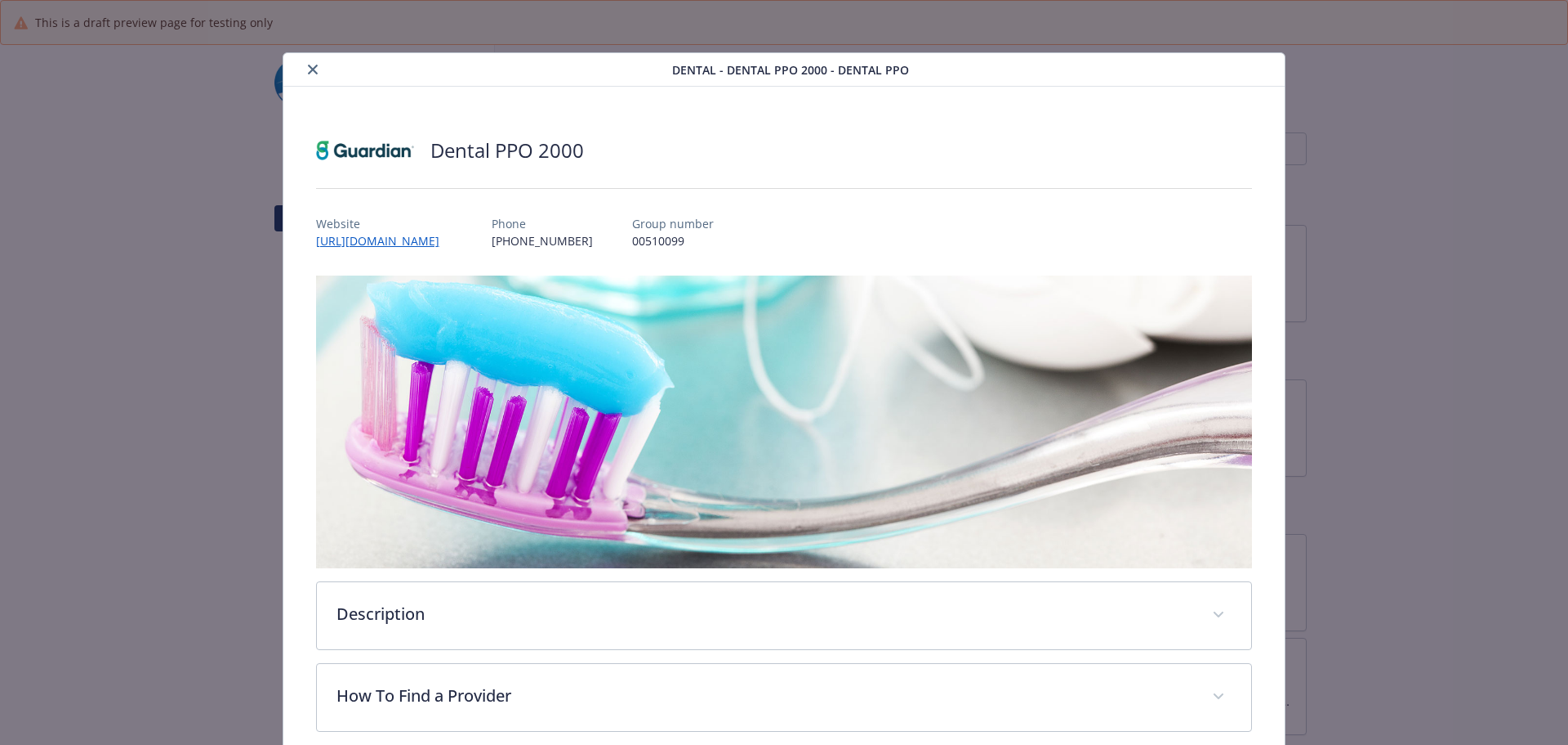
click at [312, 67] on icon "close" at bounding box center [312, 69] width 9 height 10
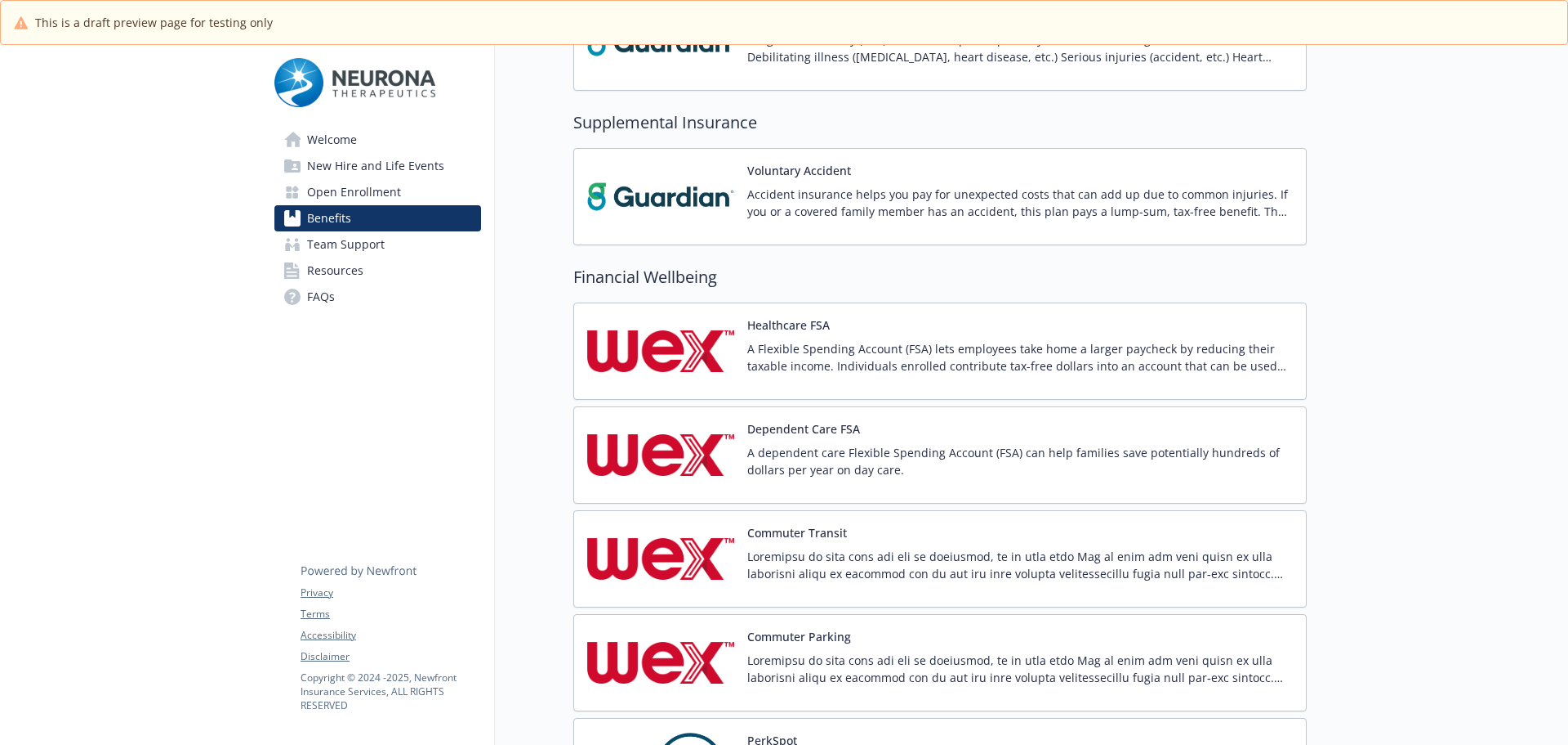
scroll to position [818, 0]
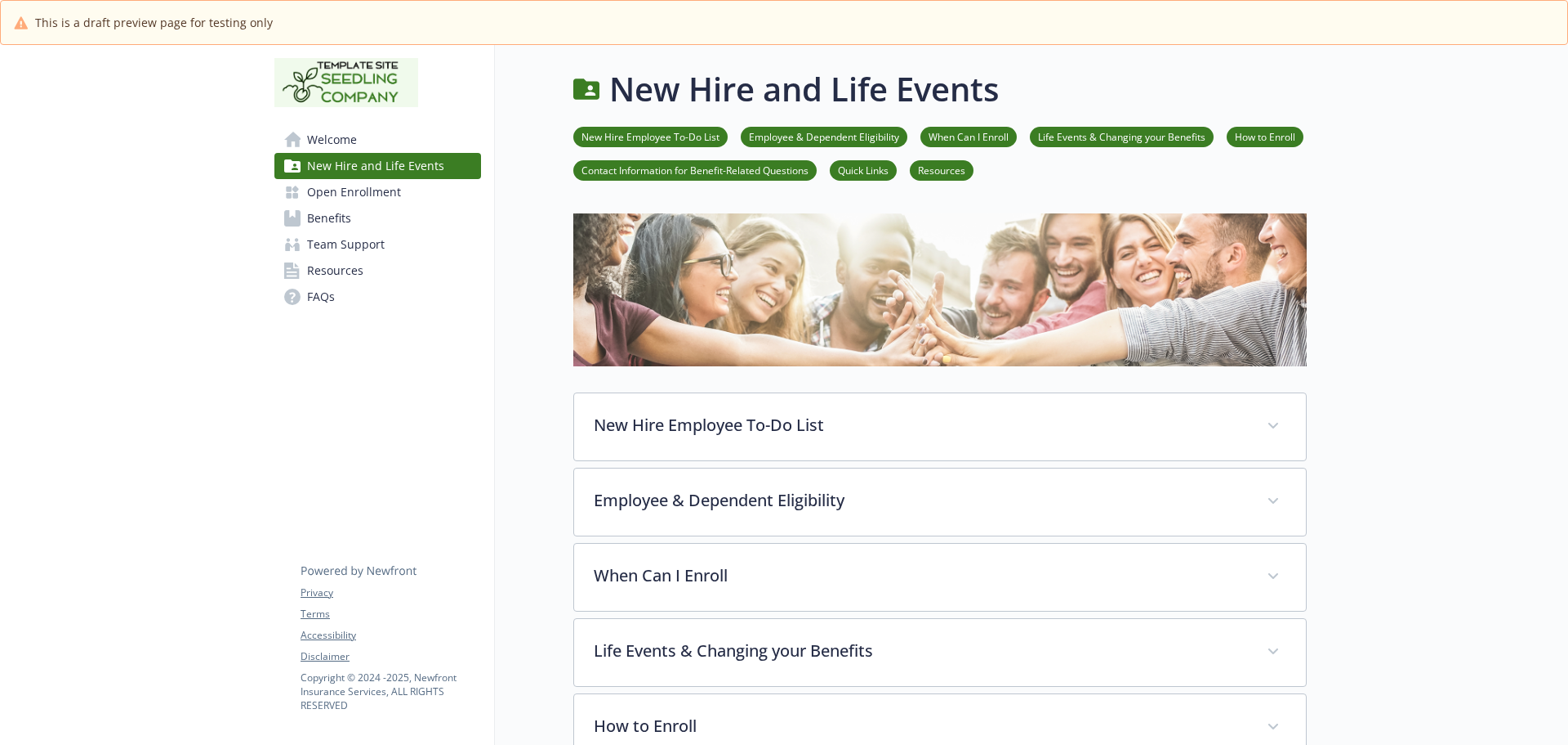
click at [335, 224] on span "Benefits" at bounding box center [329, 219] width 44 height 27
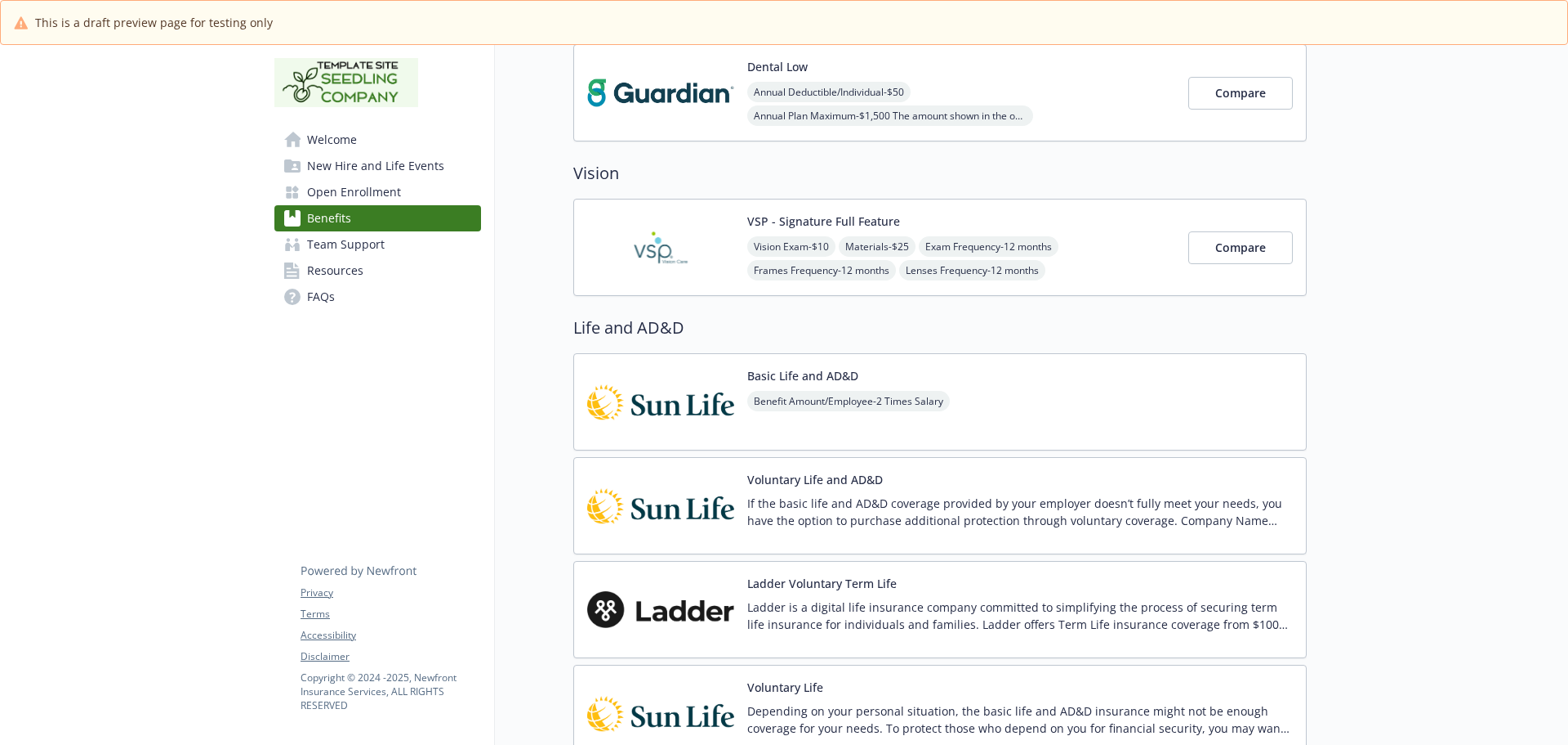
click at [791, 506] on p "If the basic life and AD&D coverage provided by your employer doesn’t fully mee…" at bounding box center [1020, 511] width 546 height 34
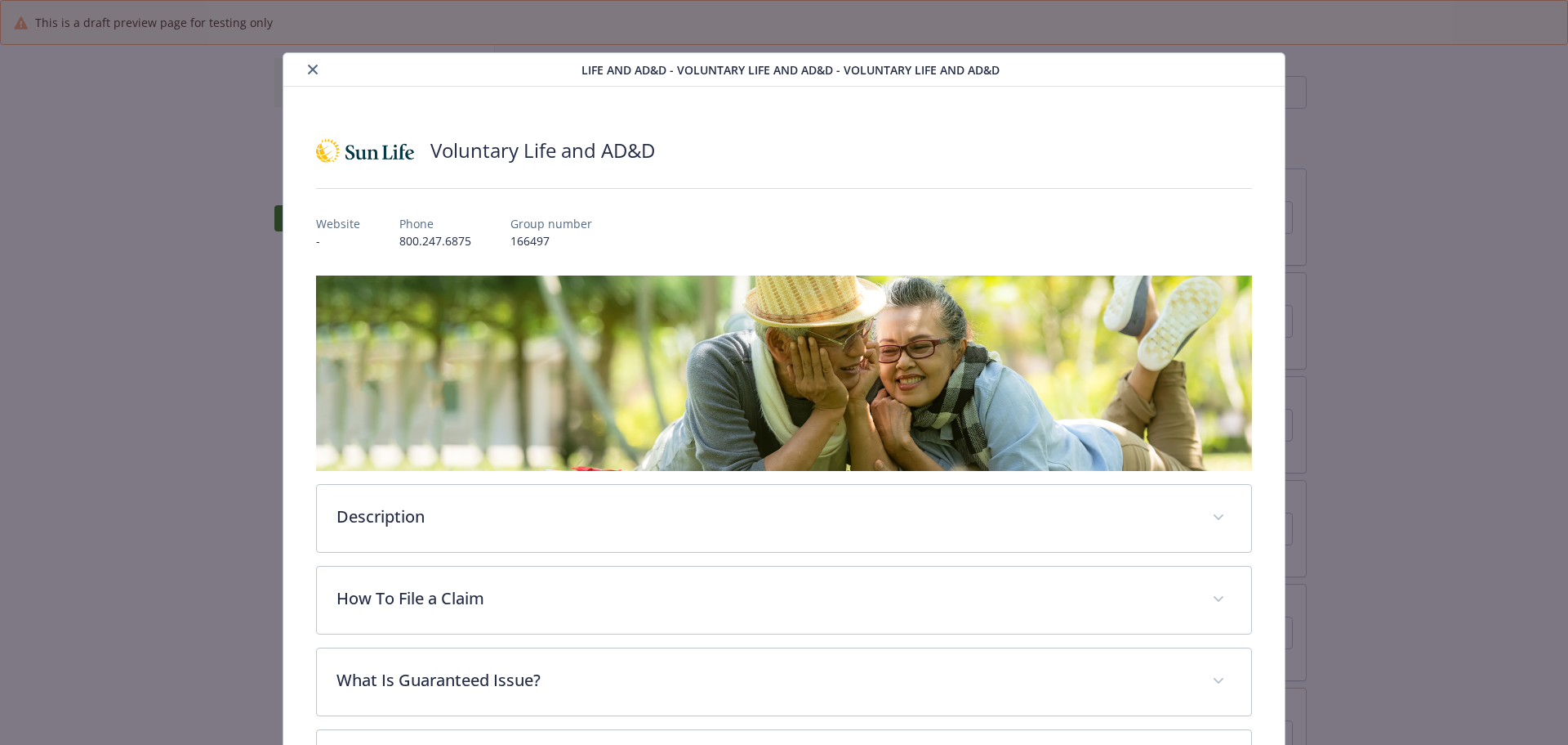
scroll to position [1062, 0]
click at [309, 67] on icon "close" at bounding box center [312, 69] width 9 height 10
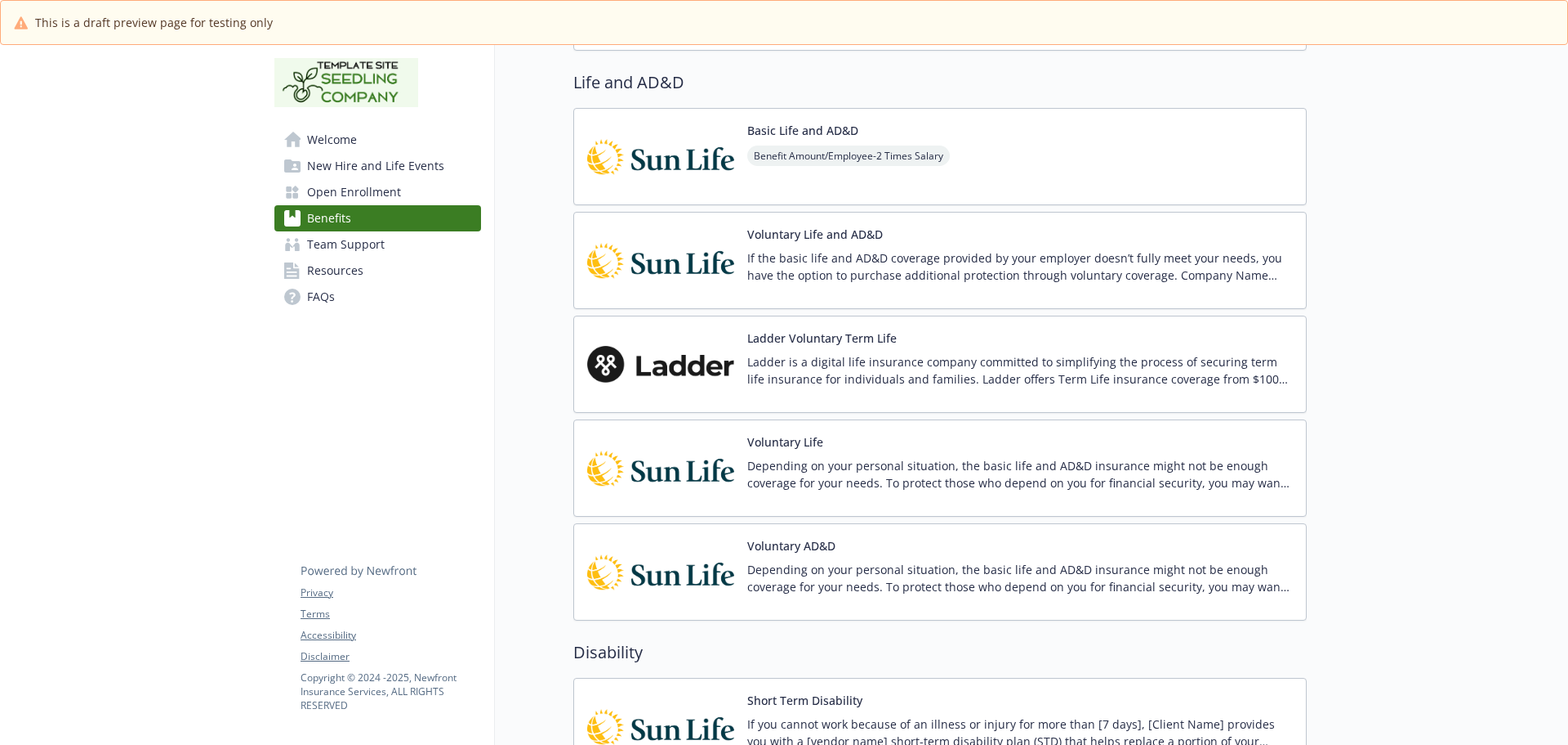
click at [868, 463] on p "Depending on your personal situation, the basic life and AD&D insurance might n…" at bounding box center [1020, 474] width 546 height 34
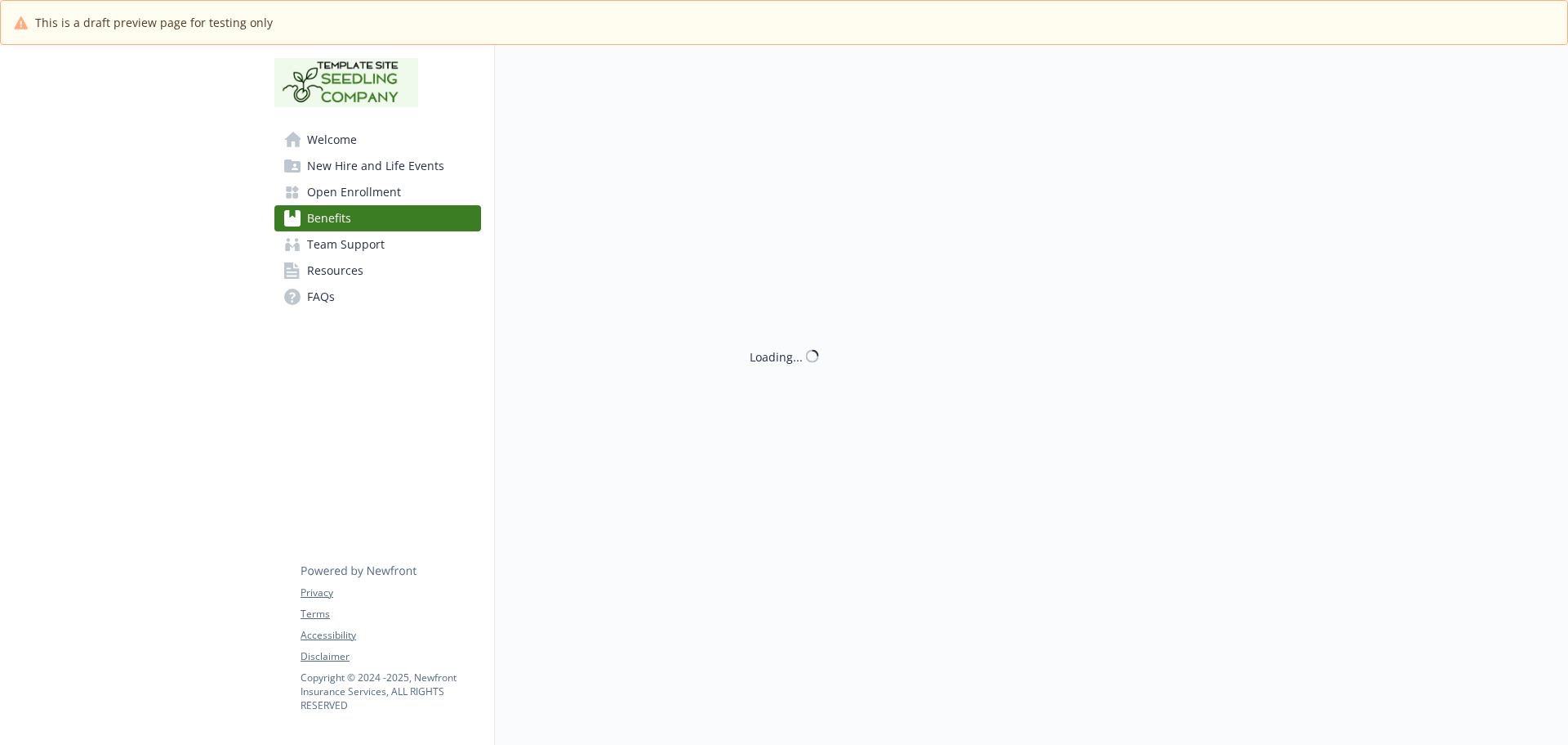
scroll to position [1308, 0]
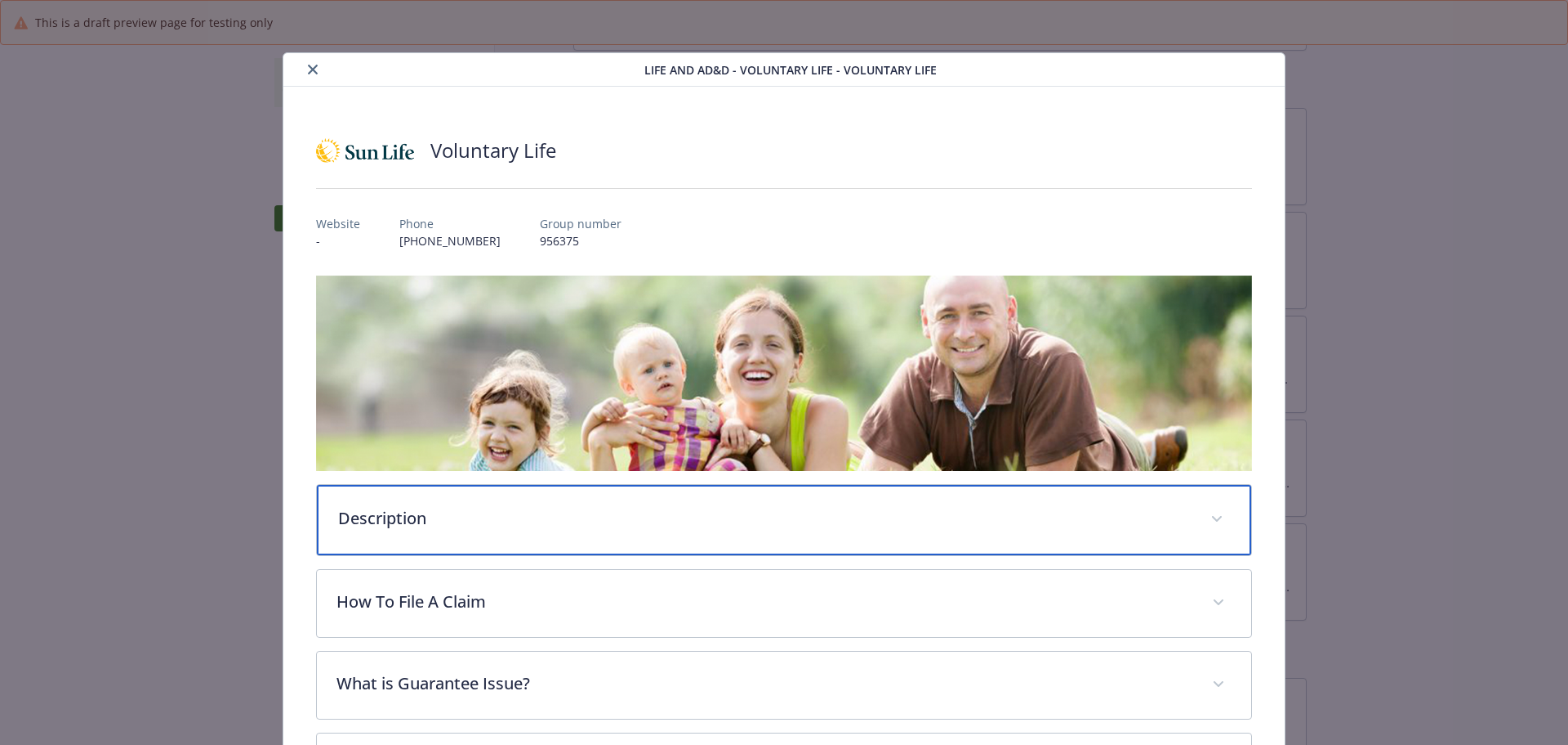
click at [460, 517] on p "Description" at bounding box center [765, 518] width 854 height 25
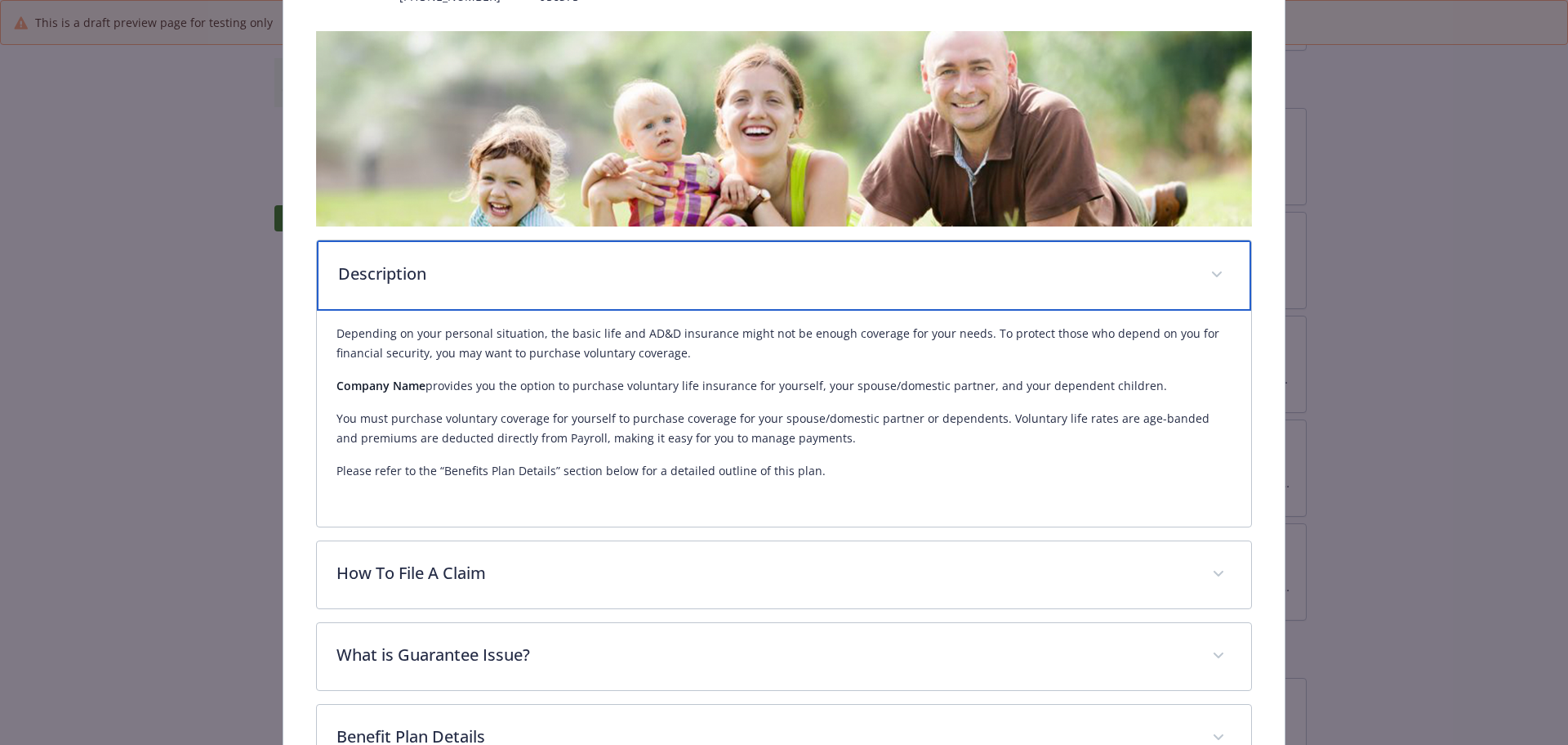
scroll to position [245, 0]
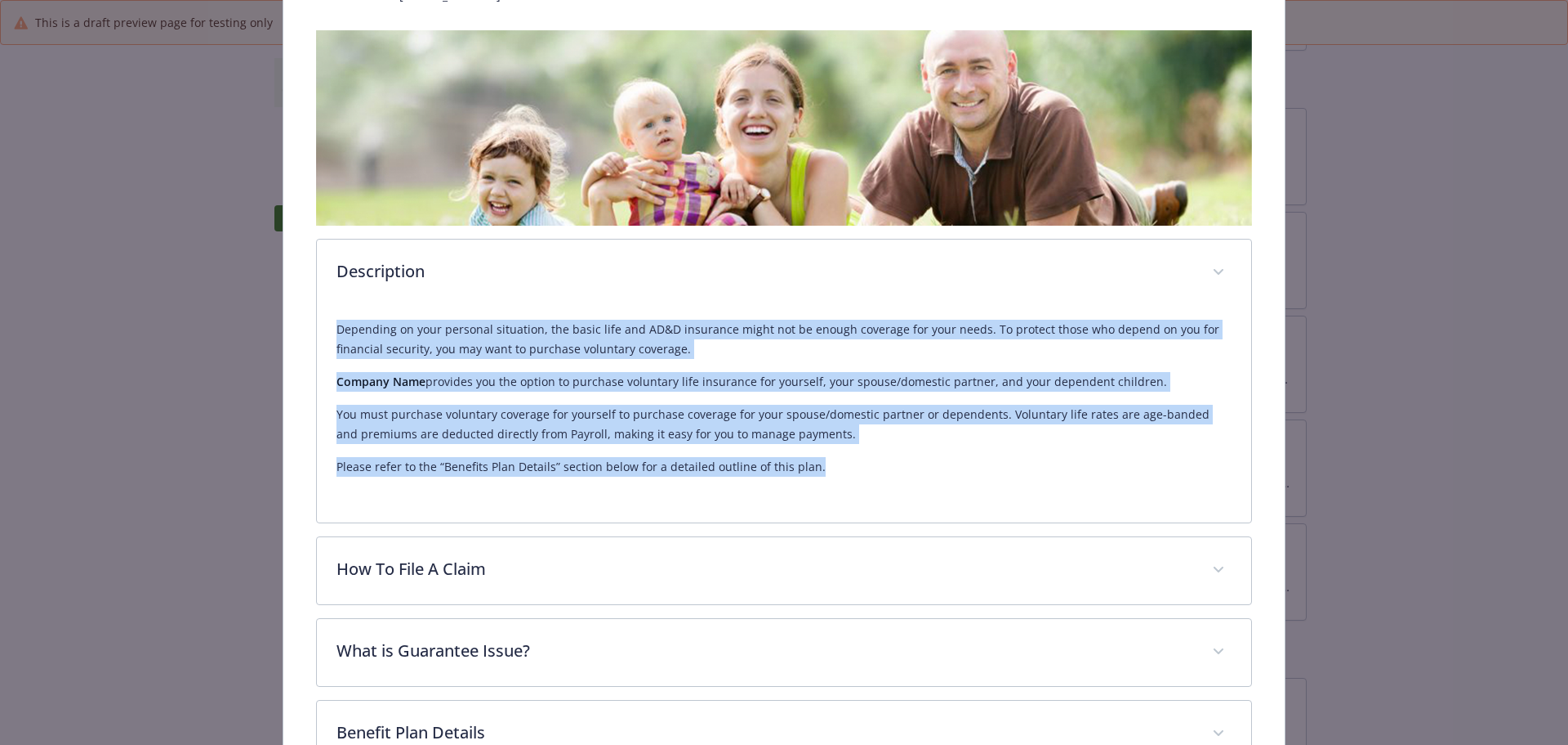
drag, startPoint x: 332, startPoint y: 326, endPoint x: 1166, endPoint y: 472, distance: 846.7
click at [1166, 472] on div "Depending on your personal situation, the basic life and AD&D insurance might n…" at bounding box center [784, 414] width 935 height 216
copy div "Depending on your personal situation, the basic life and AD&D insurance might n…"
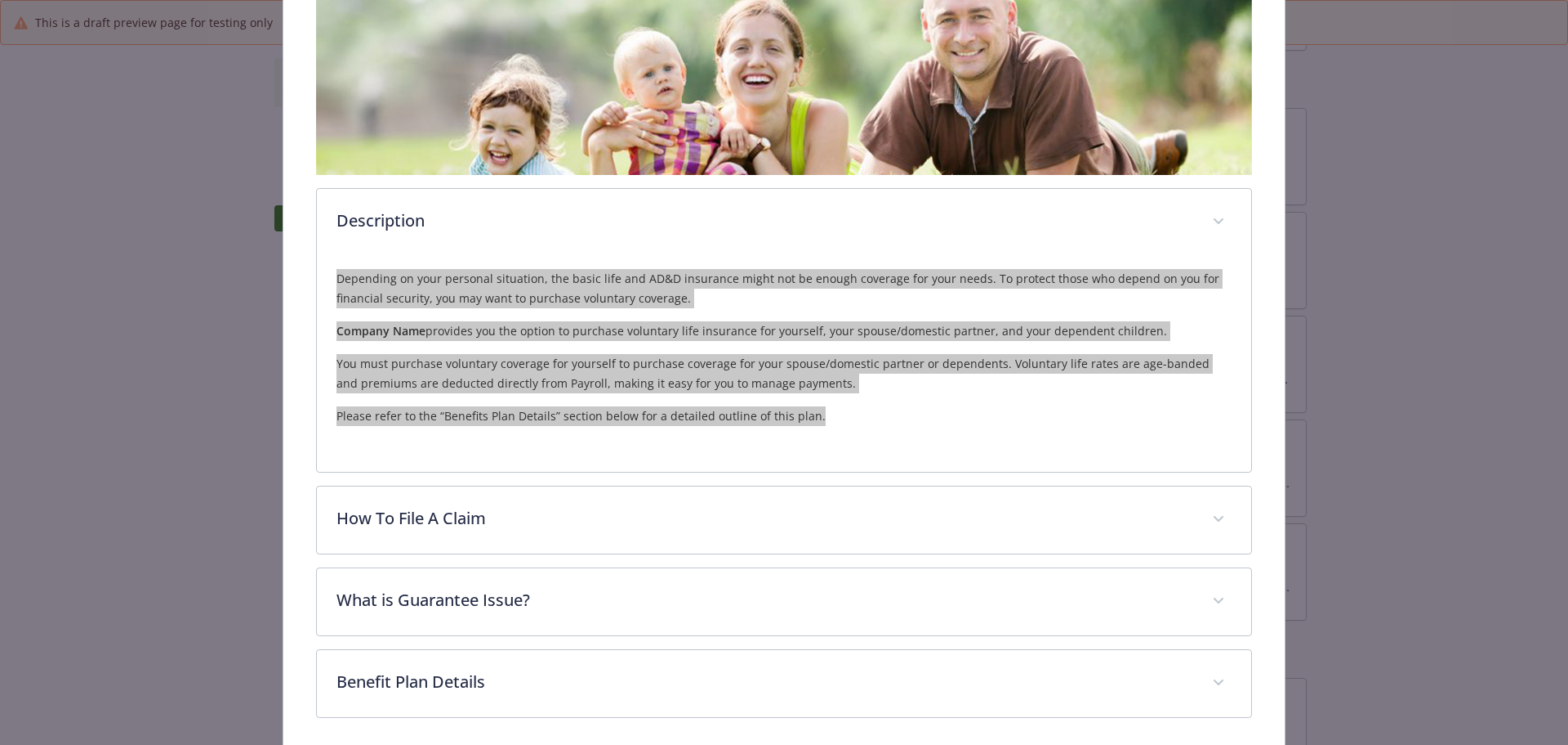
scroll to position [359, 0]
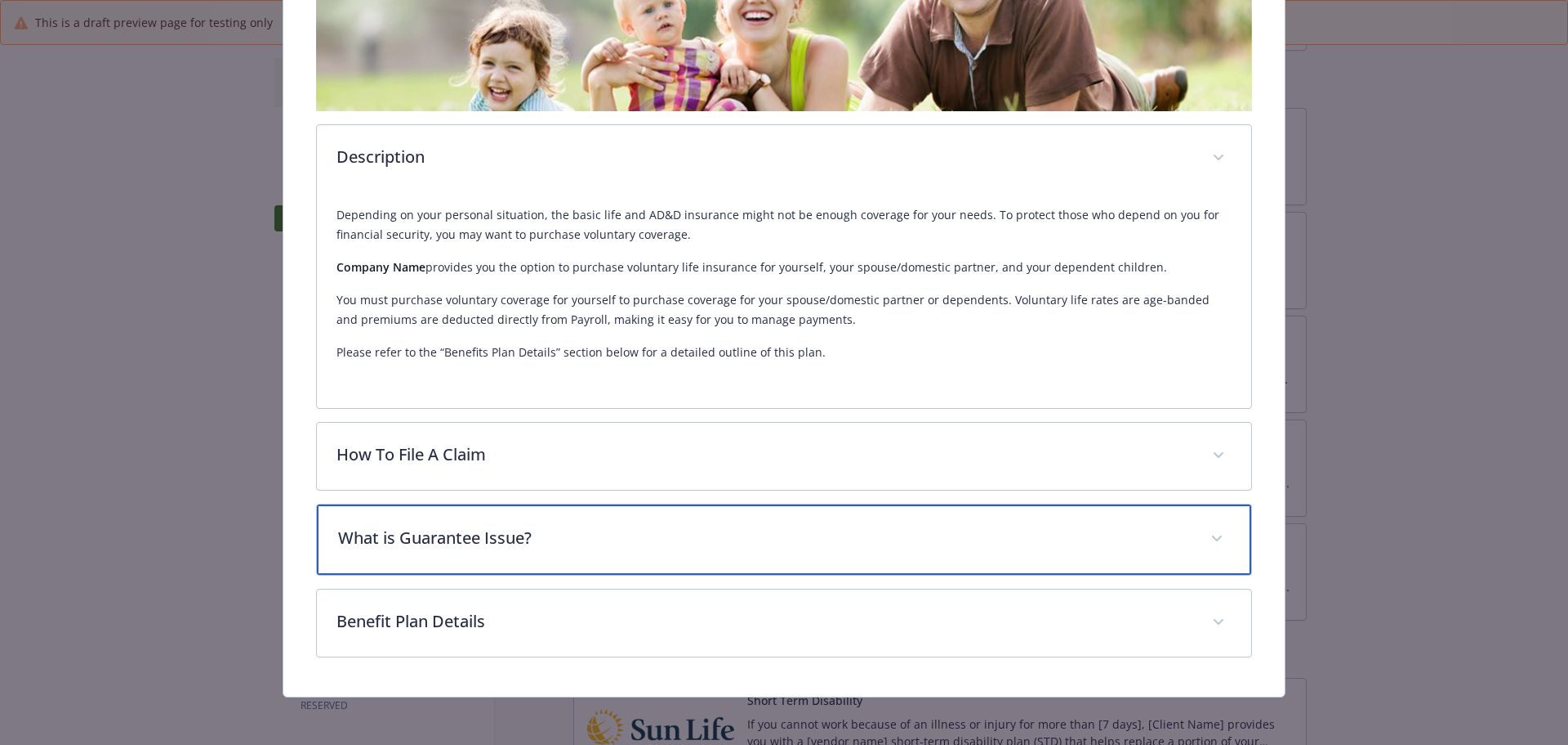
click at [499, 545] on p "What is Guarantee Issue?" at bounding box center [765, 538] width 854 height 25
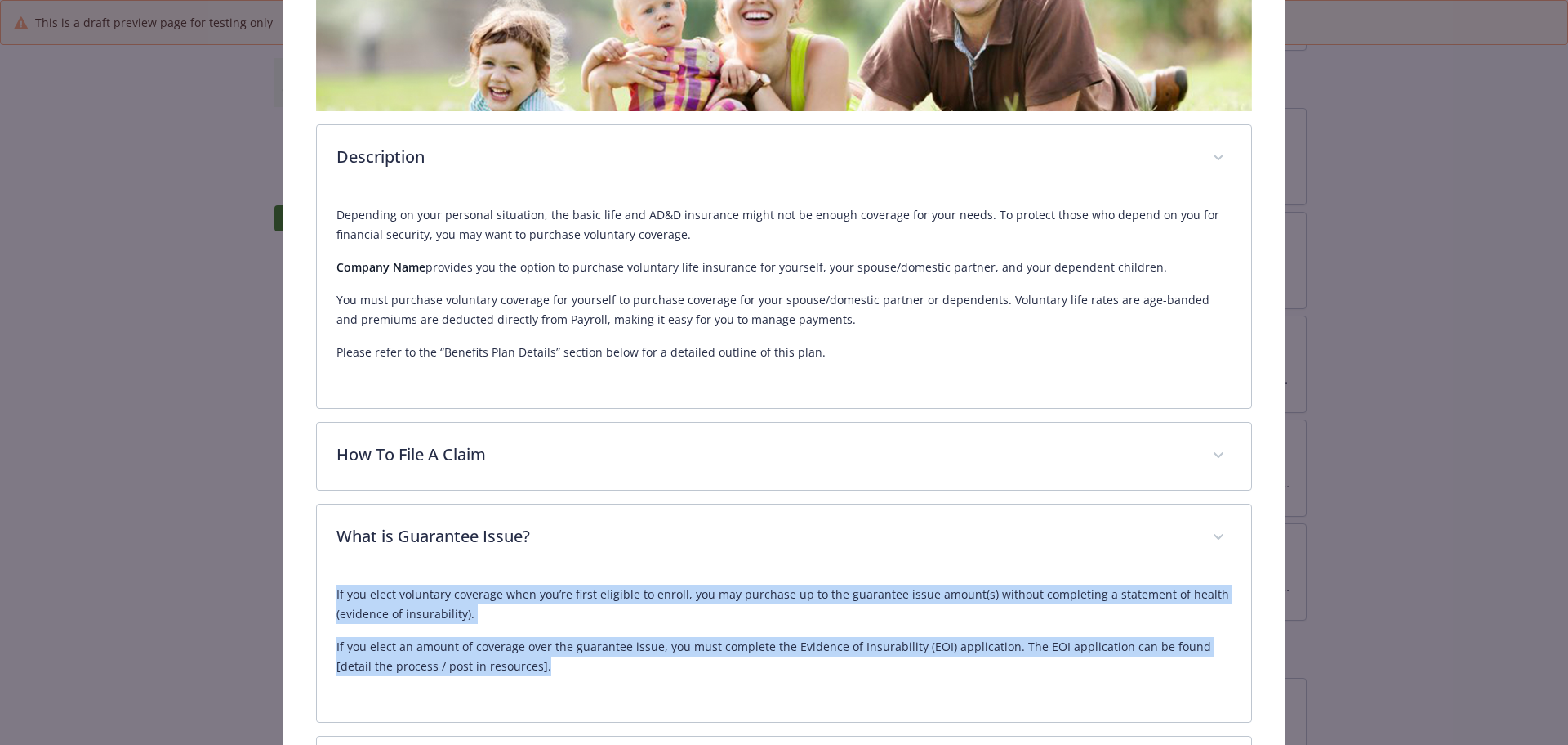
drag, startPoint x: 332, startPoint y: 588, endPoint x: 979, endPoint y: 671, distance: 652.3
click at [979, 671] on div "If you elect voluntary coverage when you’re first eligible to enroll, you may p…" at bounding box center [784, 646] width 935 height 150
copy div "If you elect voluntary coverage when you’re first eligible to enroll, you may p…"
click at [832, 640] on p "If you elect an amount of coverage over the guarantee issue, you must complete …" at bounding box center [784, 656] width 897 height 39
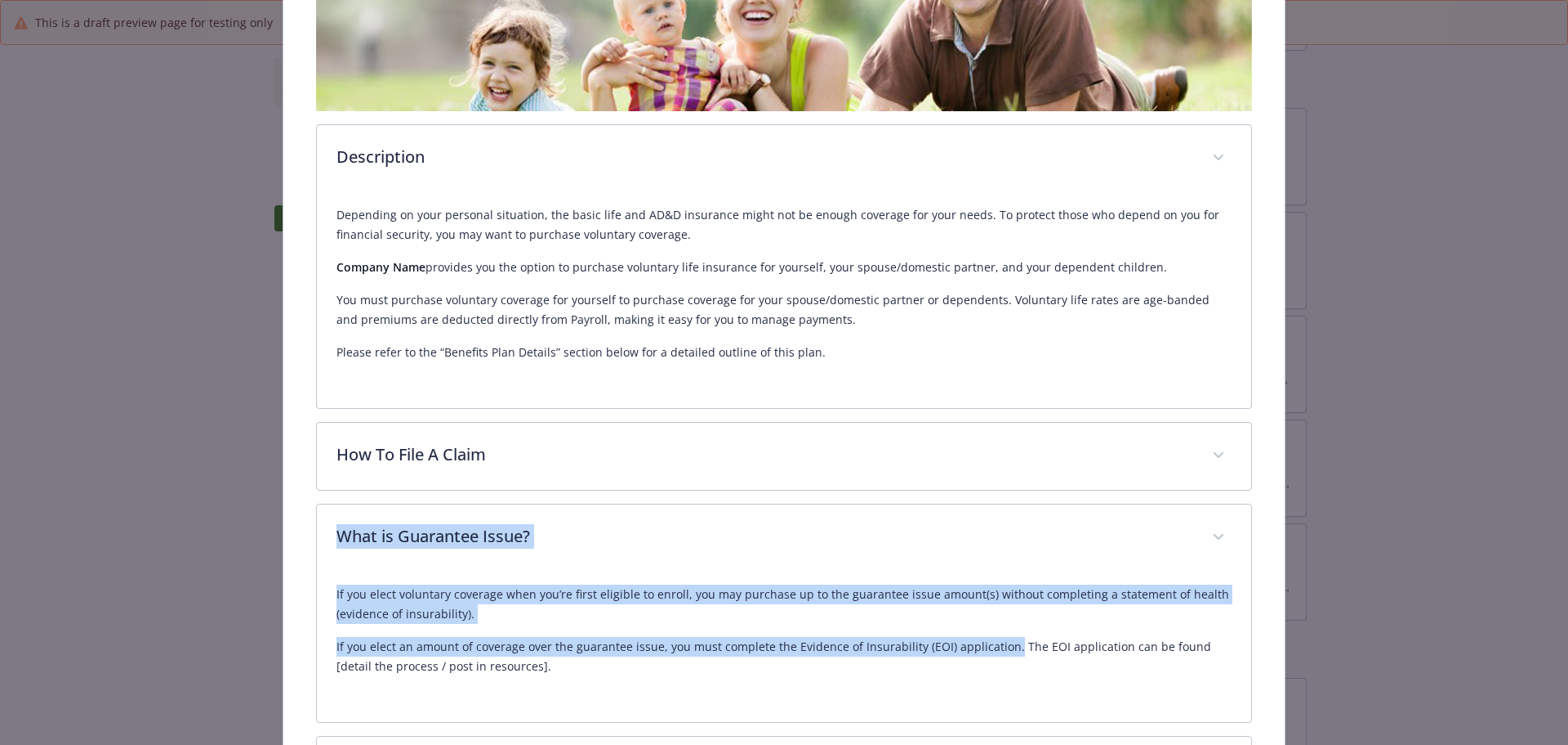
drag, startPoint x: 1001, startPoint y: 645, endPoint x: 283, endPoint y: 567, distance: 722.2
click at [283, 567] on div "Voluntary Life Website - Phone [PHONE_NUMBER] Group number 956375 Description D…" at bounding box center [784, 285] width 1002 height 1117
click at [343, 576] on div "If you elect voluntary coverage when you’re first eligible to enroll, you may p…" at bounding box center [784, 637] width 897 height 131
click at [331, 587] on div "If you elect voluntary coverage when you’re first eligible to enroll, you may p…" at bounding box center [784, 646] width 935 height 150
drag, startPoint x: 331, startPoint y: 587, endPoint x: 991, endPoint y: 640, distance: 662.1
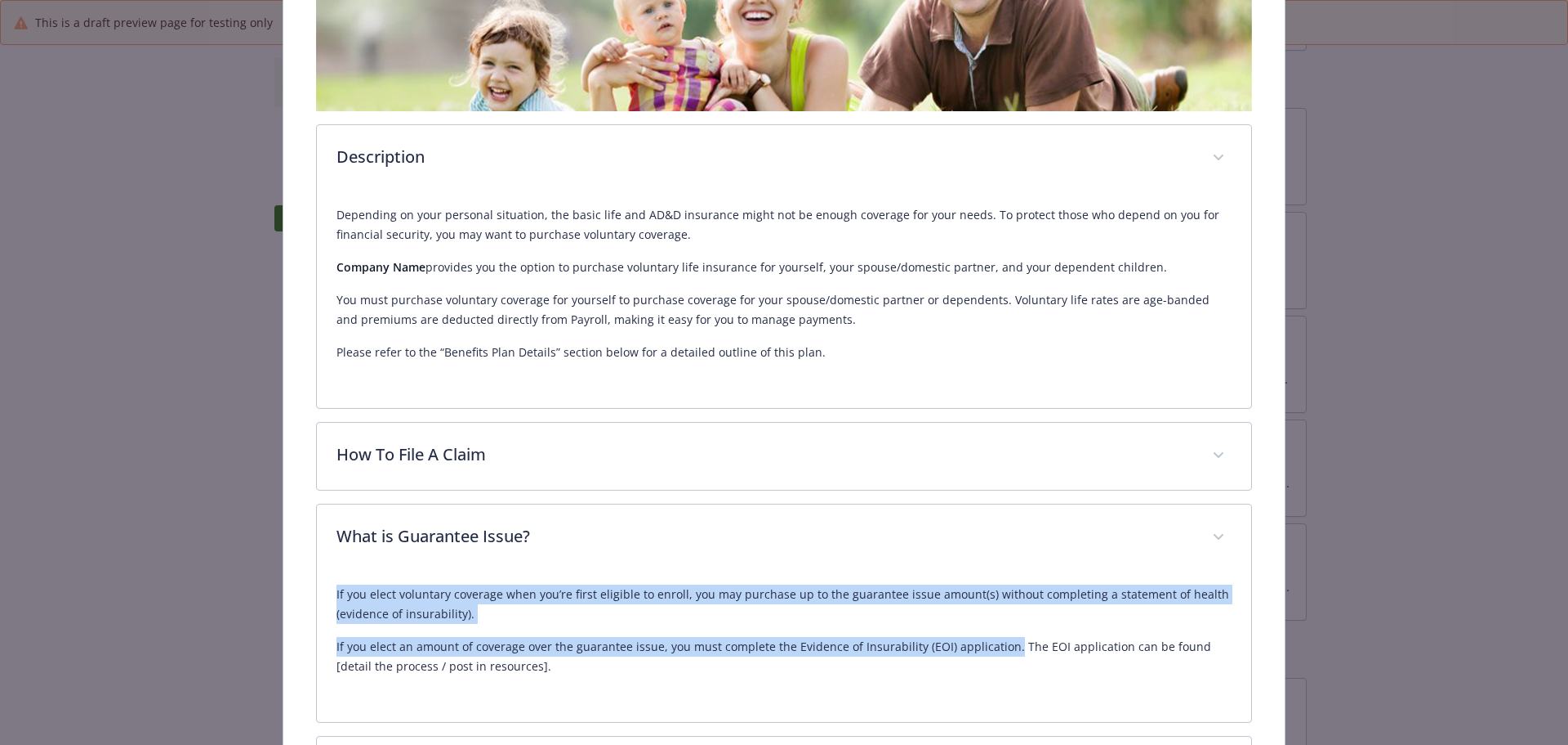
click at [995, 640] on div "If you elect voluntary coverage when you’re first eligible to enroll, you may p…" at bounding box center [784, 646] width 935 height 150
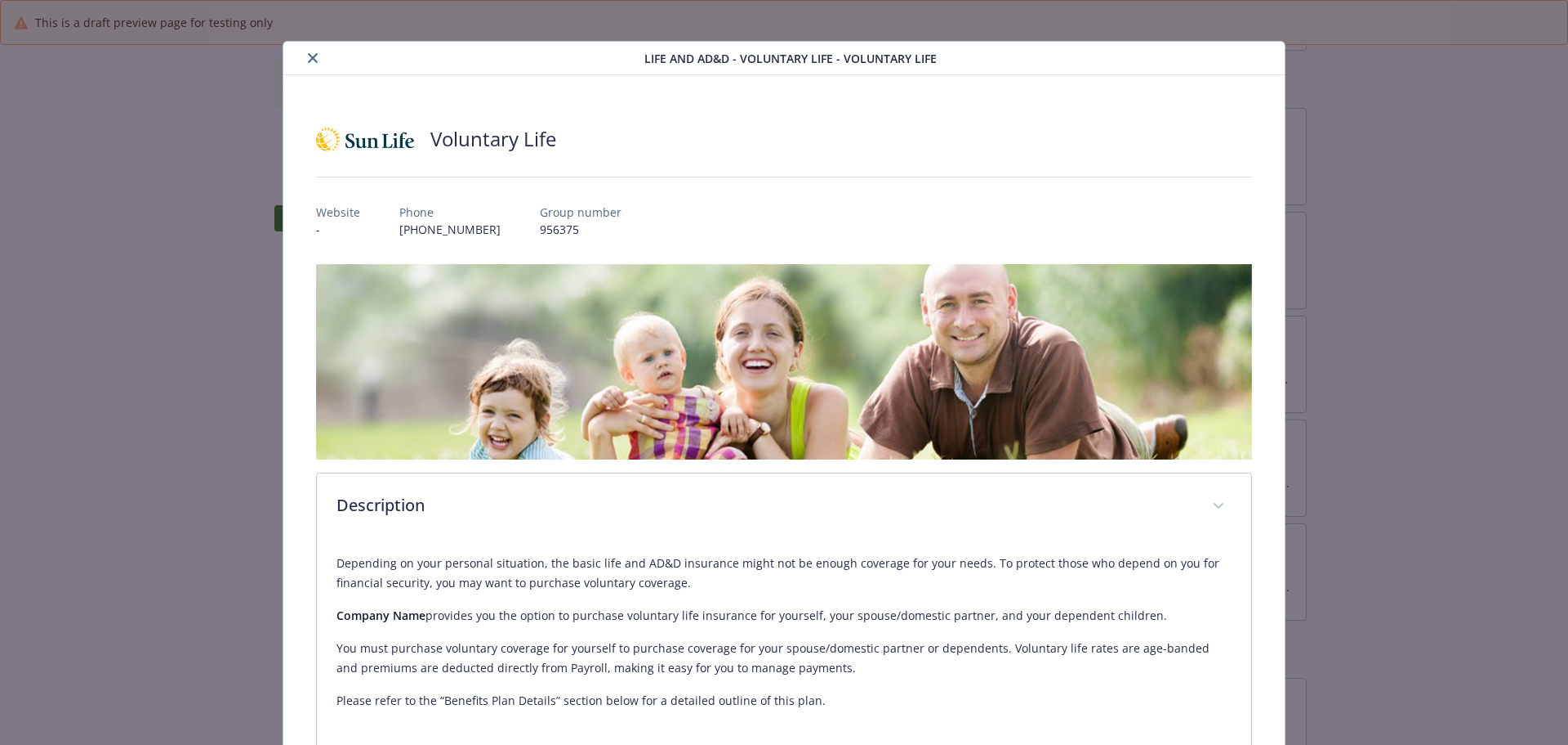
scroll to position [0, 0]
